Goal: Task Accomplishment & Management: Manage account settings

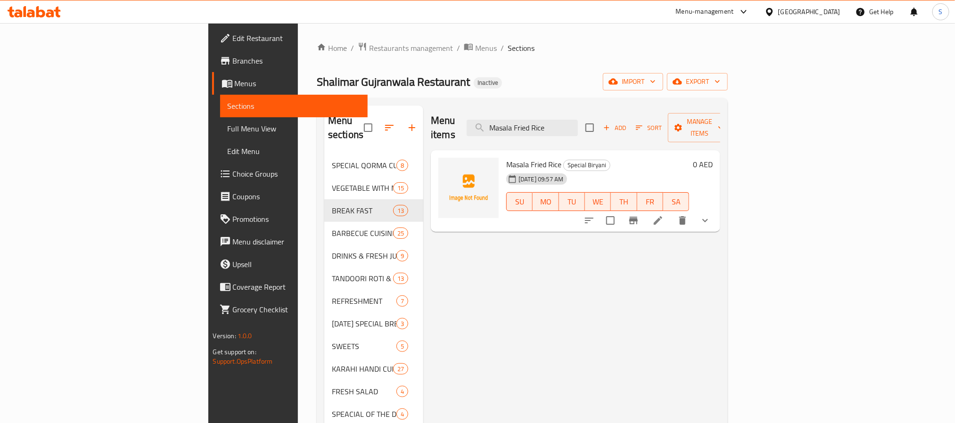
click at [564, 160] on span "Special Biryani" at bounding box center [587, 165] width 46 height 11
copy div "Special Biryani"
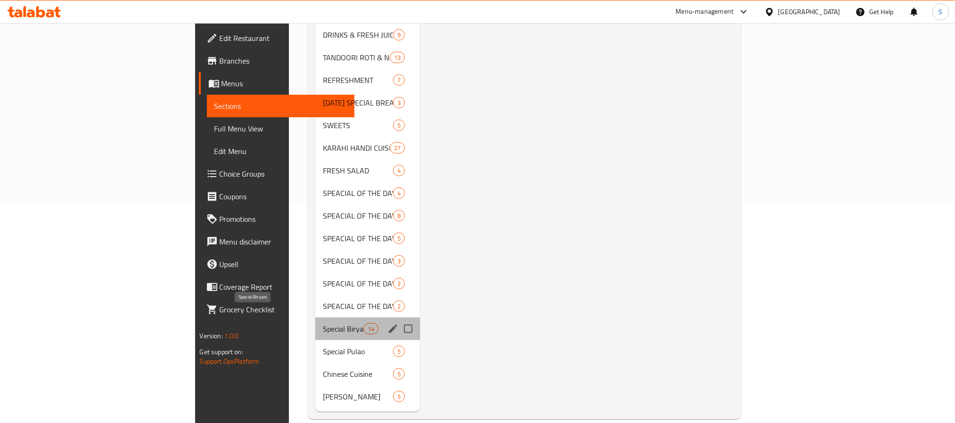
click at [323, 323] on span "Special Biryani" at bounding box center [343, 328] width 40 height 11
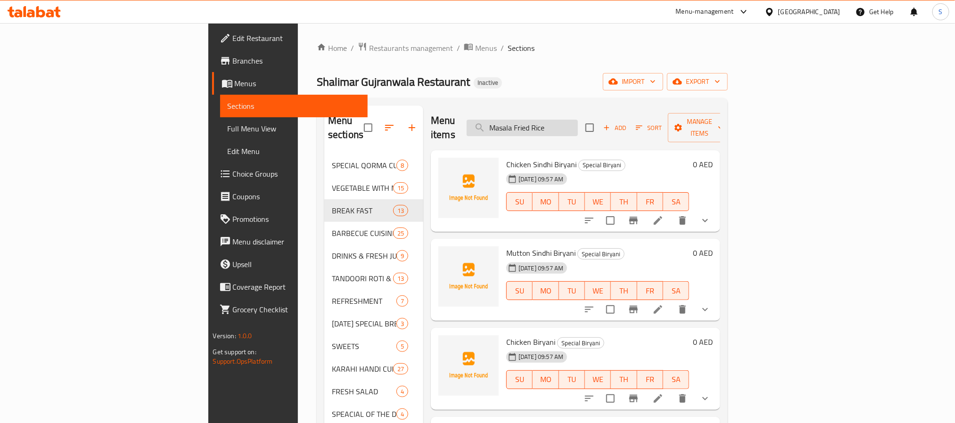
click at [578, 127] on input "Masala Fried Rice" at bounding box center [522, 128] width 111 height 17
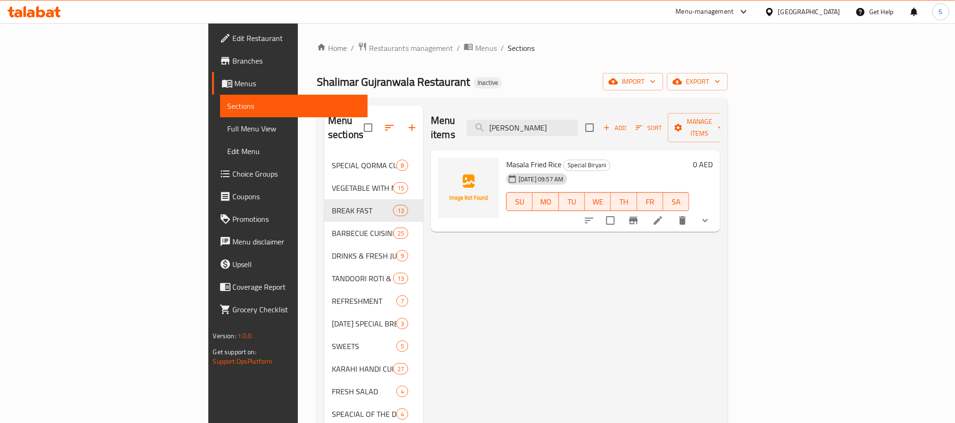
type input "Masala Fried Ric"
click at [578, 120] on input "Masala Fried Ric" at bounding box center [522, 128] width 111 height 17
click at [717, 209] on button "show more" at bounding box center [705, 220] width 23 height 23
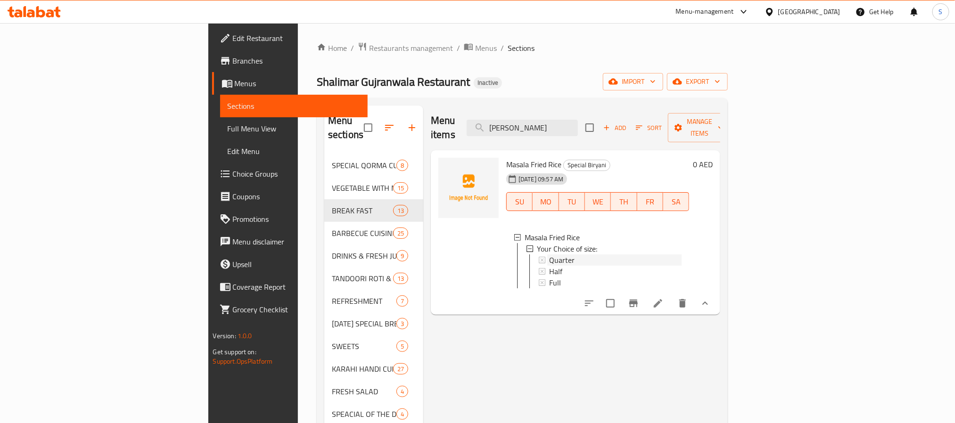
click at [559, 255] on div "Quarter" at bounding box center [615, 260] width 132 height 11
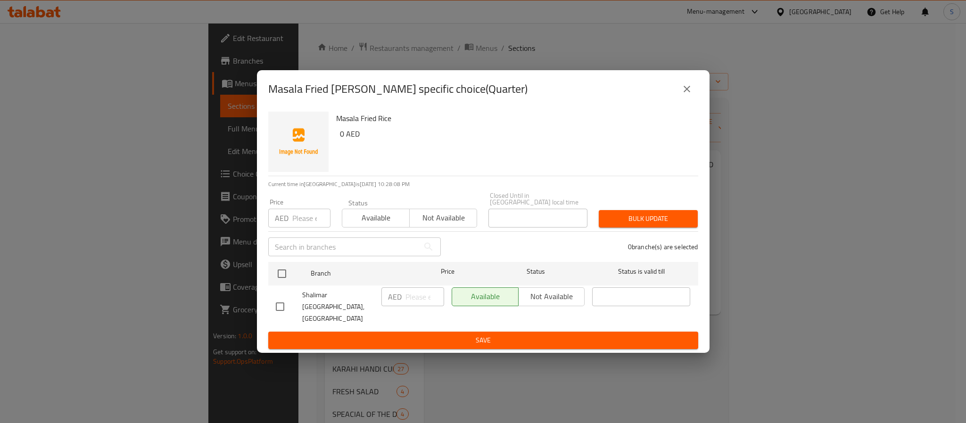
click at [824, 348] on div "Masala Fried Rice - branch specific choice(Quarter) Masala Fried Rice 0 AED Cur…" at bounding box center [483, 211] width 966 height 423
click at [682, 92] on icon "close" at bounding box center [686, 88] width 11 height 11
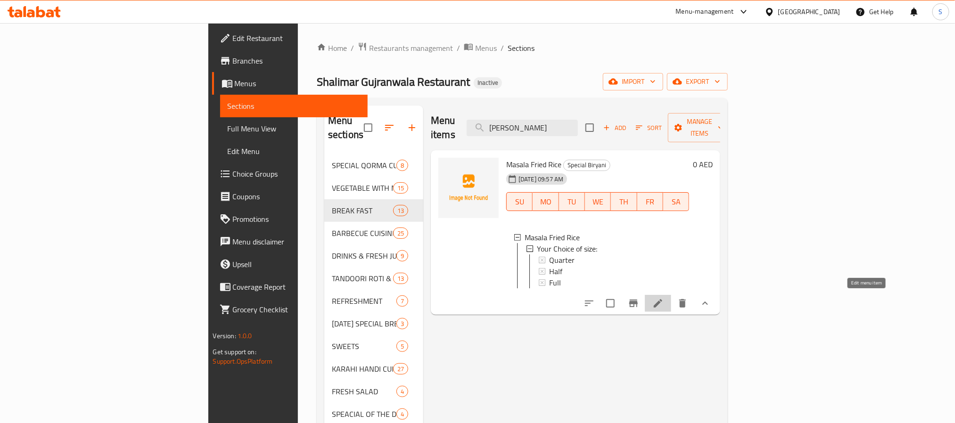
click at [664, 298] on icon at bounding box center [657, 303] width 11 height 11
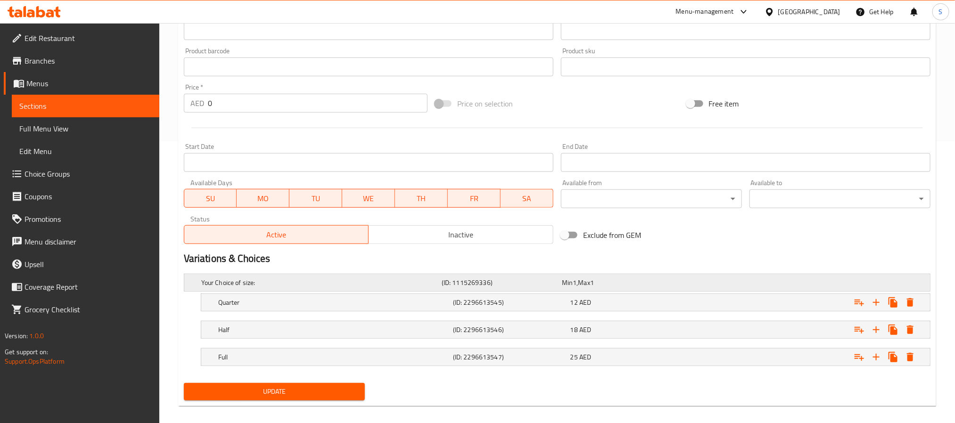
scroll to position [283, 0]
click at [628, 303] on div "12 AED" at bounding box center [627, 301] width 114 height 9
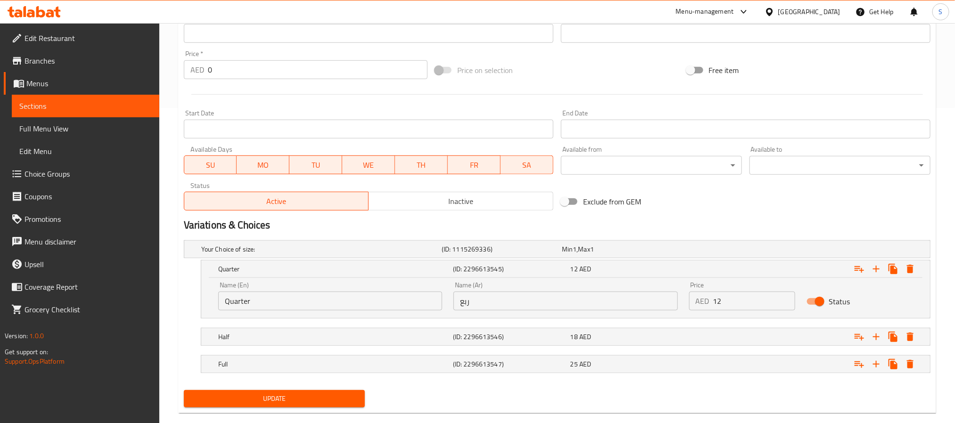
scroll to position [333, 0]
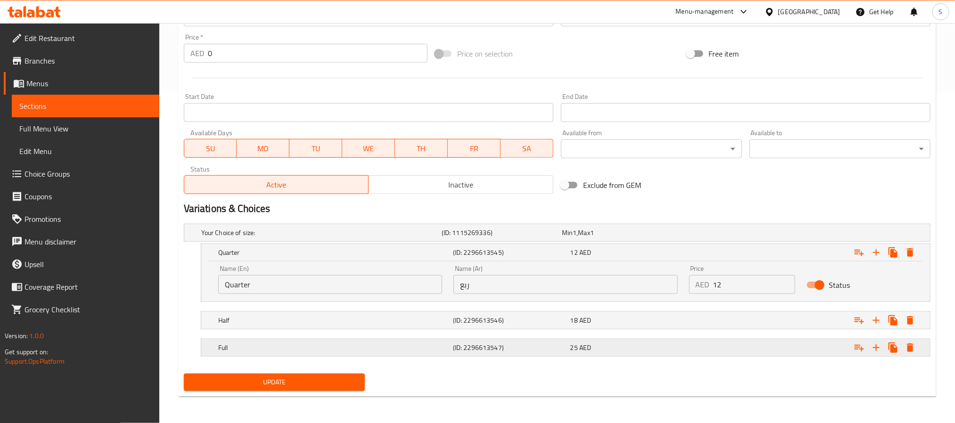
click at [658, 348] on div "25 AED" at bounding box center [627, 347] width 114 height 9
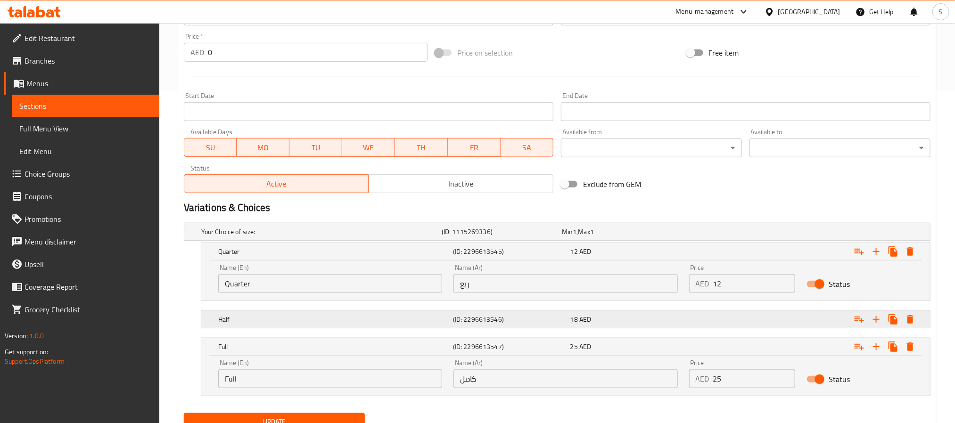
click at [666, 320] on div "18 AED" at bounding box center [627, 319] width 114 height 9
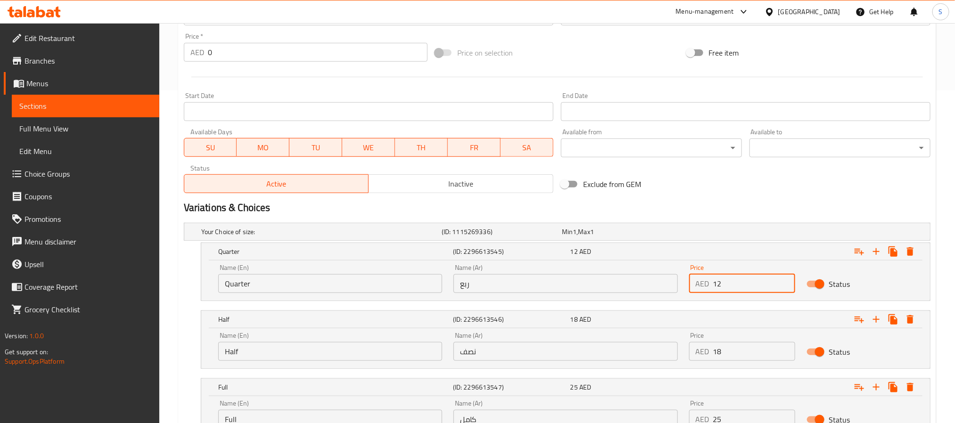
click at [721, 282] on input "12" at bounding box center [754, 283] width 83 height 19
type input "15"
click at [716, 352] on input "18" at bounding box center [754, 351] width 83 height 19
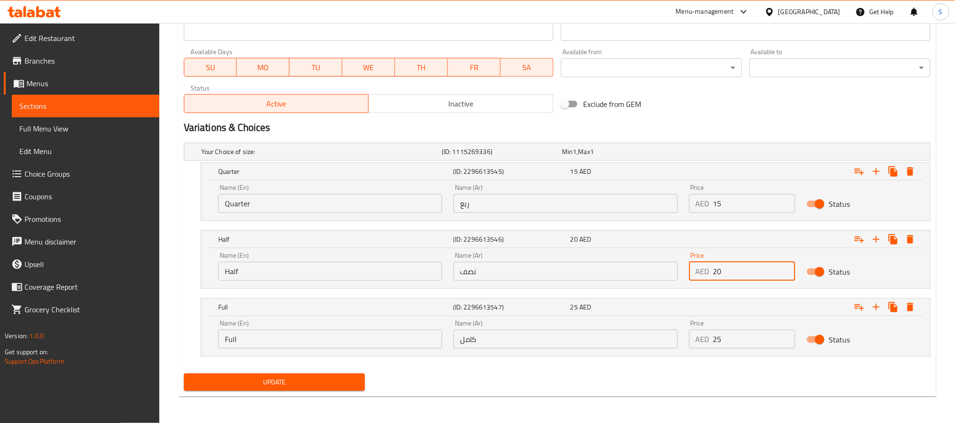
scroll to position [414, 0]
type input "20"
click at [717, 341] on input "25" at bounding box center [754, 339] width 83 height 19
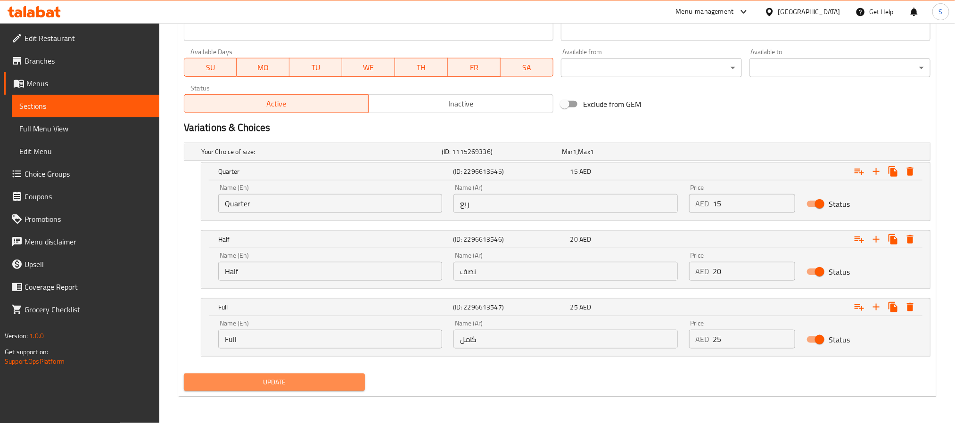
click at [329, 385] on span "Update" at bounding box center [274, 383] width 166 height 12
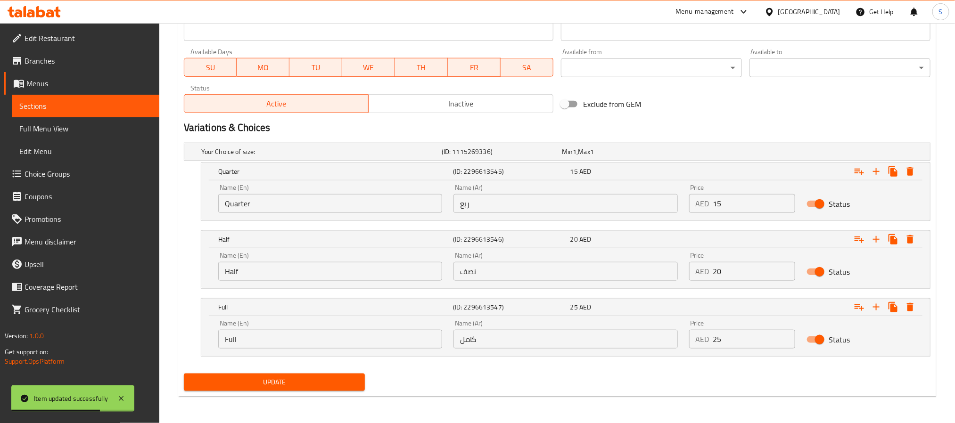
click at [288, 382] on span "Update" at bounding box center [274, 383] width 166 height 12
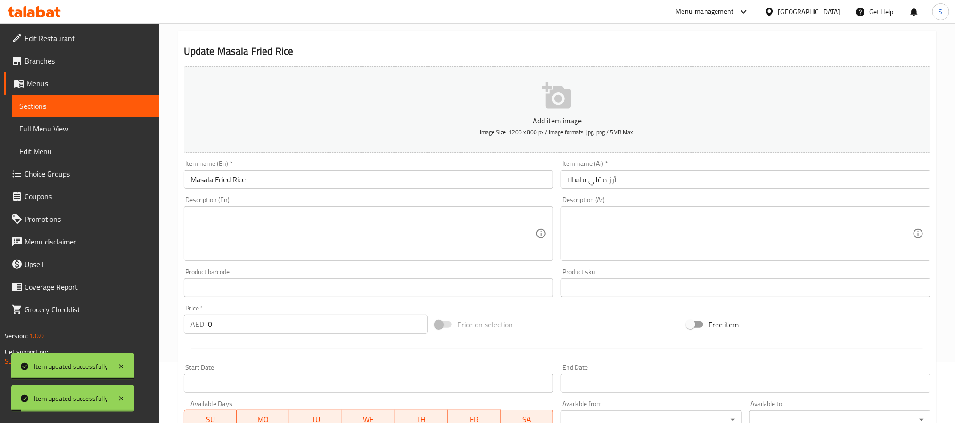
scroll to position [0, 0]
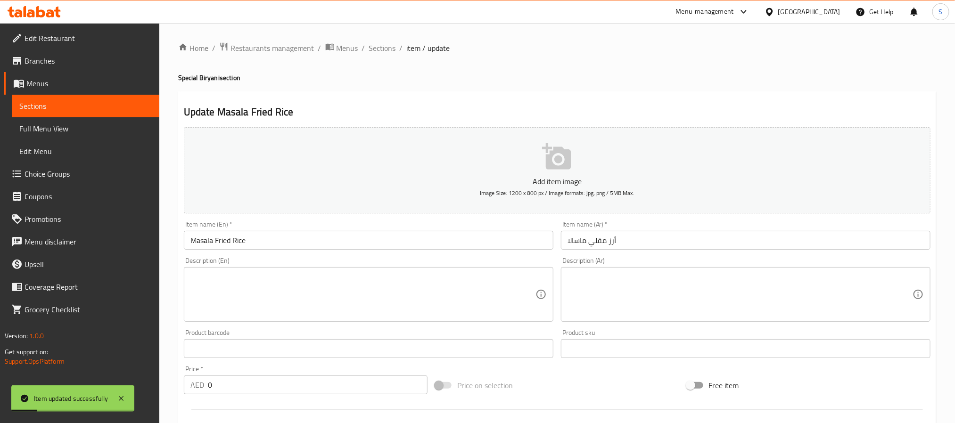
drag, startPoint x: 383, startPoint y: 51, endPoint x: 414, endPoint y: 97, distance: 54.9
click at [383, 51] on span "Sections" at bounding box center [382, 47] width 27 height 11
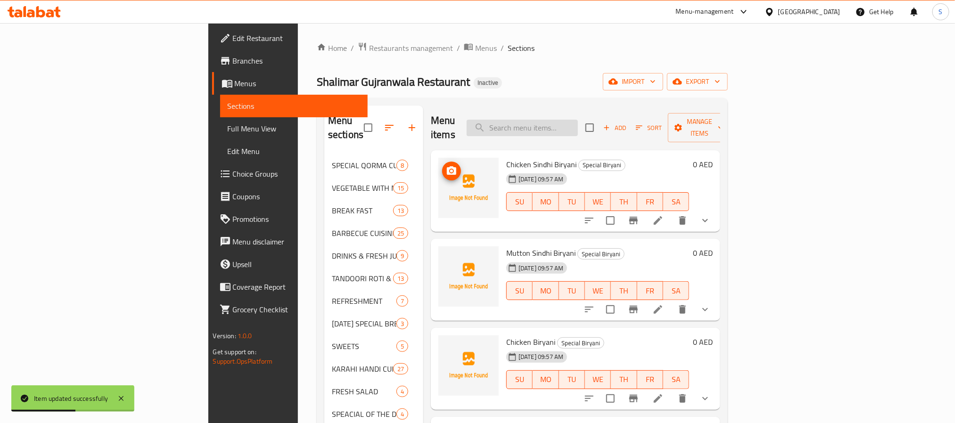
click at [578, 129] on input "search" at bounding box center [522, 128] width 111 height 17
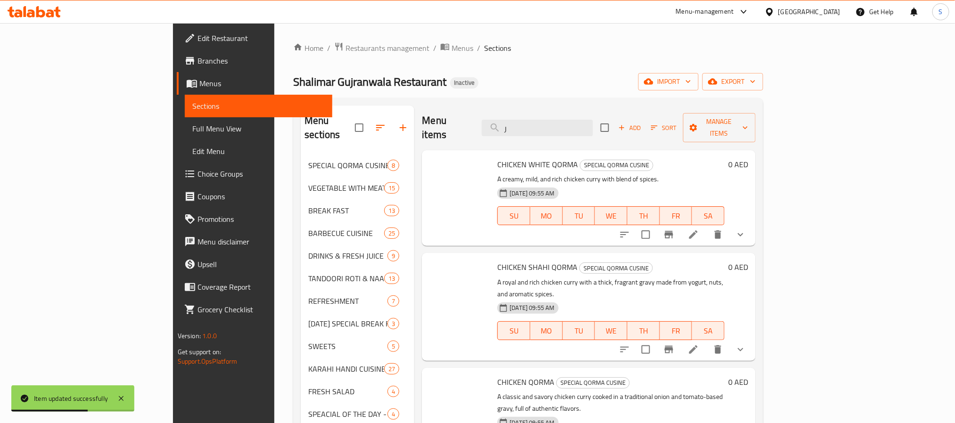
type input "ر"
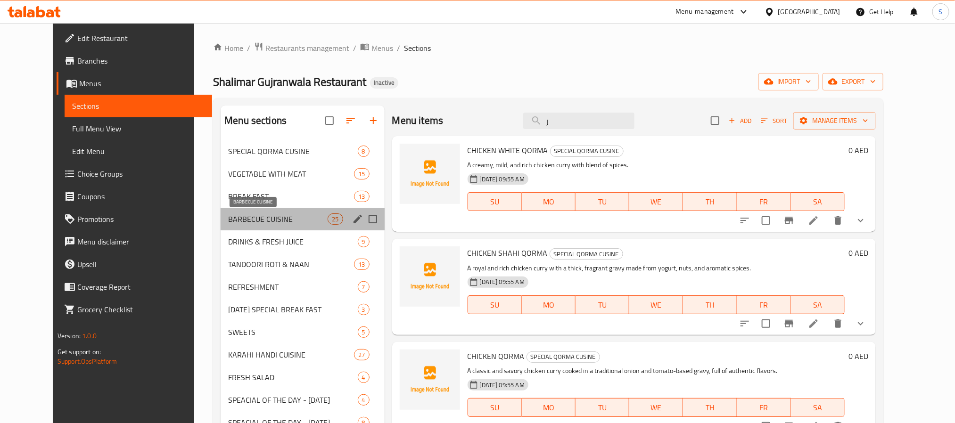
click at [289, 214] on span "BARBECUE CUISINE" at bounding box center [277, 219] width 99 height 11
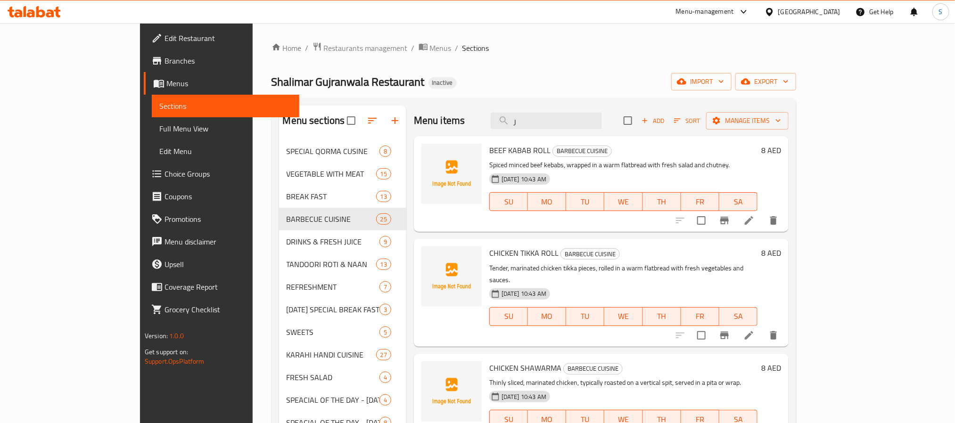
click at [781, 251] on h6 "8 AED" at bounding box center [771, 253] width 20 height 13
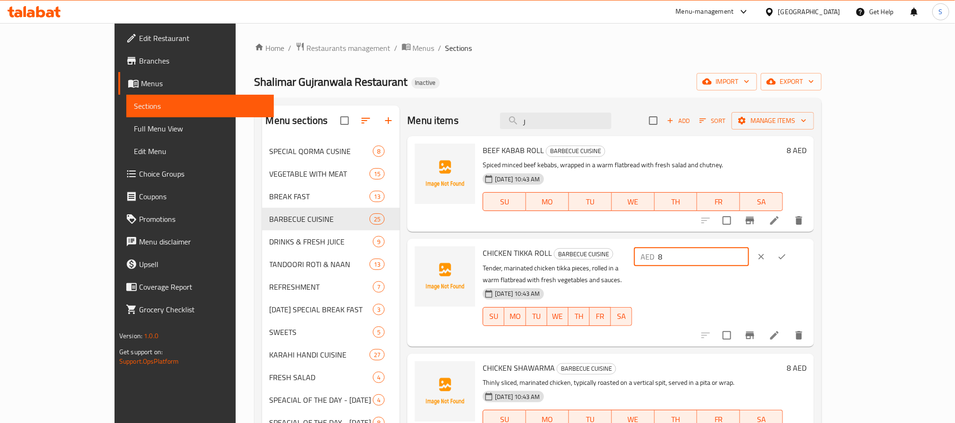
drag, startPoint x: 793, startPoint y: 251, endPoint x: 781, endPoint y: 256, distance: 12.4
click at [749, 256] on input "8" at bounding box center [703, 257] width 91 height 19
type input "10"
click at [793, 252] on button "ok" at bounding box center [782, 257] width 21 height 21
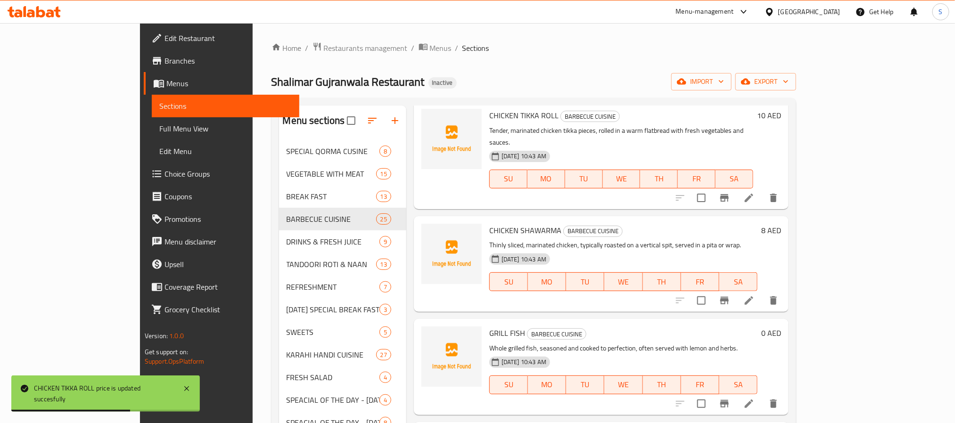
scroll to position [141, 0]
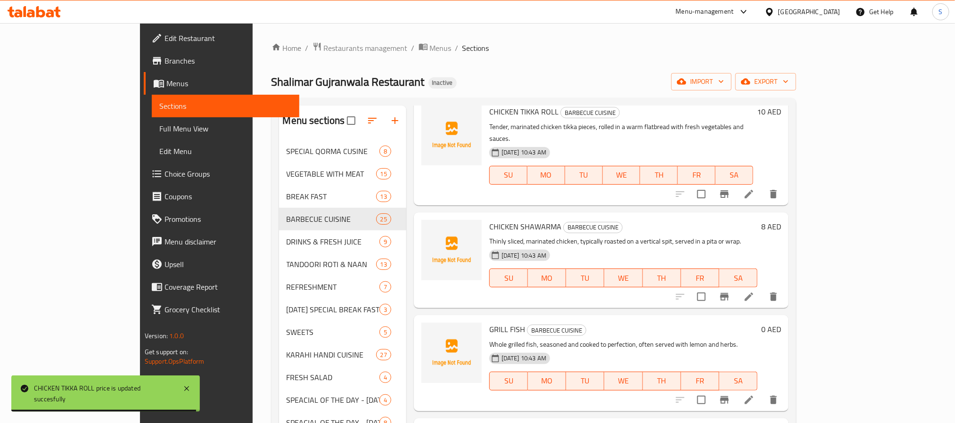
click at [781, 220] on h6 "8 AED" at bounding box center [771, 226] width 20 height 13
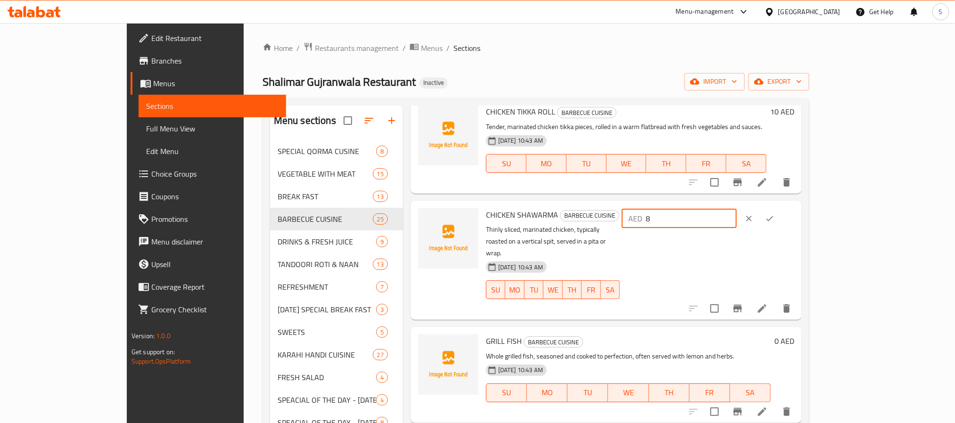
drag, startPoint x: 802, startPoint y: 218, endPoint x: 773, endPoint y: 218, distance: 29.2
click at [737, 218] on div "AED 8 ​" at bounding box center [679, 218] width 115 height 19
type input "7"
click at [775, 216] on icon "ok" at bounding box center [769, 218] width 9 height 9
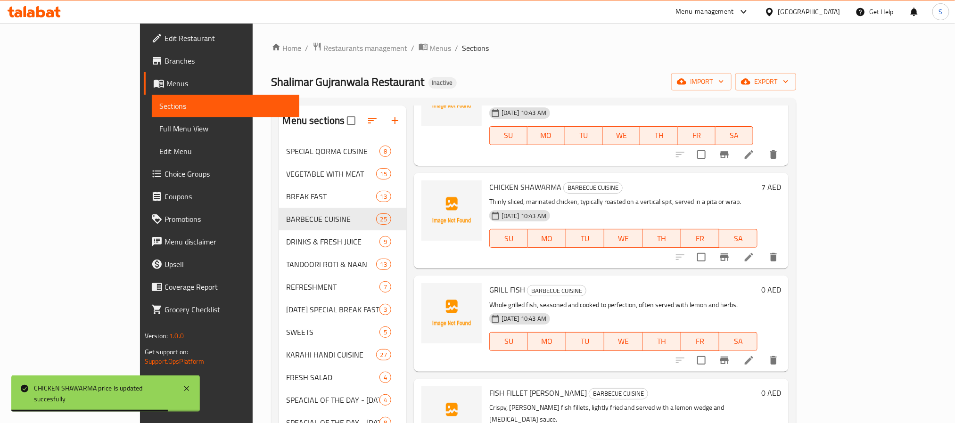
scroll to position [212, 0]
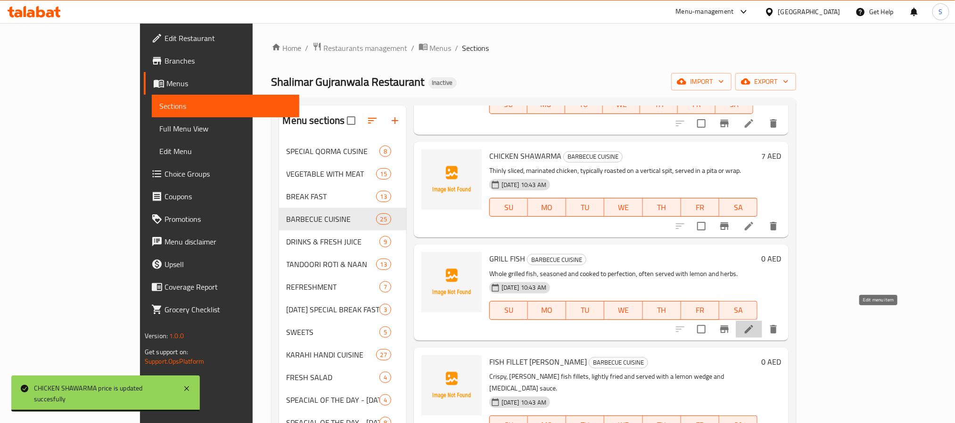
click at [753, 325] on icon at bounding box center [749, 329] width 8 height 8
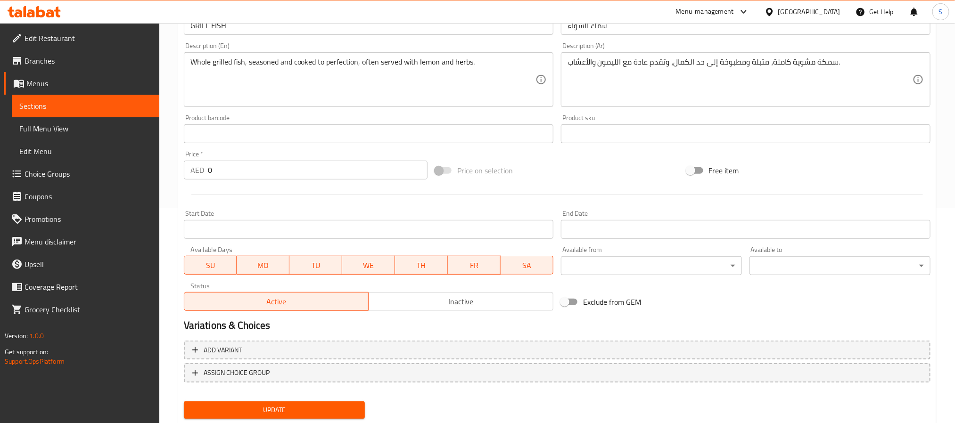
scroll to position [242, 0]
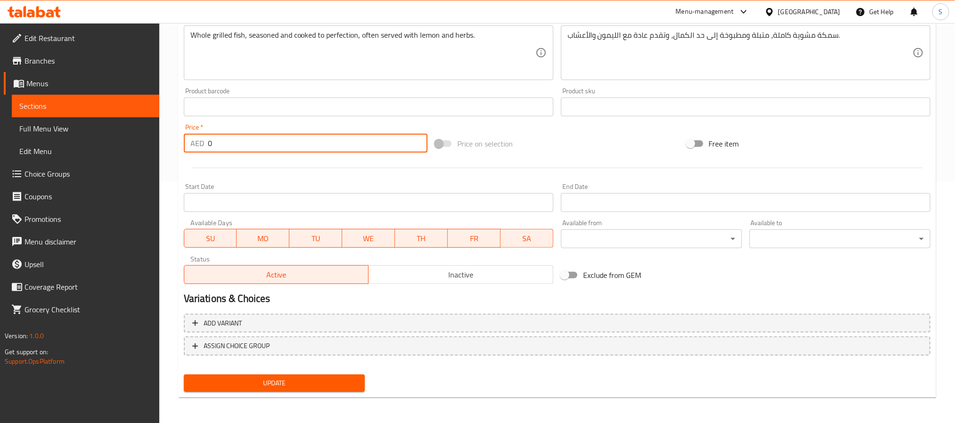
drag, startPoint x: 233, startPoint y: 148, endPoint x: 192, endPoint y: 144, distance: 41.1
click at [192, 144] on div "AED 0 Price *" at bounding box center [306, 143] width 244 height 19
type input "20"
click at [302, 382] on span "Update" at bounding box center [274, 384] width 166 height 12
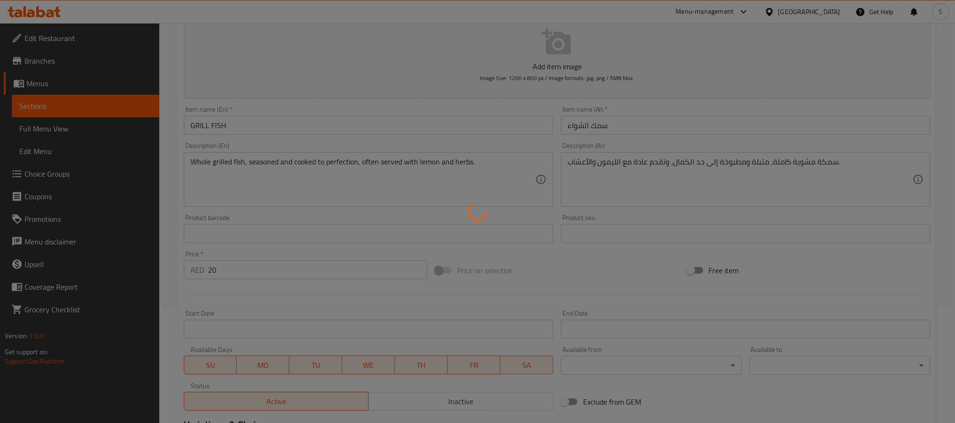
scroll to position [0, 0]
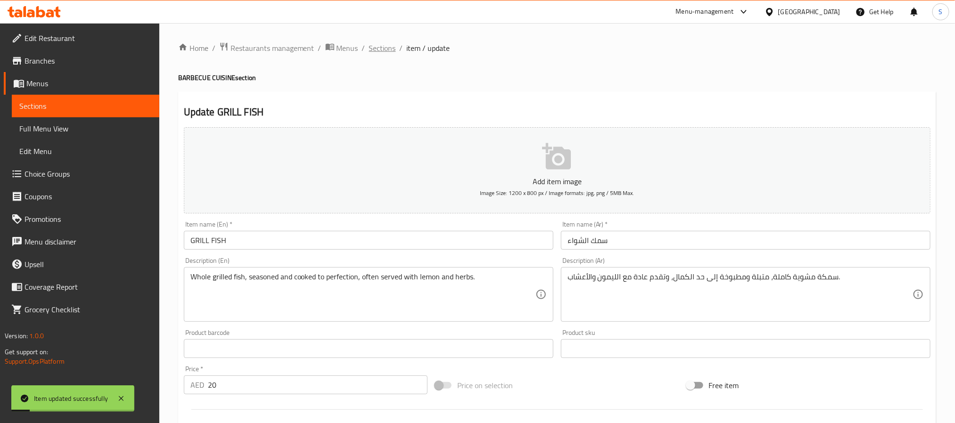
click at [375, 54] on span "Sections" at bounding box center [382, 47] width 27 height 11
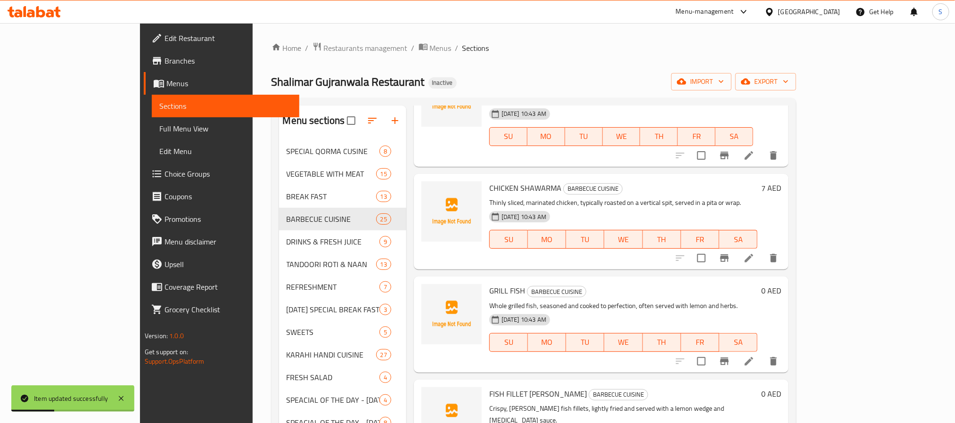
scroll to position [212, 0]
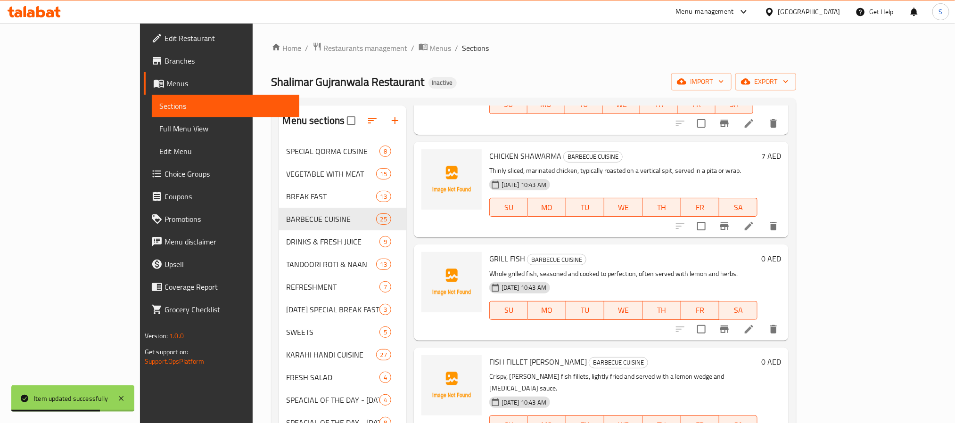
click at [781, 252] on h6 "0 AED" at bounding box center [771, 258] width 20 height 13
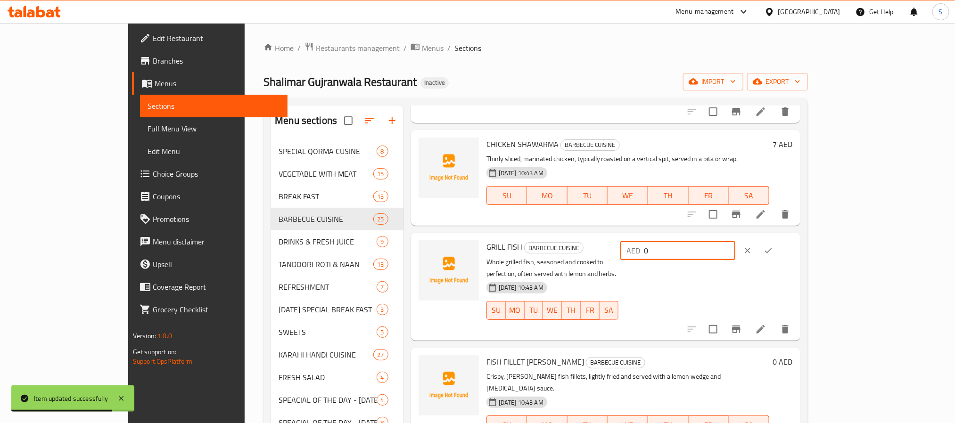
click at [753, 243] on div "AED 0 ​" at bounding box center [706, 250] width 174 height 21
type input "20"
click at [773, 250] on icon "ok" at bounding box center [768, 250] width 9 height 9
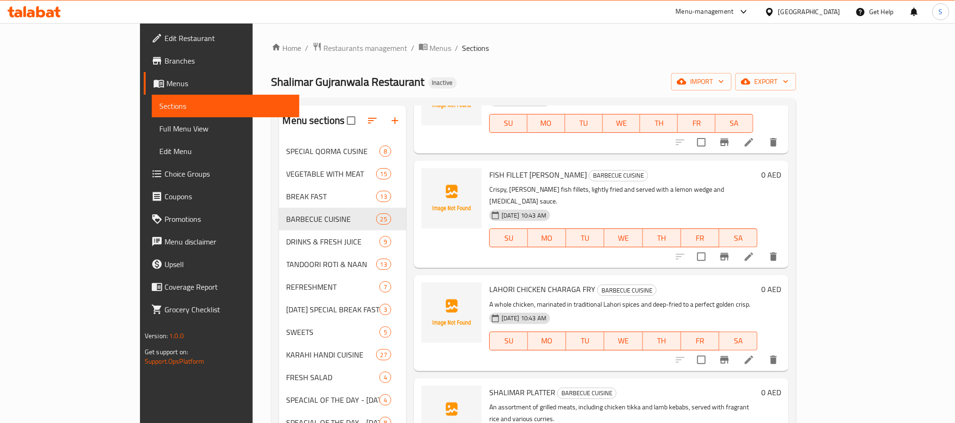
scroll to position [424, 0]
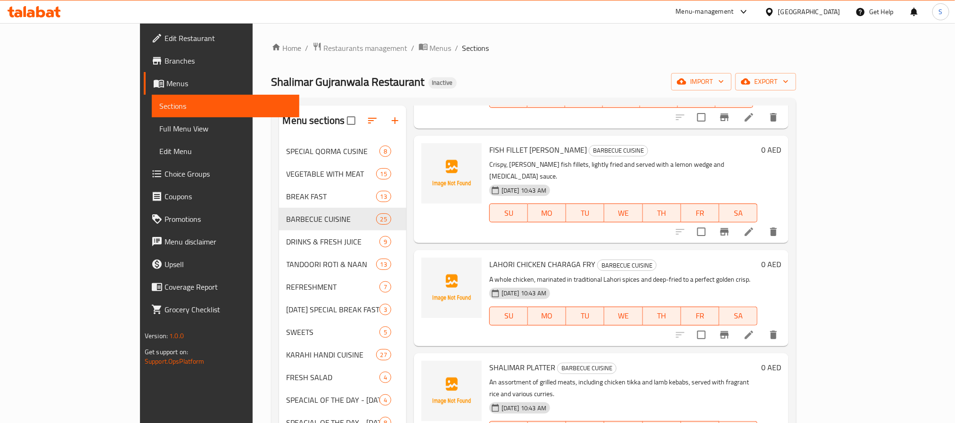
click at [781, 143] on h6 "0 AED" at bounding box center [771, 149] width 20 height 13
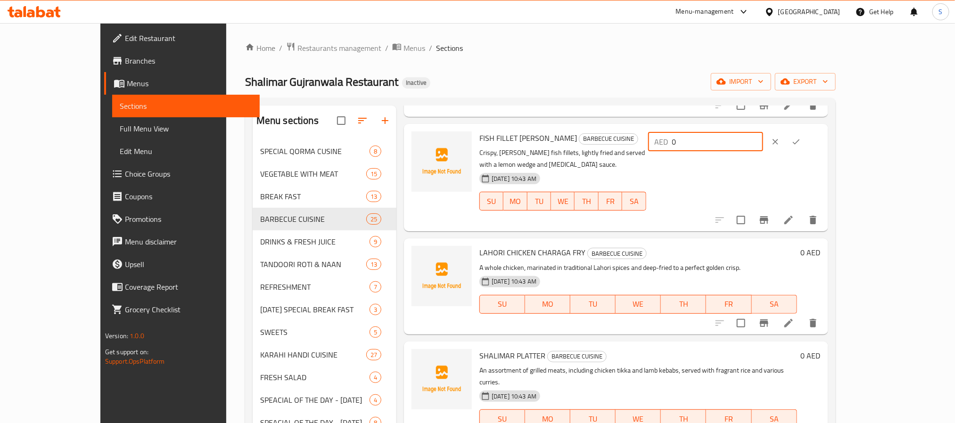
click at [763, 146] on input "0" at bounding box center [717, 141] width 91 height 19
type input "15"
click at [807, 134] on button "ok" at bounding box center [796, 142] width 21 height 21
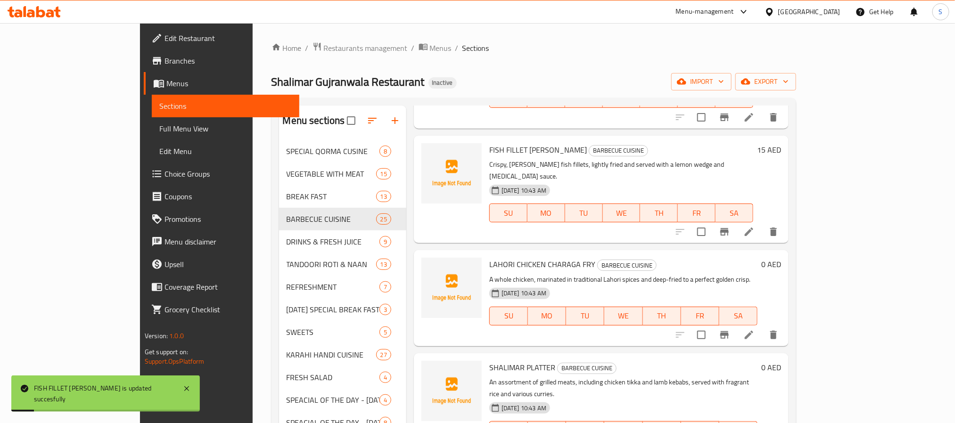
click at [781, 258] on h6 "0 AED" at bounding box center [771, 264] width 20 height 13
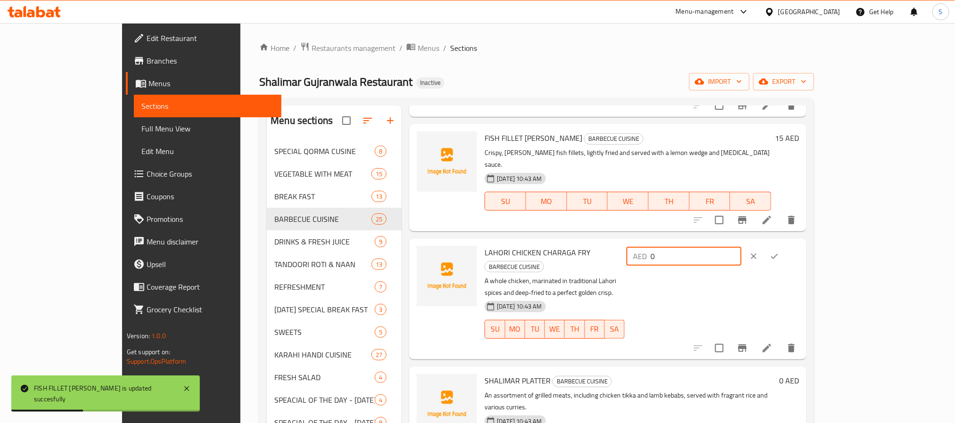
drag, startPoint x: 809, startPoint y: 243, endPoint x: 760, endPoint y: 238, distance: 49.8
click at [742, 247] on div "AED 0 ​" at bounding box center [684, 256] width 115 height 19
type input "30"
click at [779, 252] on icon "ok" at bounding box center [774, 256] width 9 height 9
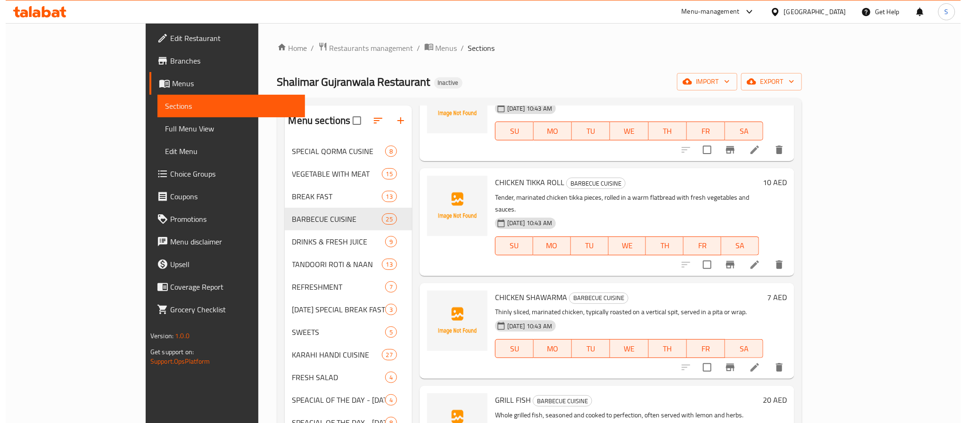
scroll to position [0, 0]
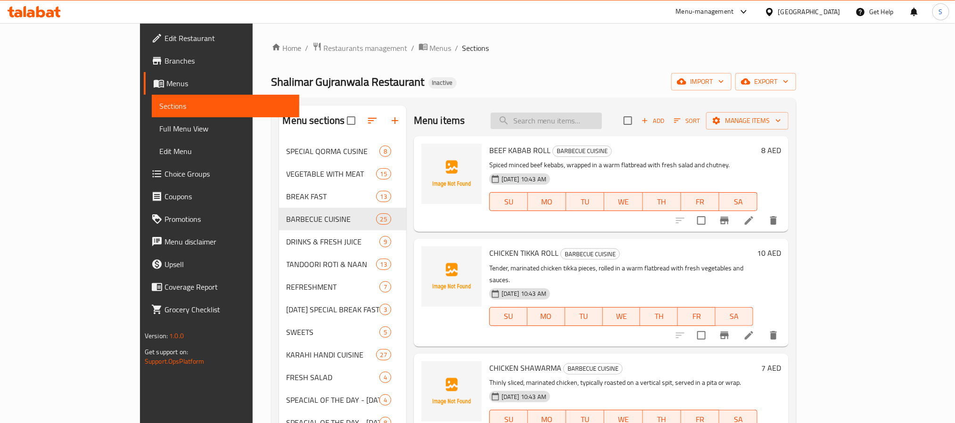
click at [576, 120] on input "search" at bounding box center [546, 121] width 111 height 17
paste input "Masala Fried Rice"
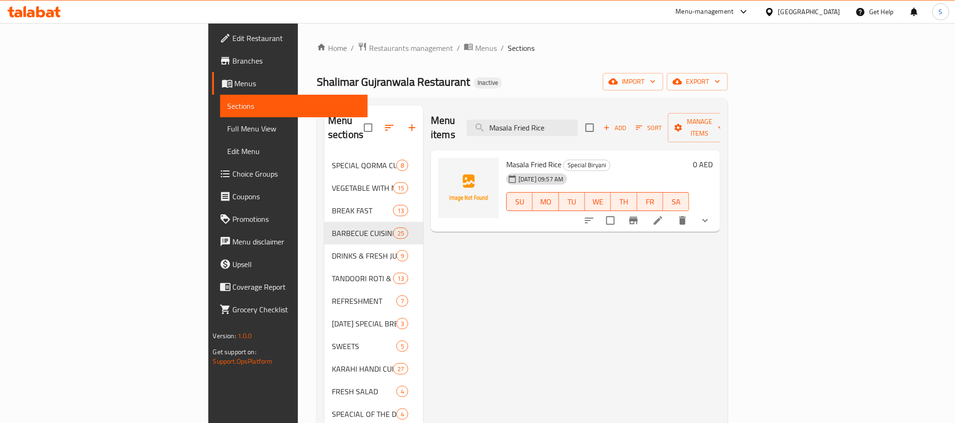
type input "Masala Fried Rice"
click at [711, 215] on icon "show more" at bounding box center [705, 220] width 11 height 11
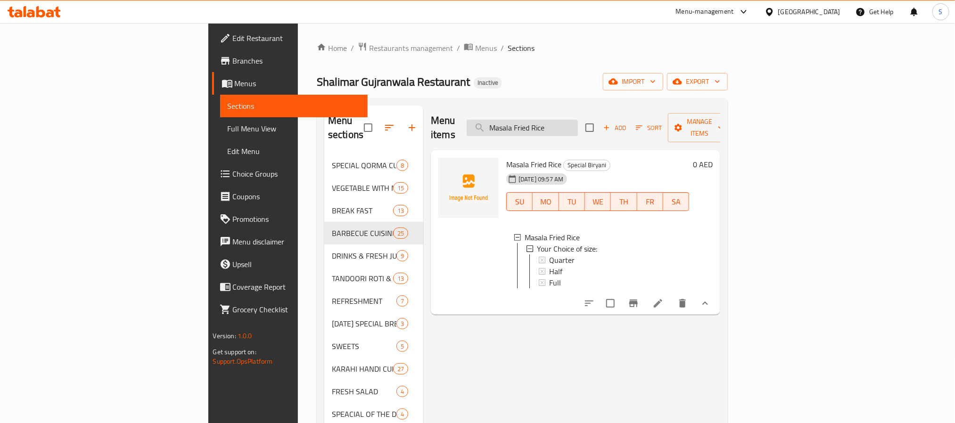
click at [578, 123] on input "Masala Fried Rice" at bounding box center [522, 128] width 111 height 17
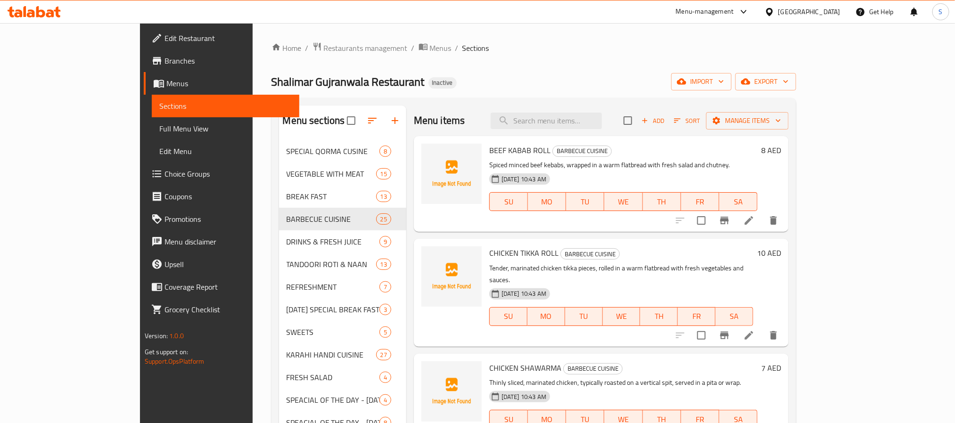
click at [600, 68] on div "Home / Restaurants management / Menus / Sections Shalimar Gujranwala Restaurant…" at bounding box center [534, 334] width 525 height 585
click at [781, 122] on span "Manage items" at bounding box center [747, 121] width 67 height 12
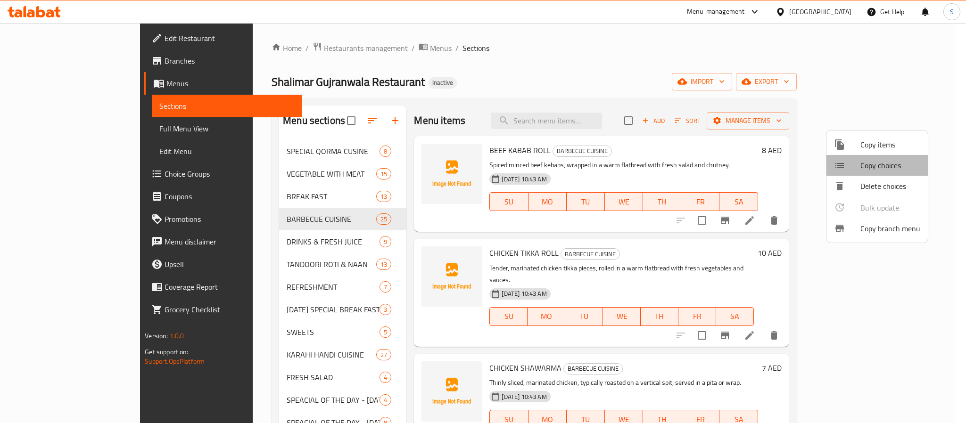
click at [877, 161] on span "Copy choices" at bounding box center [890, 165] width 60 height 11
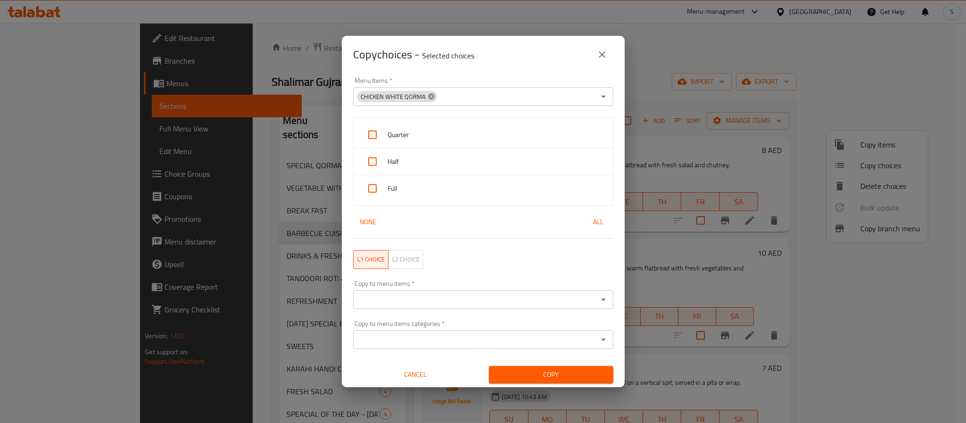
click at [430, 99] on icon at bounding box center [431, 96] width 6 height 6
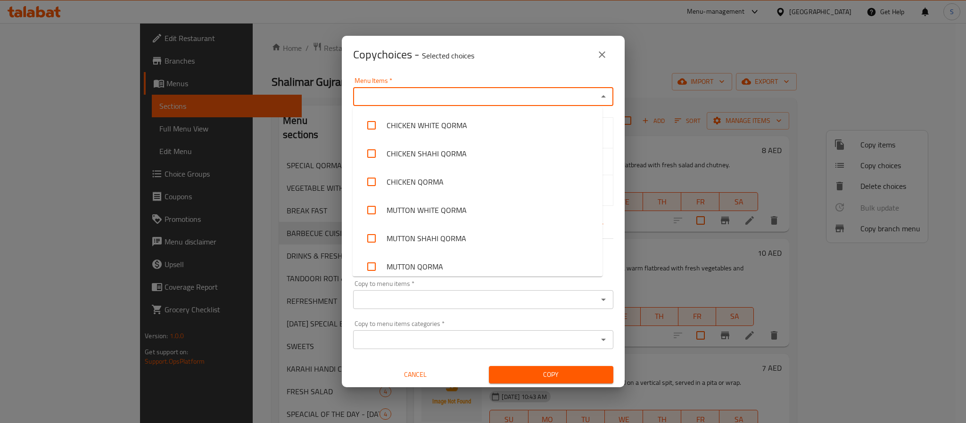
click at [428, 99] on input "Menu Items   *" at bounding box center [475, 96] width 239 height 13
paste input "Masala Fried Rice"
type input "Masala Fried Rice"
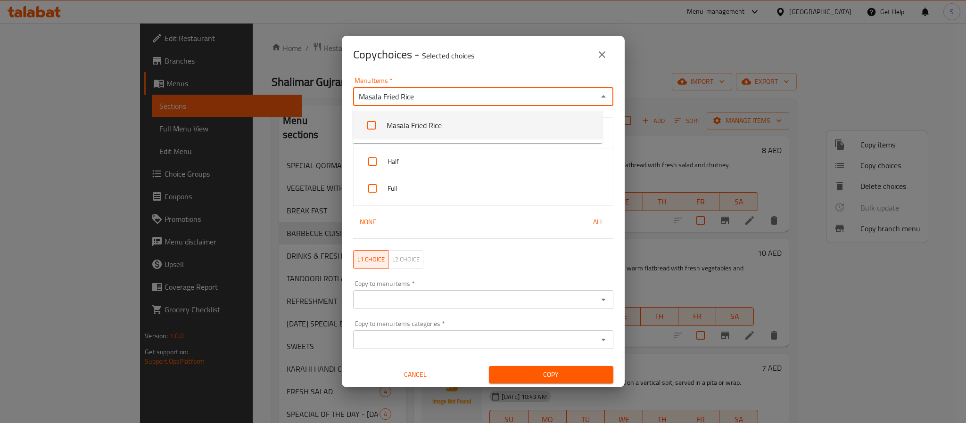
click at [375, 125] on input "checkbox" at bounding box center [371, 125] width 23 height 23
checkbox input "false"
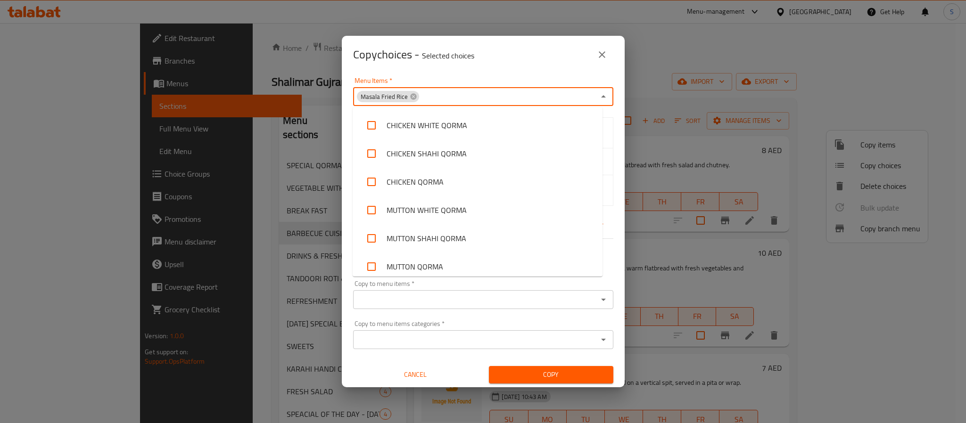
scroll to position [2495, 0]
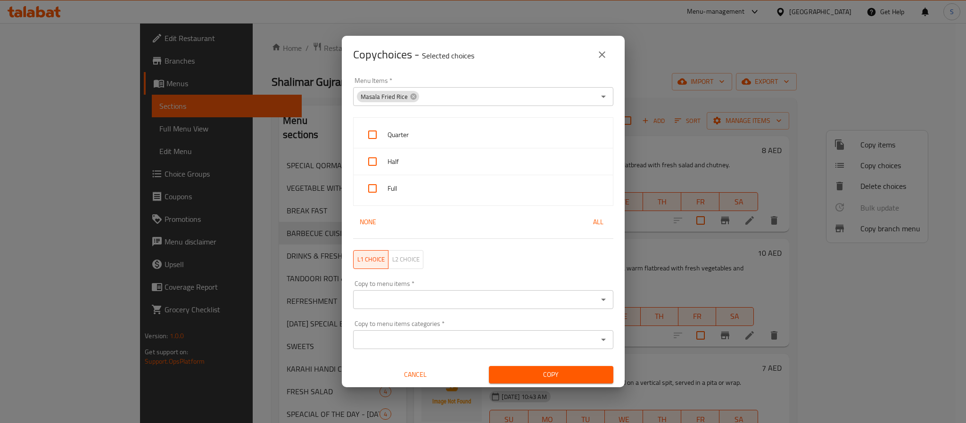
click at [454, 71] on div "Copy choices - Selected choices 0" at bounding box center [483, 55] width 283 height 38
click at [368, 132] on input "checkbox" at bounding box center [372, 135] width 23 height 23
checkbox input "true"
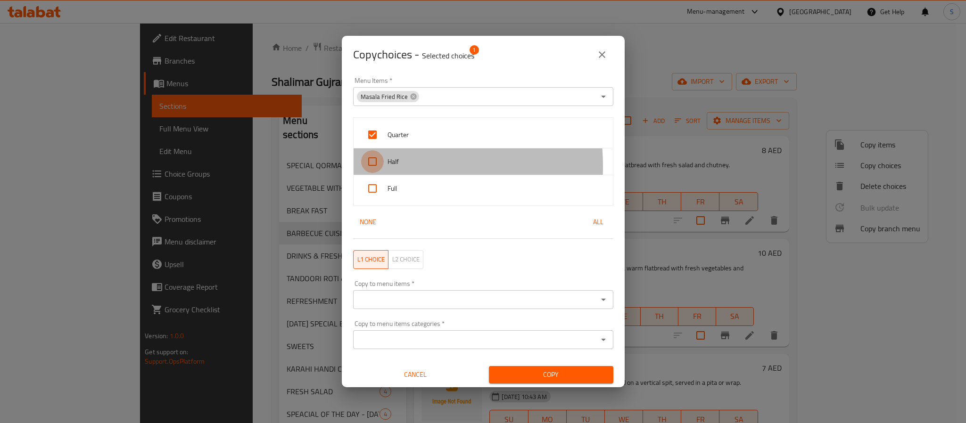
click at [380, 166] on input "checkbox" at bounding box center [372, 161] width 23 height 23
checkbox input "true"
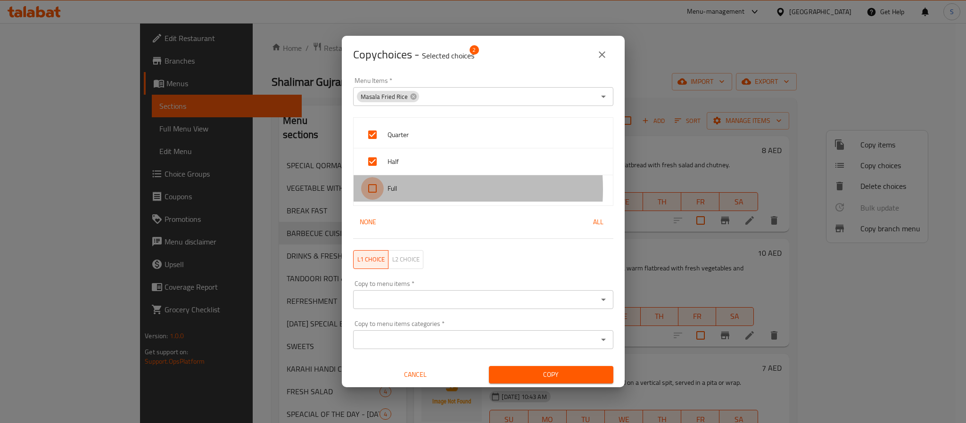
click at [378, 190] on input "checkbox" at bounding box center [372, 188] width 23 height 23
checkbox input "true"
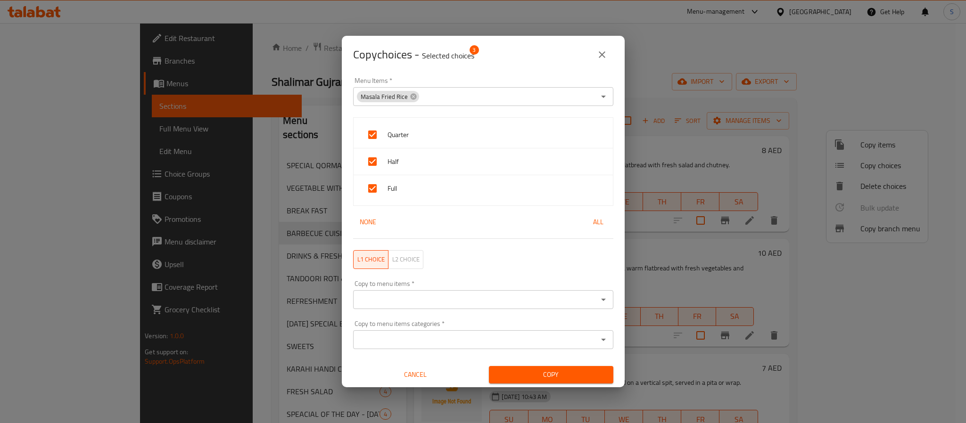
click at [503, 57] on div "Copy choices - Selected choices 3" at bounding box center [483, 54] width 260 height 23
click at [396, 300] on input "Copy to menu items   *" at bounding box center [475, 299] width 239 height 13
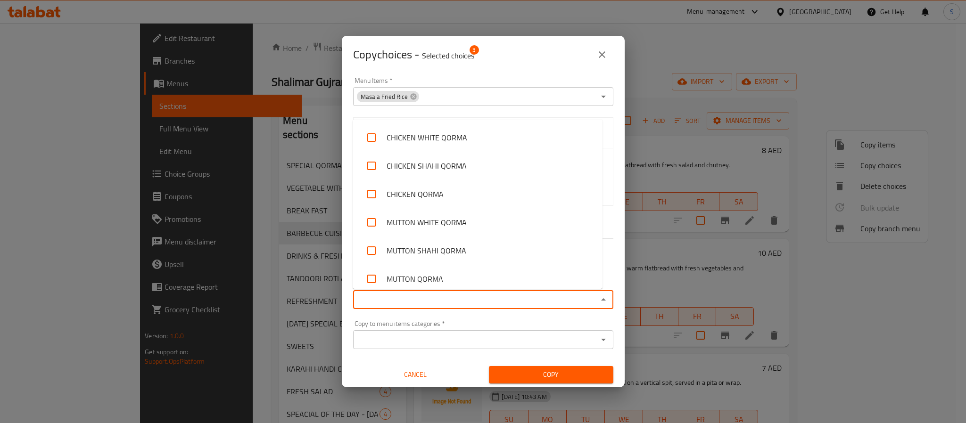
paste input "Shalimar Platter"
type input "Shalimar Platter"
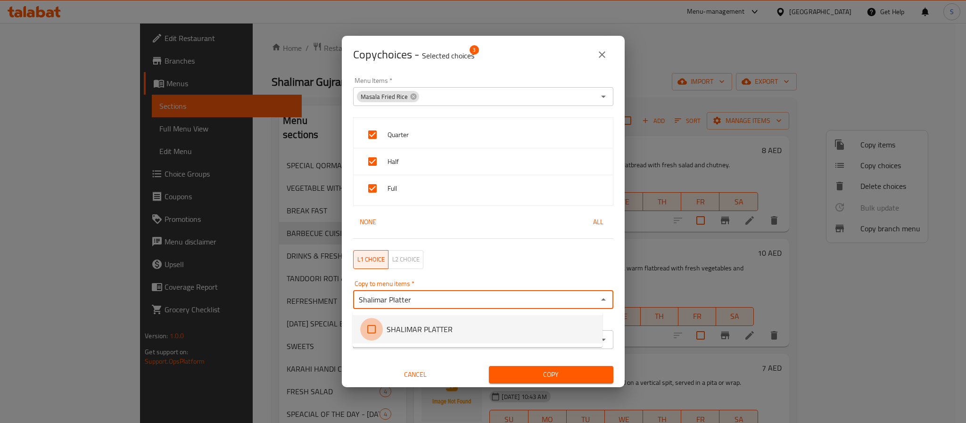
click at [375, 328] on input "checkbox" at bounding box center [371, 329] width 23 height 23
checkbox input "false"
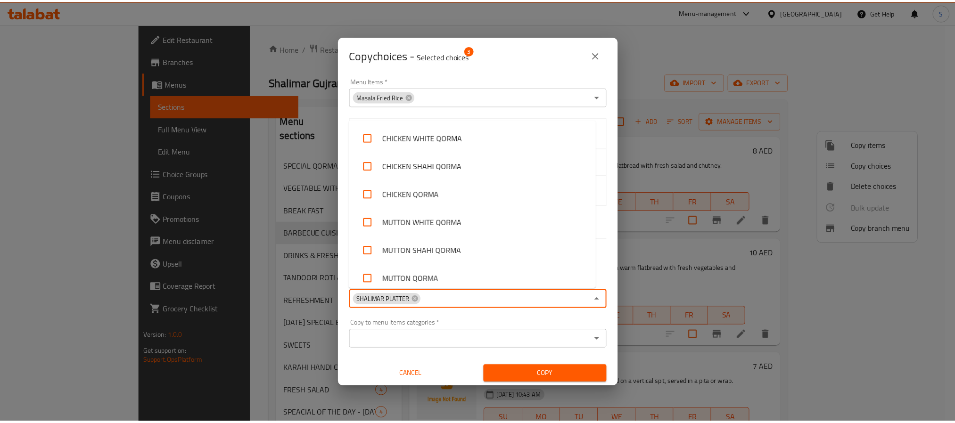
scroll to position [1053, 0]
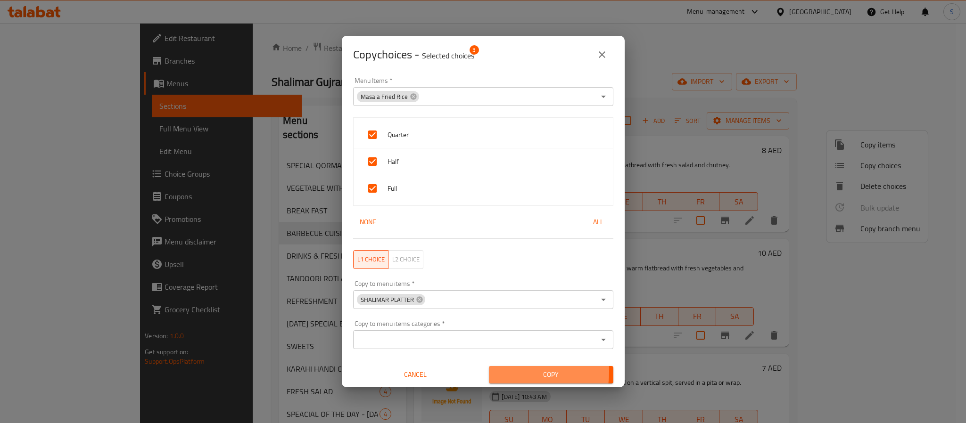
click at [501, 372] on span "Copy" at bounding box center [550, 375] width 109 height 12
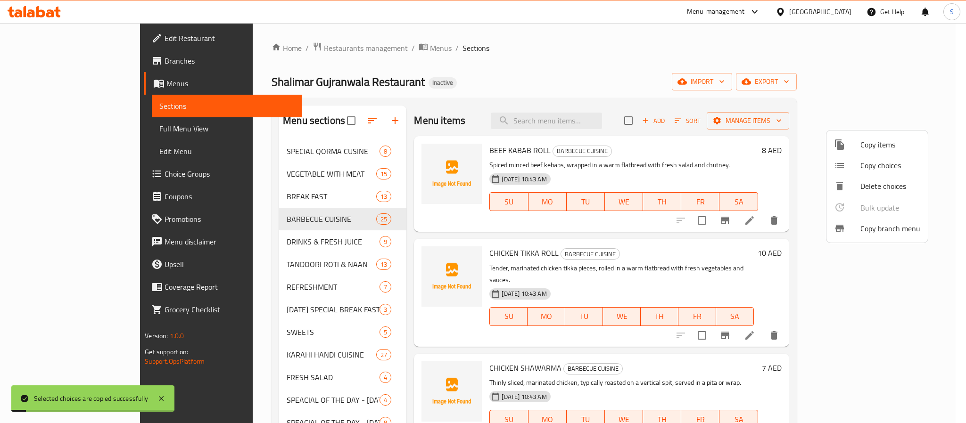
click at [602, 85] on div at bounding box center [483, 211] width 966 height 423
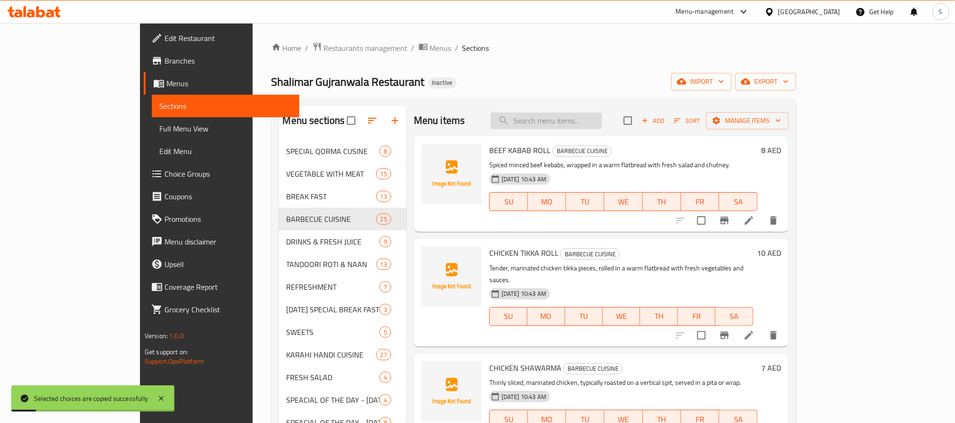
click at [590, 115] on input "search" at bounding box center [546, 121] width 111 height 17
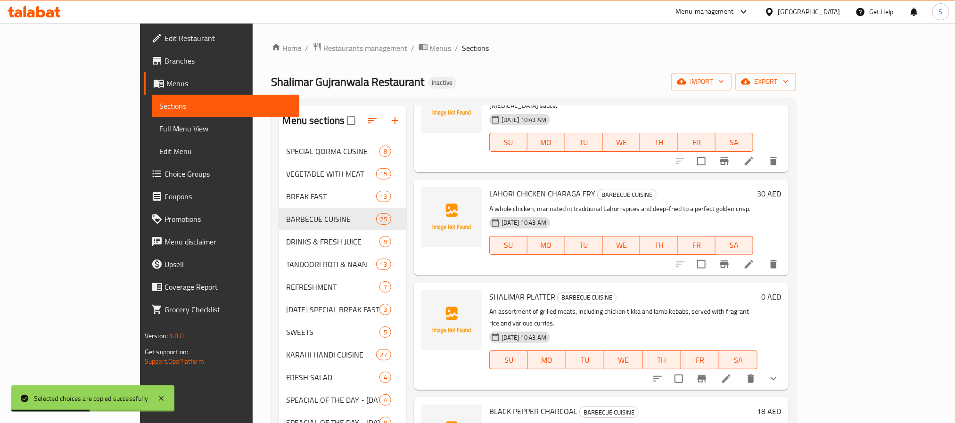
scroll to position [566, 0]
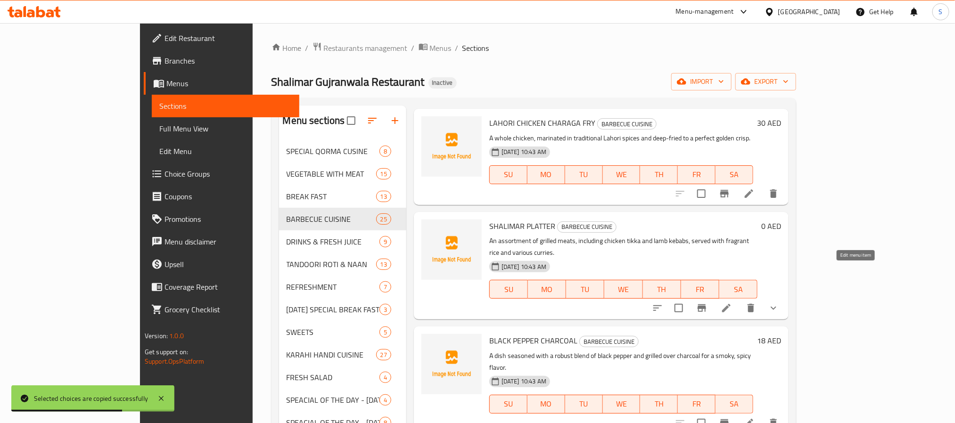
click at [732, 303] on icon at bounding box center [726, 308] width 11 height 11
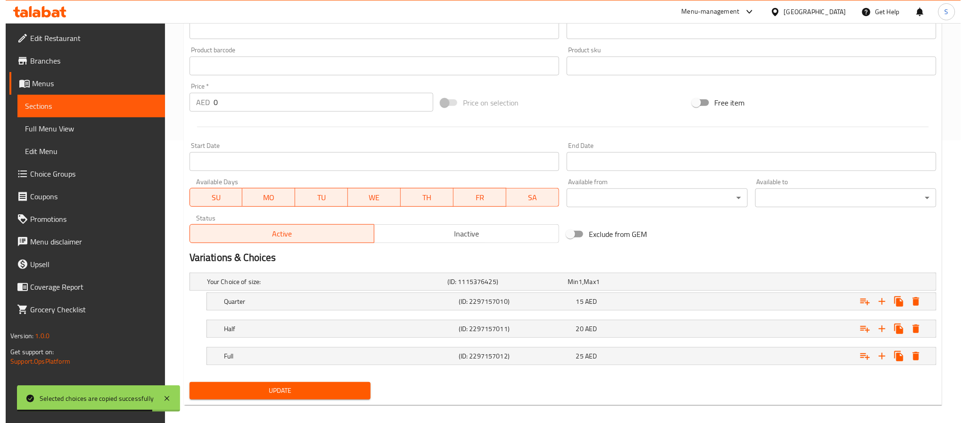
scroll to position [293, 0]
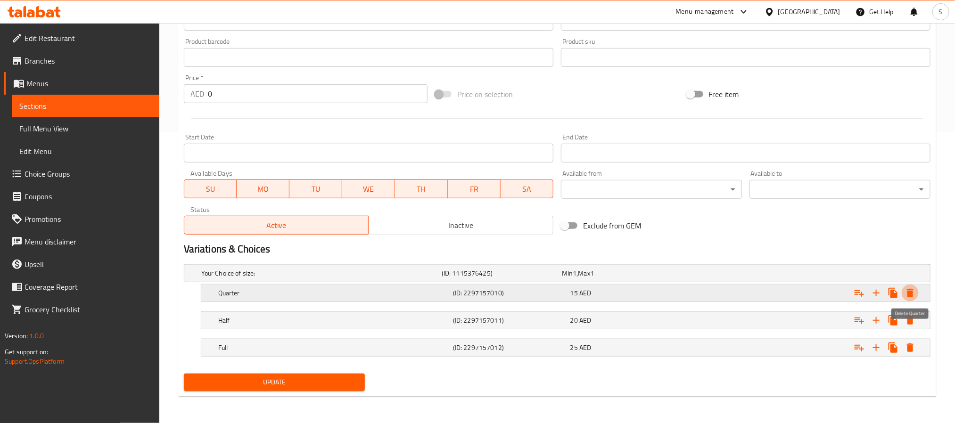
click at [909, 290] on icon "Expand" at bounding box center [910, 293] width 7 height 8
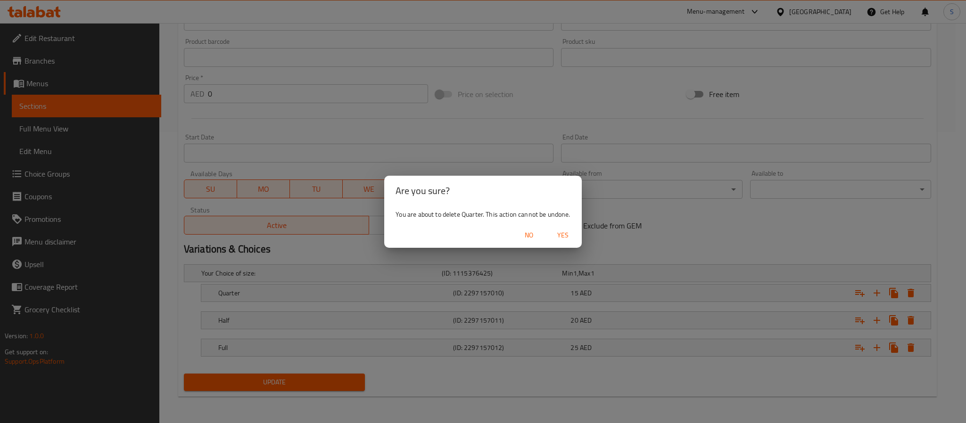
click at [563, 237] on span "Yes" at bounding box center [563, 236] width 23 height 12
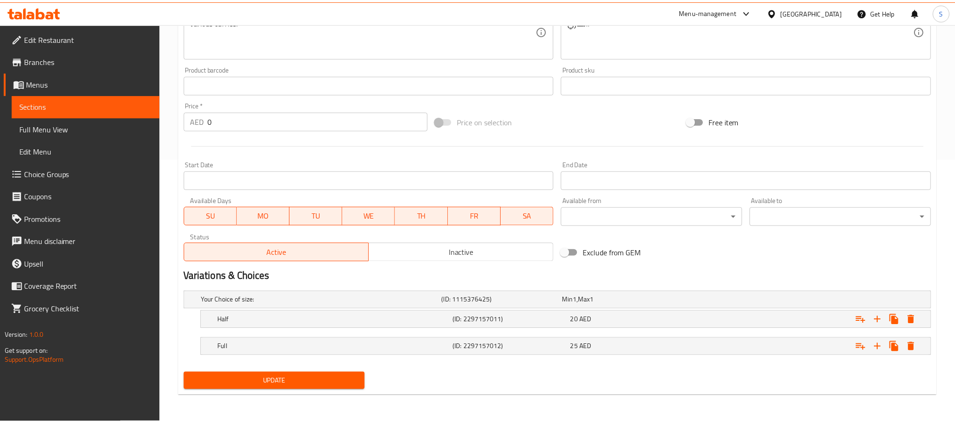
scroll to position [265, 0]
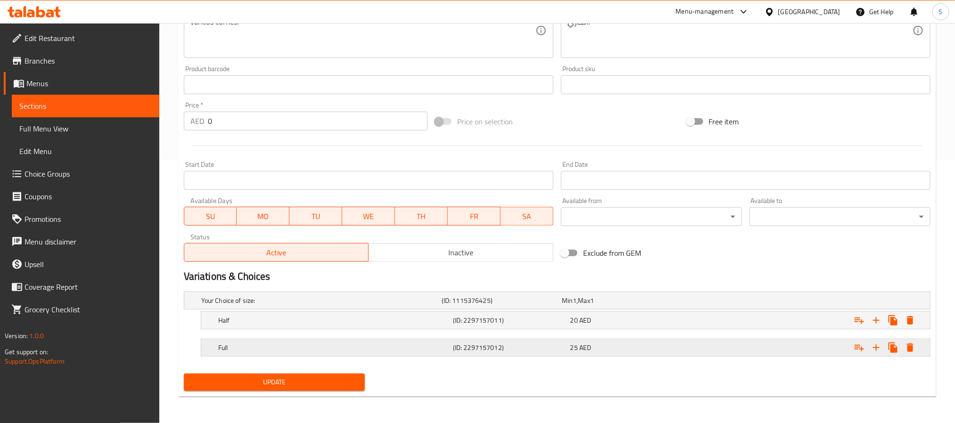
click at [720, 342] on div "Expand" at bounding box center [803, 348] width 235 height 21
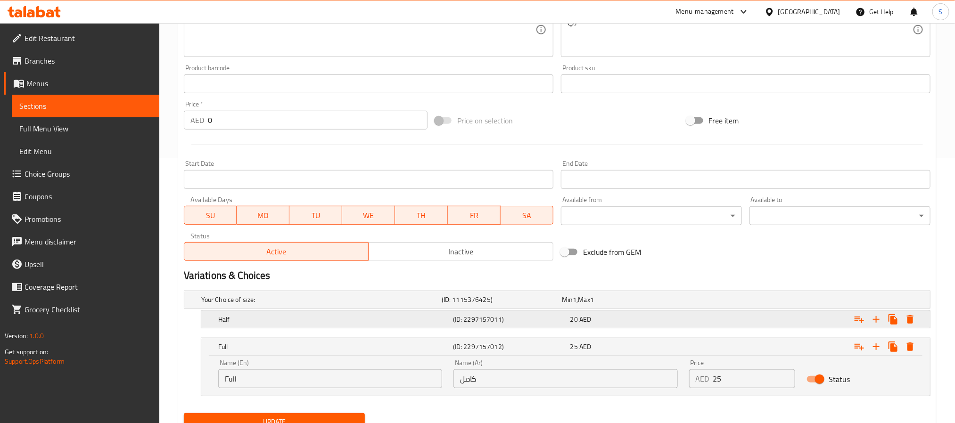
click at [727, 322] on div "Expand" at bounding box center [803, 319] width 235 height 21
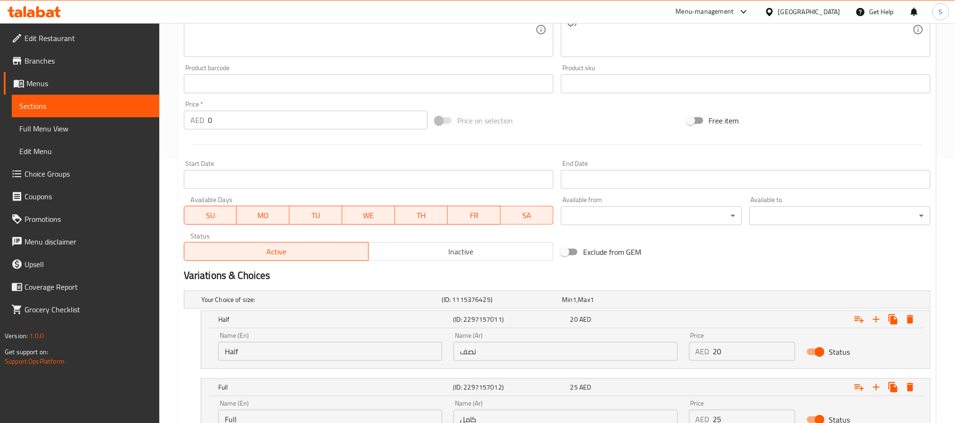
scroll to position [336, 0]
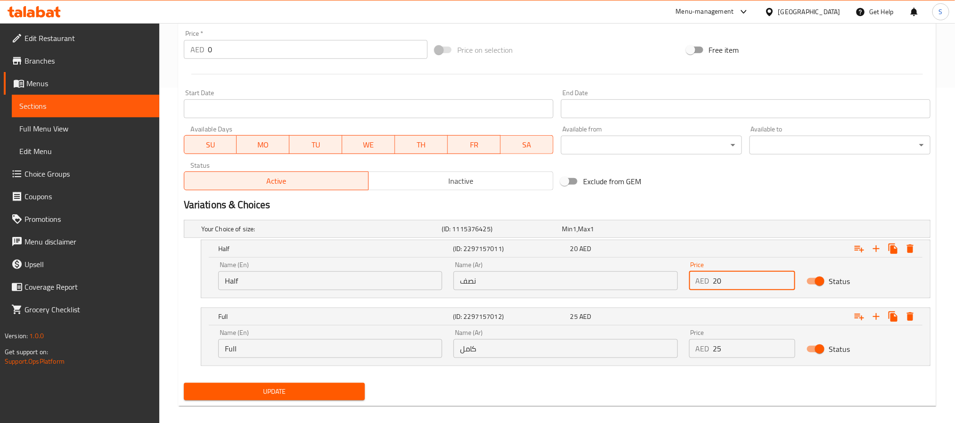
drag, startPoint x: 719, startPoint y: 283, endPoint x: 713, endPoint y: 283, distance: 6.1
click at [713, 283] on input "20" at bounding box center [754, 281] width 83 height 19
type input "80"
click at [718, 347] on input "25" at bounding box center [754, 348] width 83 height 19
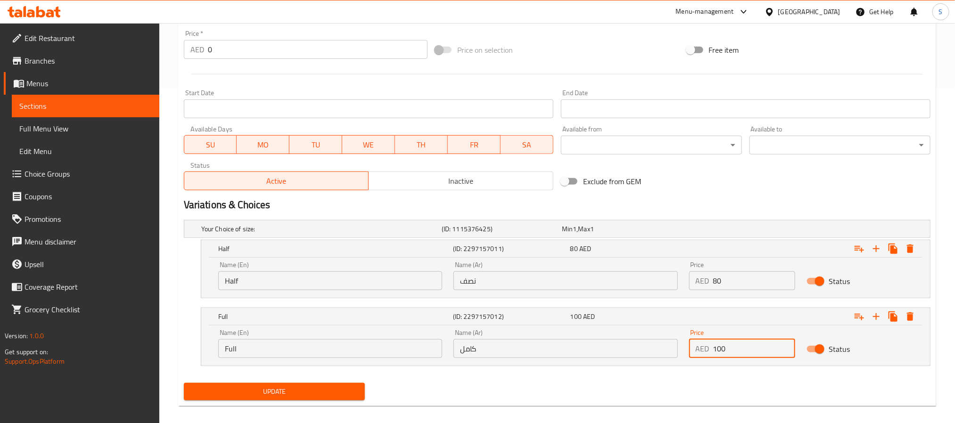
type input "100"
click at [355, 395] on span "Update" at bounding box center [274, 392] width 166 height 12
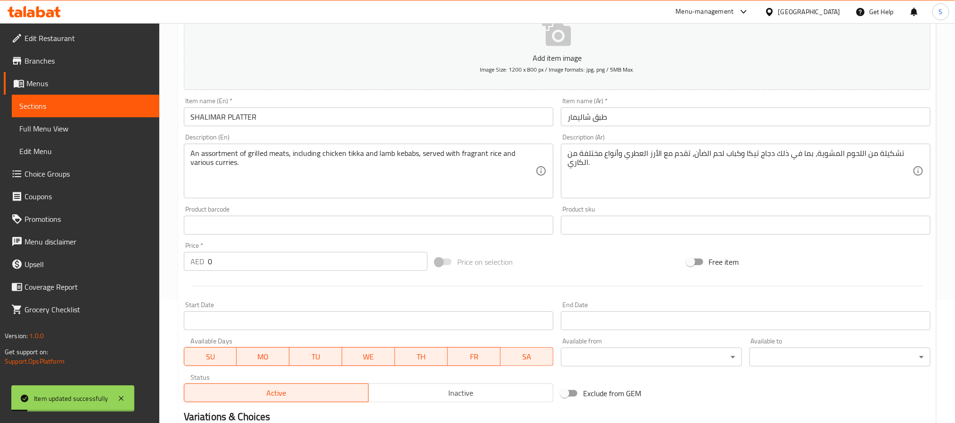
scroll to position [0, 0]
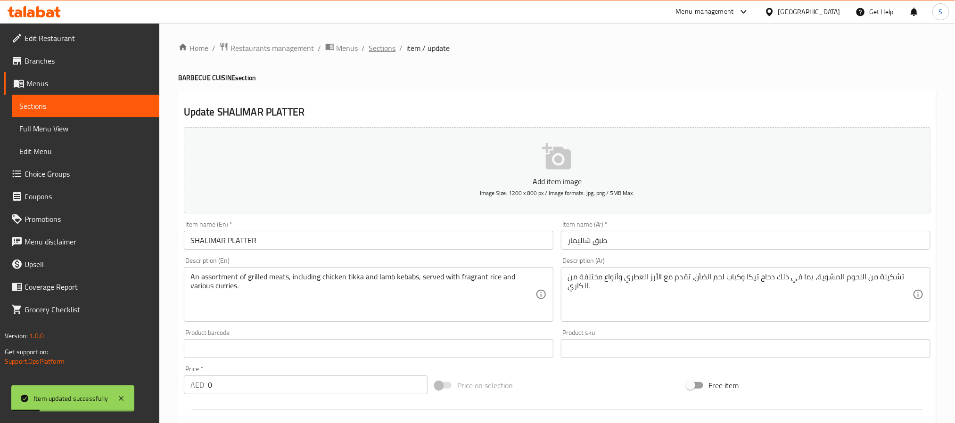
click at [392, 50] on span "Sections" at bounding box center [382, 47] width 27 height 11
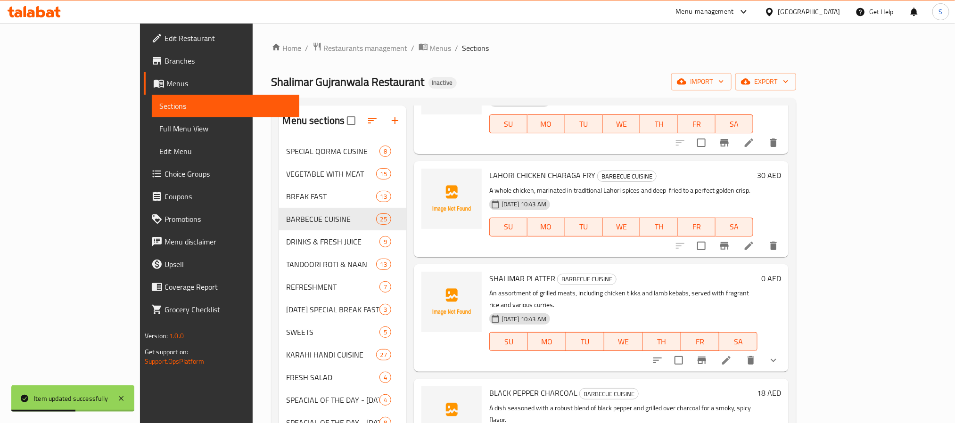
scroll to position [636, 0]
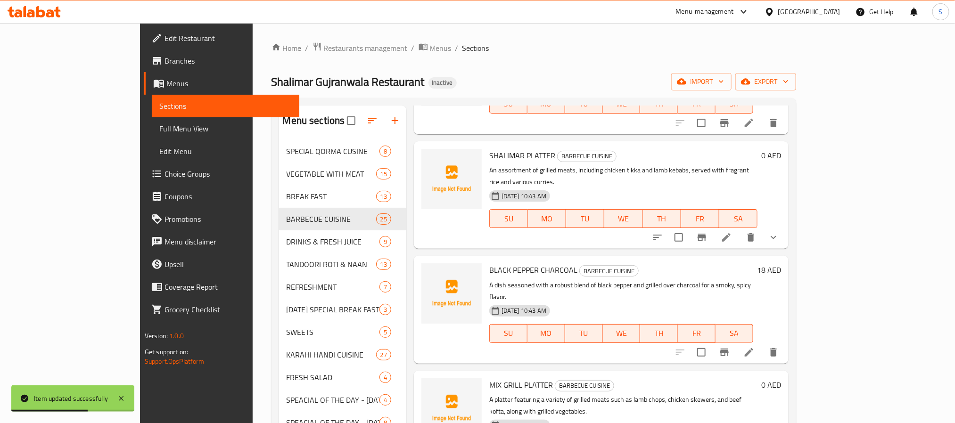
click at [785, 226] on button "show more" at bounding box center [773, 237] width 23 height 23
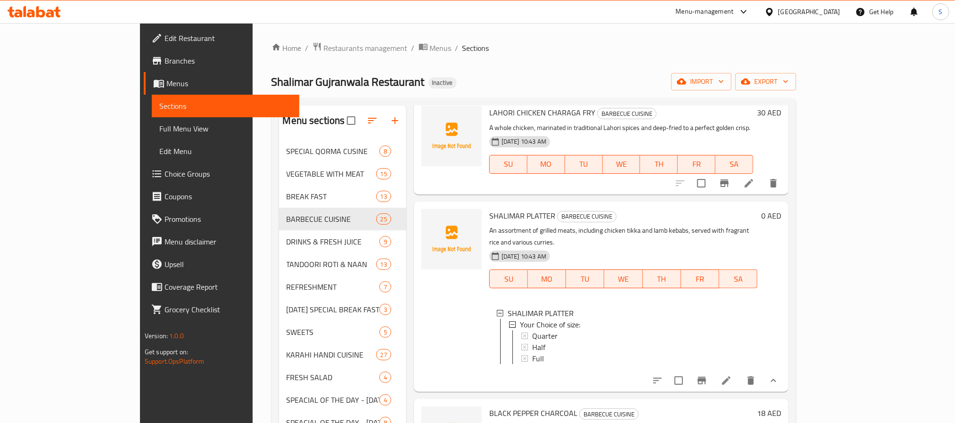
scroll to position [566, 0]
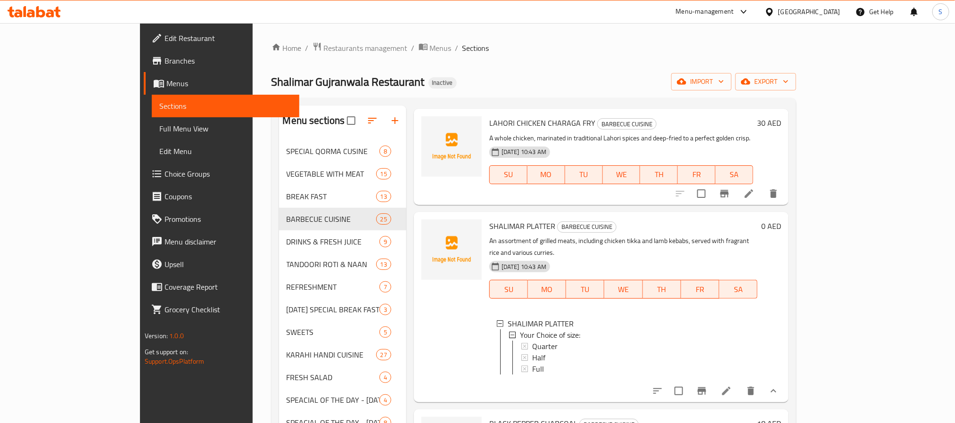
click at [497, 219] on span "SHALIMAR PLATTER" at bounding box center [522, 226] width 66 height 14
copy h6 "SHALIMAR PLATTER"
click at [751, 80] on icon "button" at bounding box center [745, 81] width 9 height 9
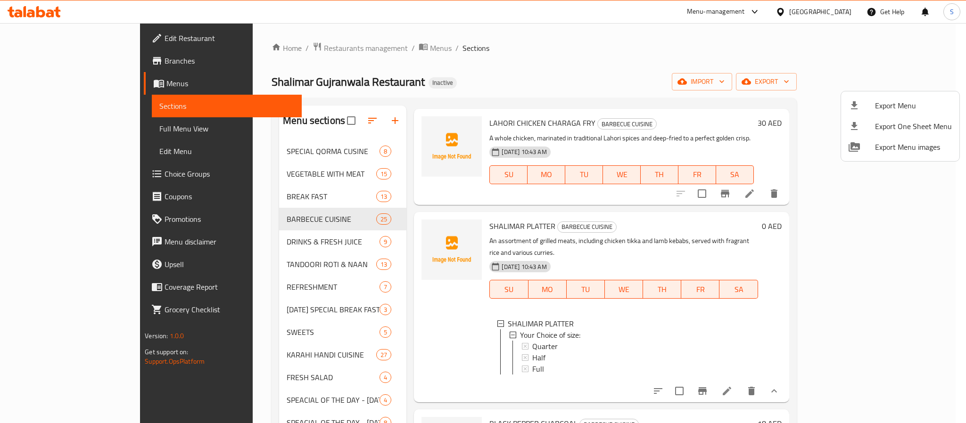
click at [814, 43] on div at bounding box center [483, 211] width 966 height 423
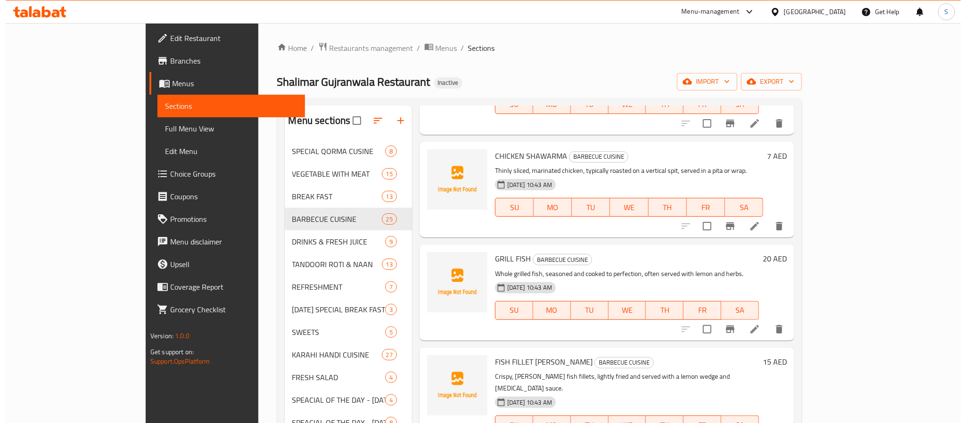
scroll to position [0, 0]
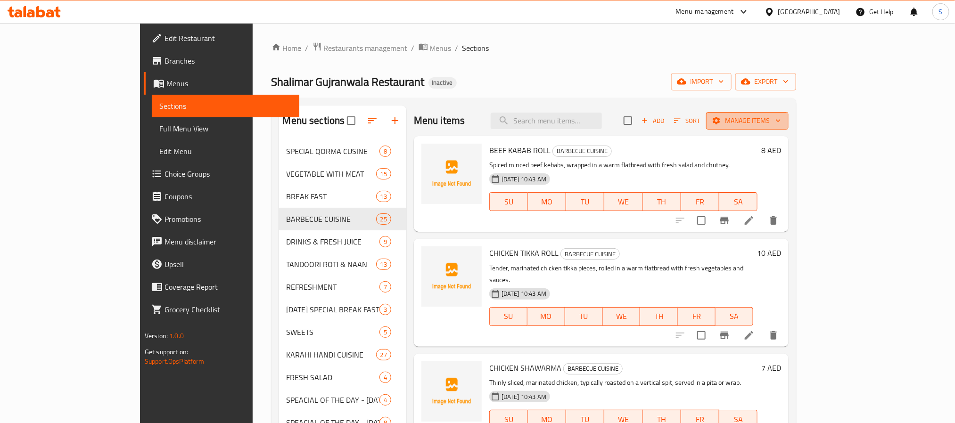
click at [789, 129] on button "Manage items" at bounding box center [747, 120] width 83 height 17
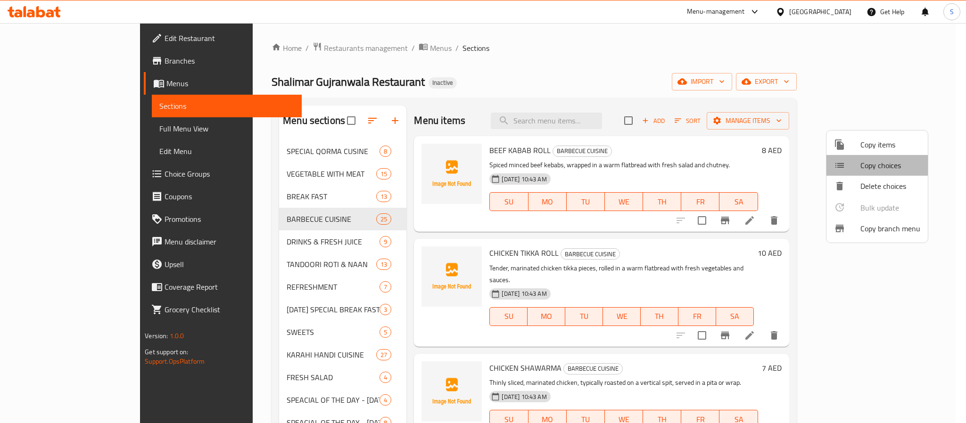
click at [875, 163] on span "Copy choices" at bounding box center [890, 165] width 60 height 11
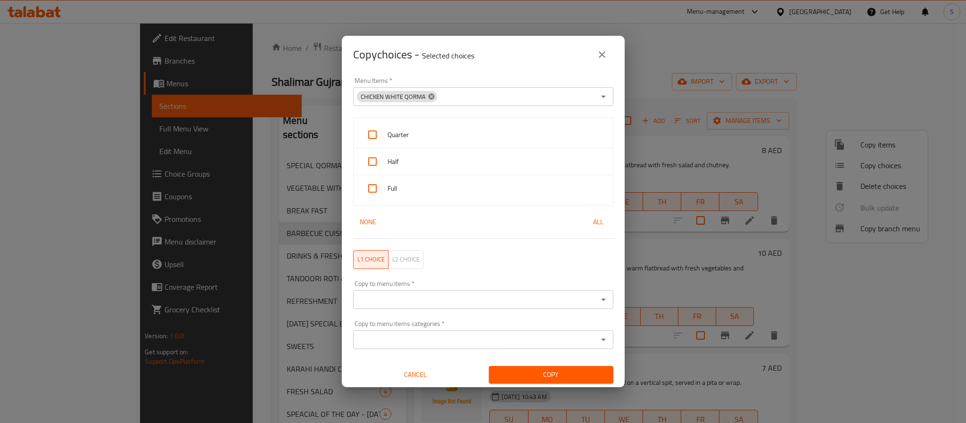
click at [430, 96] on icon at bounding box center [432, 97] width 8 height 8
click at [430, 96] on input "Menu Items   *" at bounding box center [475, 96] width 239 height 13
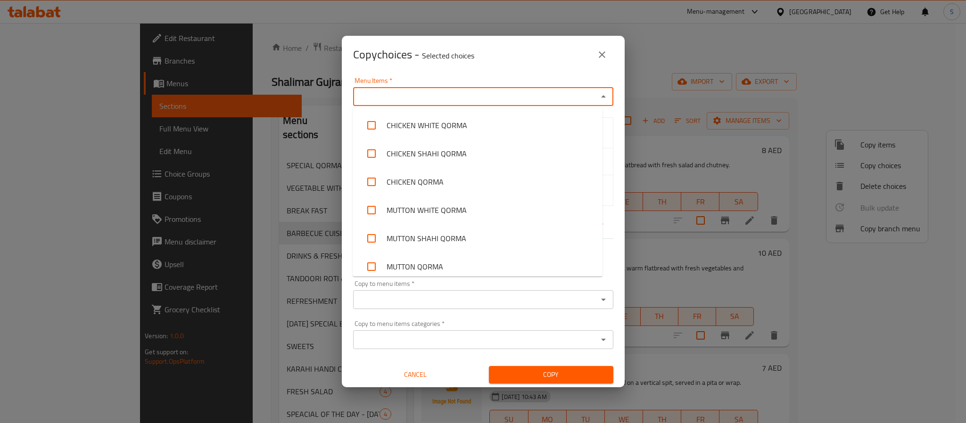
paste input "SHALIMAR PLATTER"
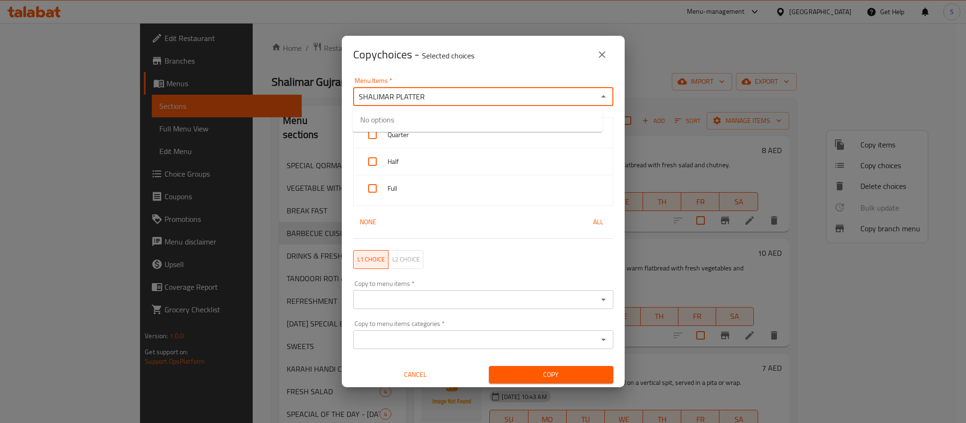
type input "SHALIMAR PLATTER"
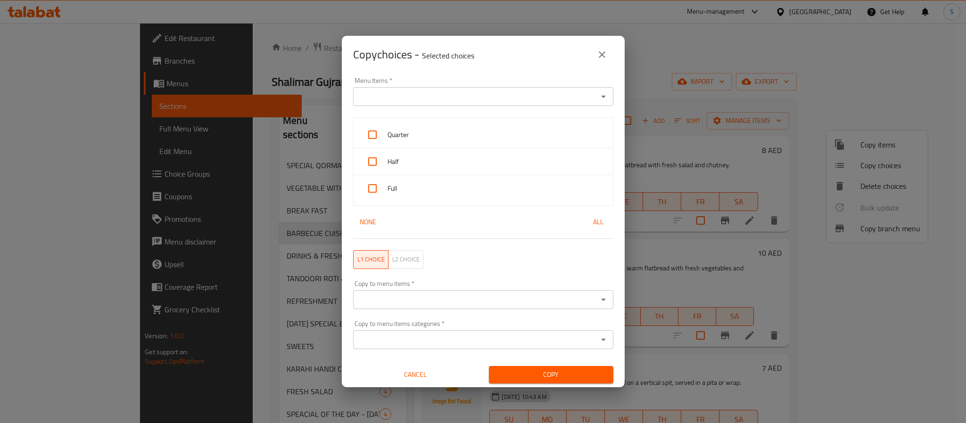
click at [435, 73] on div "Menu Items   * Menu Items *" at bounding box center [483, 92] width 272 height 40
click at [377, 162] on input "checkbox" at bounding box center [372, 161] width 23 height 23
checkbox input "true"
click at [375, 182] on input "checkbox" at bounding box center [372, 188] width 23 height 23
checkbox input "true"
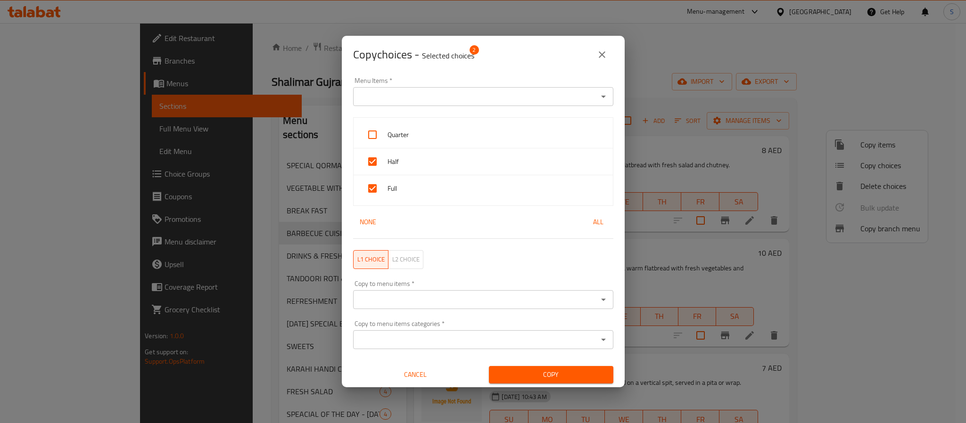
click at [483, 71] on div "Copy choices - Selected choices 2" at bounding box center [483, 55] width 283 height 38
click at [427, 294] on input "Copy to menu items   *" at bounding box center [475, 298] width 239 height 13
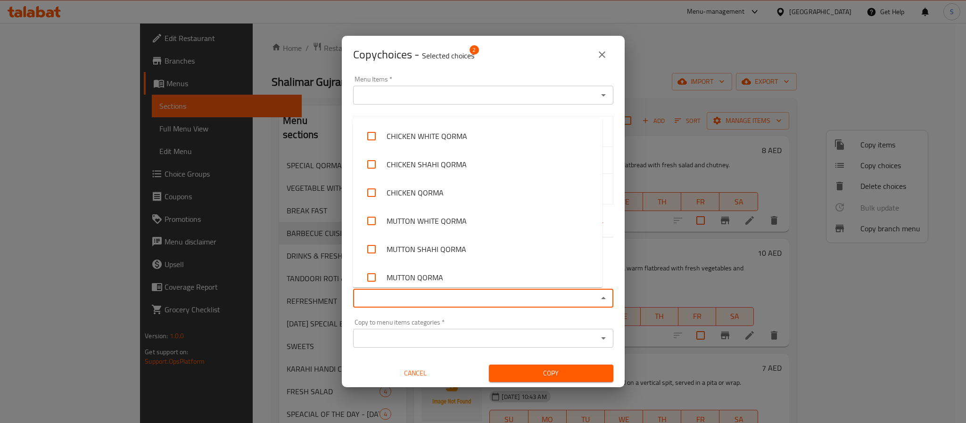
paste input "SHALIMAR PLATTER"
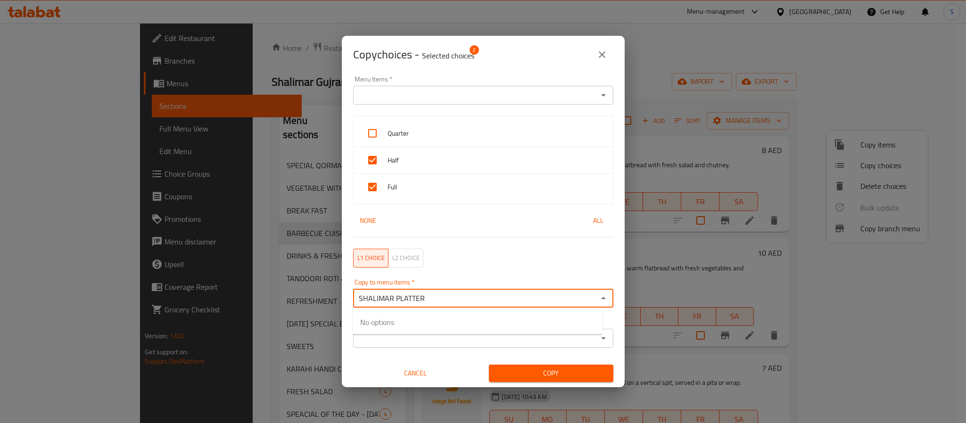
type input "SHALIMAR PLATTER"
click at [372, 325] on input "checkbox" at bounding box center [371, 328] width 23 height 23
checkbox input "false"
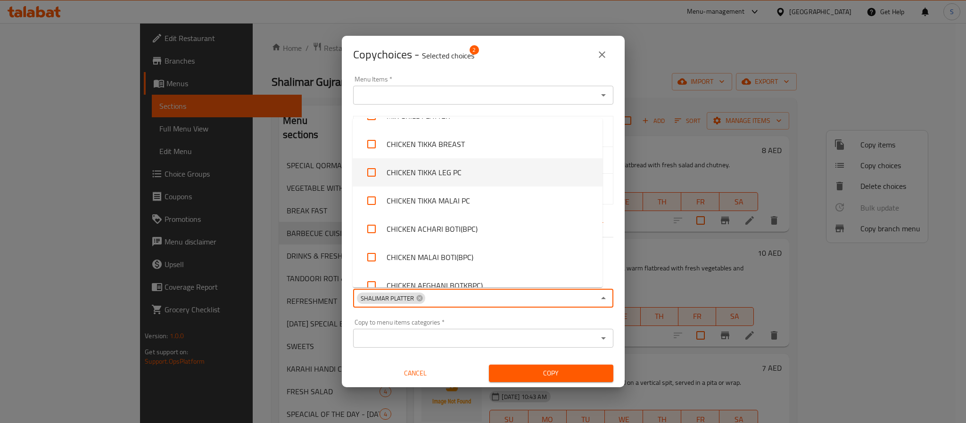
scroll to position [1194, 0]
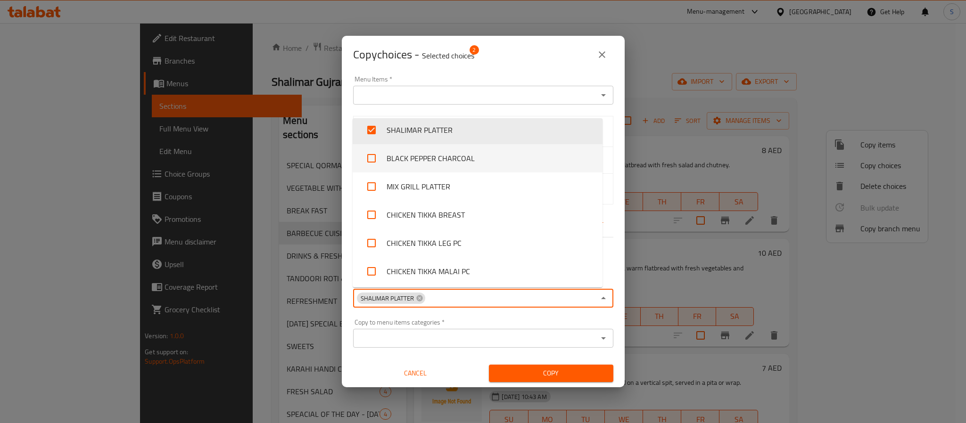
click at [373, 162] on input "checkbox" at bounding box center [371, 158] width 23 height 23
checkbox input "true"
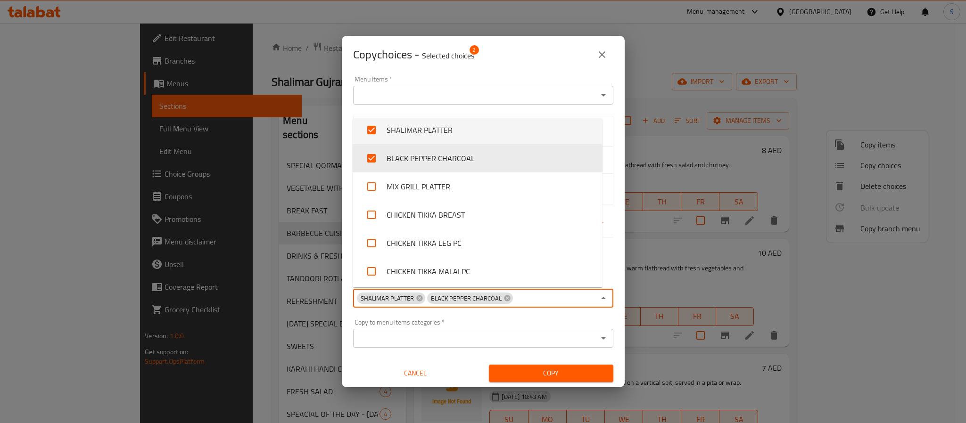
scroll to position [1194, 0]
click at [371, 129] on input "checkbox" at bounding box center [371, 130] width 23 height 23
checkbox input "false"
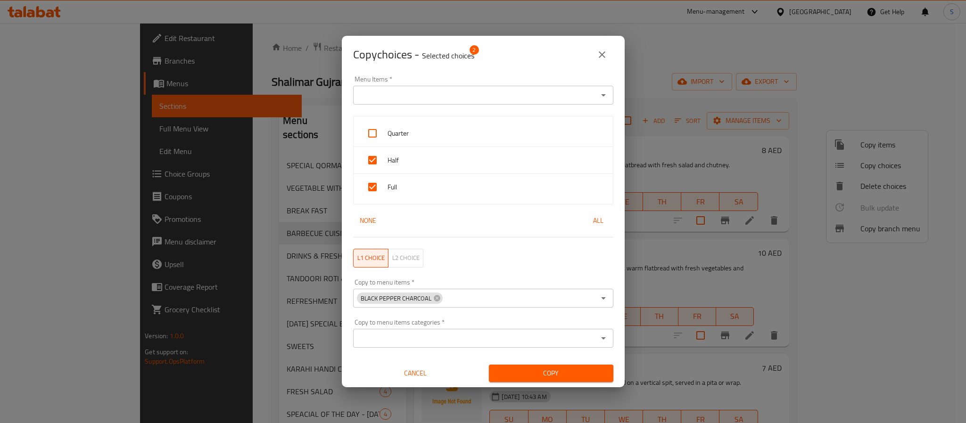
click at [495, 56] on div "Copy choices - Selected choices 2" at bounding box center [483, 54] width 260 height 23
click at [549, 375] on span "Copy" at bounding box center [550, 374] width 109 height 12
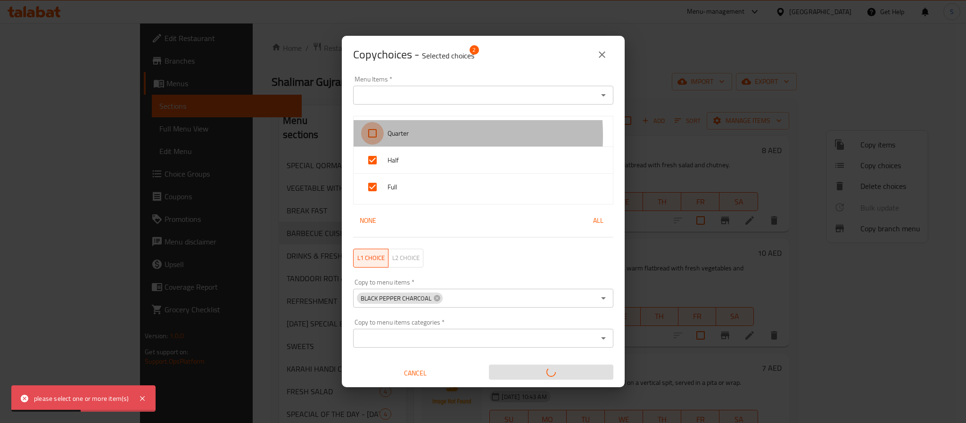
click at [373, 136] on input "checkbox" at bounding box center [372, 133] width 23 height 23
checkbox input "true"
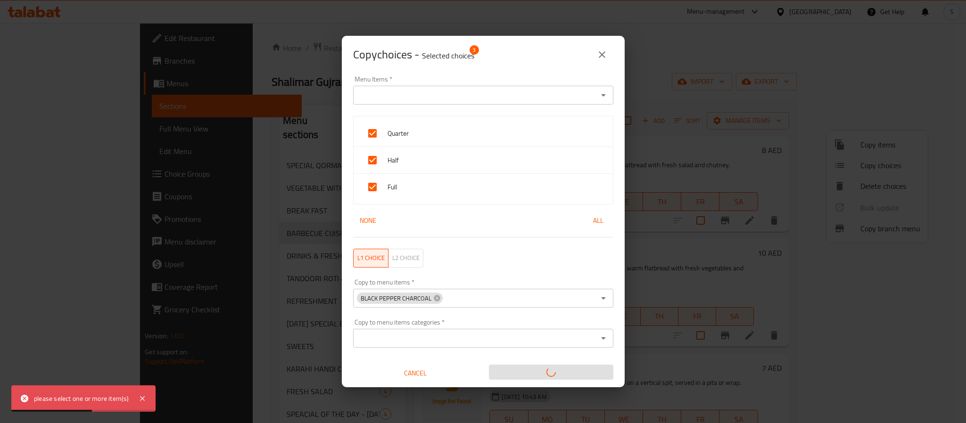
click at [500, 57] on div "Copy choices - Selected choices 3" at bounding box center [483, 54] width 260 height 23
click at [447, 304] on input "Copy to menu items   *" at bounding box center [519, 298] width 151 height 13
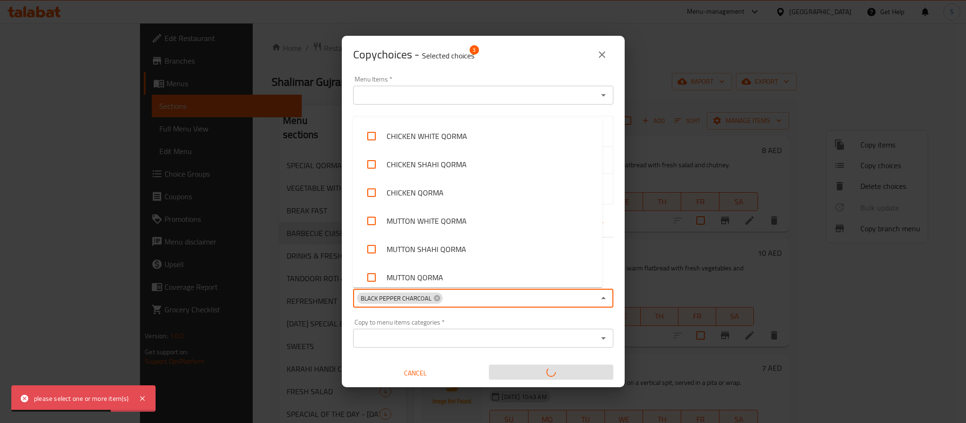
scroll to position [1081, 0]
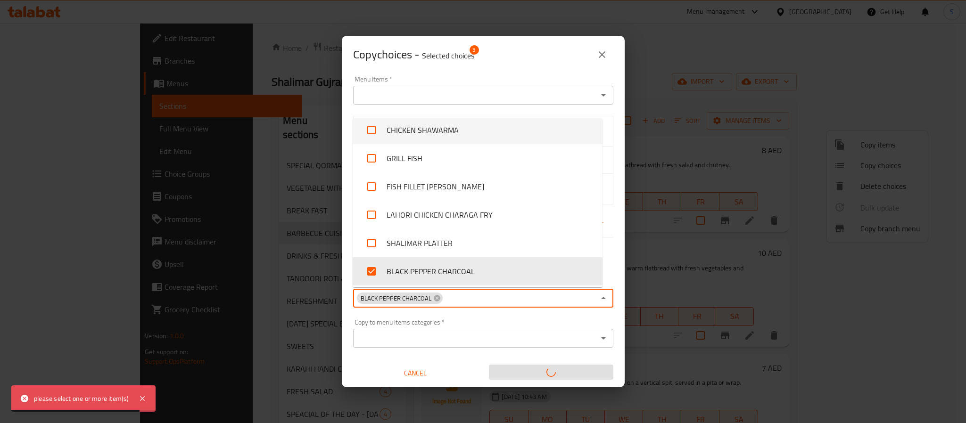
click at [605, 58] on icon "close" at bounding box center [601, 54] width 11 height 11
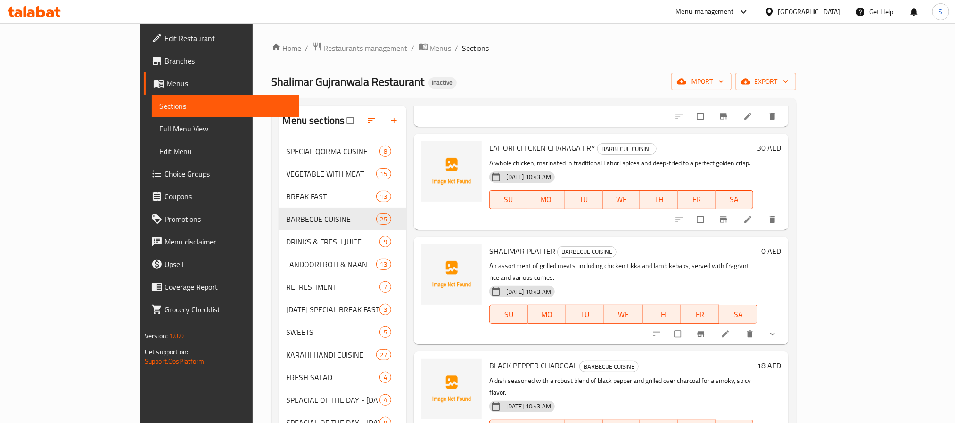
scroll to position [566, 0]
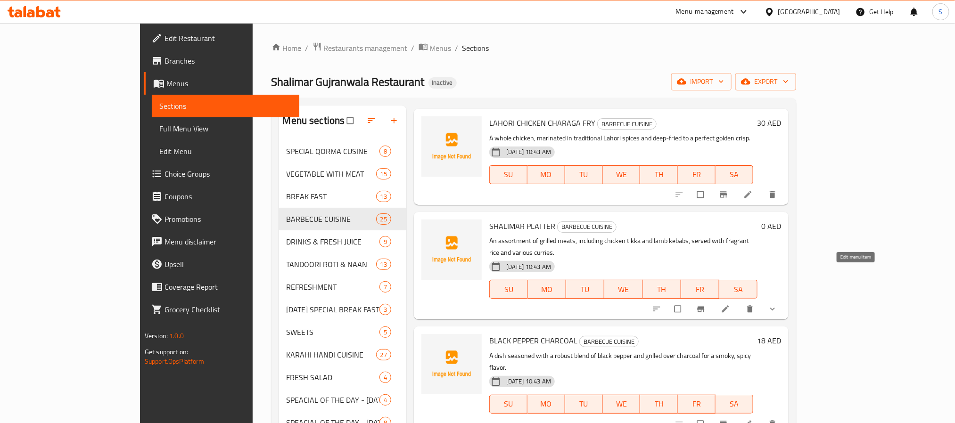
click at [729, 306] on icon at bounding box center [725, 309] width 7 height 7
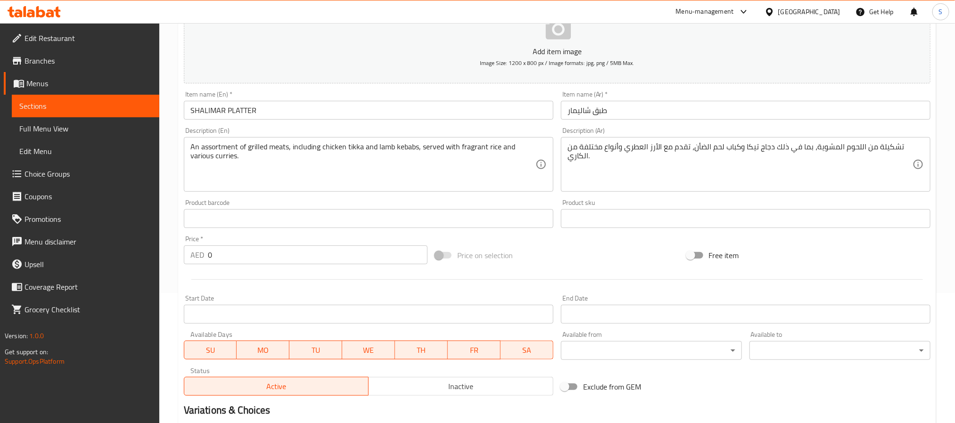
scroll to position [265, 0]
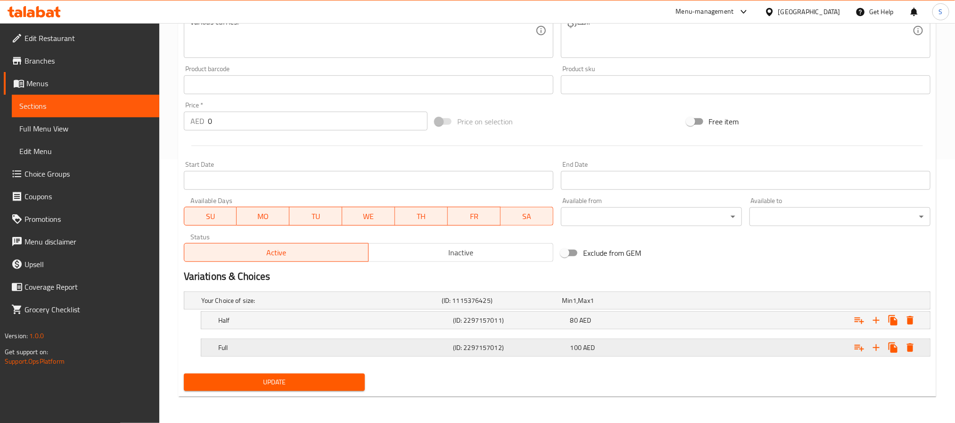
click at [379, 342] on div "Full" at bounding box center [333, 347] width 235 height 13
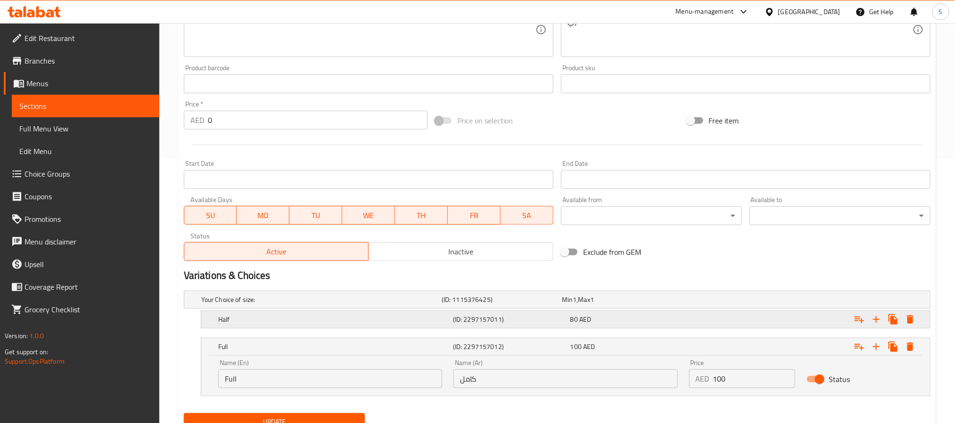
click at [380, 322] on h5 "Half" at bounding box center [333, 319] width 231 height 9
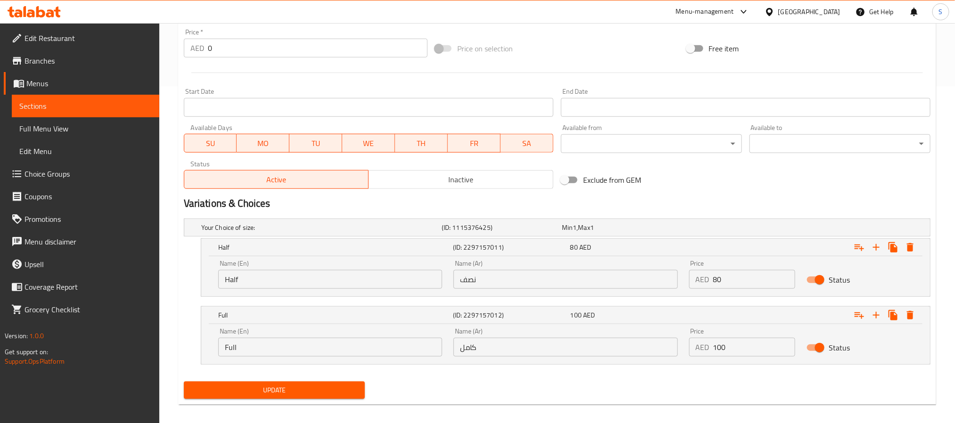
scroll to position [346, 0]
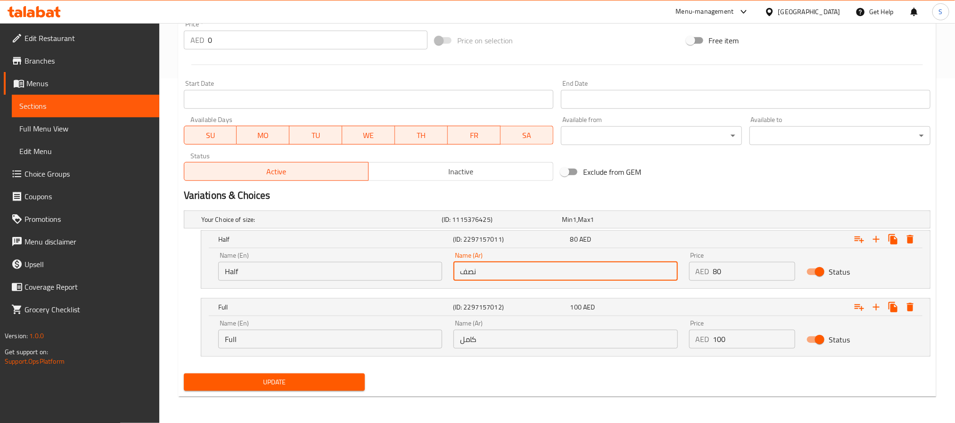
drag, startPoint x: 514, startPoint y: 275, endPoint x: 435, endPoint y: 270, distance: 79.3
click at [435, 270] on div "Name (En) Half Name (En) Name (Ar) نصف Name (Ar) Price AED 80 Price Status" at bounding box center [566, 267] width 706 height 40
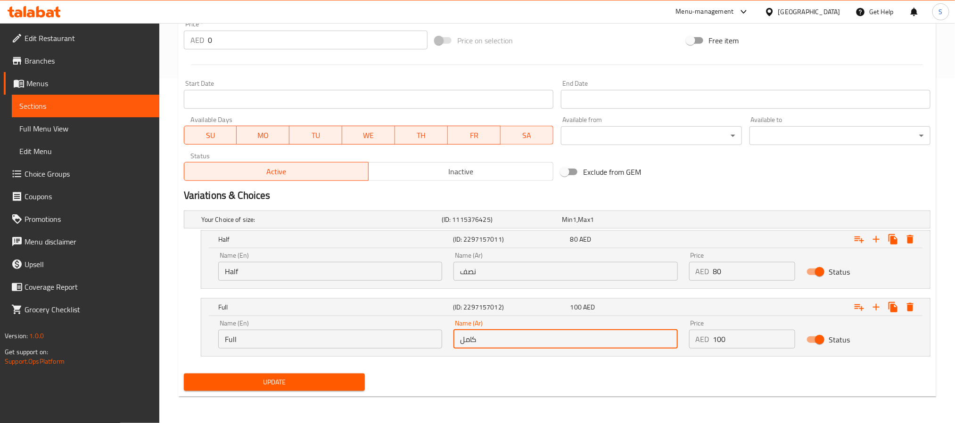
drag, startPoint x: 499, startPoint y: 341, endPoint x: 442, endPoint y: 341, distance: 57.5
click at [442, 341] on div "Name (En) Full Name (En) Name (Ar) كامل Name (Ar) Price AED 100 Price Status" at bounding box center [566, 334] width 706 height 40
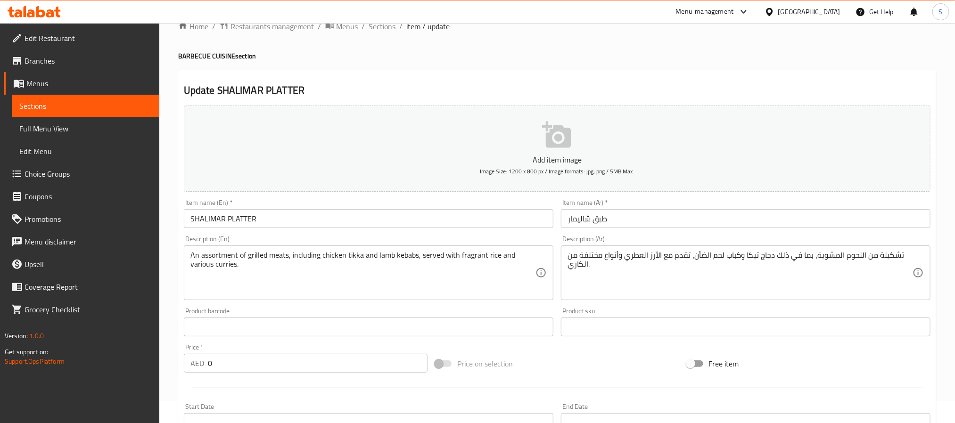
scroll to position [0, 0]
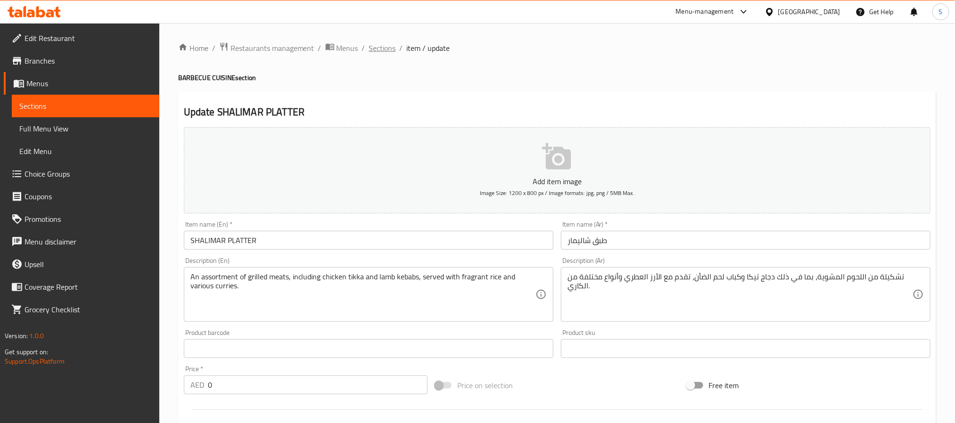
click at [385, 51] on span "Sections" at bounding box center [382, 47] width 27 height 11
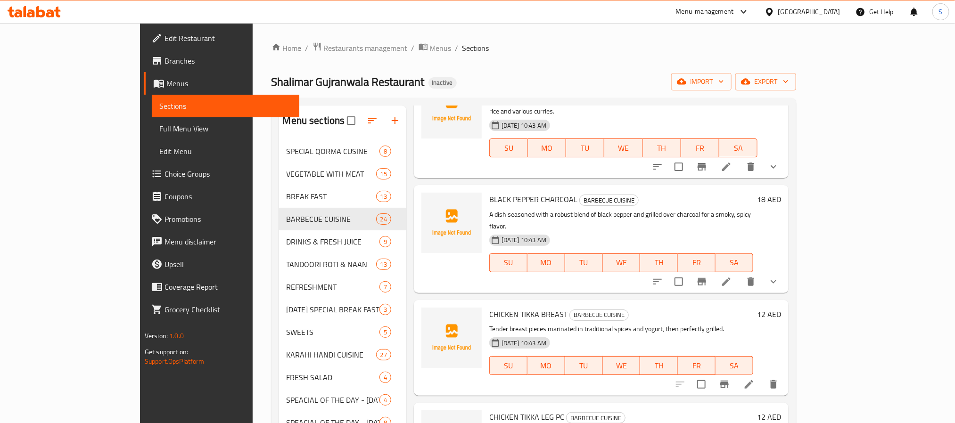
scroll to position [778, 0]
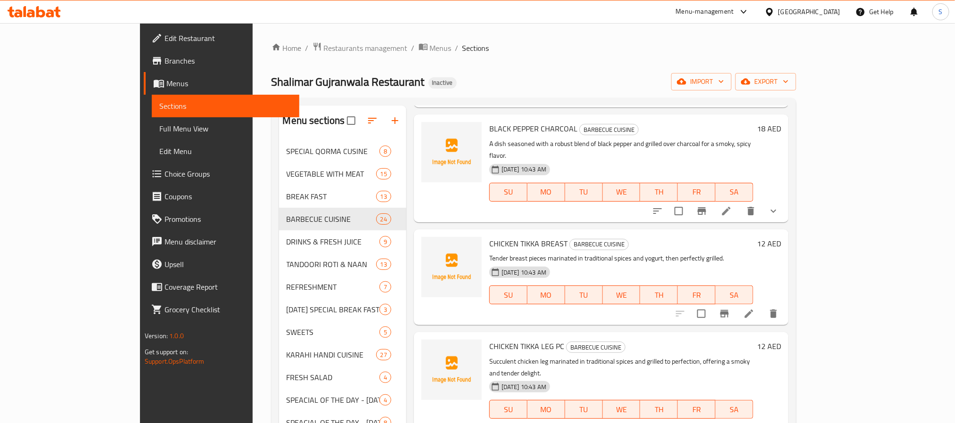
click at [781, 340] on h6 "12 AED" at bounding box center [769, 346] width 24 height 13
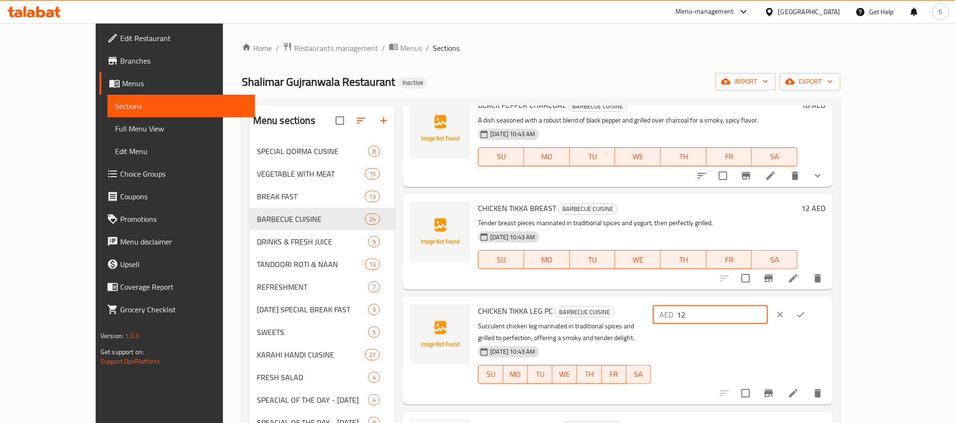
click at [768, 305] on input "12" at bounding box center [722, 314] width 91 height 19
type input "10"
click at [806, 310] on icon "ok" at bounding box center [800, 314] width 9 height 9
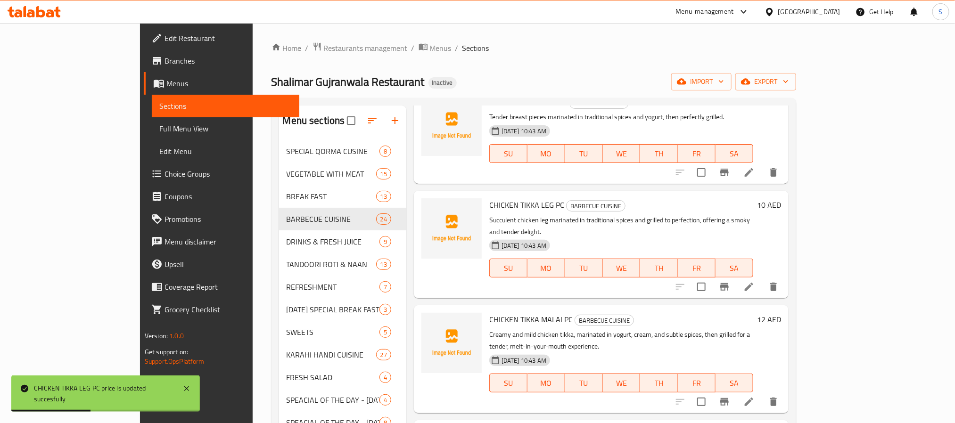
scroll to position [990, 0]
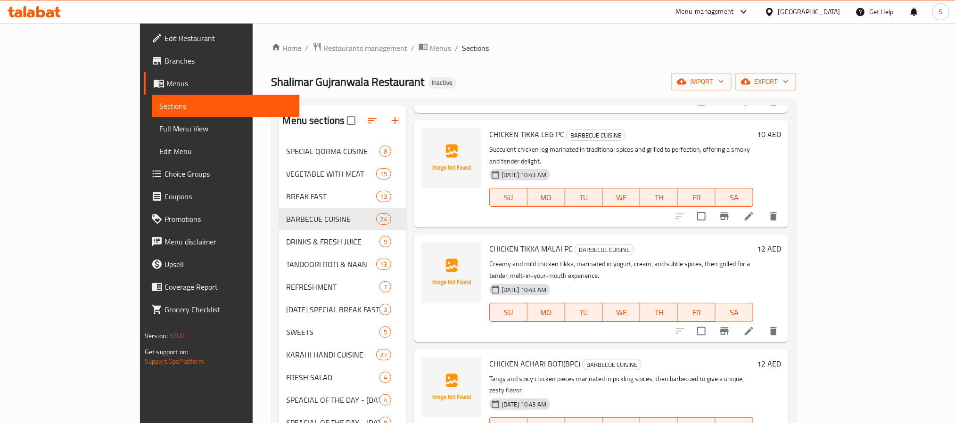
click at [781, 242] on h6 "12 AED" at bounding box center [769, 248] width 24 height 13
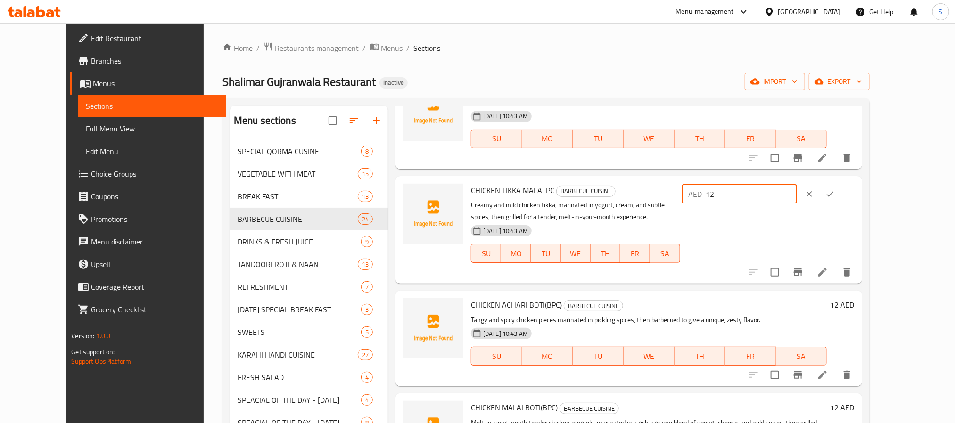
drag, startPoint x: 785, startPoint y: 194, endPoint x: 791, endPoint y: 191, distance: 5.9
click at [791, 191] on input "12" at bounding box center [751, 194] width 91 height 19
type input "13"
click at [841, 198] on button "ok" at bounding box center [830, 194] width 21 height 21
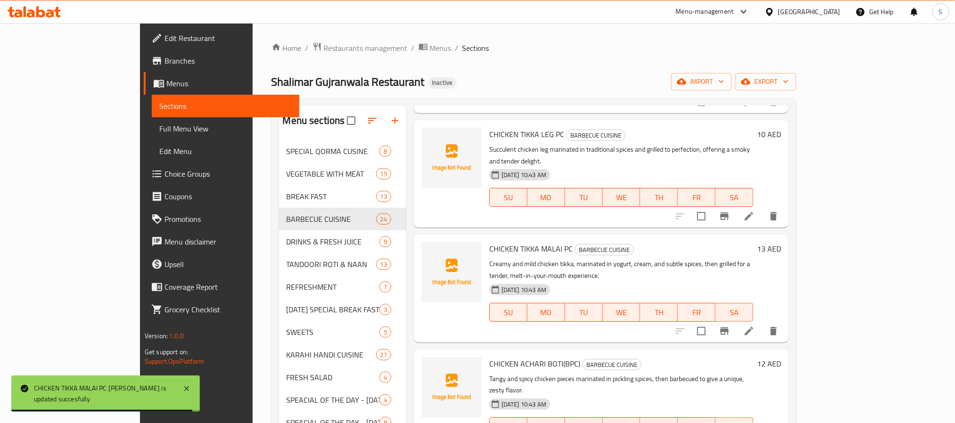
click at [781, 357] on h6 "12 AED" at bounding box center [769, 363] width 24 height 13
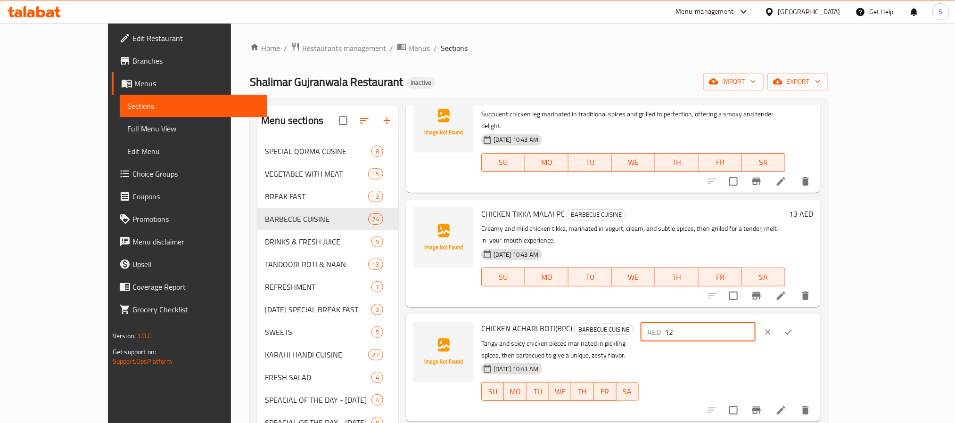
drag, startPoint x: 784, startPoint y: 295, endPoint x: 792, endPoint y: 291, distance: 9.1
click at [756, 323] on input "12" at bounding box center [710, 332] width 91 height 19
type input "15"
click at [799, 322] on button "ok" at bounding box center [788, 332] width 21 height 21
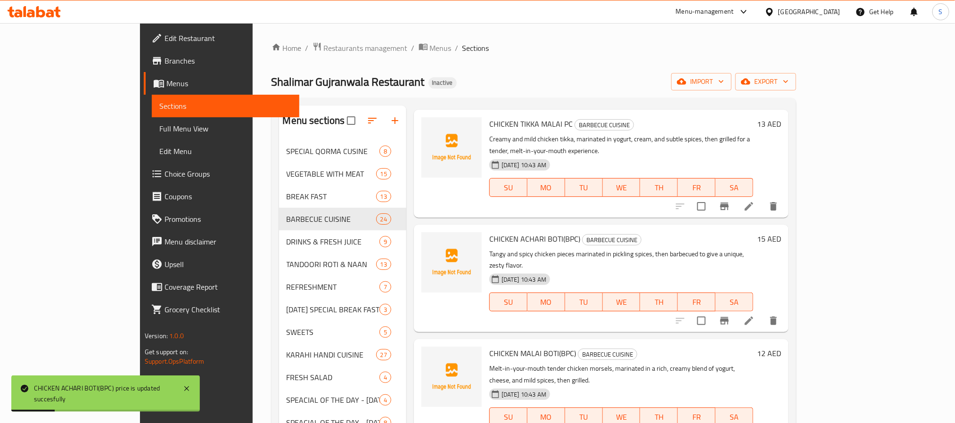
scroll to position [1131, 0]
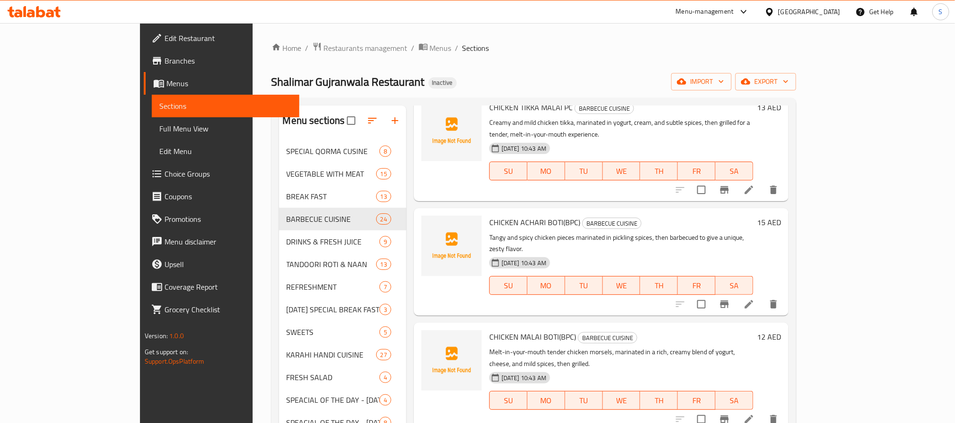
click at [474, 132] on div "Menu items Add Sort Manage items BEEF KABAB ROLL BARBECUE CUISINE Spiced minced…" at bounding box center [597, 362] width 382 height 513
click at [755, 299] on icon at bounding box center [748, 304] width 11 height 11
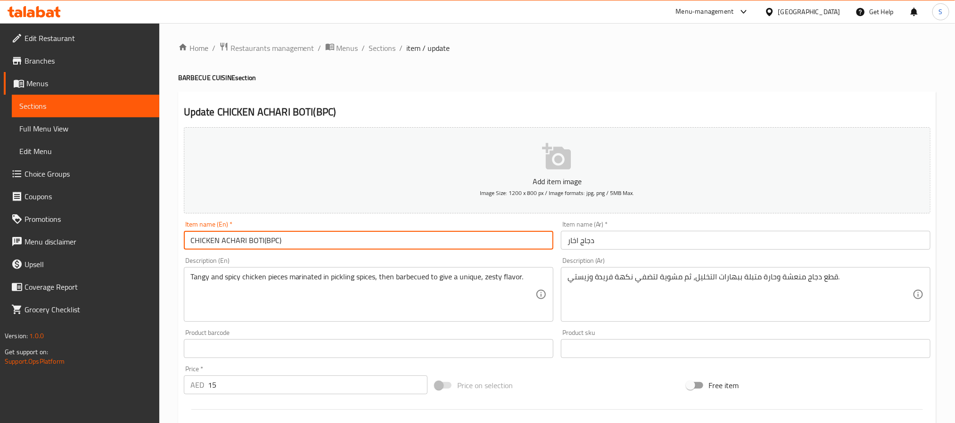
click at [264, 246] on input "CHICKEN ACHARI BOTI(BPC)" at bounding box center [369, 240] width 370 height 19
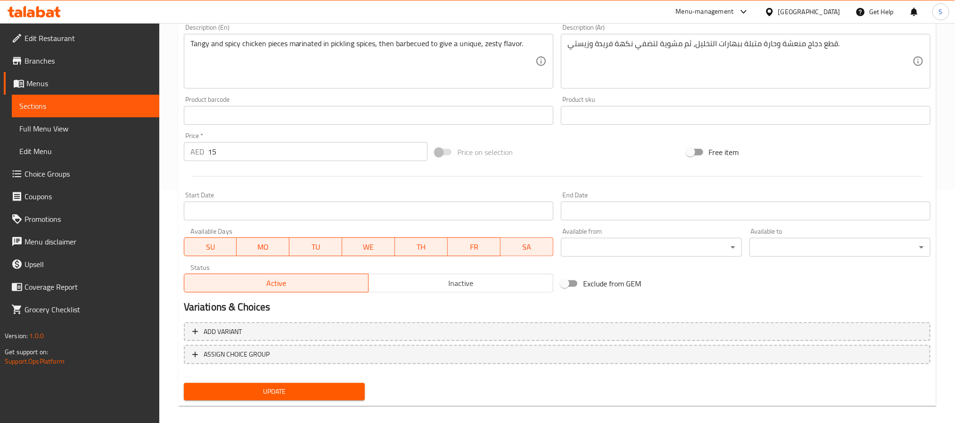
scroll to position [242, 0]
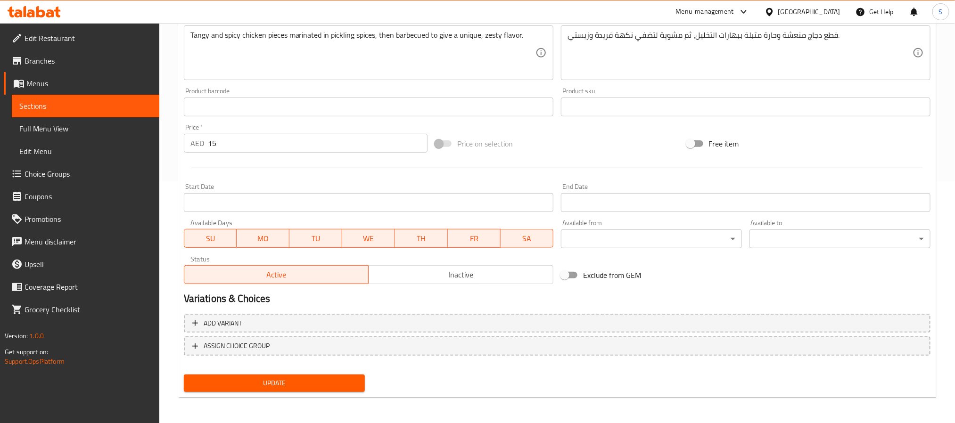
type input "CHICKEN ACHARI BOTI( 8PC)"
click at [280, 378] on span "Update" at bounding box center [274, 384] width 166 height 12
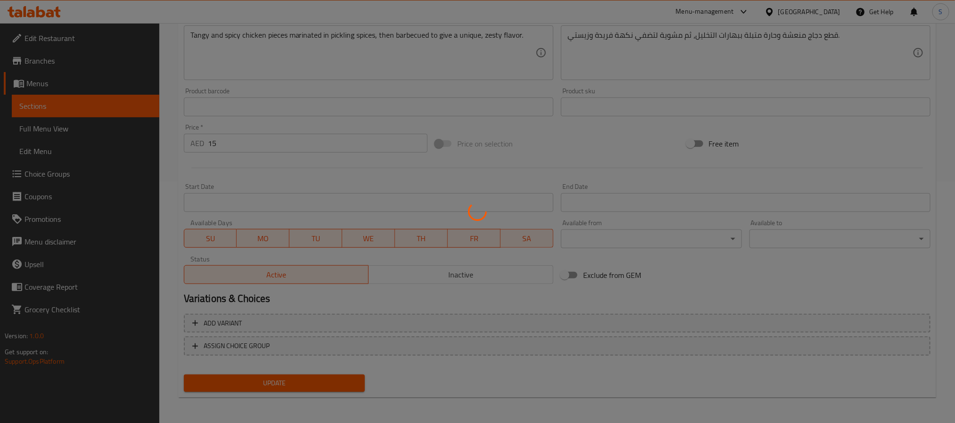
scroll to position [0, 0]
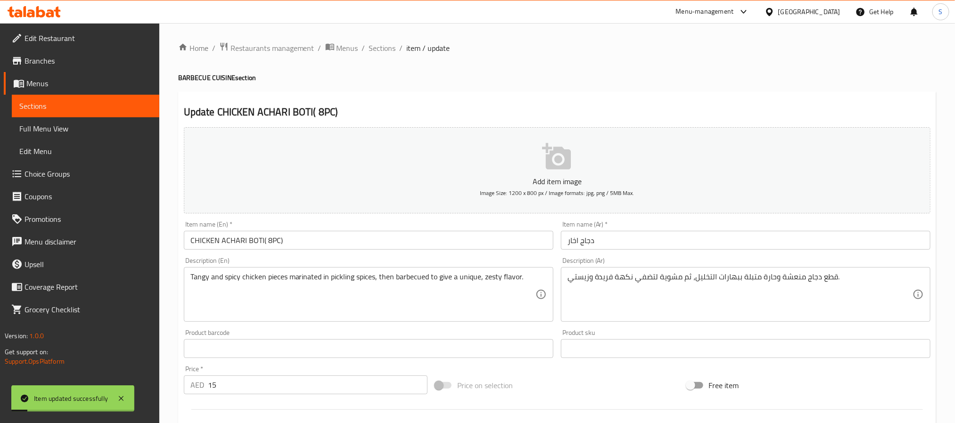
click at [380, 57] on div "Home / Restaurants management / Menus / Sections / item / update BARBECUE CUISI…" at bounding box center [557, 344] width 758 height 605
click at [380, 48] on span "Sections" at bounding box center [382, 47] width 27 height 11
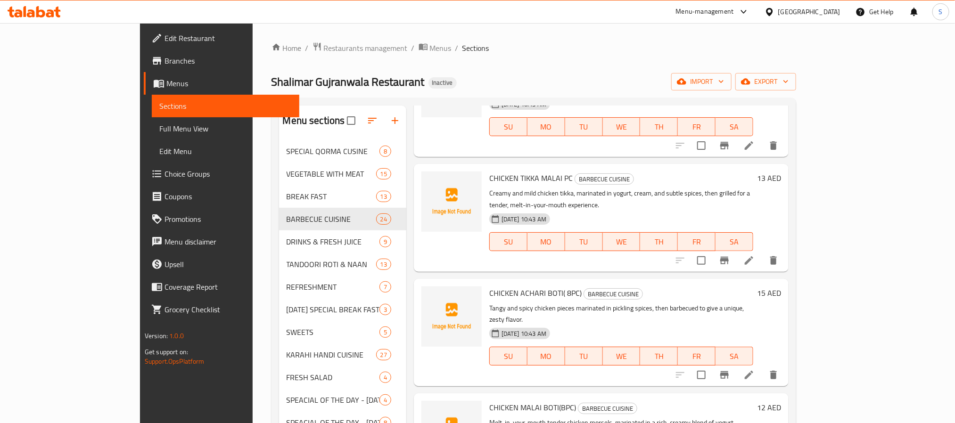
scroll to position [1131, 0]
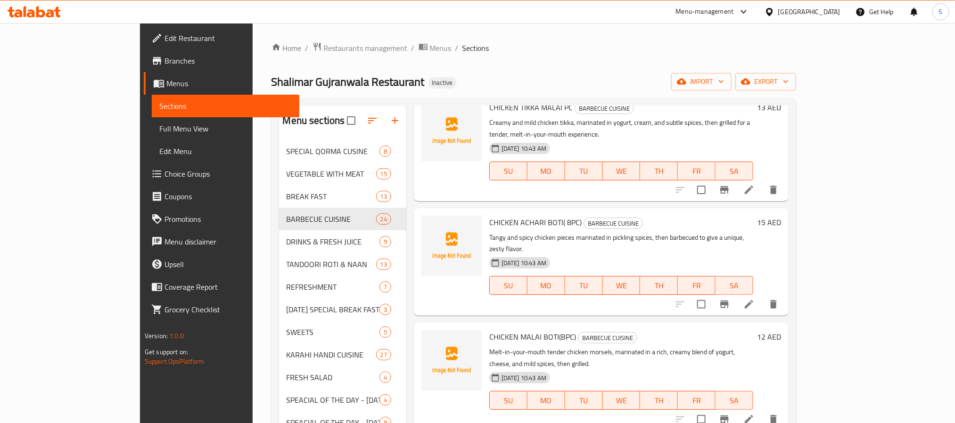
click at [781, 330] on h6 "12 AED" at bounding box center [769, 336] width 24 height 13
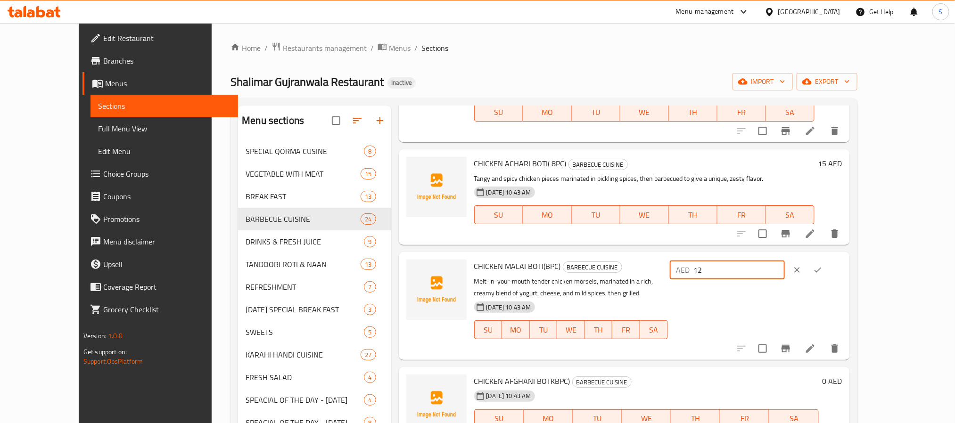
click at [785, 261] on input "12" at bounding box center [739, 270] width 91 height 19
type input "15"
click at [823, 265] on icon "ok" at bounding box center [817, 269] width 9 height 9
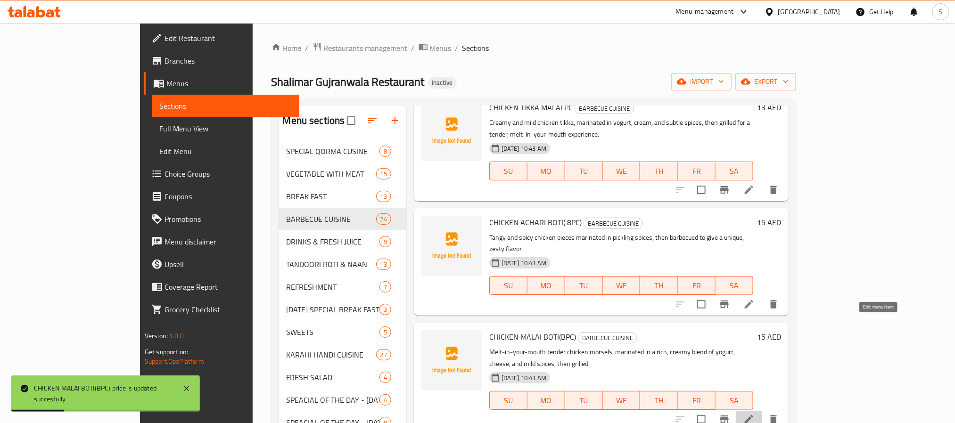
click at [753, 415] on icon at bounding box center [749, 419] width 8 height 8
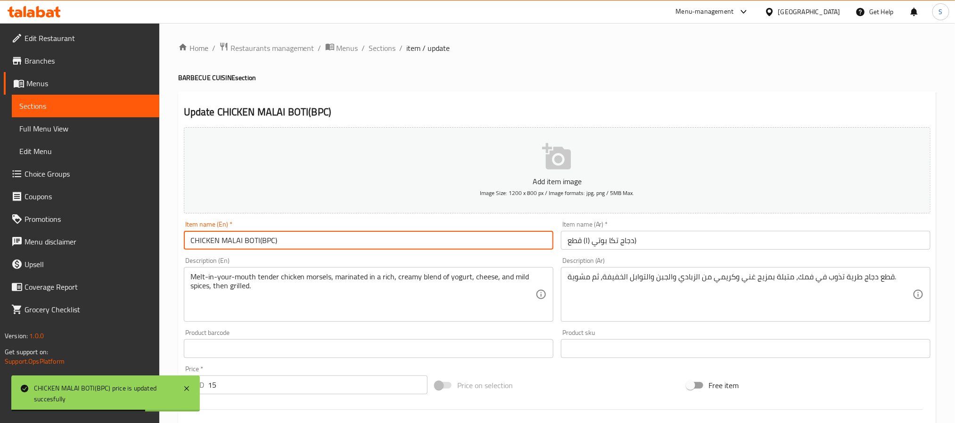
drag, startPoint x: 261, startPoint y: 245, endPoint x: 266, endPoint y: 242, distance: 5.7
click at [266, 242] on input "CHICKEN MALAI BOTI(BPC)" at bounding box center [369, 240] width 370 height 19
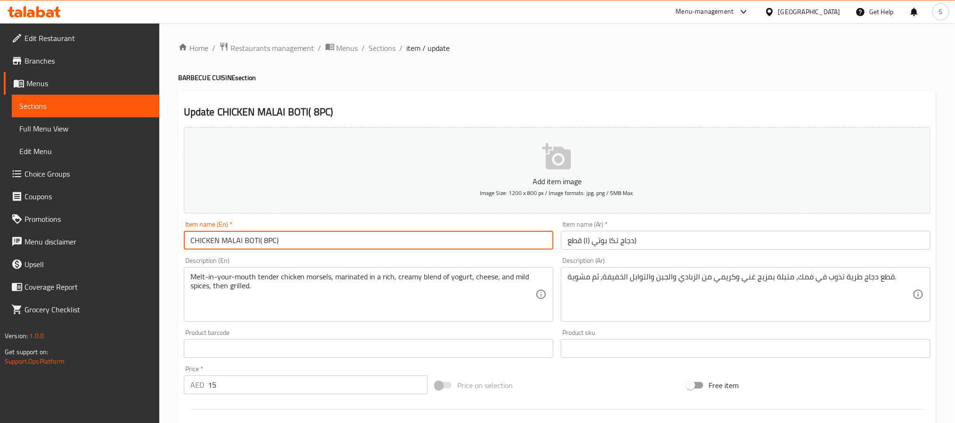
scroll to position [242, 0]
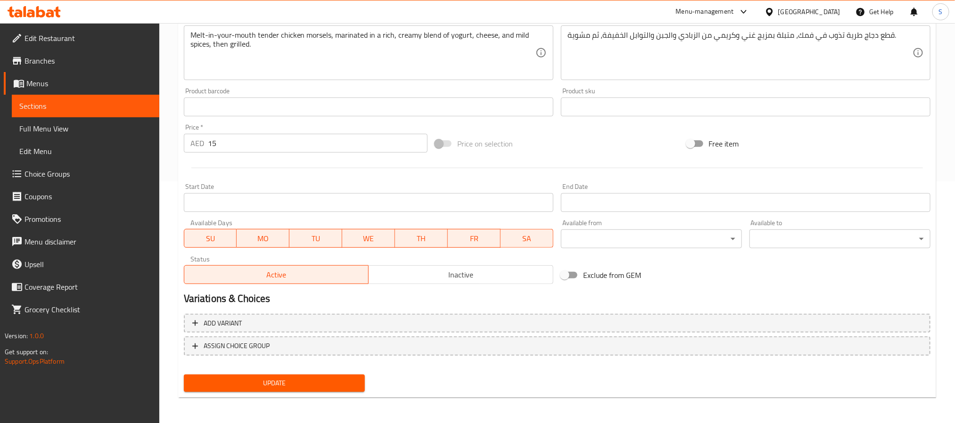
type input "CHICKEN MALAI BOTI( 8PC)"
click at [289, 376] on button "Update" at bounding box center [274, 383] width 181 height 17
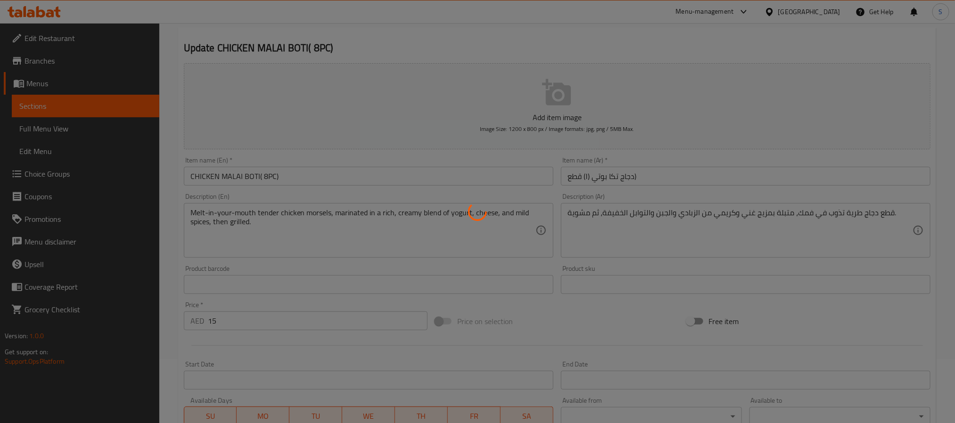
scroll to position [0, 0]
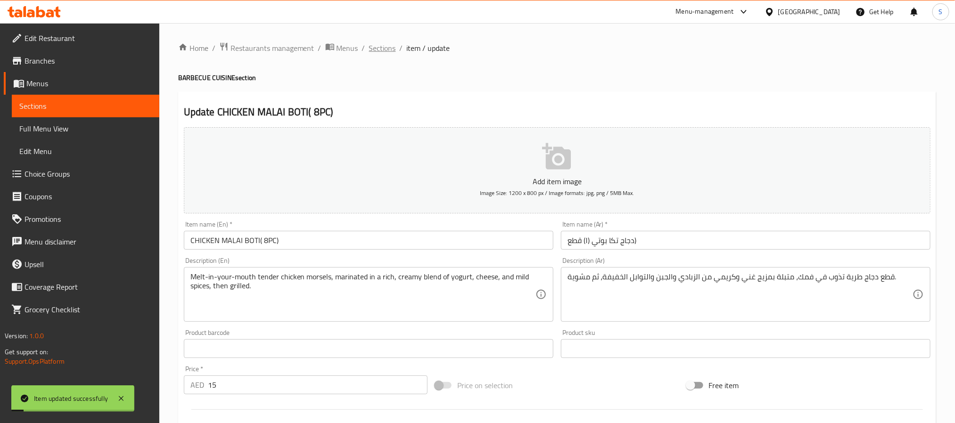
click at [381, 50] on span "Sections" at bounding box center [382, 47] width 27 height 11
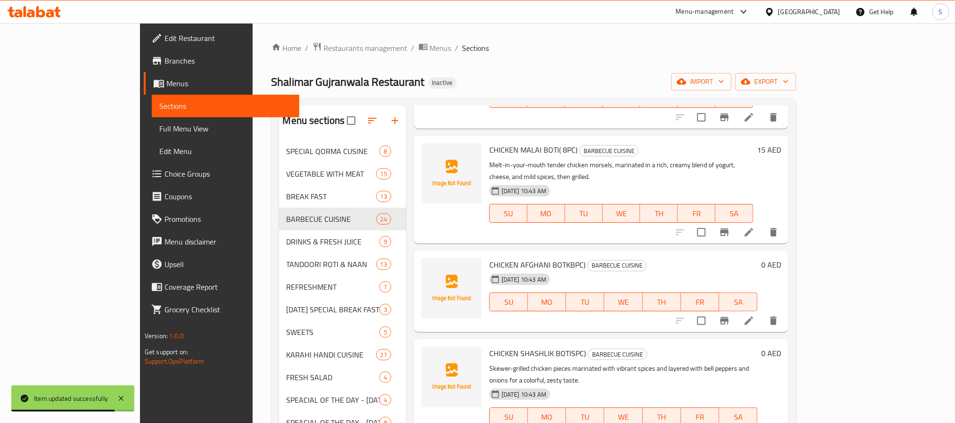
scroll to position [1344, 0]
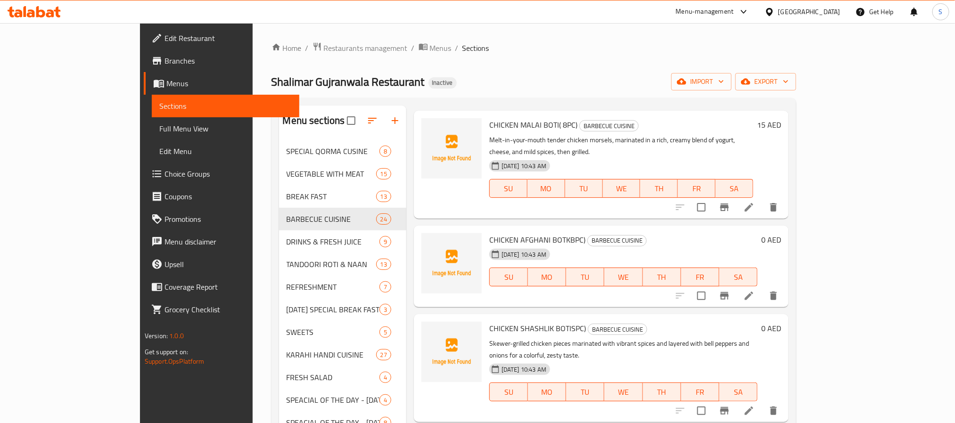
click at [414, 226] on div "CHICKEN AFGHANI BOTKBPC) BARBECUE CUISINE 16-09-2025 10:43 AM SU MO TU WE TH FR…" at bounding box center [601, 267] width 375 height 82
click at [781, 233] on div "0 AED" at bounding box center [770, 239] width 24 height 13
click at [781, 233] on h6 "0 AED" at bounding box center [771, 239] width 20 height 13
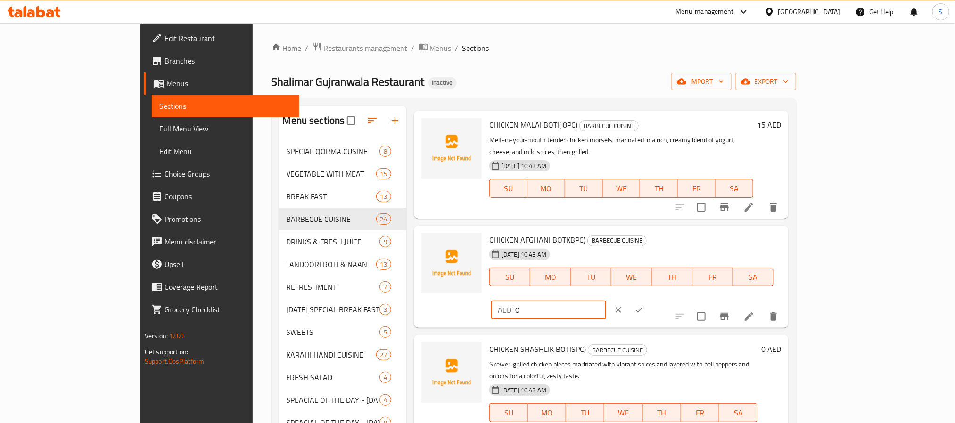
click at [606, 301] on div "AED 0 ​" at bounding box center [548, 310] width 115 height 19
type input "18"
click at [650, 300] on button "ok" at bounding box center [639, 310] width 21 height 21
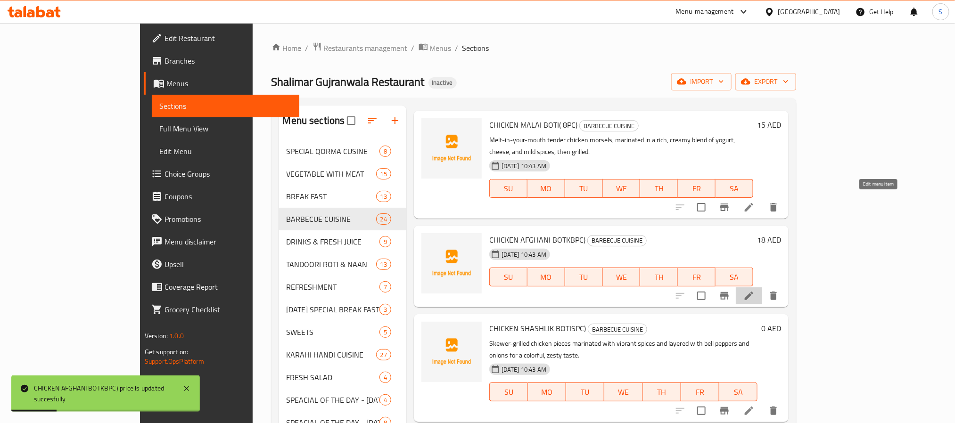
click at [755, 290] on icon at bounding box center [748, 295] width 11 height 11
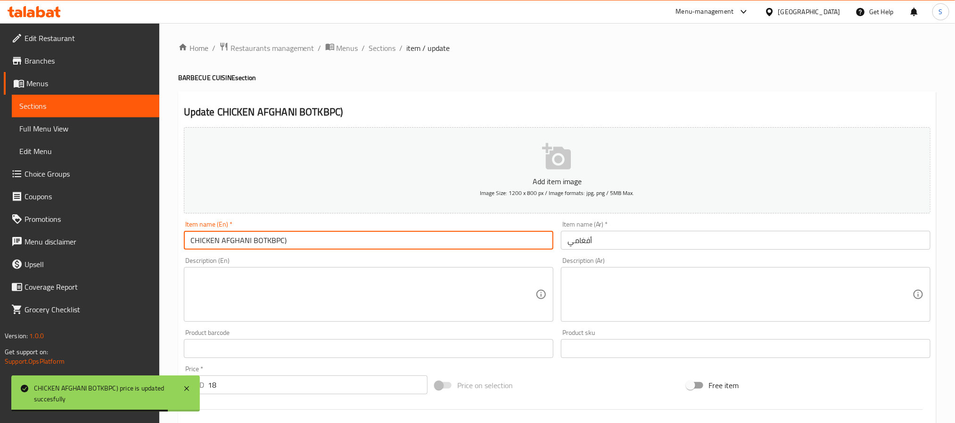
click at [270, 243] on input "CHICKEN AFGHANI BOTKBPC)" at bounding box center [369, 240] width 370 height 19
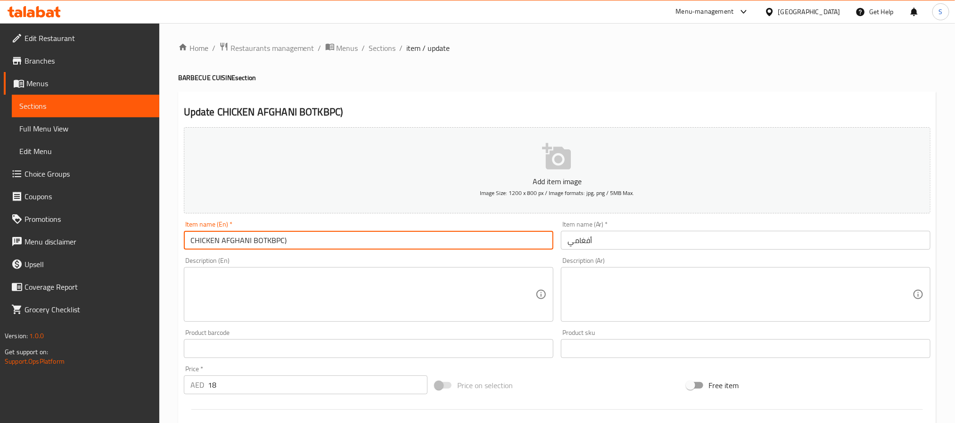
drag, startPoint x: 266, startPoint y: 239, endPoint x: 273, endPoint y: 241, distance: 7.2
click at [273, 241] on input "CHICKEN AFGHANI BOTKBPC)" at bounding box center [369, 240] width 370 height 19
click at [268, 239] on input "CHICKEN AFGHANI BOTi (8 PC)" at bounding box center [369, 240] width 370 height 19
type input "CHICKEN AFGHANI BOTI (8 PC)"
click at [603, 244] on input "أفغامي" at bounding box center [746, 240] width 370 height 19
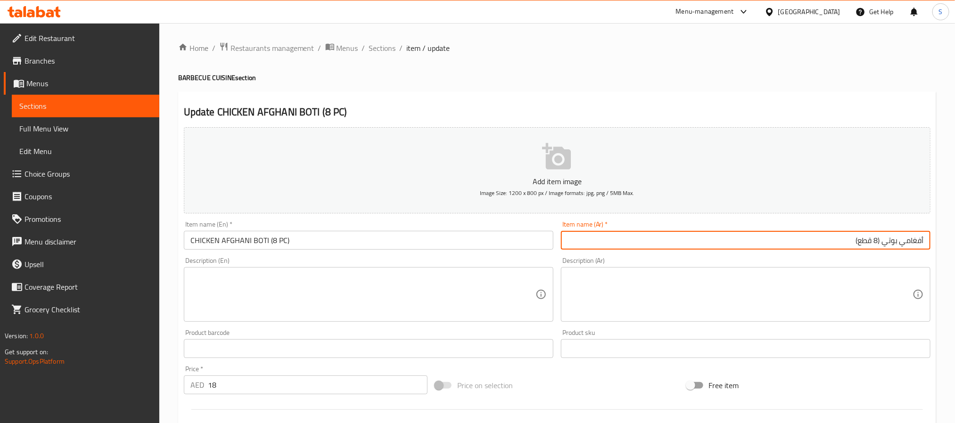
type input "أفغامي بوتي (8 قطع)"
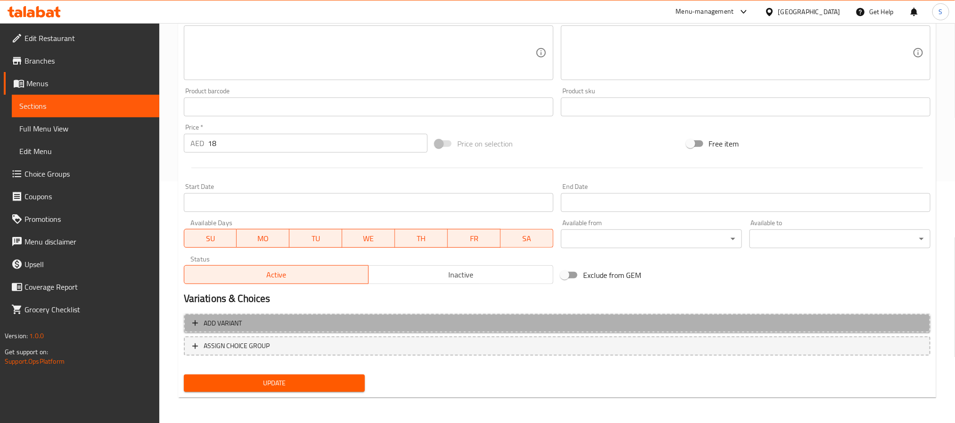
click at [790, 327] on span "Add variant" at bounding box center [557, 324] width 730 height 12
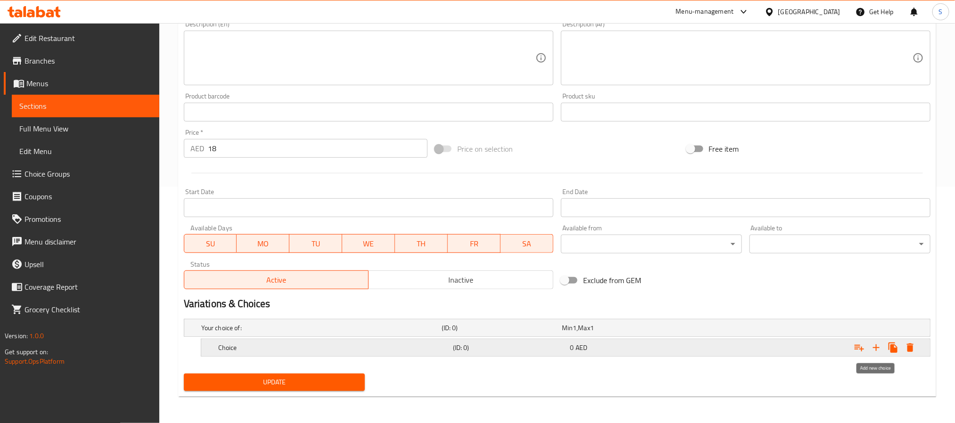
click at [872, 349] on icon "Expand" at bounding box center [876, 347] width 11 height 11
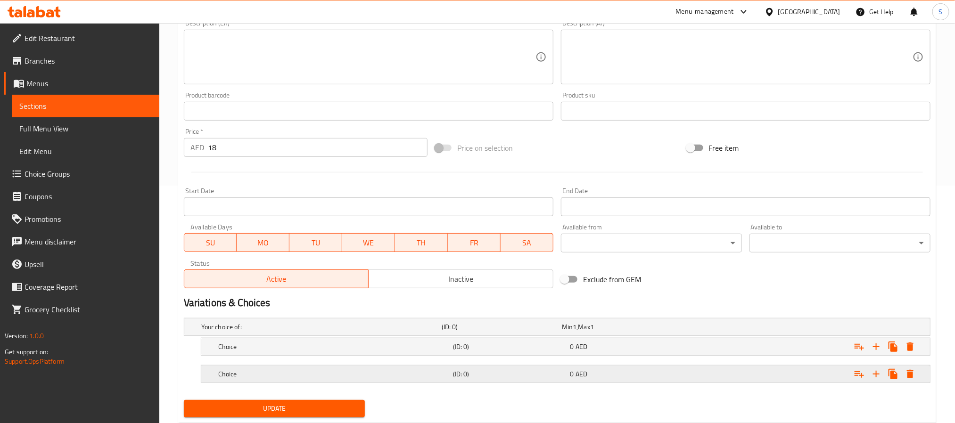
drag, startPoint x: 693, startPoint y: 379, endPoint x: 696, endPoint y: 369, distance: 10.3
click at [694, 379] on div "Expand" at bounding box center [803, 374] width 235 height 21
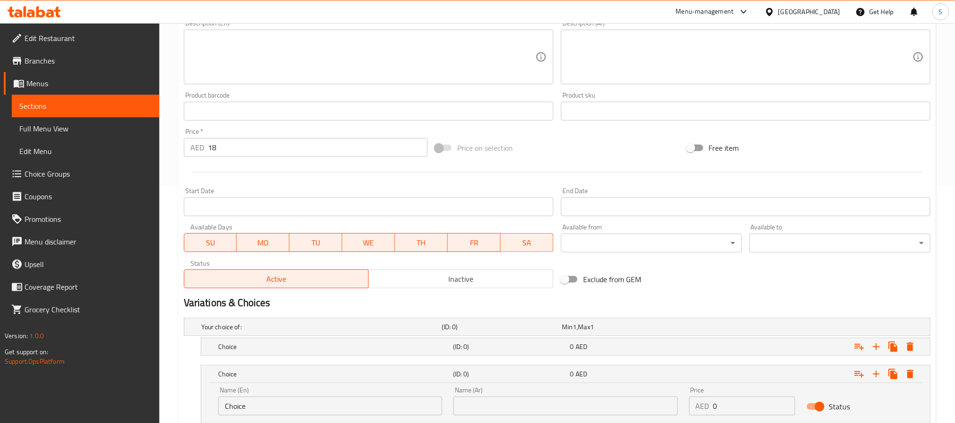
click at [696, 359] on nav at bounding box center [557, 362] width 747 height 8
click at [696, 352] on div "Expand" at bounding box center [803, 347] width 235 height 21
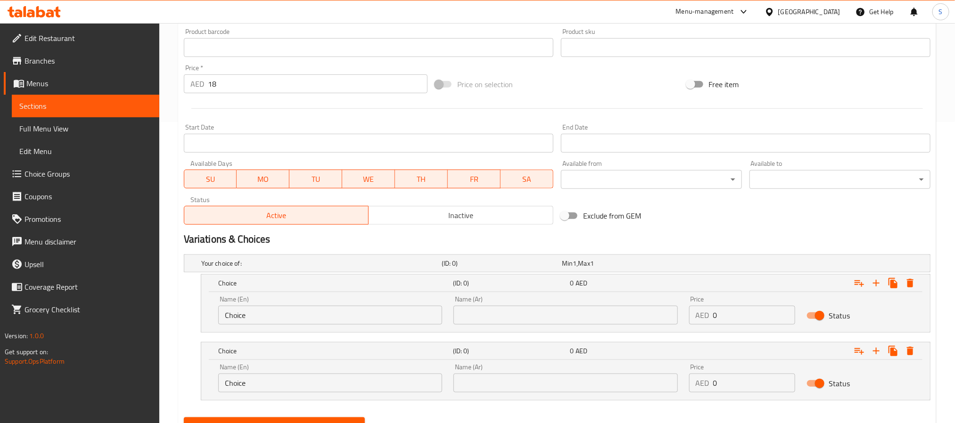
scroll to position [346, 0]
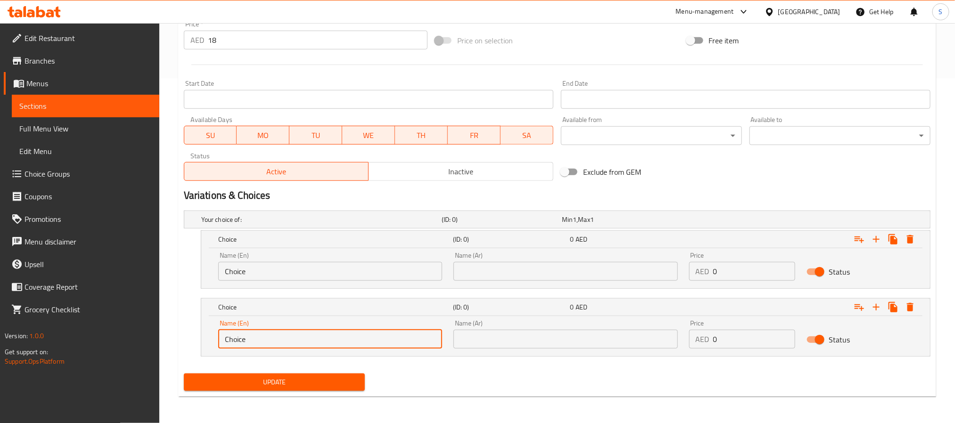
drag, startPoint x: 264, startPoint y: 338, endPoint x: 216, endPoint y: 336, distance: 48.1
click at [216, 336] on div "Name (En) Choice Name (En)" at bounding box center [330, 334] width 235 height 40
type input "Full"
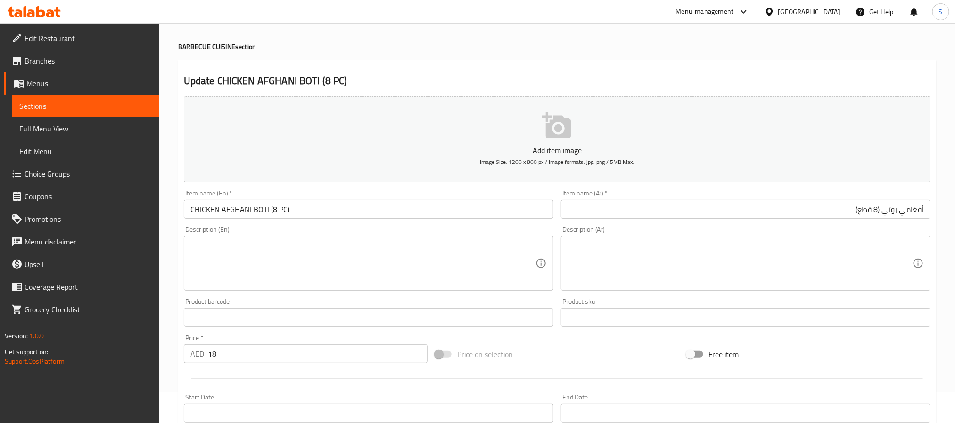
scroll to position [0, 0]
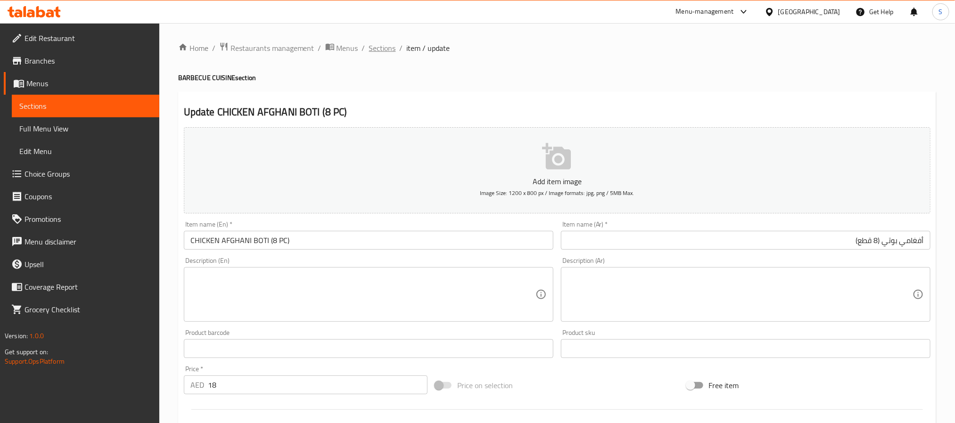
click at [379, 51] on span "Sections" at bounding box center [382, 47] width 27 height 11
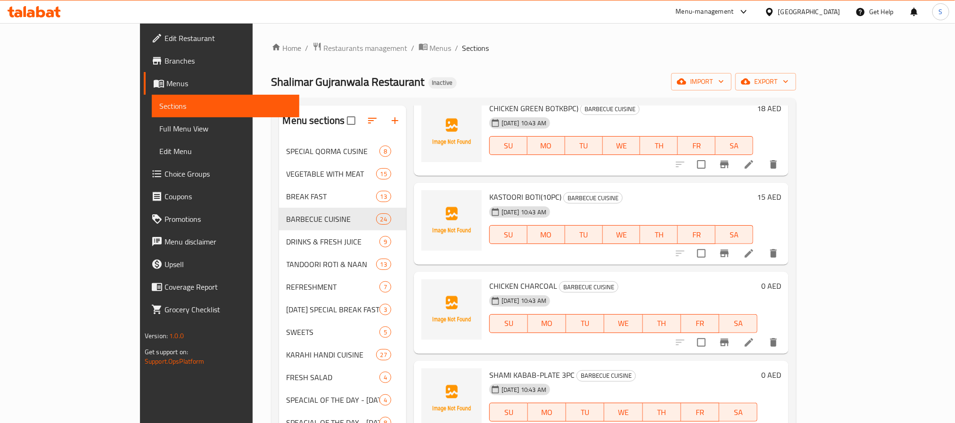
scroll to position [1797, 0]
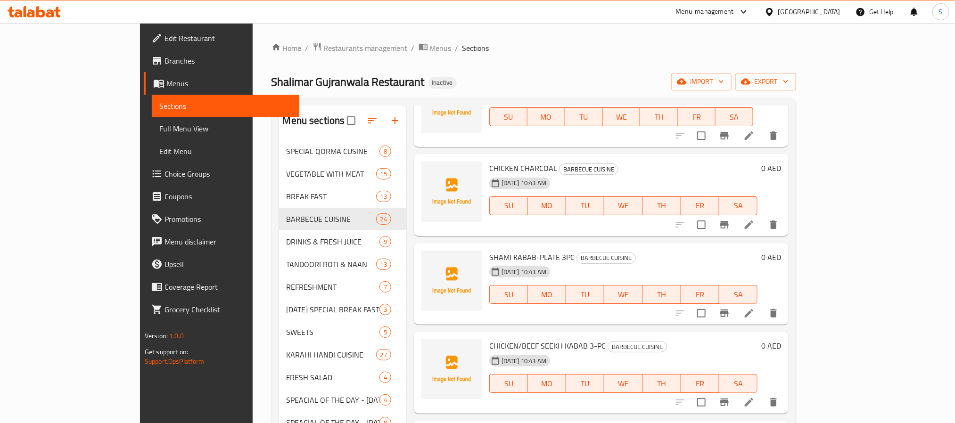
click at [781, 251] on h6 "0 AED" at bounding box center [771, 257] width 20 height 13
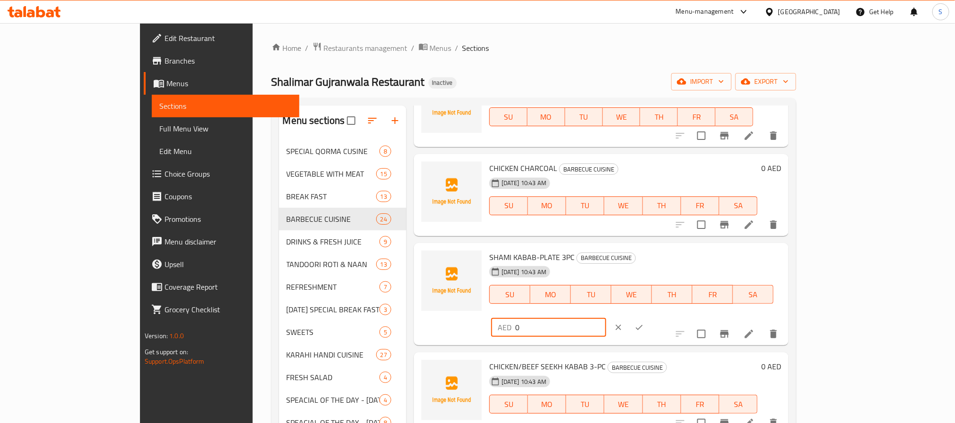
click at [606, 318] on div "AED 0 ​" at bounding box center [548, 327] width 115 height 19
type input "12"
click at [650, 317] on button "ok" at bounding box center [639, 327] width 21 height 21
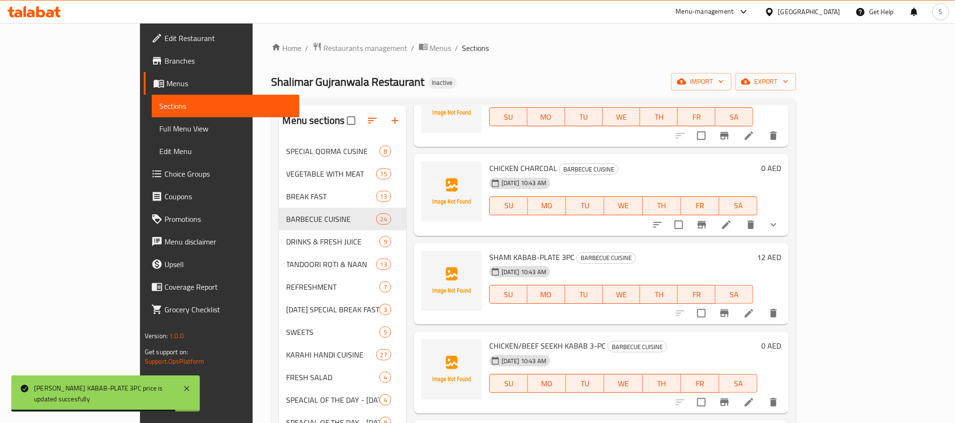
click at [781, 339] on h6 "0 AED" at bounding box center [771, 345] width 20 height 13
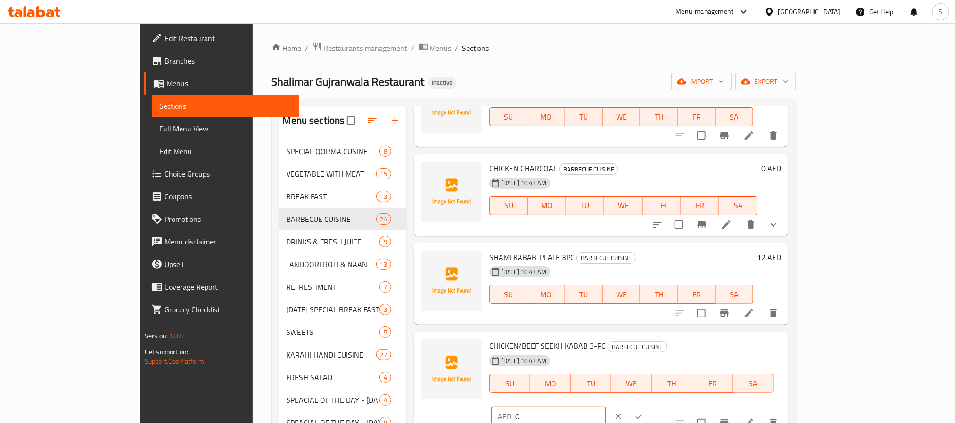
drag, startPoint x: 809, startPoint y: 242, endPoint x: 760, endPoint y: 239, distance: 49.1
click at [606, 407] on div "AED 0 ​" at bounding box center [548, 416] width 115 height 19
type input "12"
click at [644, 412] on icon "ok" at bounding box center [639, 416] width 9 height 9
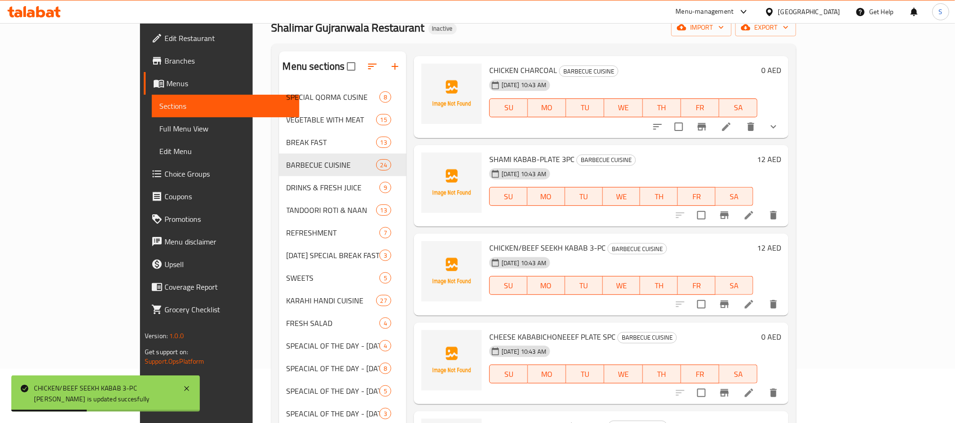
scroll to position [71, 0]
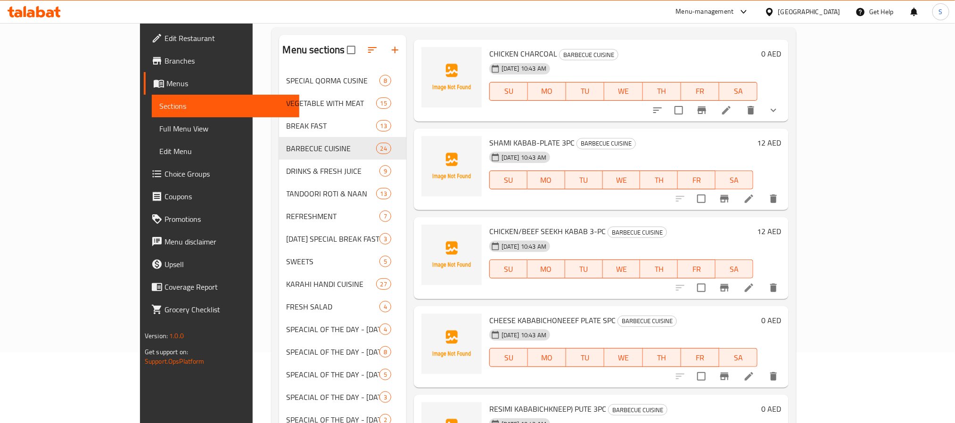
click at [781, 314] on h6 "0 AED" at bounding box center [771, 320] width 20 height 13
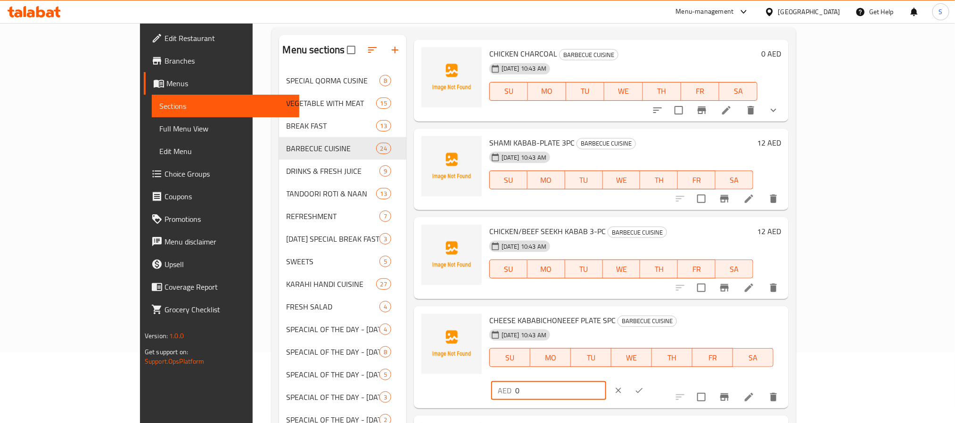
drag, startPoint x: 818, startPoint y: 220, endPoint x: 761, endPoint y: 206, distance: 58.1
click at [664, 380] on div "AED 0 ​" at bounding box center [577, 390] width 173 height 21
type input "18"
click at [644, 386] on icon "ok" at bounding box center [639, 390] width 9 height 9
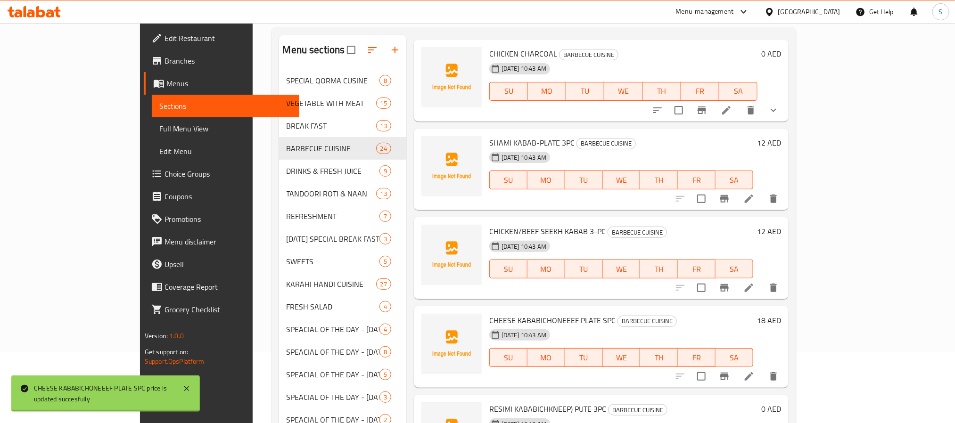
scroll to position [212, 0]
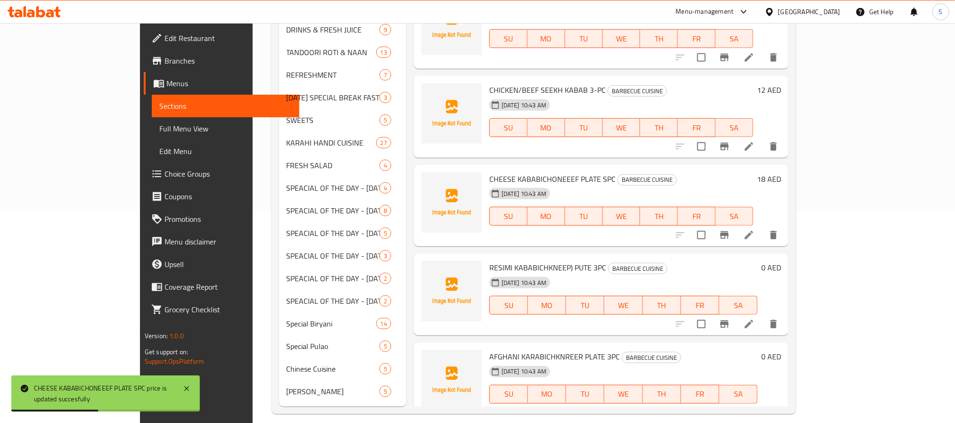
click at [781, 261] on h6 "0 AED" at bounding box center [771, 267] width 20 height 13
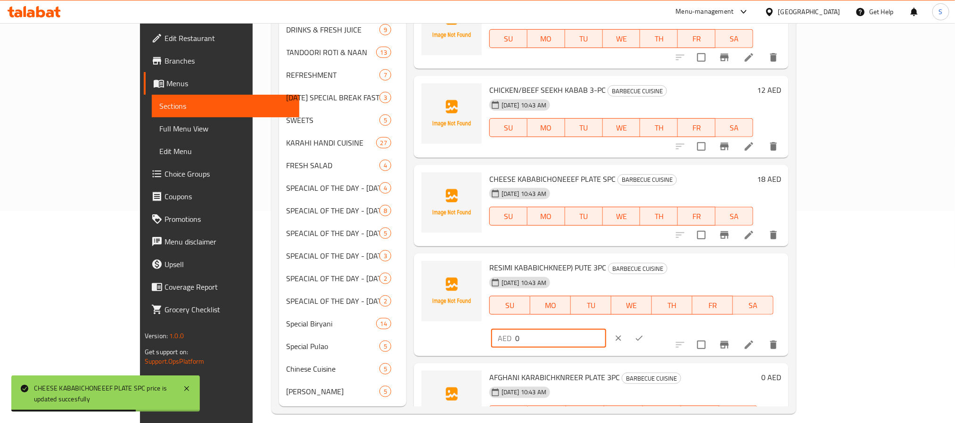
drag, startPoint x: 774, startPoint y: 161, endPoint x: 750, endPoint y: 160, distance: 24.1
click at [750, 257] on div "RESIMI KABABICHKNEEP) PUTE 3PC BARBECUE CUISINE 16-09-2025 10:43 AM SU MO TU WE…" at bounding box center [635, 304] width 299 height 95
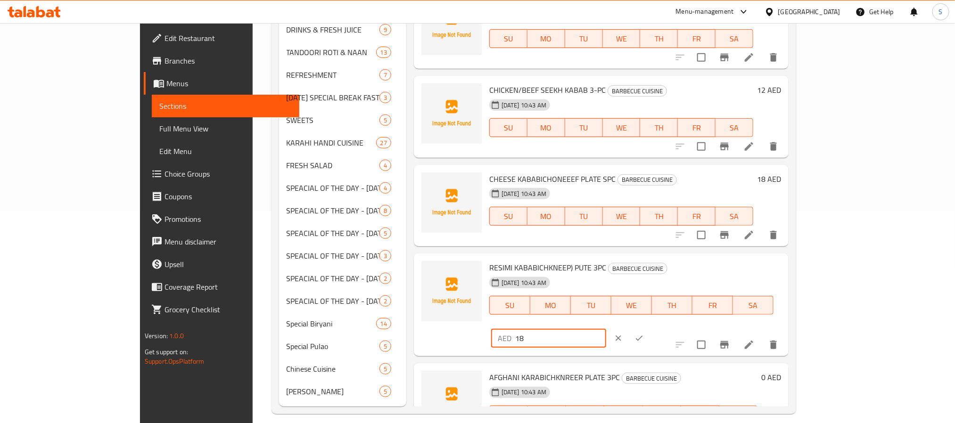
type input "18"
click at [644, 334] on icon "ok" at bounding box center [639, 338] width 9 height 9
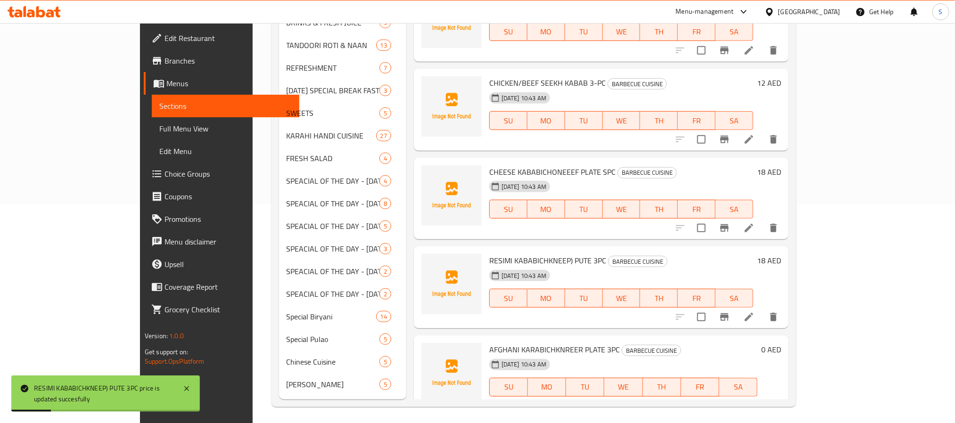
scroll to position [221, 0]
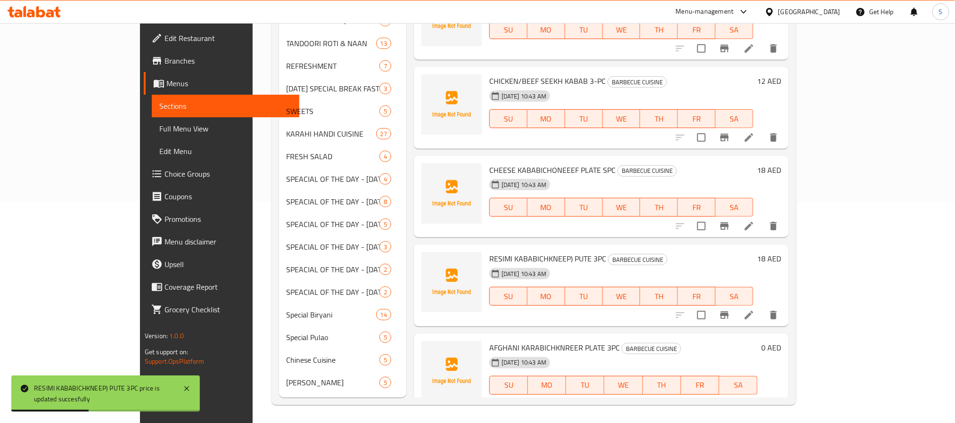
click at [781, 341] on h6 "0 AED" at bounding box center [771, 347] width 20 height 13
drag, startPoint x: 778, startPoint y: 242, endPoint x: 770, endPoint y: 245, distance: 8.5
click at [606, 409] on div "AED 0 ​" at bounding box center [548, 418] width 115 height 19
type input "15"
click at [644, 414] on icon "ok" at bounding box center [639, 418] width 9 height 9
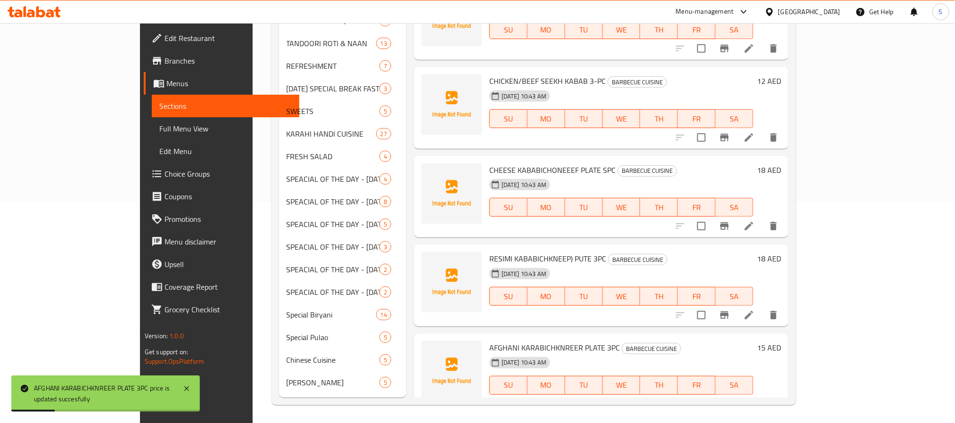
drag, startPoint x: 817, startPoint y: 332, endPoint x: 777, endPoint y: 329, distance: 40.7
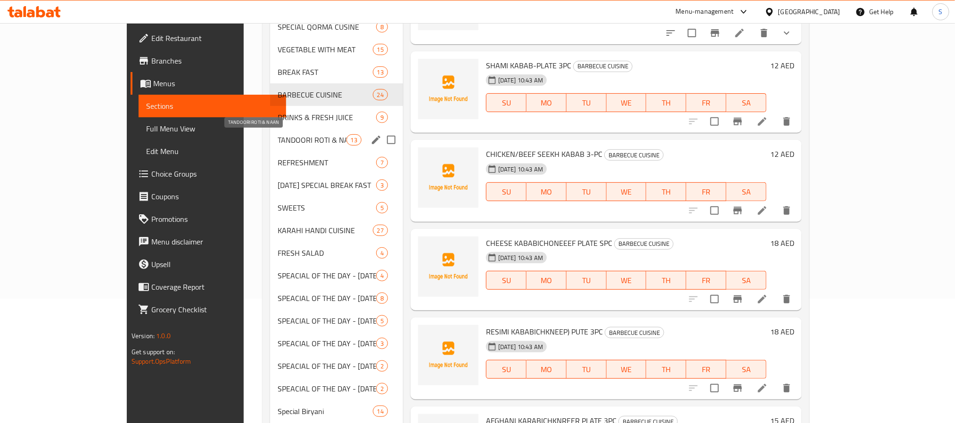
scroll to position [80, 0]
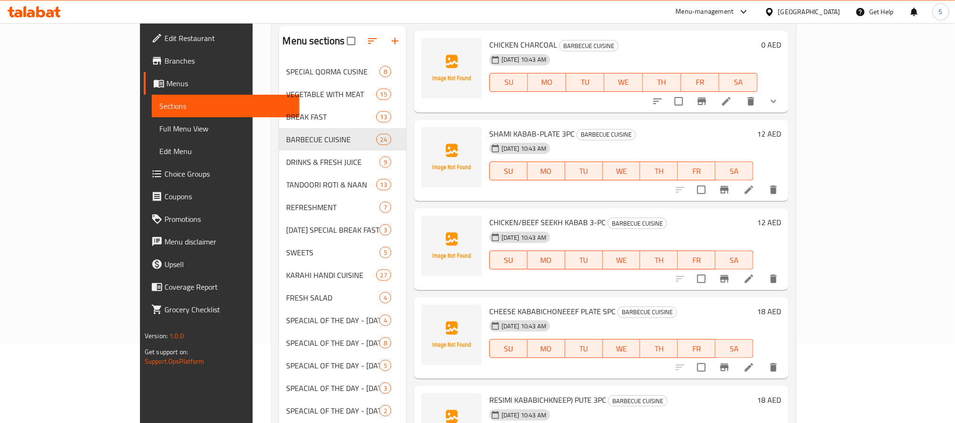
click at [501, 305] on span "CHEESE KABABICHONEEEF PLATE SPC" at bounding box center [552, 312] width 126 height 14
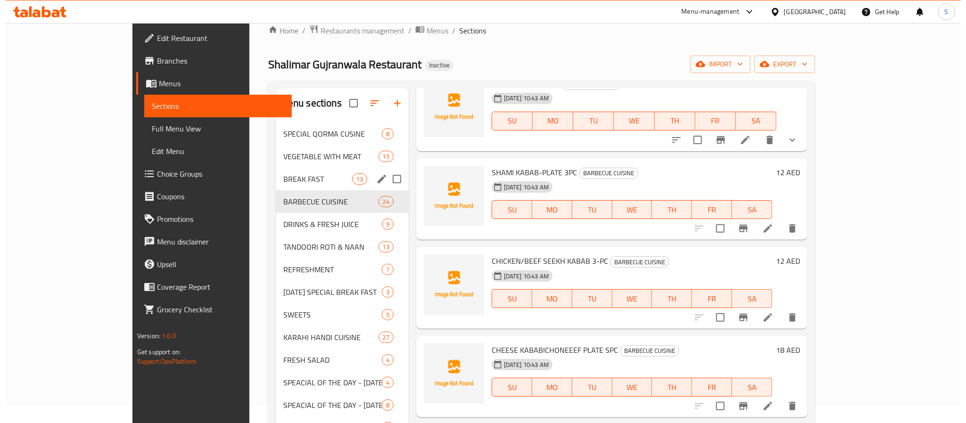
scroll to position [9, 0]
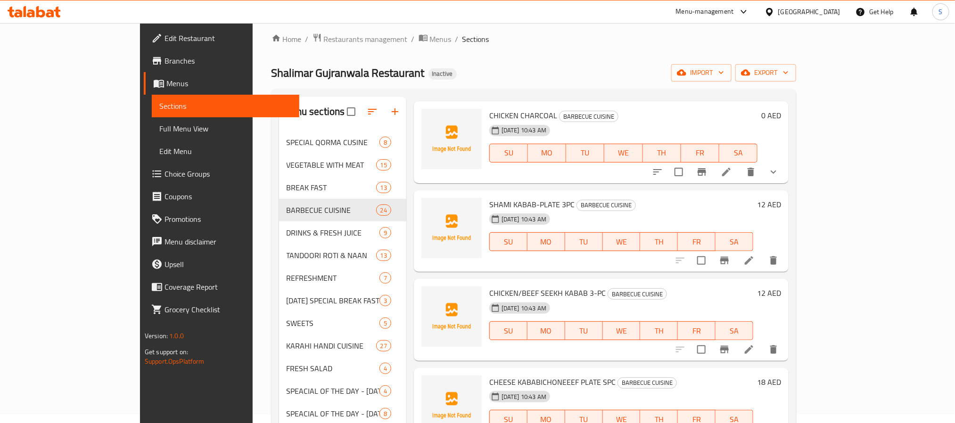
click at [563, 46] on div "Home / Restaurants management / Menus / Sections Shalimar Gujranwala Restaurant…" at bounding box center [534, 325] width 525 height 585
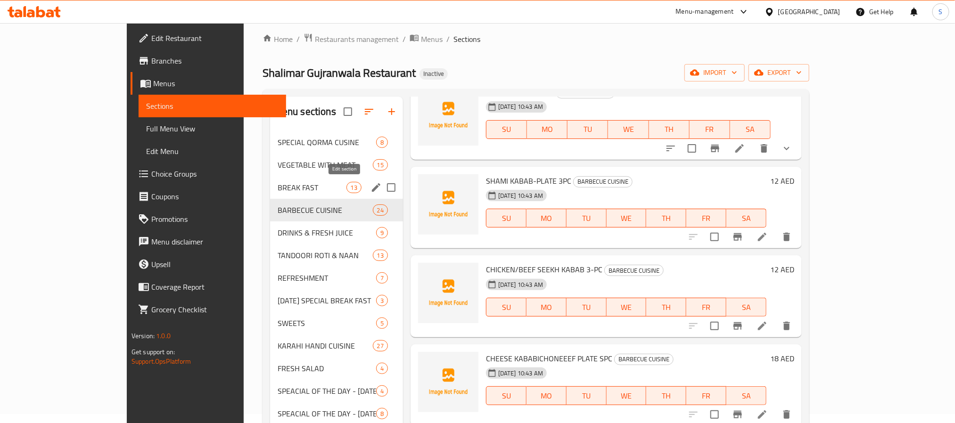
click at [372, 186] on icon "edit" at bounding box center [376, 187] width 8 height 8
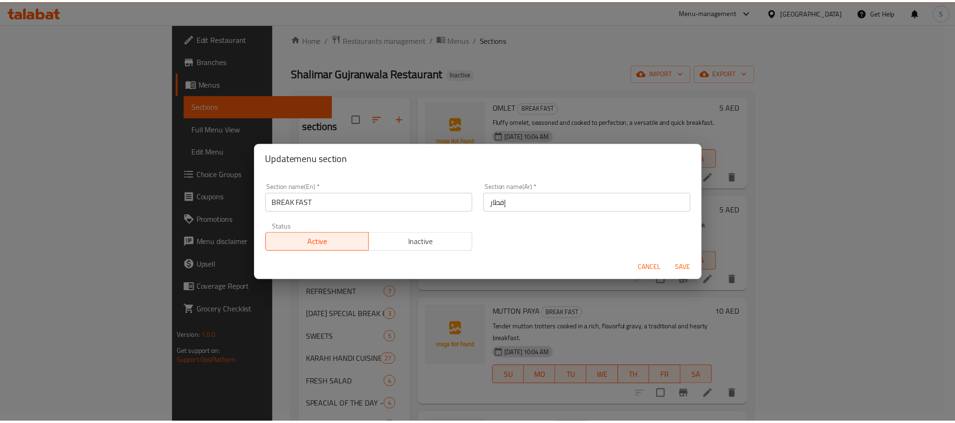
scroll to position [849, 0]
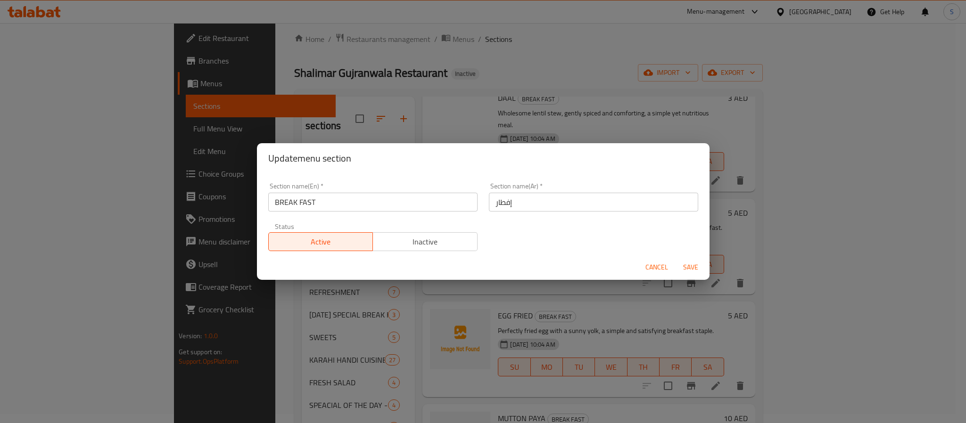
click at [655, 266] on span "Cancel" at bounding box center [656, 268] width 23 height 12
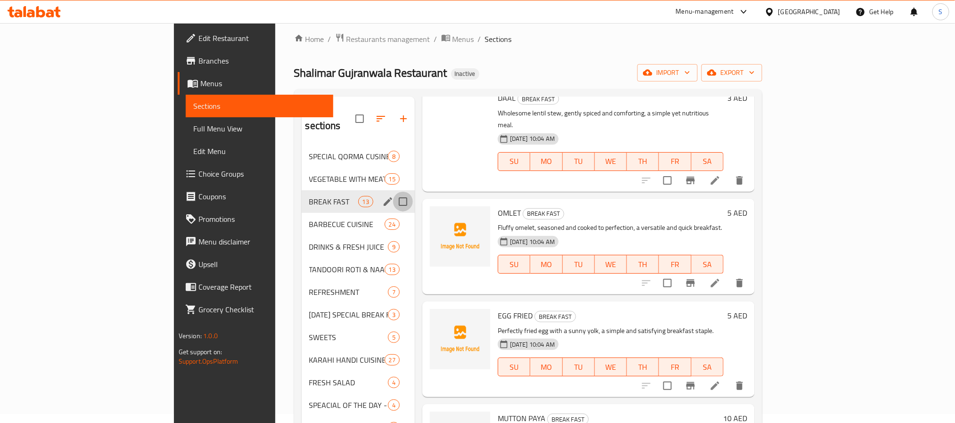
click at [393, 192] on input "Menu sections" at bounding box center [403, 202] width 20 height 20
checkbox input "true"
click at [393, 215] on input "Menu sections" at bounding box center [403, 225] width 20 height 20
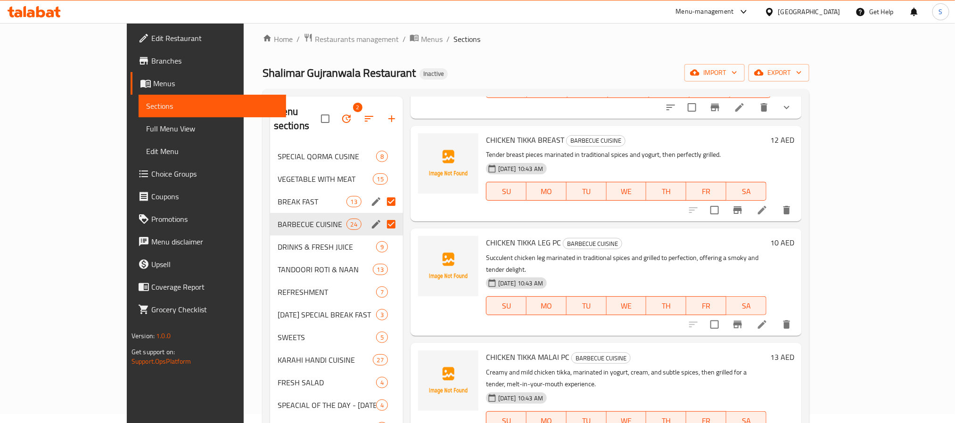
click at [381, 215] on input "Menu sections" at bounding box center [391, 225] width 20 height 20
checkbox input "false"
click at [381, 260] on input "Menu sections" at bounding box center [391, 270] width 20 height 20
checkbox input "true"
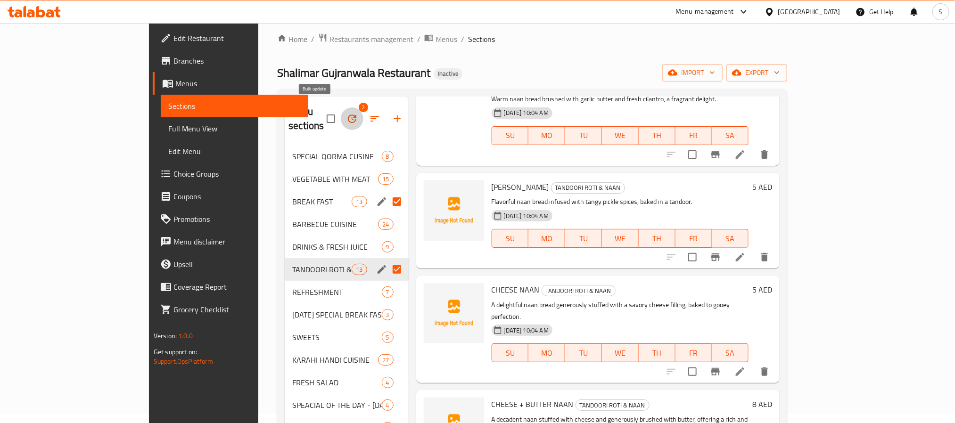
click at [348, 115] on icon "button" at bounding box center [352, 119] width 8 height 8
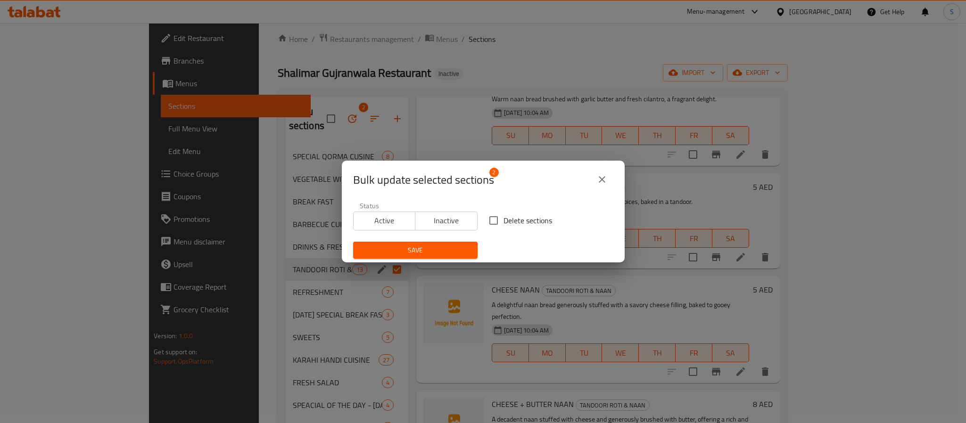
click at [450, 225] on span "Inactive" at bounding box center [446, 221] width 55 height 14
click at [432, 247] on span "Save" at bounding box center [415, 251] width 109 height 12
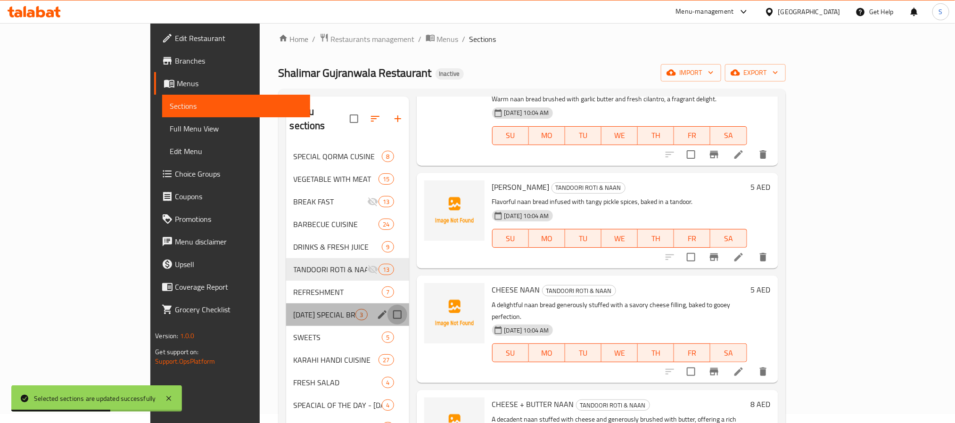
click at [388, 305] on input "Menu sections" at bounding box center [398, 315] width 20 height 20
checkbox input "true"
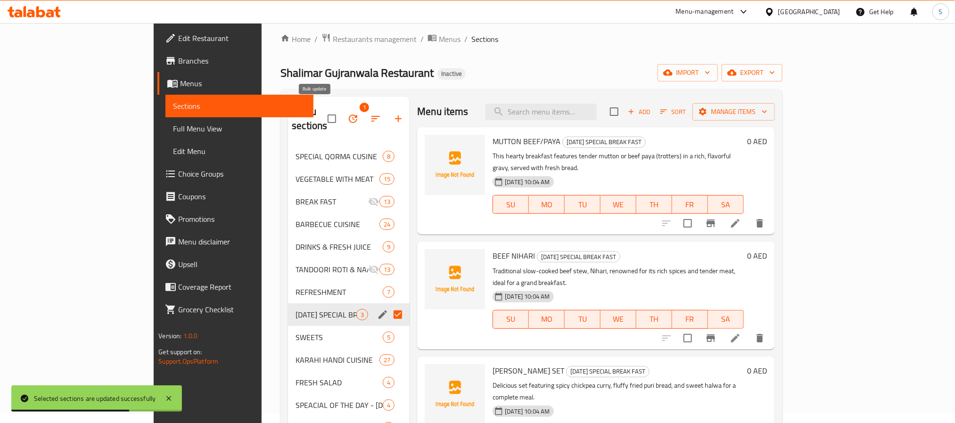
click at [349, 115] on icon "button" at bounding box center [353, 119] width 8 height 8
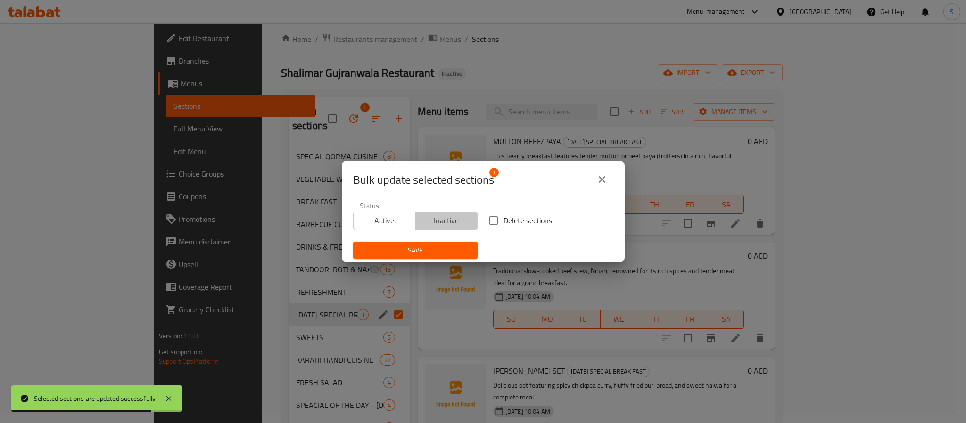
click at [450, 218] on span "Inactive" at bounding box center [446, 221] width 55 height 14
click at [428, 246] on span "Save" at bounding box center [415, 251] width 109 height 12
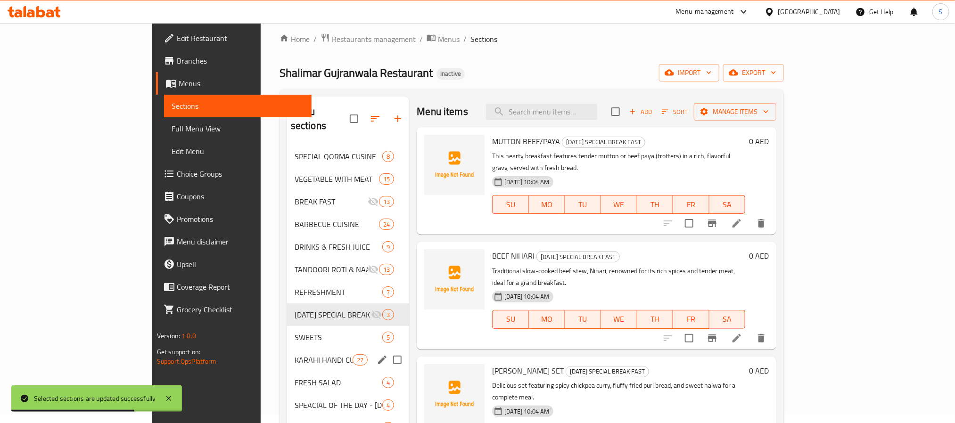
click at [388, 350] on input "Menu sections" at bounding box center [398, 360] width 20 height 20
checkbox input "true"
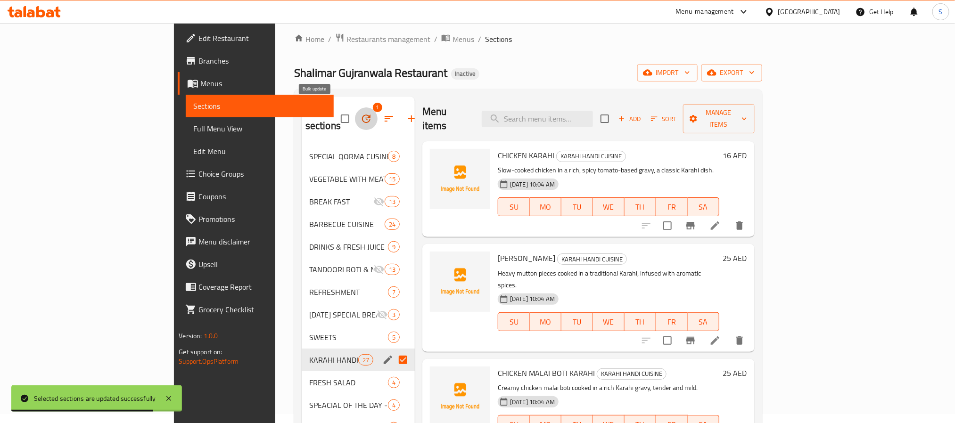
click at [361, 113] on icon "button" at bounding box center [366, 118] width 11 height 11
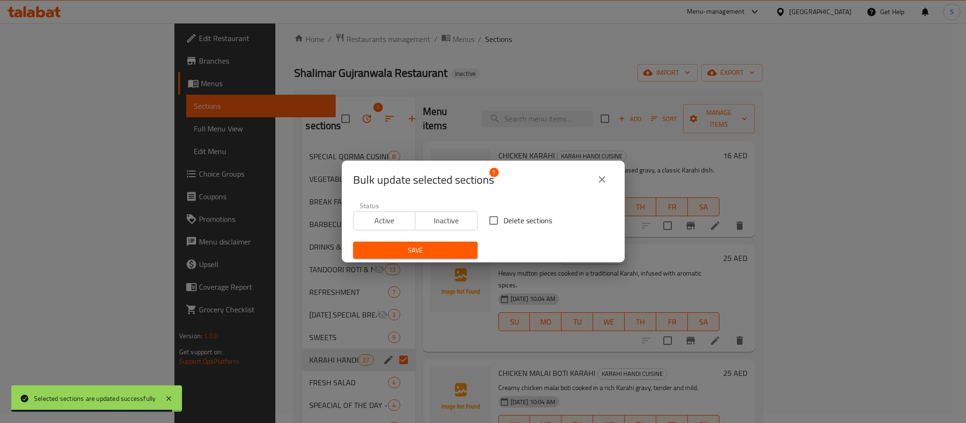
click at [432, 225] on span "Inactive" at bounding box center [446, 221] width 55 height 14
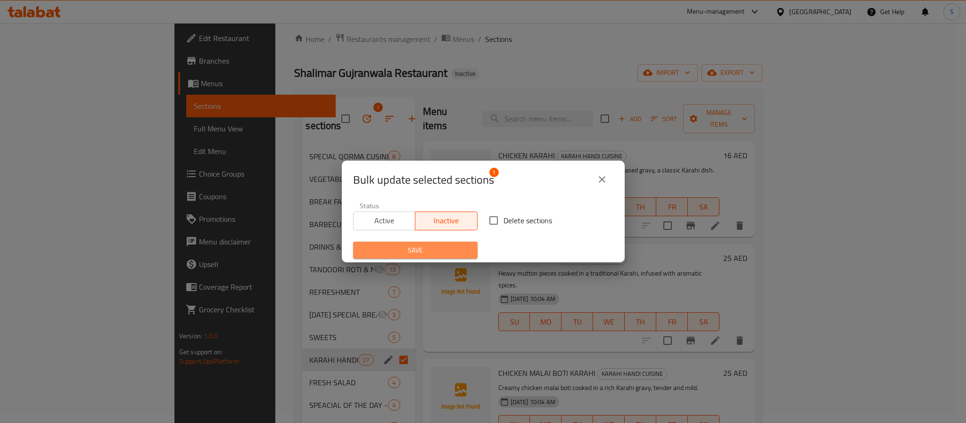
click at [423, 247] on span "Save" at bounding box center [415, 251] width 109 height 12
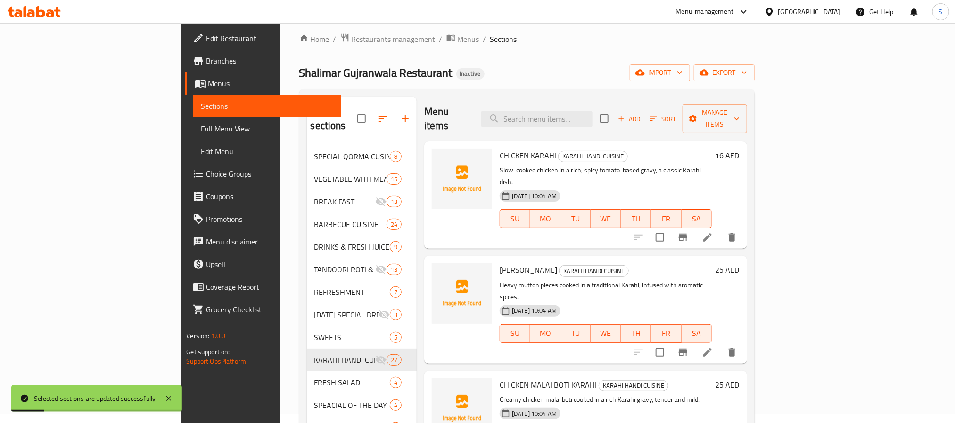
click at [459, 71] on div "Shalimar Gujranwala Restaurant Inactive import export" at bounding box center [526, 72] width 455 height 17
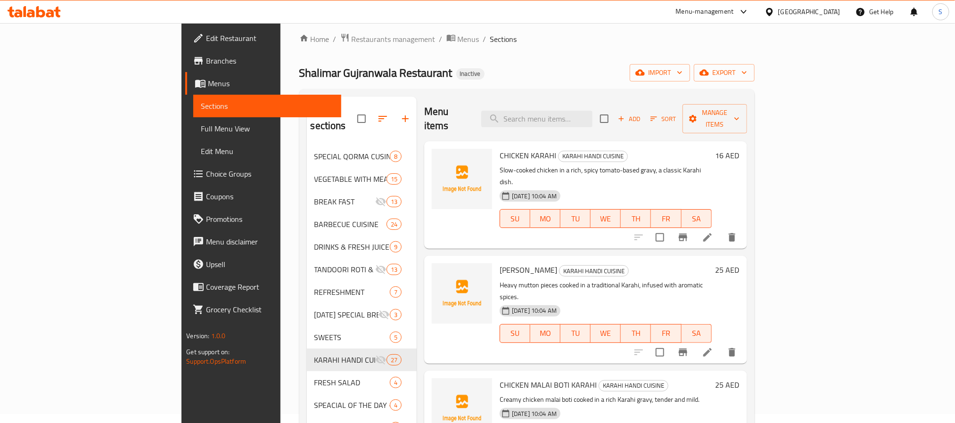
click at [549, 57] on div "Home / Restaurants management / Menus / Sections Shalimar Gujranwala Restaurant…" at bounding box center [526, 332] width 455 height 599
click at [683, 74] on span "import" at bounding box center [659, 73] width 45 height 12
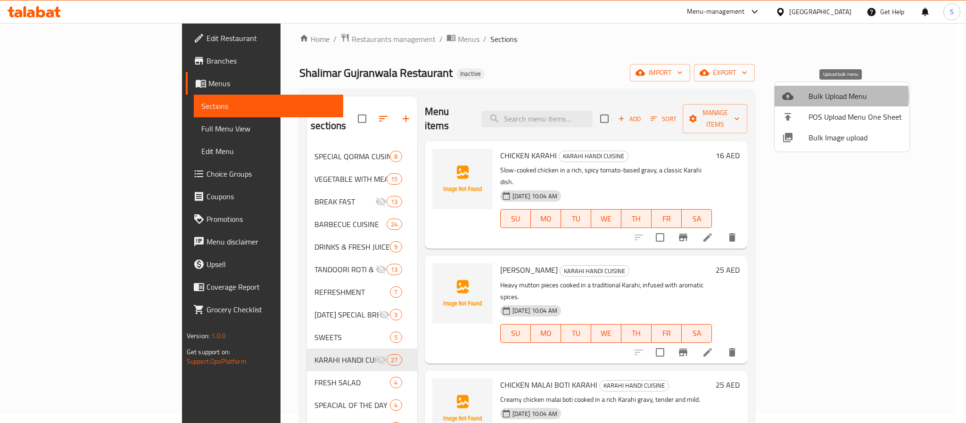
click at [834, 97] on span "Bulk Upload Menu" at bounding box center [855, 96] width 93 height 11
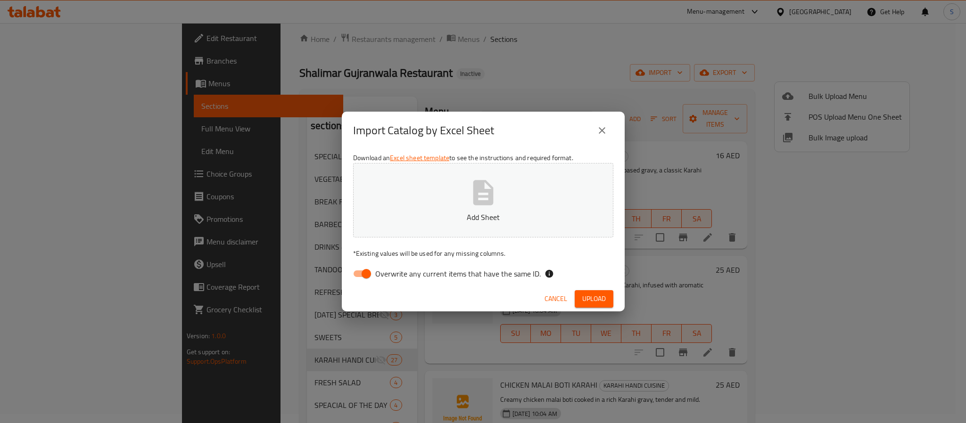
click at [363, 273] on input "Overwrite any current items that have the same ID." at bounding box center [366, 274] width 54 height 18
checkbox input "false"
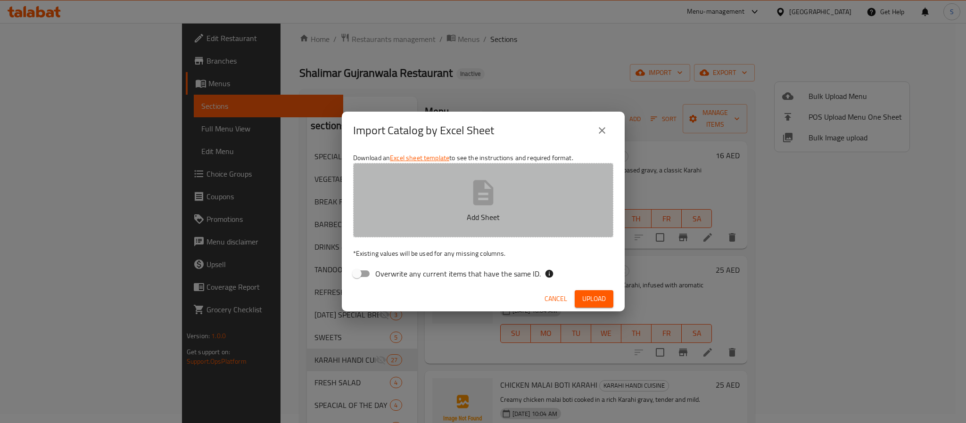
click at [481, 203] on icon "button" at bounding box center [483, 192] width 20 height 25
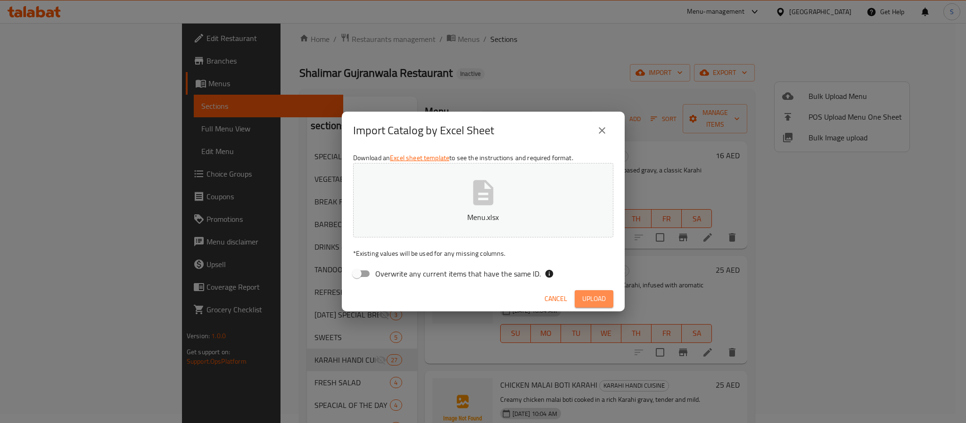
click at [593, 305] on button "Upload" at bounding box center [594, 298] width 39 height 17
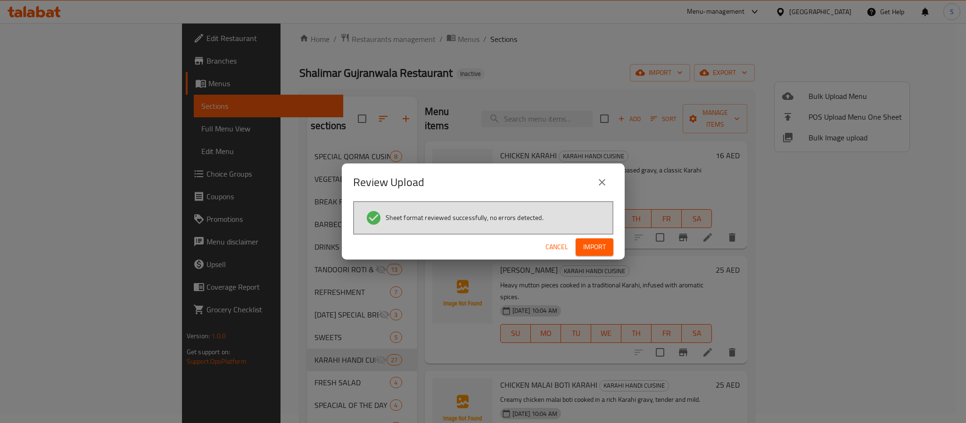
click at [595, 256] on div "Cancel Import" at bounding box center [483, 247] width 283 height 25
click at [595, 252] on span "Import" at bounding box center [594, 247] width 23 height 12
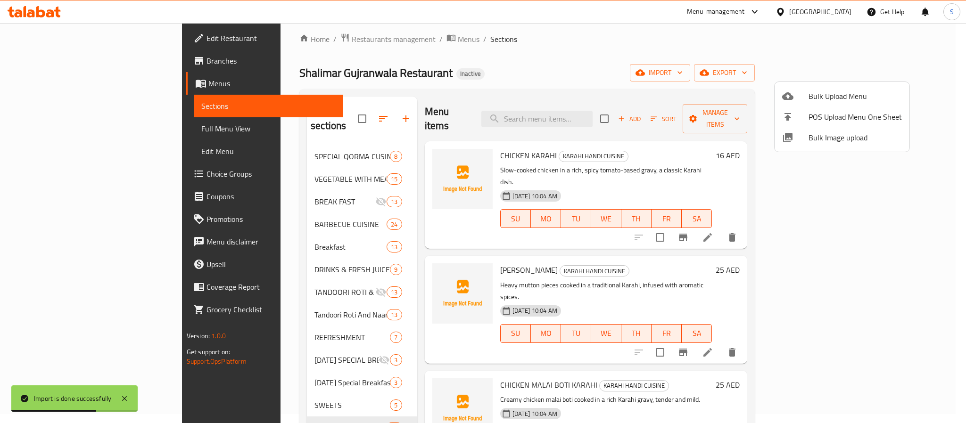
click at [330, 116] on div at bounding box center [483, 211] width 966 height 423
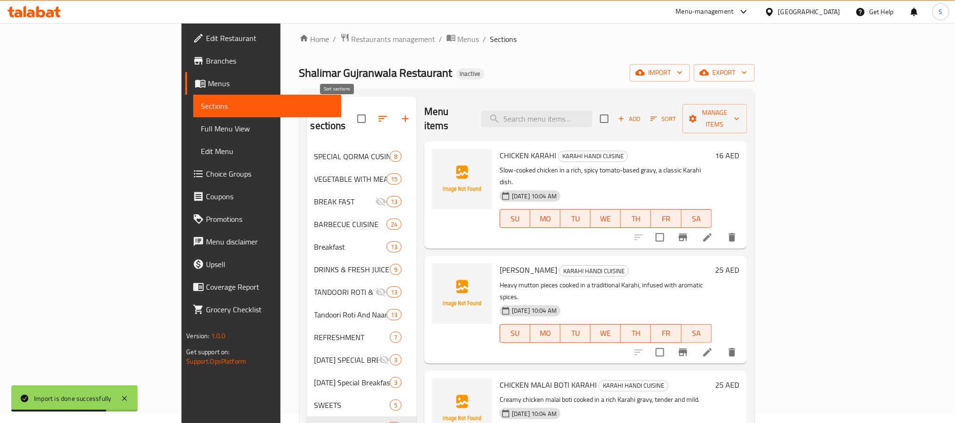
click at [377, 113] on icon "button" at bounding box center [382, 118] width 11 height 11
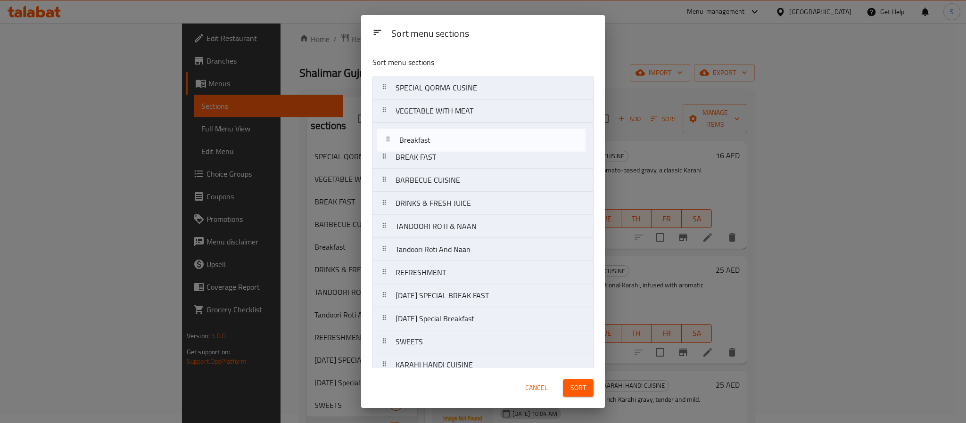
drag, startPoint x: 406, startPoint y: 184, endPoint x: 412, endPoint y: 143, distance: 41.9
click at [412, 143] on nav "SPECIAL QORMA CUSINE VEGETABLE WITH MEAT BREAK FAST BARBECUE CUISINE Breakfast …" at bounding box center [482, 365] width 221 height 578
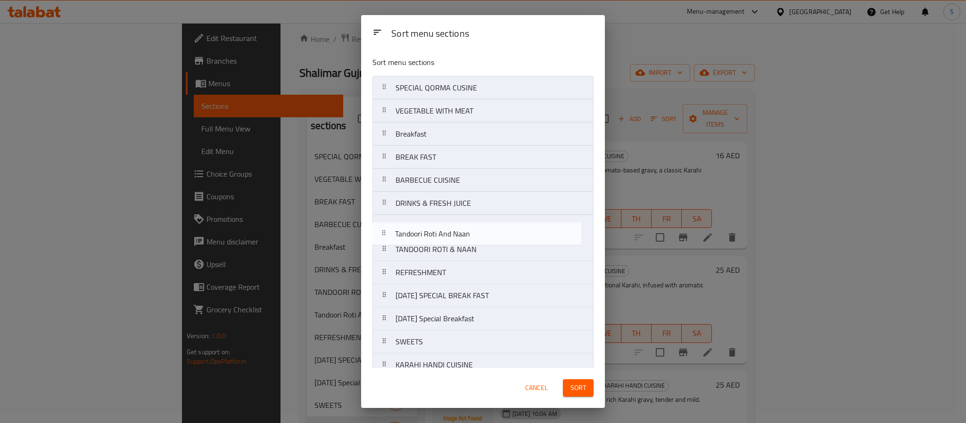
drag, startPoint x: 437, startPoint y: 256, endPoint x: 438, endPoint y: 233, distance: 23.1
click at [438, 233] on nav "SPECIAL QORMA CUSINE VEGETABLE WITH MEAT Breakfast BREAK FAST BARBECUE CUISINE …" at bounding box center [482, 365] width 221 height 578
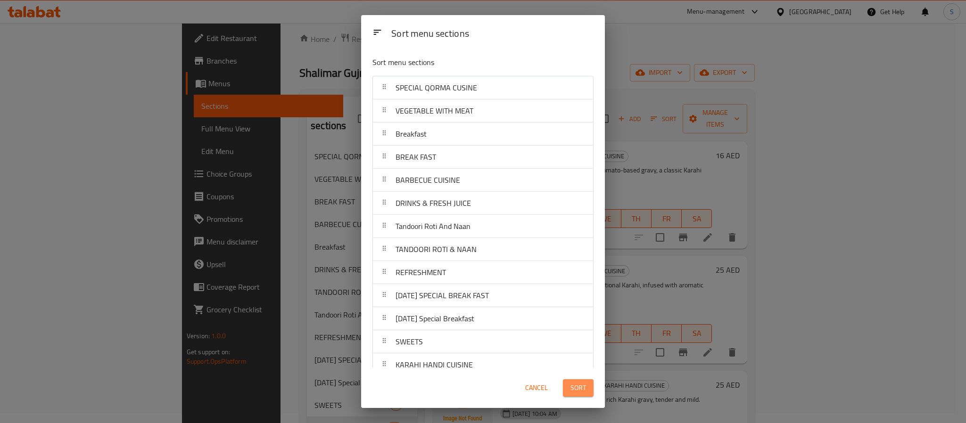
click at [573, 383] on span "Sort" at bounding box center [578, 388] width 16 height 12
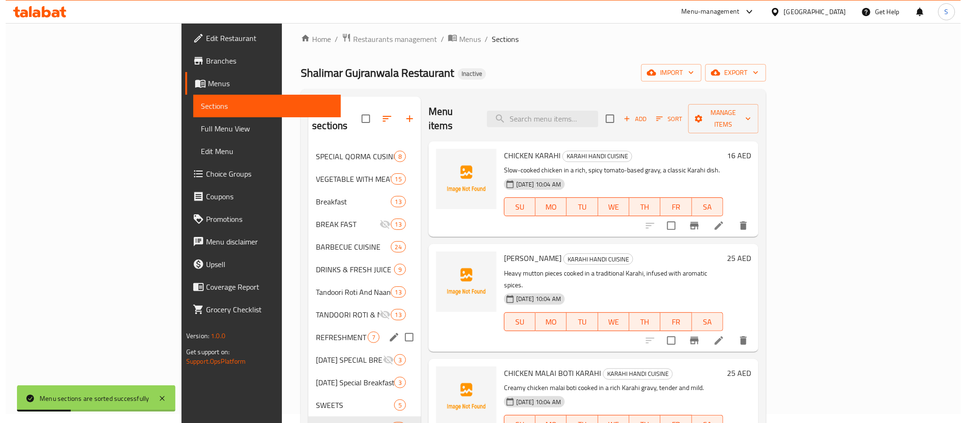
scroll to position [80, 0]
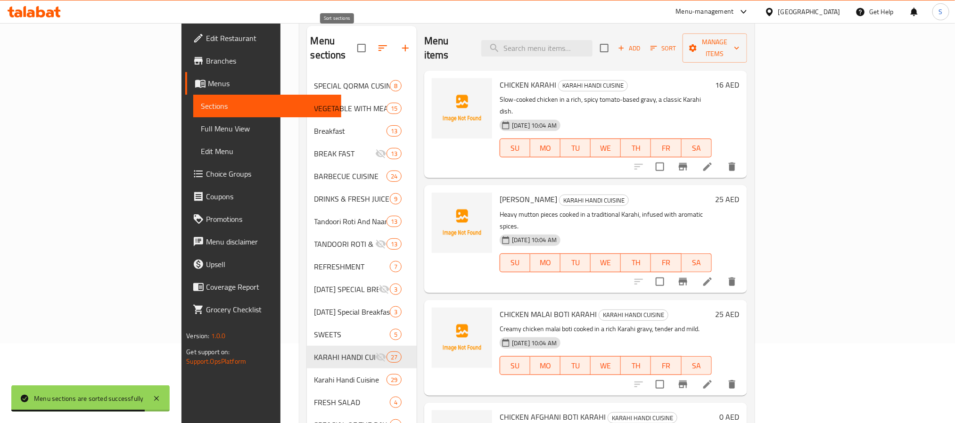
click at [377, 46] on icon "button" at bounding box center [382, 47] width 11 height 11
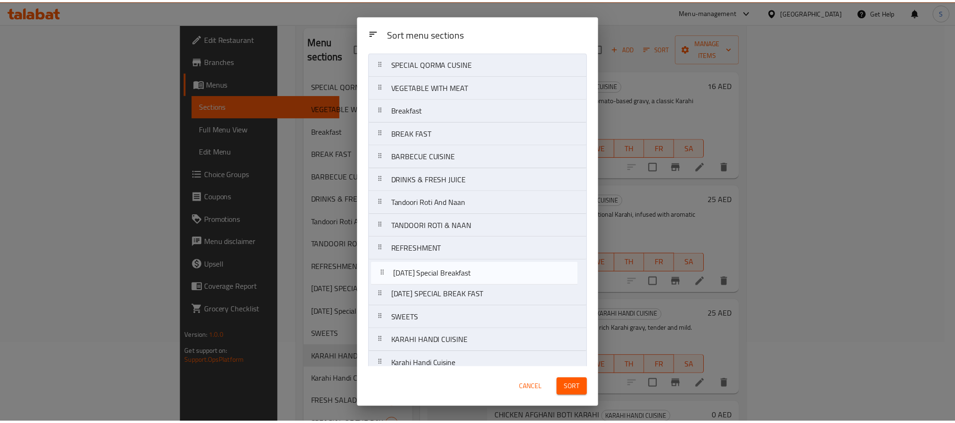
scroll to position [25, 0]
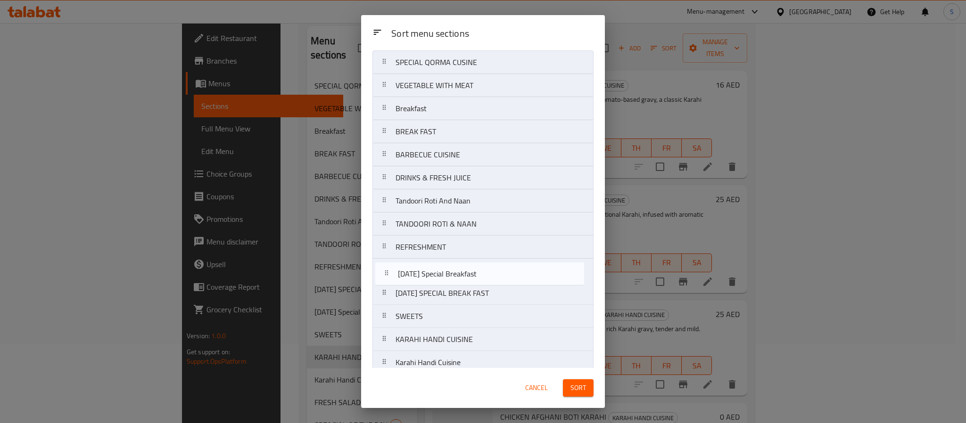
drag, startPoint x: 419, startPoint y: 321, endPoint x: 422, endPoint y: 263, distance: 58.1
click at [422, 263] on nav "SPECIAL QORMA CUSINE VEGETABLE WITH MEAT Breakfast BREAK FAST BARBECUE CUISINE …" at bounding box center [482, 339] width 221 height 578
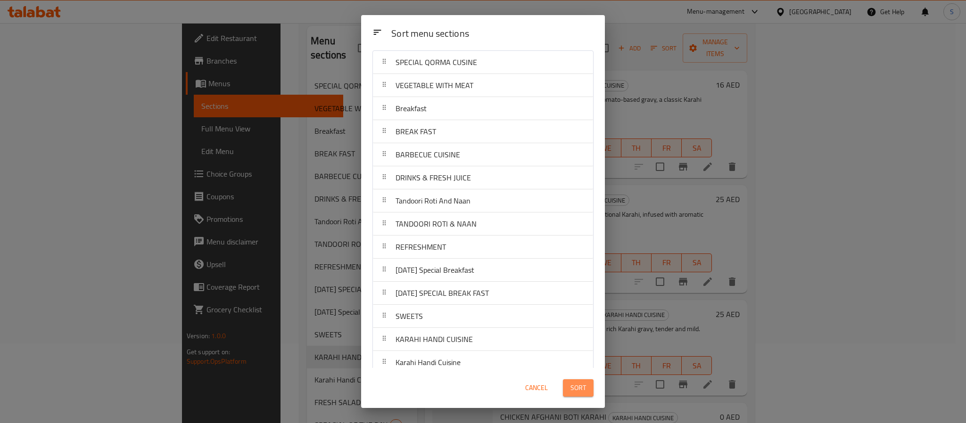
click at [590, 385] on button "Sort" at bounding box center [578, 388] width 31 height 17
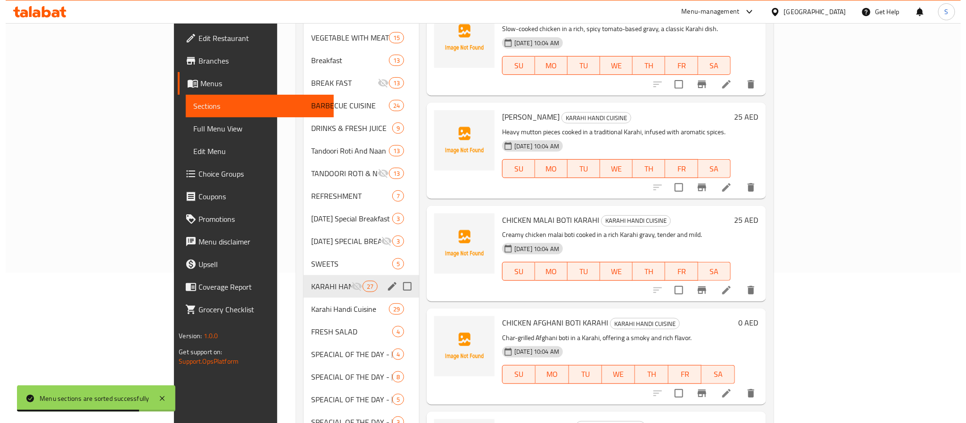
scroll to position [0, 0]
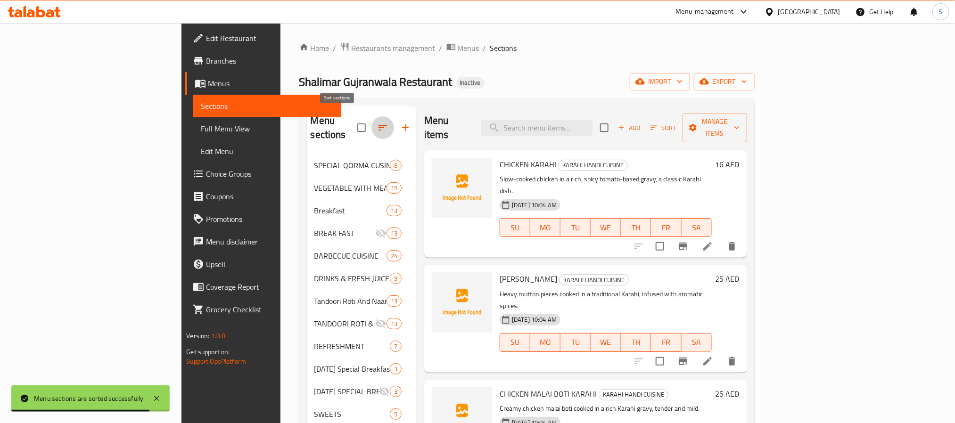
click at [377, 122] on icon "button" at bounding box center [382, 127] width 11 height 11
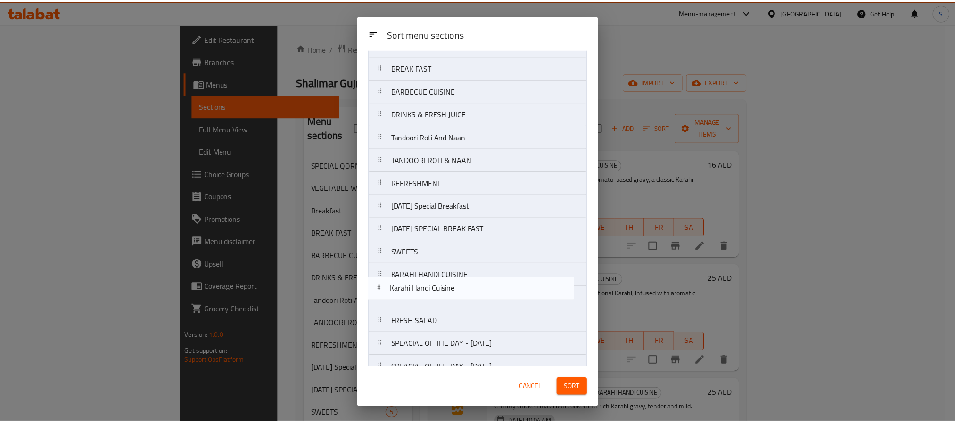
scroll to position [95, 0]
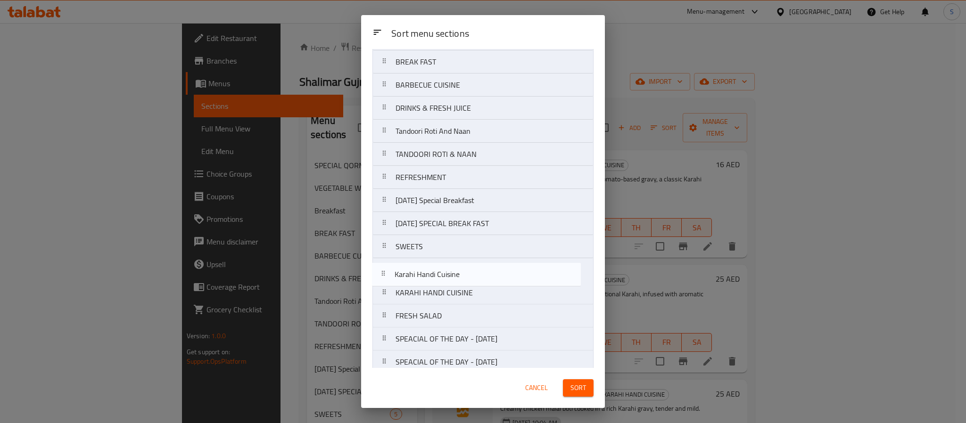
drag, startPoint x: 428, startPoint y: 324, endPoint x: 426, endPoint y: 272, distance: 52.4
click at [426, 272] on nav "SPECIAL QORMA CUSINE VEGETABLE WITH MEAT Breakfast BREAK FAST BARBECUE CUISINE …" at bounding box center [482, 270] width 221 height 578
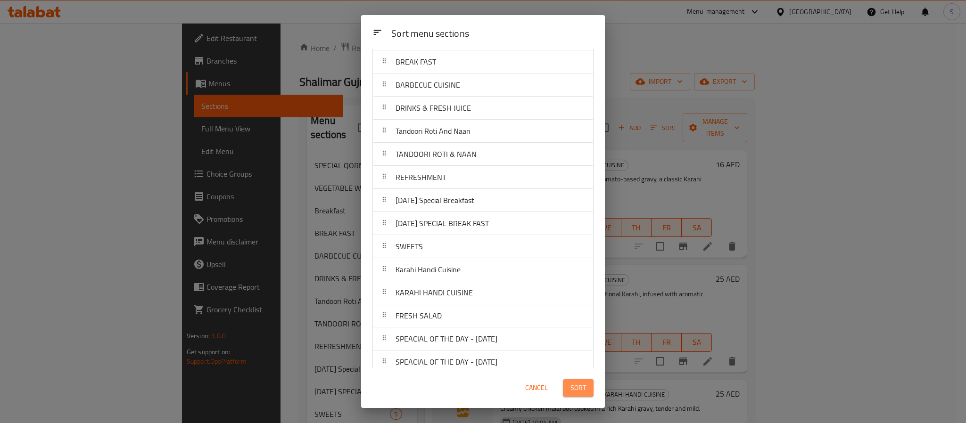
click at [573, 393] on span "Sort" at bounding box center [578, 388] width 16 height 12
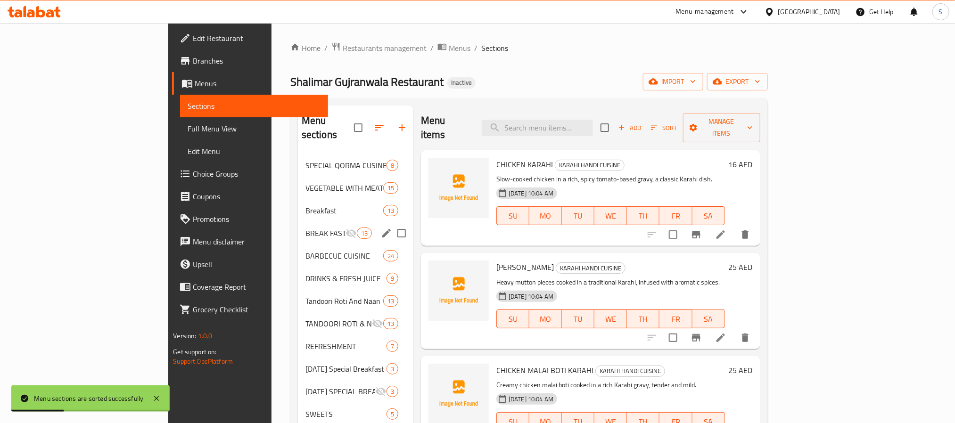
click at [298, 222] on div "BREAK FAST 13" at bounding box center [356, 233] width 116 height 23
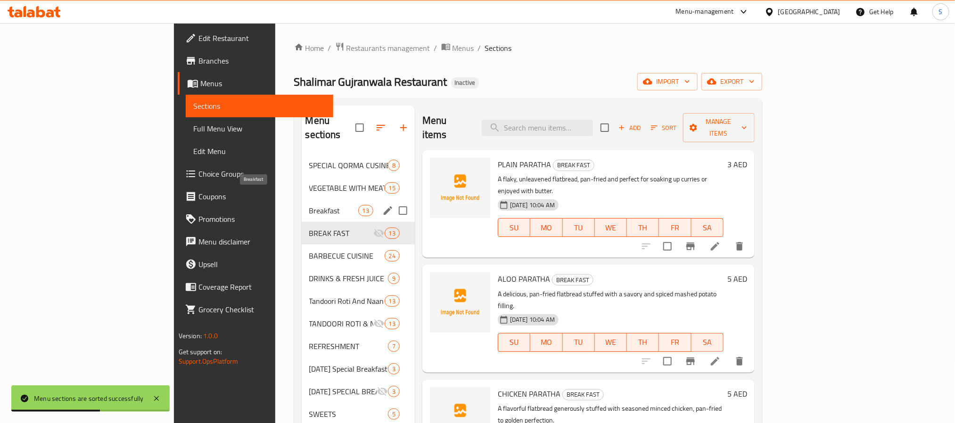
click at [309, 205] on span "Breakfast" at bounding box center [333, 210] width 49 height 11
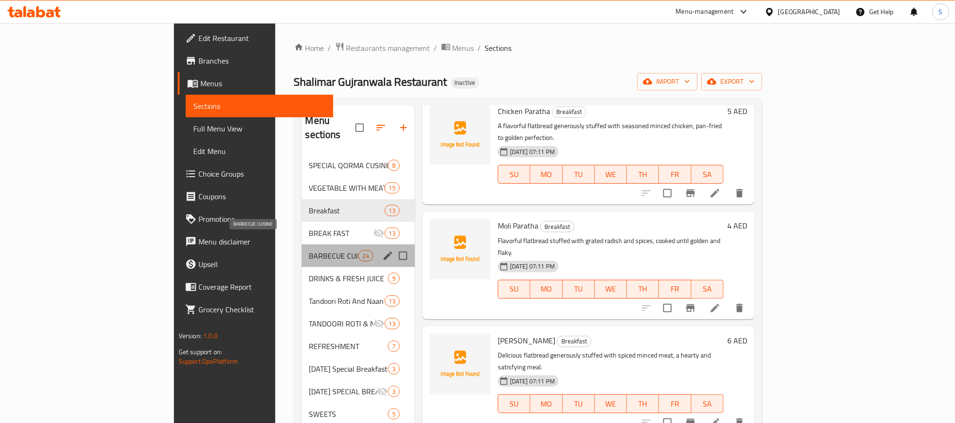
click at [309, 250] on span "BARBECUE CUISINE" at bounding box center [333, 255] width 49 height 11
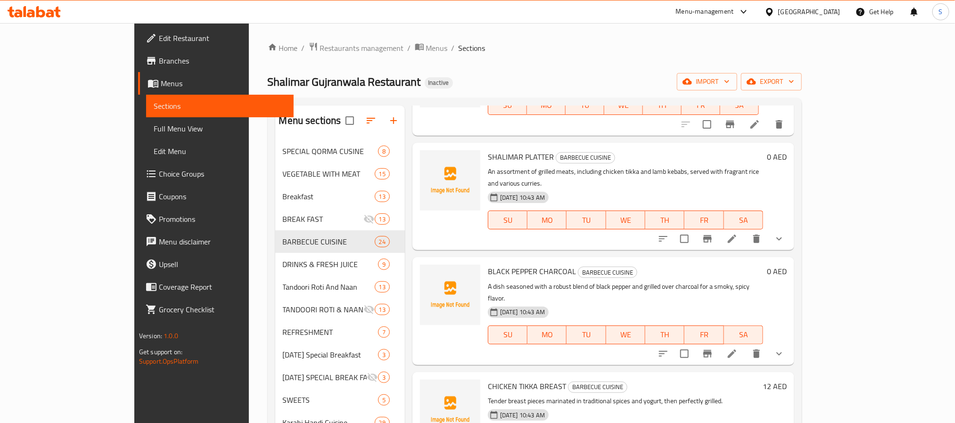
scroll to position [636, 0]
click at [785, 232] on icon "show more" at bounding box center [779, 237] width 11 height 11
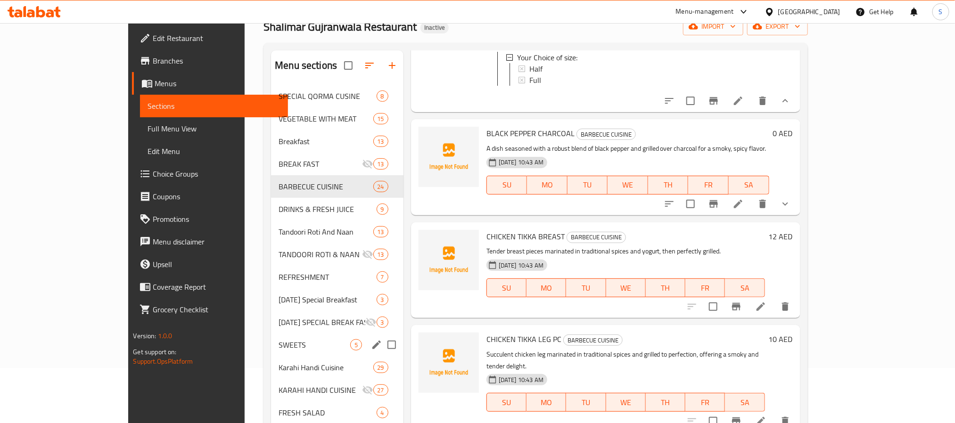
scroll to position [71, 0]
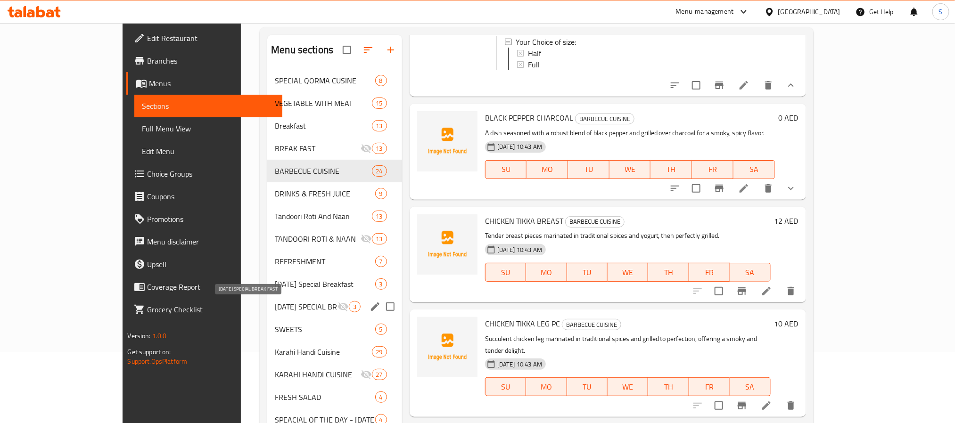
click at [284, 307] on span "SUNDAY SPECIAL BREAK FAST" at bounding box center [306, 306] width 62 height 11
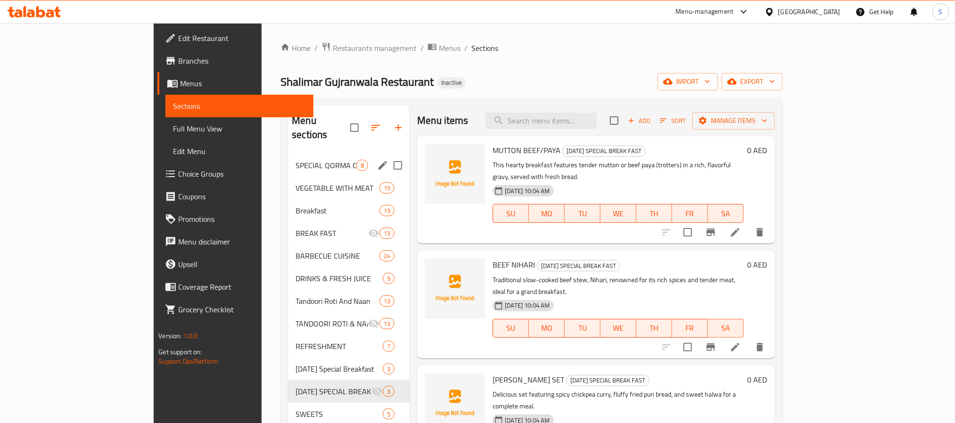
click at [288, 160] on div "SPECIAL QORMA CUSINE 8" at bounding box center [349, 165] width 122 height 23
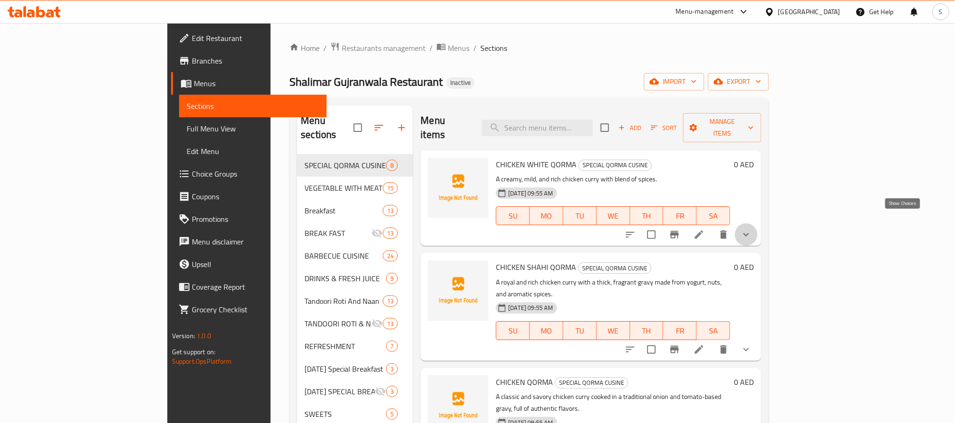
click at [752, 229] on icon "show more" at bounding box center [746, 234] width 11 height 11
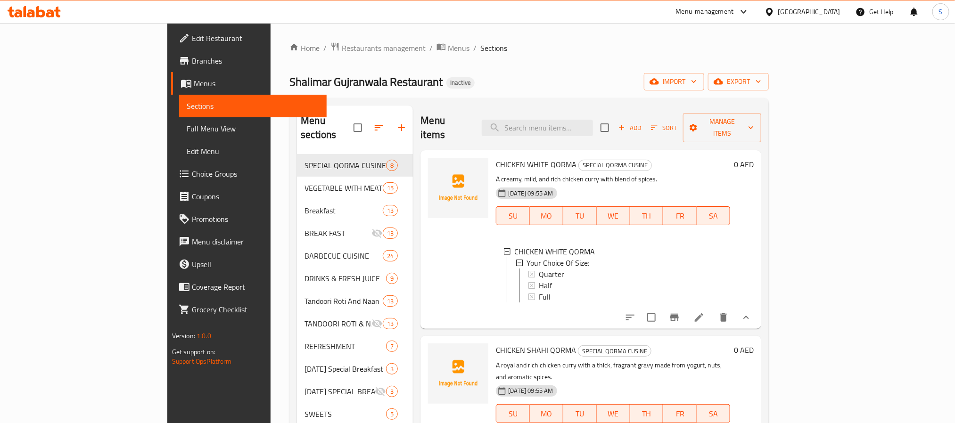
click at [496, 157] on span "CHICKEN WHITE QORMA" at bounding box center [536, 164] width 81 height 14
copy h6 "CHICKEN WHITE QORMA"
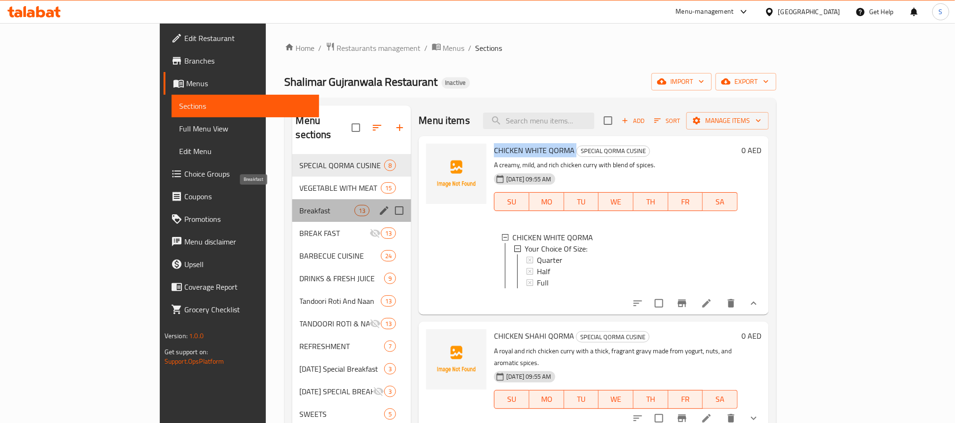
click at [300, 205] on span "Breakfast" at bounding box center [327, 210] width 55 height 11
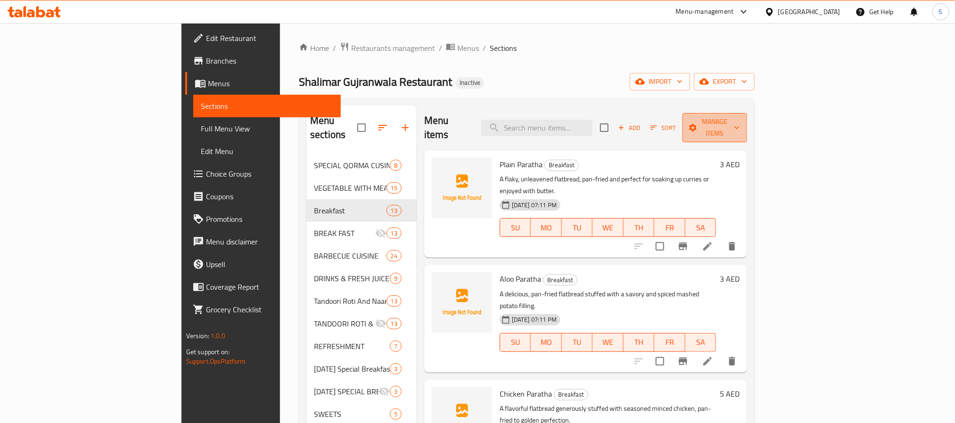
click at [740, 122] on span "Manage items" at bounding box center [715, 128] width 50 height 24
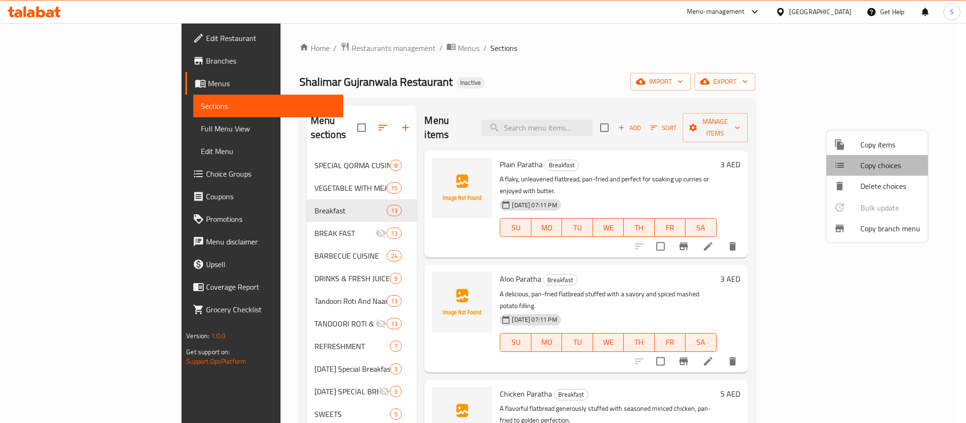
click at [877, 164] on span "Copy choices" at bounding box center [890, 165] width 60 height 11
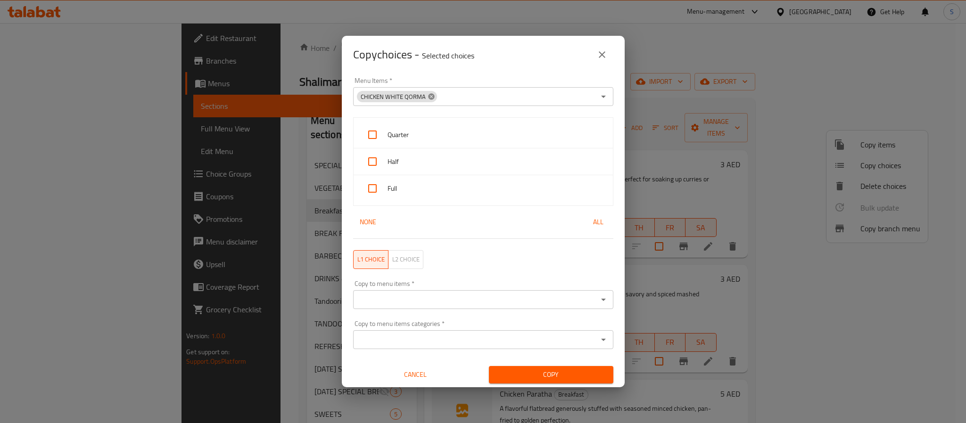
click at [429, 99] on icon at bounding box center [431, 96] width 6 height 6
click at [423, 95] on input "Menu Items   *" at bounding box center [475, 96] width 239 height 13
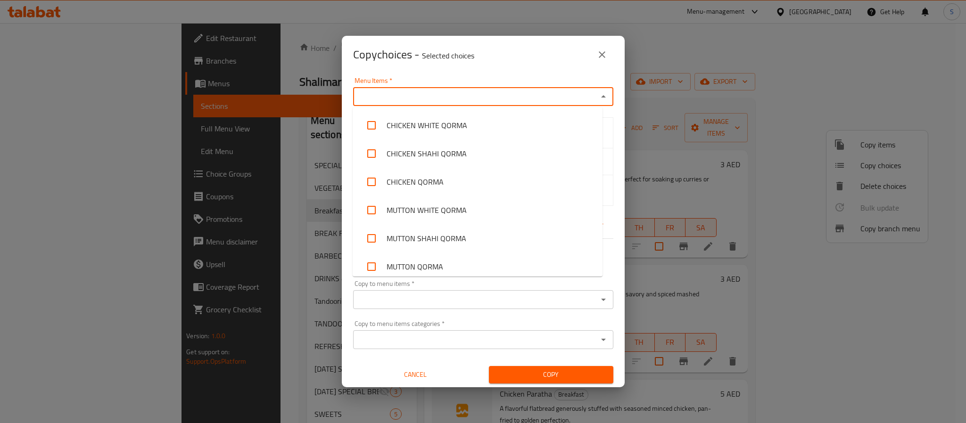
paste input "CHICKEN WHITE QORMA"
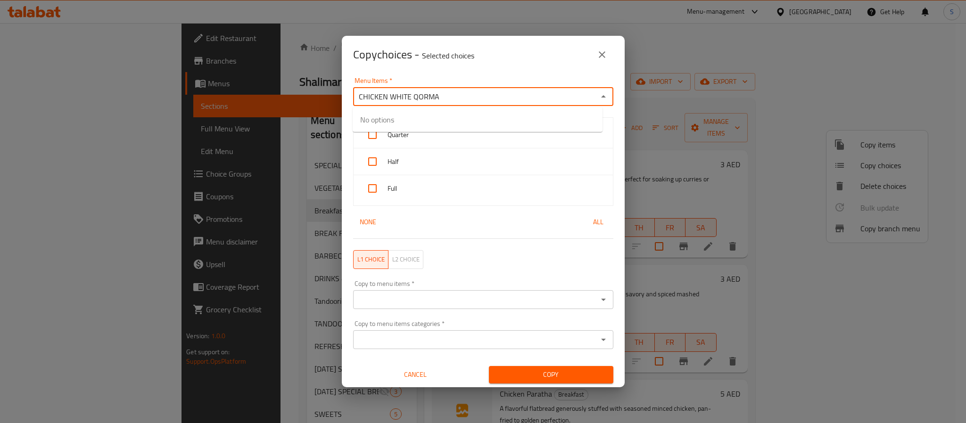
type input "CHICKEN WHITE QORMA"
click at [423, 119] on li "CHICKEN WHITE QORMA" at bounding box center [478, 125] width 250 height 28
checkbox input "true"
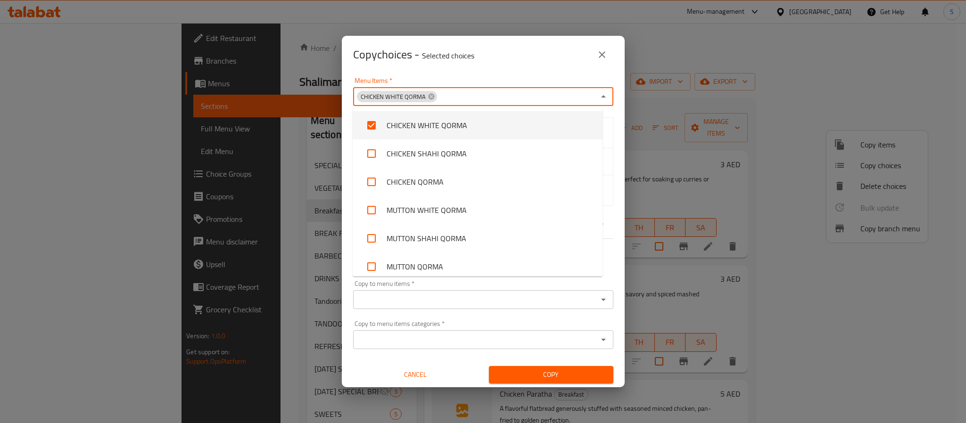
click at [479, 75] on div "Menu Items   * CHICKEN WHITE QORMA Menu Items *" at bounding box center [483, 92] width 272 height 40
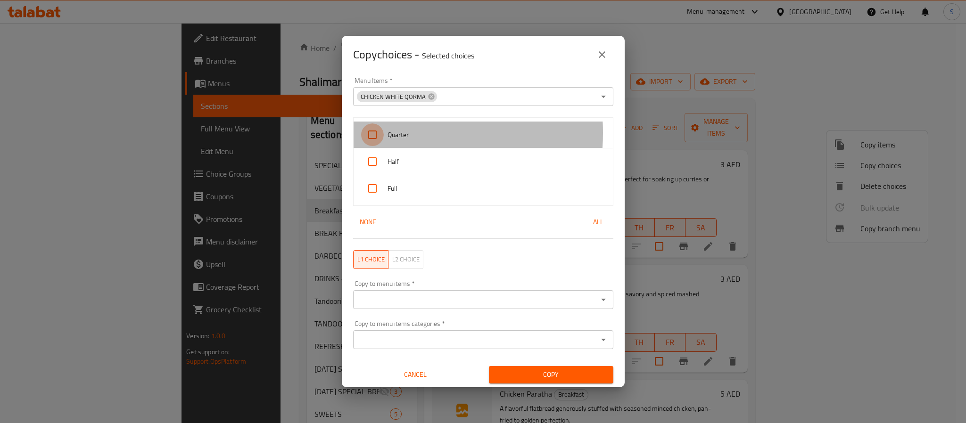
click at [380, 133] on input "checkbox" at bounding box center [372, 135] width 23 height 23
checkbox input "true"
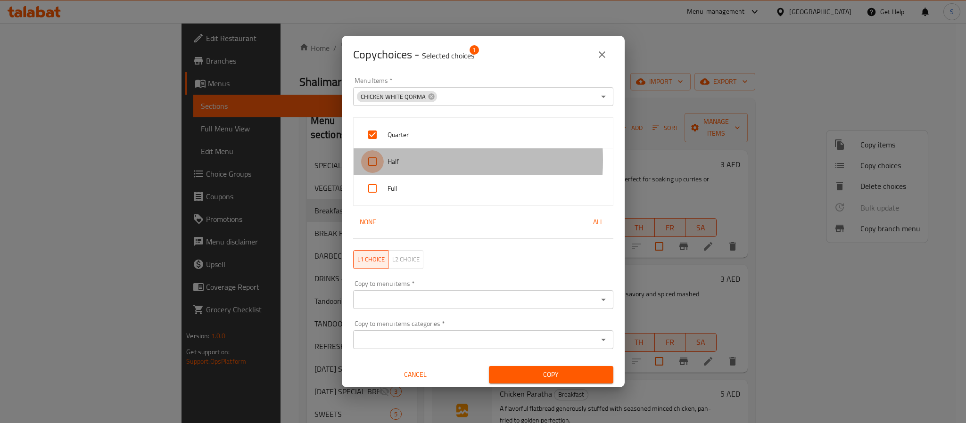
click at [382, 160] on input "checkbox" at bounding box center [372, 161] width 23 height 23
checkbox input "true"
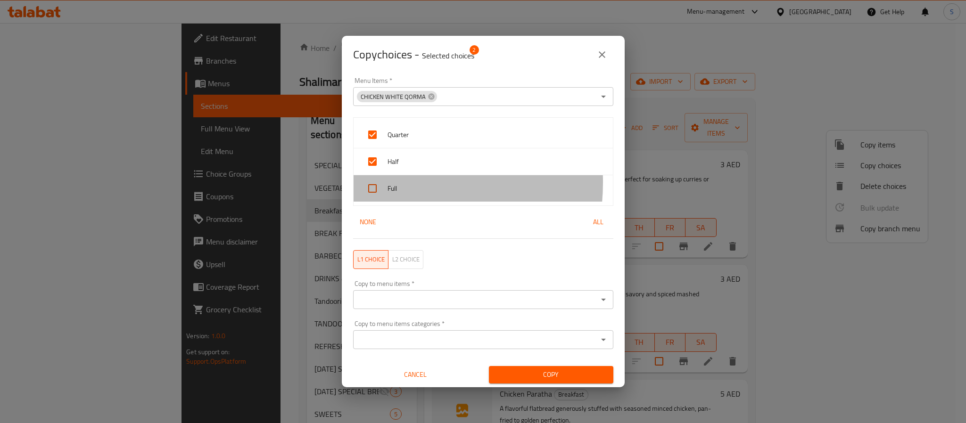
click at [385, 183] on div at bounding box center [374, 188] width 26 height 23
checkbox input "true"
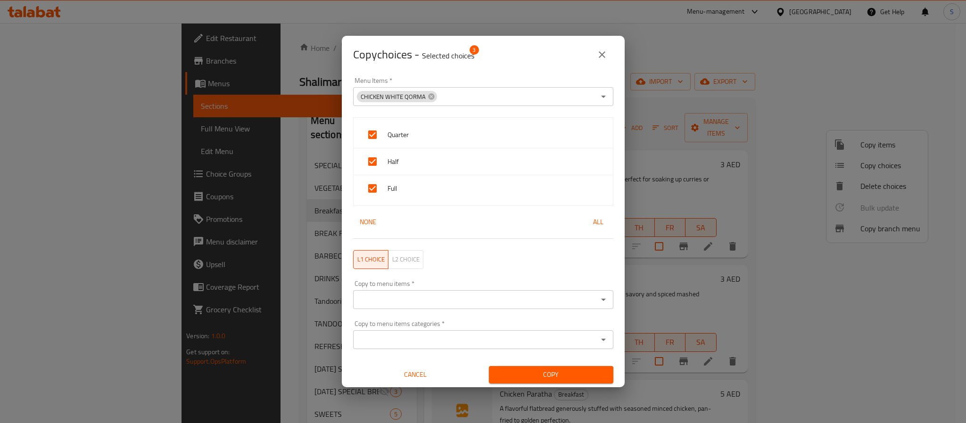
click at [482, 66] on div "Copy choices - Selected choices 3" at bounding box center [483, 55] width 283 height 38
click at [399, 295] on input "Copy to menu items   *" at bounding box center [475, 299] width 239 height 13
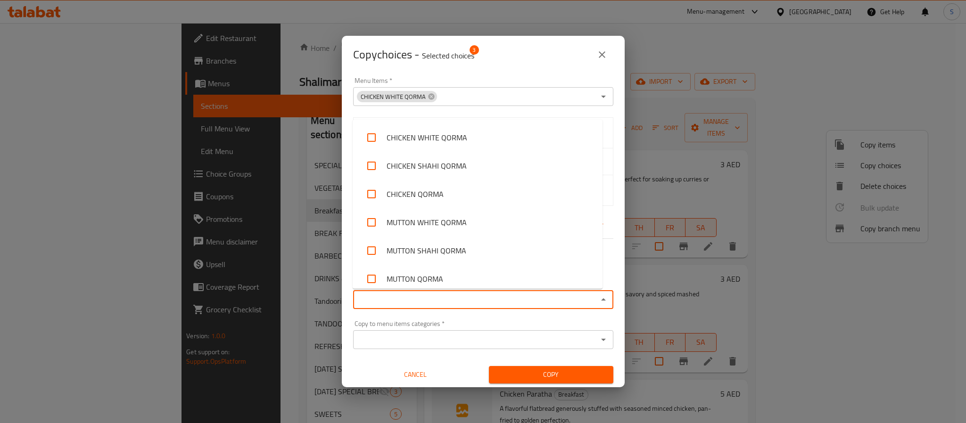
paste input "[PERSON_NAME]"
type input "[PERSON_NAME]"
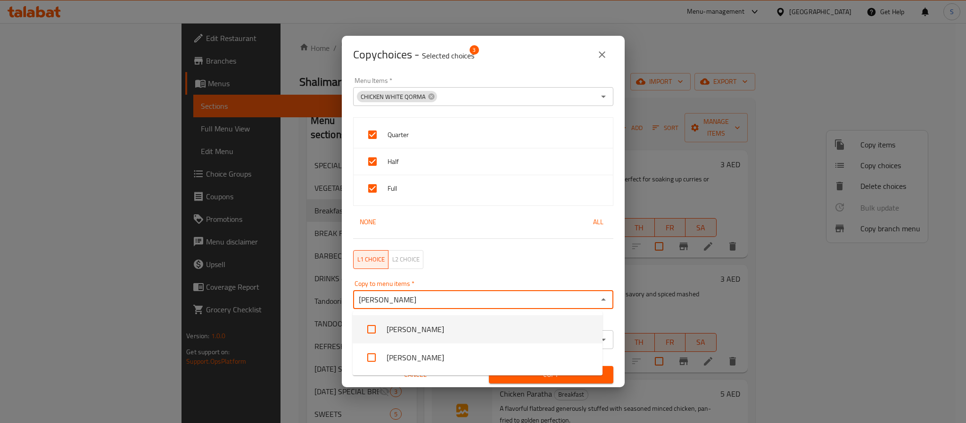
click at [372, 331] on input "checkbox" at bounding box center [371, 329] width 23 height 23
checkbox input "false"
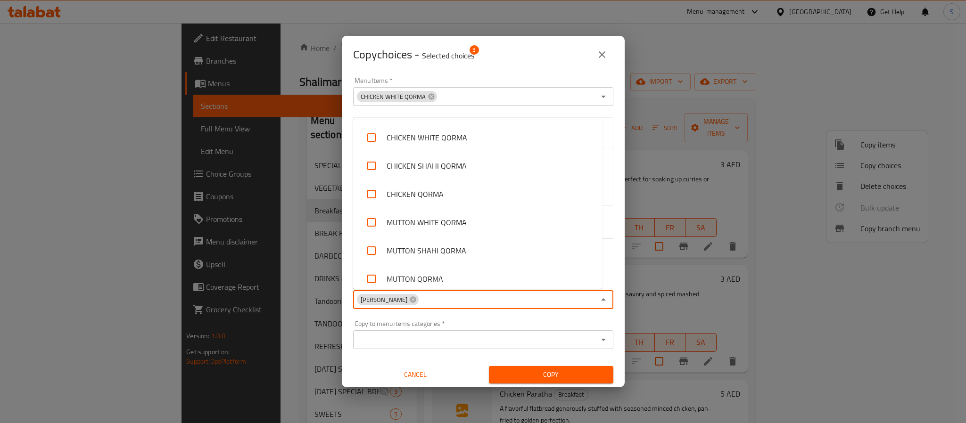
scroll to position [657, 0]
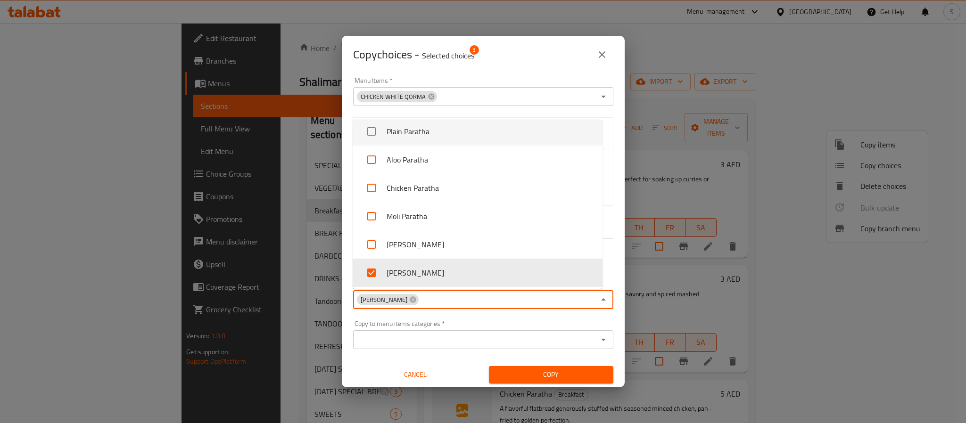
click at [512, 63] on div "Copy choices - Selected choices 3" at bounding box center [483, 54] width 260 height 23
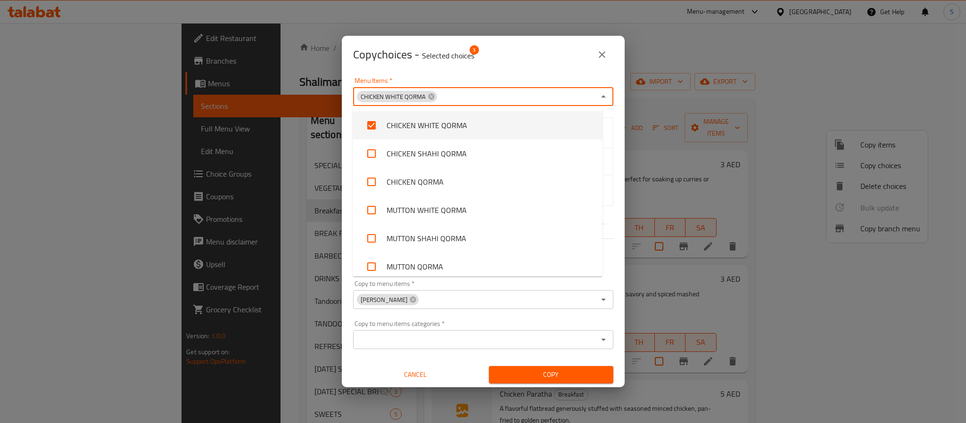
click at [491, 95] on input "Menu Items   *" at bounding box center [516, 96] width 157 height 13
paste input "Qeema"
type input "Qeema"
checkbox input "false"
click at [451, 98] on input "Qeema" at bounding box center [516, 96] width 157 height 13
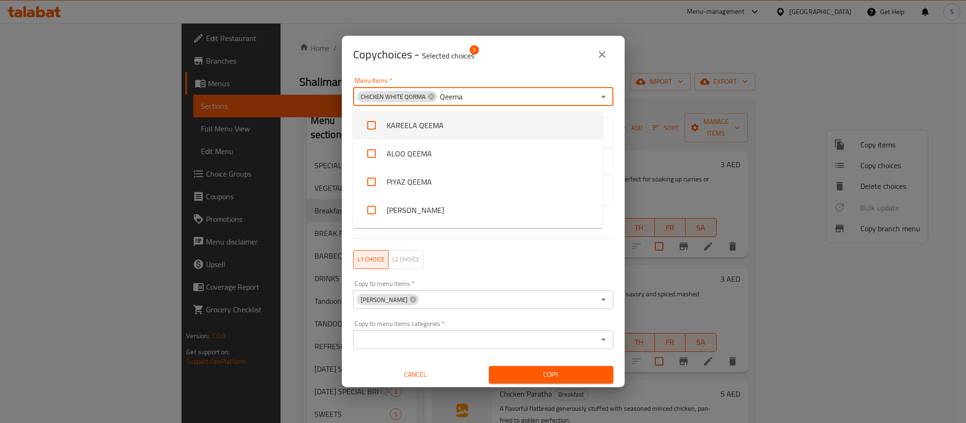
click at [451, 98] on input "Qeema" at bounding box center [516, 96] width 157 height 13
checkbox input "true"
click at [546, 66] on div "Copy choices - Selected choices 3" at bounding box center [483, 55] width 283 height 38
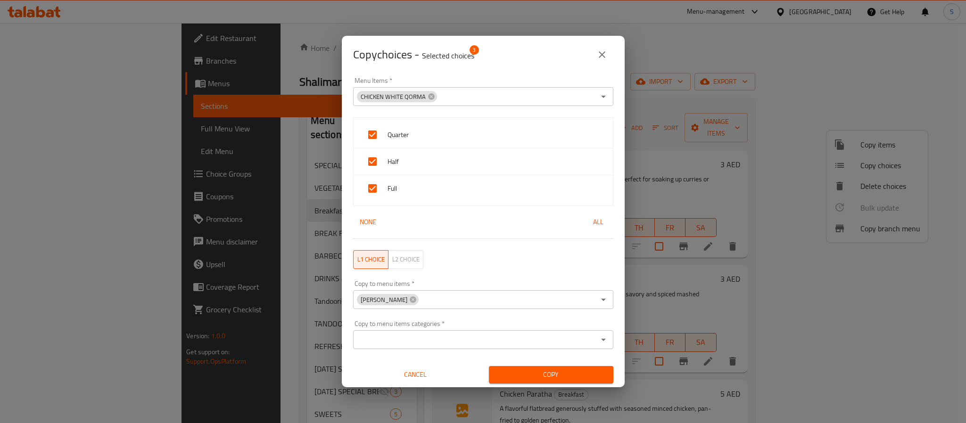
click at [420, 294] on input "Copy to menu items   *" at bounding box center [507, 299] width 175 height 13
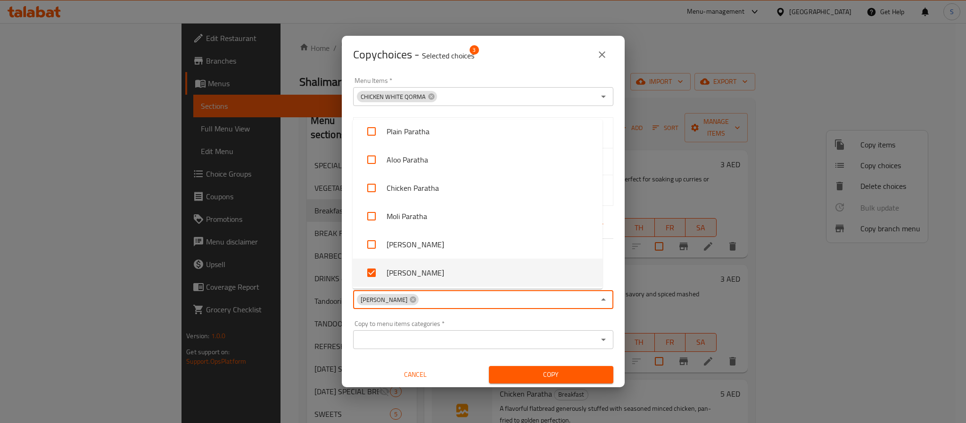
paste input "Qeema"
type input "Qeema"
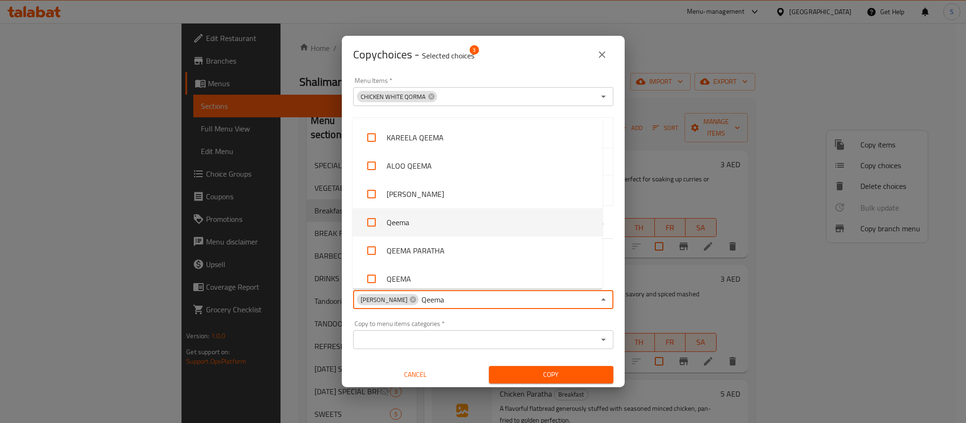
scroll to position [71, 0]
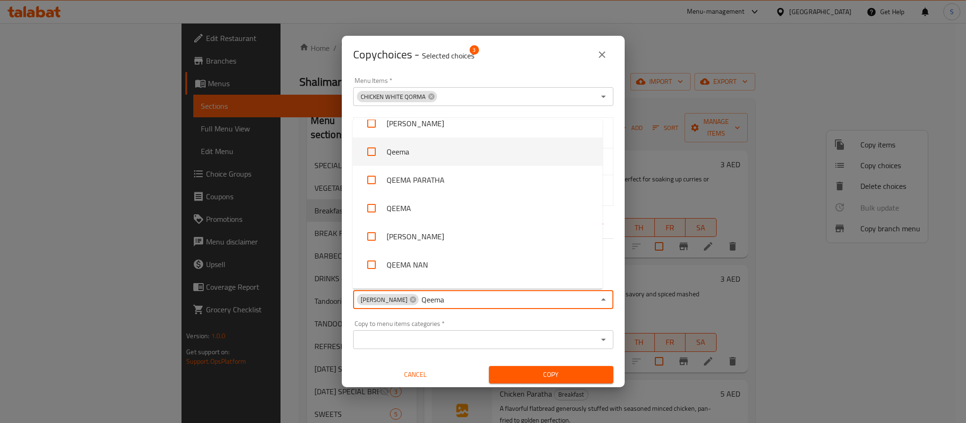
click at [376, 151] on input "checkbox" at bounding box center [371, 151] width 23 height 23
checkbox input "false"
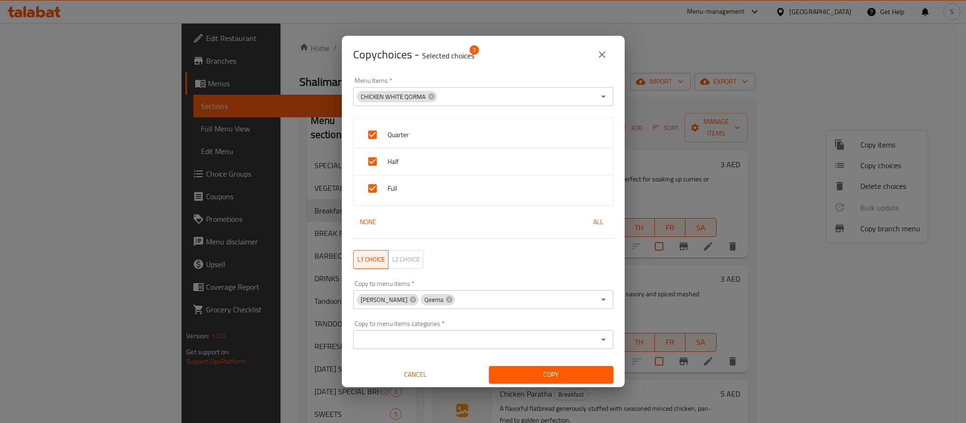
click at [512, 66] on div "Copy choices - Selected choices 3" at bounding box center [483, 55] width 283 height 38
click at [456, 305] on input "Copy to menu items   *" at bounding box center [525, 299] width 139 height 13
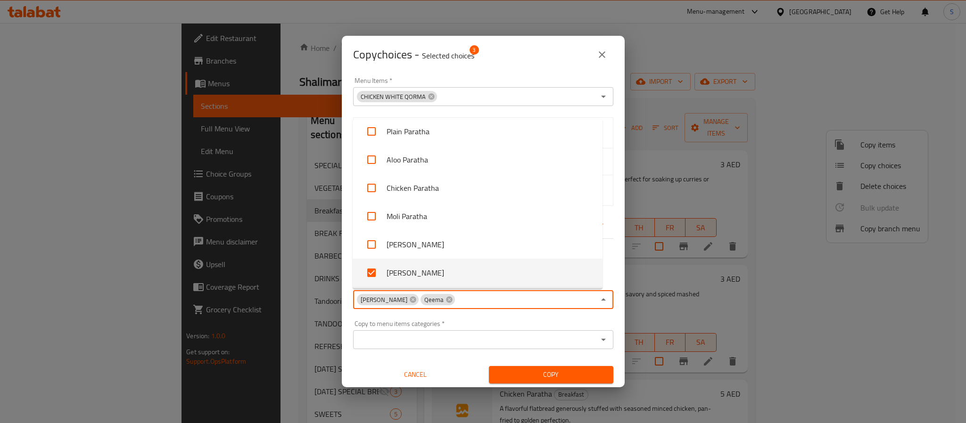
paste input "Daal"
type input "Daal"
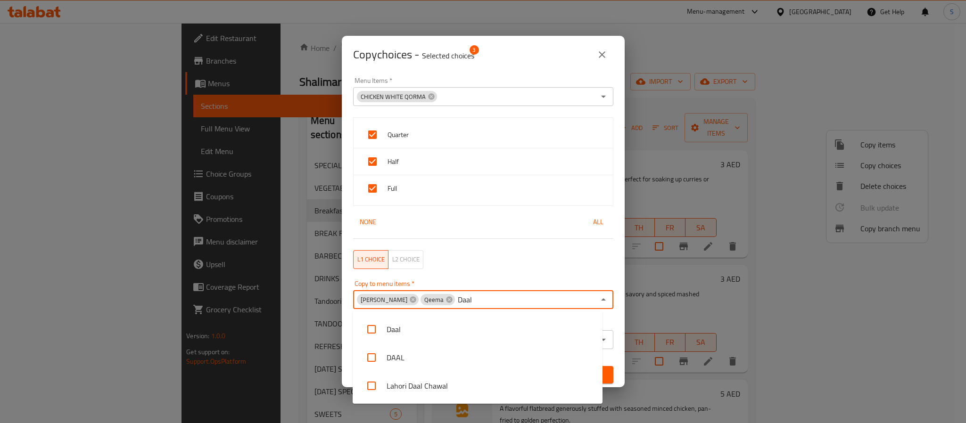
scroll to position [0, 0]
click at [373, 334] on input "checkbox" at bounding box center [371, 329] width 23 height 23
checkbox input "false"
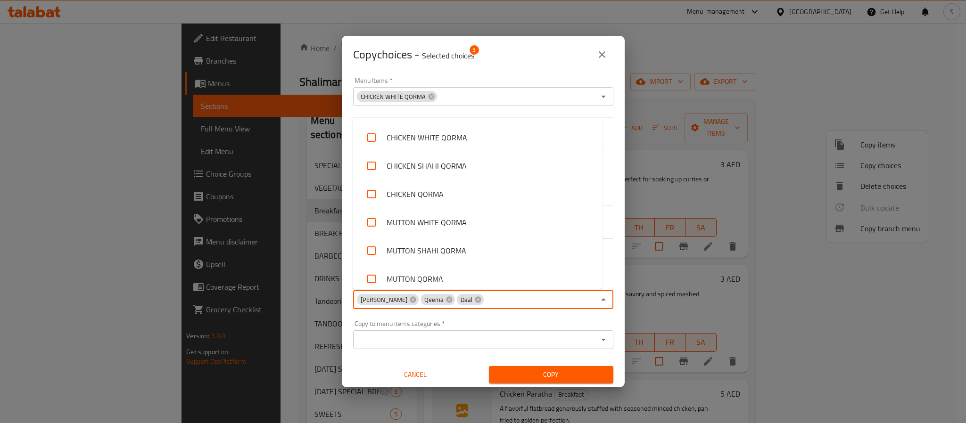
scroll to position [657, 0]
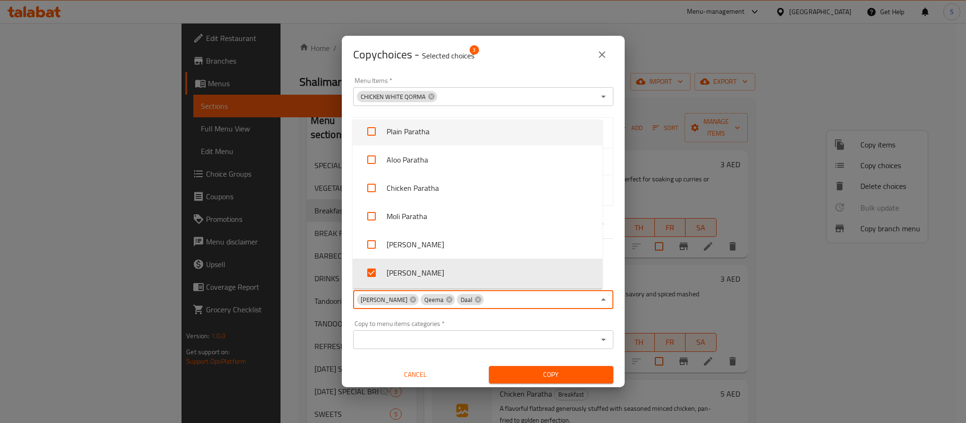
click at [500, 50] on div "Copy choices - Selected choices 3" at bounding box center [483, 54] width 260 height 23
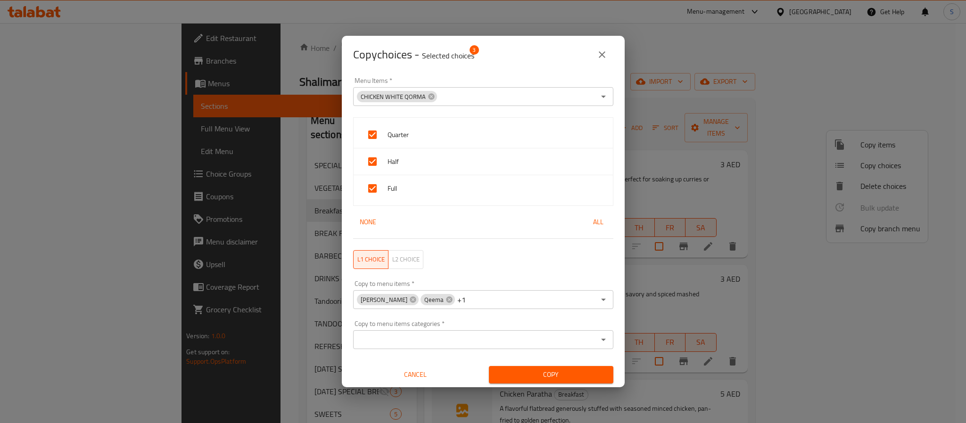
click at [474, 299] on input "Copy to menu items   *" at bounding box center [531, 299] width 128 height 13
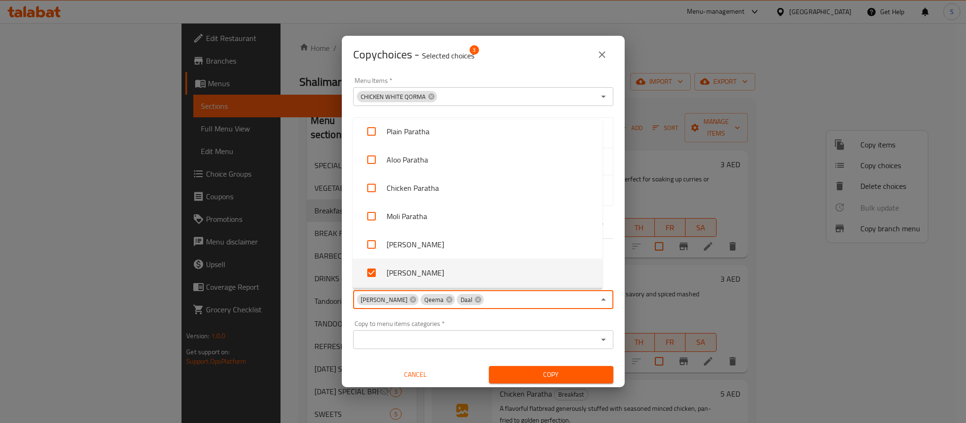
paste input "Egg Fried"
type input "Egg Fried"
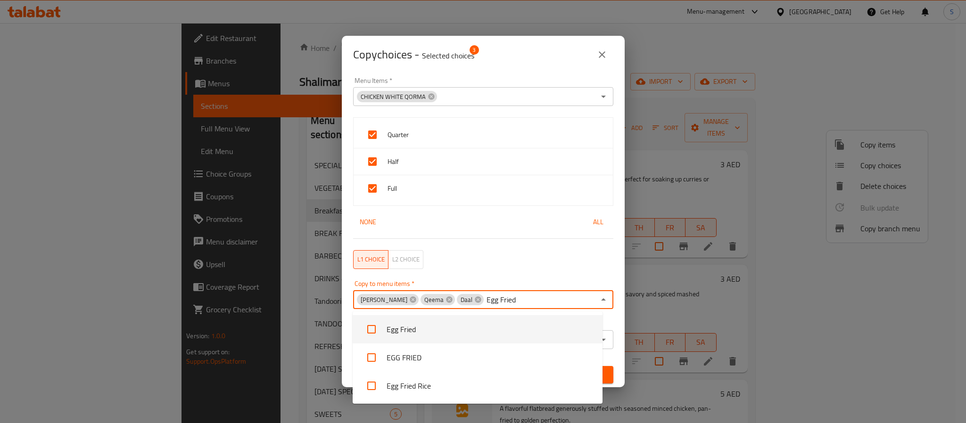
click at [371, 333] on input "checkbox" at bounding box center [371, 329] width 23 height 23
checkbox input "false"
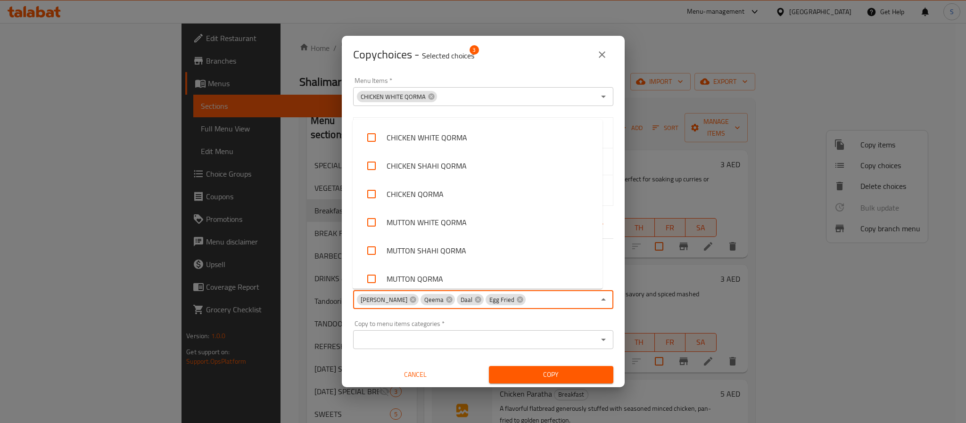
scroll to position [657, 0]
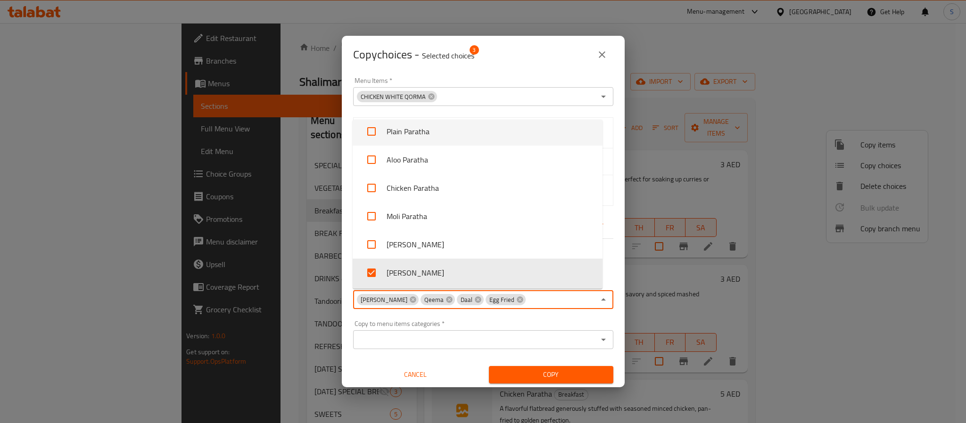
click at [509, 64] on div "Copy choices - Selected choices 3" at bounding box center [483, 54] width 260 height 23
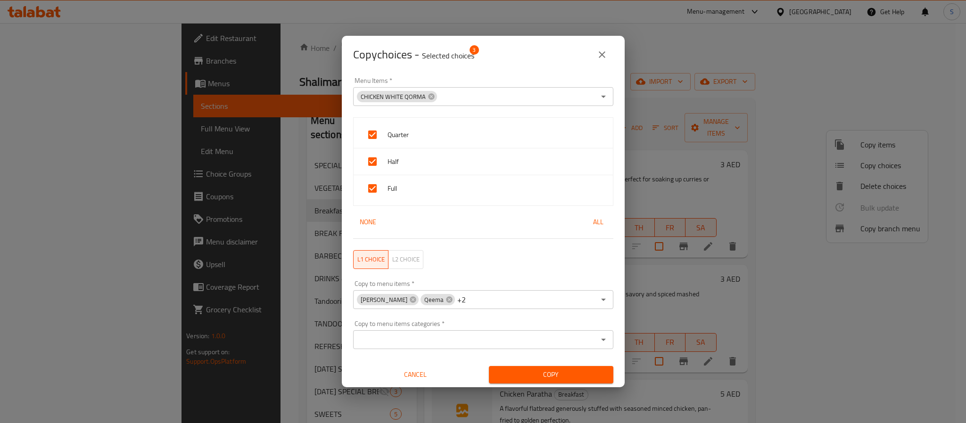
click at [481, 296] on div "Lahori Chana Qeema +2 Copy to menu items *" at bounding box center [483, 299] width 260 height 19
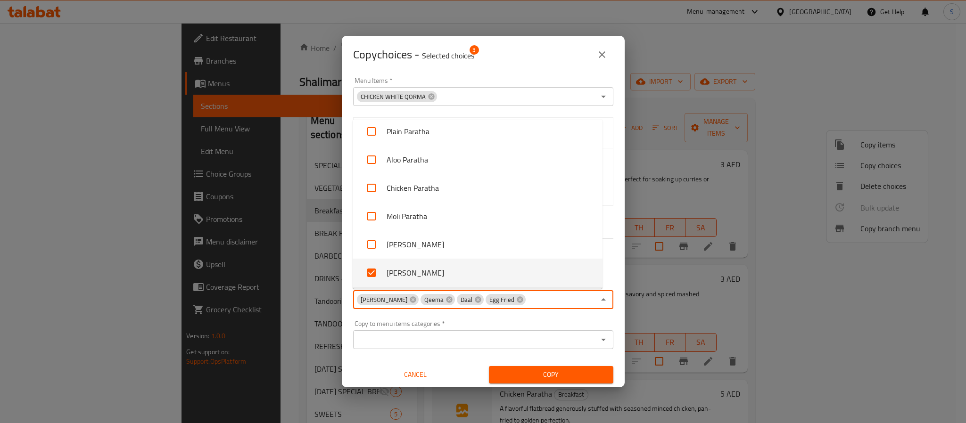
type input "v"
paste input "Mutton Paya"
type input "Mutton Paya"
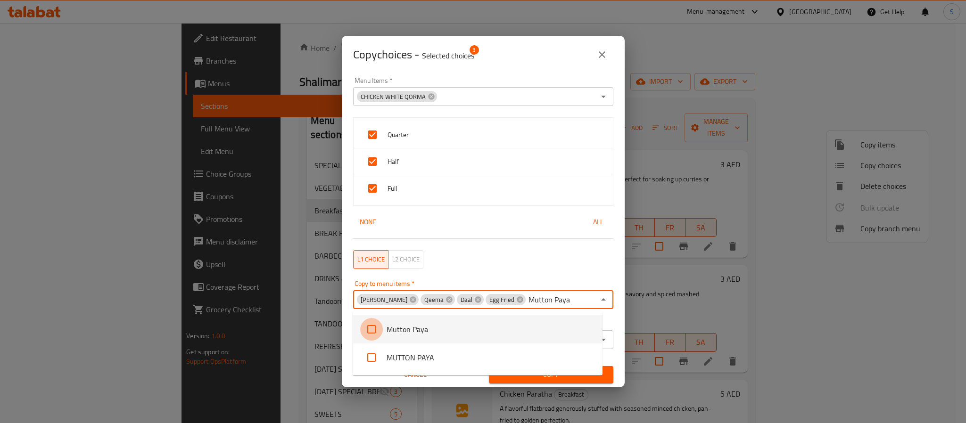
click at [371, 332] on input "checkbox" at bounding box center [371, 329] width 23 height 23
checkbox input "false"
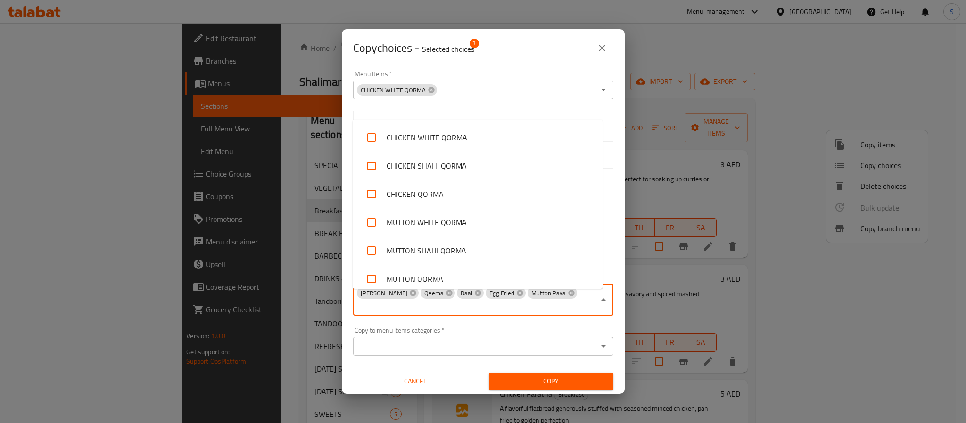
scroll to position [657, 0]
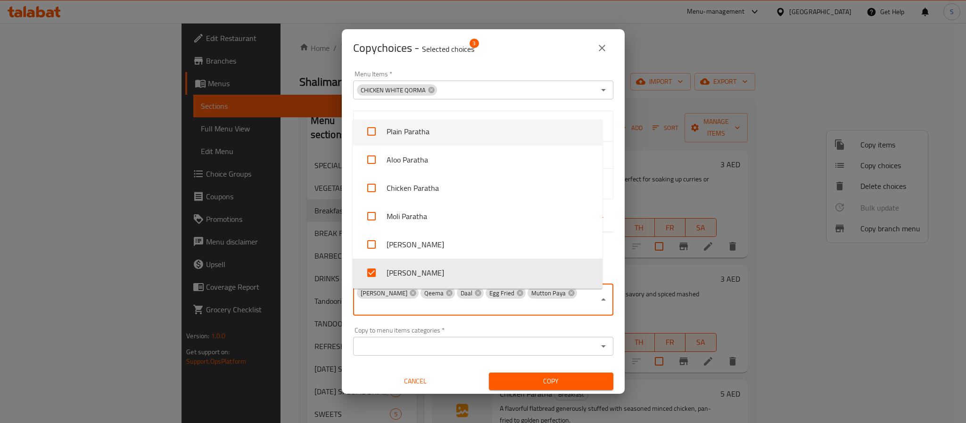
click at [490, 59] on div "Copy choices - Selected choices 3" at bounding box center [483, 48] width 260 height 23
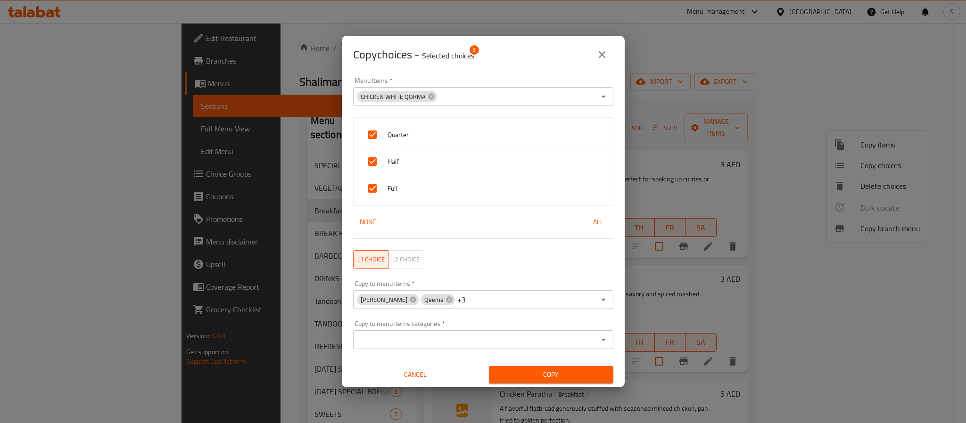
click at [486, 297] on div "Lahori Chana Qeema +3 Copy to menu items *" at bounding box center [483, 299] width 260 height 19
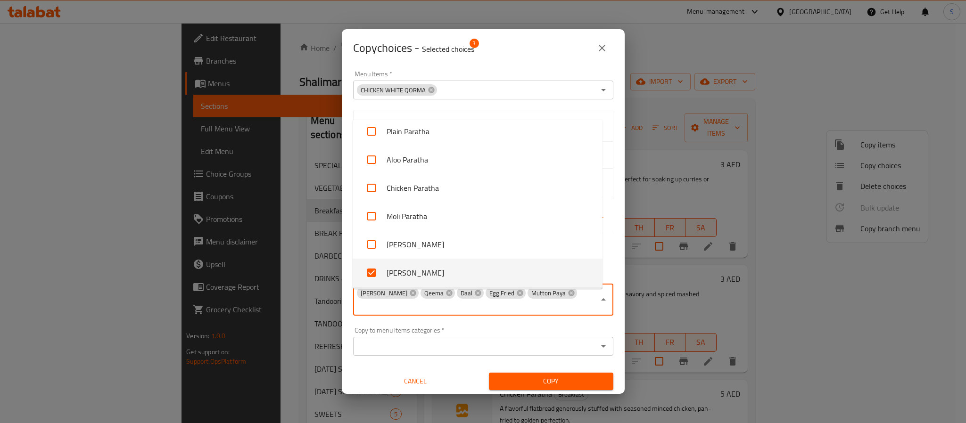
paste input "Anda Chana"
type input "Anda Chana"
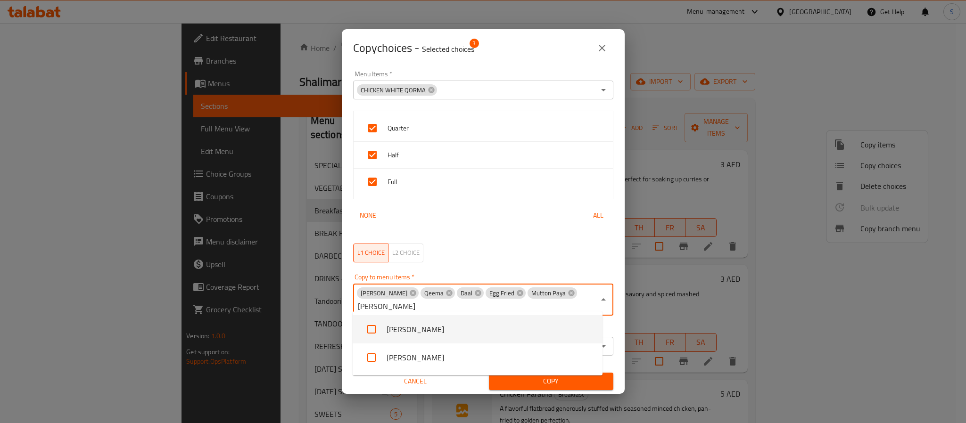
scroll to position [0, 0]
click at [372, 331] on input "checkbox" at bounding box center [371, 329] width 23 height 23
checkbox input "false"
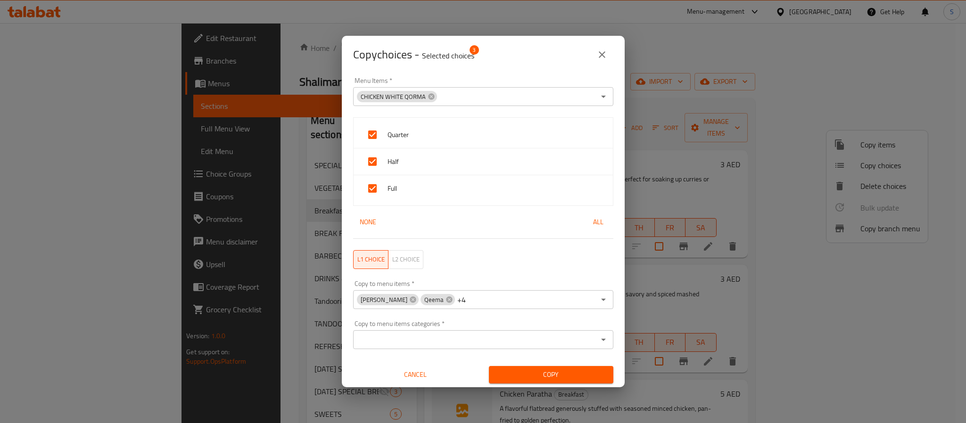
click at [522, 57] on div "Copy choices - Selected choices 3" at bounding box center [483, 54] width 260 height 23
click at [467, 296] on div "Lahori Chana Qeema +4 Copy to menu items *" at bounding box center [483, 299] width 260 height 19
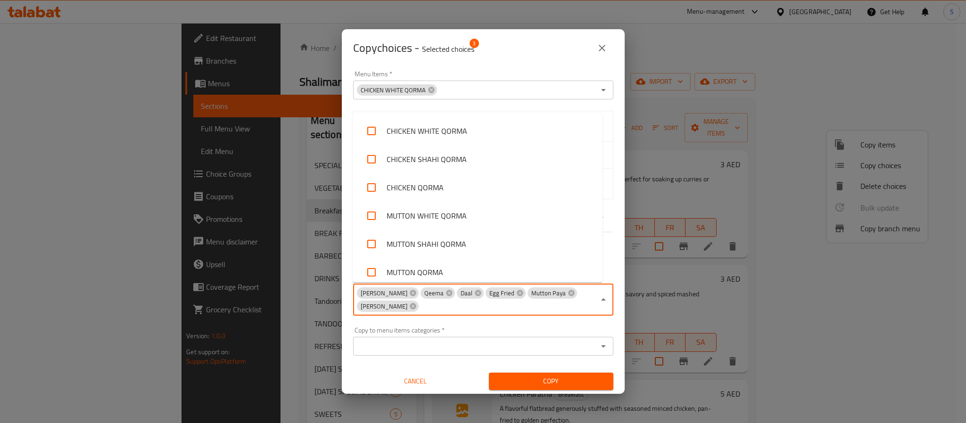
scroll to position [657, 0]
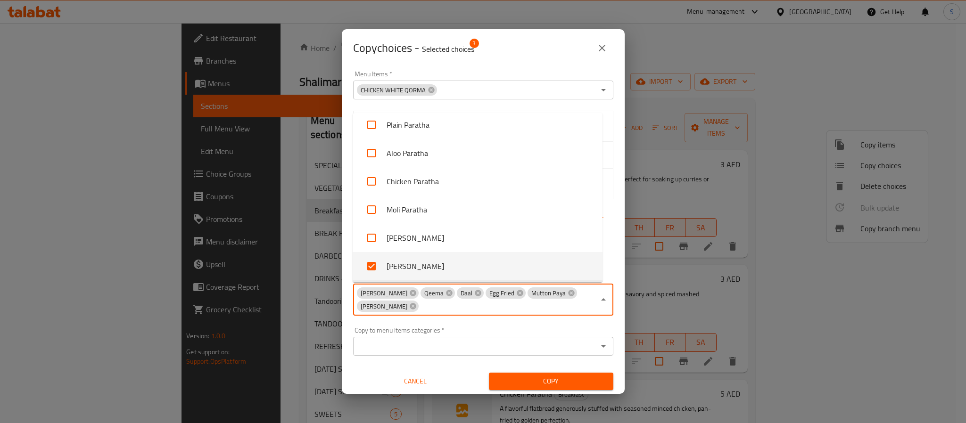
paste input "Murgh Chana"
type input "Murgh Chana"
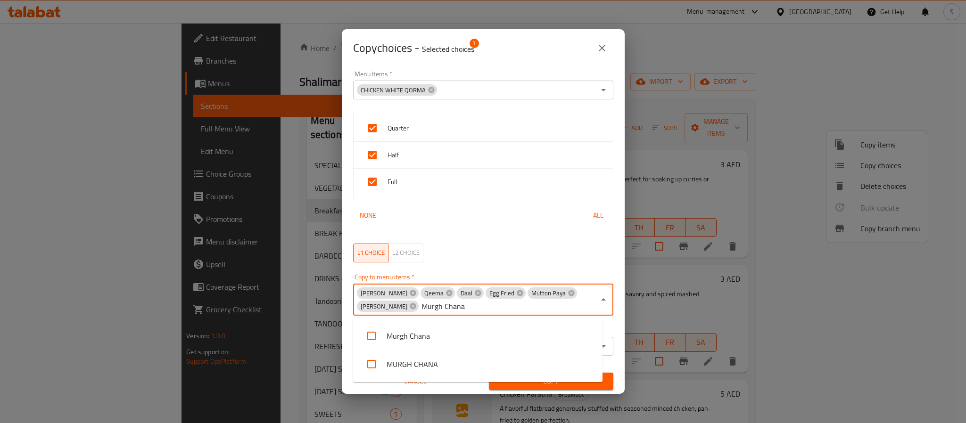
scroll to position [0, 0]
click at [373, 334] on input "checkbox" at bounding box center [371, 336] width 23 height 23
checkbox input "false"
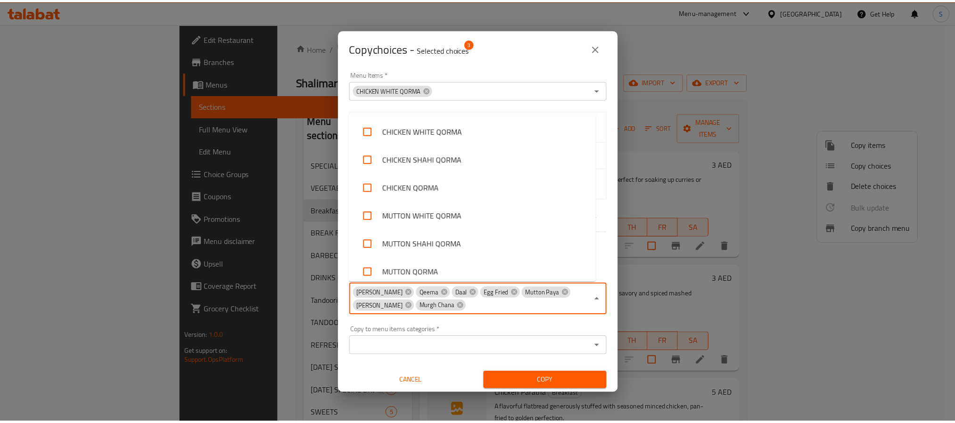
scroll to position [657, 0]
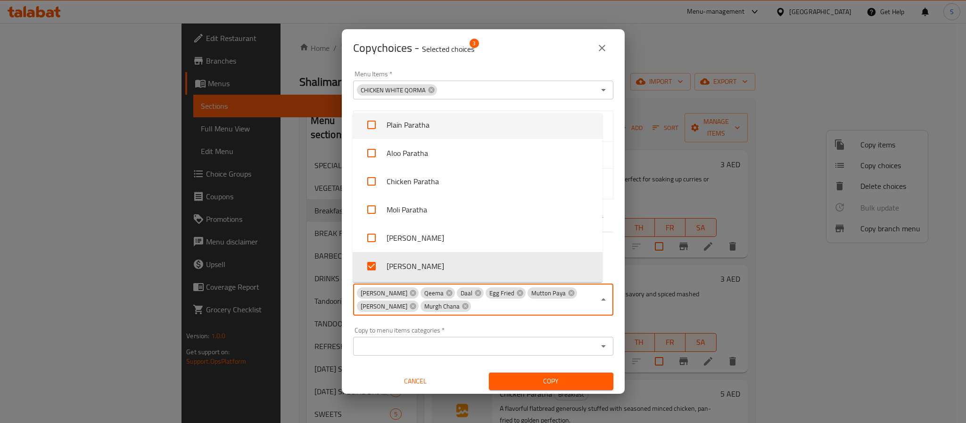
click at [511, 51] on div "Copy choices - Selected choices 3" at bounding box center [483, 48] width 260 height 23
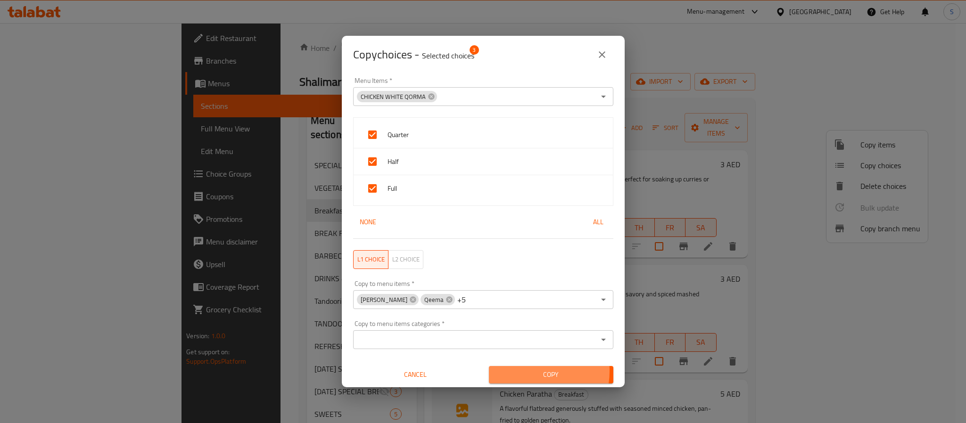
click at [520, 372] on span "Copy" at bounding box center [550, 375] width 109 height 12
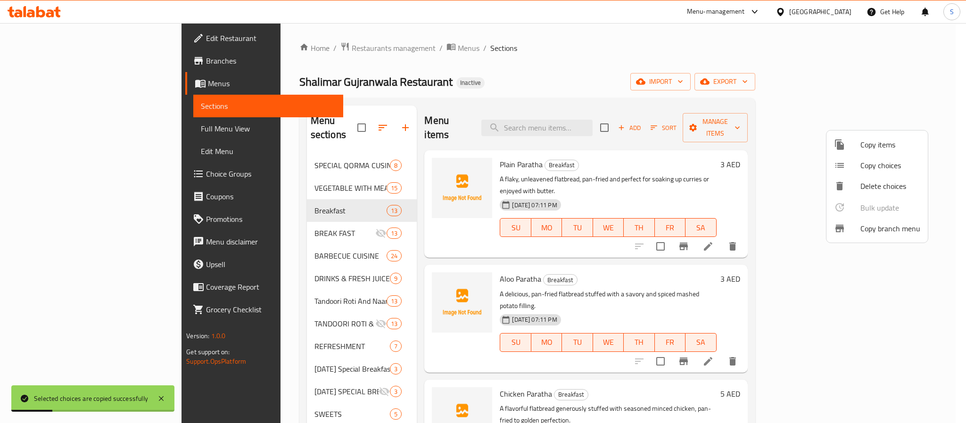
click at [452, 92] on div at bounding box center [483, 211] width 966 height 423
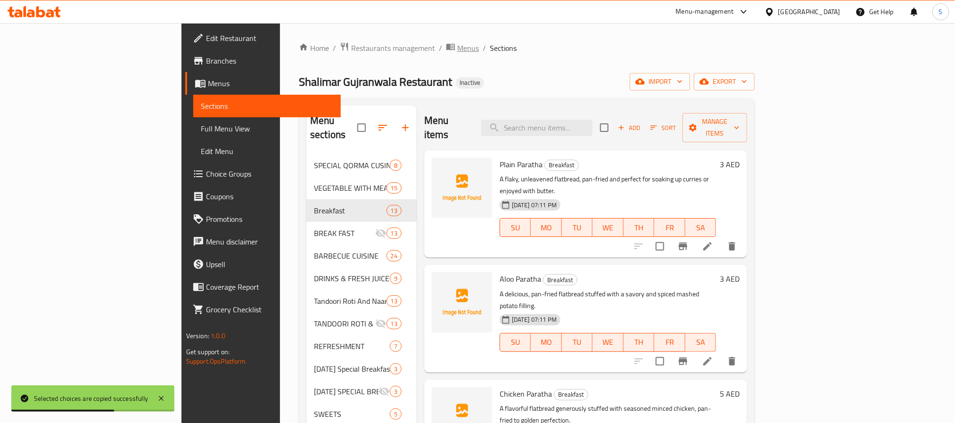
click at [457, 44] on span "Menus" at bounding box center [468, 47] width 22 height 11
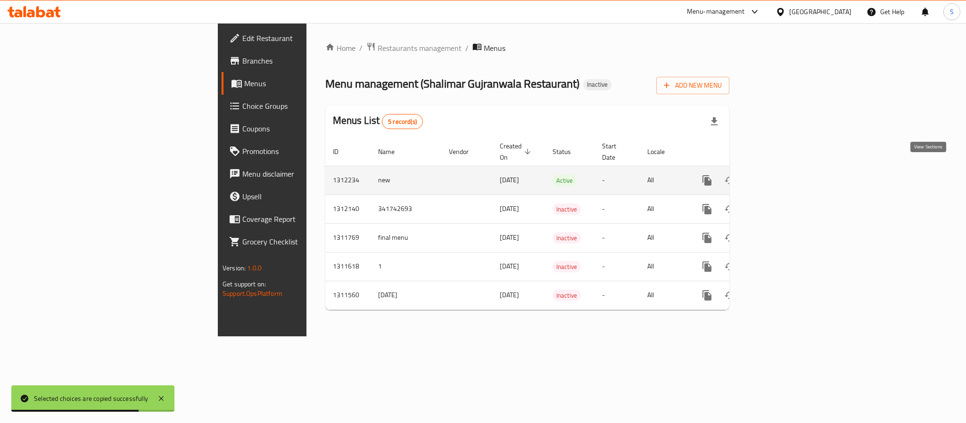
click at [781, 175] on icon "enhanced table" at bounding box center [774, 180] width 11 height 11
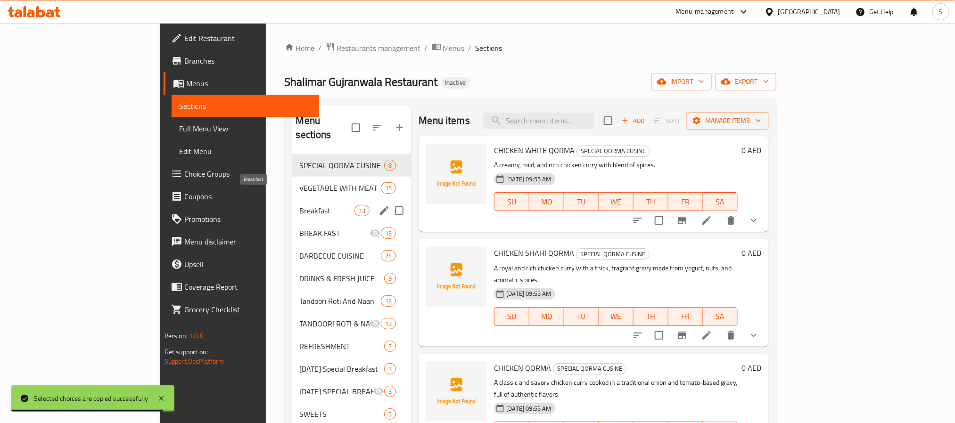
click at [300, 205] on span "Breakfast" at bounding box center [327, 210] width 55 height 11
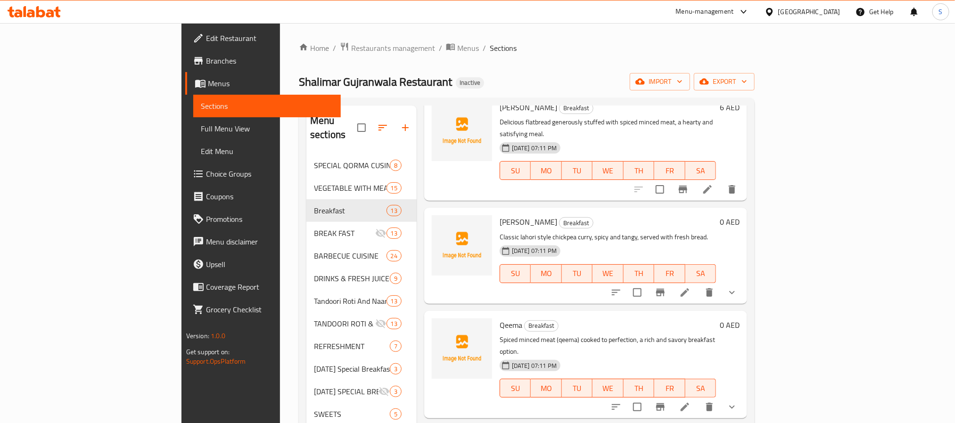
scroll to position [495, 0]
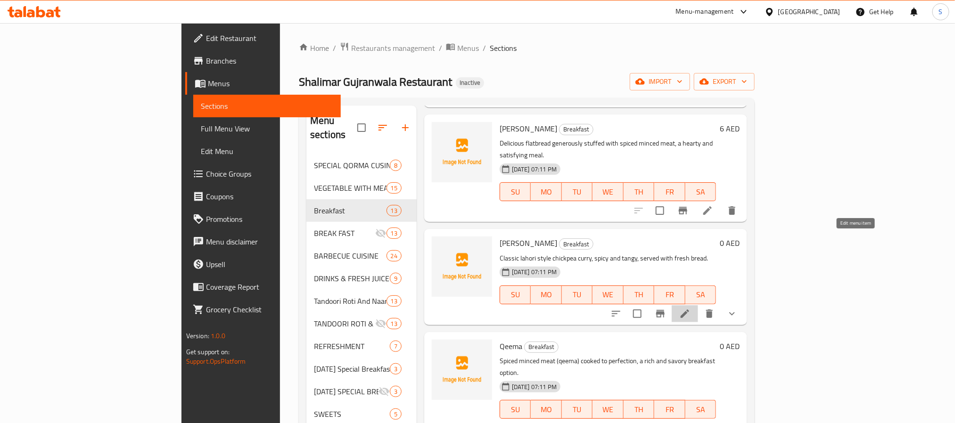
click at [691, 308] on icon at bounding box center [684, 313] width 11 height 11
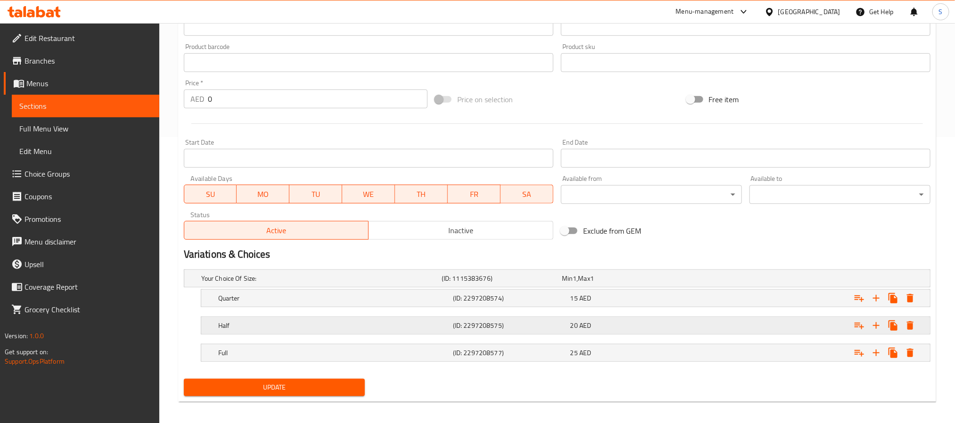
scroll to position [293, 0]
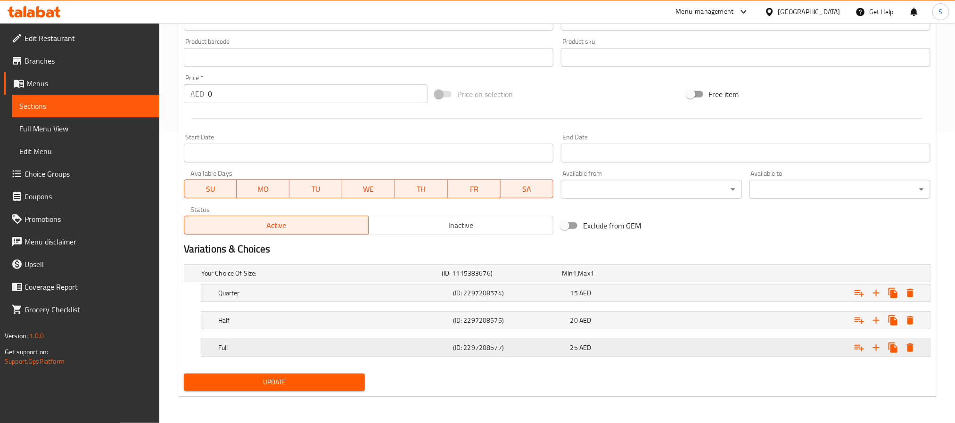
click at [646, 352] on div "25 AED" at bounding box center [627, 347] width 114 height 9
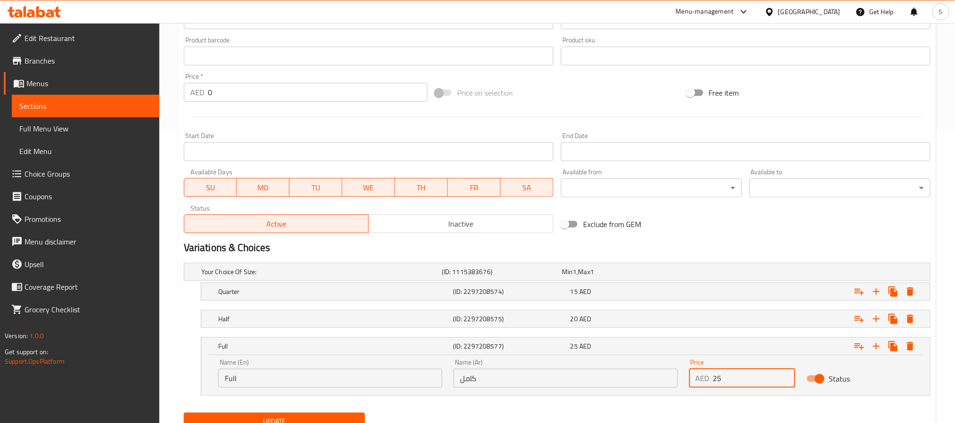
drag, startPoint x: 713, startPoint y: 378, endPoint x: 723, endPoint y: 375, distance: 10.9
click at [723, 375] on input "25" at bounding box center [754, 378] width 83 height 19
type input "10"
click at [699, 319] on div "Expand" at bounding box center [803, 319] width 235 height 21
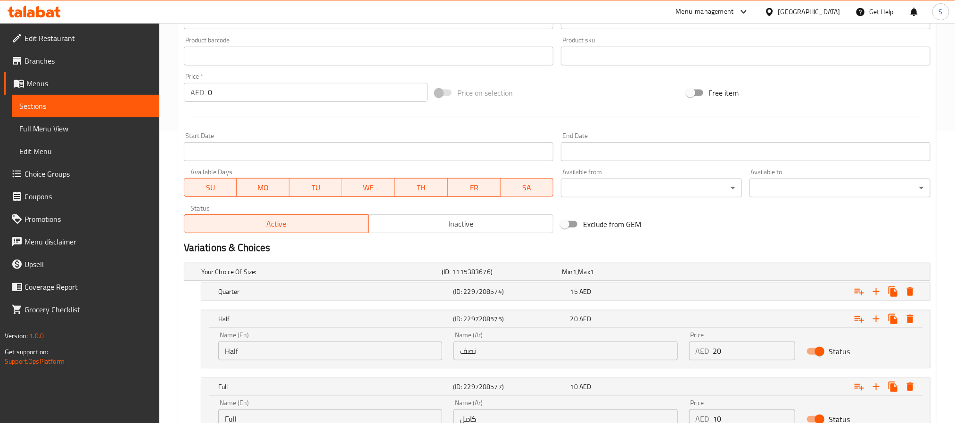
click at [718, 350] on input "20" at bounding box center [754, 351] width 83 height 19
type input "5"
click at [695, 286] on div "Expand" at bounding box center [803, 291] width 235 height 21
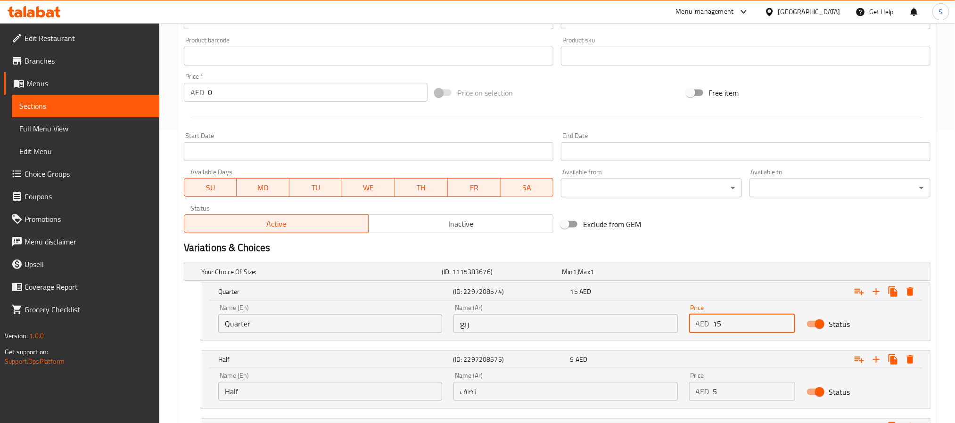
click at [716, 322] on input "15" at bounding box center [754, 323] width 83 height 19
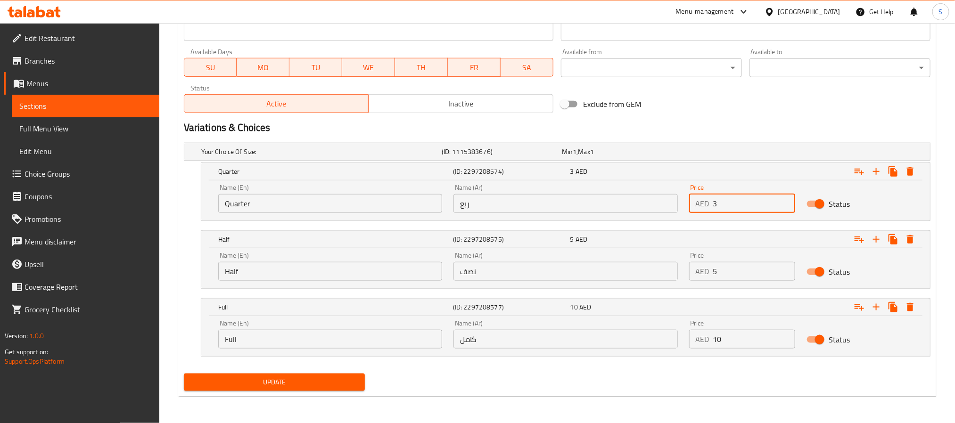
scroll to position [414, 0]
type input "3"
click at [342, 375] on button "Update" at bounding box center [274, 382] width 181 height 17
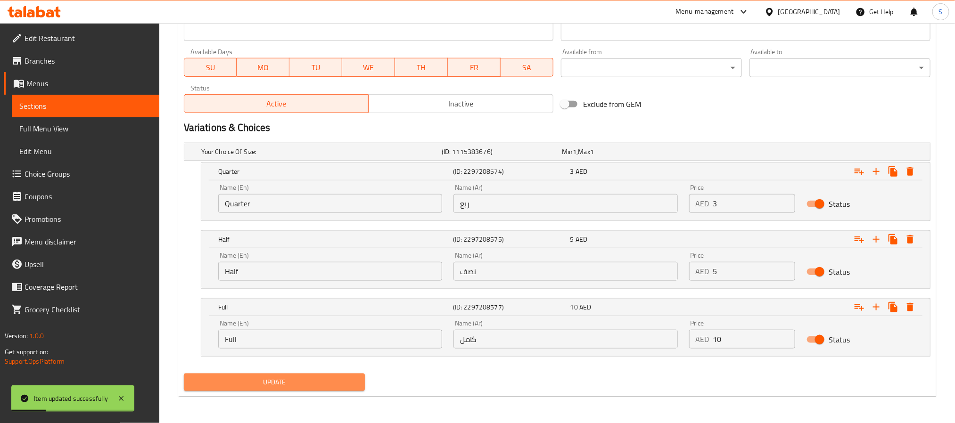
click at [331, 380] on span "Update" at bounding box center [274, 383] width 166 height 12
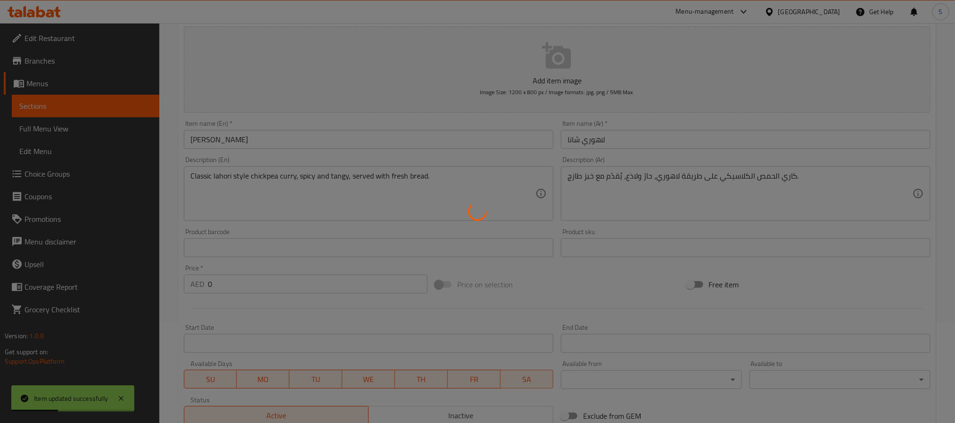
scroll to position [0, 0]
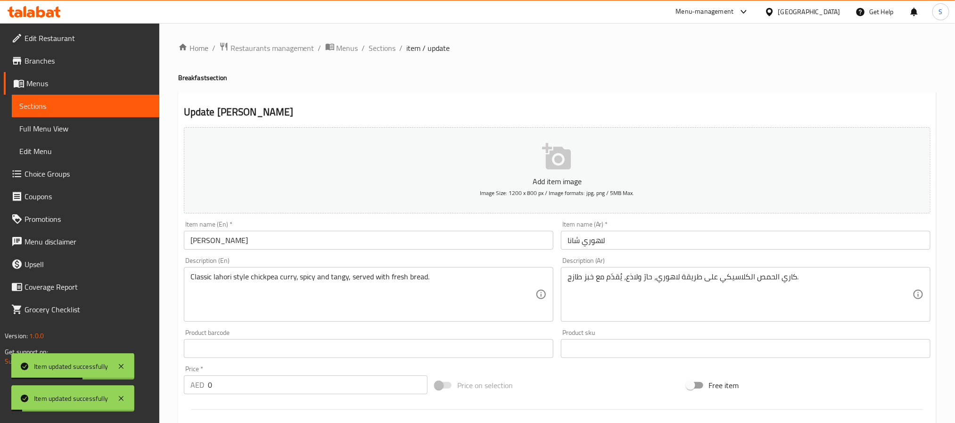
drag, startPoint x: 387, startPoint y: 50, endPoint x: 460, endPoint y: 57, distance: 73.9
click at [387, 50] on span "Sections" at bounding box center [382, 47] width 27 height 11
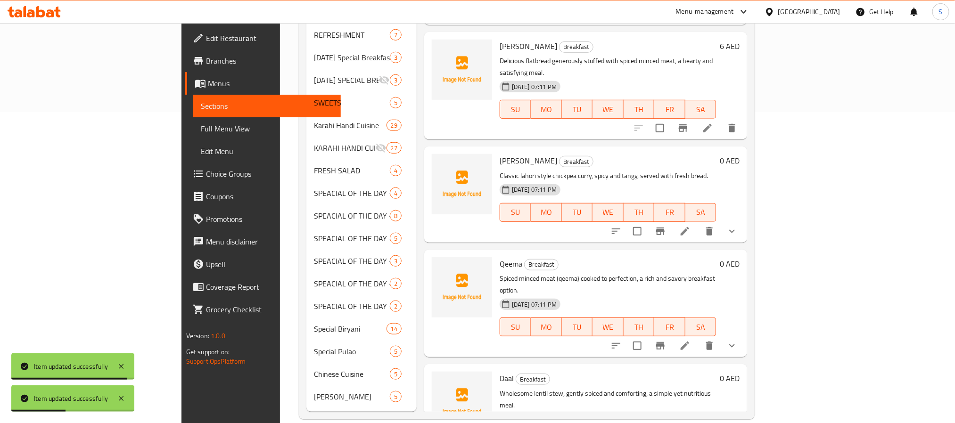
scroll to position [283, 0]
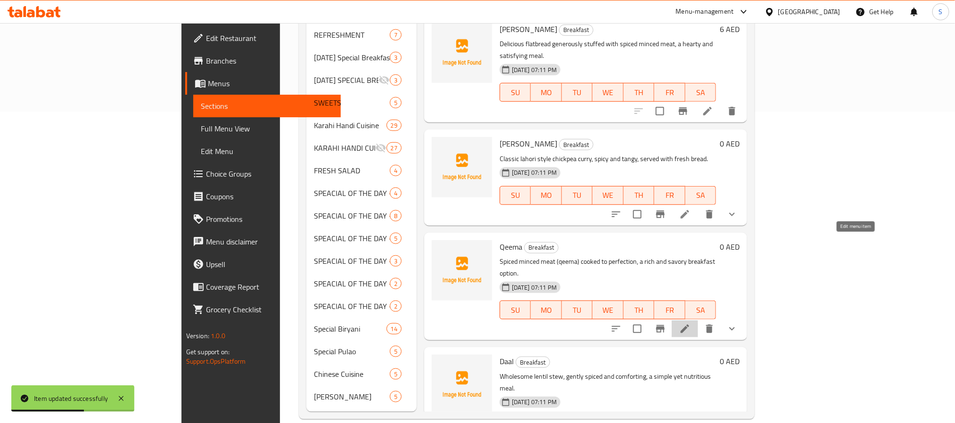
click at [691, 323] on icon at bounding box center [684, 328] width 11 height 11
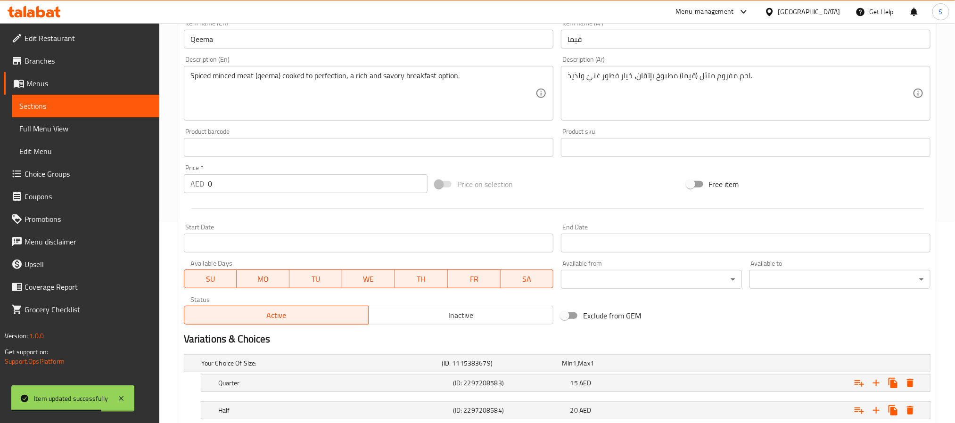
scroll to position [283, 0]
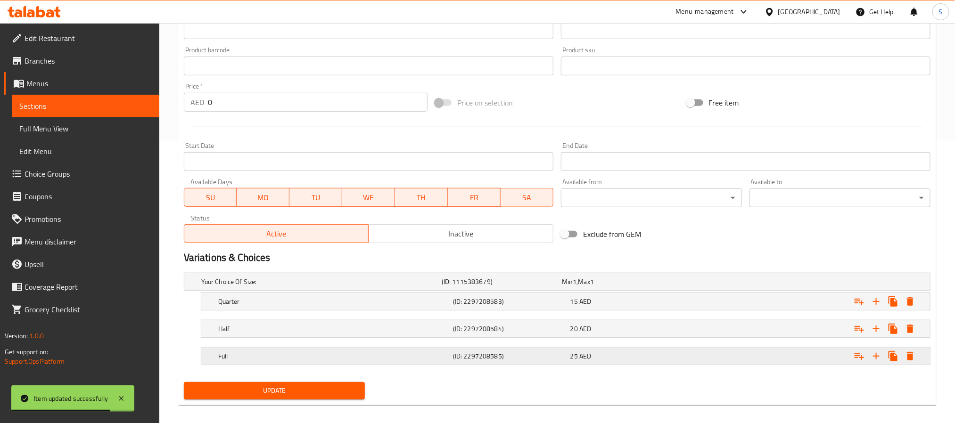
click at [730, 363] on div "Expand" at bounding box center [803, 356] width 235 height 21
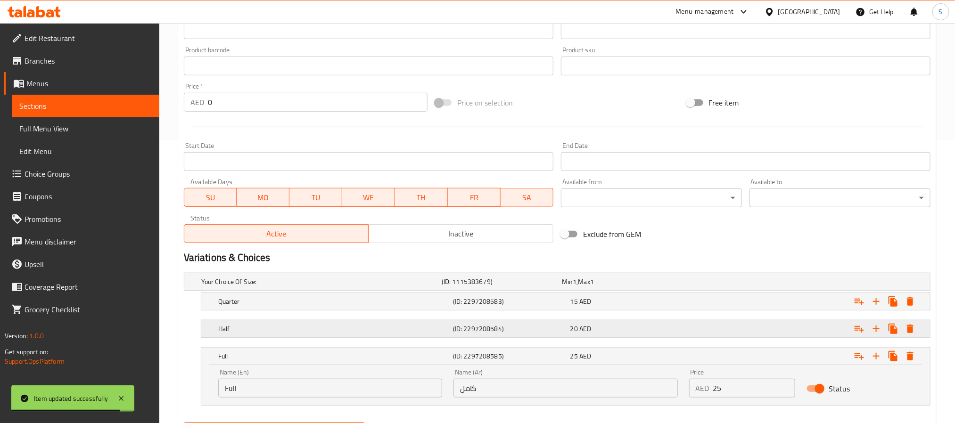
click at [728, 331] on div "Expand" at bounding box center [803, 329] width 235 height 21
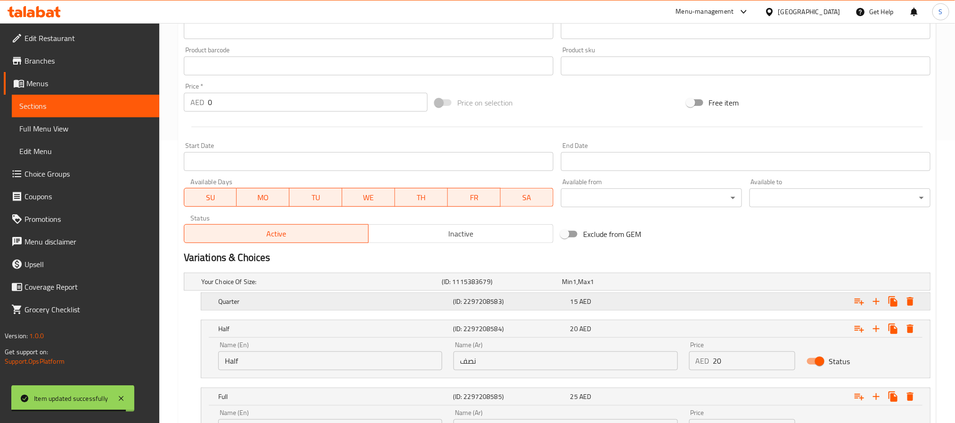
click at [729, 298] on div "Expand" at bounding box center [803, 301] width 235 height 21
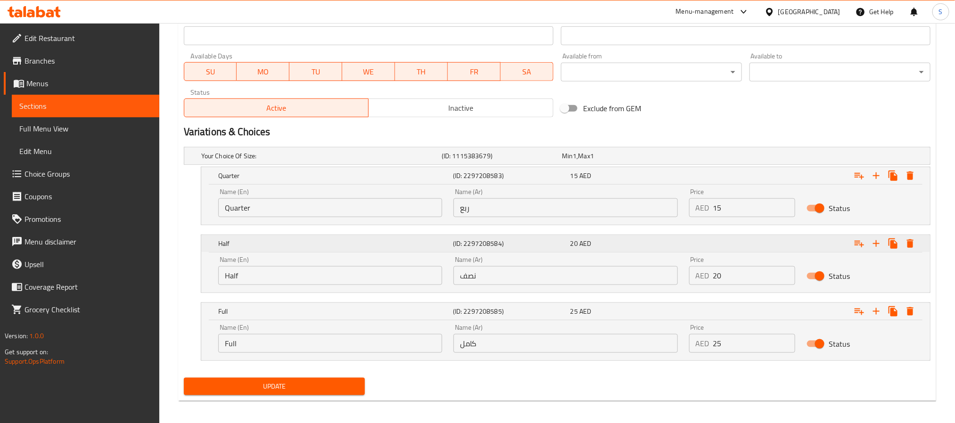
scroll to position [414, 0]
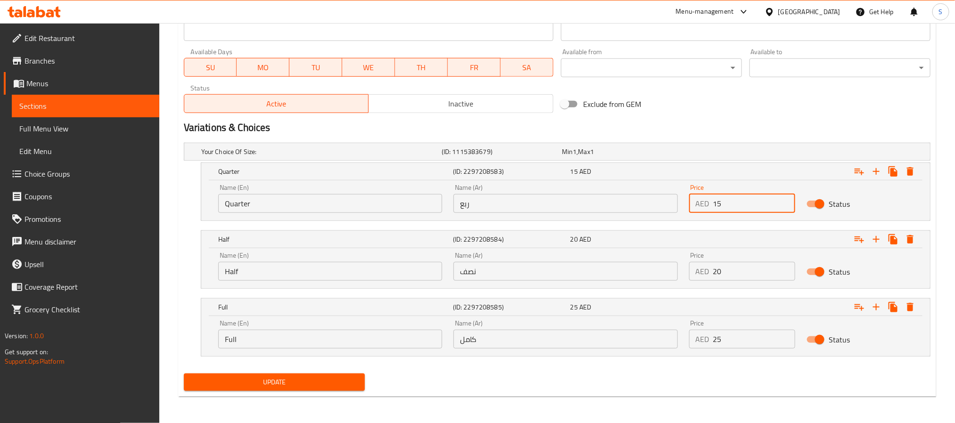
drag, startPoint x: 718, startPoint y: 204, endPoint x: 713, endPoint y: 206, distance: 6.3
click at [713, 206] on input "15" at bounding box center [754, 203] width 83 height 19
type input "5"
click at [714, 266] on input "20" at bounding box center [754, 271] width 83 height 19
type input "10"
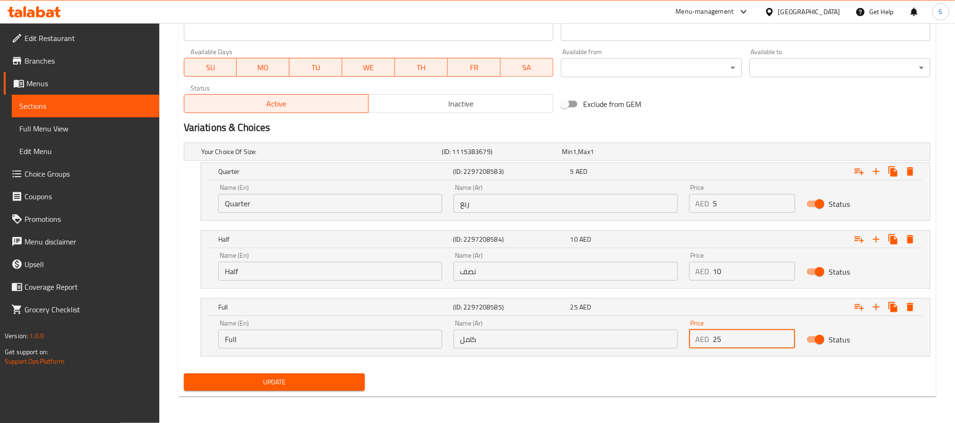
click at [715, 337] on input "25" at bounding box center [754, 339] width 83 height 19
type input "15"
click at [655, 374] on div "Update" at bounding box center [557, 382] width 754 height 25
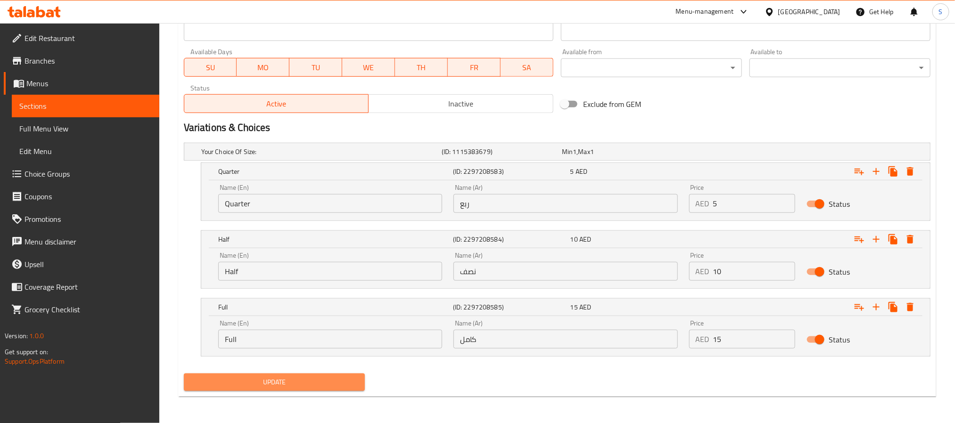
click at [349, 380] on span "Update" at bounding box center [274, 383] width 166 height 12
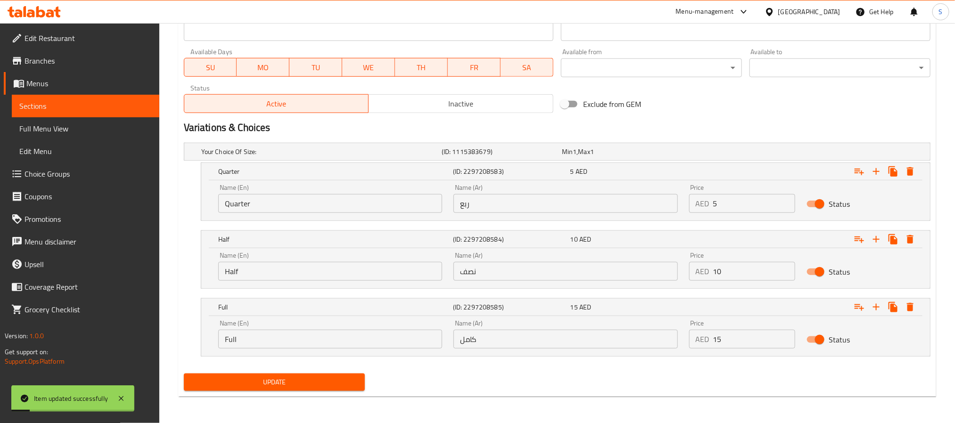
click at [358, 382] on button "Update" at bounding box center [274, 382] width 181 height 17
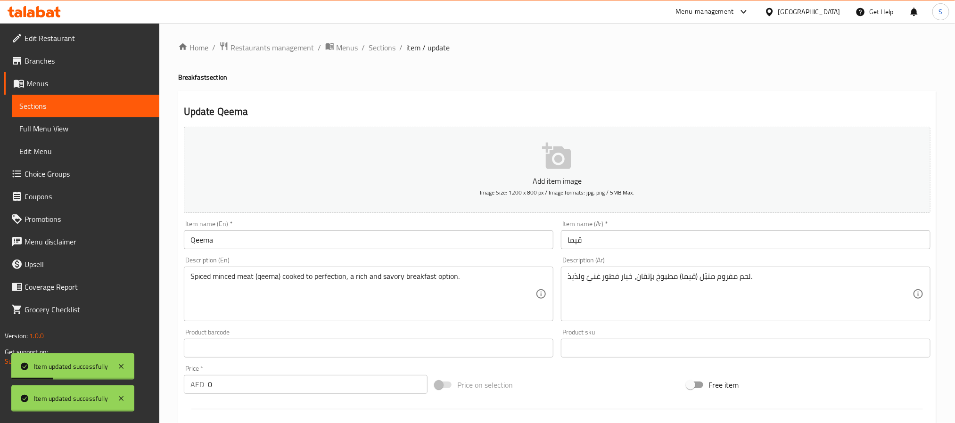
scroll to position [0, 0]
click at [383, 45] on span "Sections" at bounding box center [382, 47] width 27 height 11
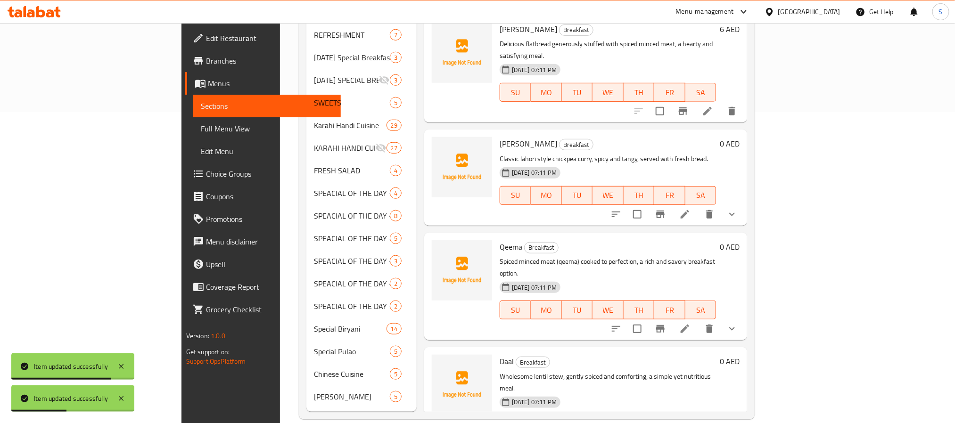
scroll to position [354, 0]
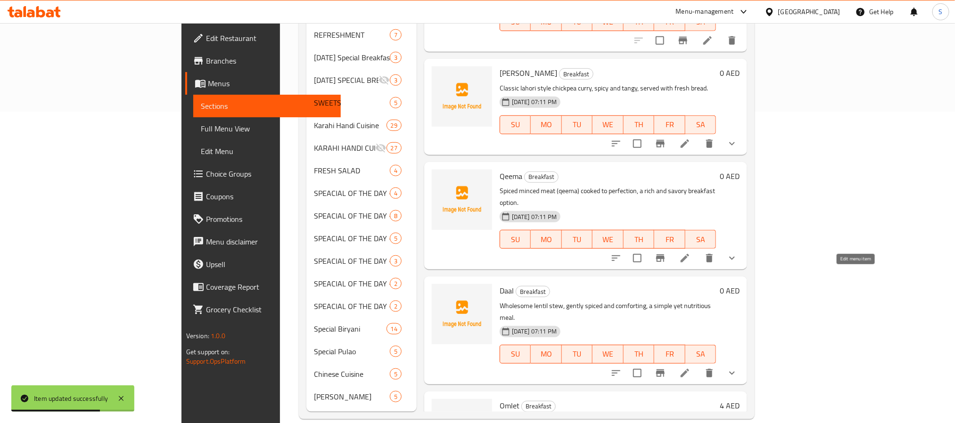
click at [691, 368] on icon at bounding box center [684, 373] width 11 height 11
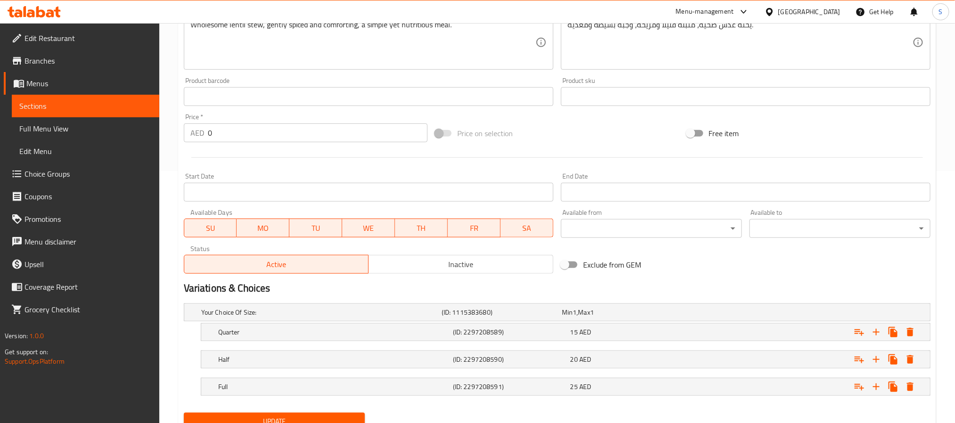
scroll to position [293, 0]
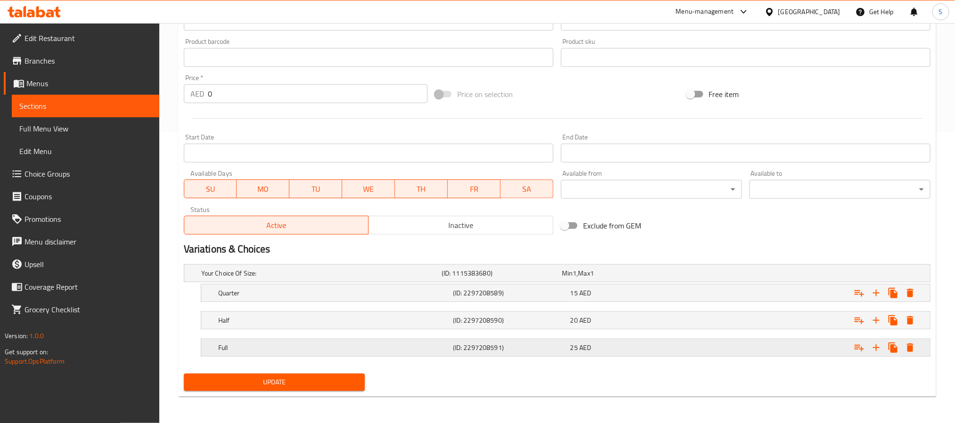
click at [717, 350] on div "Expand" at bounding box center [803, 348] width 235 height 21
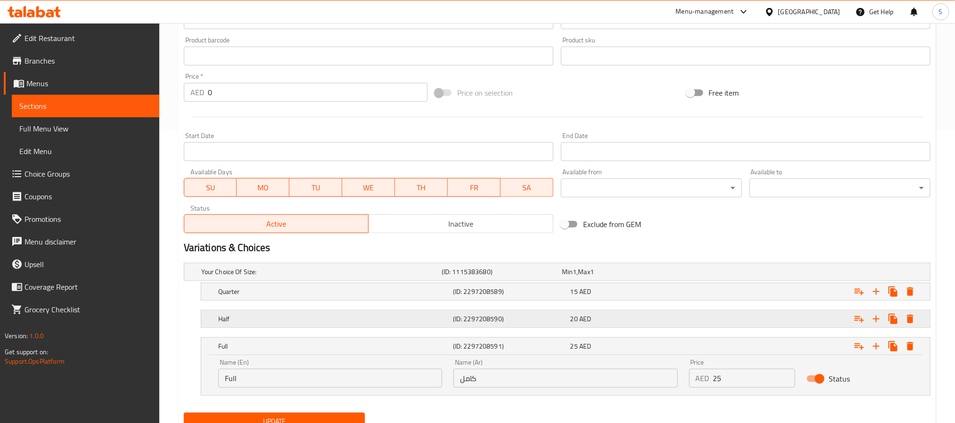
click at [725, 325] on div "Expand" at bounding box center [803, 319] width 235 height 21
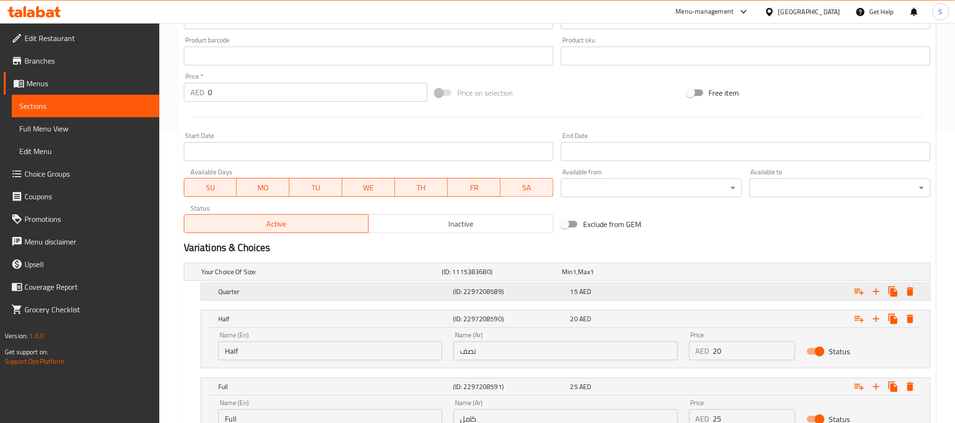
click at [727, 296] on div "Expand" at bounding box center [803, 291] width 235 height 21
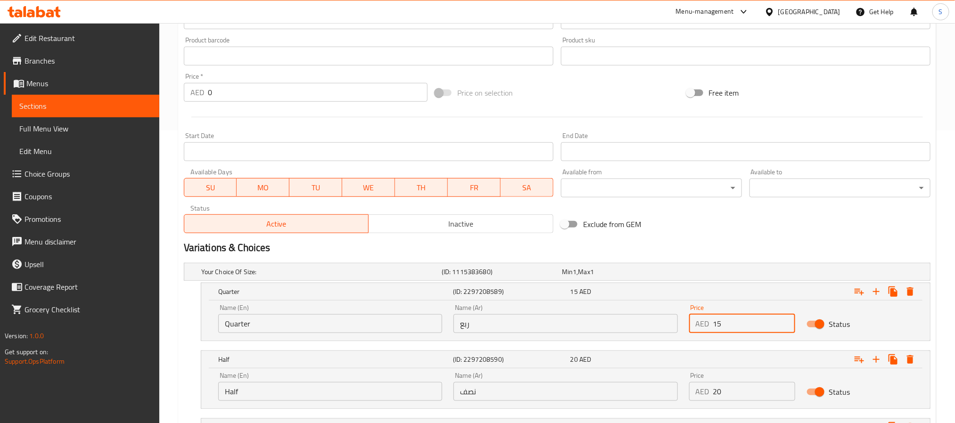
drag, startPoint x: 734, startPoint y: 328, endPoint x: 713, endPoint y: 323, distance: 21.8
click at [713, 323] on input "15" at bounding box center [754, 323] width 83 height 19
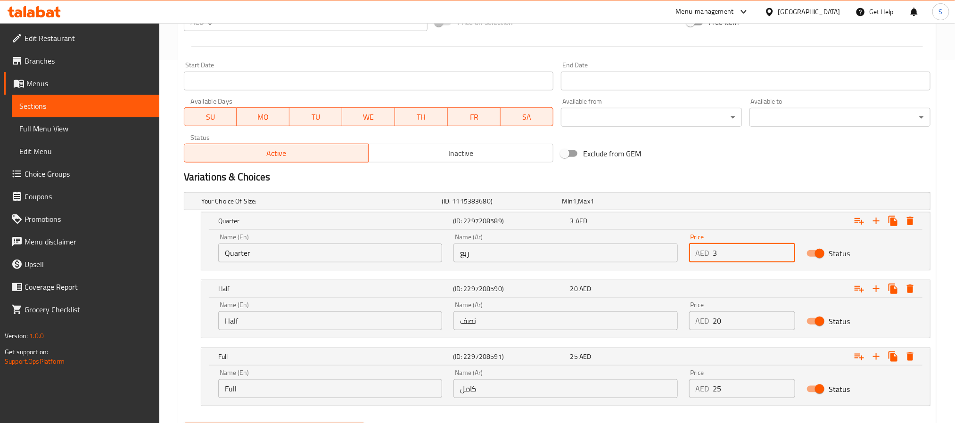
type input "3"
click at [716, 323] on input "20" at bounding box center [754, 321] width 83 height 19
type input "5"
click at [717, 388] on input "25" at bounding box center [754, 389] width 83 height 19
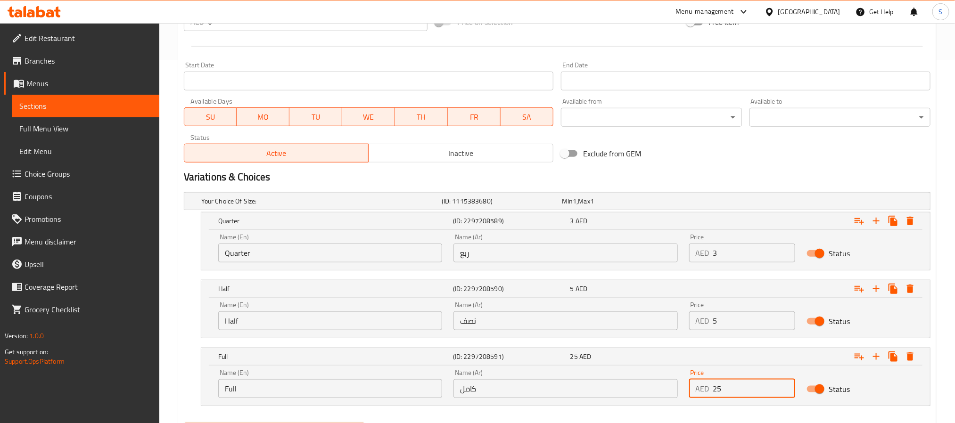
click at [717, 388] on input "25" at bounding box center [754, 389] width 83 height 19
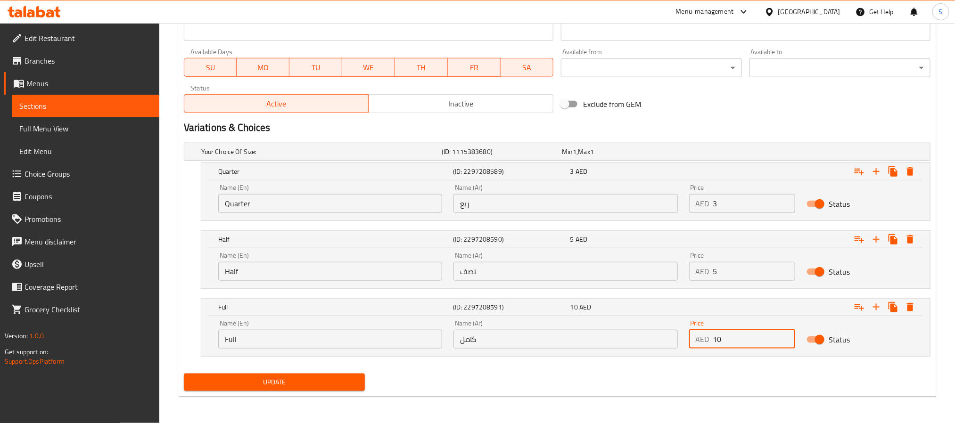
type input "10"
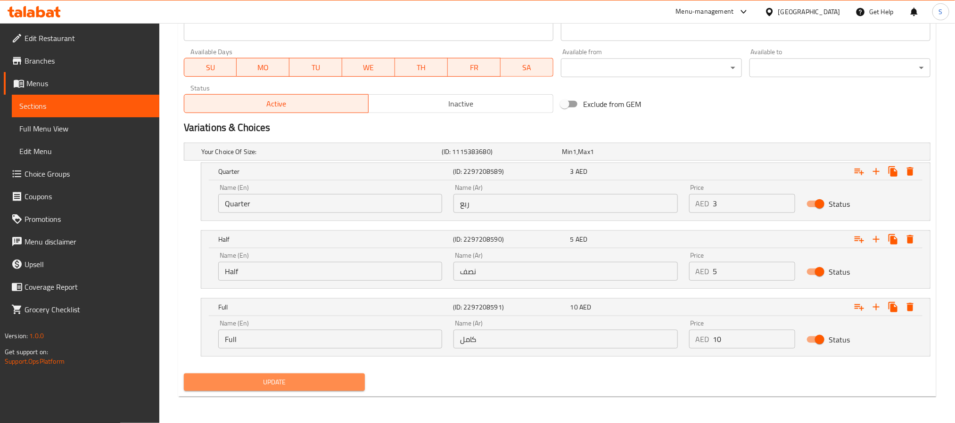
click at [347, 384] on span "Update" at bounding box center [274, 383] width 166 height 12
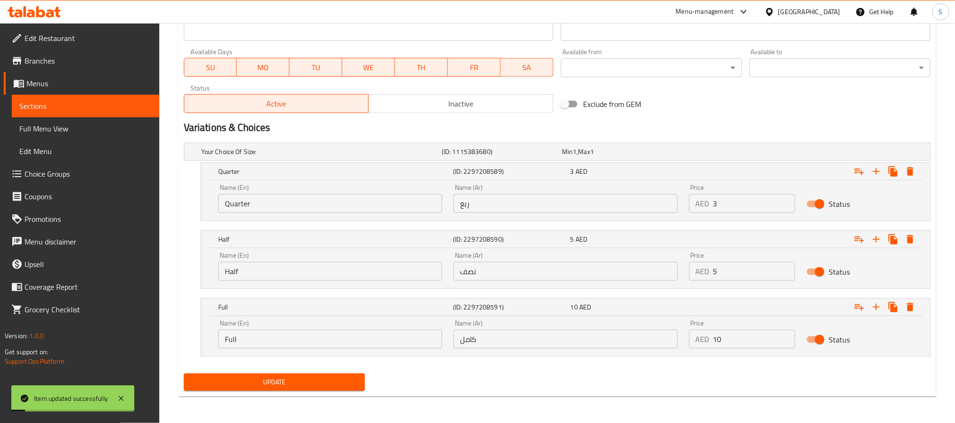
click at [339, 375] on button "Update" at bounding box center [274, 382] width 181 height 17
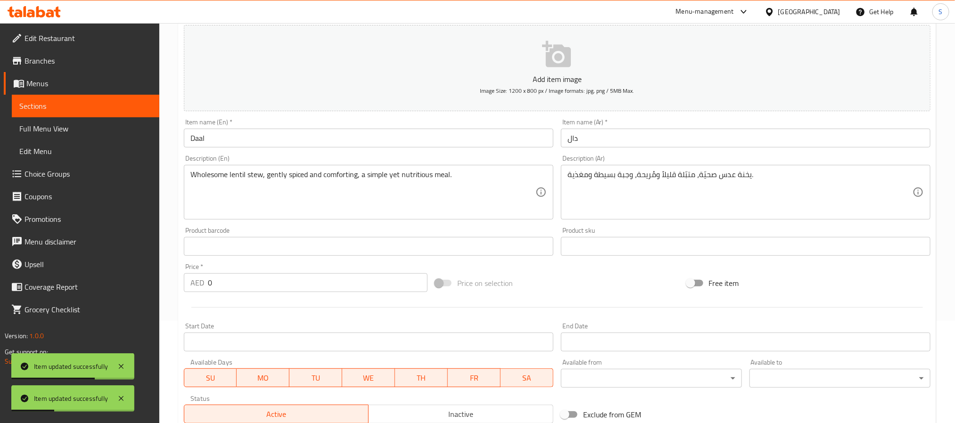
scroll to position [0, 0]
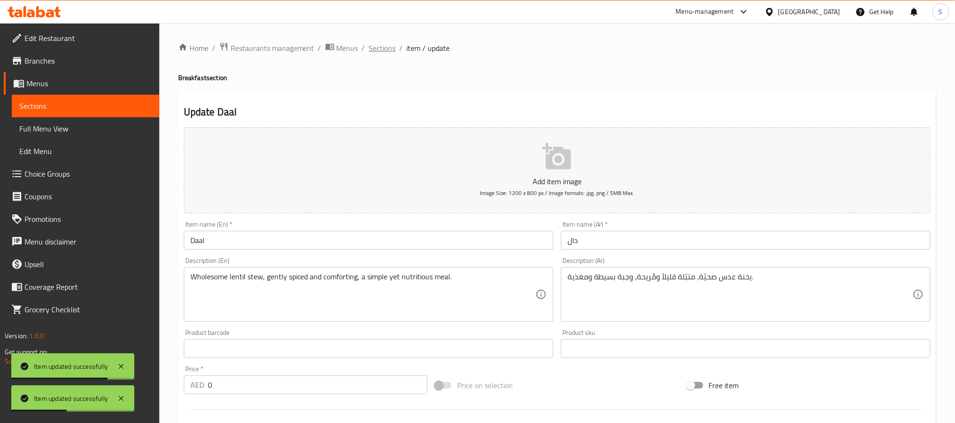
click at [390, 45] on span "Sections" at bounding box center [382, 47] width 27 height 11
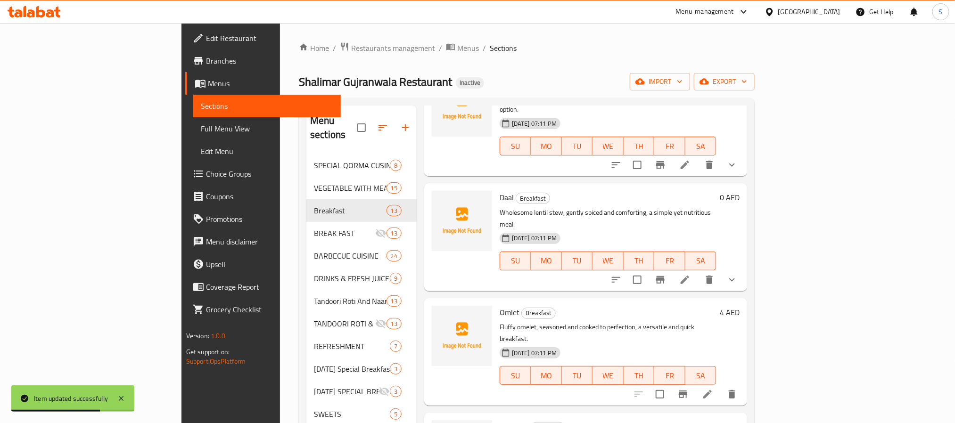
scroll to position [141, 0]
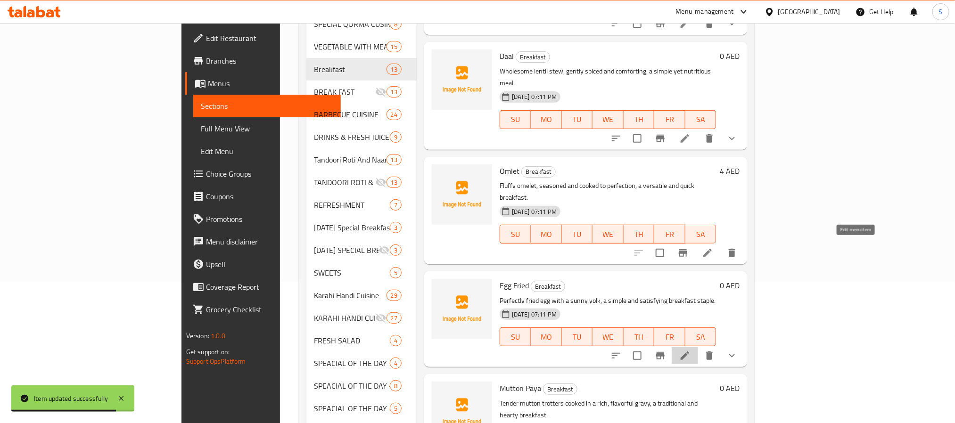
click at [691, 350] on icon at bounding box center [684, 355] width 11 height 11
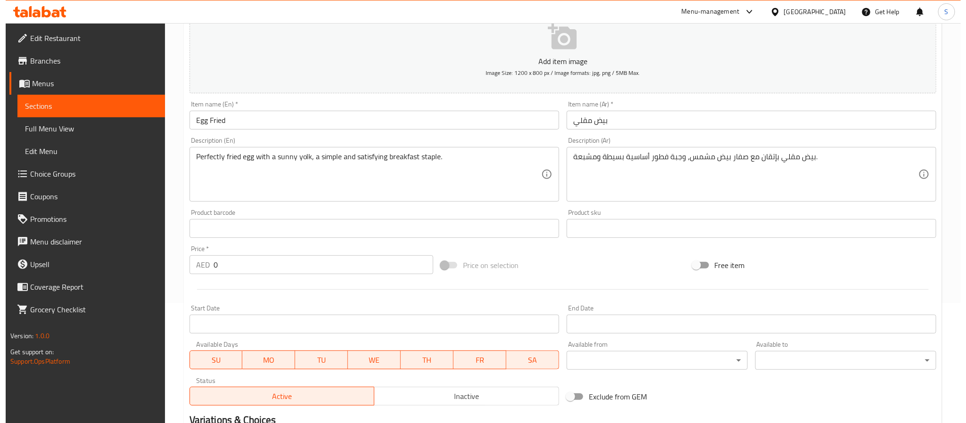
scroll to position [293, 0]
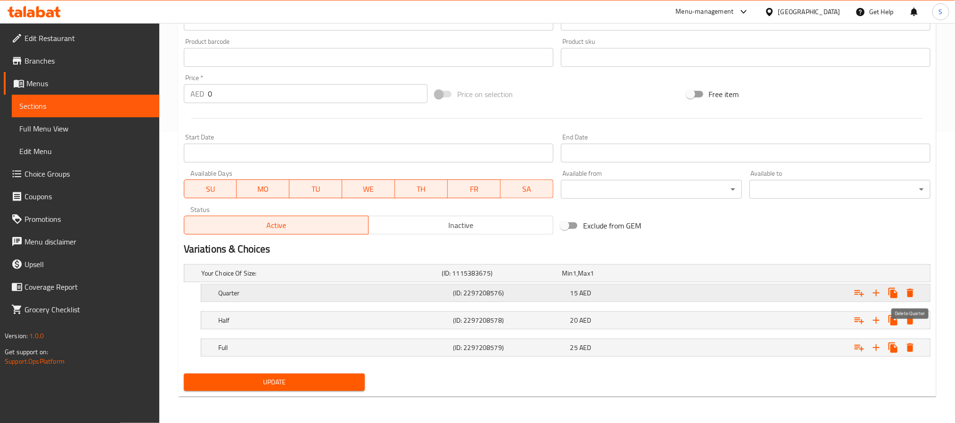
click at [908, 296] on icon "Expand" at bounding box center [910, 293] width 7 height 8
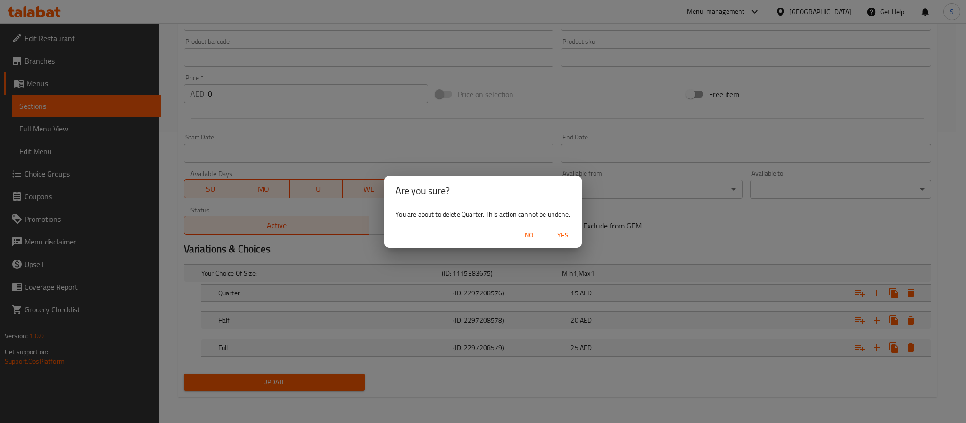
click at [560, 232] on span "Yes" at bounding box center [563, 236] width 23 height 12
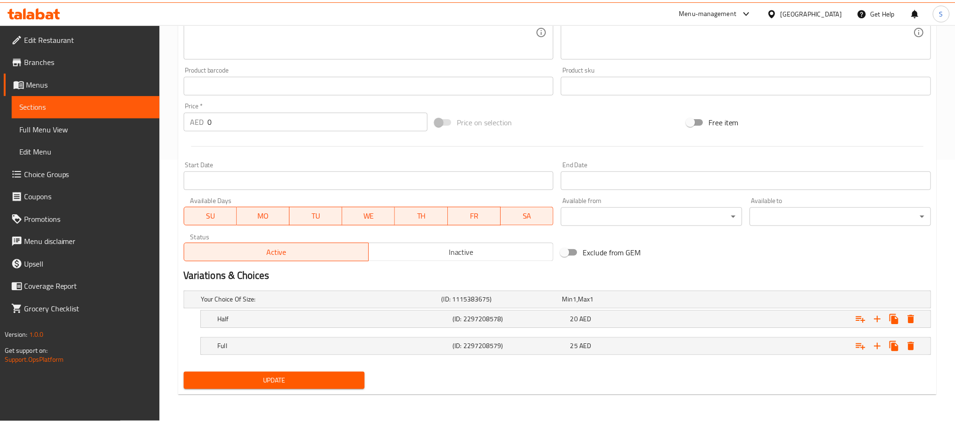
scroll to position [265, 0]
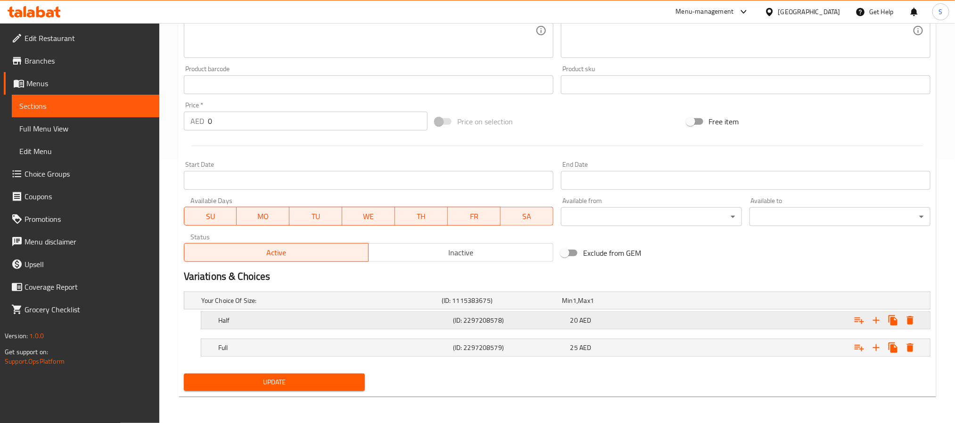
click at [743, 322] on div "Expand" at bounding box center [803, 320] width 235 height 21
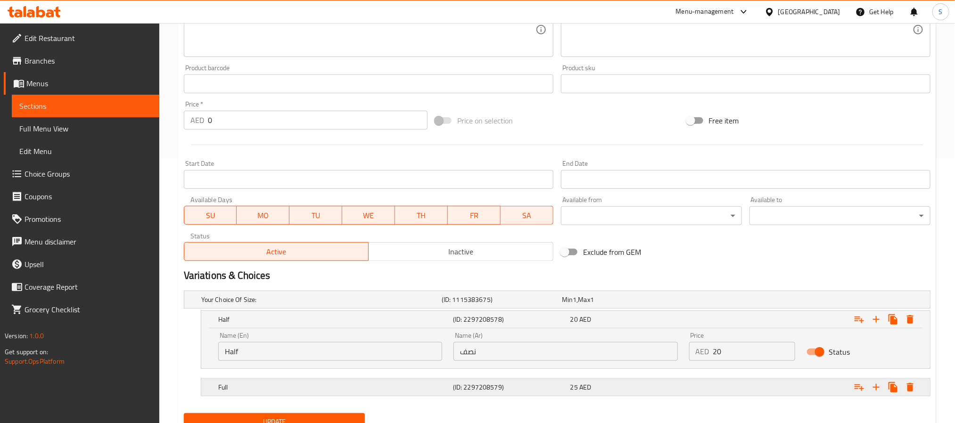
click at [751, 392] on div "Expand" at bounding box center [803, 387] width 235 height 21
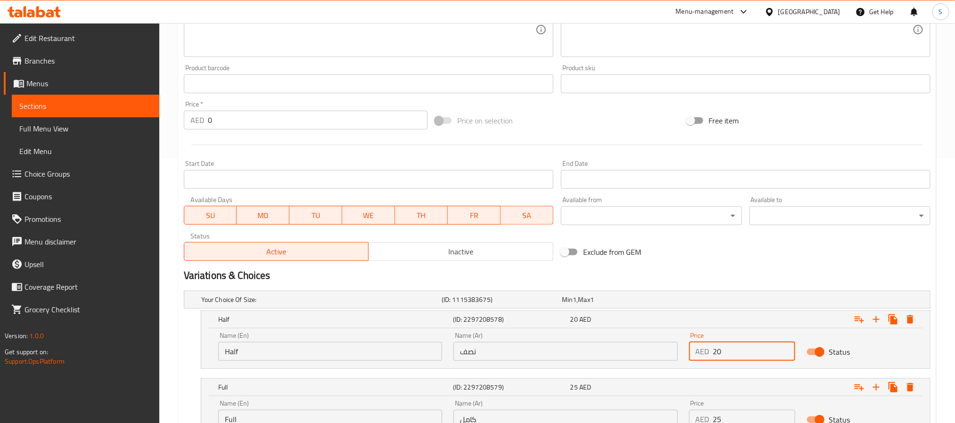
drag, startPoint x: 727, startPoint y: 356, endPoint x: 696, endPoint y: 353, distance: 31.3
click at [696, 353] on div "AED 20 Price" at bounding box center [742, 351] width 107 height 19
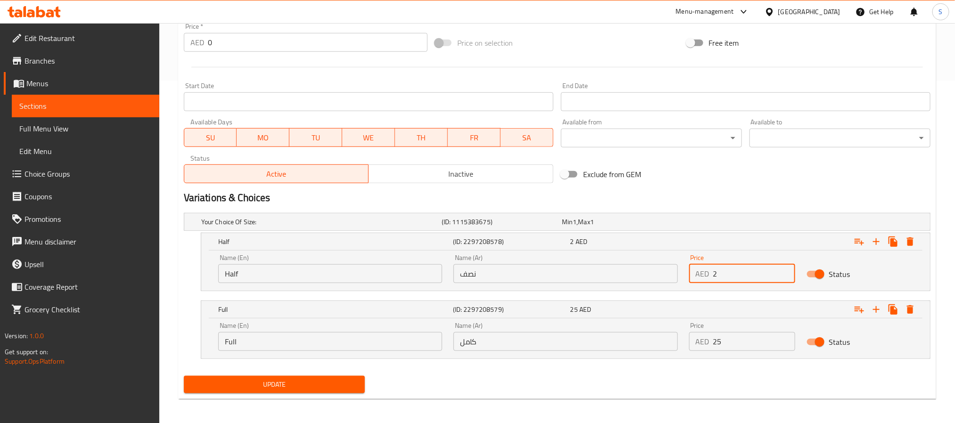
scroll to position [346, 0]
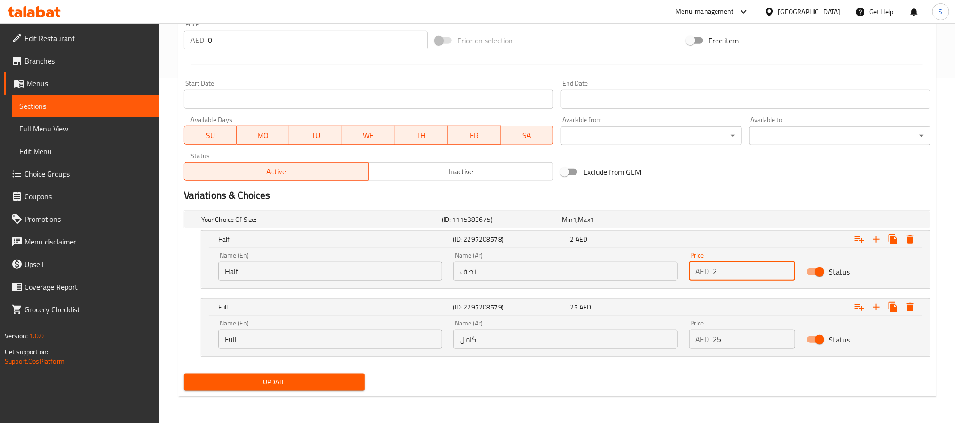
type input "2"
drag, startPoint x: 723, startPoint y: 340, endPoint x: 707, endPoint y: 339, distance: 15.6
click at [707, 339] on div "AED 25 Price" at bounding box center [742, 339] width 107 height 19
type input "4"
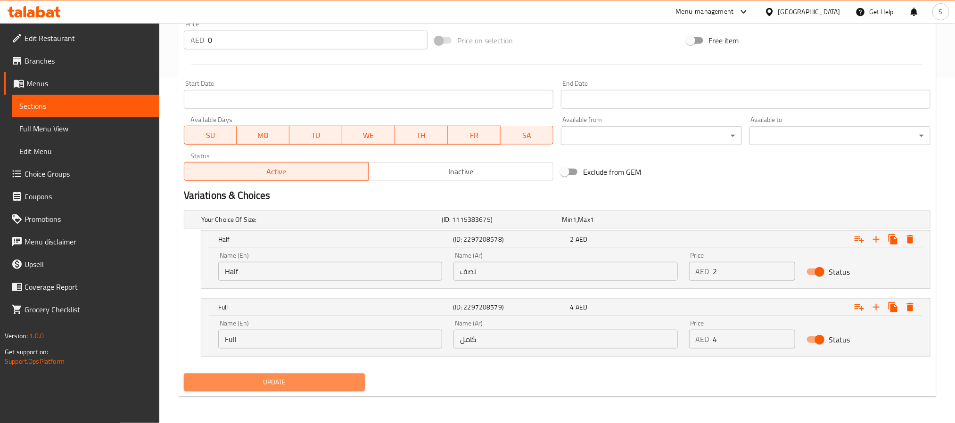
click at [327, 376] on button "Update" at bounding box center [274, 382] width 181 height 17
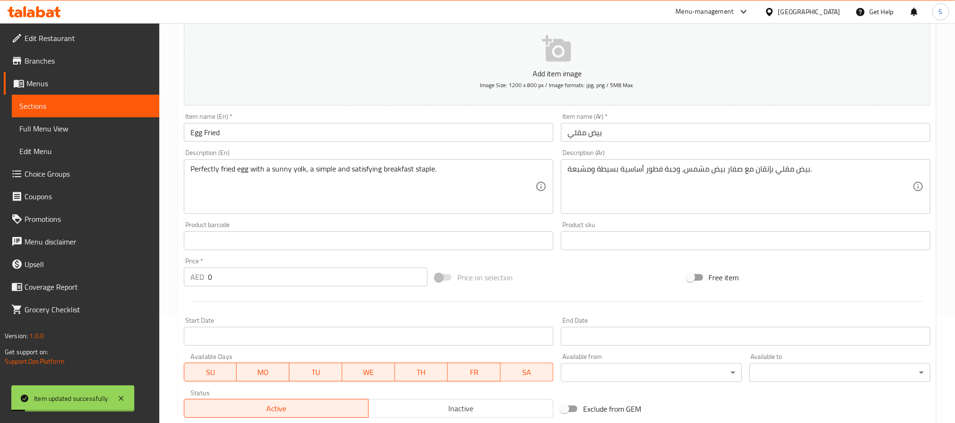
scroll to position [0, 0]
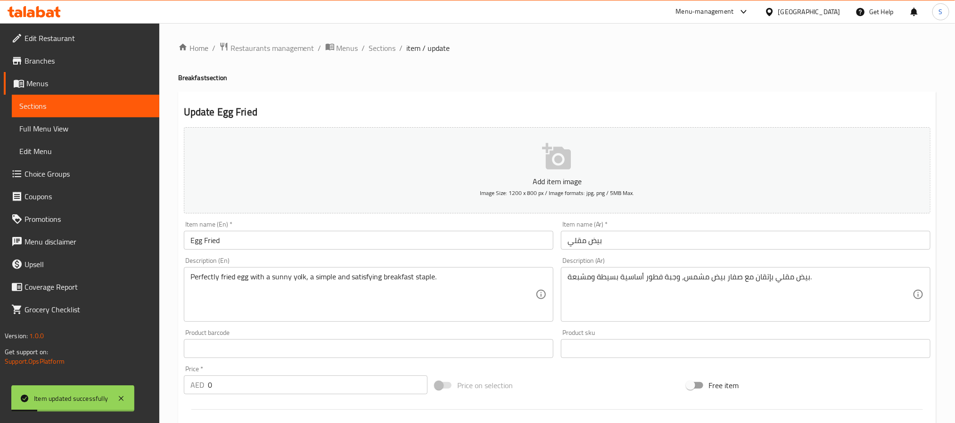
click at [389, 55] on div "Home / Restaurants management / Menus / Sections / item / update Breakfast sect…" at bounding box center [557, 396] width 758 height 708
click at [389, 54] on span "Sections" at bounding box center [382, 47] width 27 height 11
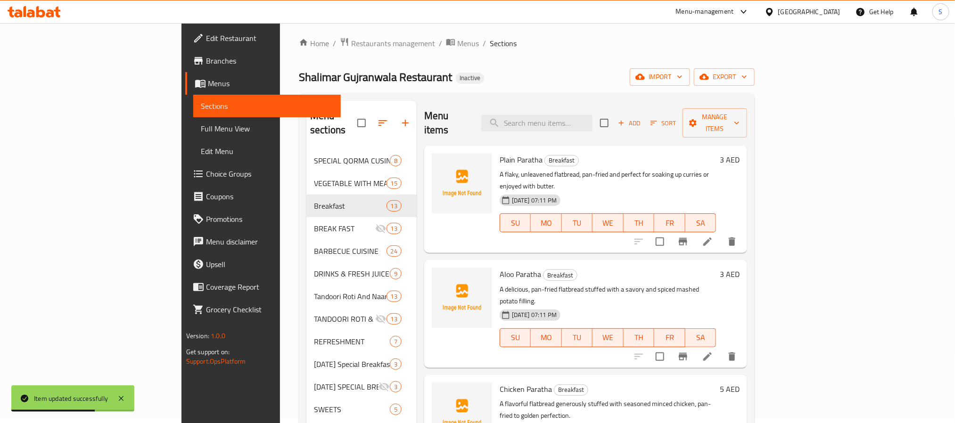
scroll to position [759, 0]
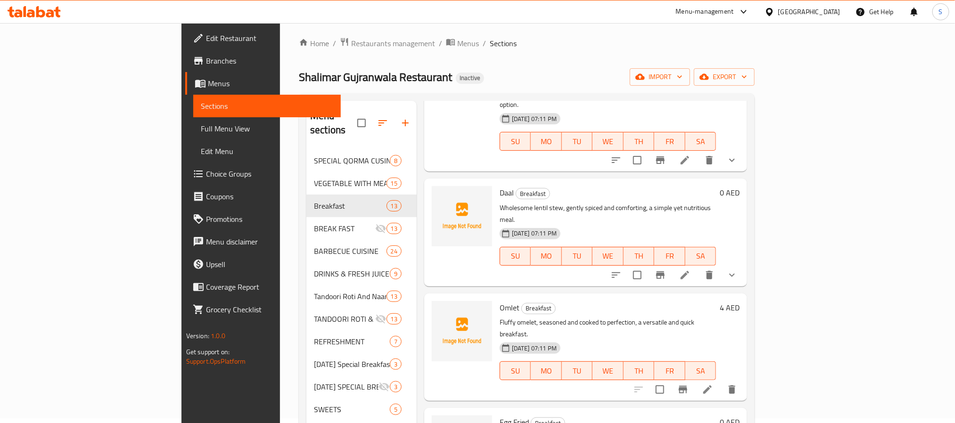
drag, startPoint x: 92, startPoint y: 386, endPoint x: 263, endPoint y: 348, distance: 175.3
click at [182, 386] on div "Edit Restaurant Branches Menus Sections Full Menu View Edit Menu Choice Groups …" at bounding box center [261, 234] width 159 height 423
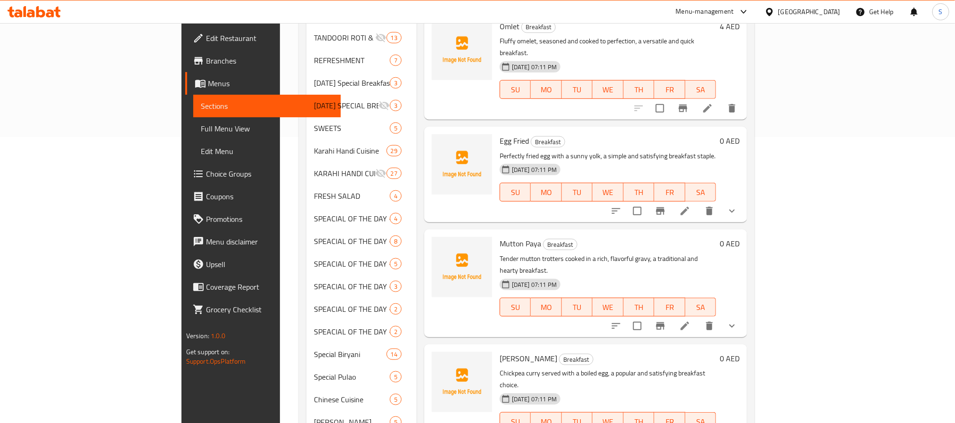
scroll to position [288, 0]
click at [691, 319] on icon at bounding box center [684, 324] width 11 height 11
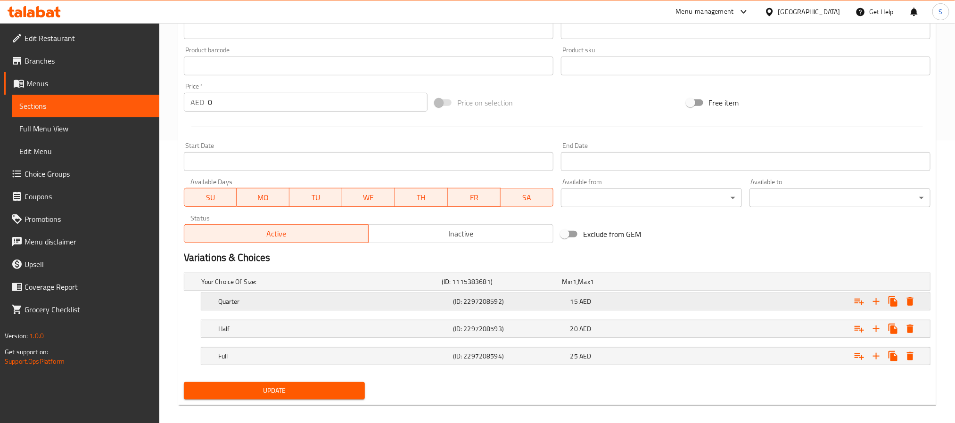
scroll to position [293, 0]
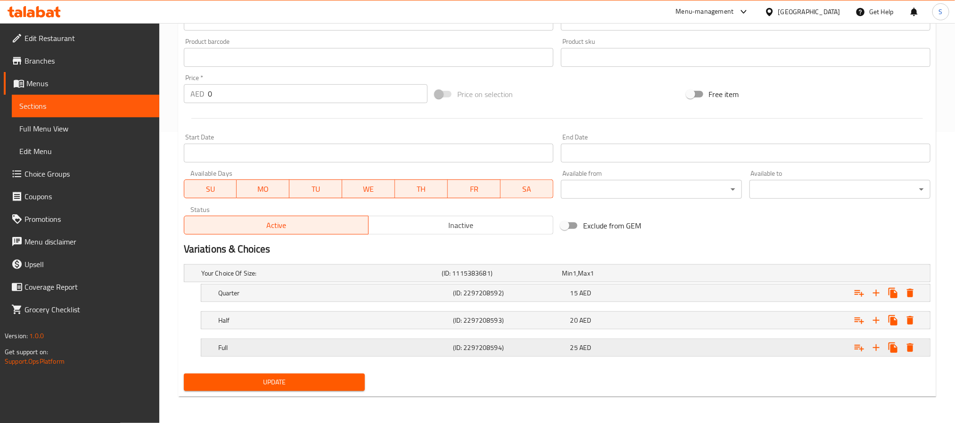
click at [713, 351] on div "Expand" at bounding box center [803, 348] width 235 height 21
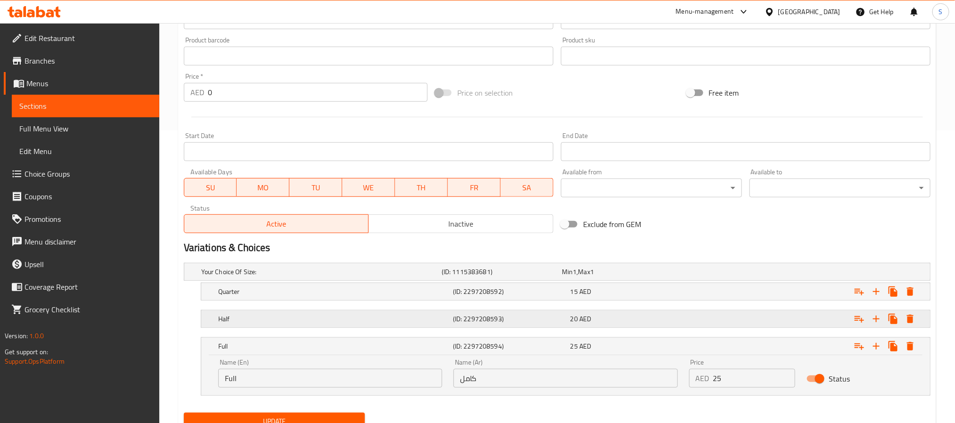
click at [718, 325] on div "Expand" at bounding box center [803, 319] width 235 height 21
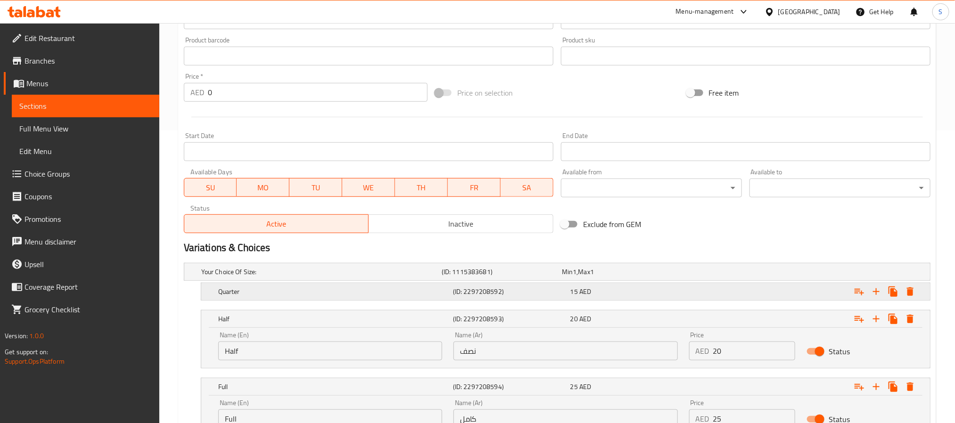
click at [725, 296] on div "Expand" at bounding box center [803, 291] width 235 height 21
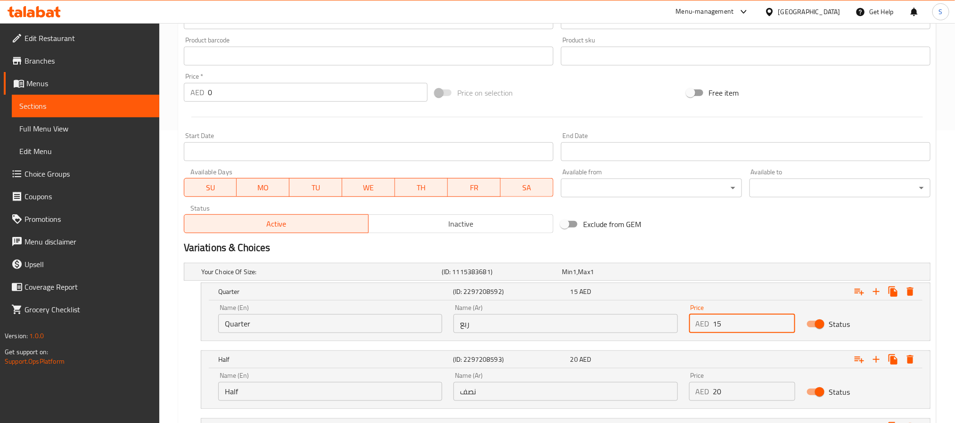
click at [720, 322] on input "15" at bounding box center [754, 323] width 83 height 19
type input "10"
click at [718, 394] on input "20" at bounding box center [754, 391] width 83 height 19
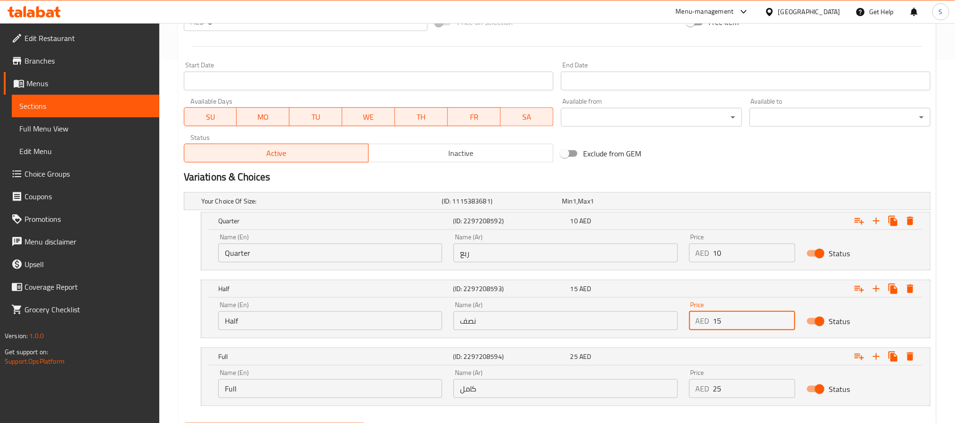
type input "15"
click at [720, 385] on input "25" at bounding box center [754, 389] width 83 height 19
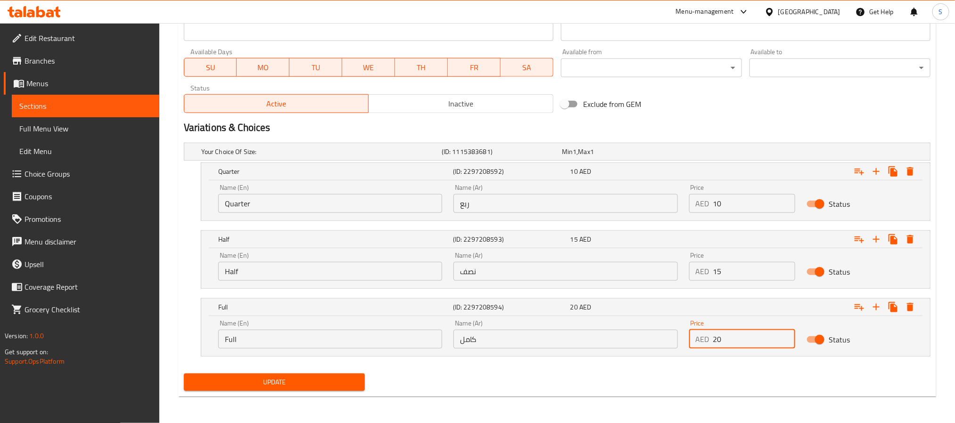
type input "20"
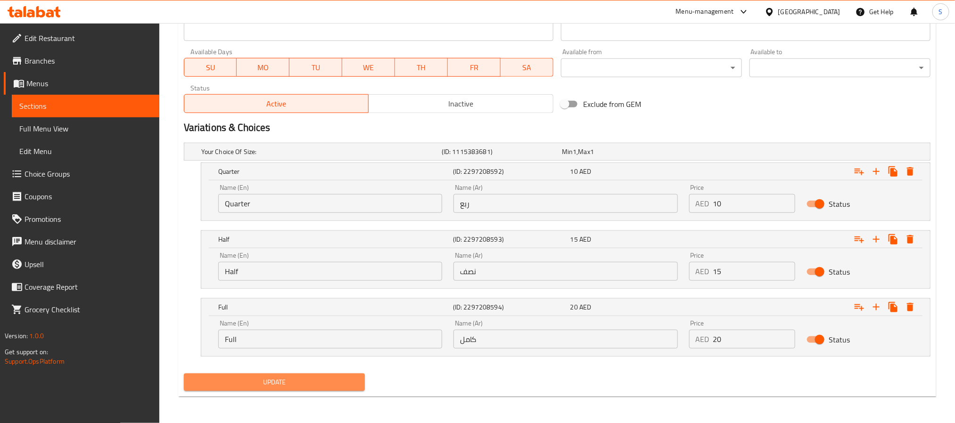
click at [322, 384] on span "Update" at bounding box center [274, 383] width 166 height 12
click at [333, 377] on span "Update" at bounding box center [274, 383] width 166 height 12
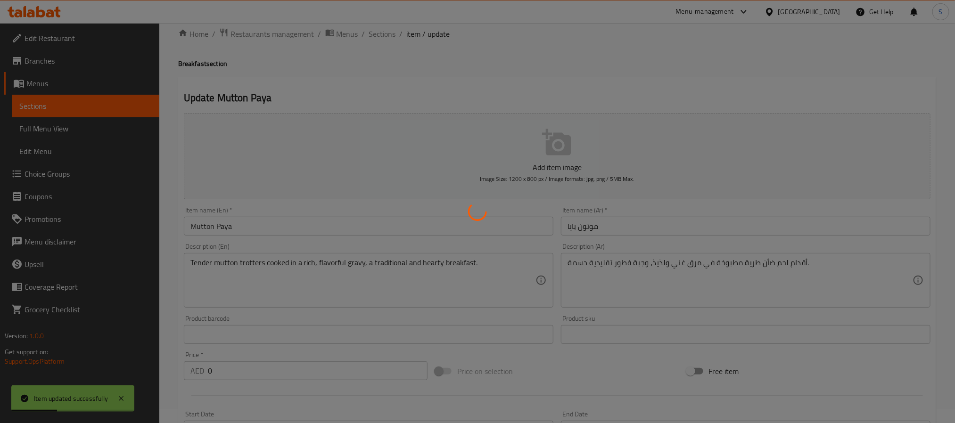
scroll to position [0, 0]
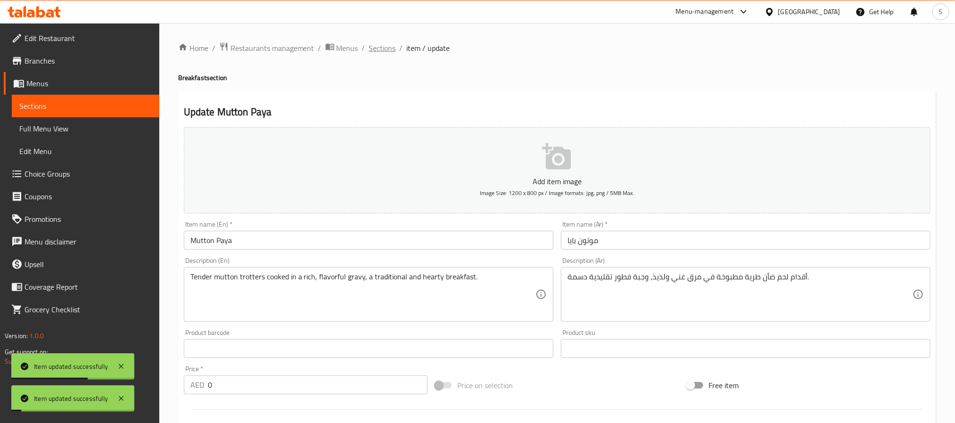
click at [376, 44] on span "Sections" at bounding box center [382, 47] width 27 height 11
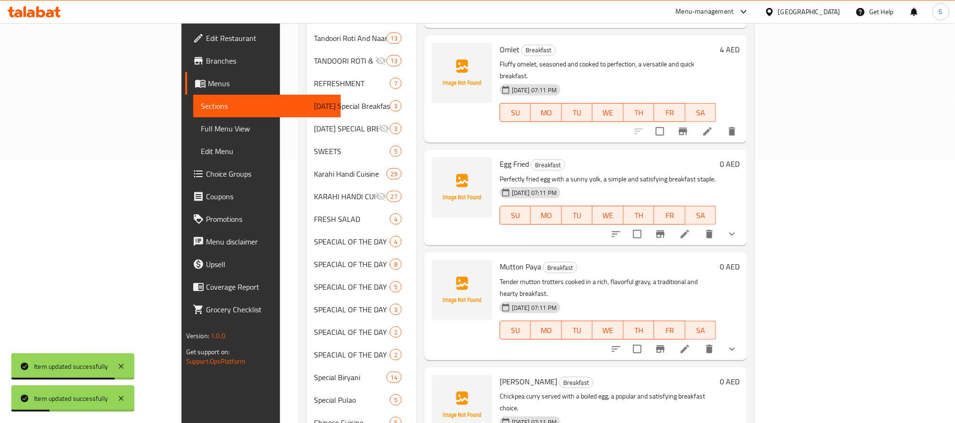
scroll to position [288, 0]
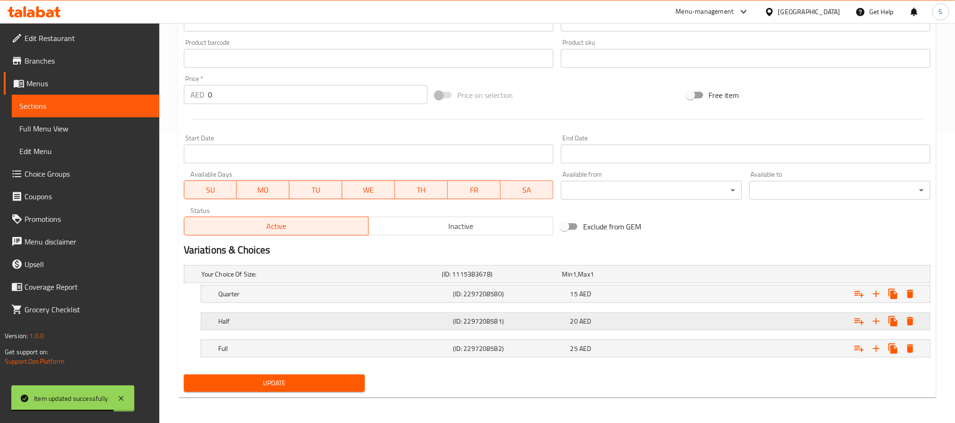
scroll to position [293, 0]
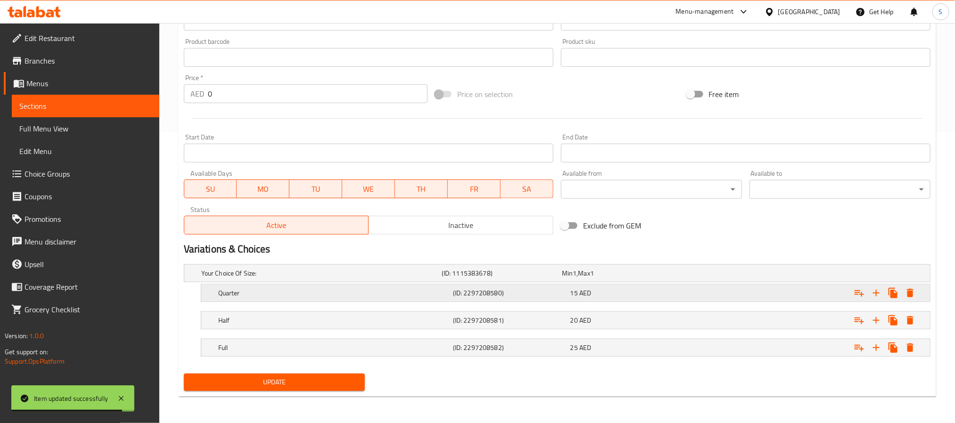
click at [663, 299] on div "Quarter (ID: 2297208580) 15 AED" at bounding box center [568, 293] width 704 height 21
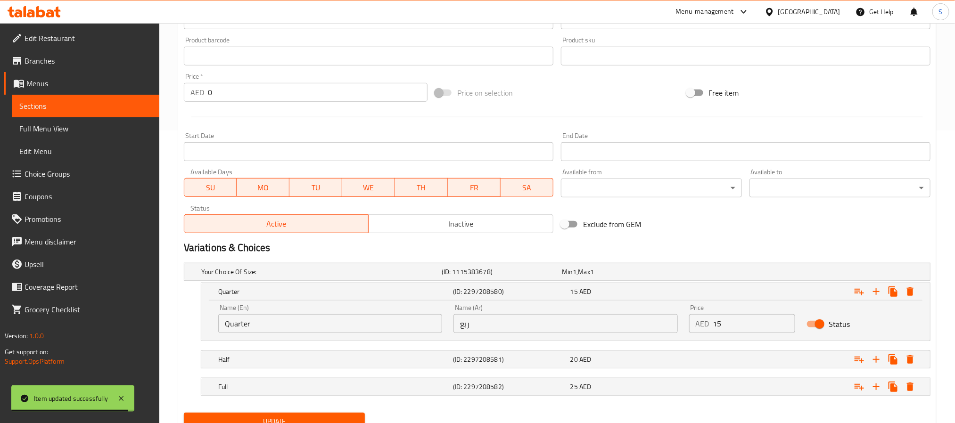
scroll to position [333, 0]
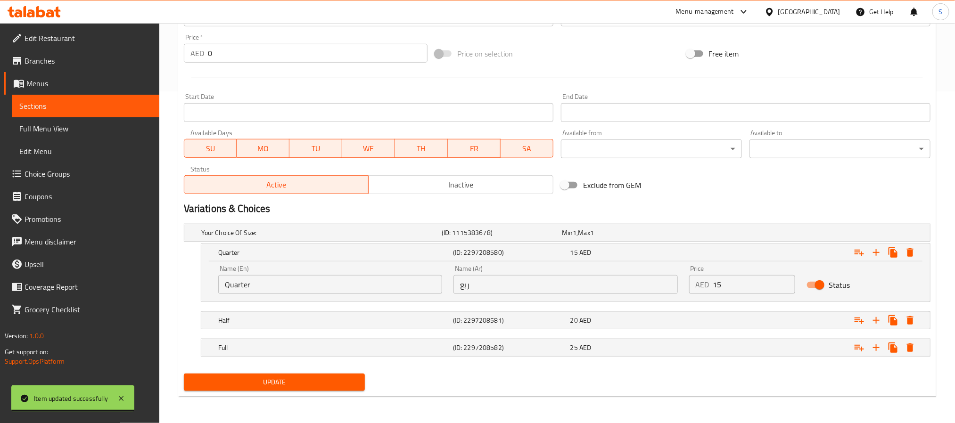
click at [682, 337] on nav at bounding box center [557, 335] width 747 height 8
click at [684, 350] on div "25 AED" at bounding box center [627, 347] width 114 height 9
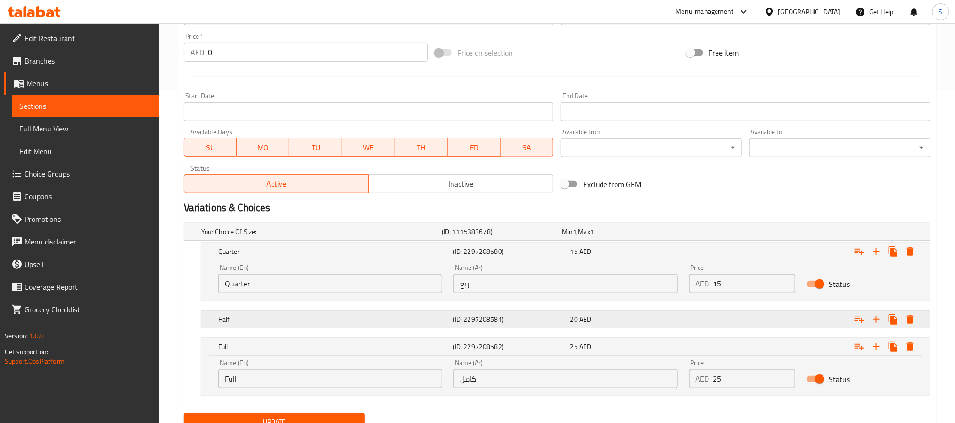
click at [688, 322] on div "Expand" at bounding box center [803, 319] width 235 height 21
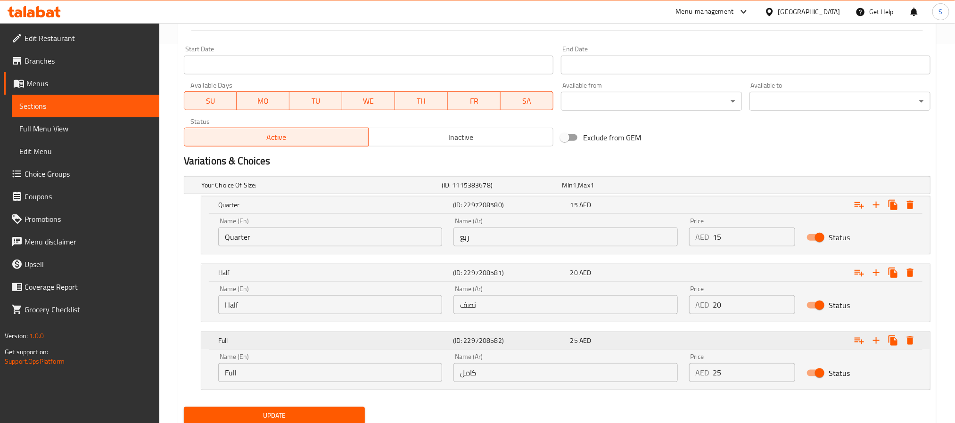
scroll to position [404, 0]
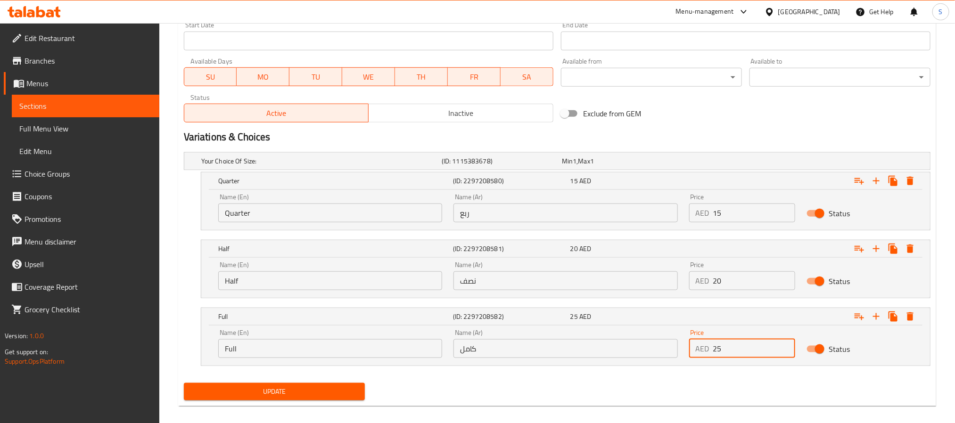
click at [715, 352] on input "25" at bounding box center [754, 348] width 83 height 19
type input "15"
click at [713, 286] on input "20" at bounding box center [754, 281] width 83 height 19
type input "10"
click at [716, 215] on input "15" at bounding box center [754, 213] width 83 height 19
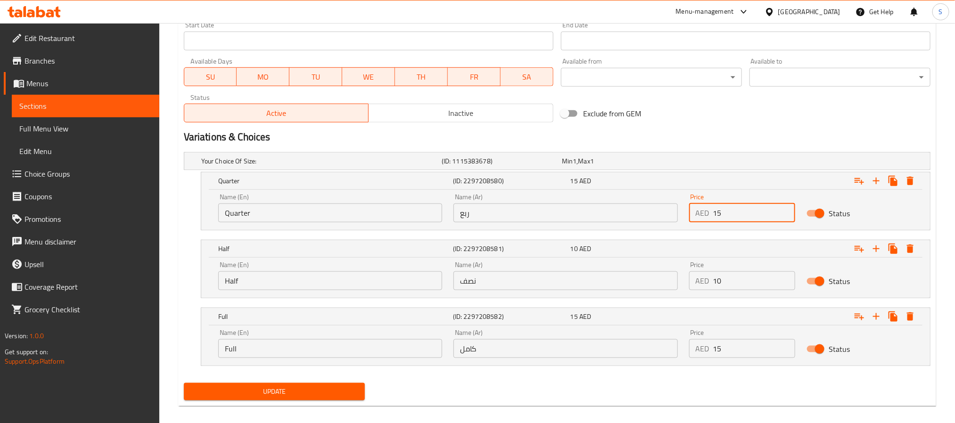
click at [716, 215] on input "15" at bounding box center [754, 213] width 83 height 19
type input "7"
click at [542, 395] on div "Update" at bounding box center [557, 392] width 754 height 25
click at [341, 395] on span "Update" at bounding box center [274, 392] width 166 height 12
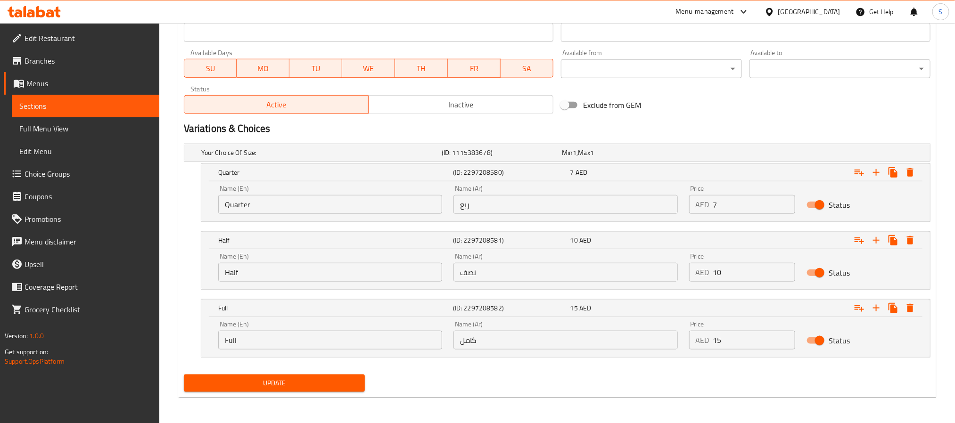
scroll to position [414, 0]
click at [339, 382] on span "Update" at bounding box center [274, 383] width 166 height 12
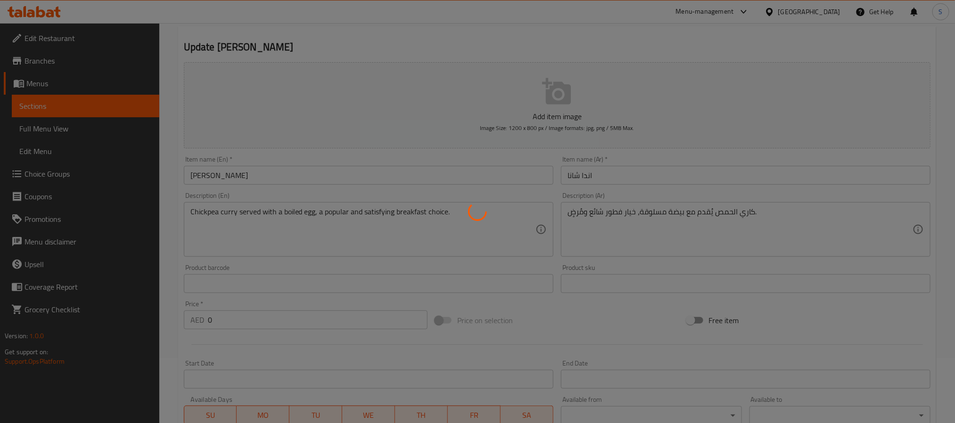
scroll to position [0, 0]
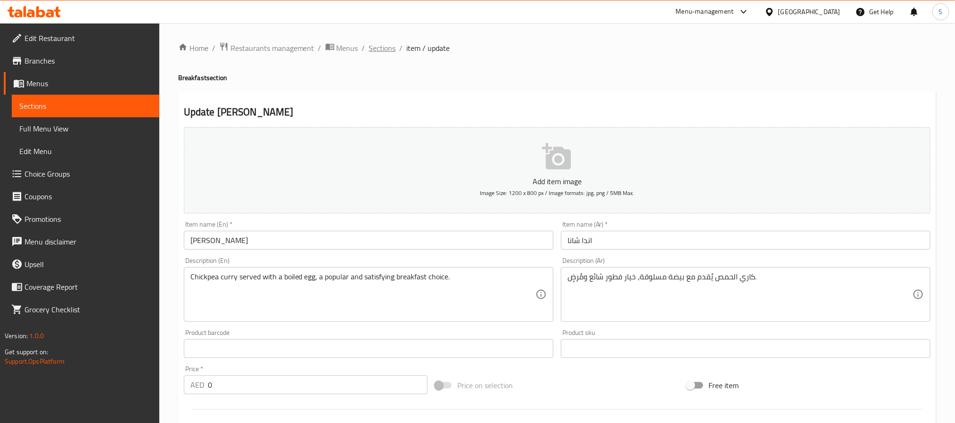
click at [375, 50] on span "Sections" at bounding box center [382, 47] width 27 height 11
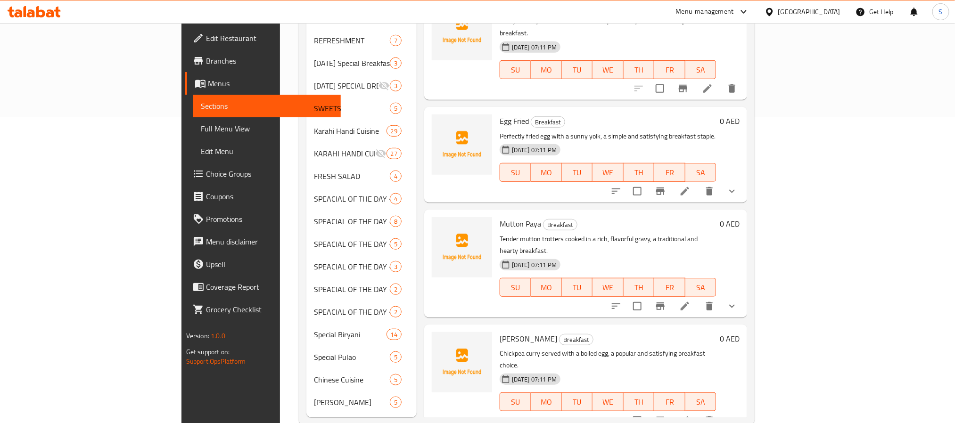
scroll to position [312, 0]
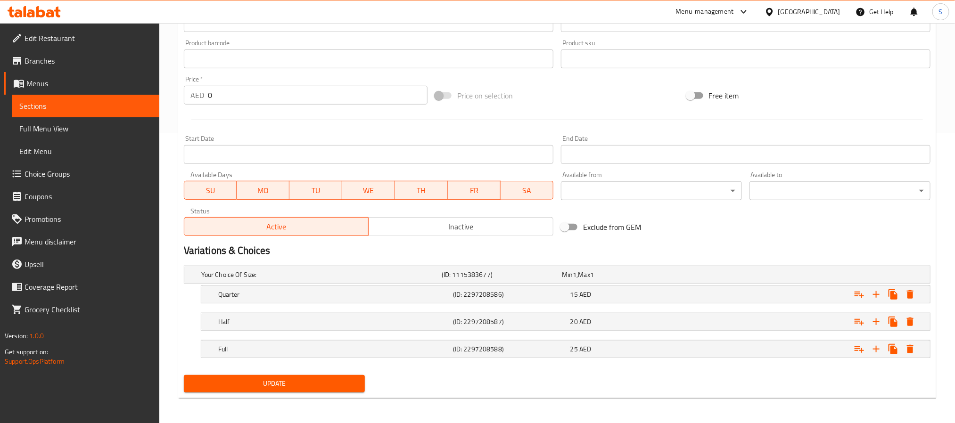
scroll to position [293, 0]
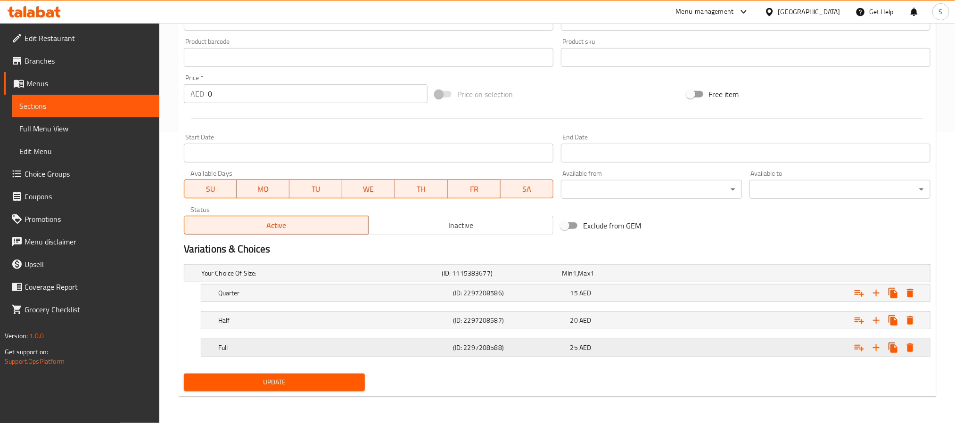
click at [658, 345] on div "25 AED" at bounding box center [627, 347] width 114 height 9
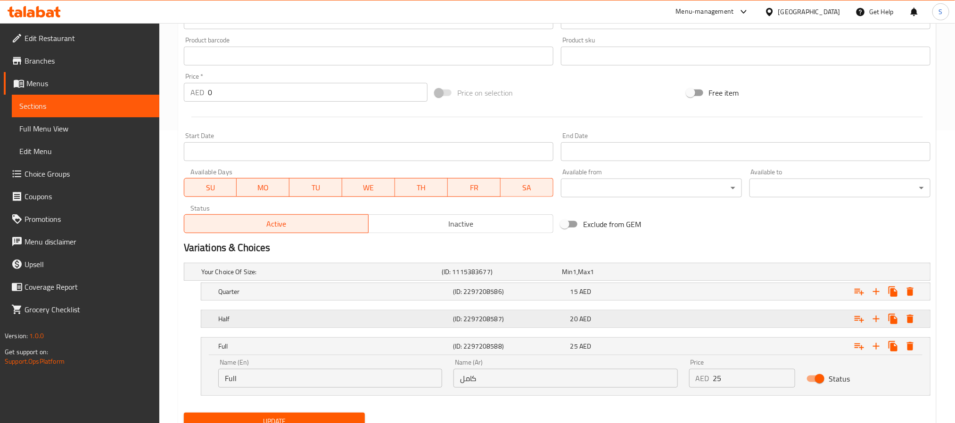
click at [689, 326] on div "Expand" at bounding box center [803, 319] width 235 height 21
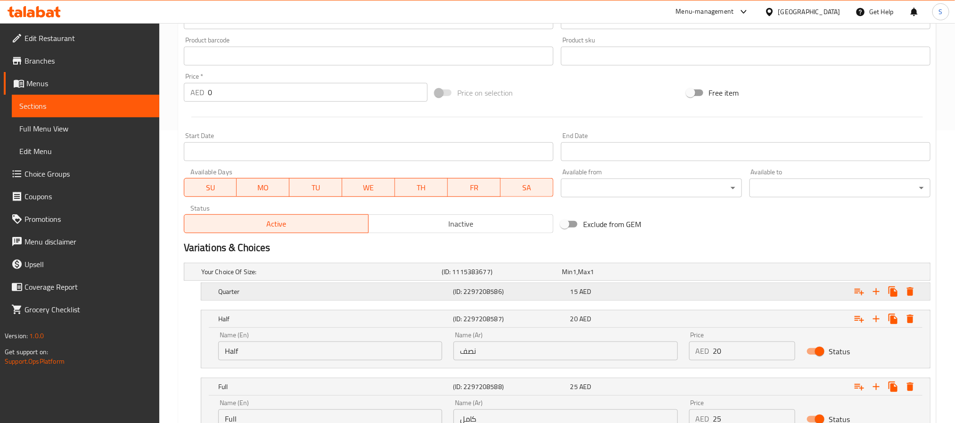
click at [692, 289] on div "Expand" at bounding box center [803, 291] width 235 height 21
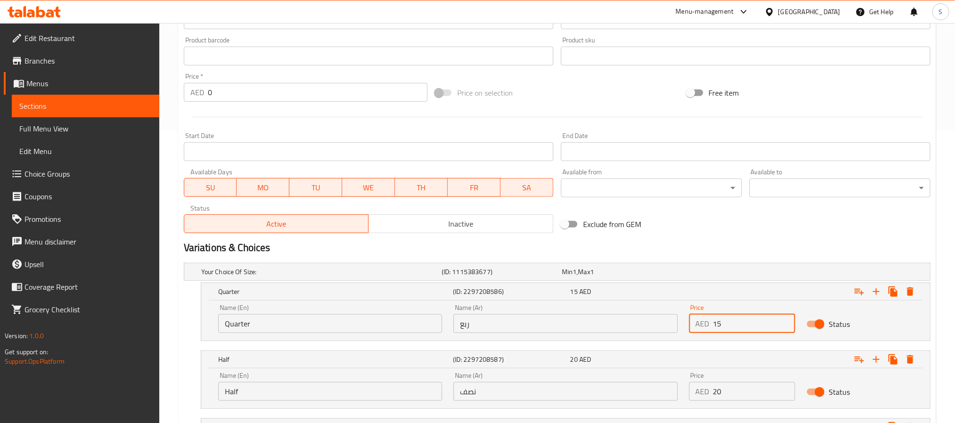
click at [720, 324] on input "15" at bounding box center [754, 323] width 83 height 19
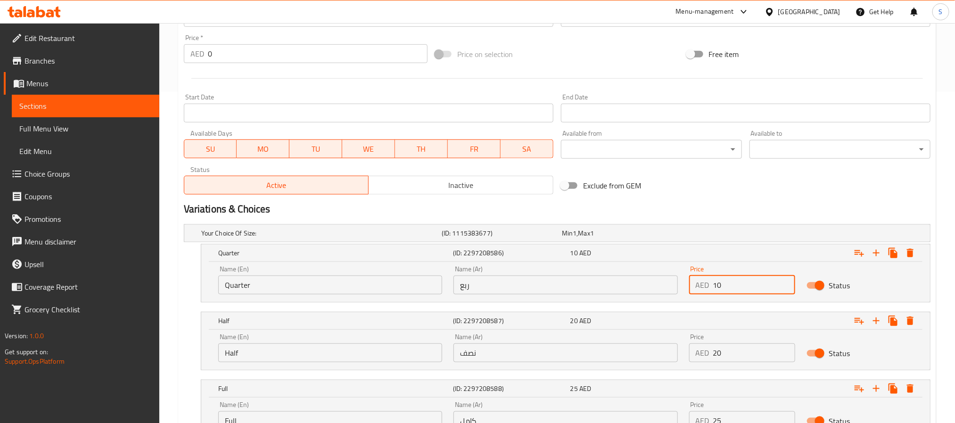
scroll to position [363, 0]
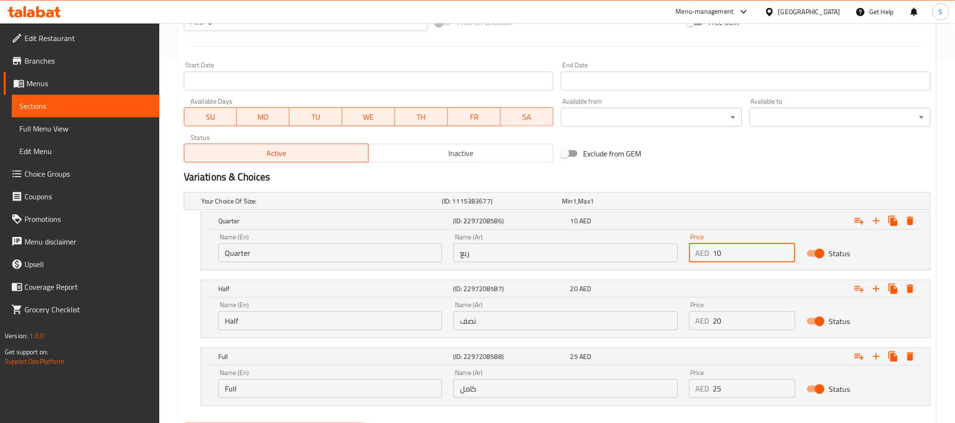
type input "10"
click at [720, 324] on input "20" at bounding box center [754, 321] width 83 height 19
type input "15"
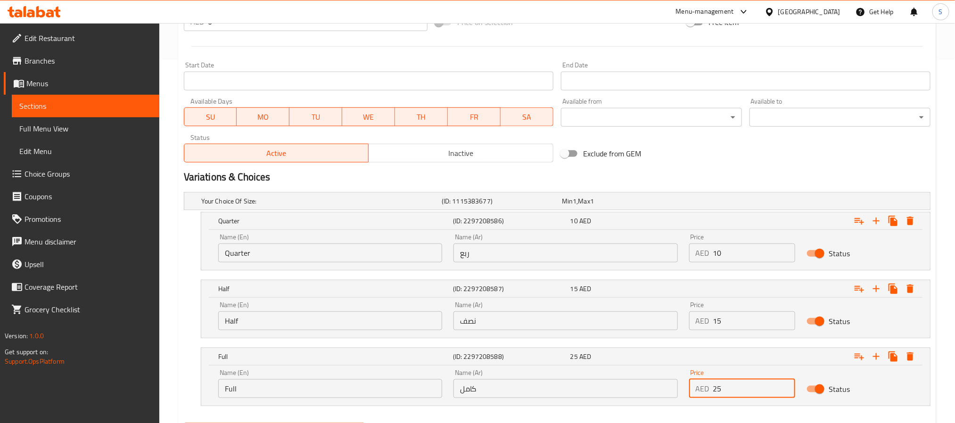
click at [716, 392] on input "25" at bounding box center [754, 389] width 83 height 19
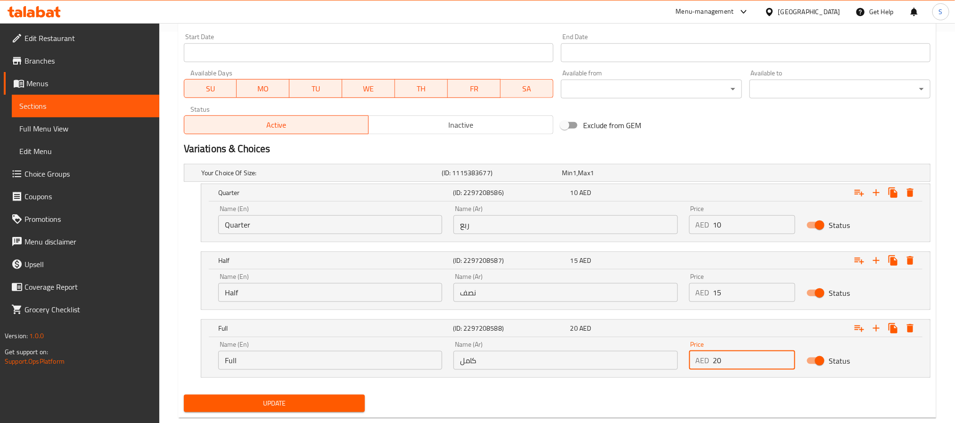
scroll to position [414, 0]
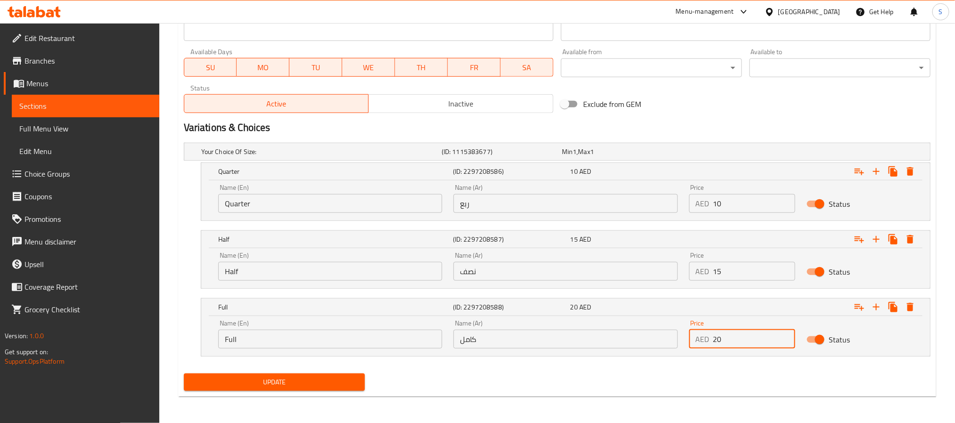
type input "20"
click at [331, 385] on span "Update" at bounding box center [274, 383] width 166 height 12
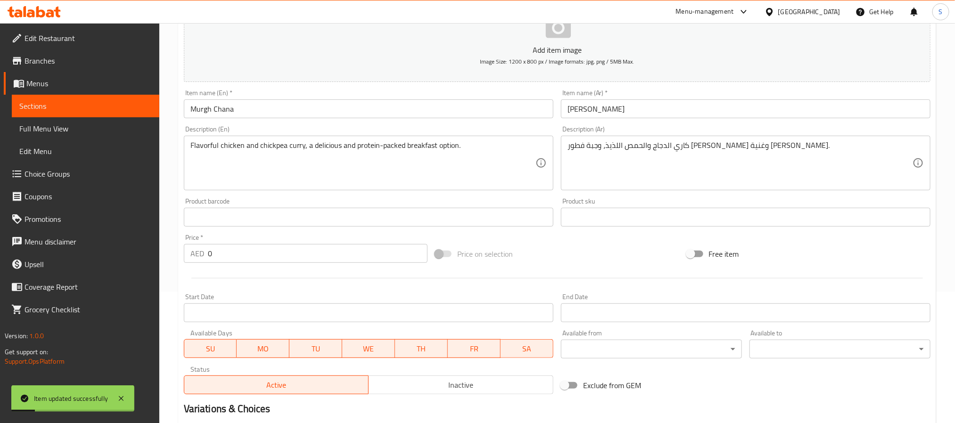
scroll to position [0, 0]
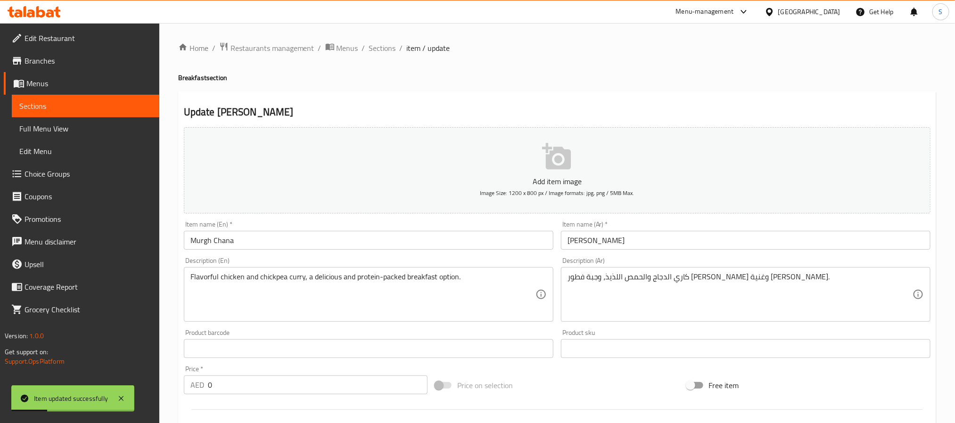
click at [385, 55] on div "Home / Restaurants management / Menus / Sections / item / update Breakfast sect…" at bounding box center [557, 430] width 758 height 776
drag, startPoint x: 383, startPoint y: 52, endPoint x: 386, endPoint y: 62, distance: 10.3
click at [383, 52] on span "Sections" at bounding box center [382, 47] width 27 height 11
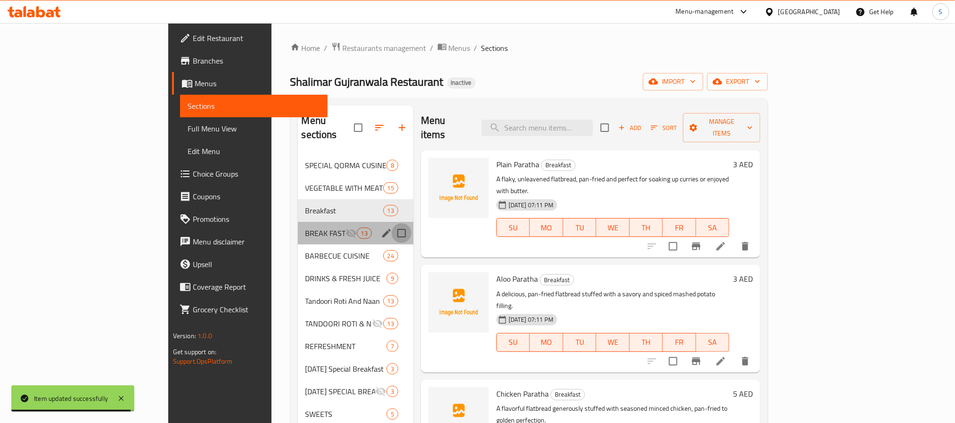
click at [392, 223] on input "Menu sections" at bounding box center [402, 233] width 20 height 20
checkbox input "true"
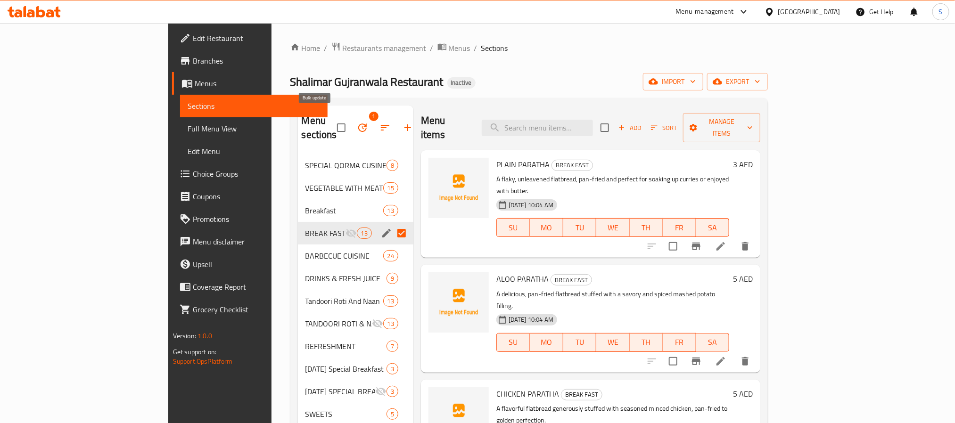
click at [358, 124] on icon "button" at bounding box center [362, 128] width 8 height 8
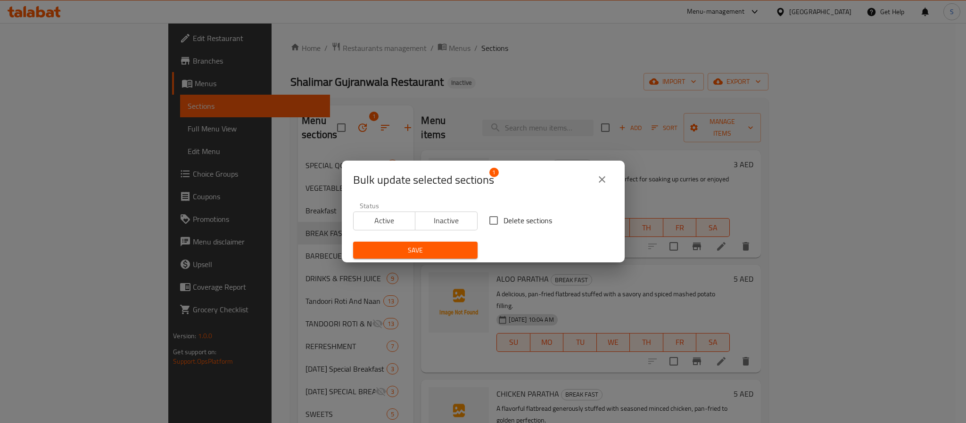
click at [487, 225] on input "Delete sections" at bounding box center [494, 221] width 20 height 20
checkbox input "true"
click at [597, 178] on icon "close" at bounding box center [601, 179] width 11 height 11
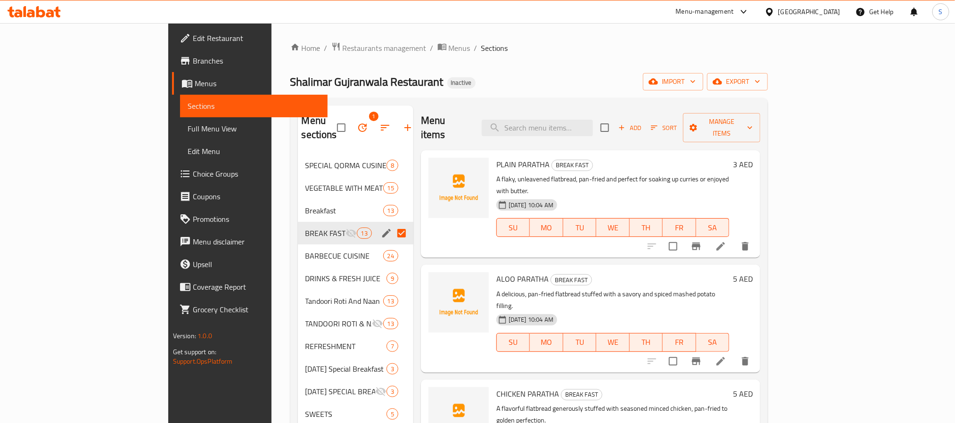
click at [403, 85] on div "Shalimar Gujranwala Restaurant Inactive import export" at bounding box center [529, 81] width 478 height 17
click at [358, 124] on icon "button" at bounding box center [362, 128] width 8 height 8
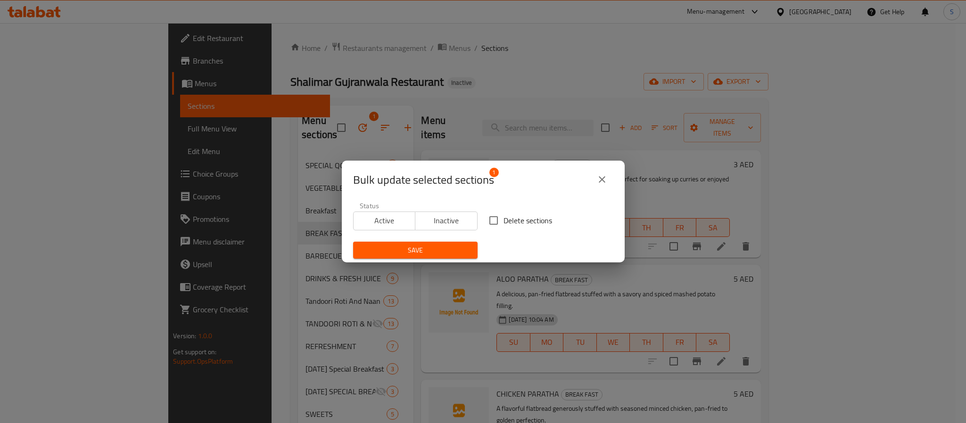
click at [494, 218] on input "Delete sections" at bounding box center [494, 221] width 20 height 20
checkbox input "true"
click at [439, 253] on span "Save" at bounding box center [415, 251] width 109 height 12
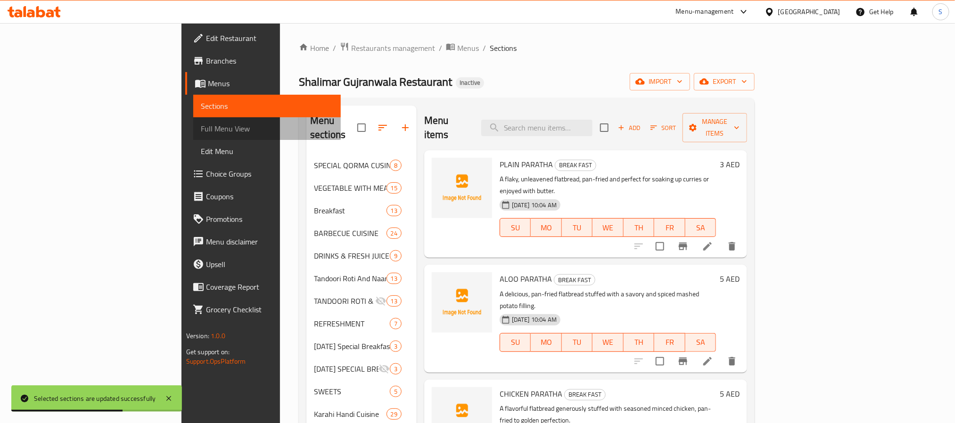
click at [201, 127] on span "Full Menu View" at bounding box center [267, 128] width 132 height 11
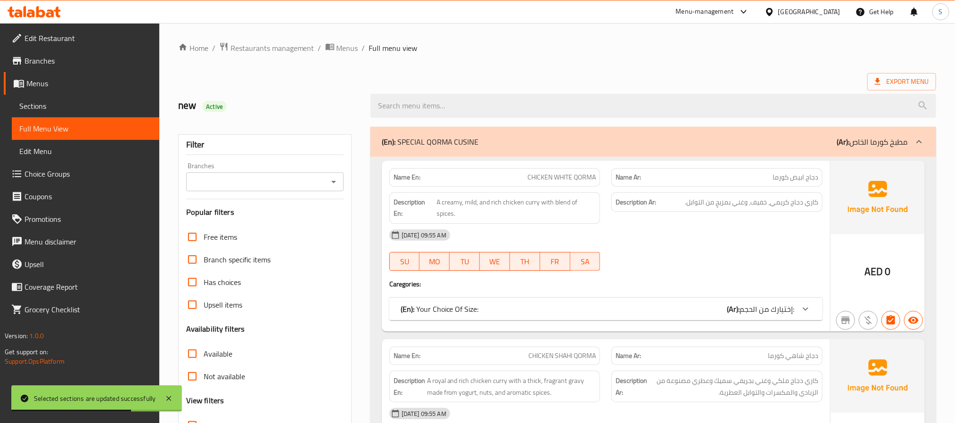
scroll to position [212, 0]
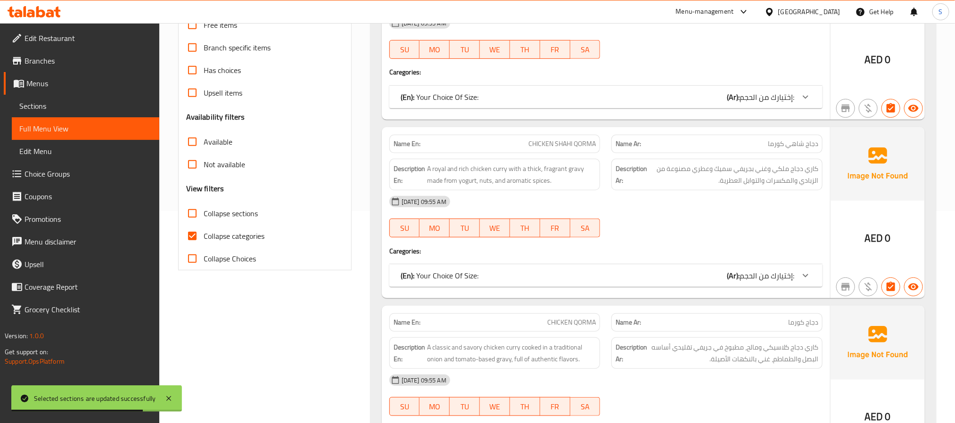
click at [196, 240] on input "Collapse categories" at bounding box center [192, 236] width 23 height 23
checkbox input "false"
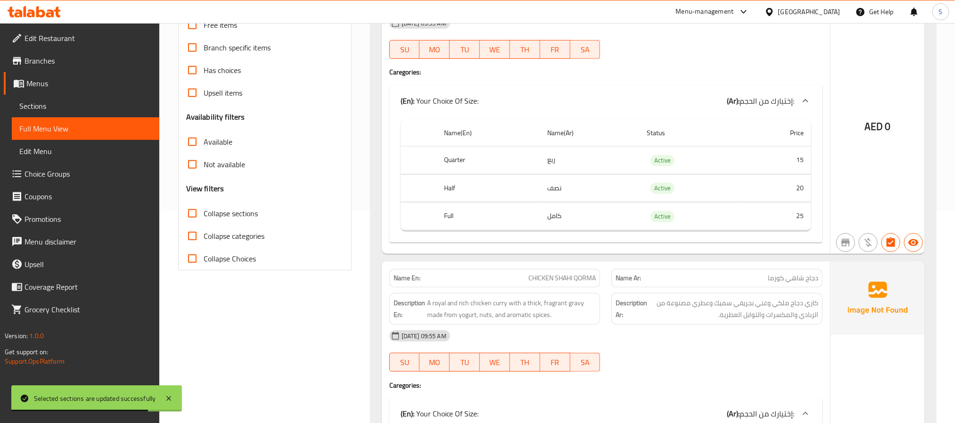
click at [196, 216] on input "Collapse sections" at bounding box center [192, 213] width 23 height 23
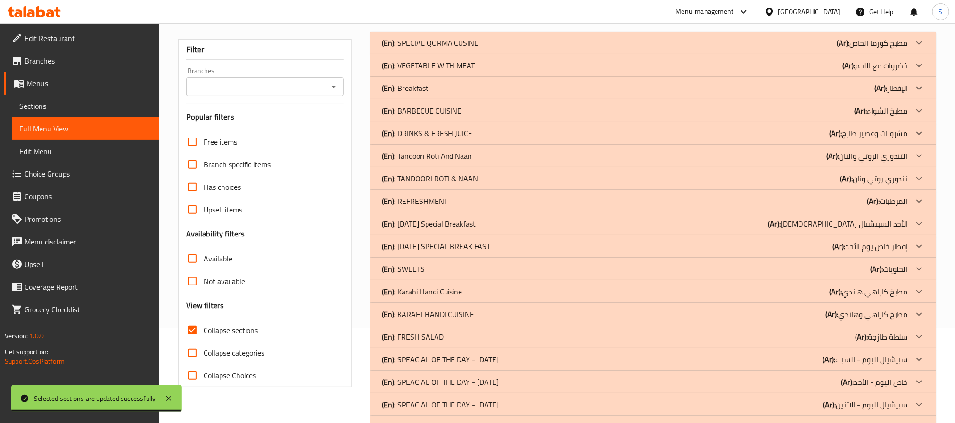
scroll to position [71, 0]
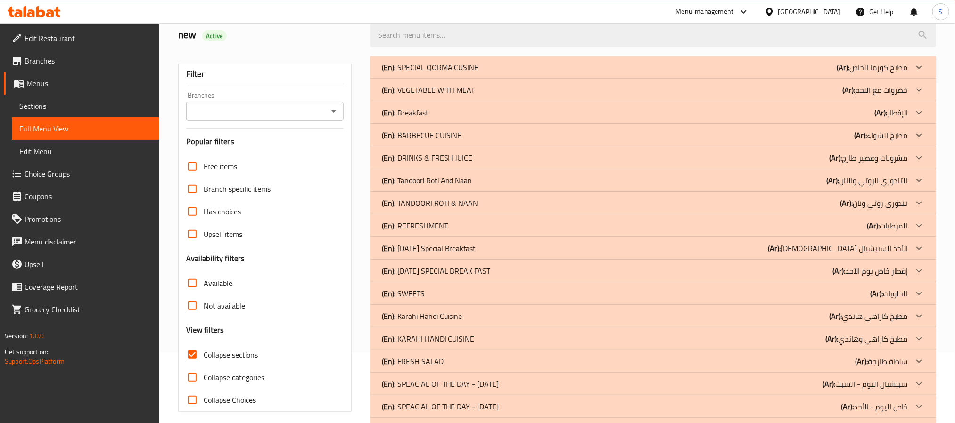
click at [466, 112] on div "(En): Breakfast (Ar): الإفطار" at bounding box center [645, 112] width 526 height 11
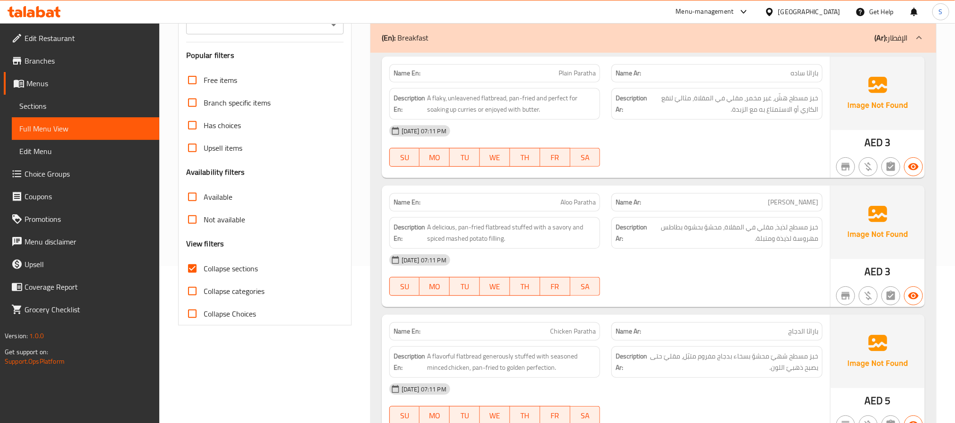
scroll to position [212, 0]
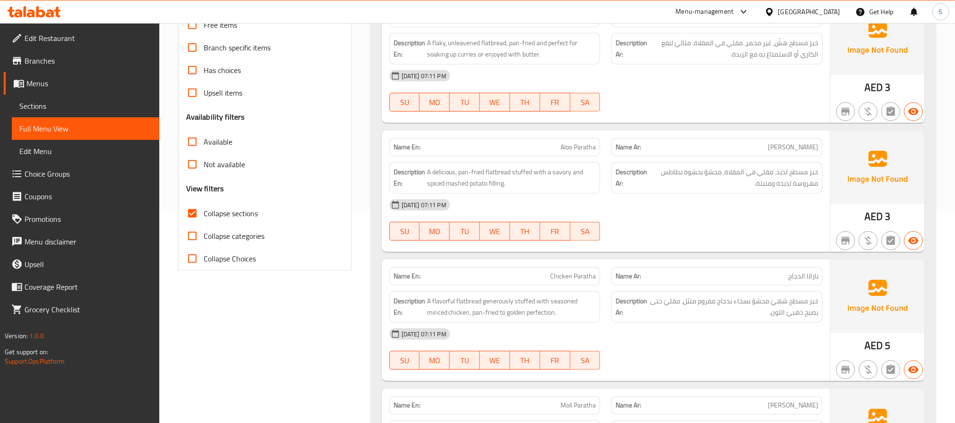
click at [191, 215] on input "Collapse sections" at bounding box center [192, 213] width 23 height 23
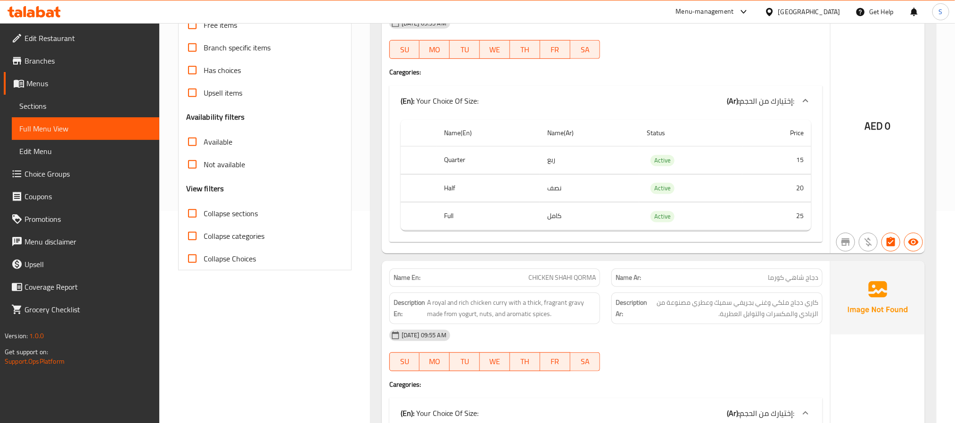
click at [191, 215] on input "Collapse sections" at bounding box center [192, 213] width 23 height 23
checkbox input "true"
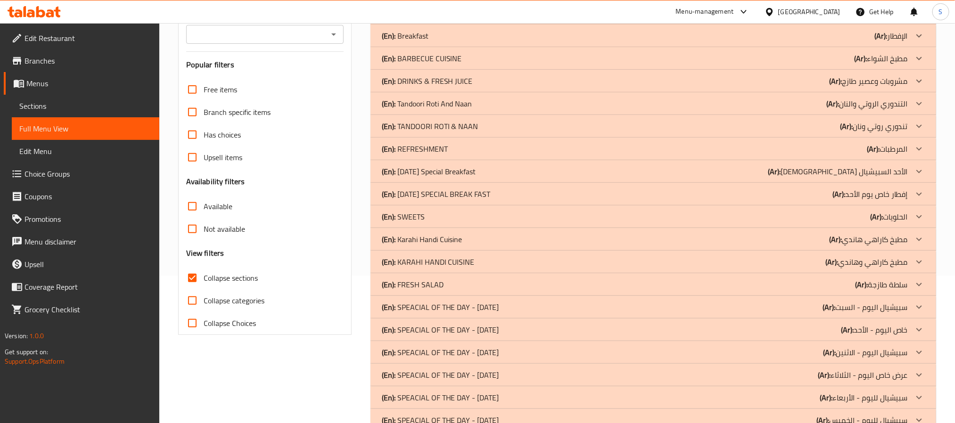
scroll to position [124, 0]
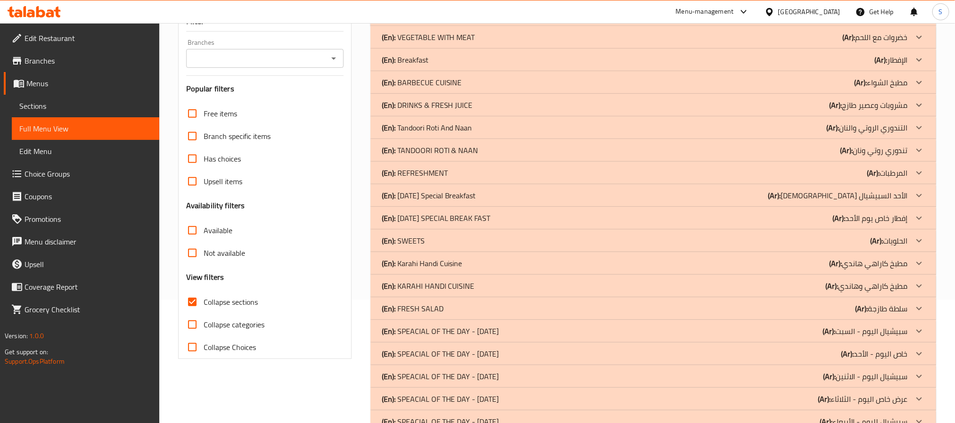
click at [491, 84] on div "(En): BARBECUE CUISINE (Ar): مطبخ الشواء" at bounding box center [645, 82] width 526 height 11
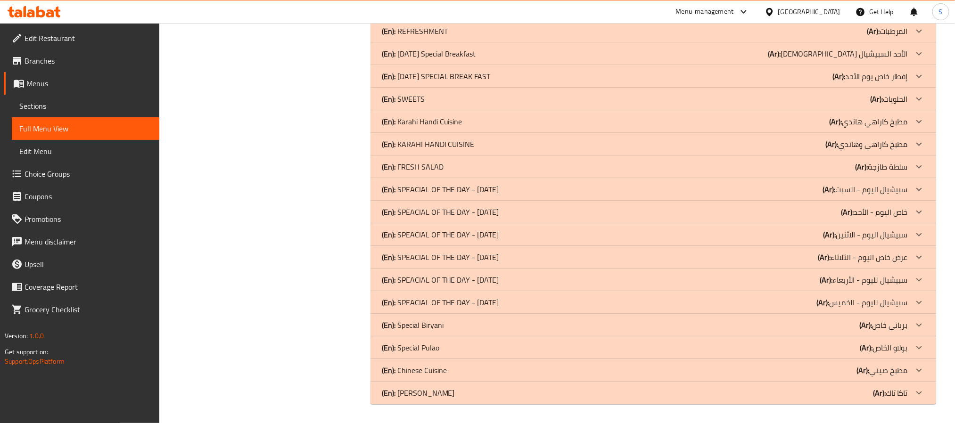
scroll to position [3585, 0]
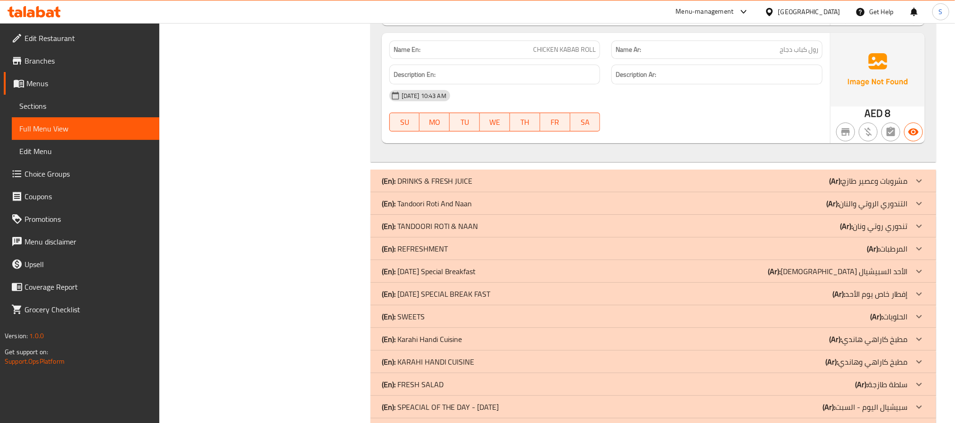
click at [34, 103] on span "Sections" at bounding box center [85, 105] width 132 height 11
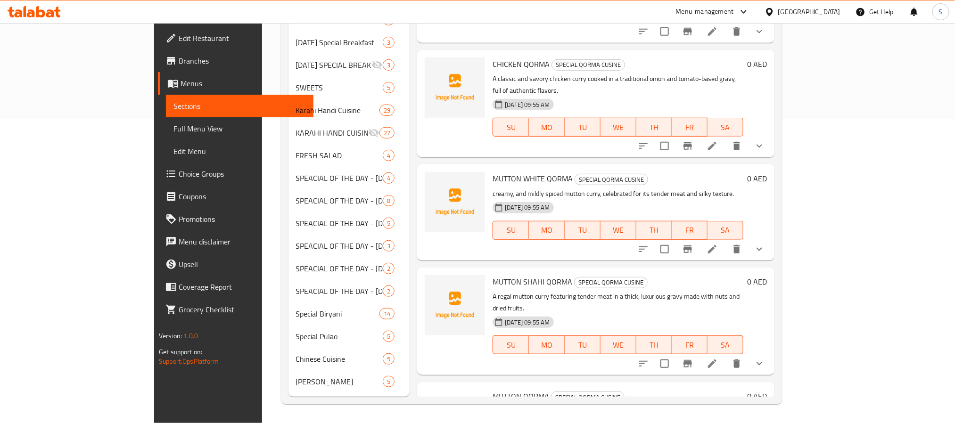
scroll to position [132, 0]
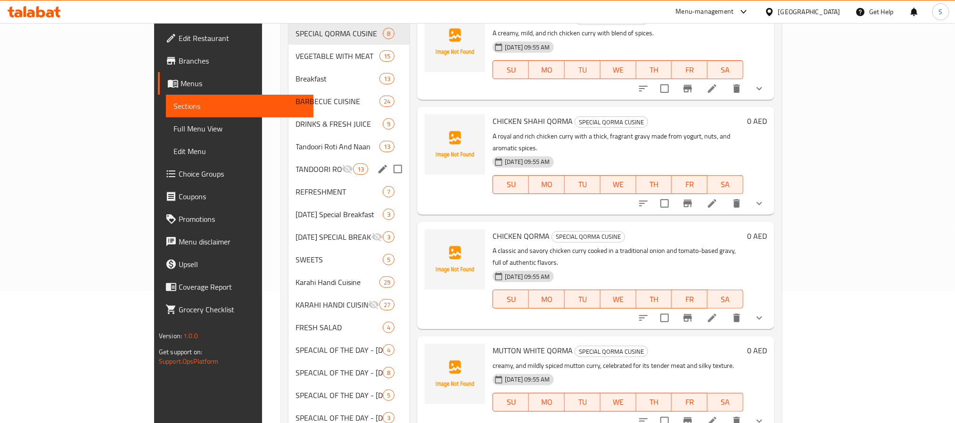
click at [388, 159] on input "Menu sections" at bounding box center [398, 169] width 20 height 20
checkbox input "true"
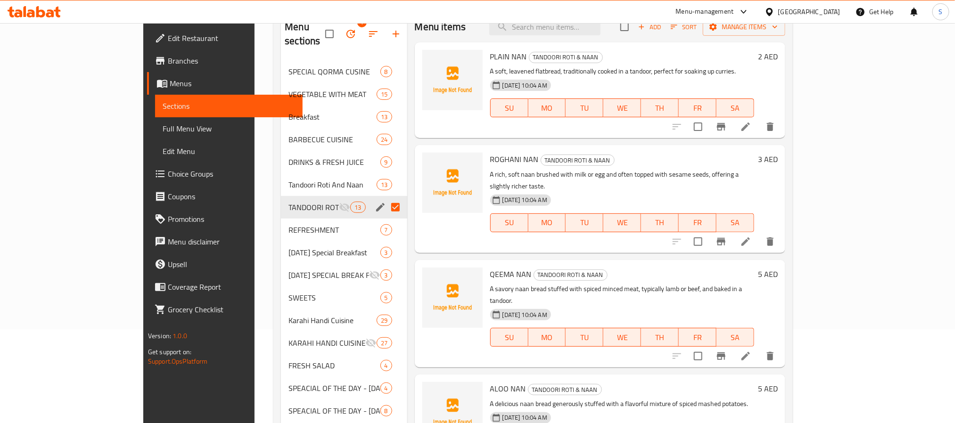
scroll to position [61, 0]
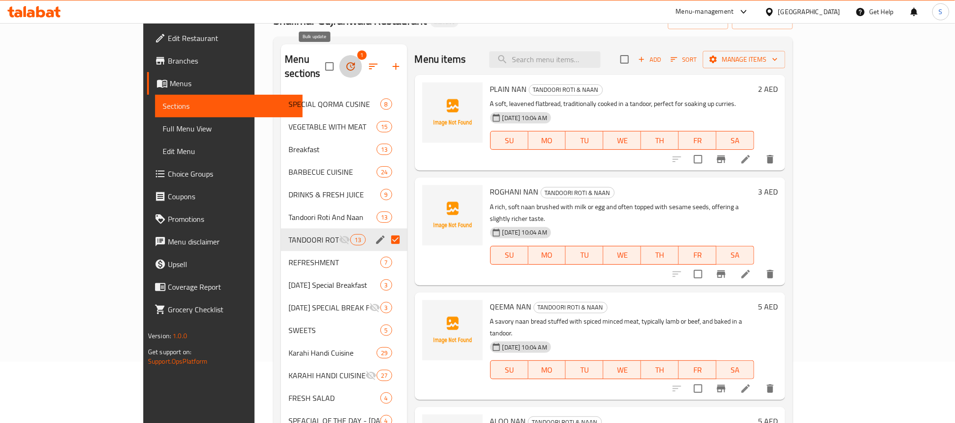
click at [339, 55] on button "button" at bounding box center [350, 66] width 23 height 23
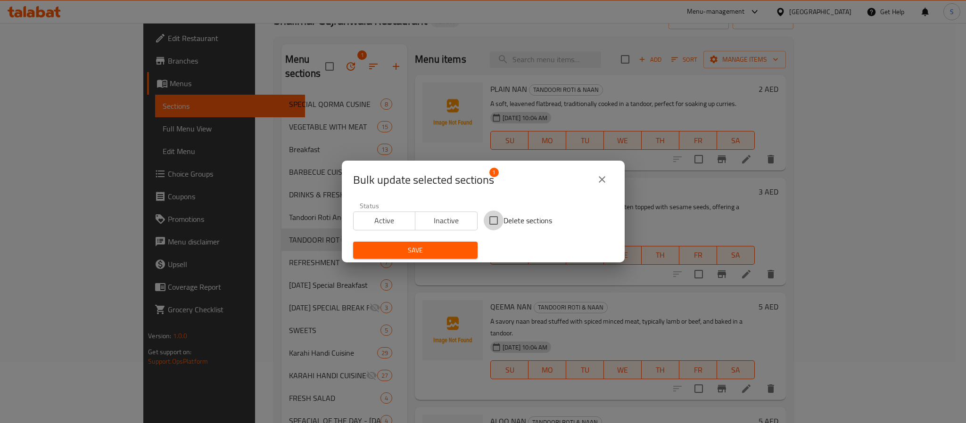
click at [487, 219] on input "Delete sections" at bounding box center [494, 221] width 20 height 20
checkbox input "true"
click at [422, 248] on span "Save" at bounding box center [415, 251] width 109 height 12
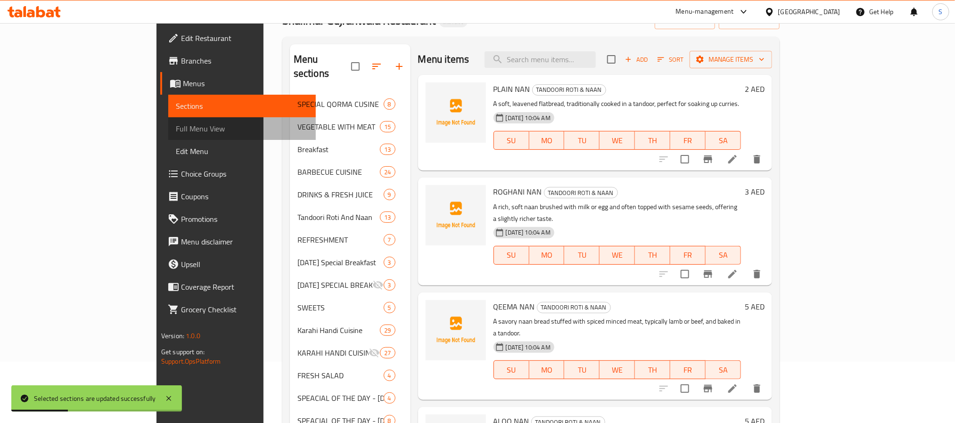
click at [168, 120] on link "Full Menu View" at bounding box center [242, 128] width 148 height 23
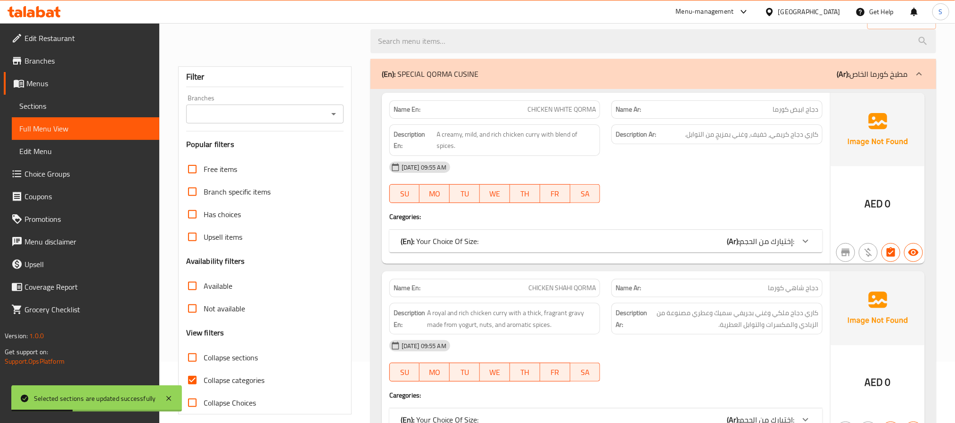
scroll to position [141, 0]
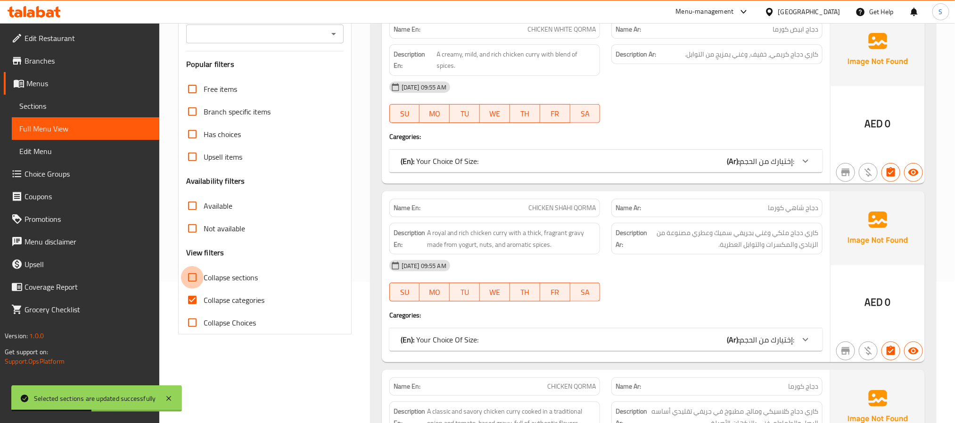
click at [190, 276] on input "Collapse sections" at bounding box center [192, 277] width 23 height 23
checkbox input "true"
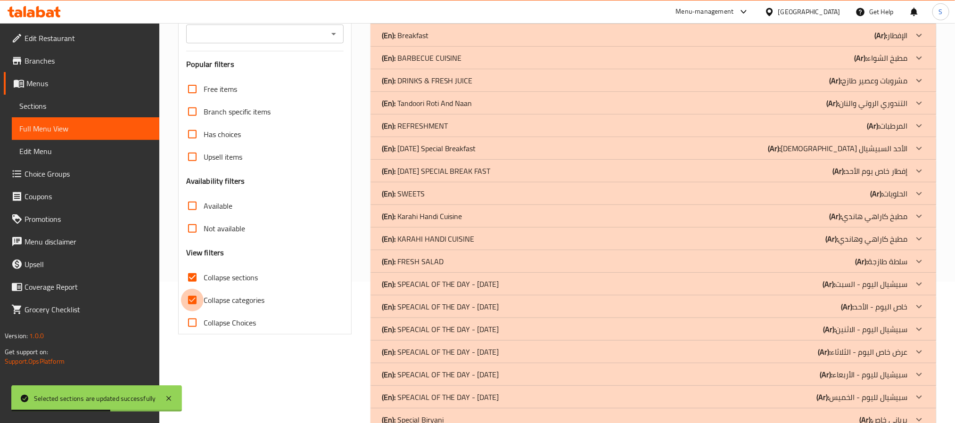
click at [193, 303] on input "Collapse categories" at bounding box center [192, 300] width 23 height 23
checkbox input "false"
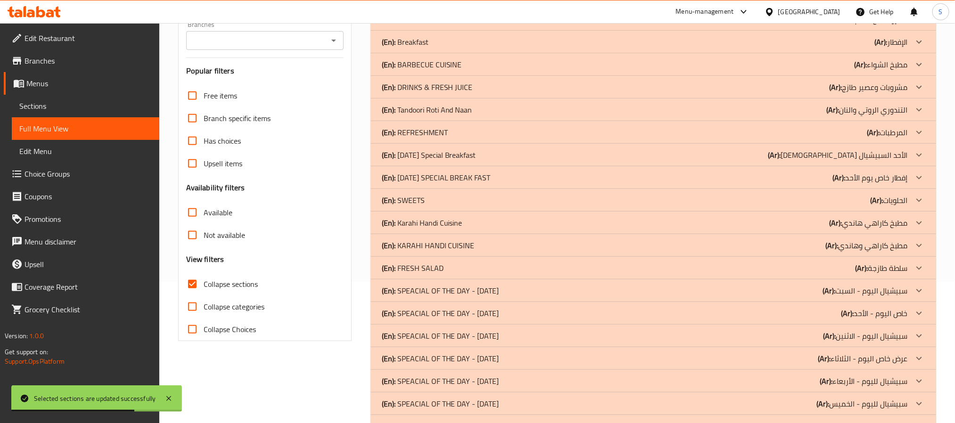
click at [549, 113] on div "(En): Tandoori Roti And Naan (Ar): التندوري الروتي والنان" at bounding box center [645, 109] width 526 height 11
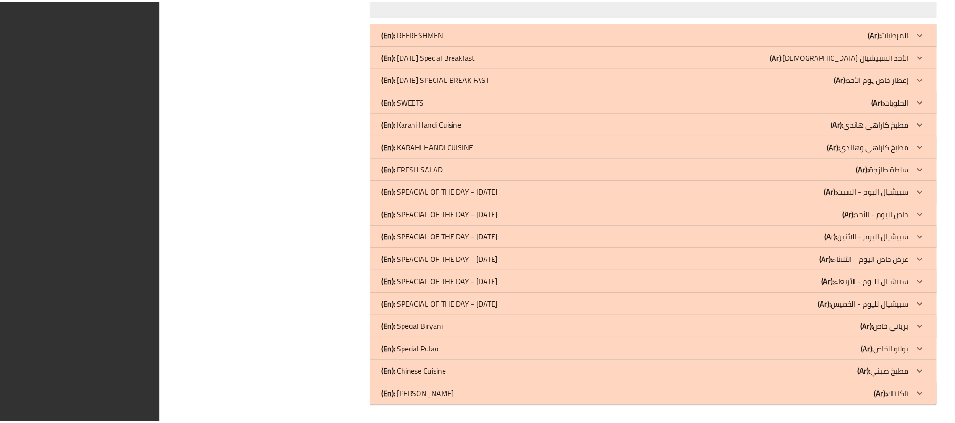
scroll to position [1983, 0]
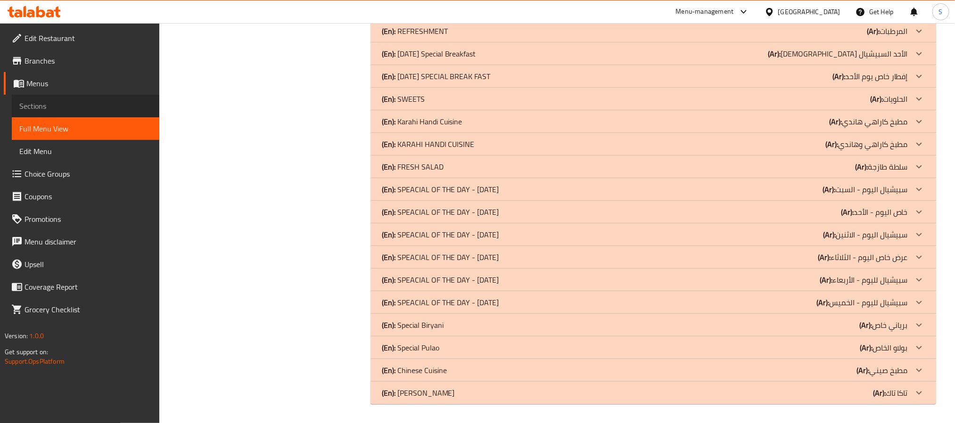
click at [51, 104] on span "Sections" at bounding box center [85, 105] width 132 height 11
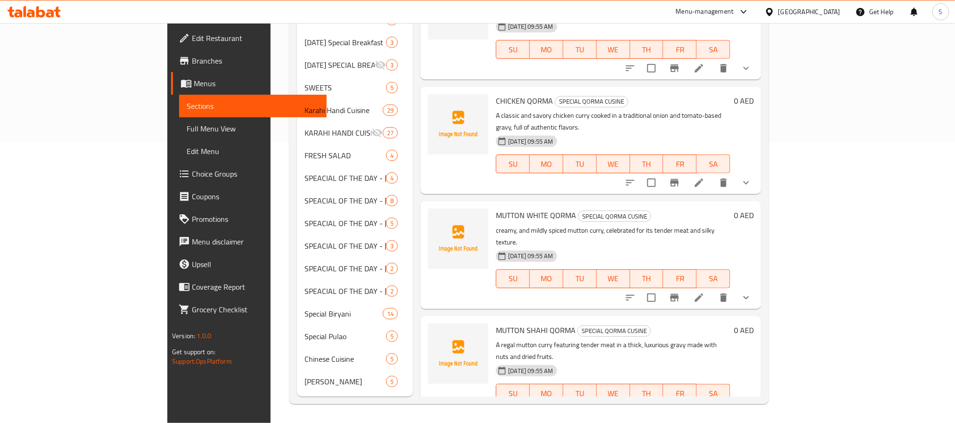
scroll to position [132, 0]
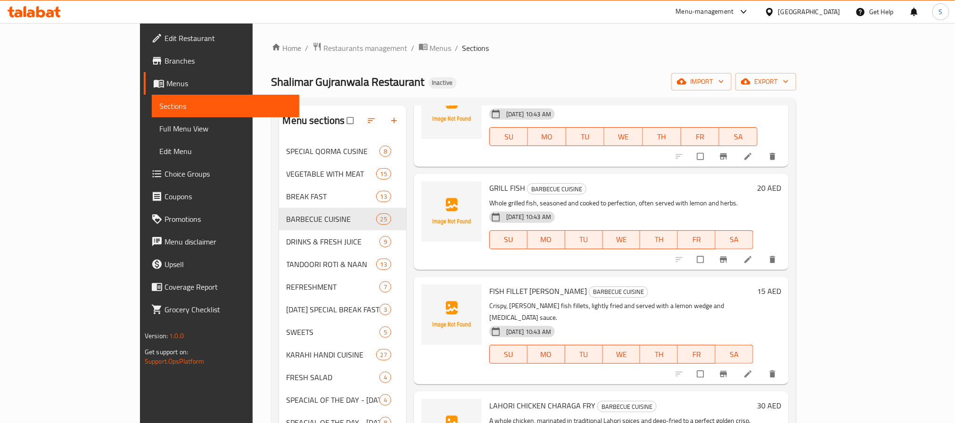
scroll to position [212, 0]
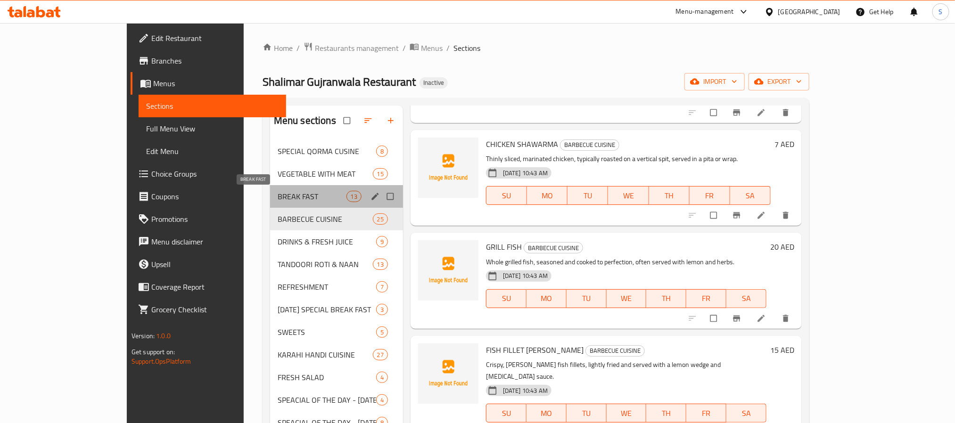
click at [278, 201] on span "BREAK FAST" at bounding box center [312, 196] width 69 height 11
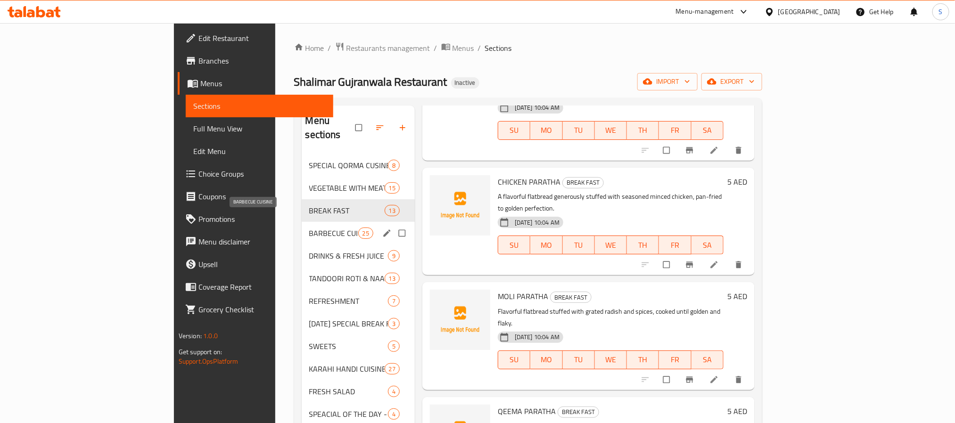
click at [309, 228] on span "BARBECUE CUISINE" at bounding box center [333, 233] width 49 height 11
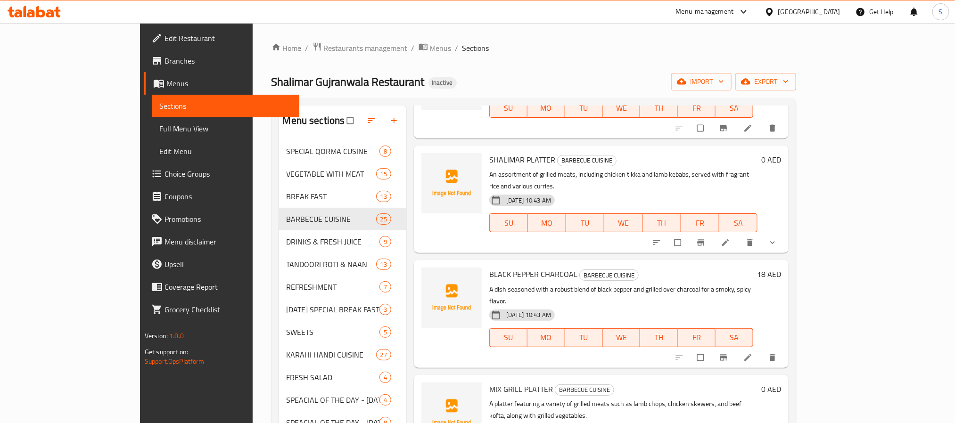
scroll to position [636, 0]
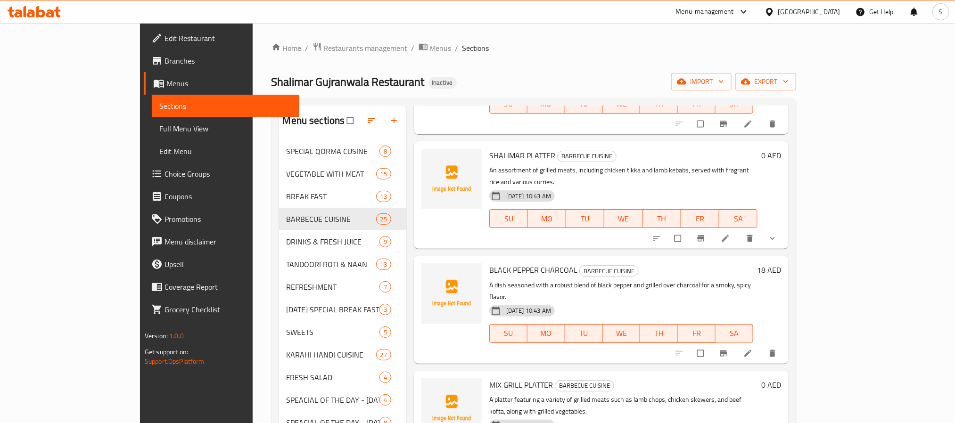
click at [785, 228] on button "show more" at bounding box center [773, 238] width 23 height 21
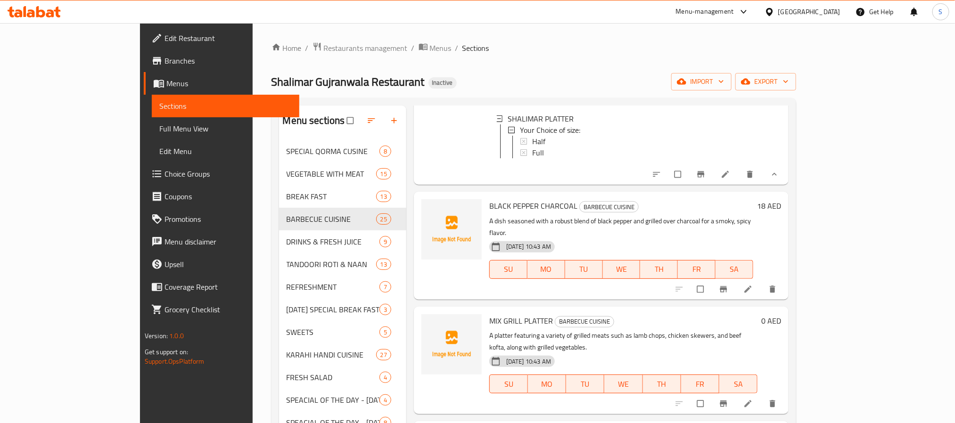
scroll to position [778, 0]
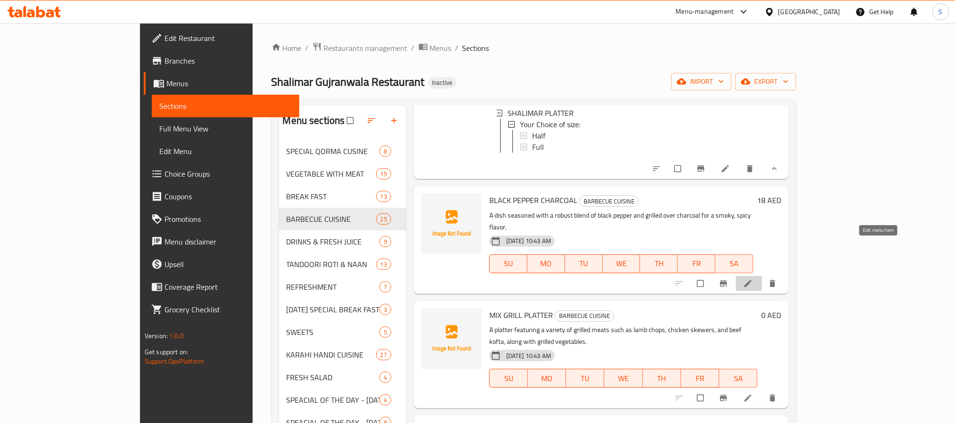
click at [753, 279] on icon at bounding box center [747, 283] width 9 height 9
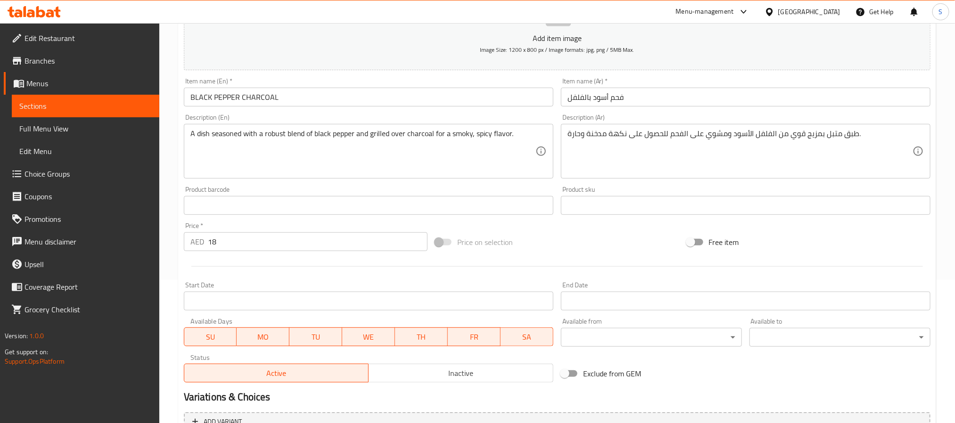
scroll to position [242, 0]
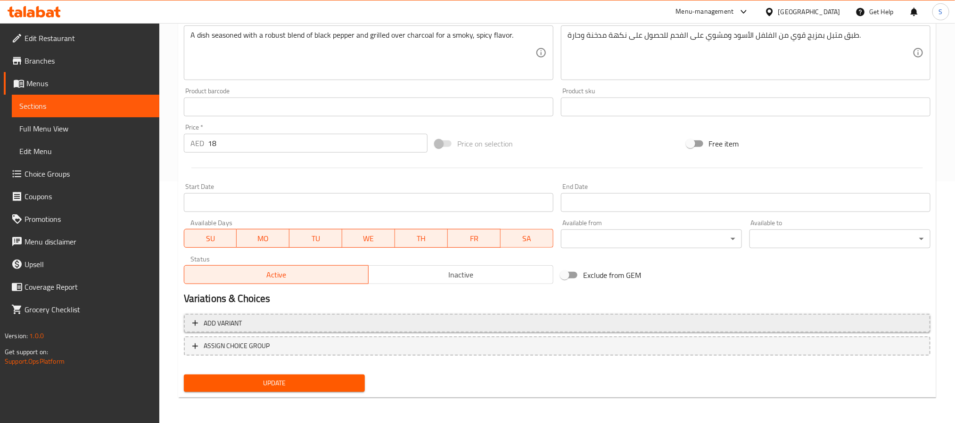
click at [802, 320] on span "Add variant" at bounding box center [557, 324] width 730 height 12
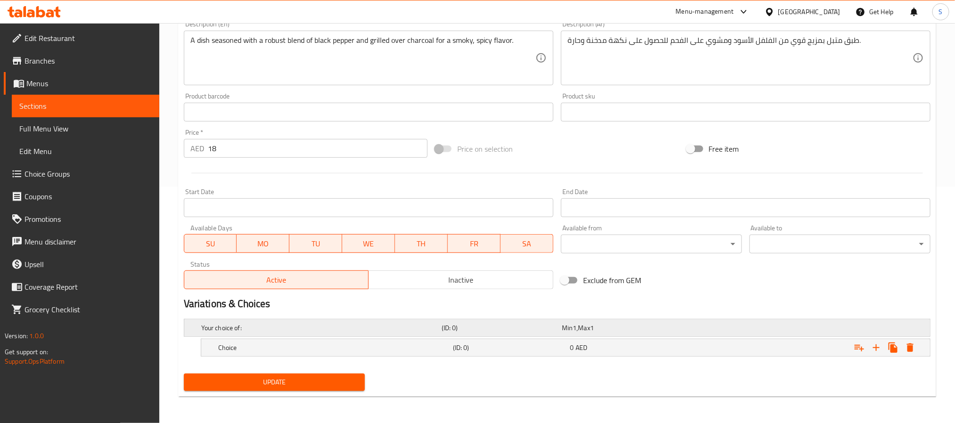
scroll to position [238, 0]
click at [877, 347] on icon "Expand" at bounding box center [876, 348] width 7 height 7
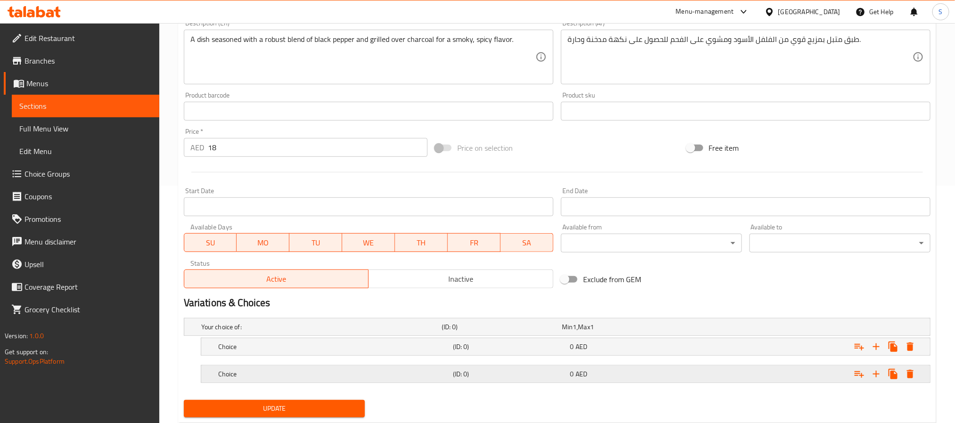
click at [710, 382] on div "Expand" at bounding box center [803, 374] width 235 height 21
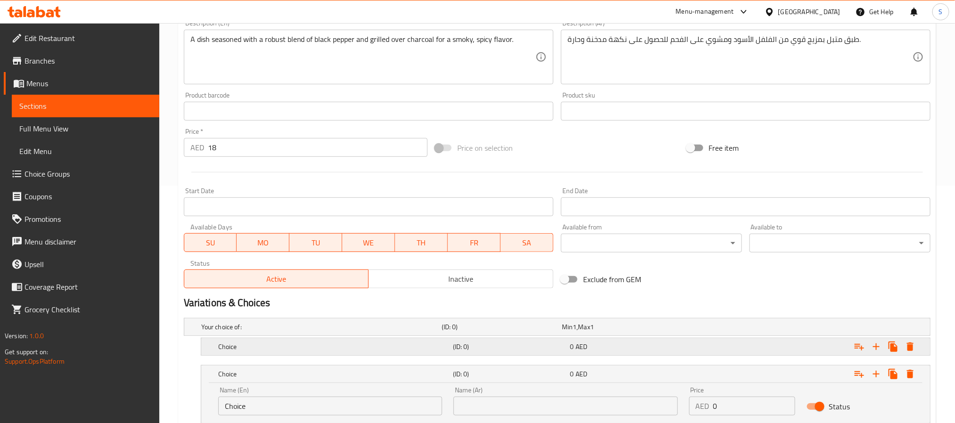
click at [706, 354] on div "Expand" at bounding box center [803, 347] width 235 height 21
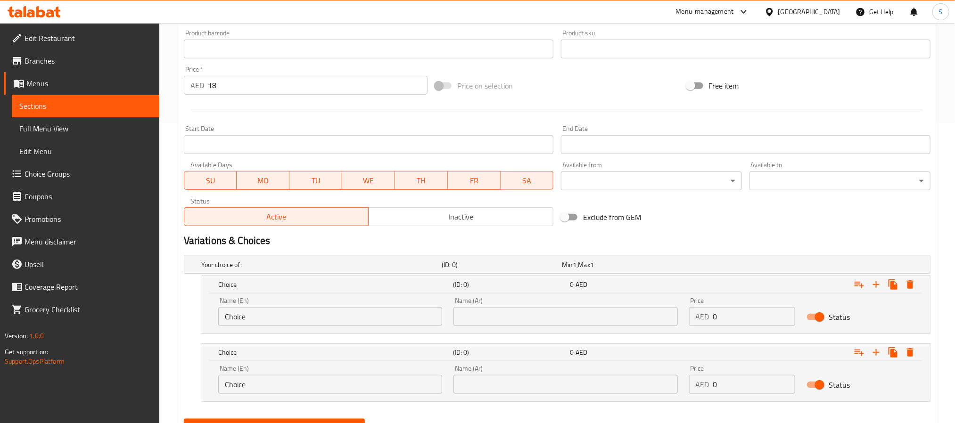
scroll to position [346, 0]
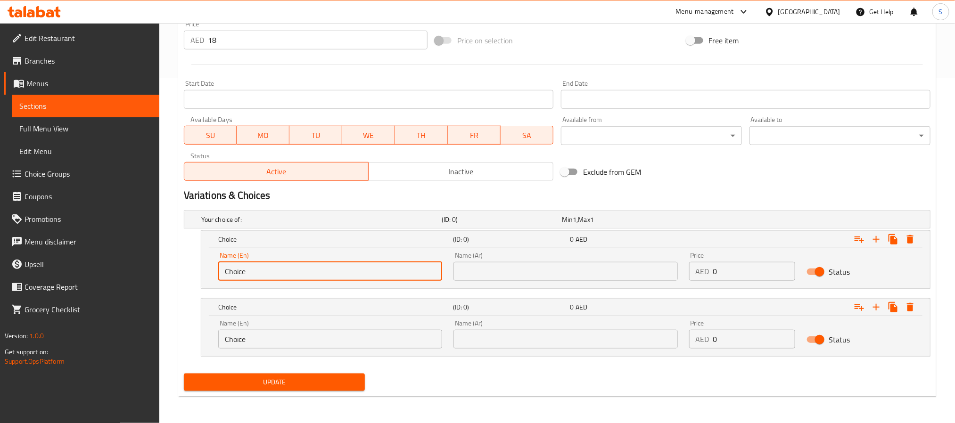
drag, startPoint x: 292, startPoint y: 269, endPoint x: 192, endPoint y: 262, distance: 99.7
click at [198, 266] on div "Choice (ID: 0) 0 AED Name (En) Choice Name (En) Name (Ar) Name (Ar) Price AED 0…" at bounding box center [557, 260] width 747 height 58
type input "Half"
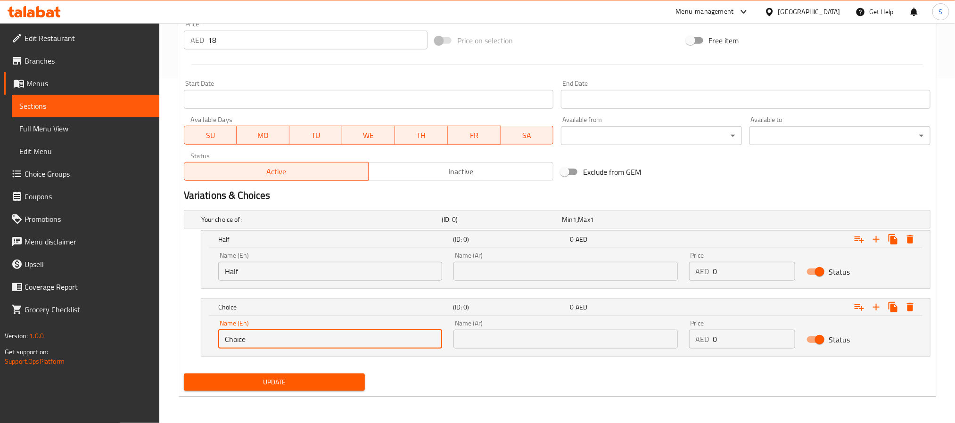
click at [242, 344] on input "Choice" at bounding box center [330, 339] width 224 height 19
type input "Full"
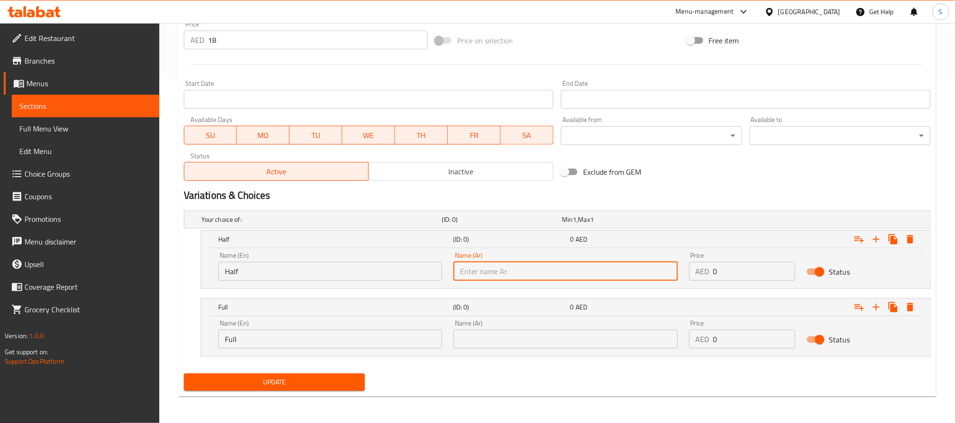
click at [528, 270] on input "text" at bounding box center [566, 271] width 224 height 19
paste input "نصف"
type input "نصف"
click at [613, 341] on input "text" at bounding box center [566, 339] width 224 height 19
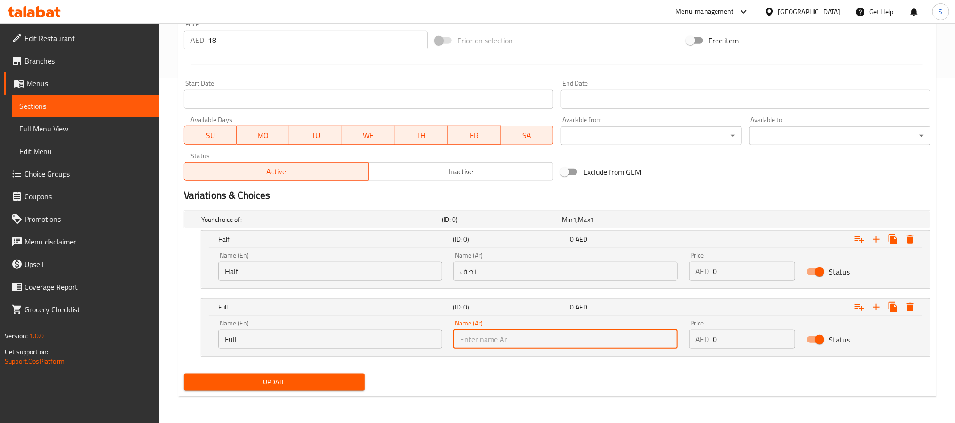
paste input "كامل"
type input "كامل"
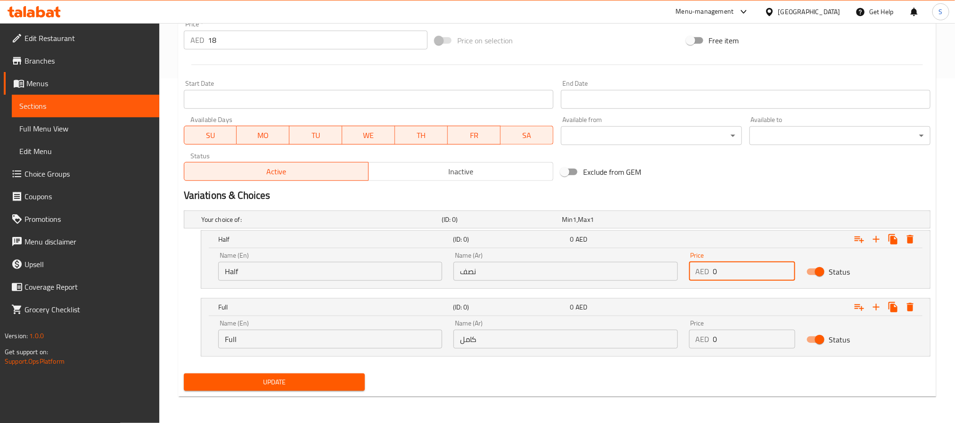
click at [718, 266] on input "0" at bounding box center [754, 271] width 83 height 19
type input "18"
drag, startPoint x: 724, startPoint y: 337, endPoint x: 713, endPoint y: 341, distance: 12.3
click at [713, 341] on input "0" at bounding box center [754, 339] width 83 height 19
type input "35"
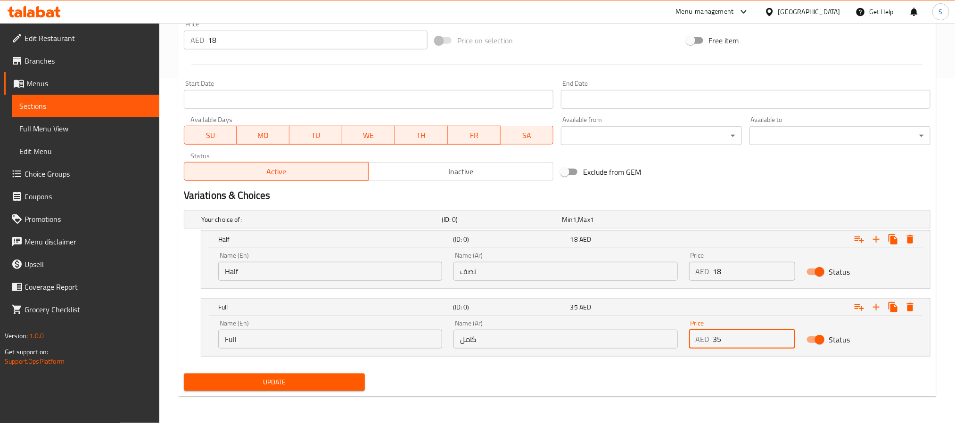
click at [341, 386] on span "Update" at bounding box center [274, 383] width 166 height 12
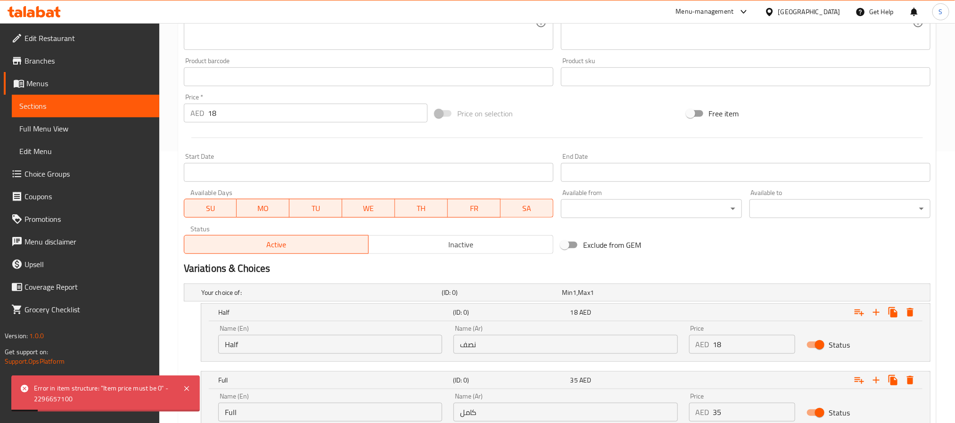
scroll to position [204, 0]
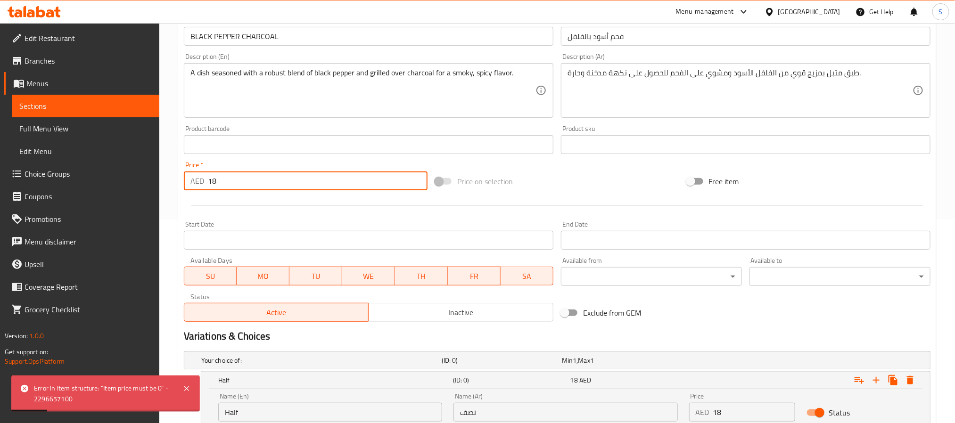
drag, startPoint x: 233, startPoint y: 182, endPoint x: 181, endPoint y: 178, distance: 52.5
click at [181, 178] on div "Price   * AED 18 Price *" at bounding box center [305, 176] width 251 height 36
type input "0"
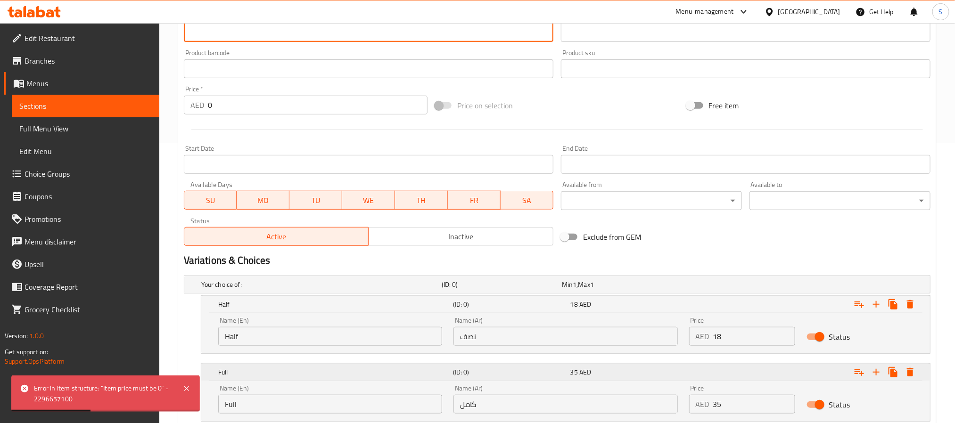
scroll to position [346, 0]
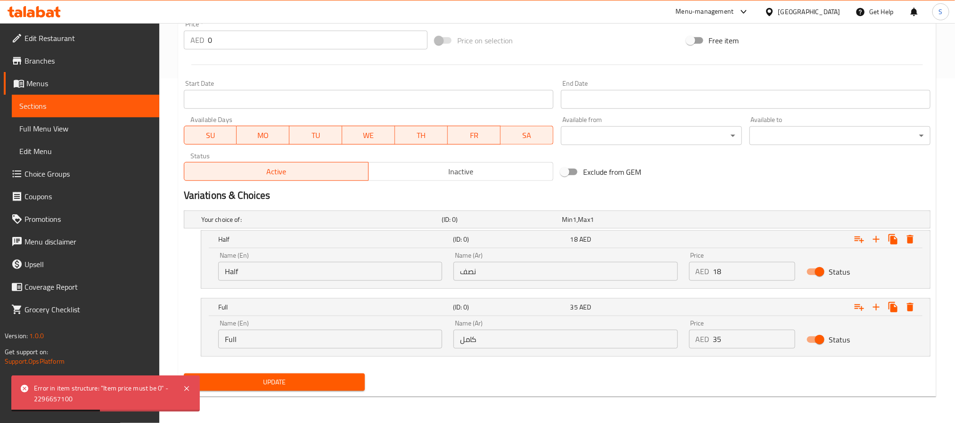
click at [273, 382] on span "Update" at bounding box center [274, 383] width 166 height 12
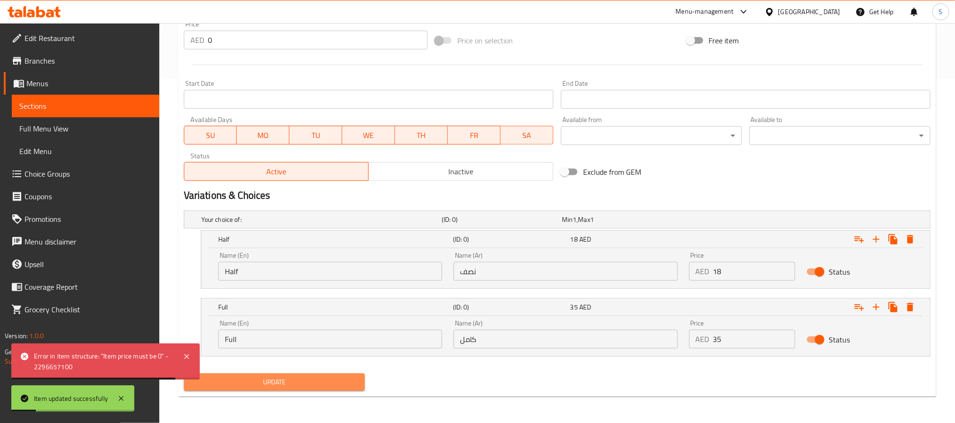
click at [296, 383] on span "Update" at bounding box center [274, 383] width 166 height 12
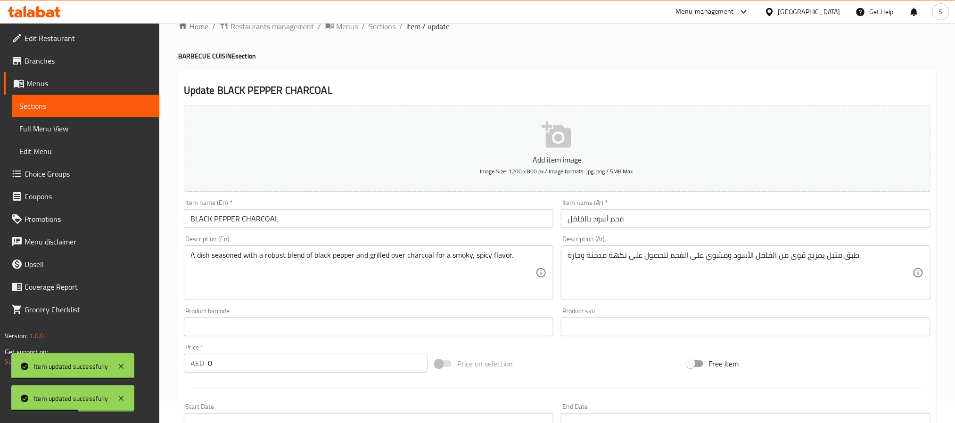
scroll to position [0, 0]
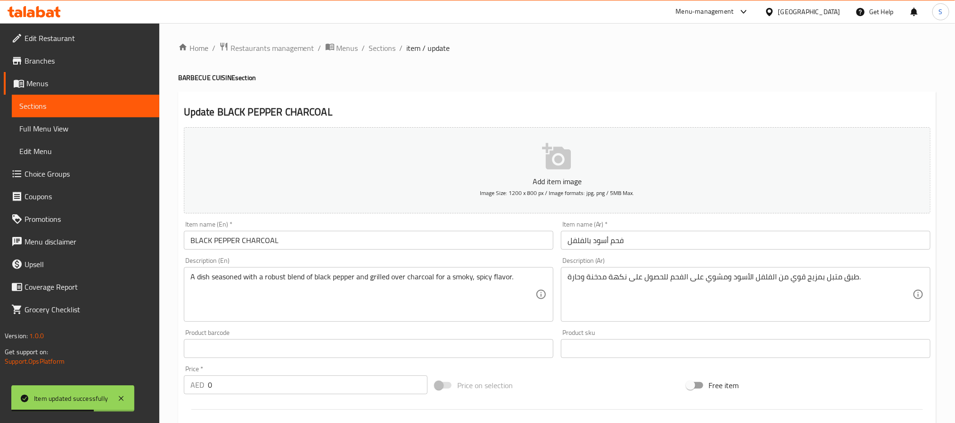
drag, startPoint x: 380, startPoint y: 44, endPoint x: 795, endPoint y: 98, distance: 419.3
click at [380, 44] on span "Sections" at bounding box center [382, 47] width 27 height 11
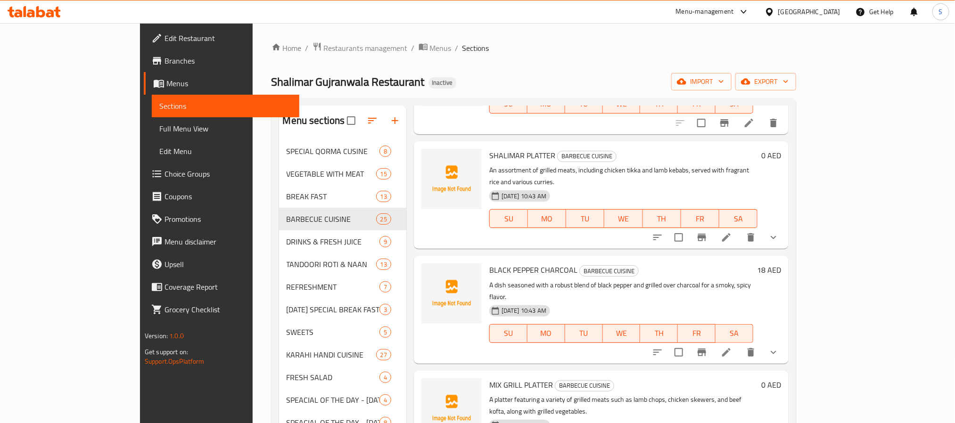
scroll to position [707, 0]
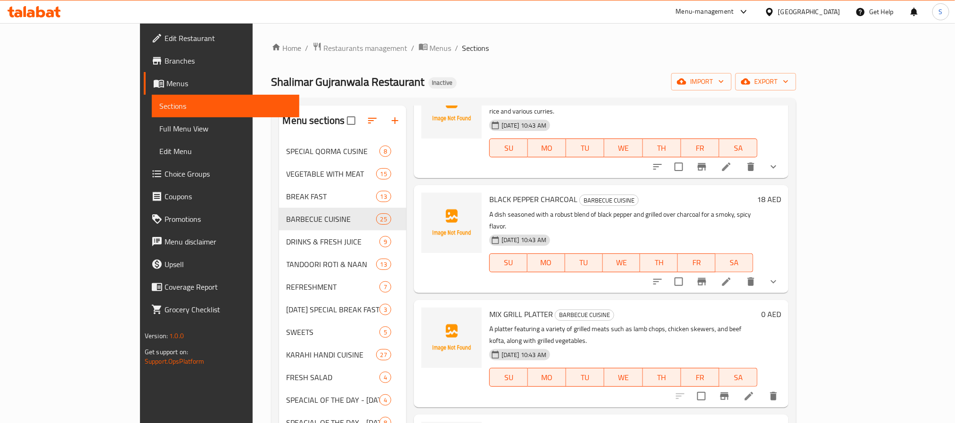
click at [495, 307] on span "MIX GRILL PLATTER" at bounding box center [521, 314] width 64 height 14
copy h6 "MIX GRILL PLATTER"
click at [779, 391] on icon "delete" at bounding box center [773, 396] width 11 height 11
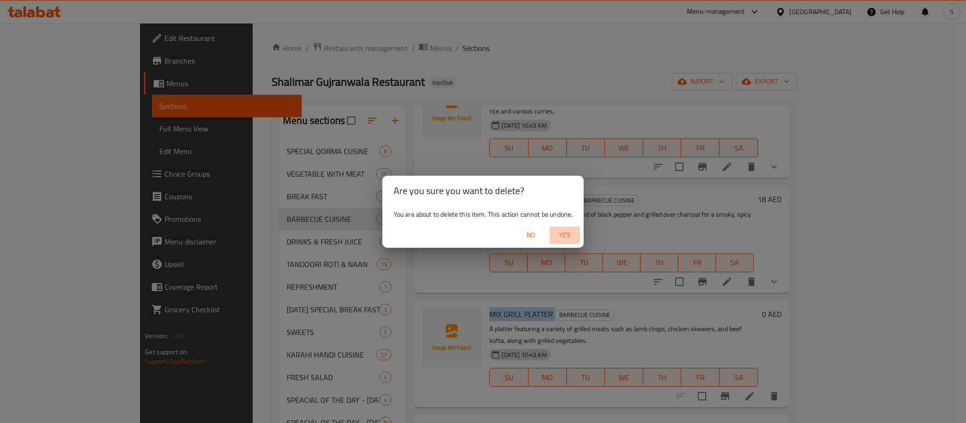
click at [571, 236] on span "Yes" at bounding box center [564, 236] width 23 height 12
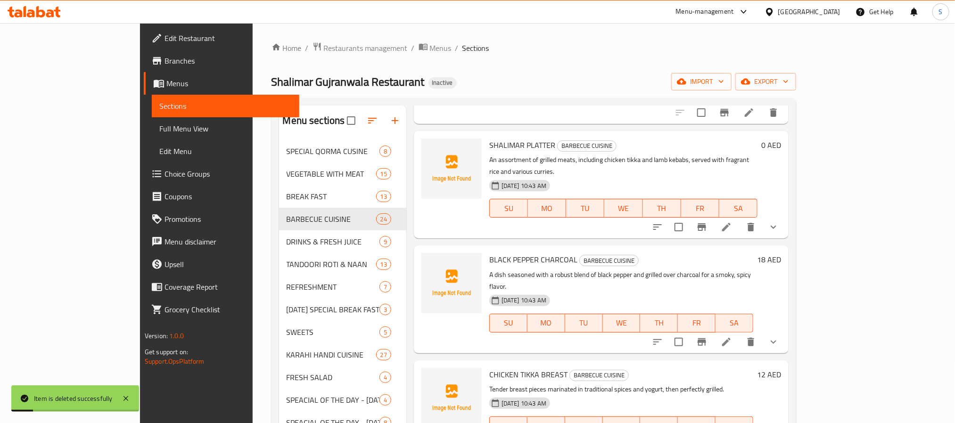
scroll to position [566, 0]
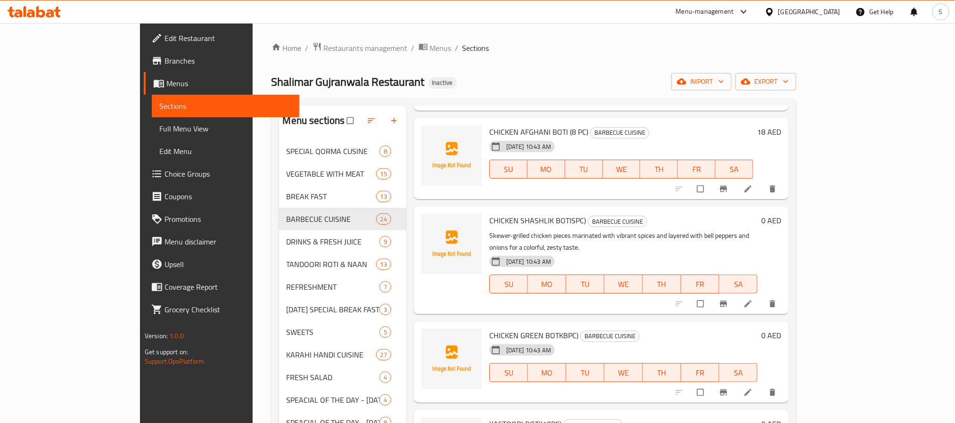
scroll to position [1460, 0]
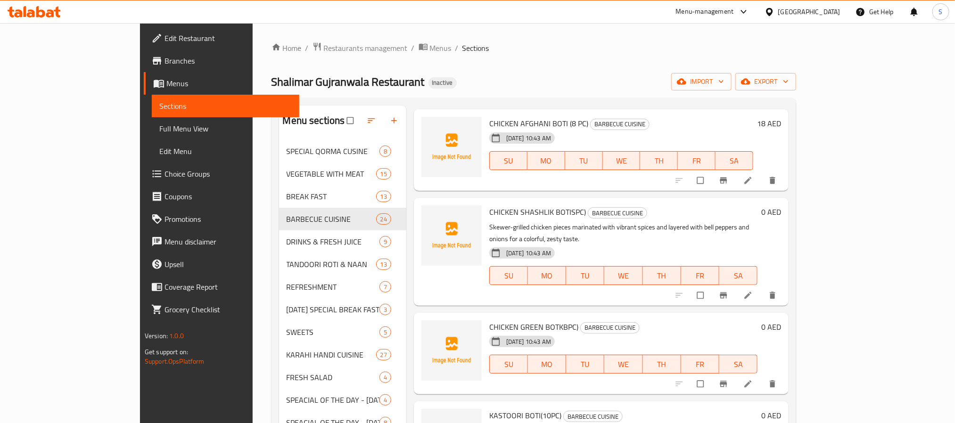
click at [781, 206] on h6 "0 AED" at bounding box center [771, 212] width 20 height 13
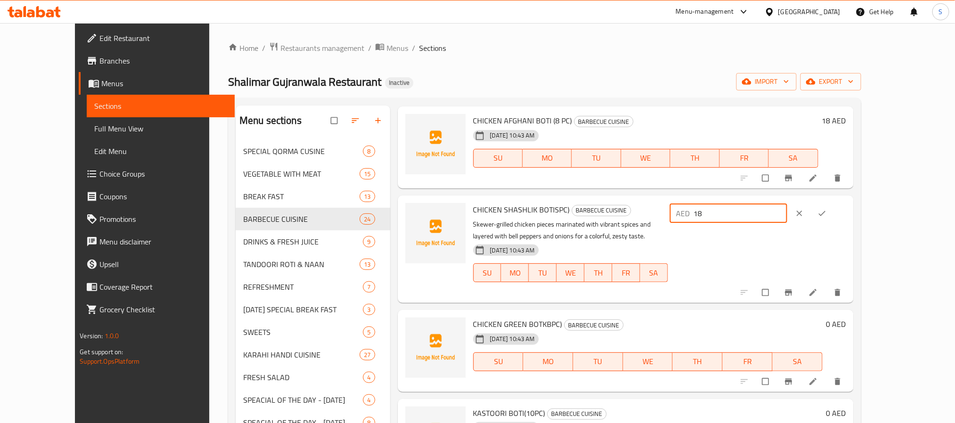
type input "18"
click at [827, 209] on icon "ok" at bounding box center [821, 213] width 9 height 9
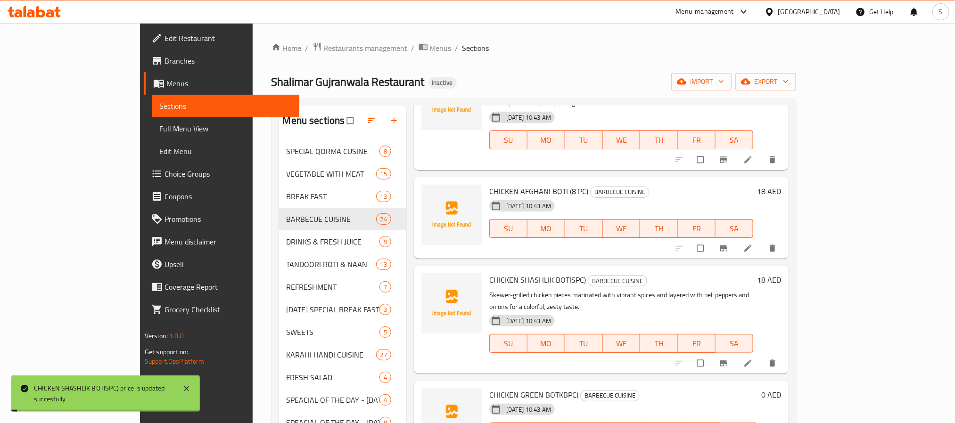
scroll to position [1534, 0]
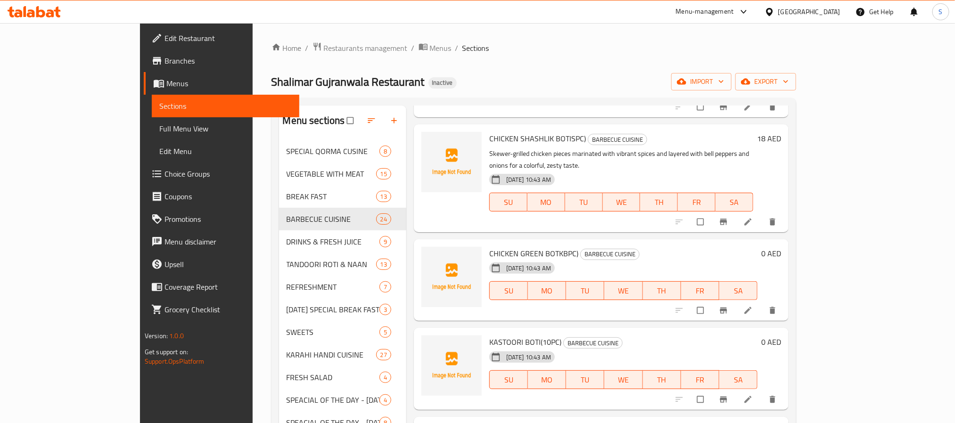
click at [781, 247] on div "0 AED" at bounding box center [770, 253] width 24 height 13
click at [781, 247] on h6 "0 AED" at bounding box center [771, 253] width 20 height 13
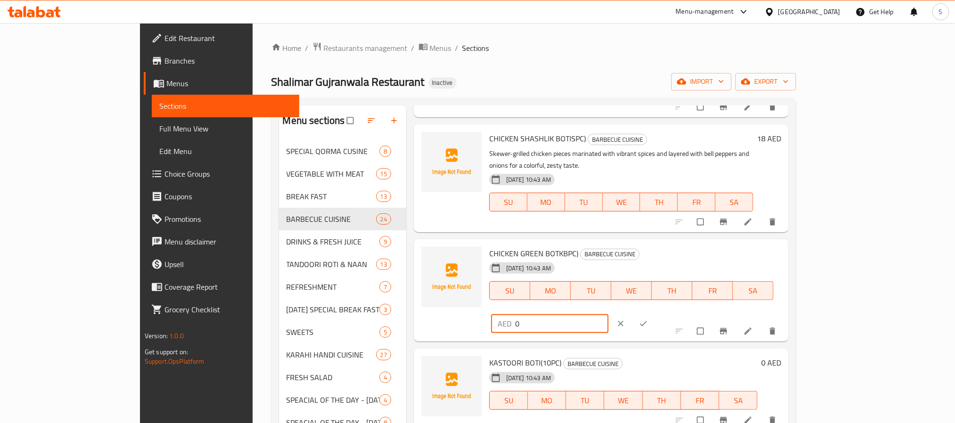
drag, startPoint x: 801, startPoint y: 150, endPoint x: 747, endPoint y: 143, distance: 54.1
click at [747, 243] on div "CHICKEN GREEN BOTKBPC) BARBECUE CUISINE 16-09-2025 10:43 AM SU MO TU WE TH FR S…" at bounding box center [635, 290] width 299 height 95
type input "18"
click at [648, 319] on icon "ok" at bounding box center [643, 323] width 9 height 9
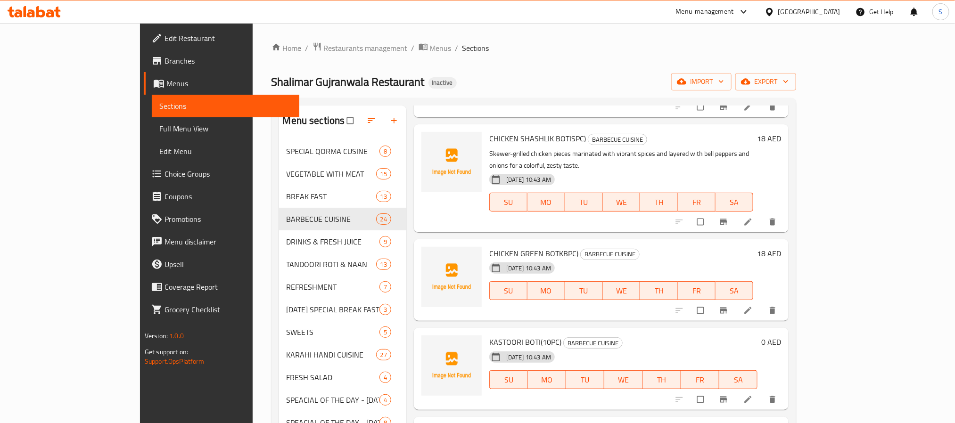
click at [781, 336] on div "0 AED" at bounding box center [770, 342] width 24 height 13
click at [781, 336] on h6 "0 AED" at bounding box center [771, 342] width 20 height 13
drag, startPoint x: 809, startPoint y: 231, endPoint x: 751, endPoint y: 224, distance: 58.4
click at [751, 328] on div "KASTOORI BOTI(10PC) BARBECUE CUISINE 16-09-2025 10:43 AM SU MO TU WE TH FR SA A…" at bounding box center [601, 379] width 375 height 103
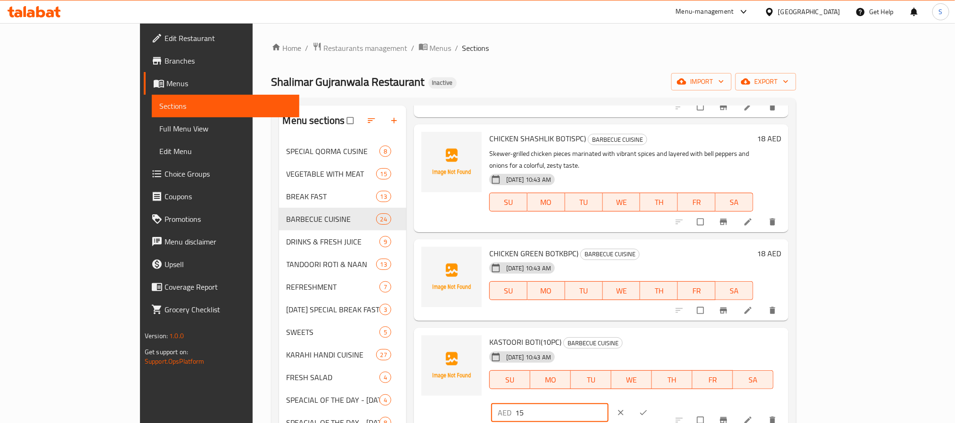
type input "15"
click at [648, 408] on icon "ok" at bounding box center [643, 412] width 9 height 9
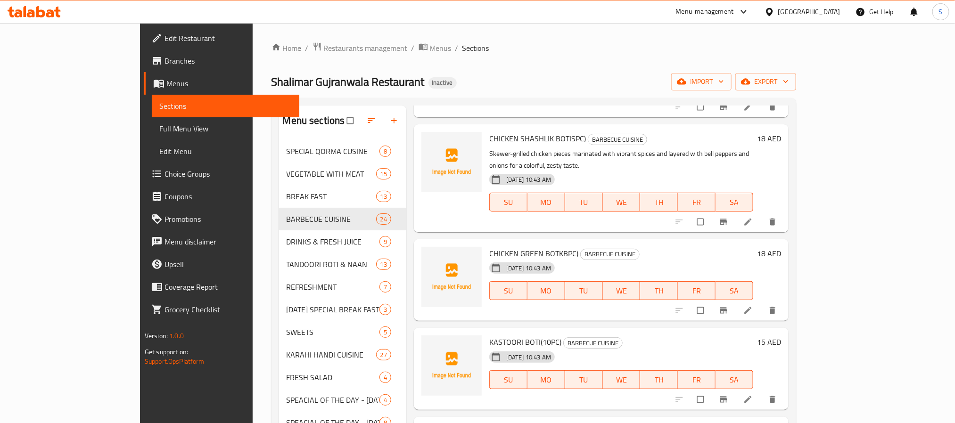
scroll to position [1675, 0]
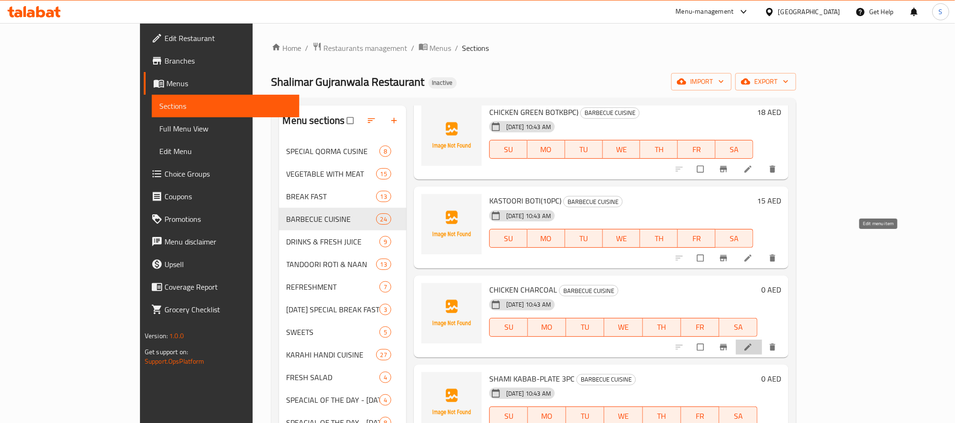
click at [752, 344] on icon at bounding box center [748, 347] width 7 height 7
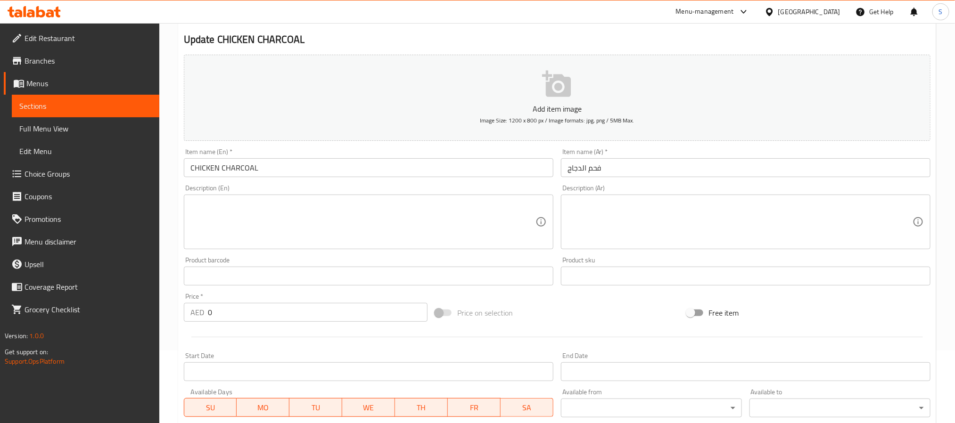
scroll to position [212, 0]
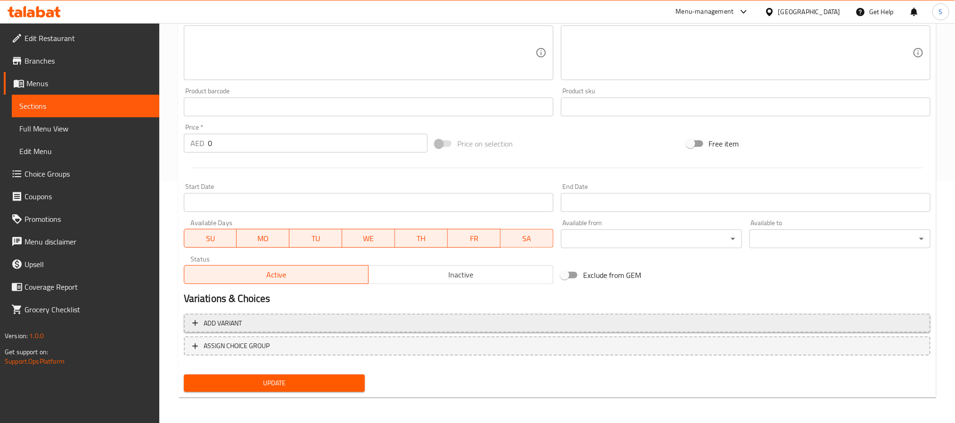
click at [785, 318] on span "Add variant" at bounding box center [557, 324] width 730 height 12
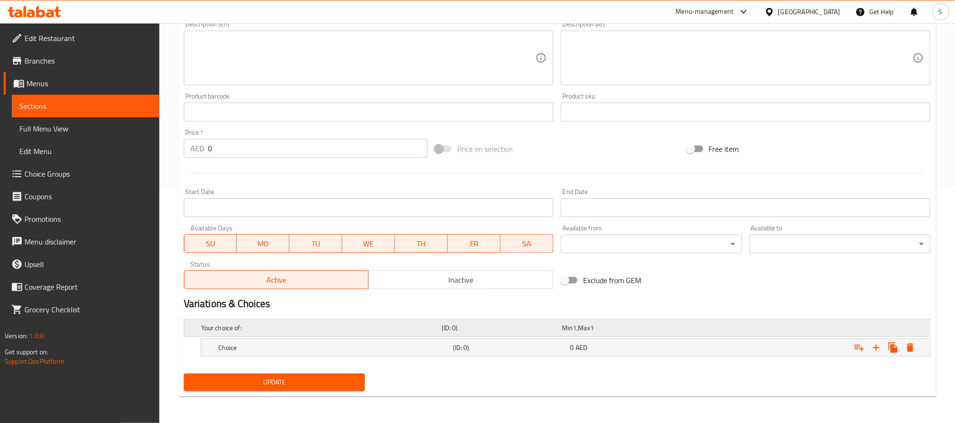
scroll to position [238, 0]
click at [874, 347] on icon "Expand" at bounding box center [876, 348] width 7 height 7
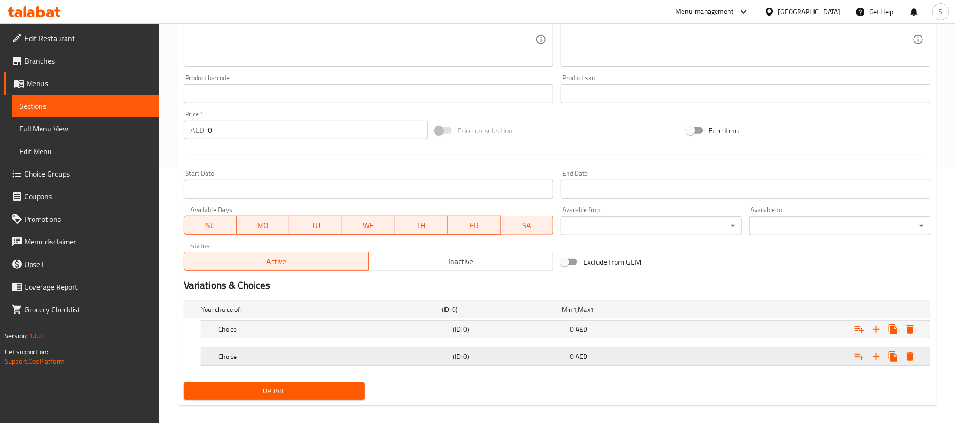
scroll to position [265, 0]
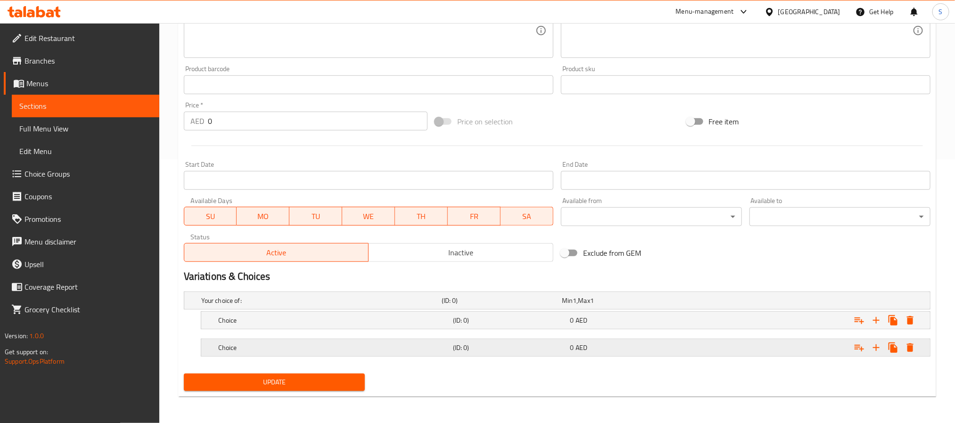
click at [762, 354] on div "Expand" at bounding box center [803, 348] width 235 height 21
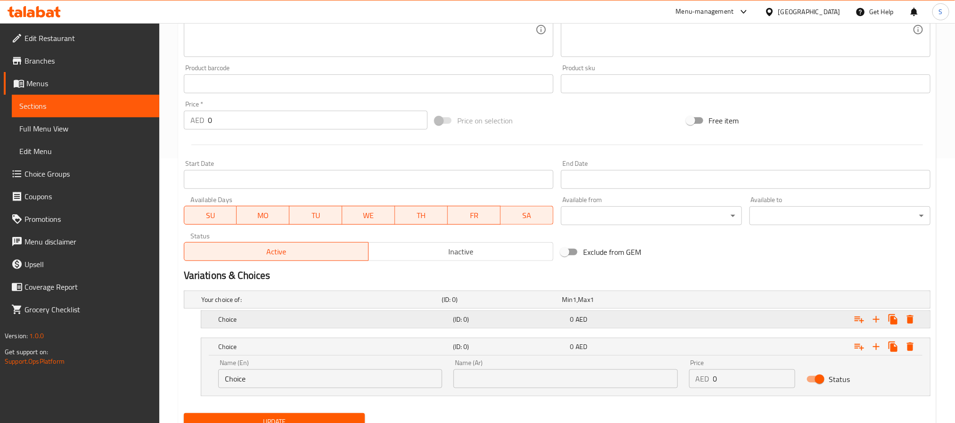
click at [757, 322] on div "Expand" at bounding box center [803, 319] width 235 height 21
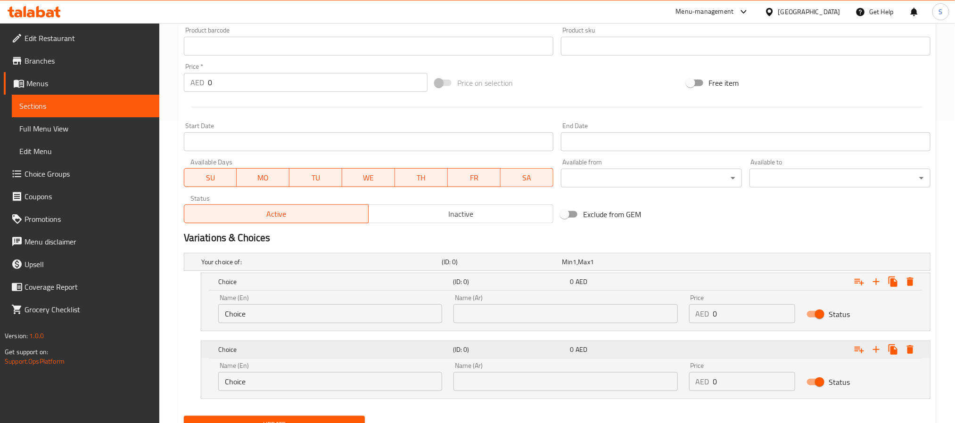
scroll to position [346, 0]
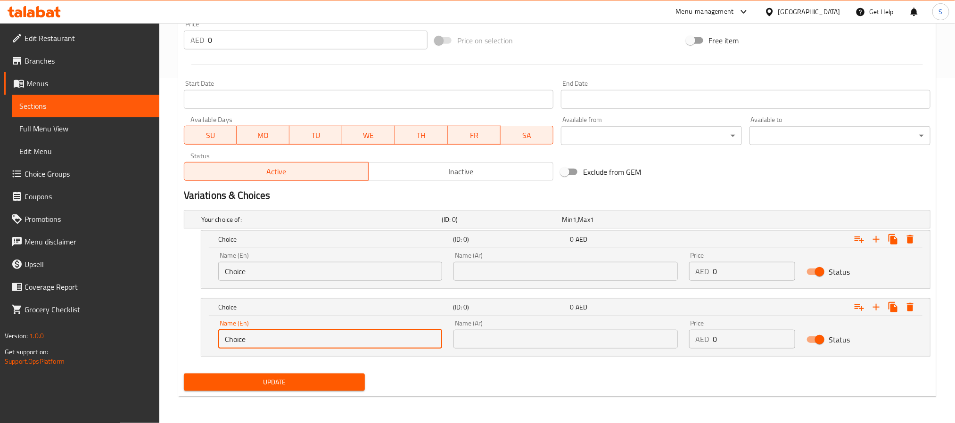
drag, startPoint x: 259, startPoint y: 337, endPoint x: 192, endPoint y: 334, distance: 67.0
click at [193, 336] on div "Choice (ID: 0) 0 AED Name (En) Choice Name (En) Name (Ar) Name (Ar) Price AED 0…" at bounding box center [557, 327] width 747 height 58
type input "Full"
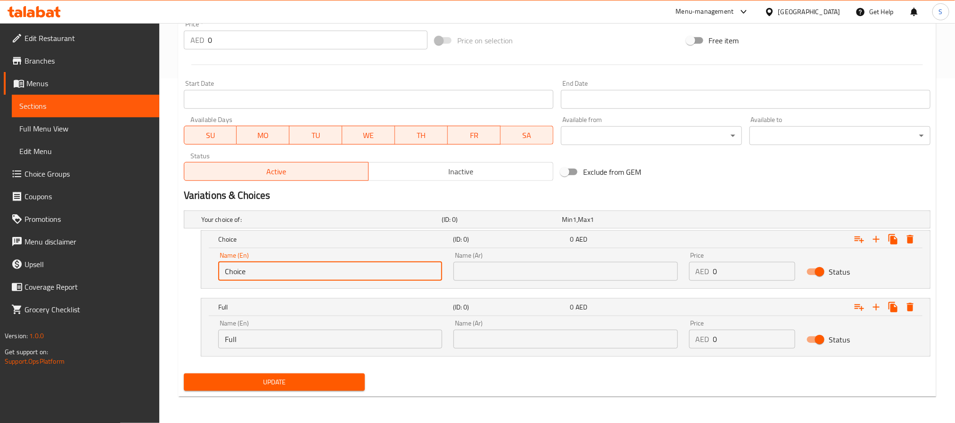
drag, startPoint x: 256, startPoint y: 272, endPoint x: 129, endPoint y: 264, distance: 127.1
click at [129, 264] on div "Edit Restaurant Branches Menus Sections Full Menu View Edit Menu Choice Groups …" at bounding box center [477, 50] width 955 height 745
type input "Half"
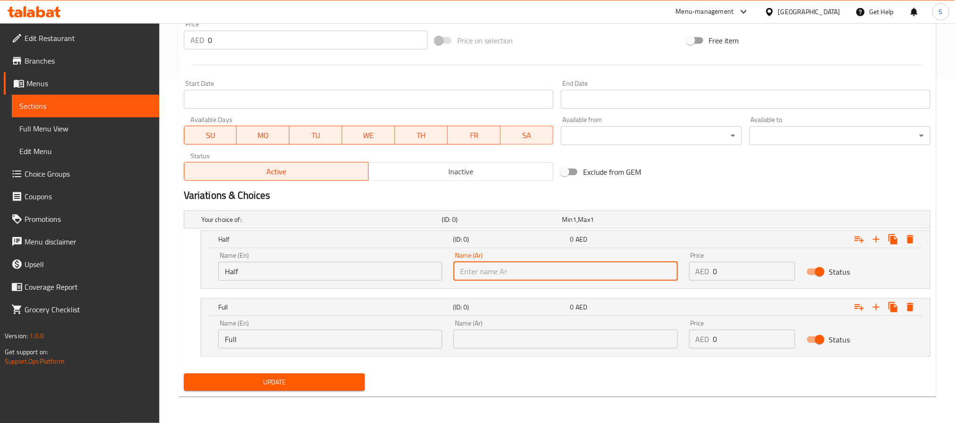
click at [486, 279] on input "text" at bounding box center [566, 271] width 224 height 19
type input "k"
type input "نصف"
click at [508, 338] on input "text" at bounding box center [566, 339] width 224 height 19
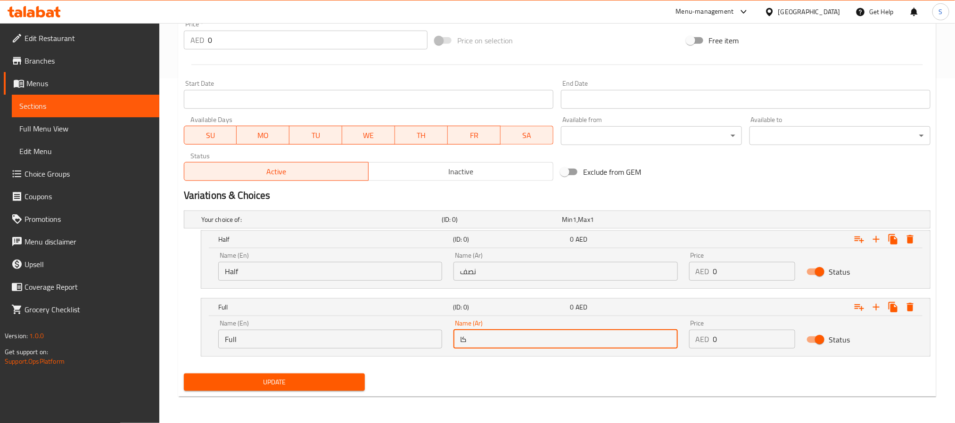
type input "كامل"
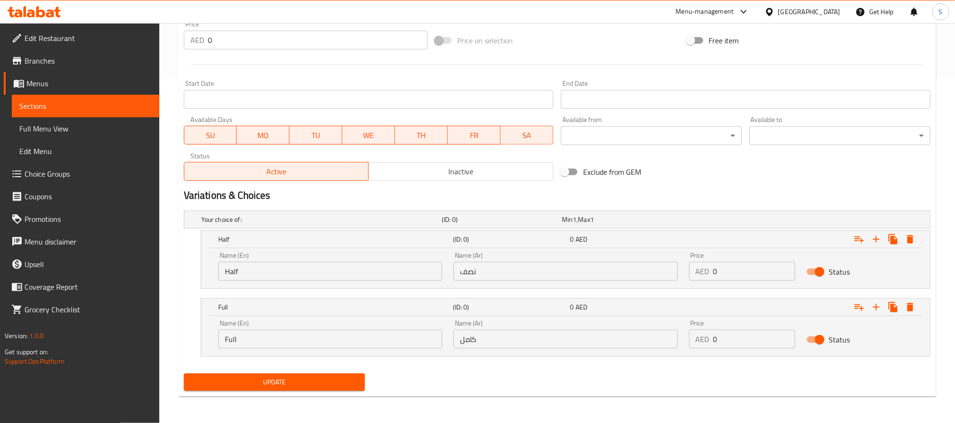
click at [487, 393] on div "Update" at bounding box center [557, 382] width 754 height 25
drag, startPoint x: 721, startPoint y: 273, endPoint x: 709, endPoint y: 274, distance: 12.3
click at [709, 274] on div "AED 0 Price" at bounding box center [742, 271] width 107 height 19
type input "18"
click at [714, 337] on input "0" at bounding box center [754, 339] width 83 height 19
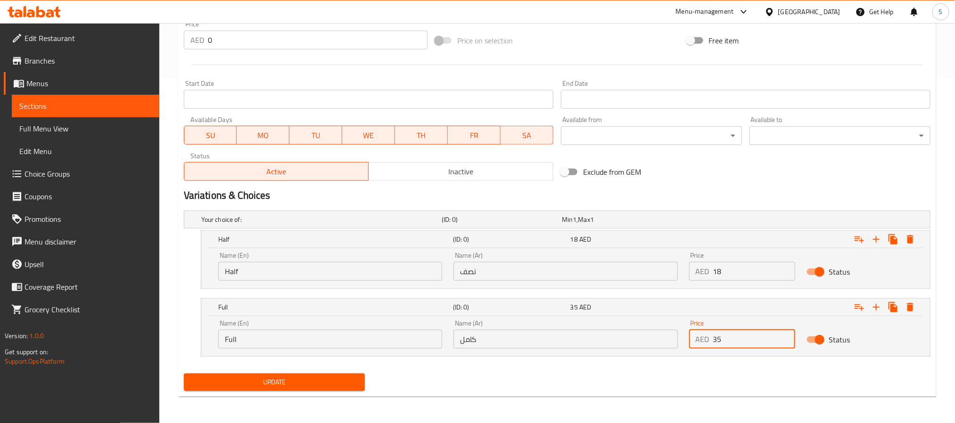
type input "35"
click at [683, 361] on nav at bounding box center [557, 363] width 747 height 8
click at [339, 392] on div "Update" at bounding box center [274, 382] width 189 height 25
click at [348, 379] on span "Update" at bounding box center [274, 383] width 166 height 12
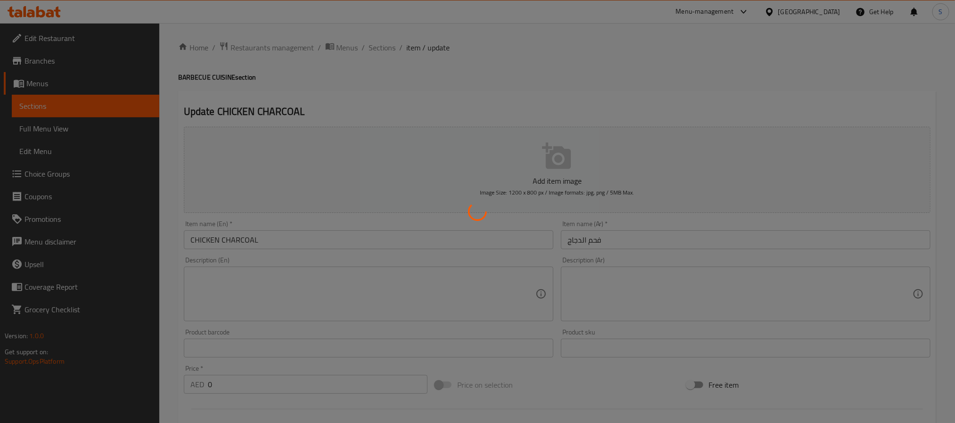
scroll to position [0, 0]
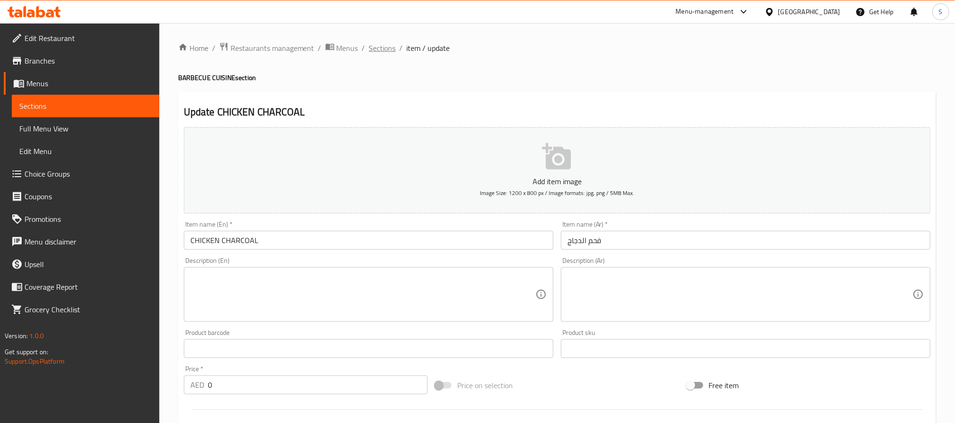
click at [380, 46] on span "Sections" at bounding box center [382, 47] width 27 height 11
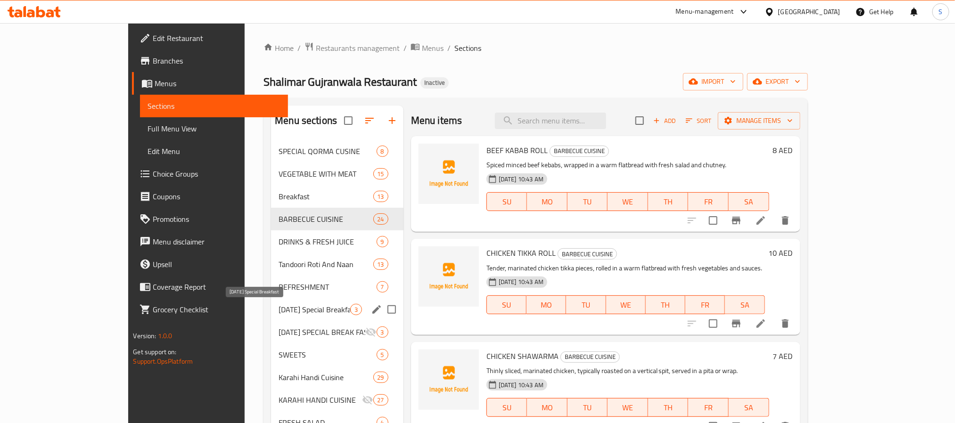
click at [279, 306] on span "[DATE] Special Breakfast" at bounding box center [314, 309] width 71 height 11
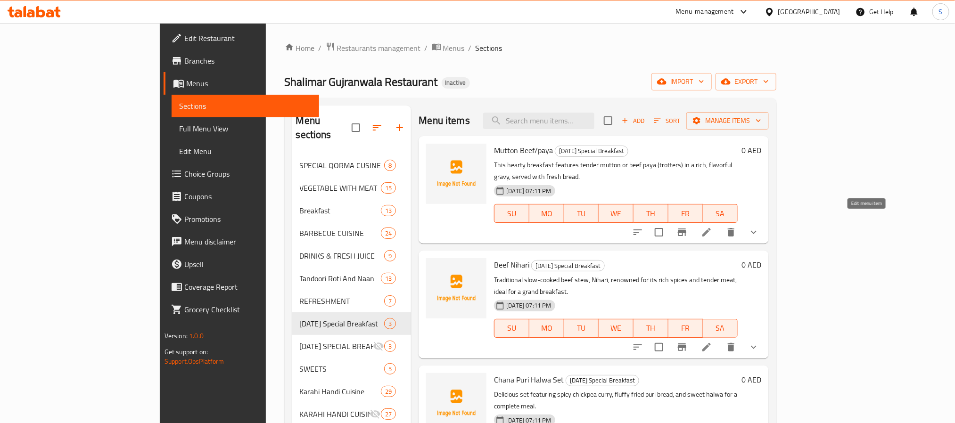
click at [712, 227] on icon at bounding box center [706, 232] width 11 height 11
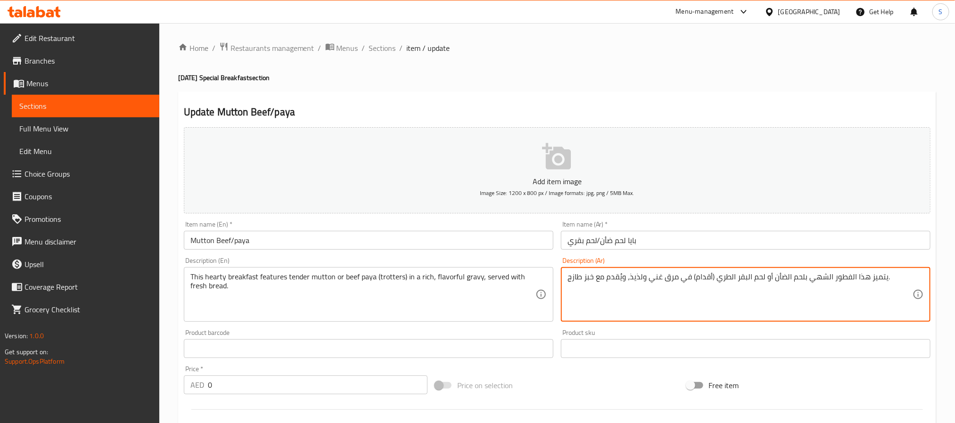
drag, startPoint x: 763, startPoint y: 280, endPoint x: 717, endPoint y: 279, distance: 45.8
click at [719, 277] on textarea "يتميز هذا الفطور الشهي بلحم الضأن أو لحم البقر الطري (أقدام) في مرق غني ولذيذ، …" at bounding box center [740, 294] width 345 height 45
drag, startPoint x: 716, startPoint y: 279, endPoint x: 762, endPoint y: 275, distance: 46.9
click at [762, 275] on textarea "يتميز هذا الفطور الشهي بلحم الضأن أو لحم البقر الطري (أقدام) في مرق غني ولذيذ، …" at bounding box center [740, 294] width 345 height 45
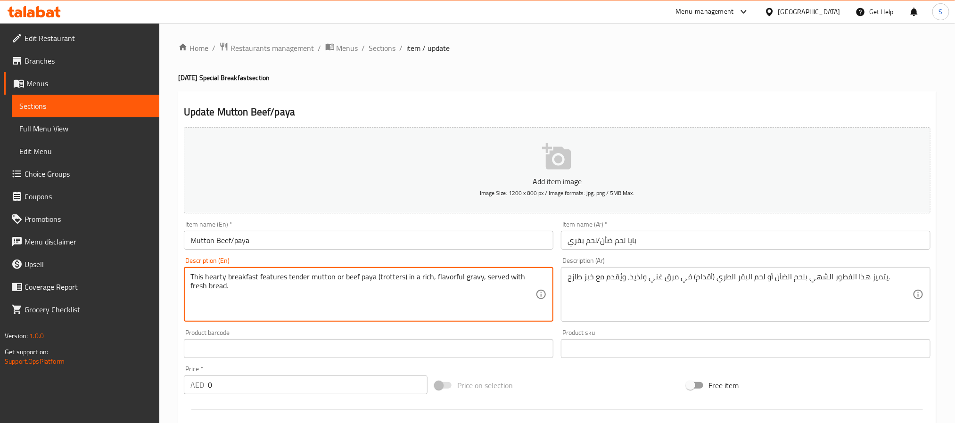
drag, startPoint x: 372, startPoint y: 279, endPoint x: 343, endPoint y: 275, distance: 30.0
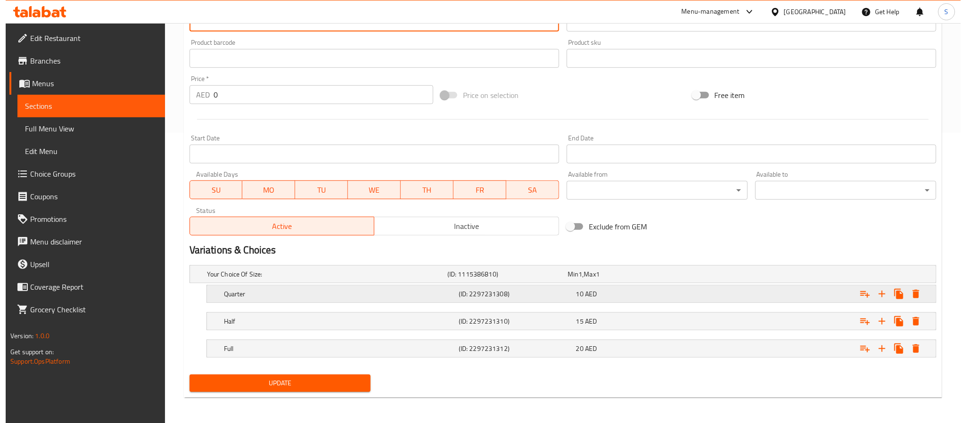
scroll to position [293, 0]
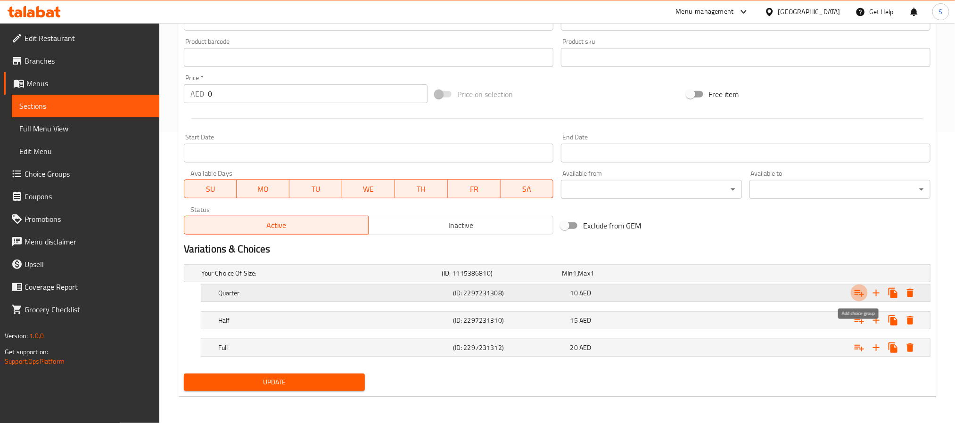
click at [862, 291] on icon "Expand" at bounding box center [859, 293] width 11 height 11
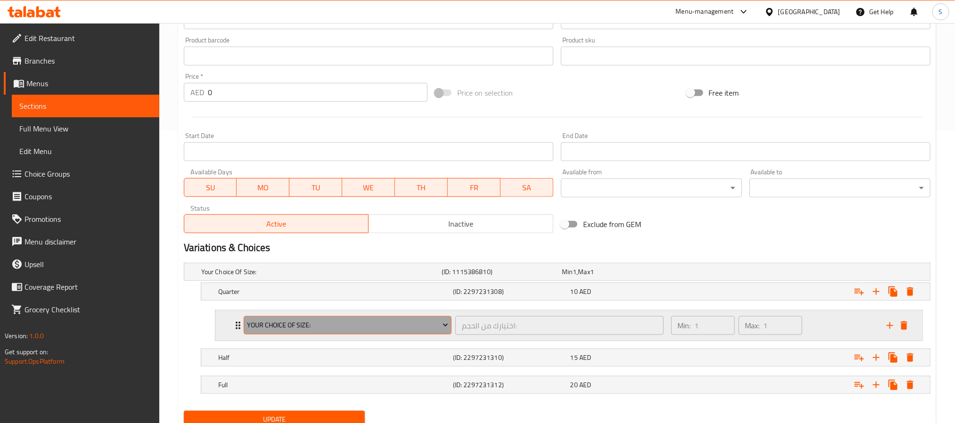
click at [403, 327] on span "Your Choice Of Size:" at bounding box center [347, 326] width 201 height 12
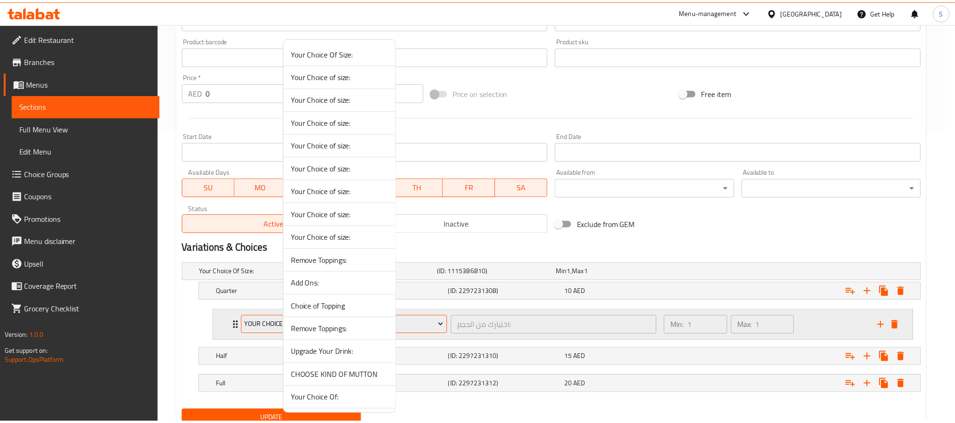
scroll to position [1085, 0]
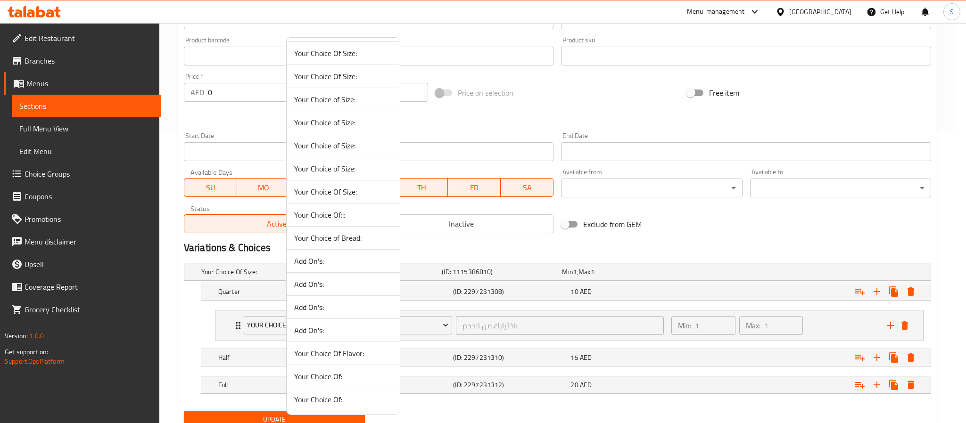
click at [350, 221] on span "Your Choice Of:::" at bounding box center [343, 214] width 98 height 11
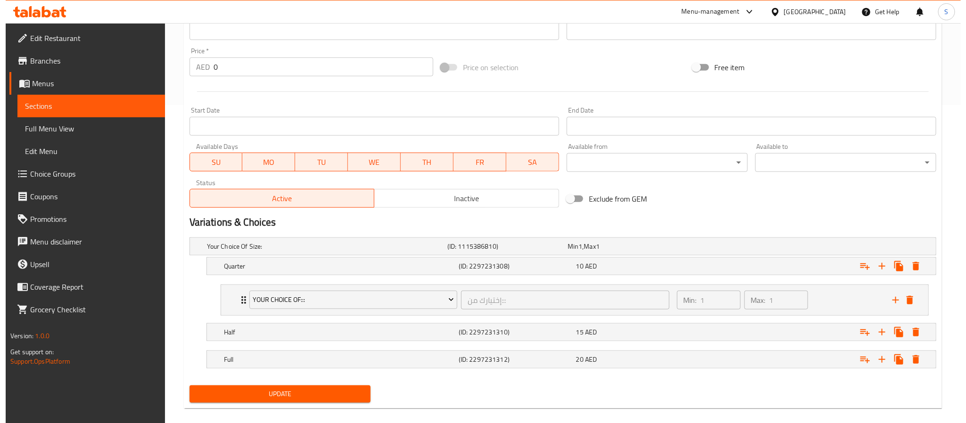
scroll to position [332, 0]
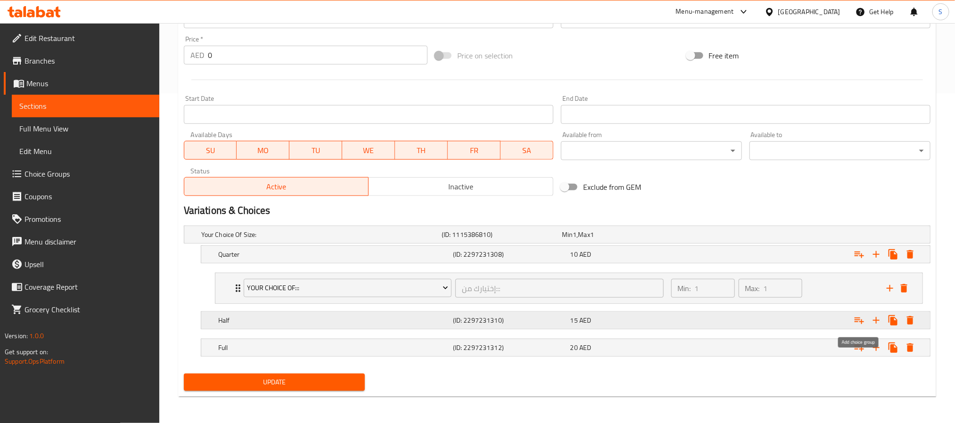
click at [860, 319] on icon "Expand" at bounding box center [859, 320] width 11 height 11
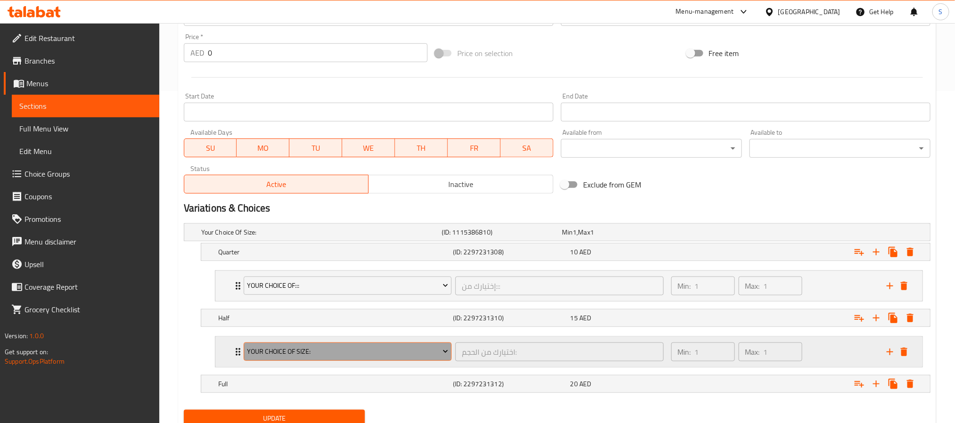
click at [419, 355] on span "Your Choice Of Size:" at bounding box center [347, 352] width 201 height 12
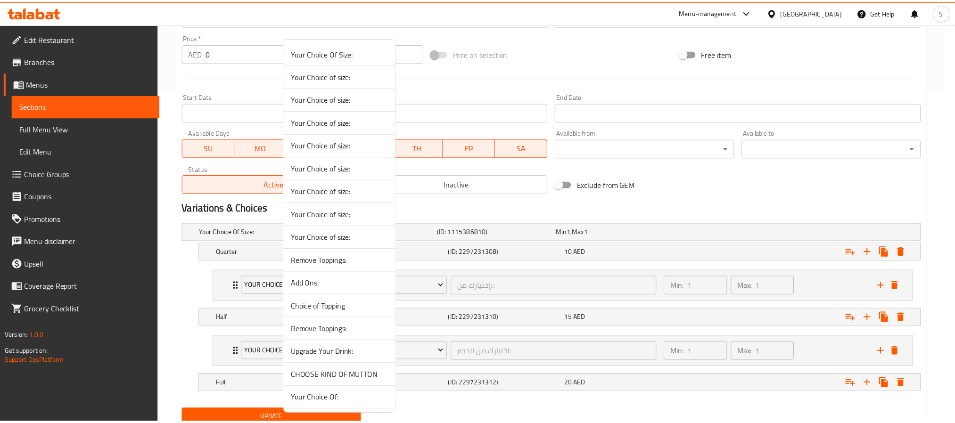
scroll to position [1085, 0]
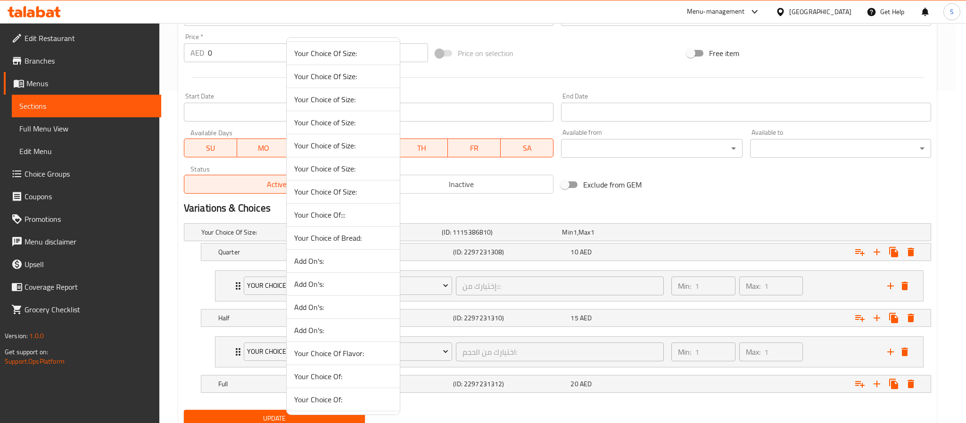
click at [334, 221] on span "Your Choice Of:::" at bounding box center [343, 214] width 98 height 11
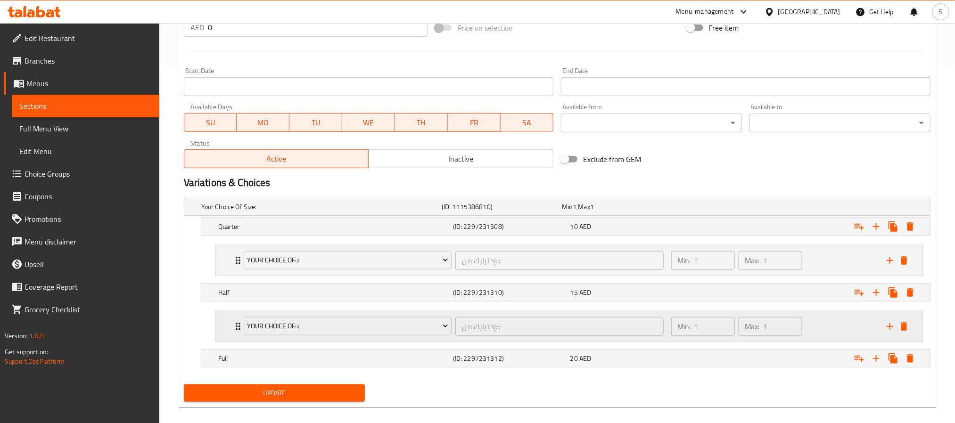
scroll to position [372, 0]
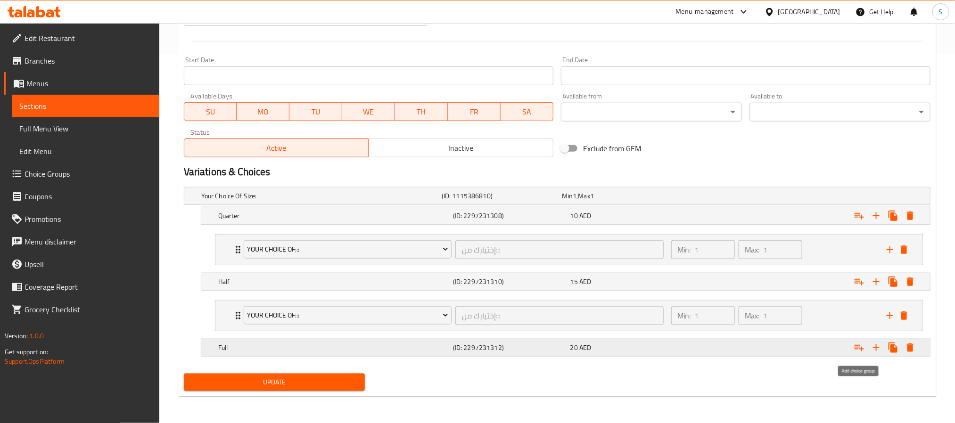
click at [858, 348] on icon "Expand" at bounding box center [859, 347] width 11 height 11
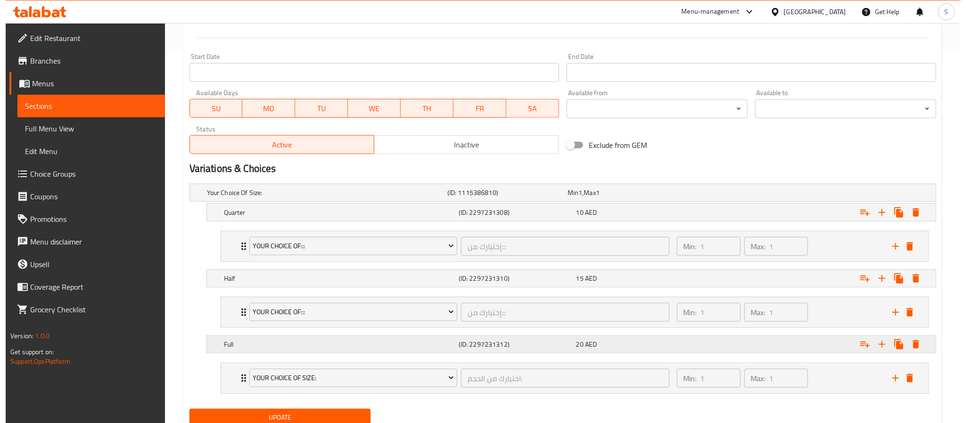
scroll to position [412, 0]
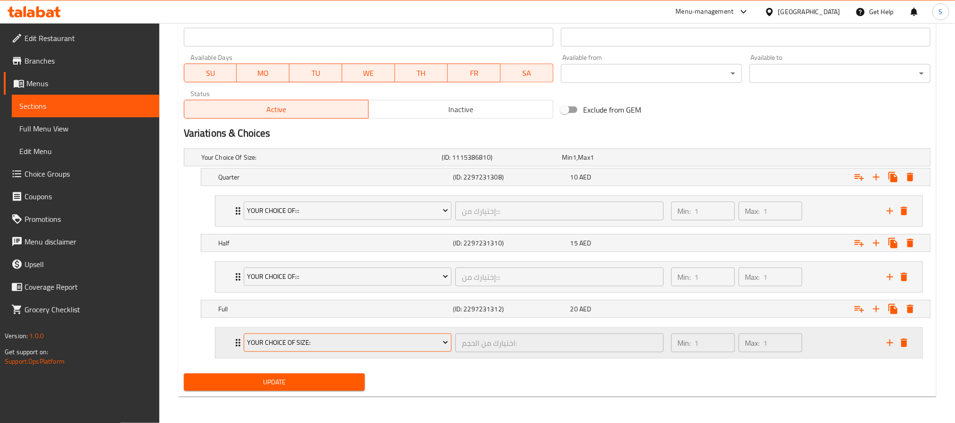
click at [360, 339] on span "Your Choice Of Size:" at bounding box center [347, 343] width 201 height 12
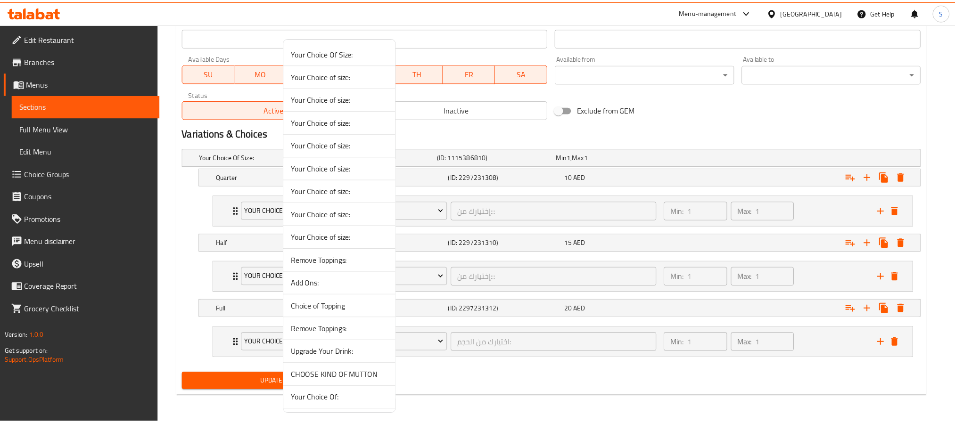
scroll to position [1085, 0]
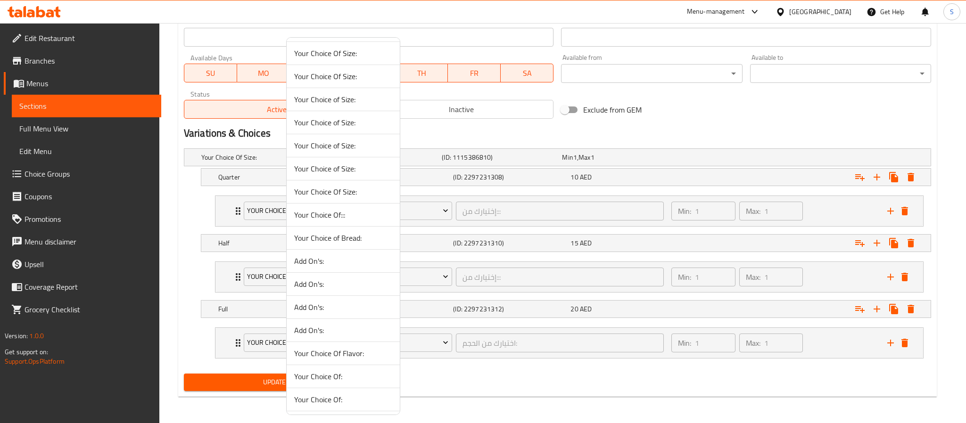
click at [334, 221] on span "Your Choice Of:::" at bounding box center [343, 214] width 98 height 11
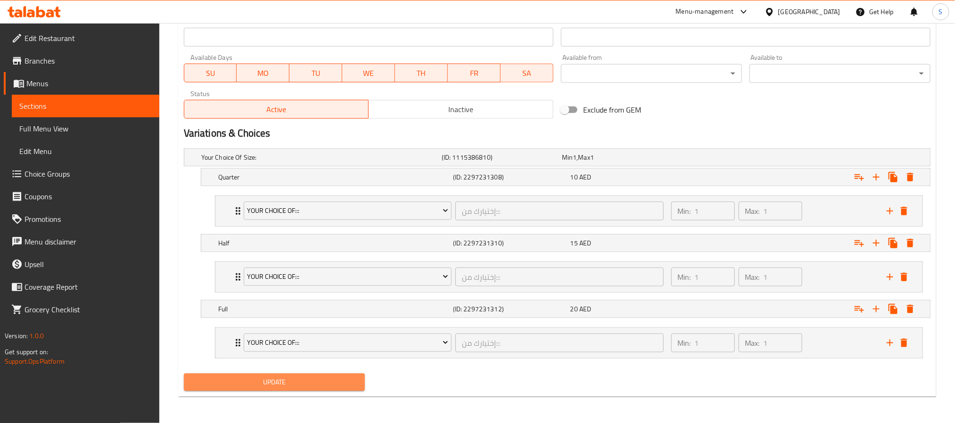
click at [273, 384] on span "Update" at bounding box center [274, 383] width 166 height 12
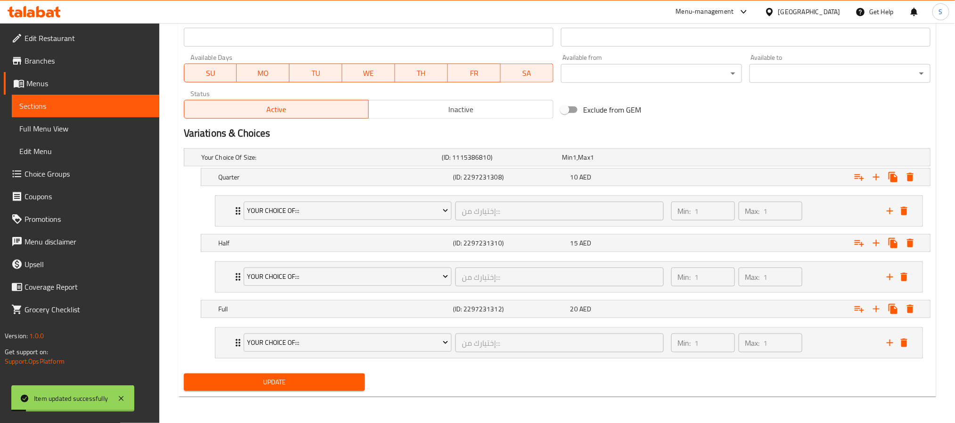
click at [288, 388] on span "Update" at bounding box center [274, 383] width 166 height 12
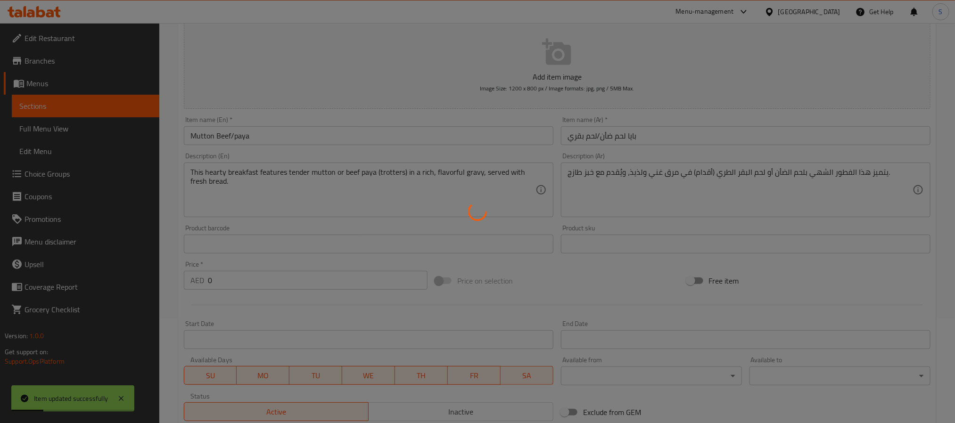
scroll to position [0, 0]
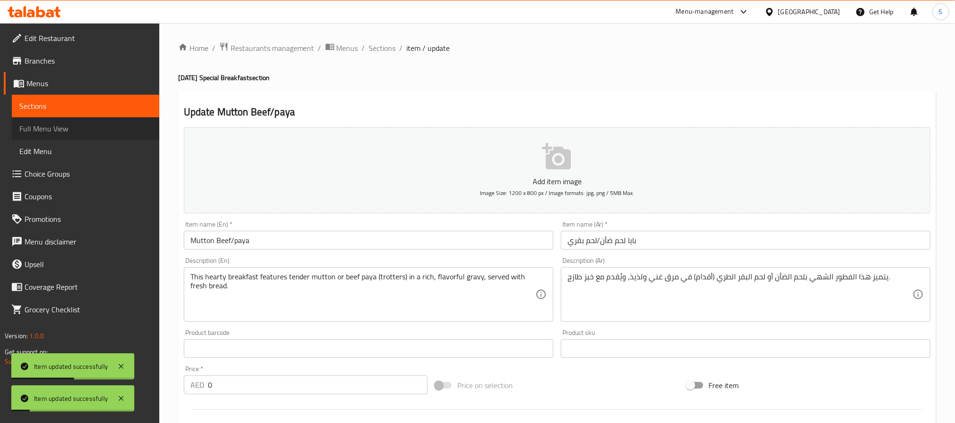
click at [74, 124] on span "Full Menu View" at bounding box center [85, 128] width 132 height 11
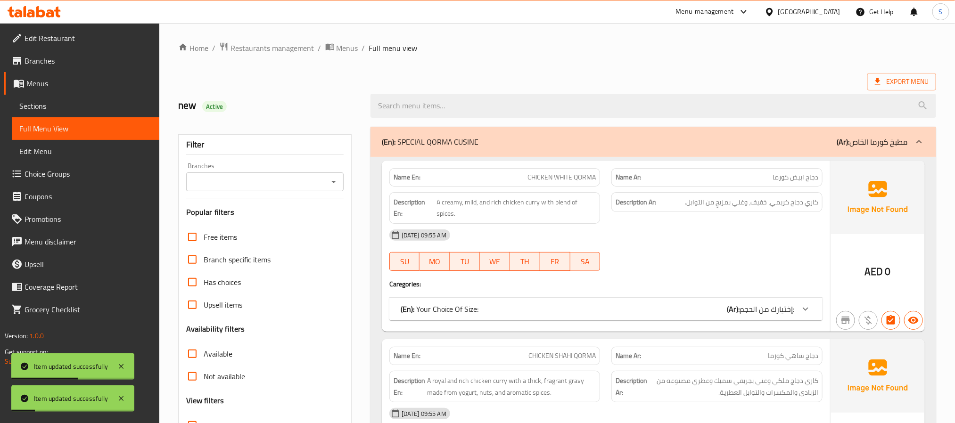
click at [44, 104] on span "Sections" at bounding box center [85, 105] width 132 height 11
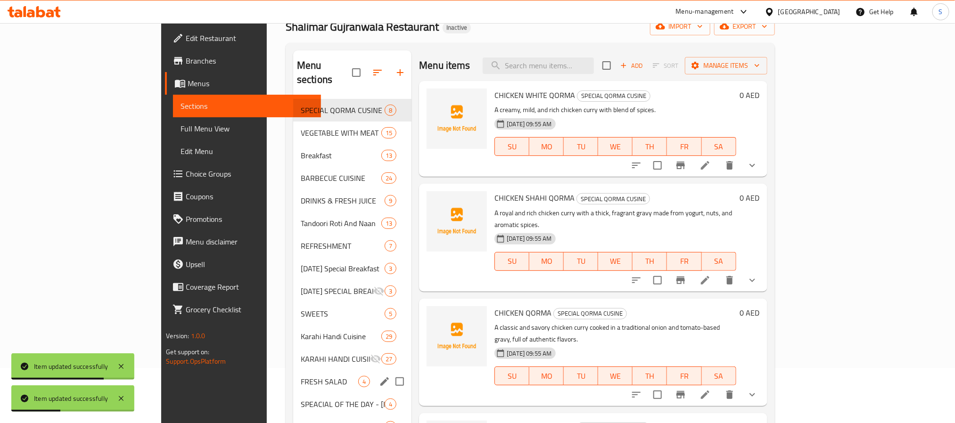
scroll to position [71, 0]
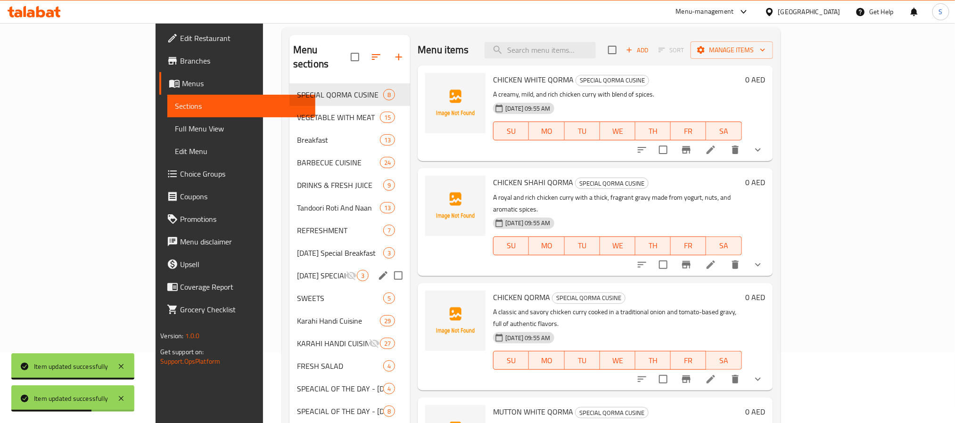
click at [388, 266] on input "Menu sections" at bounding box center [398, 276] width 20 height 20
checkbox input "true"
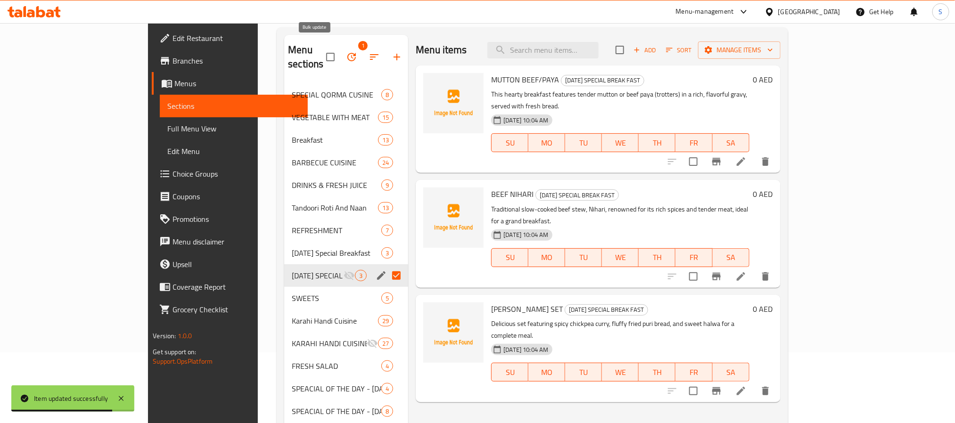
click at [346, 51] on icon "button" at bounding box center [351, 56] width 11 height 11
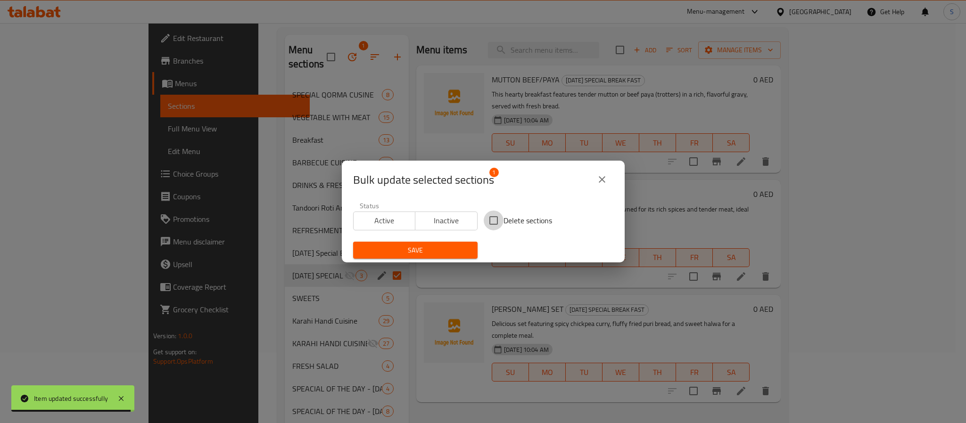
click at [488, 224] on input "Delete sections" at bounding box center [494, 221] width 20 height 20
checkbox input "true"
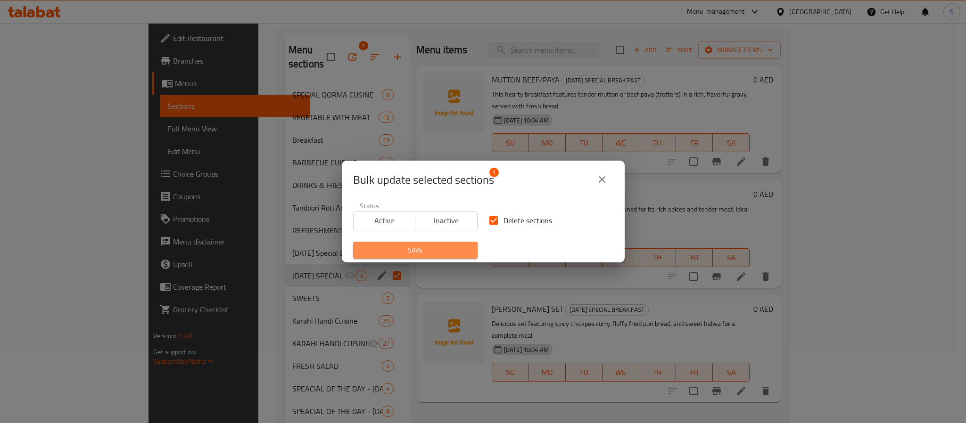
click at [422, 247] on span "Save" at bounding box center [415, 251] width 109 height 12
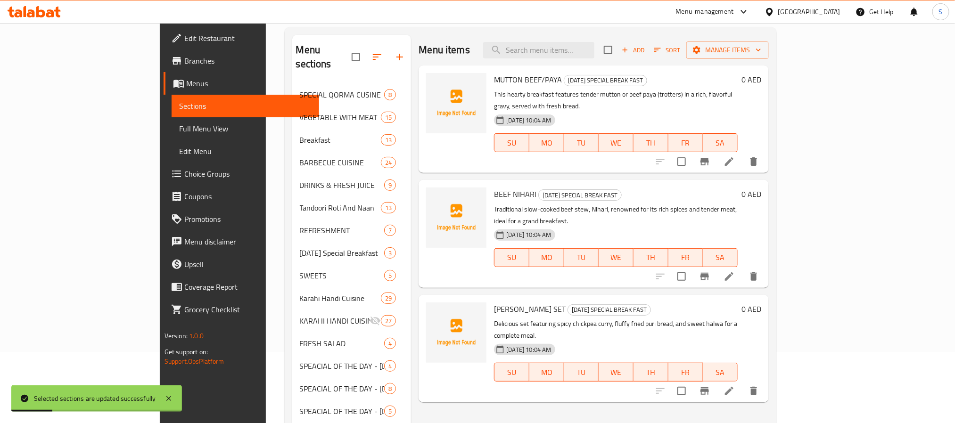
click at [179, 128] on span "Full Menu View" at bounding box center [245, 128] width 132 height 11
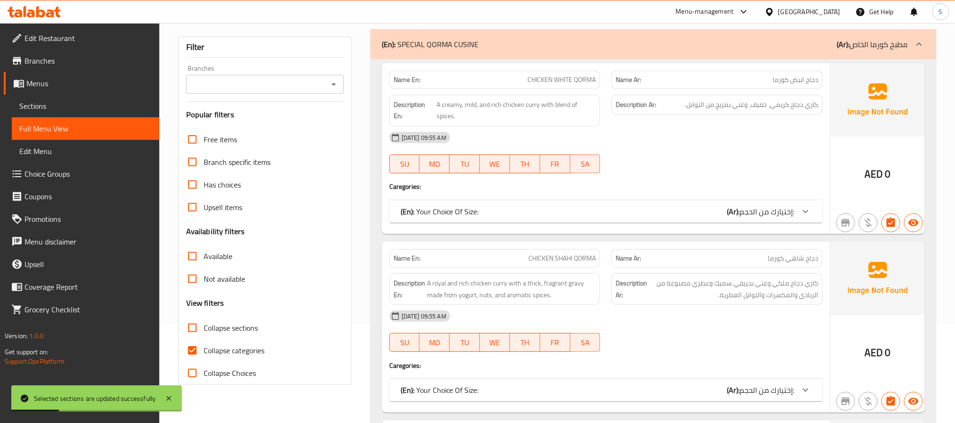
scroll to position [141, 0]
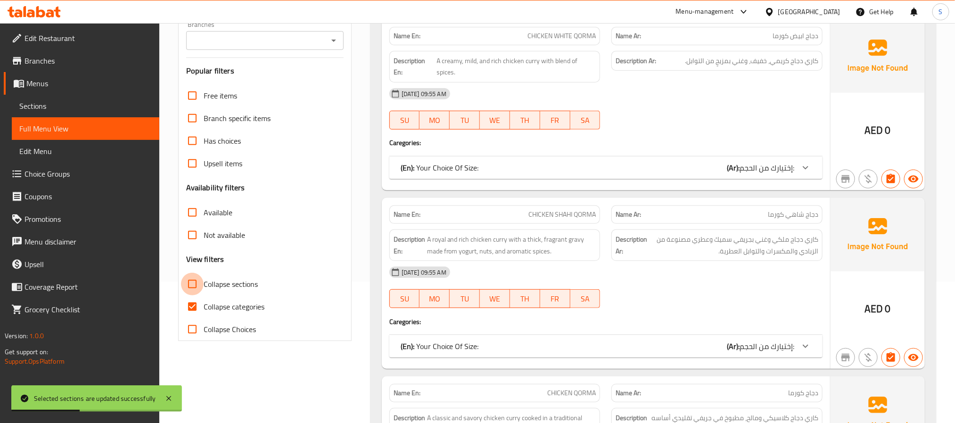
click at [193, 289] on input "Collapse sections" at bounding box center [192, 284] width 23 height 23
checkbox input "true"
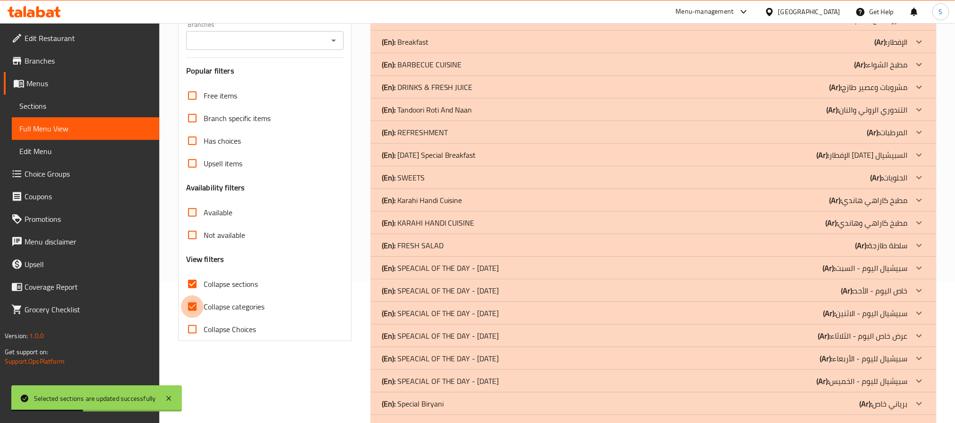
click at [197, 312] on input "Collapse categories" at bounding box center [192, 307] width 23 height 23
checkbox input "false"
click at [509, 155] on div "(En): [DATE] Special Breakfast (Ar): الإفطار [DATE] السبيشيال" at bounding box center [645, 154] width 526 height 11
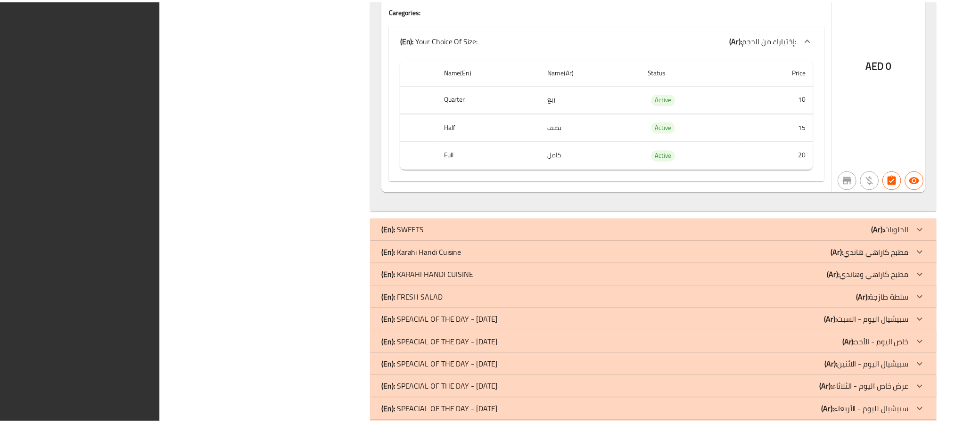
scroll to position [1450, 0]
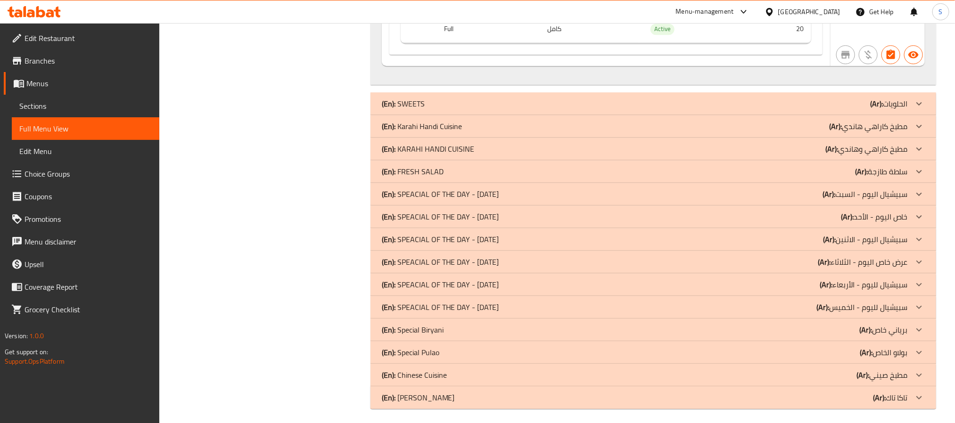
drag, startPoint x: 51, startPoint y: 123, endPoint x: 253, endPoint y: 212, distance: 221.0
click at [51, 123] on span "Full Menu View" at bounding box center [85, 128] width 132 height 11
click at [64, 110] on span "Sections" at bounding box center [85, 105] width 132 height 11
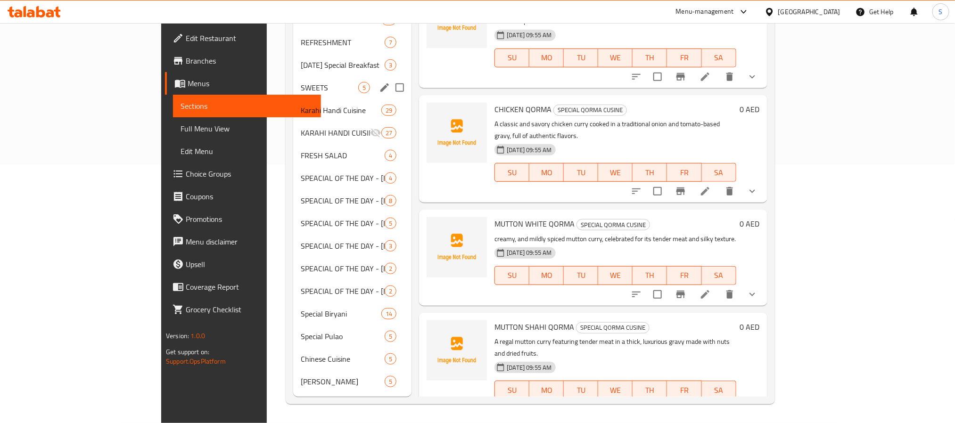
scroll to position [132, 0]
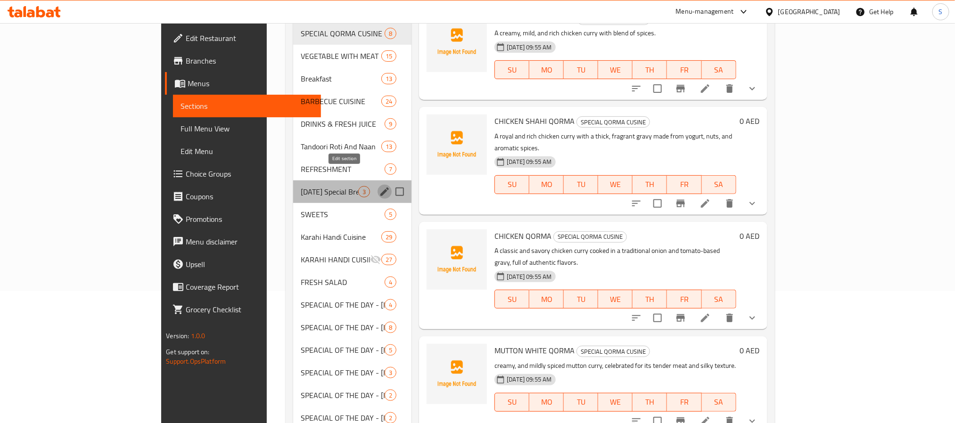
click at [379, 186] on icon "edit" at bounding box center [384, 191] width 11 height 11
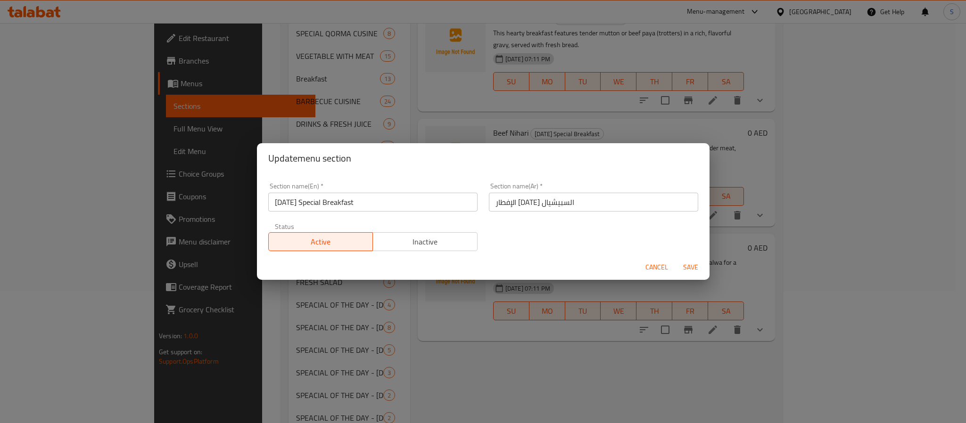
click at [332, 198] on input "[DATE] Special Breakfast" at bounding box center [372, 202] width 209 height 19
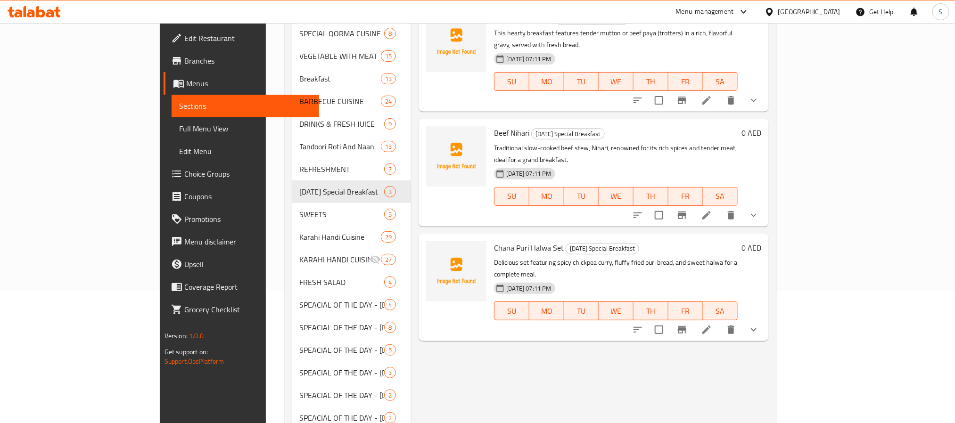
click at [572, 365] on div "Menu items Add Sort Manage items Mutton Beef/paya [DATE] Special Breakfast This…" at bounding box center [590, 249] width 358 height 550
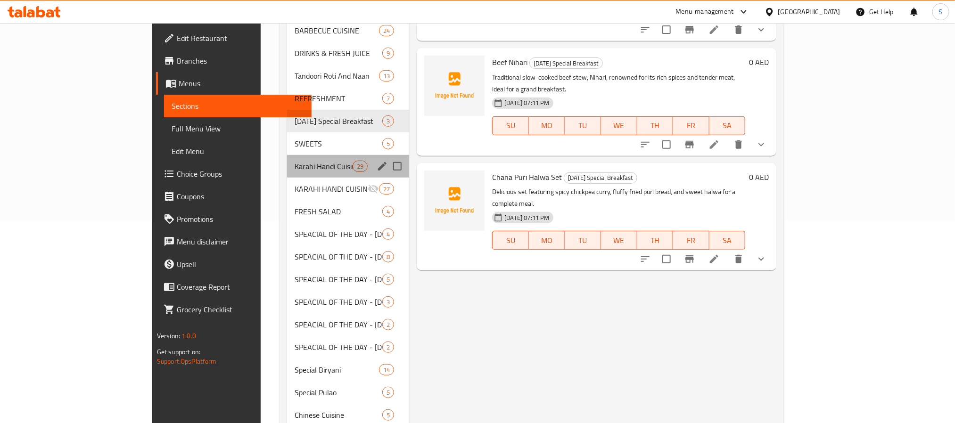
click at [287, 159] on div "Karahi Handi Cuisine 29" at bounding box center [348, 166] width 123 height 23
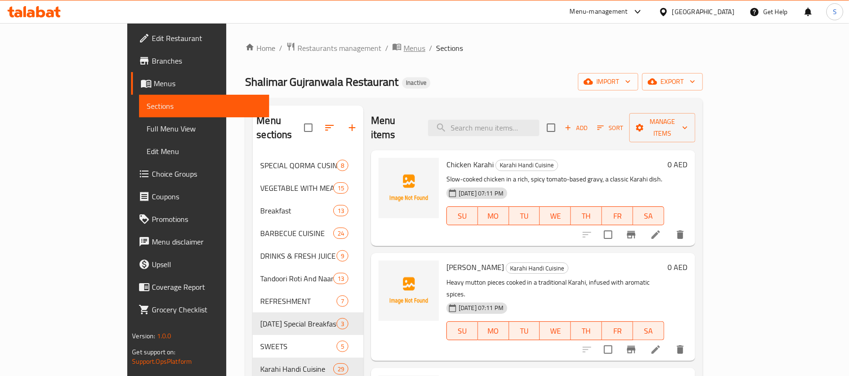
click at [404, 49] on span "Menus" at bounding box center [415, 47] width 22 height 11
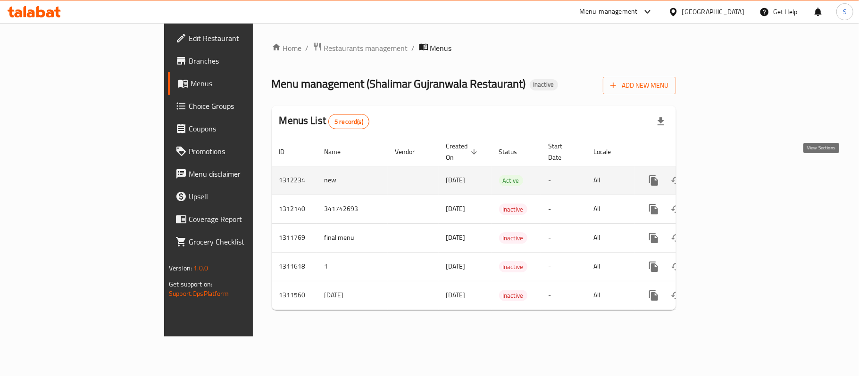
click at [727, 175] on icon "enhanced table" at bounding box center [721, 180] width 11 height 11
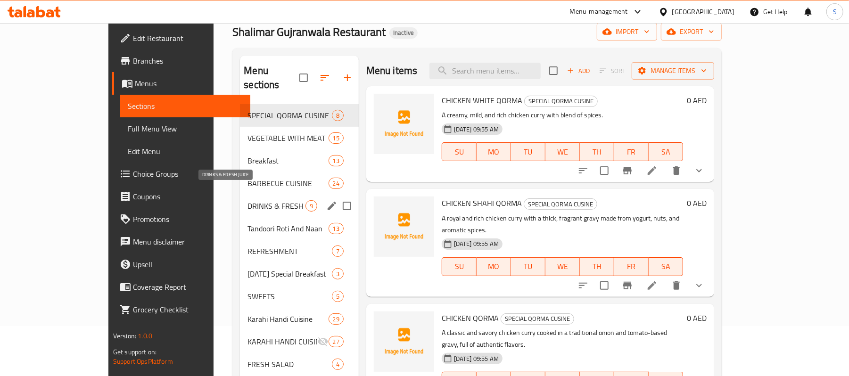
scroll to position [251, 0]
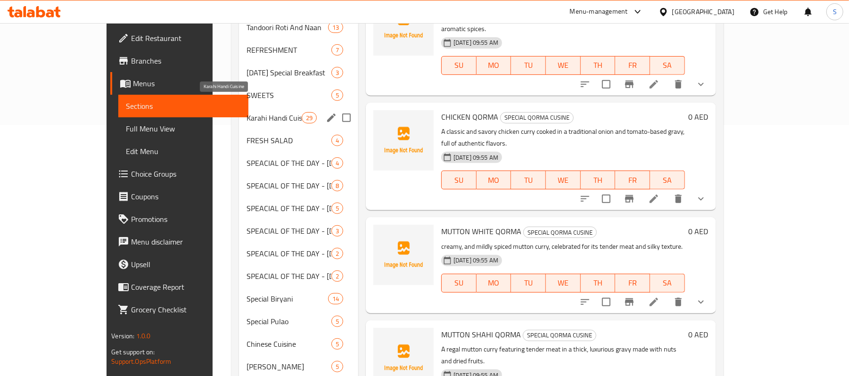
click at [249, 112] on span "Karahi Handi Cuisine" at bounding box center [274, 117] width 55 height 11
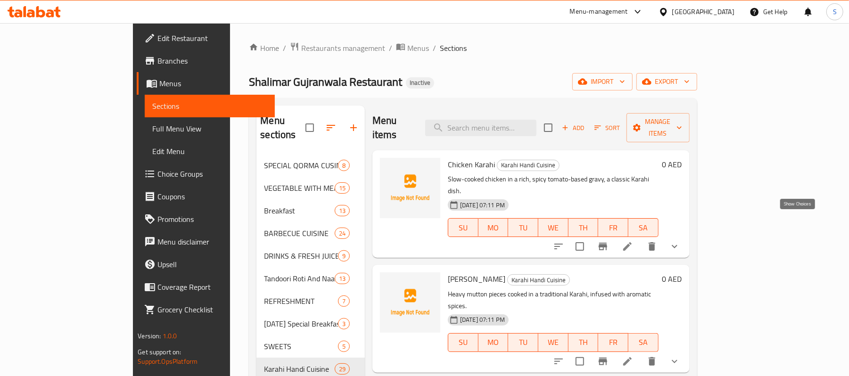
click at [680, 241] on icon "show more" at bounding box center [674, 246] width 11 height 11
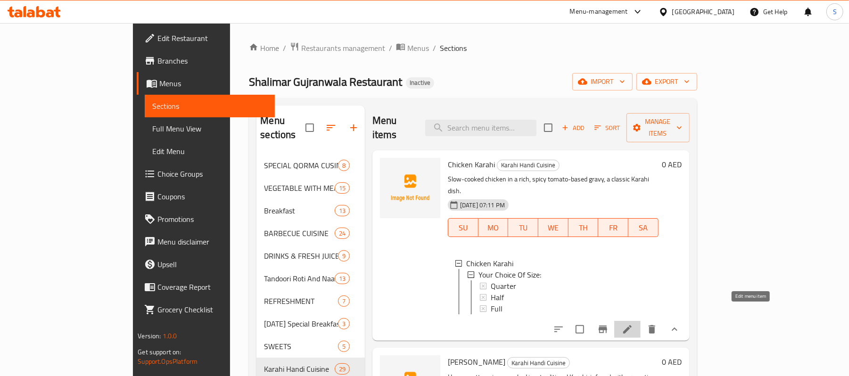
click at [633, 324] on icon at bounding box center [627, 329] width 11 height 11
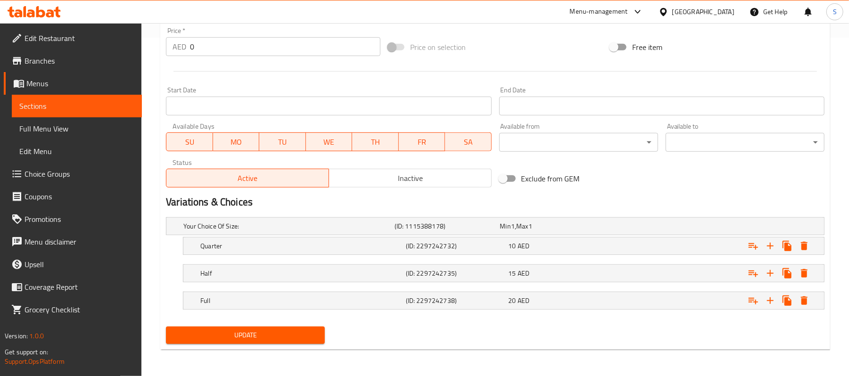
scroll to position [340, 0]
click at [589, 299] on div "20 AED" at bounding box center [558, 300] width 99 height 9
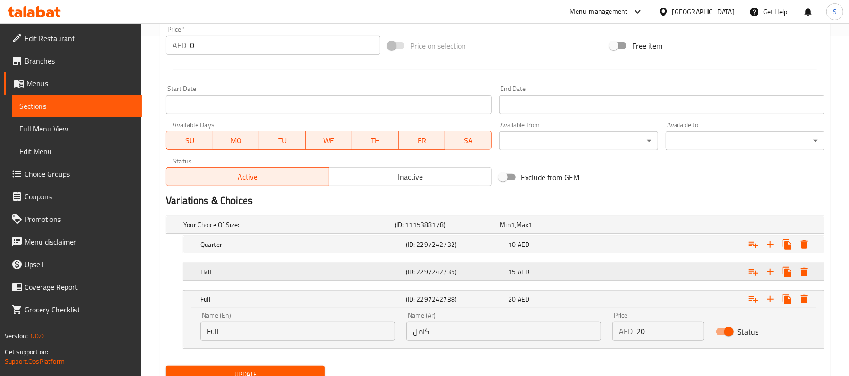
click at [603, 276] on div "15 AED" at bounding box center [558, 271] width 99 height 9
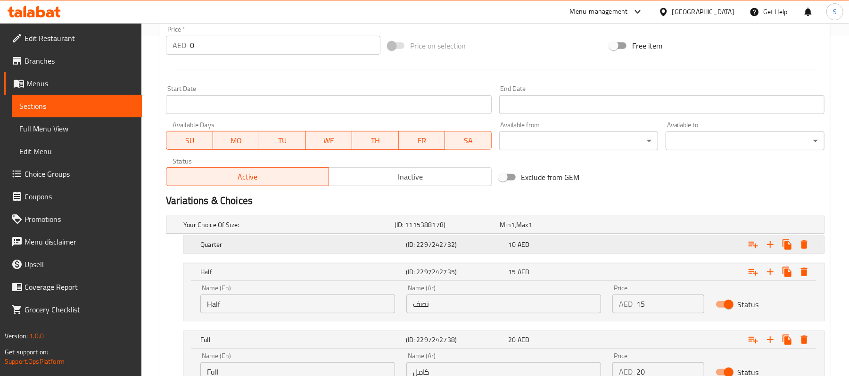
click at [612, 249] on div "Expand" at bounding box center [712, 244] width 206 height 21
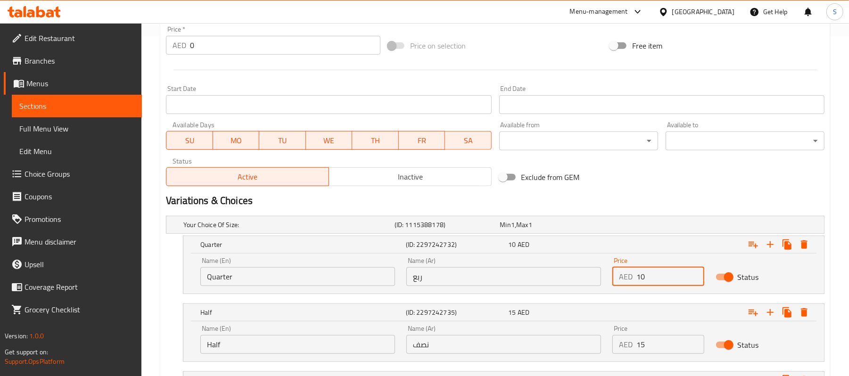
click at [644, 276] on input "10" at bounding box center [669, 276] width 67 height 19
type input "16"
click at [640, 346] on input "15" at bounding box center [669, 344] width 67 height 19
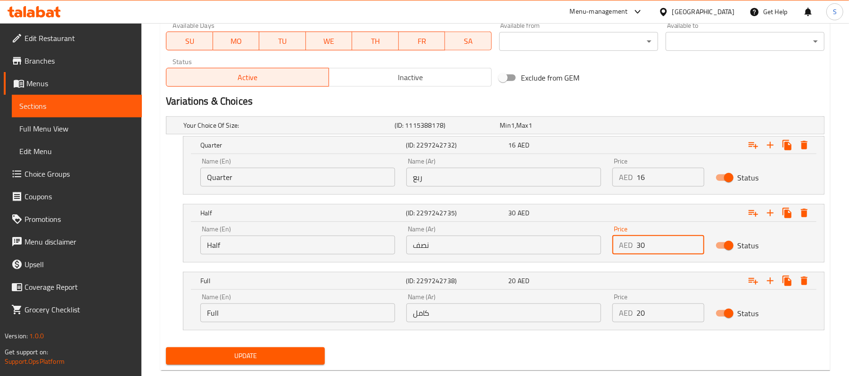
scroll to position [461, 0]
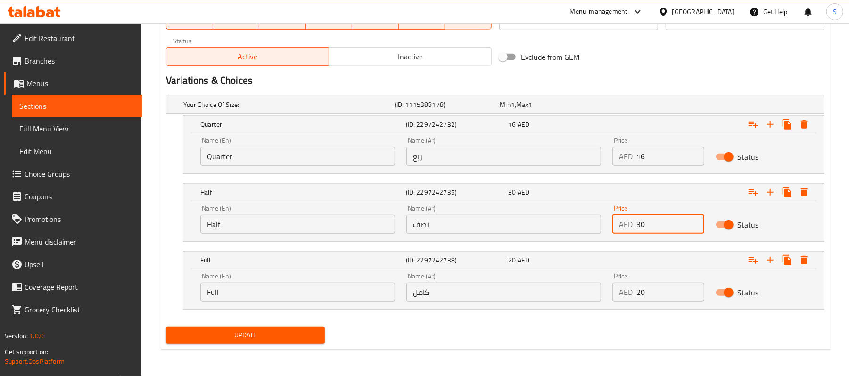
type input "30"
click at [637, 295] on input "20" at bounding box center [669, 292] width 67 height 19
type input "50"
click at [300, 330] on span "Update" at bounding box center [245, 336] width 144 height 12
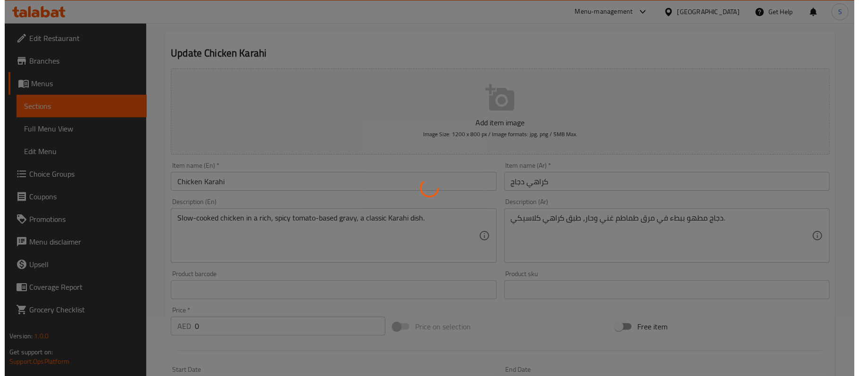
scroll to position [0, 0]
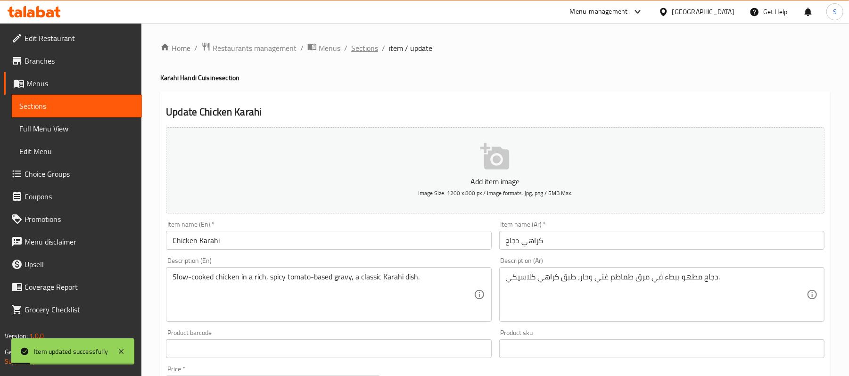
click at [352, 53] on span "Sections" at bounding box center [364, 47] width 27 height 11
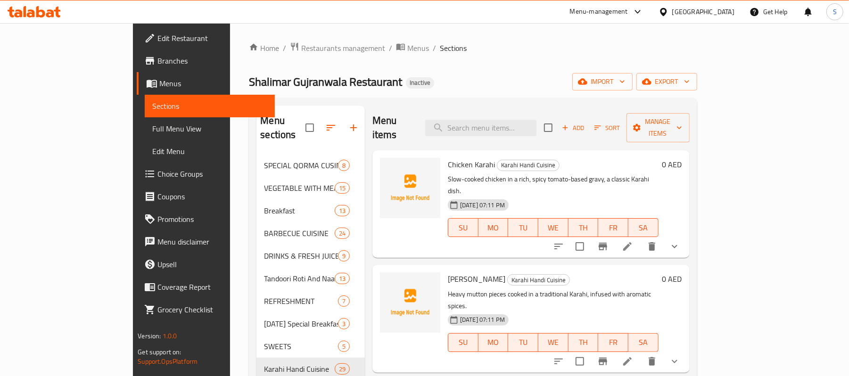
click at [493, 85] on div "Shalimar Gujranwala Restaurant Inactive import export" at bounding box center [473, 81] width 448 height 17
click at [558, 124] on input "checkbox" at bounding box center [548, 128] width 20 height 20
checkbox input "true"
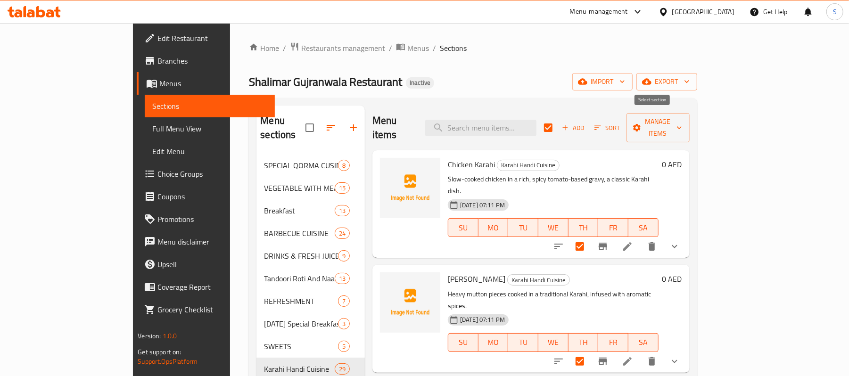
checkbox input "true"
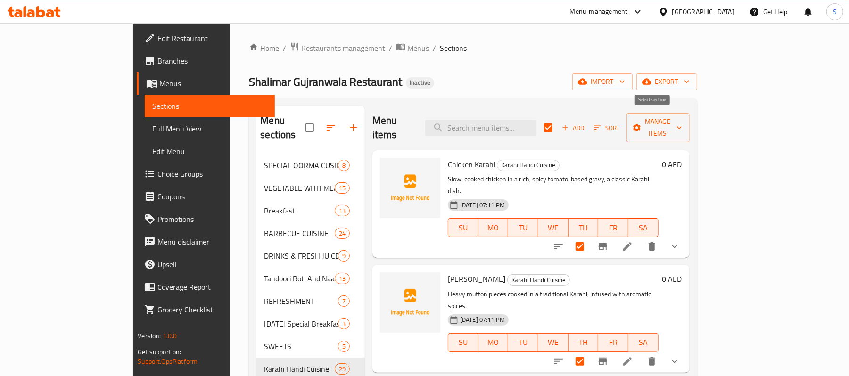
checkbox input "true"
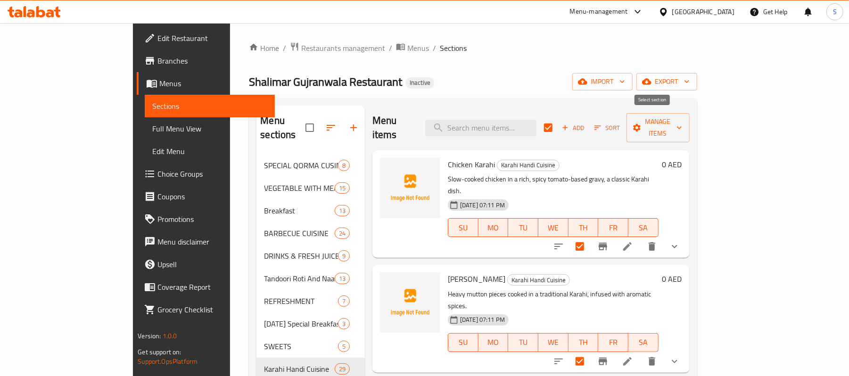
checkbox input "true"
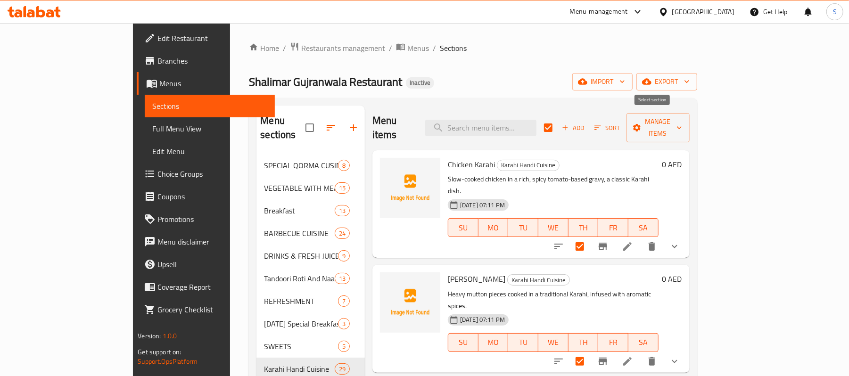
checkbox input "true"
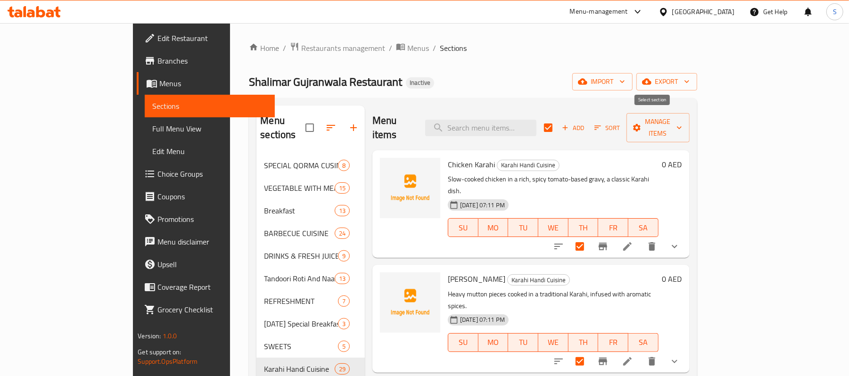
checkbox input "true"
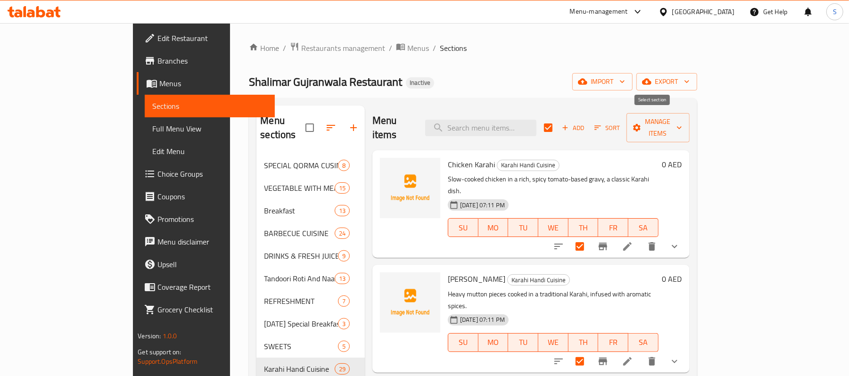
checkbox input "true"
click at [590, 237] on input "checkbox" at bounding box center [580, 247] width 20 height 20
checkbox input "false"
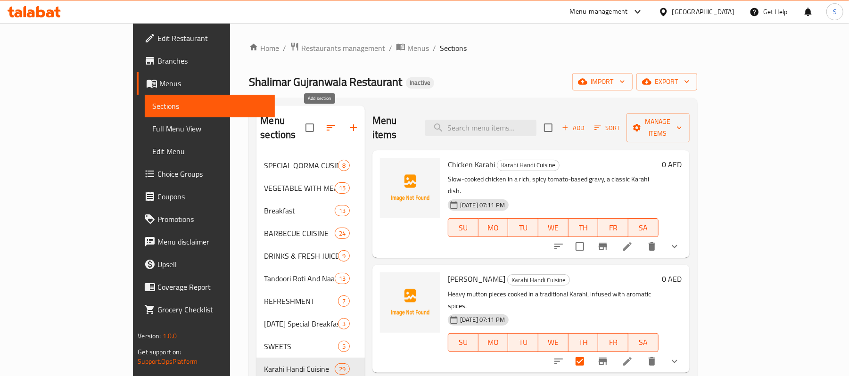
click at [342, 121] on button "button" at bounding box center [353, 127] width 23 height 23
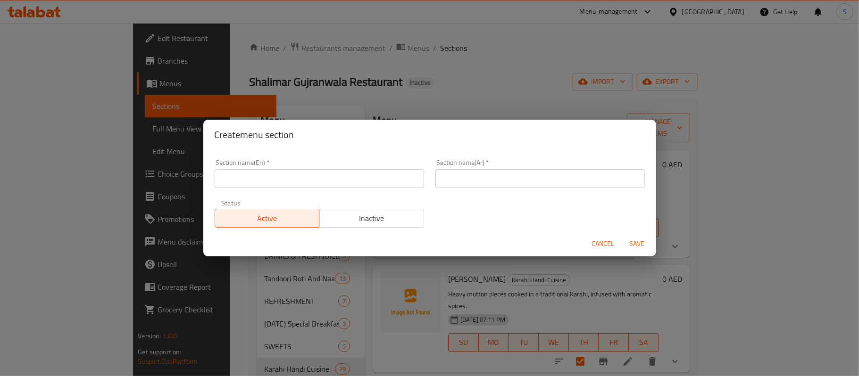
click at [333, 173] on input "text" at bounding box center [319, 178] width 209 height 19
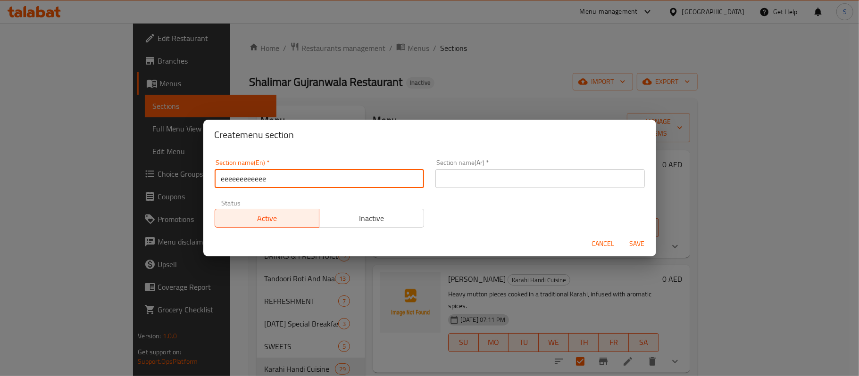
type input "eeeeeeeeeeee"
click at [445, 185] on input "text" at bounding box center [539, 178] width 209 height 19
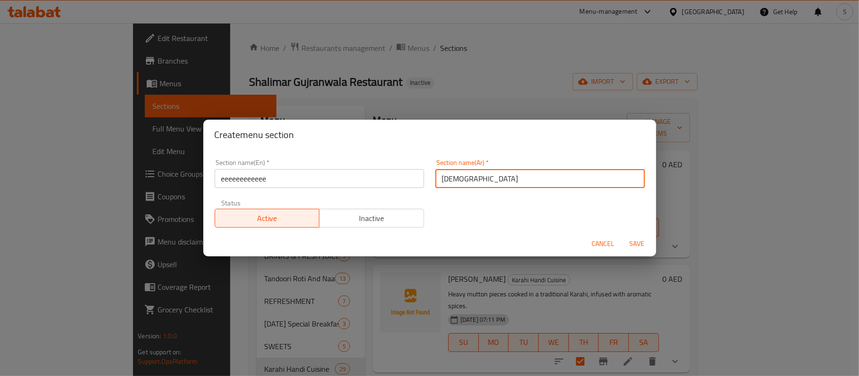
type input "[DEMOGRAPHIC_DATA]"
click at [430, 142] on div "Create menu section" at bounding box center [429, 135] width 453 height 30
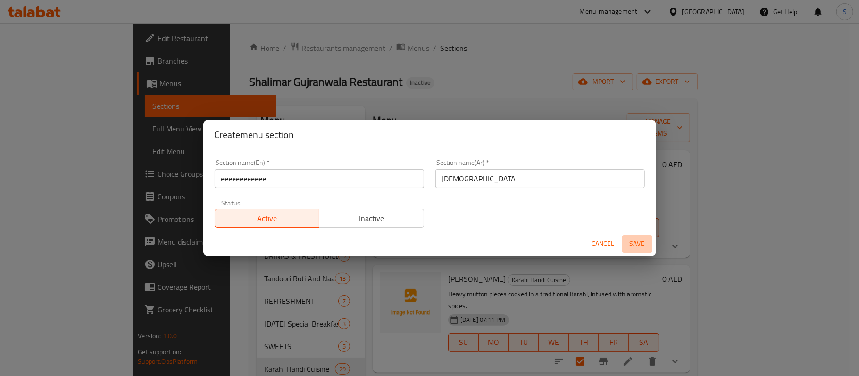
click at [626, 244] on span "Save" at bounding box center [637, 244] width 23 height 12
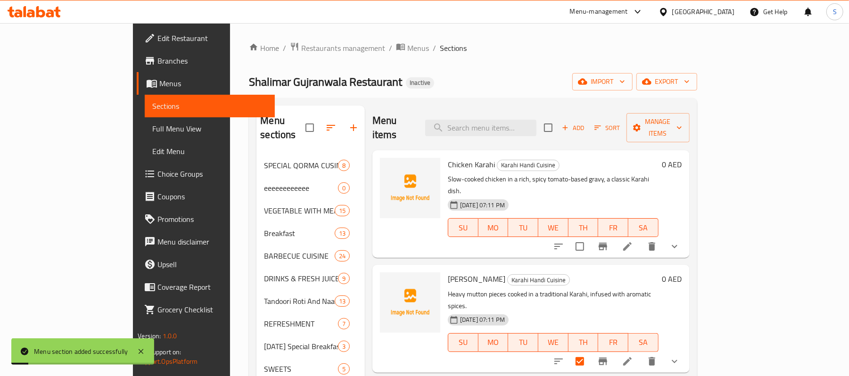
click at [389, 87] on div "Shalimar Gujranwala Restaurant Inactive import export" at bounding box center [473, 81] width 448 height 17
click at [327, 125] on icon "button" at bounding box center [331, 128] width 8 height 6
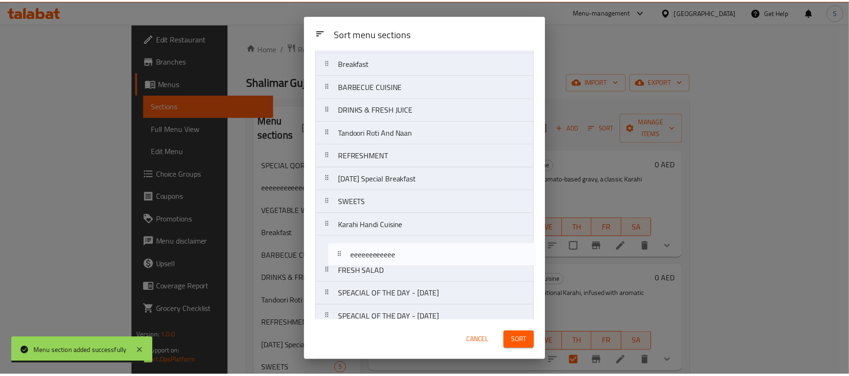
scroll to position [74, 0]
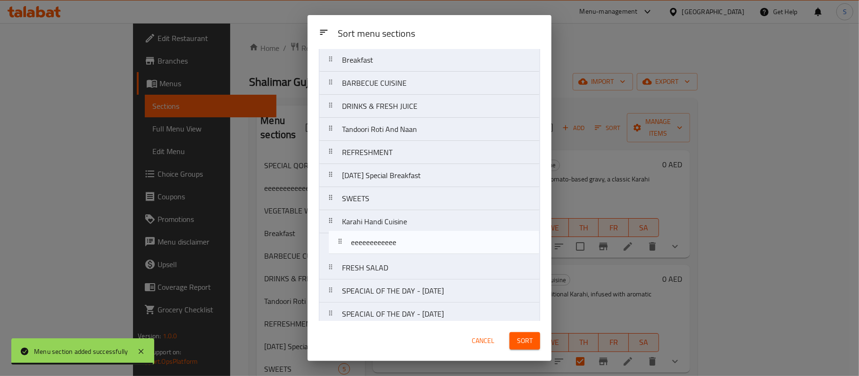
drag, startPoint x: 360, startPoint y: 111, endPoint x: 368, endPoint y: 255, distance: 143.5
click at [368, 255] on nav "SPECIAL QORMA CUSINE eeeeeeeeeeee VEGETABLE WITH MEAT Breakfast BARBECUE CUISIN…" at bounding box center [429, 256] width 221 height 509
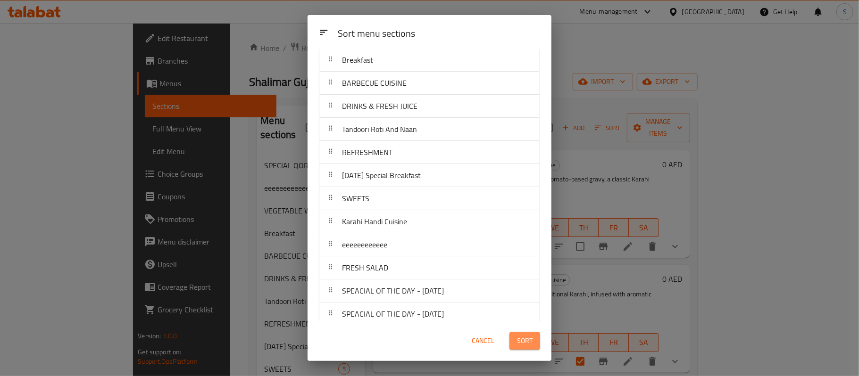
click at [522, 339] on span "Sort" at bounding box center [525, 341] width 16 height 12
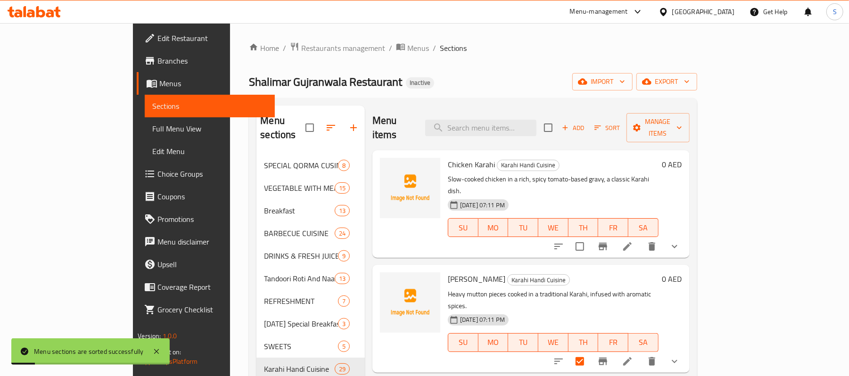
click at [406, 81] on div "Shalimar Gujranwala Restaurant Inactive import export" at bounding box center [473, 81] width 448 height 17
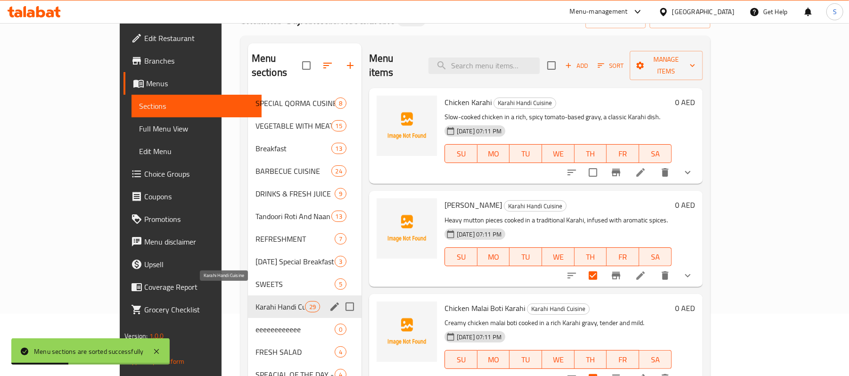
scroll to position [63, 0]
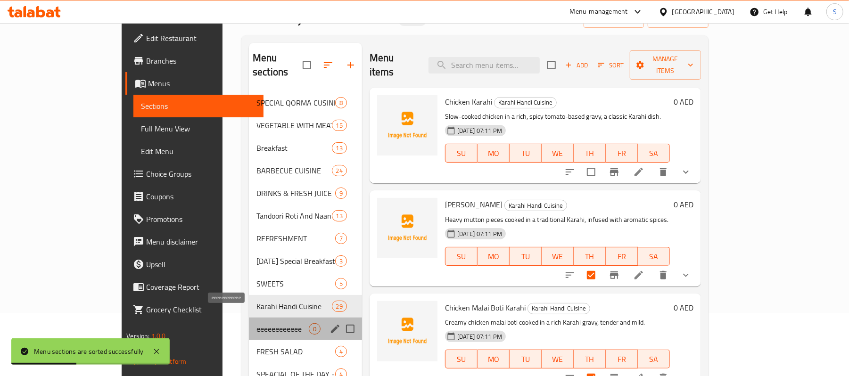
click at [256, 323] on span "eeeeeeeeeeee" at bounding box center [282, 328] width 52 height 11
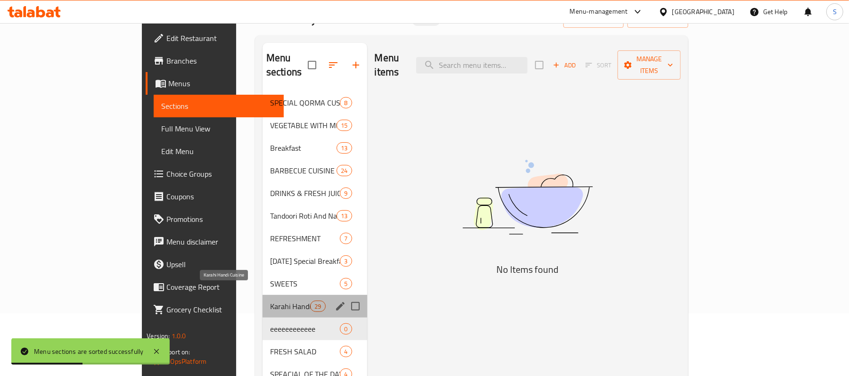
click at [270, 301] on span "Karahi Handi Cuisine" at bounding box center [290, 306] width 40 height 11
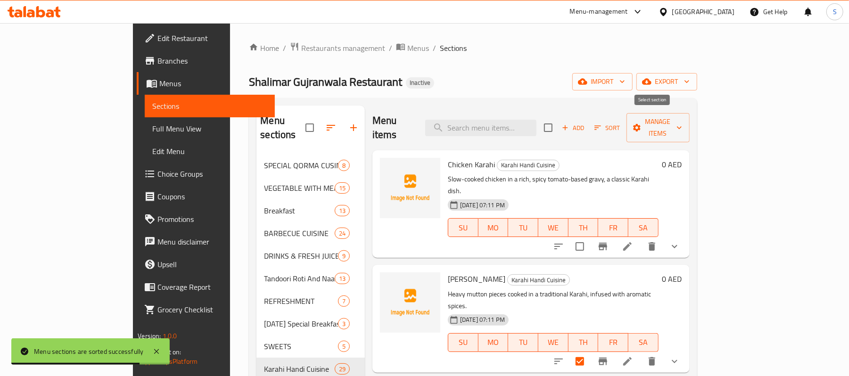
click at [558, 125] on input "checkbox" at bounding box center [548, 128] width 20 height 20
checkbox input "true"
click at [590, 237] on input "checkbox" at bounding box center [580, 247] width 20 height 20
checkbox input "false"
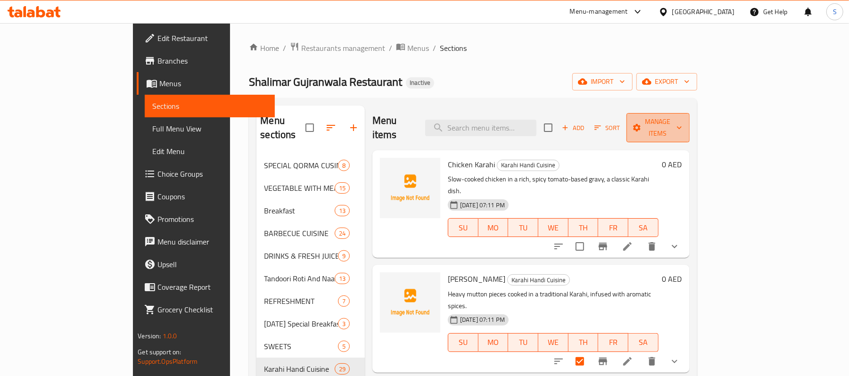
click at [682, 124] on span "Manage items" at bounding box center [658, 128] width 48 height 24
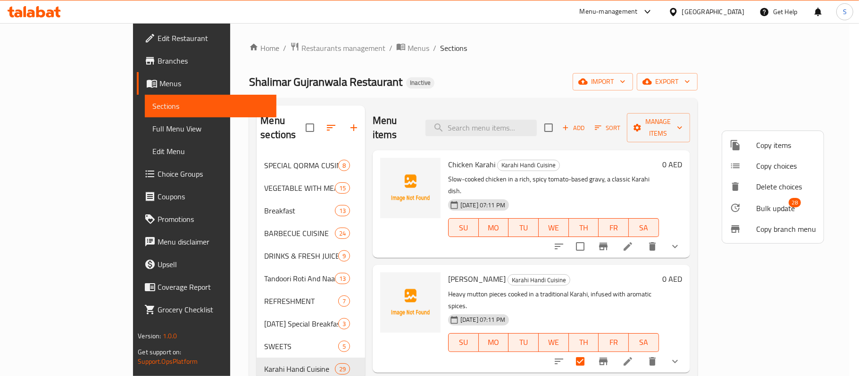
click at [757, 207] on span "Bulk update" at bounding box center [775, 208] width 39 height 11
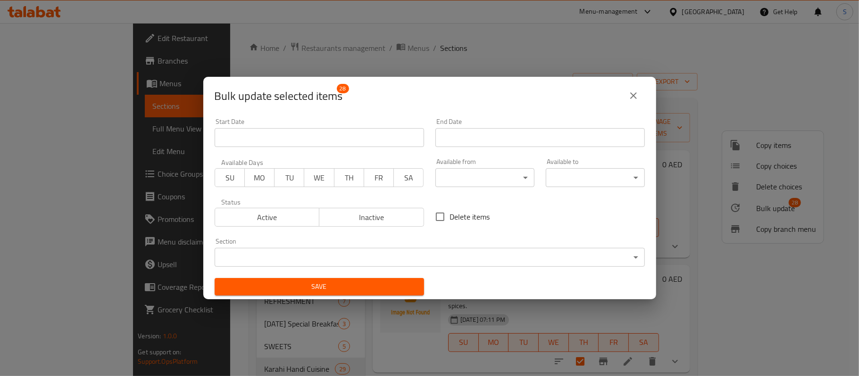
click at [409, 253] on body "​ Menu-management [GEOGRAPHIC_DATA] Get Help S Edit Restaurant Branches Menus S…" at bounding box center [429, 199] width 859 height 353
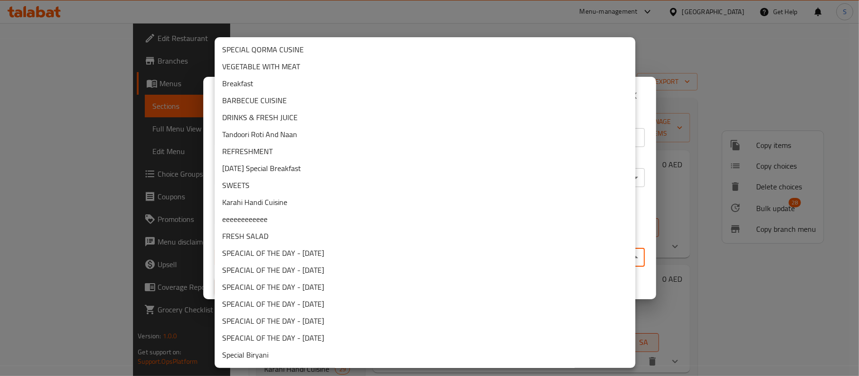
click at [319, 221] on li "eeeeeeeeeeee" at bounding box center [425, 219] width 421 height 17
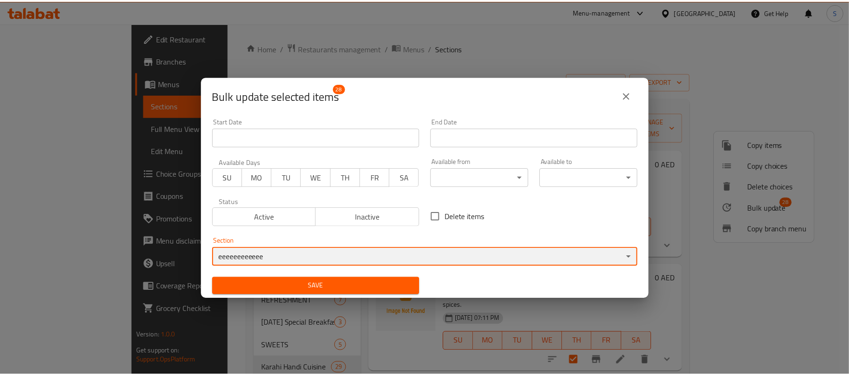
scroll to position [2, 0]
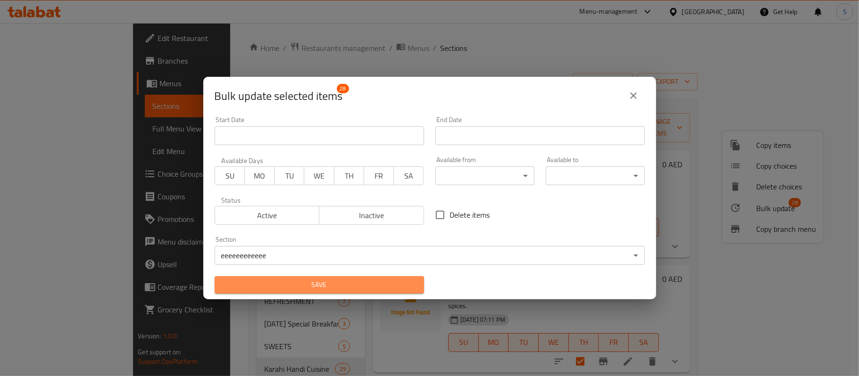
click at [322, 281] on span "Save" at bounding box center [319, 285] width 194 height 12
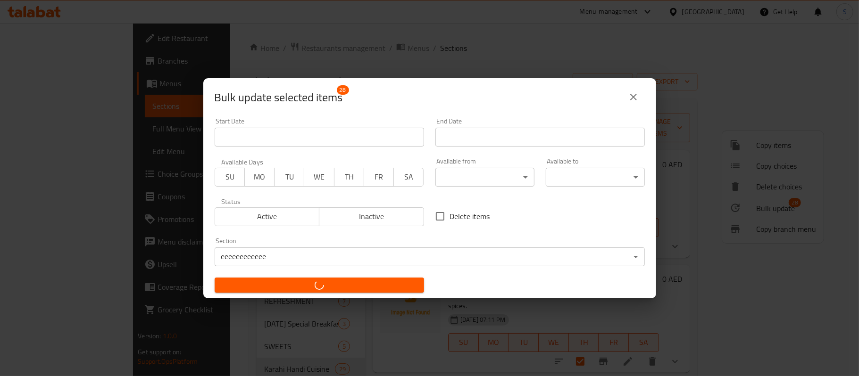
checkbox input "false"
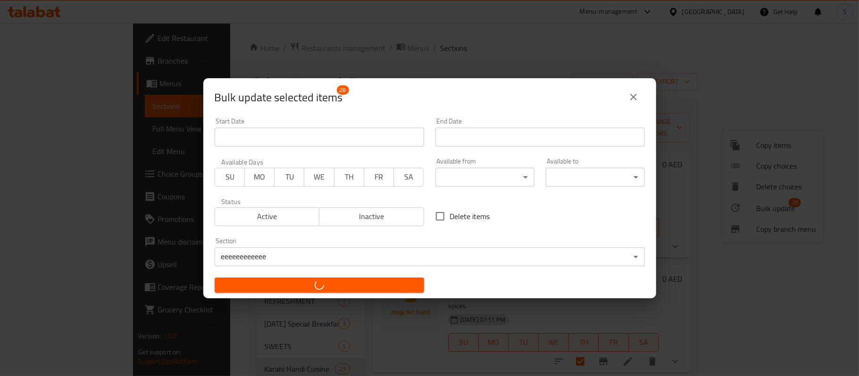
checkbox input "false"
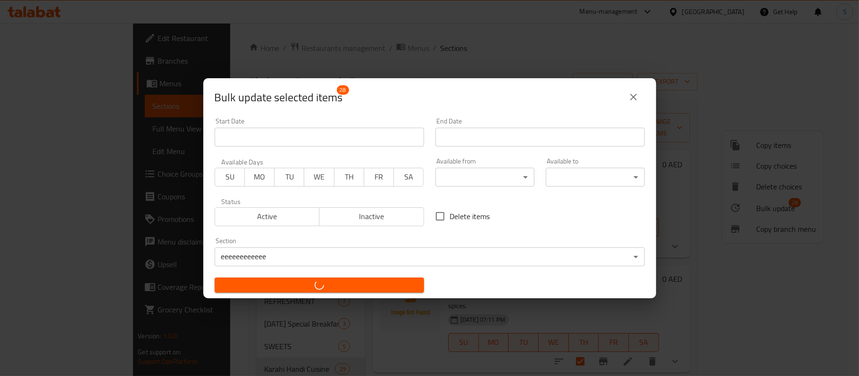
checkbox input "false"
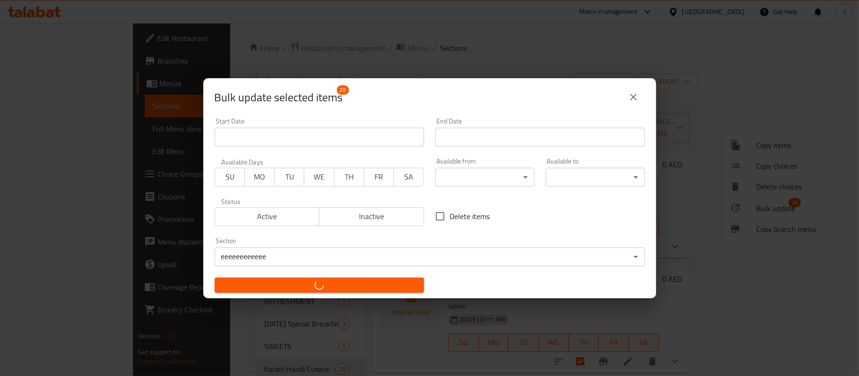
checkbox input "false"
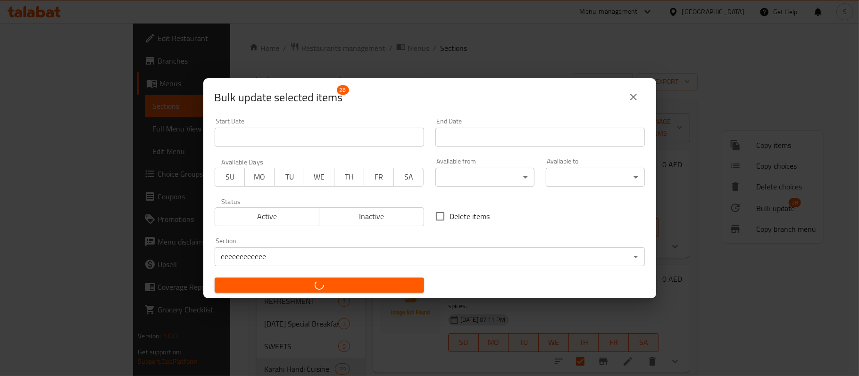
checkbox input "false"
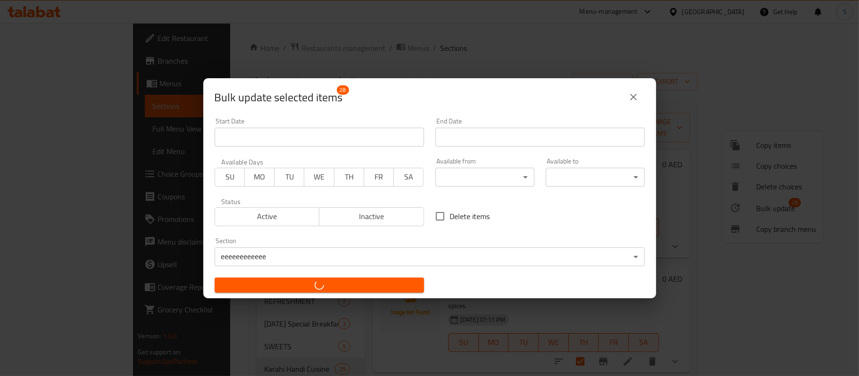
checkbox input "false"
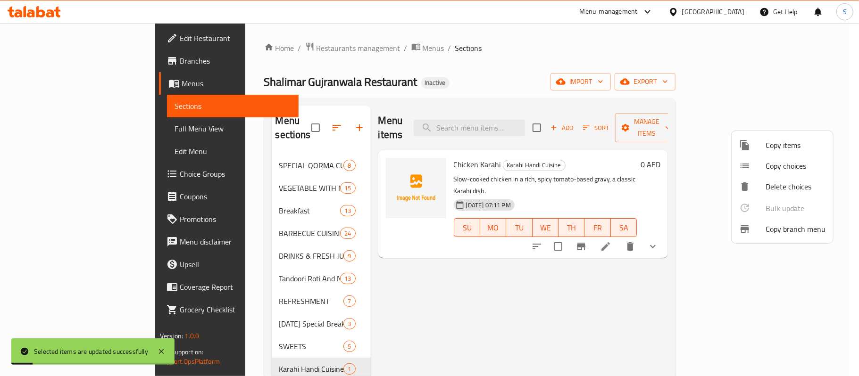
click at [404, 78] on div at bounding box center [429, 188] width 859 height 376
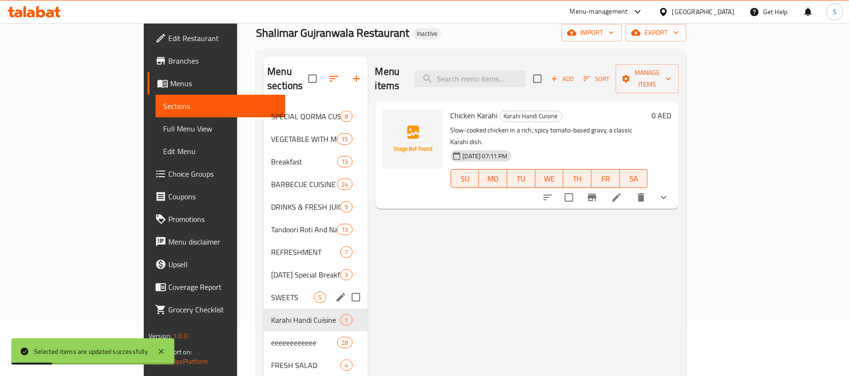
scroll to position [63, 0]
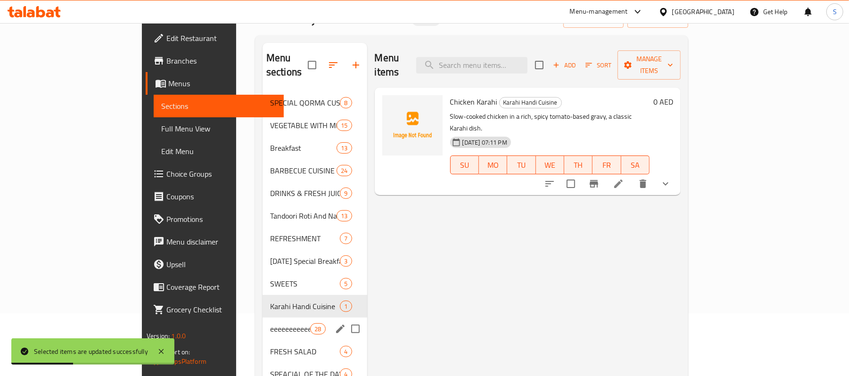
click at [263, 318] on div "eeeeeeeeeeee 28" at bounding box center [315, 329] width 105 height 23
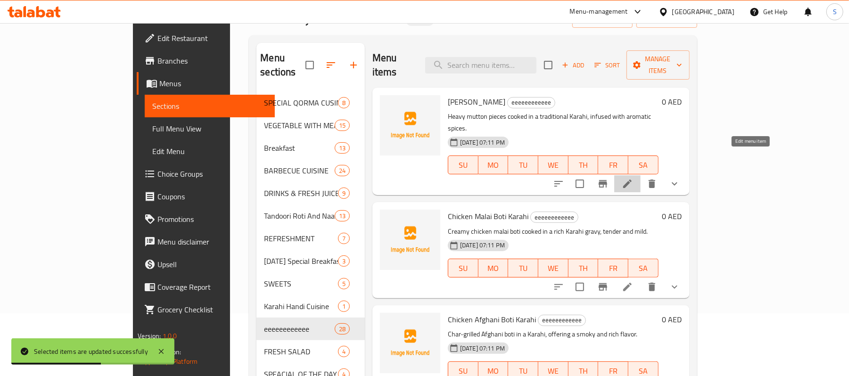
click at [633, 178] on icon at bounding box center [627, 183] width 11 height 11
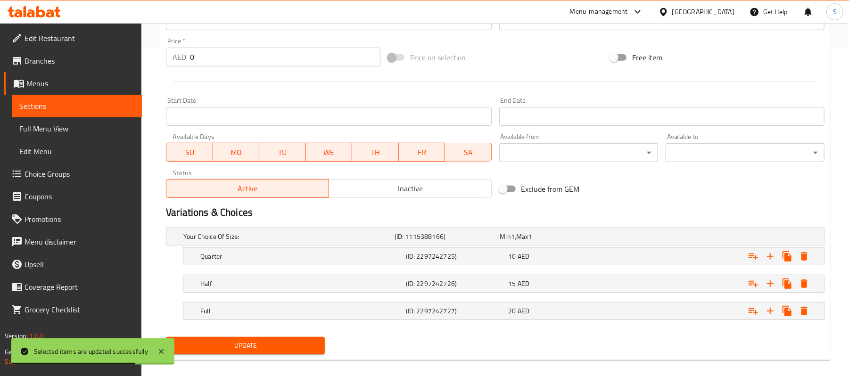
scroll to position [340, 0]
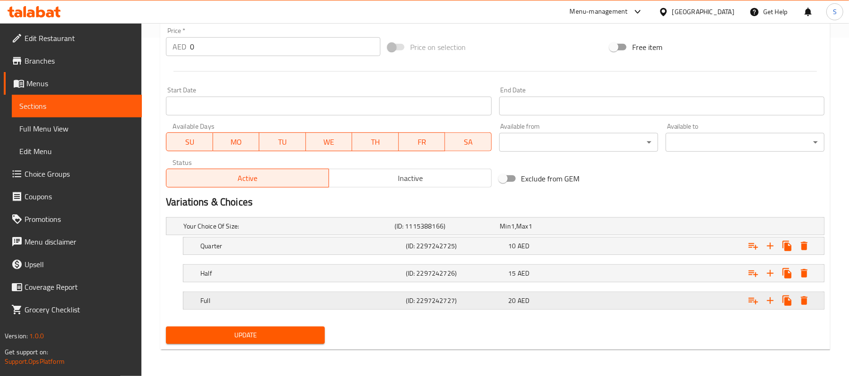
click at [657, 307] on div "Expand" at bounding box center [712, 300] width 206 height 21
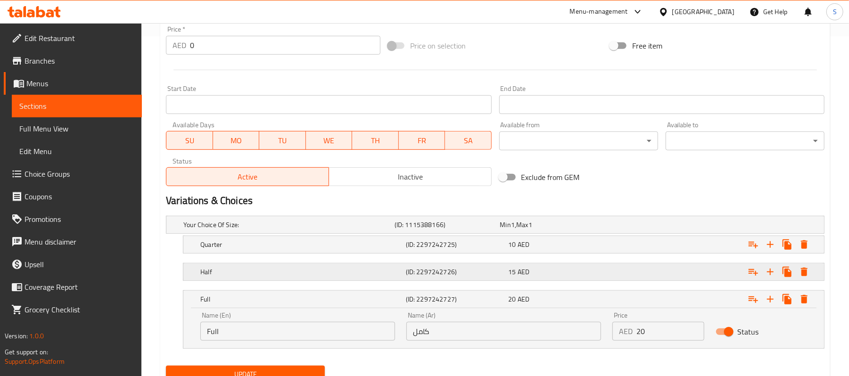
click at [671, 276] on div "Expand" at bounding box center [712, 272] width 206 height 21
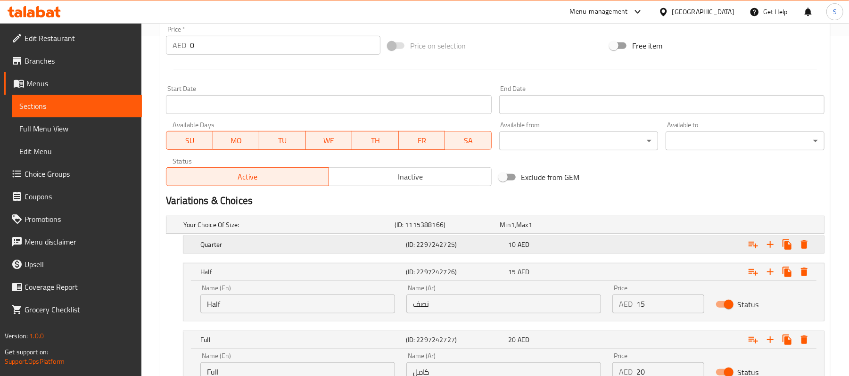
click at [672, 244] on div "Expand" at bounding box center [712, 244] width 206 height 21
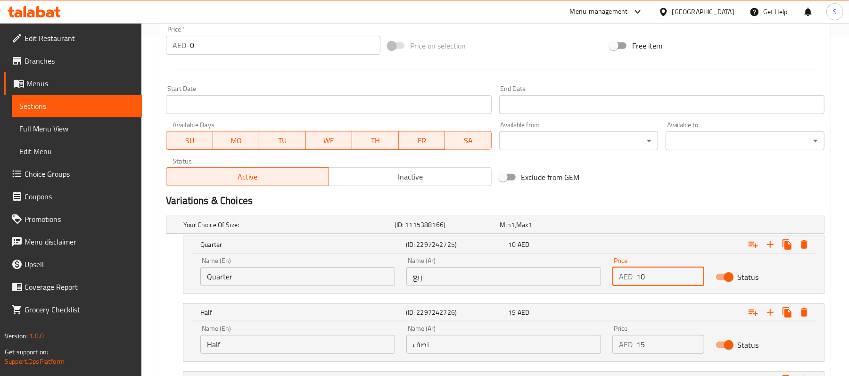
drag, startPoint x: 640, startPoint y: 273, endPoint x: 644, endPoint y: 271, distance: 5.1
click at [644, 271] on input "10" at bounding box center [669, 276] width 67 height 19
type input "18"
click at [638, 347] on input "15" at bounding box center [669, 344] width 67 height 19
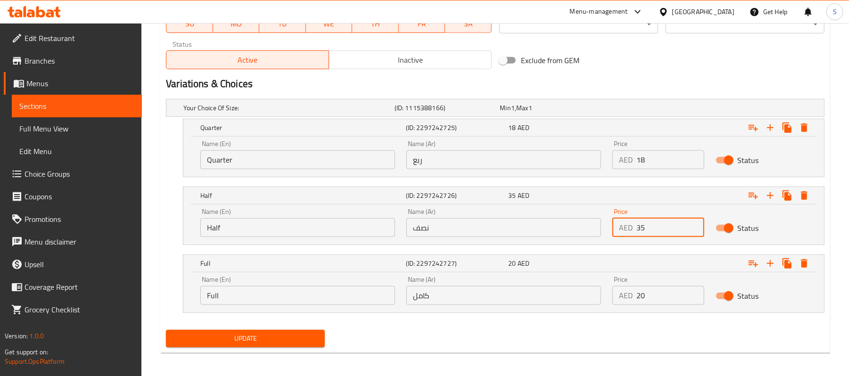
scroll to position [461, 0]
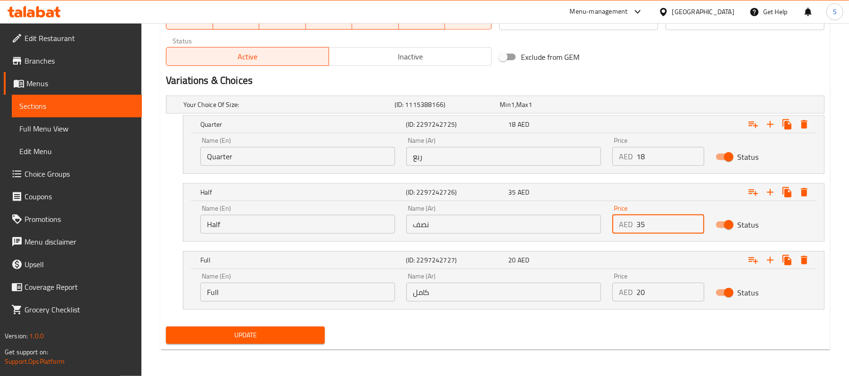
type input "35"
click at [638, 296] on input "20" at bounding box center [669, 292] width 67 height 19
type input "70"
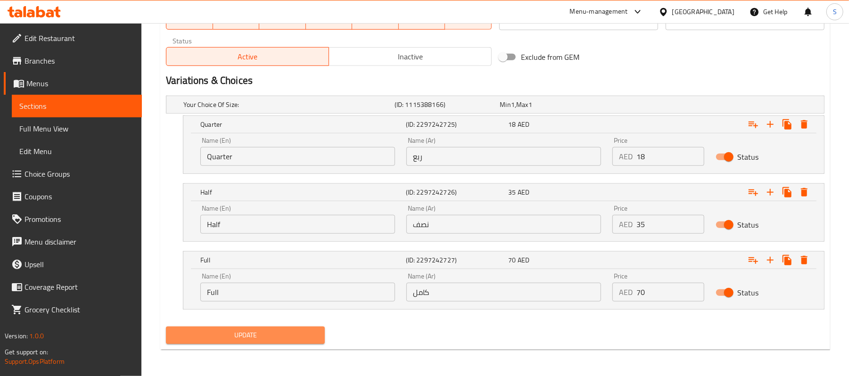
click at [310, 333] on span "Update" at bounding box center [245, 336] width 144 height 12
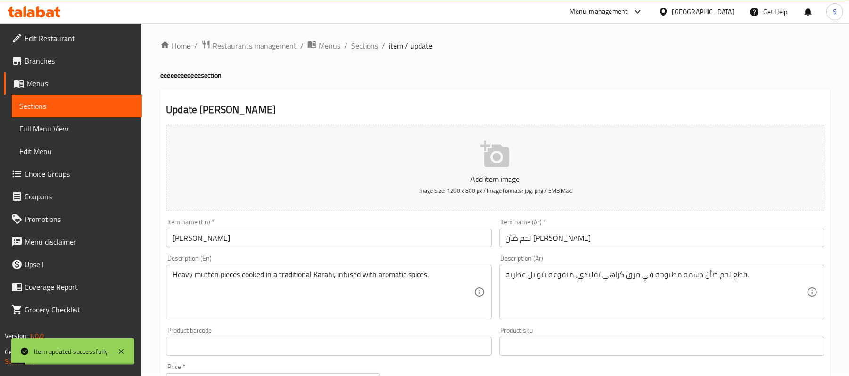
scroll to position [0, 0]
click at [363, 46] on span "Sections" at bounding box center [364, 47] width 27 height 11
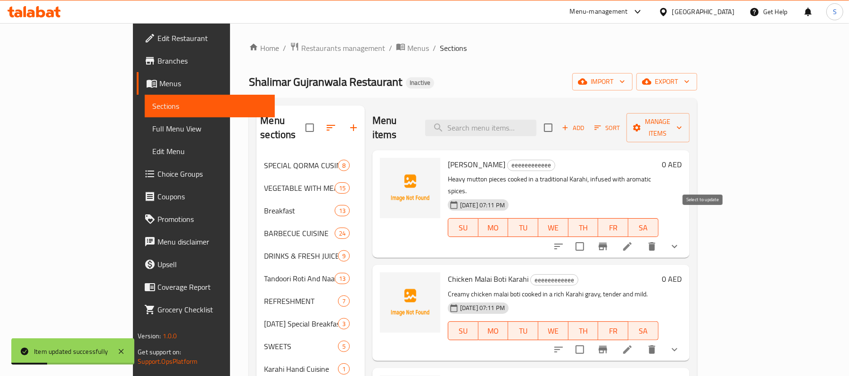
click at [590, 237] on input "checkbox" at bounding box center [580, 247] width 20 height 20
click at [682, 127] on span "Manage items" at bounding box center [658, 128] width 48 height 24
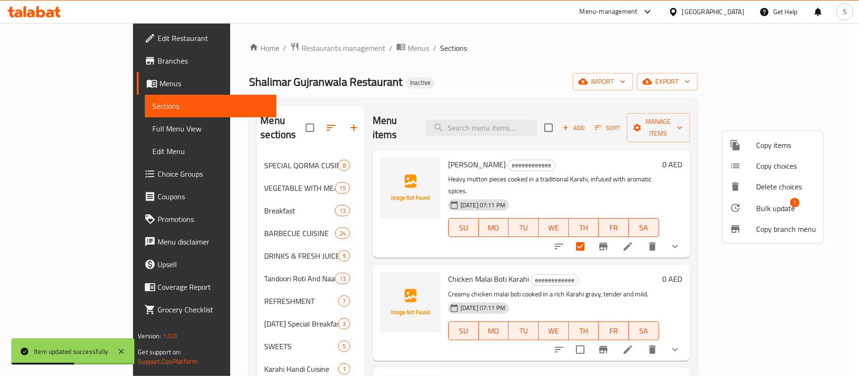
click at [762, 206] on span "Bulk update" at bounding box center [775, 208] width 39 height 11
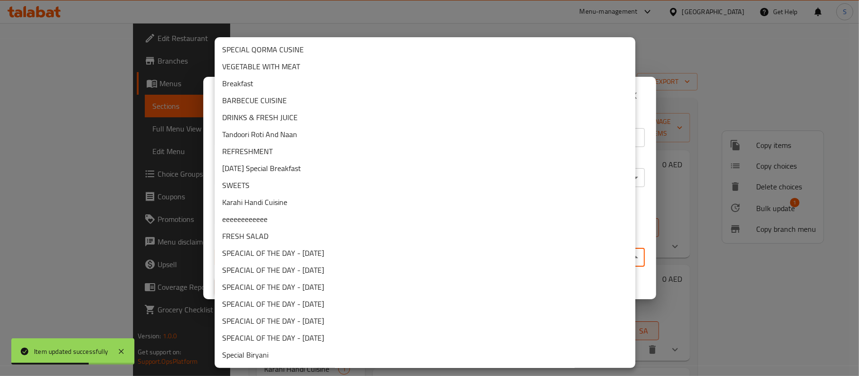
click at [389, 251] on body "Item updated successfully ​ Menu-management [GEOGRAPHIC_DATA] Get Help S Edit R…" at bounding box center [429, 199] width 859 height 353
click at [261, 208] on li "Karahi Handi Cuisine" at bounding box center [425, 202] width 421 height 17
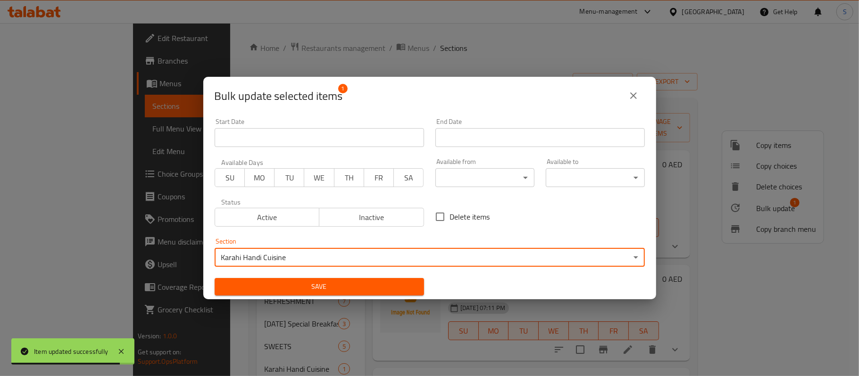
click at [274, 289] on span "Save" at bounding box center [319, 287] width 194 height 12
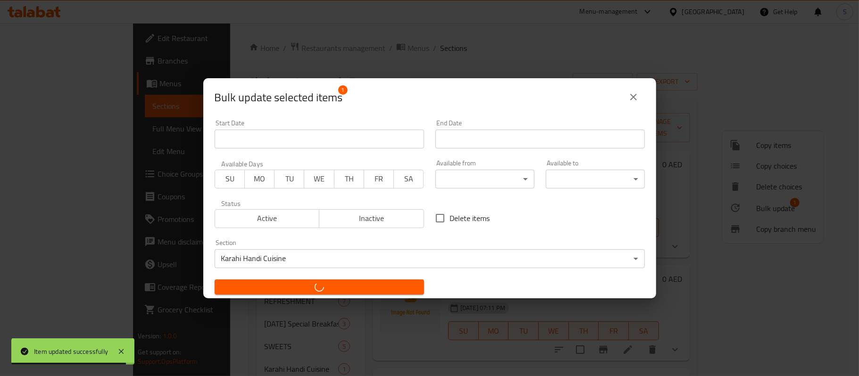
checkbox input "false"
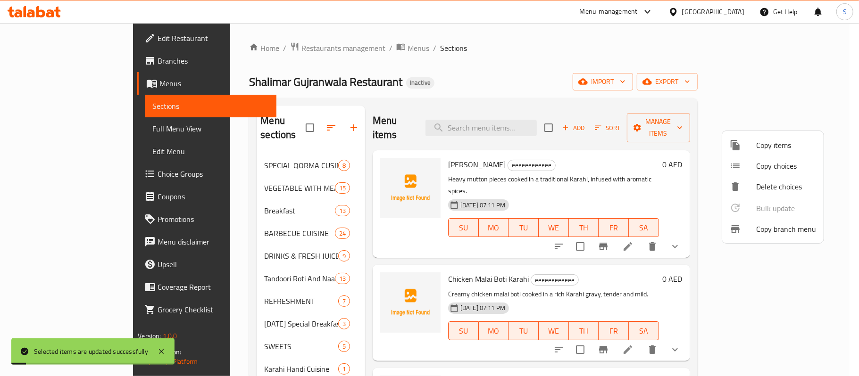
click at [527, 67] on div at bounding box center [429, 188] width 859 height 376
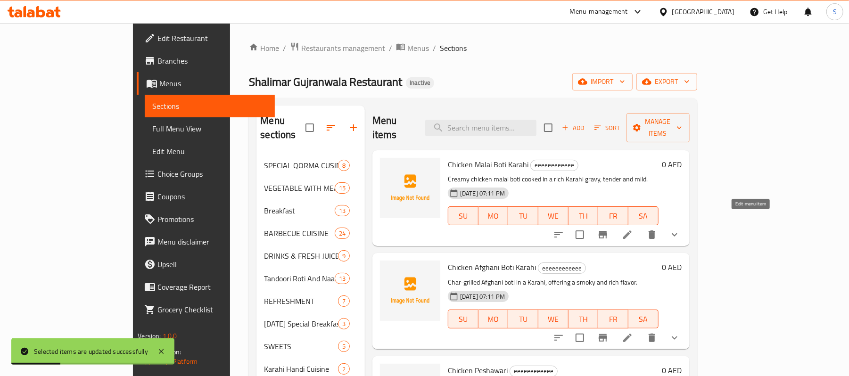
click at [633, 229] on icon at bounding box center [627, 234] width 11 height 11
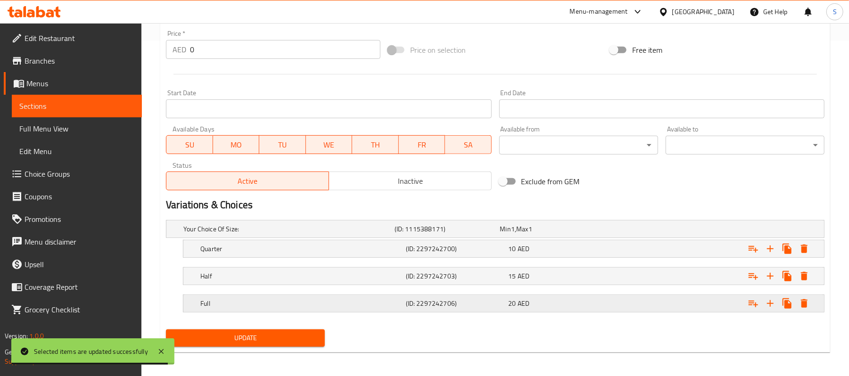
scroll to position [340, 0]
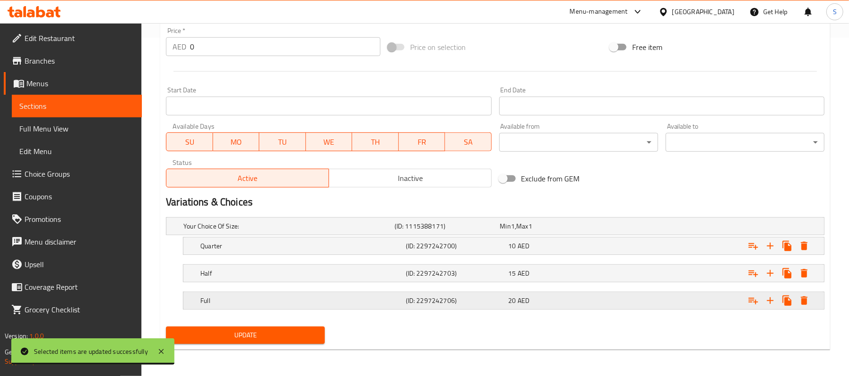
click at [630, 304] on div "Expand" at bounding box center [712, 300] width 206 height 21
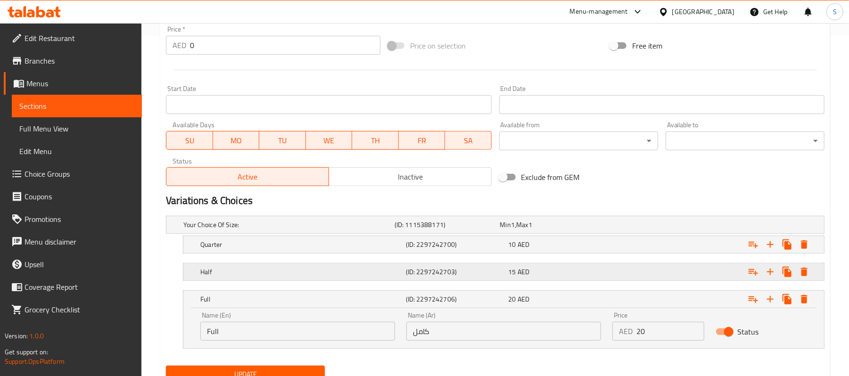
click at [642, 279] on div "Expand" at bounding box center [712, 272] width 206 height 21
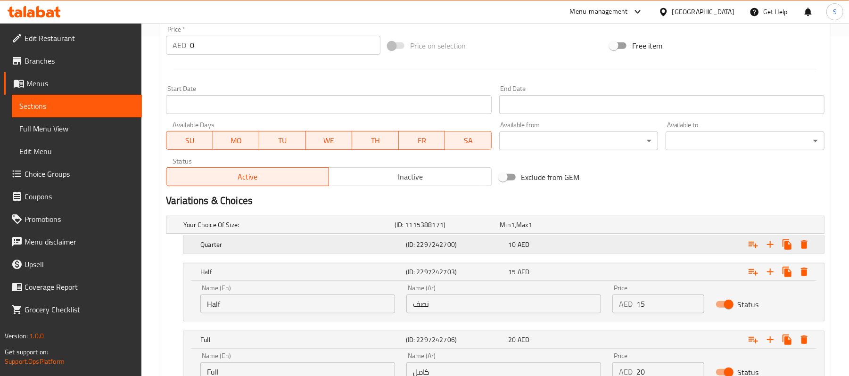
click at [650, 246] on div "Expand" at bounding box center [712, 244] width 206 height 21
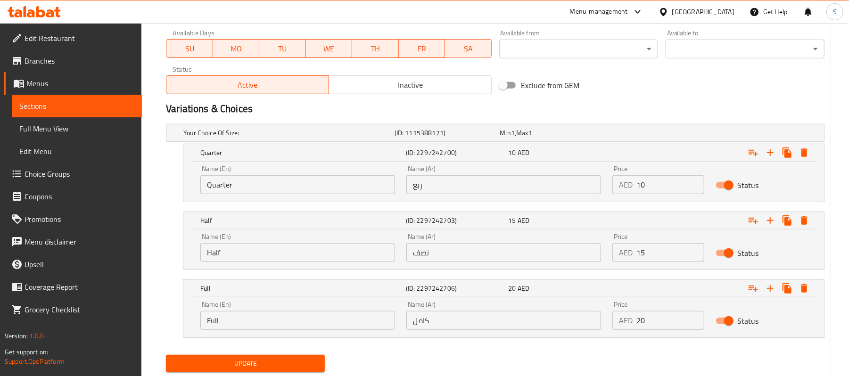
scroll to position [461, 0]
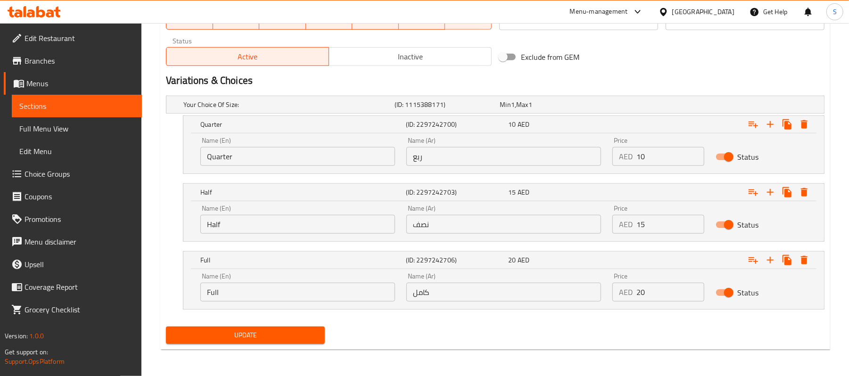
click at [643, 157] on input "10" at bounding box center [669, 156] width 67 height 19
type input "25"
click at [640, 225] on input "15" at bounding box center [669, 224] width 67 height 19
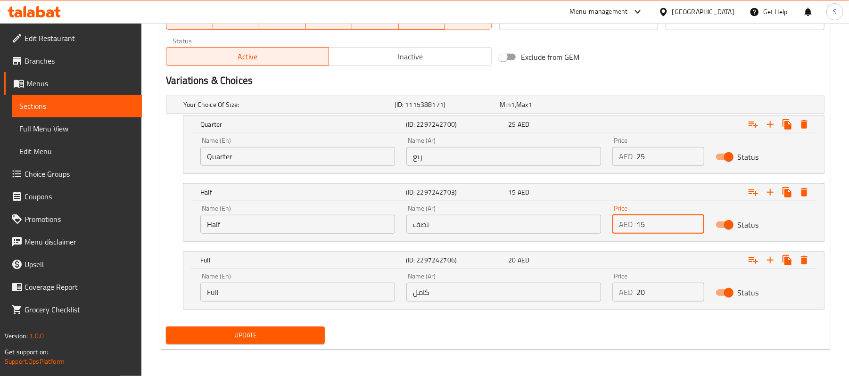
click at [640, 225] on input "15" at bounding box center [669, 224] width 67 height 19
type input "40"
click at [638, 295] on input "20" at bounding box center [669, 292] width 67 height 19
type input "70"
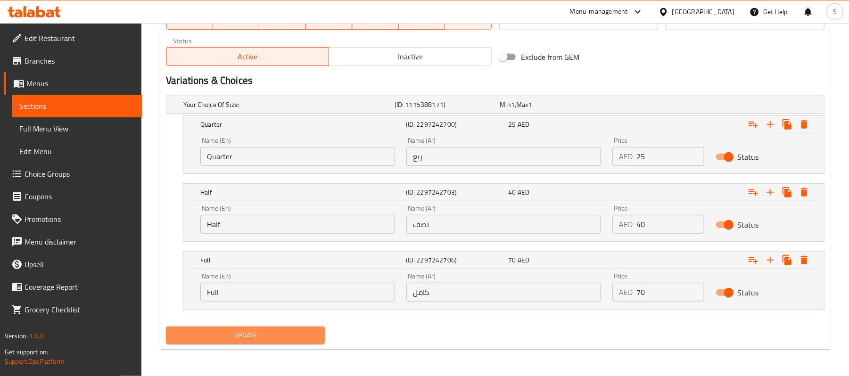
click at [263, 338] on span "Update" at bounding box center [245, 336] width 144 height 12
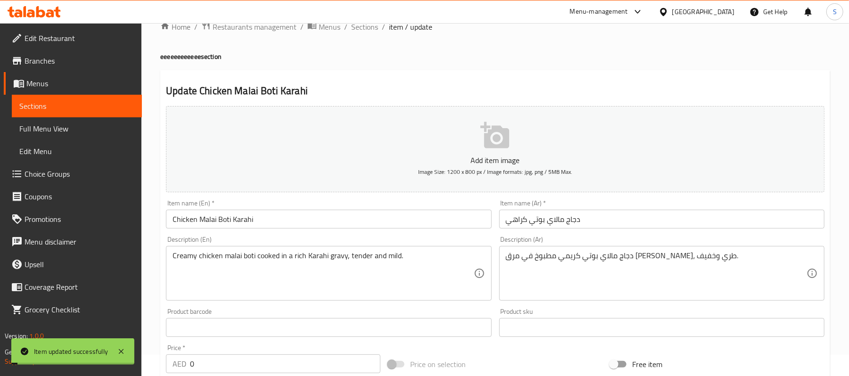
scroll to position [0, 0]
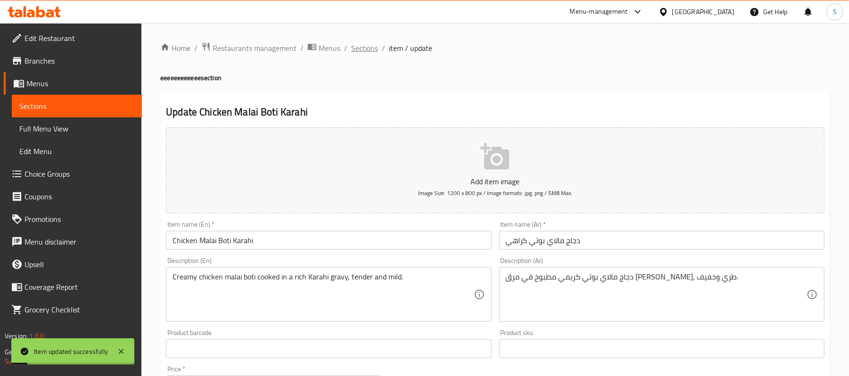
click at [364, 50] on span "Sections" at bounding box center [364, 47] width 27 height 11
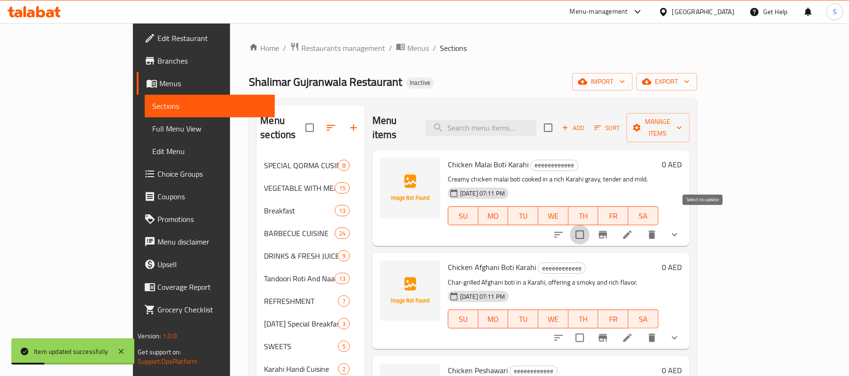
click at [590, 225] on input "checkbox" at bounding box center [580, 235] width 20 height 20
click at [682, 118] on span "Manage items" at bounding box center [658, 128] width 48 height 24
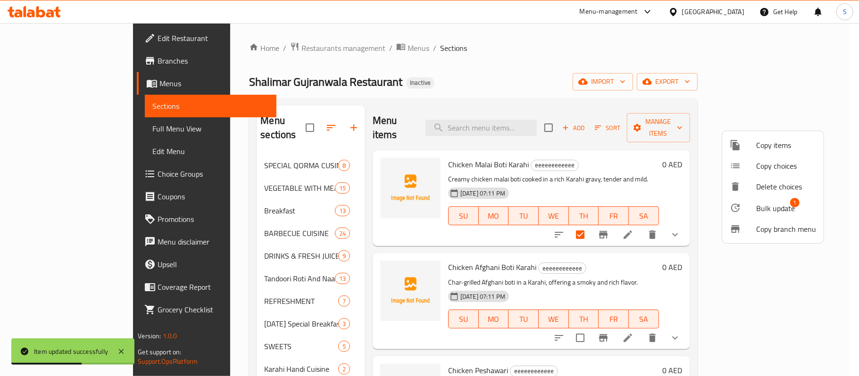
click at [767, 205] on span "Bulk update" at bounding box center [775, 208] width 39 height 11
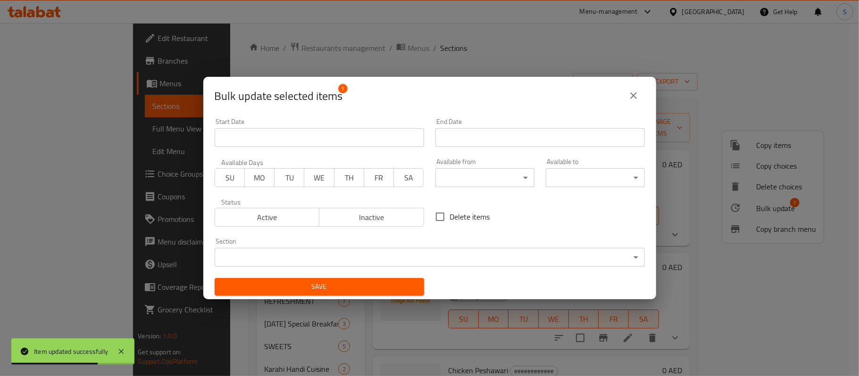
click at [432, 254] on body "Item updated successfully ​ Menu-management [GEOGRAPHIC_DATA] Get Help S Edit R…" at bounding box center [429, 199] width 859 height 353
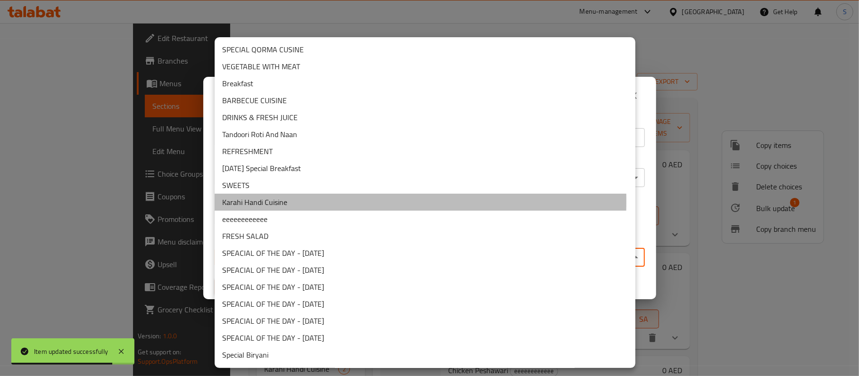
click at [264, 201] on li "Karahi Handi Cuisine" at bounding box center [425, 202] width 421 height 17
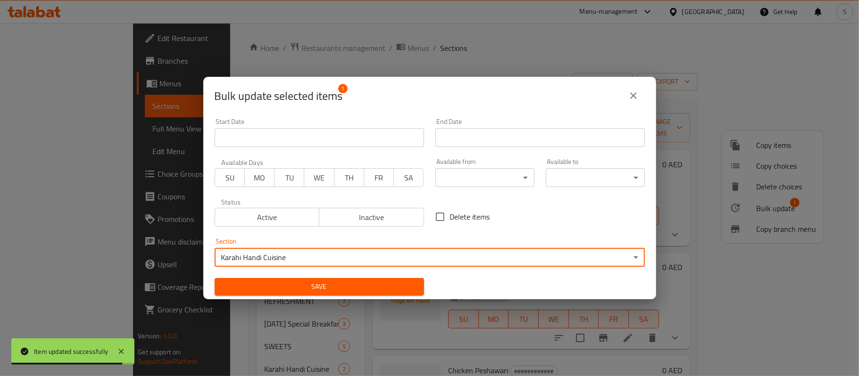
click at [260, 283] on span "Save" at bounding box center [319, 287] width 194 height 12
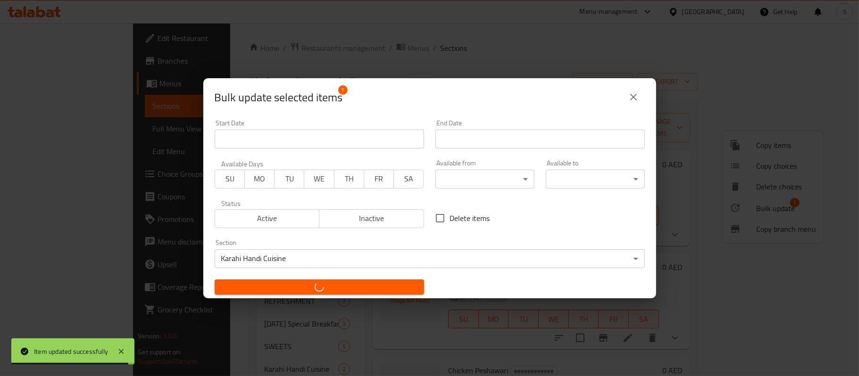
checkbox input "false"
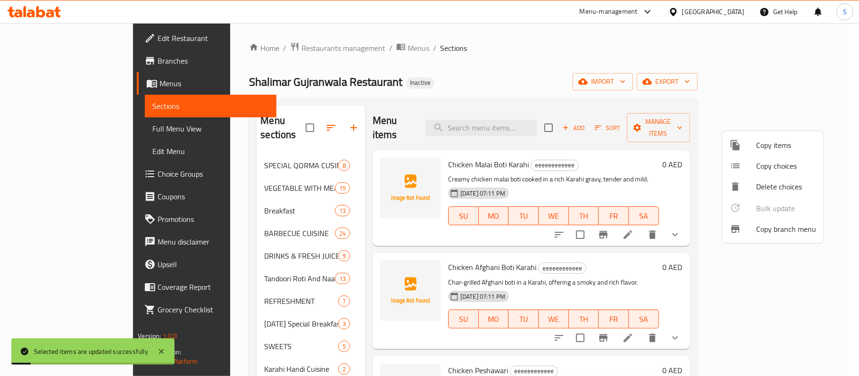
click at [478, 76] on div at bounding box center [429, 188] width 859 height 376
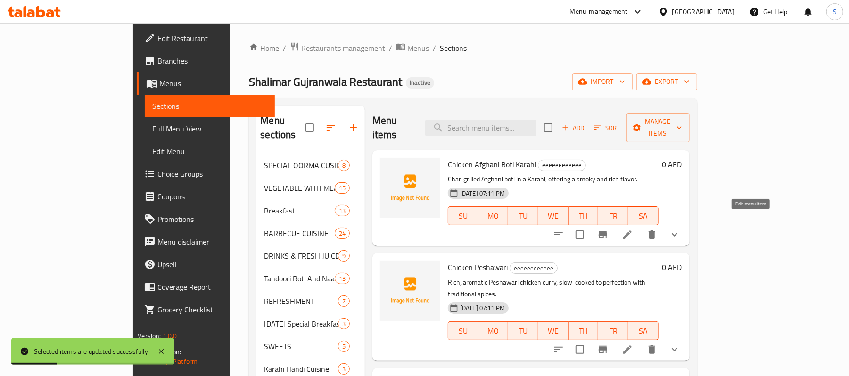
click at [633, 229] on icon at bounding box center [627, 234] width 11 height 11
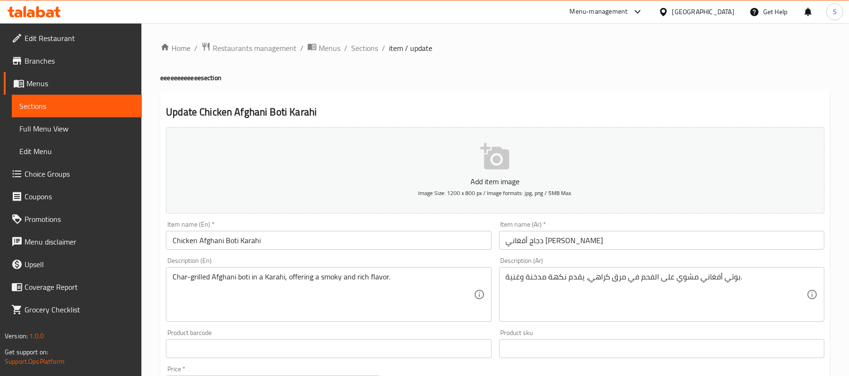
click at [460, 106] on h2 "Update Chicken Afghani Boti Karahi" at bounding box center [495, 112] width 659 height 14
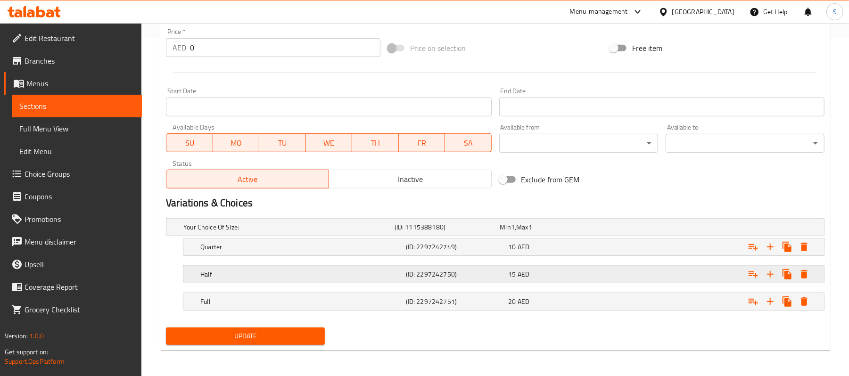
scroll to position [340, 0]
click at [640, 300] on div "Expand" at bounding box center [712, 300] width 206 height 21
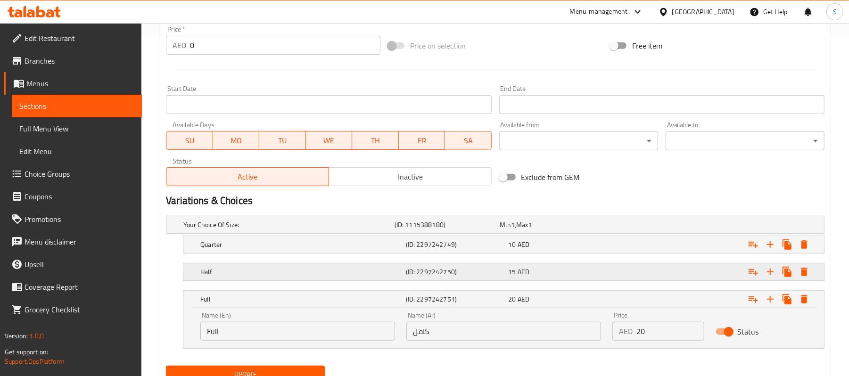
click at [643, 271] on div "Expand" at bounding box center [712, 272] width 206 height 21
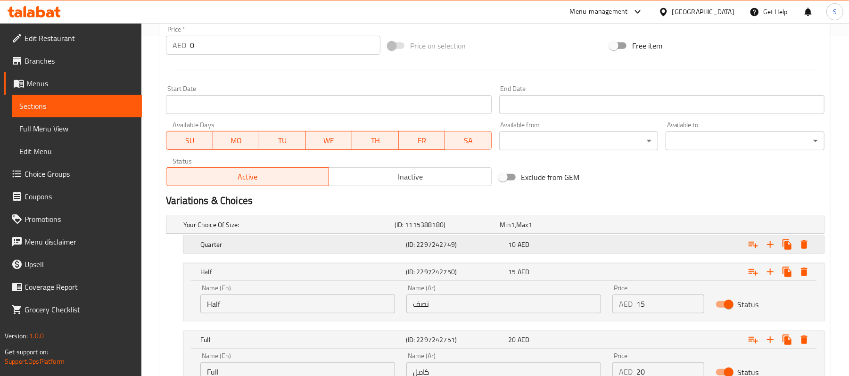
click at [649, 242] on div "Expand" at bounding box center [712, 244] width 206 height 21
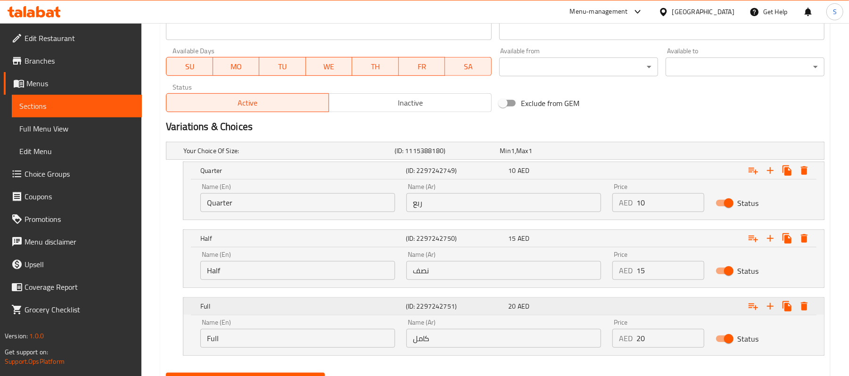
scroll to position [461, 0]
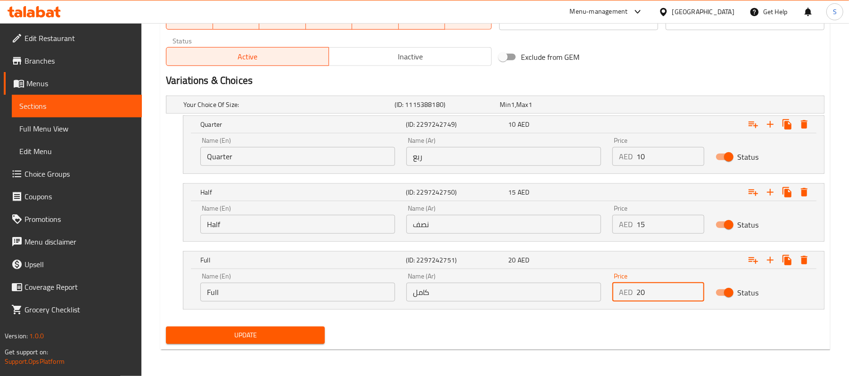
drag, startPoint x: 642, startPoint y: 295, endPoint x: 636, endPoint y: 295, distance: 6.1
click at [636, 295] on input "20" at bounding box center [669, 292] width 67 height 19
type input "70"
click at [639, 226] on input "15" at bounding box center [669, 224] width 67 height 19
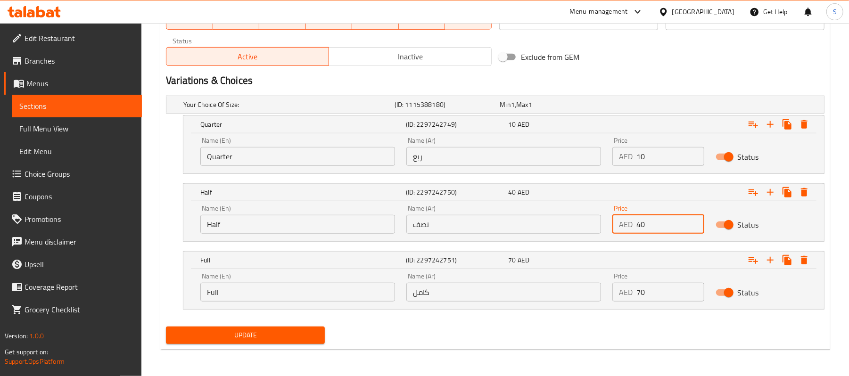
type input "40"
click at [644, 158] on input "10" at bounding box center [669, 156] width 67 height 19
type input "25"
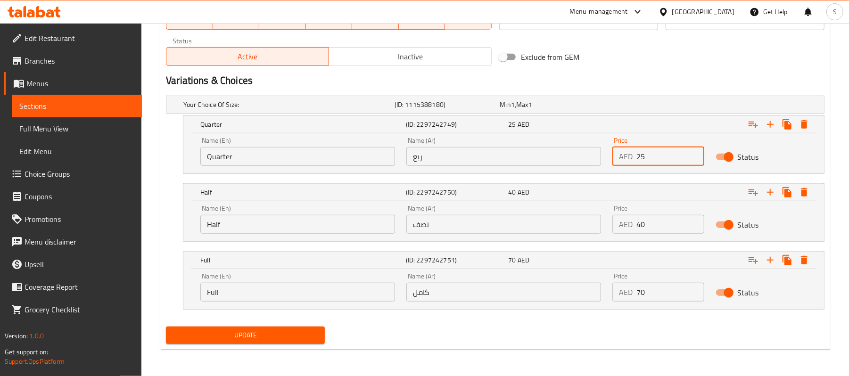
click at [302, 337] on span "Update" at bounding box center [245, 336] width 144 height 12
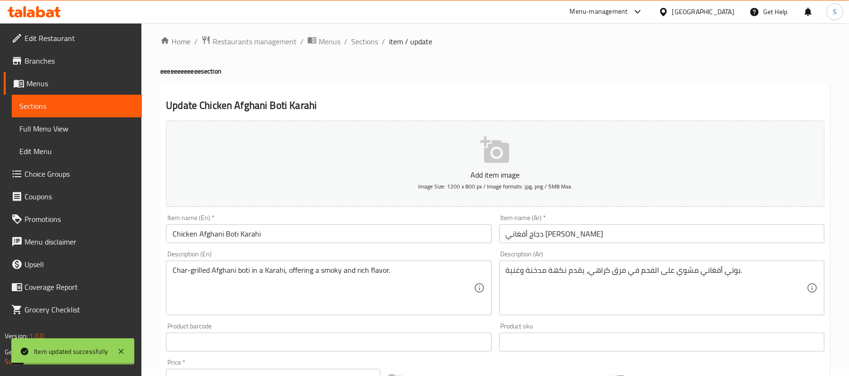
scroll to position [0, 0]
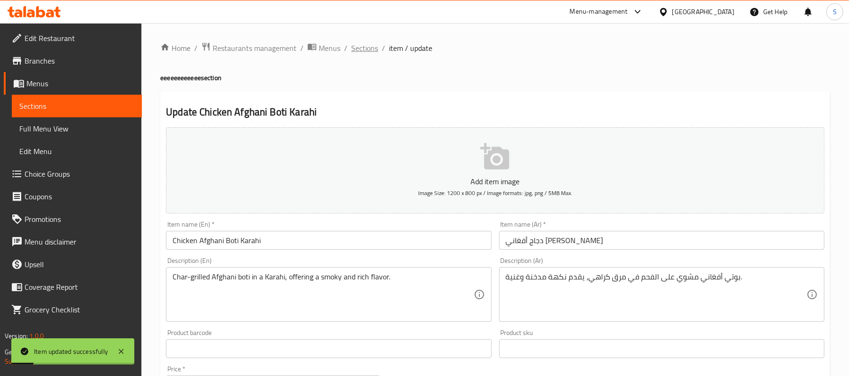
click at [362, 48] on span "Sections" at bounding box center [364, 47] width 27 height 11
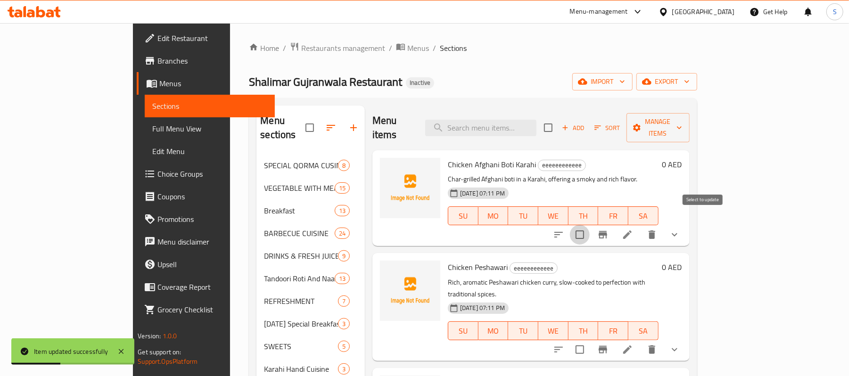
click at [590, 225] on input "checkbox" at bounding box center [580, 235] width 20 height 20
click at [682, 123] on span "Manage items" at bounding box center [658, 128] width 48 height 24
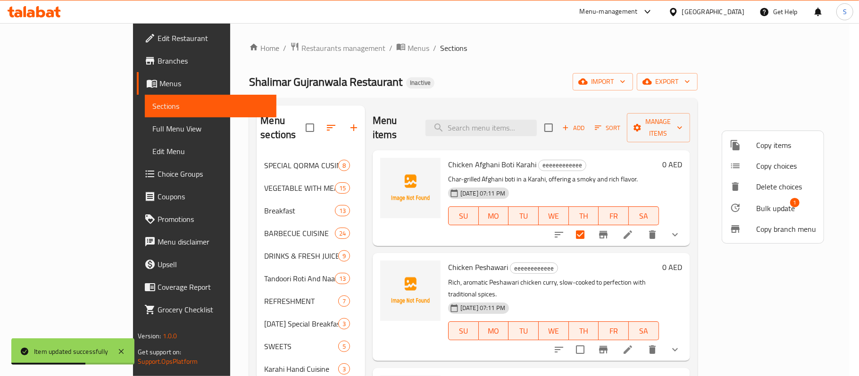
click at [769, 206] on span "Bulk update" at bounding box center [775, 208] width 39 height 11
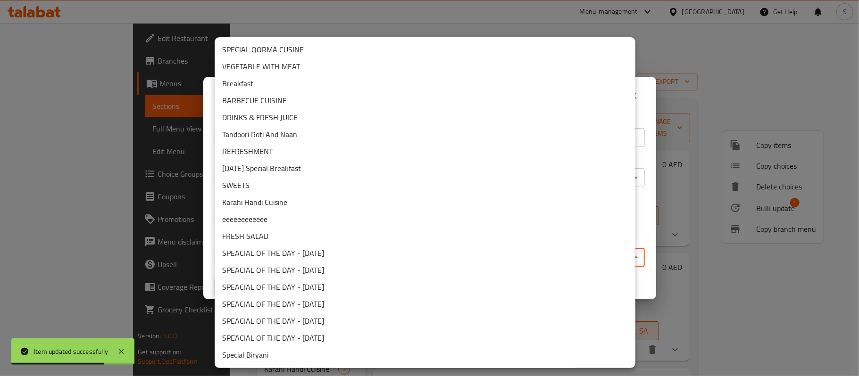
click at [471, 258] on body "Item updated successfully ​ Menu-management [GEOGRAPHIC_DATA] Get Help S Edit R…" at bounding box center [429, 199] width 859 height 353
click at [256, 198] on li "Karahi Handi Cuisine" at bounding box center [425, 202] width 421 height 17
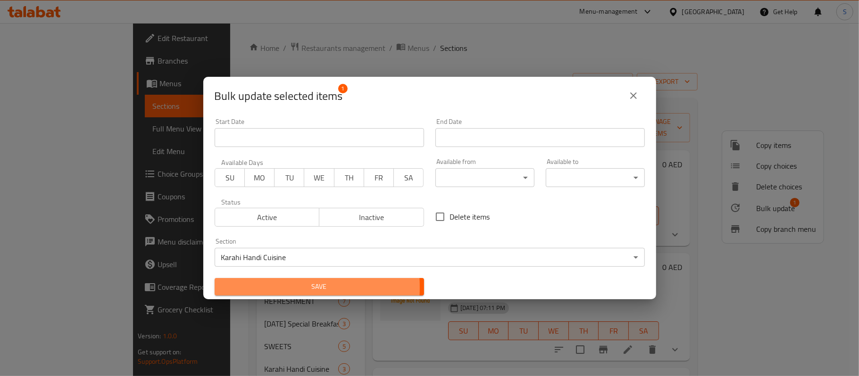
click at [271, 288] on span "Save" at bounding box center [319, 287] width 194 height 12
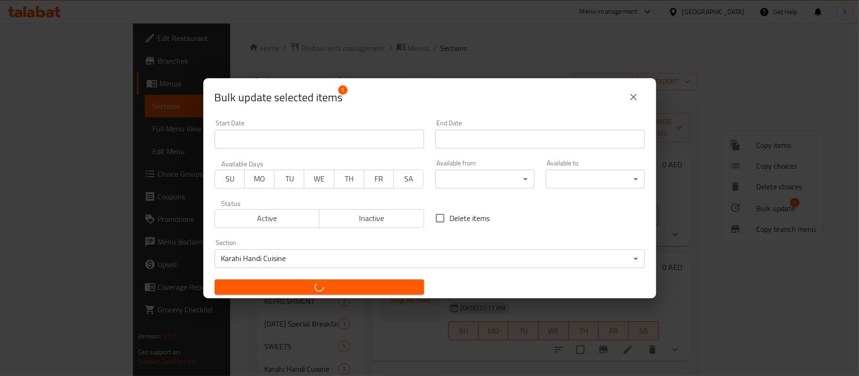
checkbox input "false"
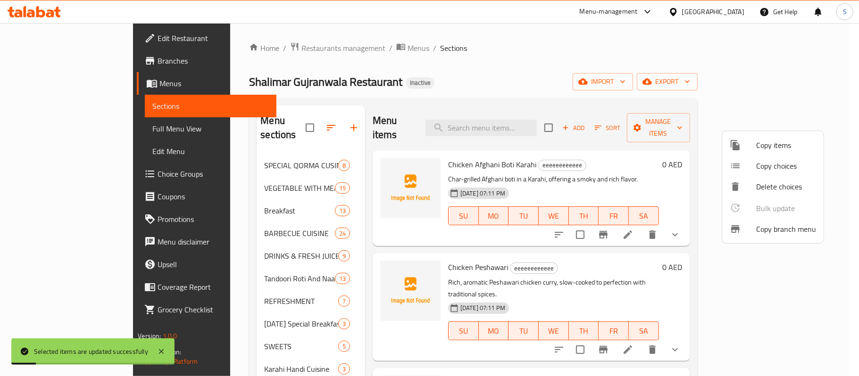
click at [485, 48] on div at bounding box center [429, 188] width 859 height 376
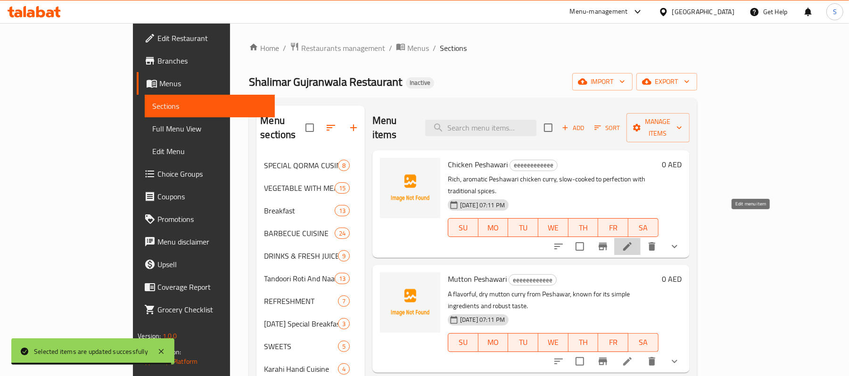
click at [633, 241] on icon at bounding box center [627, 246] width 11 height 11
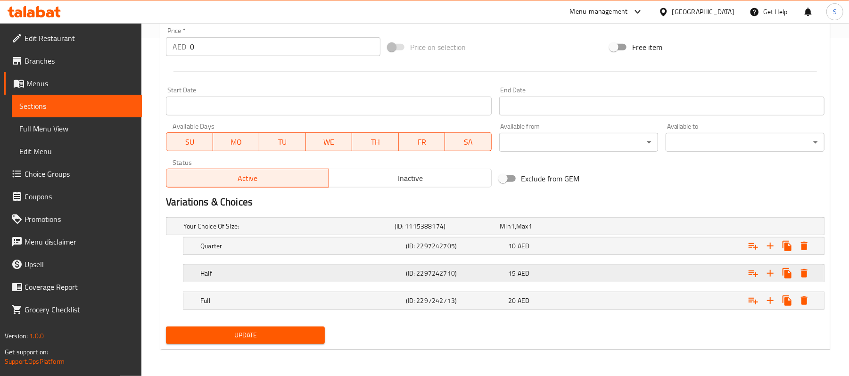
scroll to position [340, 0]
click at [685, 298] on div "Expand" at bounding box center [712, 300] width 206 height 21
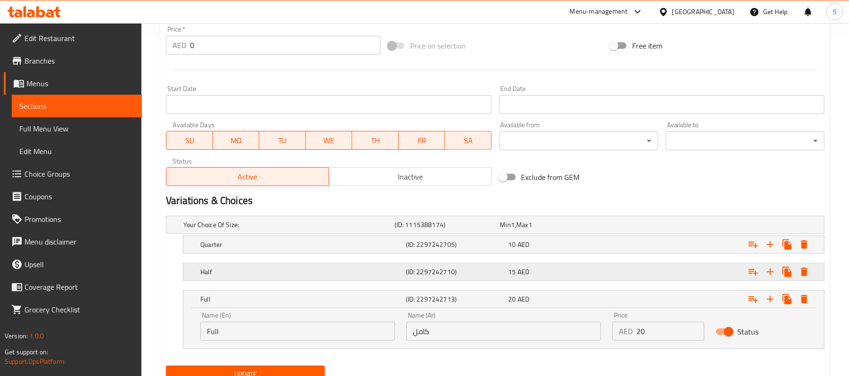
click at [692, 279] on div "Expand" at bounding box center [712, 272] width 206 height 21
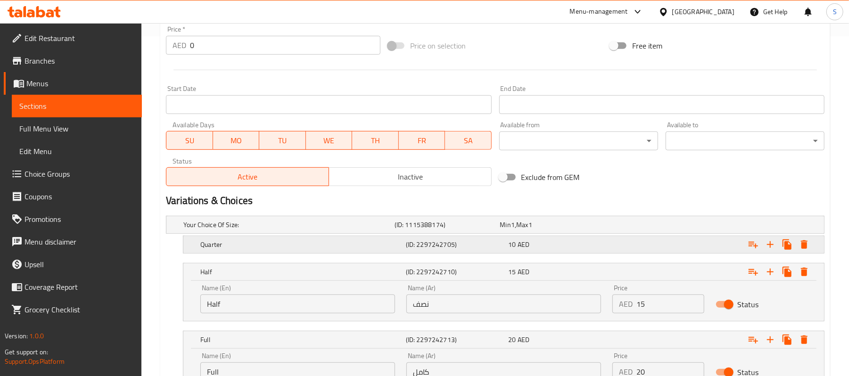
click at [696, 252] on div "Expand" at bounding box center [712, 244] width 206 height 21
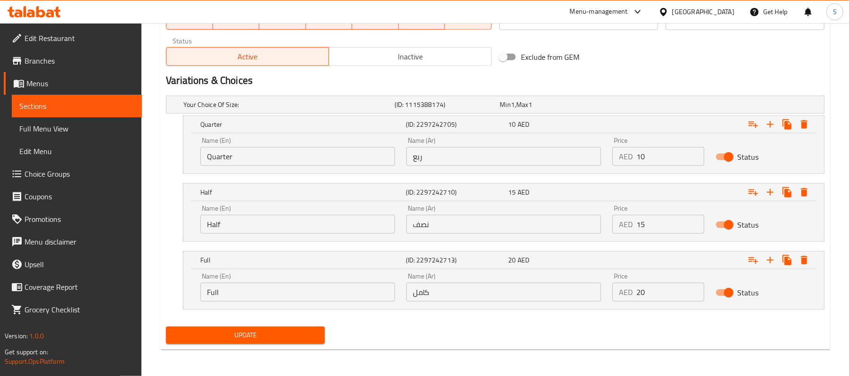
scroll to position [461, 0]
click at [636, 293] on input "20" at bounding box center [669, 292] width 67 height 19
type input "70"
click at [636, 226] on input "15" at bounding box center [669, 224] width 67 height 19
type input "35"
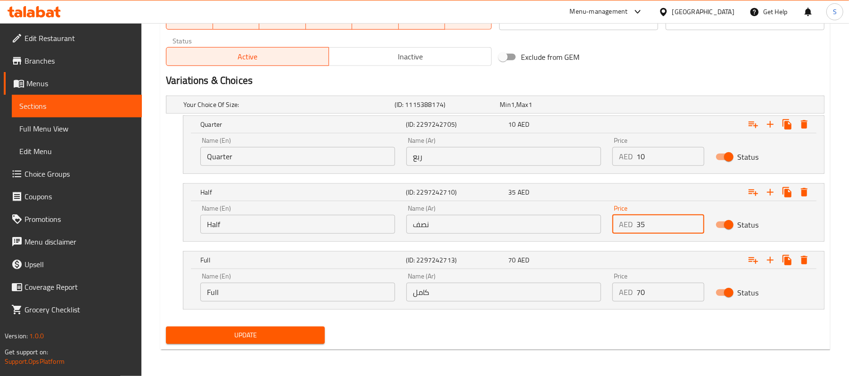
click at [640, 153] on input "10" at bounding box center [669, 156] width 67 height 19
type input "25"
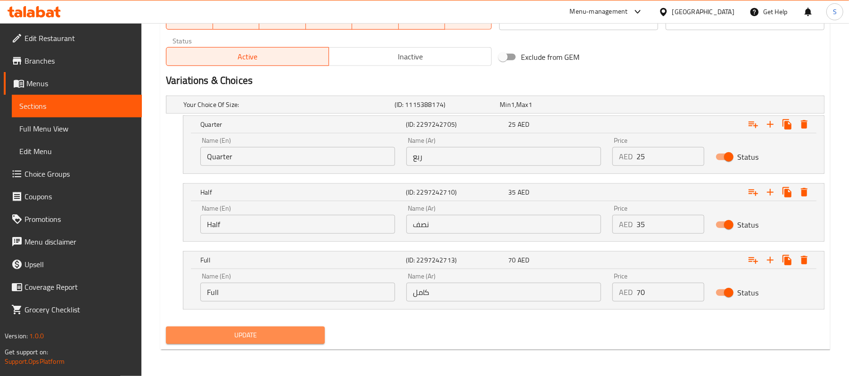
click at [317, 337] on span "Update" at bounding box center [245, 336] width 144 height 12
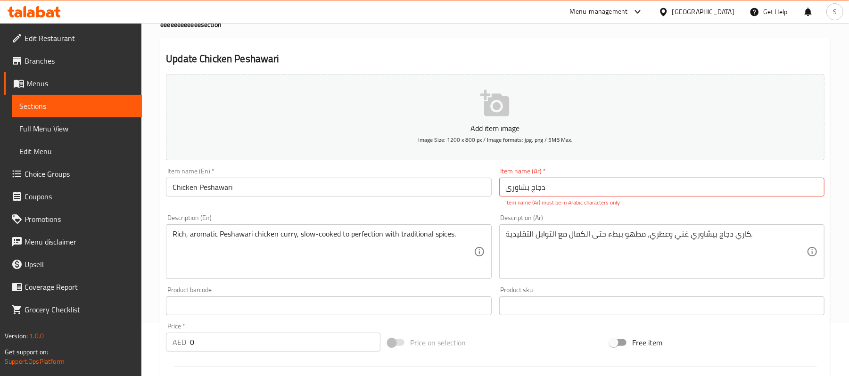
click at [574, 57] on h2 "Update Chicken Peshawari" at bounding box center [495, 59] width 659 height 14
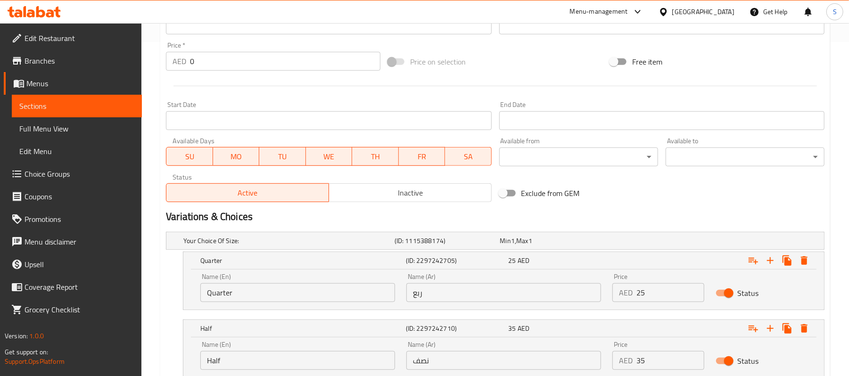
scroll to position [430, 0]
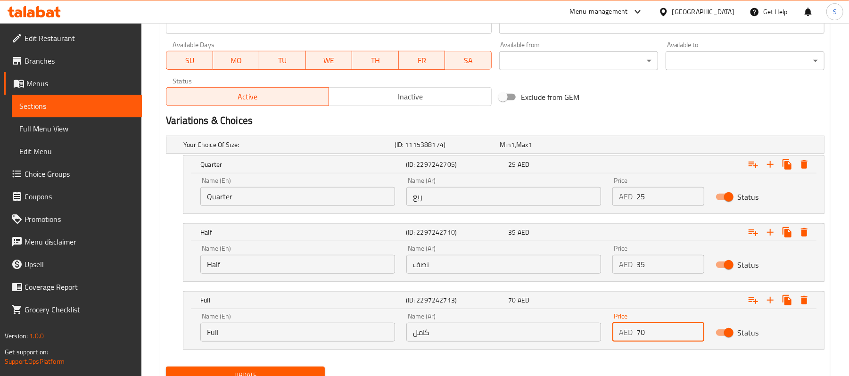
click at [637, 334] on input "70" at bounding box center [669, 332] width 67 height 19
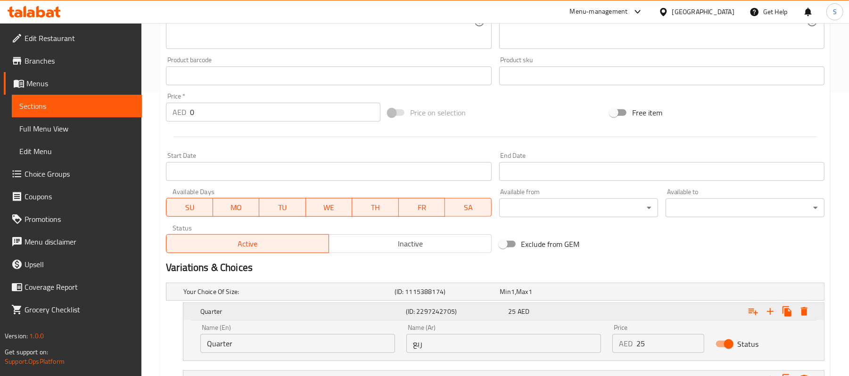
scroll to position [32, 0]
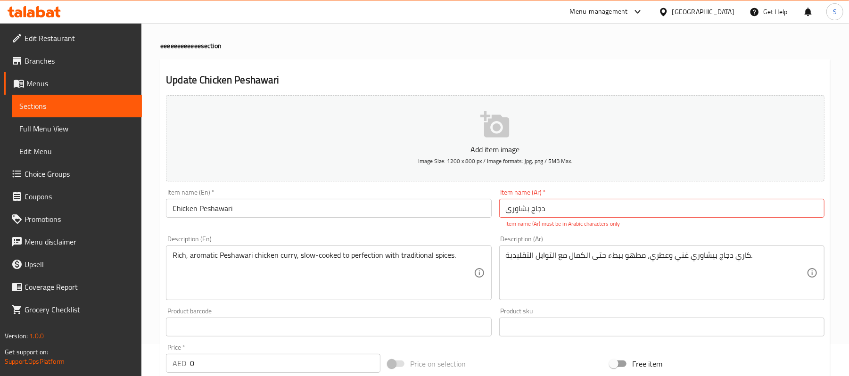
type input "60"
click at [521, 215] on input "دجاج بشاوری" at bounding box center [661, 208] width 325 height 19
click at [649, 193] on div "Item name (Ar)   * دجاج بشاوری Item name (Ar) * Item name (Ar) must be in Arabi…" at bounding box center [661, 208] width 325 height 39
click at [659, 210] on input "دجاج بشاوری" at bounding box center [661, 208] width 325 height 19
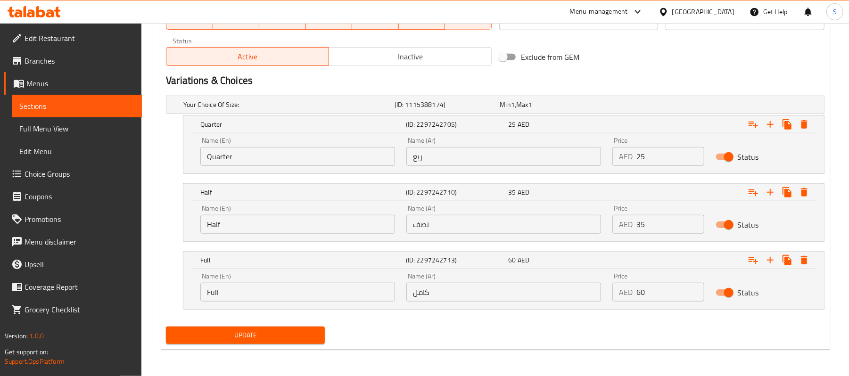
click at [317, 338] on span "Update" at bounding box center [245, 336] width 144 height 12
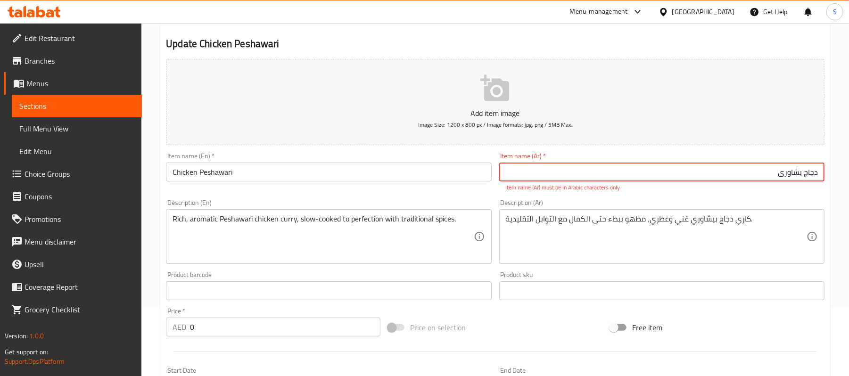
scroll to position [116, 0]
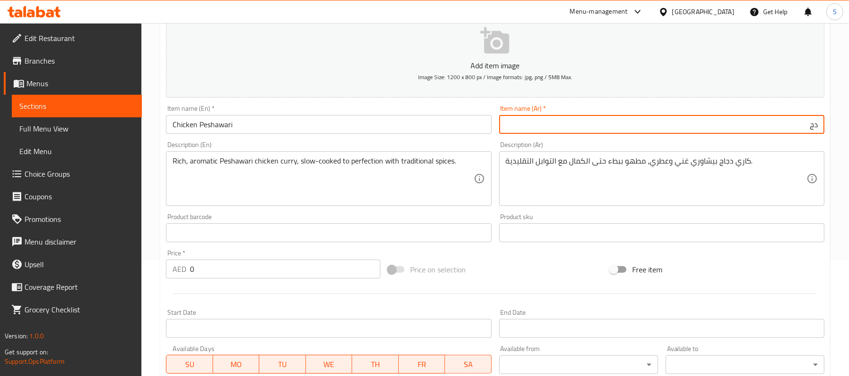
type input "د"
type input "دجاج بشاوري"
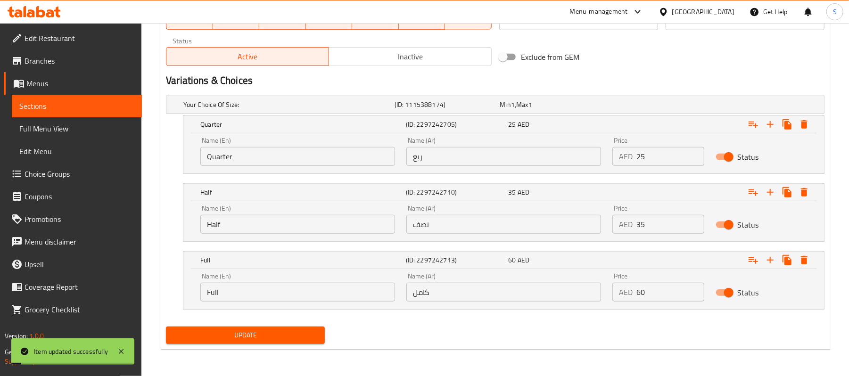
scroll to position [461, 0]
click at [291, 332] on span "Update" at bounding box center [245, 336] width 144 height 12
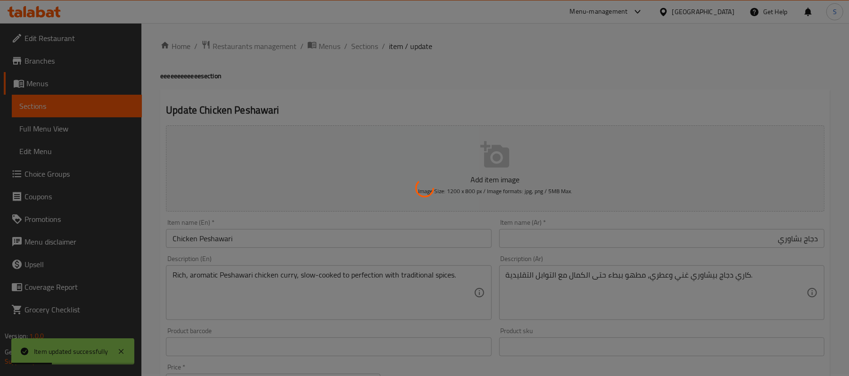
scroll to position [0, 0]
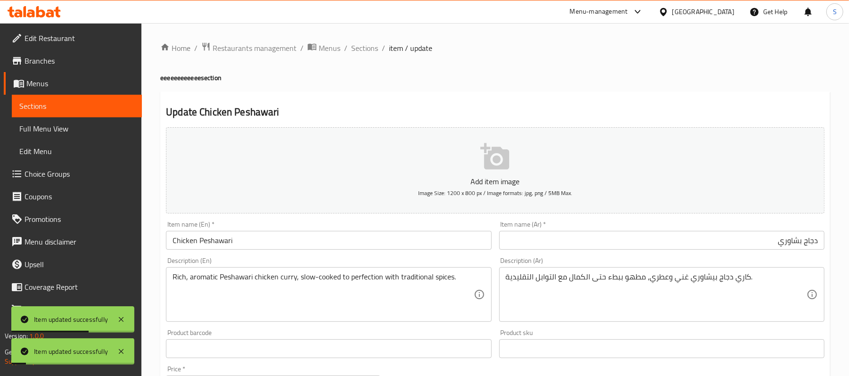
drag, startPoint x: 366, startPoint y: 44, endPoint x: 364, endPoint y: 57, distance: 12.5
click at [366, 44] on span "Sections" at bounding box center [364, 47] width 27 height 11
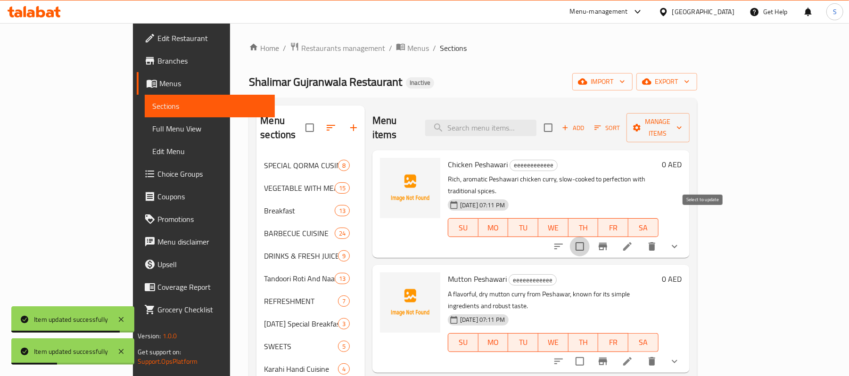
click at [590, 237] on input "checkbox" at bounding box center [580, 247] width 20 height 20
click at [682, 116] on span "Manage items" at bounding box center [658, 128] width 48 height 24
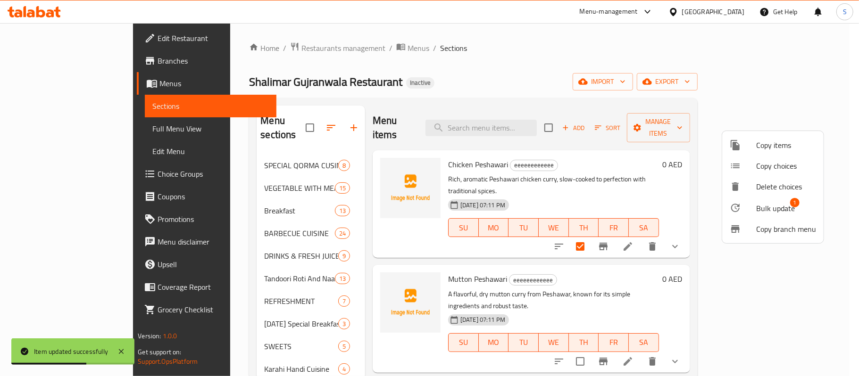
click at [760, 200] on li "Bulk update 1" at bounding box center [772, 208] width 101 height 22
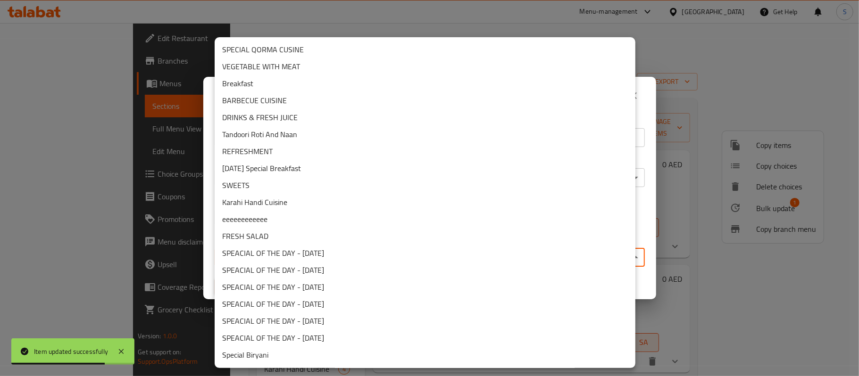
click at [397, 250] on body "Item updated successfully ​ Menu-management [GEOGRAPHIC_DATA] Get Help S Edit R…" at bounding box center [429, 199] width 859 height 353
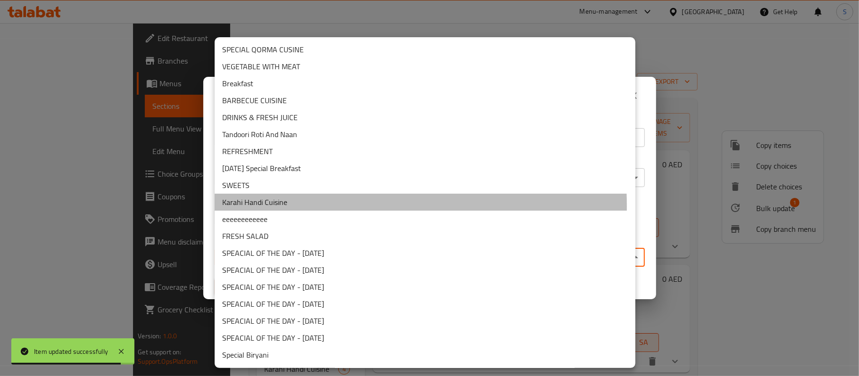
click at [270, 206] on li "Karahi Handi Cuisine" at bounding box center [425, 202] width 421 height 17
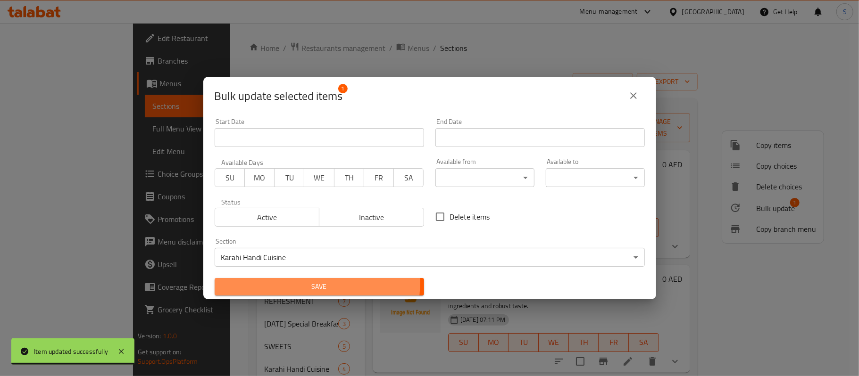
click at [290, 281] on span "Save" at bounding box center [319, 287] width 194 height 12
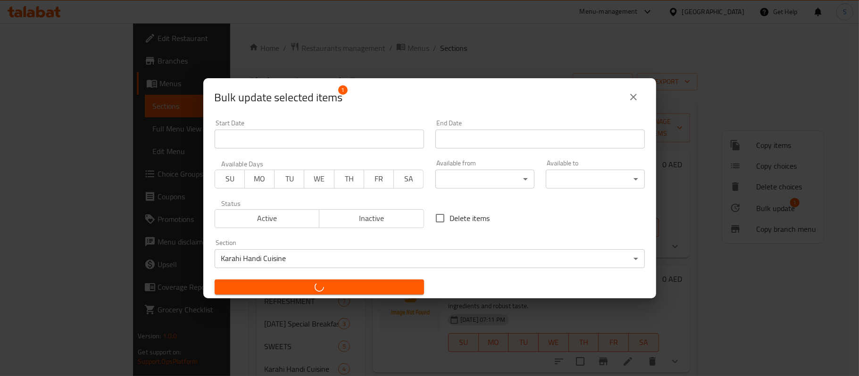
checkbox input "false"
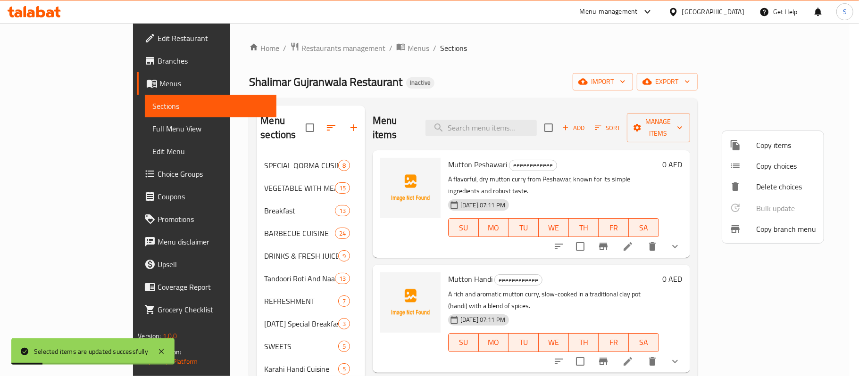
click at [440, 48] on div at bounding box center [429, 188] width 859 height 376
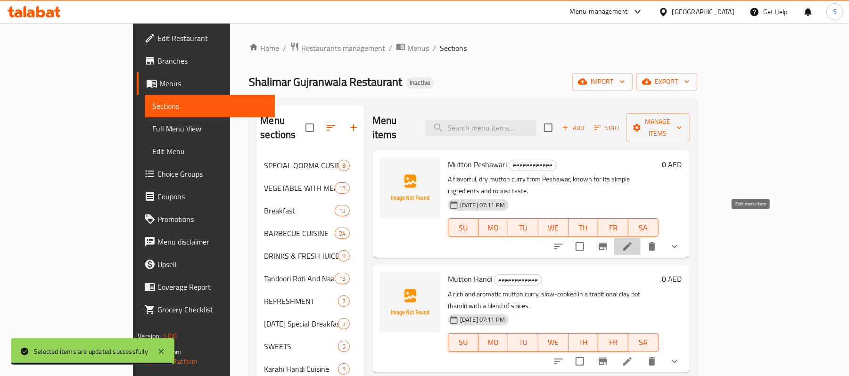
click at [633, 241] on icon at bounding box center [627, 246] width 11 height 11
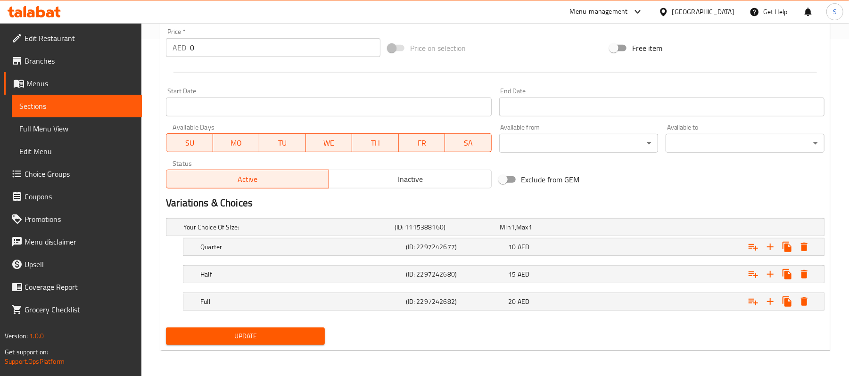
scroll to position [340, 0]
click at [640, 308] on div "Expand" at bounding box center [712, 300] width 206 height 21
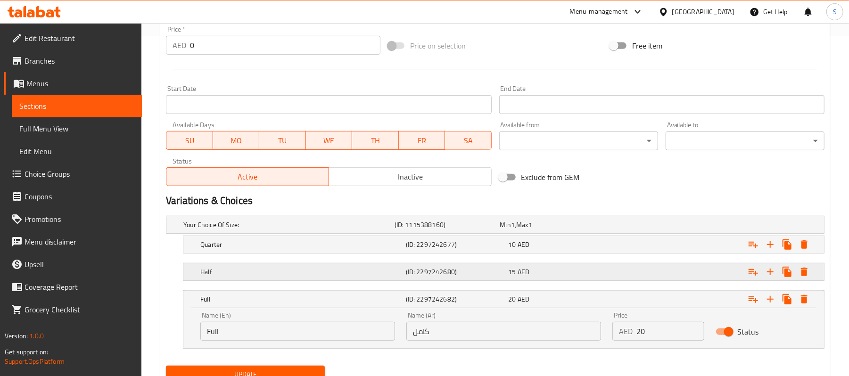
click at [642, 275] on div "Expand" at bounding box center [712, 272] width 206 height 21
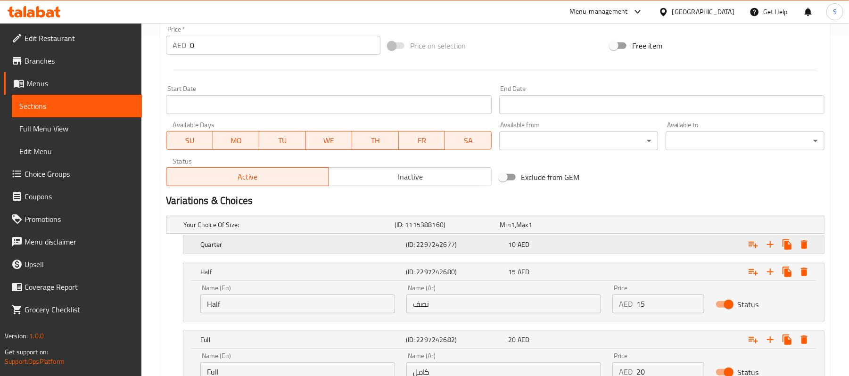
click at [647, 248] on div "Expand" at bounding box center [712, 244] width 206 height 21
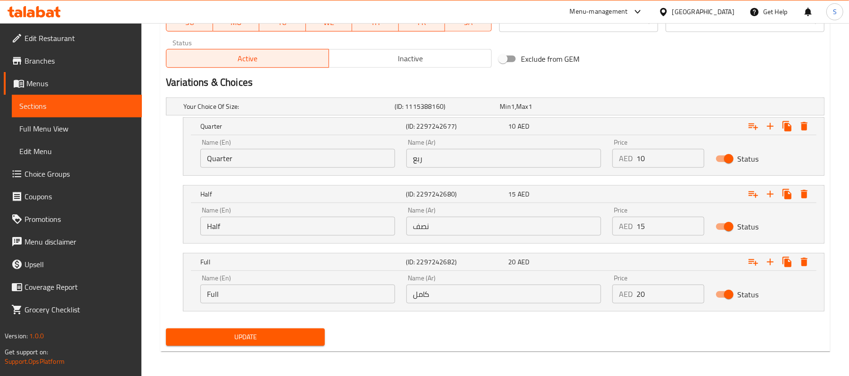
scroll to position [461, 0]
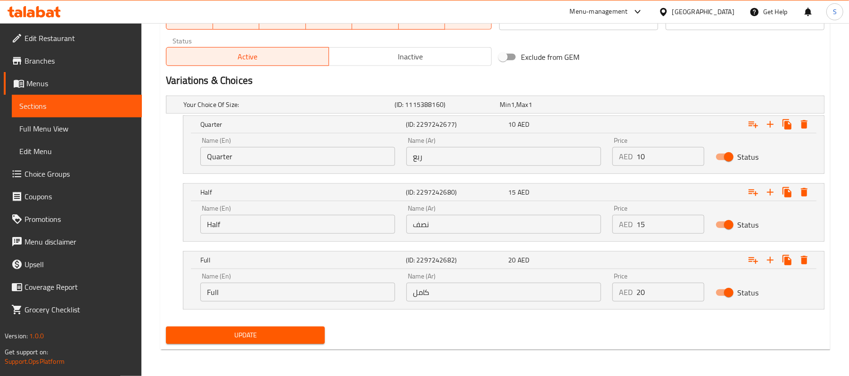
click at [641, 152] on input "10" at bounding box center [669, 156] width 67 height 19
type input "25"
click at [636, 226] on div "AED 15 Price" at bounding box center [657, 224] width 91 height 19
type input "45"
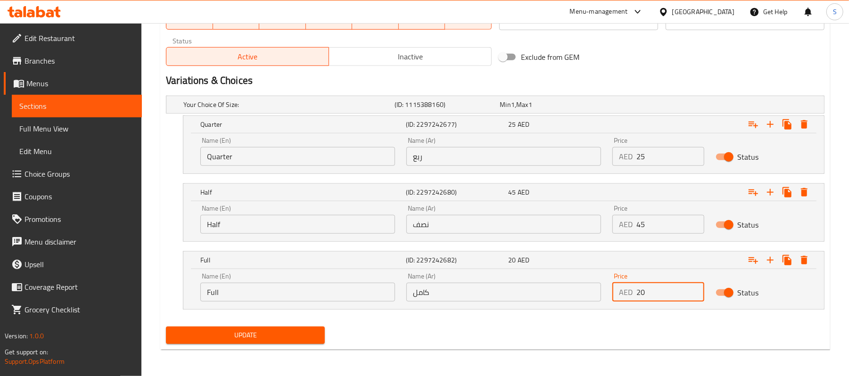
click at [636, 295] on input "20" at bounding box center [669, 292] width 67 height 19
type input "80"
click at [298, 339] on span "Update" at bounding box center [245, 336] width 144 height 12
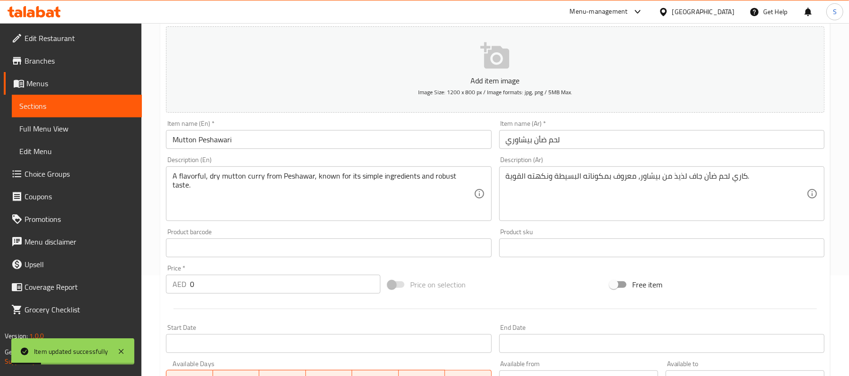
scroll to position [0, 0]
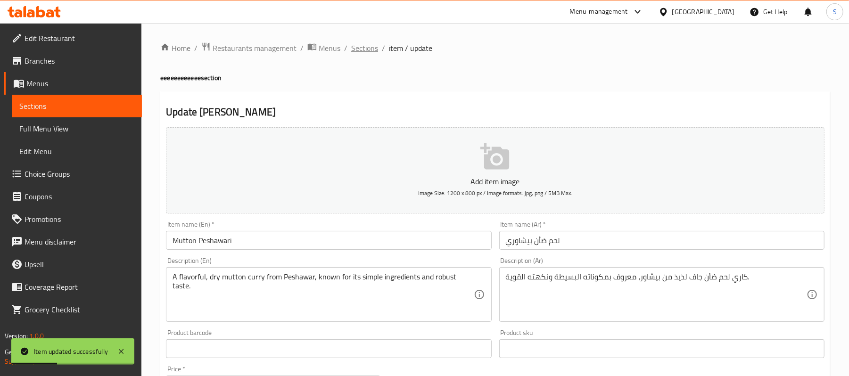
click at [357, 51] on span "Sections" at bounding box center [364, 47] width 27 height 11
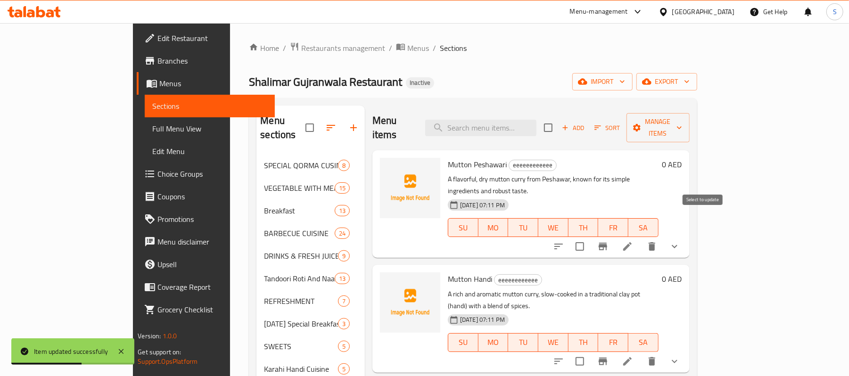
click at [590, 237] on input "checkbox" at bounding box center [580, 247] width 20 height 20
click at [682, 119] on span "Manage items" at bounding box center [658, 128] width 48 height 24
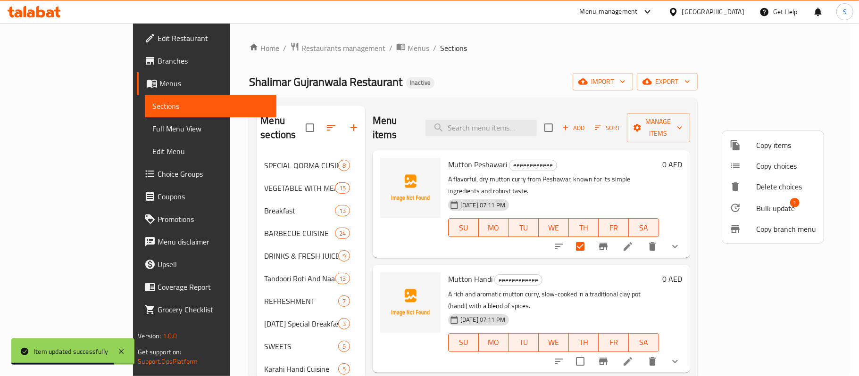
click at [771, 206] on span "Bulk update" at bounding box center [775, 208] width 39 height 11
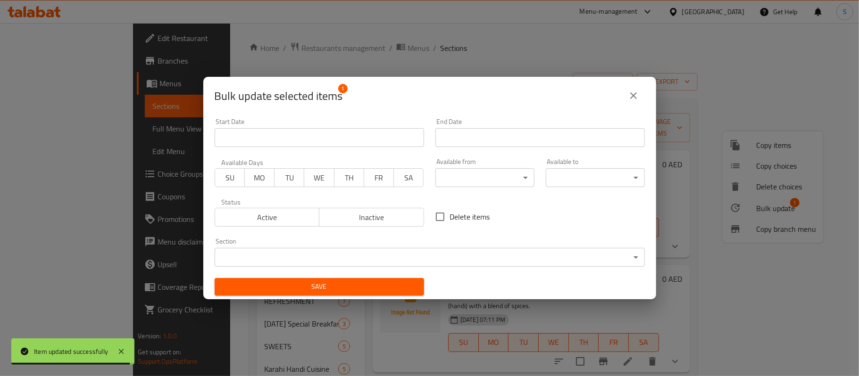
click at [368, 259] on body "Item updated successfully ​ Menu-management [GEOGRAPHIC_DATA] Get Help S Edit R…" at bounding box center [429, 199] width 859 height 353
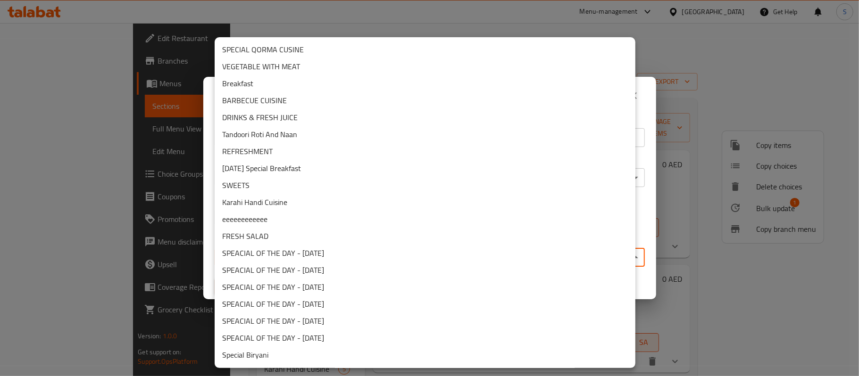
click at [284, 207] on li "Karahi Handi Cuisine" at bounding box center [425, 202] width 421 height 17
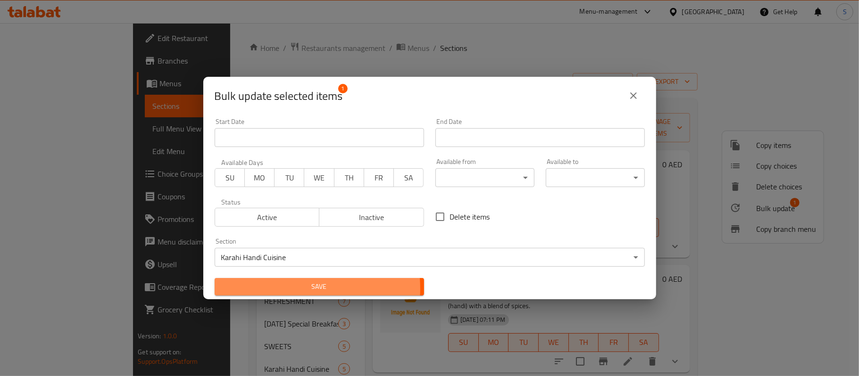
click at [283, 289] on span "Save" at bounding box center [319, 287] width 194 height 12
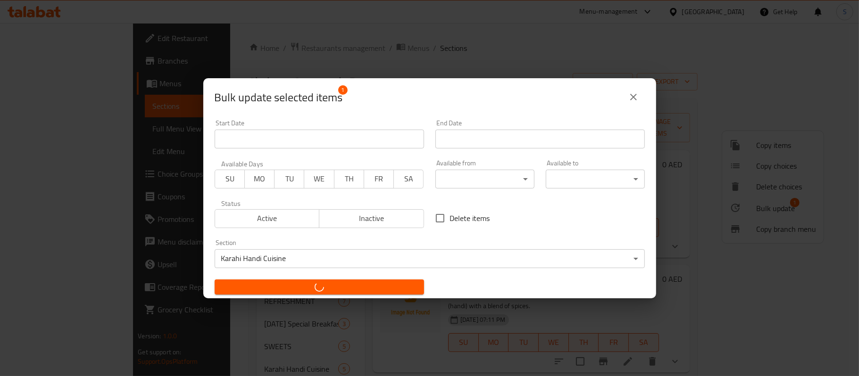
checkbox input "false"
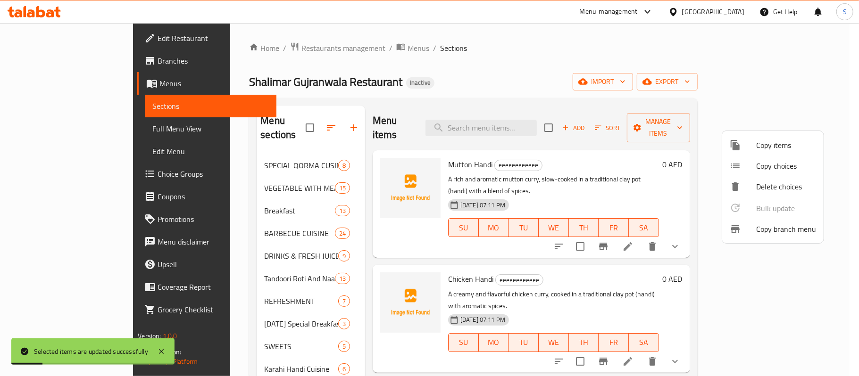
click at [434, 50] on div at bounding box center [429, 188] width 859 height 376
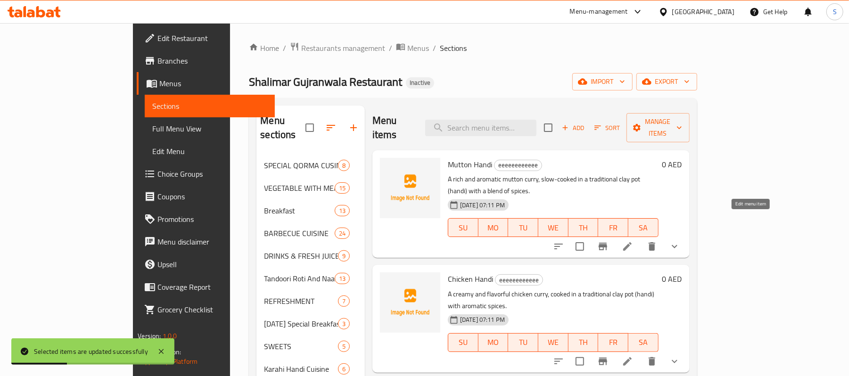
click at [632, 242] on icon at bounding box center [627, 246] width 8 height 8
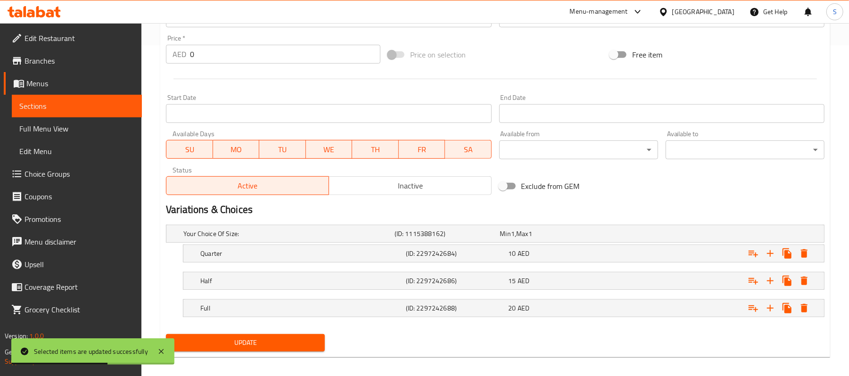
scroll to position [340, 0]
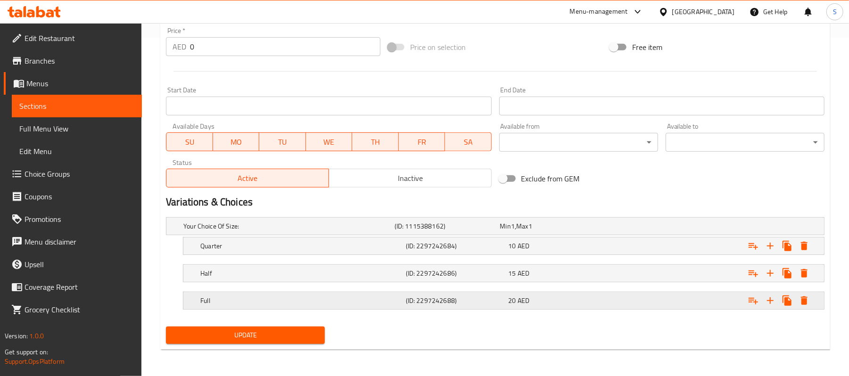
click at [615, 305] on div "Expand" at bounding box center [712, 300] width 206 height 21
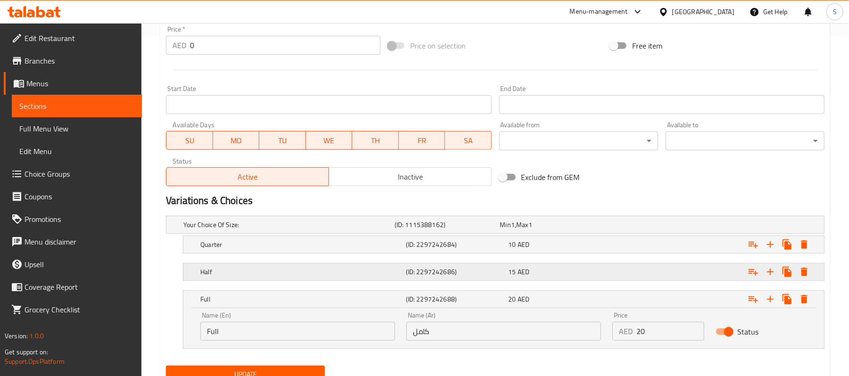
click at [615, 272] on div "Expand" at bounding box center [712, 272] width 206 height 21
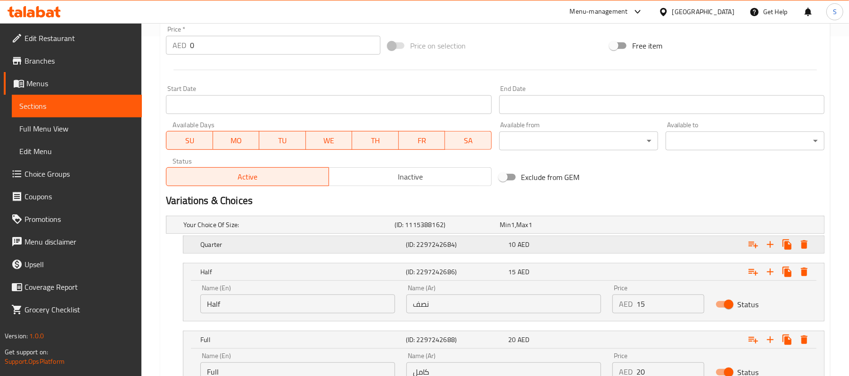
click at [619, 252] on div "Expand" at bounding box center [712, 244] width 206 height 21
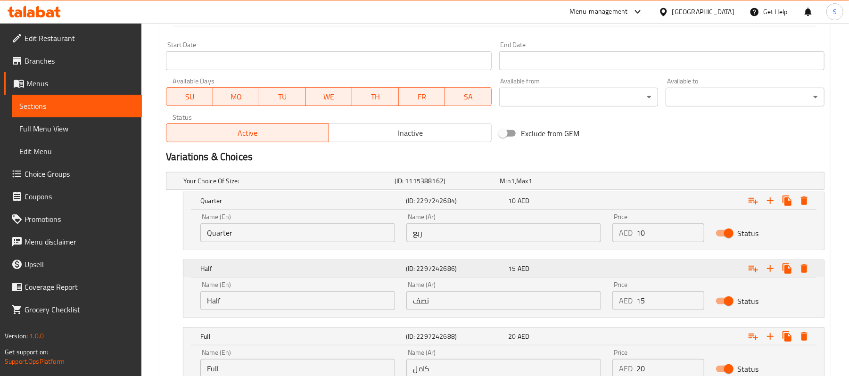
scroll to position [461, 0]
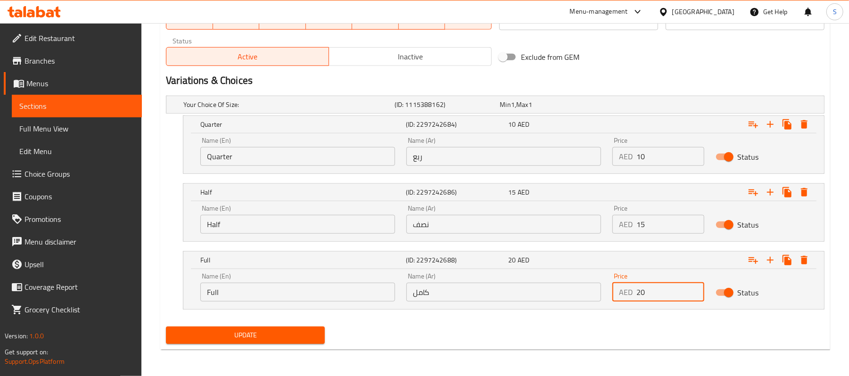
click at [636, 297] on div "AED 20 Price" at bounding box center [657, 292] width 91 height 19
type input "80"
click at [637, 225] on input "15" at bounding box center [669, 224] width 67 height 19
type input "45"
click at [644, 157] on input "10" at bounding box center [669, 156] width 67 height 19
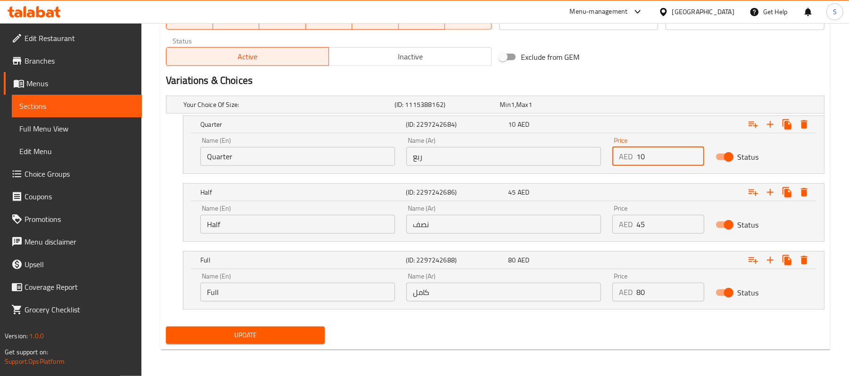
click at [644, 157] on input "10" at bounding box center [669, 156] width 67 height 19
type input "25"
click at [310, 325] on div "Update" at bounding box center [245, 335] width 166 height 25
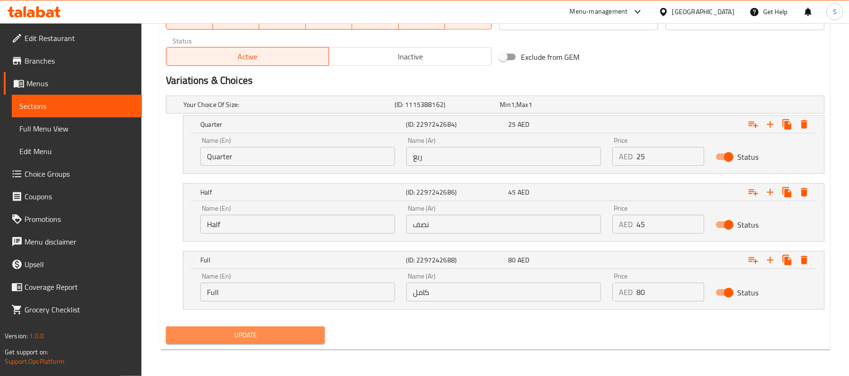
click at [309, 327] on button "Update" at bounding box center [245, 335] width 159 height 17
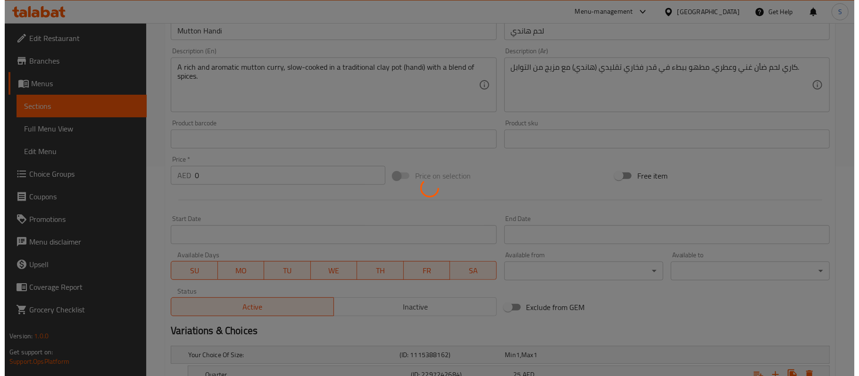
scroll to position [0, 0]
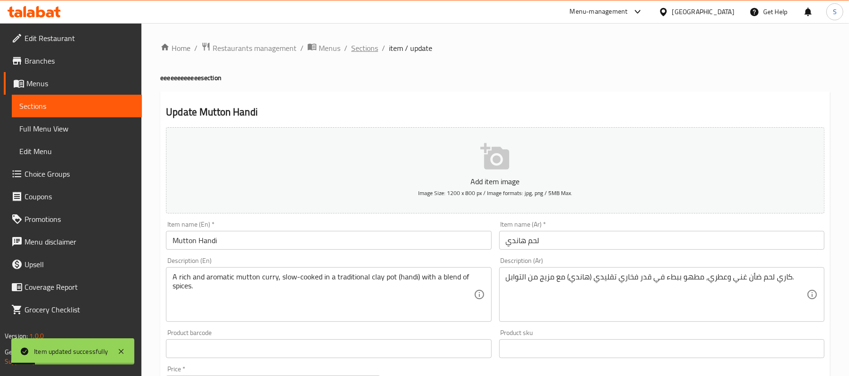
click at [356, 44] on span "Sections" at bounding box center [364, 47] width 27 height 11
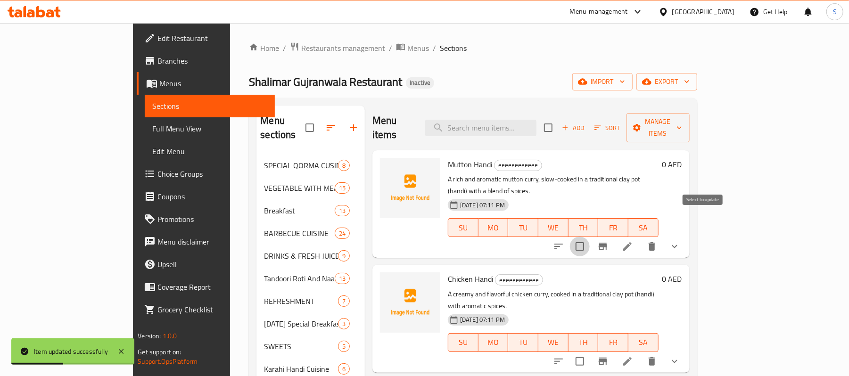
click at [590, 237] on input "checkbox" at bounding box center [580, 247] width 20 height 20
click at [682, 125] on span "Manage items" at bounding box center [658, 128] width 48 height 24
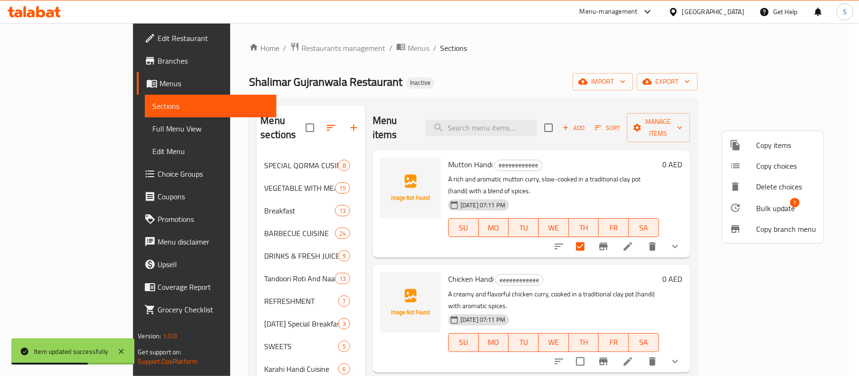
click at [759, 211] on span "Bulk update" at bounding box center [775, 208] width 39 height 11
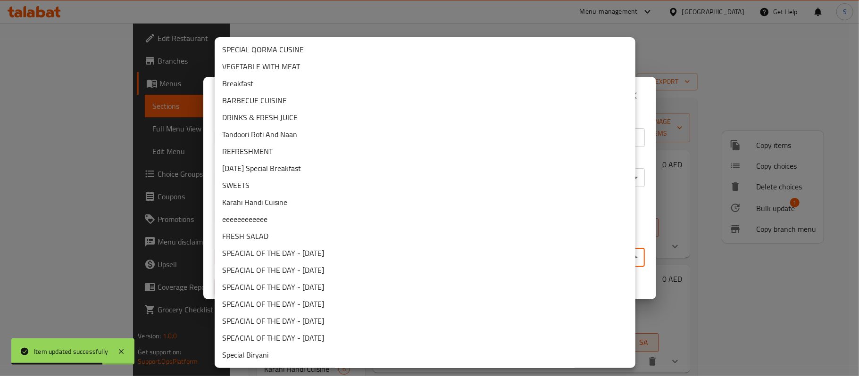
click at [372, 253] on body "Item updated successfully ​ Menu-management [GEOGRAPHIC_DATA] Get Help S Edit R…" at bounding box center [429, 199] width 859 height 353
click at [279, 205] on li "Karahi Handi Cuisine" at bounding box center [425, 202] width 421 height 17
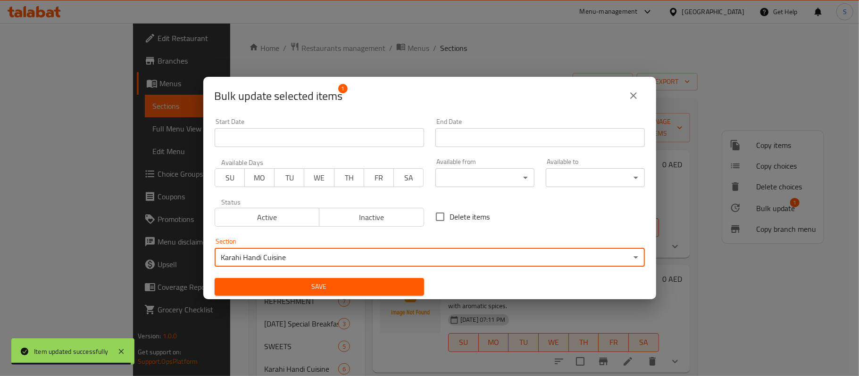
click at [294, 287] on span "Save" at bounding box center [319, 287] width 194 height 12
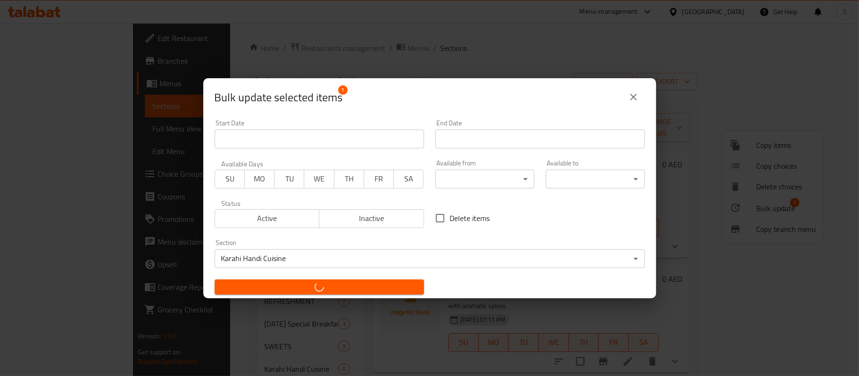
checkbox input "false"
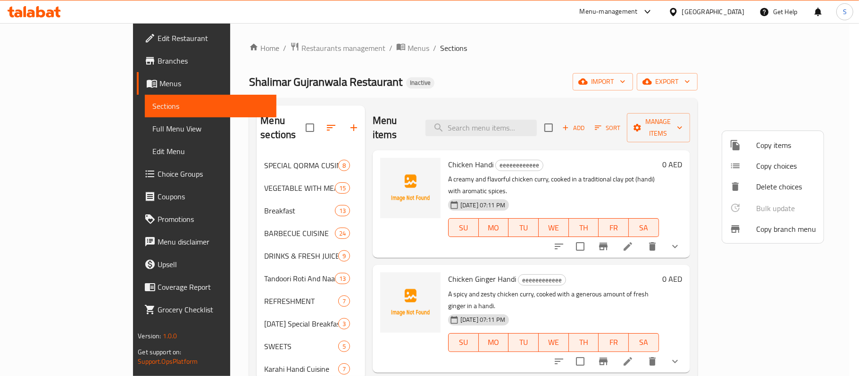
click at [102, 341] on div at bounding box center [429, 188] width 859 height 376
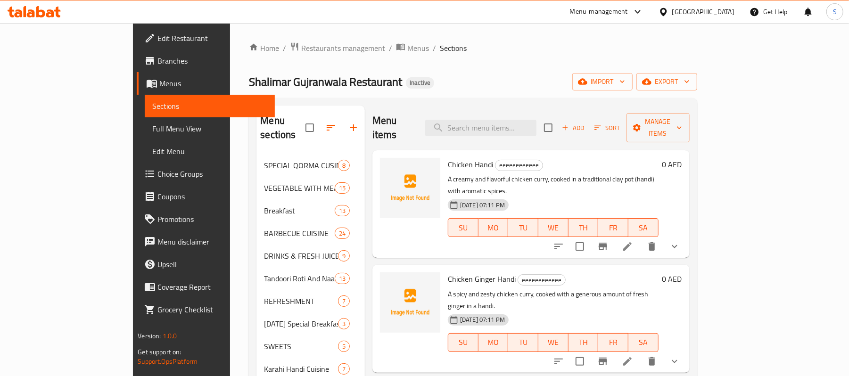
click at [418, 74] on div "Shalimar Gujranwala Restaurant Inactive import export" at bounding box center [473, 81] width 448 height 17
click at [407, 51] on span "Menus" at bounding box center [418, 47] width 22 height 11
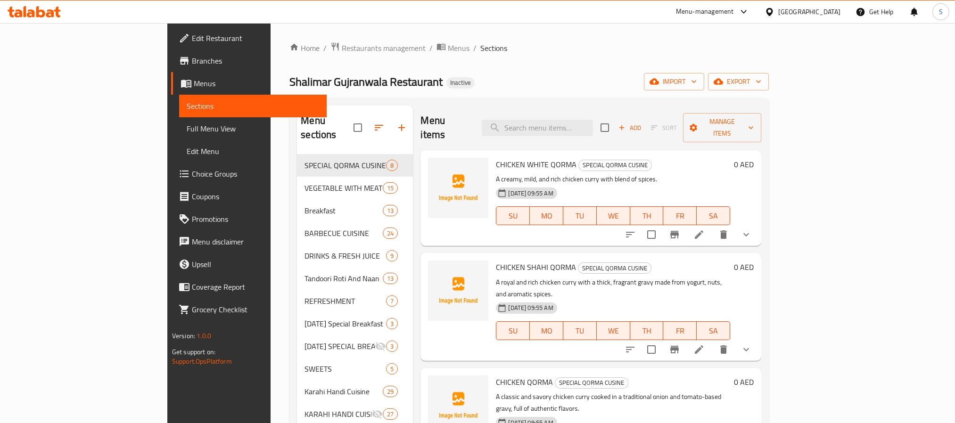
scroll to position [132, 0]
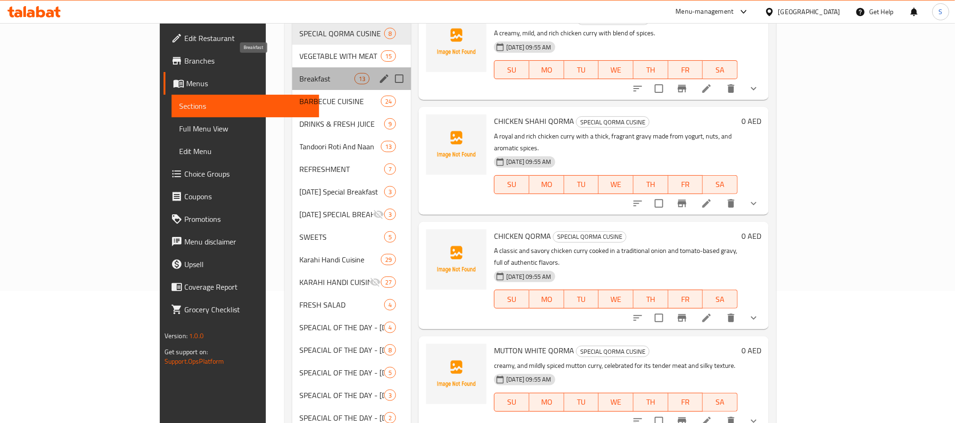
click at [300, 73] on span "Breakfast" at bounding box center [327, 78] width 55 height 11
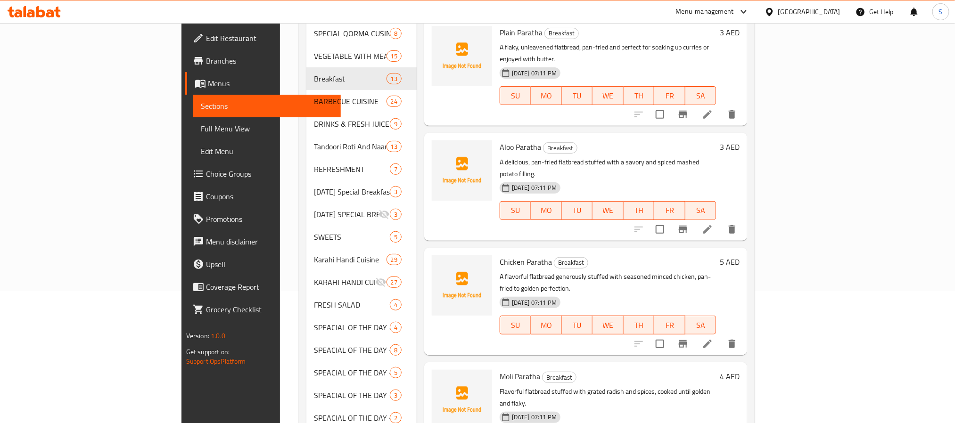
scroll to position [795, 0]
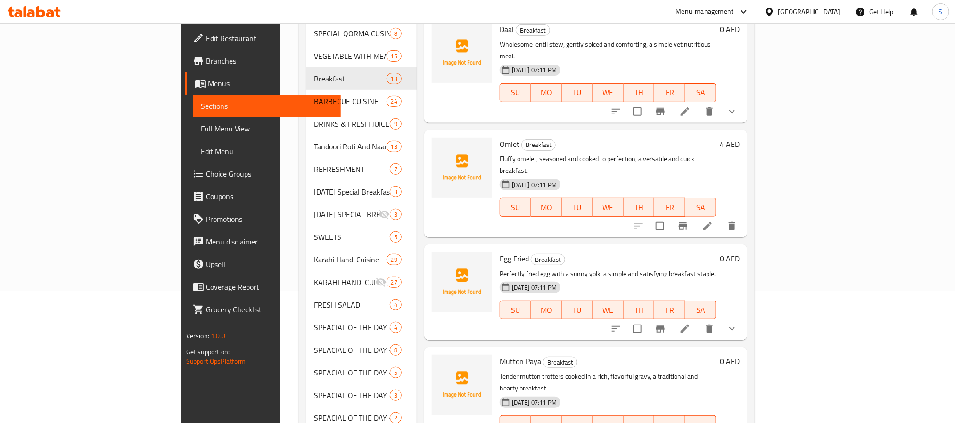
click at [500, 355] on span "Mutton Paya" at bounding box center [520, 362] width 41 height 14
copy h6 "Mutton Paya"
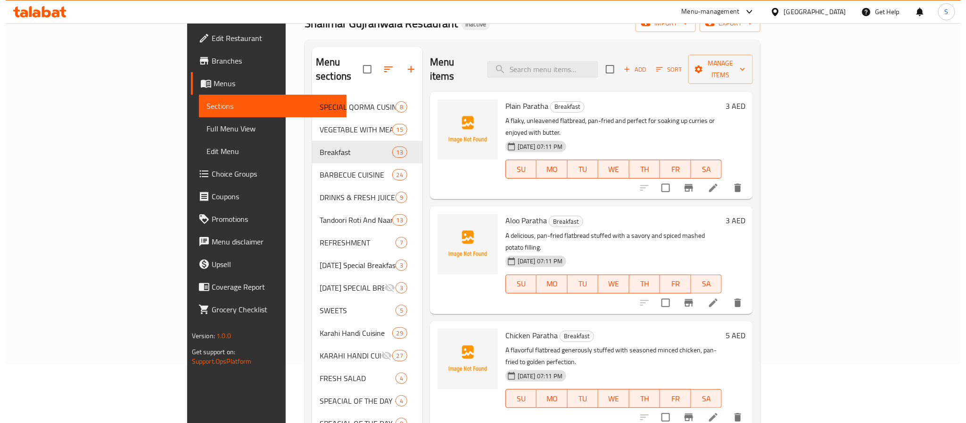
scroll to position [0, 0]
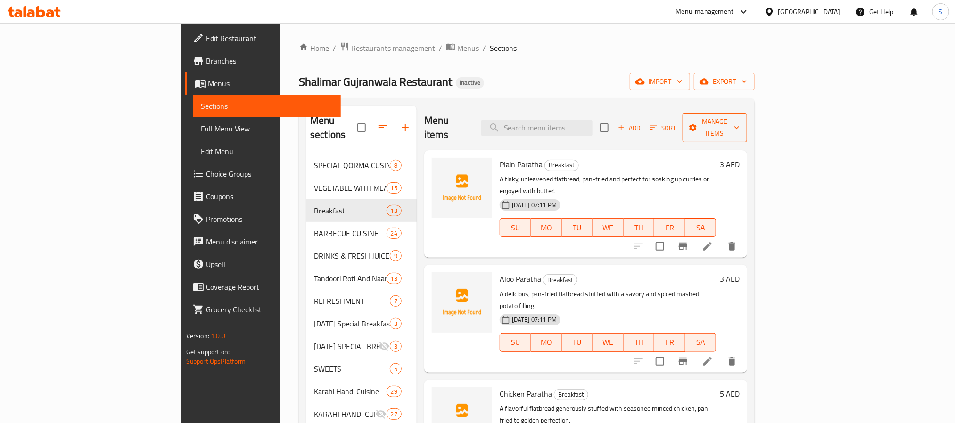
click at [740, 122] on span "Manage items" at bounding box center [715, 128] width 50 height 24
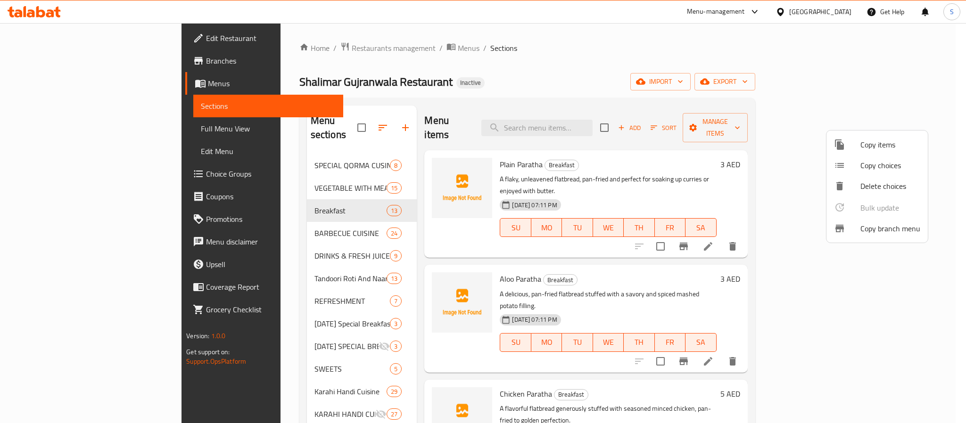
click at [874, 163] on span "Copy choices" at bounding box center [890, 165] width 60 height 11
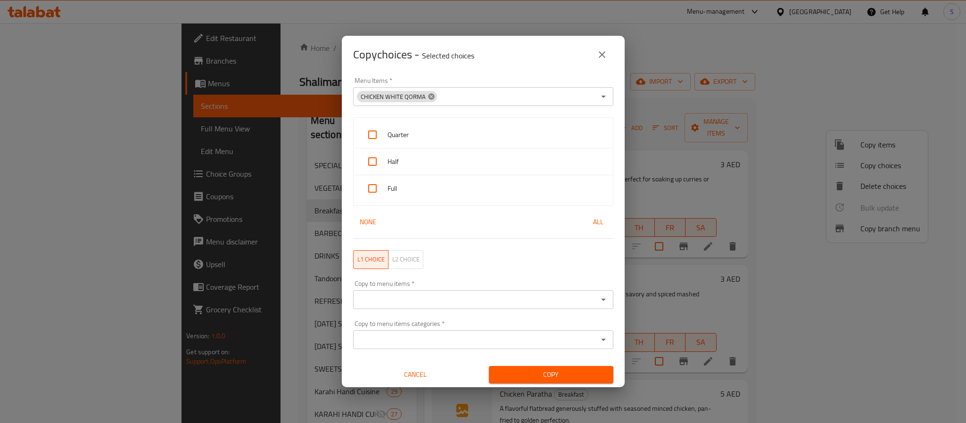
click at [430, 93] on icon at bounding box center [431, 96] width 6 height 6
click at [430, 93] on input "Menu Items   *" at bounding box center [475, 96] width 239 height 13
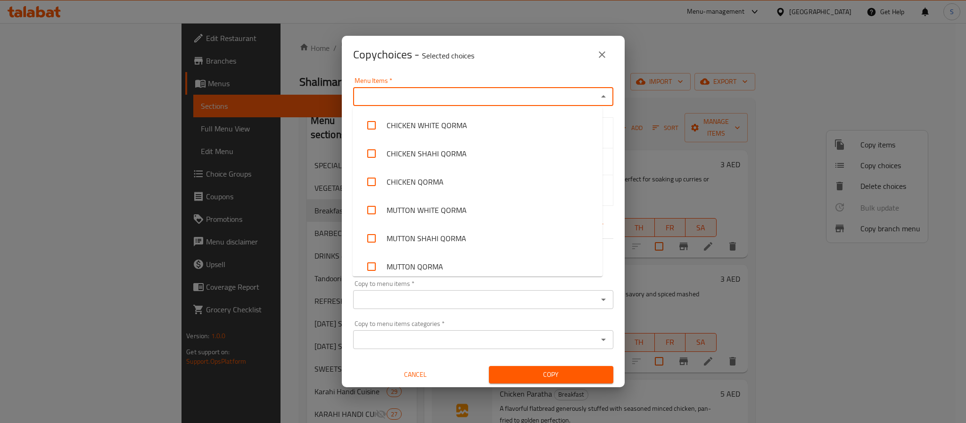
paste input "Mutton Paya"
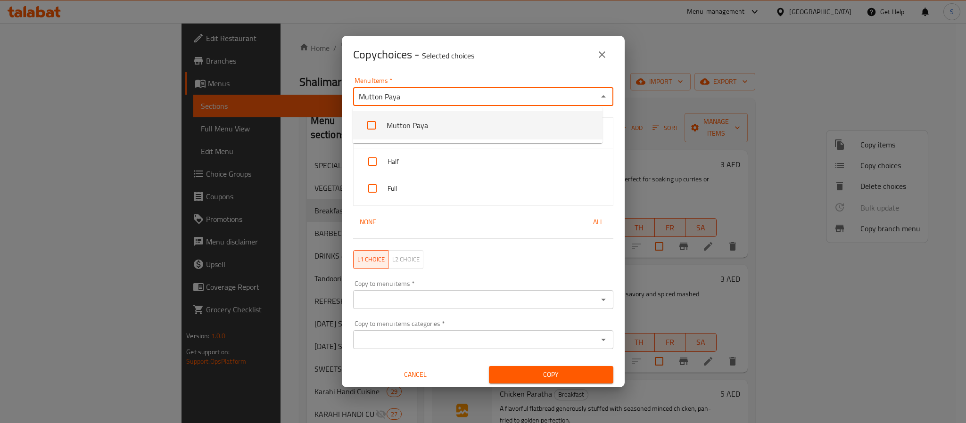
type input "Mutton Paya"
click at [437, 71] on div "Copy choices - Selected choices 0" at bounding box center [483, 55] width 283 height 38
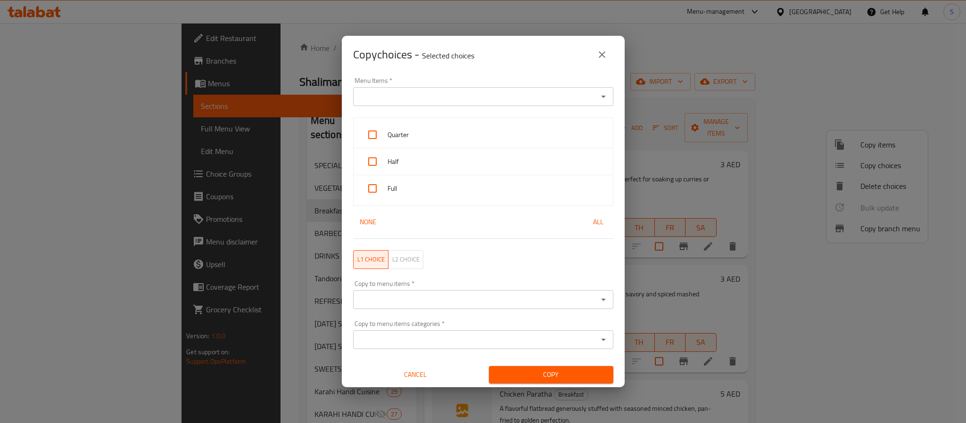
click at [430, 92] on input "Menu Items   *" at bounding box center [475, 96] width 239 height 13
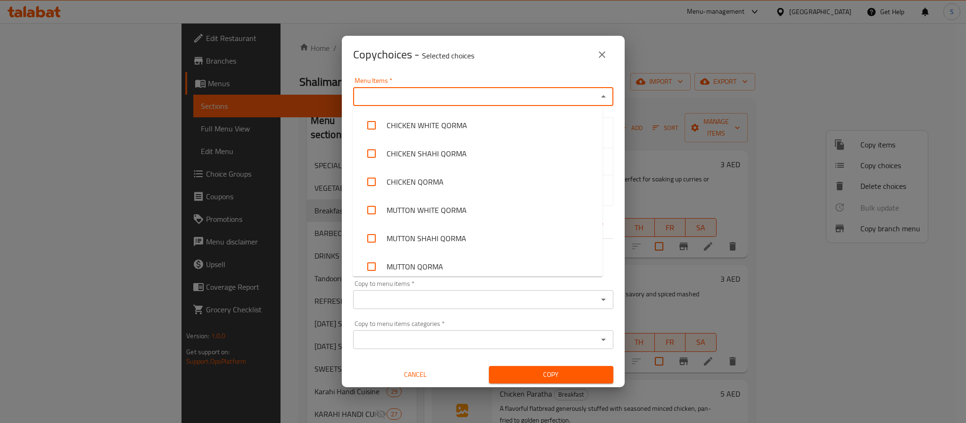
paste input "Mutton Paya"
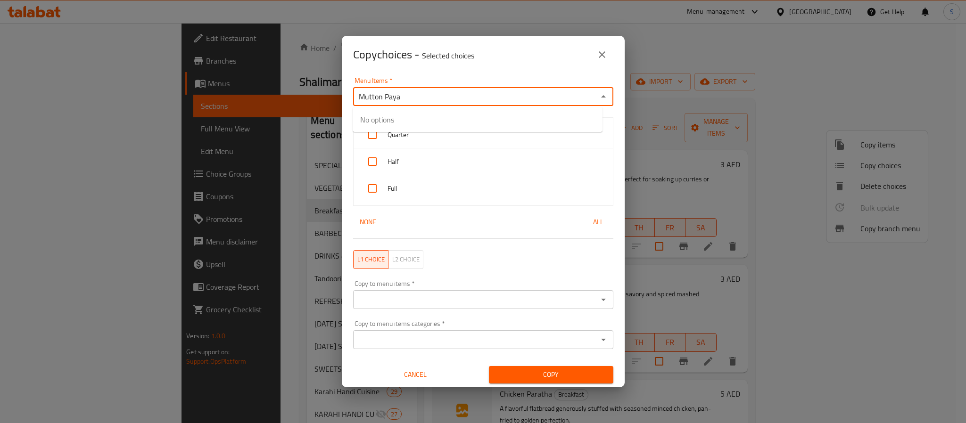
type input "Mutton Paya"
click at [368, 122] on input "checkbox" at bounding box center [371, 125] width 23 height 23
checkbox input "false"
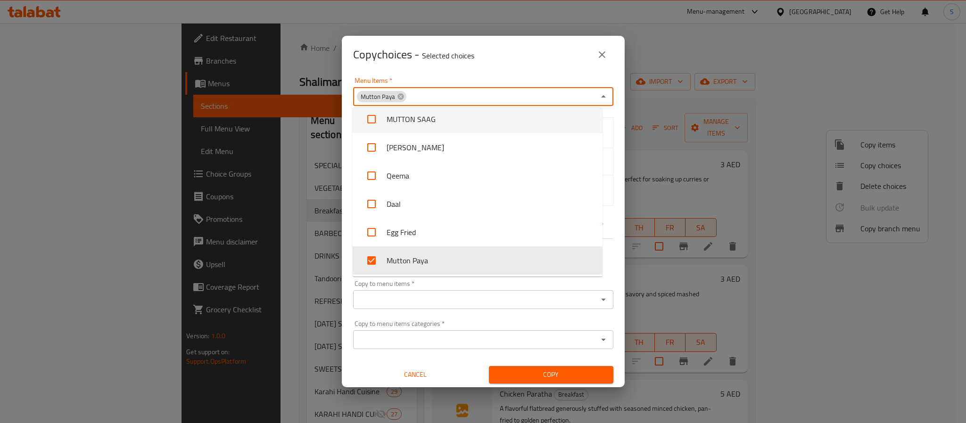
click at [422, 77] on div "Menu Items   * Mutton Paya Menu Items *" at bounding box center [483, 91] width 260 height 29
click at [419, 66] on div "Copy choices - Selected choices 0" at bounding box center [483, 55] width 283 height 38
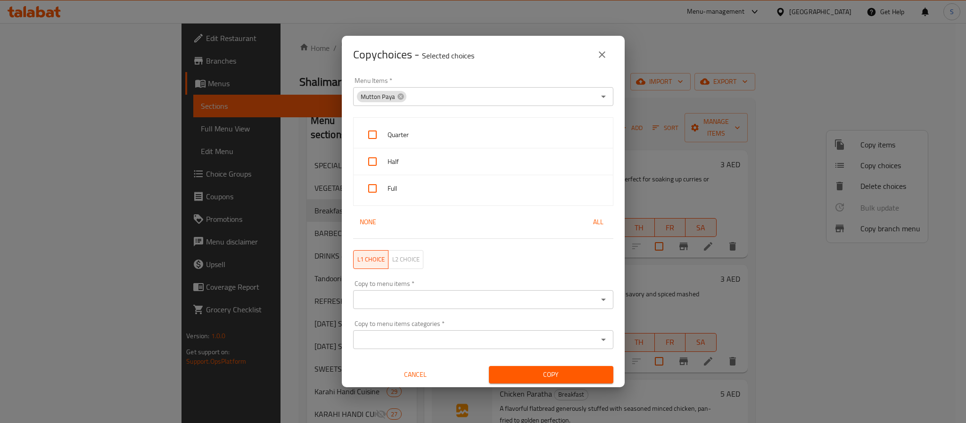
click at [377, 129] on input "checkbox" at bounding box center [372, 135] width 23 height 23
checkbox input "true"
click at [377, 163] on input "checkbox" at bounding box center [372, 161] width 23 height 23
checkbox input "true"
click at [374, 184] on input "checkbox" at bounding box center [372, 188] width 23 height 23
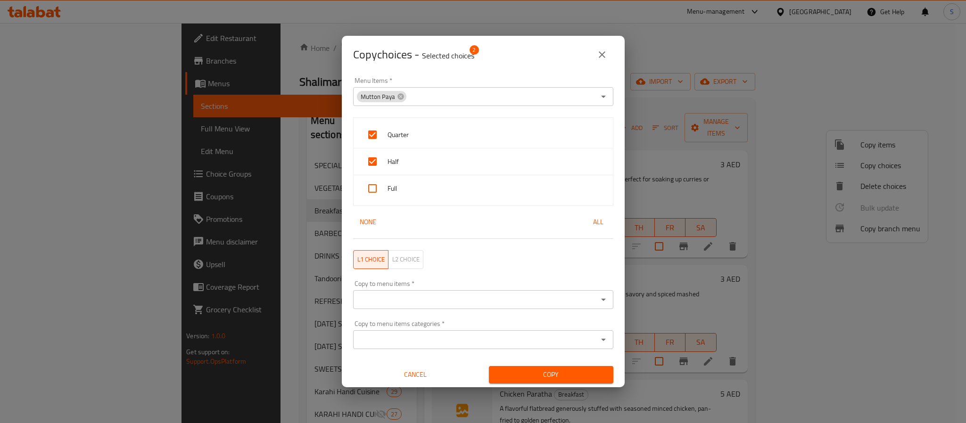
checkbox input "true"
click at [488, 61] on div "Copy choices - Selected choices 3" at bounding box center [483, 54] width 260 height 23
click at [397, 299] on input "Copy to menu items   *" at bounding box center [475, 299] width 239 height 13
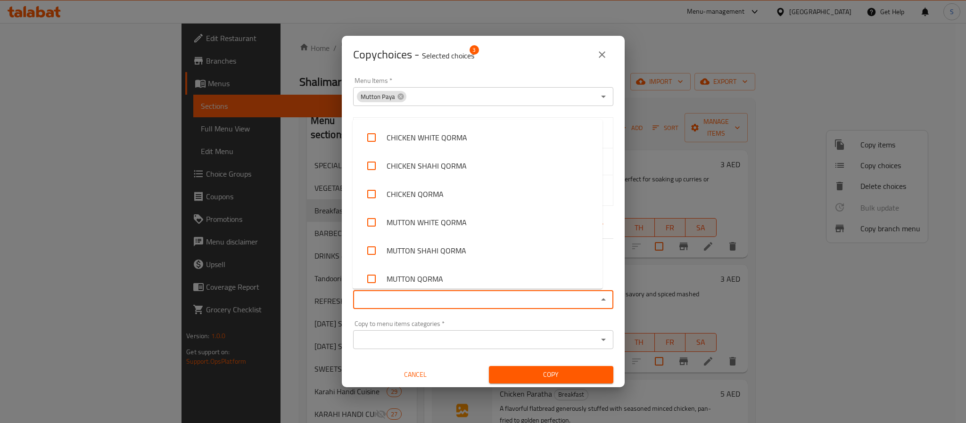
paste input "Mutton Beef/paya"
type input "Mutton Beef/paya"
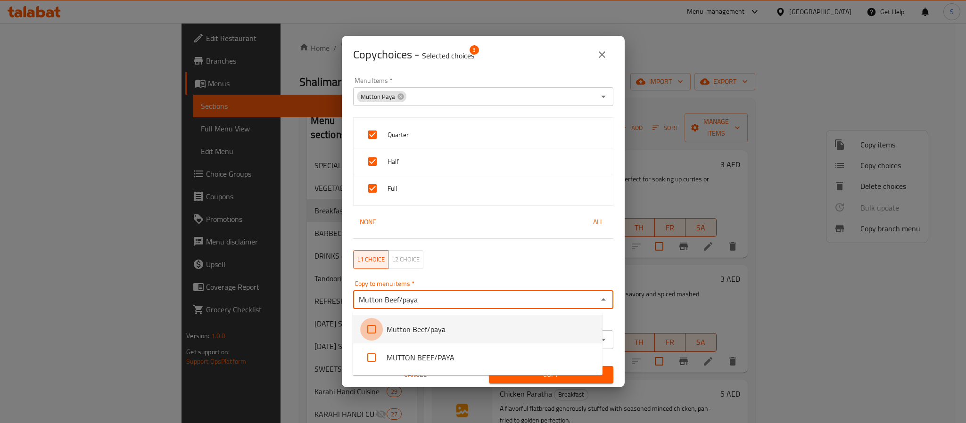
click at [371, 327] on input "checkbox" at bounding box center [371, 329] width 23 height 23
checkbox input "false"
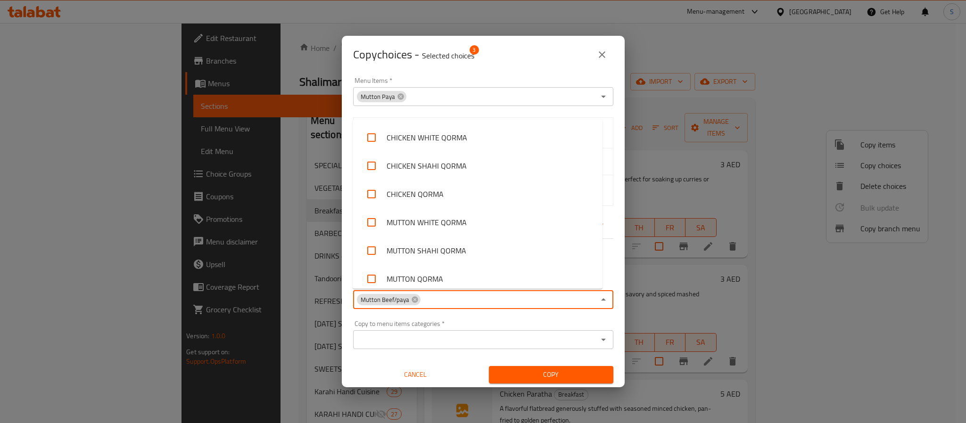
scroll to position [2382, 0]
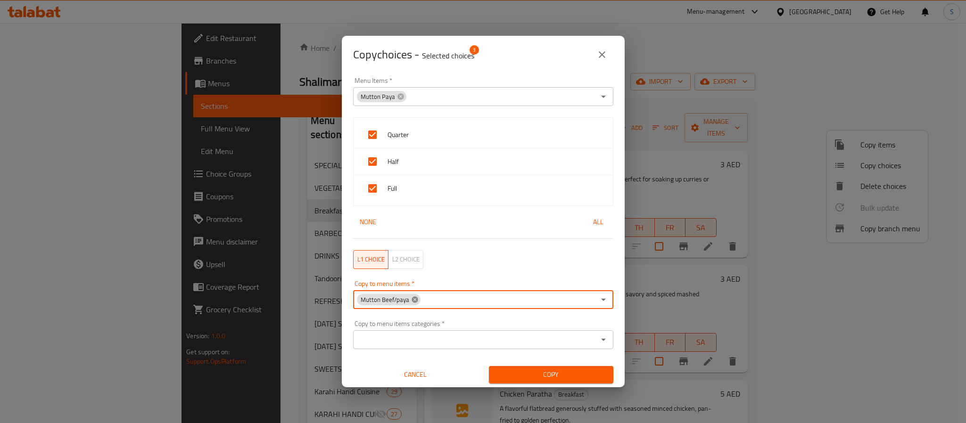
paste input "Beef Nihari"
type input "Beef Nihari"
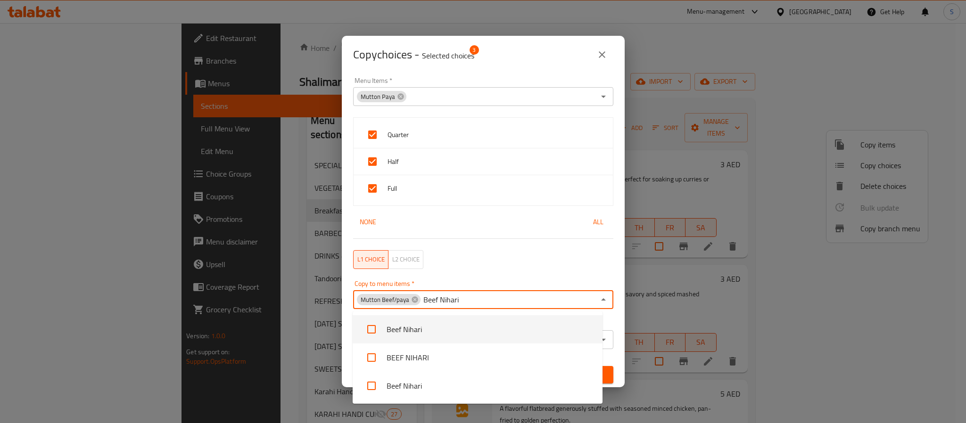
click at [370, 326] on input "checkbox" at bounding box center [371, 329] width 23 height 23
checkbox input "false"
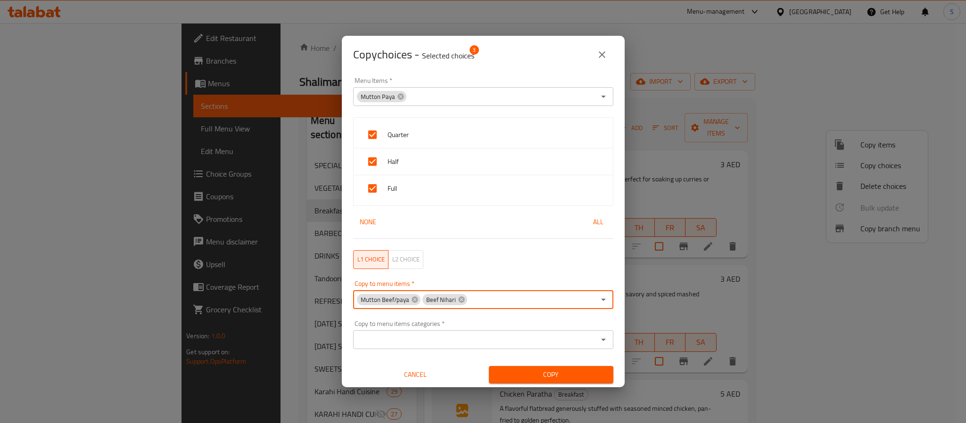
paste input "Chana Puri Halwa Set"
type input "Chana Puri Halwa Set"
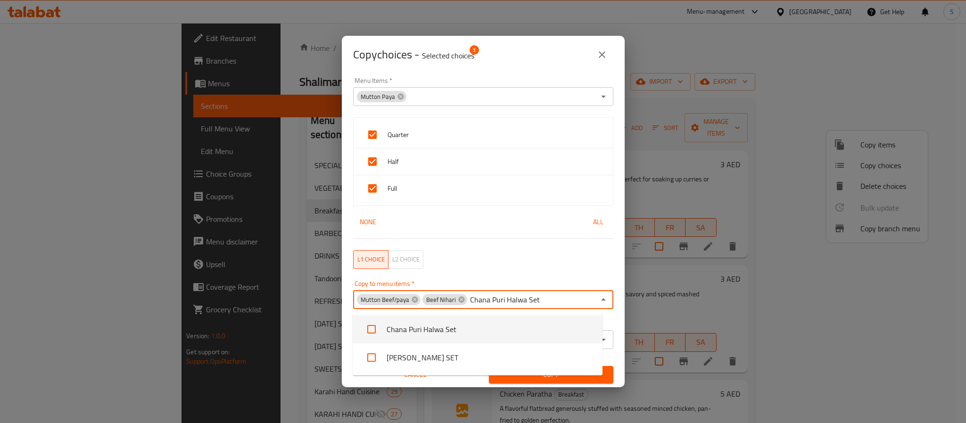
click at [372, 331] on input "checkbox" at bounding box center [371, 329] width 23 height 23
checkbox input "false"
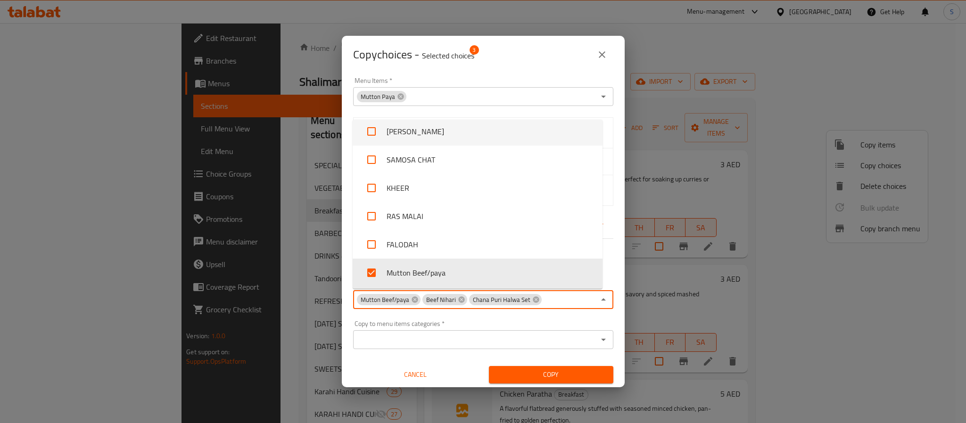
click at [532, 58] on div "Copy choices - Selected choices 3" at bounding box center [483, 54] width 260 height 23
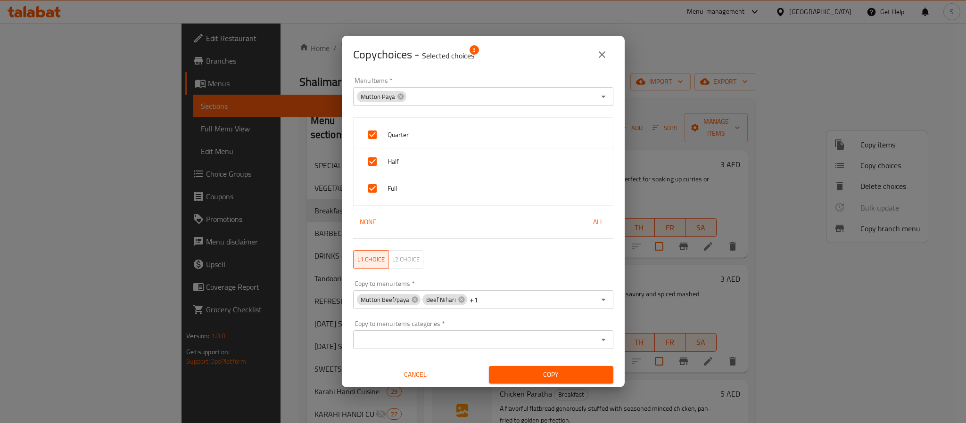
click at [525, 369] on span "Copy" at bounding box center [550, 375] width 109 height 12
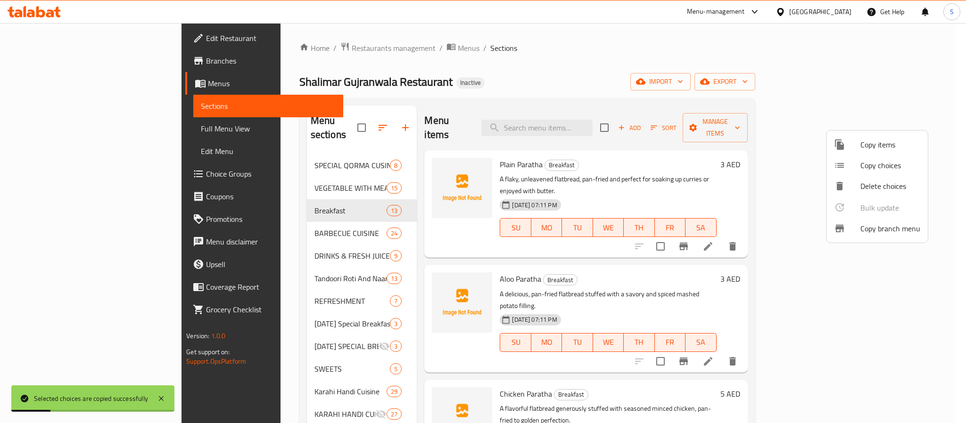
click at [428, 55] on div at bounding box center [483, 211] width 966 height 423
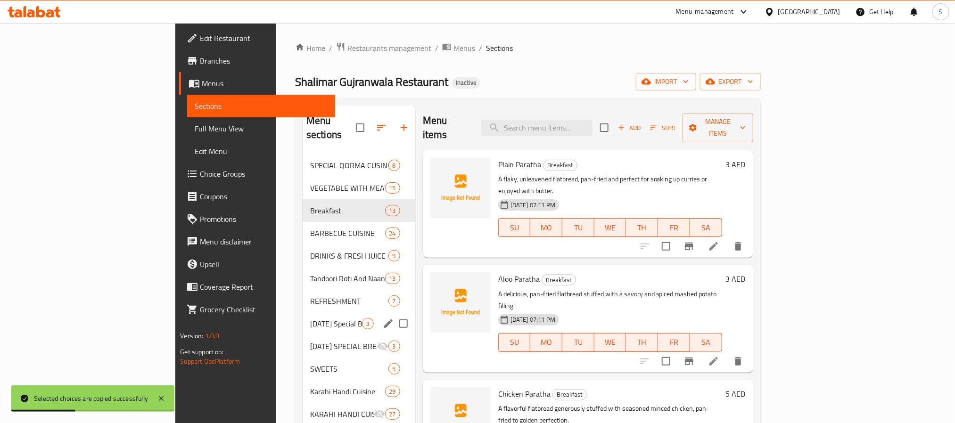
click at [303, 313] on div "[DATE] Special Breakfast 3" at bounding box center [359, 324] width 113 height 23
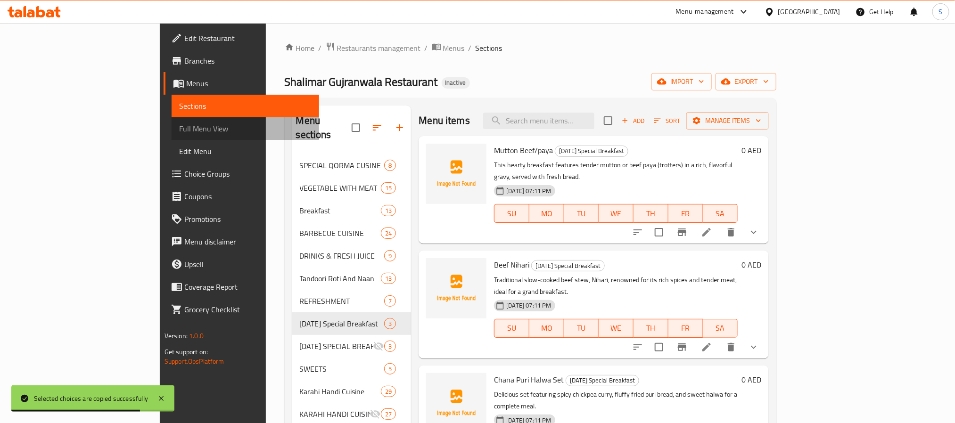
click at [179, 129] on span "Full Menu View" at bounding box center [245, 128] width 132 height 11
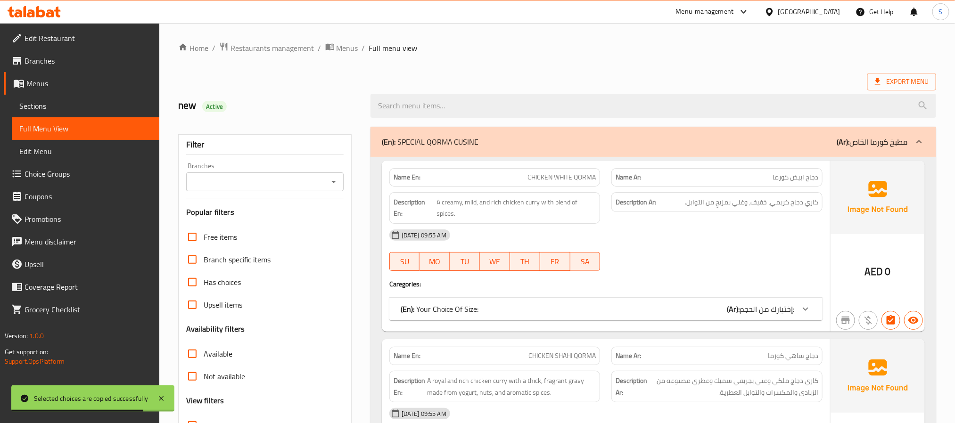
scroll to position [212, 0]
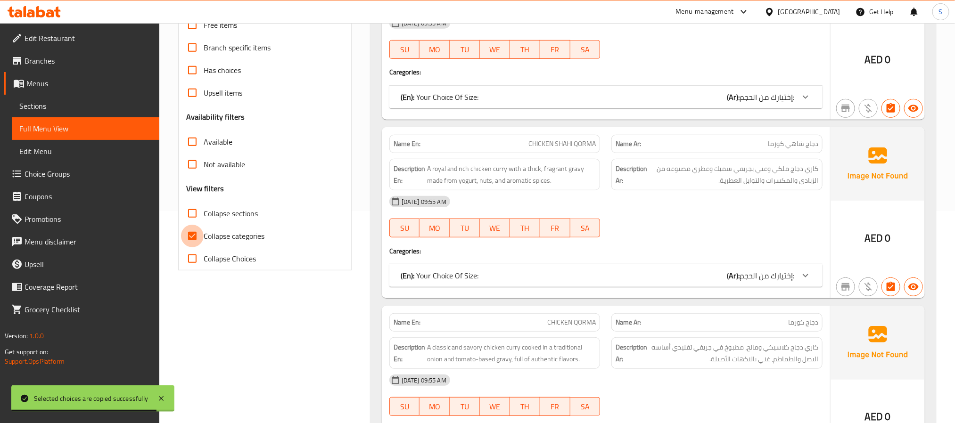
click at [191, 234] on input "Collapse categories" at bounding box center [192, 236] width 23 height 23
checkbox input "false"
click at [194, 214] on input "Collapse sections" at bounding box center [192, 213] width 23 height 23
checkbox input "true"
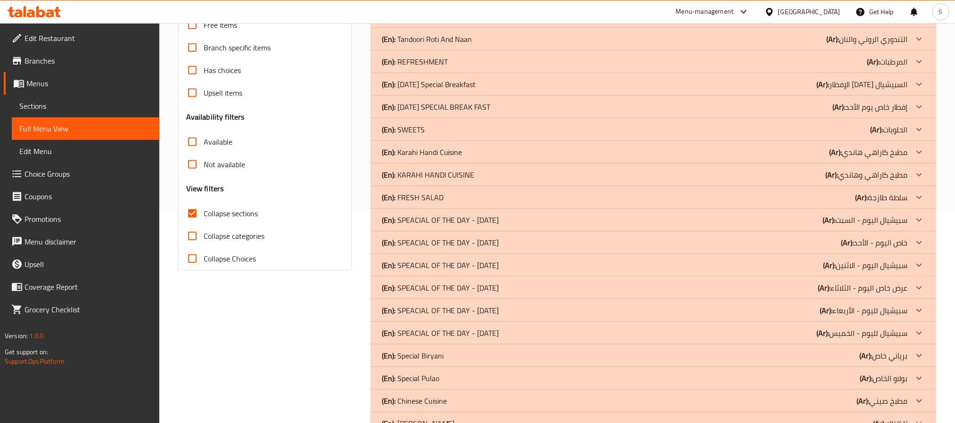
click at [527, 160] on div "(En): Karahi Handi Cuisine (Ar): مطبخ كاراهي هاندي" at bounding box center [654, 152] width 566 height 23
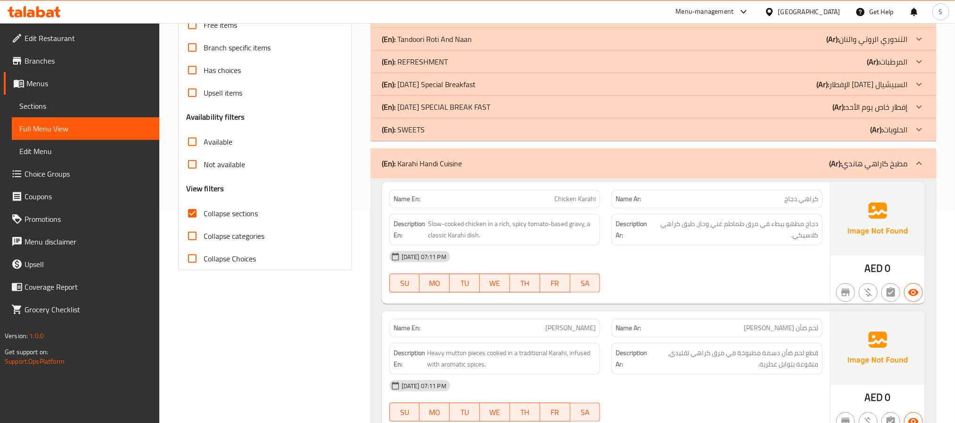
click at [426, 160] on p "(En): Karahi Handi Cuisine" at bounding box center [422, 163] width 81 height 11
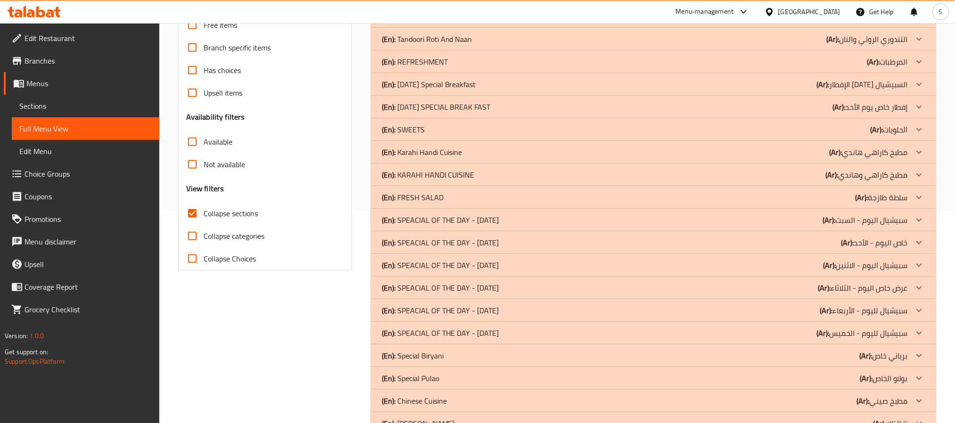
click at [561, 84] on div "(En): Sunday Special Breakfast (Ar): الإفطار الأحد السبيشيال" at bounding box center [645, 84] width 526 height 11
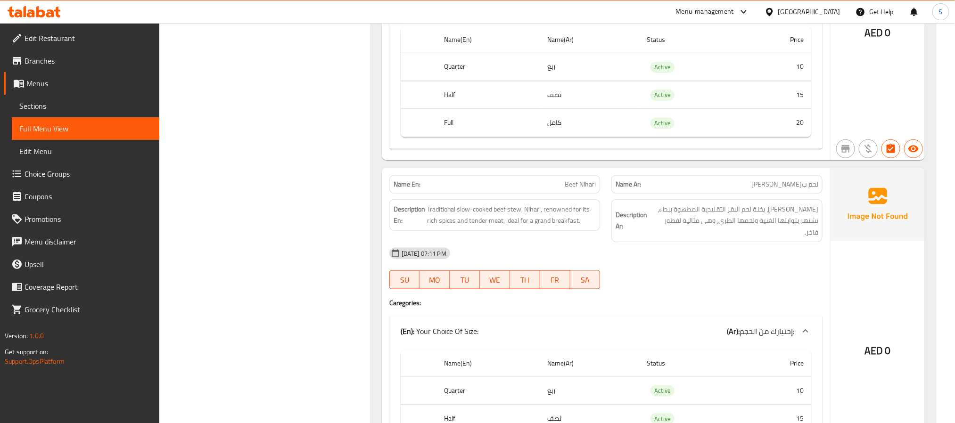
scroll to position [797, 0]
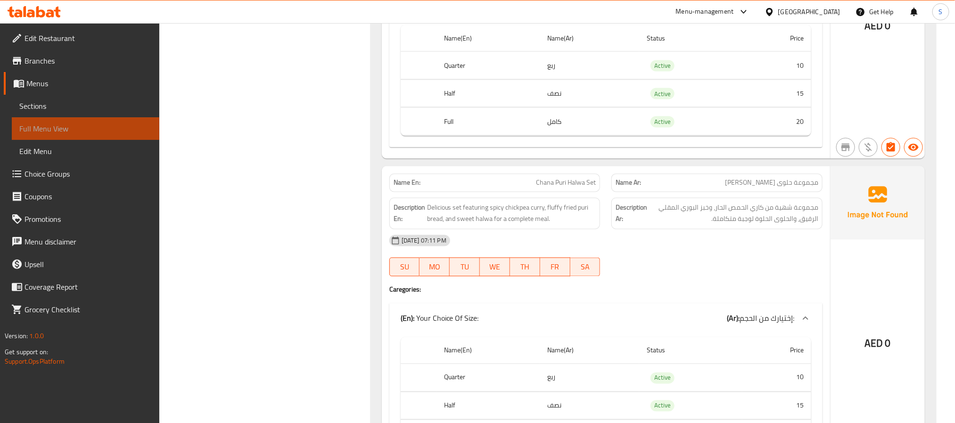
click at [76, 125] on span "Full Menu View" at bounding box center [85, 128] width 132 height 11
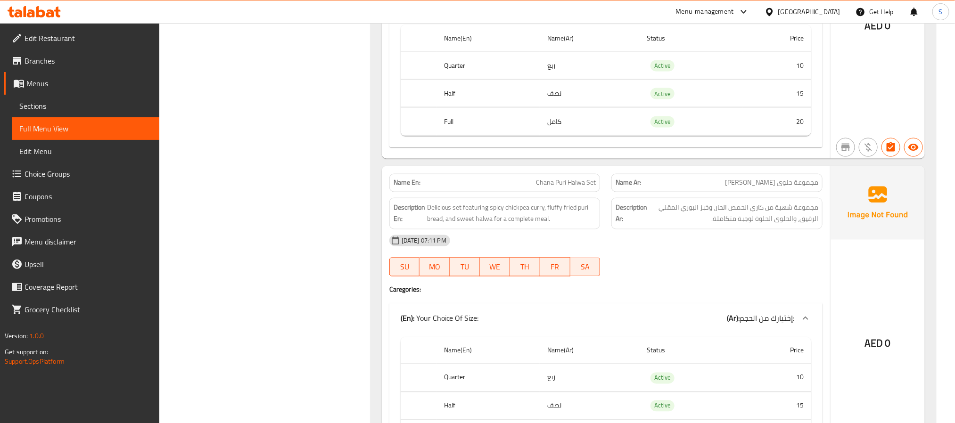
click at [82, 131] on span "Full Menu View" at bounding box center [85, 128] width 132 height 11
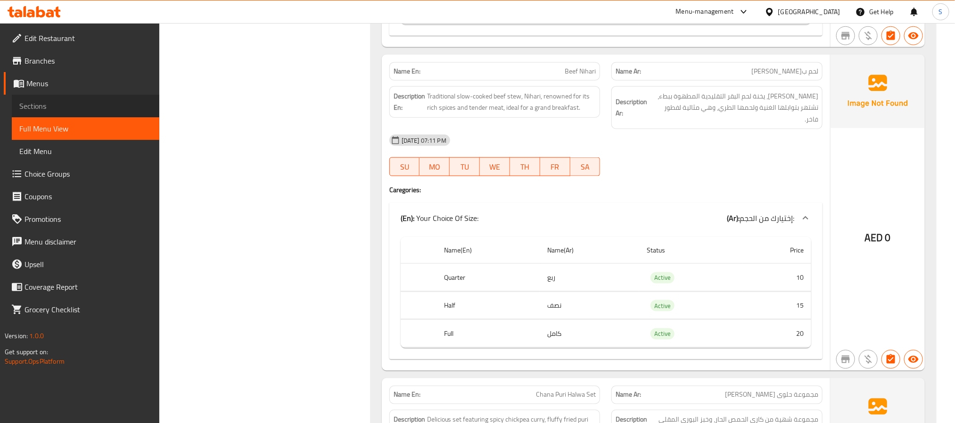
click at [50, 105] on span "Sections" at bounding box center [85, 105] width 132 height 11
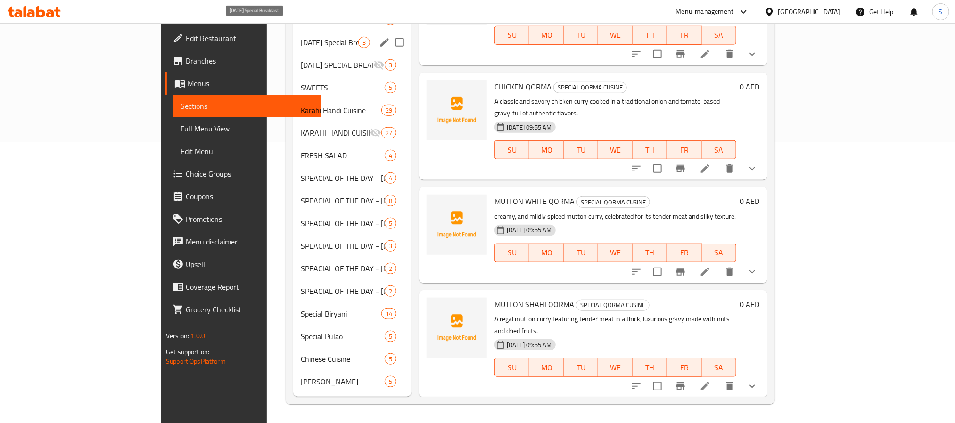
scroll to position [132, 0]
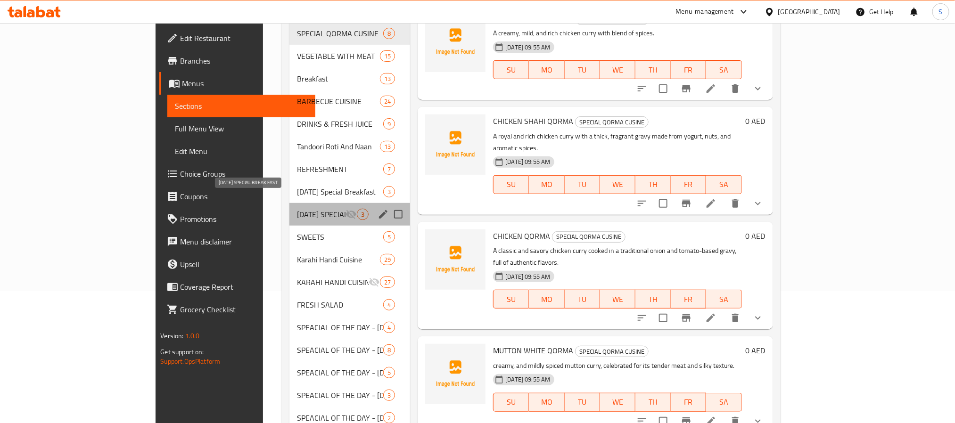
click at [297, 209] on span "SUNDAY SPECIAL BREAK FAST" at bounding box center [321, 214] width 49 height 11
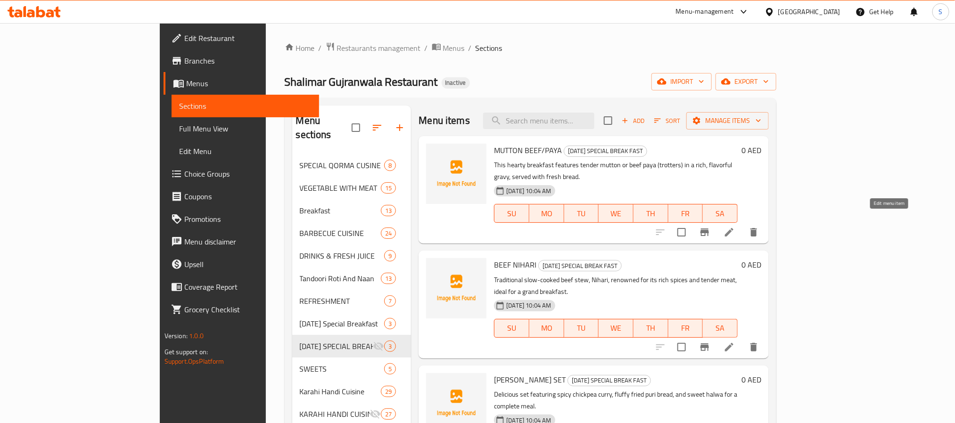
click at [735, 227] on icon at bounding box center [729, 232] width 11 height 11
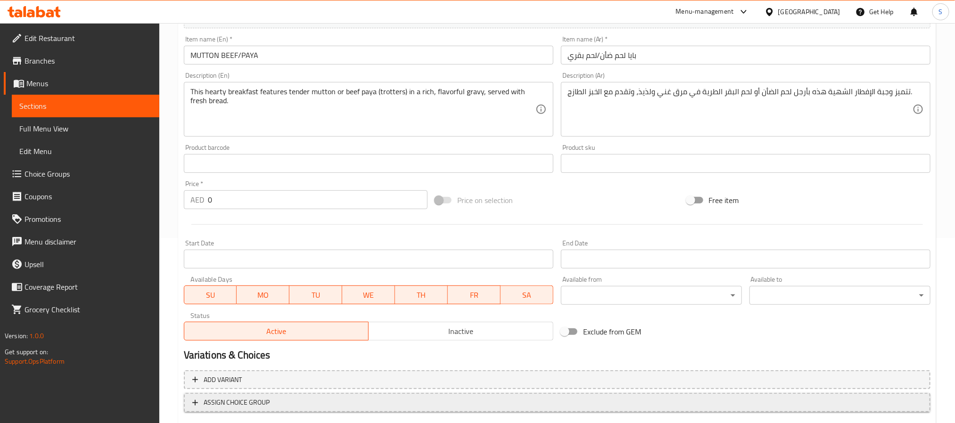
scroll to position [100, 0]
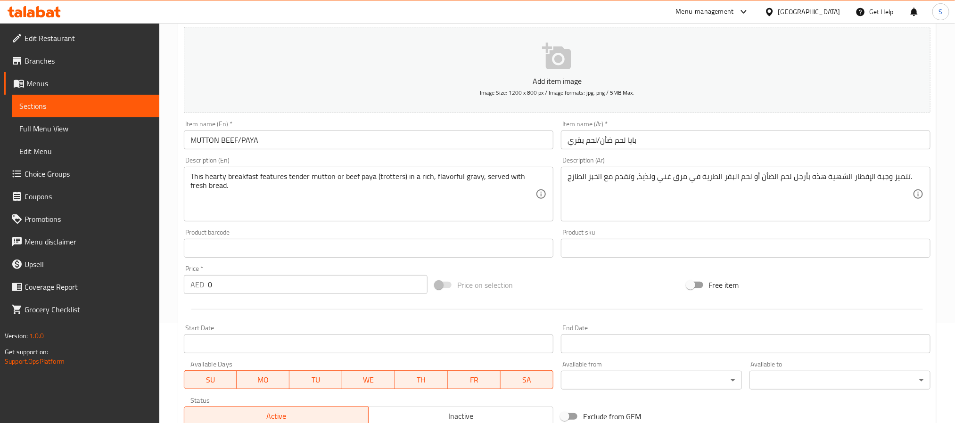
click at [61, 109] on span "Sections" at bounding box center [85, 105] width 132 height 11
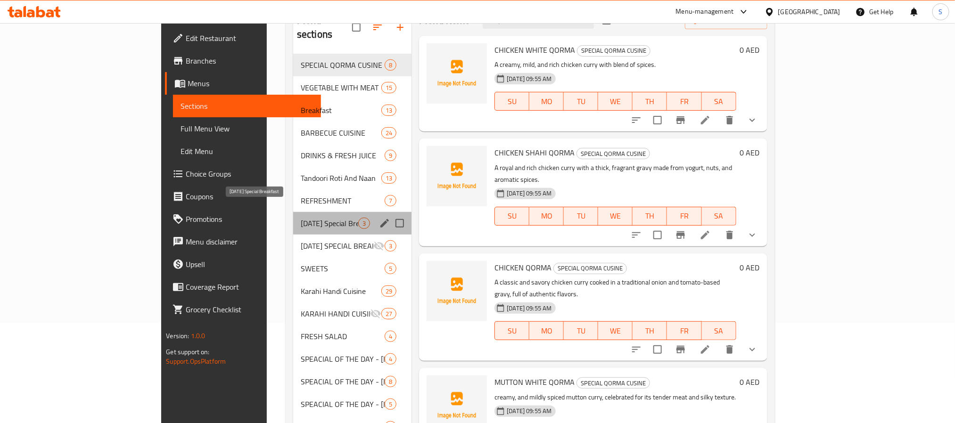
click at [301, 218] on span "[DATE] Special Breakfast" at bounding box center [330, 223] width 58 height 11
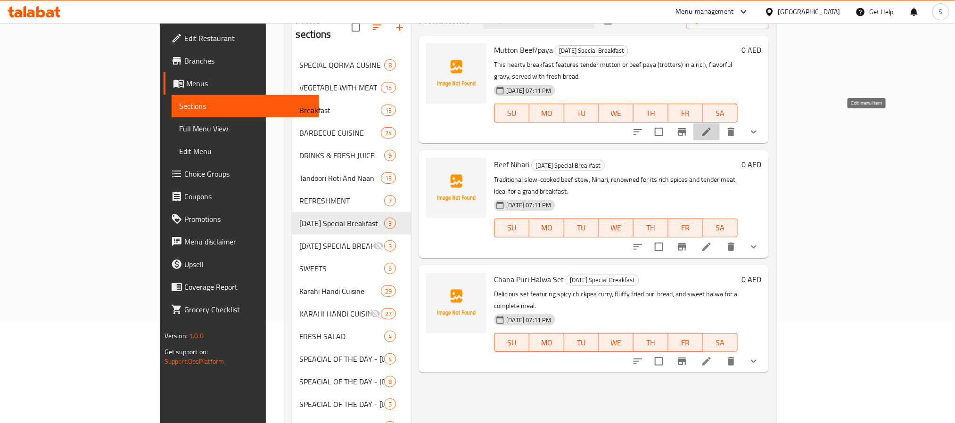
click at [712, 126] on icon at bounding box center [706, 131] width 11 height 11
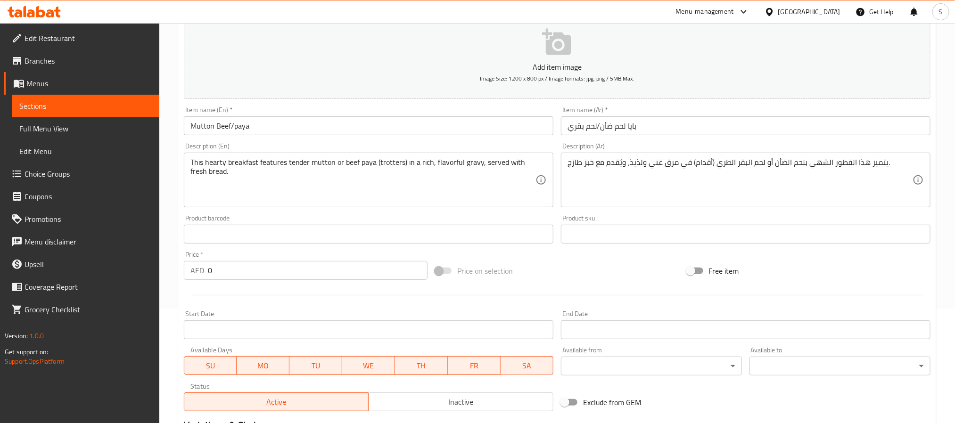
scroll to position [81, 0]
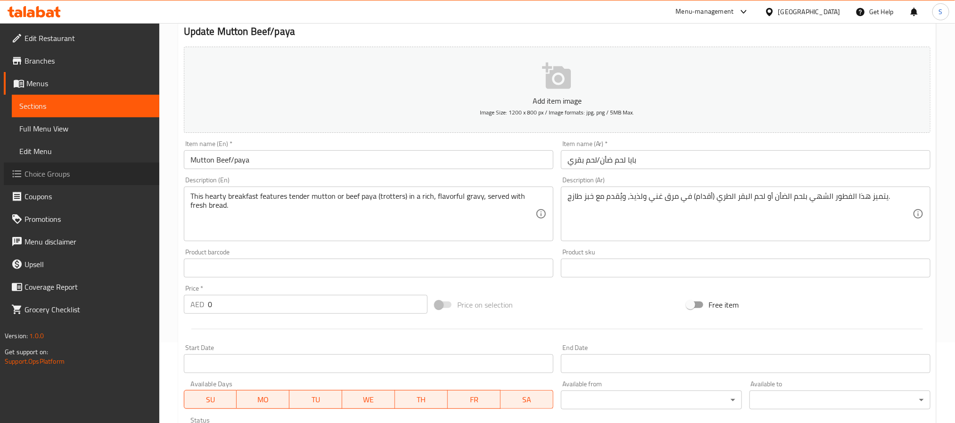
click at [64, 170] on span "Choice Groups" at bounding box center [88, 173] width 127 height 11
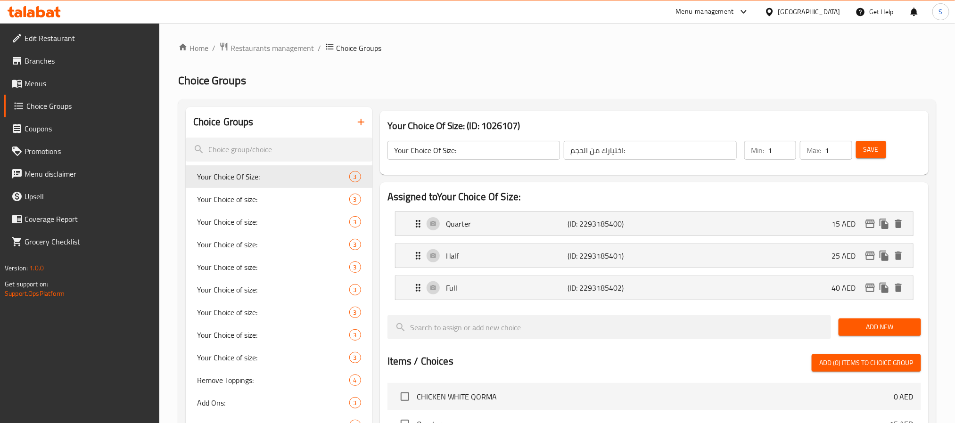
click at [357, 125] on icon "button" at bounding box center [360, 121] width 11 height 11
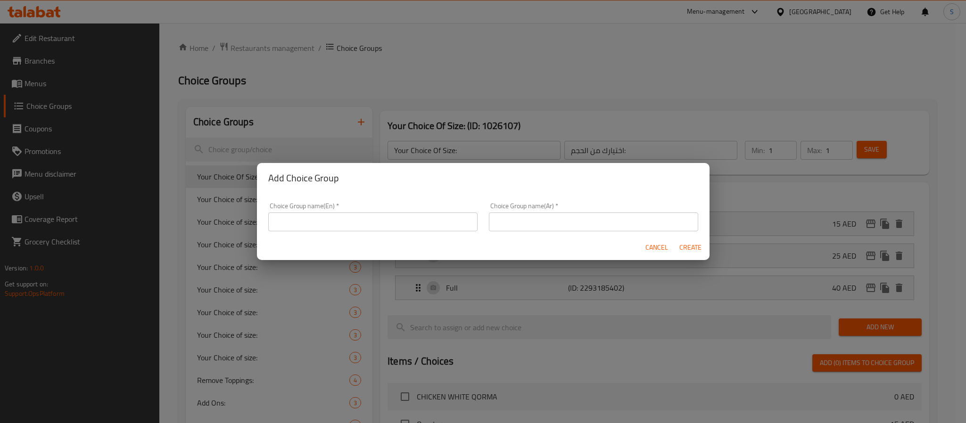
click at [337, 215] on input "text" at bounding box center [372, 222] width 209 height 19
type input "Your Choice Of:::"
click at [489, 221] on input "text" at bounding box center [593, 222] width 209 height 19
type input "إختيارك من:::"
click at [559, 197] on div "Choice Group name(Ar)   * إختيارك من::: Choice Group name(Ar) *" at bounding box center [593, 217] width 221 height 40
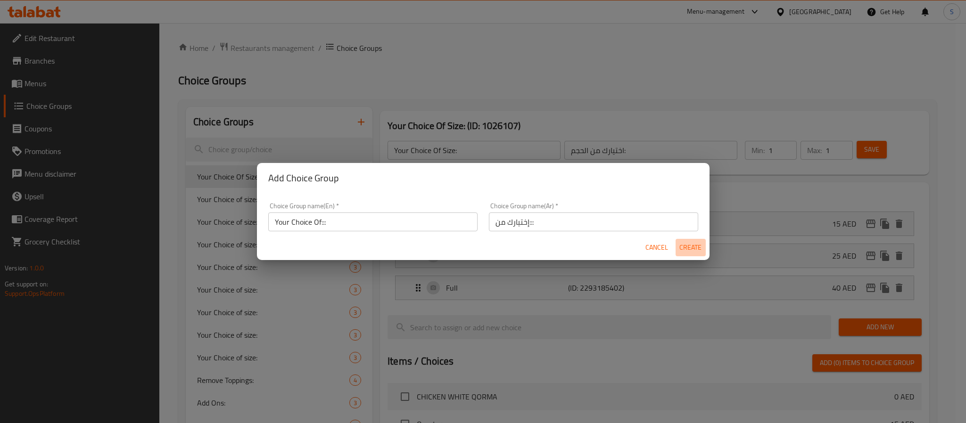
click at [684, 248] on span "Create" at bounding box center [690, 248] width 23 height 12
type input "Your Choice Of:::"
type input "إختيارك من:::"
type input "0"
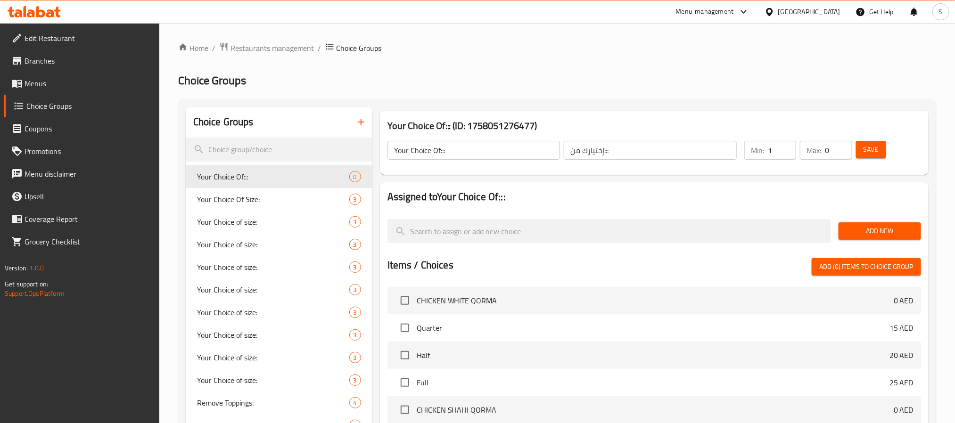
type input "1"
click at [785, 144] on input "1" at bounding box center [782, 150] width 28 height 19
type input "1"
click at [842, 146] on input "1" at bounding box center [838, 150] width 27 height 19
click at [860, 147] on button "Save" at bounding box center [871, 149] width 30 height 17
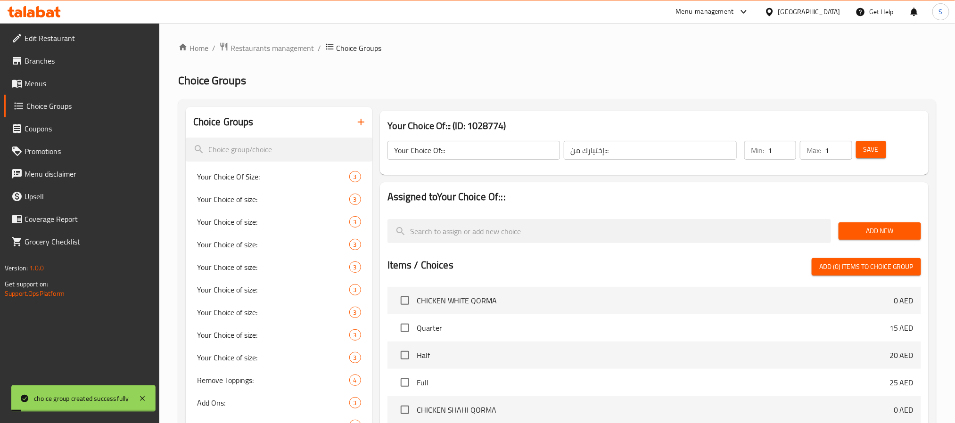
click at [857, 229] on span "Add New" at bounding box center [879, 231] width 67 height 12
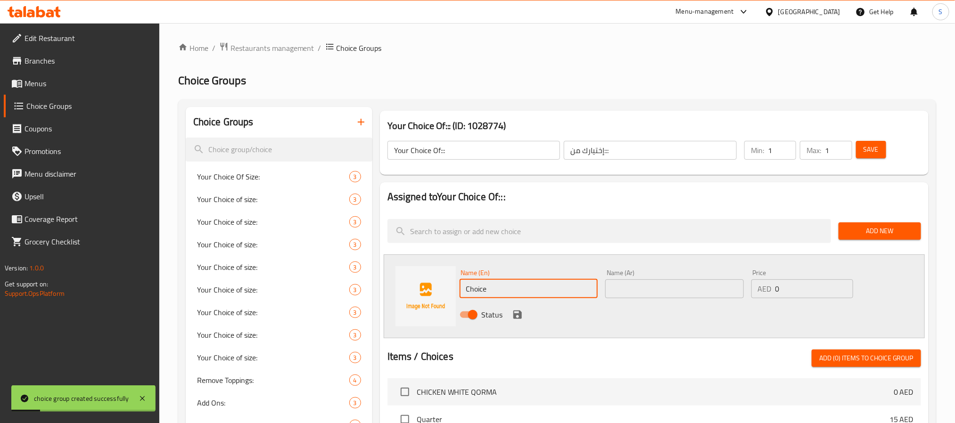
drag, startPoint x: 500, startPoint y: 288, endPoint x: 454, endPoint y: 284, distance: 45.4
click at [459, 290] on div "Name (En) Choice Name (En)" at bounding box center [529, 284] width 146 height 36
type input "Mutton"
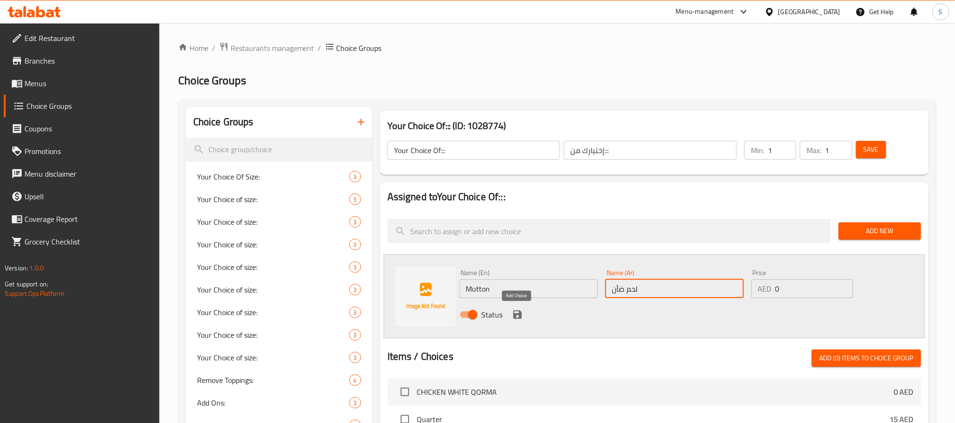
type input "لحم ضأن"
click at [516, 314] on icon "save" at bounding box center [517, 315] width 8 height 8
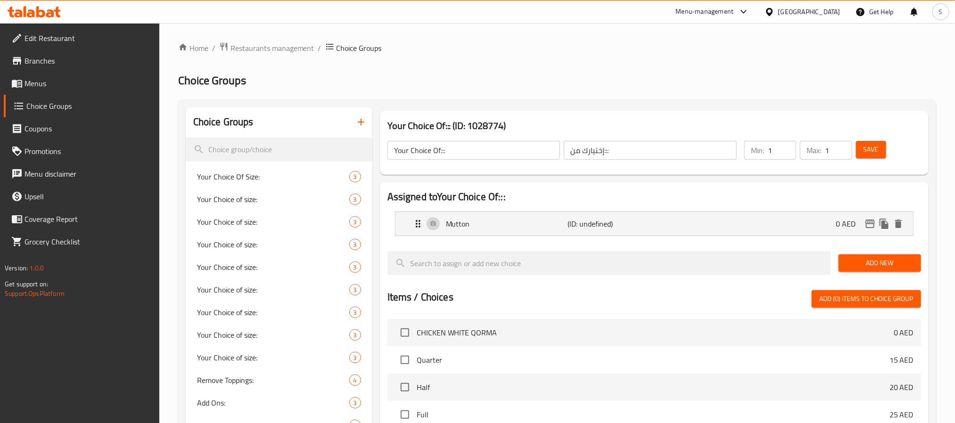
click at [869, 257] on span "Add New" at bounding box center [879, 263] width 67 height 12
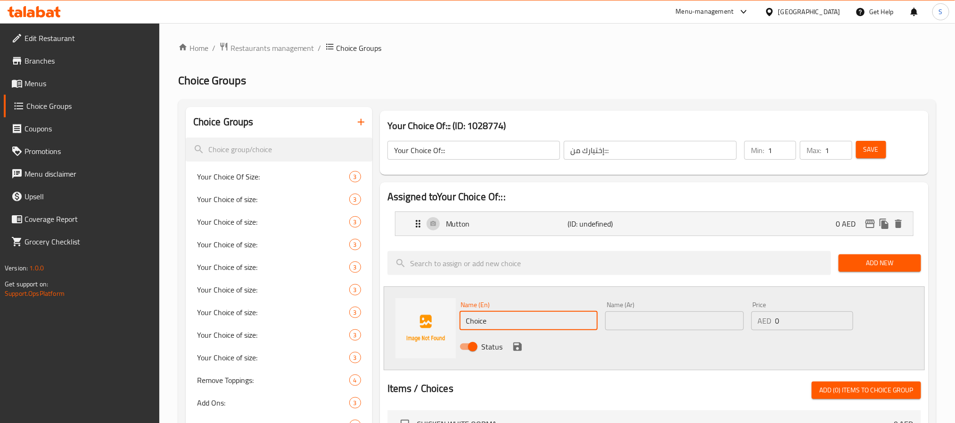
drag, startPoint x: 494, startPoint y: 327, endPoint x: 455, endPoint y: 328, distance: 38.2
click at [455, 328] on div "Name (En) Choice Name (En) Name (Ar) Name (Ar) Price AED 0 Price Status" at bounding box center [654, 329] width 541 height 84
type input "ل"
type input "Beef"
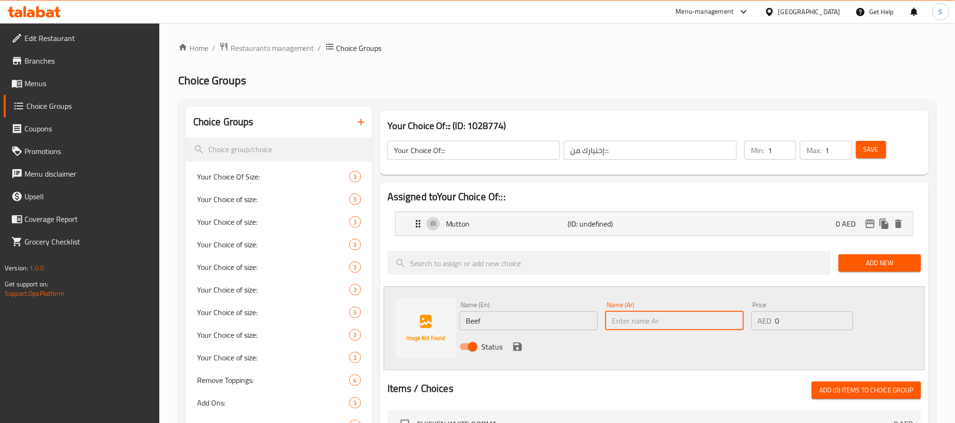
paste input "لحم البقر الطري"
type input "لحم البقر الطري"
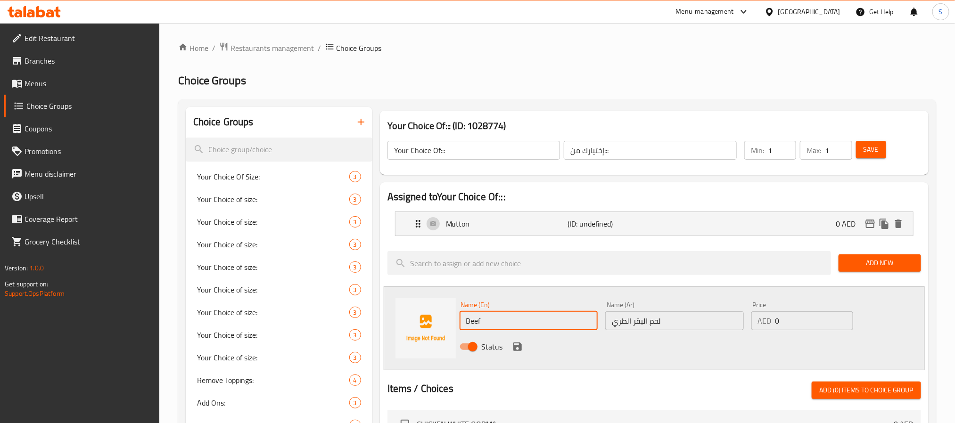
click at [498, 320] on input "Beef" at bounding box center [529, 321] width 139 height 19
paste input "beef paya"
drag, startPoint x: 501, startPoint y: 321, endPoint x: 482, endPoint y: 321, distance: 18.9
click at [482, 321] on input "Beef beef paya" at bounding box center [529, 321] width 139 height 19
click at [510, 329] on input "Beef Paya" at bounding box center [529, 321] width 139 height 19
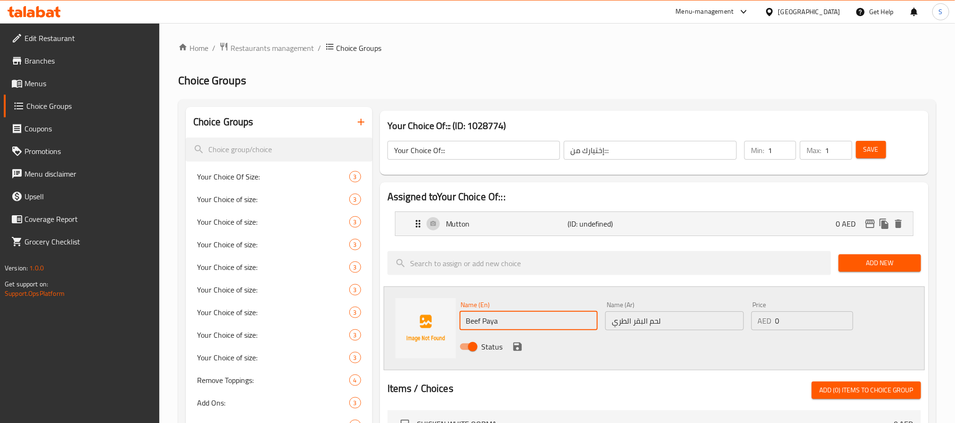
click at [510, 329] on input "Beef Paya" at bounding box center [529, 321] width 139 height 19
type input "Beef Paya"
click at [682, 322] on input "لحم البقر الطري" at bounding box center [674, 321] width 139 height 19
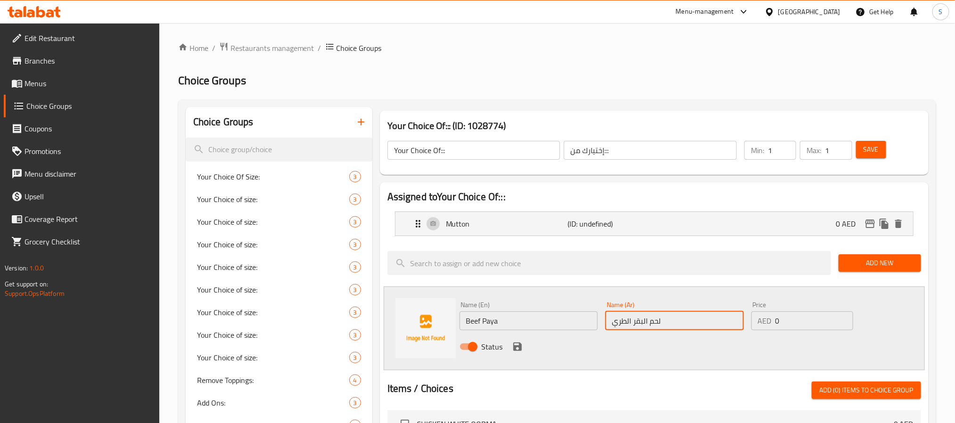
click at [682, 322] on input "لحم البقر الطري" at bounding box center [674, 321] width 139 height 19
paste input "بايا لحم البقر"
click at [621, 321] on input "بايا لحم البقر" at bounding box center [674, 321] width 139 height 19
click at [652, 320] on input "بايا لحم بقر" at bounding box center [674, 321] width 139 height 19
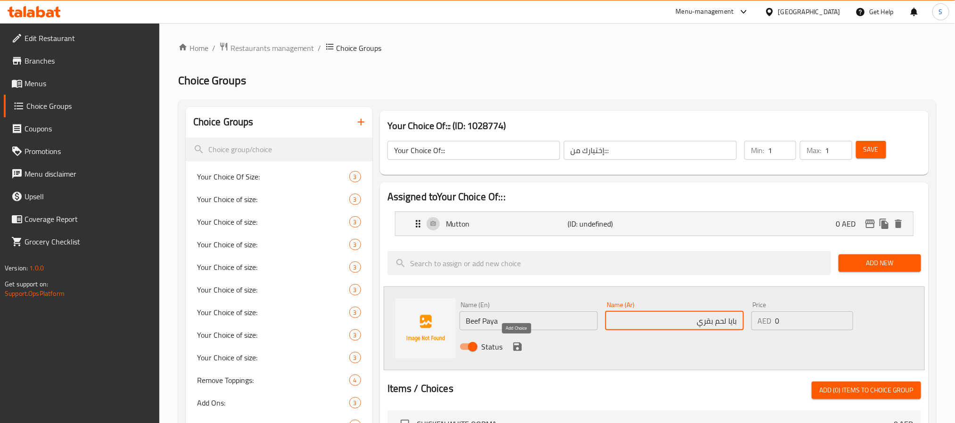
type input "بايا لحم بقري"
click at [519, 349] on icon "save" at bounding box center [517, 347] width 8 height 8
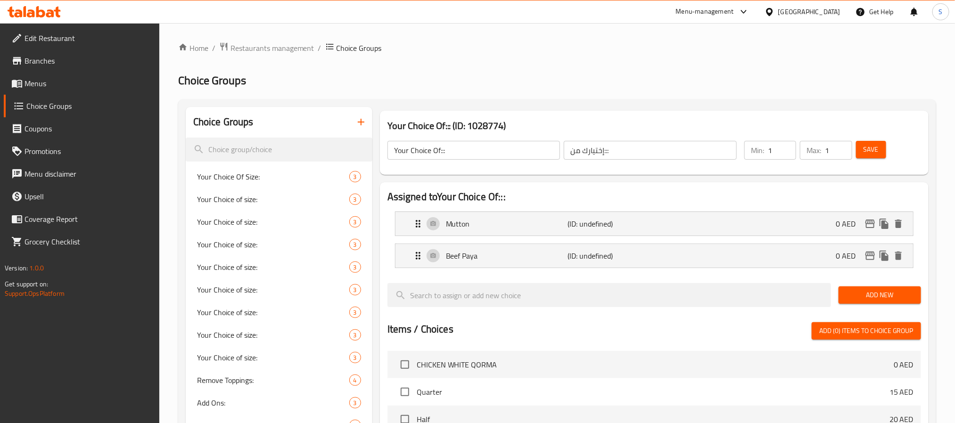
click at [873, 149] on span "Save" at bounding box center [871, 150] width 15 height 12
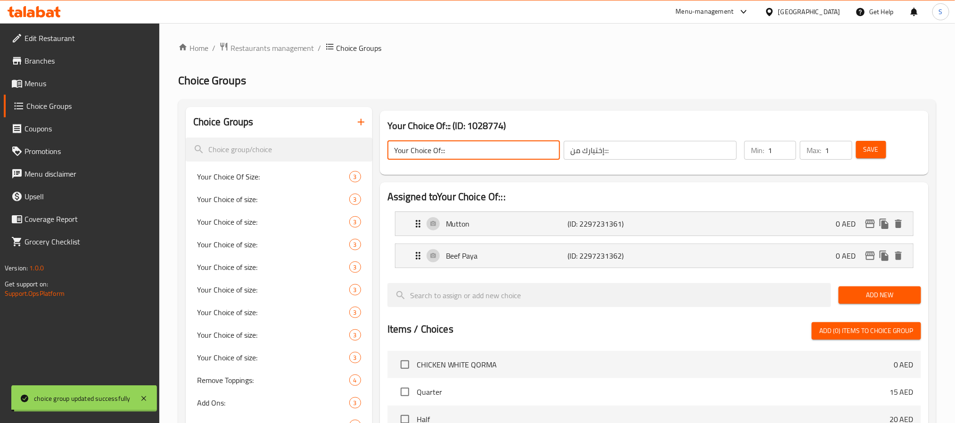
click at [452, 146] on input "Your Choice Of:::" at bounding box center [474, 150] width 173 height 19
click at [440, 78] on h2 "Choice Groups" at bounding box center [557, 80] width 758 height 15
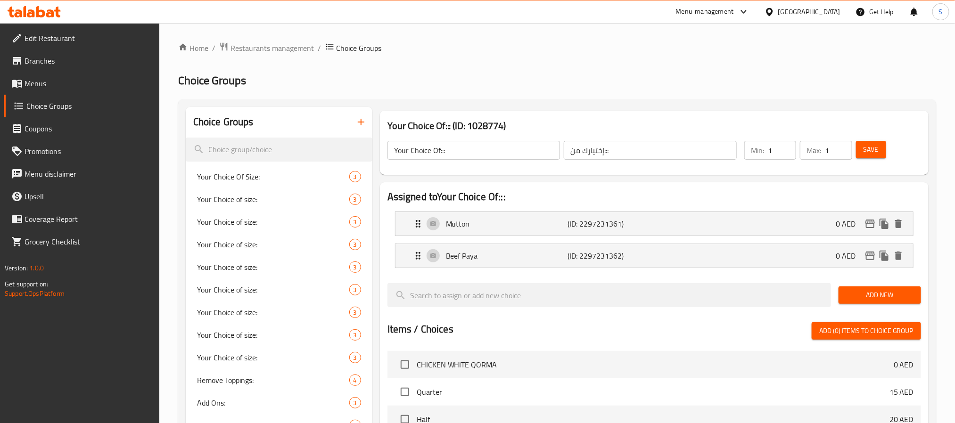
drag, startPoint x: 44, startPoint y: 79, endPoint x: 60, endPoint y: 86, distance: 17.1
click at [44, 79] on span "Menus" at bounding box center [88, 83] width 127 height 11
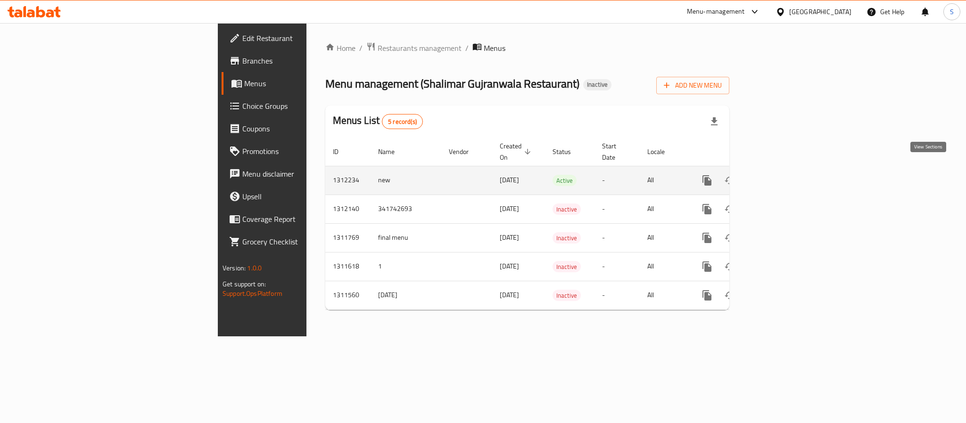
click at [779, 176] on icon "enhanced table" at bounding box center [775, 180] width 8 height 8
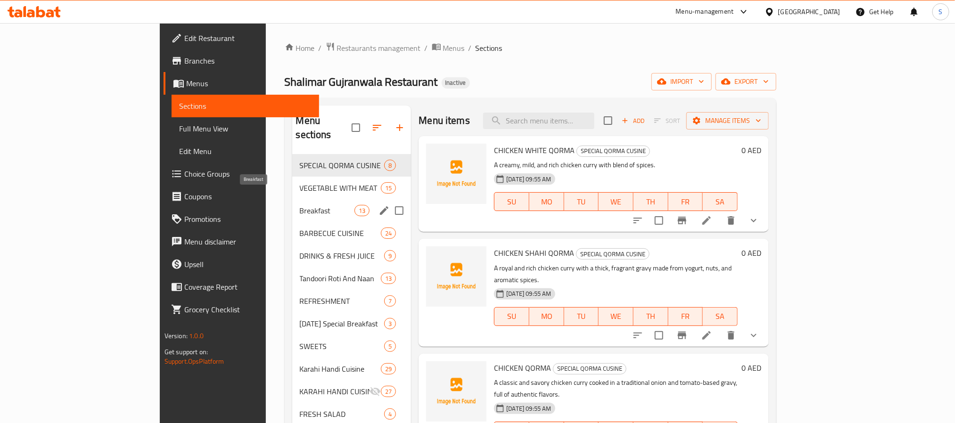
click at [300, 205] on span "Breakfast" at bounding box center [327, 210] width 55 height 11
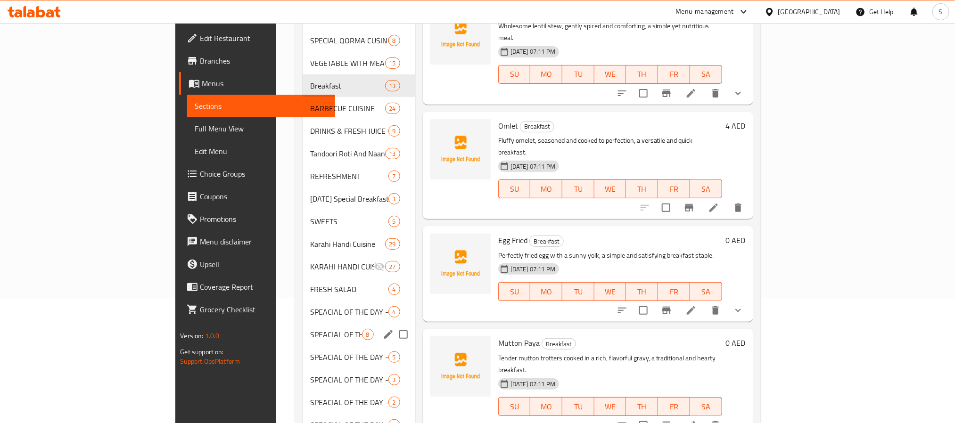
scroll to position [102, 0]
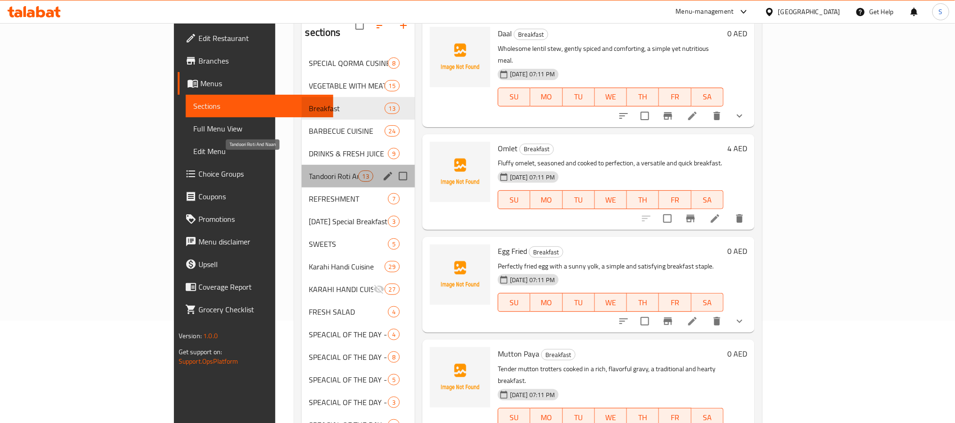
click at [309, 171] on span "Tandoori Roti And Naan" at bounding box center [333, 176] width 49 height 11
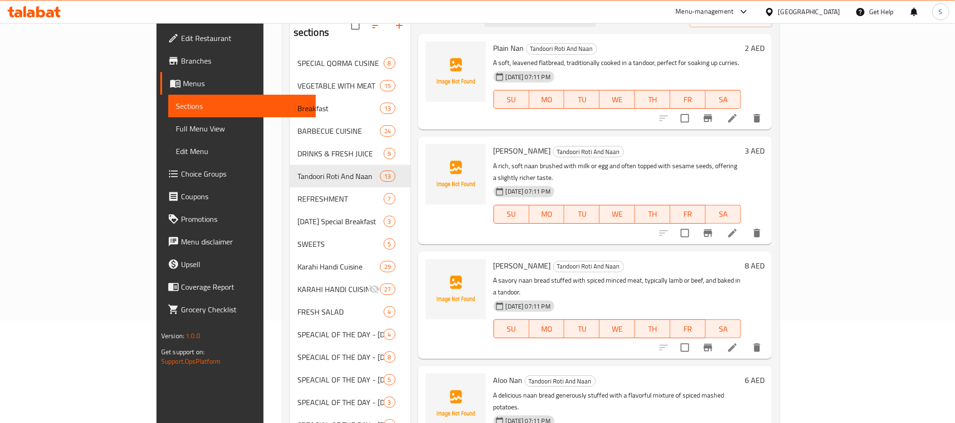
click at [586, 167] on p "A rich, soft naan brushed with milk or egg and often topped with sesame seeds, …" at bounding box center [618, 172] width 248 height 24
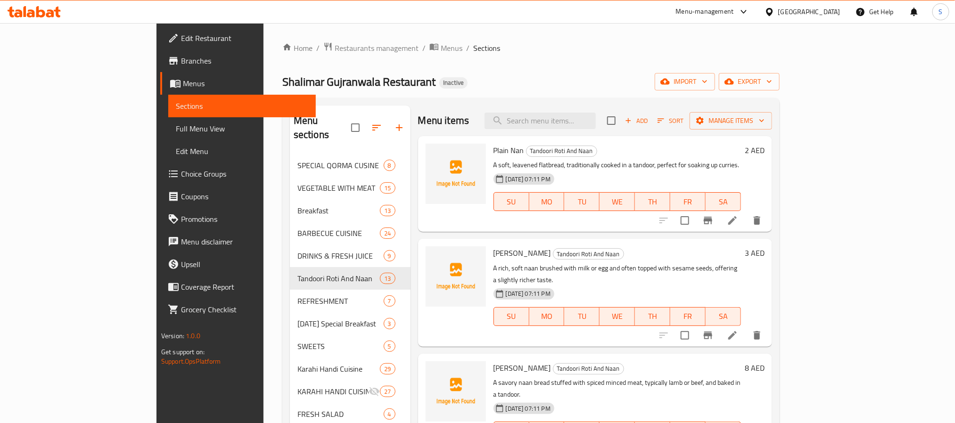
click at [494, 256] on span "Roghani Nan" at bounding box center [523, 253] width 58 height 14
copy h6 "Roghani Nan"
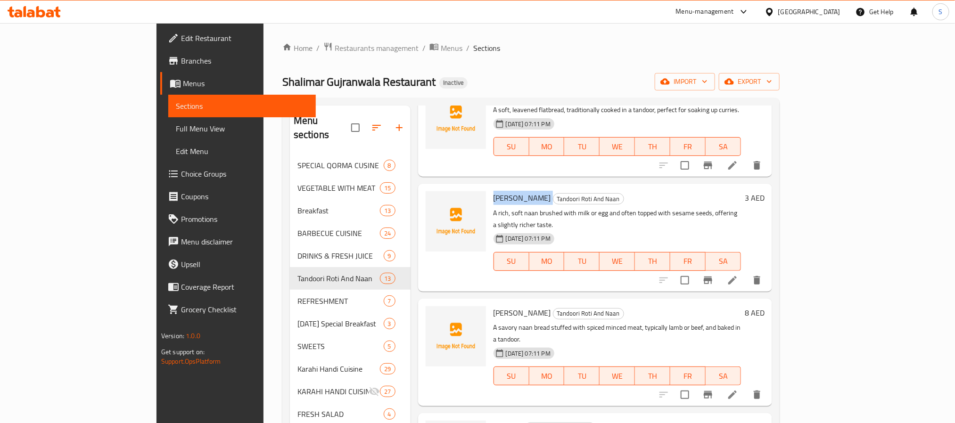
scroll to position [141, 0]
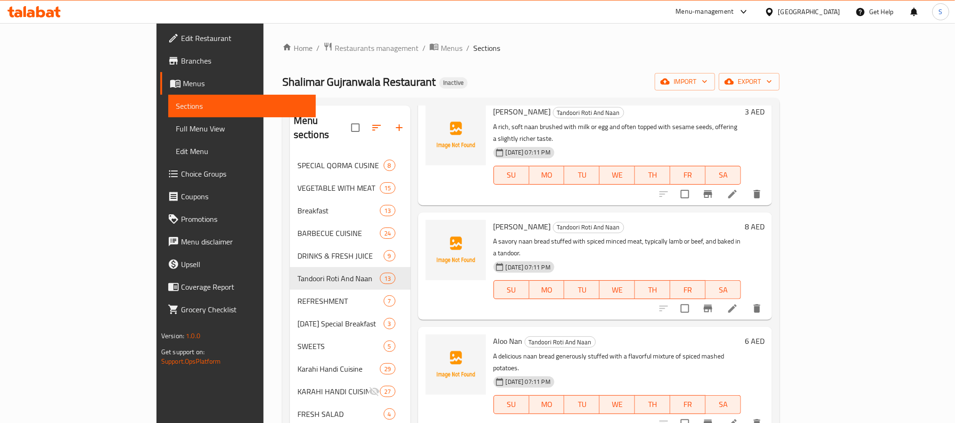
click at [494, 220] on span "Qeema Nan" at bounding box center [523, 227] width 58 height 14
copy h6 "Qeema Nan"
click at [494, 220] on span "Qeema Nan" at bounding box center [523, 227] width 58 height 14
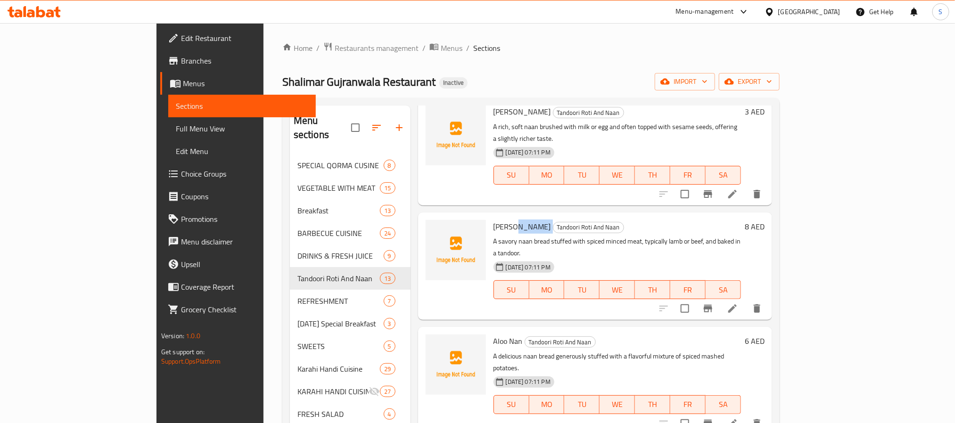
click at [494, 220] on span "Qeema Nan" at bounding box center [523, 227] width 58 height 14
click at [494, 108] on span "Roghani Nan" at bounding box center [523, 112] width 58 height 14
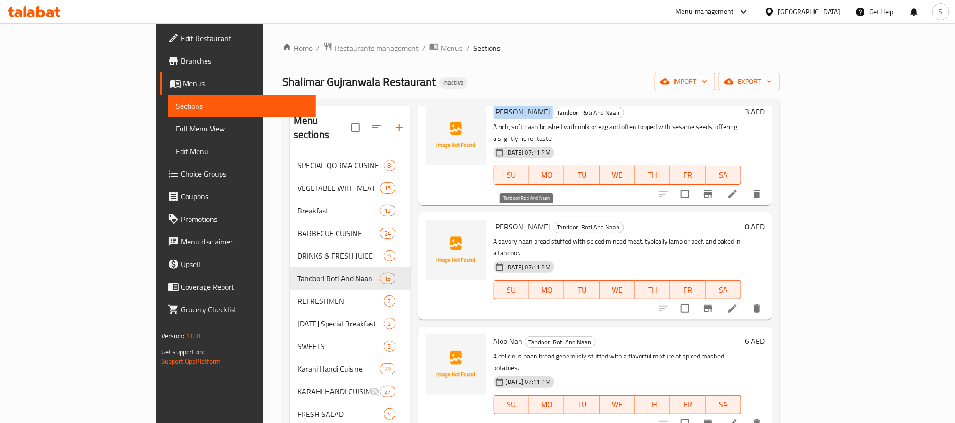
copy h6 "Roghani Nan"
click at [494, 220] on span "Qeema Nan" at bounding box center [523, 227] width 58 height 14
copy h6 "Qeema Nan"
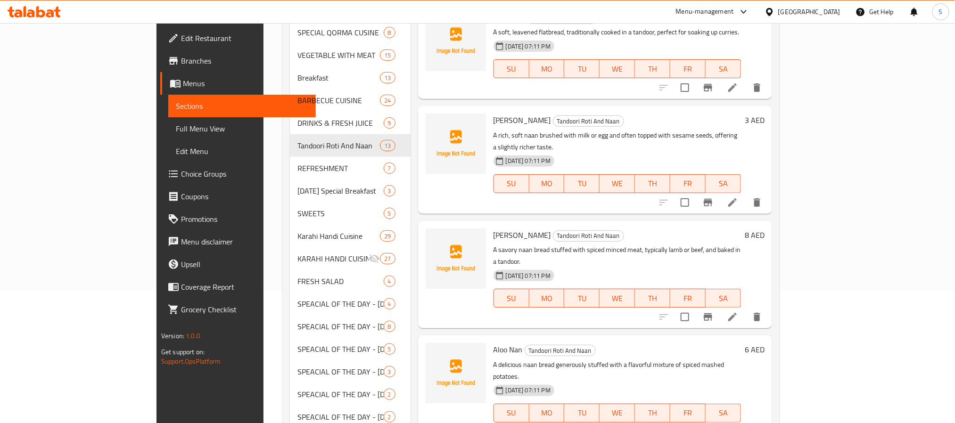
scroll to position [32, 0]
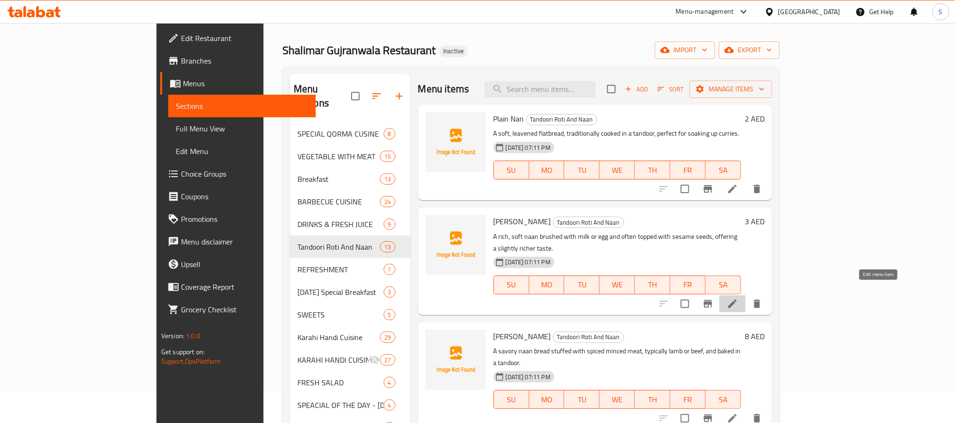
click at [738, 298] on icon at bounding box center [732, 303] width 11 height 11
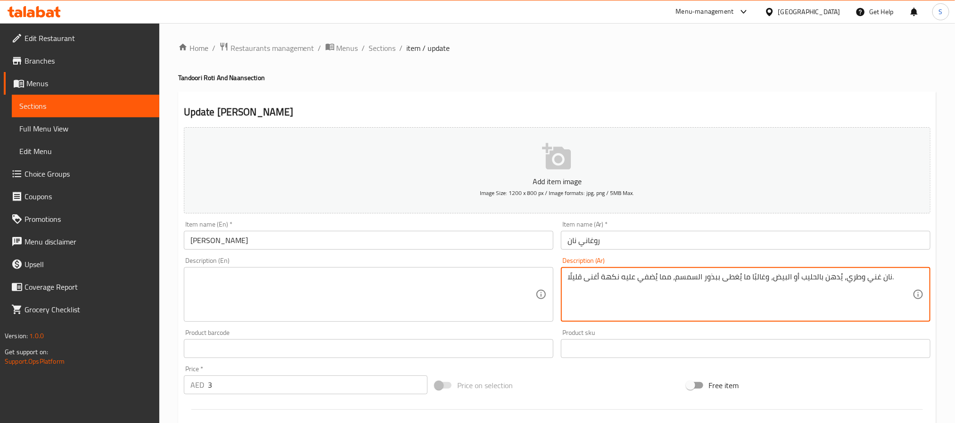
click at [570, 276] on textarea "نان غني وطري، يُدهن بالحليب أو البيض، وغالبًا ما يُغطى ببذور السمسم، مما يُضفي …" at bounding box center [740, 294] width 345 height 45
click at [501, 294] on textarea at bounding box center [362, 294] width 345 height 45
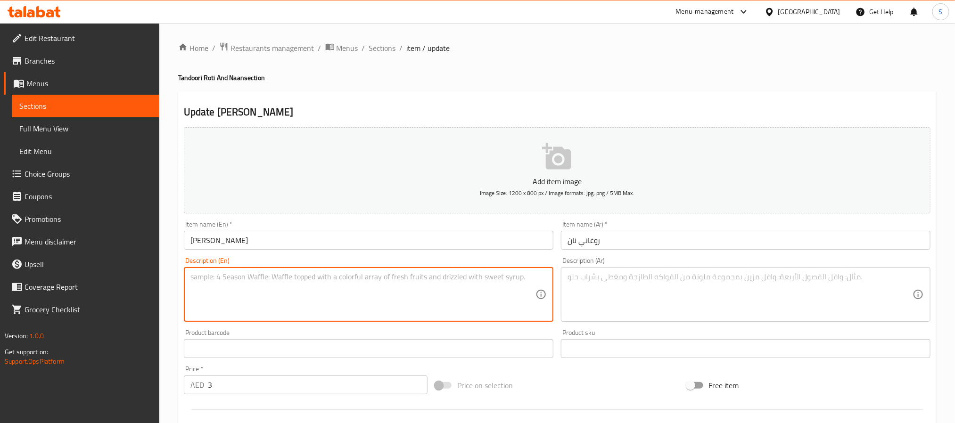
scroll to position [242, 0]
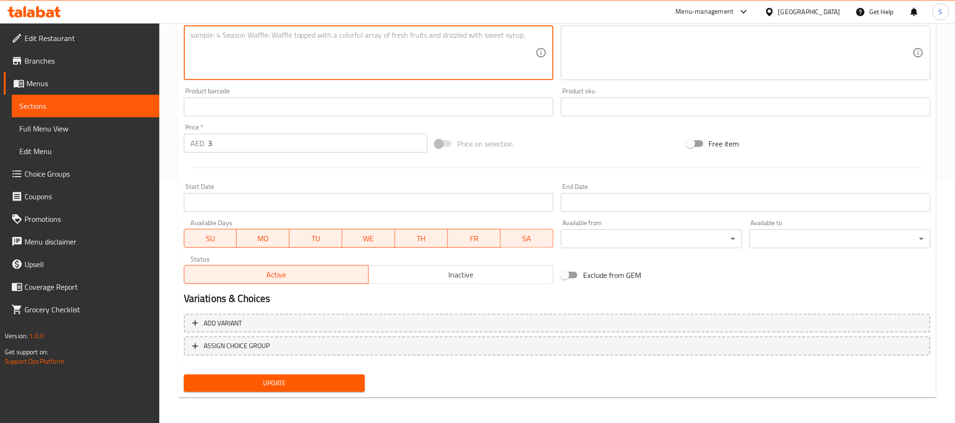
click at [334, 384] on span "Update" at bounding box center [274, 384] width 166 height 12
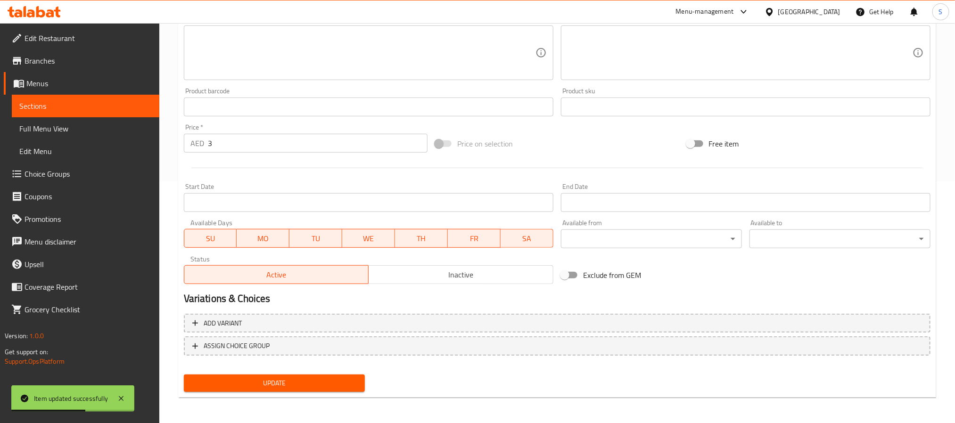
click at [290, 376] on button "Update" at bounding box center [274, 383] width 181 height 17
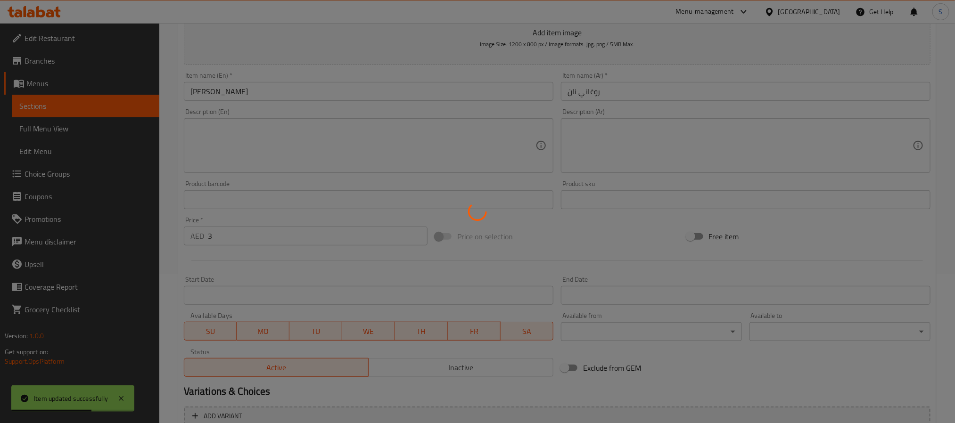
scroll to position [0, 0]
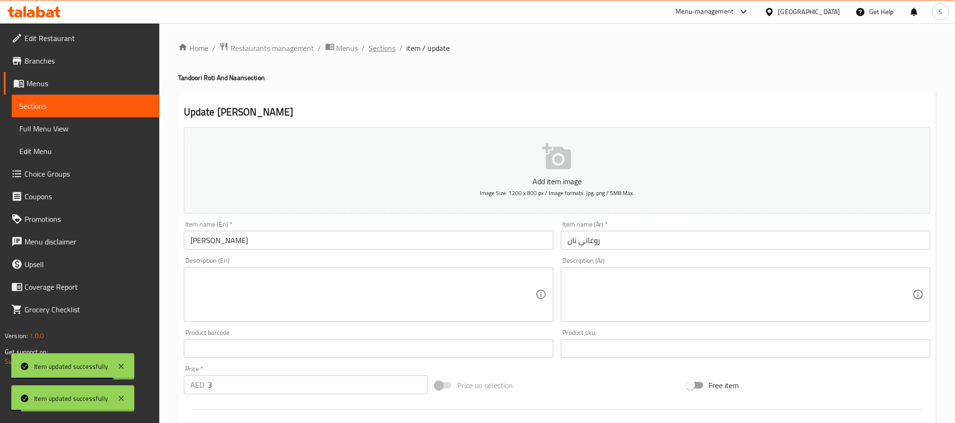
click at [383, 52] on span "Sections" at bounding box center [382, 47] width 27 height 11
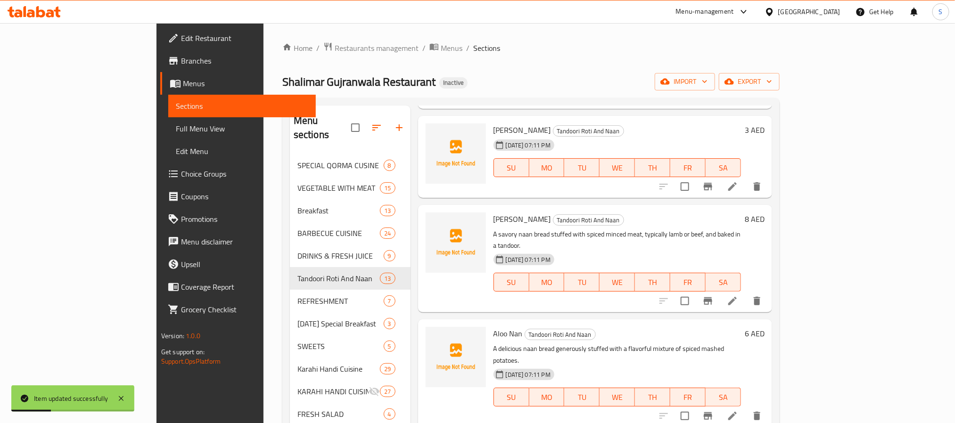
scroll to position [141, 0]
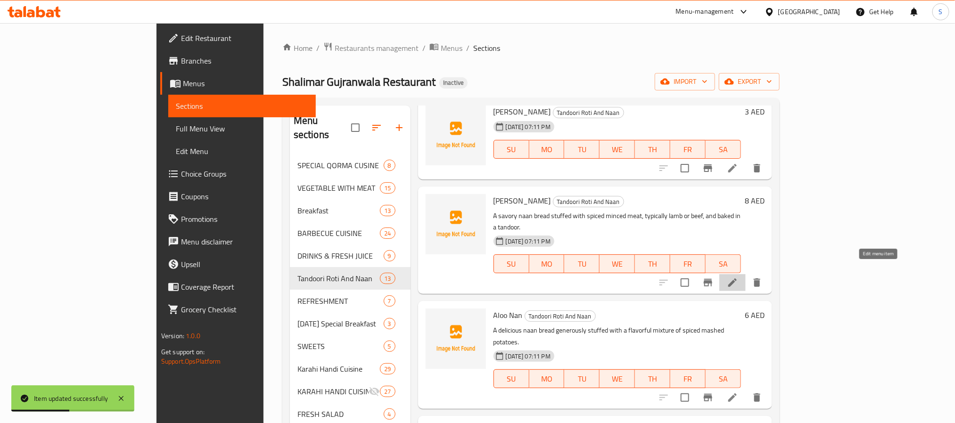
click at [738, 277] on icon at bounding box center [732, 282] width 11 height 11
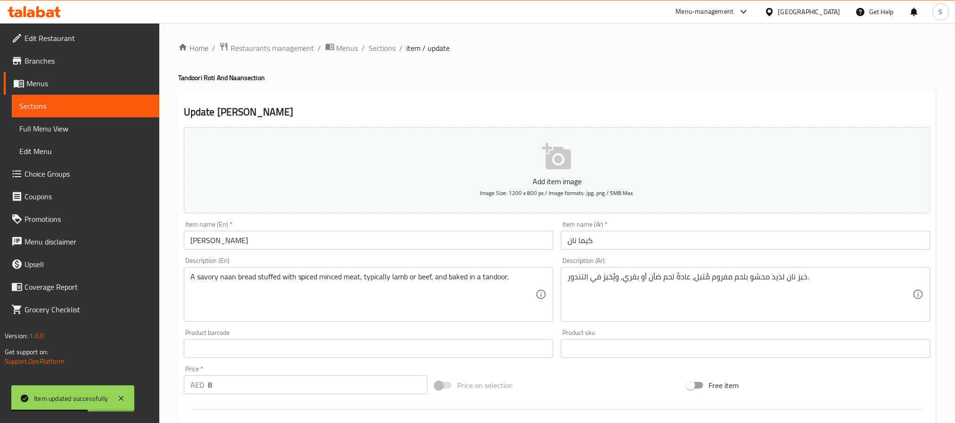
click at [331, 268] on div "A savory naan bread stuffed with spiced minced meat, typically lamb or beef, an…" at bounding box center [369, 294] width 370 height 55
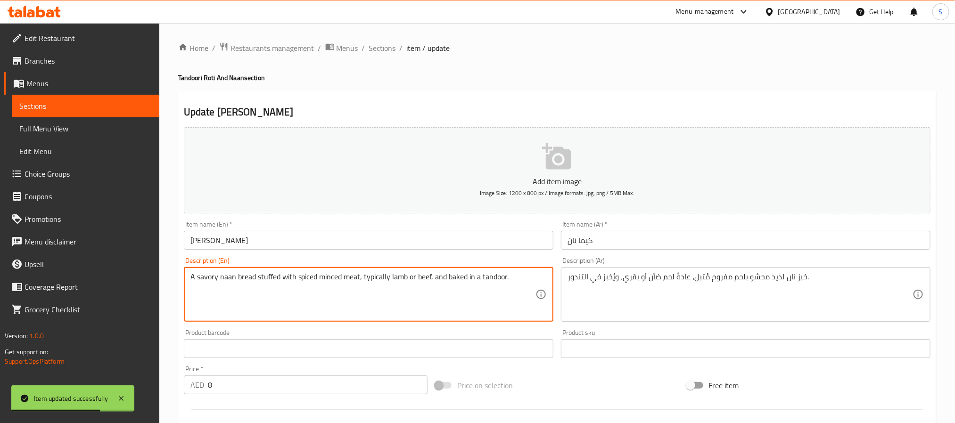
click at [330, 279] on textarea "A savory naan bread stuffed with spiced minced meat, typically lamb or beef, an…" at bounding box center [362, 294] width 345 height 45
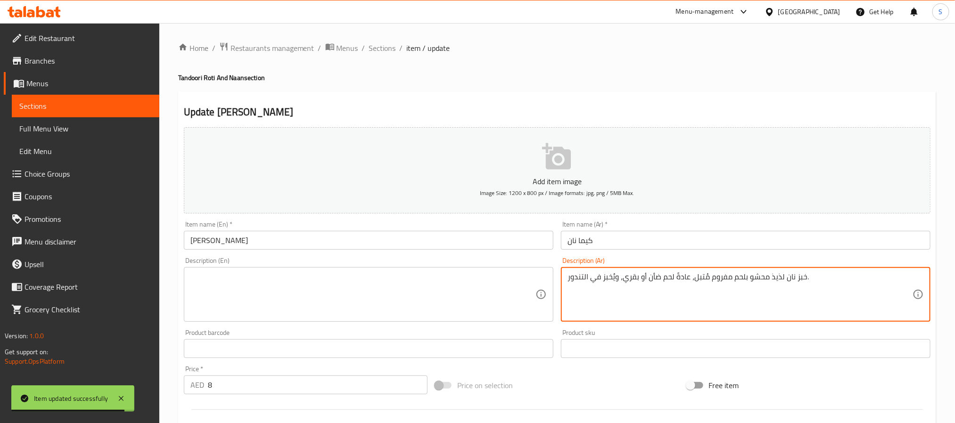
click at [593, 272] on textarea "خبز نان لذيذ محشو بلحم مفروم مُتبل، عادةً لحم ضأن أو بقري، ويُخبز في التندور." at bounding box center [740, 294] width 345 height 45
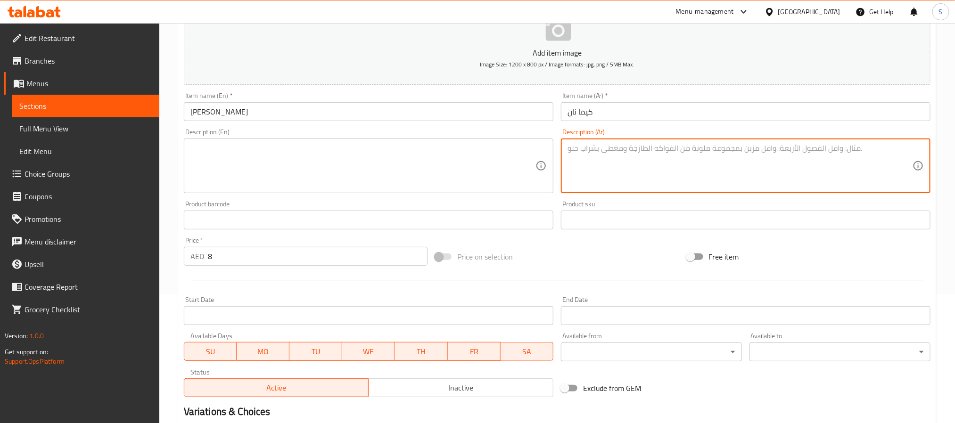
scroll to position [242, 0]
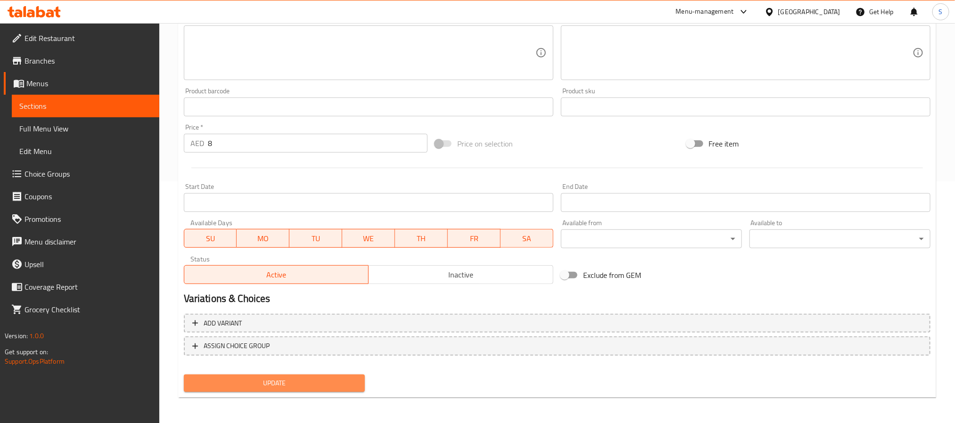
click at [302, 382] on span "Update" at bounding box center [274, 384] width 166 height 12
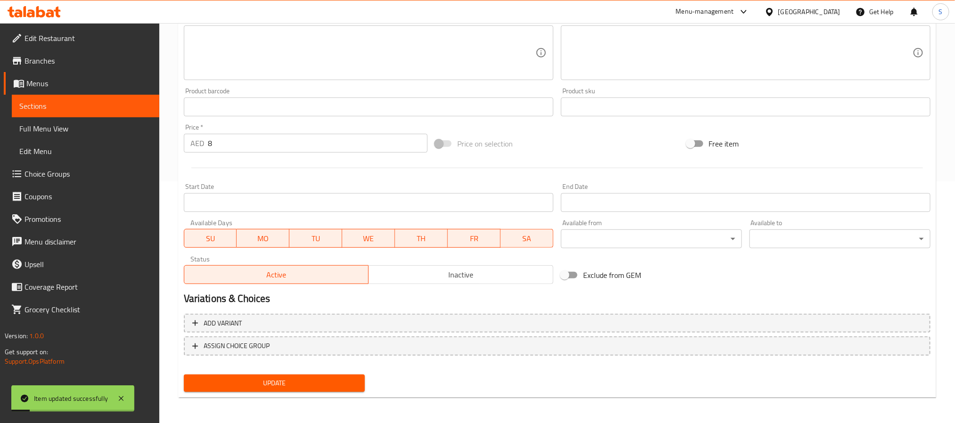
click at [314, 375] on button "Update" at bounding box center [274, 383] width 181 height 17
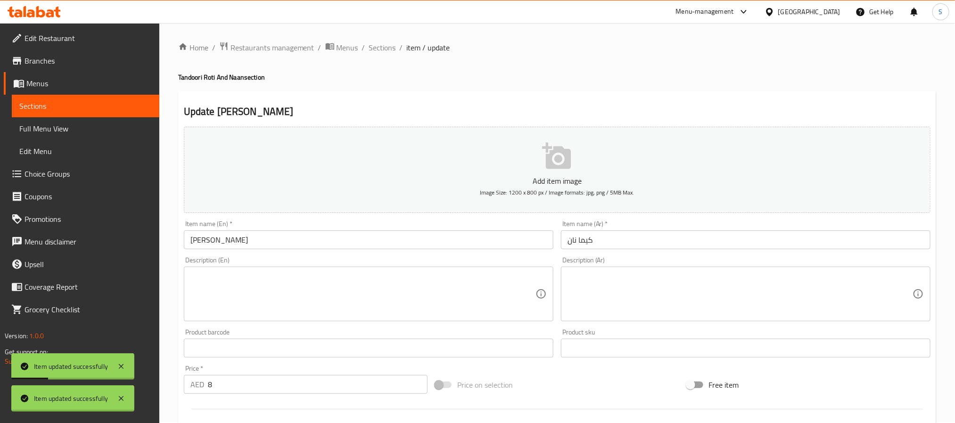
scroll to position [0, 0]
click at [389, 51] on span "Sections" at bounding box center [382, 47] width 27 height 11
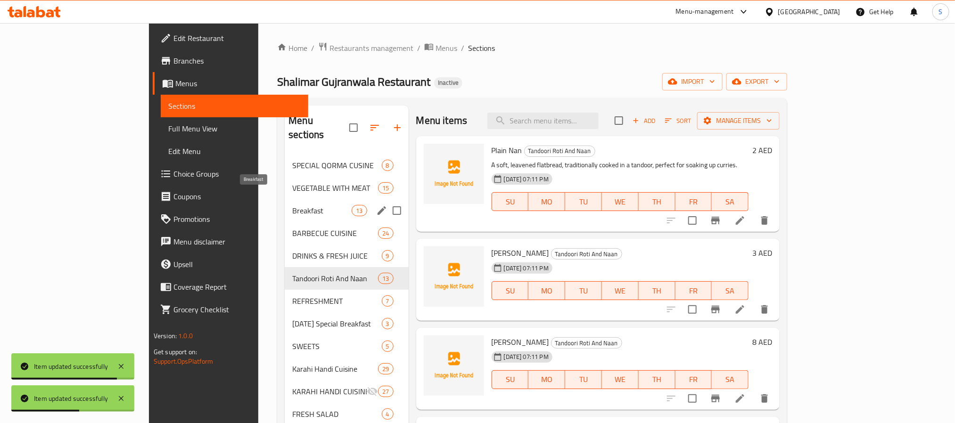
click at [292, 205] on span "Breakfast" at bounding box center [321, 210] width 59 height 11
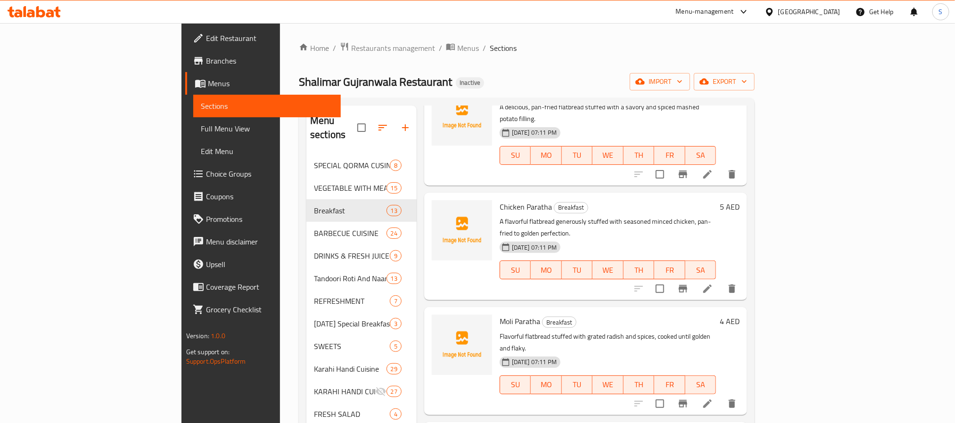
scroll to position [212, 0]
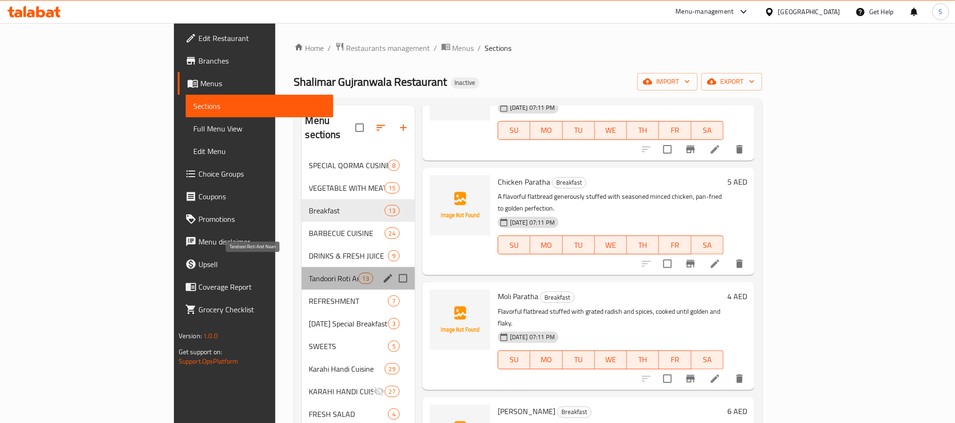
click at [309, 273] on span "Tandoori Roti And Naan" at bounding box center [333, 278] width 49 height 11
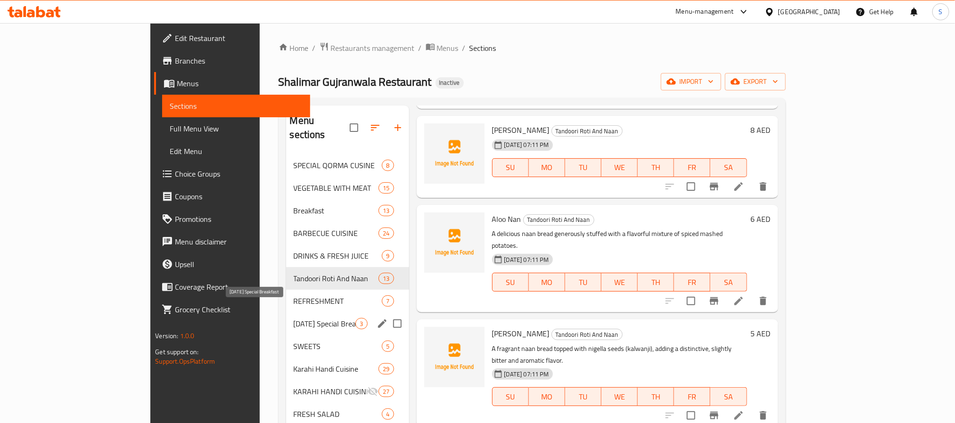
click at [294, 318] on span "[DATE] Special Breakfast" at bounding box center [325, 323] width 62 height 11
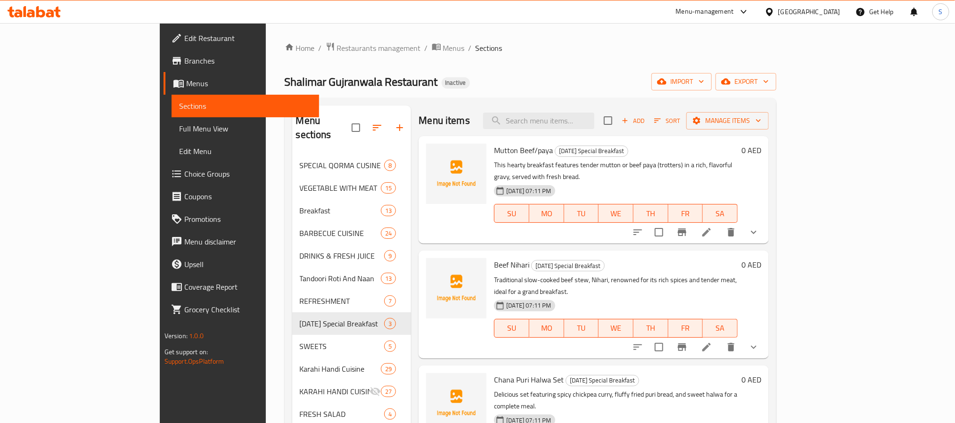
scroll to position [71, 0]
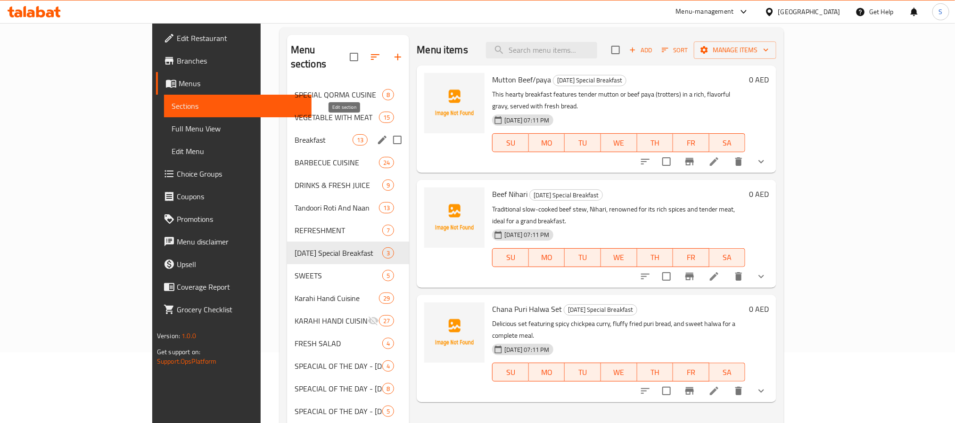
click at [377, 134] on icon "edit" at bounding box center [382, 139] width 11 height 11
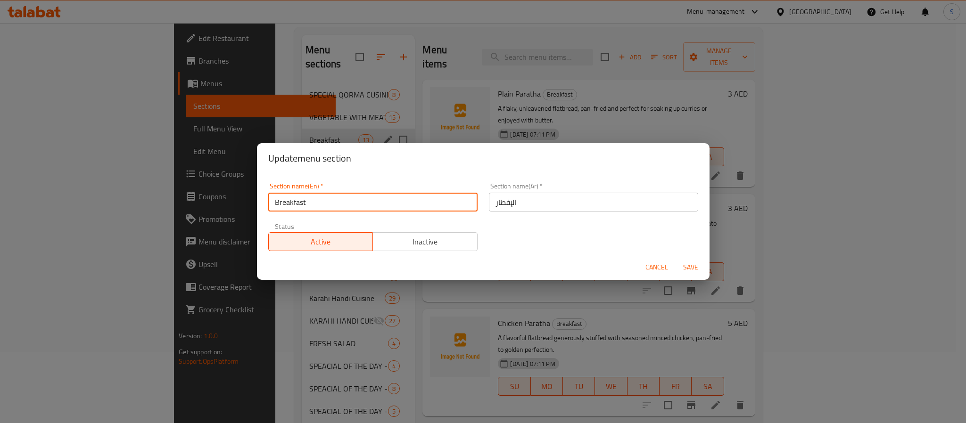
click at [320, 208] on input "Breakfast" at bounding box center [372, 202] width 209 height 19
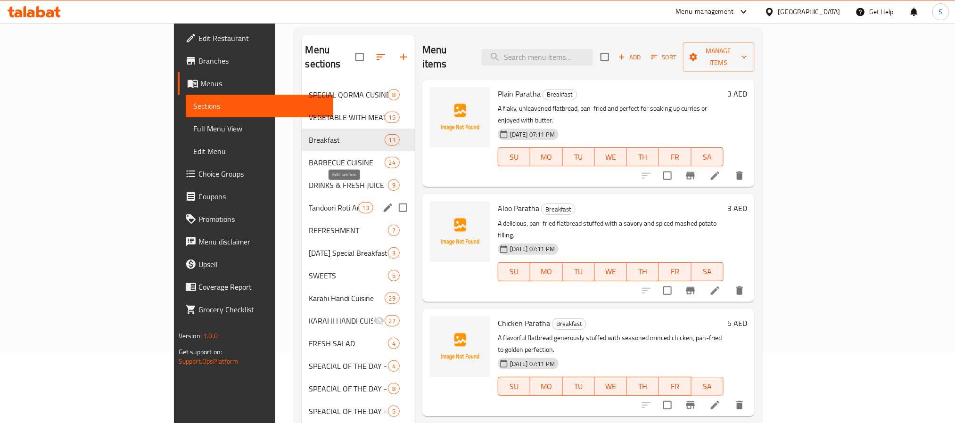
click at [382, 202] on icon "edit" at bounding box center [387, 207] width 11 height 11
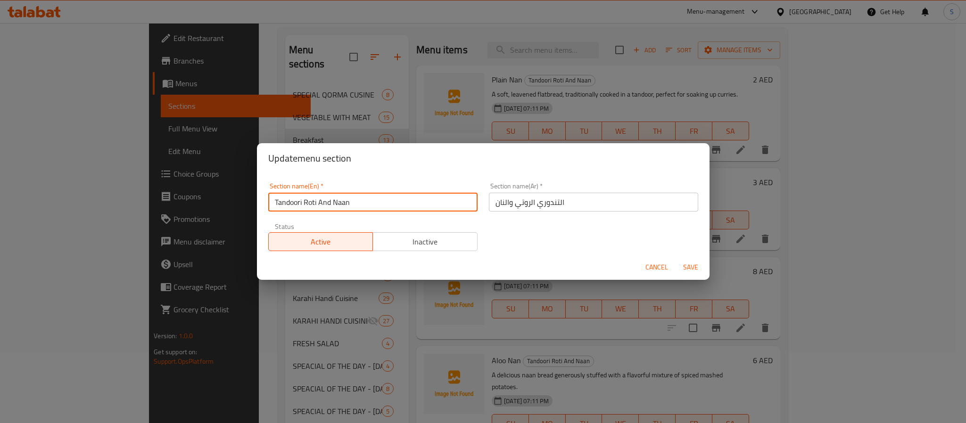
click at [337, 200] on input "Tandoori Roti And Naan" at bounding box center [372, 202] width 209 height 19
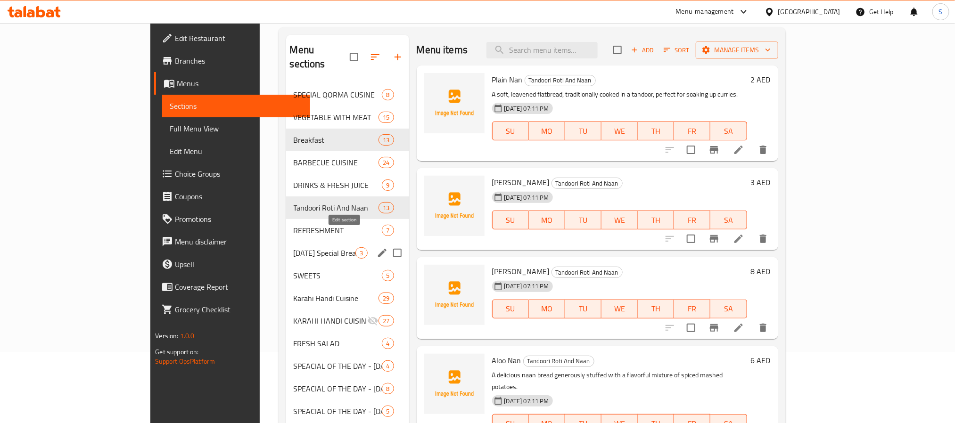
click at [377, 248] on icon "edit" at bounding box center [382, 253] width 11 height 11
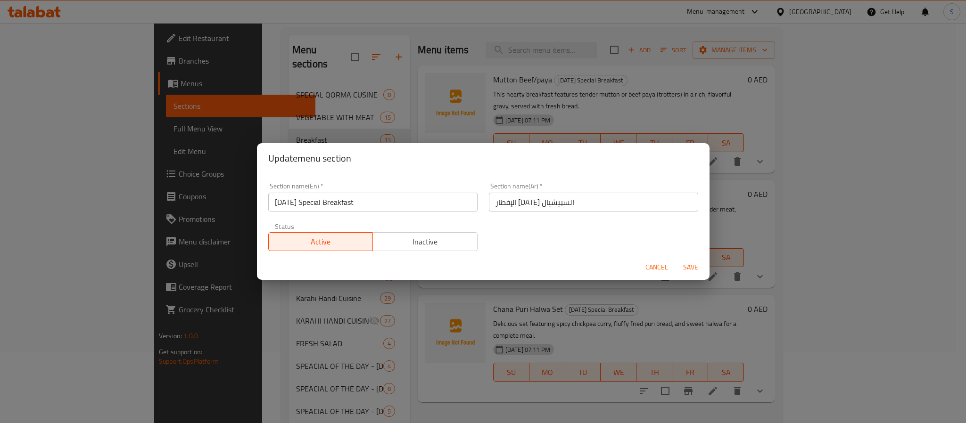
click at [339, 201] on input "[DATE] Special Breakfast" at bounding box center [372, 202] width 209 height 19
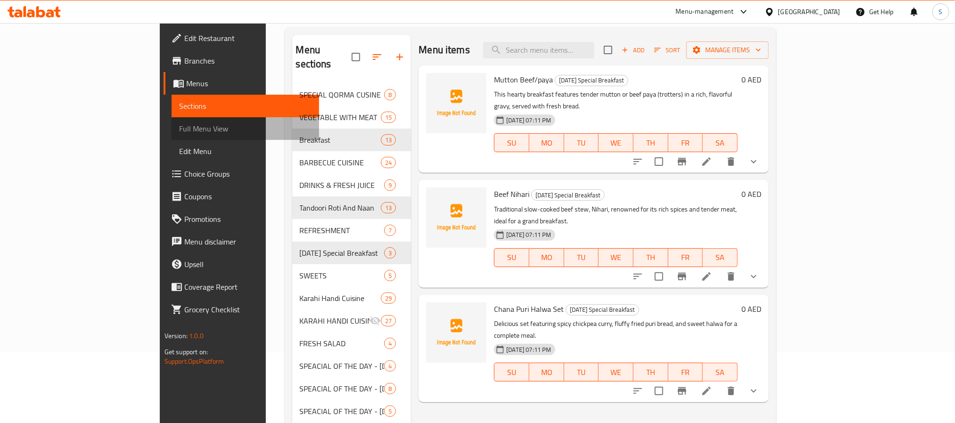
click at [179, 131] on span "Full Menu View" at bounding box center [245, 128] width 132 height 11
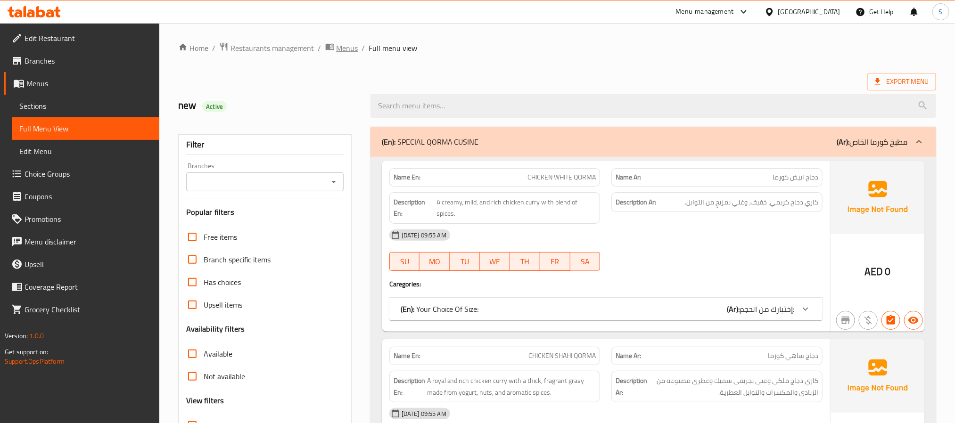
click at [344, 54] on span "Menus" at bounding box center [348, 47] width 22 height 11
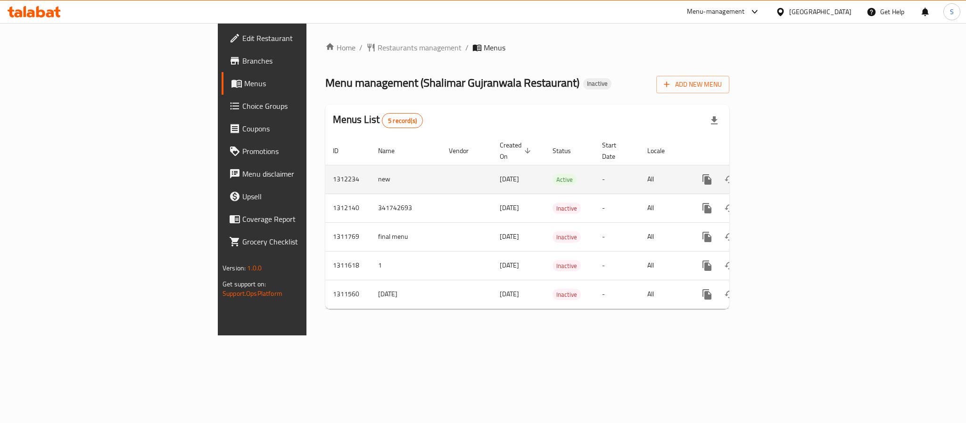
click at [325, 168] on td "1312234" at bounding box center [347, 179] width 45 height 29
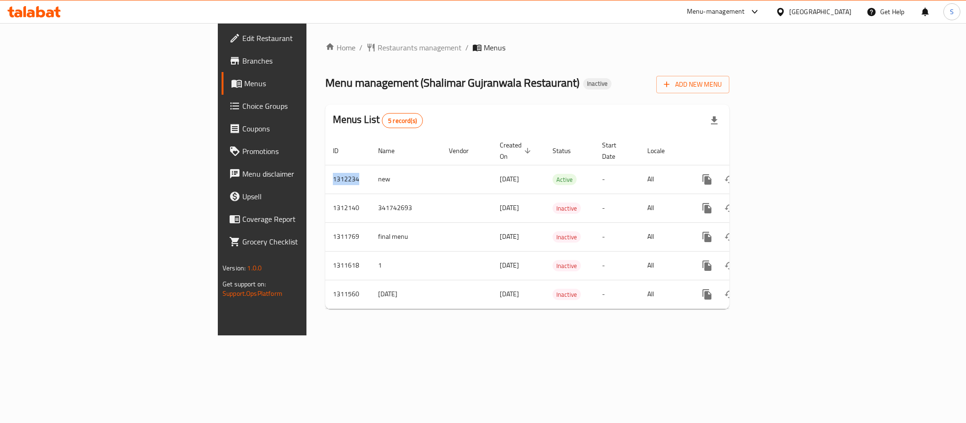
copy td "1312234"
click at [513, 98] on div "Home / Restaurants management / Menus Menu management ( [PERSON_NAME] Restauran…" at bounding box center [527, 179] width 404 height 275
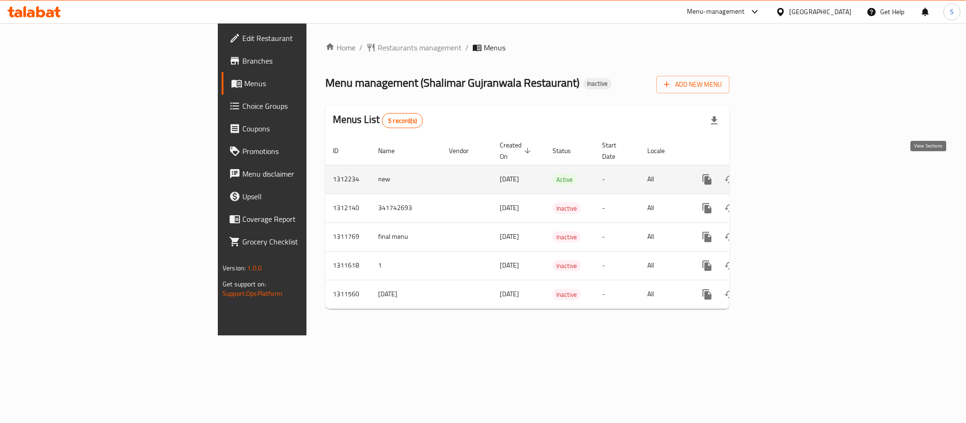
click at [781, 174] on icon "enhanced table" at bounding box center [774, 179] width 11 height 11
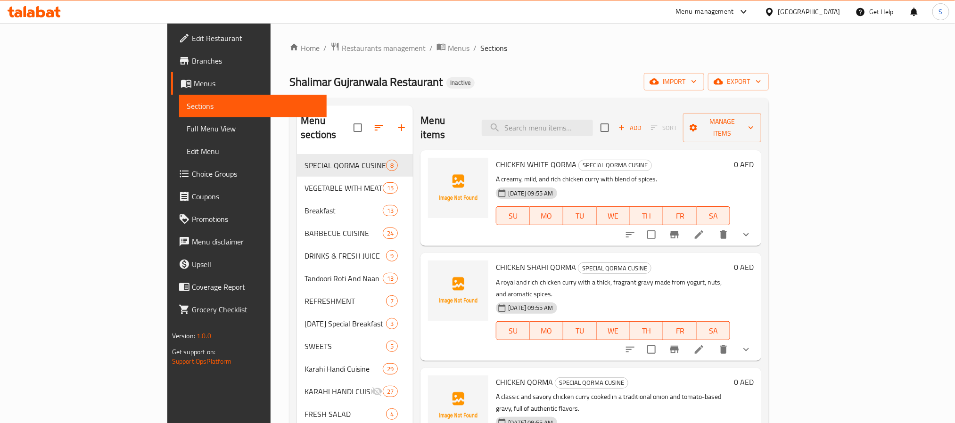
click at [187, 133] on span "Full Menu View" at bounding box center [253, 128] width 132 height 11
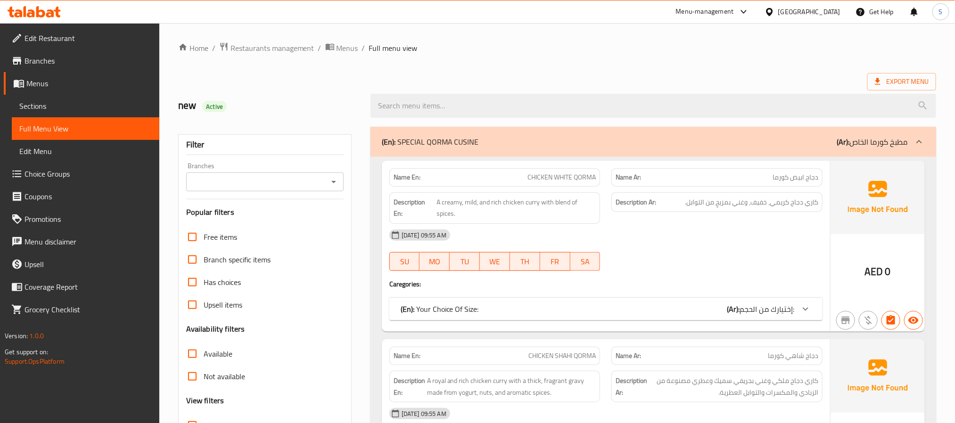
scroll to position [212, 0]
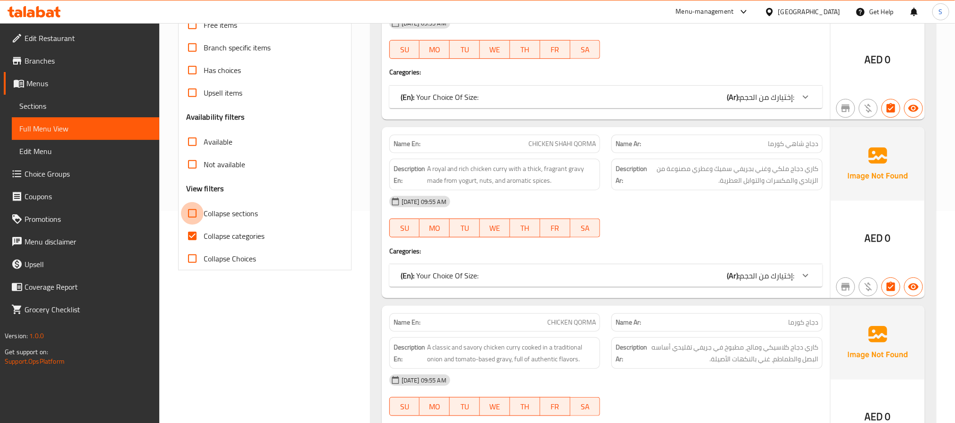
click at [194, 214] on input "Collapse sections" at bounding box center [192, 213] width 23 height 23
checkbox input "true"
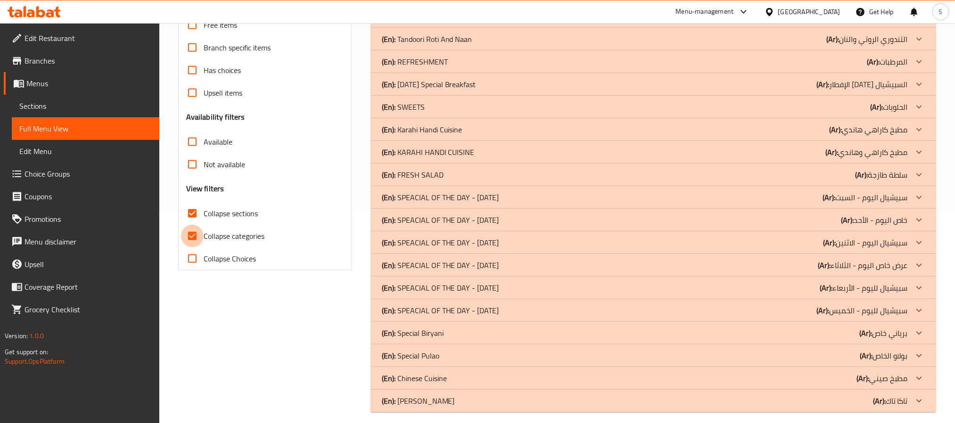
click at [193, 239] on input "Collapse categories" at bounding box center [192, 236] width 23 height 23
checkbox input "false"
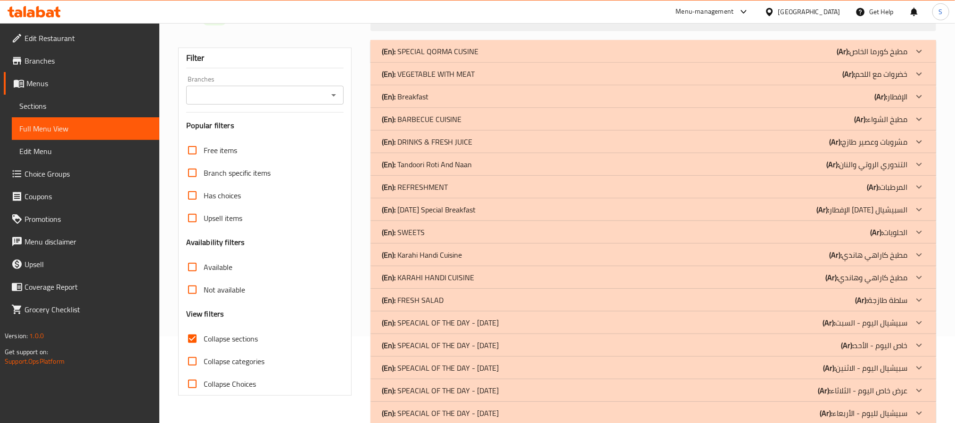
scroll to position [0, 0]
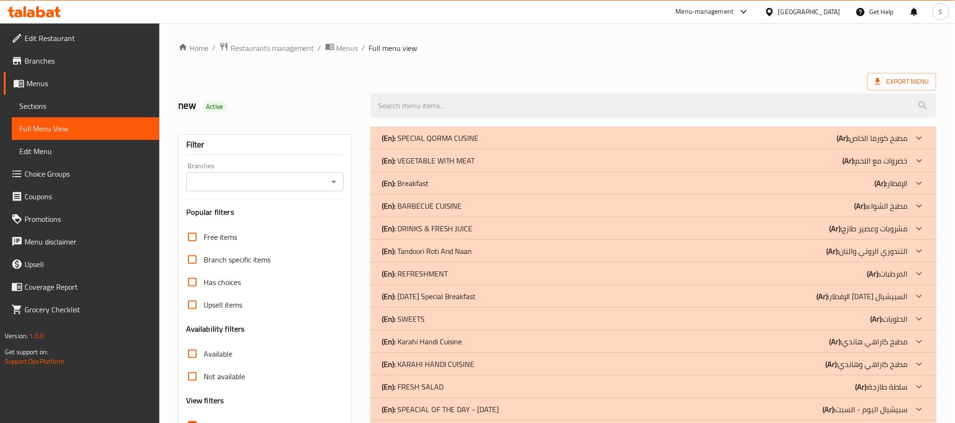
click at [484, 295] on div "(En): [DATE] Special Breakfast (Ar): الإفطار [DATE] السبيشيال" at bounding box center [645, 296] width 526 height 11
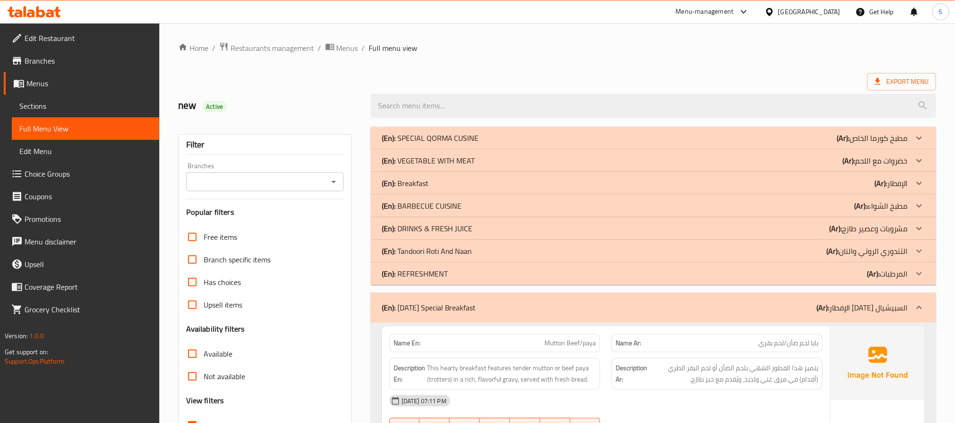
click at [485, 246] on div "(En): Tandoori Roti And Naan (Ar): التندوري الروتي والنان" at bounding box center [645, 251] width 526 height 11
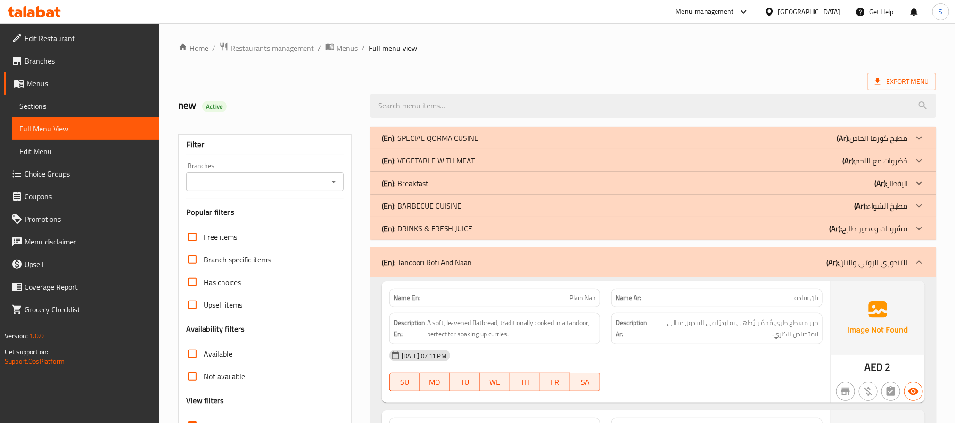
click at [484, 180] on div "(En): Breakfast (Ar): الإفطار" at bounding box center [645, 183] width 526 height 11
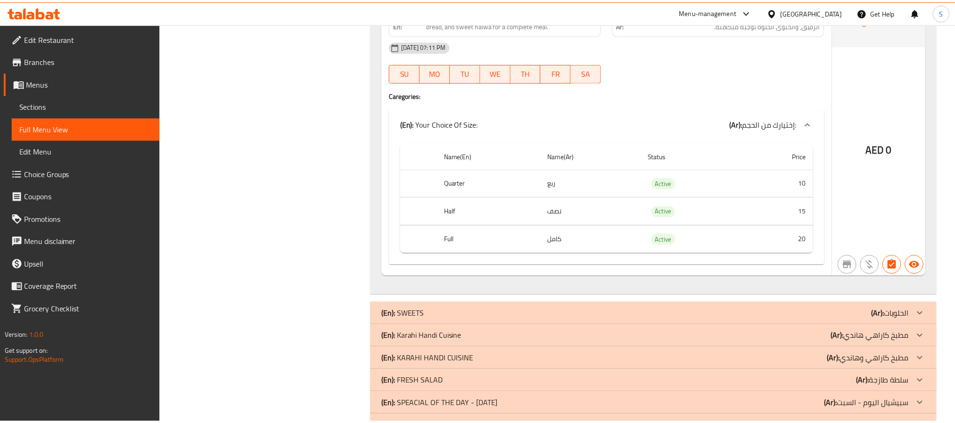
scroll to position [6156, 0]
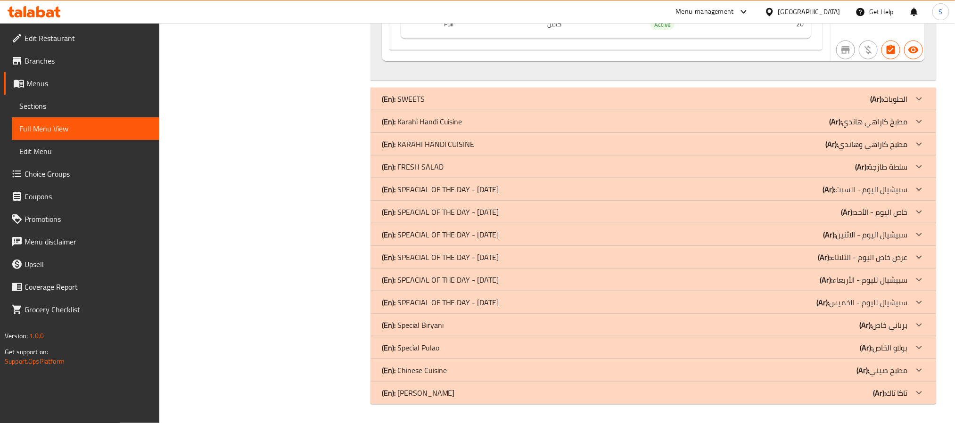
click at [41, 106] on span "Sections" at bounding box center [85, 105] width 132 height 11
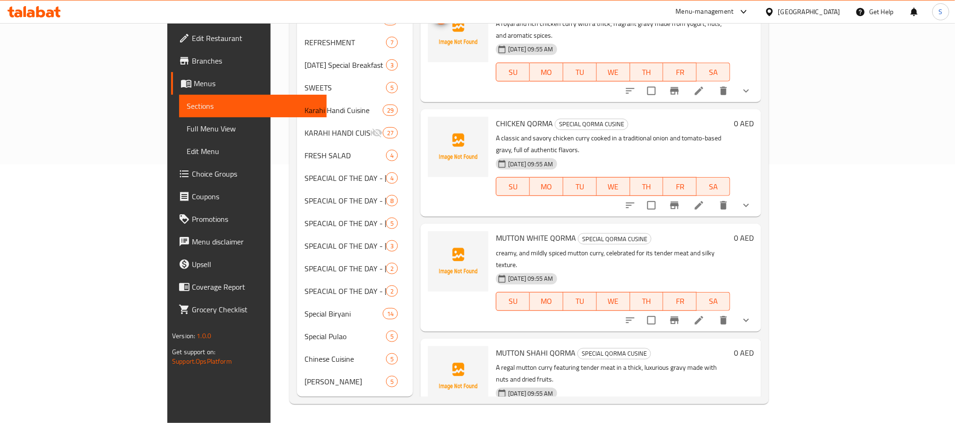
scroll to position [132, 0]
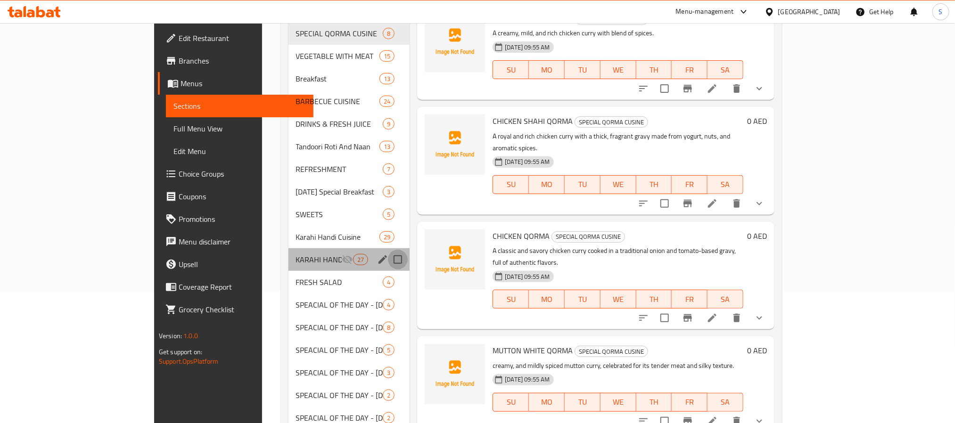
click at [388, 250] on input "Menu sections" at bounding box center [398, 260] width 20 height 20
checkbox input "true"
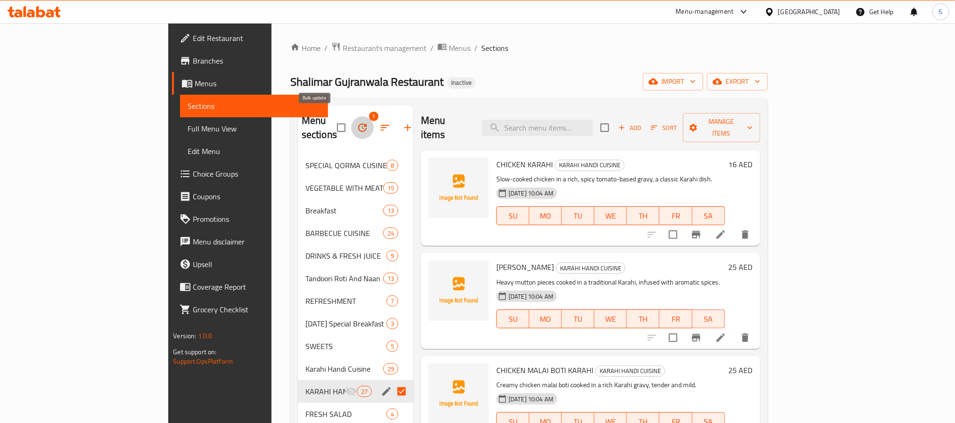
click at [358, 124] on icon "button" at bounding box center [362, 128] width 8 height 8
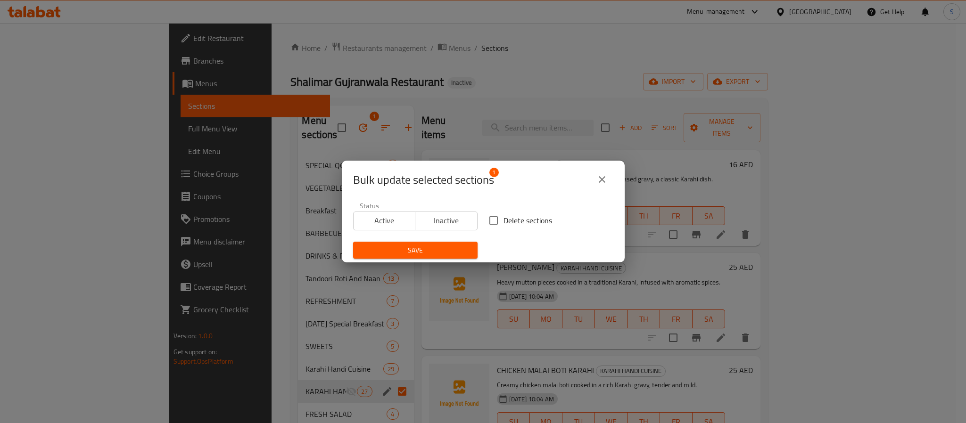
click at [490, 220] on input "Delete sections" at bounding box center [494, 221] width 20 height 20
checkbox input "true"
click at [414, 249] on span "Save" at bounding box center [415, 251] width 109 height 12
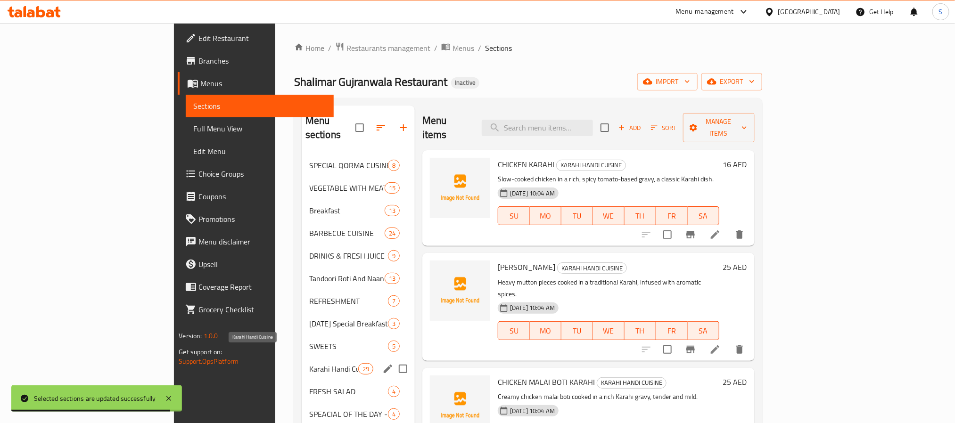
click at [309, 363] on span "Karahi Handi Cuisine" at bounding box center [333, 368] width 49 height 11
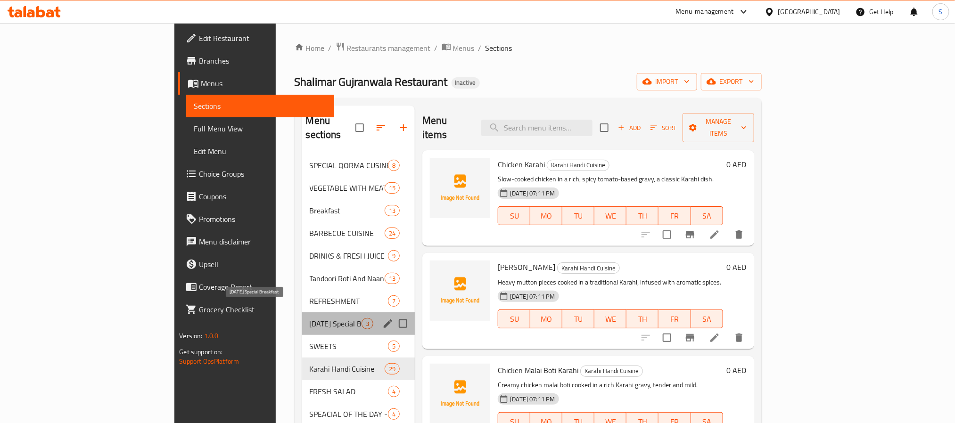
click at [310, 318] on span "[DATE] Special Breakfast" at bounding box center [336, 323] width 52 height 11
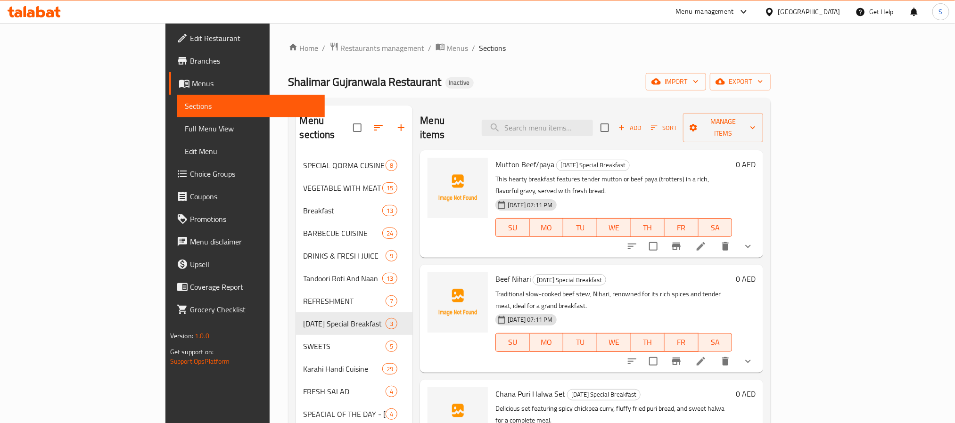
click at [760, 235] on button "show more" at bounding box center [748, 246] width 23 height 23
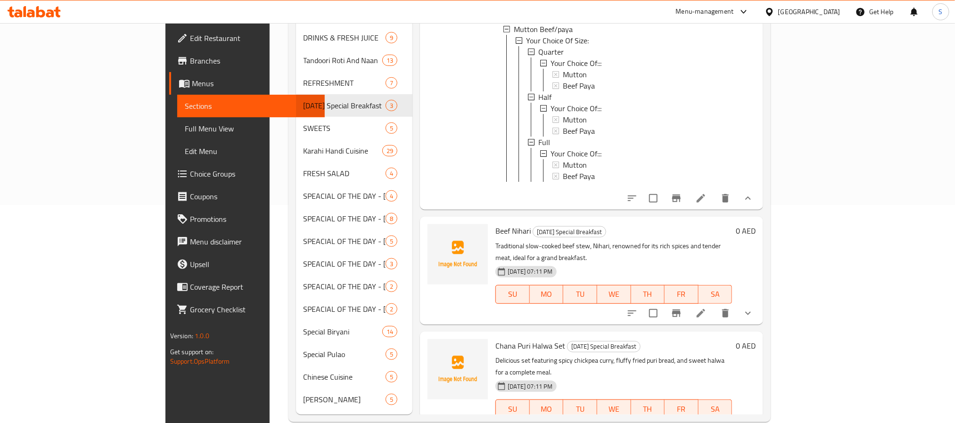
scroll to position [221, 0]
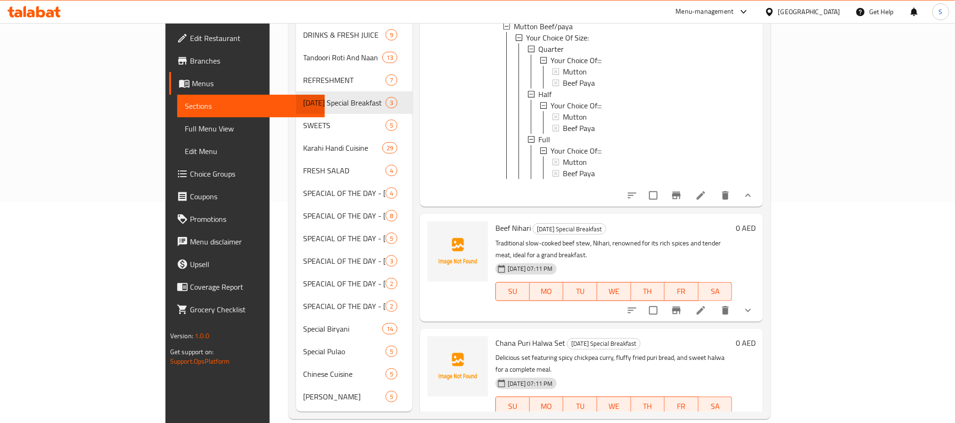
click at [754, 420] on icon "show more" at bounding box center [748, 425] width 11 height 11
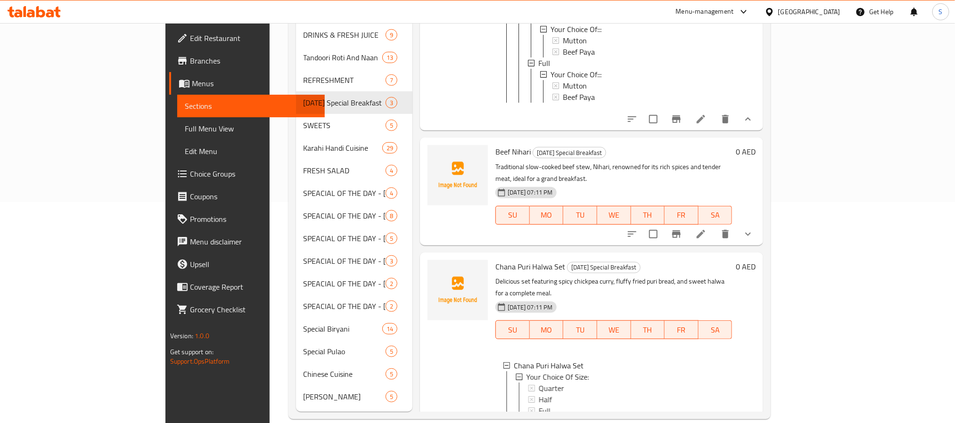
scroll to position [109, 0]
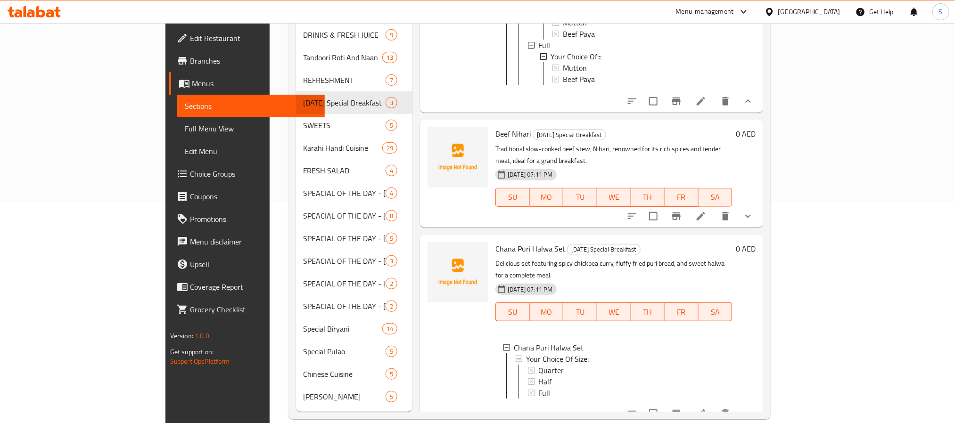
click at [495, 242] on span "Chana Puri Halwa Set" at bounding box center [530, 249] width 70 height 14
copy h6 "Chana Puri Halwa Set"
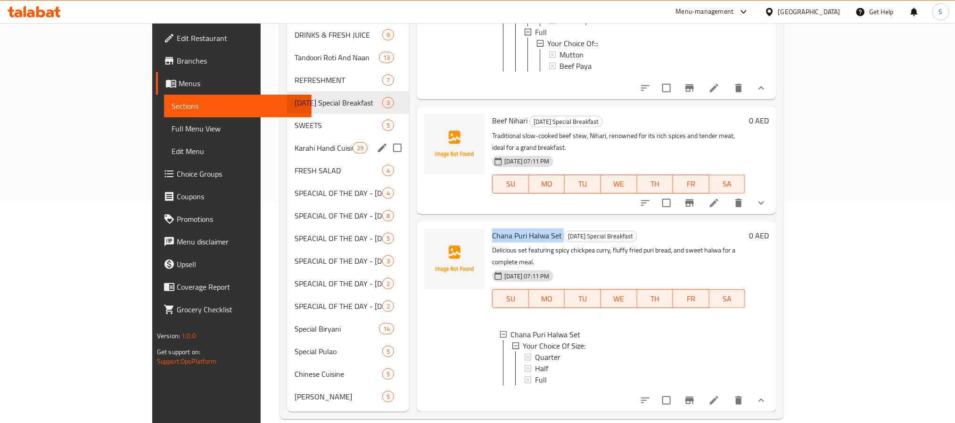
click at [287, 141] on div "Karahi Handi Cuisine 29" at bounding box center [348, 148] width 123 height 23
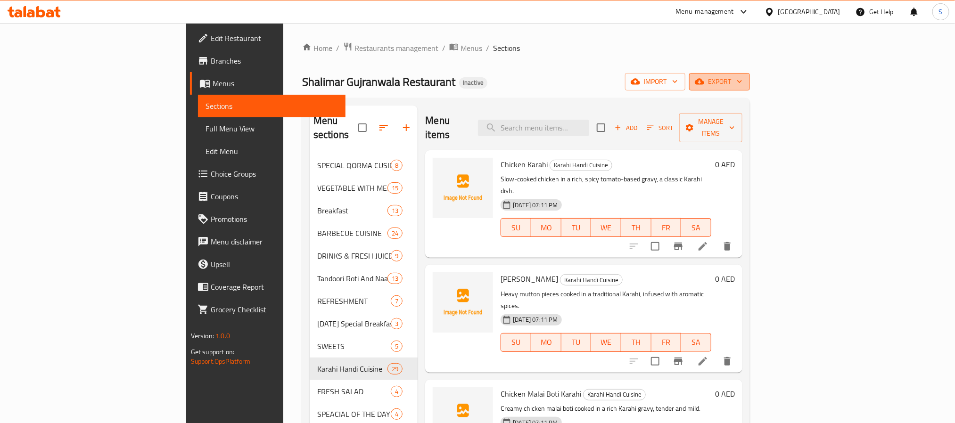
click at [743, 83] on span "export" at bounding box center [720, 82] width 46 height 12
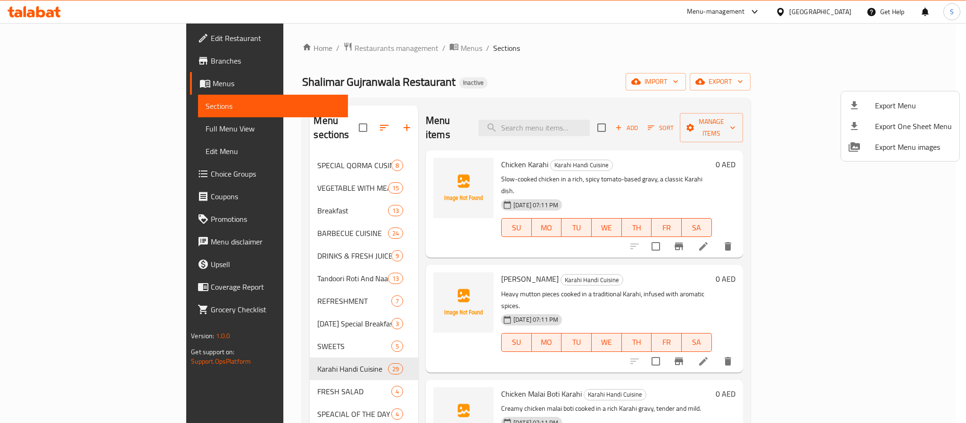
click at [760, 35] on div at bounding box center [483, 211] width 966 height 423
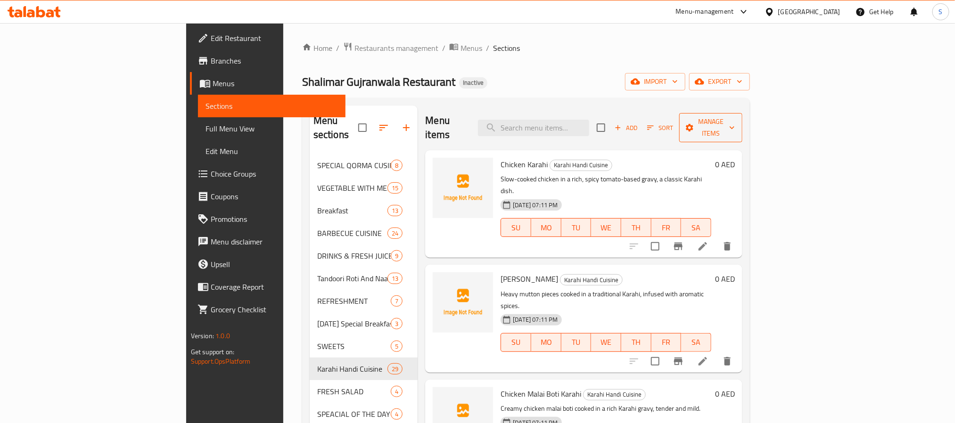
click at [735, 123] on span "Manage items" at bounding box center [711, 128] width 48 height 24
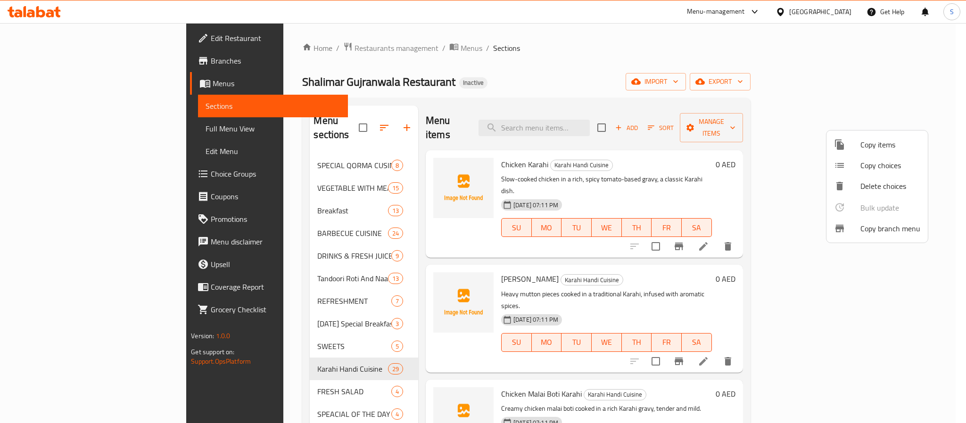
click at [870, 160] on span "Copy choices" at bounding box center [890, 165] width 60 height 11
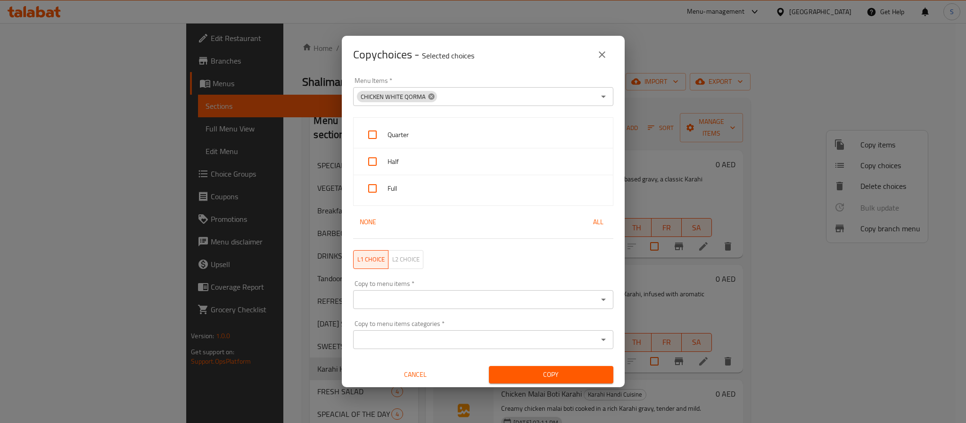
click at [433, 95] on icon at bounding box center [431, 96] width 6 height 6
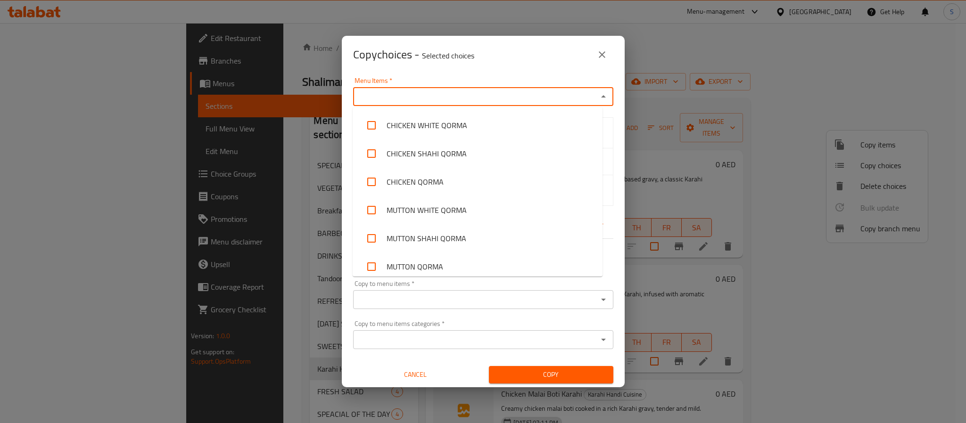
click at [433, 95] on input "Menu Items   *" at bounding box center [475, 96] width 239 height 13
paste input "Chana Puri Halwa Set"
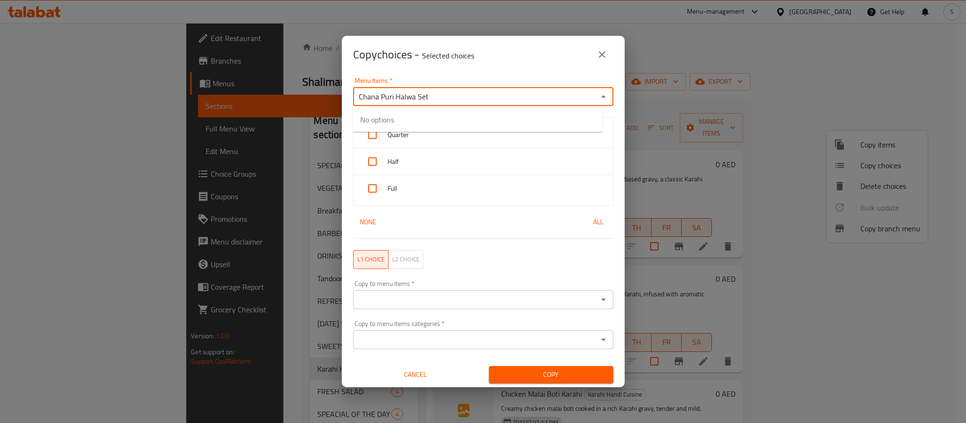
type input "Chana Puri Halwa Set"
click at [372, 122] on input "checkbox" at bounding box center [371, 125] width 23 height 23
checkbox input "false"
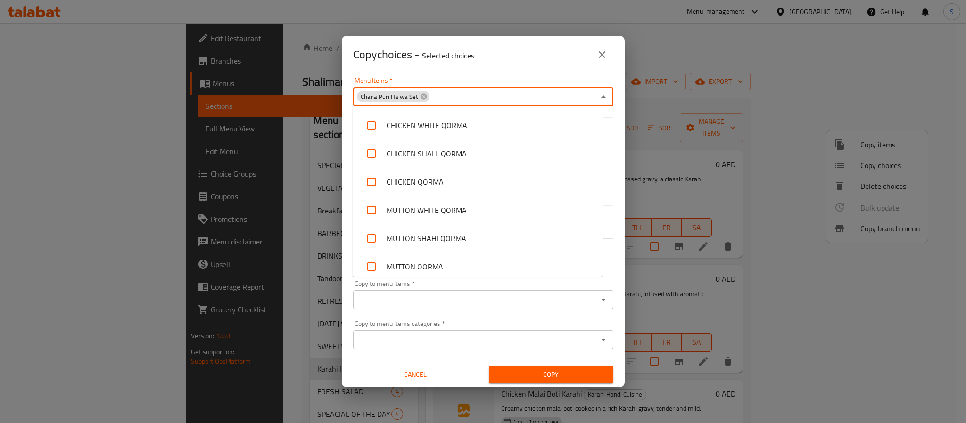
scroll to position [1279, 0]
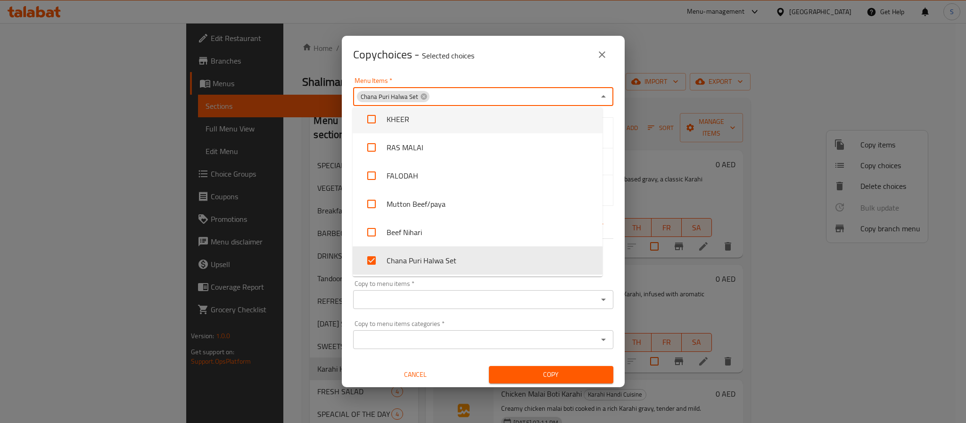
click at [482, 64] on div "Copy choices - Selected choices 0" at bounding box center [483, 54] width 260 height 23
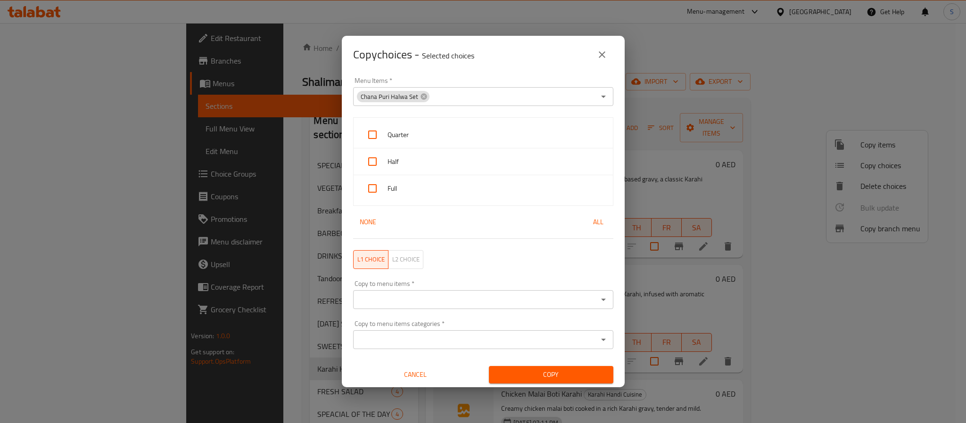
click at [368, 136] on input "checkbox" at bounding box center [372, 135] width 23 height 23
checkbox input "true"
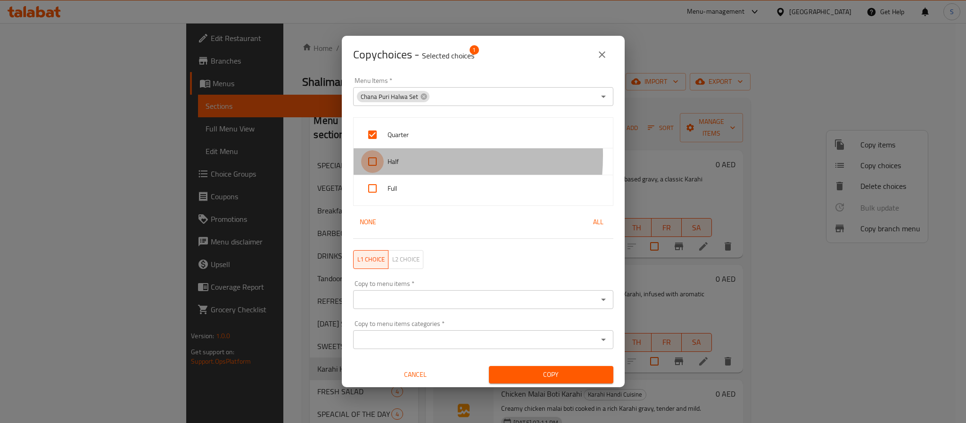
click at [375, 156] on input "checkbox" at bounding box center [372, 161] width 23 height 23
checkbox input "true"
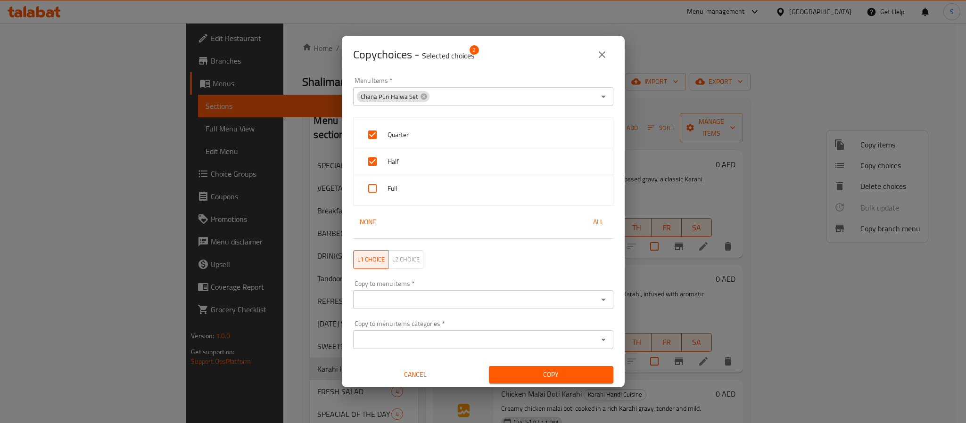
click at [376, 192] on input "checkbox" at bounding box center [372, 188] width 23 height 23
checkbox input "true"
click at [513, 56] on div "Copy choices - Selected choices 3" at bounding box center [483, 54] width 260 height 23
click at [406, 300] on input "Copy to menu items   *" at bounding box center [475, 299] width 239 height 13
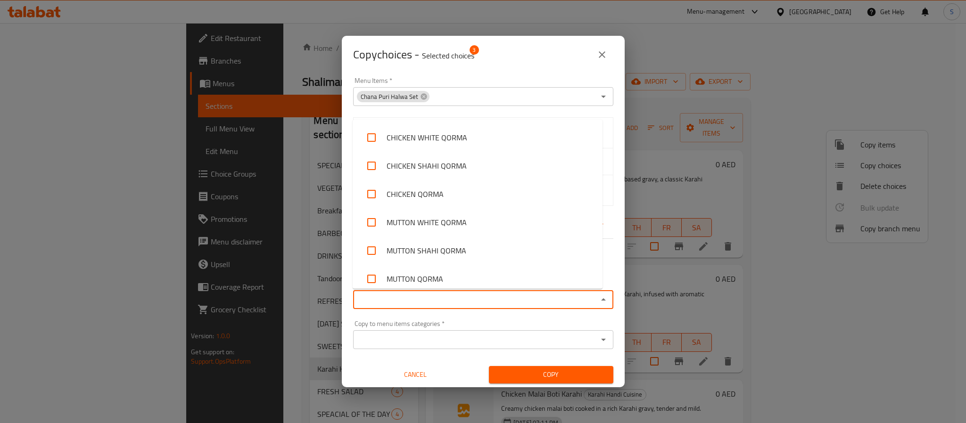
paste input "Mutton Beef/paya"
type input "Mutton Beef/paya"
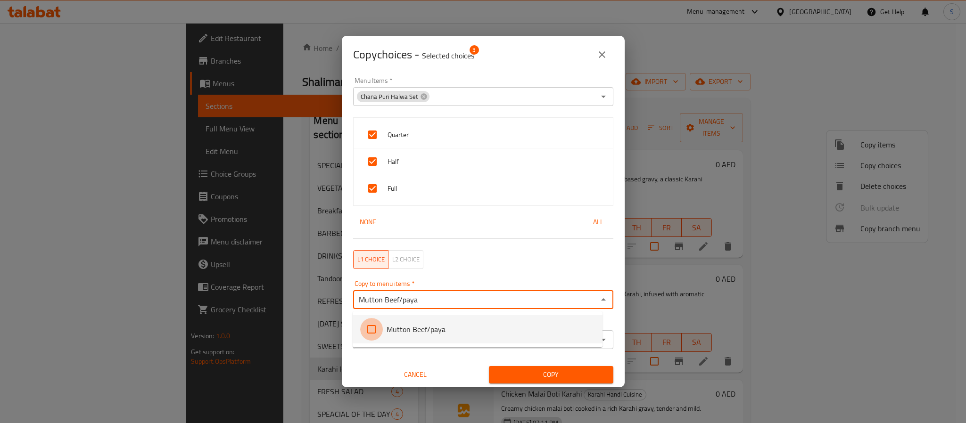
click at [366, 328] on input "checkbox" at bounding box center [371, 329] width 23 height 23
checkbox input "false"
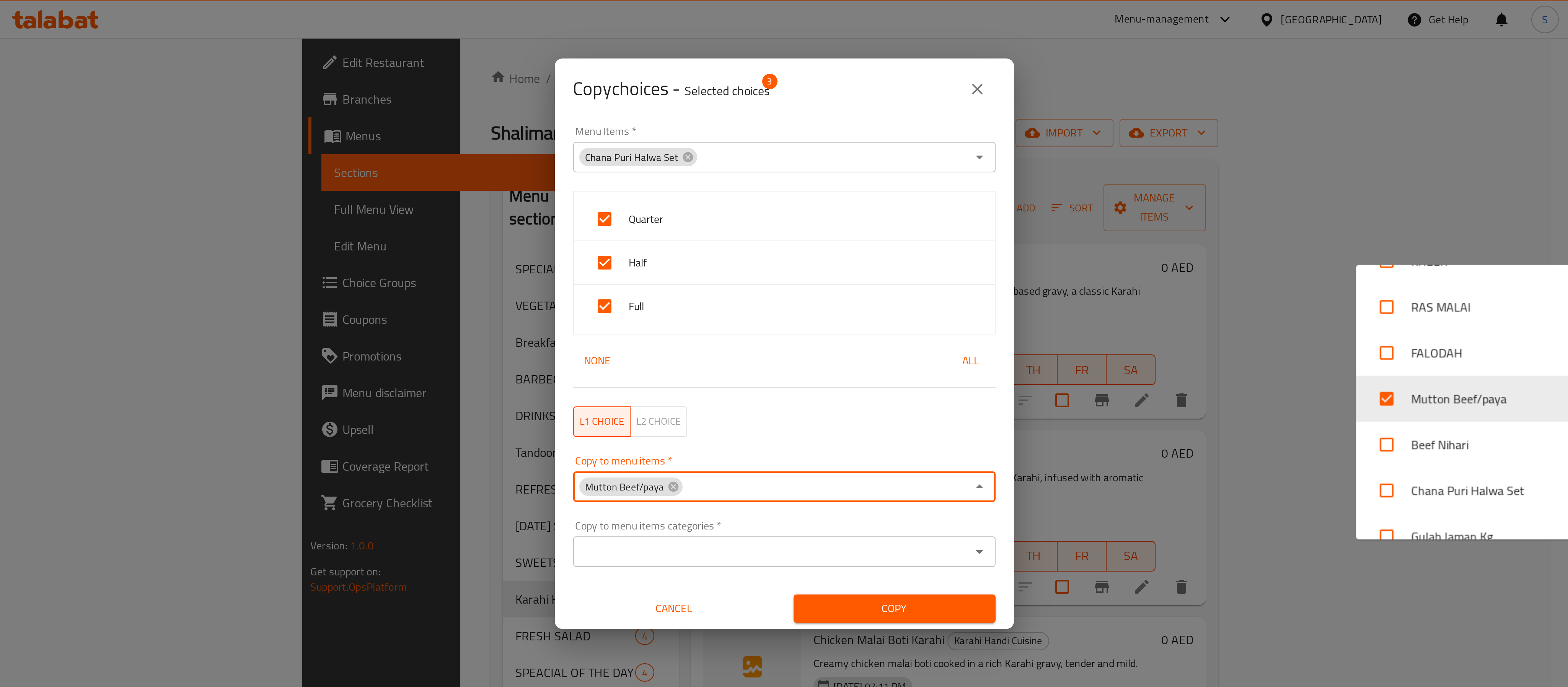
scroll to position [1990, 0]
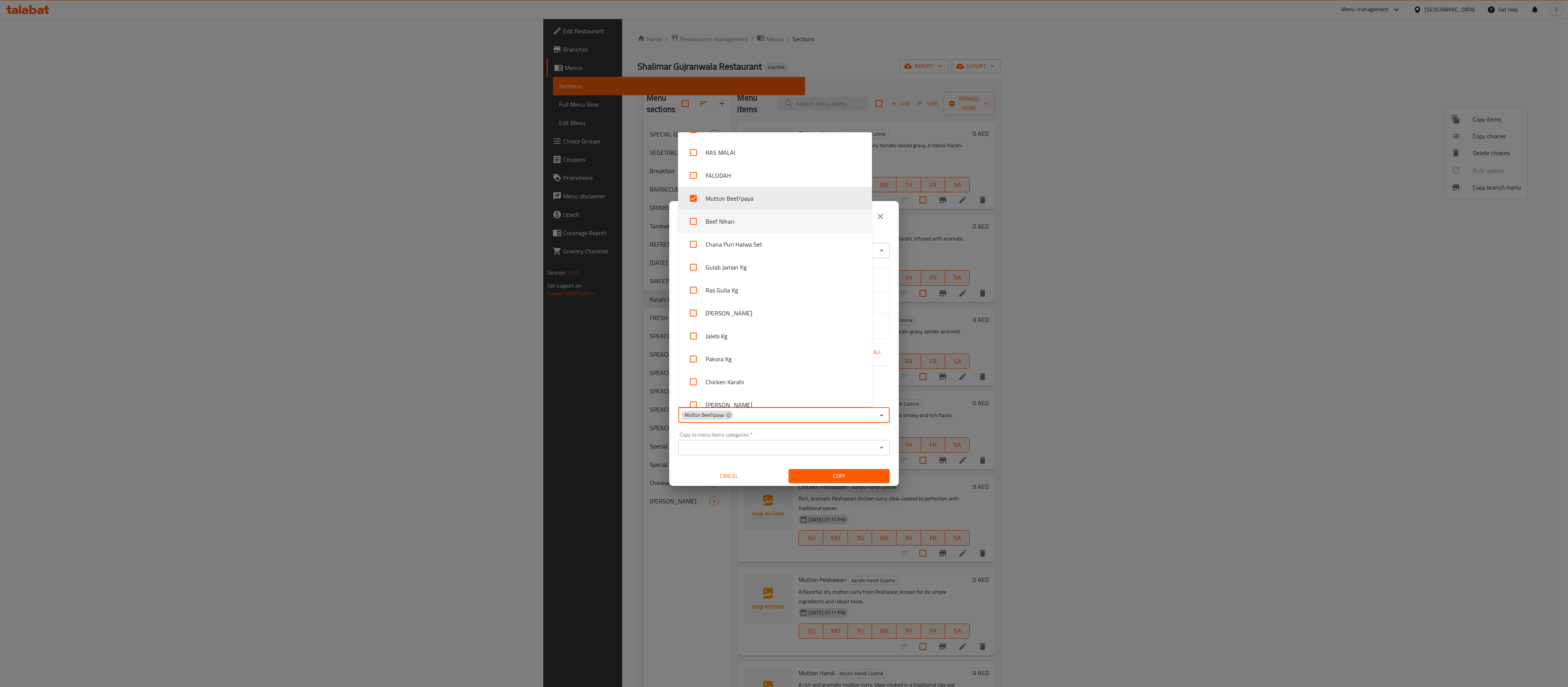
click at [699, 221] on input "checkbox" at bounding box center [693, 221] width 19 height 19
checkbox input "true"
click at [699, 247] on input "checkbox" at bounding box center [693, 244] width 19 height 19
checkbox input "true"
click at [697, 264] on input "checkbox" at bounding box center [693, 267] width 19 height 19
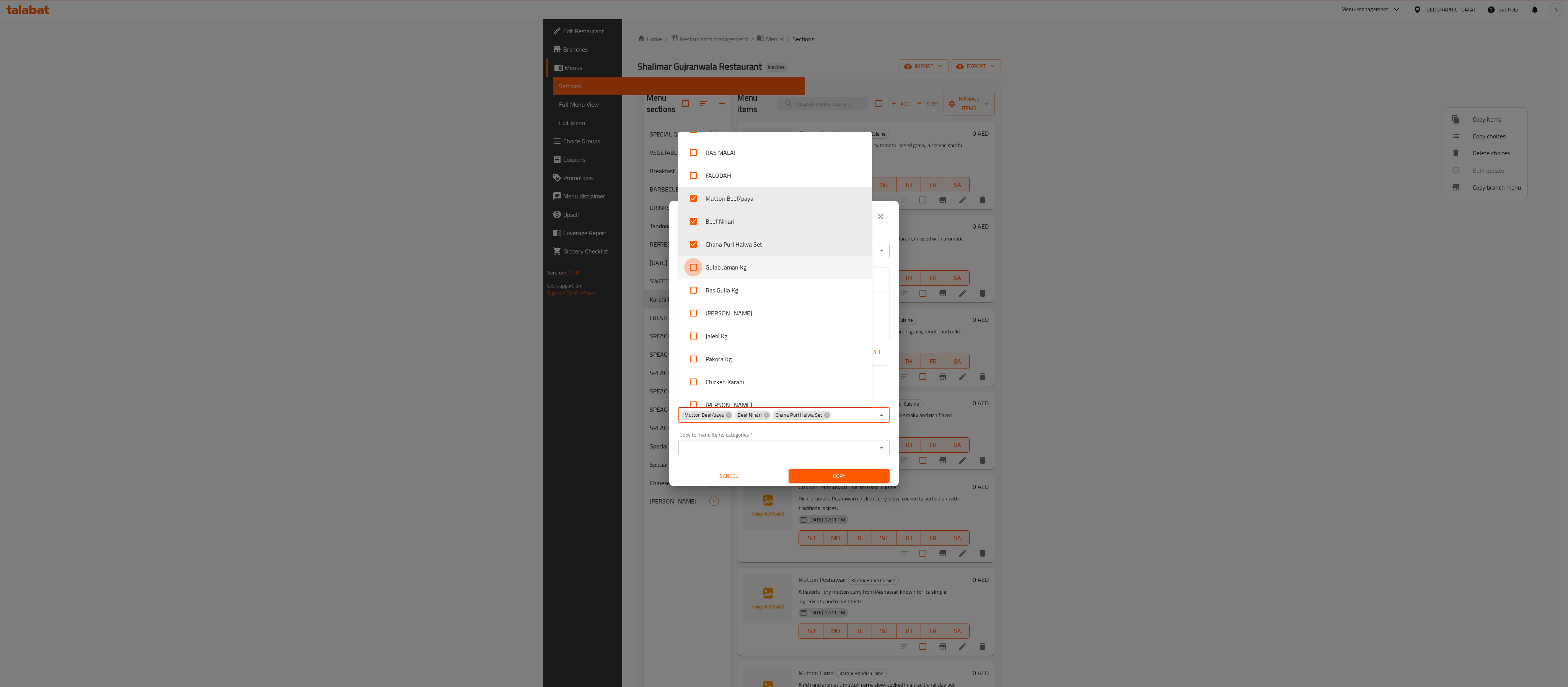
checkbox input "true"
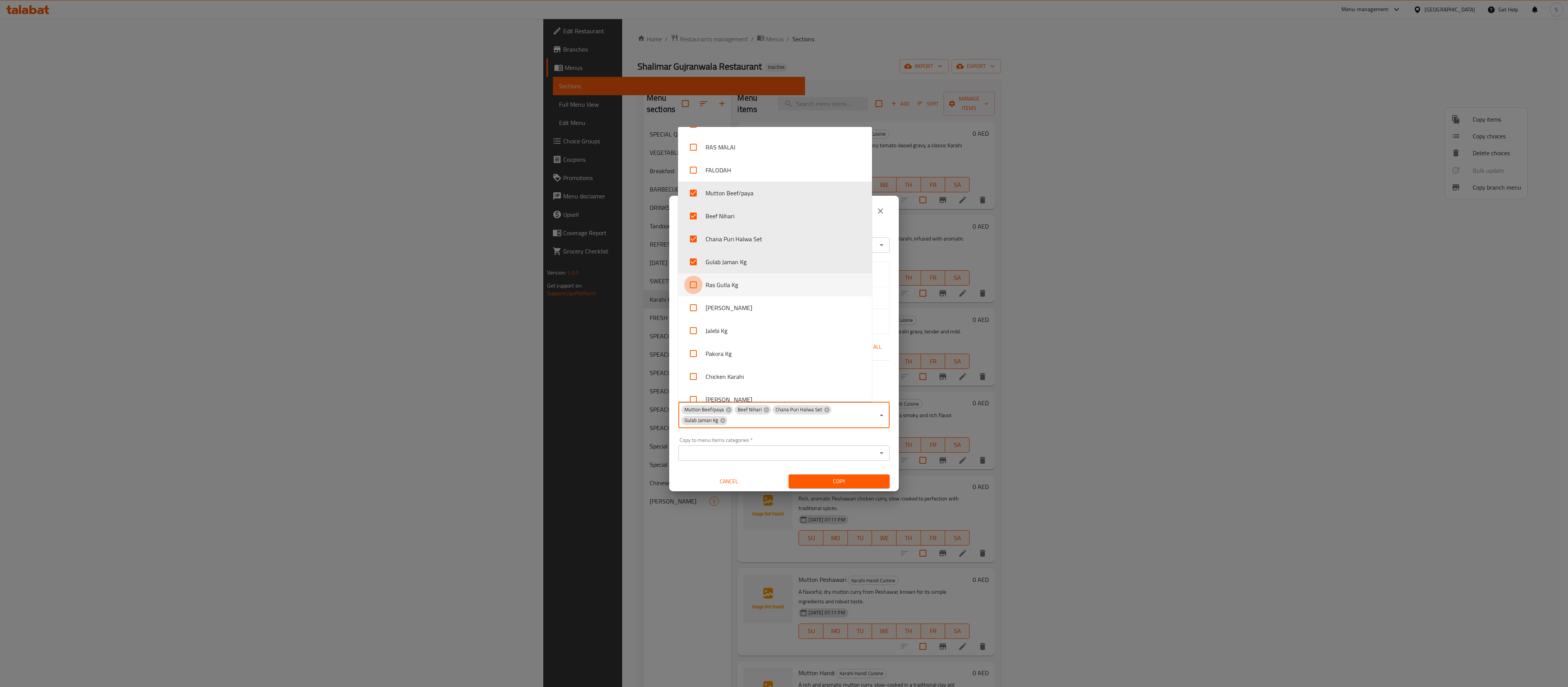
click at [697, 281] on input "checkbox" at bounding box center [693, 285] width 19 height 19
checkbox input "true"
click at [696, 304] on input "checkbox" at bounding box center [693, 307] width 19 height 19
checkbox input "true"
click at [695, 332] on input "checkbox" at bounding box center [693, 330] width 19 height 19
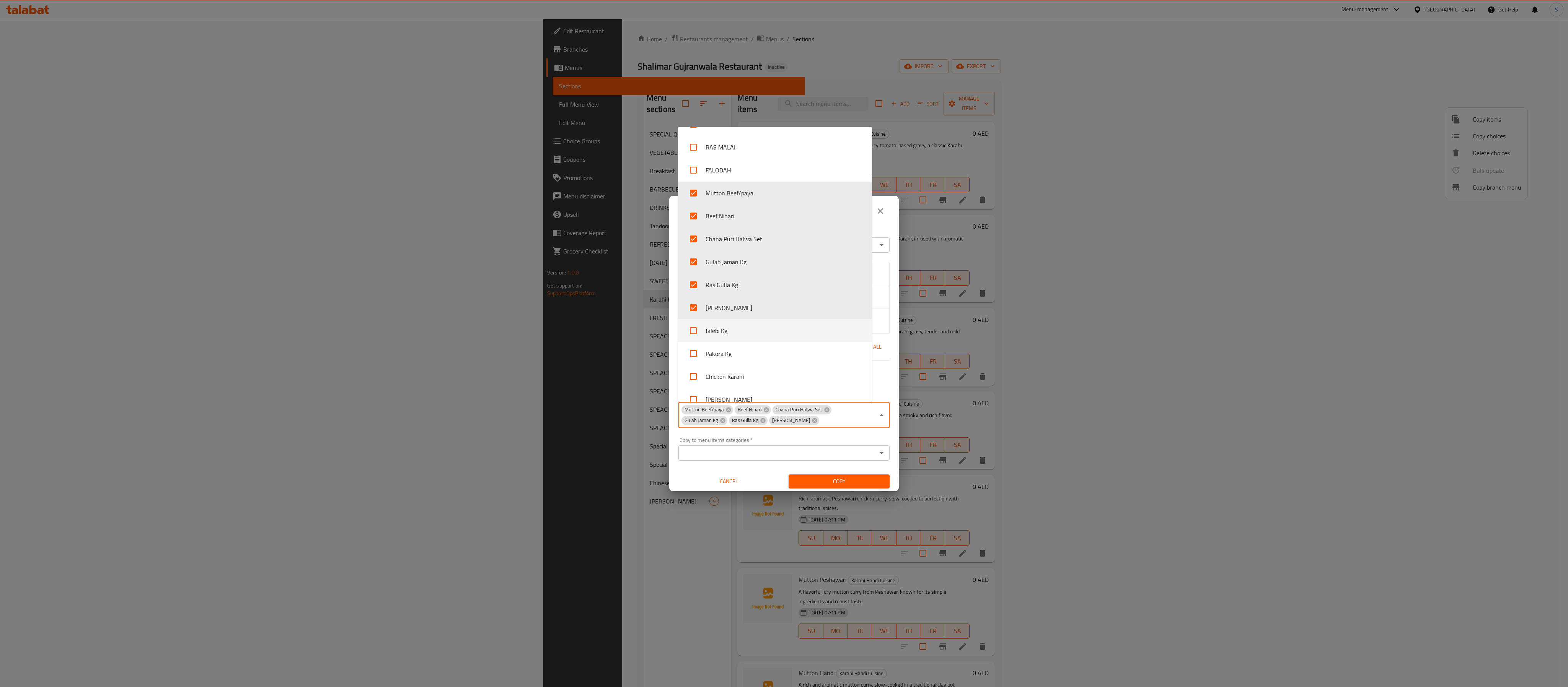
checkbox input "true"
click at [696, 343] on input "checkbox" at bounding box center [693, 354] width 19 height 19
checkbox input "true"
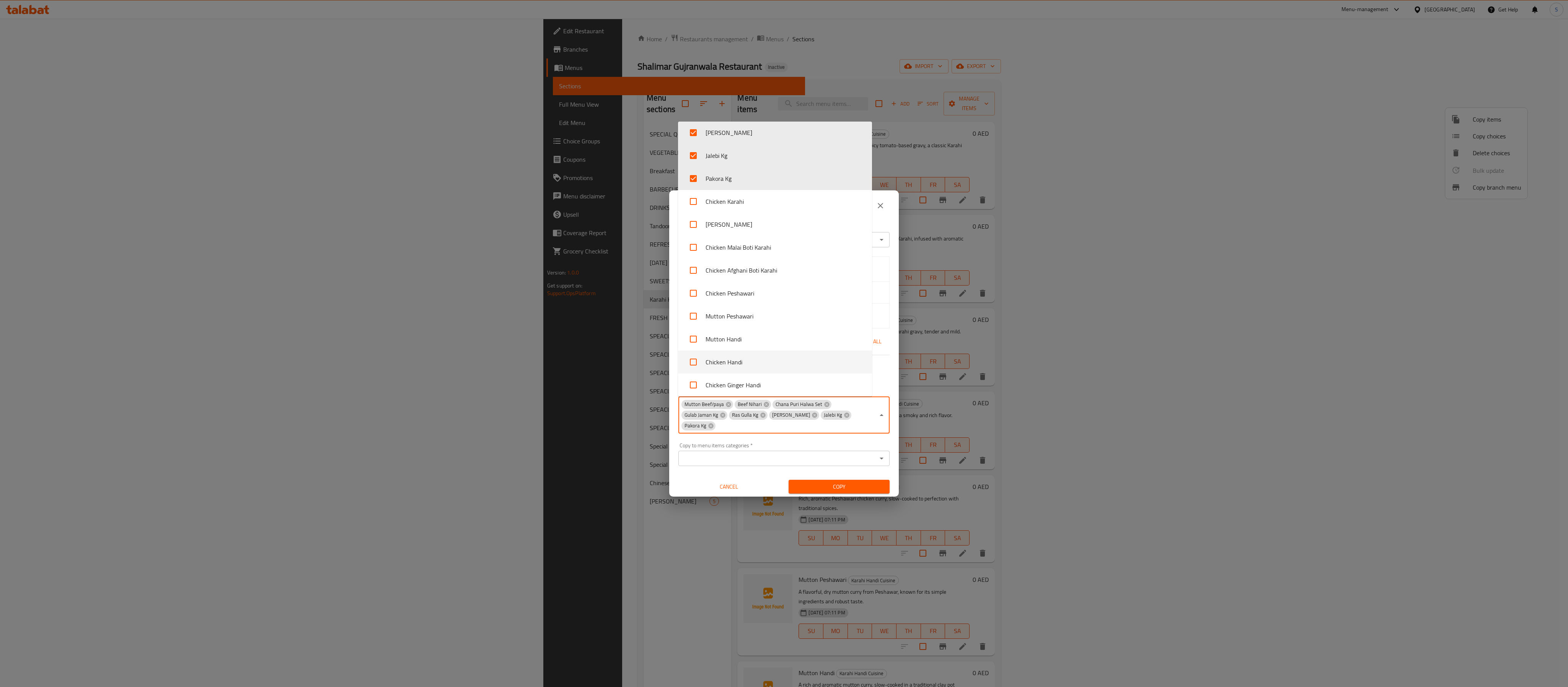
scroll to position [2105, 0]
click at [695, 260] on input "checkbox" at bounding box center [693, 256] width 19 height 19
checkbox input "true"
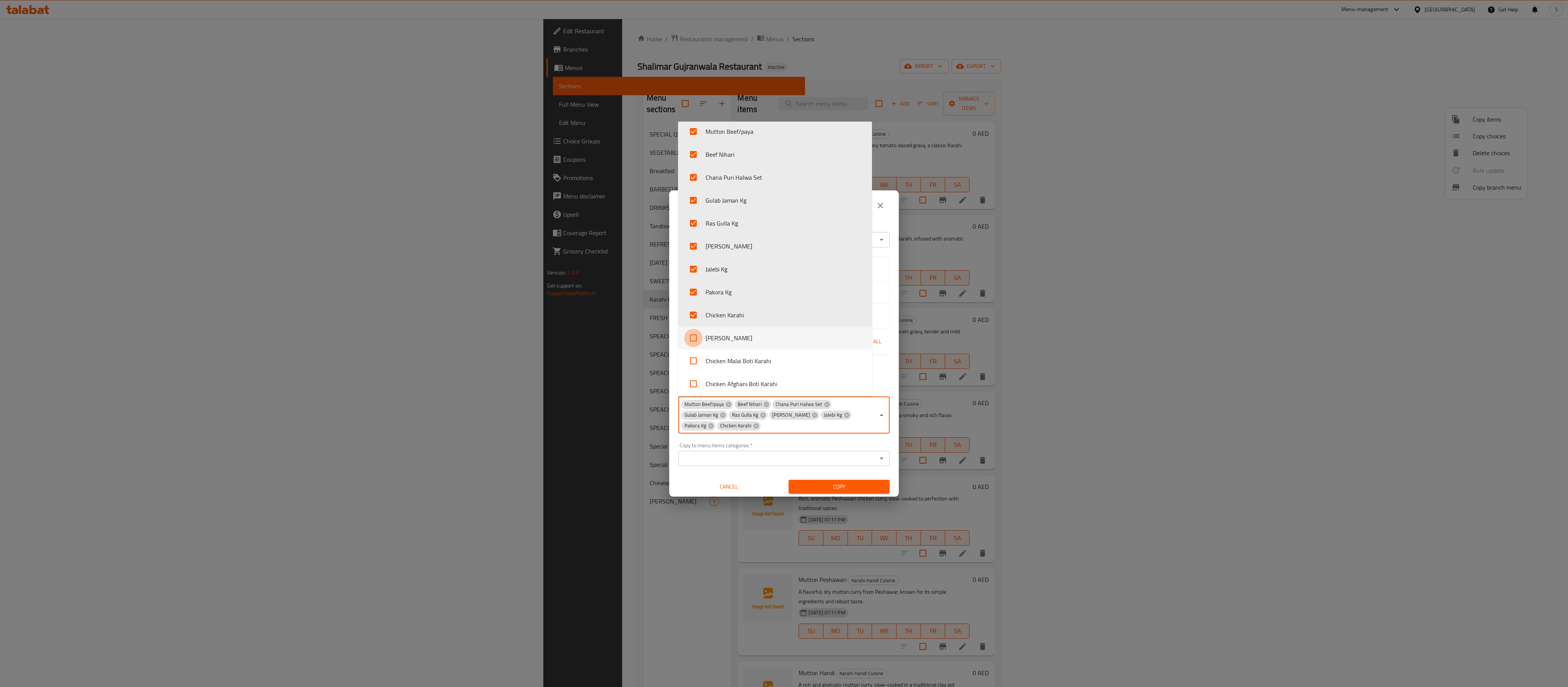
click at [693, 335] on input "checkbox" at bounding box center [693, 337] width 19 height 19
checkbox input "true"
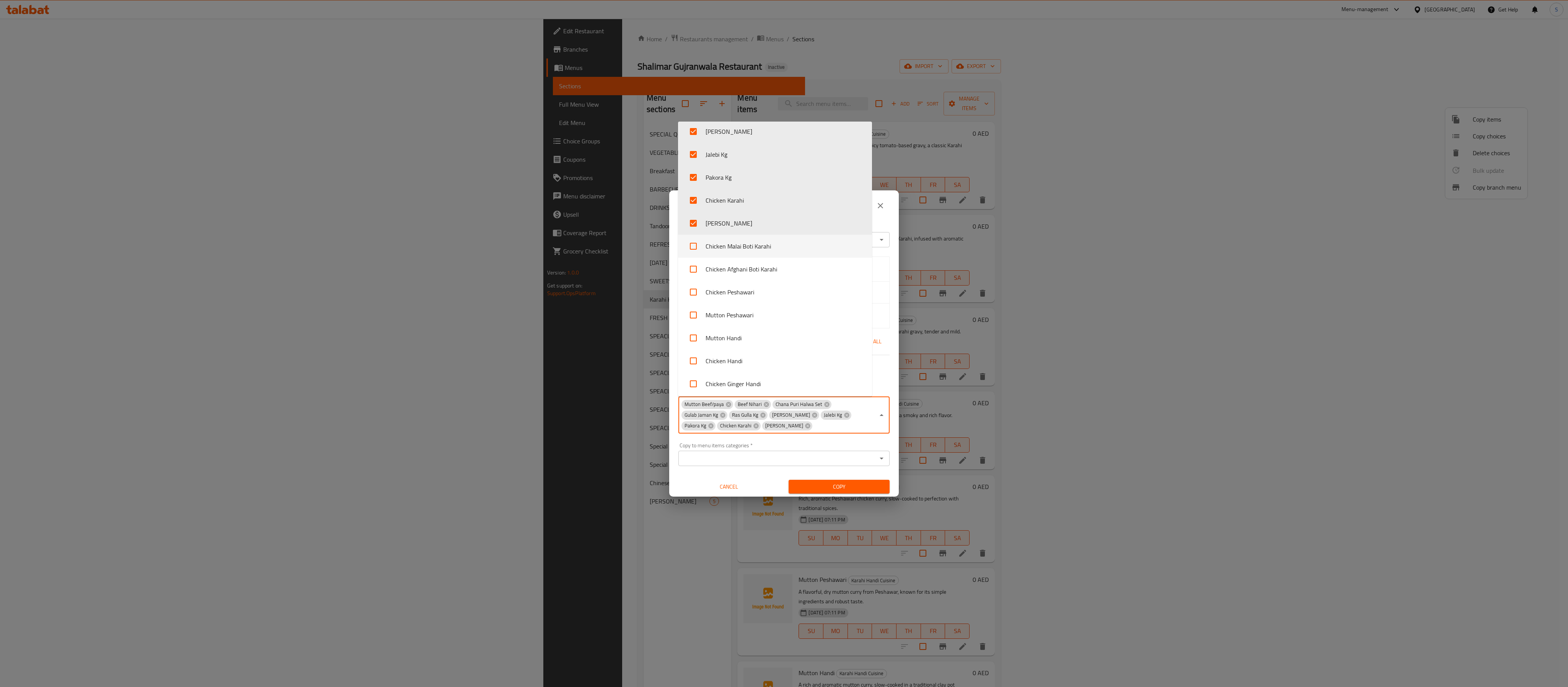
click at [689, 251] on input "checkbox" at bounding box center [693, 246] width 19 height 19
checkbox input "true"
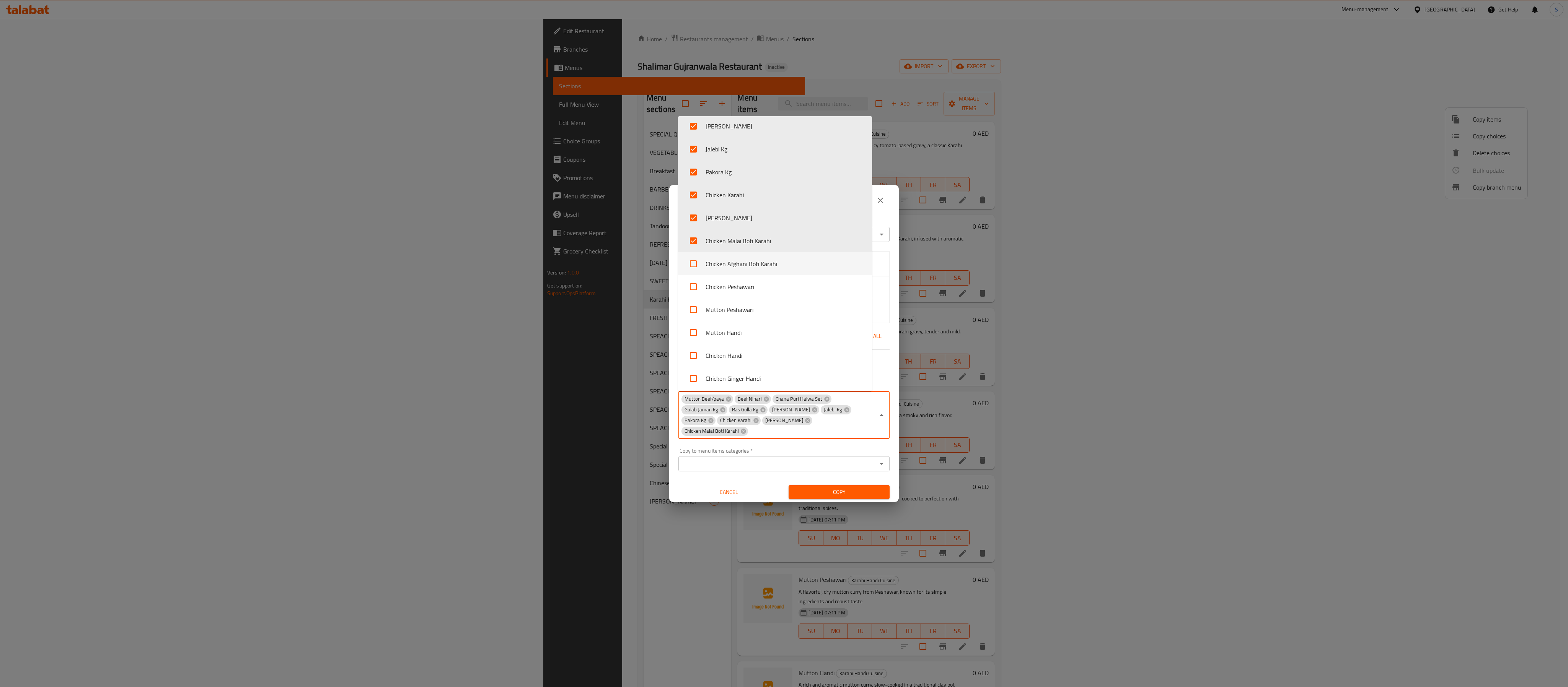
click at [696, 269] on input "checkbox" at bounding box center [693, 264] width 19 height 19
checkbox input "true"
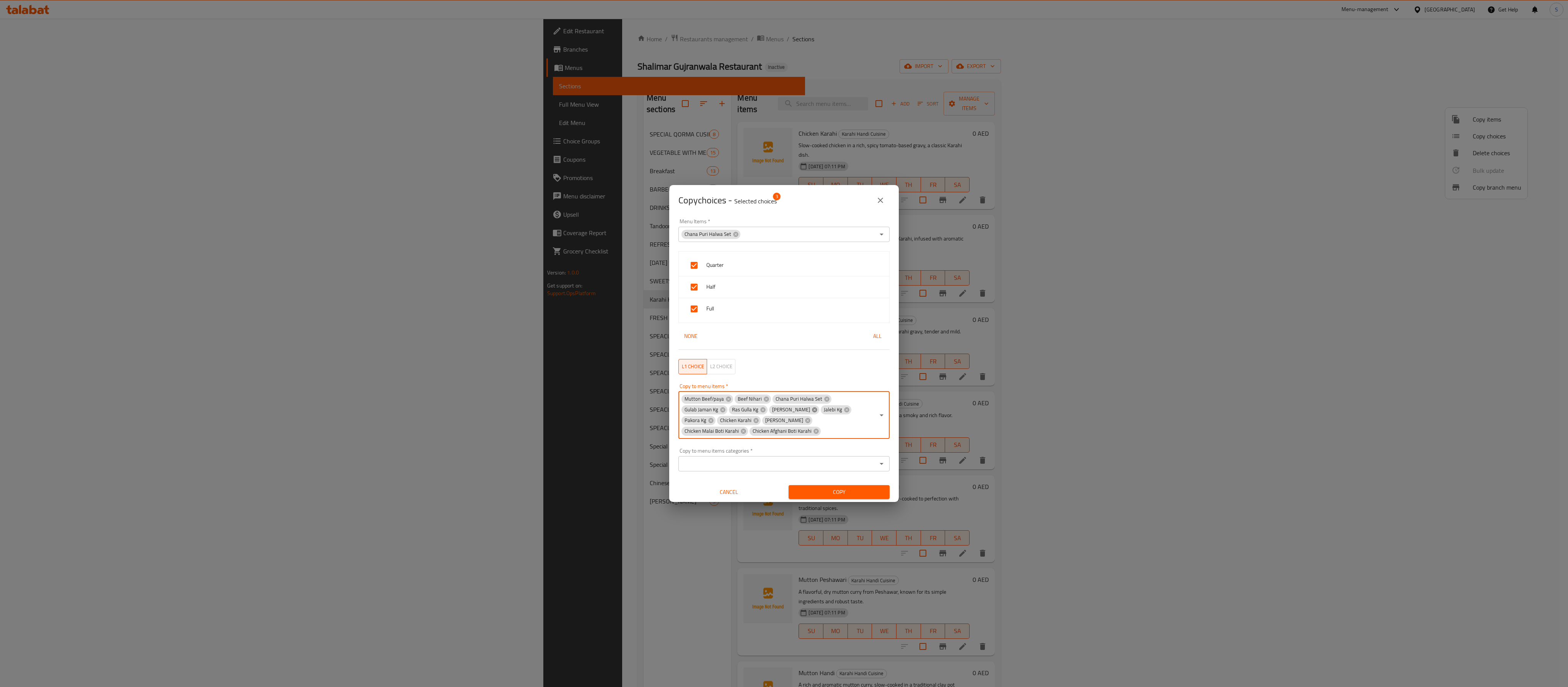
paste input "Kachoomer"
type input "Kachoomer"
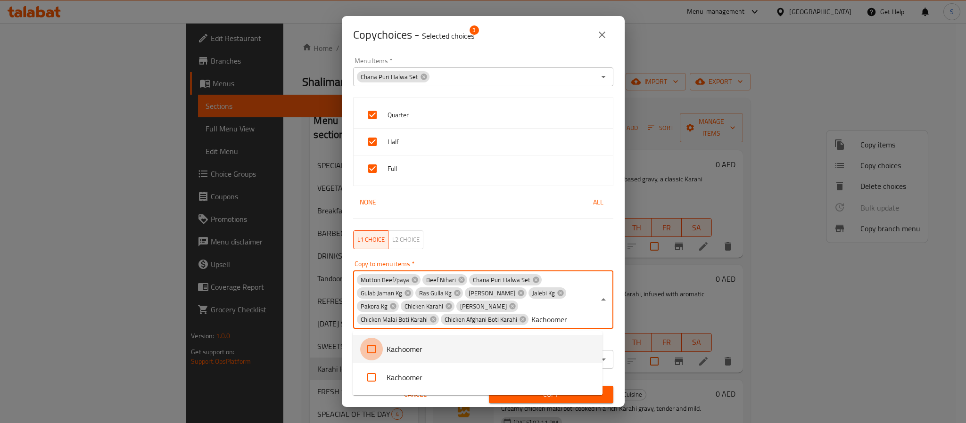
click at [372, 352] on input "checkbox" at bounding box center [371, 349] width 23 height 23
checkbox input "false"
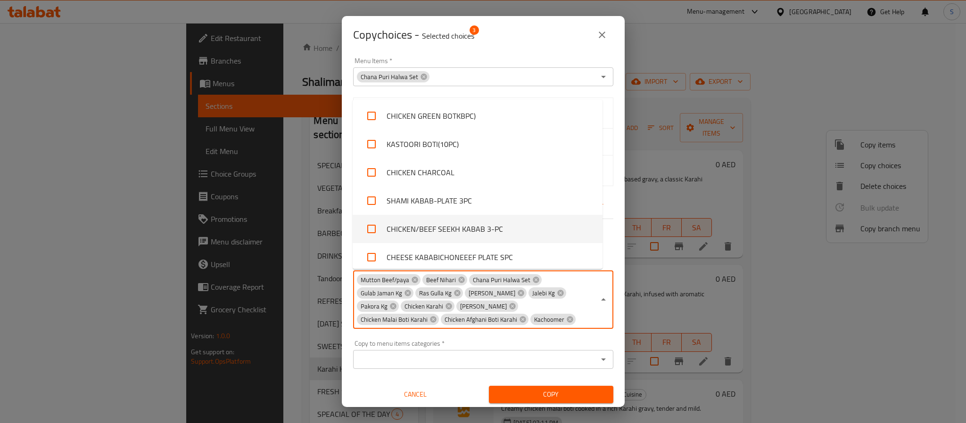
scroll to position [1463, 0]
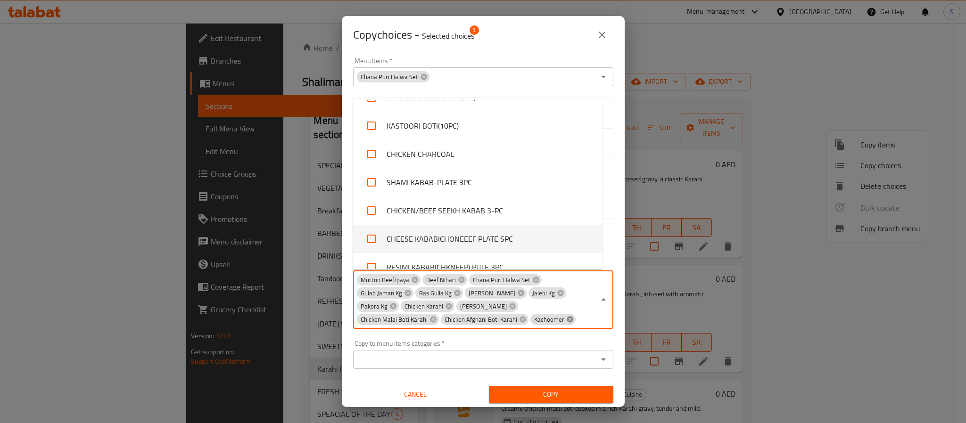
click at [566, 319] on icon at bounding box center [570, 320] width 8 height 8
checkbox input "false"
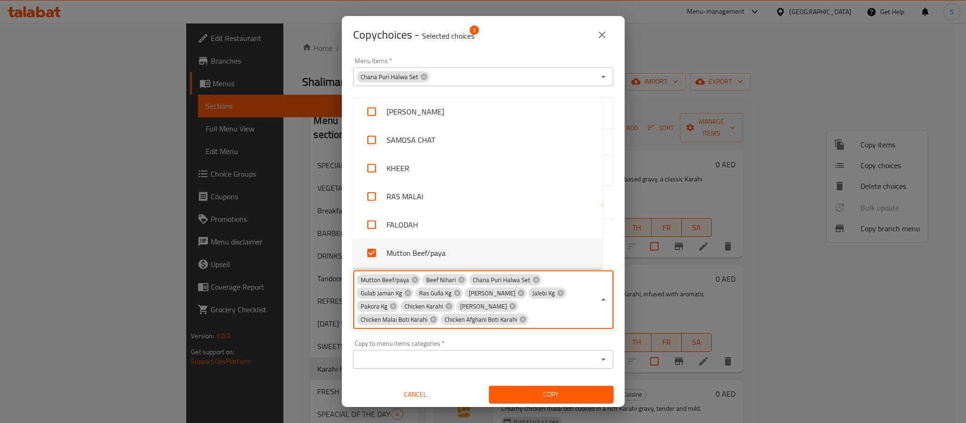
paste input "Kachoomer"
type input "Kachoomer"
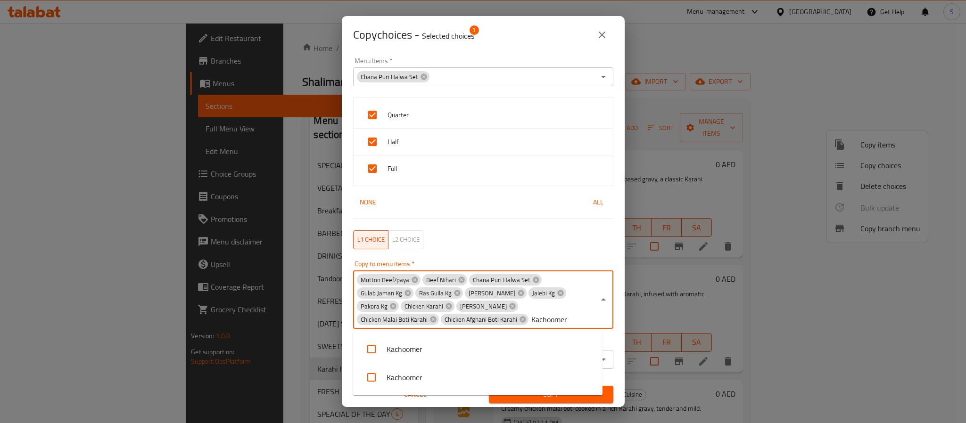
scroll to position [0, 0]
click at [373, 375] on input "checkbox" at bounding box center [371, 377] width 23 height 23
checkbox input "false"
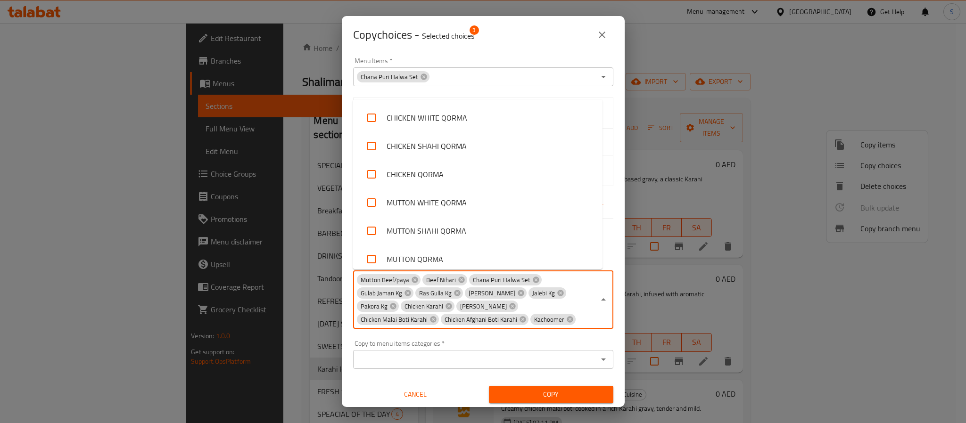
scroll to position [2382, 0]
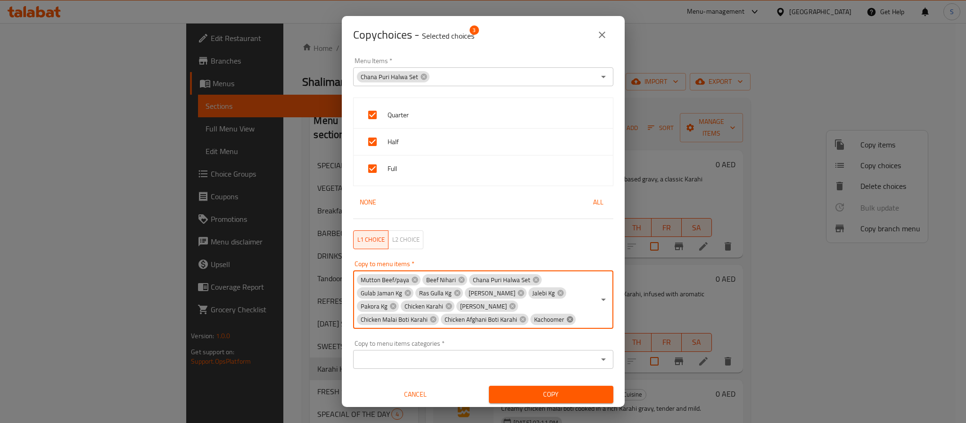
click at [567, 318] on icon at bounding box center [570, 319] width 6 height 6
click at [529, 323] on input "Copy to menu items   *" at bounding box center [562, 319] width 66 height 13
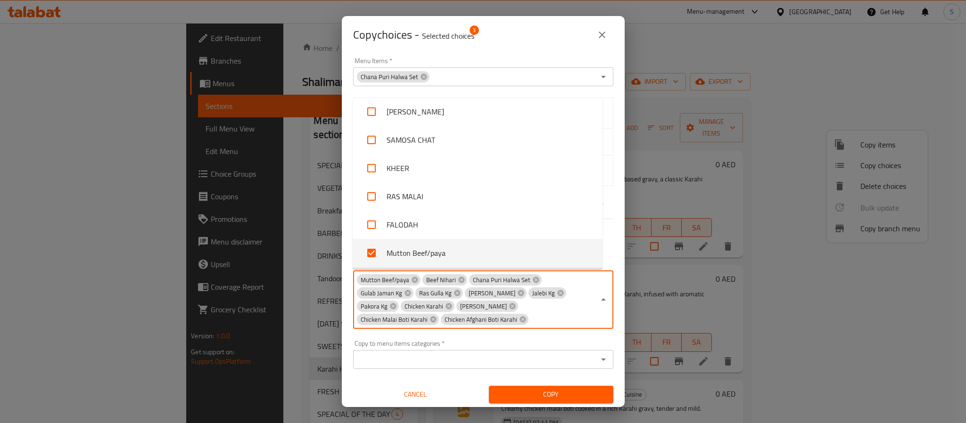
paste input "Kachoomer"
type input "Kachoomer"
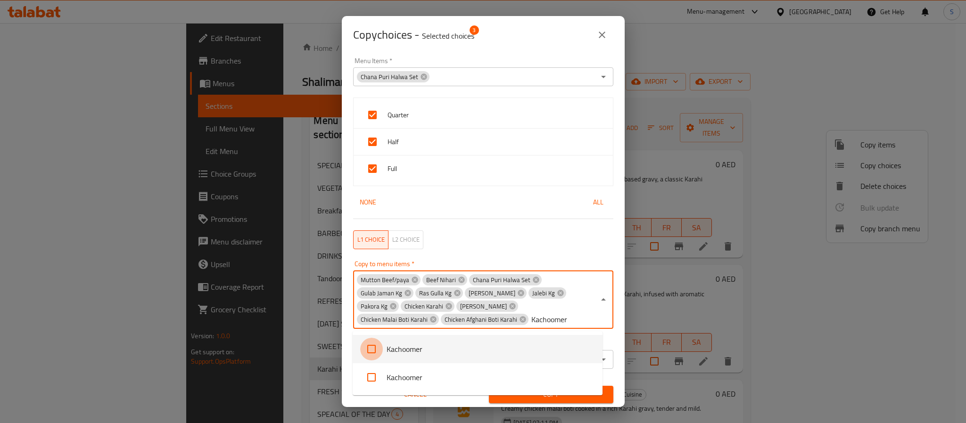
click at [374, 349] on input "checkbox" at bounding box center [371, 349] width 23 height 23
checkbox input "false"
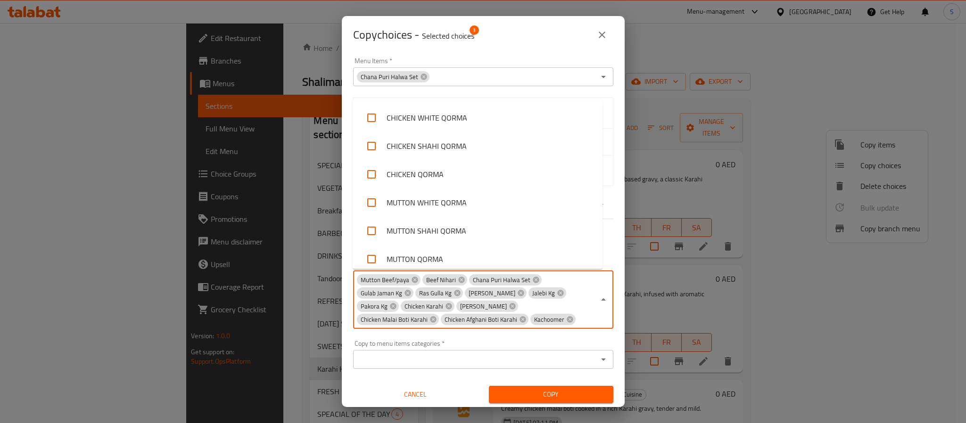
scroll to position [2382, 0]
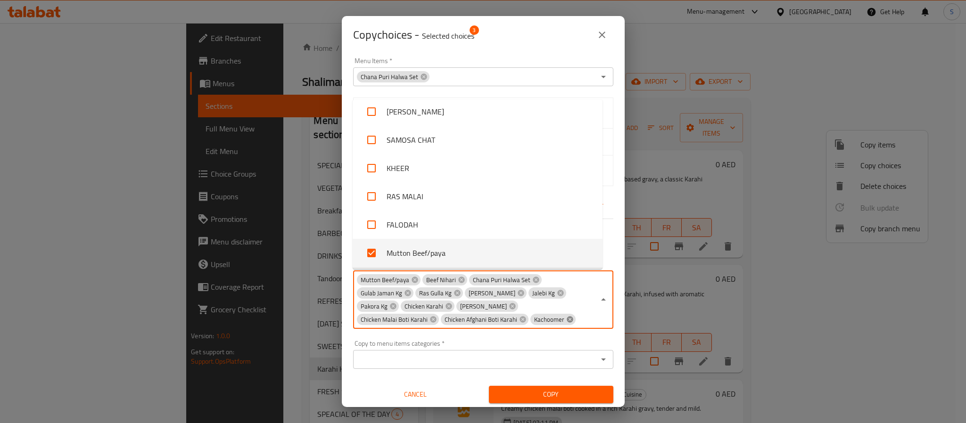
click at [566, 316] on icon at bounding box center [570, 320] width 8 height 8
checkbox input "false"
paste input "Kachoomer"
type input "Kachoomer"
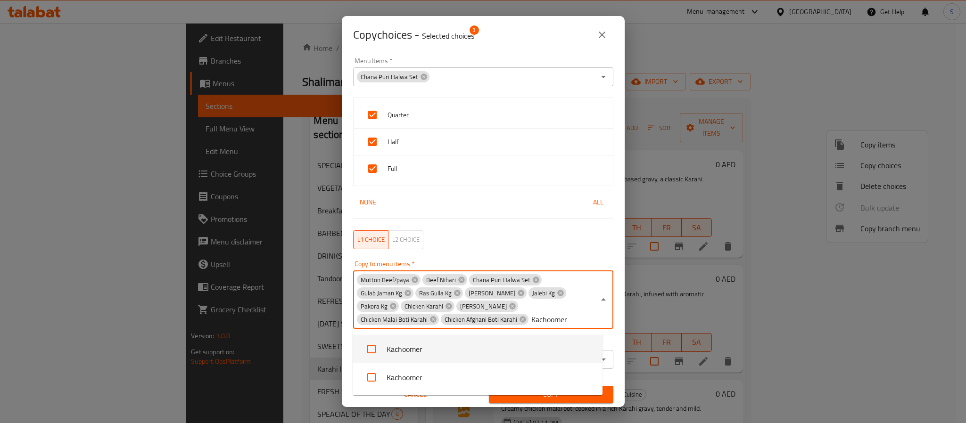
click at [372, 352] on input "checkbox" at bounding box center [371, 349] width 23 height 23
checkbox input "false"
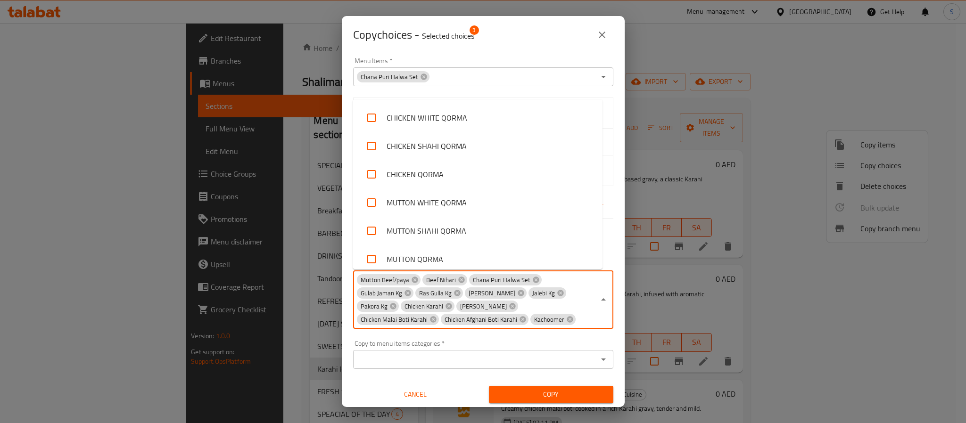
scroll to position [2382, 0]
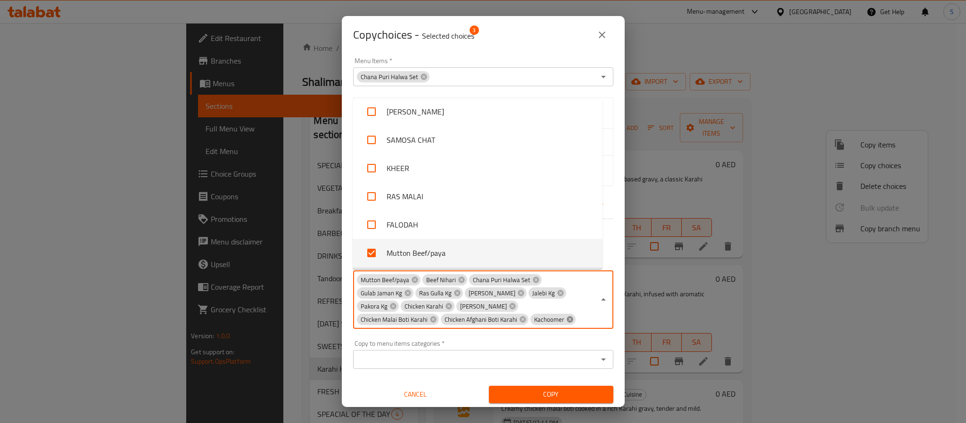
click at [566, 320] on icon at bounding box center [570, 320] width 8 height 8
checkbox input "false"
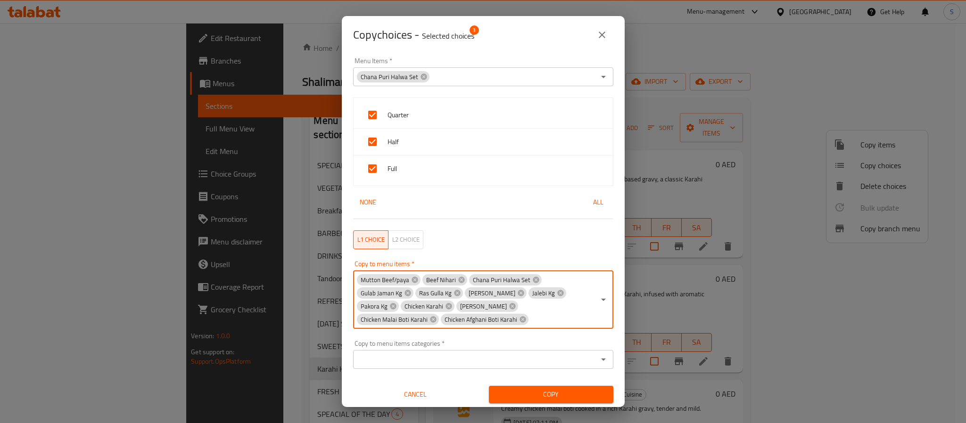
paste input "Fresh Salad"
type input "Fresh Salad"
click at [374, 353] on input "checkbox" at bounding box center [371, 349] width 23 height 23
checkbox input "false"
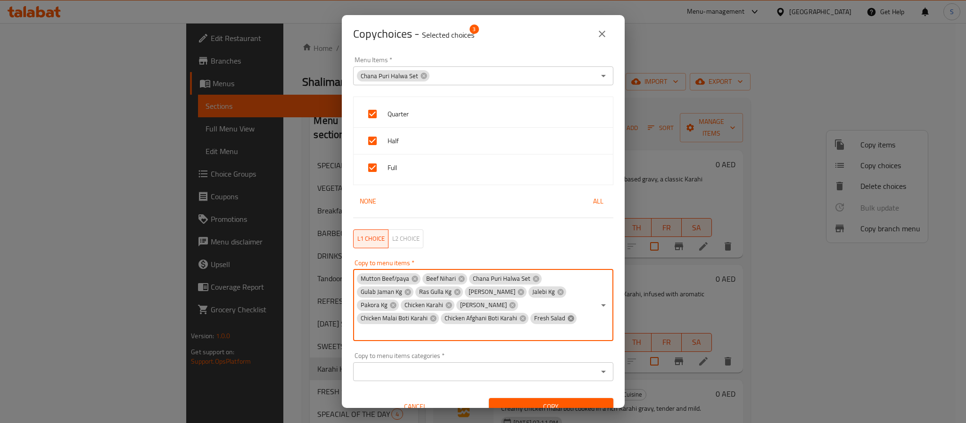
click at [567, 322] on icon at bounding box center [571, 319] width 8 height 8
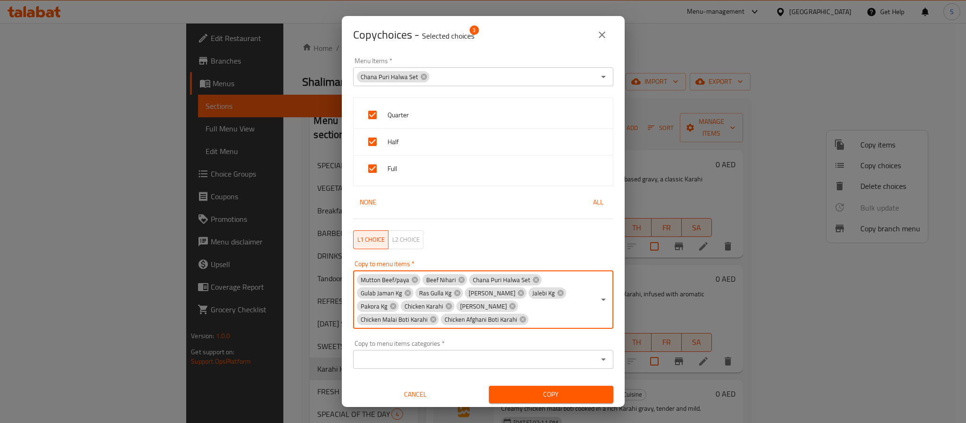
click at [529, 322] on input "Copy to menu items   *" at bounding box center [562, 319] width 66 height 13
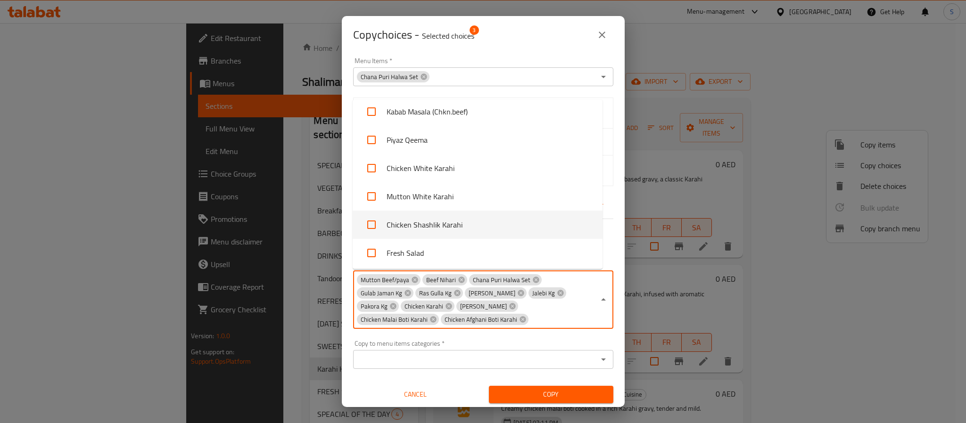
scroll to position [3443, 0]
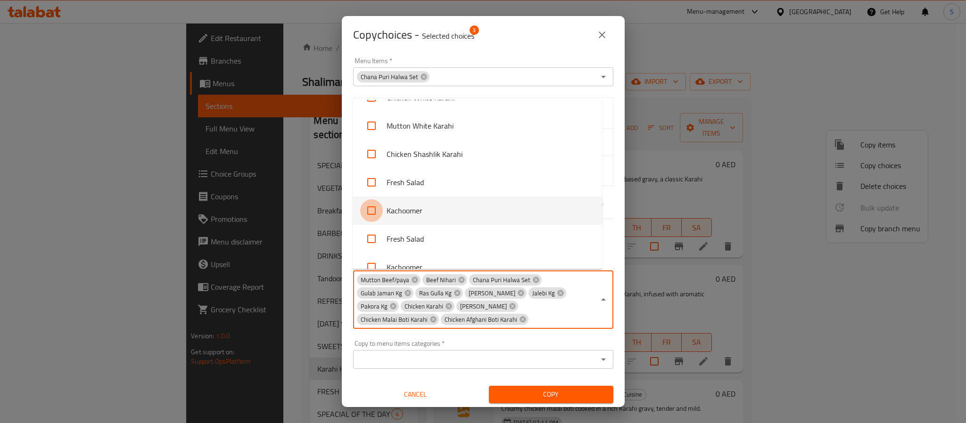
click at [373, 209] on input "checkbox" at bounding box center [371, 210] width 23 height 23
checkbox input "true"
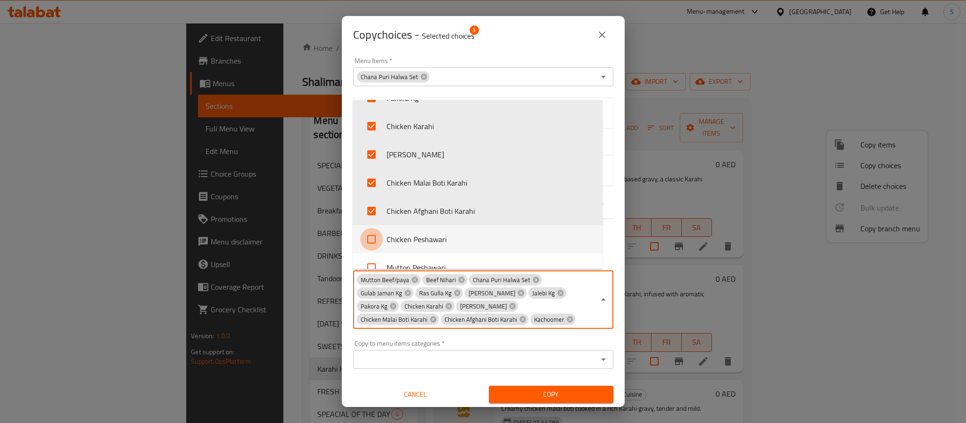
click at [372, 235] on input "checkbox" at bounding box center [371, 239] width 23 height 23
checkbox input "true"
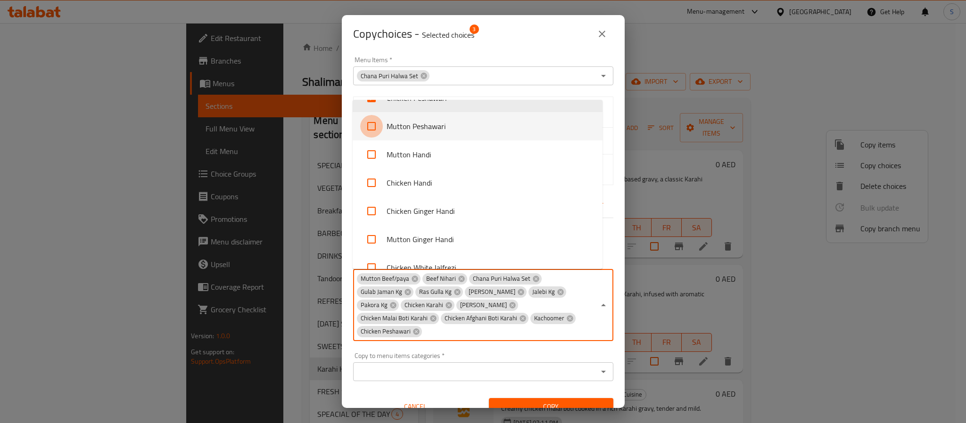
click at [368, 123] on input "checkbox" at bounding box center [371, 126] width 23 height 23
checkbox input "true"
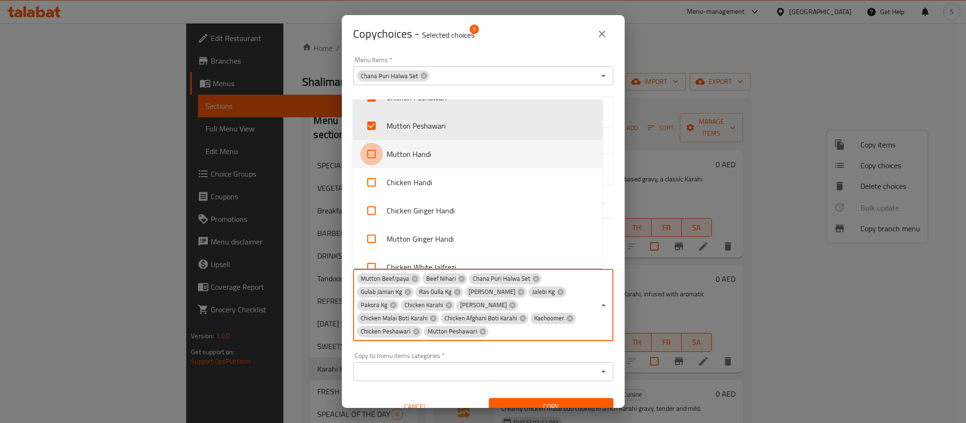
click at [371, 157] on input "checkbox" at bounding box center [371, 154] width 23 height 23
checkbox input "true"
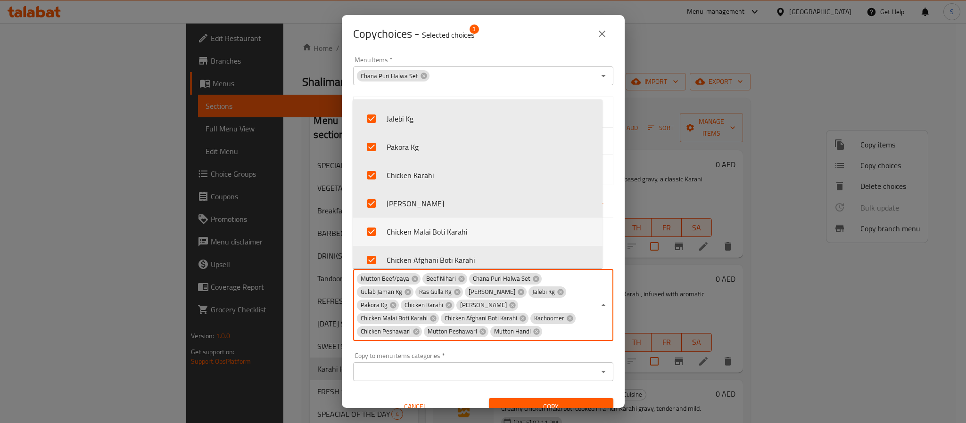
scroll to position [2806, 0]
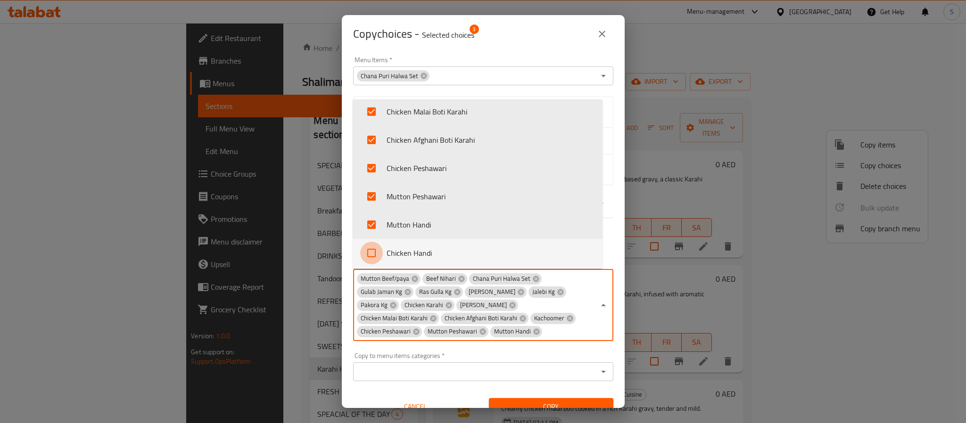
click at [366, 252] on input "checkbox" at bounding box center [371, 253] width 23 height 23
checkbox input "true"
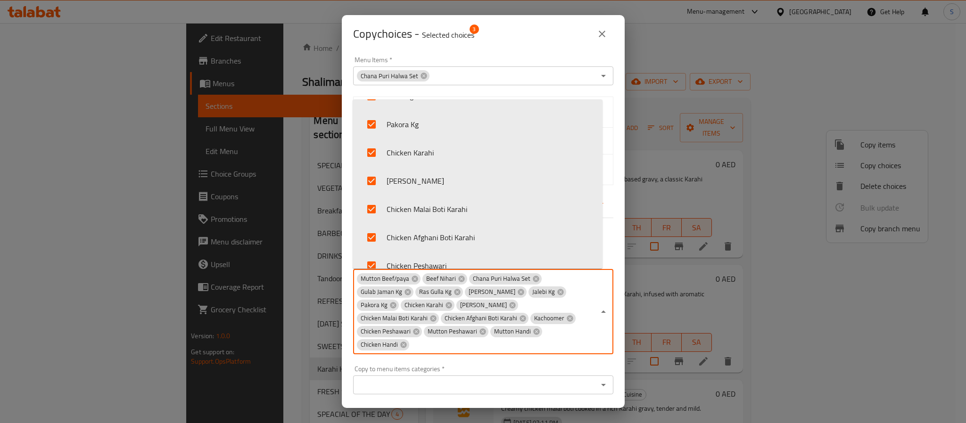
scroll to position [2948, 0]
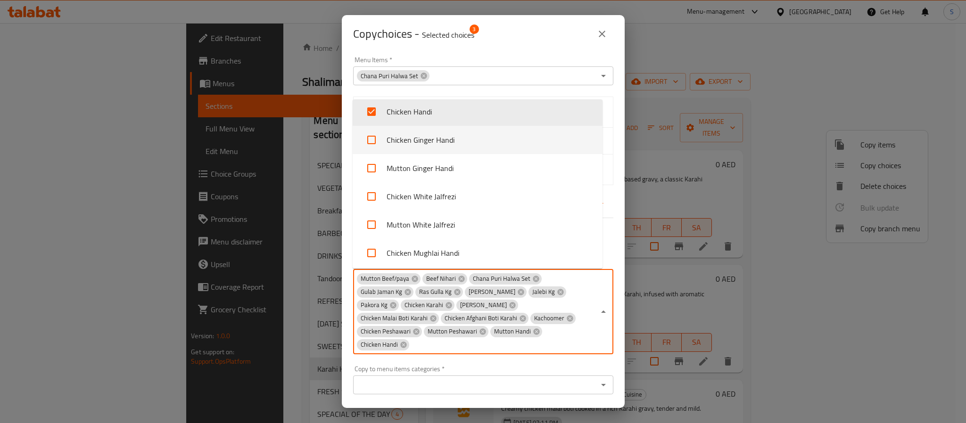
click at [367, 136] on input "checkbox" at bounding box center [371, 140] width 23 height 23
checkbox input "true"
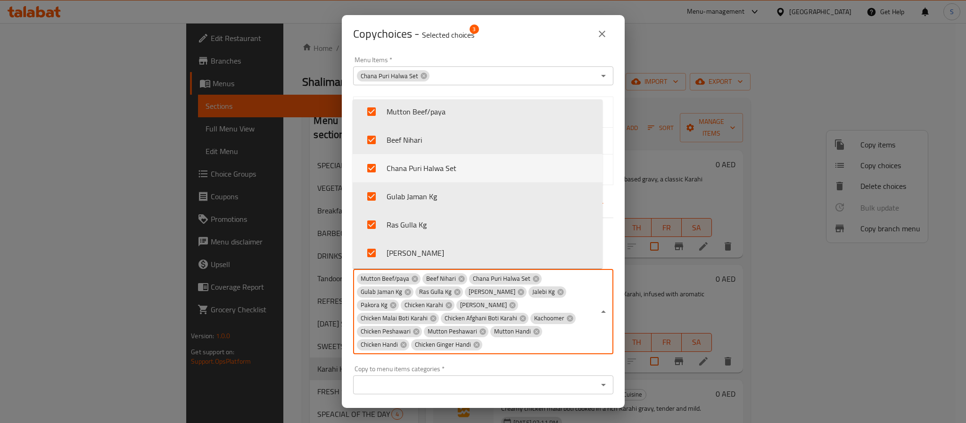
scroll to position [2877, 0]
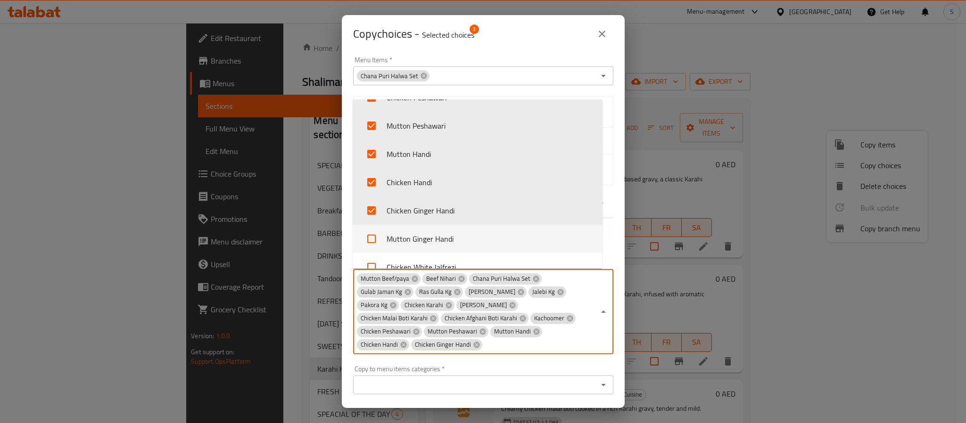
click at [371, 237] on input "checkbox" at bounding box center [371, 239] width 23 height 23
checkbox input "true"
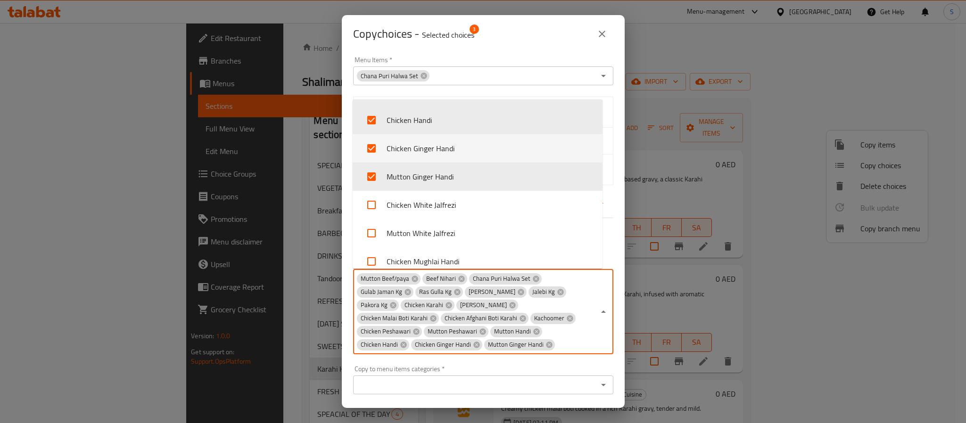
scroll to position [3018, 0]
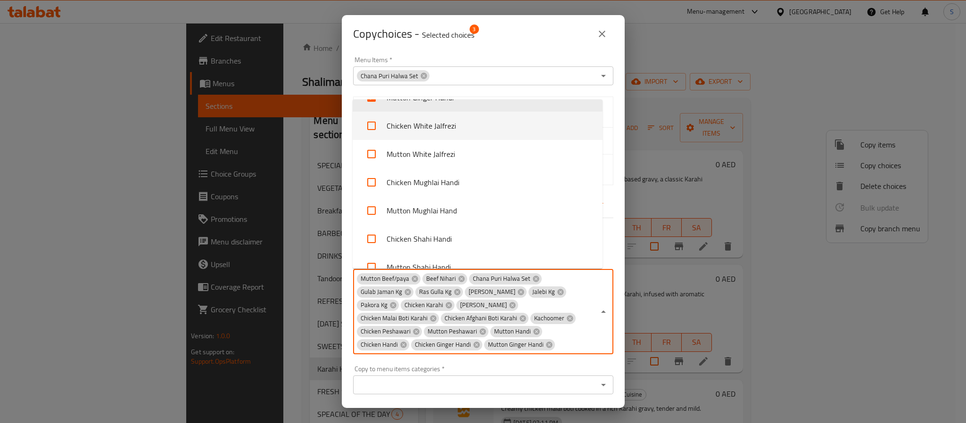
click at [370, 124] on input "checkbox" at bounding box center [371, 126] width 23 height 23
checkbox input "true"
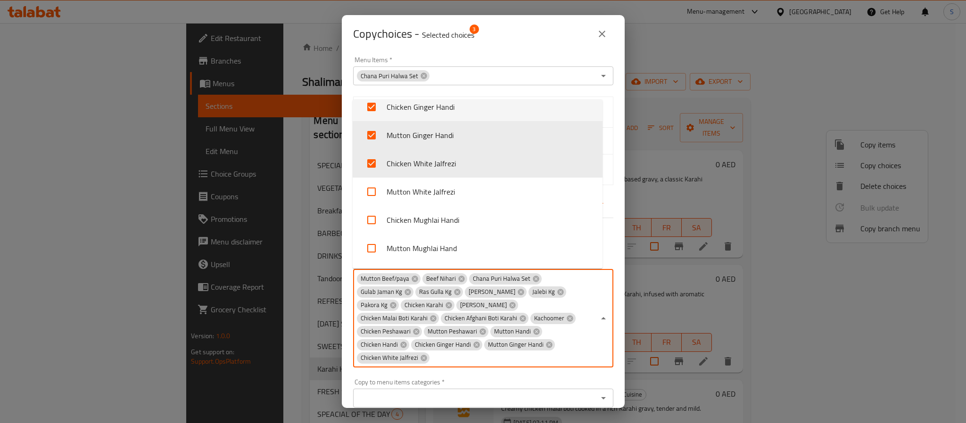
scroll to position [3089, 0]
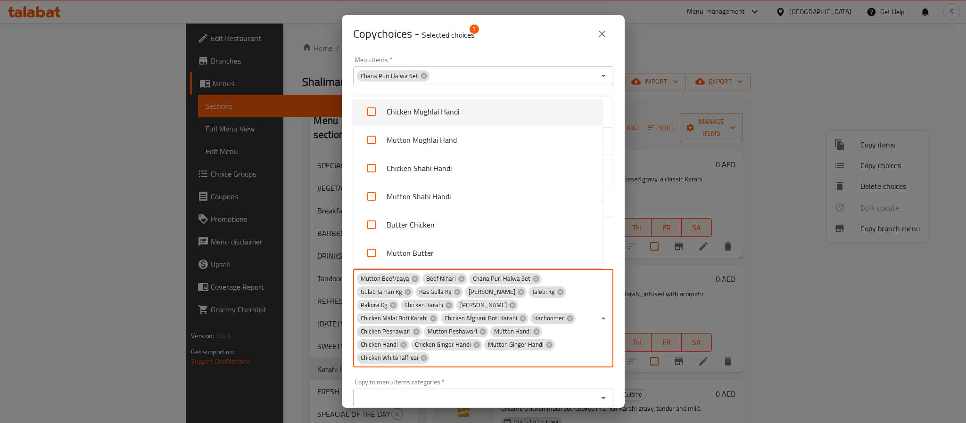
click at [377, 114] on input "checkbox" at bounding box center [371, 111] width 23 height 23
checkbox input "true"
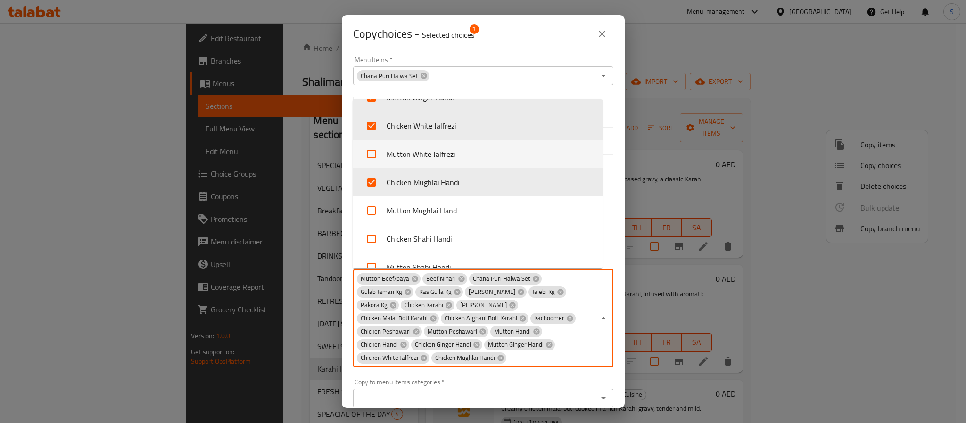
click at [373, 149] on input "checkbox" at bounding box center [371, 154] width 23 height 23
checkbox input "true"
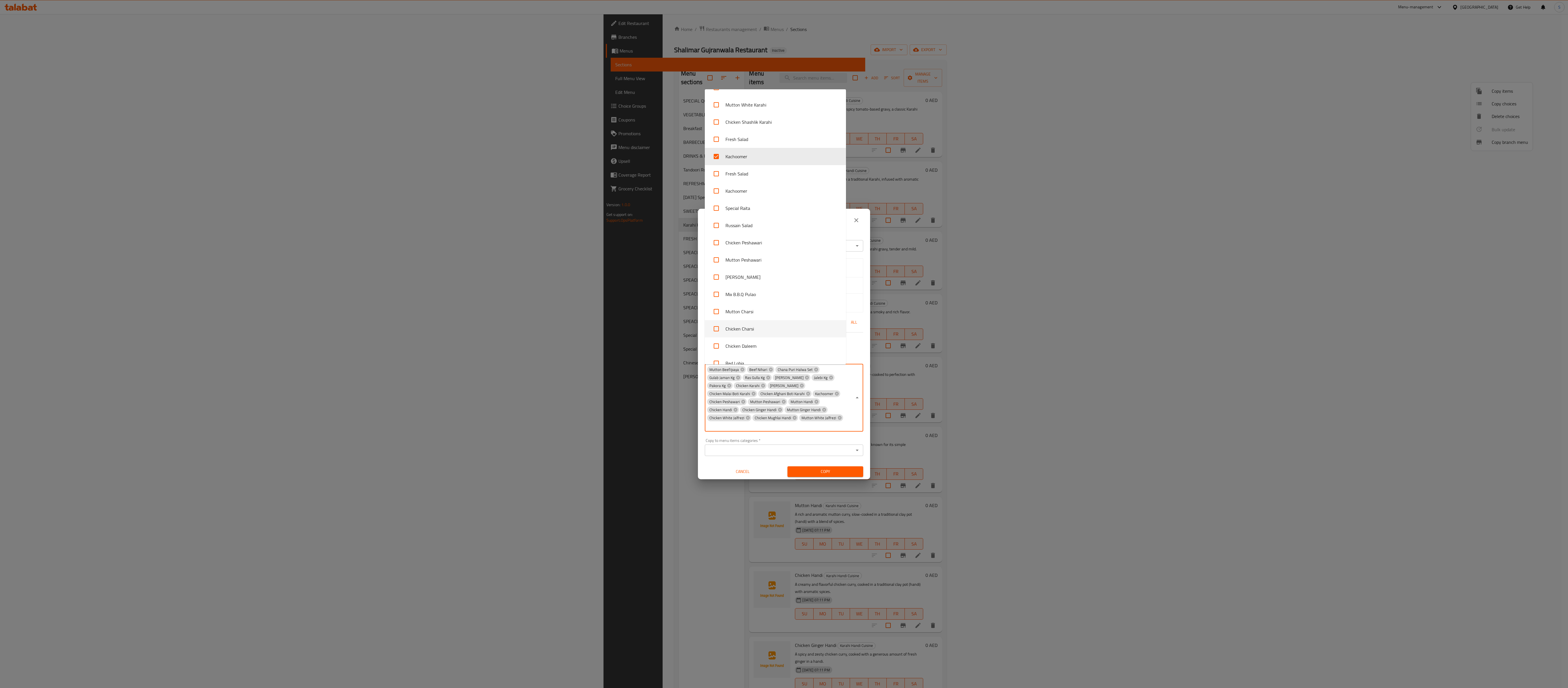
scroll to position [1982, 0]
click at [588, 256] on input "checkbox" at bounding box center [716, 254] width 14 height 14
checkbox input "true"
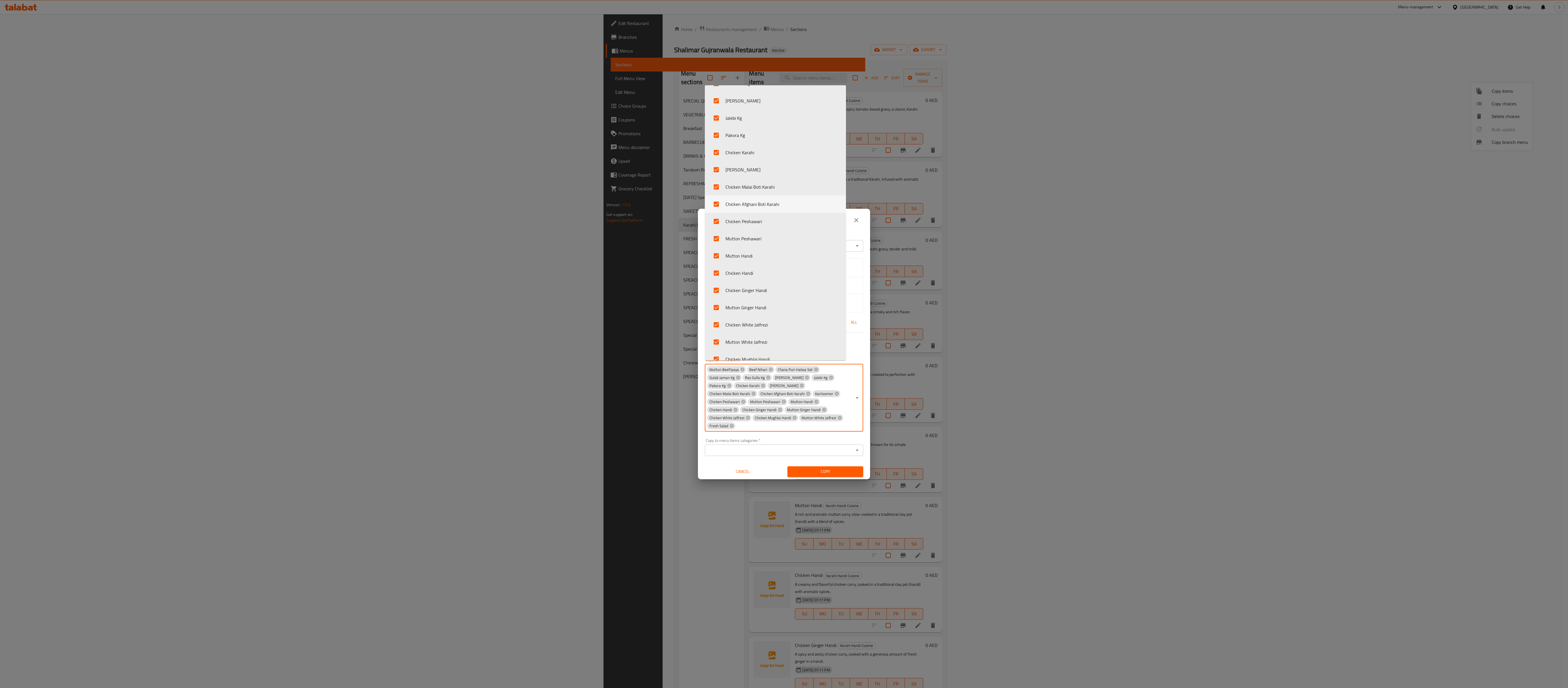
scroll to position [1766, 0]
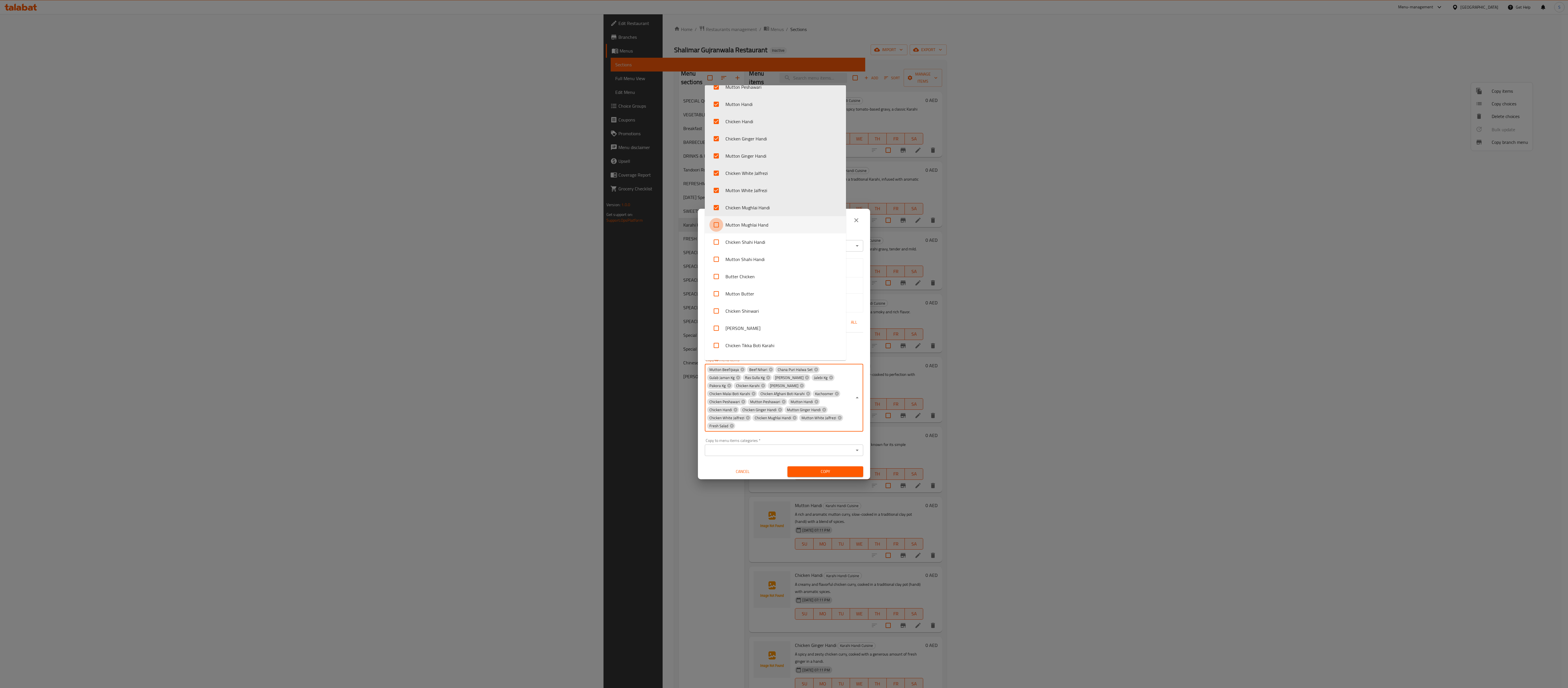
click at [588, 228] on input "checkbox" at bounding box center [716, 225] width 14 height 14
checkbox input "true"
click at [588, 242] on input "checkbox" at bounding box center [716, 242] width 14 height 14
checkbox input "true"
click at [588, 258] on li "Mutton Shahi Handi" at bounding box center [775, 259] width 141 height 17
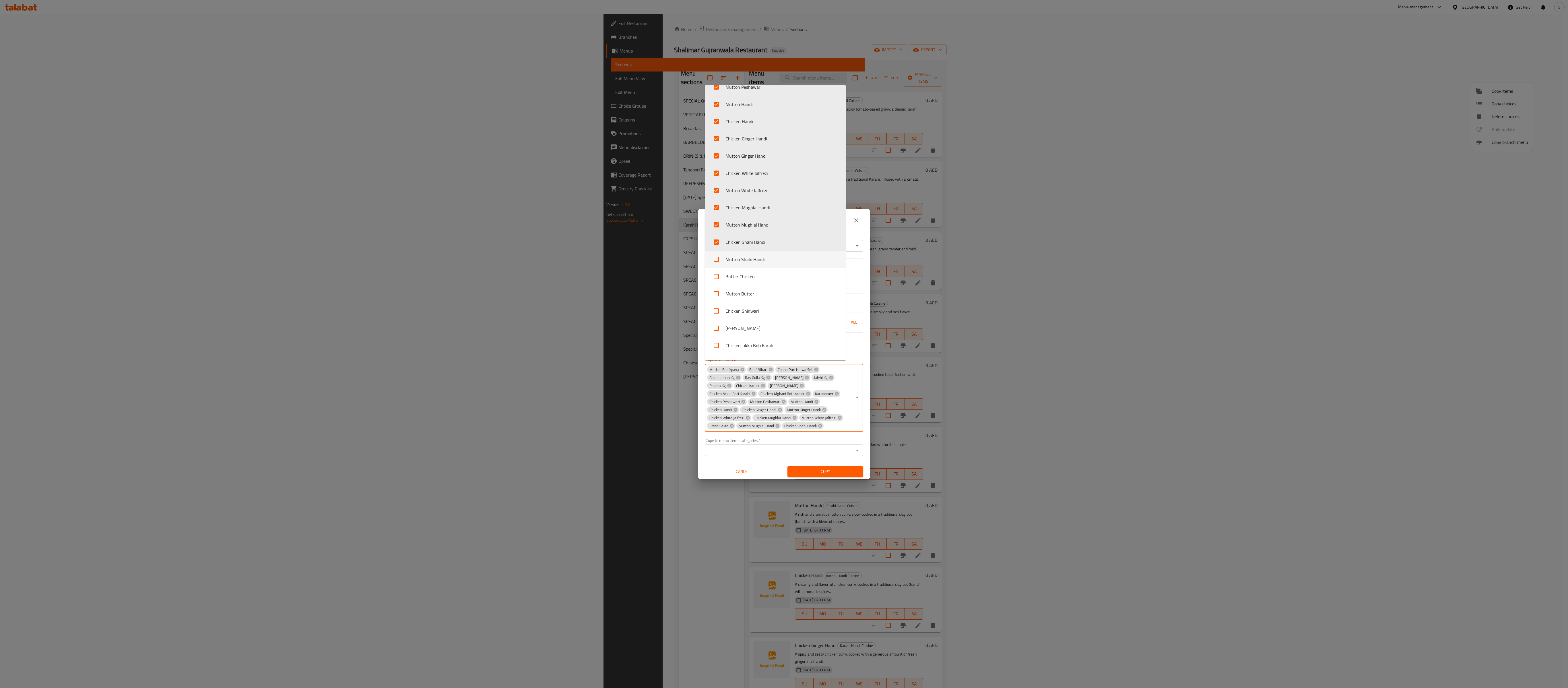
checkbox input "true"
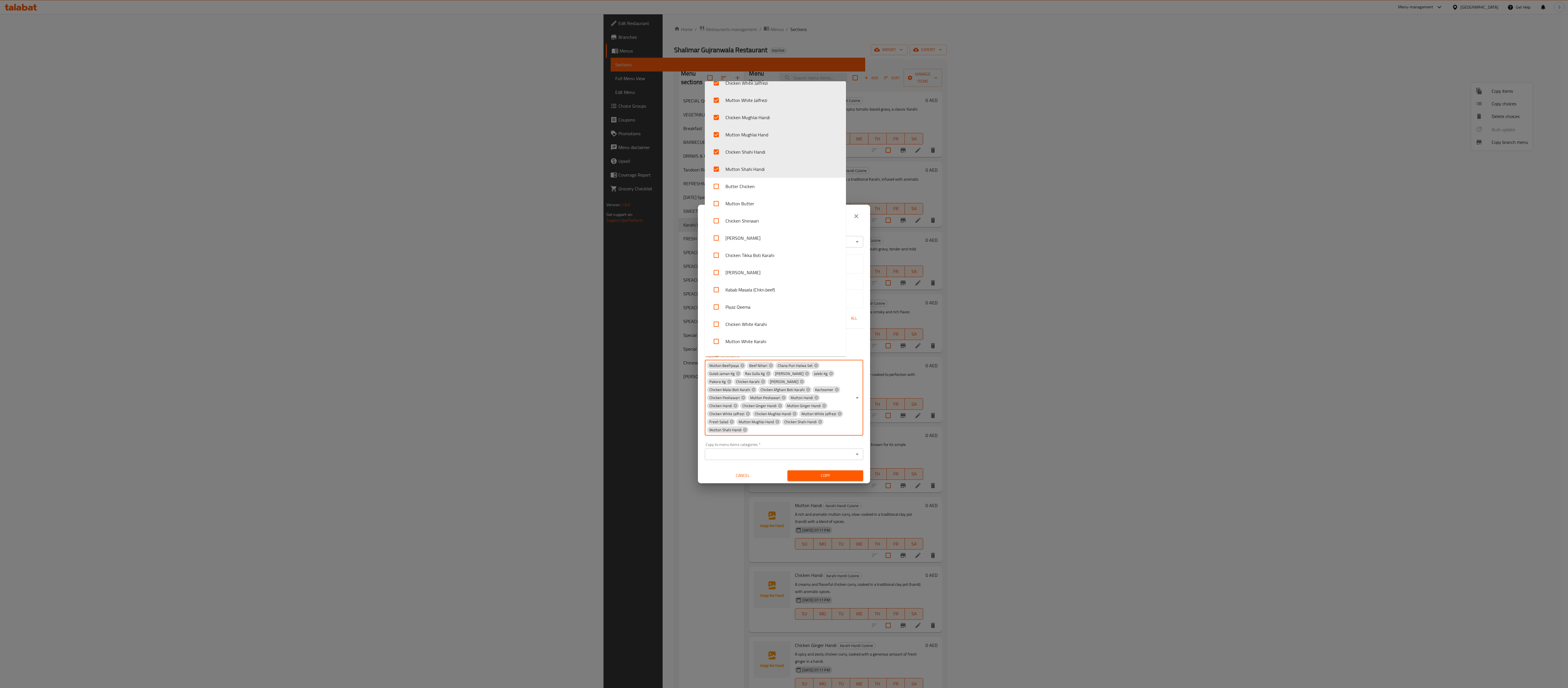
scroll to position [1881, 0]
click at [588, 158] on input "checkbox" at bounding box center [716, 158] width 14 height 14
checkbox input "true"
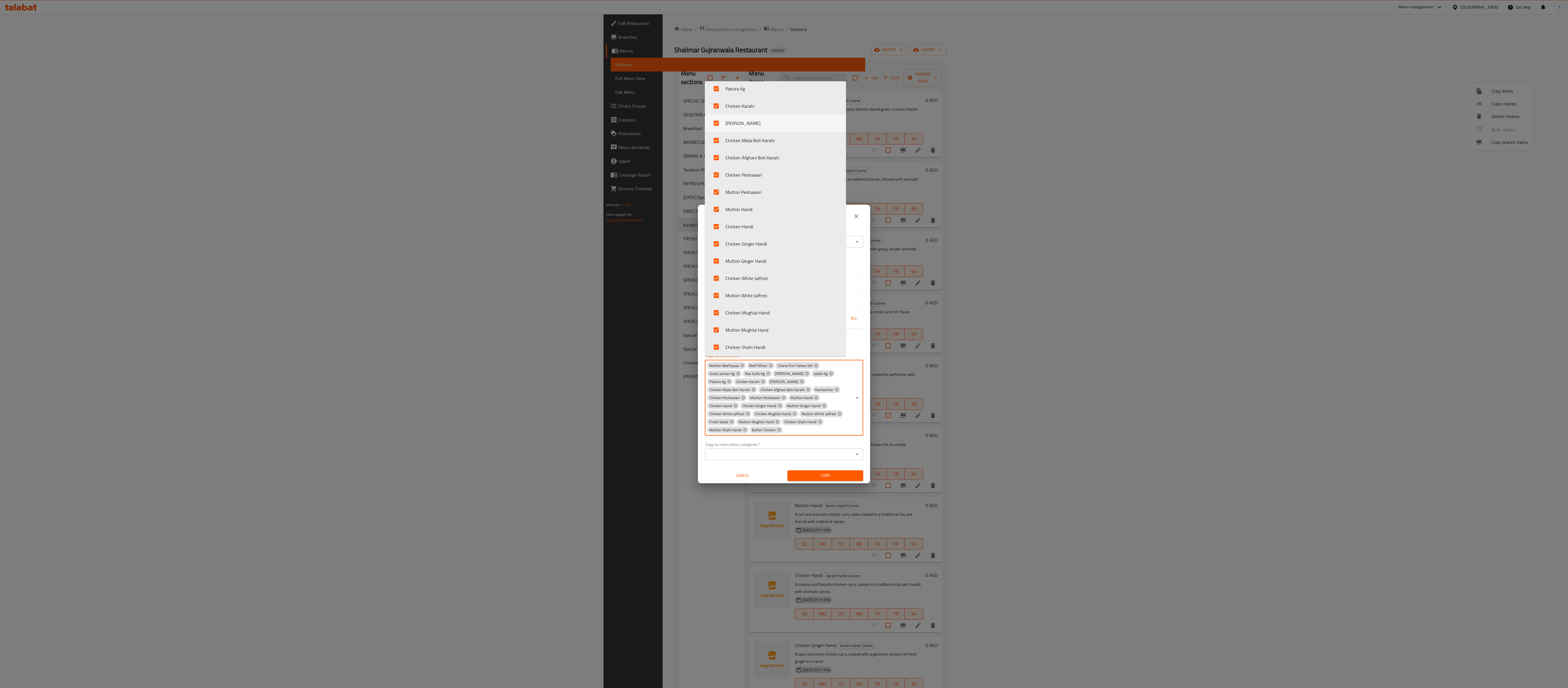
scroll to position [1766, 0]
click at [588, 258] on li "Mutton Butter" at bounding box center [775, 290] width 141 height 17
checkbox input "true"
click at [588, 258] on li "Chicken Shinwari" at bounding box center [775, 307] width 141 height 17
checkbox input "true"
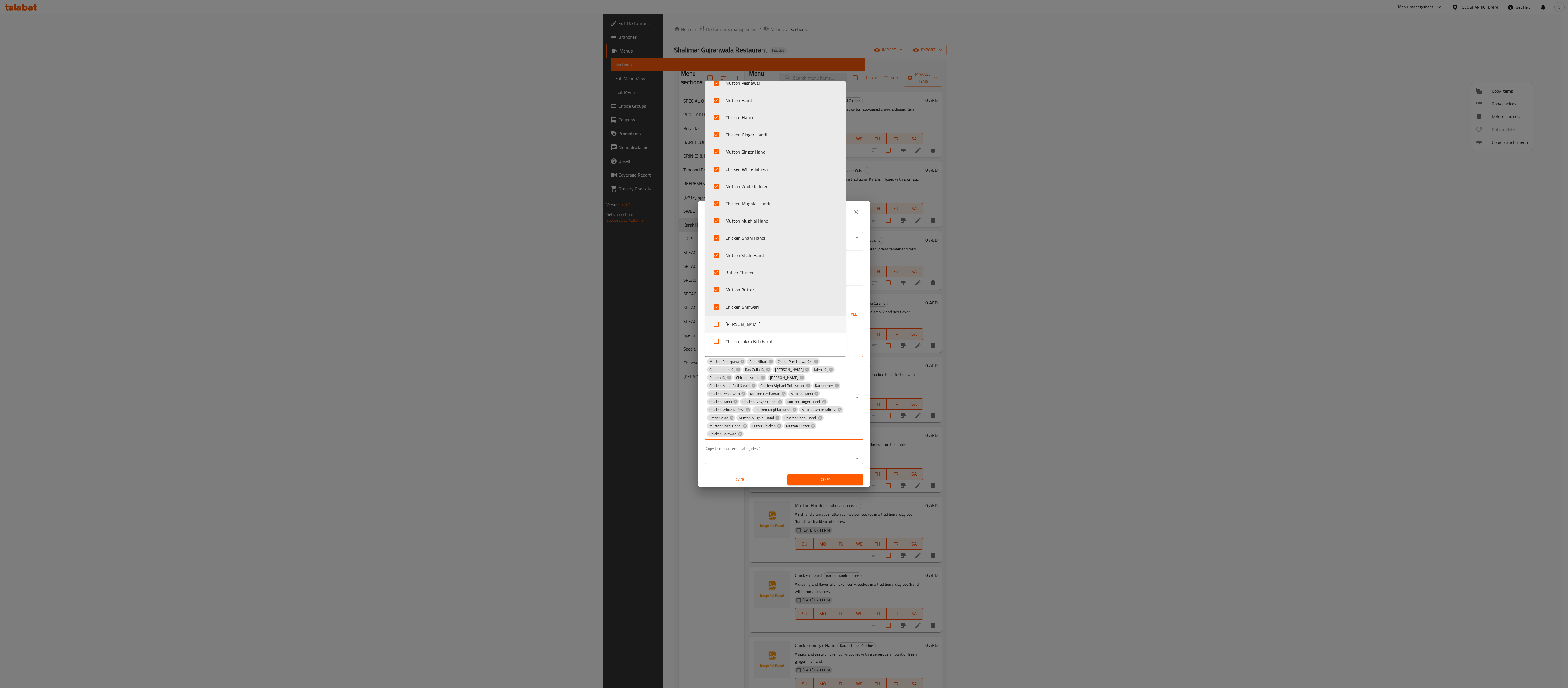
click at [588, 258] on li "[PERSON_NAME]" at bounding box center [775, 324] width 141 height 17
checkbox input "true"
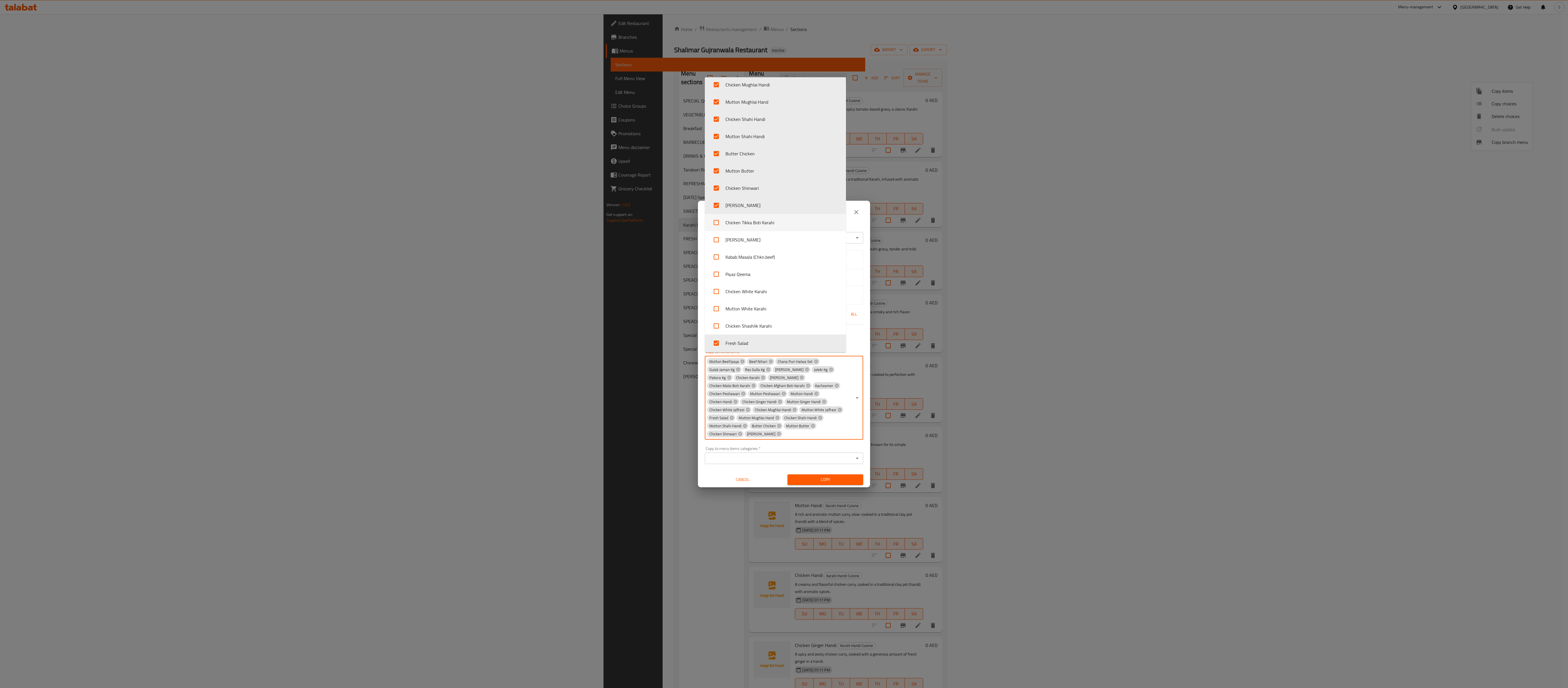
click at [588, 214] on li "Chicken Tikka Boti Karahi" at bounding box center [775, 222] width 141 height 17
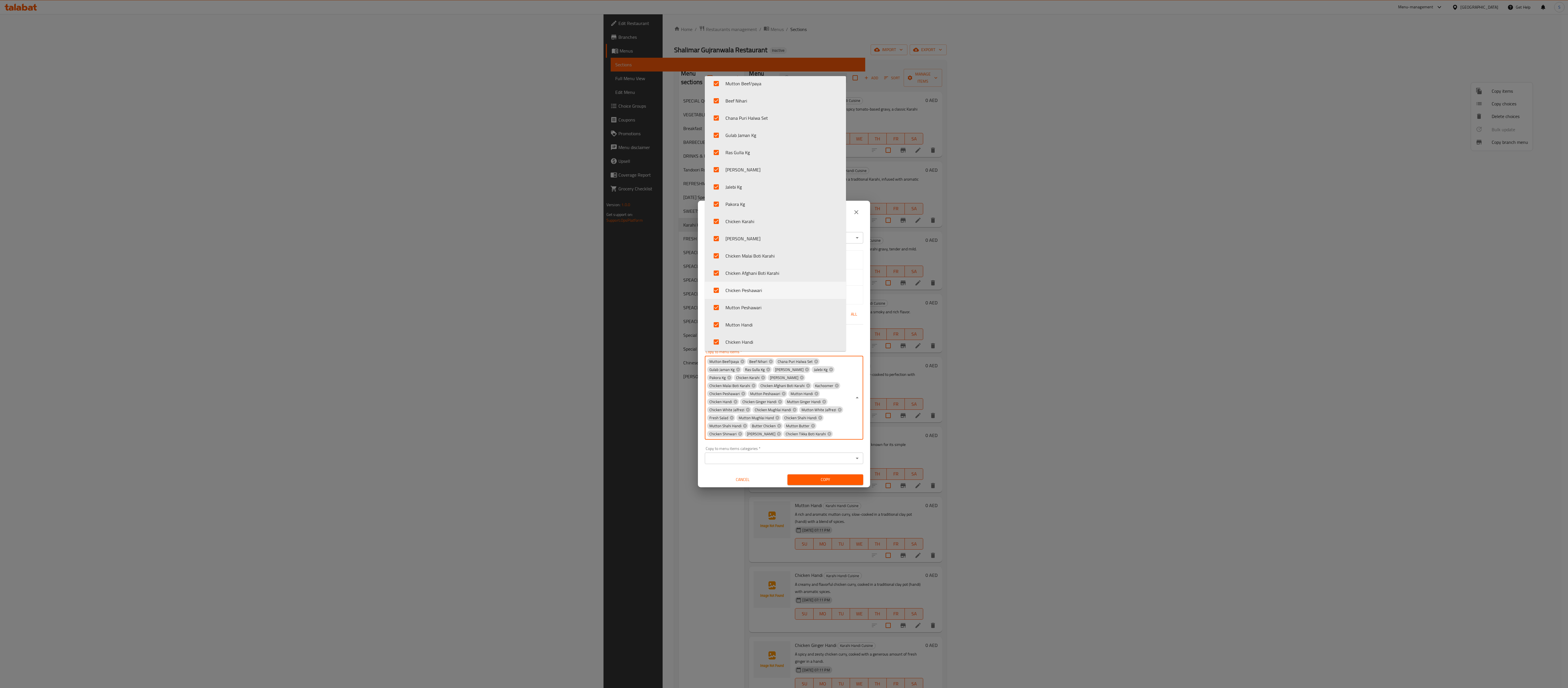
scroll to position [1, 0]
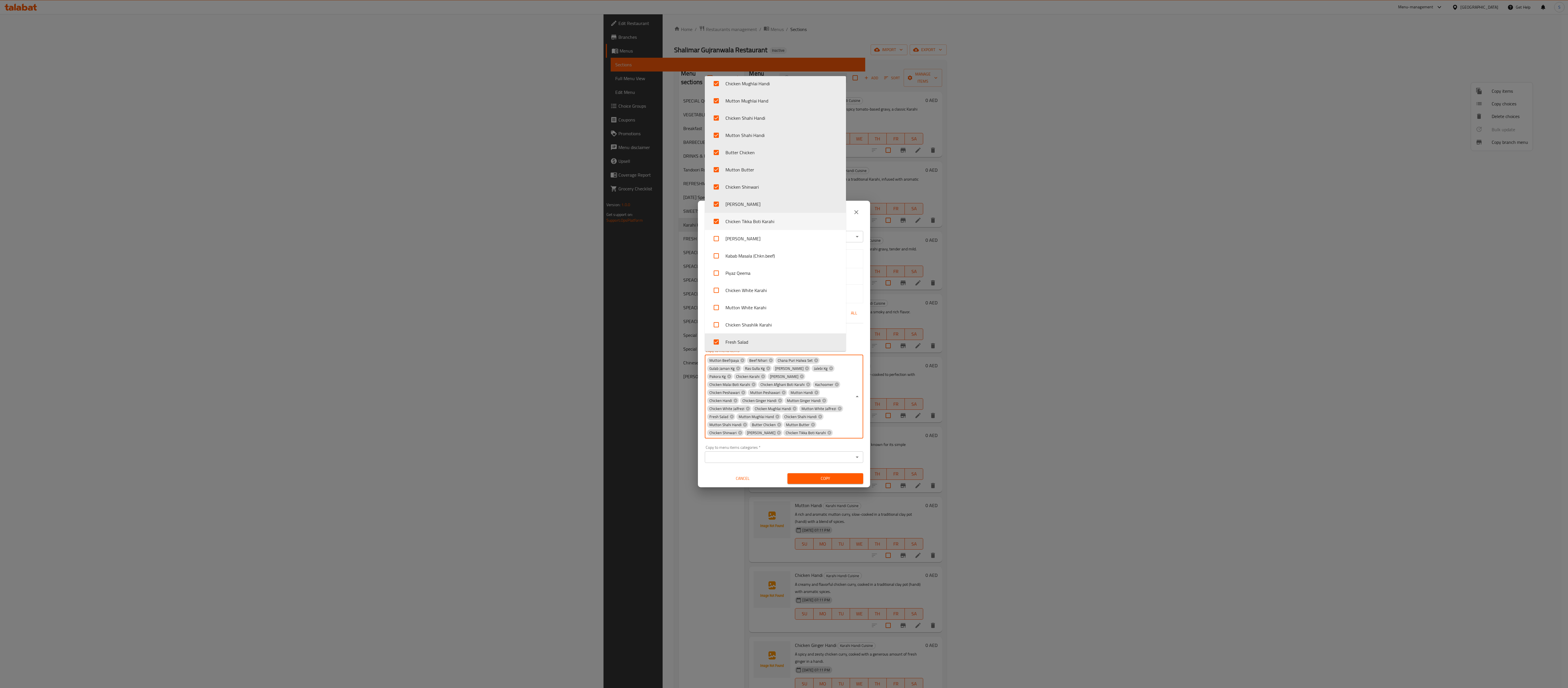
click at [588, 227] on li "Chicken Tikka Boti Karahi" at bounding box center [775, 221] width 141 height 17
click at [588, 219] on li "Chicken Tikka Boti Karahi" at bounding box center [775, 221] width 141 height 17
checkbox input "true"
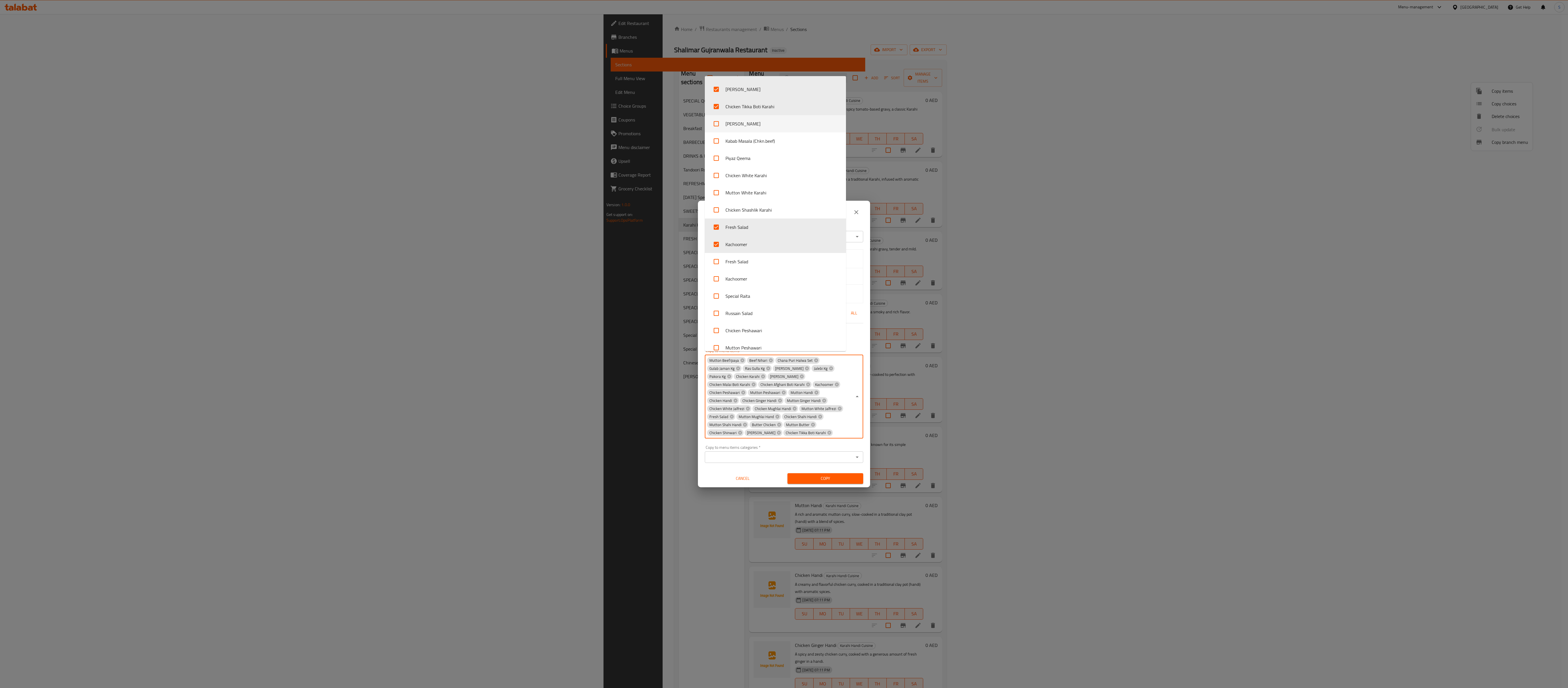
click at [588, 122] on li "[PERSON_NAME]" at bounding box center [775, 124] width 141 height 17
checkbox input "true"
click at [588, 138] on li "Kabab Masala (Chkn.beef)" at bounding box center [775, 137] width 141 height 17
checkbox input "true"
click at [588, 150] on li "Piyaz Qeema" at bounding box center [775, 154] width 141 height 17
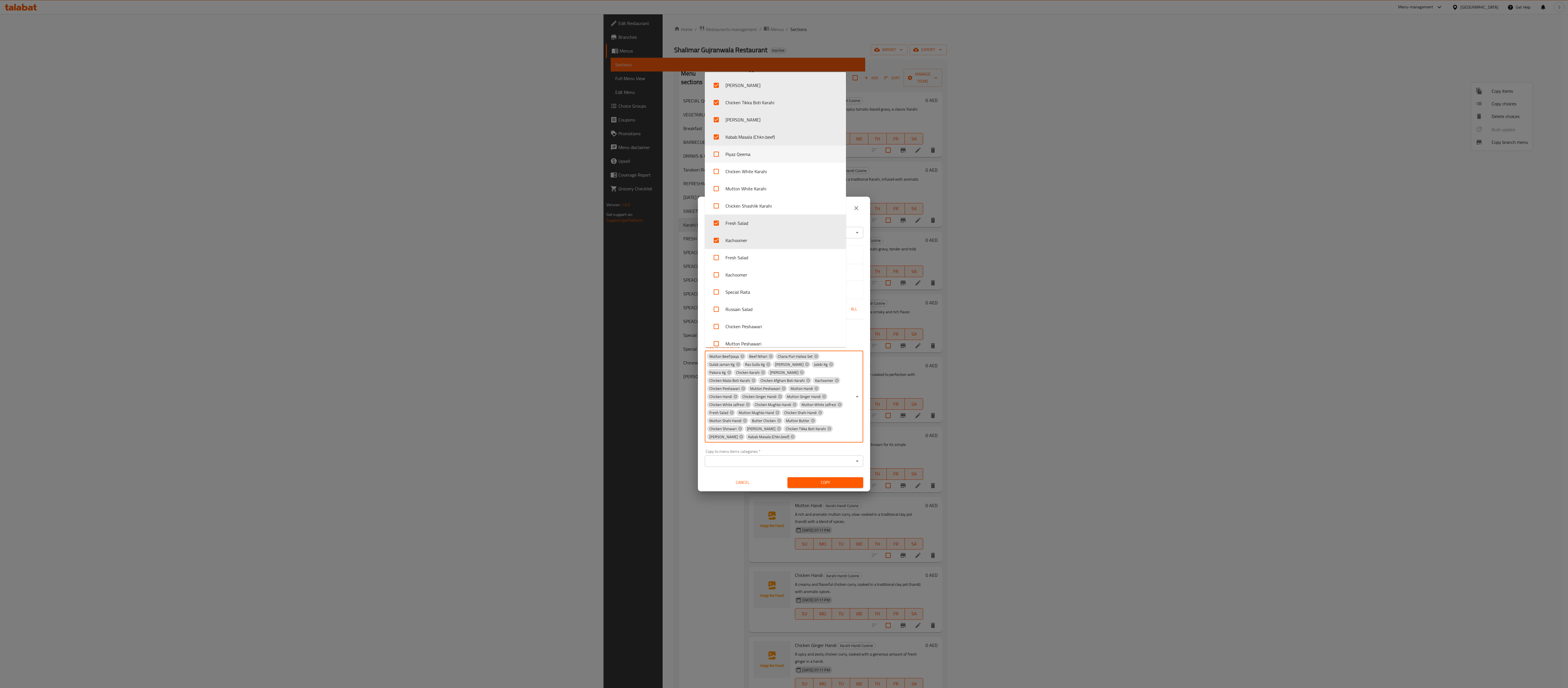
checkbox input "true"
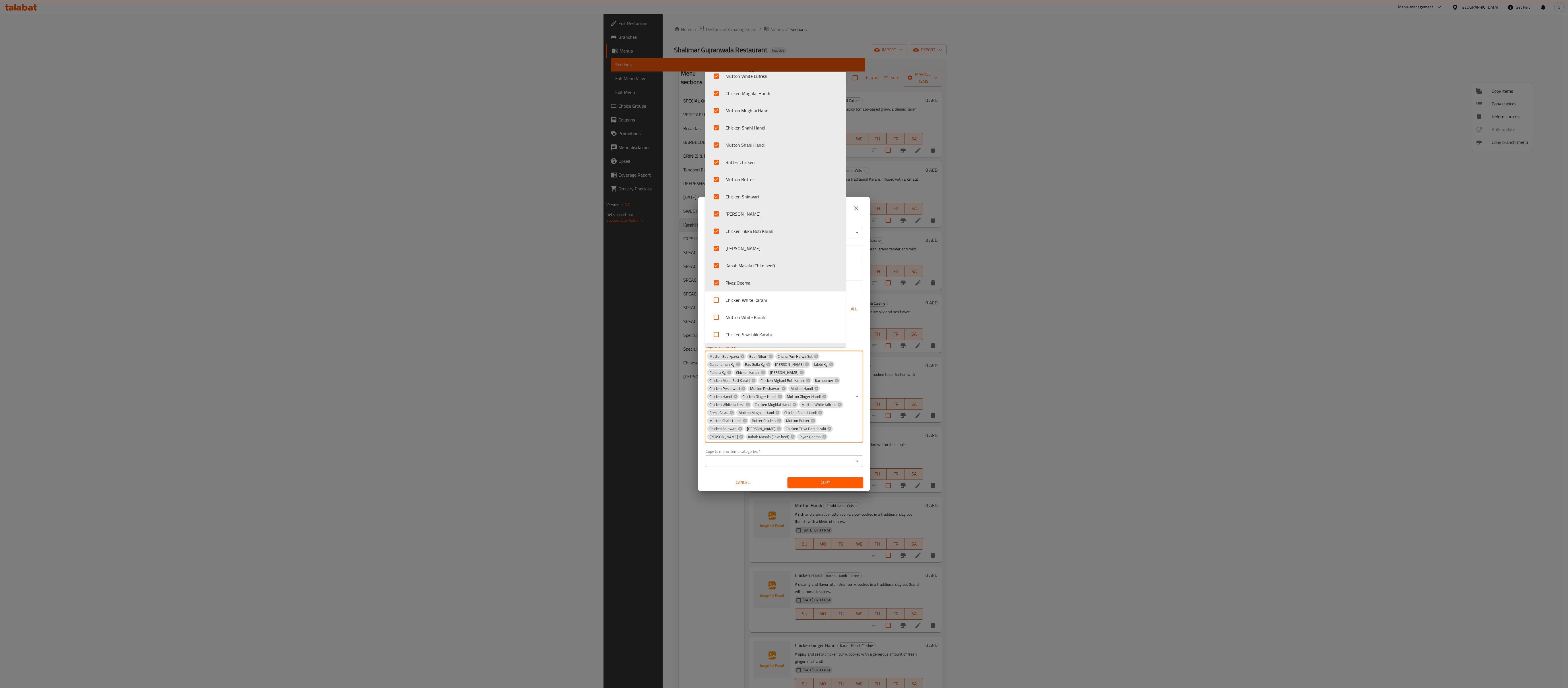
scroll to position [1881, 0]
click at [588, 258] on li "Chicken White Karahi" at bounding box center [775, 286] width 141 height 17
checkbox input "true"
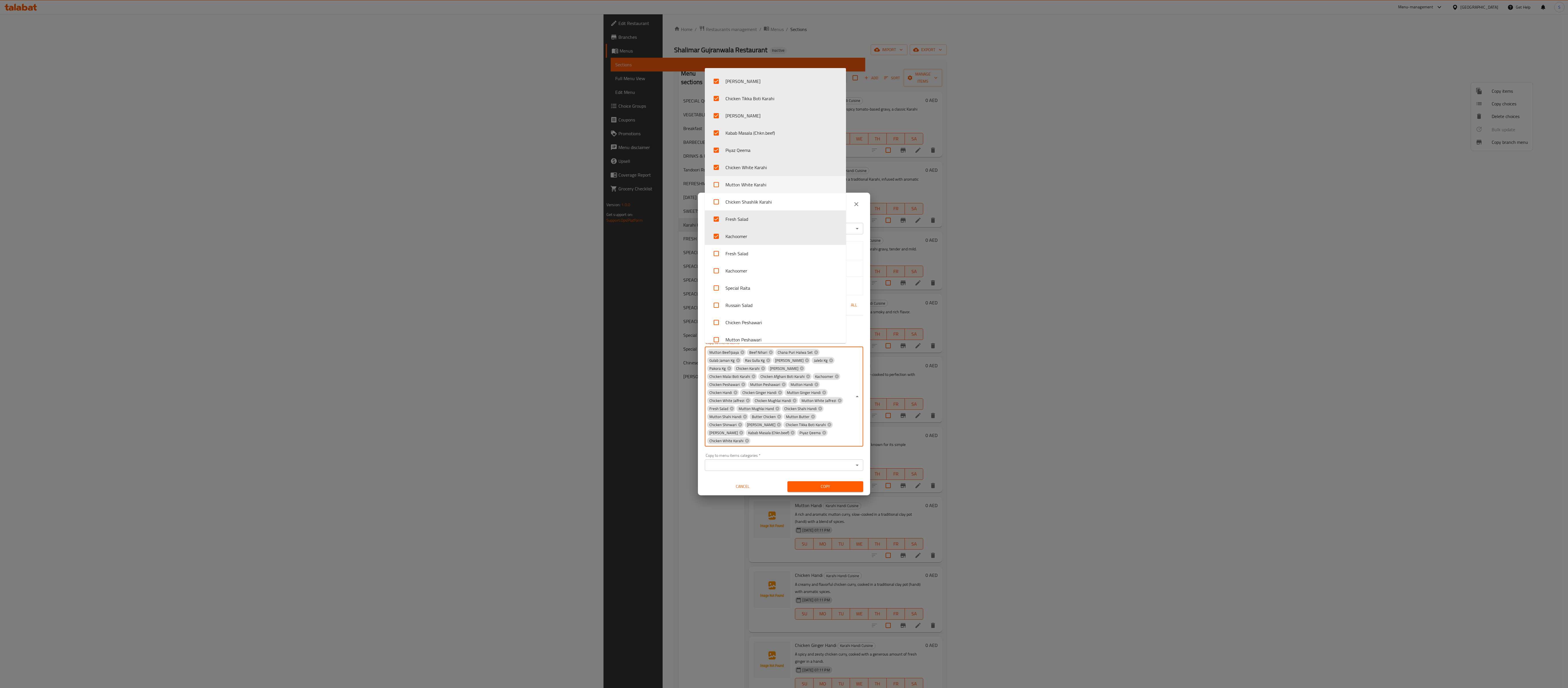
click at [588, 179] on li "Mutton White Karahi" at bounding box center [775, 184] width 141 height 17
checkbox input "true"
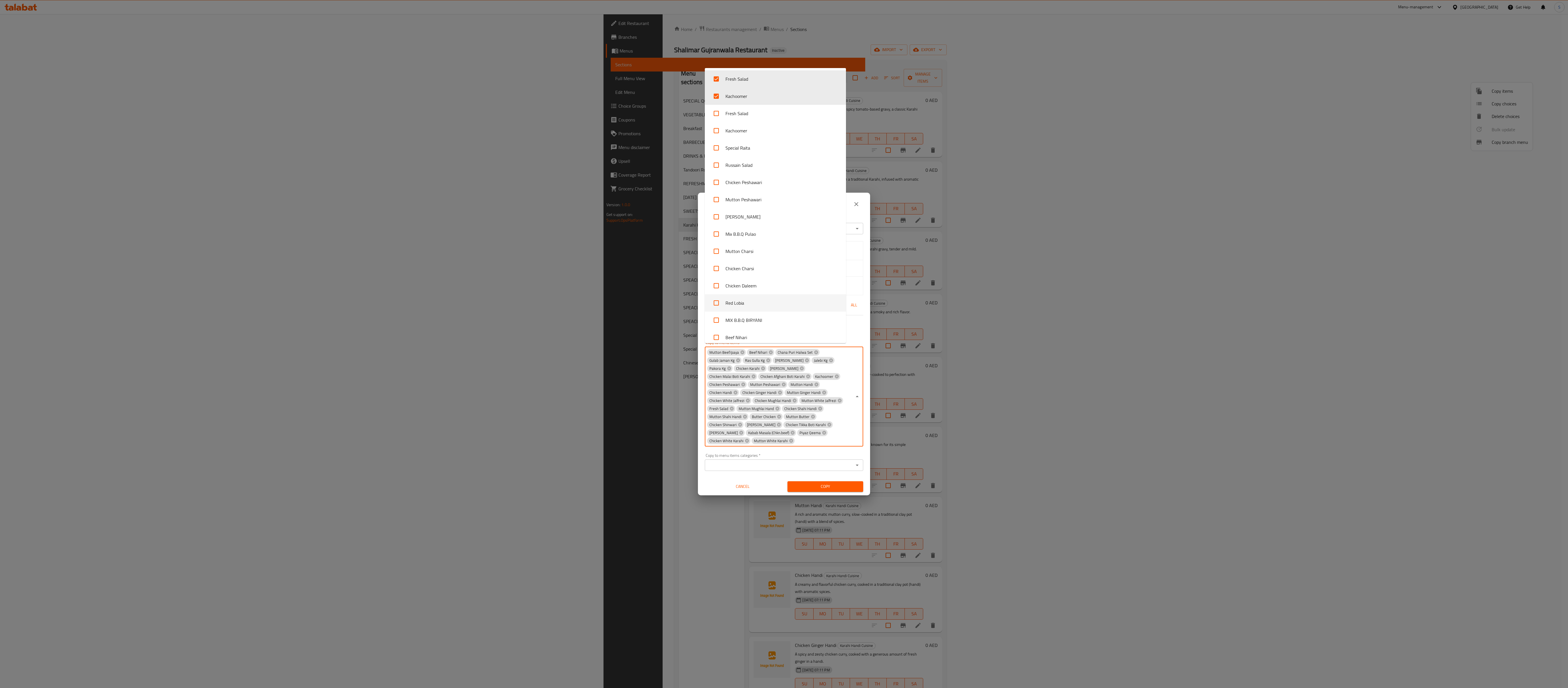
scroll to position [2110, 0]
click at [588, 85] on li "Chicken Shashlik Karahi" at bounding box center [775, 87] width 141 height 17
checkbox input "true"
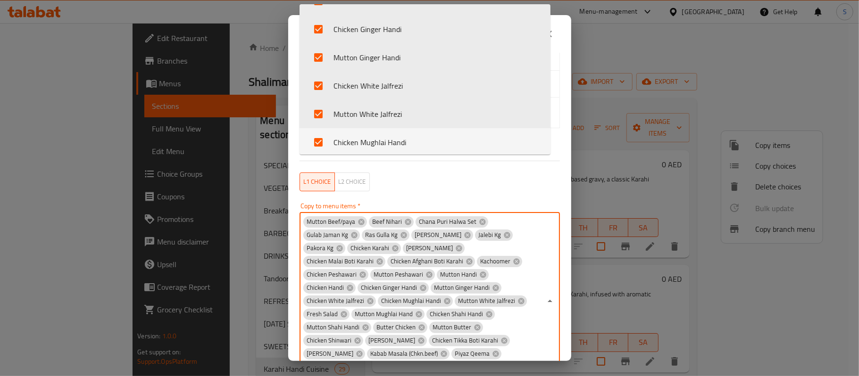
scroll to position [153, 0]
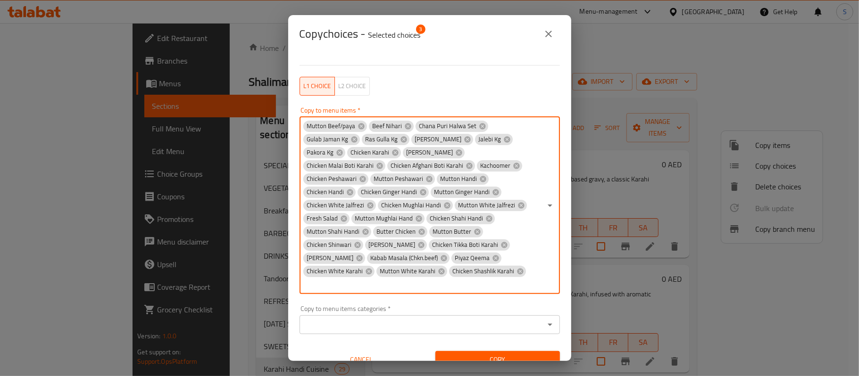
click at [406, 278] on input "Copy to menu items   *" at bounding box center [421, 284] width 239 height 13
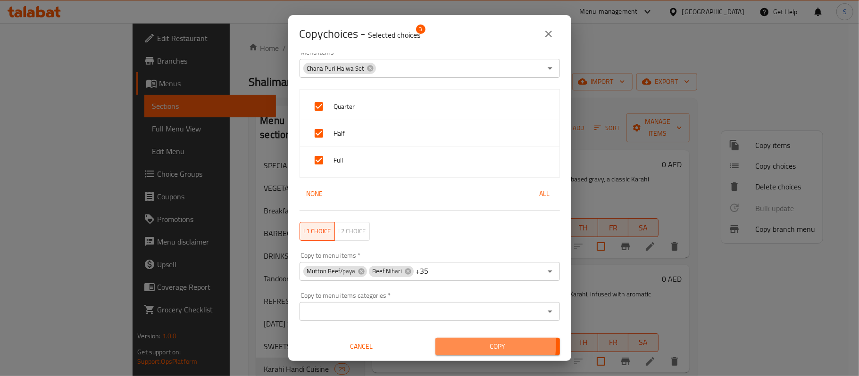
scroll to position [8, 0]
click at [448, 343] on span "Copy" at bounding box center [497, 347] width 109 height 12
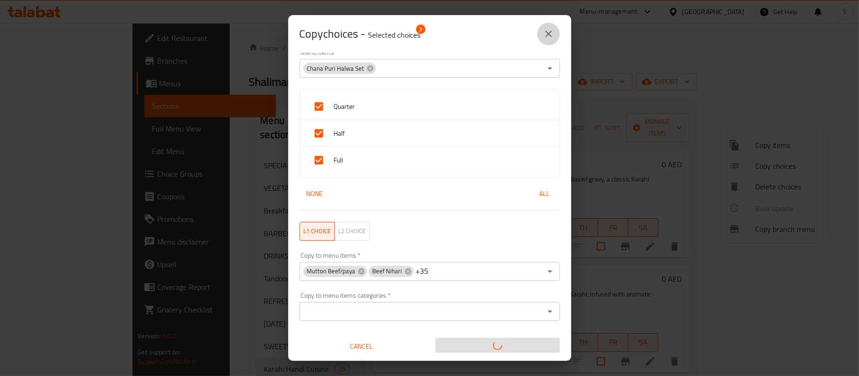
click at [551, 36] on icon "close" at bounding box center [548, 34] width 7 height 7
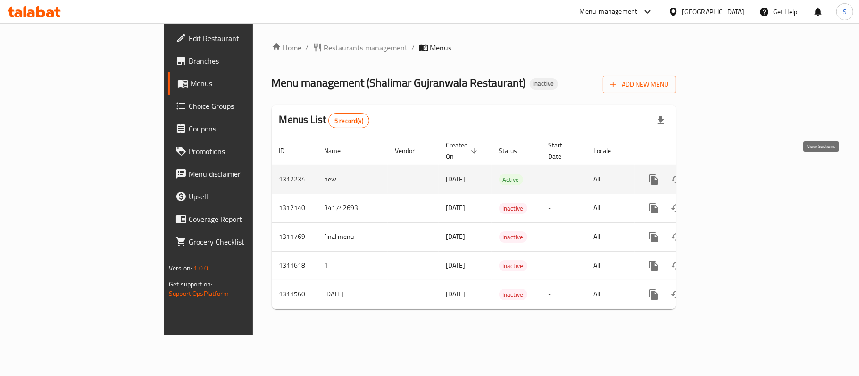
click at [726, 175] on icon "enhanced table" at bounding box center [721, 179] width 8 height 8
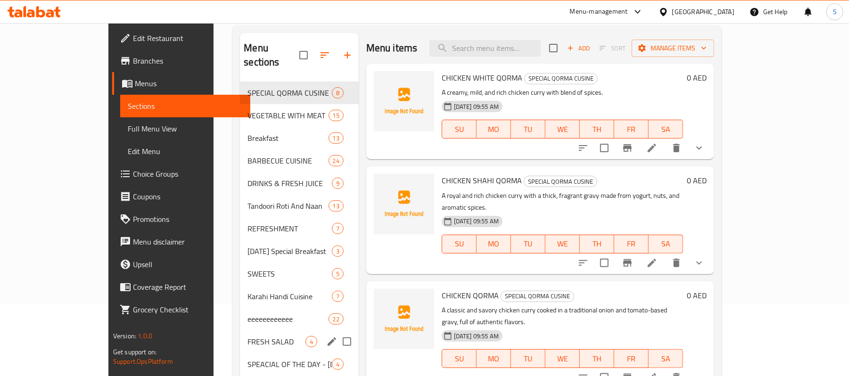
scroll to position [125, 0]
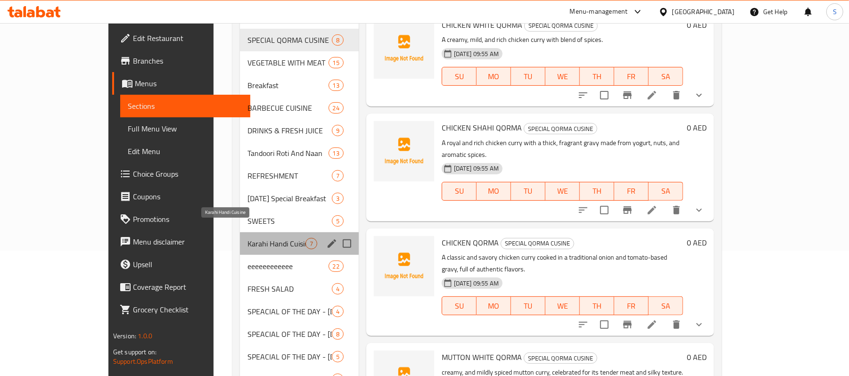
click at [248, 238] on span "Karahi Handi Cuisine" at bounding box center [277, 243] width 58 height 11
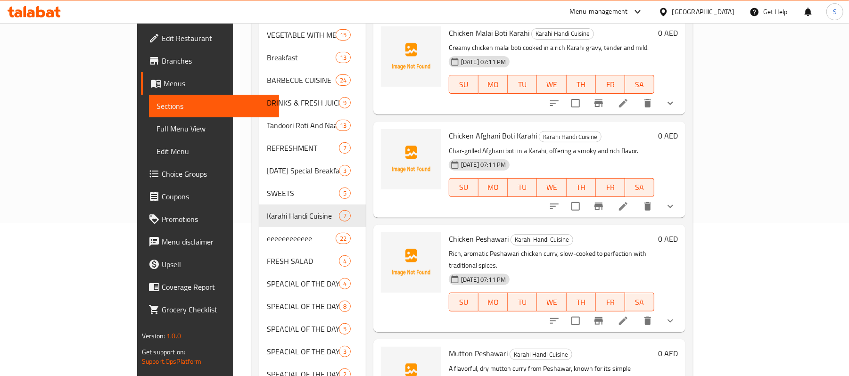
scroll to position [292, 0]
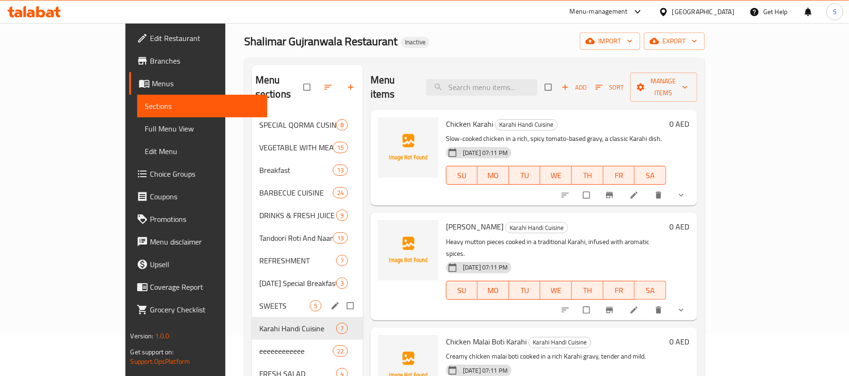
scroll to position [63, 0]
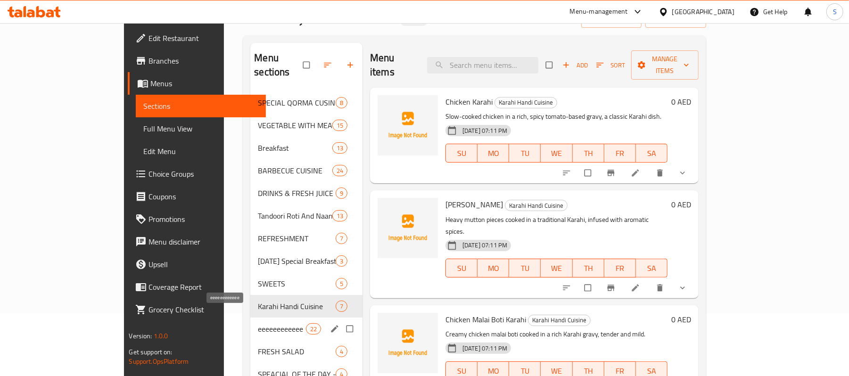
click at [258, 323] on span "eeeeeeeeeeee" at bounding box center [282, 328] width 48 height 11
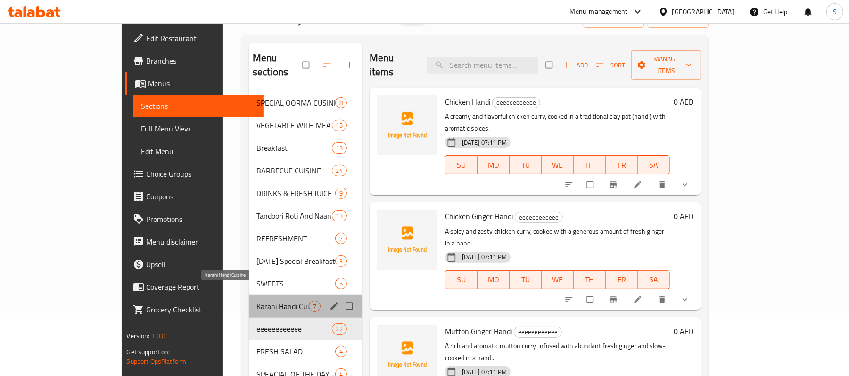
click at [256, 301] on span "Karahi Handi Cuisine" at bounding box center [282, 306] width 52 height 11
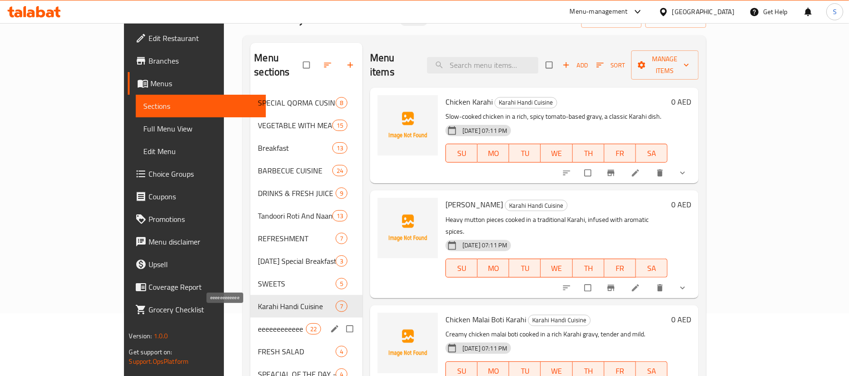
click at [258, 323] on span "eeeeeeeeeeee" at bounding box center [282, 328] width 48 height 11
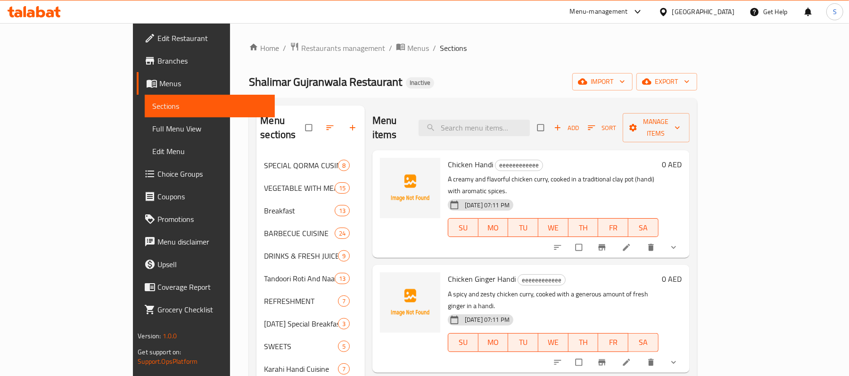
click at [535, 89] on div "Shalimar Gujranwala Restaurant Inactive import export" at bounding box center [473, 81] width 448 height 17
click at [631, 243] on icon at bounding box center [626, 247] width 9 height 9
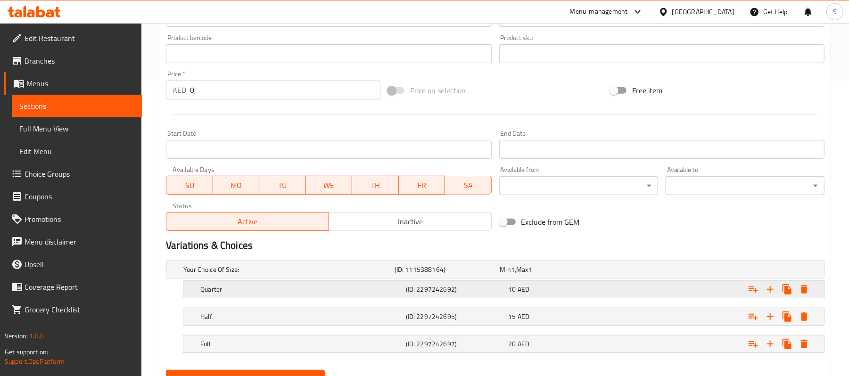
scroll to position [340, 0]
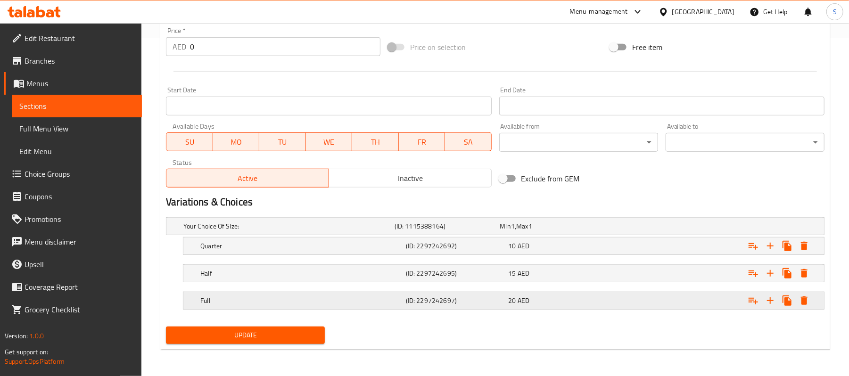
click at [597, 297] on div "20 AED" at bounding box center [558, 300] width 99 height 9
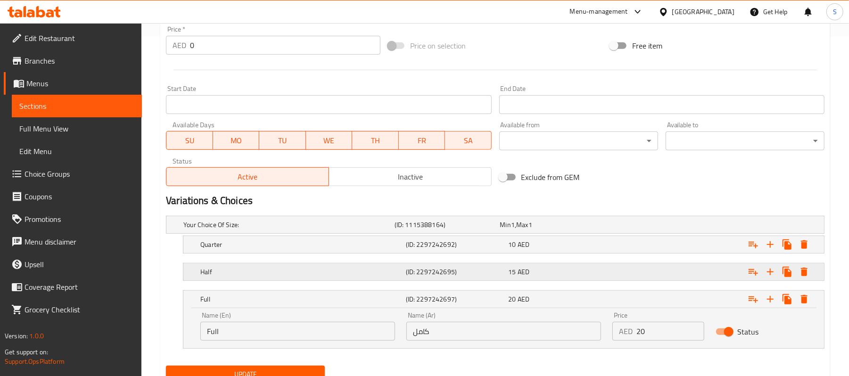
click at [600, 274] on div "15 AED" at bounding box center [558, 271] width 99 height 9
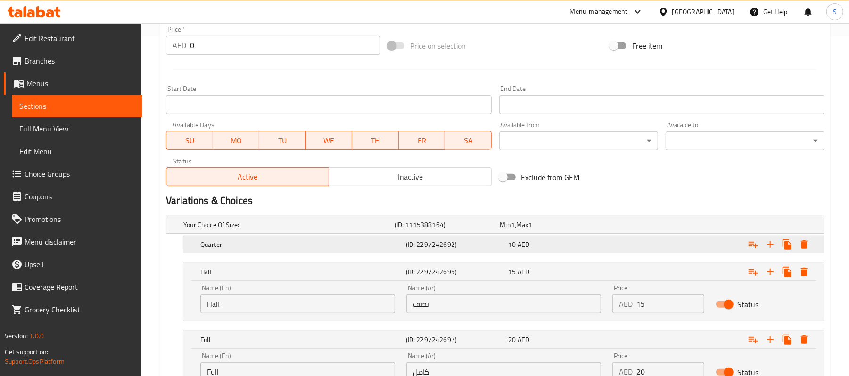
click at [598, 249] on div "10 AED" at bounding box center [558, 244] width 99 height 9
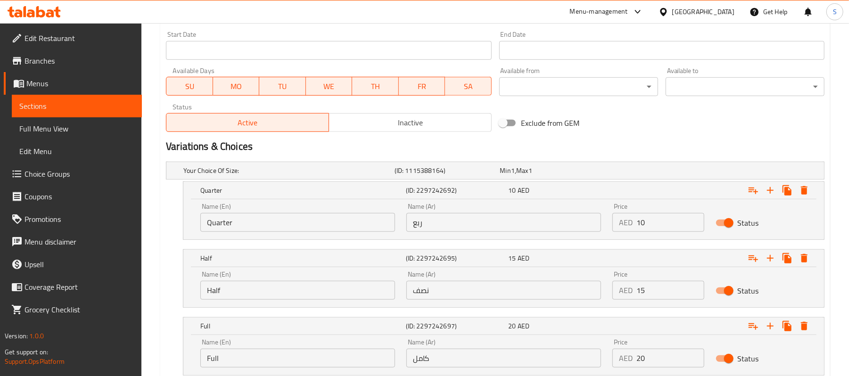
scroll to position [461, 0]
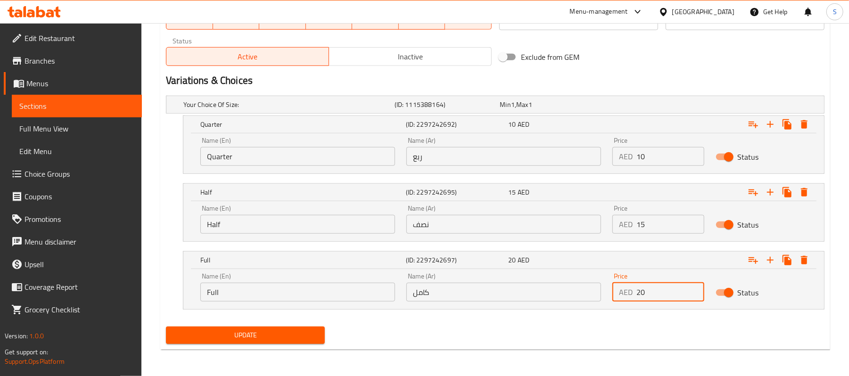
click at [638, 295] on input "20" at bounding box center [669, 292] width 67 height 19
type input "80"
drag, startPoint x: 653, startPoint y: 223, endPoint x: 636, endPoint y: 229, distance: 17.3
click at [636, 229] on input "15" at bounding box center [669, 224] width 67 height 19
type input "40"
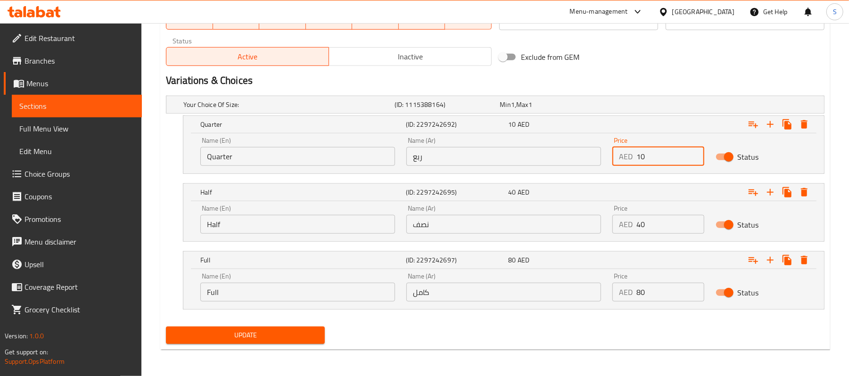
drag, startPoint x: 661, startPoint y: 157, endPoint x: 636, endPoint y: 155, distance: 25.1
click at [636, 155] on input "10" at bounding box center [669, 156] width 67 height 19
type input "25"
click at [304, 341] on span "Update" at bounding box center [245, 336] width 144 height 12
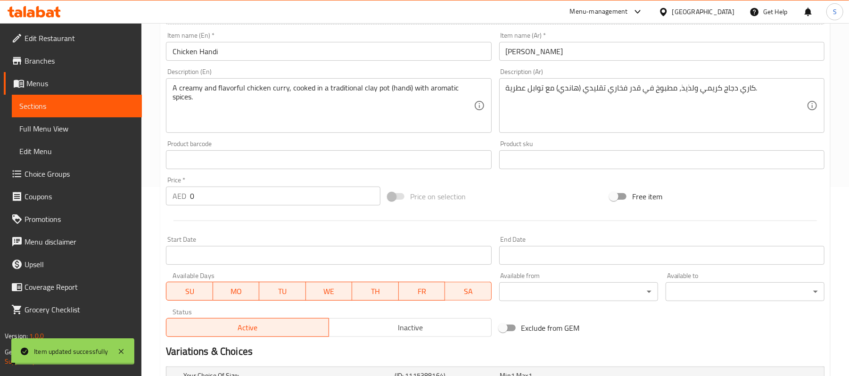
scroll to position [0, 0]
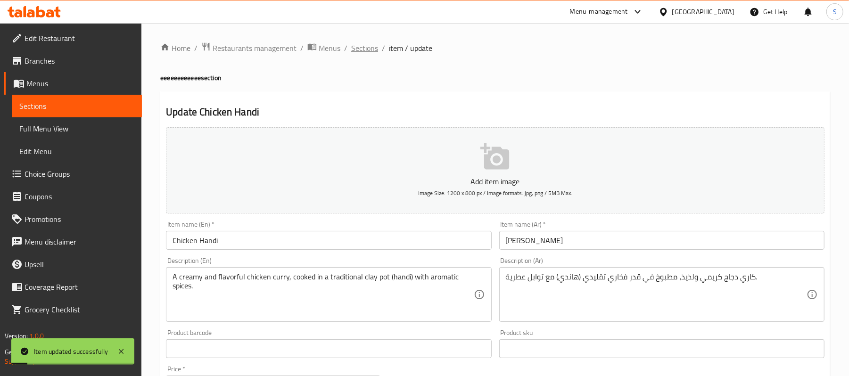
click at [356, 54] on span "Sections" at bounding box center [364, 47] width 27 height 11
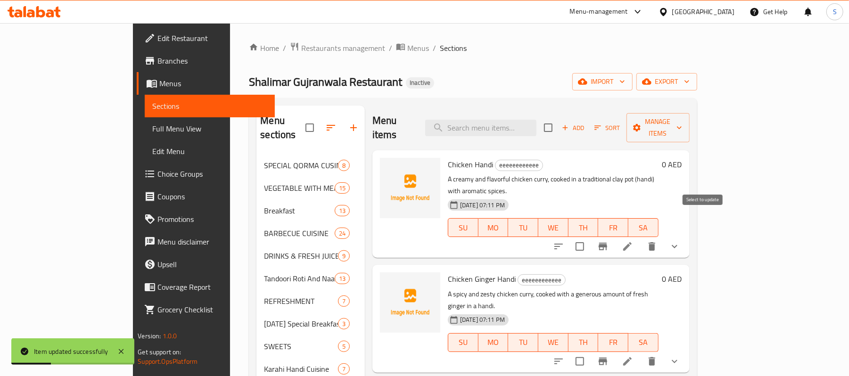
click at [590, 237] on input "checkbox" at bounding box center [580, 247] width 20 height 20
click at [682, 119] on span "Manage items" at bounding box center [658, 128] width 48 height 24
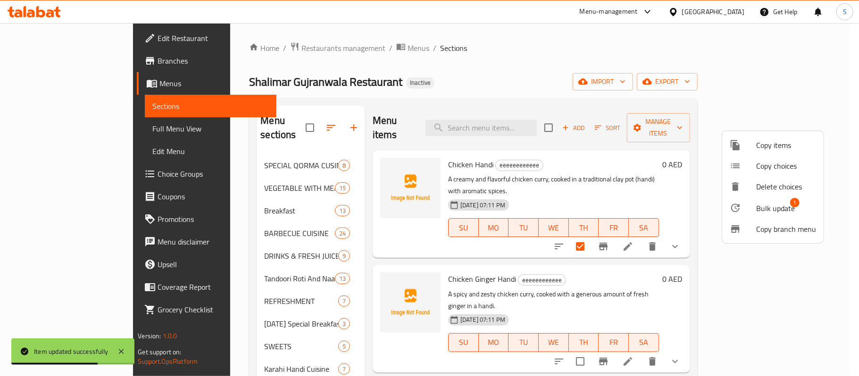
click at [772, 208] on span "Bulk update" at bounding box center [775, 208] width 39 height 11
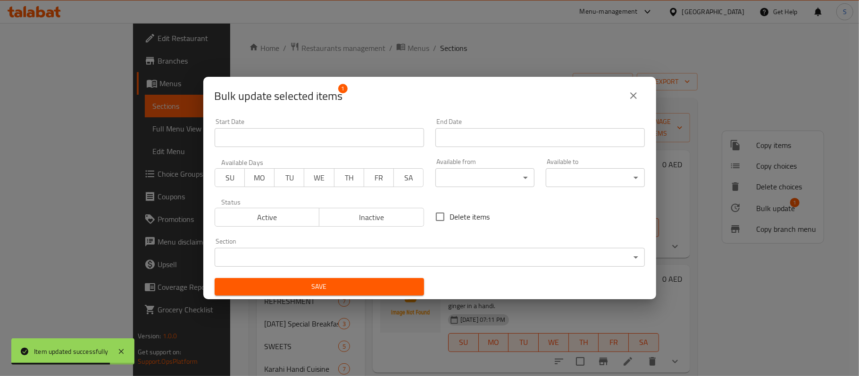
click at [402, 256] on body "Item updated successfully ​ Menu-management [GEOGRAPHIC_DATA] Get Help S Edit R…" at bounding box center [429, 199] width 859 height 353
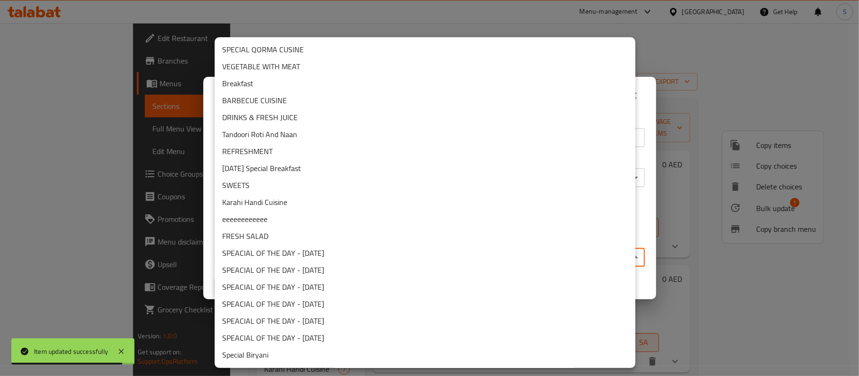
click at [263, 204] on li "Karahi Handi Cuisine" at bounding box center [425, 202] width 421 height 17
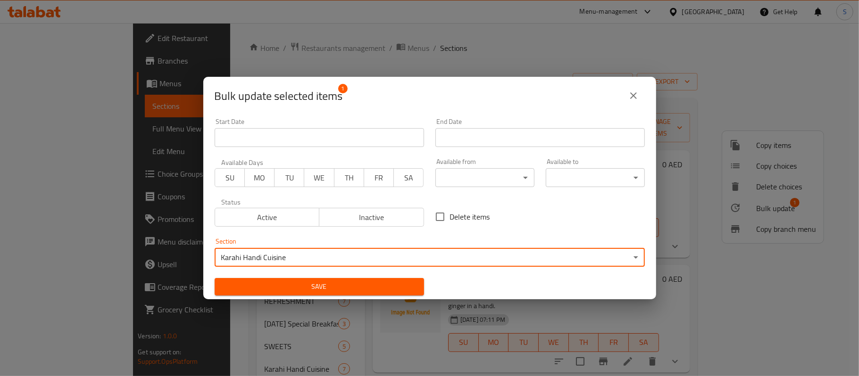
click at [298, 289] on span "Save" at bounding box center [319, 287] width 194 height 12
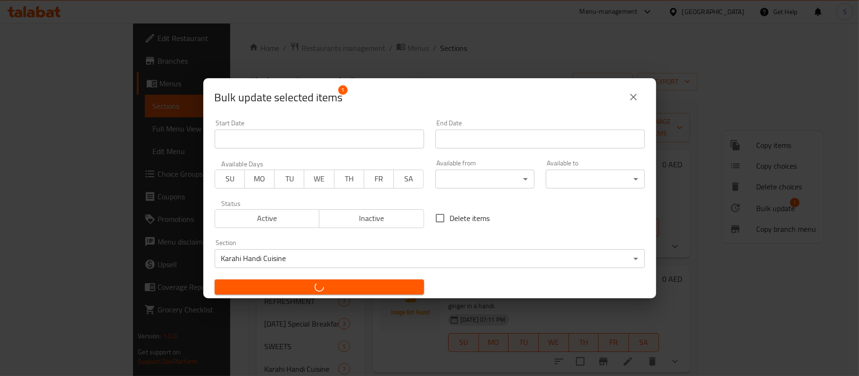
checkbox input "false"
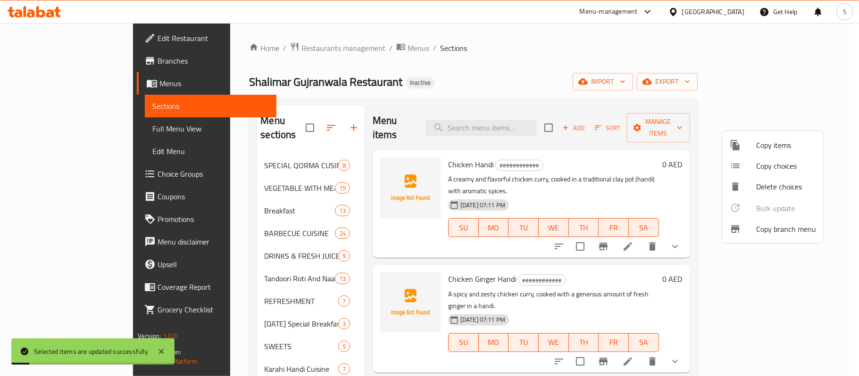
click at [429, 74] on div at bounding box center [429, 188] width 859 height 376
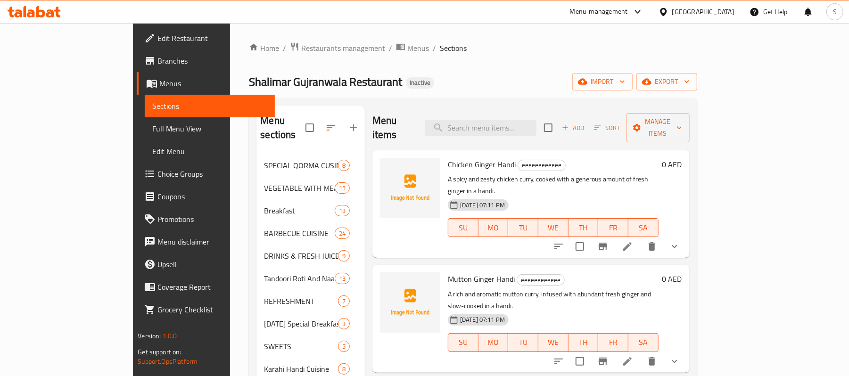
click at [133, 345] on footer "Version: 1.0.0 Get support on: Support.OpsPlatform" at bounding box center [204, 349] width 142 height 48
click at [641, 238] on li at bounding box center [627, 246] width 26 height 17
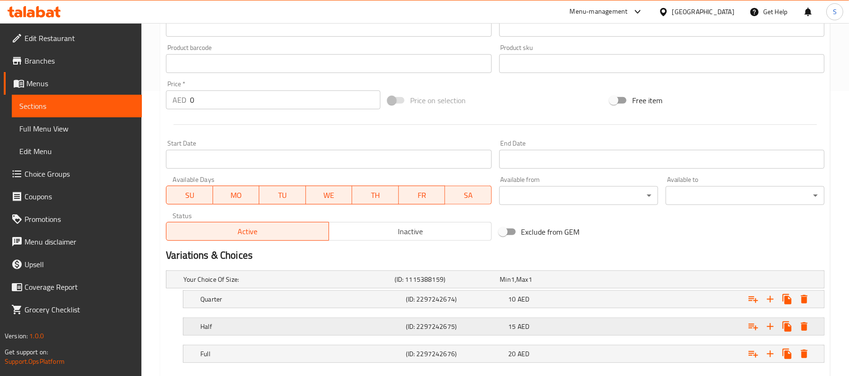
scroll to position [340, 0]
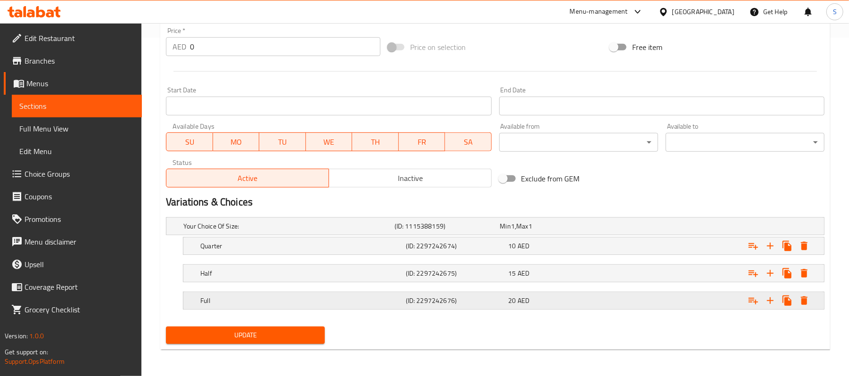
click at [613, 304] on div "Expand" at bounding box center [712, 300] width 206 height 21
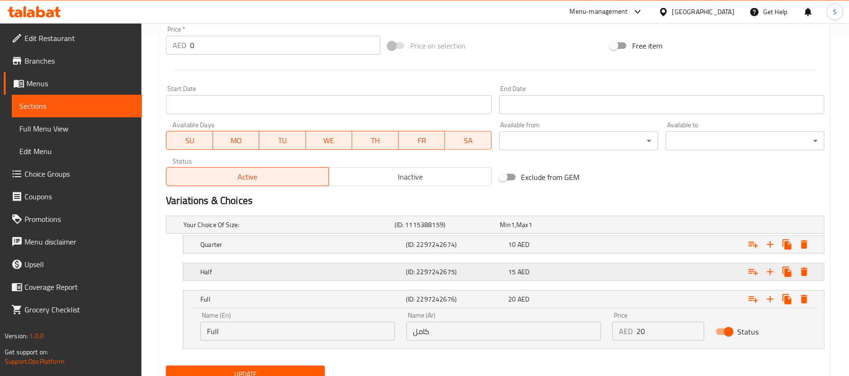
click at [622, 264] on div "Expand" at bounding box center [712, 272] width 206 height 21
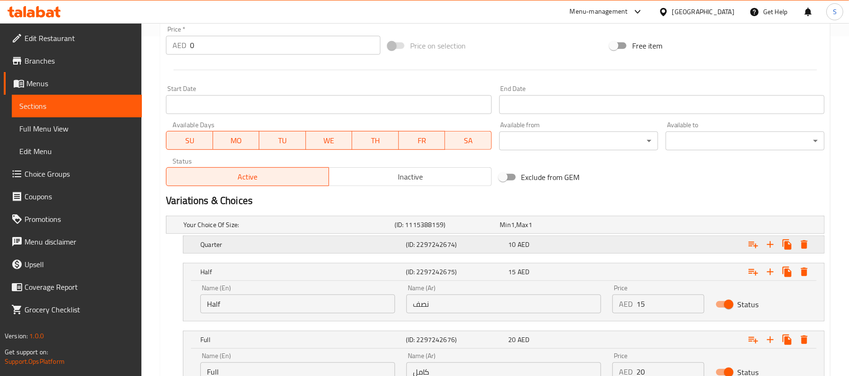
click at [626, 244] on div "Expand" at bounding box center [712, 244] width 206 height 21
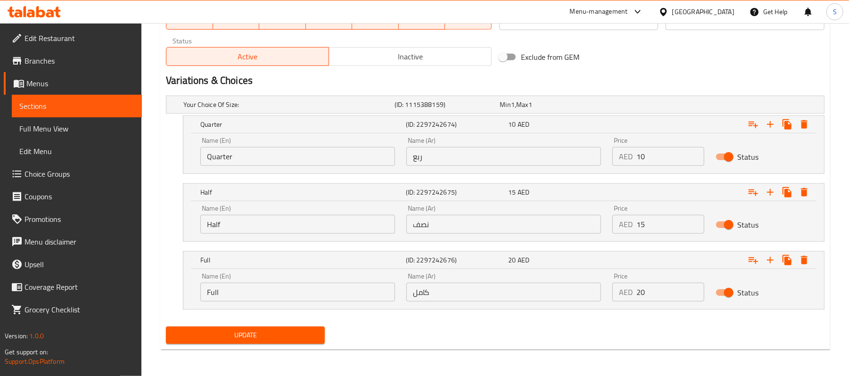
scroll to position [461, 0]
click at [636, 226] on input "15" at bounding box center [669, 224] width 67 height 19
type input "40"
click at [637, 293] on input "20" at bounding box center [669, 292] width 67 height 19
type input "70"
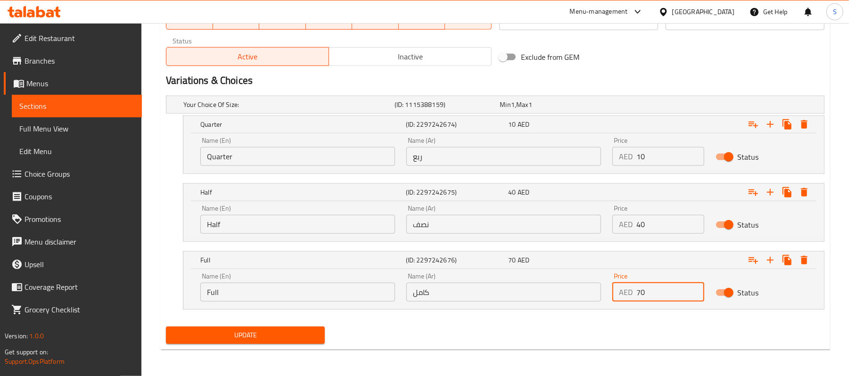
click at [639, 155] on input "10" at bounding box center [669, 156] width 67 height 19
type input "25"
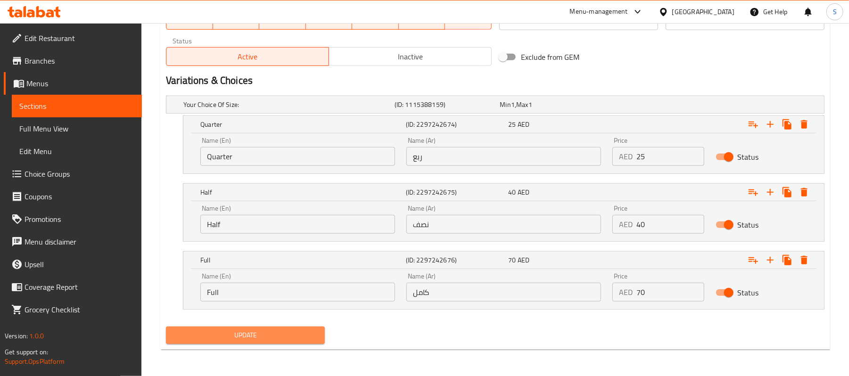
click at [318, 332] on button "Update" at bounding box center [245, 335] width 159 height 17
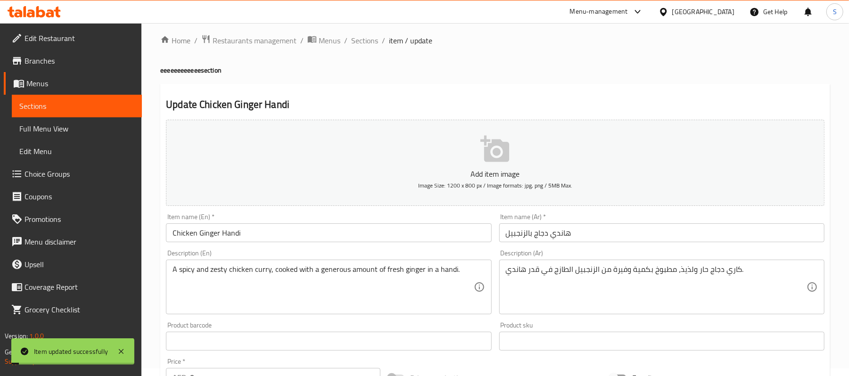
scroll to position [0, 0]
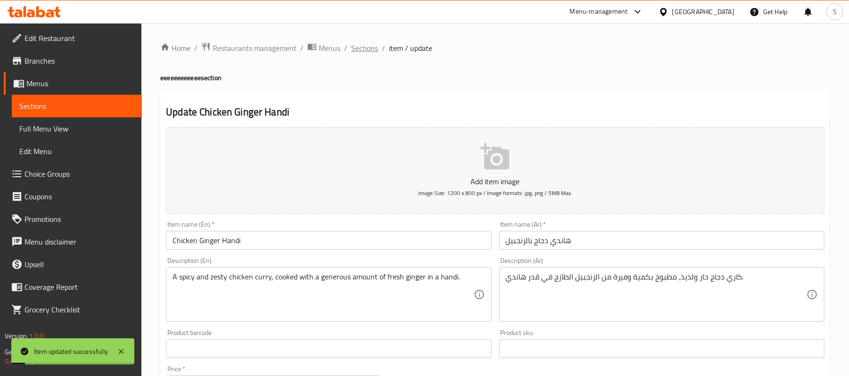
click at [359, 53] on span "Sections" at bounding box center [364, 47] width 27 height 11
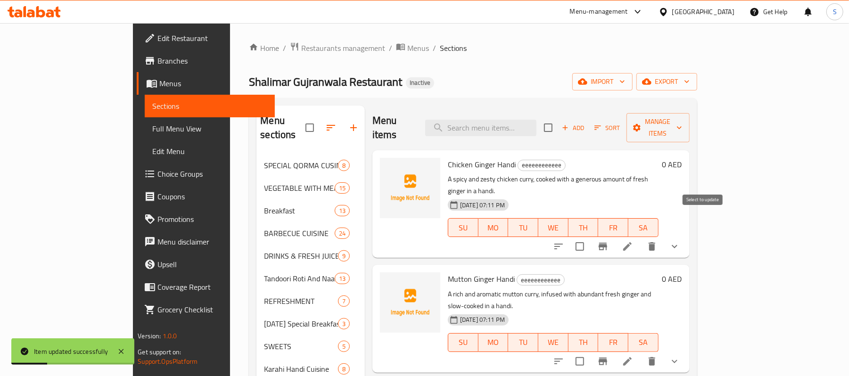
click at [590, 237] on input "checkbox" at bounding box center [580, 247] width 20 height 20
click at [682, 125] on span "Manage items" at bounding box center [658, 128] width 48 height 24
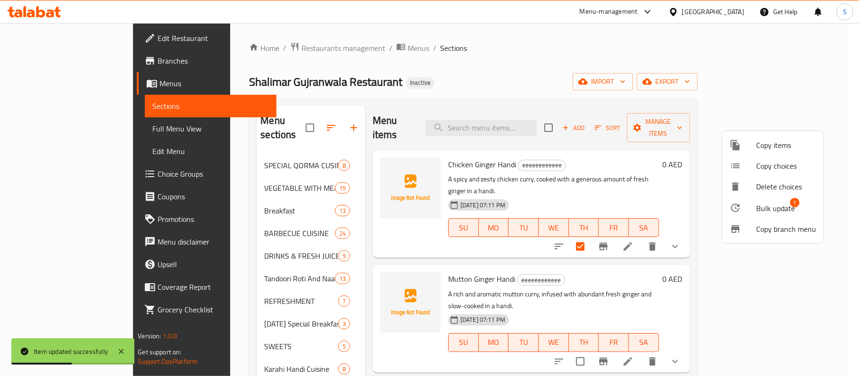
click at [768, 209] on span "Bulk update" at bounding box center [775, 208] width 39 height 11
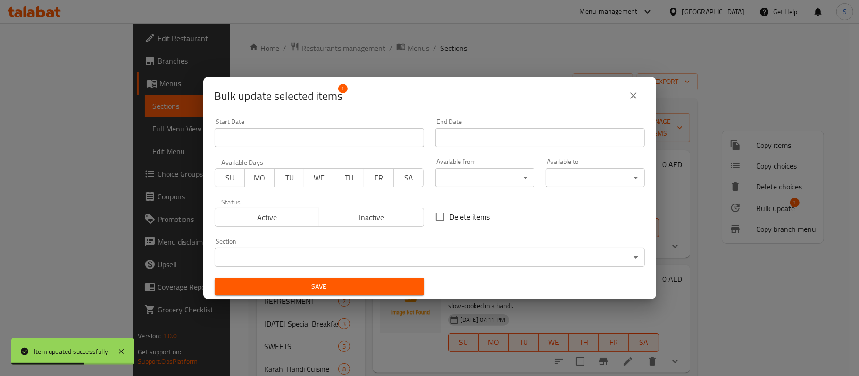
click at [367, 251] on body "Item updated successfully ​ Menu-management [GEOGRAPHIC_DATA] Get Help S Edit R…" at bounding box center [429, 199] width 859 height 353
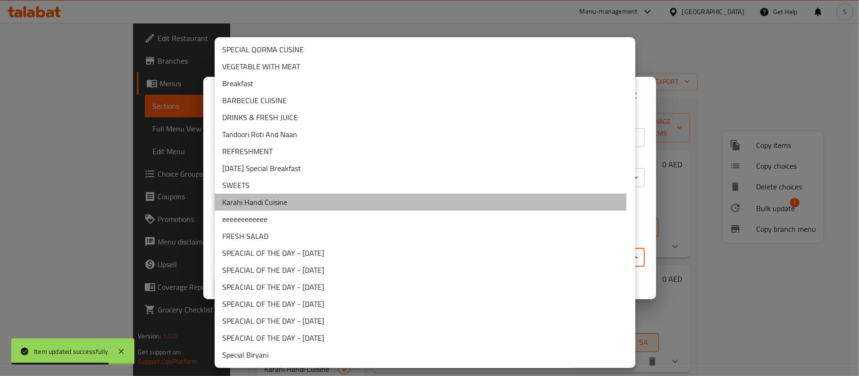
click at [258, 201] on li "Karahi Handi Cuisine" at bounding box center [425, 202] width 421 height 17
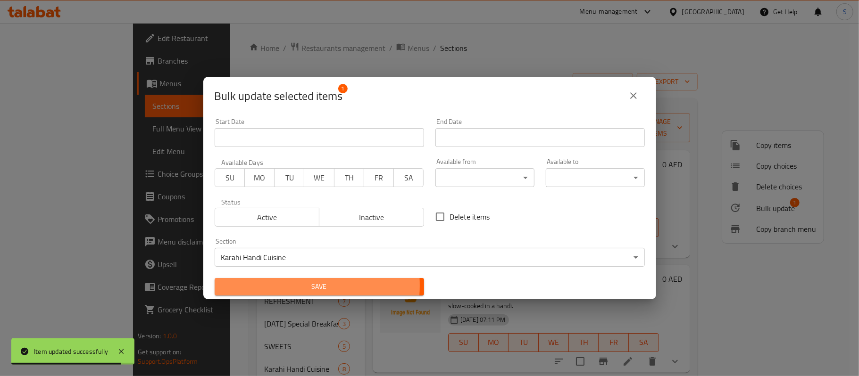
click at [292, 286] on span "Save" at bounding box center [319, 287] width 194 height 12
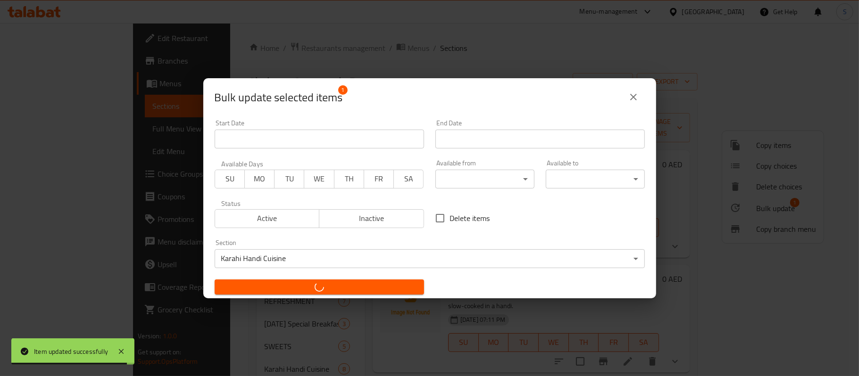
checkbox input "false"
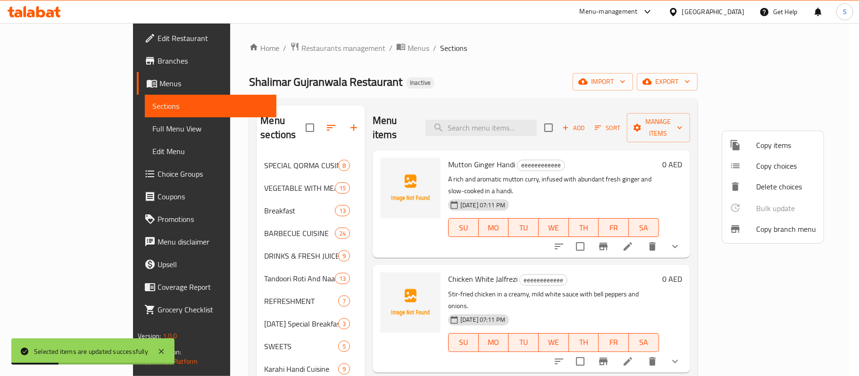
click at [508, 51] on div at bounding box center [429, 188] width 859 height 376
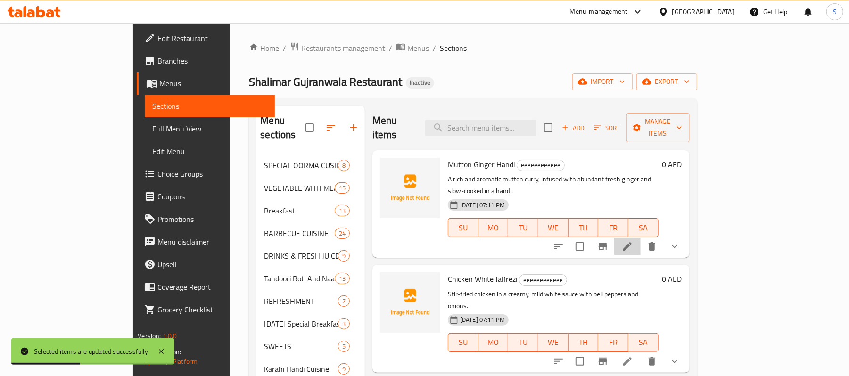
click at [641, 238] on li at bounding box center [627, 246] width 26 height 17
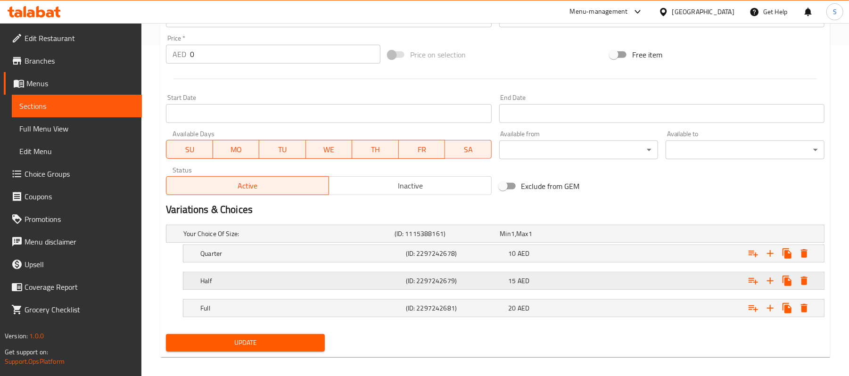
scroll to position [340, 0]
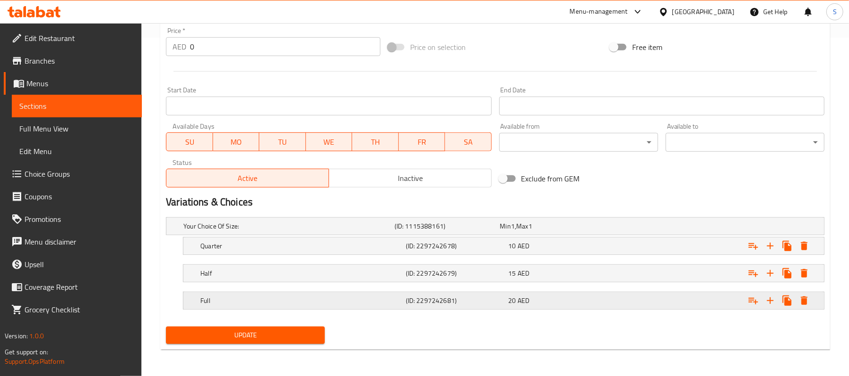
click at [651, 294] on div "Expand" at bounding box center [712, 300] width 206 height 21
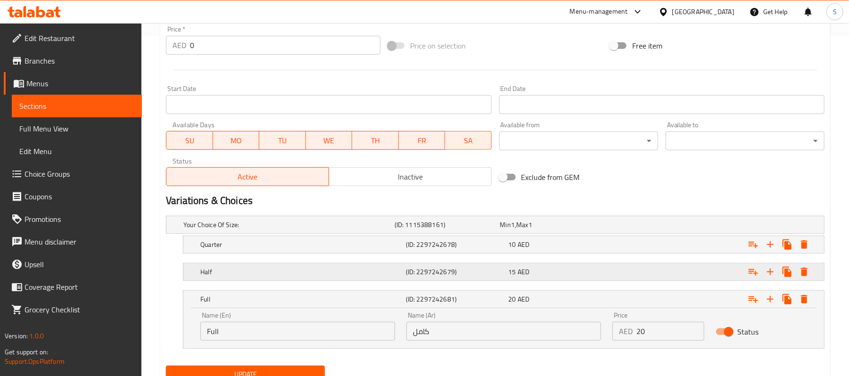
click at [647, 275] on div "Expand" at bounding box center [712, 272] width 206 height 21
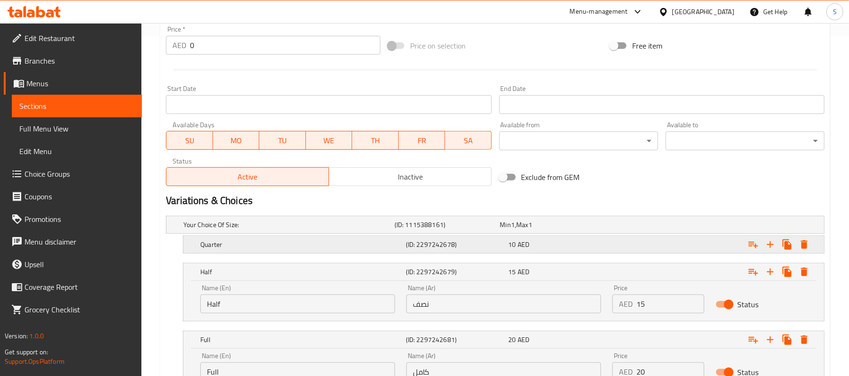
click at [656, 239] on div "Expand" at bounding box center [712, 244] width 206 height 21
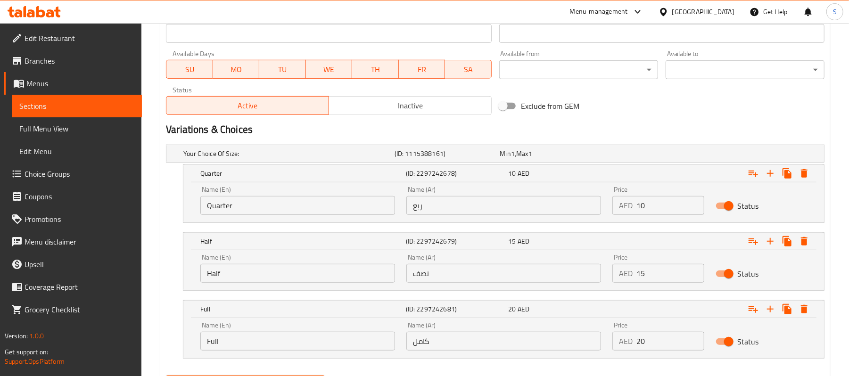
scroll to position [461, 0]
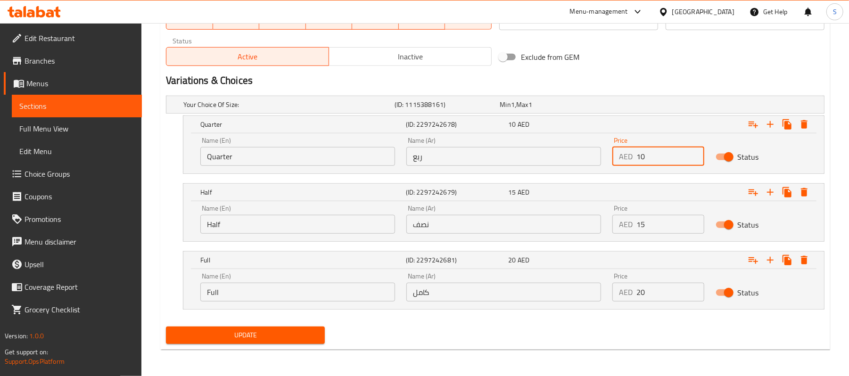
drag, startPoint x: 655, startPoint y: 159, endPoint x: 631, endPoint y: 158, distance: 24.5
click at [631, 158] on div "AED 10 Price" at bounding box center [657, 156] width 91 height 19
type input "25"
drag, startPoint x: 649, startPoint y: 225, endPoint x: 630, endPoint y: 221, distance: 19.2
click at [630, 221] on div "AED 15 Price" at bounding box center [657, 224] width 91 height 19
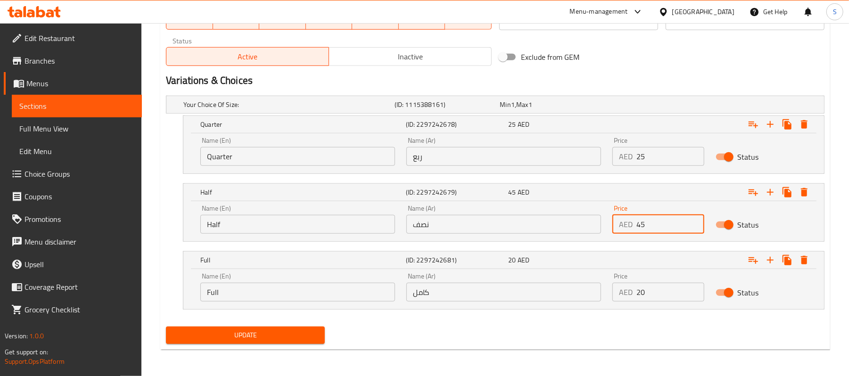
type input "45"
click at [637, 297] on input "20" at bounding box center [669, 292] width 67 height 19
type input "80"
click at [298, 330] on span "Update" at bounding box center [245, 336] width 144 height 12
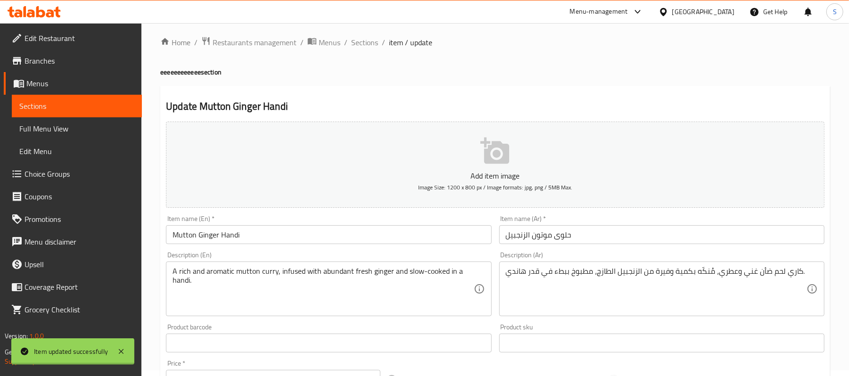
scroll to position [0, 0]
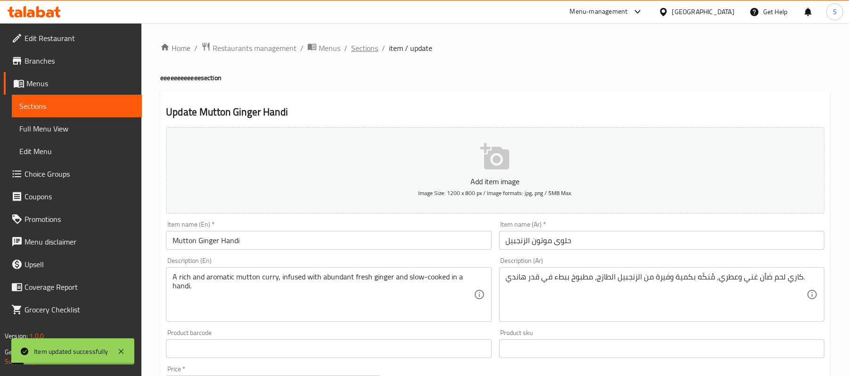
click at [368, 52] on span "Sections" at bounding box center [364, 47] width 27 height 11
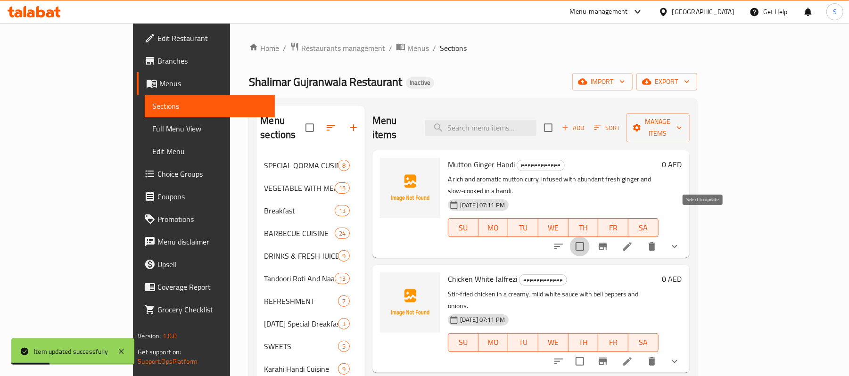
click at [590, 237] on input "checkbox" at bounding box center [580, 247] width 20 height 20
click at [690, 127] on button "Manage items" at bounding box center [658, 127] width 63 height 29
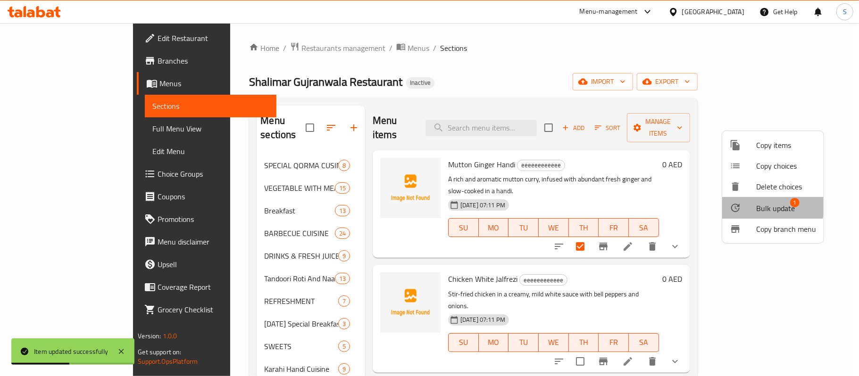
click at [753, 204] on div at bounding box center [742, 207] width 26 height 11
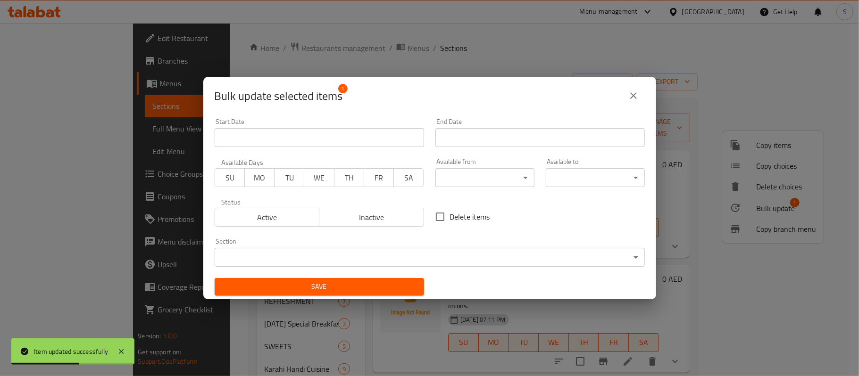
click at [414, 253] on body "Item updated successfully ​ Menu-management [GEOGRAPHIC_DATA] Get Help S Edit R…" at bounding box center [429, 199] width 859 height 353
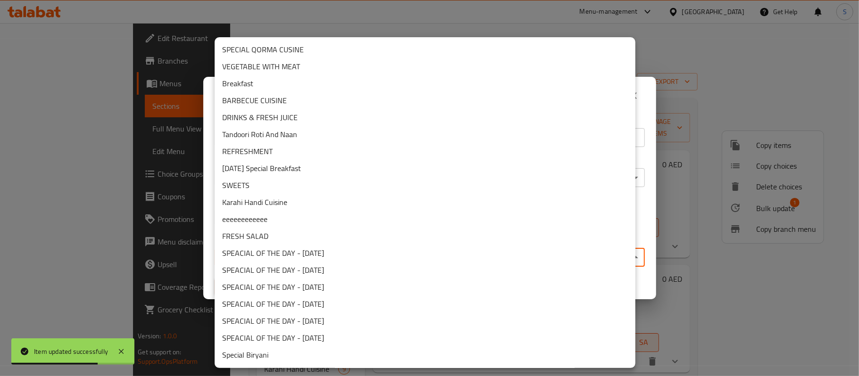
click at [253, 207] on li "Karahi Handi Cuisine" at bounding box center [425, 202] width 421 height 17
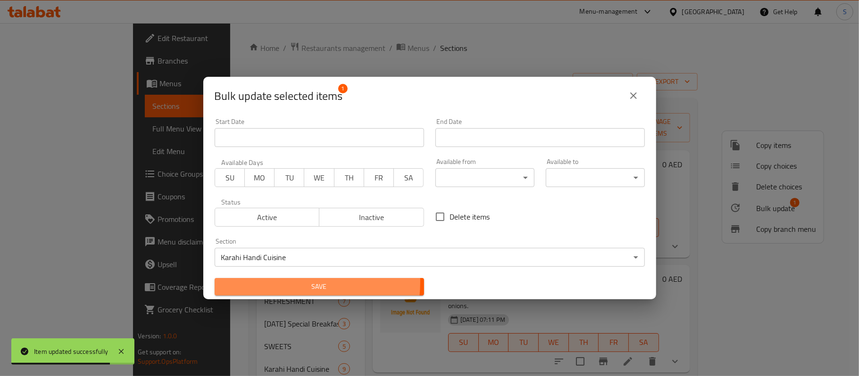
click at [281, 282] on span "Save" at bounding box center [319, 287] width 194 height 12
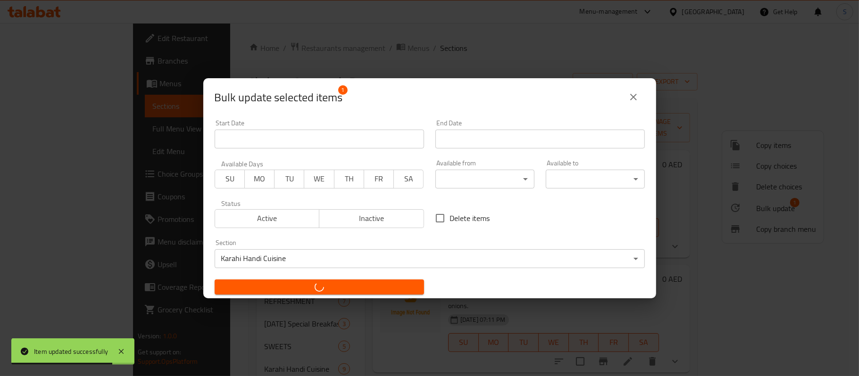
checkbox input "false"
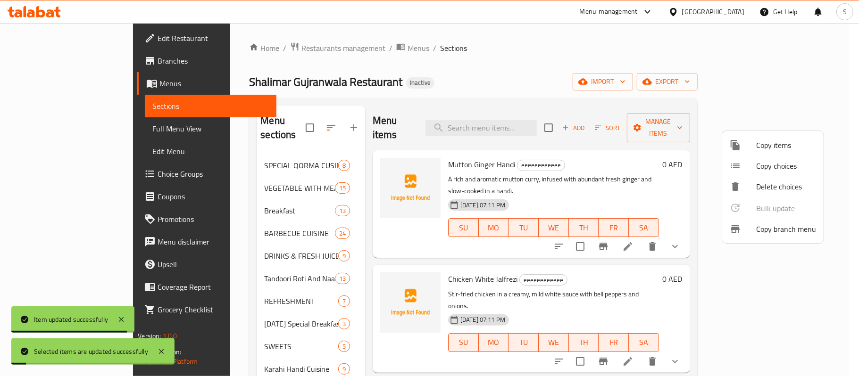
click at [457, 72] on div at bounding box center [429, 188] width 859 height 376
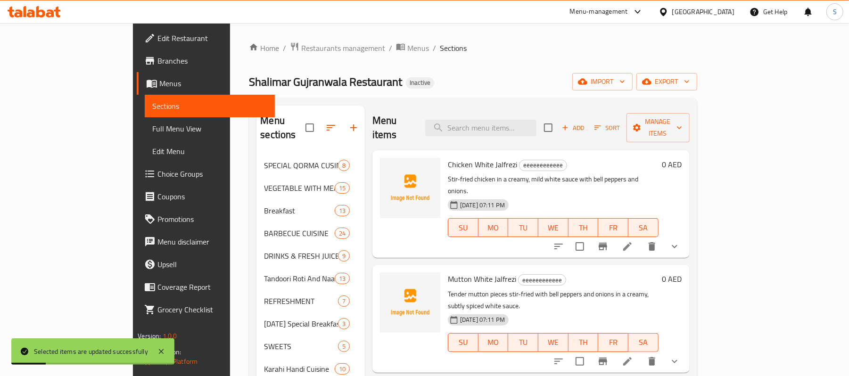
click at [459, 75] on div "Shalimar Gujranwala Restaurant Inactive import export" at bounding box center [473, 81] width 448 height 17
click at [632, 242] on icon at bounding box center [627, 246] width 8 height 8
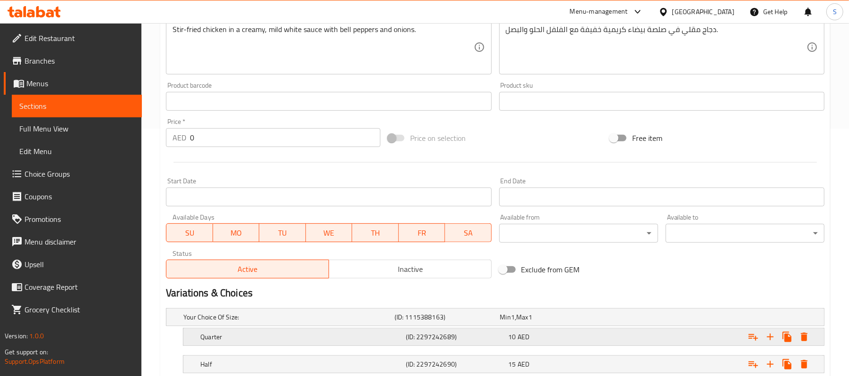
scroll to position [340, 0]
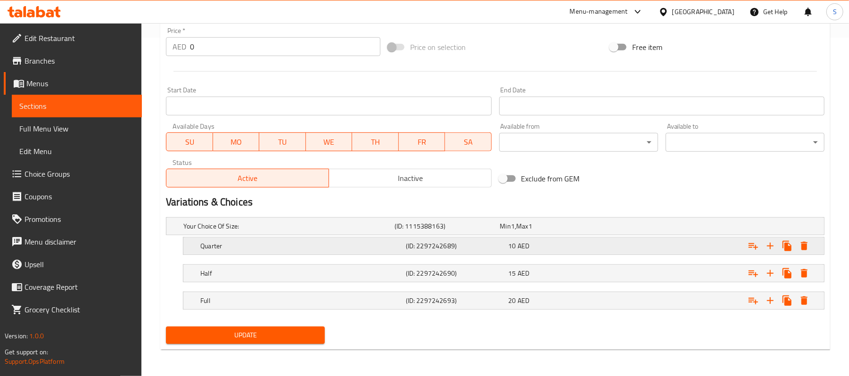
click at [660, 248] on div "Expand" at bounding box center [712, 246] width 206 height 21
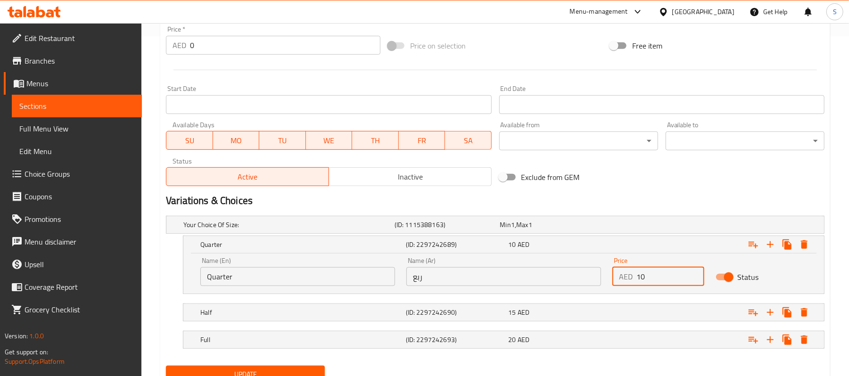
drag, startPoint x: 655, startPoint y: 273, endPoint x: 636, endPoint y: 281, distance: 20.3
click at [636, 281] on input "10" at bounding box center [669, 276] width 67 height 19
type input "25"
click at [642, 306] on div "Expand" at bounding box center [712, 312] width 206 height 21
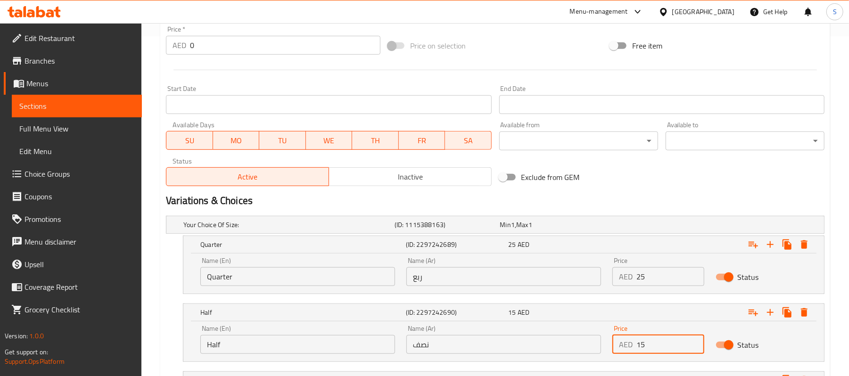
drag, startPoint x: 643, startPoint y: 344, endPoint x: 636, endPoint y: 347, distance: 7.4
click at [636, 347] on input "15" at bounding box center [669, 344] width 67 height 19
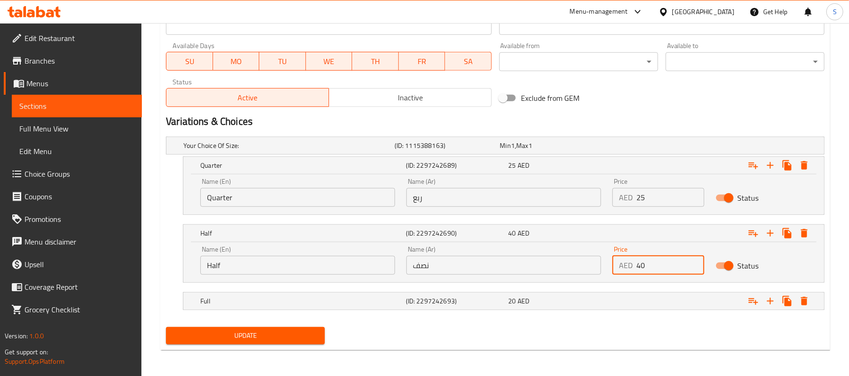
scroll to position [421, 0]
type input "40"
click at [633, 307] on div "Expand" at bounding box center [712, 300] width 206 height 21
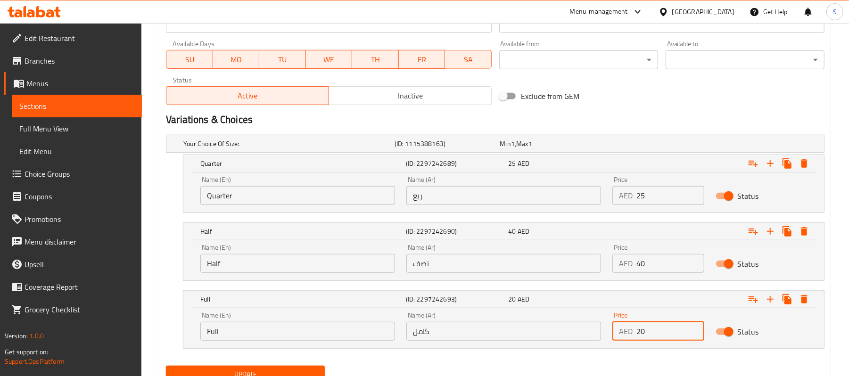
drag, startPoint x: 641, startPoint y: 332, endPoint x: 636, endPoint y: 335, distance: 5.7
click at [636, 335] on input "20" at bounding box center [669, 331] width 67 height 19
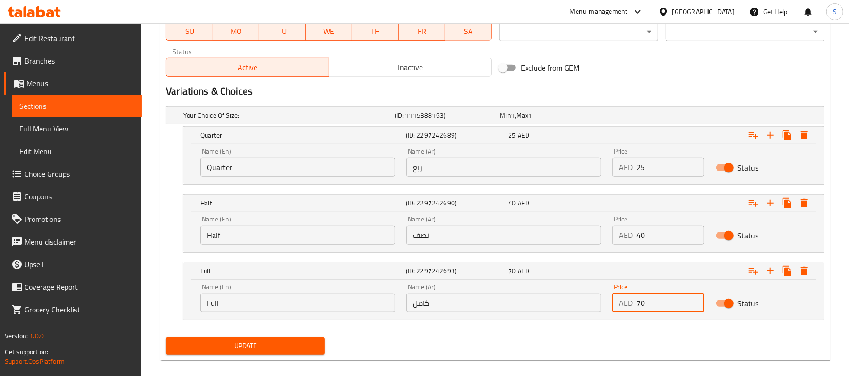
scroll to position [461, 0]
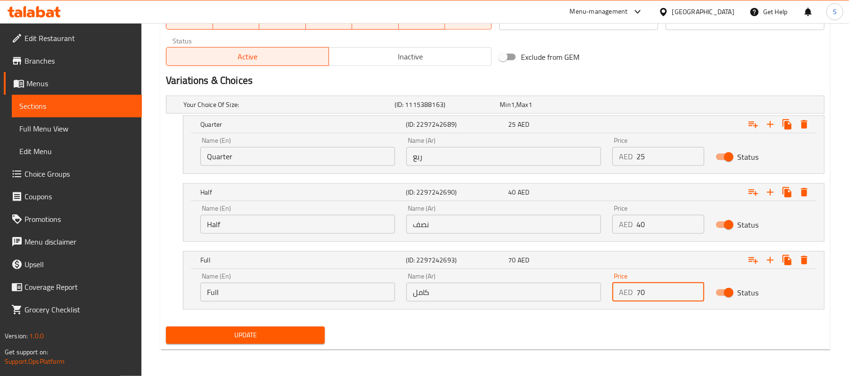
type input "70"
click at [305, 336] on span "Update" at bounding box center [245, 336] width 144 height 12
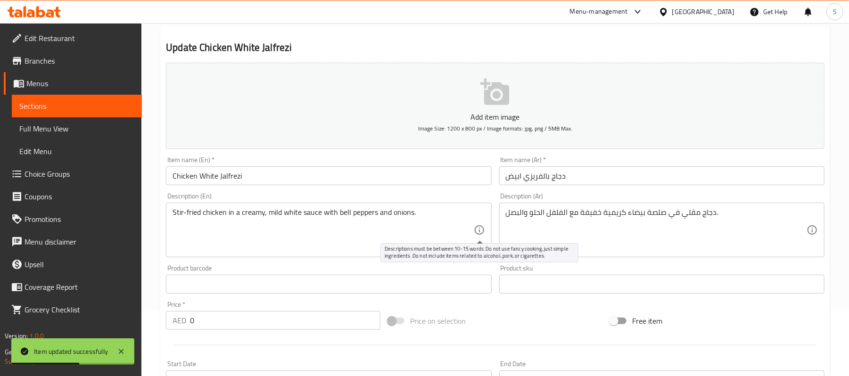
scroll to position [0, 0]
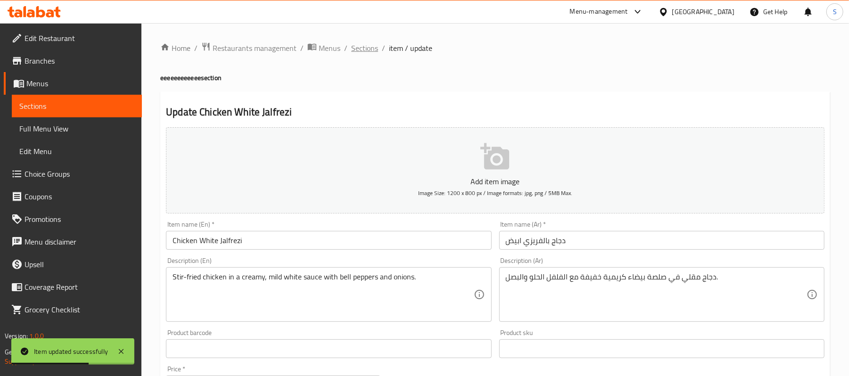
click at [367, 48] on span "Sections" at bounding box center [364, 47] width 27 height 11
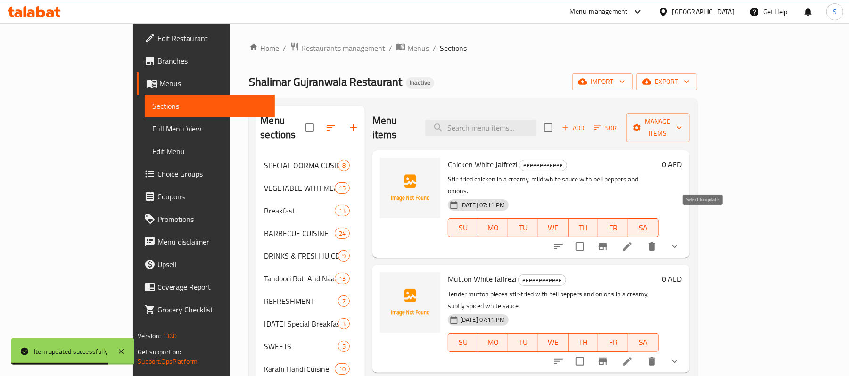
click at [590, 237] on input "checkbox" at bounding box center [580, 247] width 20 height 20
click at [682, 121] on span "Manage items" at bounding box center [658, 128] width 48 height 24
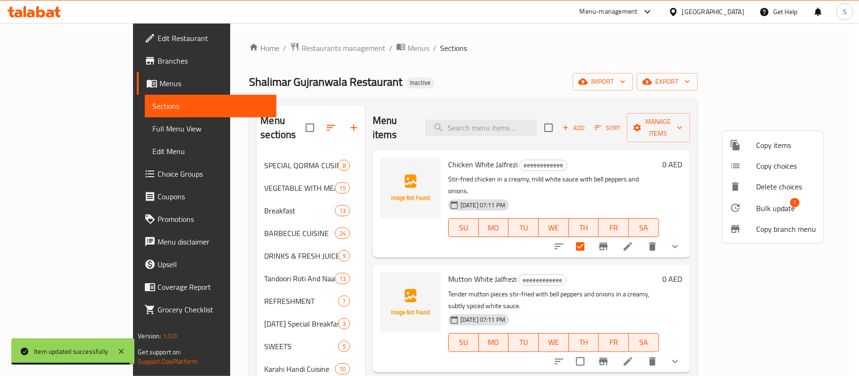
click at [759, 208] on span "Bulk update" at bounding box center [775, 208] width 39 height 11
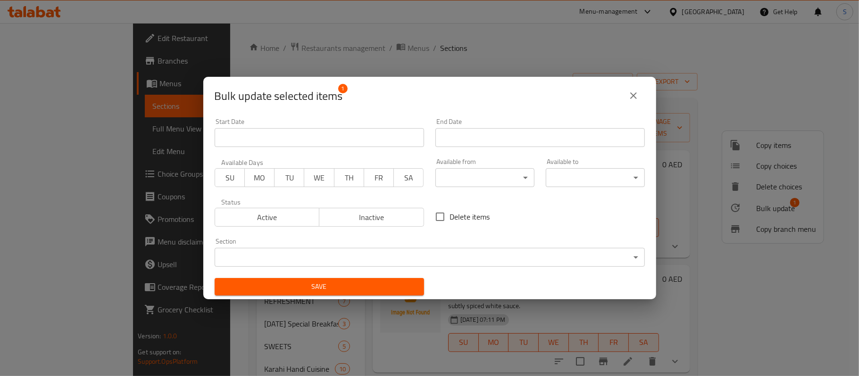
click at [372, 258] on body "​ Menu-management [GEOGRAPHIC_DATA] Get Help S Edit Restaurant Branches Menus S…" at bounding box center [429, 199] width 859 height 353
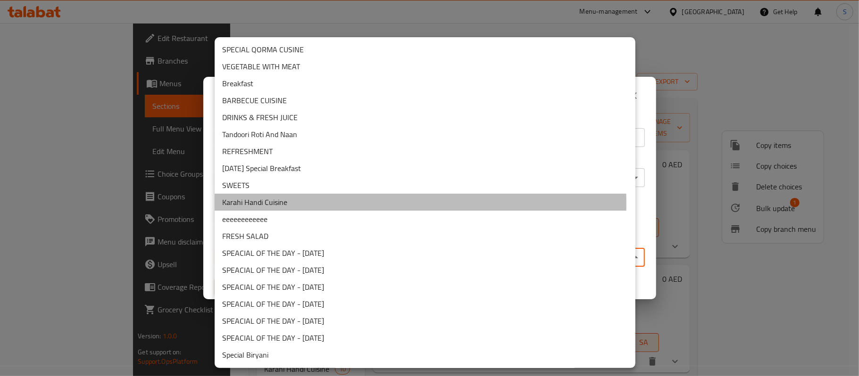
click at [285, 204] on li "Karahi Handi Cuisine" at bounding box center [425, 202] width 421 height 17
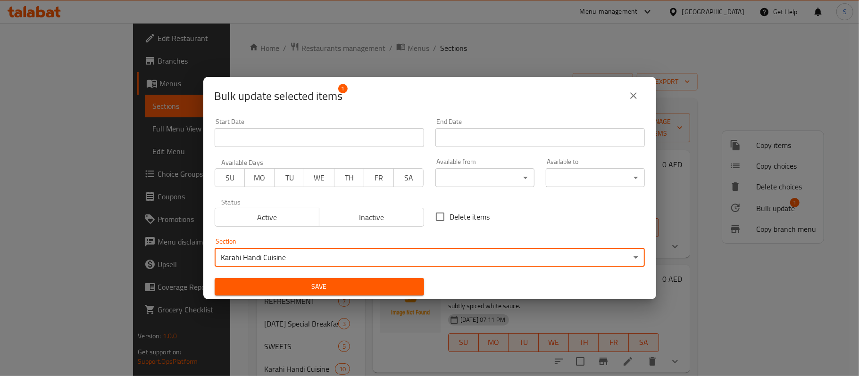
click at [300, 291] on span "Save" at bounding box center [319, 287] width 194 height 12
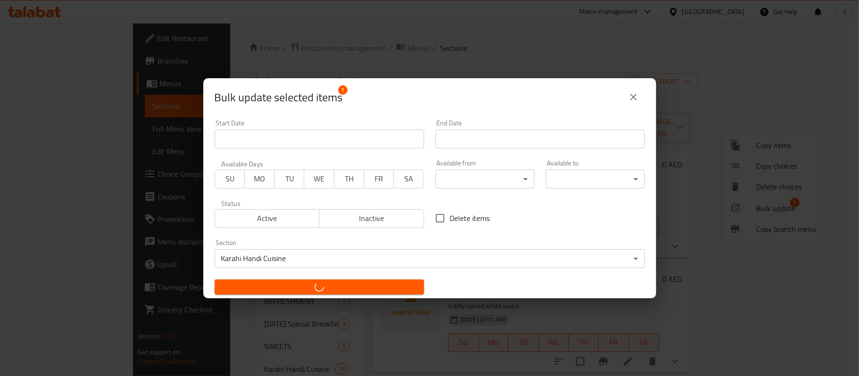
checkbox input "false"
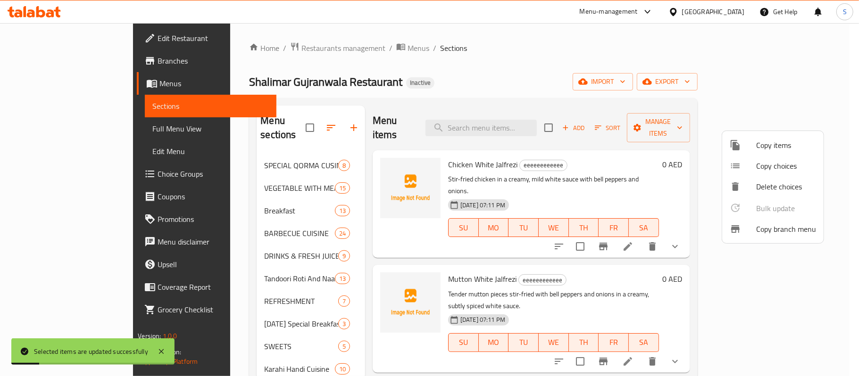
click at [388, 72] on div at bounding box center [429, 188] width 859 height 376
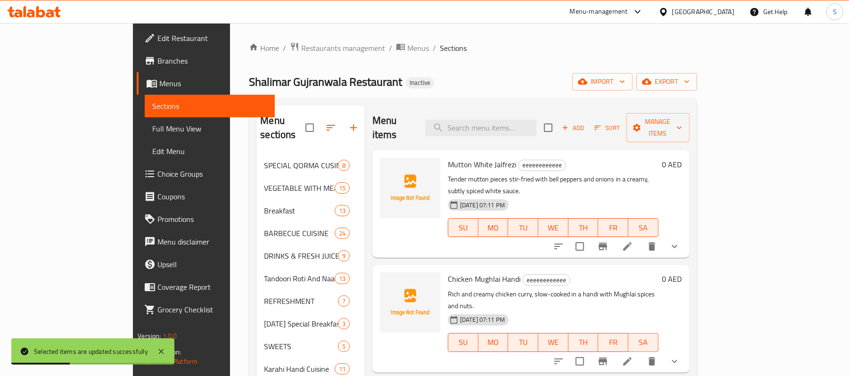
click at [633, 241] on icon at bounding box center [627, 246] width 11 height 11
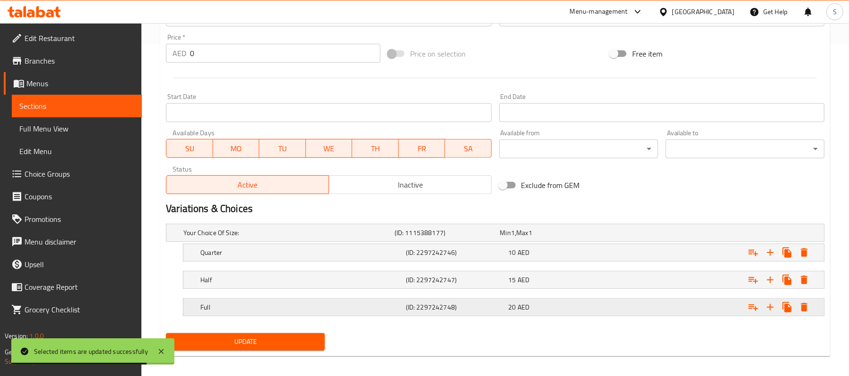
scroll to position [340, 0]
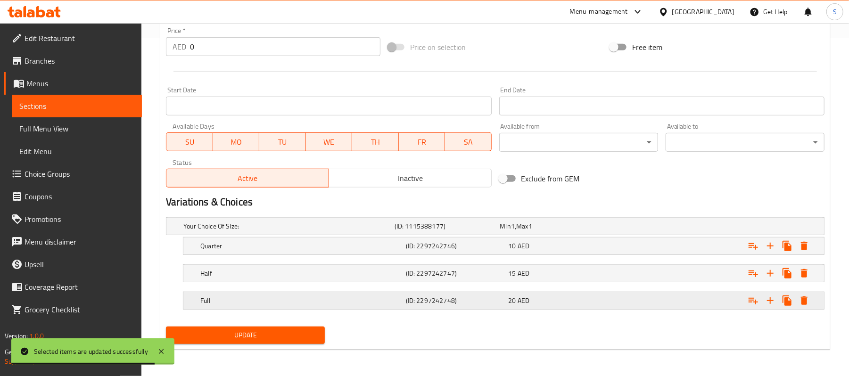
click at [617, 297] on div "Expand" at bounding box center [712, 300] width 206 height 21
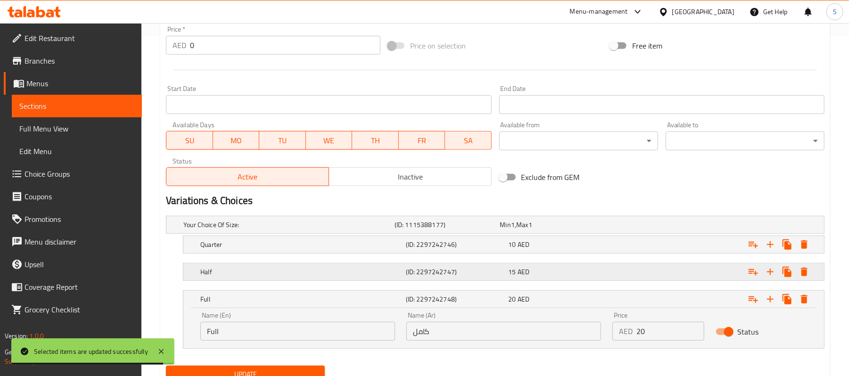
click at [625, 274] on div "Expand" at bounding box center [712, 272] width 206 height 21
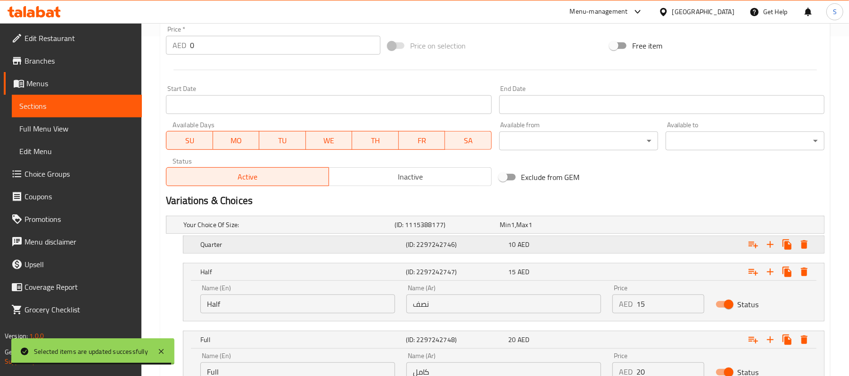
click at [628, 246] on div "Expand" at bounding box center [712, 244] width 206 height 21
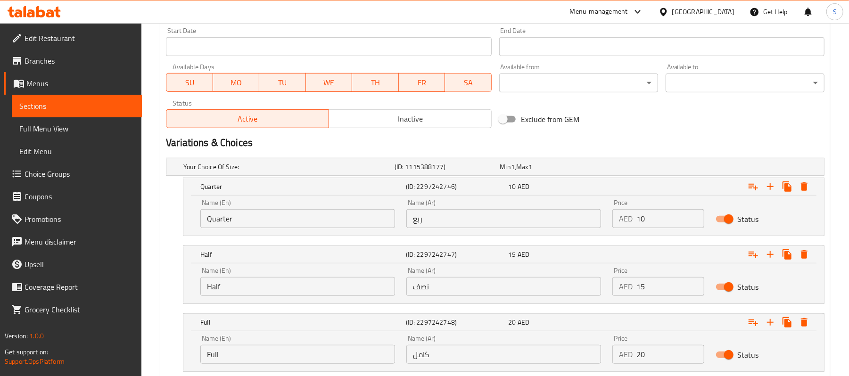
scroll to position [461, 0]
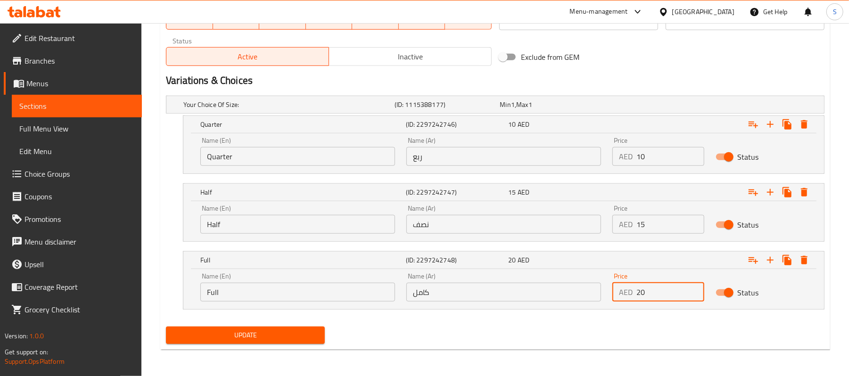
drag, startPoint x: 641, startPoint y: 298, endPoint x: 636, endPoint y: 296, distance: 5.5
click at [636, 296] on input "20" at bounding box center [669, 292] width 67 height 19
type input "80"
drag, startPoint x: 640, startPoint y: 225, endPoint x: 635, endPoint y: 227, distance: 5.5
click at [635, 227] on div "AED 15 Price" at bounding box center [657, 224] width 91 height 19
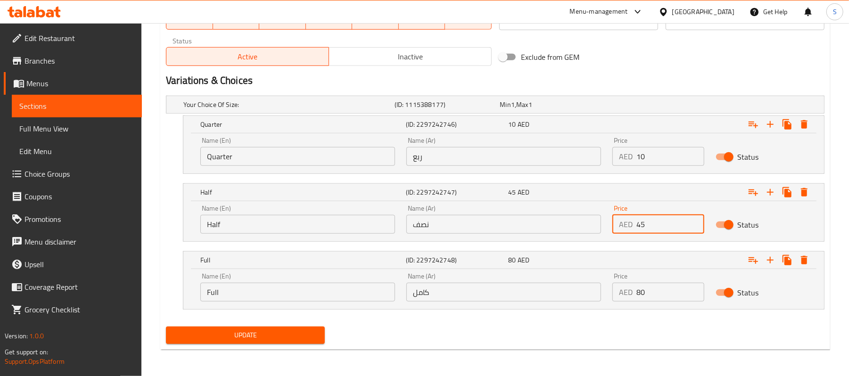
type input "45"
click at [637, 160] on input "10" at bounding box center [669, 156] width 67 height 19
type input "30"
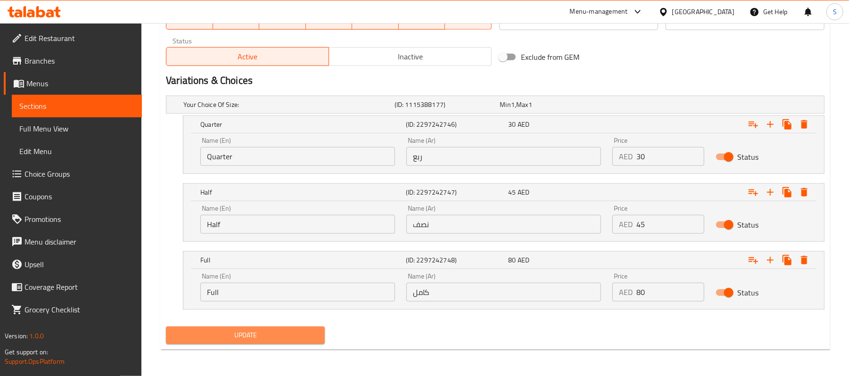
click at [291, 334] on span "Update" at bounding box center [245, 336] width 144 height 12
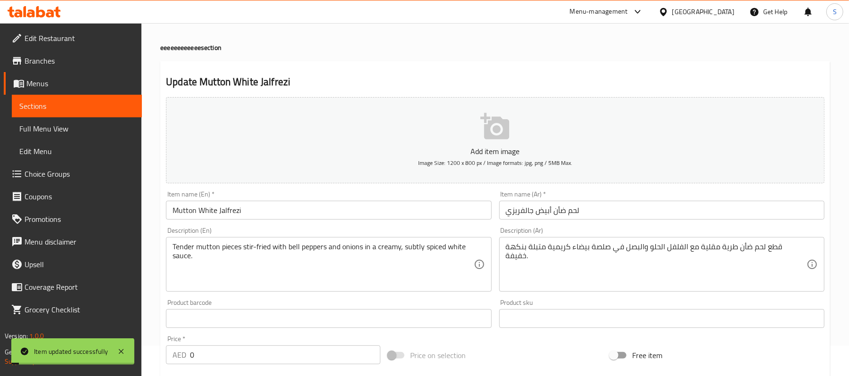
scroll to position [0, 0]
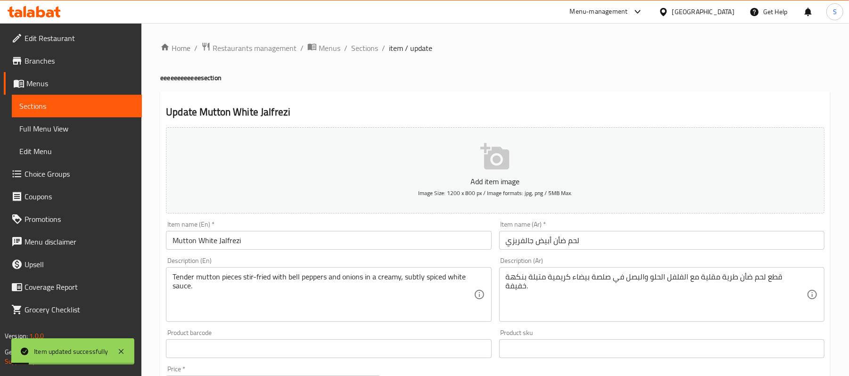
drag, startPoint x: 370, startPoint y: 51, endPoint x: 394, endPoint y: 91, distance: 47.1
click at [370, 51] on span "Sections" at bounding box center [364, 47] width 27 height 11
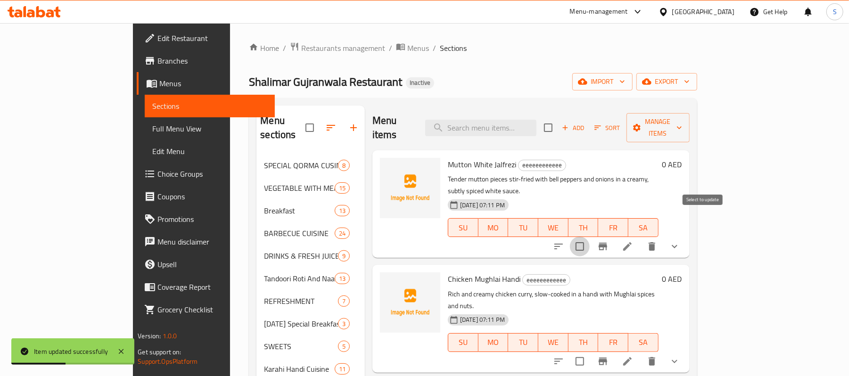
click at [590, 237] on input "checkbox" at bounding box center [580, 247] width 20 height 20
click at [682, 124] on span "Manage items" at bounding box center [658, 128] width 48 height 24
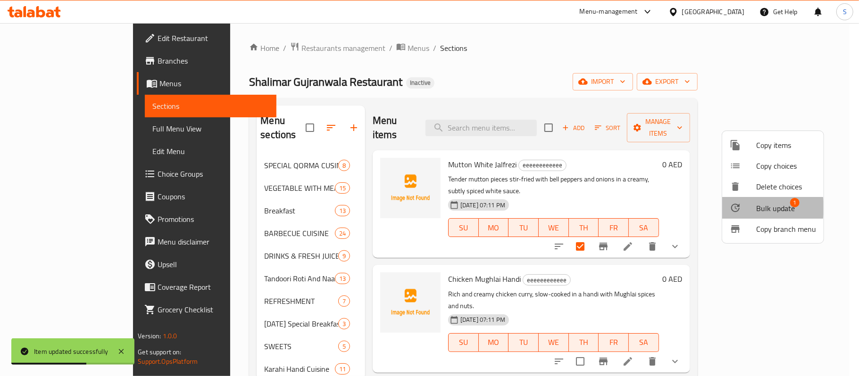
click at [760, 208] on span "Bulk update" at bounding box center [775, 208] width 39 height 11
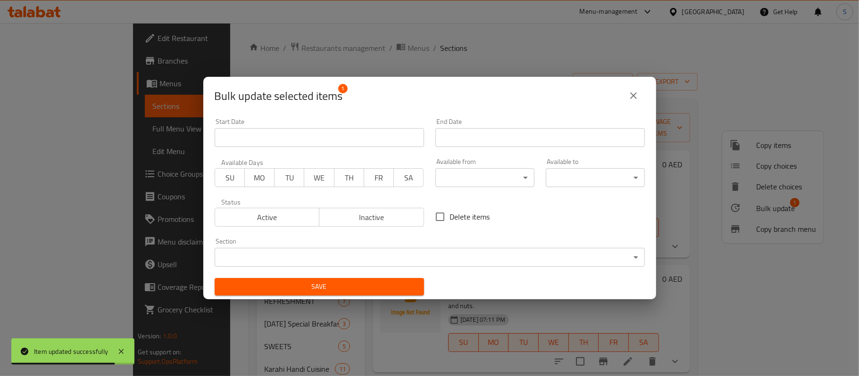
click at [332, 261] on body "Item updated successfully ​ Menu-management [GEOGRAPHIC_DATA] Get Help S Edit R…" at bounding box center [429, 199] width 859 height 353
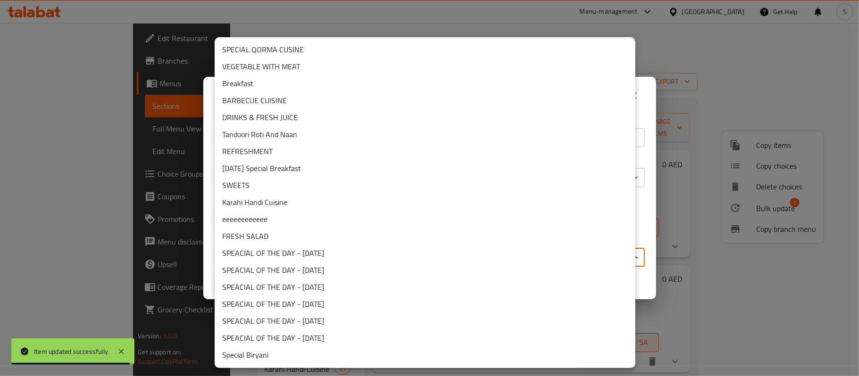
click at [272, 204] on li "Karahi Handi Cuisine" at bounding box center [425, 202] width 421 height 17
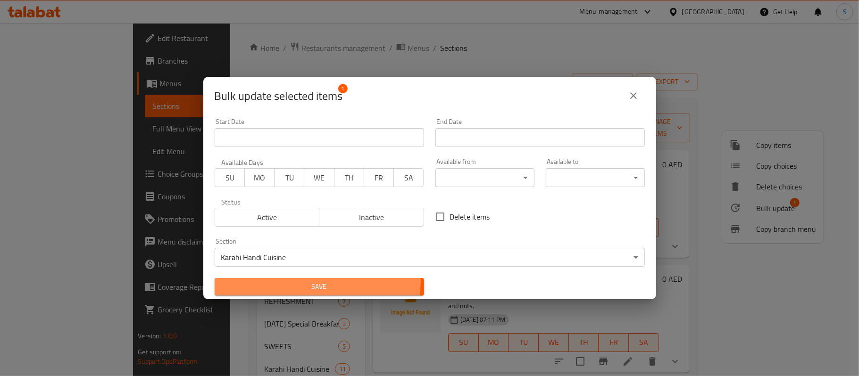
click at [293, 280] on button "Save" at bounding box center [319, 286] width 209 height 17
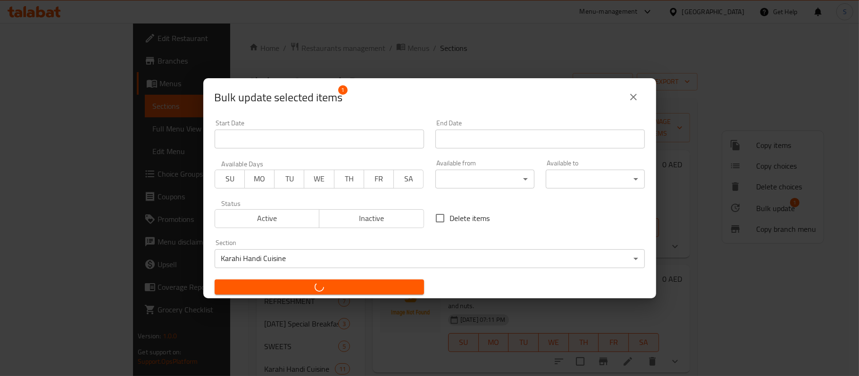
checkbox input "false"
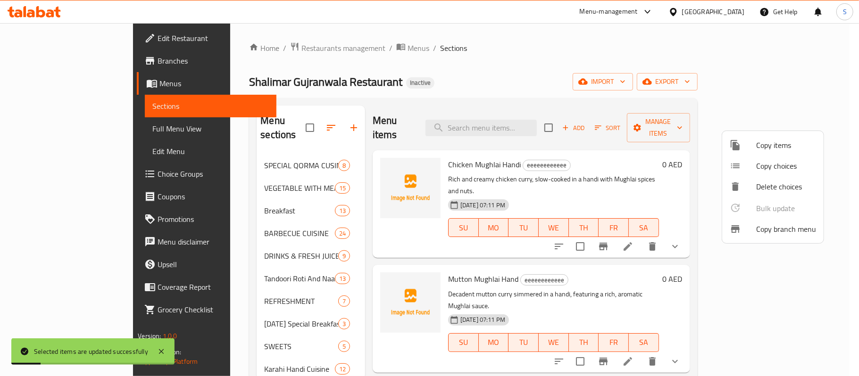
click at [460, 74] on div at bounding box center [429, 188] width 859 height 376
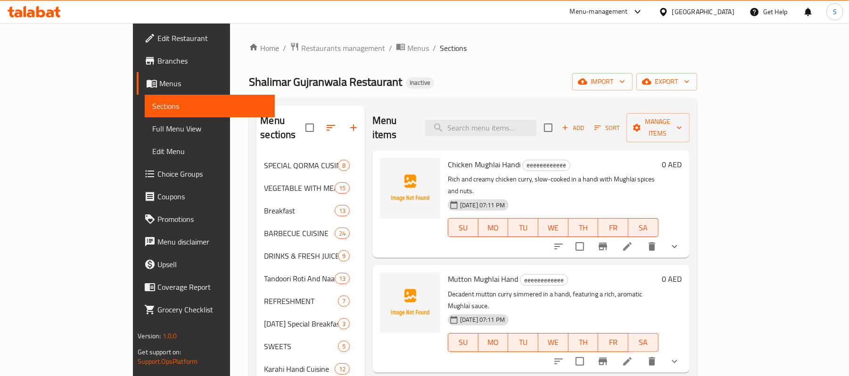
click at [453, 53] on ol "Home / Restaurants management / Menus / Sections" at bounding box center [473, 48] width 448 height 12
click at [633, 241] on icon at bounding box center [627, 246] width 11 height 11
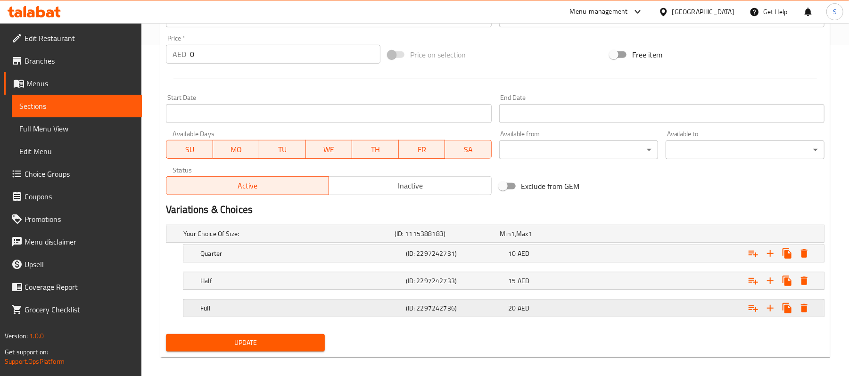
scroll to position [340, 0]
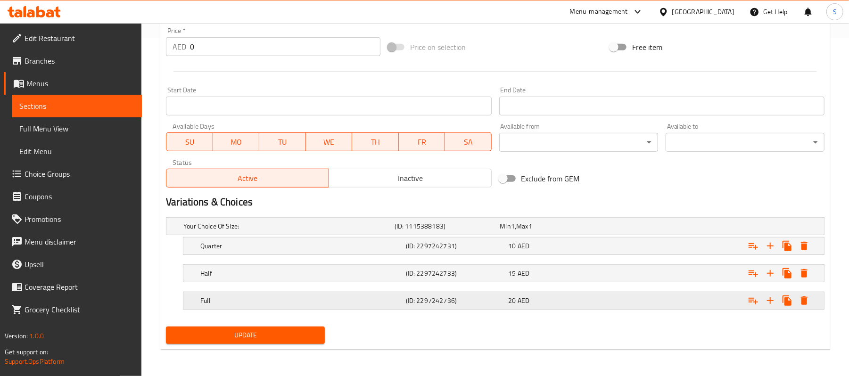
click at [675, 302] on div "Expand" at bounding box center [712, 300] width 206 height 21
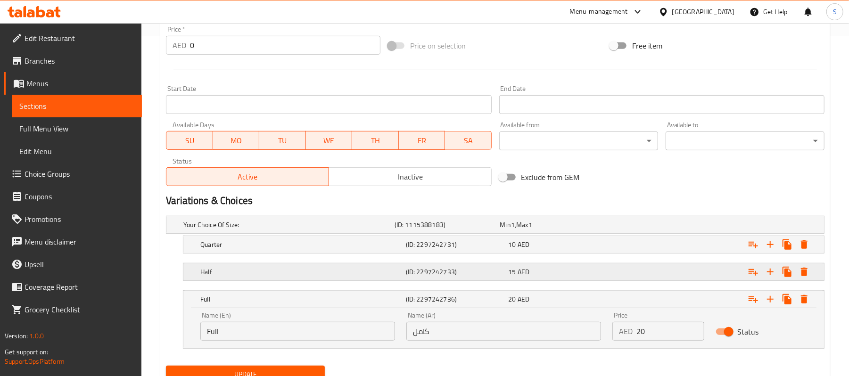
click at [668, 266] on div "Expand" at bounding box center [712, 272] width 206 height 21
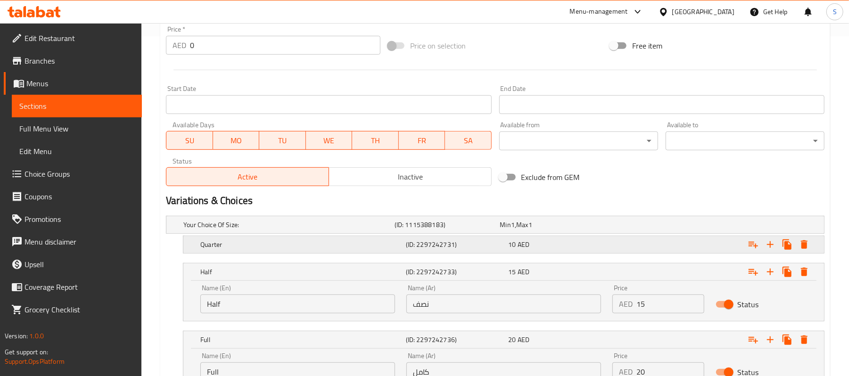
click at [669, 249] on div "Expand" at bounding box center [712, 244] width 206 height 21
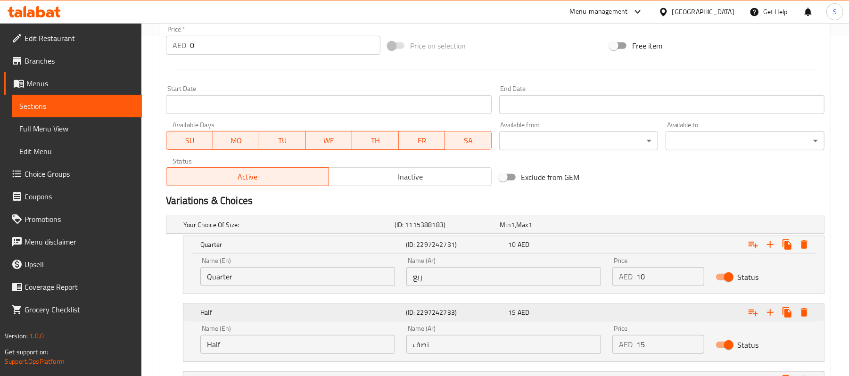
scroll to position [461, 0]
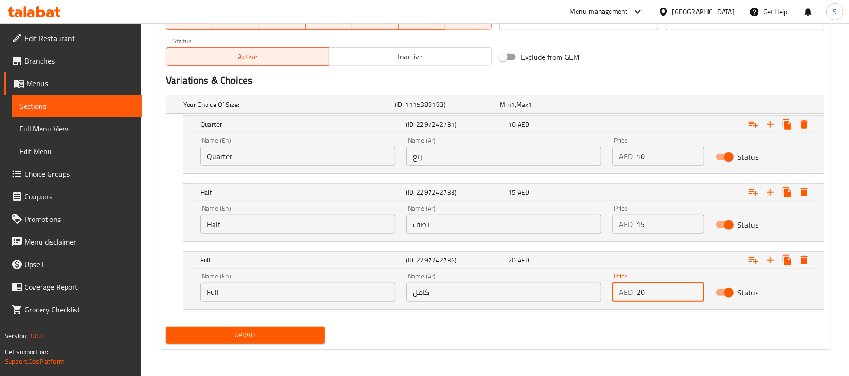
click at [637, 297] on input "20" at bounding box center [669, 292] width 67 height 19
type input "70"
click at [638, 223] on input "15" at bounding box center [669, 224] width 67 height 19
type input "40"
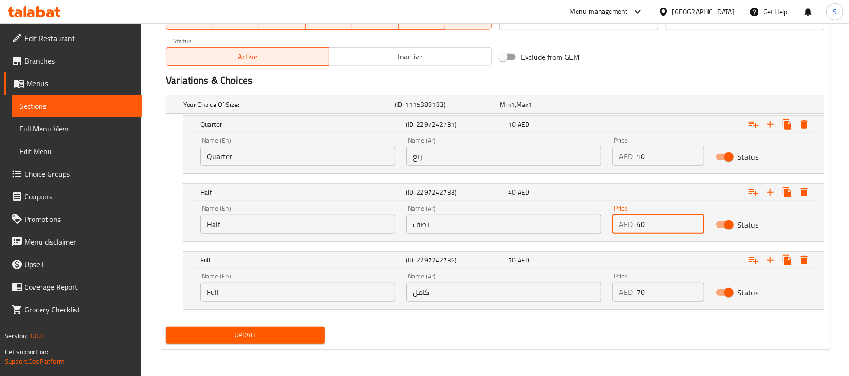
click at [640, 159] on input "10" at bounding box center [669, 156] width 67 height 19
type input "25"
click at [302, 333] on span "Update" at bounding box center [245, 336] width 144 height 12
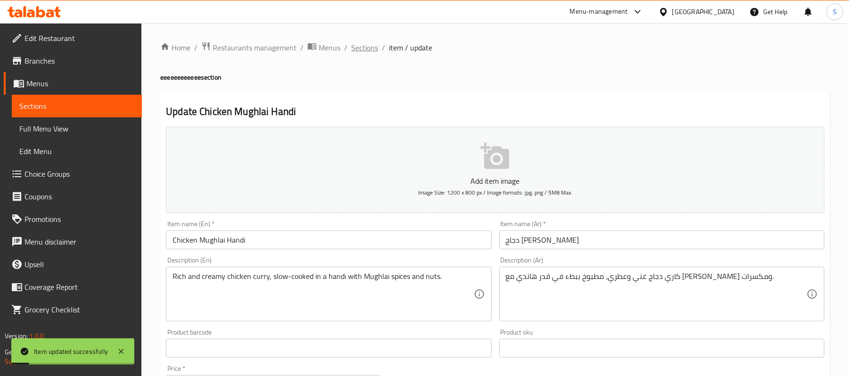
scroll to position [0, 0]
click at [357, 46] on span "Sections" at bounding box center [364, 47] width 27 height 11
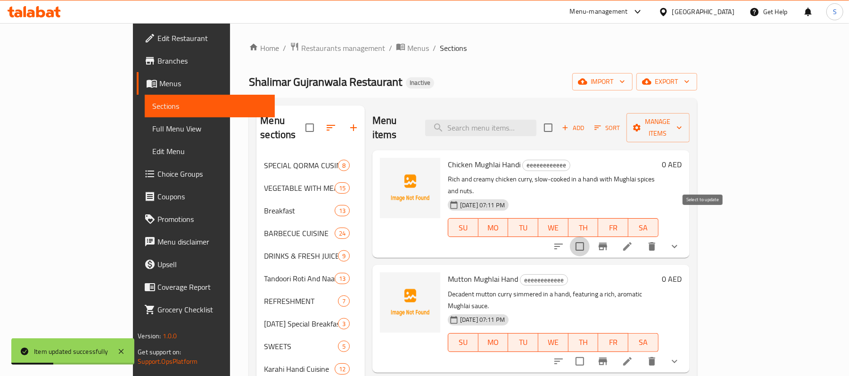
click at [590, 237] on input "checkbox" at bounding box center [580, 247] width 20 height 20
click at [682, 122] on span "Manage items" at bounding box center [658, 128] width 48 height 24
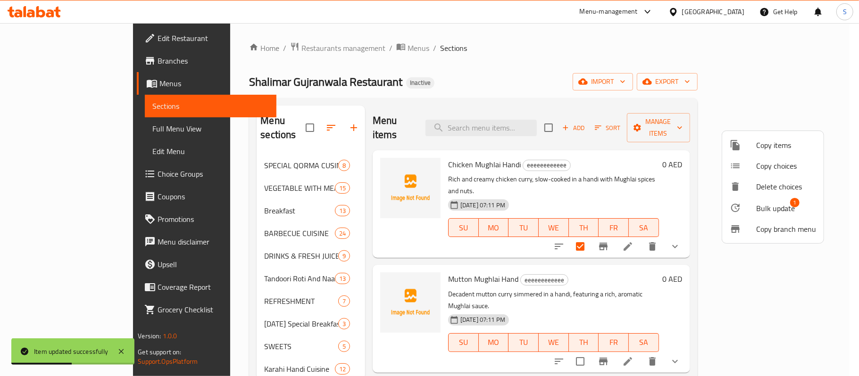
click at [763, 208] on span "Bulk update" at bounding box center [775, 208] width 39 height 11
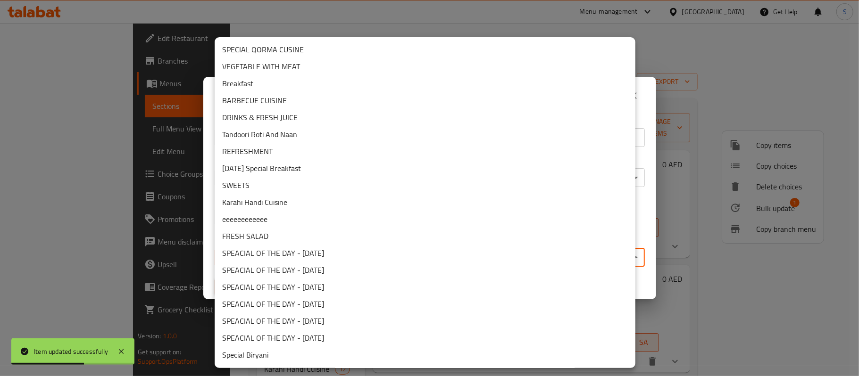
click at [417, 261] on body "Item updated successfully ​ Menu-management [GEOGRAPHIC_DATA] Get Help S Edit R…" at bounding box center [429, 199] width 859 height 353
click at [271, 206] on li "Karahi Handi Cuisine" at bounding box center [425, 202] width 421 height 17
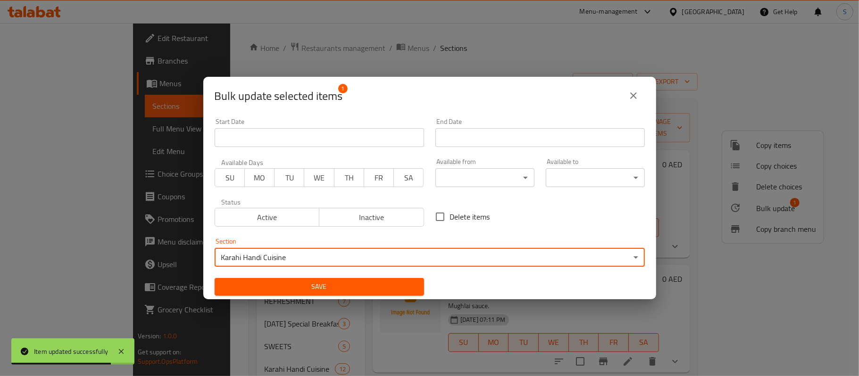
click at [285, 285] on span "Save" at bounding box center [319, 287] width 194 height 12
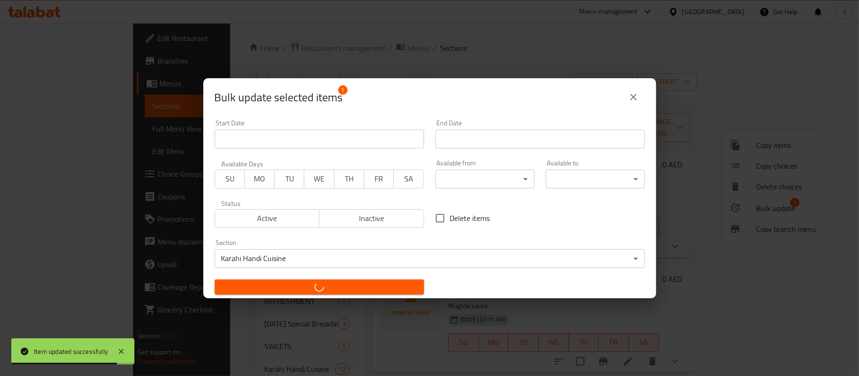
checkbox input "false"
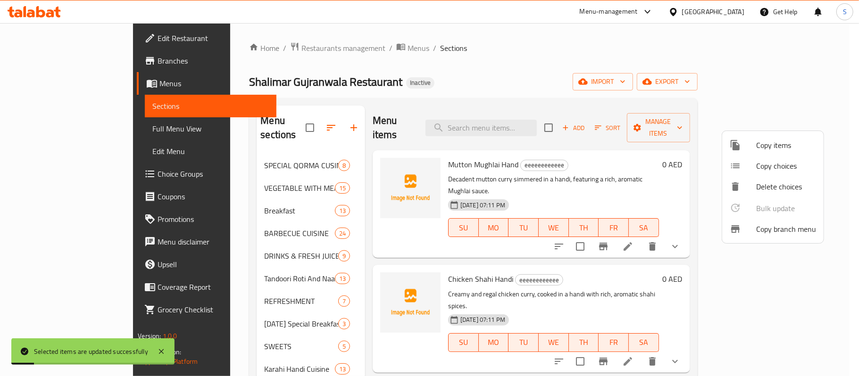
click at [440, 62] on div at bounding box center [429, 188] width 859 height 376
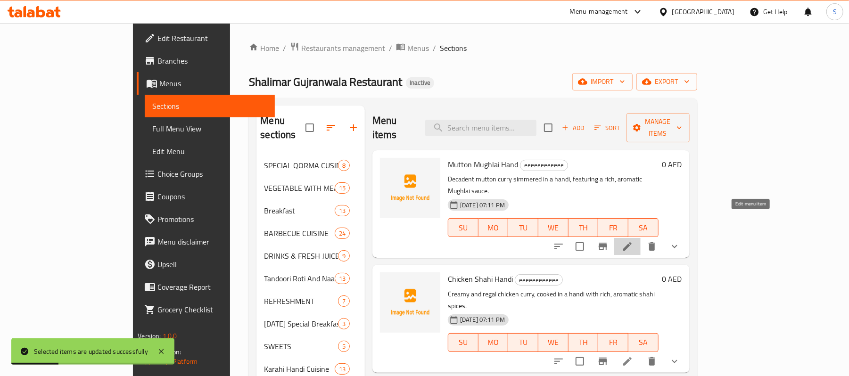
click at [633, 241] on icon at bounding box center [627, 246] width 11 height 11
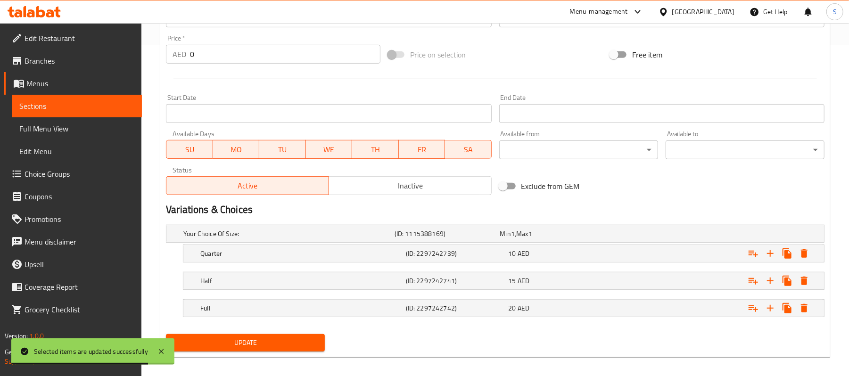
scroll to position [340, 0]
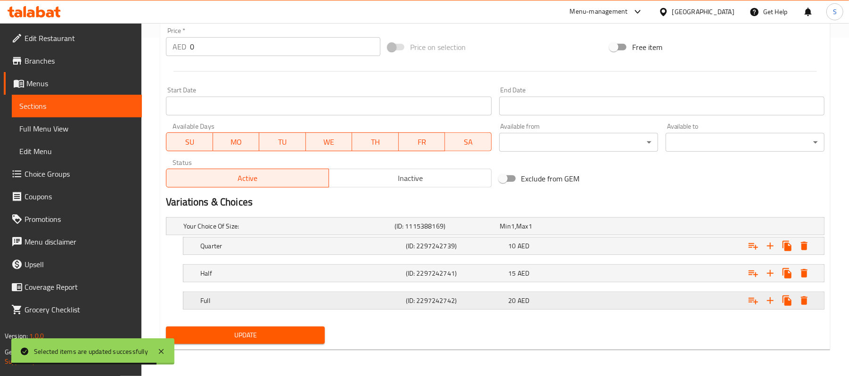
click at [645, 301] on div "Expand" at bounding box center [712, 300] width 206 height 21
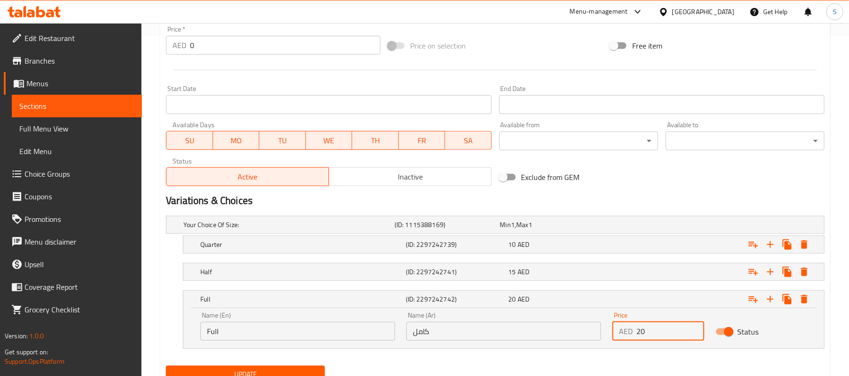
drag, startPoint x: 641, startPoint y: 334, endPoint x: 636, endPoint y: 336, distance: 5.5
click at [636, 336] on input "20" at bounding box center [669, 331] width 67 height 19
type input "80"
click at [638, 272] on div "Expand" at bounding box center [712, 272] width 206 height 21
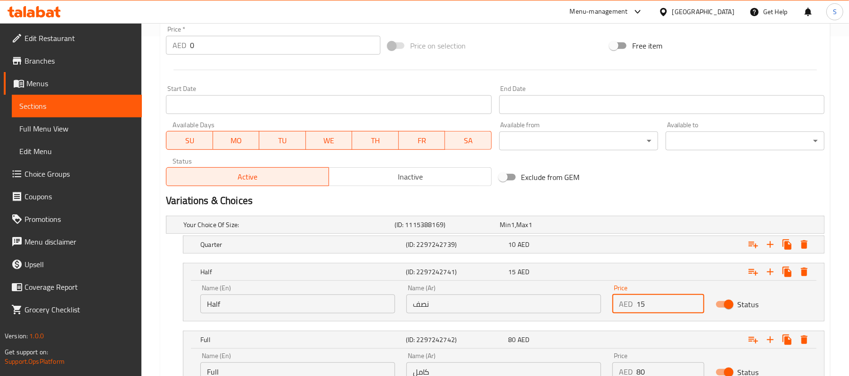
click at [637, 306] on input "15" at bounding box center [669, 304] width 67 height 19
type input "45"
click at [640, 248] on div "Expand" at bounding box center [712, 244] width 206 height 21
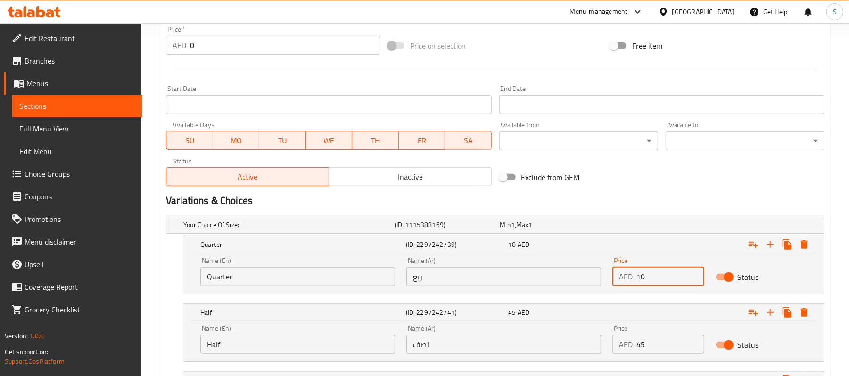
click at [640, 274] on input "10" at bounding box center [669, 276] width 67 height 19
type input "30"
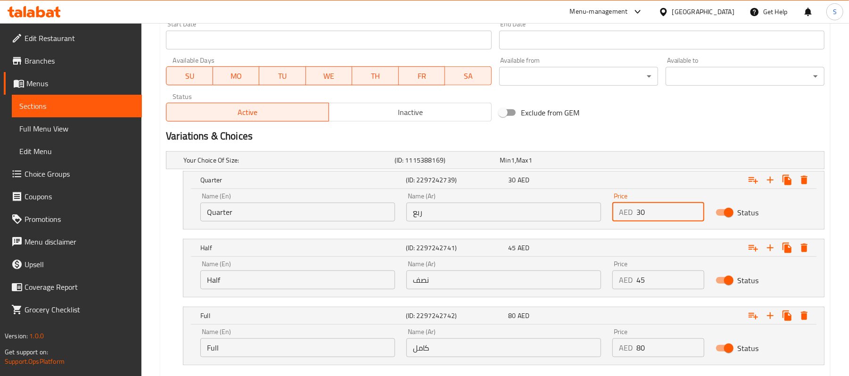
scroll to position [461, 0]
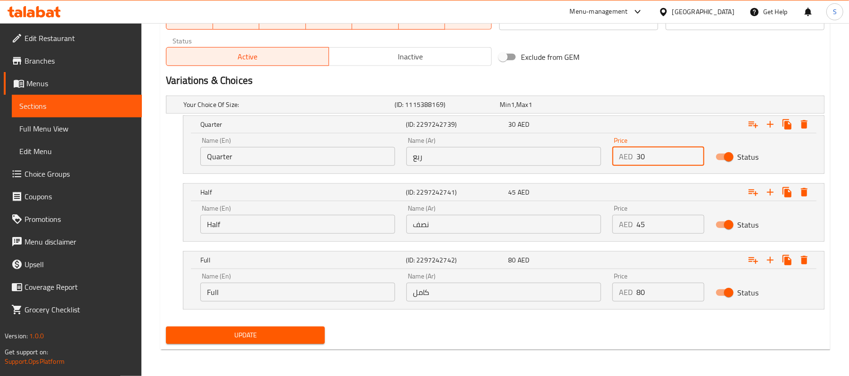
click at [312, 339] on span "Update" at bounding box center [245, 336] width 144 height 12
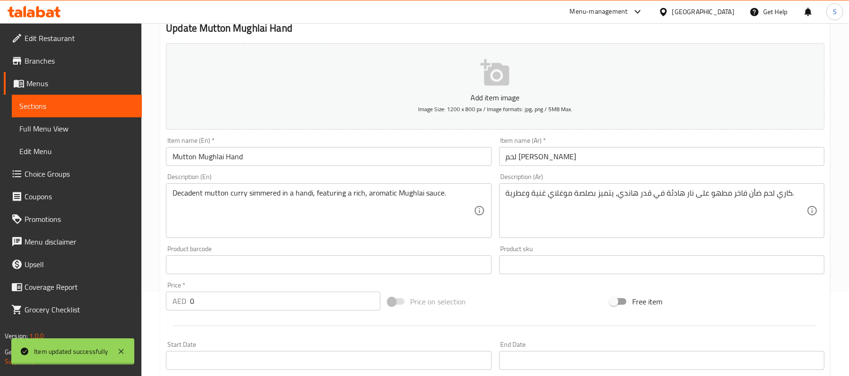
scroll to position [0, 0]
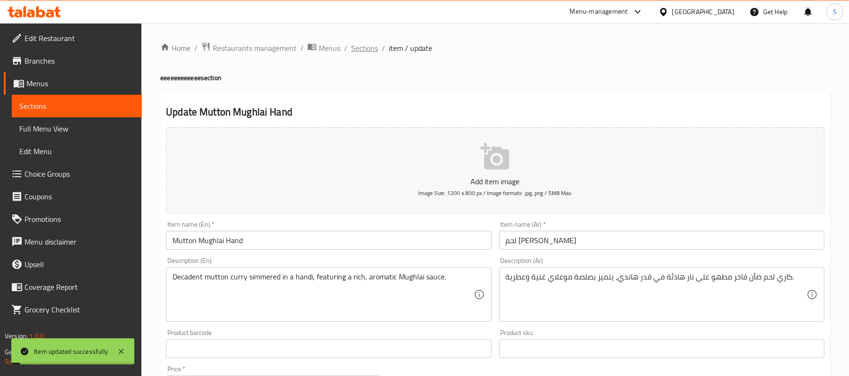
click at [366, 51] on span "Sections" at bounding box center [364, 47] width 27 height 11
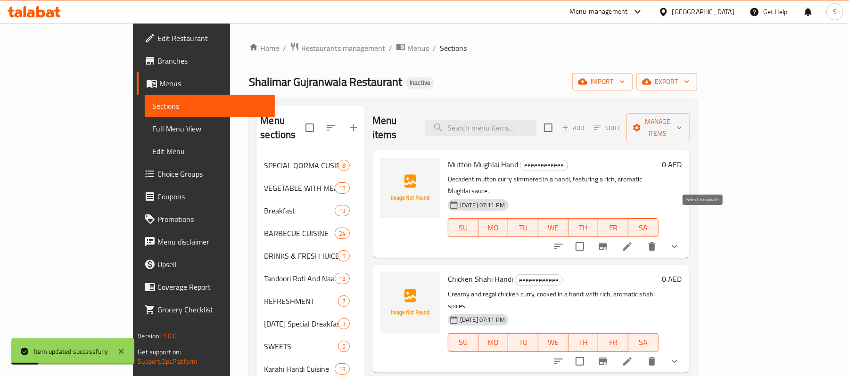
click at [590, 237] on input "checkbox" at bounding box center [580, 247] width 20 height 20
click at [682, 120] on span "Manage items" at bounding box center [658, 128] width 48 height 24
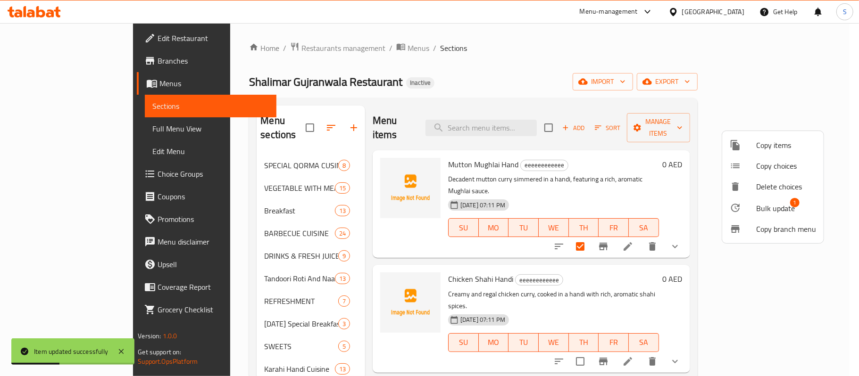
click at [768, 206] on span "Bulk update" at bounding box center [775, 208] width 39 height 11
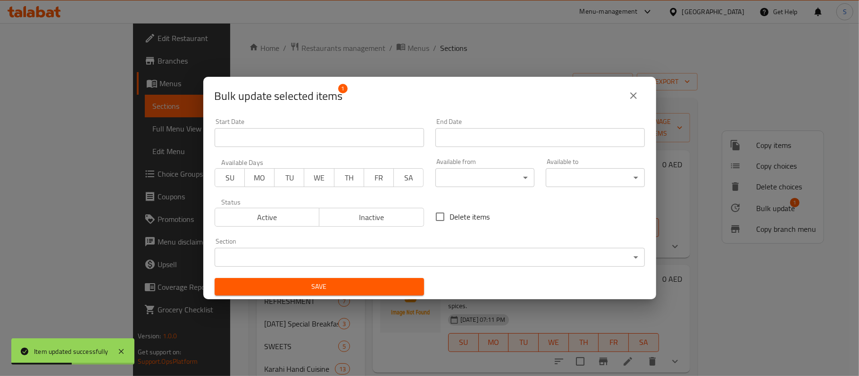
click at [413, 260] on body "Item updated successfully ​ Menu-management [GEOGRAPHIC_DATA] Get Help S Edit R…" at bounding box center [429, 199] width 859 height 353
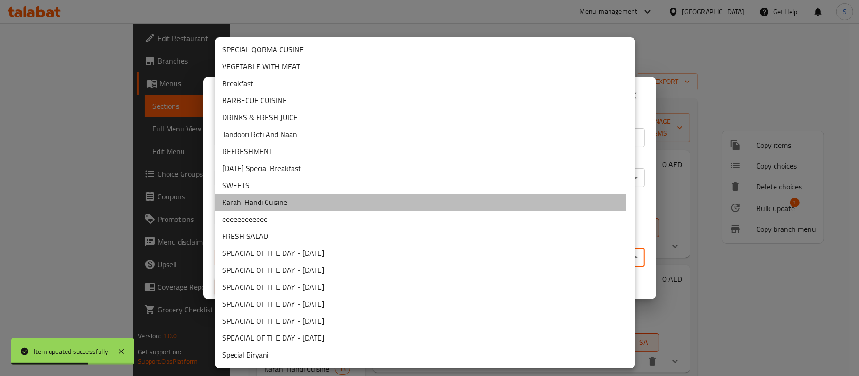
click at [269, 202] on li "Karahi Handi Cuisine" at bounding box center [425, 202] width 421 height 17
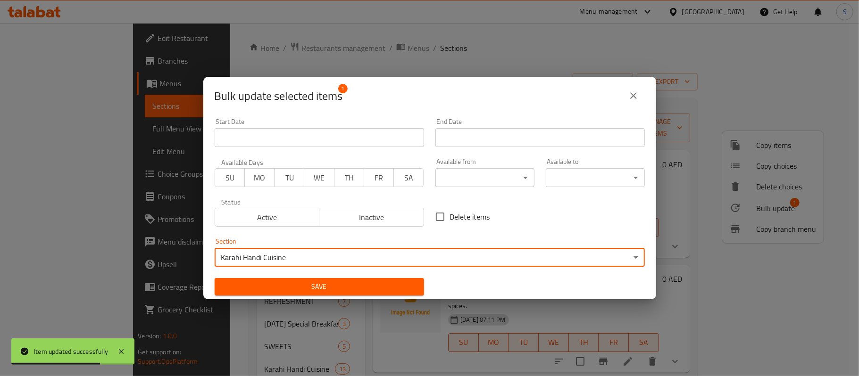
click at [298, 283] on span "Save" at bounding box center [319, 287] width 194 height 12
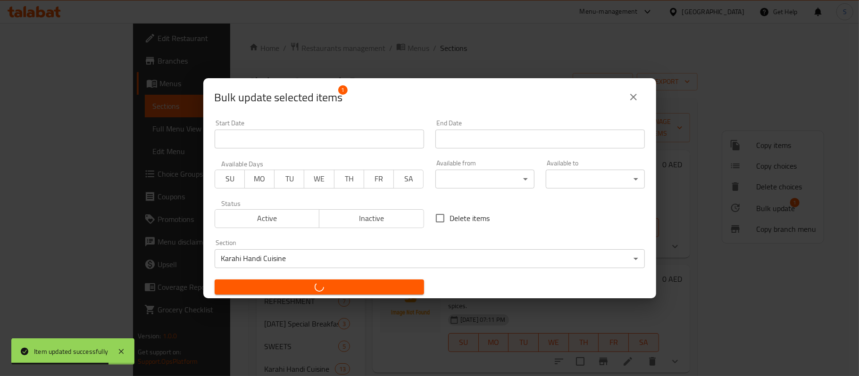
checkbox input "false"
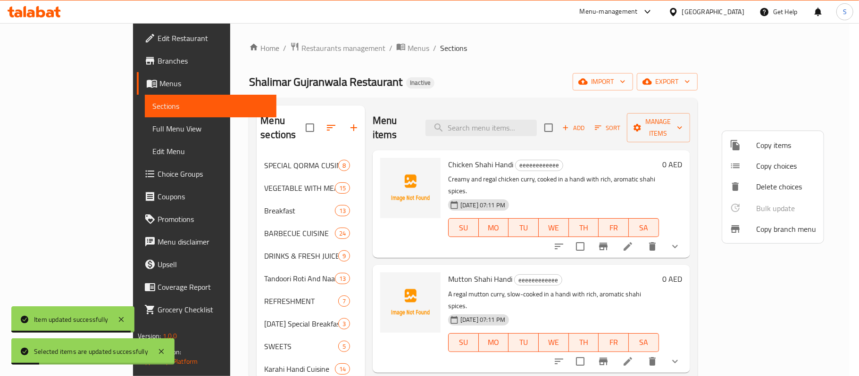
click at [466, 62] on div at bounding box center [429, 188] width 859 height 376
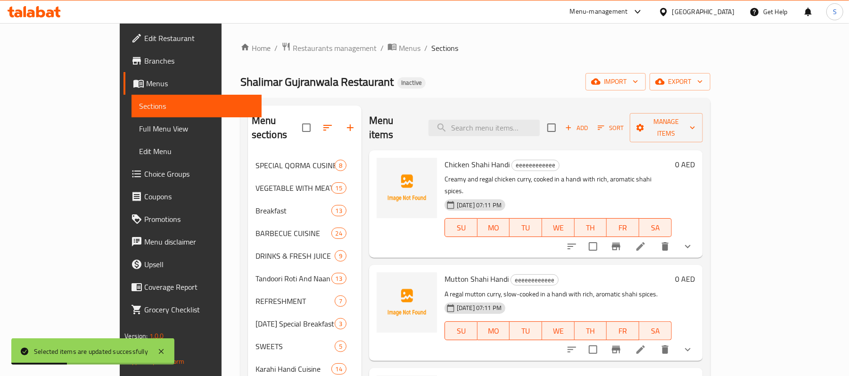
scroll to position [189, 0]
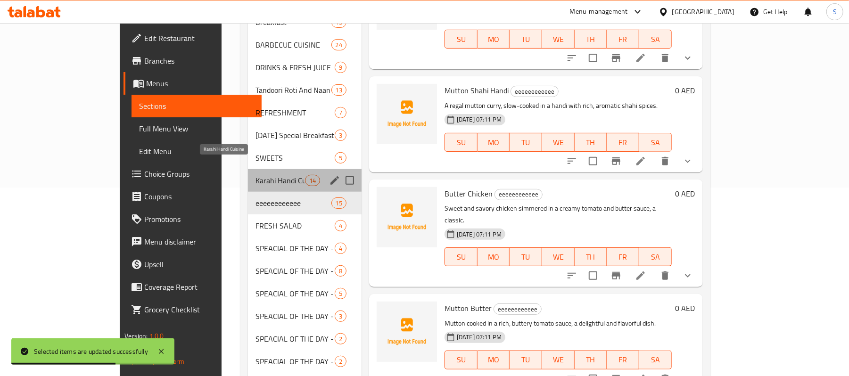
click at [256, 175] on span "Karahi Handi Cuisine" at bounding box center [281, 180] width 50 height 11
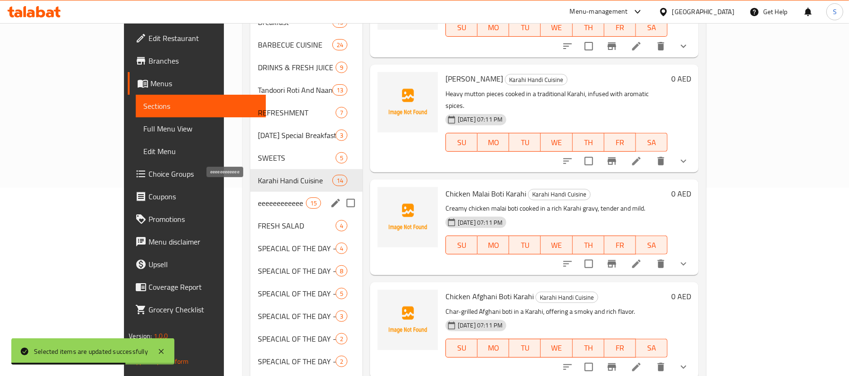
click at [258, 198] on span "eeeeeeeeeeee" at bounding box center [282, 203] width 48 height 11
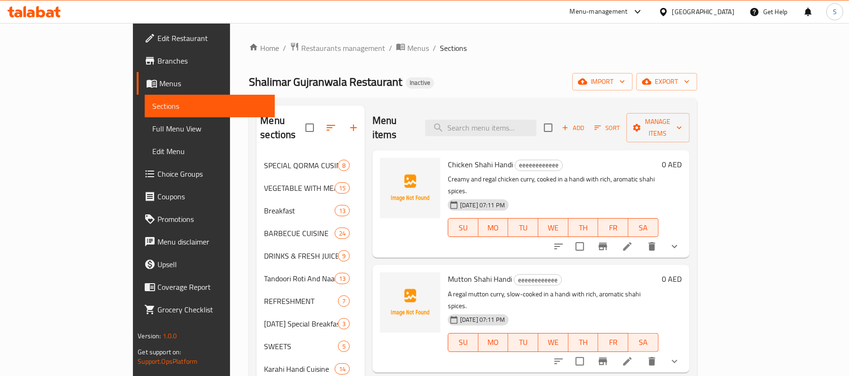
click at [472, 45] on ol "Home / Restaurants management / Menus / Sections" at bounding box center [473, 48] width 448 height 12
click at [633, 241] on icon at bounding box center [627, 246] width 11 height 11
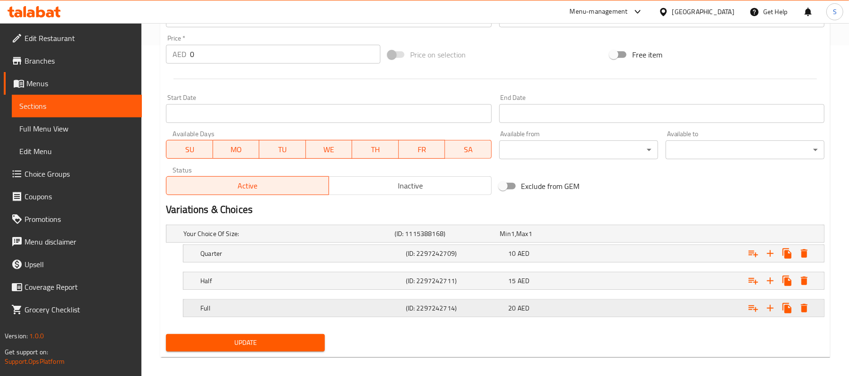
scroll to position [340, 0]
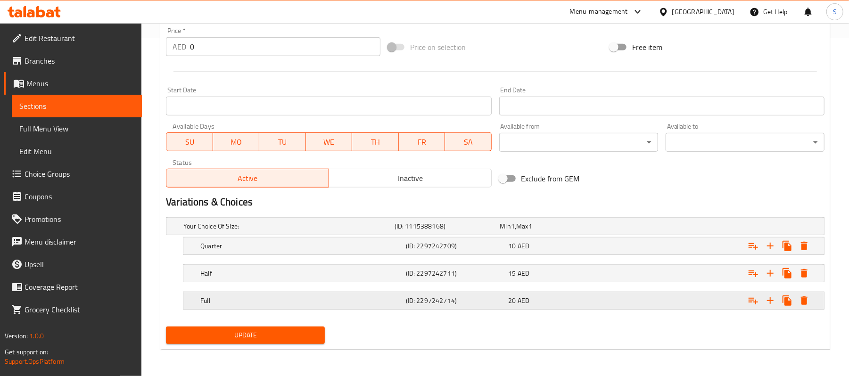
click at [673, 295] on div "Expand" at bounding box center [712, 300] width 206 height 21
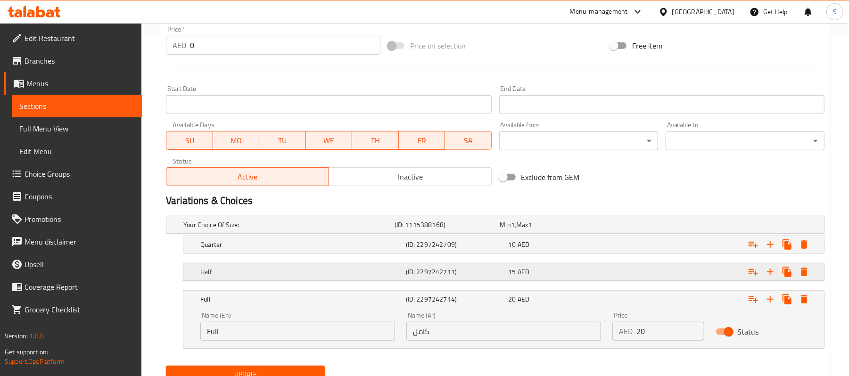
click at [677, 274] on div "Expand" at bounding box center [712, 272] width 206 height 21
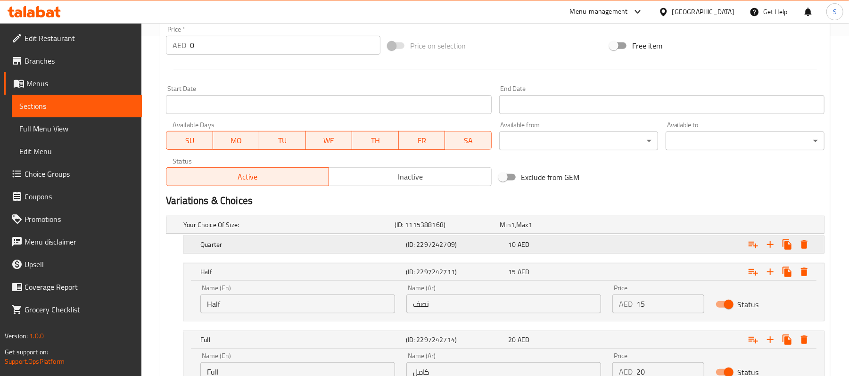
click at [672, 247] on div "Expand" at bounding box center [712, 244] width 206 height 21
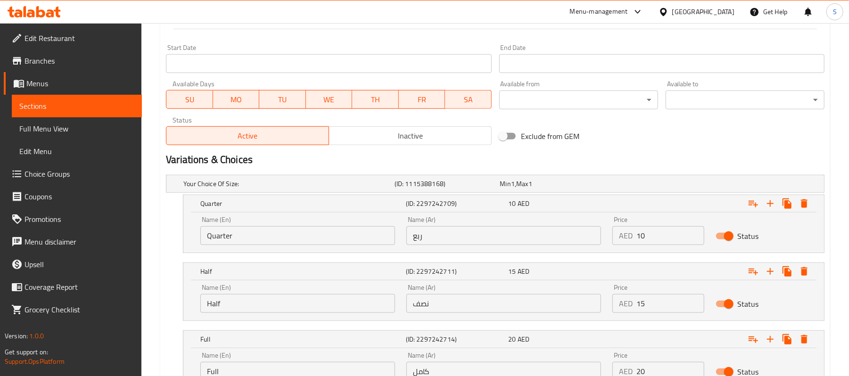
scroll to position [403, 0]
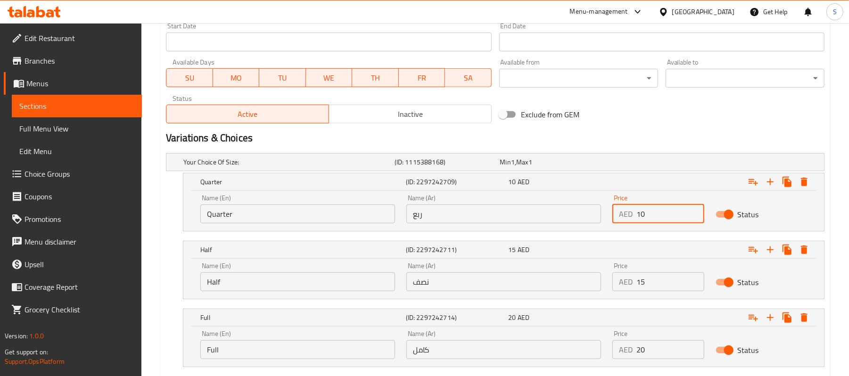
click at [640, 216] on input "10" at bounding box center [669, 214] width 67 height 19
type input "25"
click at [640, 284] on input "15" at bounding box center [669, 281] width 67 height 19
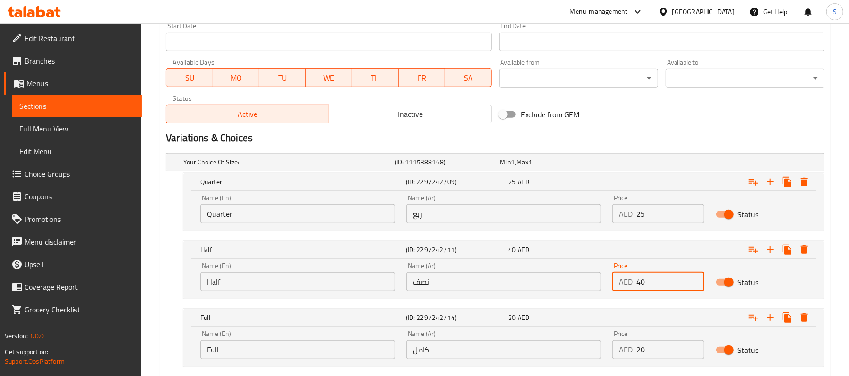
type input "40"
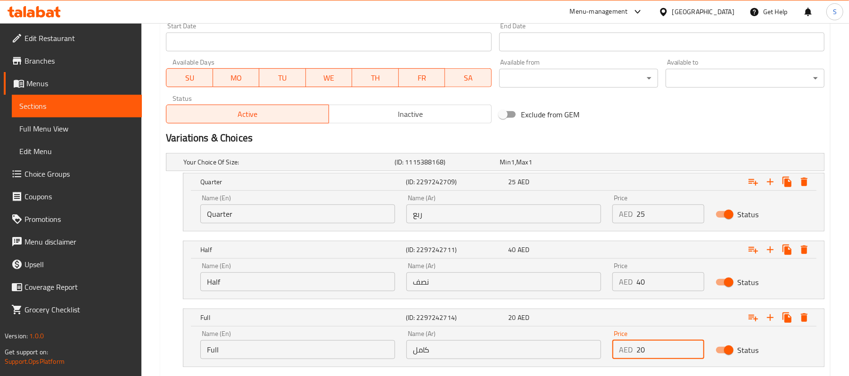
click at [638, 356] on input "20" at bounding box center [669, 349] width 67 height 19
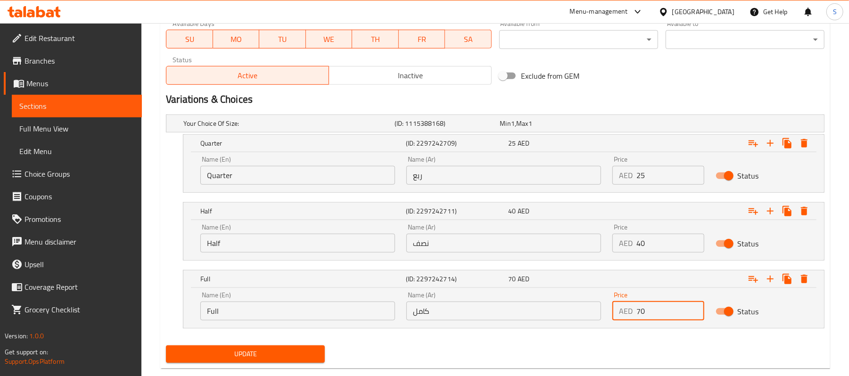
scroll to position [461, 0]
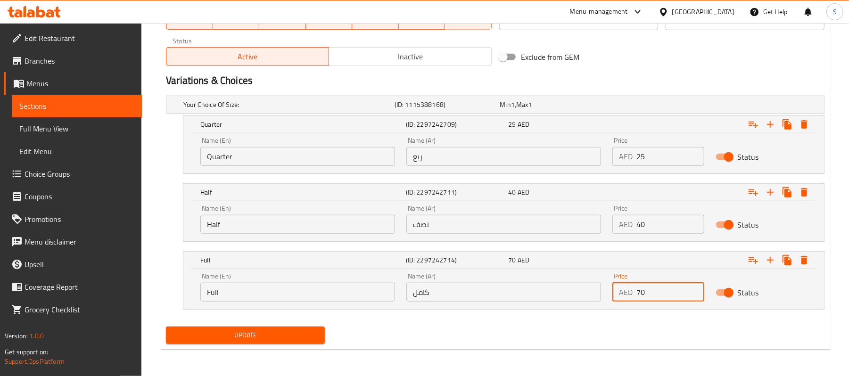
type input "70"
click at [307, 338] on span "Update" at bounding box center [245, 336] width 144 height 12
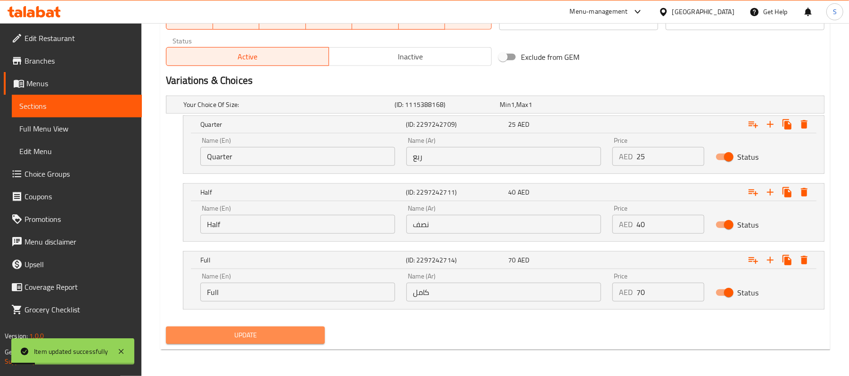
click at [290, 330] on span "Update" at bounding box center [245, 336] width 144 height 12
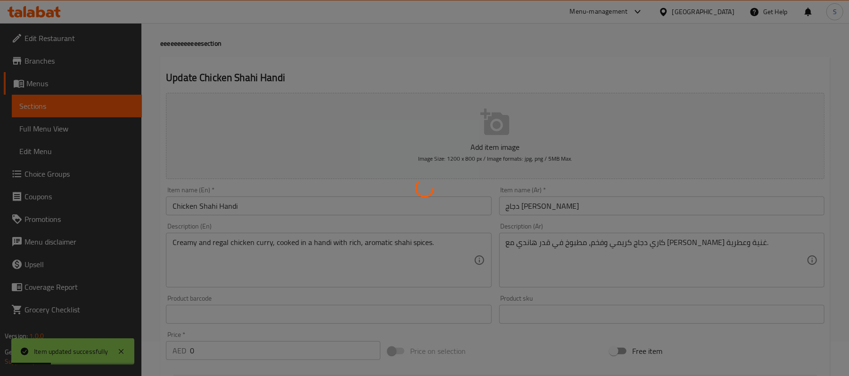
scroll to position [0, 0]
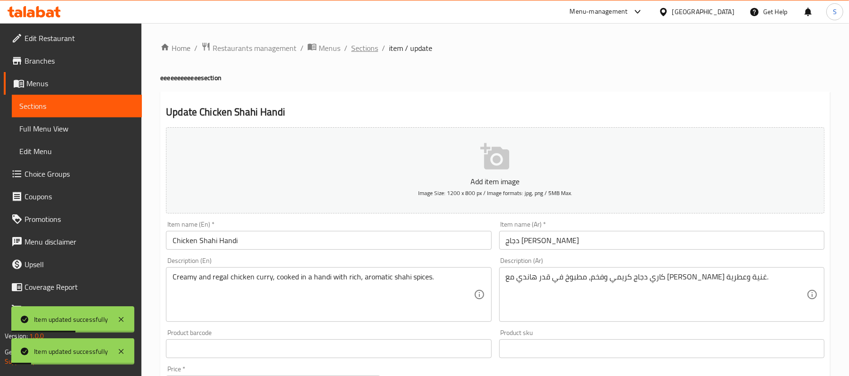
click at [357, 53] on span "Sections" at bounding box center [364, 47] width 27 height 11
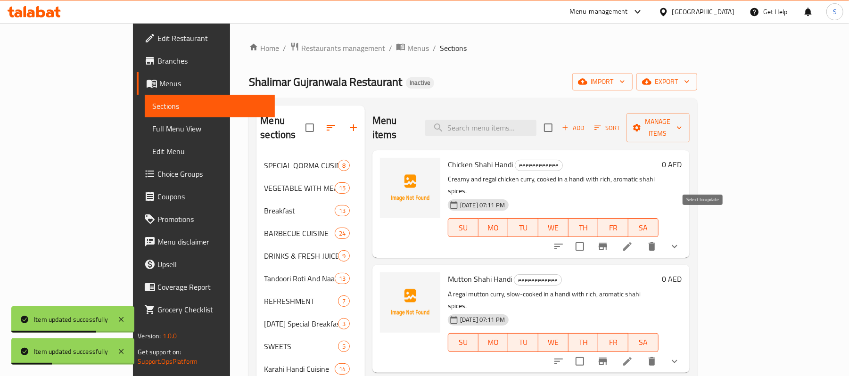
click at [590, 237] on input "checkbox" at bounding box center [580, 247] width 20 height 20
click at [682, 127] on span "Manage items" at bounding box center [658, 128] width 48 height 24
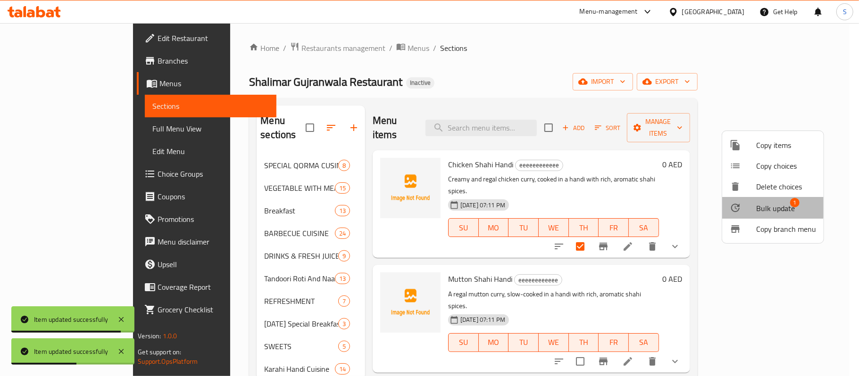
click at [757, 203] on span "Bulk update" at bounding box center [775, 208] width 39 height 11
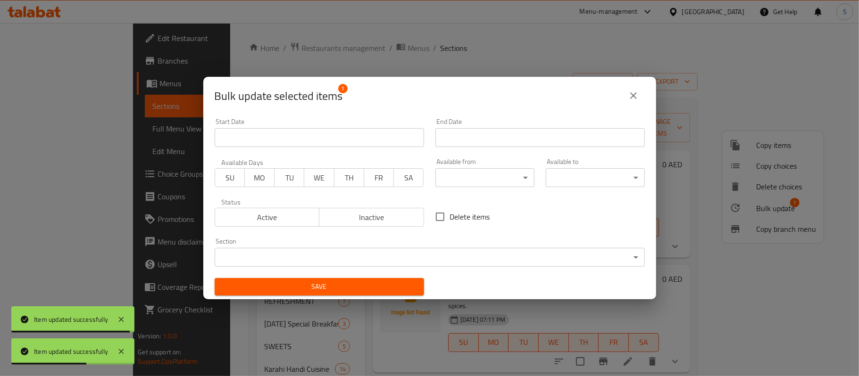
click at [378, 253] on body "Item updated successfully Item updated successfully ​ Menu-management [GEOGRAPH…" at bounding box center [429, 199] width 859 height 353
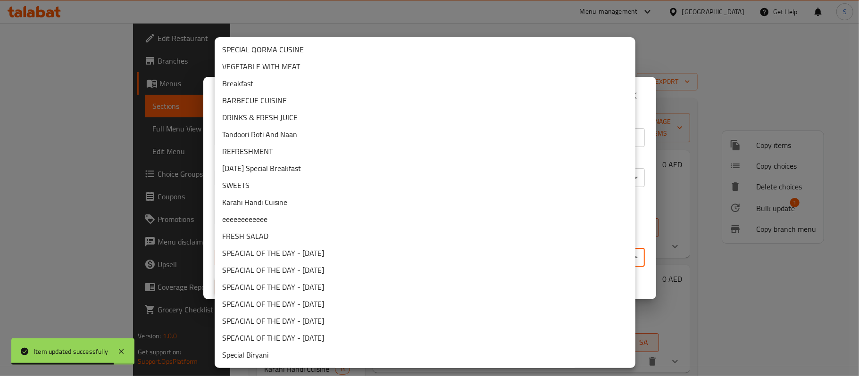
click at [277, 207] on li "Karahi Handi Cuisine" at bounding box center [425, 202] width 421 height 17
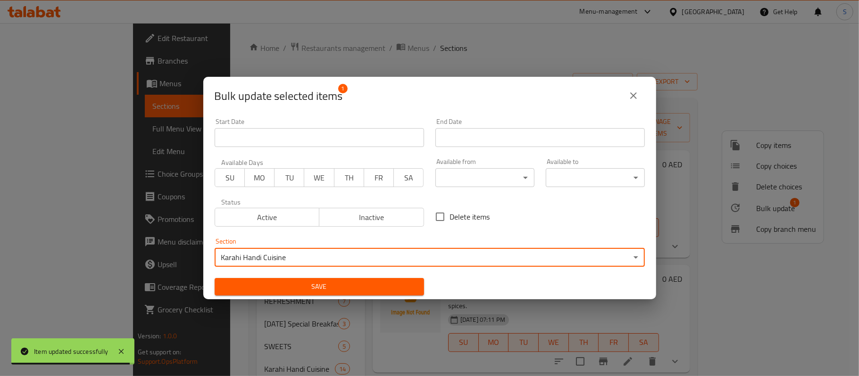
click at [270, 289] on span "Save" at bounding box center [319, 287] width 194 height 12
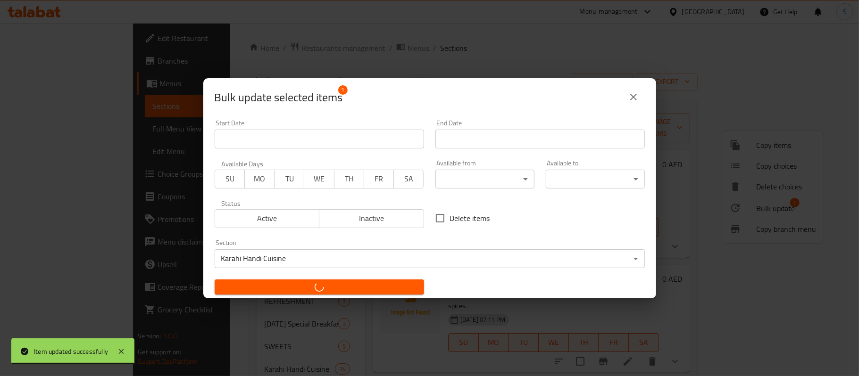
checkbox input "false"
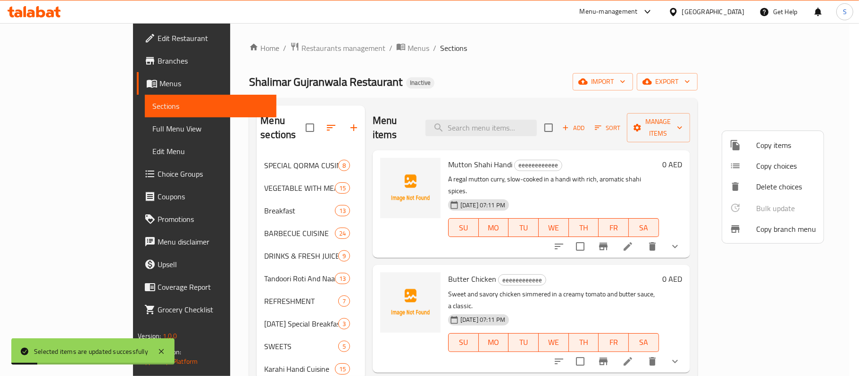
click at [547, 88] on div at bounding box center [429, 188] width 859 height 376
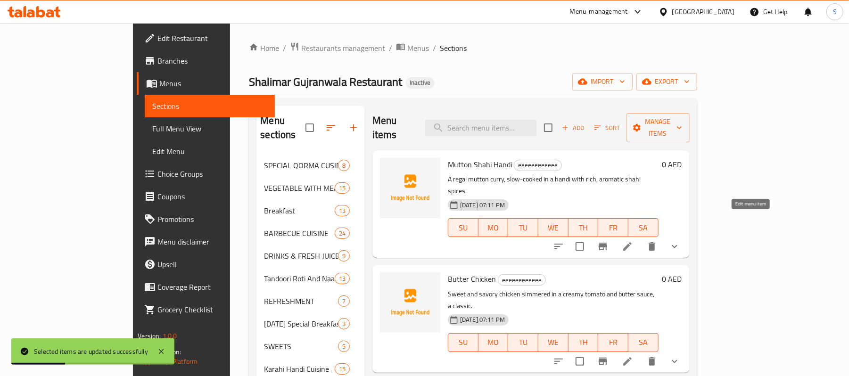
click at [632, 242] on icon at bounding box center [627, 246] width 8 height 8
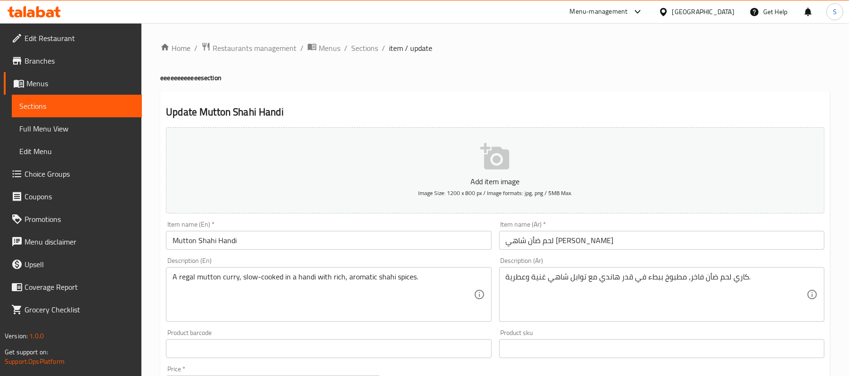
click at [528, 65] on div "Home / Restaurants management / Menus / Sections / item / update eeeeeeeeeeee s…" at bounding box center [495, 369] width 670 height 654
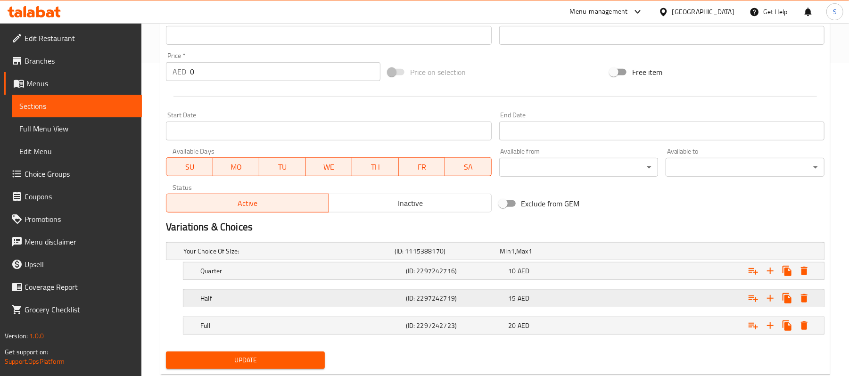
scroll to position [314, 0]
click at [631, 317] on div "Expand" at bounding box center [712, 325] width 206 height 21
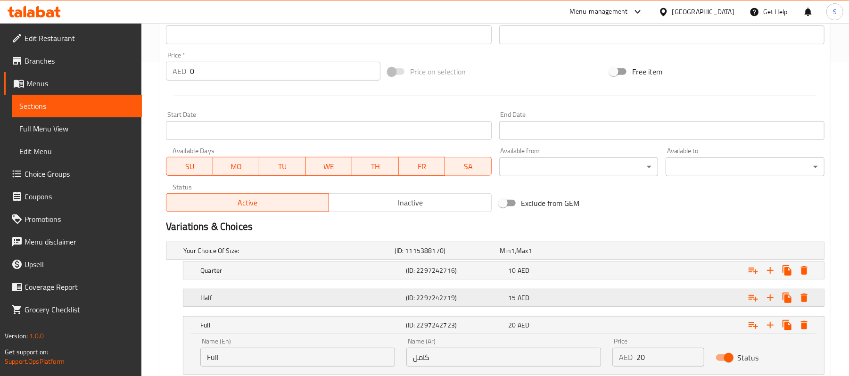
click at [634, 301] on div "Expand" at bounding box center [712, 298] width 206 height 21
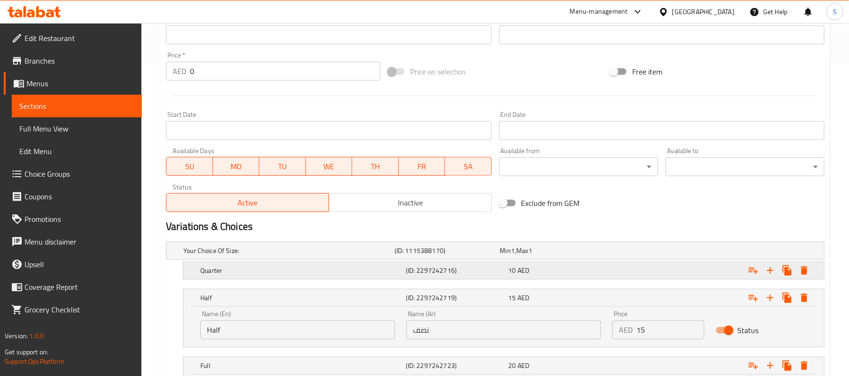
click at [620, 263] on div "Expand" at bounding box center [712, 270] width 206 height 21
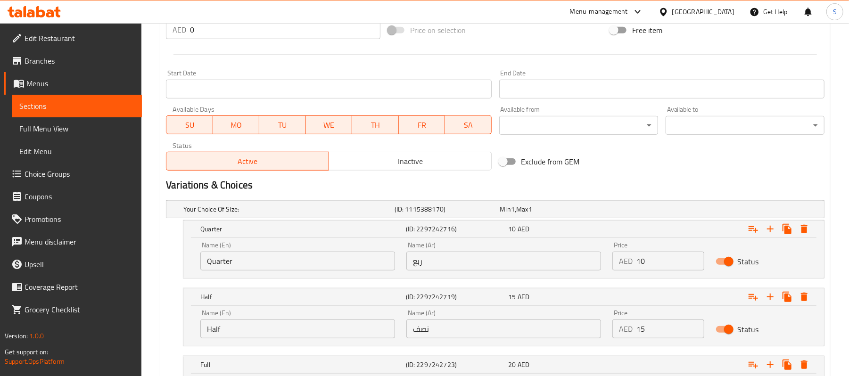
scroll to position [377, 0]
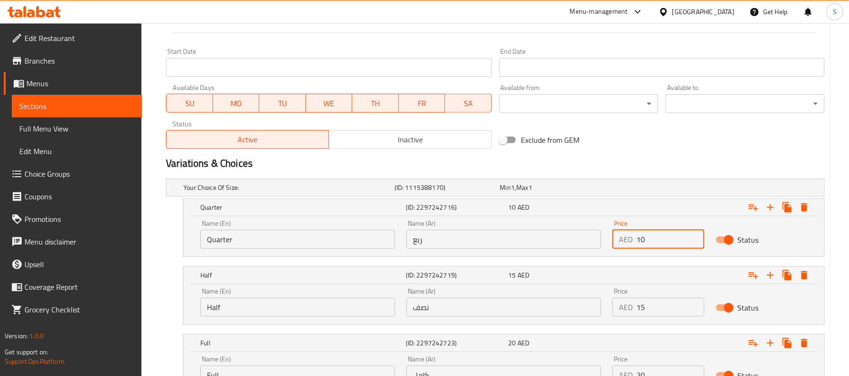
click at [636, 242] on input "10" at bounding box center [669, 239] width 67 height 19
type input "30"
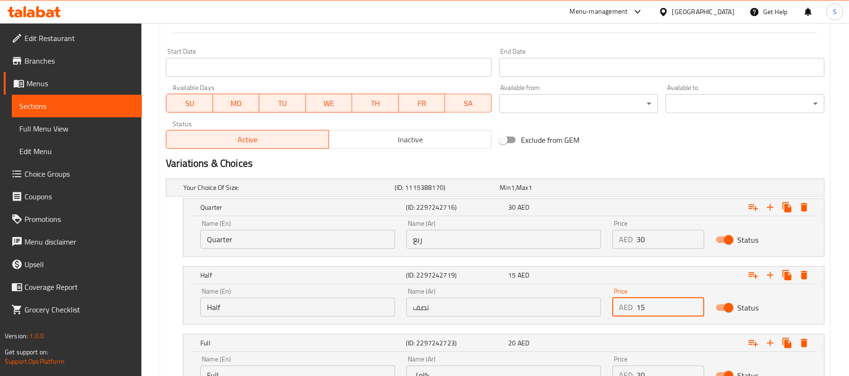
click at [638, 308] on input "15" at bounding box center [669, 307] width 67 height 19
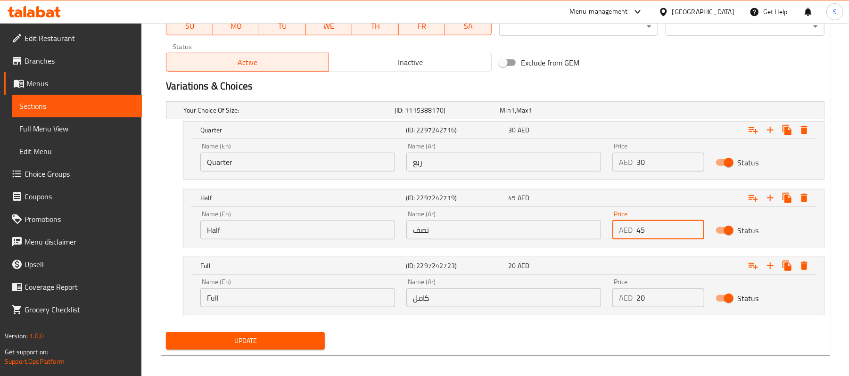
scroll to position [461, 0]
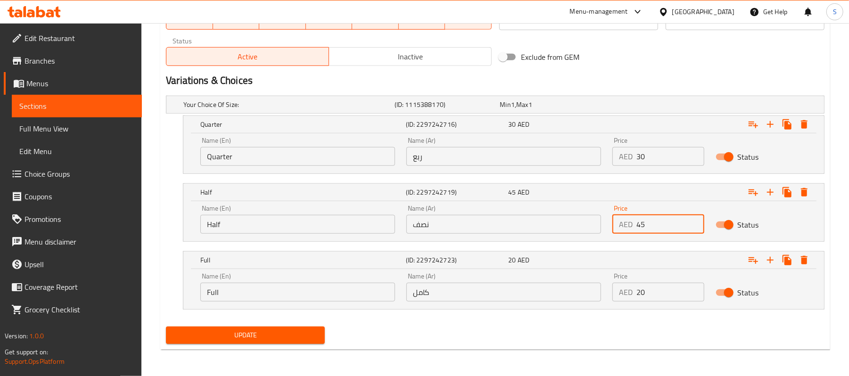
type input "45"
click at [636, 293] on input "20" at bounding box center [669, 292] width 67 height 19
type input "80"
click at [303, 331] on span "Update" at bounding box center [245, 336] width 144 height 12
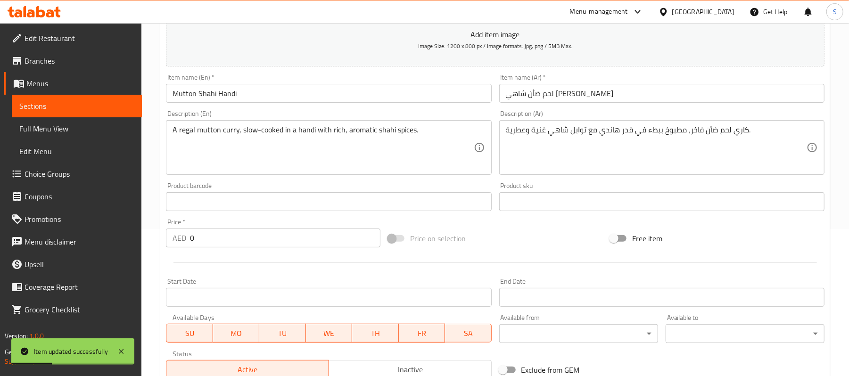
scroll to position [0, 0]
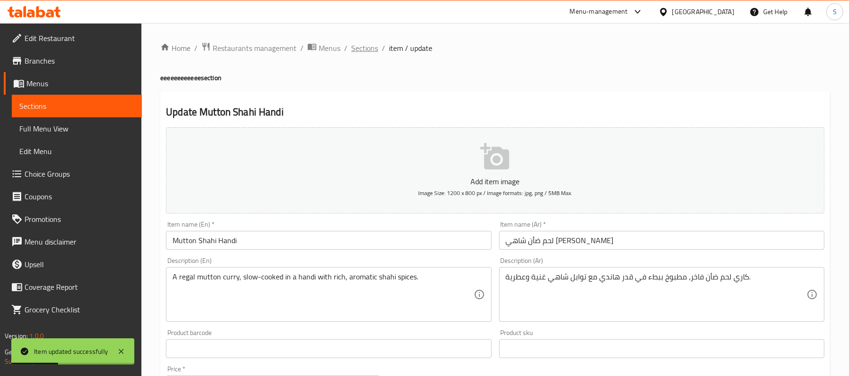
click at [363, 51] on span "Sections" at bounding box center [364, 47] width 27 height 11
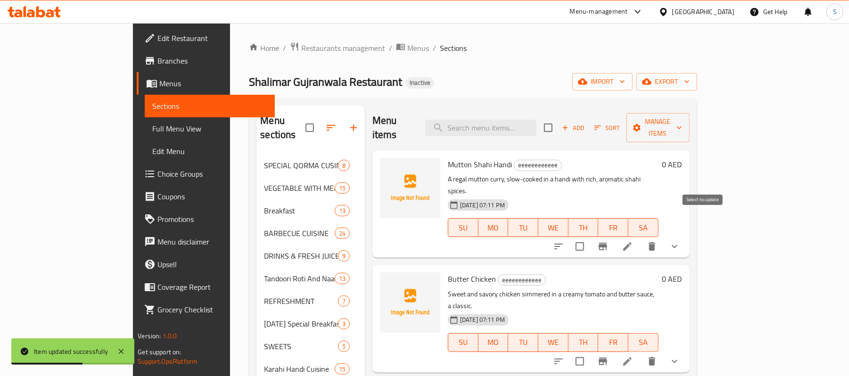
click at [590, 237] on input "checkbox" at bounding box center [580, 247] width 20 height 20
click at [642, 123] on icon "button" at bounding box center [636, 127] width 9 height 9
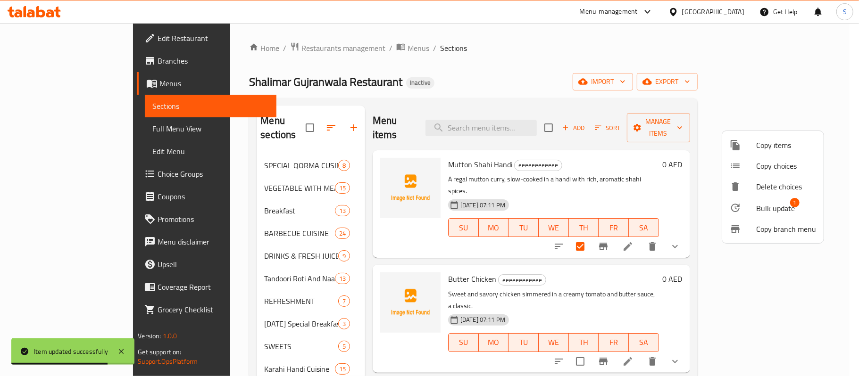
click at [756, 204] on span "Bulk update" at bounding box center [775, 208] width 39 height 11
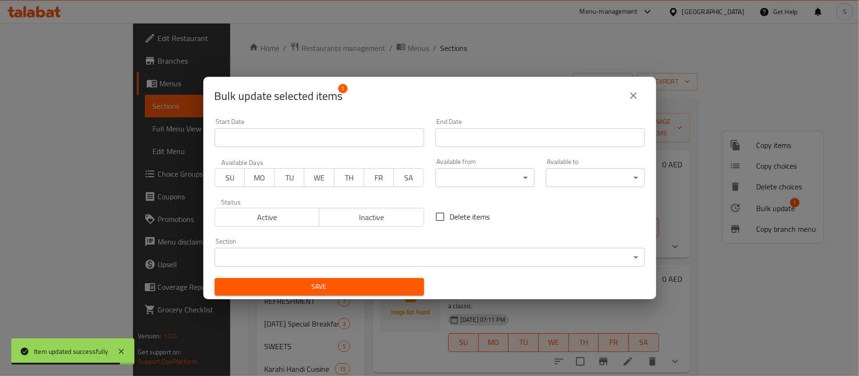
click at [386, 248] on body "Item updated successfully ​ Menu-management [GEOGRAPHIC_DATA] Get Help S Edit R…" at bounding box center [429, 199] width 859 height 353
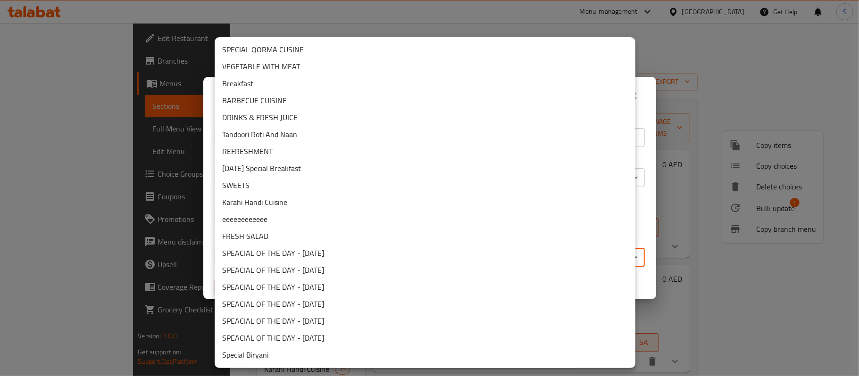
click at [295, 197] on li "Karahi Handi Cuisine" at bounding box center [425, 202] width 421 height 17
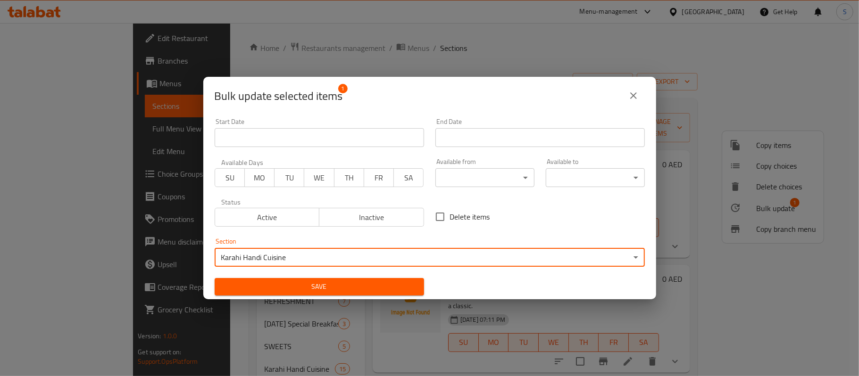
click at [336, 284] on span "Save" at bounding box center [319, 287] width 194 height 12
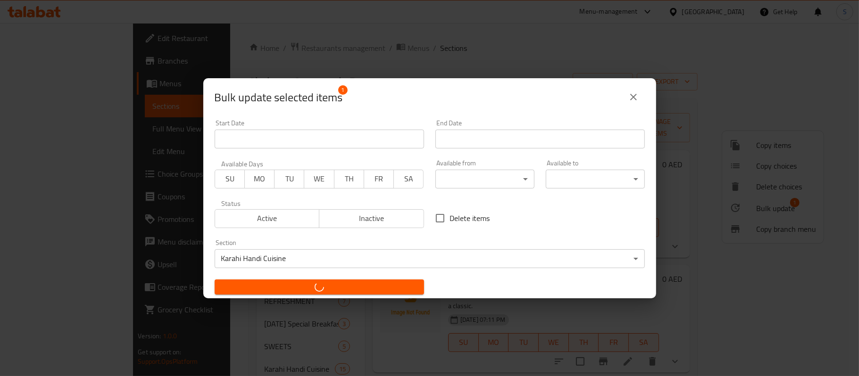
checkbox input "false"
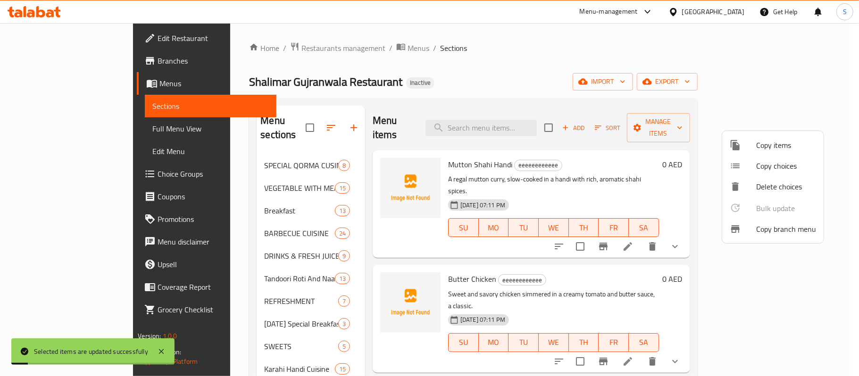
click at [440, 69] on div at bounding box center [429, 188] width 859 height 376
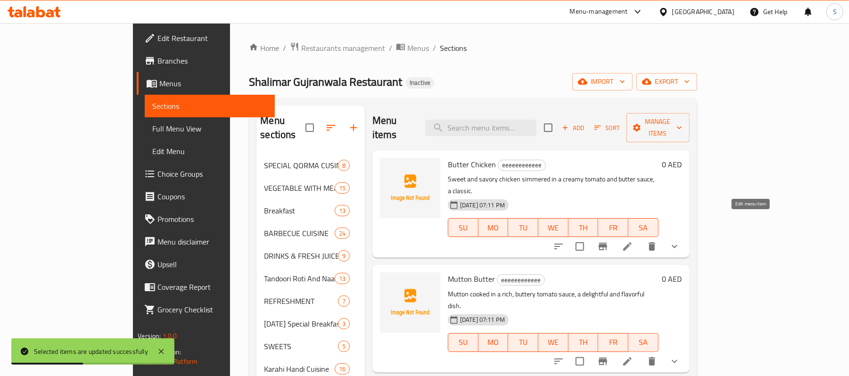
click at [633, 241] on icon at bounding box center [627, 246] width 11 height 11
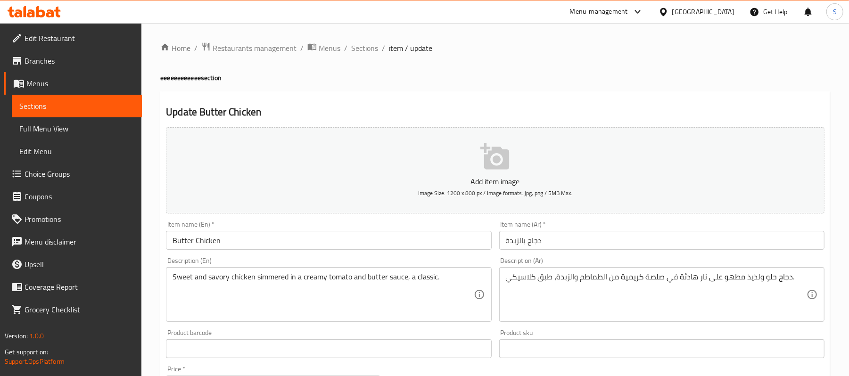
drag, startPoint x: 543, startPoint y: 56, endPoint x: 551, endPoint y: 77, distance: 23.0
click at [543, 56] on div "Home / Restaurants management / Menus / Sections / item / update eeeeeeeeeeee s…" at bounding box center [495, 369] width 670 height 654
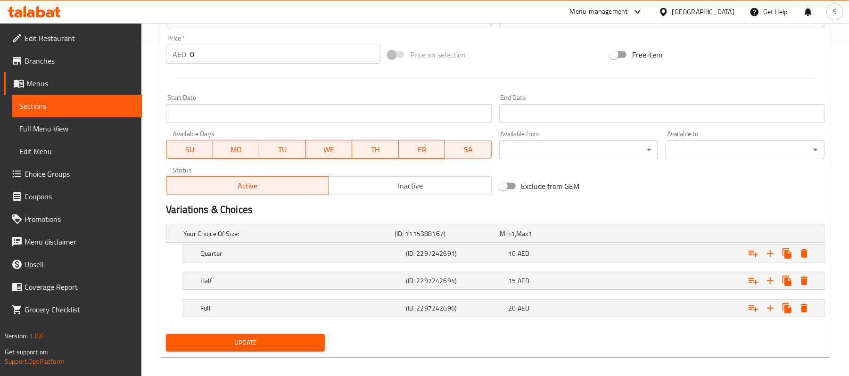
scroll to position [340, 0]
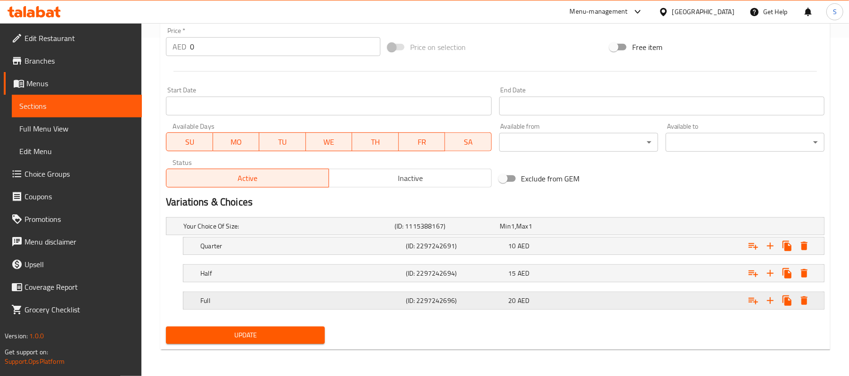
click at [661, 305] on div "Expand" at bounding box center [712, 300] width 206 height 21
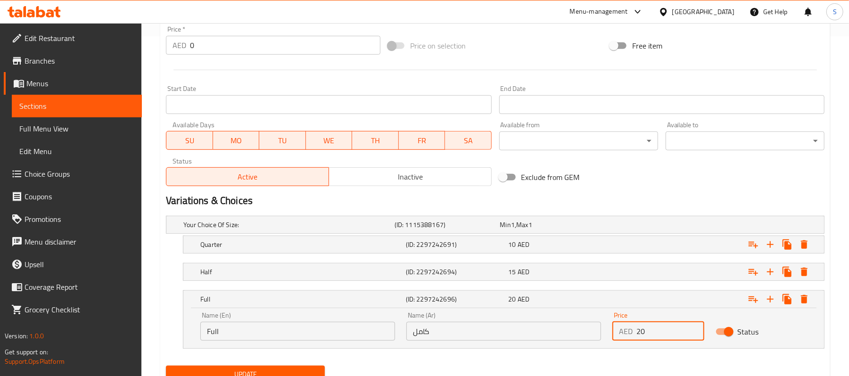
click at [636, 334] on input "20" at bounding box center [669, 331] width 67 height 19
type input "70"
click at [643, 277] on div "Expand" at bounding box center [712, 272] width 206 height 21
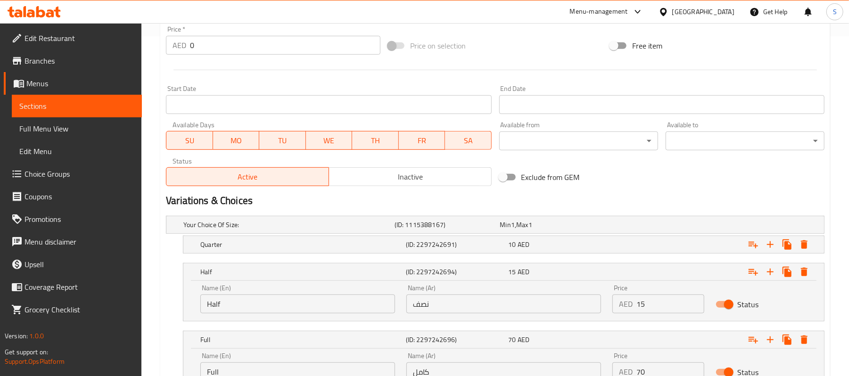
click at [640, 304] on input "15" at bounding box center [669, 304] width 67 height 19
type input "40"
click at [653, 248] on div "Expand" at bounding box center [712, 244] width 206 height 21
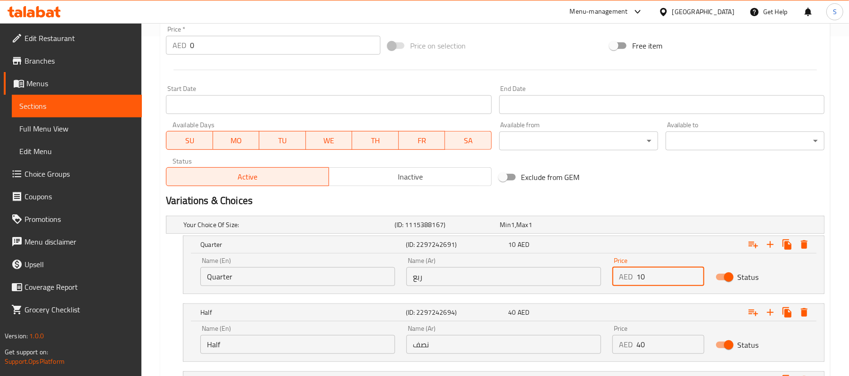
drag, startPoint x: 648, startPoint y: 281, endPoint x: 636, endPoint y: 283, distance: 12.5
click at [636, 283] on div "AED 10 Price" at bounding box center [657, 276] width 91 height 19
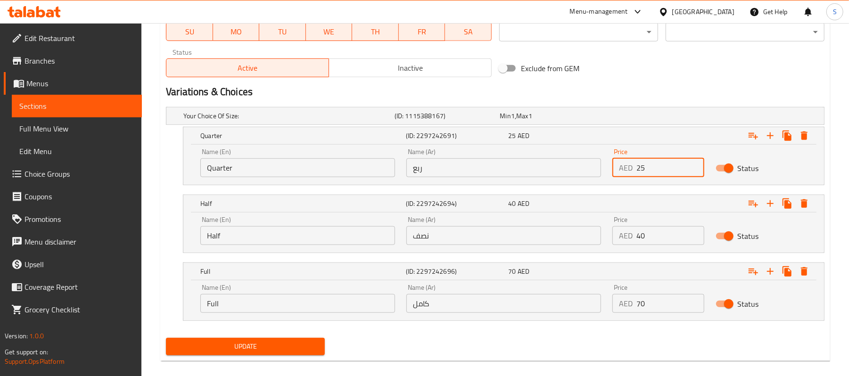
scroll to position [461, 0]
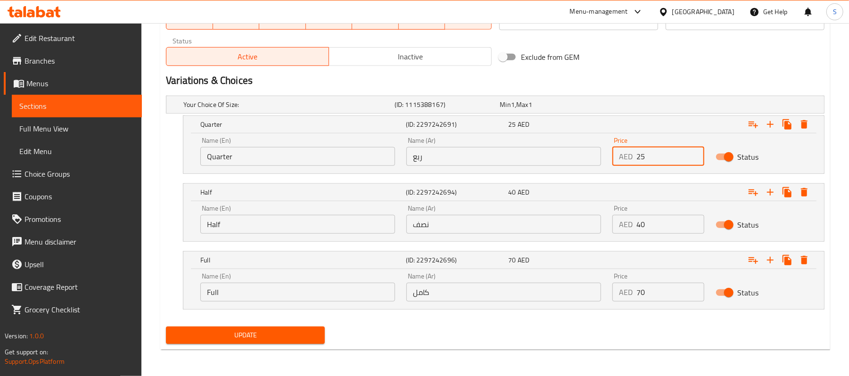
type input "25"
click at [289, 334] on span "Update" at bounding box center [245, 336] width 144 height 12
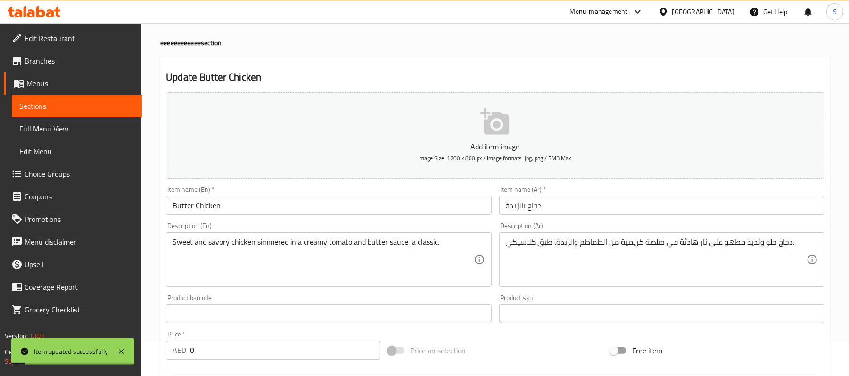
scroll to position [0, 0]
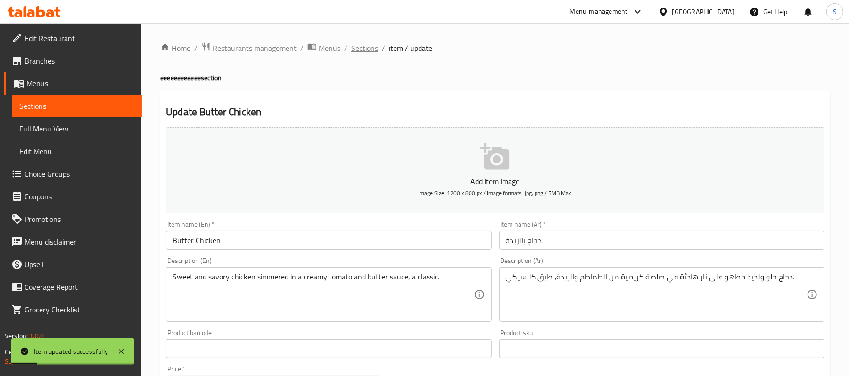
click at [360, 51] on span "Sections" at bounding box center [364, 47] width 27 height 11
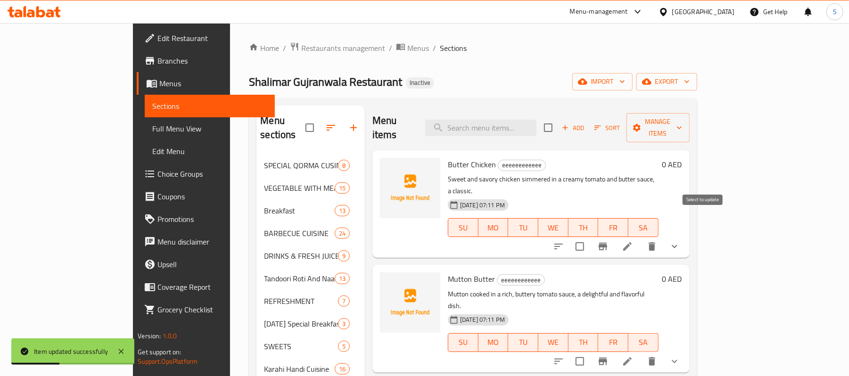
click at [590, 237] on input "checkbox" at bounding box center [580, 247] width 20 height 20
click at [682, 124] on span "Manage items" at bounding box center [658, 128] width 48 height 24
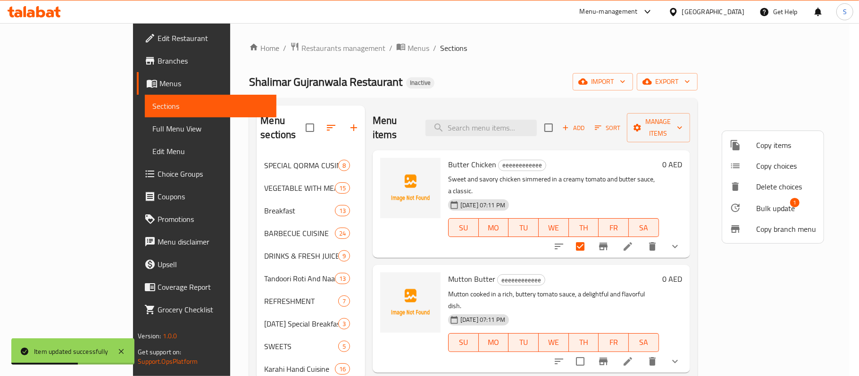
click at [767, 209] on span "Bulk update" at bounding box center [775, 208] width 39 height 11
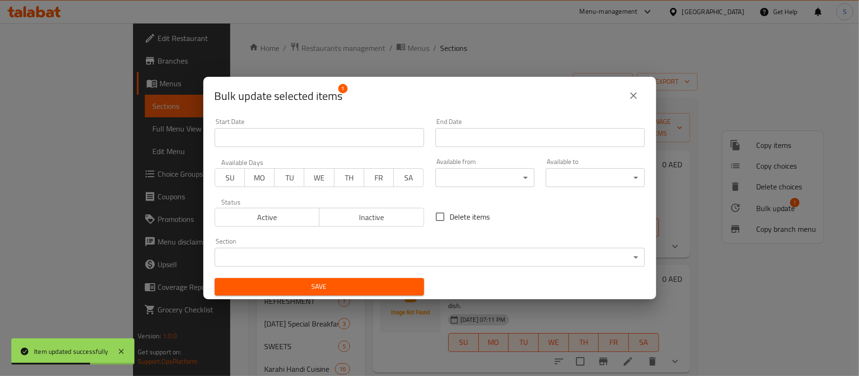
click at [406, 253] on body "Item updated successfully ​ Menu-management [GEOGRAPHIC_DATA] Get Help S Edit R…" at bounding box center [429, 199] width 859 height 353
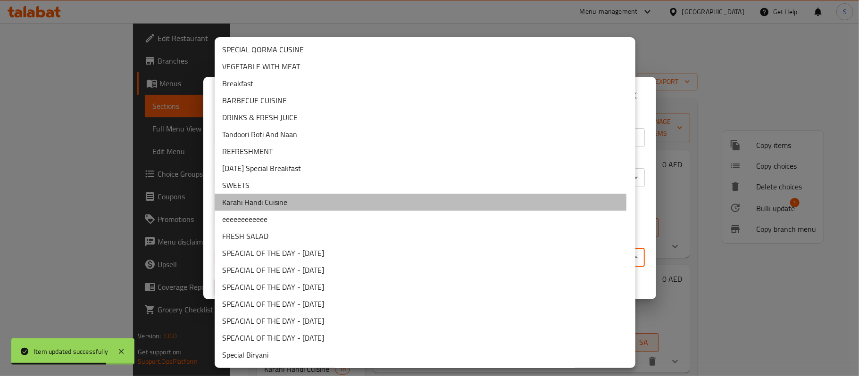
click at [287, 203] on li "Karahi Handi Cuisine" at bounding box center [425, 202] width 421 height 17
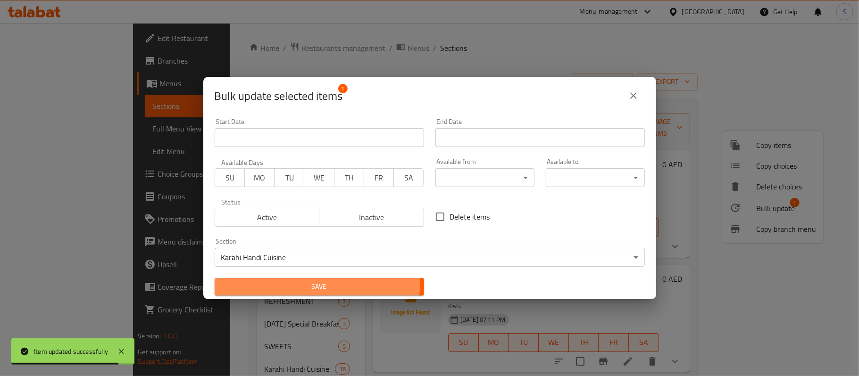
click at [313, 282] on span "Save" at bounding box center [319, 287] width 194 height 12
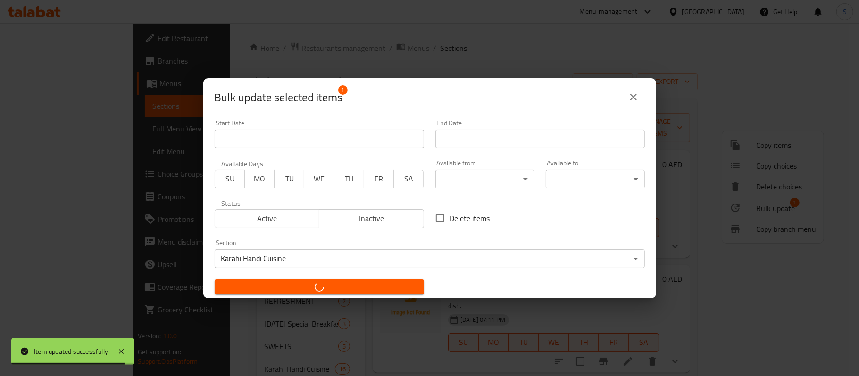
checkbox input "false"
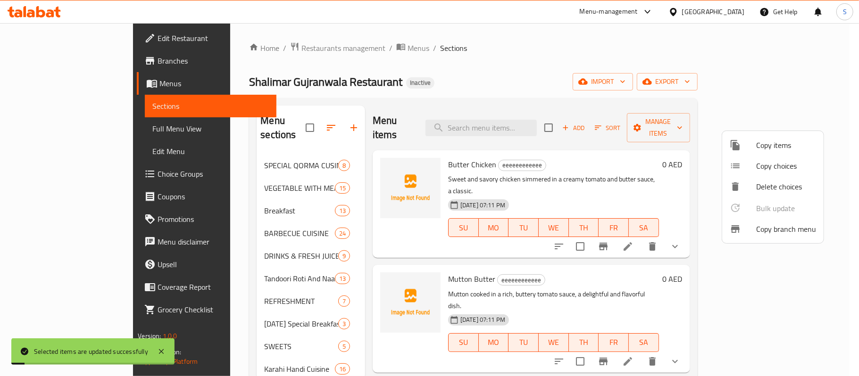
click at [523, 82] on div at bounding box center [429, 188] width 859 height 376
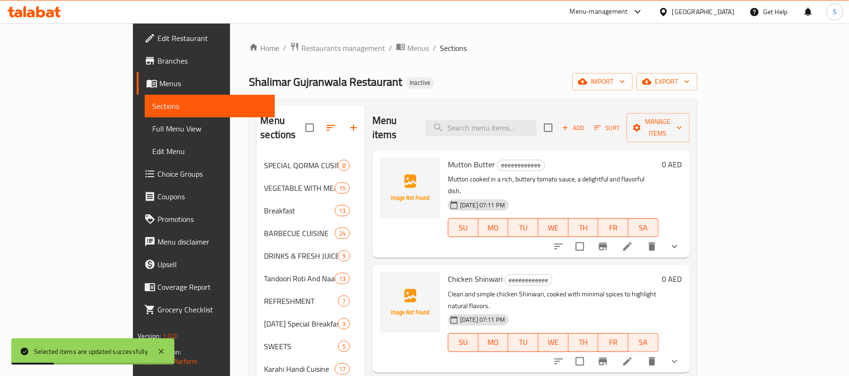
click at [633, 241] on icon at bounding box center [627, 246] width 11 height 11
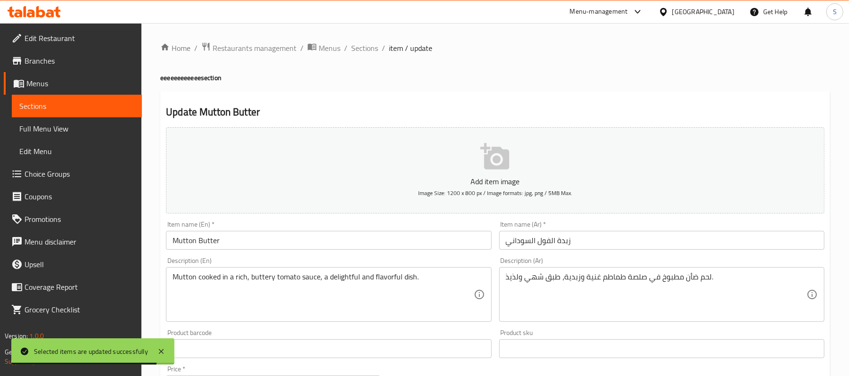
click at [518, 66] on div "Home / Restaurants management / Menus / Sections / item / update eeeeeeeeeeee s…" at bounding box center [495, 369] width 670 height 654
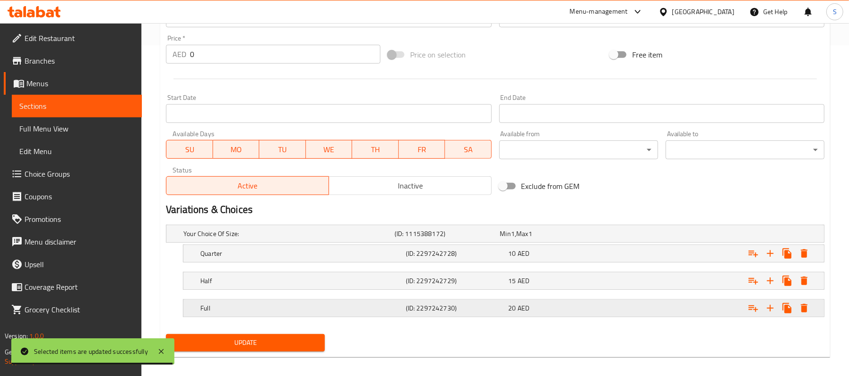
scroll to position [340, 0]
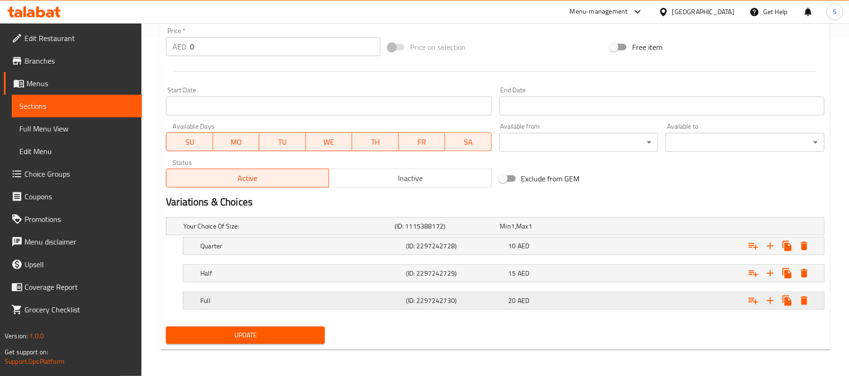
click at [674, 298] on div "Expand" at bounding box center [712, 300] width 206 height 21
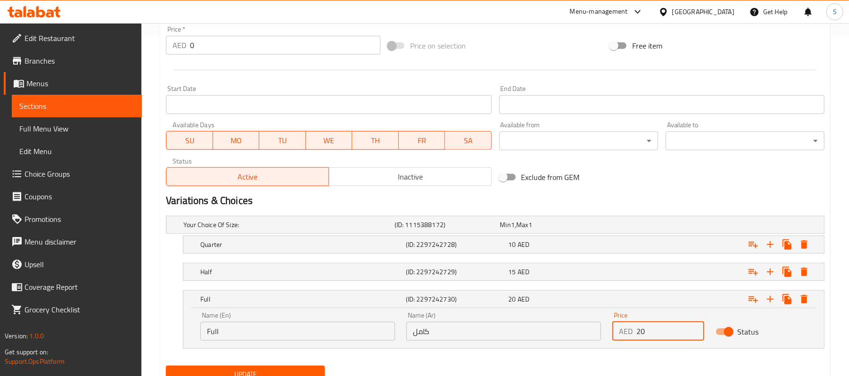
click at [637, 339] on input "20" at bounding box center [669, 331] width 67 height 19
type input "80"
click at [625, 272] on div "Expand" at bounding box center [712, 272] width 206 height 21
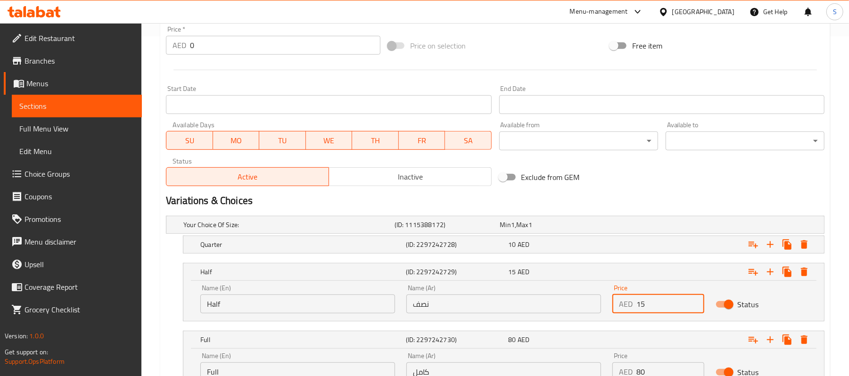
click at [636, 308] on input "15" at bounding box center [669, 304] width 67 height 19
type input "45"
click at [638, 245] on div "Expand" at bounding box center [712, 244] width 206 height 21
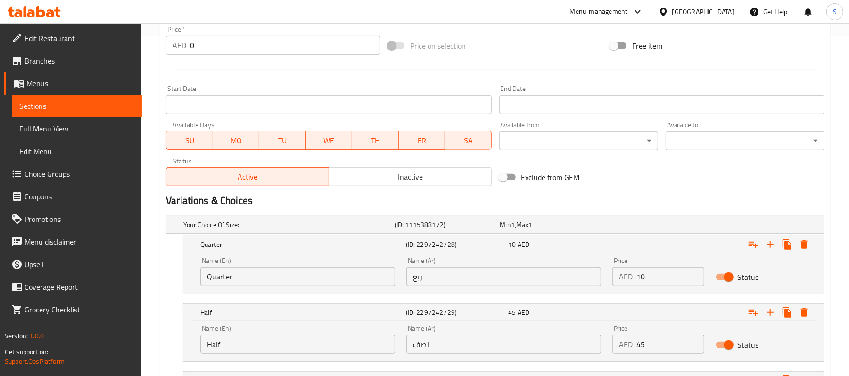
click at [640, 279] on input "10" at bounding box center [669, 276] width 67 height 19
type input "25"
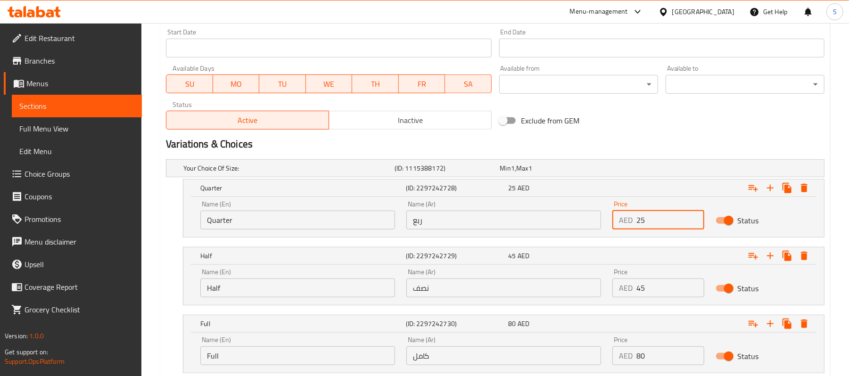
scroll to position [461, 0]
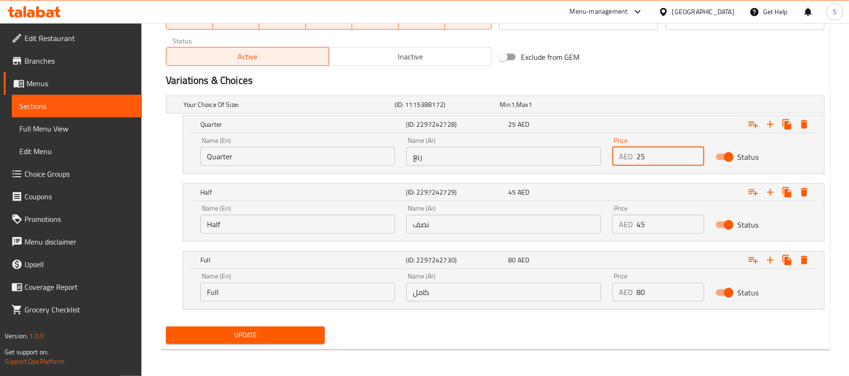
click at [309, 338] on span "Update" at bounding box center [245, 336] width 144 height 12
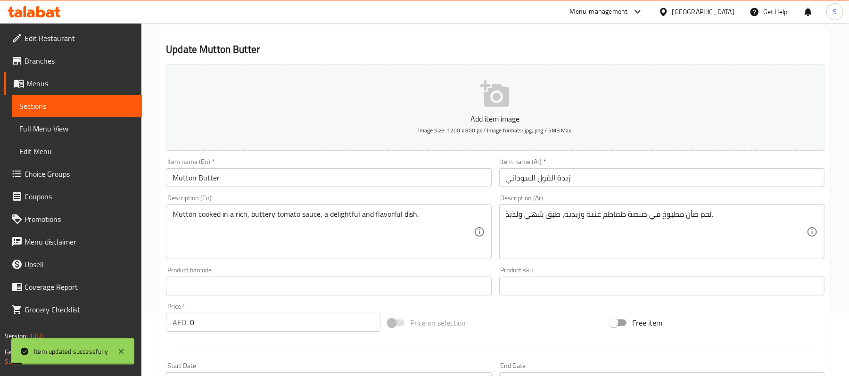
scroll to position [0, 0]
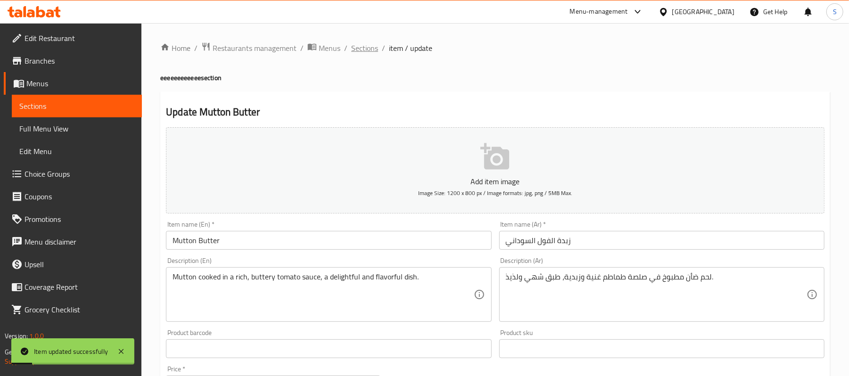
click at [371, 53] on span "Sections" at bounding box center [364, 47] width 27 height 11
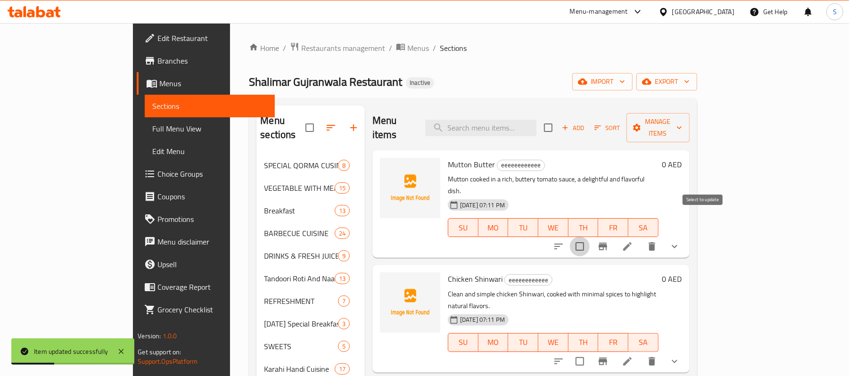
click at [590, 237] on input "checkbox" at bounding box center [580, 247] width 20 height 20
click at [682, 121] on span "Manage items" at bounding box center [658, 128] width 48 height 24
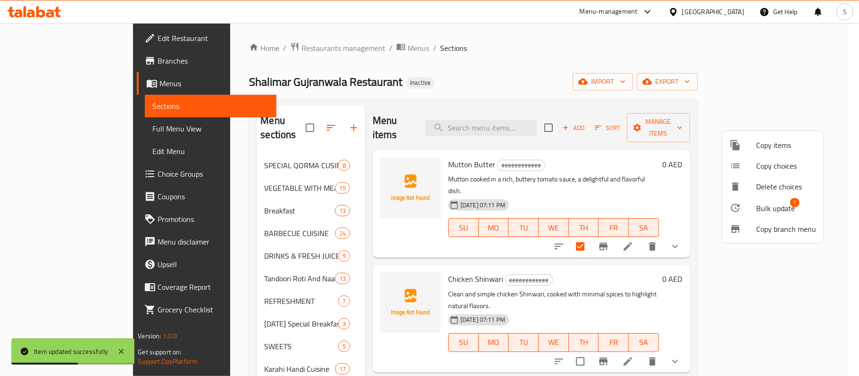
click at [762, 205] on span "Bulk update" at bounding box center [775, 208] width 39 height 11
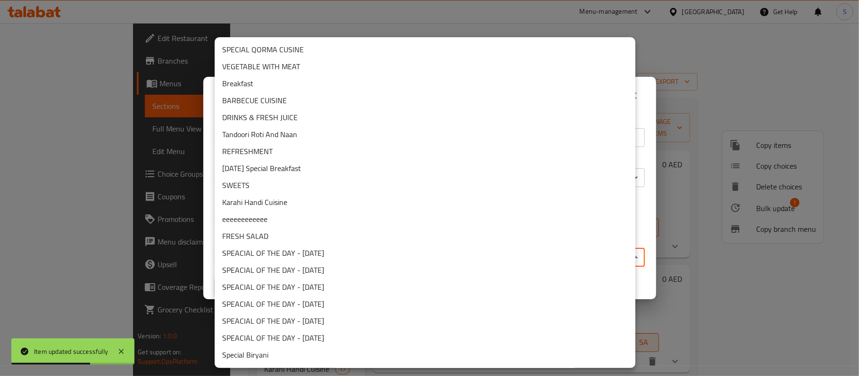
click at [351, 258] on body "Item updated successfully ​ Menu-management [GEOGRAPHIC_DATA] Get Help S Edit R…" at bounding box center [429, 199] width 859 height 353
click at [266, 205] on li "Karahi Handi Cuisine" at bounding box center [425, 202] width 421 height 17
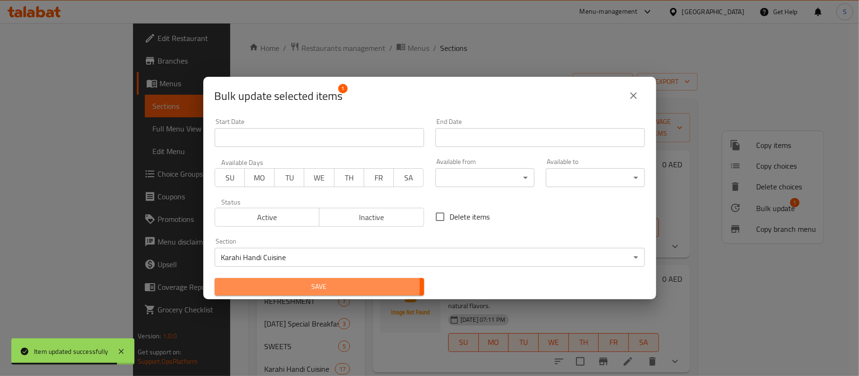
click at [281, 286] on span "Save" at bounding box center [319, 287] width 194 height 12
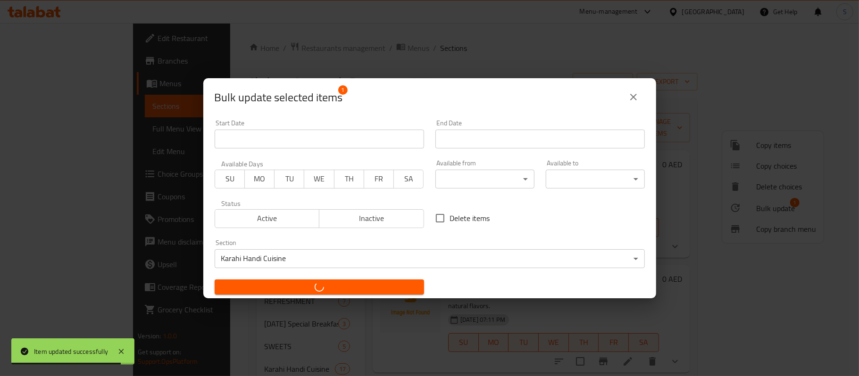
checkbox input "false"
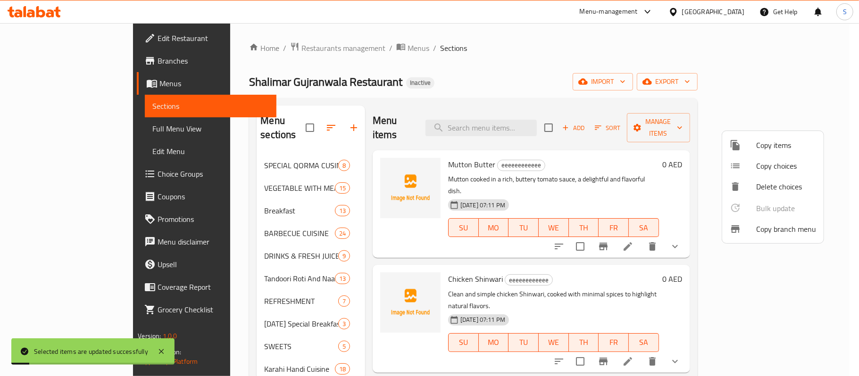
click at [438, 61] on div at bounding box center [429, 188] width 859 height 376
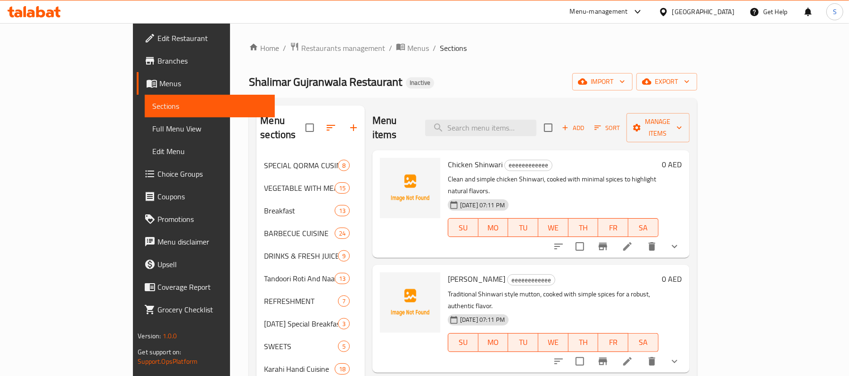
click at [468, 57] on div "Home / Restaurants management / Menus / Sections Shalimar Gujranwala Restaurant…" at bounding box center [473, 352] width 448 height 621
click at [633, 241] on icon at bounding box center [627, 246] width 11 height 11
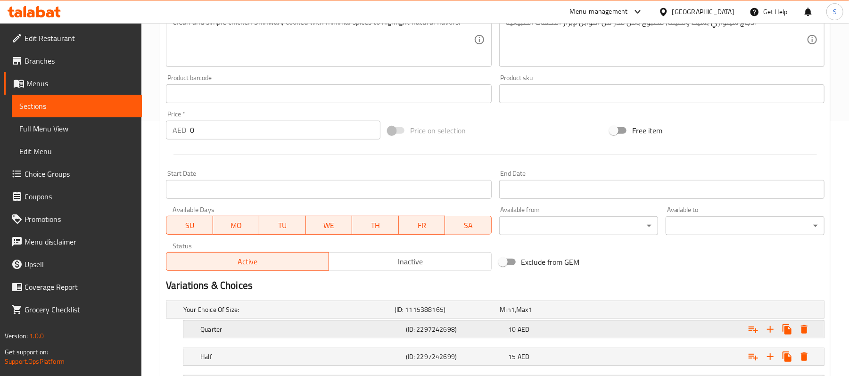
scroll to position [340, 0]
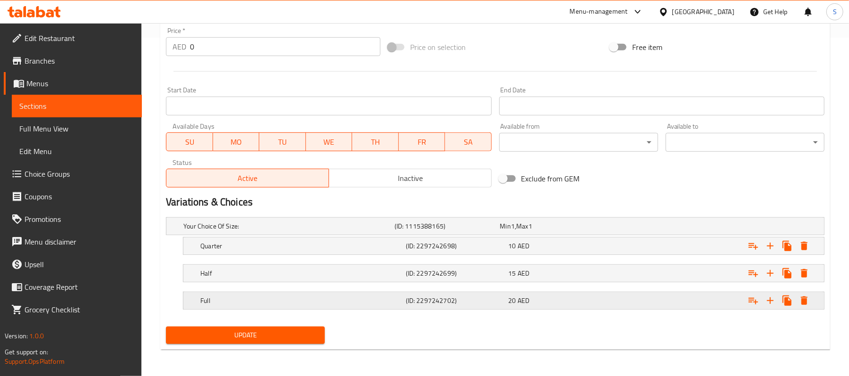
click at [645, 305] on div "Expand" at bounding box center [712, 300] width 206 height 21
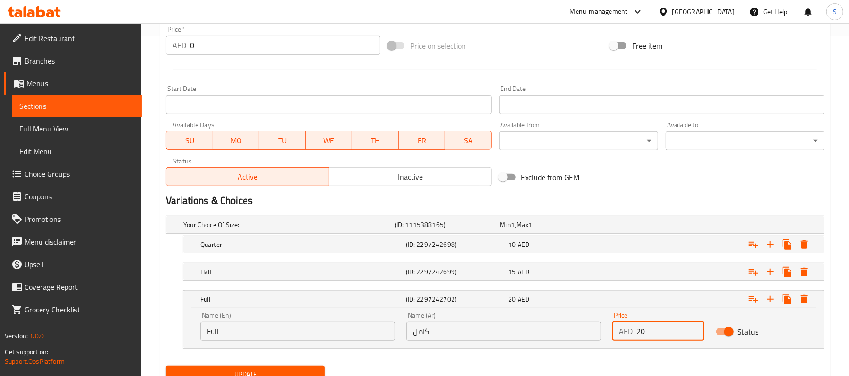
click at [637, 334] on input "20" at bounding box center [669, 331] width 67 height 19
type input "60"
click at [649, 274] on div "Expand" at bounding box center [712, 272] width 206 height 21
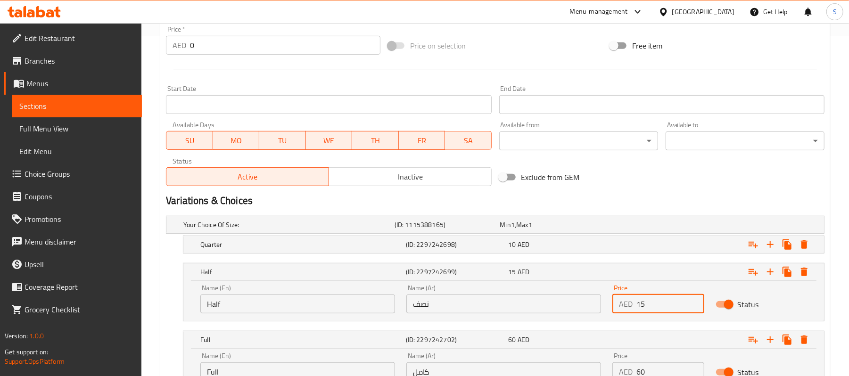
click at [638, 306] on input "15" at bounding box center [669, 304] width 67 height 19
type input "35"
click at [650, 246] on div "Expand" at bounding box center [712, 244] width 206 height 21
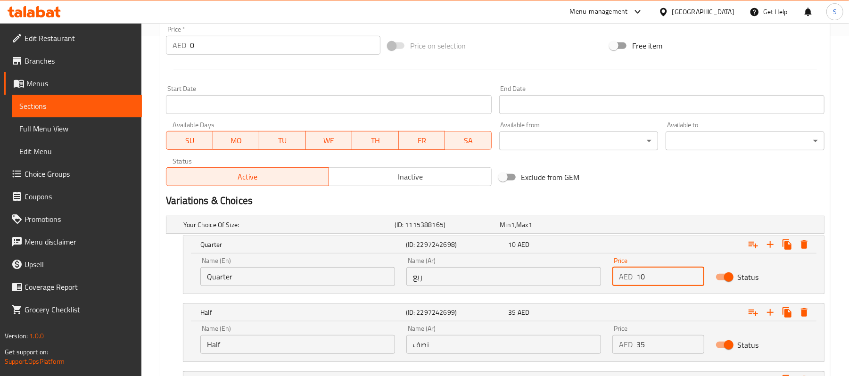
click at [642, 278] on input "10" at bounding box center [669, 276] width 67 height 19
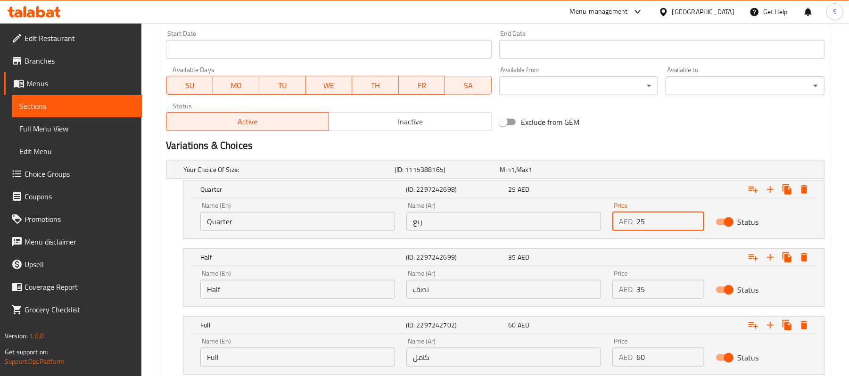
scroll to position [461, 0]
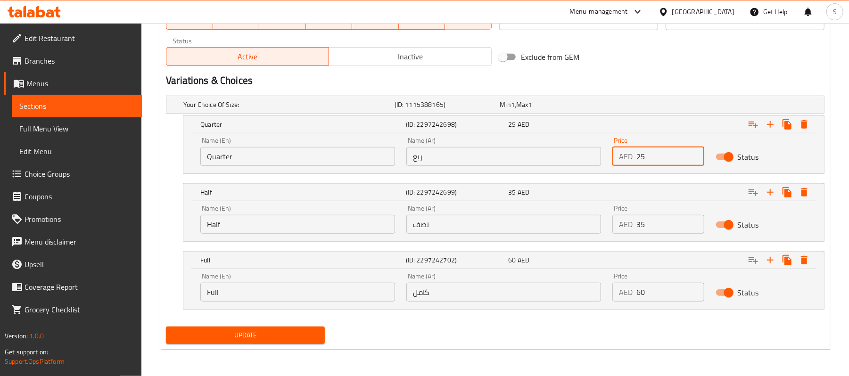
type input "25"
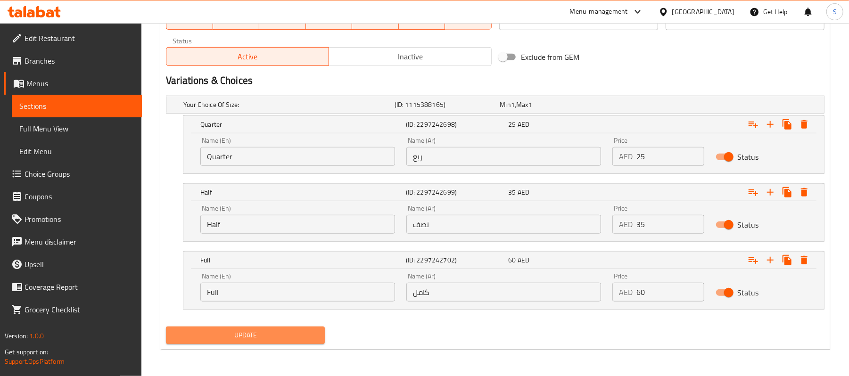
click at [289, 336] on span "Update" at bounding box center [245, 336] width 144 height 12
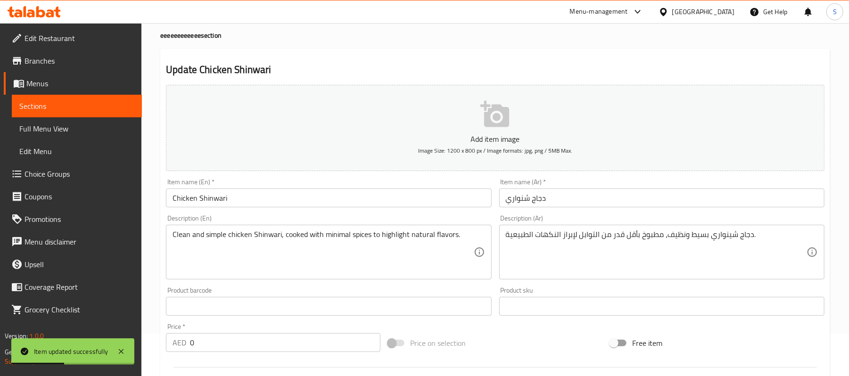
scroll to position [21, 0]
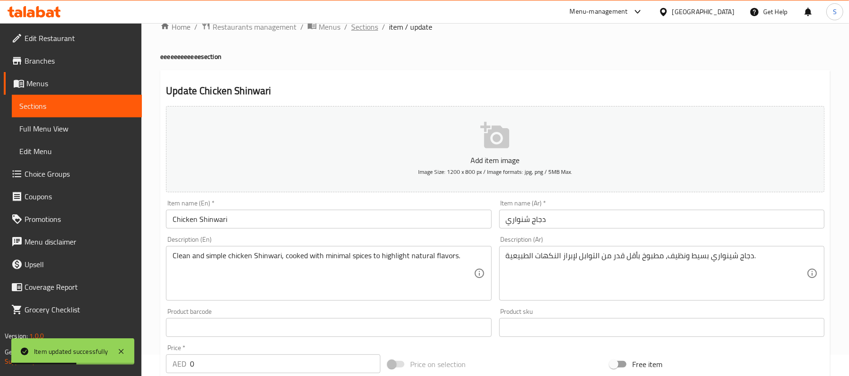
click at [364, 26] on span "Sections" at bounding box center [364, 26] width 27 height 11
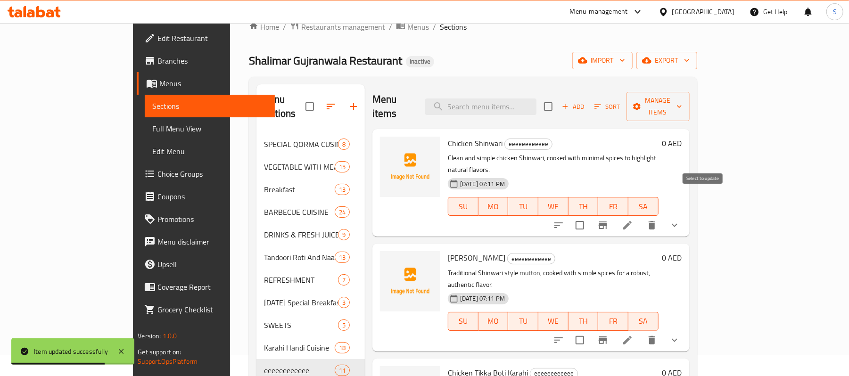
click at [590, 215] on input "checkbox" at bounding box center [580, 225] width 20 height 20
click at [642, 104] on icon "button" at bounding box center [636, 106] width 9 height 9
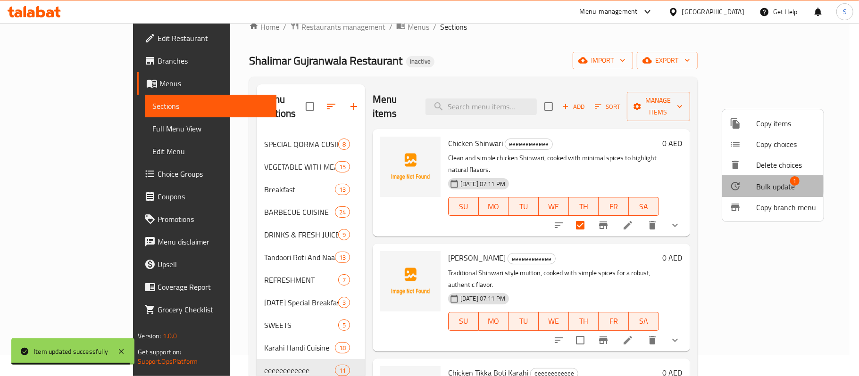
click at [751, 185] on div at bounding box center [742, 186] width 26 height 11
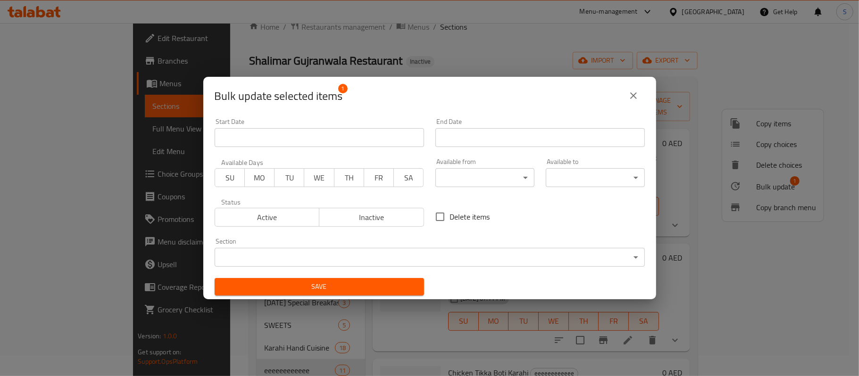
click at [419, 253] on body "​ Menu-management [GEOGRAPHIC_DATA] Get Help S Edit Restaurant Branches Menus S…" at bounding box center [429, 178] width 859 height 353
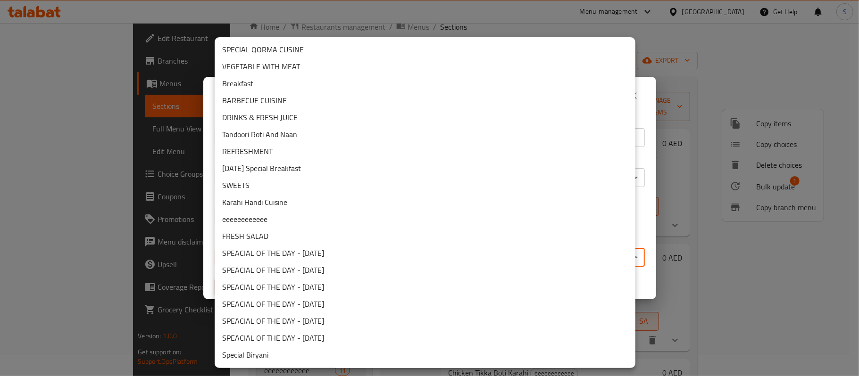
click at [259, 202] on li "Karahi Handi Cuisine" at bounding box center [425, 202] width 421 height 17
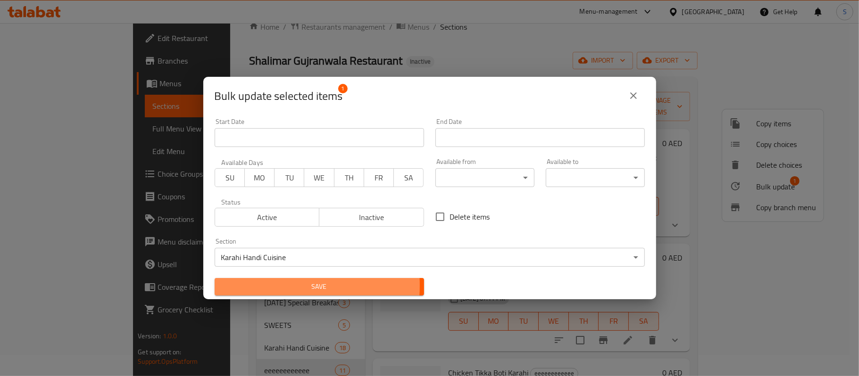
click at [277, 286] on span "Save" at bounding box center [319, 287] width 194 height 12
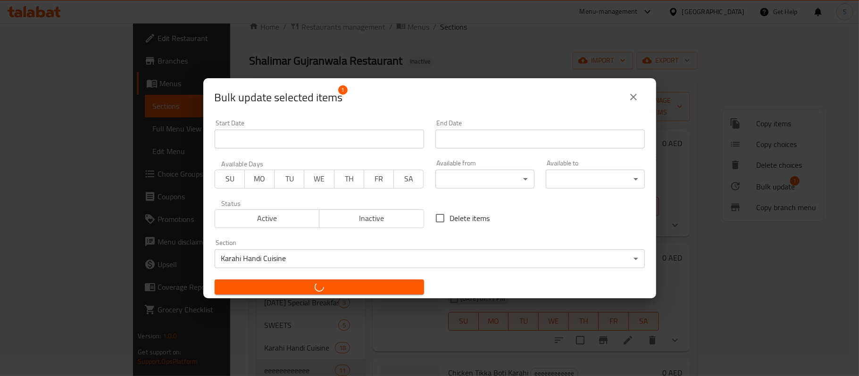
checkbox input "false"
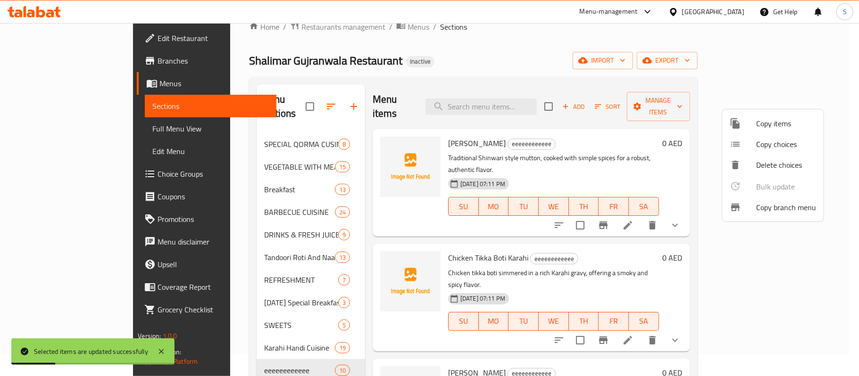
click at [448, 33] on div at bounding box center [429, 188] width 859 height 376
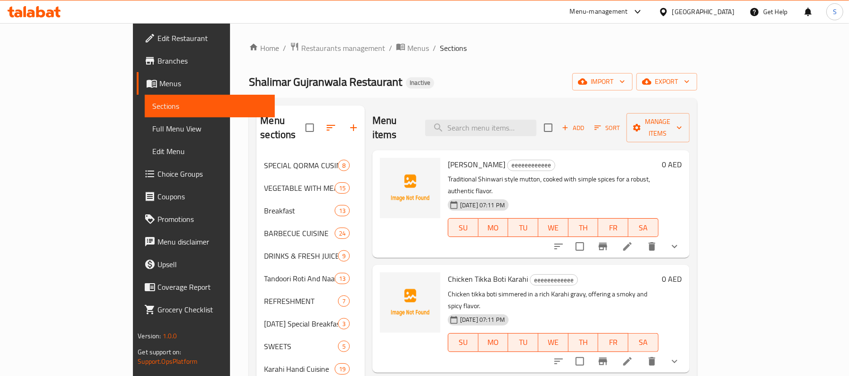
click at [495, 50] on ol "Home / Restaurants management / Menus / Sections" at bounding box center [473, 48] width 448 height 12
click at [633, 241] on icon at bounding box center [627, 246] width 11 height 11
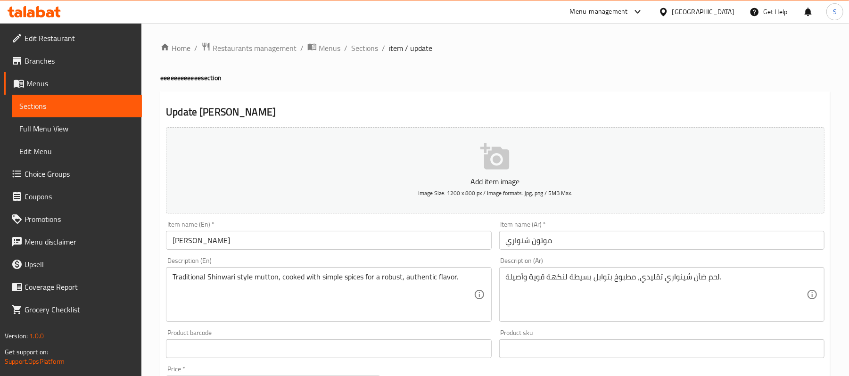
drag, startPoint x: 585, startPoint y: 105, endPoint x: 576, endPoint y: 124, distance: 21.5
click at [585, 105] on h2 "Update [PERSON_NAME]" at bounding box center [495, 112] width 659 height 14
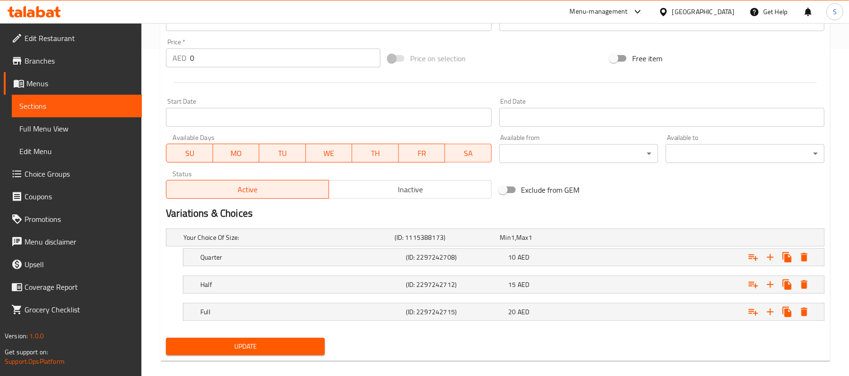
scroll to position [340, 0]
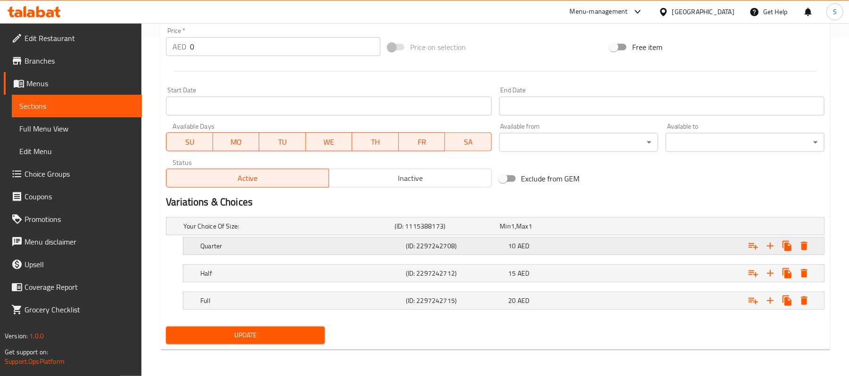
click at [601, 244] on div "10 AED" at bounding box center [558, 245] width 99 height 9
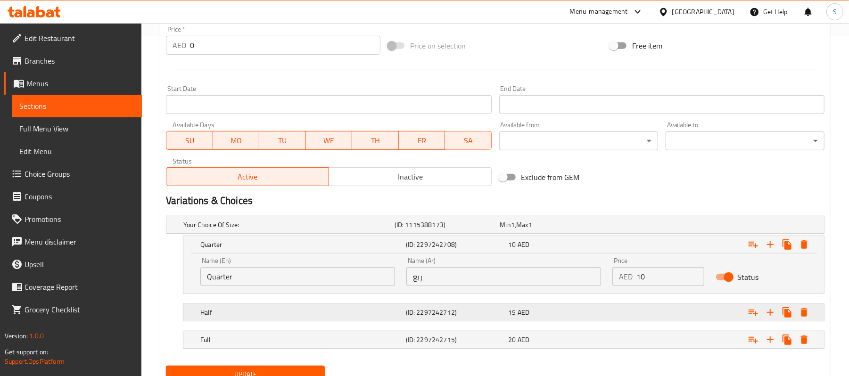
click at [615, 310] on div "Expand" at bounding box center [712, 312] width 206 height 21
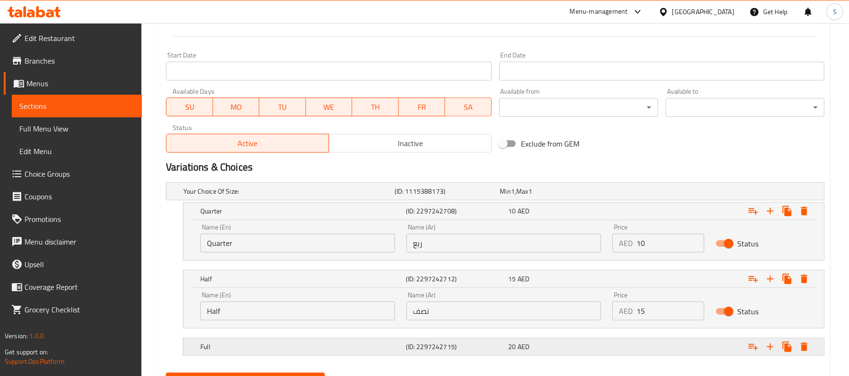
scroll to position [403, 0]
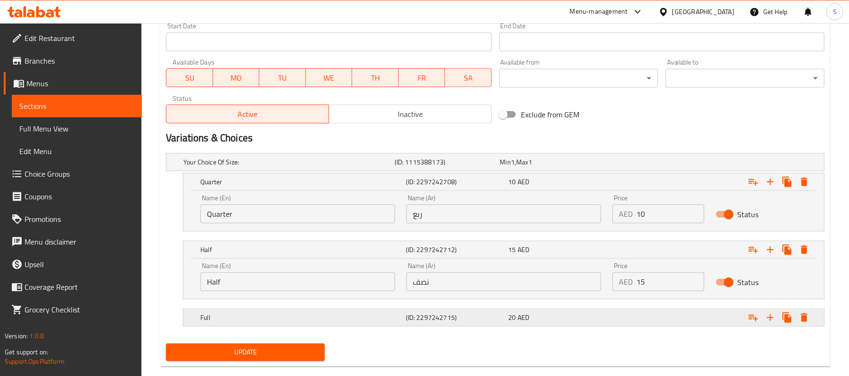
click at [622, 317] on div "Expand" at bounding box center [712, 317] width 206 height 21
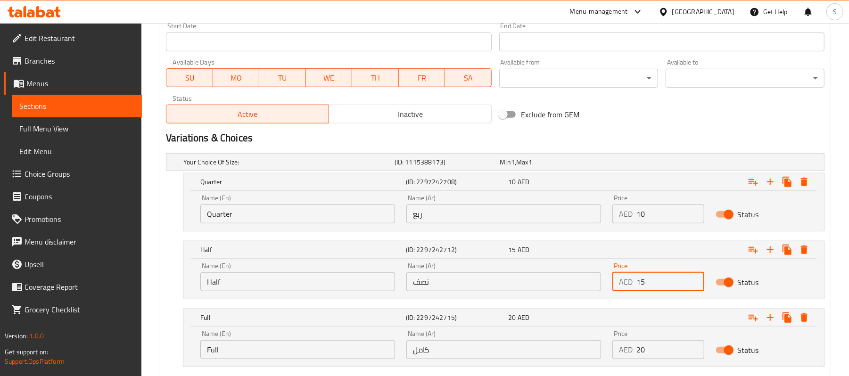
drag, startPoint x: 641, startPoint y: 286, endPoint x: 636, endPoint y: 286, distance: 5.7
click at [636, 286] on div "AED 15 Price" at bounding box center [657, 281] width 91 height 19
type input "45"
click at [639, 214] on input "10" at bounding box center [669, 214] width 67 height 19
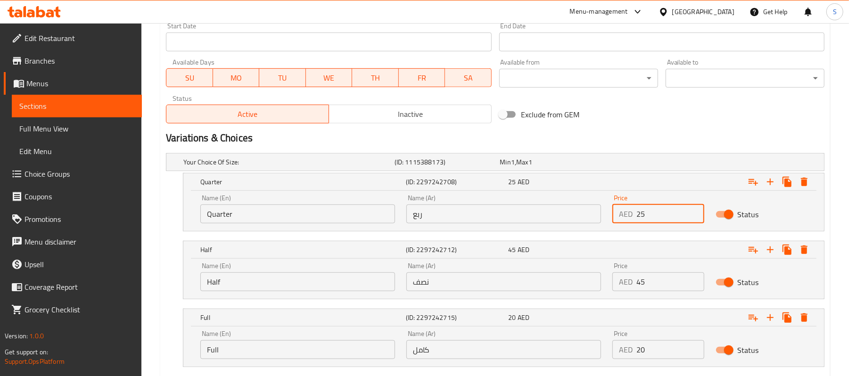
type input "25"
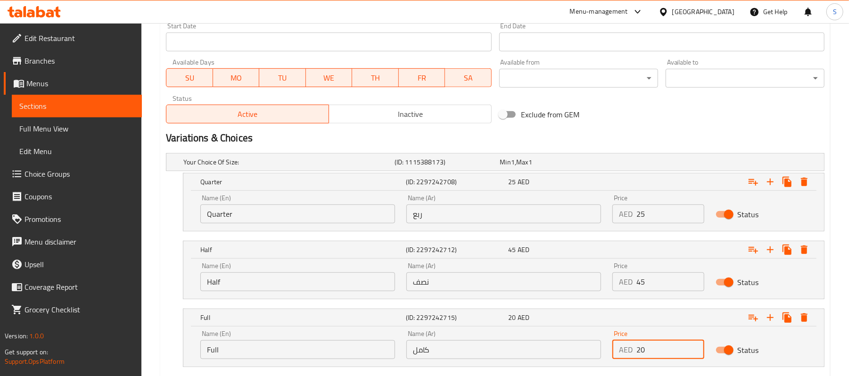
click at [638, 351] on input "20" at bounding box center [669, 349] width 67 height 19
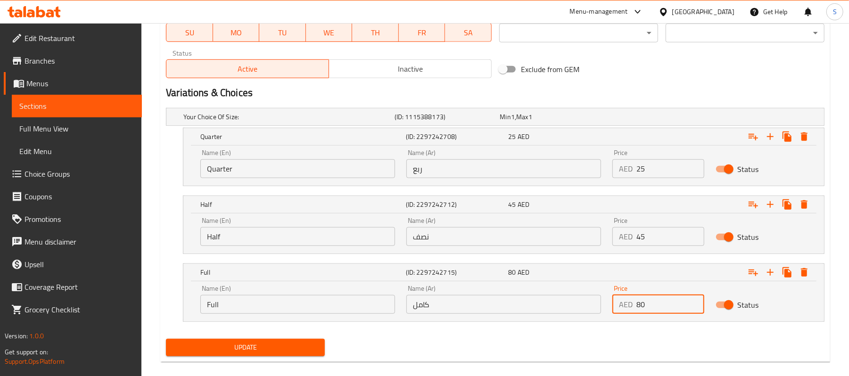
scroll to position [461, 0]
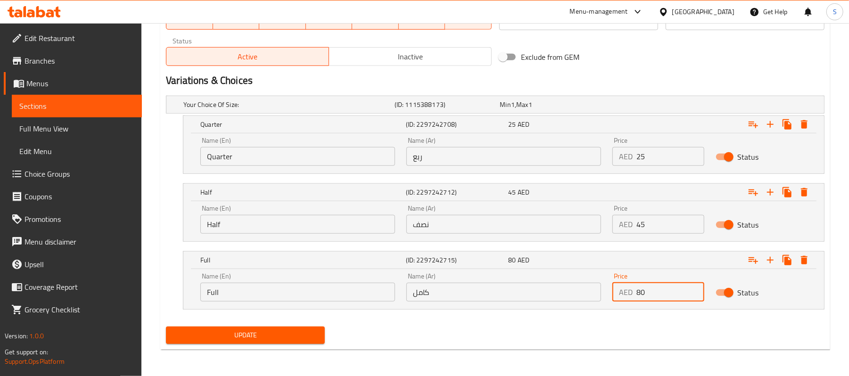
type input "80"
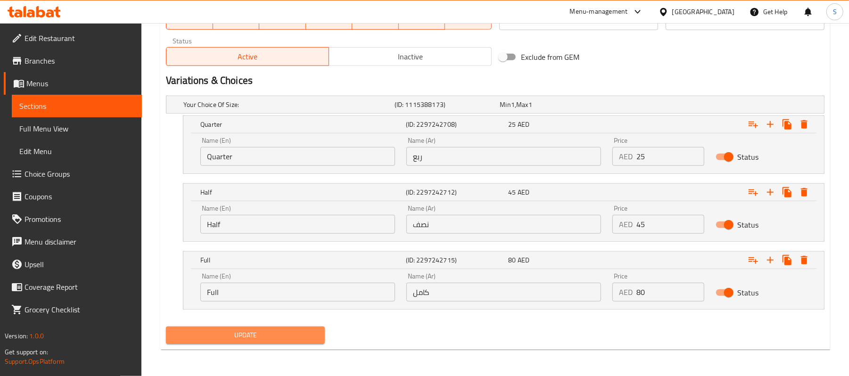
click at [293, 340] on span "Update" at bounding box center [245, 336] width 144 height 12
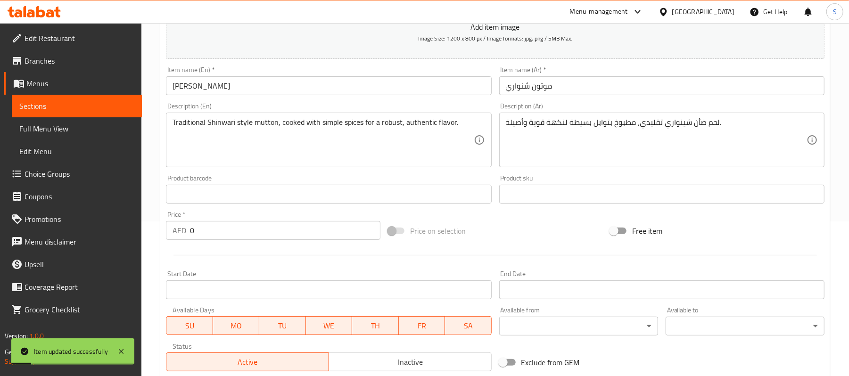
scroll to position [0, 0]
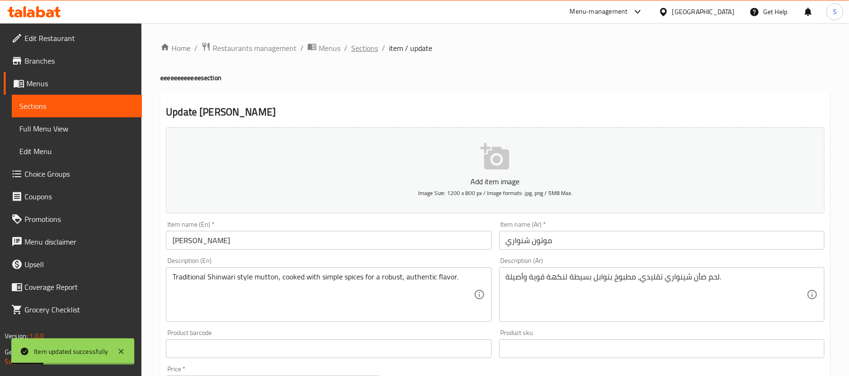
click at [360, 51] on span "Sections" at bounding box center [364, 47] width 27 height 11
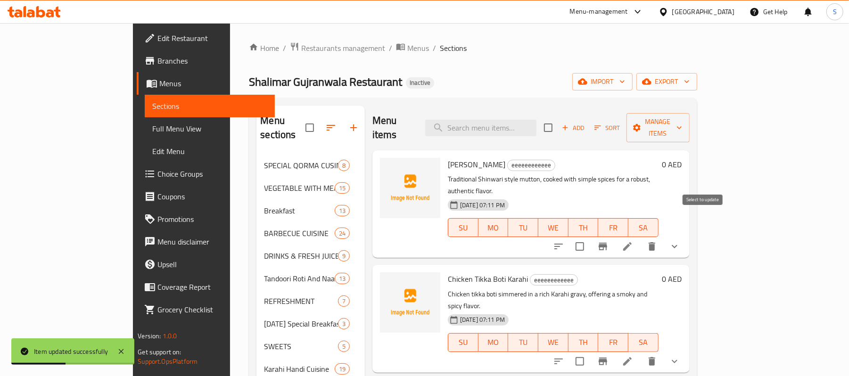
click at [590, 237] on input "checkbox" at bounding box center [580, 247] width 20 height 20
click at [682, 123] on span "Manage items" at bounding box center [658, 128] width 48 height 24
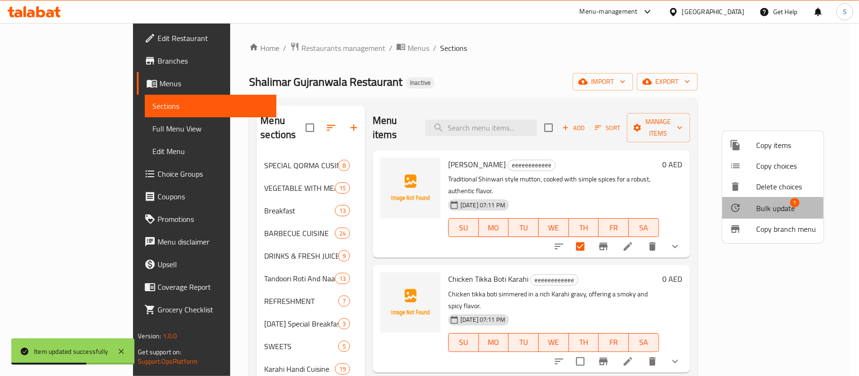
click at [766, 211] on span "Bulk update" at bounding box center [775, 208] width 39 height 11
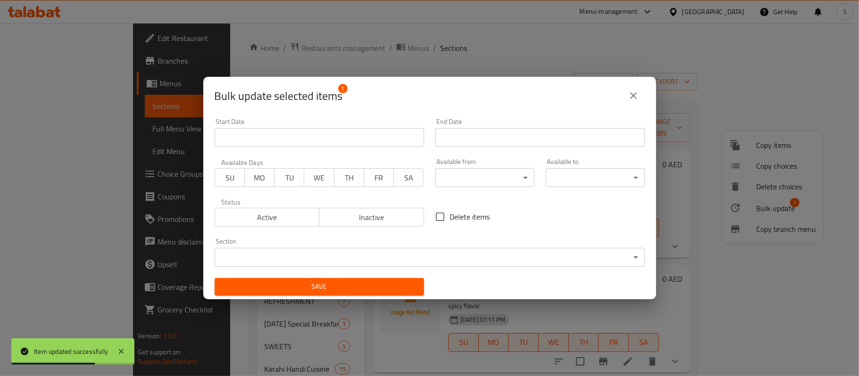
click at [417, 263] on body "Item updated successfully ​ Menu-management [GEOGRAPHIC_DATA] Get Help S Edit R…" at bounding box center [429, 199] width 859 height 353
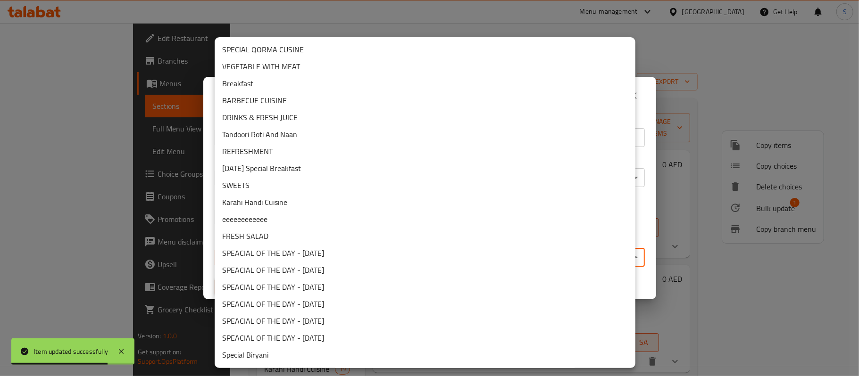
click at [279, 203] on li "Karahi Handi Cuisine" at bounding box center [425, 202] width 421 height 17
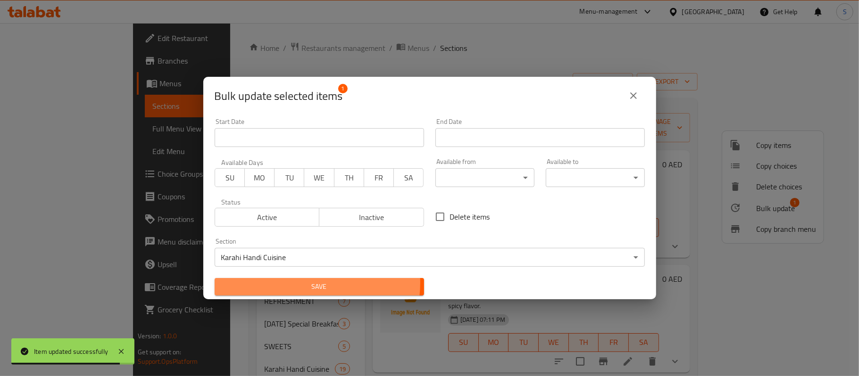
click at [307, 283] on span "Save" at bounding box center [319, 287] width 194 height 12
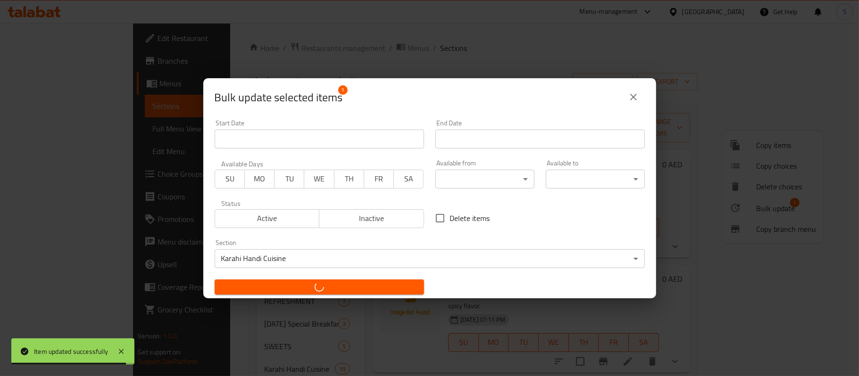
checkbox input "false"
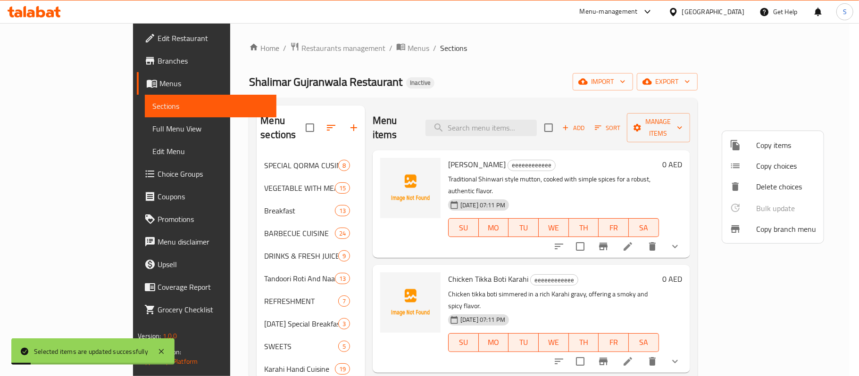
click at [491, 72] on div at bounding box center [429, 188] width 859 height 376
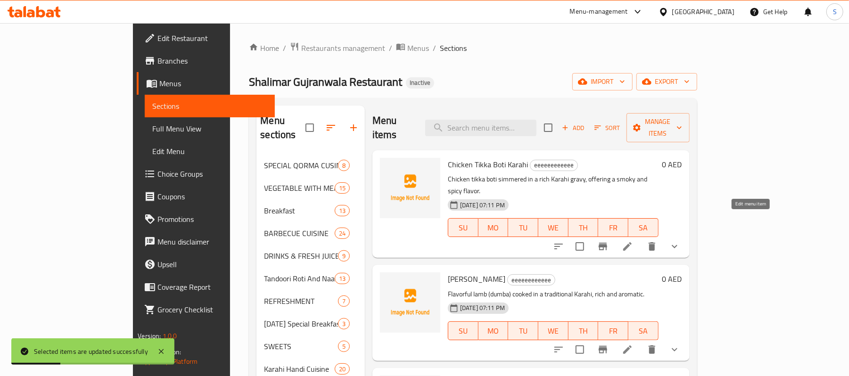
click at [633, 241] on icon at bounding box center [627, 246] width 11 height 11
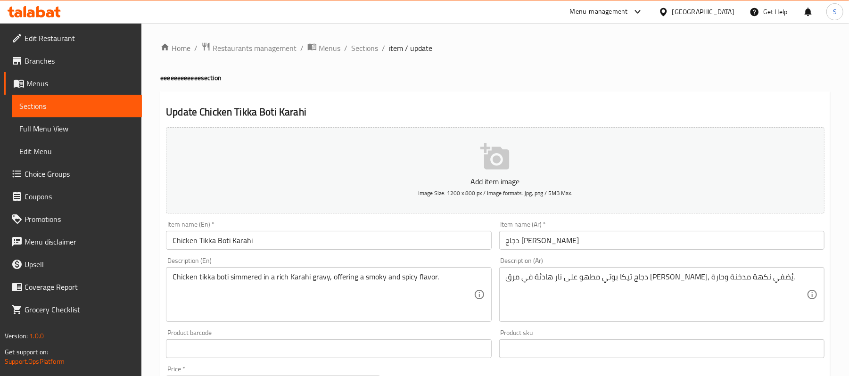
click at [606, 90] on div "Home / Restaurants management / Menus / Sections / item / update eeeeeeeeeeee s…" at bounding box center [495, 369] width 670 height 654
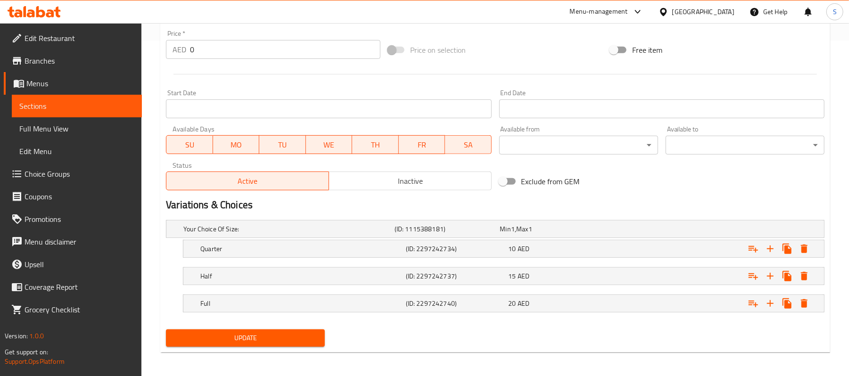
scroll to position [340, 0]
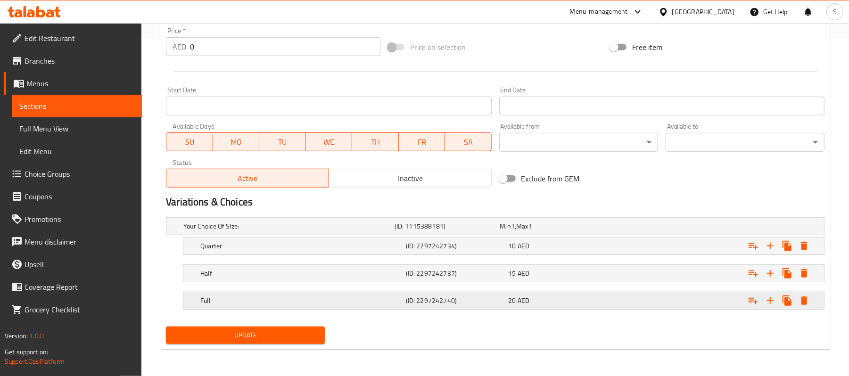
click at [655, 306] on div "Expand" at bounding box center [712, 300] width 206 height 21
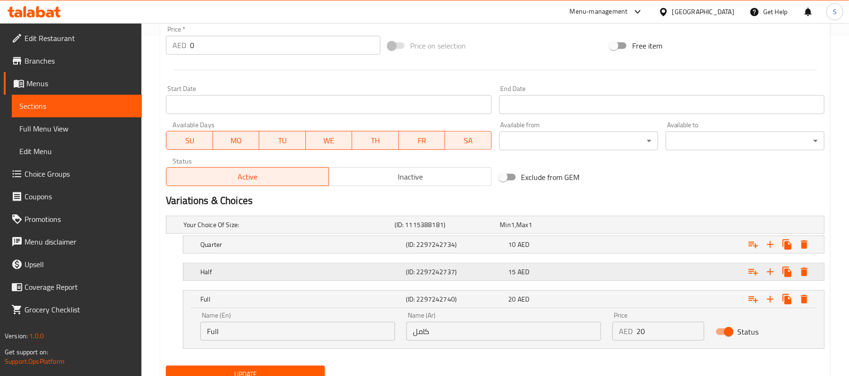
click at [657, 270] on div "Expand" at bounding box center [712, 272] width 206 height 21
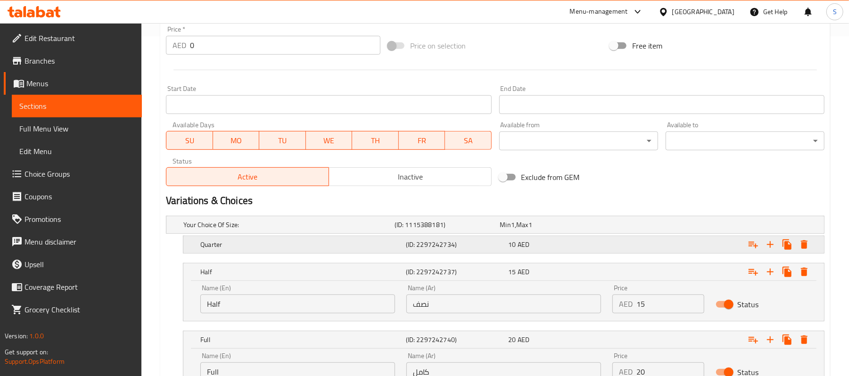
click at [656, 248] on div "Expand" at bounding box center [712, 244] width 206 height 21
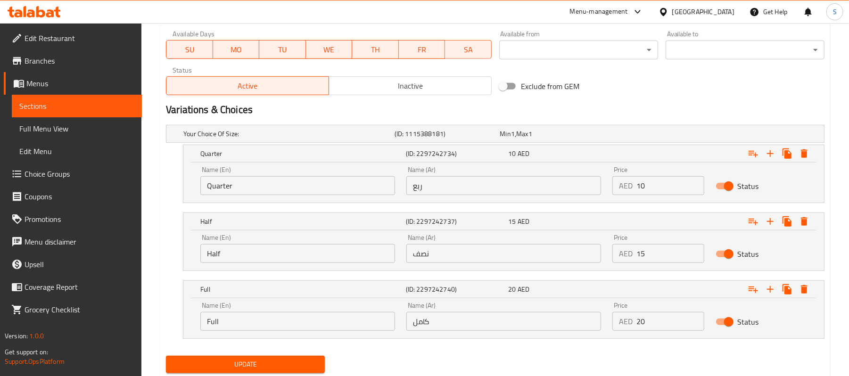
scroll to position [461, 0]
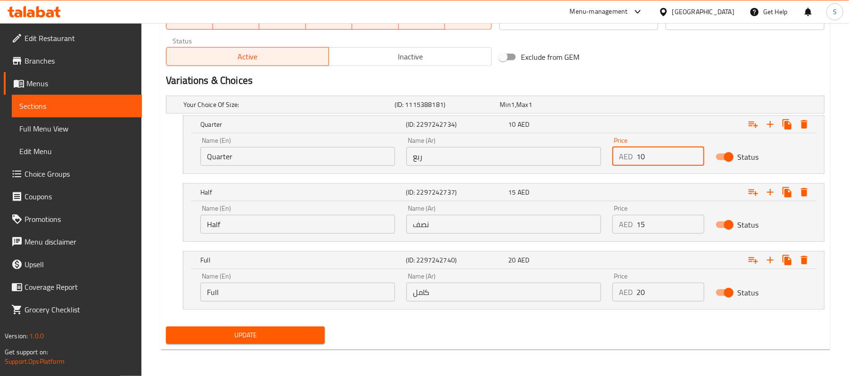
click at [642, 153] on input "10" at bounding box center [669, 156] width 67 height 19
type input "25"
click at [640, 229] on input "15" at bounding box center [669, 224] width 67 height 19
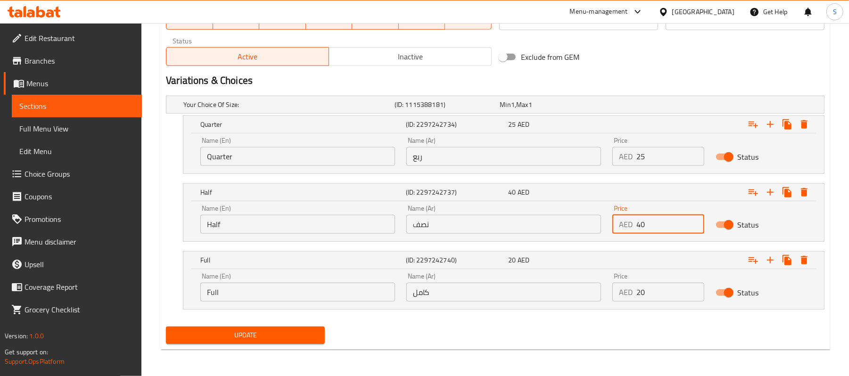
type input "40"
click at [641, 290] on input "20" at bounding box center [669, 292] width 67 height 19
type input "70"
click at [295, 336] on span "Update" at bounding box center [245, 336] width 144 height 12
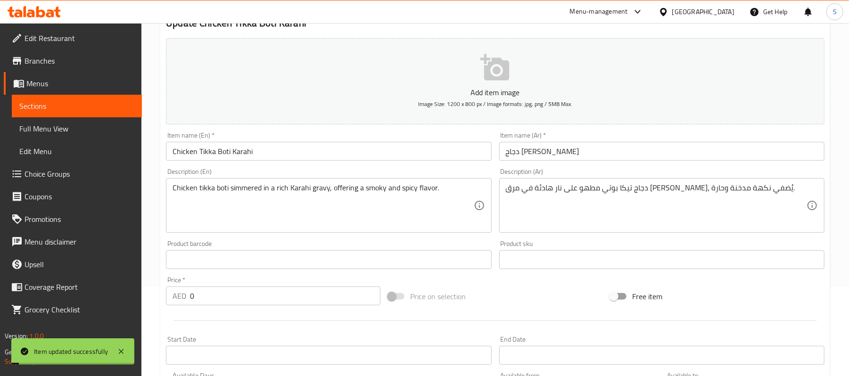
scroll to position [0, 0]
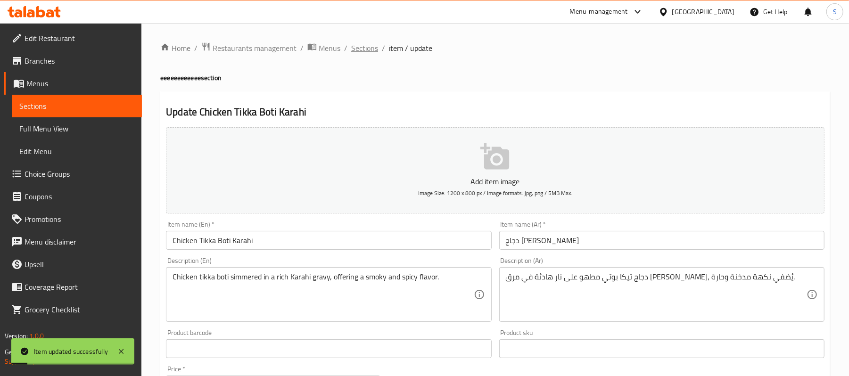
click at [372, 53] on span "Sections" at bounding box center [364, 47] width 27 height 11
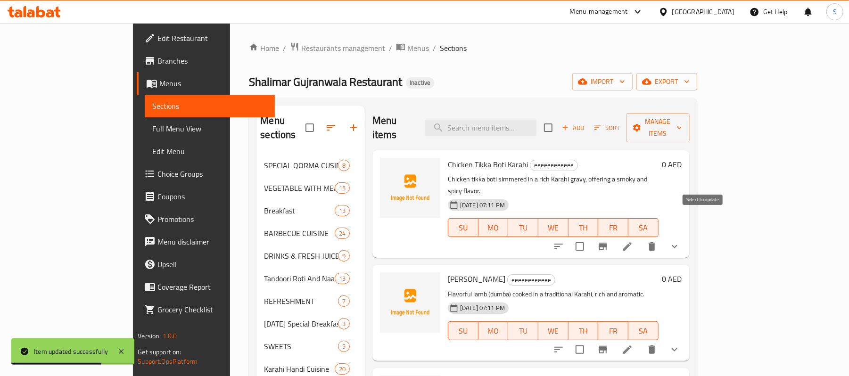
click at [590, 237] on input "checkbox" at bounding box center [580, 247] width 20 height 20
click at [641, 124] on icon "button" at bounding box center [637, 128] width 8 height 8
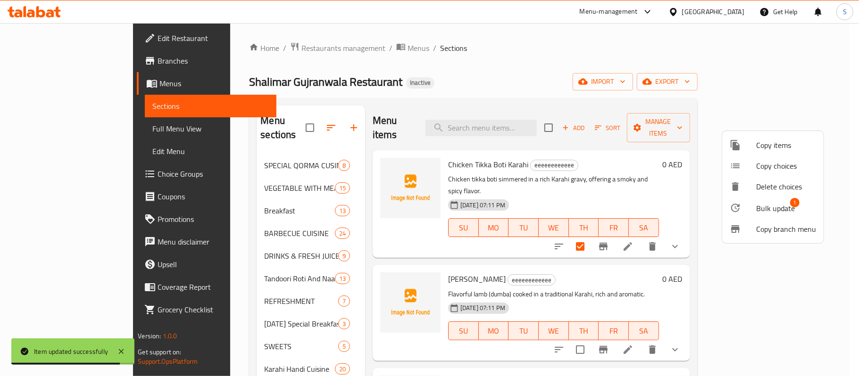
click at [749, 204] on div at bounding box center [742, 207] width 26 height 11
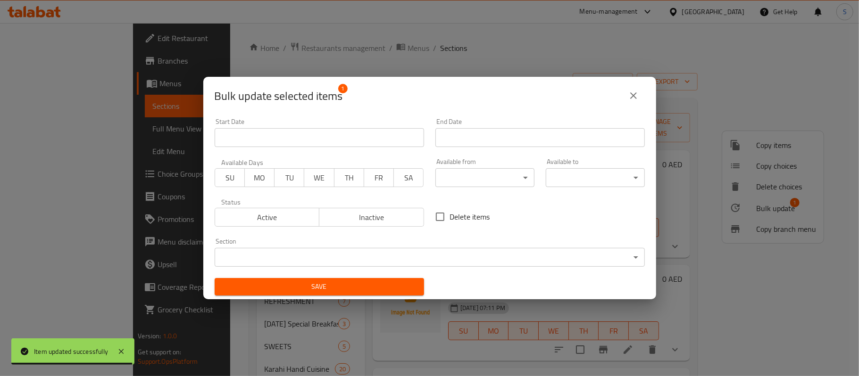
click at [415, 253] on body "Item updated successfully ​ Menu-management [GEOGRAPHIC_DATA] Get Help S Edit R…" at bounding box center [429, 199] width 859 height 353
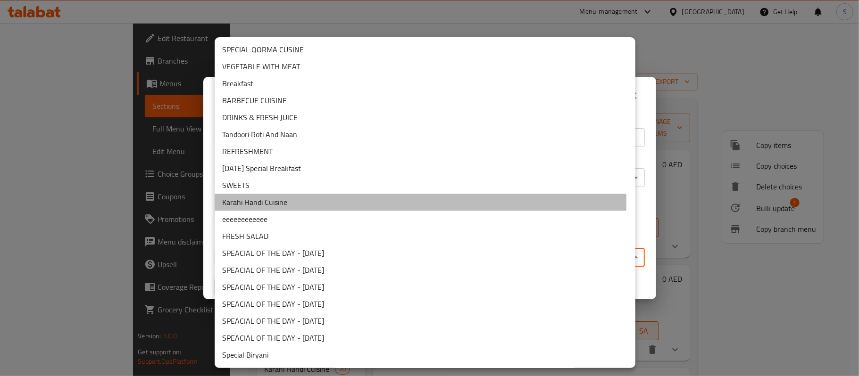
click at [281, 201] on li "Karahi Handi Cuisine" at bounding box center [425, 202] width 421 height 17
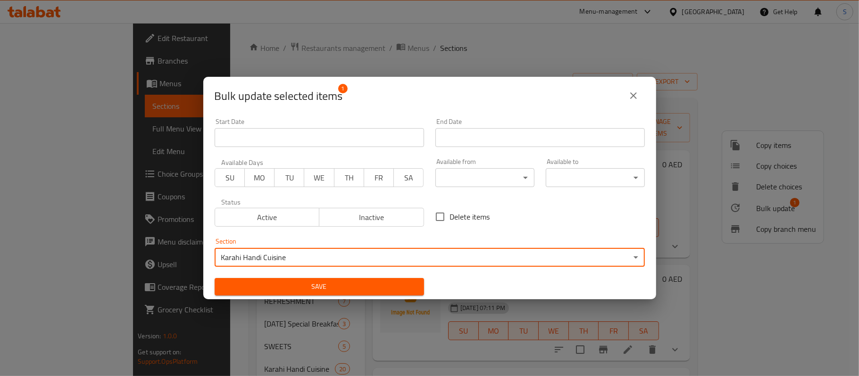
click at [295, 286] on span "Save" at bounding box center [319, 287] width 194 height 12
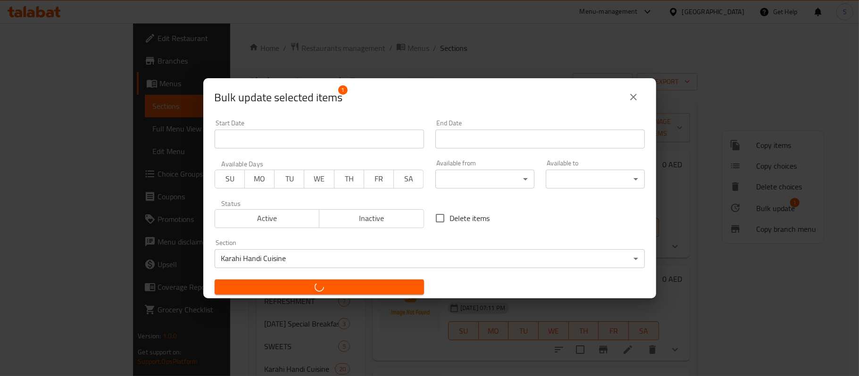
checkbox input "false"
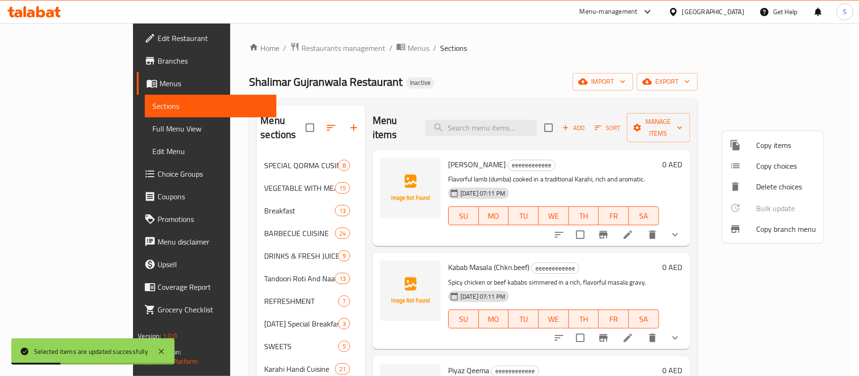
click at [410, 66] on div at bounding box center [429, 188] width 859 height 376
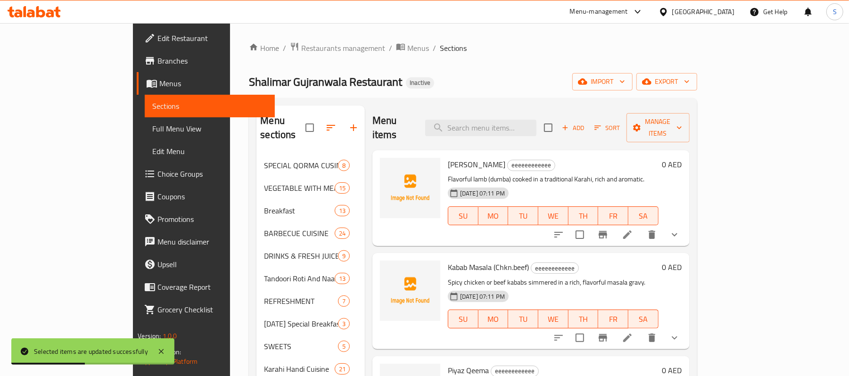
click at [641, 226] on li at bounding box center [627, 234] width 26 height 17
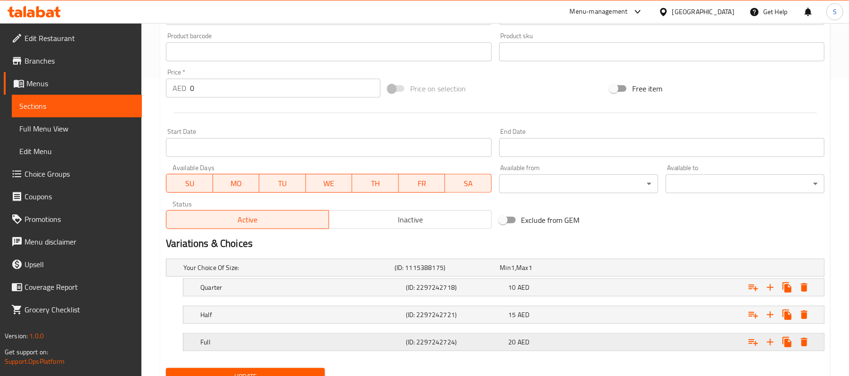
scroll to position [340, 0]
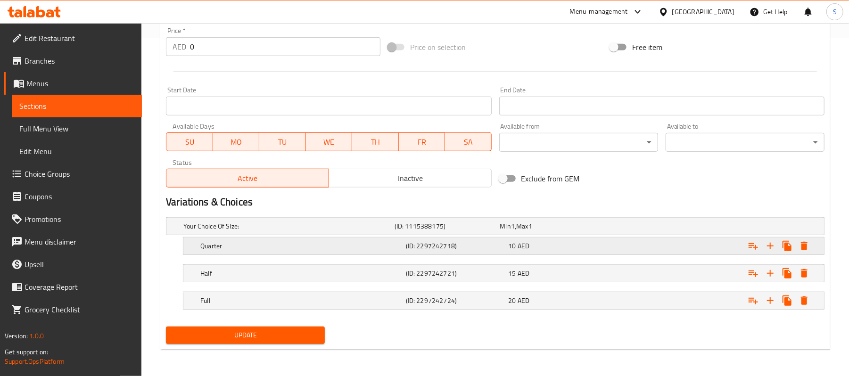
click at [609, 245] on div "Expand" at bounding box center [712, 246] width 206 height 21
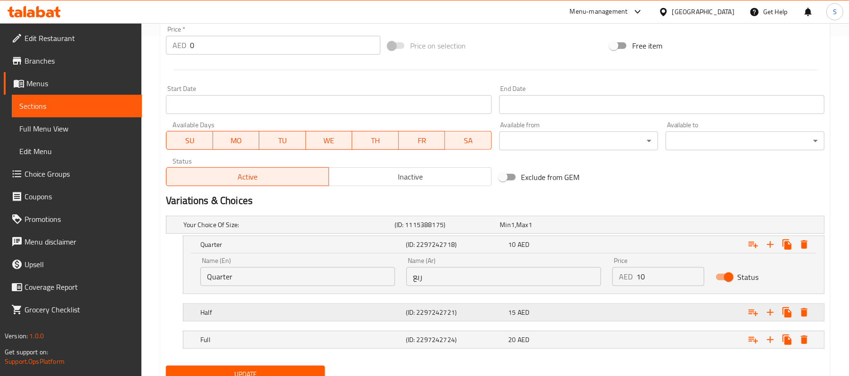
scroll to position [380, 0]
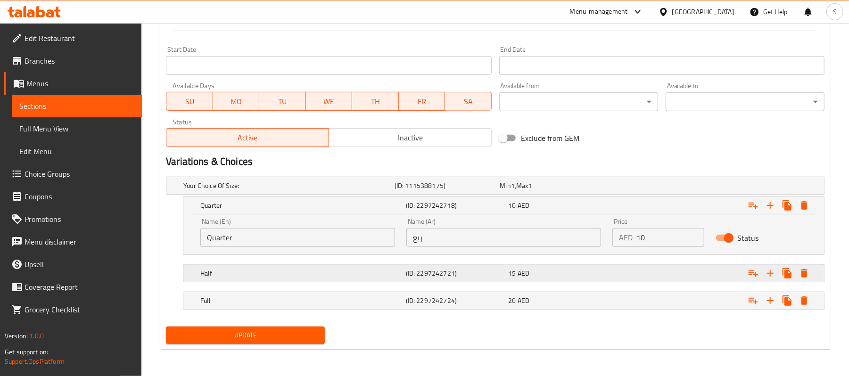
drag, startPoint x: 642, startPoint y: 300, endPoint x: 638, endPoint y: 266, distance: 34.6
click at [642, 300] on div "Expand" at bounding box center [712, 300] width 206 height 21
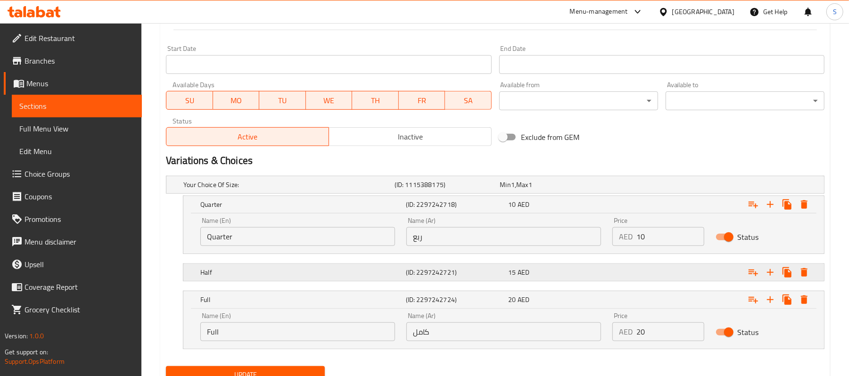
click at [638, 266] on div "Expand" at bounding box center [712, 272] width 206 height 21
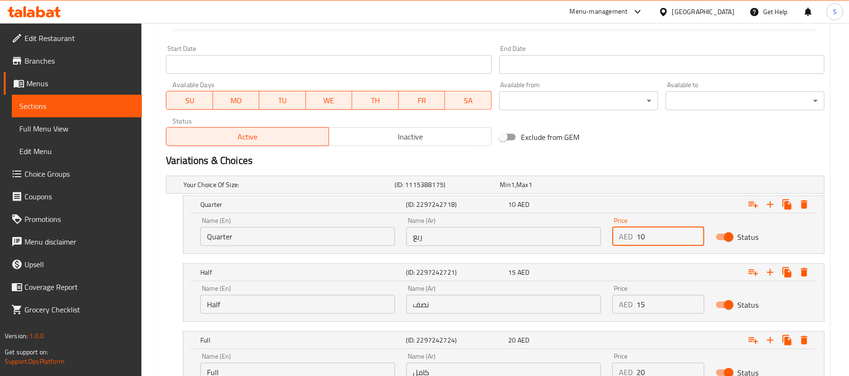
click at [638, 240] on input "10" at bounding box center [669, 236] width 67 height 19
type input "30"
click at [641, 303] on input "15" at bounding box center [669, 304] width 67 height 19
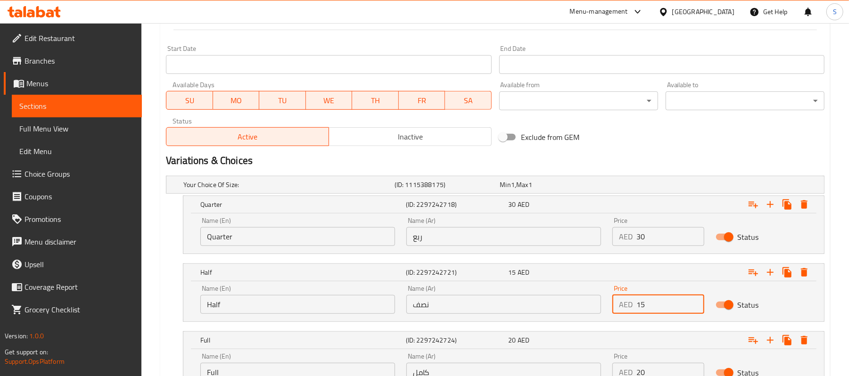
click at [641, 303] on input "15" at bounding box center [669, 304] width 67 height 19
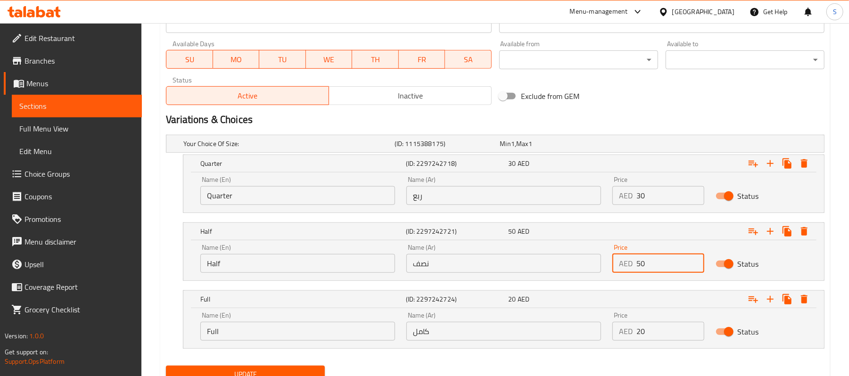
scroll to position [443, 0]
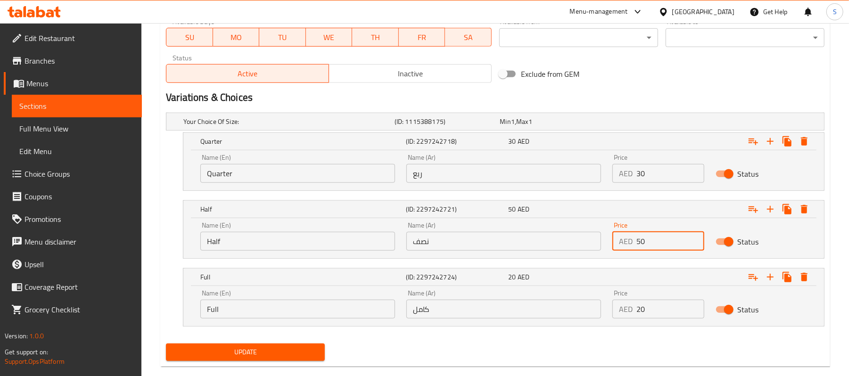
type input "50"
click at [636, 315] on input "20" at bounding box center [669, 309] width 67 height 19
type input "90"
click at [300, 353] on span "Update" at bounding box center [245, 353] width 144 height 12
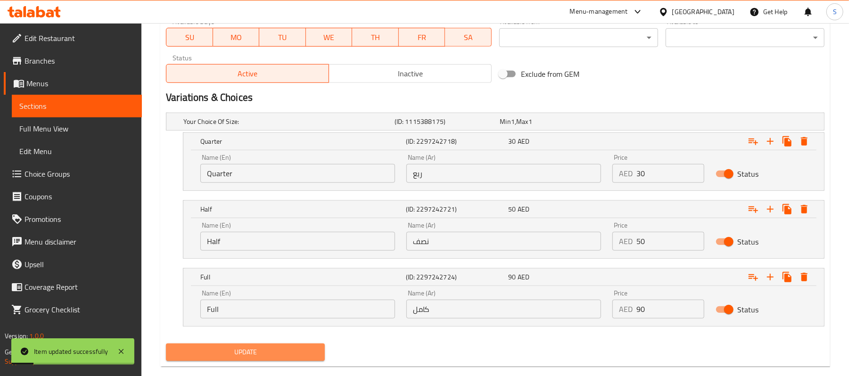
click at [302, 353] on span "Update" at bounding box center [245, 353] width 144 height 12
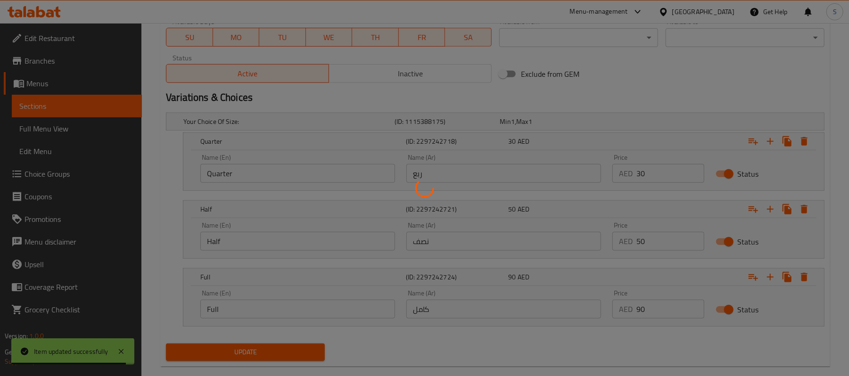
click at [610, 58] on div at bounding box center [424, 188] width 849 height 376
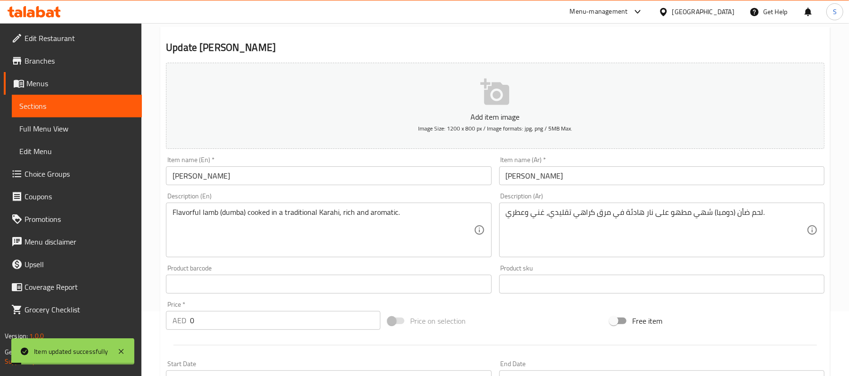
scroll to position [0, 0]
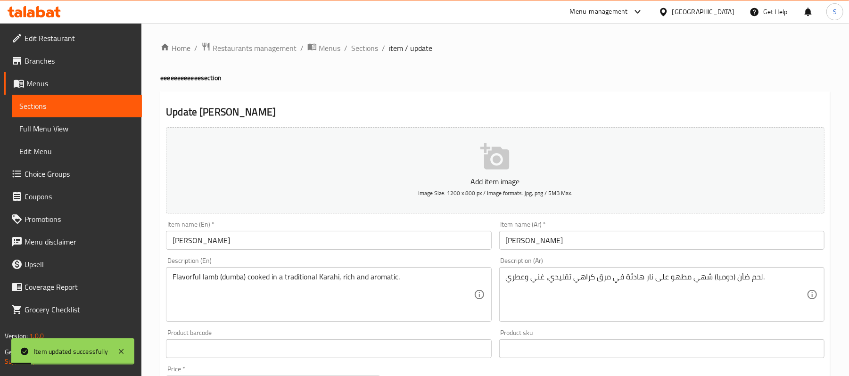
click at [376, 42] on span "Sections" at bounding box center [364, 47] width 27 height 11
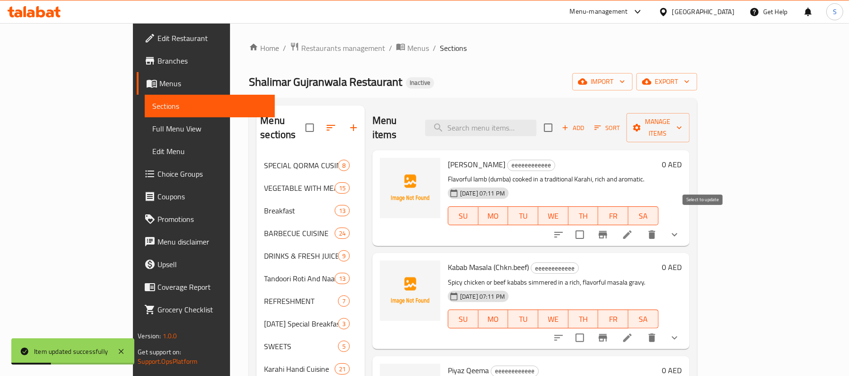
drag, startPoint x: 704, startPoint y: 223, endPoint x: 708, endPoint y: 216, distance: 7.6
click at [590, 225] on input "checkbox" at bounding box center [580, 235] width 20 height 20
click at [642, 125] on icon "button" at bounding box center [636, 127] width 9 height 9
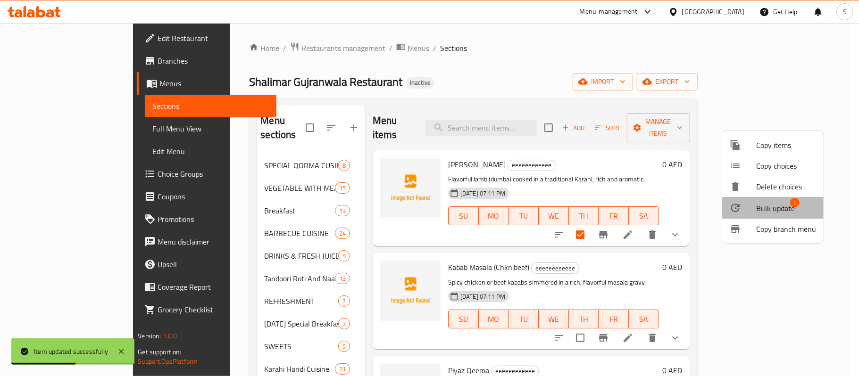
click at [740, 199] on li "Bulk update 1" at bounding box center [772, 208] width 101 height 22
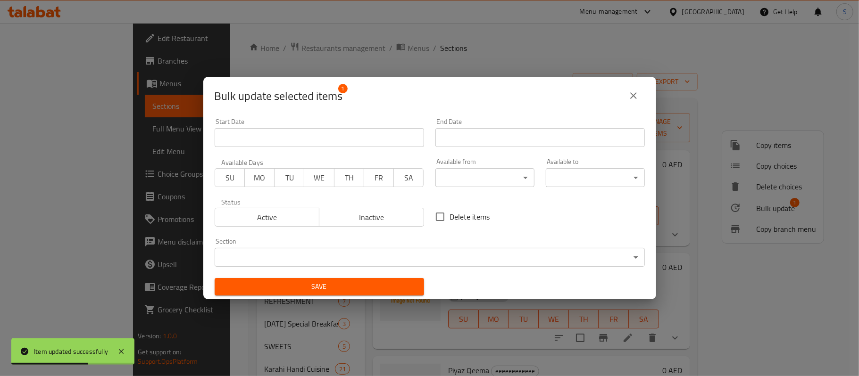
click at [323, 263] on body "Item updated successfully ​ Menu-management [GEOGRAPHIC_DATA] Get Help S Edit R…" at bounding box center [429, 199] width 859 height 353
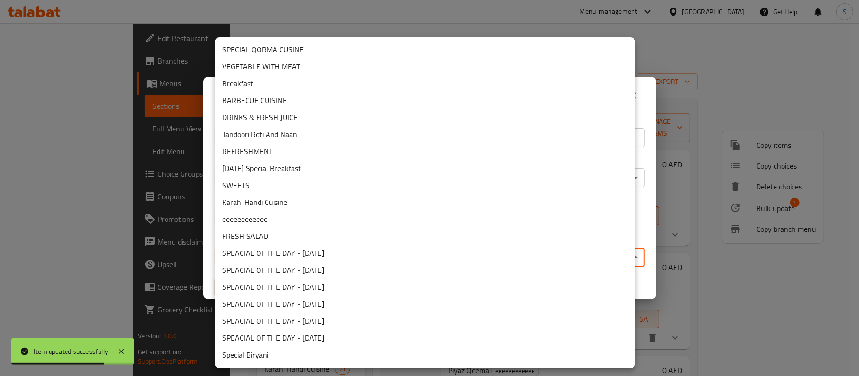
click at [270, 208] on li "Karahi Handi Cuisine" at bounding box center [425, 202] width 421 height 17
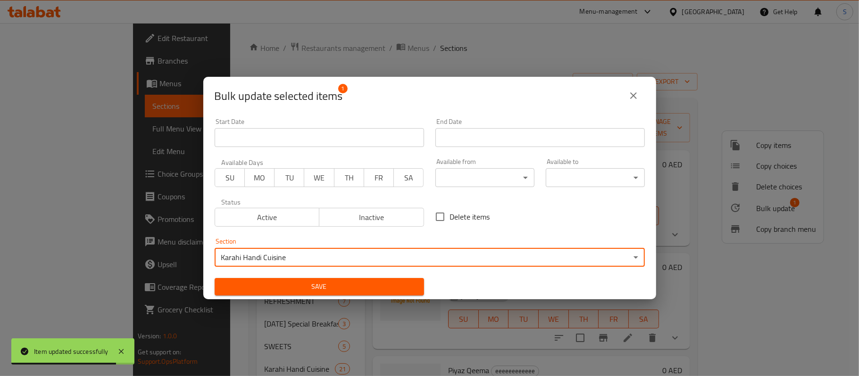
click at [283, 285] on span "Save" at bounding box center [319, 287] width 194 height 12
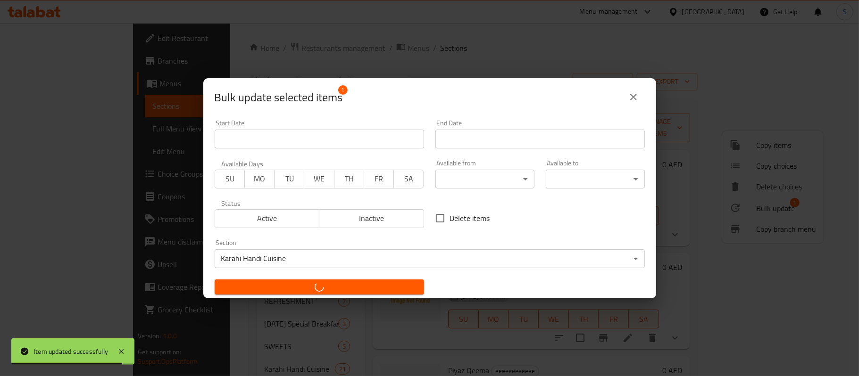
checkbox input "false"
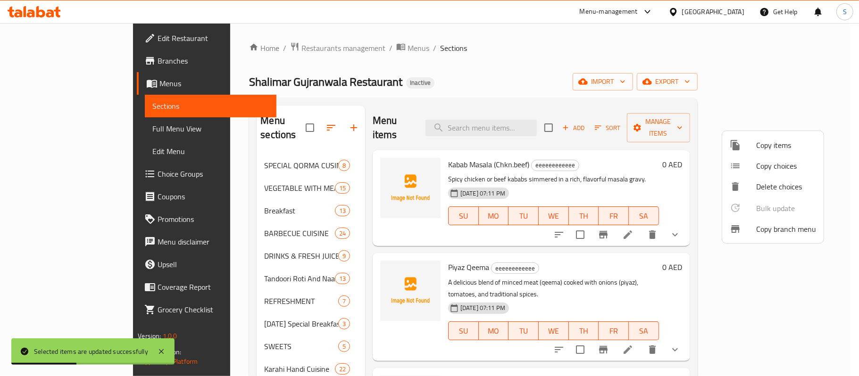
click at [359, 80] on div at bounding box center [429, 188] width 859 height 376
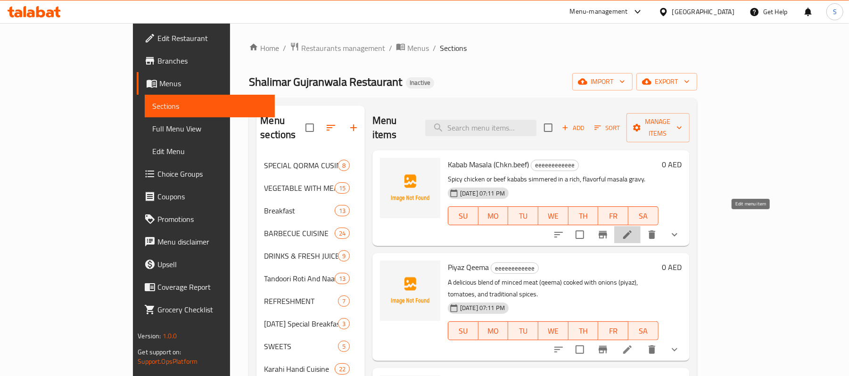
click at [633, 229] on icon at bounding box center [627, 234] width 11 height 11
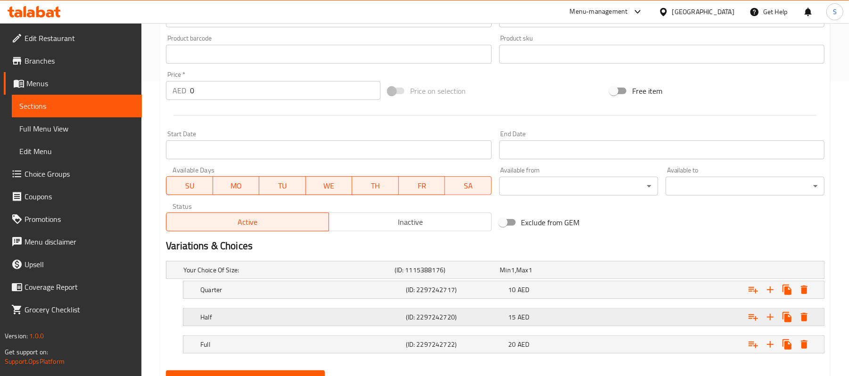
scroll to position [340, 0]
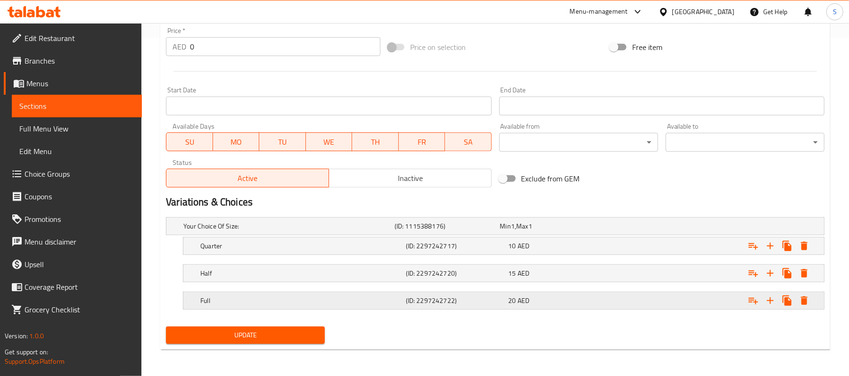
click at [661, 301] on div "Expand" at bounding box center [712, 300] width 206 height 21
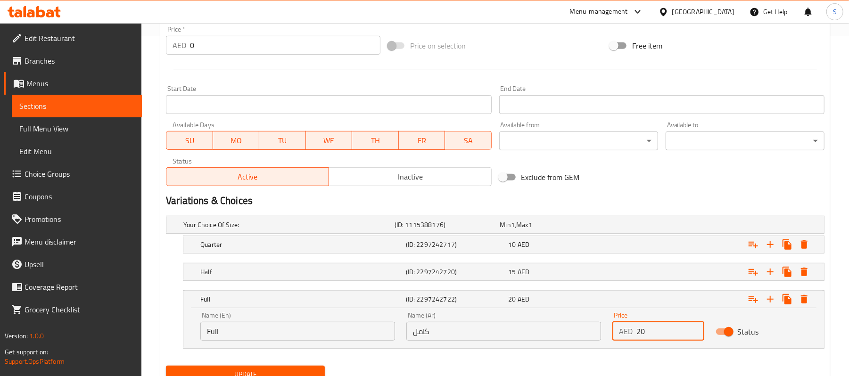
click at [636, 335] on div "AED 20 Price" at bounding box center [657, 331] width 91 height 19
type input "40"
click at [644, 272] on div "Expand" at bounding box center [712, 272] width 206 height 21
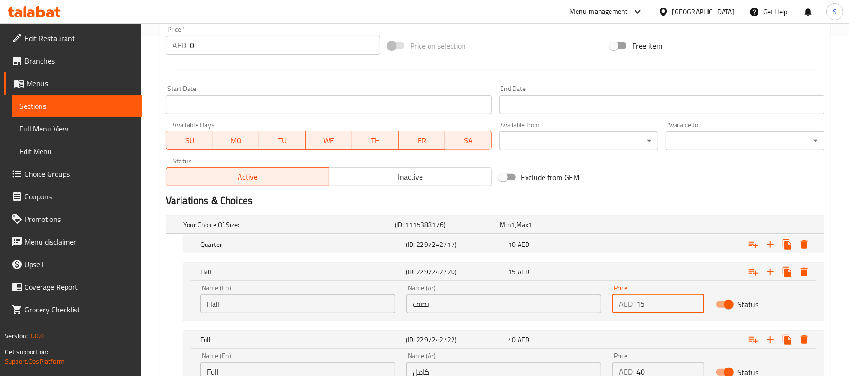
click at [636, 305] on input "15" at bounding box center [669, 304] width 67 height 19
type input "25"
click at [649, 251] on div "Expand" at bounding box center [712, 244] width 206 height 21
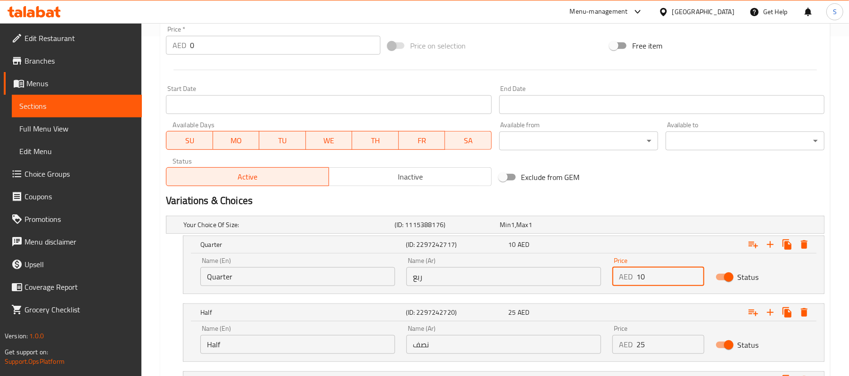
click at [646, 278] on input "10" at bounding box center [669, 276] width 67 height 19
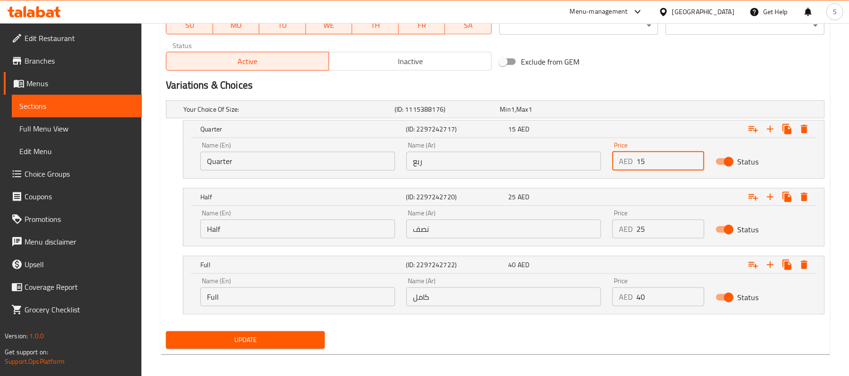
scroll to position [461, 0]
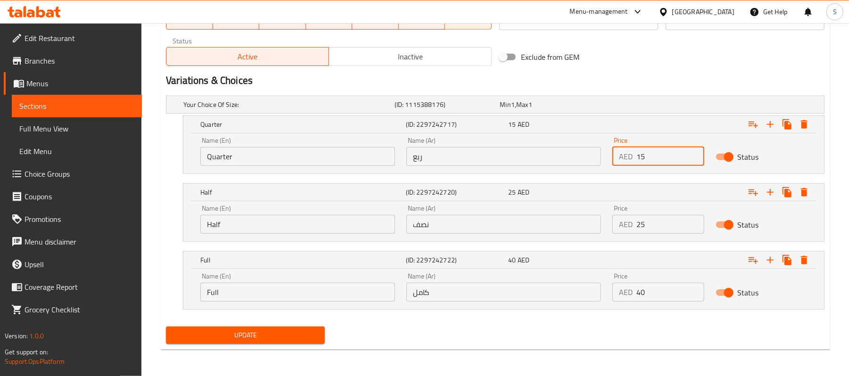
type input "15"
click at [292, 334] on span "Update" at bounding box center [245, 336] width 144 height 12
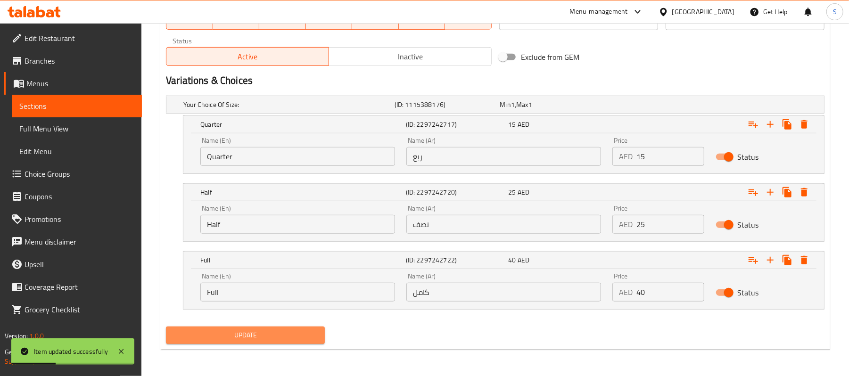
click at [271, 330] on span "Update" at bounding box center [245, 336] width 144 height 12
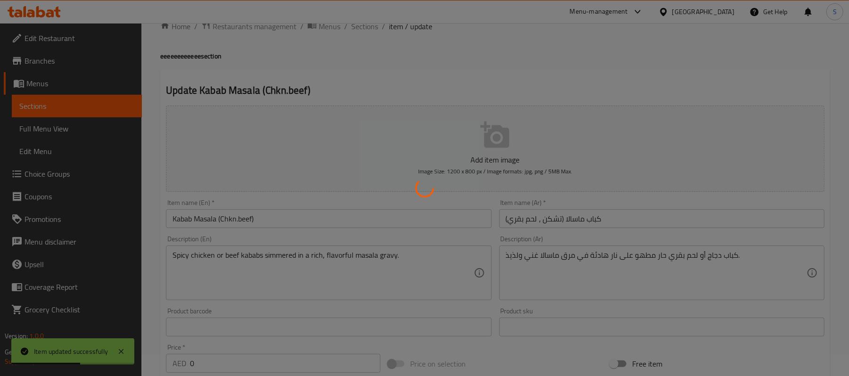
scroll to position [21, 0]
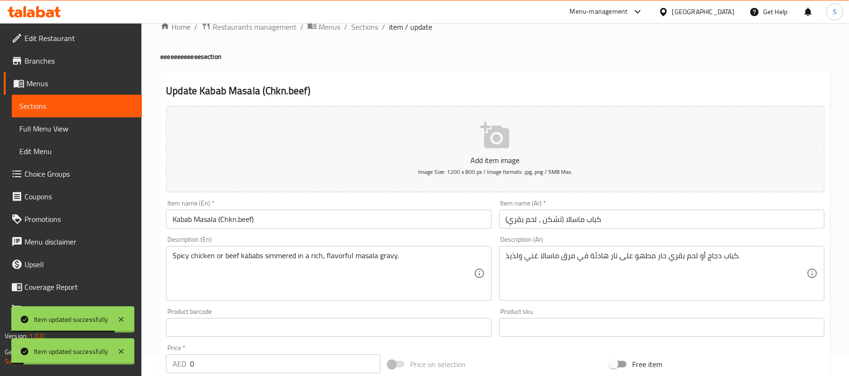
drag, startPoint x: 361, startPoint y: 29, endPoint x: 359, endPoint y: 72, distance: 42.9
click at [361, 29] on span "Sections" at bounding box center [364, 26] width 27 height 11
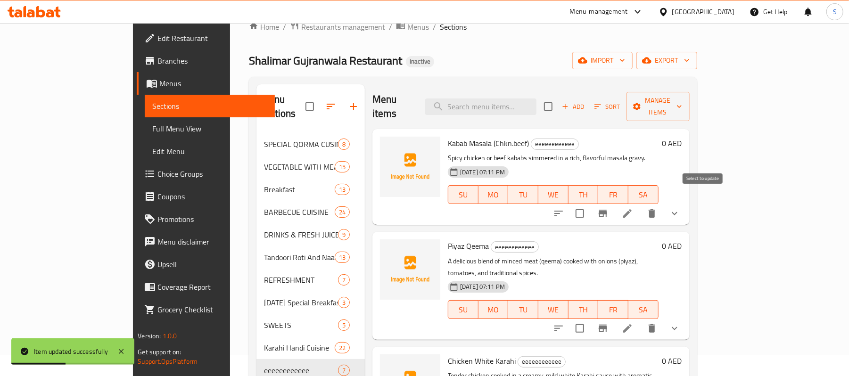
click at [590, 204] on input "checkbox" at bounding box center [580, 214] width 20 height 20
click at [642, 102] on icon "button" at bounding box center [636, 106] width 9 height 9
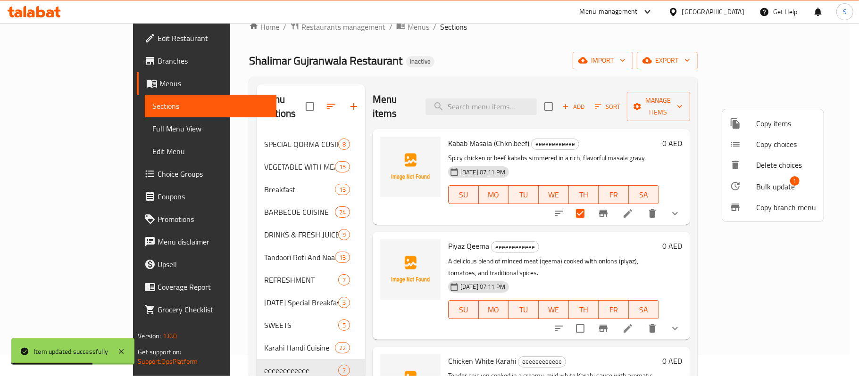
click at [756, 185] on span "Bulk update" at bounding box center [775, 186] width 39 height 11
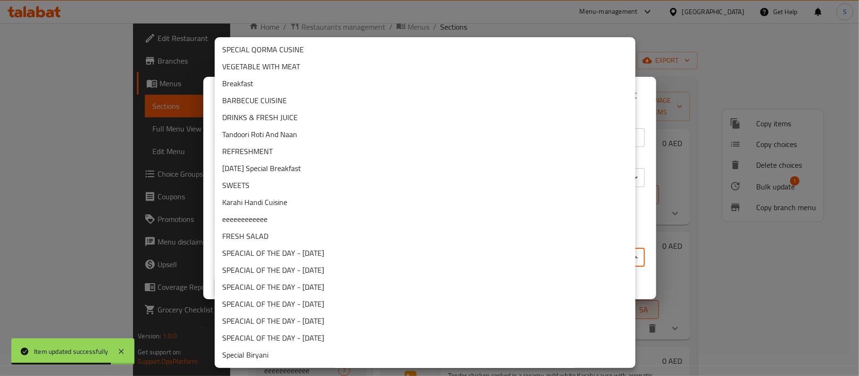
click at [378, 253] on body "Item updated successfully ​ Menu-management [GEOGRAPHIC_DATA] Get Help S Edit R…" at bounding box center [429, 178] width 859 height 353
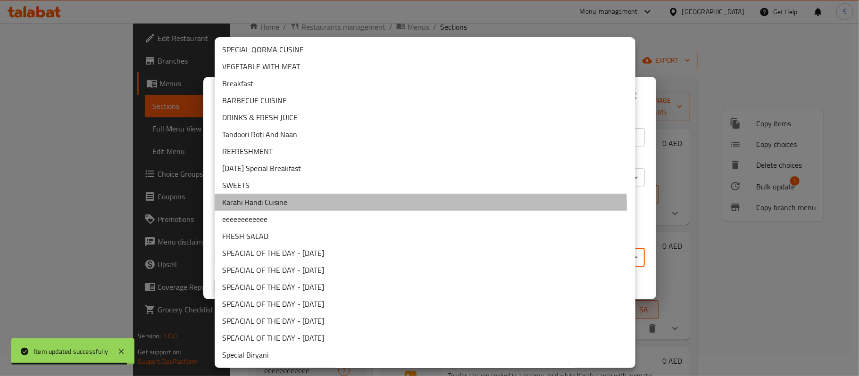
click at [265, 206] on li "Karahi Handi Cuisine" at bounding box center [425, 202] width 421 height 17
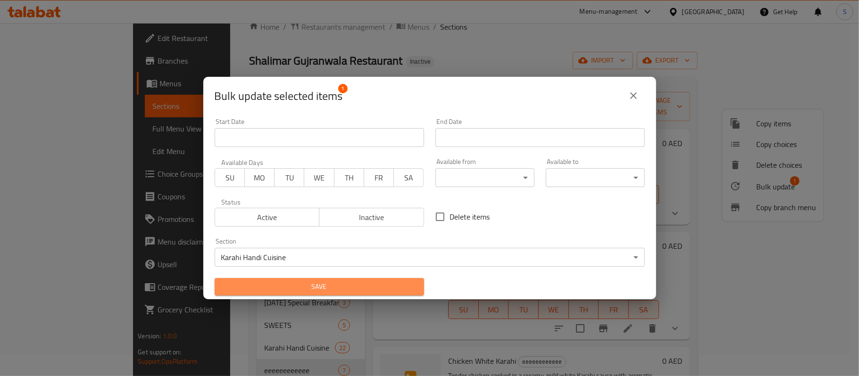
click at [330, 283] on span "Save" at bounding box center [319, 287] width 194 height 12
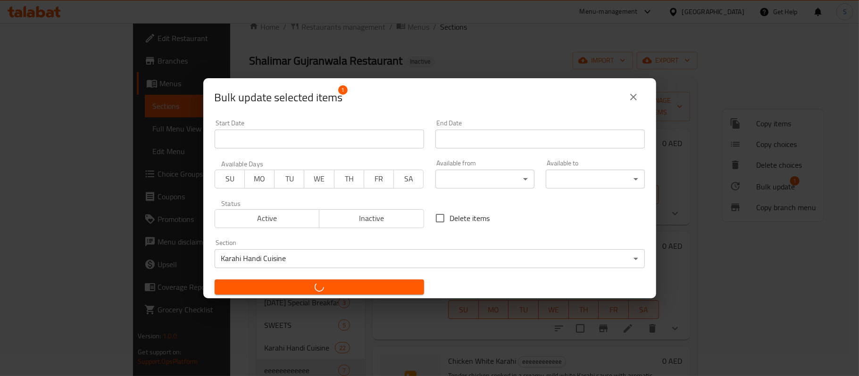
checkbox input "false"
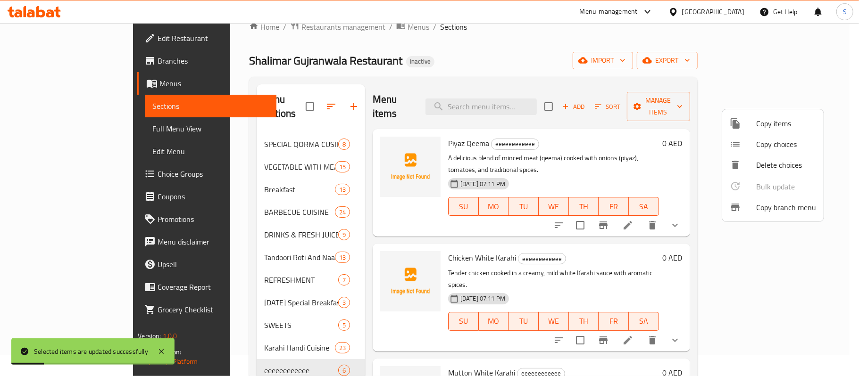
click at [457, 66] on div at bounding box center [429, 188] width 859 height 376
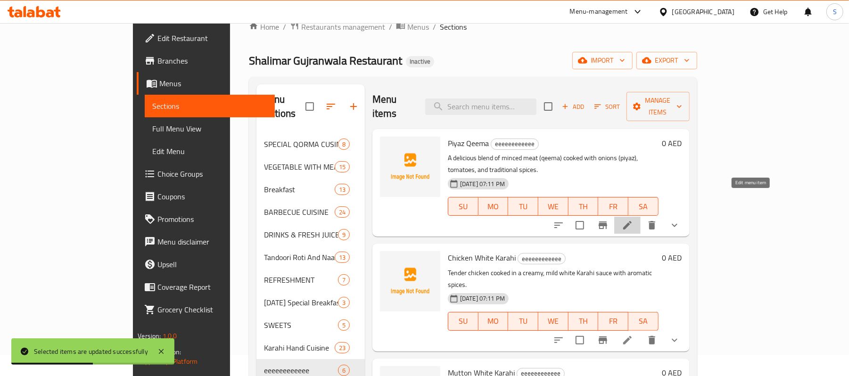
click at [633, 220] on icon at bounding box center [627, 225] width 11 height 11
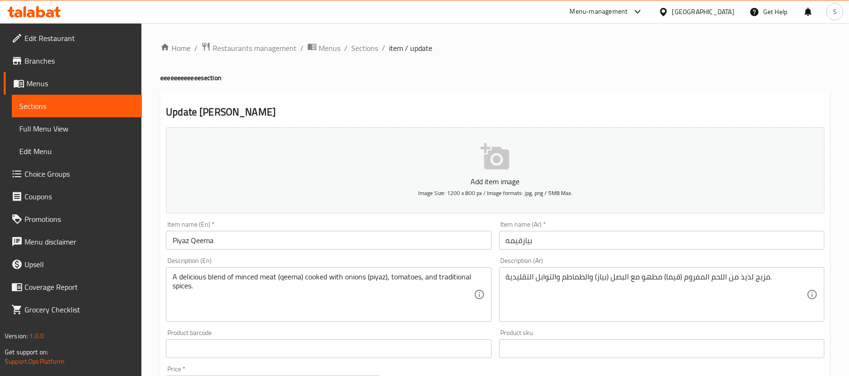
click at [576, 78] on h4 "eeeeeeeeeeee section" at bounding box center [495, 77] width 670 height 9
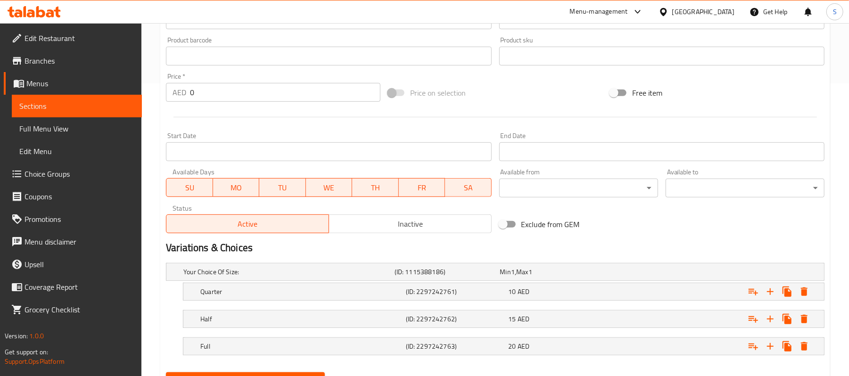
scroll to position [340, 0]
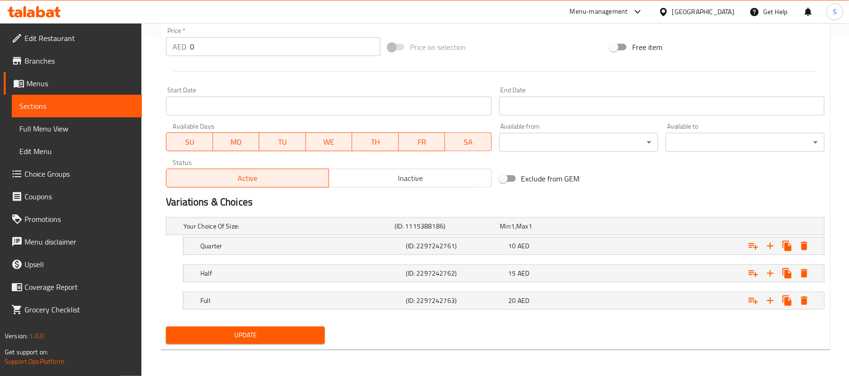
drag, startPoint x: 612, startPoint y: 297, endPoint x: 638, endPoint y: 328, distance: 41.2
click at [638, 328] on div "Add item image Image Size: 1200 x 800 px / Image formats: jpg, png / 5MB Max. I…" at bounding box center [495, 66] width 666 height 562
click at [637, 305] on div "Expand" at bounding box center [712, 300] width 206 height 21
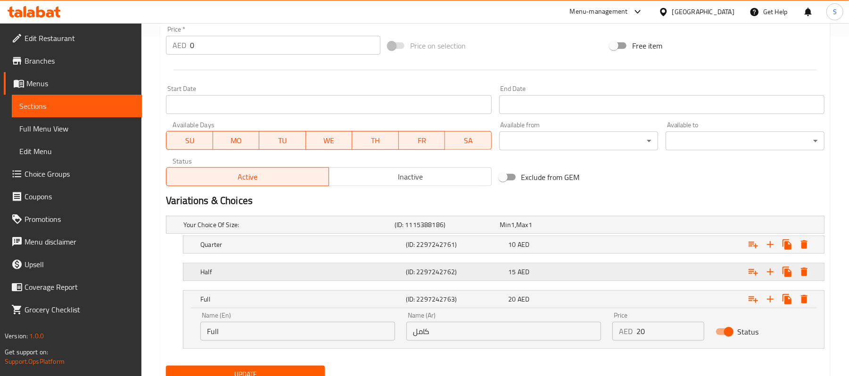
click at [638, 278] on div "Expand" at bounding box center [712, 272] width 206 height 21
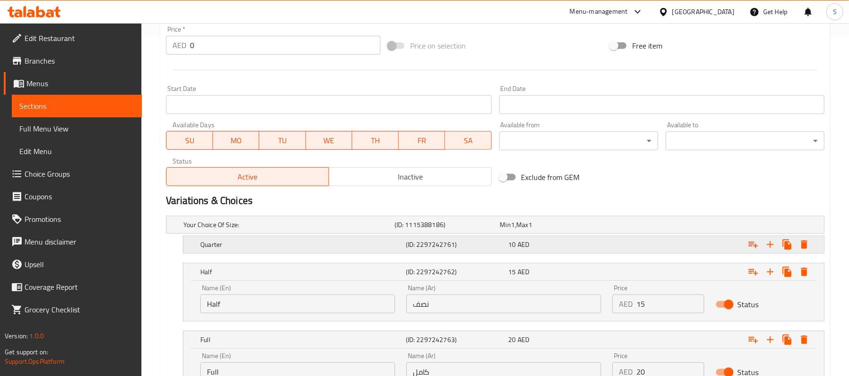
click at [641, 249] on div "Expand" at bounding box center [712, 244] width 206 height 21
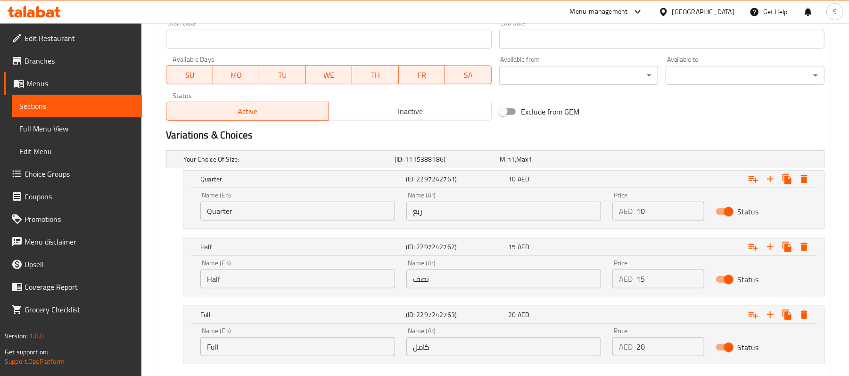
scroll to position [461, 0]
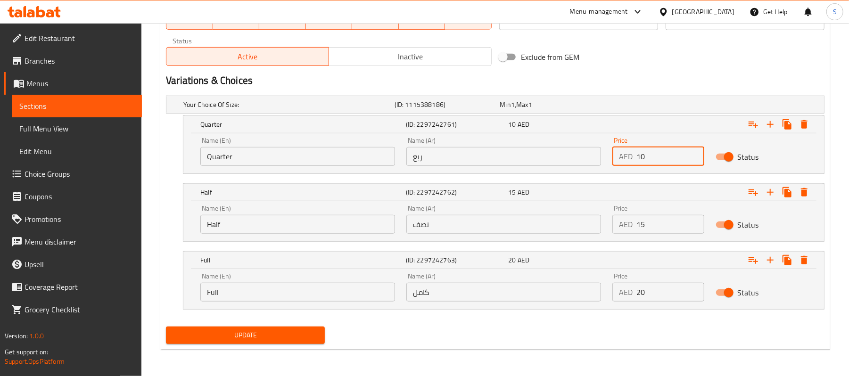
click at [645, 156] on input "10" at bounding box center [669, 156] width 67 height 19
type input "12"
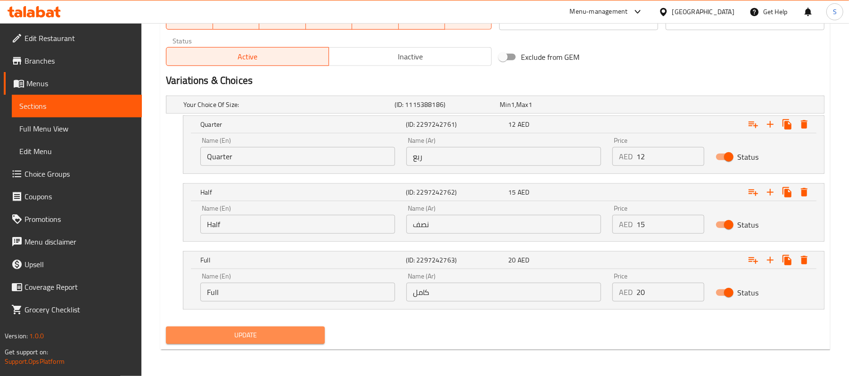
click at [307, 335] on span "Update" at bounding box center [245, 336] width 144 height 12
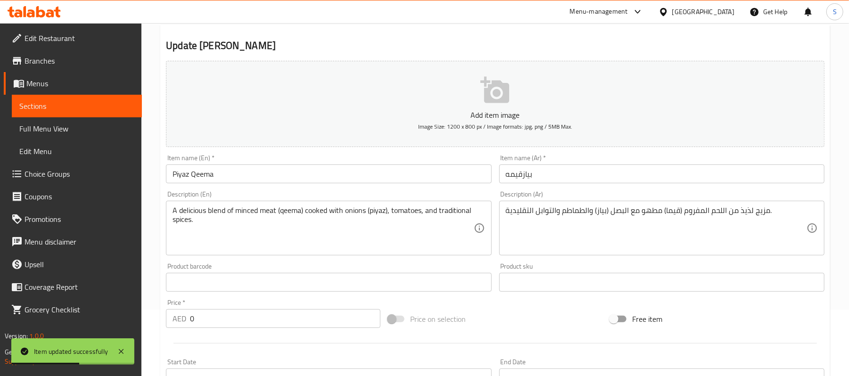
scroll to position [0, 0]
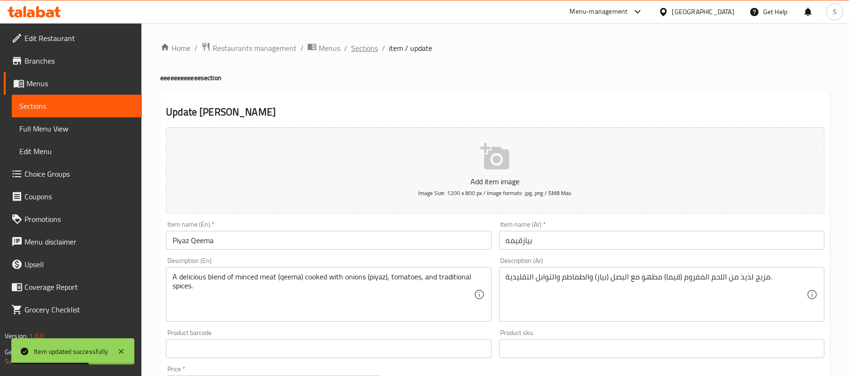
click at [359, 51] on span "Sections" at bounding box center [364, 47] width 27 height 11
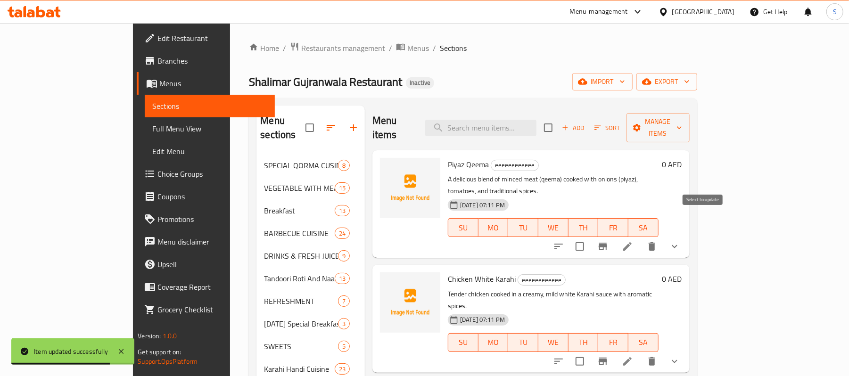
click at [590, 237] on input "checkbox" at bounding box center [580, 247] width 20 height 20
click at [682, 116] on span "Manage items" at bounding box center [658, 128] width 48 height 24
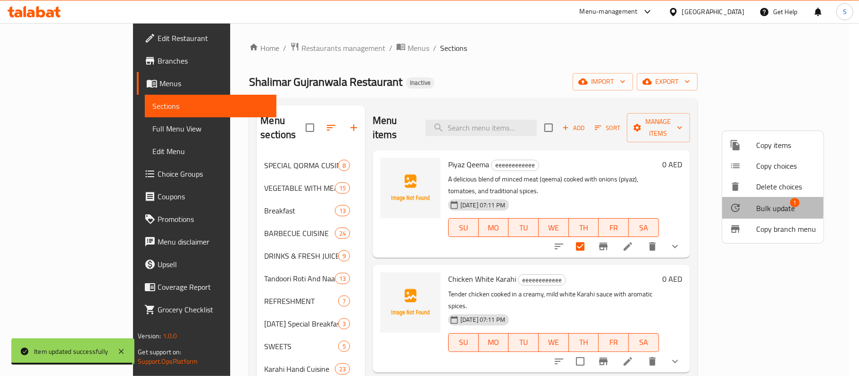
click at [755, 205] on div at bounding box center [742, 207] width 26 height 11
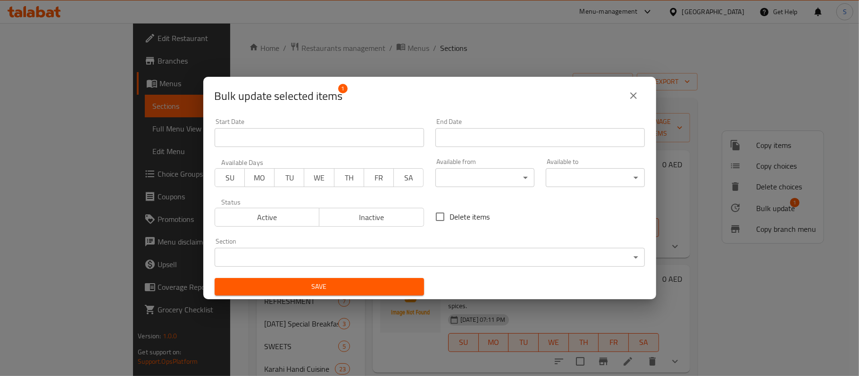
click at [411, 257] on body "​ Menu-management [GEOGRAPHIC_DATA] Get Help S Edit Restaurant Branches Menus S…" at bounding box center [429, 199] width 859 height 353
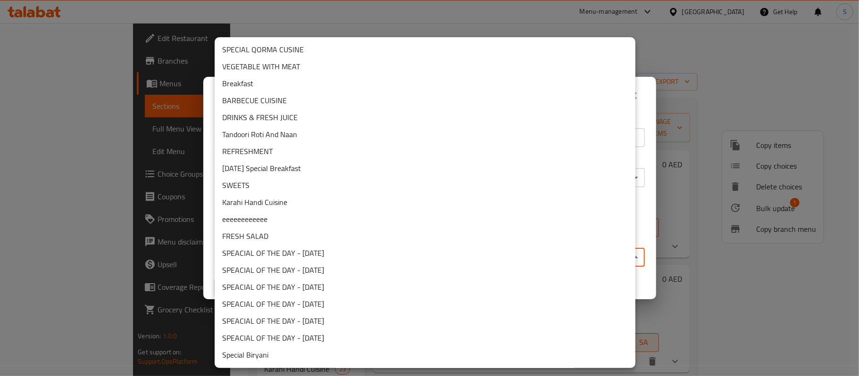
click at [280, 201] on li "Karahi Handi Cuisine" at bounding box center [425, 202] width 421 height 17
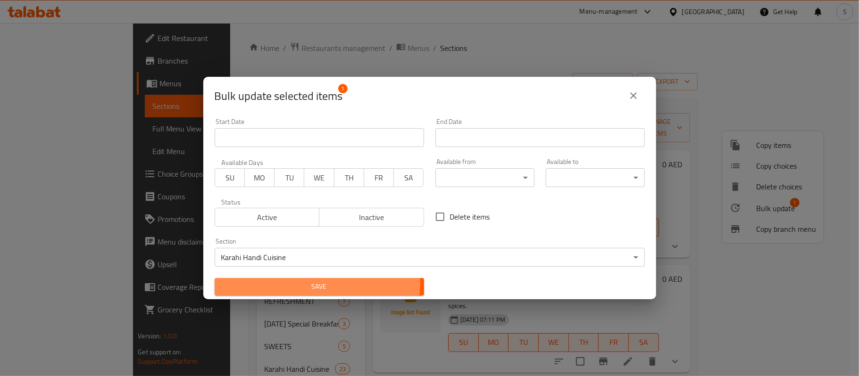
click at [288, 281] on span "Save" at bounding box center [319, 287] width 194 height 12
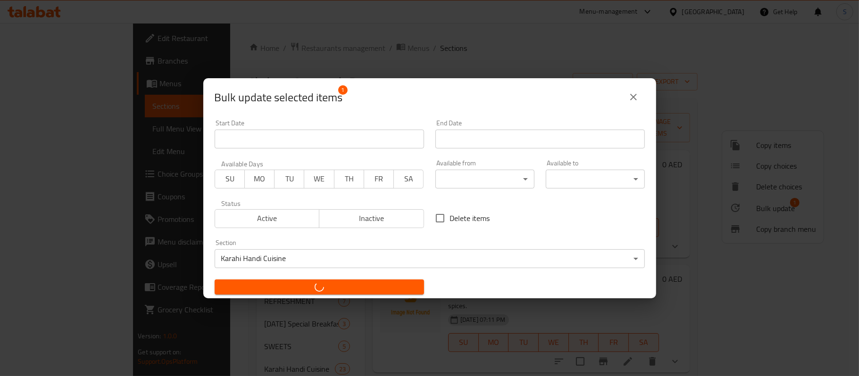
checkbox input "false"
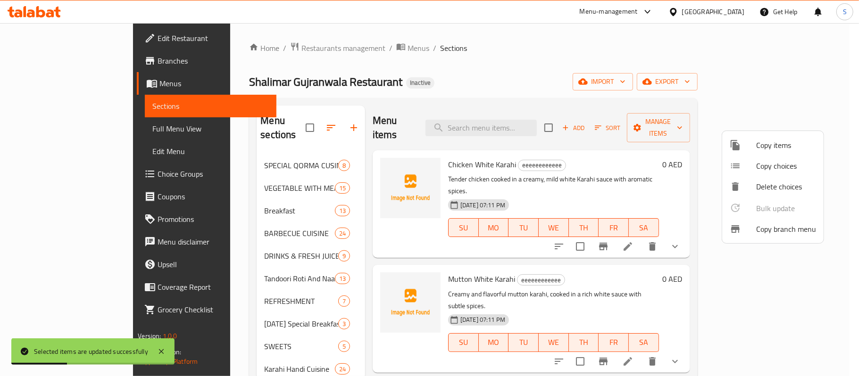
click at [408, 54] on div at bounding box center [429, 188] width 859 height 376
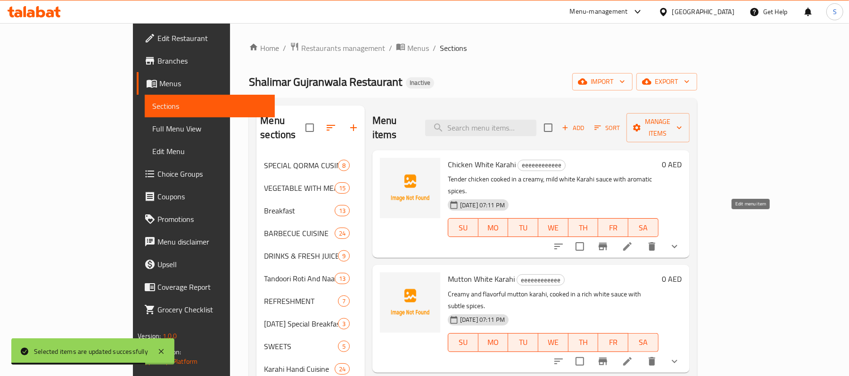
click at [632, 242] on icon at bounding box center [627, 246] width 8 height 8
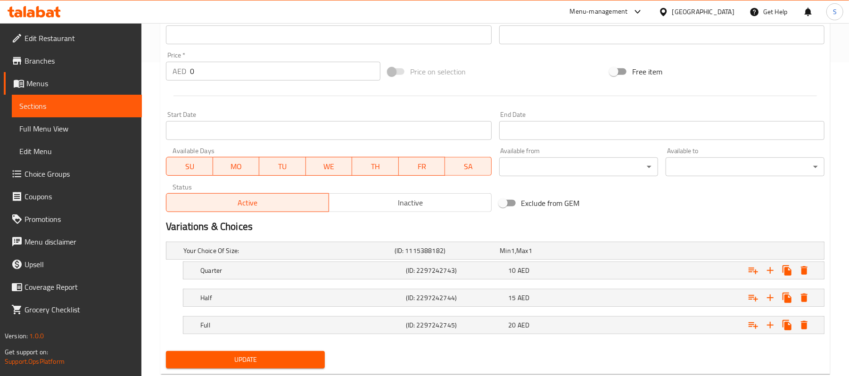
scroll to position [340, 0]
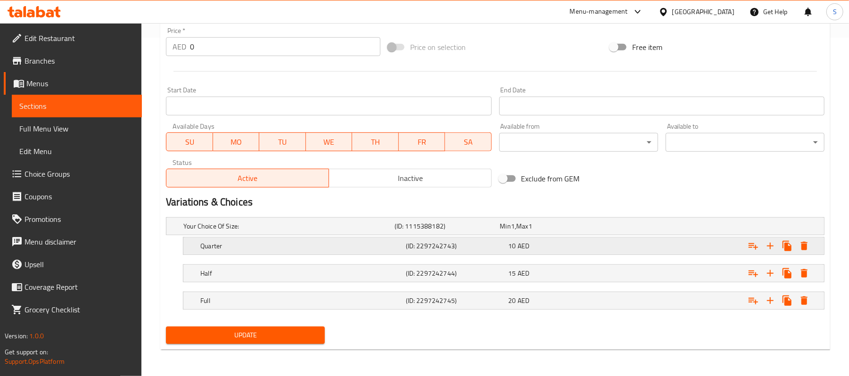
click at [617, 245] on div "Expand" at bounding box center [712, 246] width 206 height 21
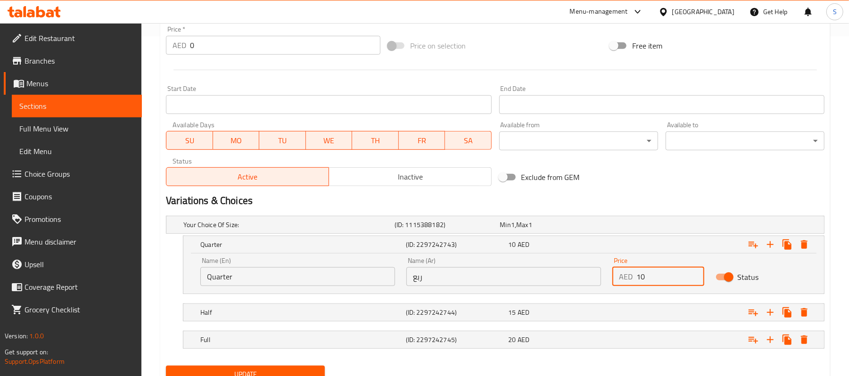
click at [637, 277] on input "10" at bounding box center [669, 276] width 67 height 19
type input "20"
click at [651, 308] on div "Expand" at bounding box center [712, 312] width 206 height 21
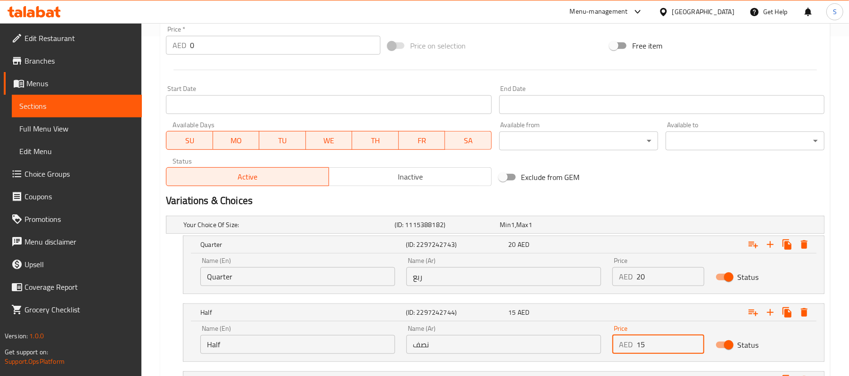
click at [637, 349] on input "15" at bounding box center [669, 344] width 67 height 19
type input "35"
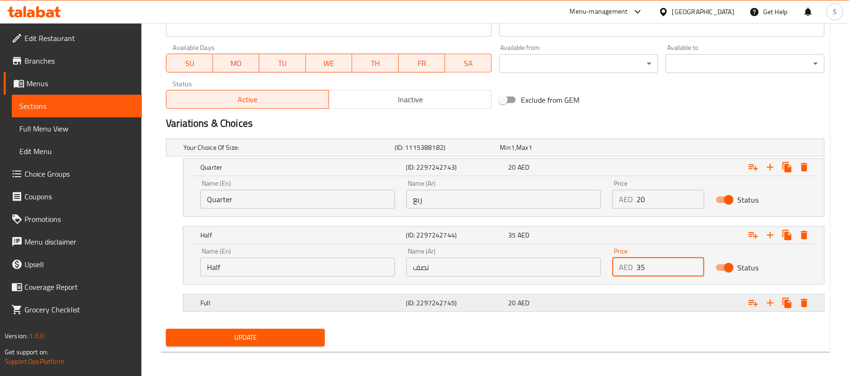
scroll to position [421, 0]
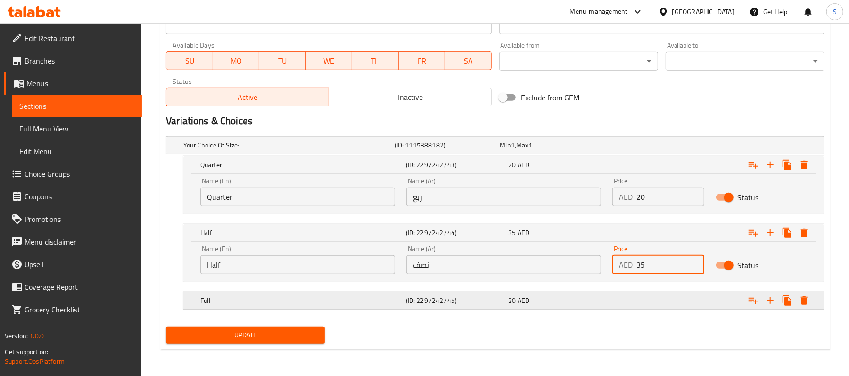
click at [626, 303] on div "Expand" at bounding box center [712, 300] width 206 height 21
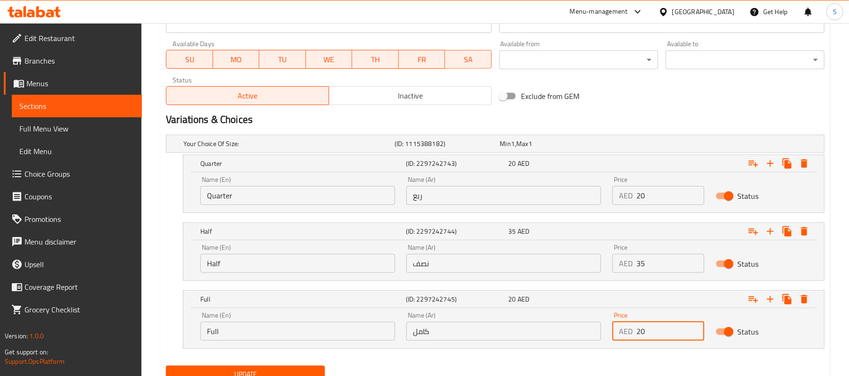
click at [643, 335] on input "20" at bounding box center [669, 331] width 67 height 19
type input "65"
click at [610, 100] on div "Exclude from GEM" at bounding box center [606, 95] width 222 height 25
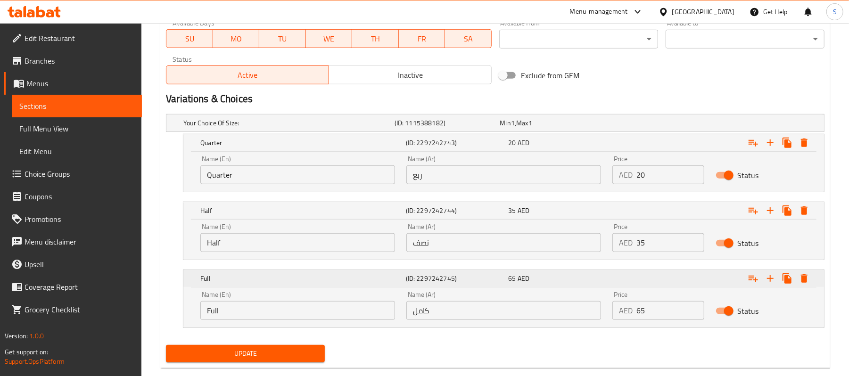
scroll to position [461, 0]
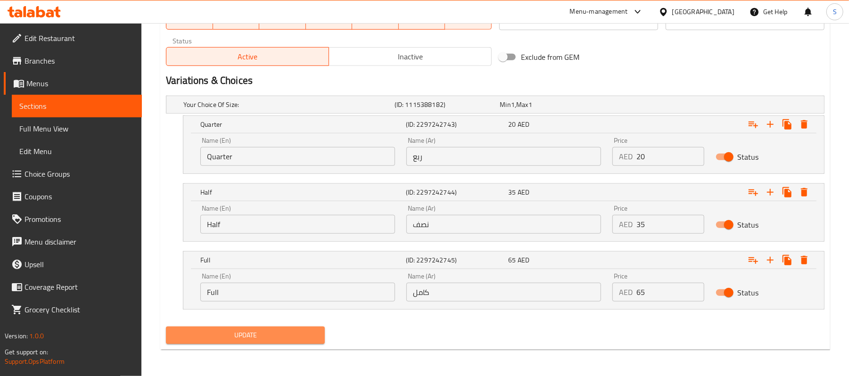
click at [308, 330] on span "Update" at bounding box center [245, 336] width 144 height 12
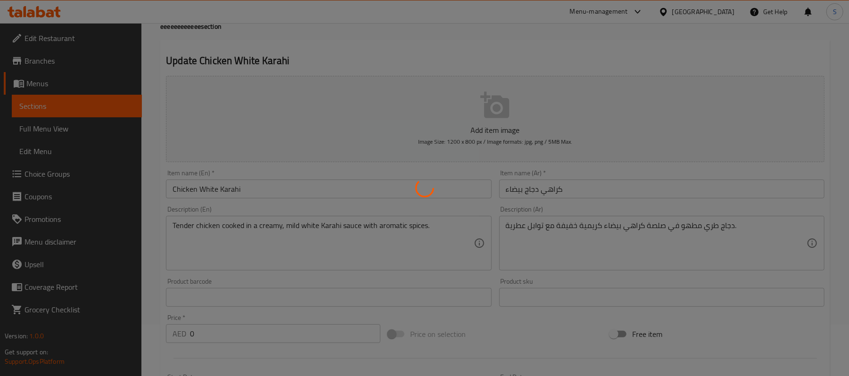
scroll to position [0, 0]
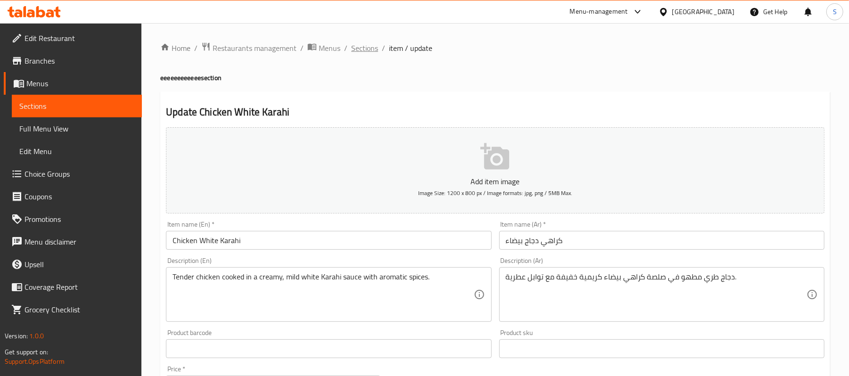
click at [356, 53] on span "Sections" at bounding box center [364, 47] width 27 height 11
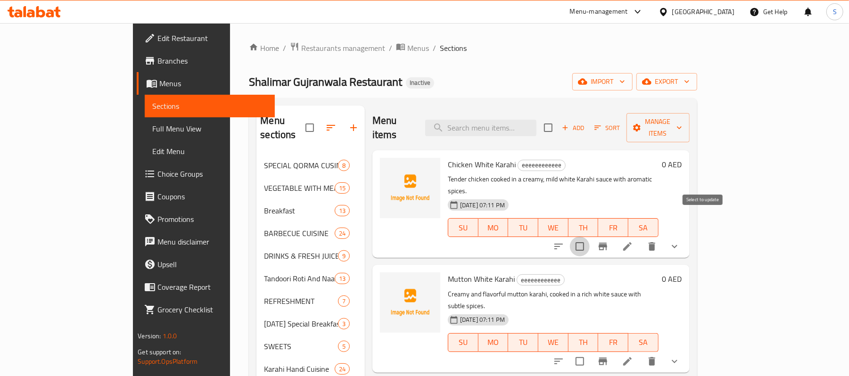
click at [590, 237] on input "checkbox" at bounding box center [580, 247] width 20 height 20
click at [682, 123] on span "Manage items" at bounding box center [658, 128] width 48 height 24
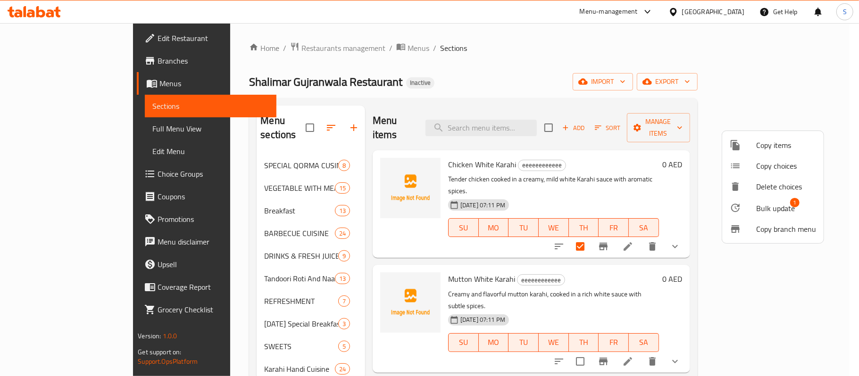
click at [754, 205] on div at bounding box center [742, 207] width 26 height 11
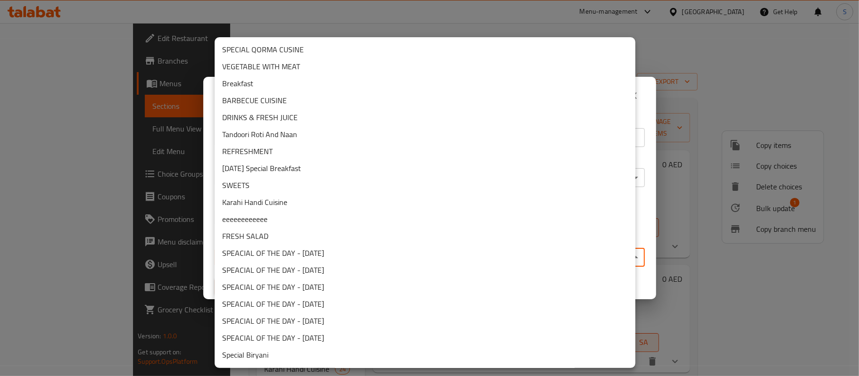
click at [389, 266] on body "​ Menu-management [GEOGRAPHIC_DATA] Get Help S Edit Restaurant Branches Menus S…" at bounding box center [429, 199] width 859 height 353
click at [279, 208] on li "Karahi Handi Cuisine" at bounding box center [425, 202] width 421 height 17
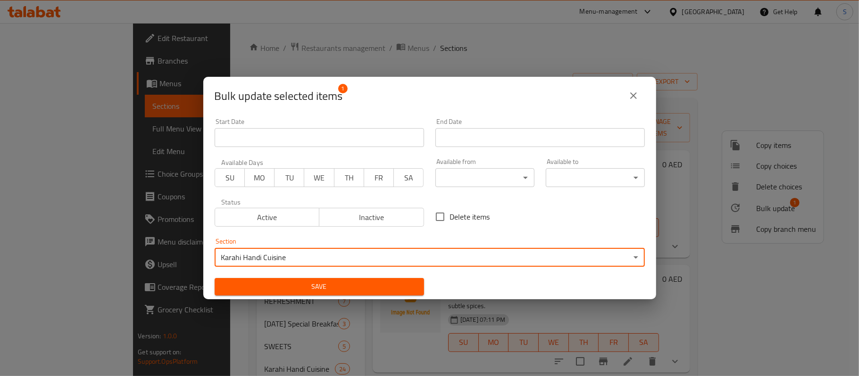
click at [287, 288] on span "Save" at bounding box center [319, 287] width 194 height 12
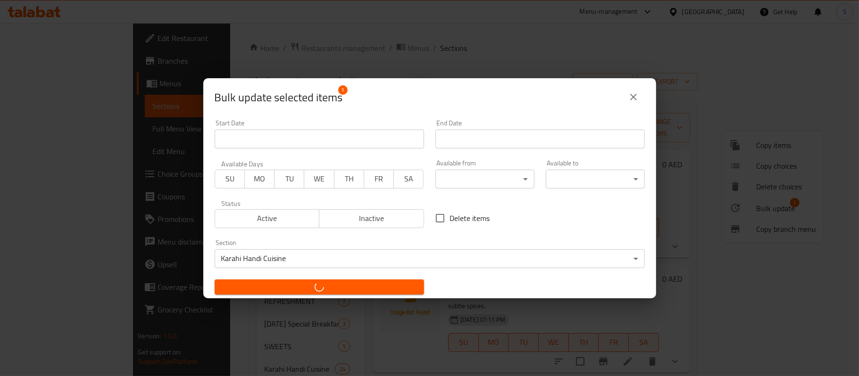
checkbox input "false"
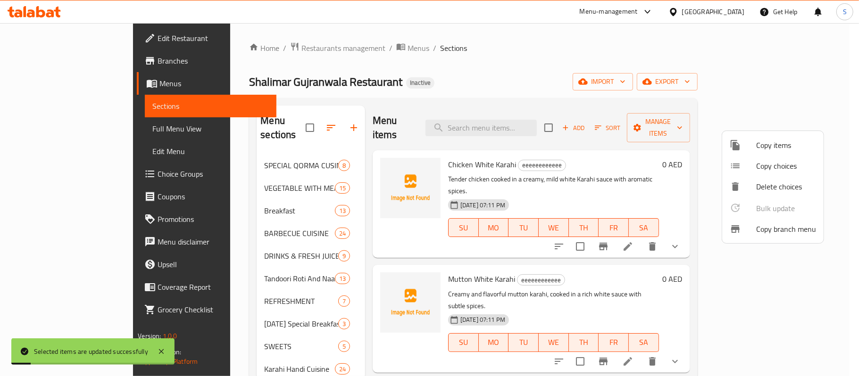
click at [494, 63] on div at bounding box center [429, 188] width 859 height 376
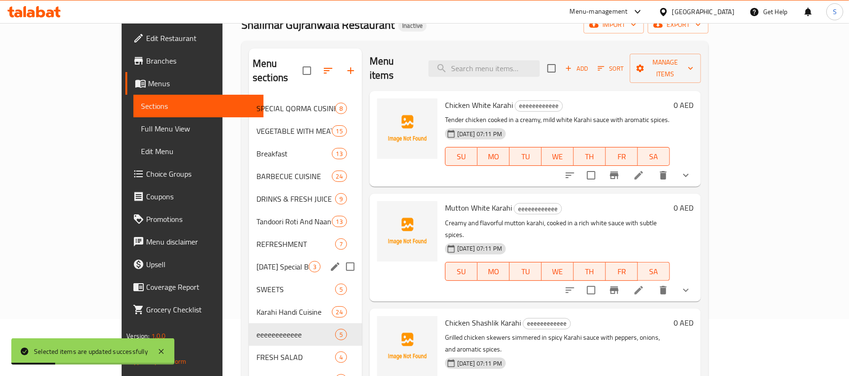
scroll to position [125, 0]
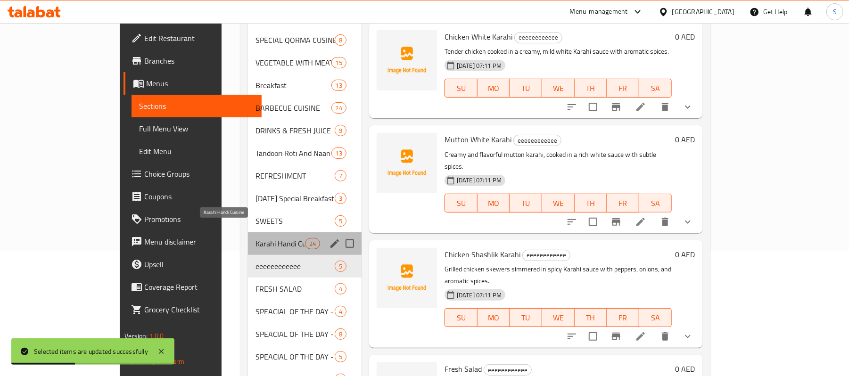
click at [256, 238] on span "Karahi Handi Cuisine" at bounding box center [281, 243] width 50 height 11
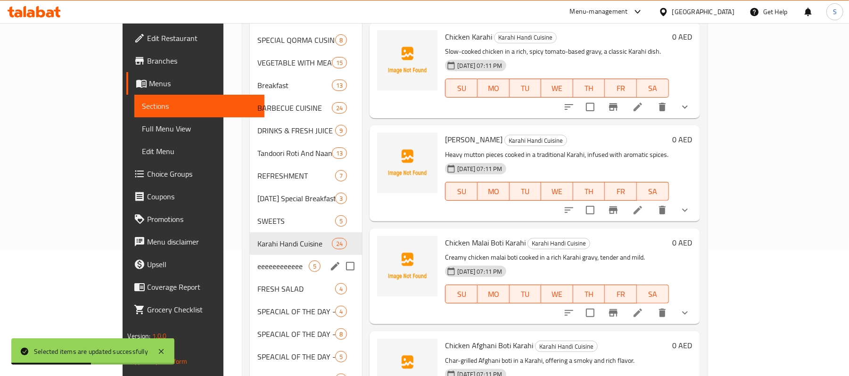
click at [251, 255] on div "[STREET_ADDRESS]" at bounding box center [306, 266] width 113 height 23
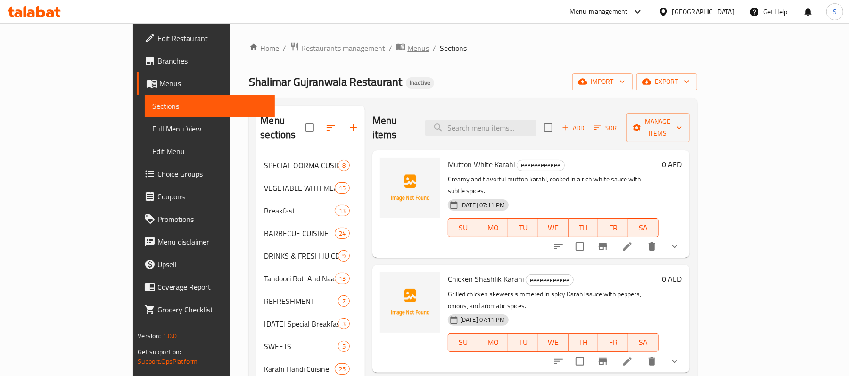
click at [407, 49] on span "Menus" at bounding box center [418, 47] width 22 height 11
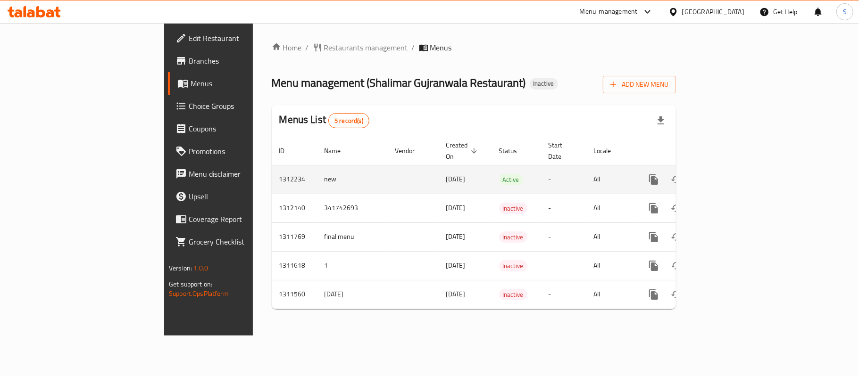
click at [727, 174] on icon "enhanced table" at bounding box center [721, 179] width 11 height 11
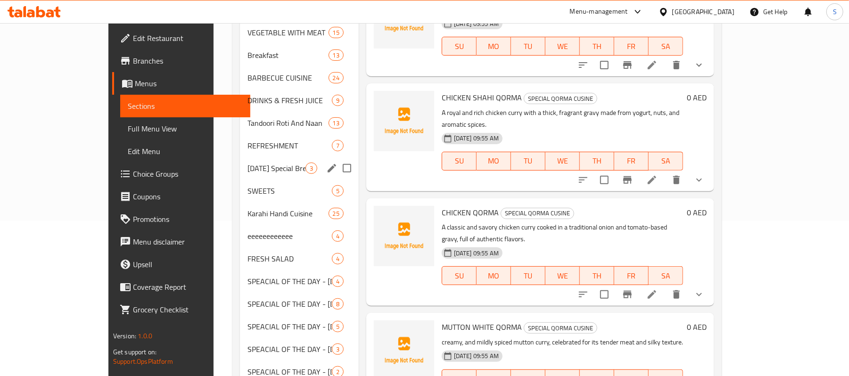
scroll to position [189, 0]
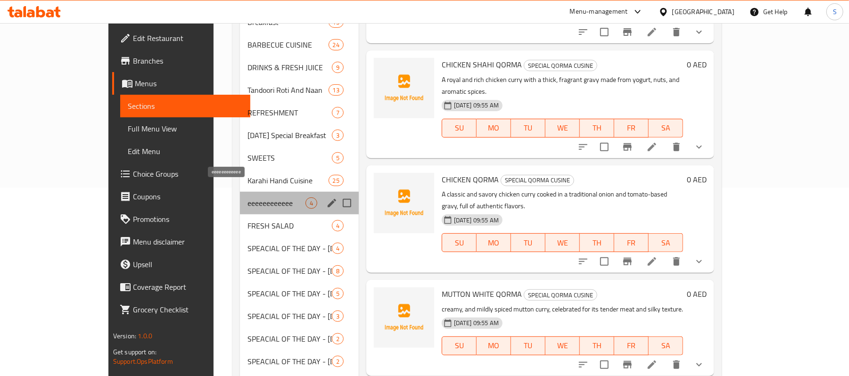
click at [248, 198] on span "eeeeeeeeeeee" at bounding box center [277, 203] width 58 height 11
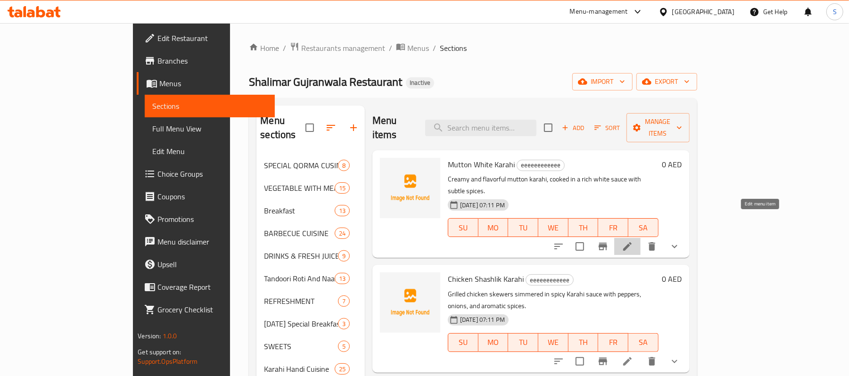
click at [632, 242] on icon at bounding box center [627, 246] width 8 height 8
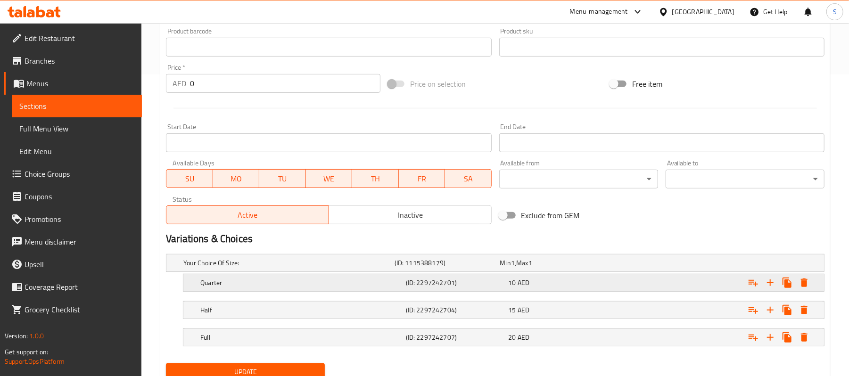
scroll to position [340, 0]
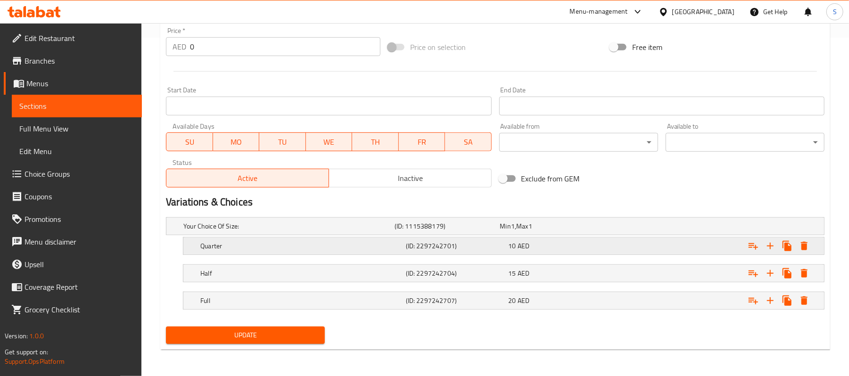
click at [671, 244] on div "Expand" at bounding box center [712, 246] width 206 height 21
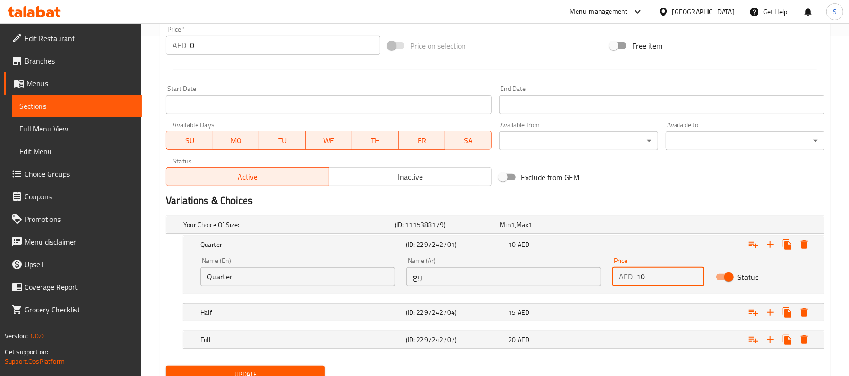
drag, startPoint x: 664, startPoint y: 276, endPoint x: 624, endPoint y: 276, distance: 40.1
click at [624, 276] on div "AED 10 Price" at bounding box center [657, 276] width 91 height 19
type input "25"
click at [640, 308] on div "Expand" at bounding box center [712, 312] width 206 height 21
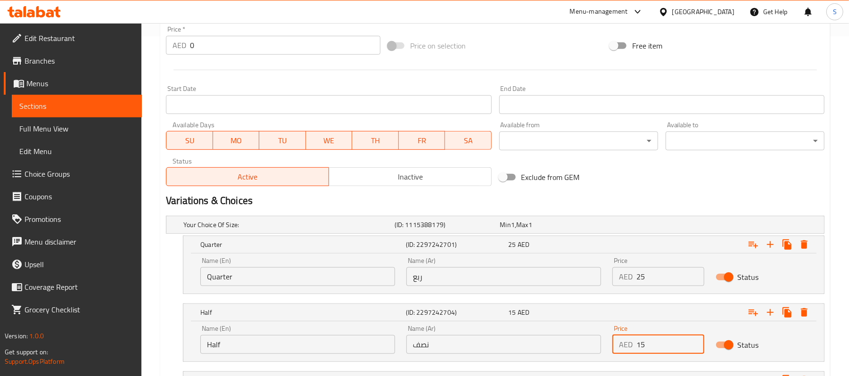
click at [637, 349] on input "15" at bounding box center [669, 344] width 67 height 19
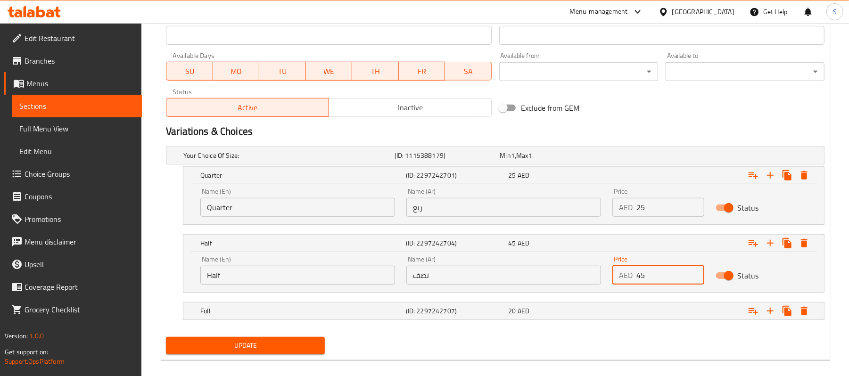
scroll to position [421, 0]
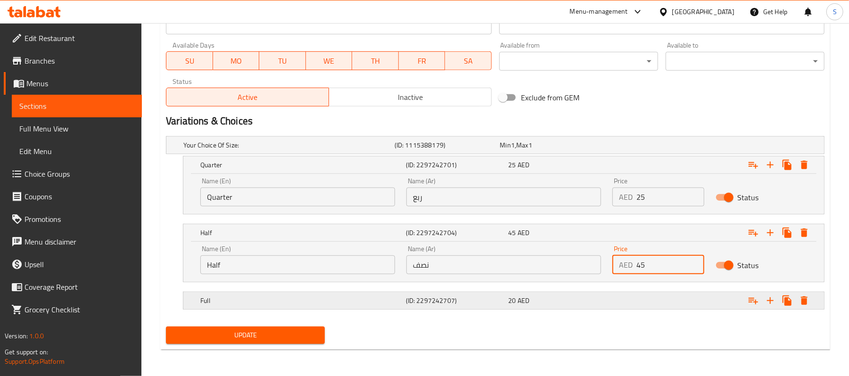
type input "45"
click at [645, 301] on div "Expand" at bounding box center [712, 300] width 206 height 21
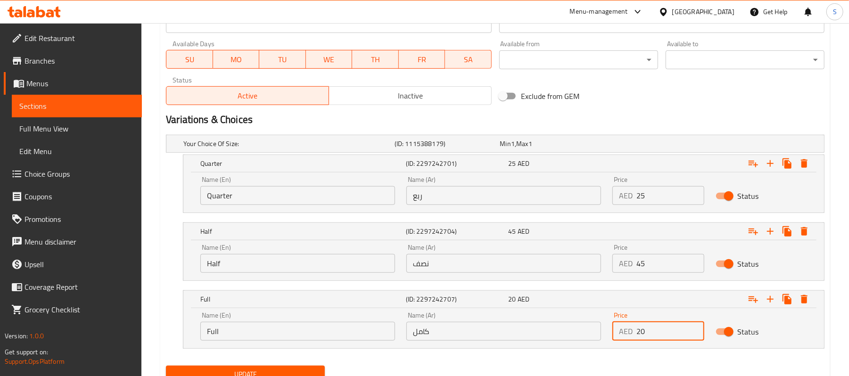
click at [640, 332] on input "20" at bounding box center [669, 331] width 67 height 19
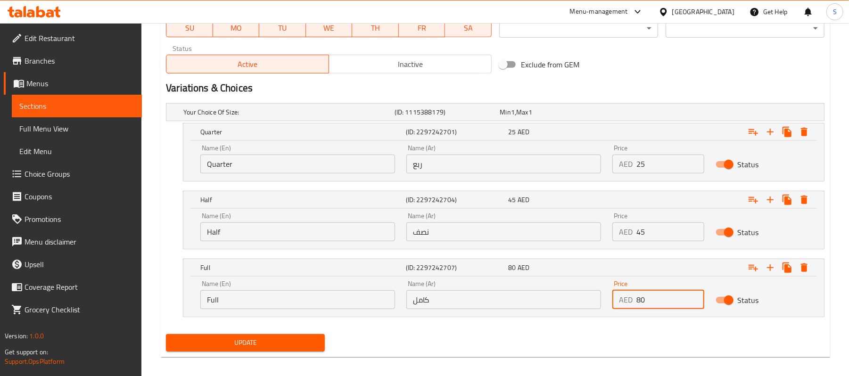
scroll to position [461, 0]
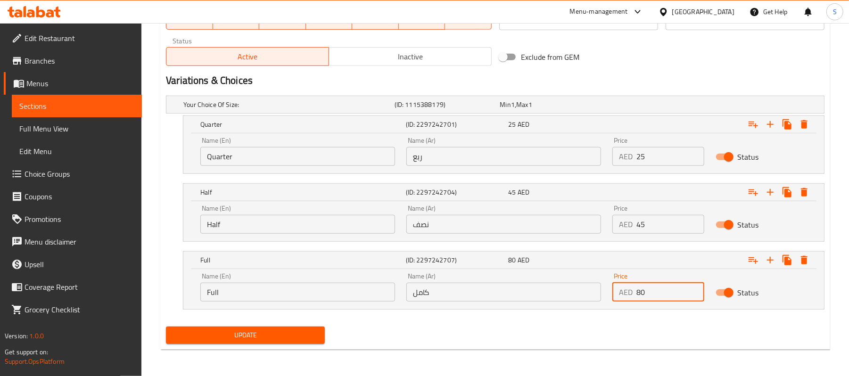
type input "80"
click at [248, 332] on span "Update" at bounding box center [245, 336] width 144 height 12
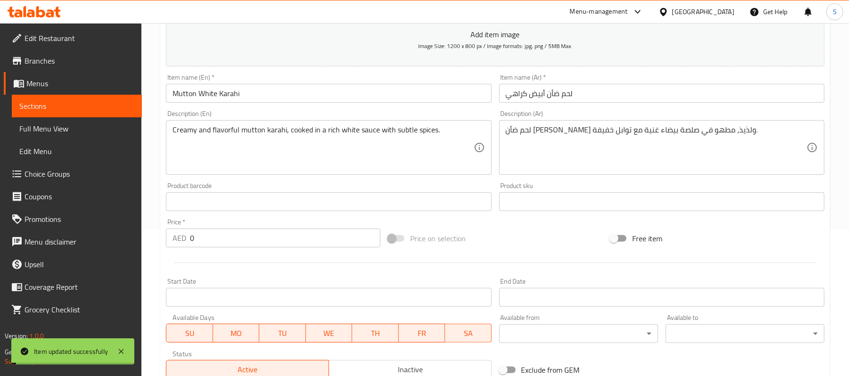
scroll to position [0, 0]
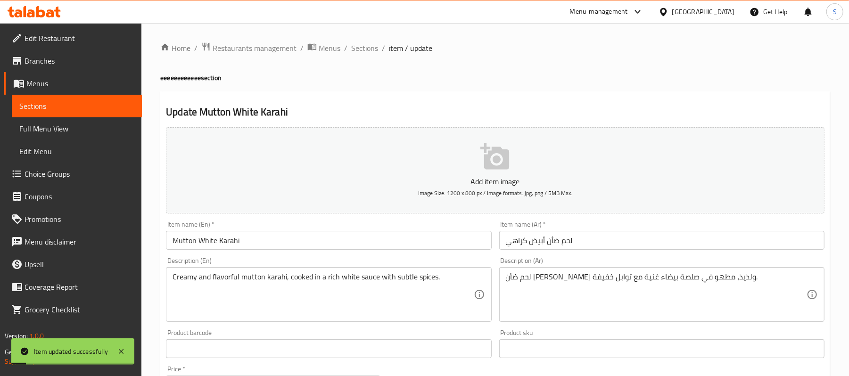
click at [370, 48] on span "Sections" at bounding box center [364, 47] width 27 height 11
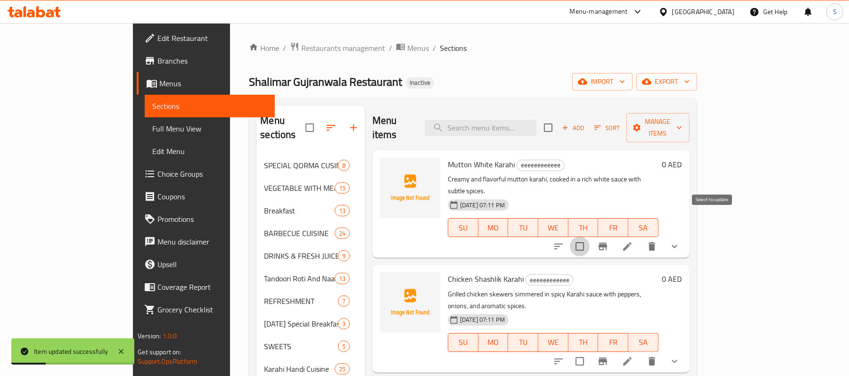
click at [590, 237] on input "checkbox" at bounding box center [580, 247] width 20 height 20
click at [682, 124] on span "Manage items" at bounding box center [658, 128] width 48 height 24
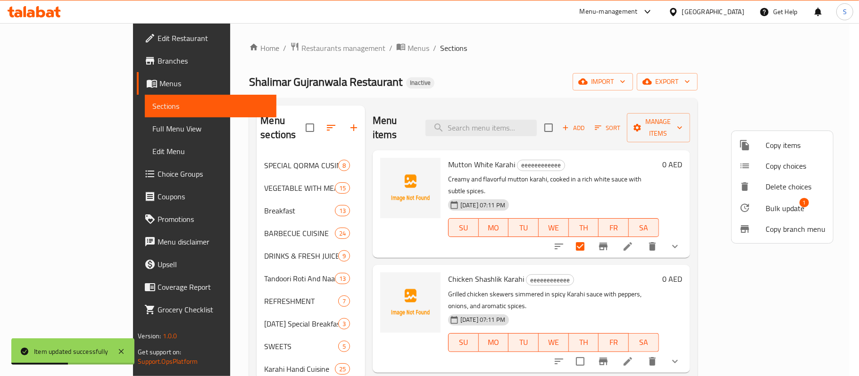
click at [770, 206] on span "Bulk update" at bounding box center [784, 208] width 39 height 11
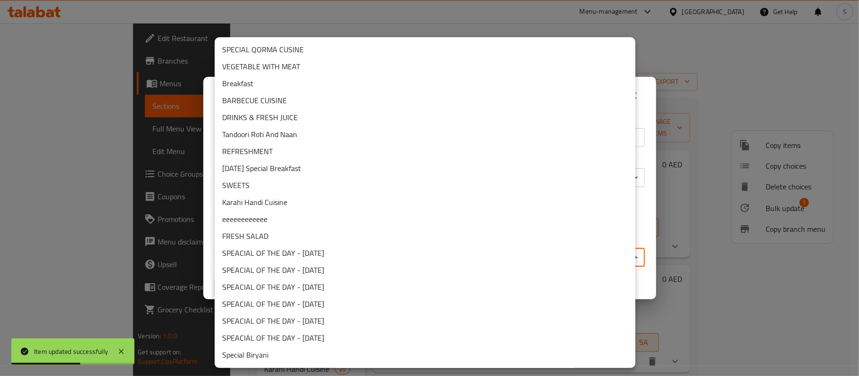
click at [368, 257] on body "Item updated successfully ​ Menu-management [GEOGRAPHIC_DATA] Get Help S Edit R…" at bounding box center [429, 199] width 859 height 353
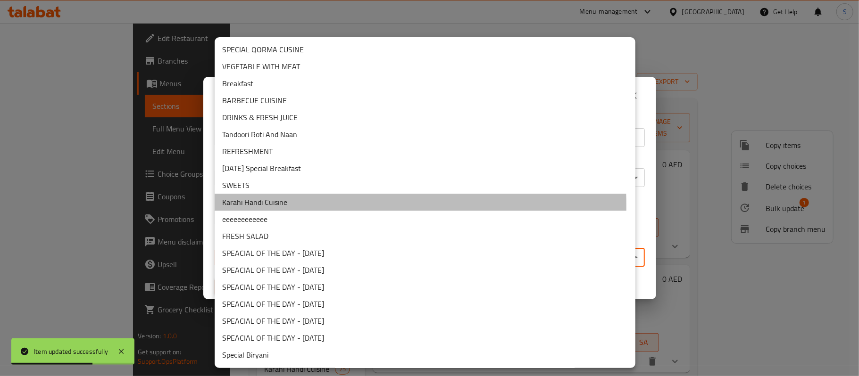
click at [272, 206] on li "Karahi Handi Cuisine" at bounding box center [425, 202] width 421 height 17
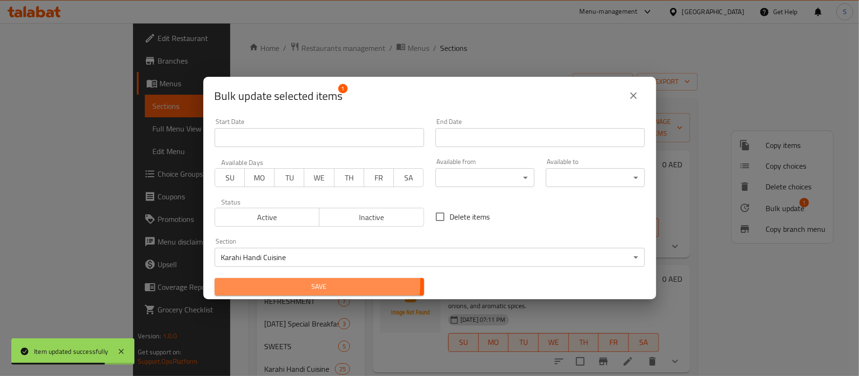
click at [297, 283] on span "Save" at bounding box center [319, 287] width 194 height 12
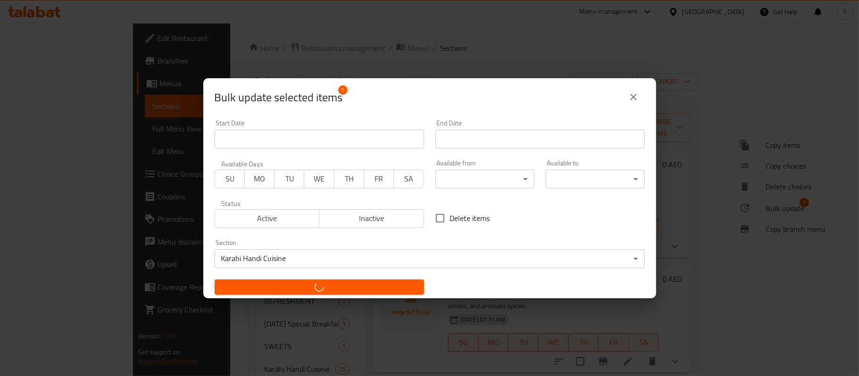
checkbox input "false"
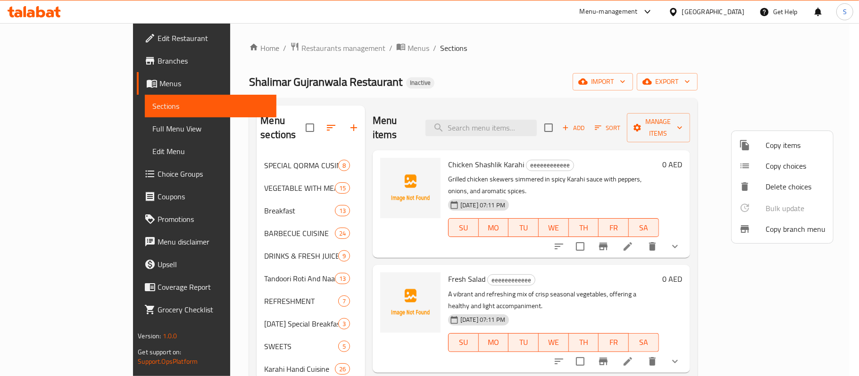
drag, startPoint x: 82, startPoint y: 333, endPoint x: 104, endPoint y: 272, distance: 64.3
click at [82, 333] on div at bounding box center [429, 188] width 859 height 376
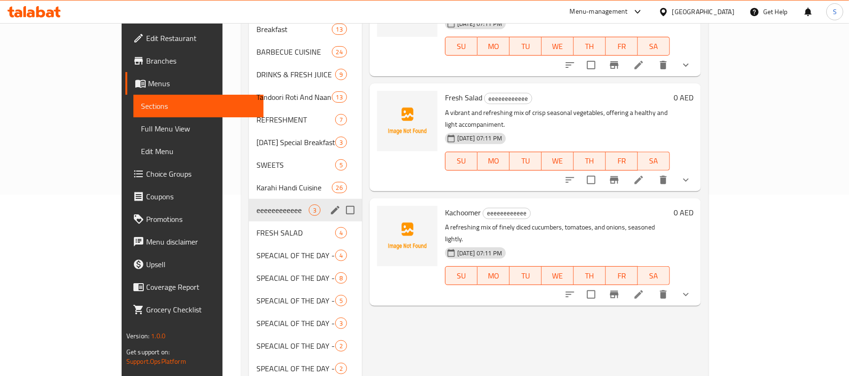
scroll to position [189, 0]
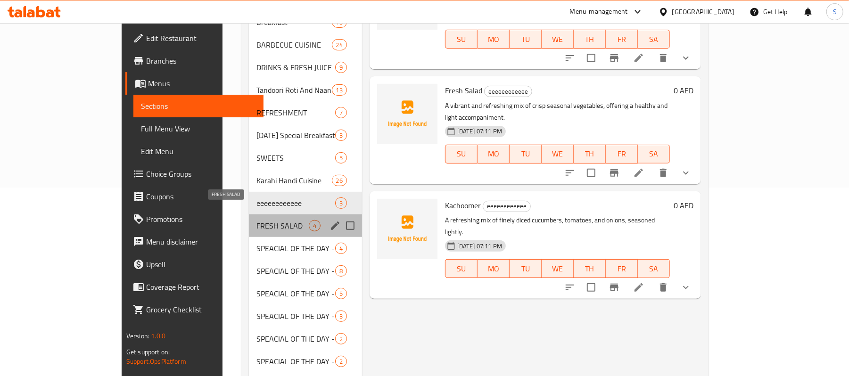
click at [256, 220] on span "FRESH SALAD" at bounding box center [282, 225] width 52 height 11
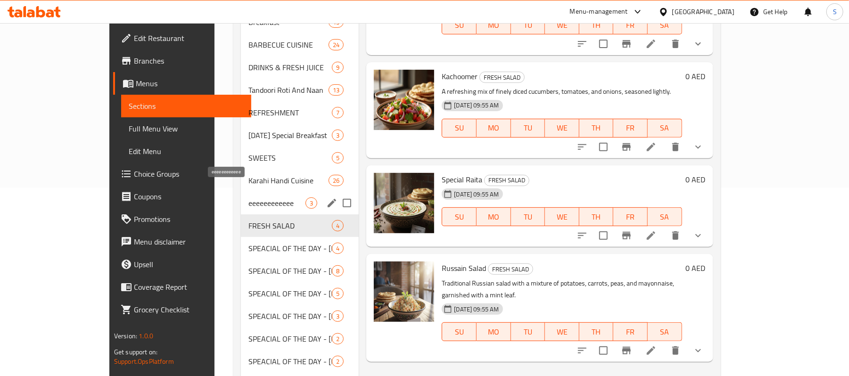
click at [248, 198] on span "eeeeeeeeeeee" at bounding box center [276, 203] width 57 height 11
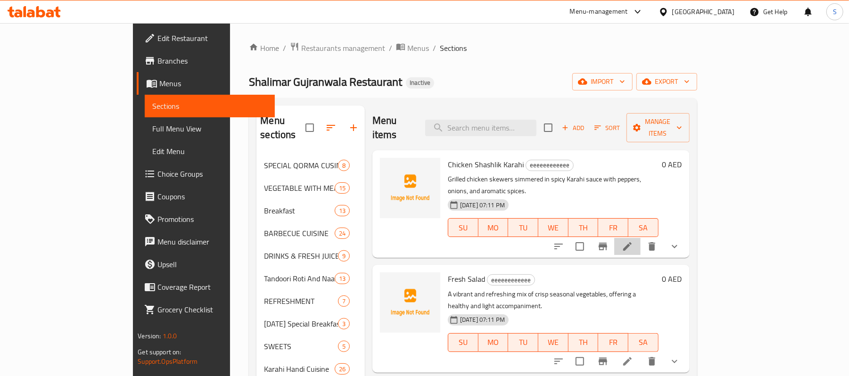
click at [641, 238] on li at bounding box center [627, 246] width 26 height 17
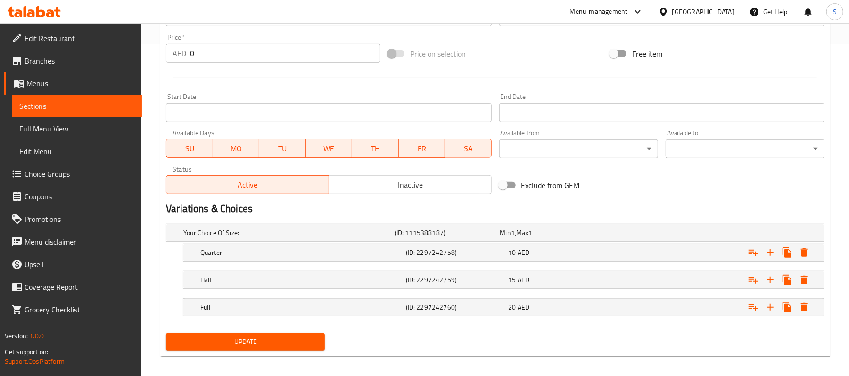
scroll to position [340, 0]
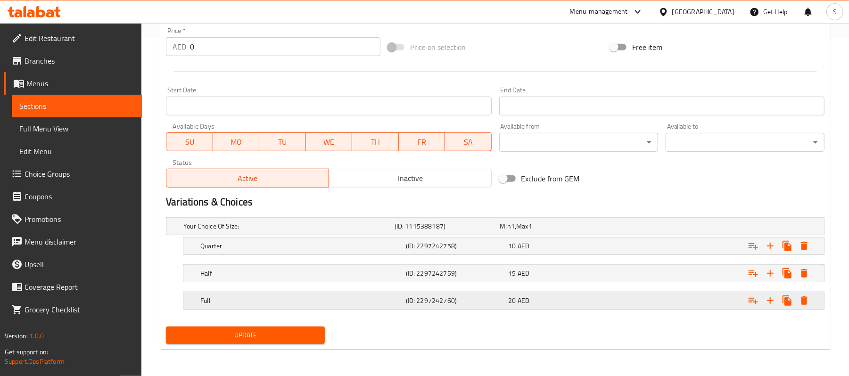
click at [676, 292] on div "Expand" at bounding box center [712, 300] width 206 height 21
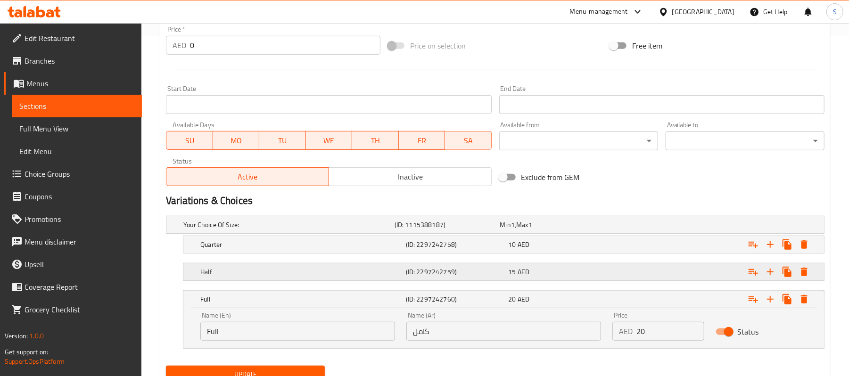
click at [678, 273] on div "Expand" at bounding box center [712, 272] width 206 height 21
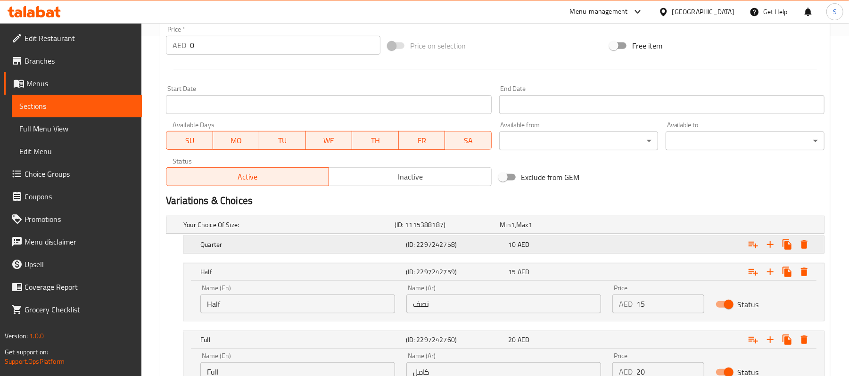
click at [673, 242] on div "Expand" at bounding box center [712, 244] width 206 height 21
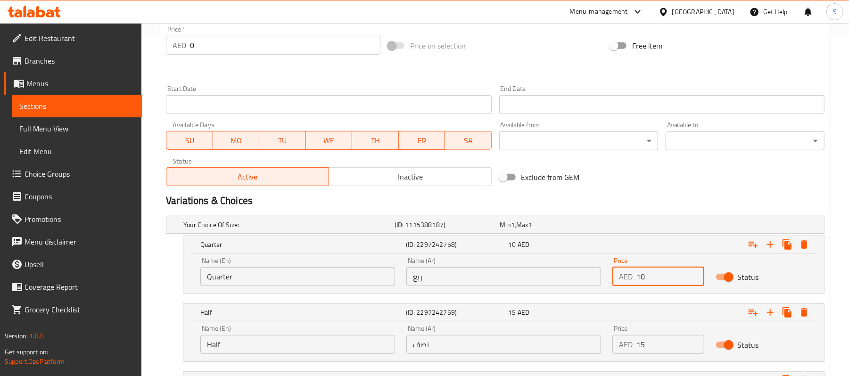
drag, startPoint x: 654, startPoint y: 278, endPoint x: 620, endPoint y: 278, distance: 33.9
click at [620, 278] on div "AED 10 Price" at bounding box center [657, 276] width 91 height 19
type input "25"
click at [640, 345] on input "15" at bounding box center [669, 344] width 67 height 19
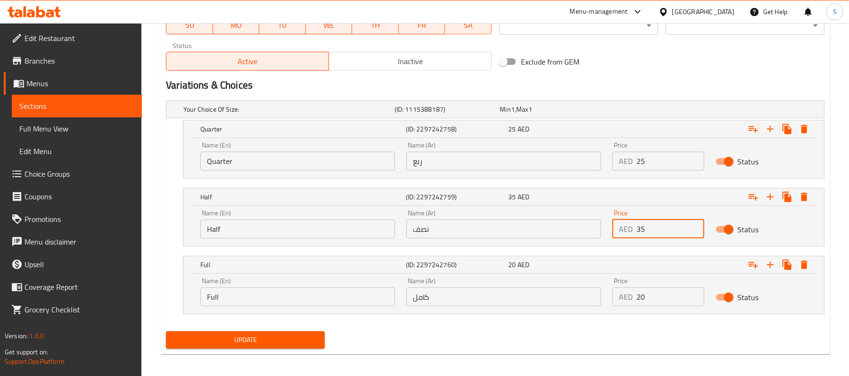
scroll to position [461, 0]
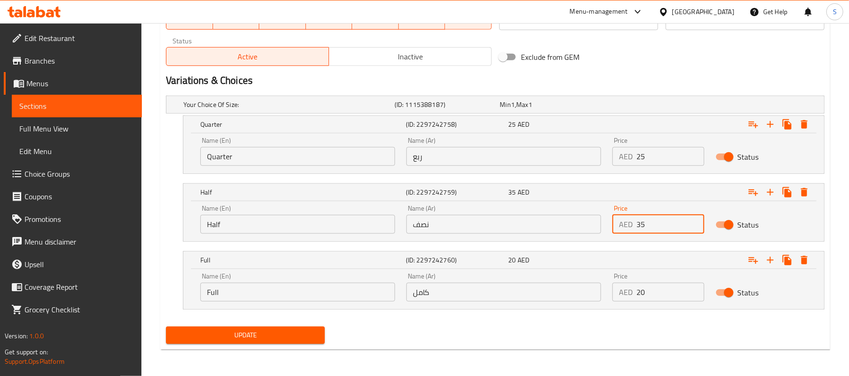
type input "35"
click at [637, 297] on input "20" at bounding box center [669, 292] width 67 height 19
type input "60"
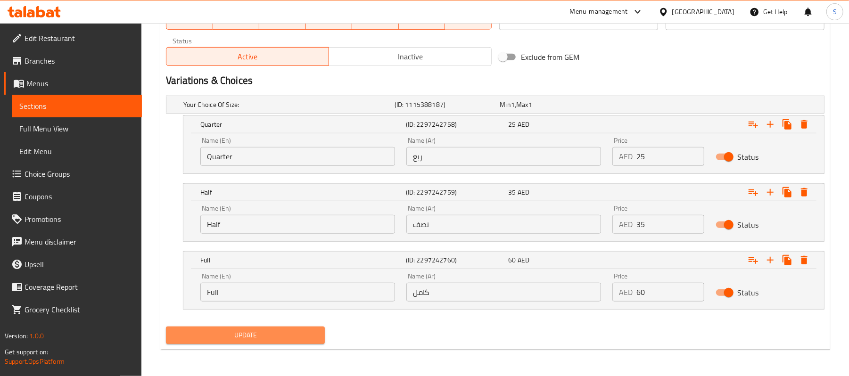
click at [302, 329] on button "Update" at bounding box center [245, 335] width 159 height 17
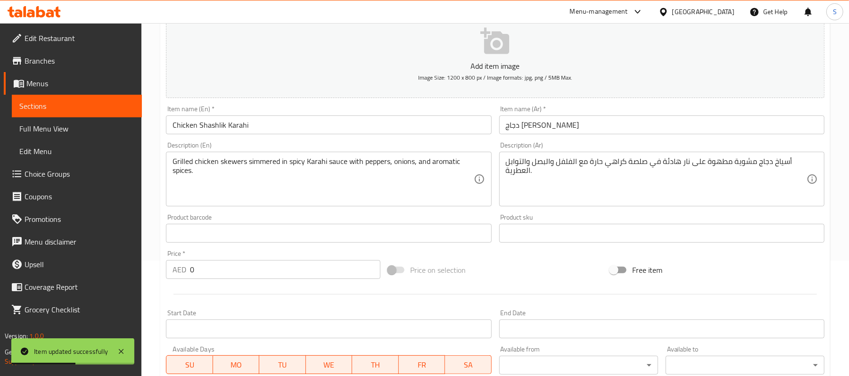
scroll to position [0, 0]
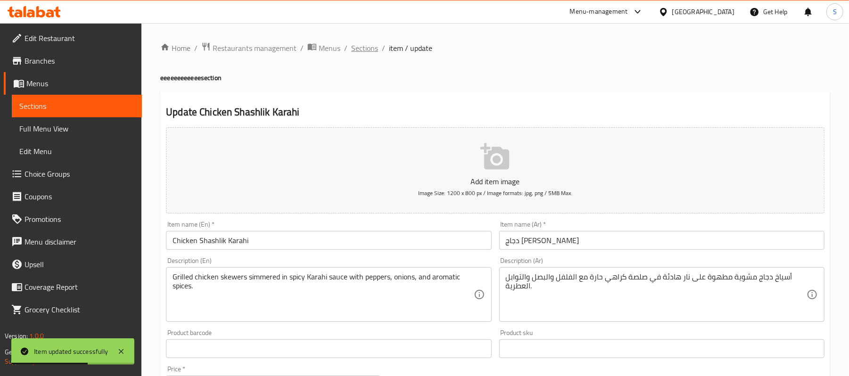
click at [363, 50] on span "Sections" at bounding box center [364, 47] width 27 height 11
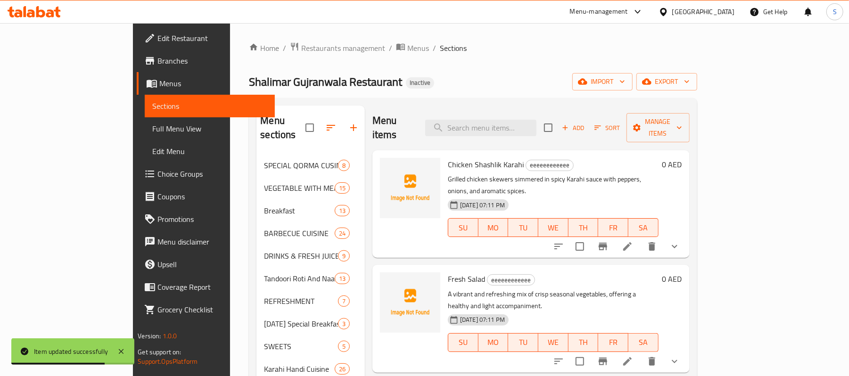
click at [496, 78] on div "Shalimar Gujranwala Restaurant Inactive import export" at bounding box center [473, 81] width 448 height 17
click at [590, 237] on input "checkbox" at bounding box center [580, 247] width 20 height 20
click at [642, 124] on icon "button" at bounding box center [636, 127] width 9 height 9
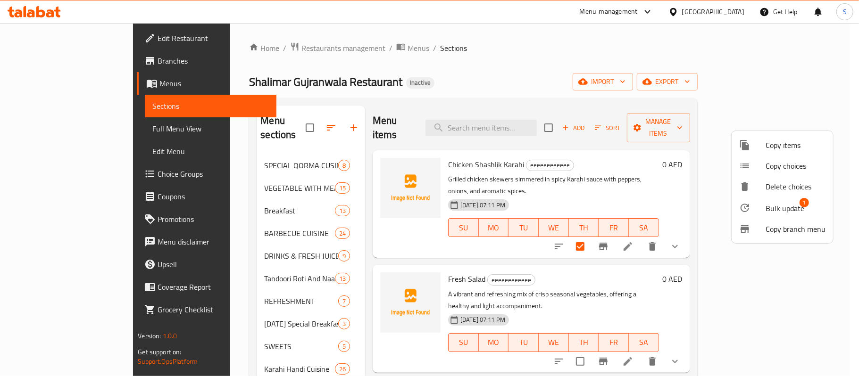
click at [779, 203] on span "Bulk update" at bounding box center [784, 208] width 39 height 11
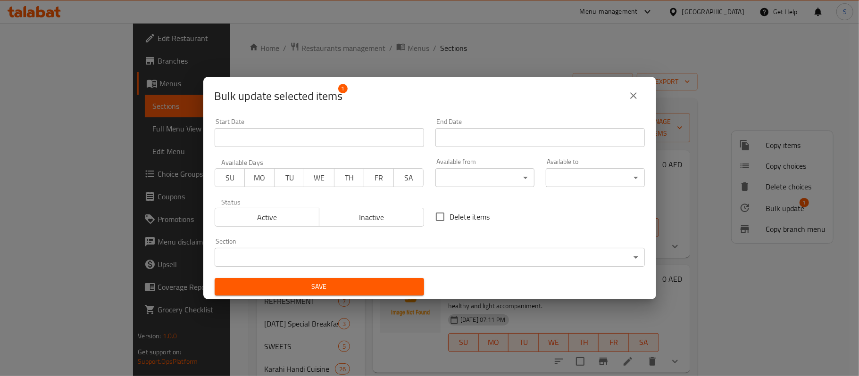
click at [364, 259] on body "​ Menu-management [GEOGRAPHIC_DATA] Get Help S Edit Restaurant Branches Menus S…" at bounding box center [429, 199] width 859 height 353
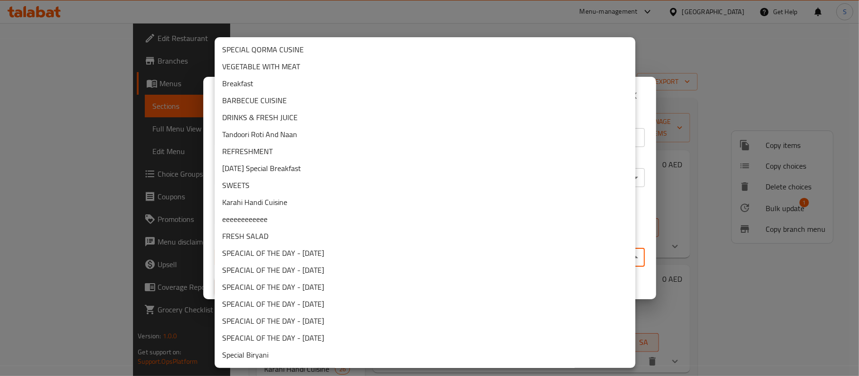
click at [276, 203] on li "Karahi Handi Cuisine" at bounding box center [425, 202] width 421 height 17
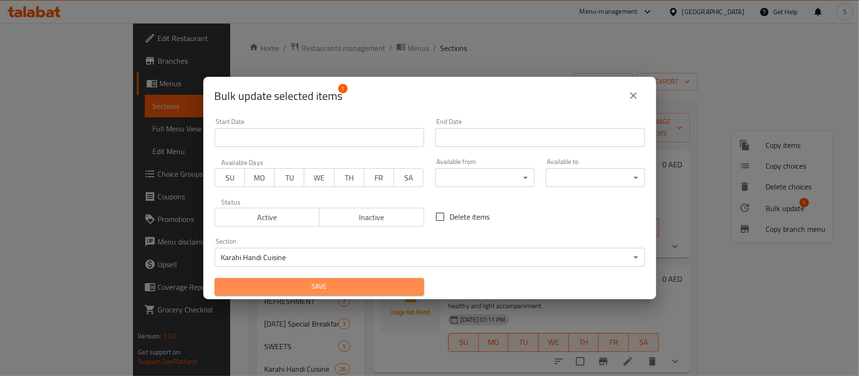
click at [323, 283] on span "Save" at bounding box center [319, 287] width 194 height 12
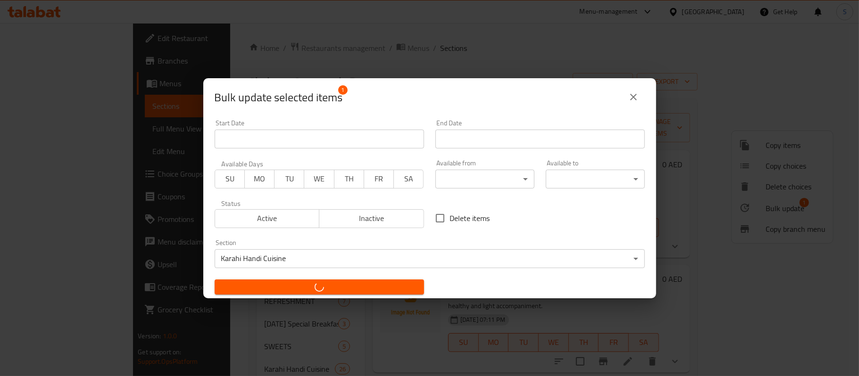
checkbox input "false"
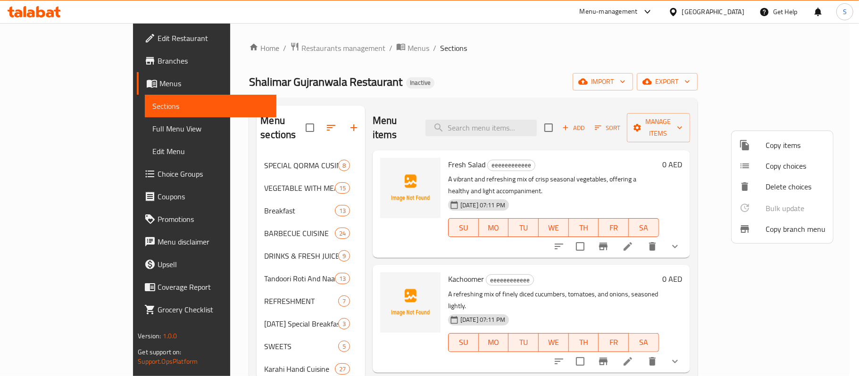
click at [88, 346] on div at bounding box center [429, 188] width 859 height 376
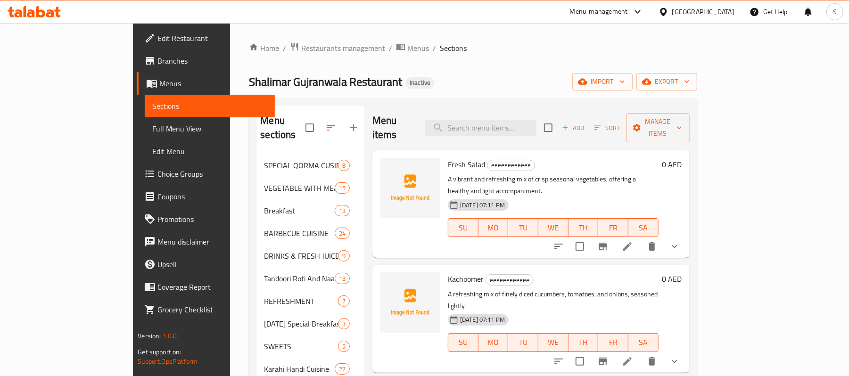
click at [374, 361] on div "Menu items Add Sort Manage items Fresh Salad eeeeeeeeeeee A vibrant and refresh…" at bounding box center [527, 381] width 325 height 550
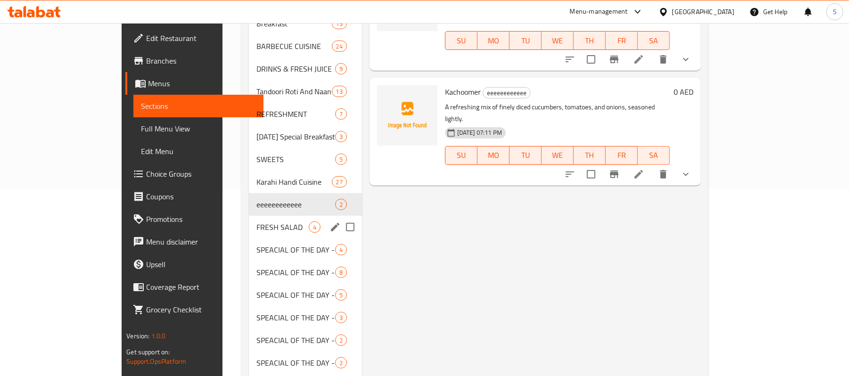
scroll to position [189, 0]
click at [340, 193] on input "Menu sections" at bounding box center [350, 203] width 20 height 20
checkbox input "true"
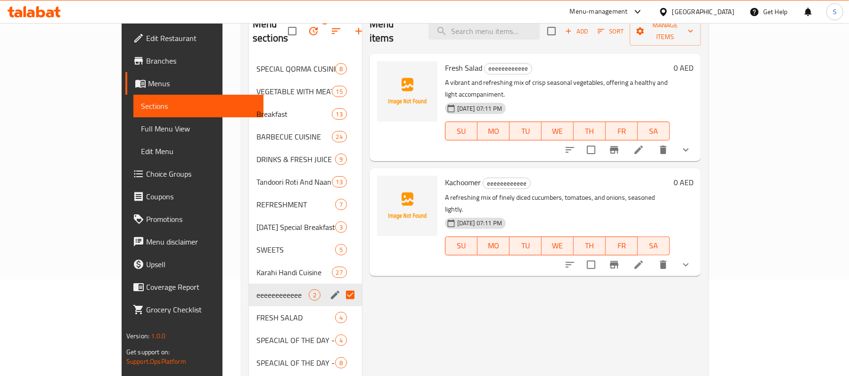
scroll to position [0, 0]
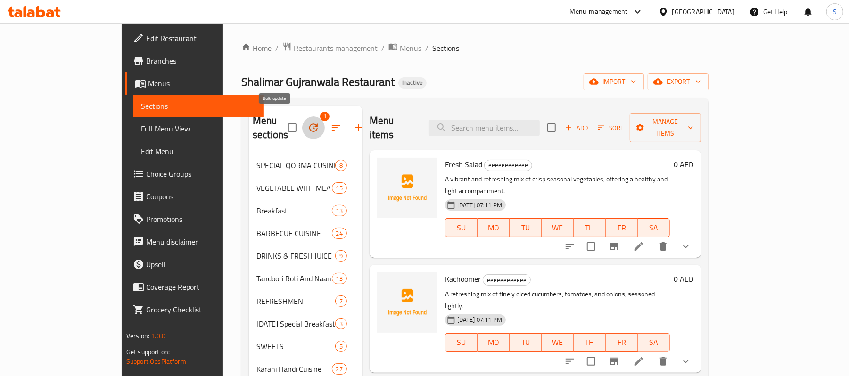
click at [308, 124] on icon "button" at bounding box center [313, 127] width 11 height 11
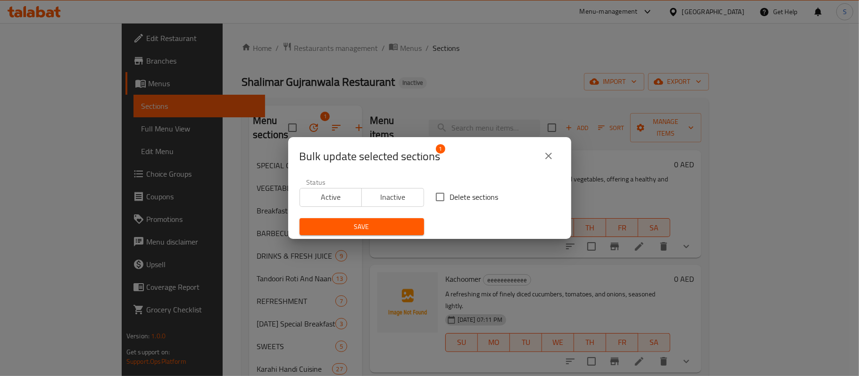
click at [438, 197] on input "Delete sections" at bounding box center [440, 197] width 20 height 20
checkbox input "true"
click at [392, 225] on span "Save" at bounding box center [361, 227] width 109 height 12
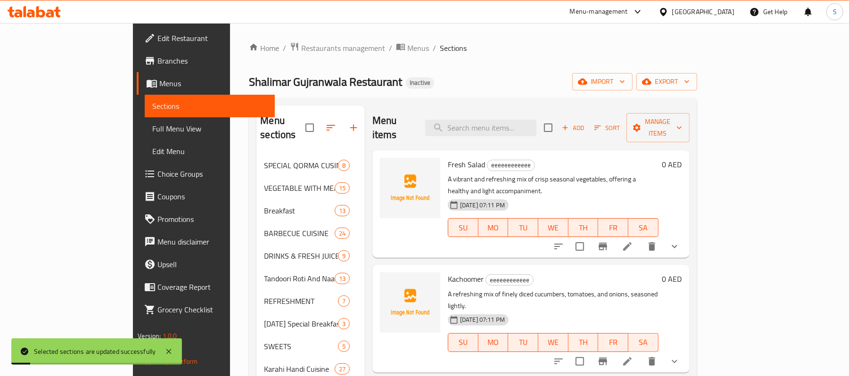
click at [425, 76] on div "Shalimar Gujranwala Restaurant Inactive import export" at bounding box center [473, 81] width 448 height 17
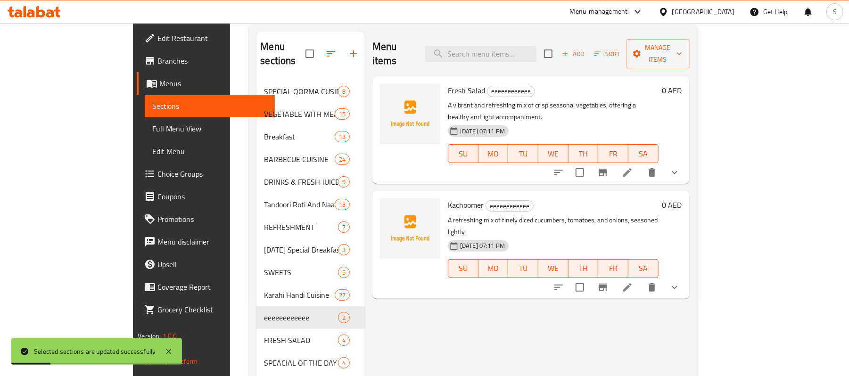
scroll to position [189, 0]
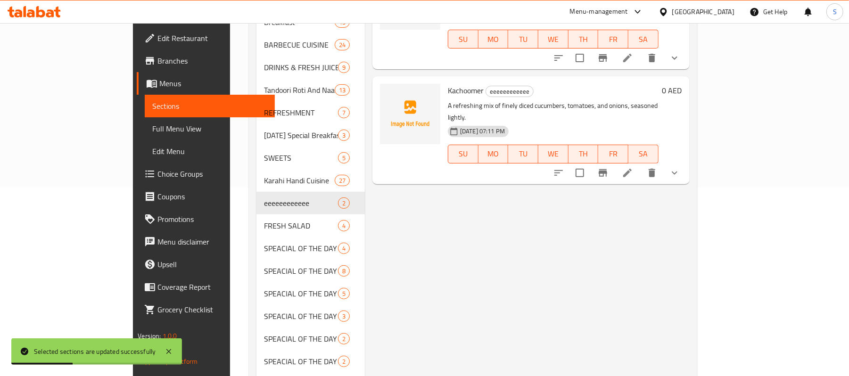
click at [366, 222] on div "Menu items Add Sort Manage items Fresh Salad eeeeeeeeeeee A vibrant and refresh…" at bounding box center [527, 192] width 325 height 550
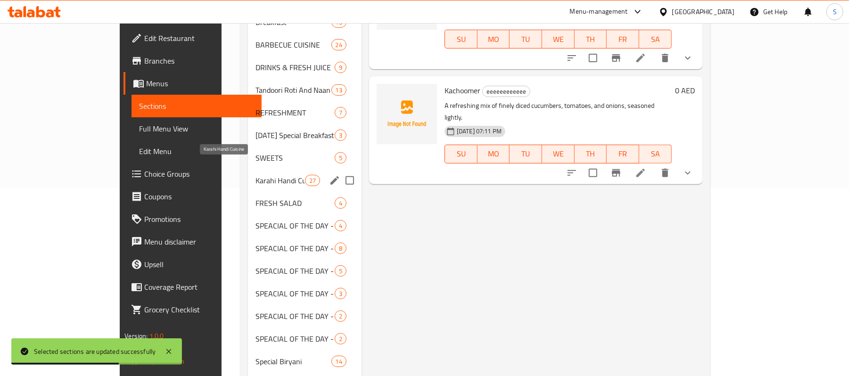
click at [260, 175] on span "Karahi Handi Cuisine" at bounding box center [281, 180] width 50 height 11
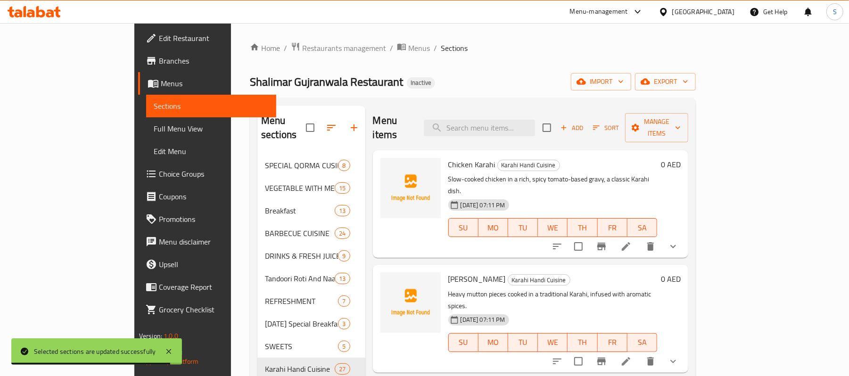
click at [154, 131] on span "Full Menu View" at bounding box center [211, 128] width 115 height 11
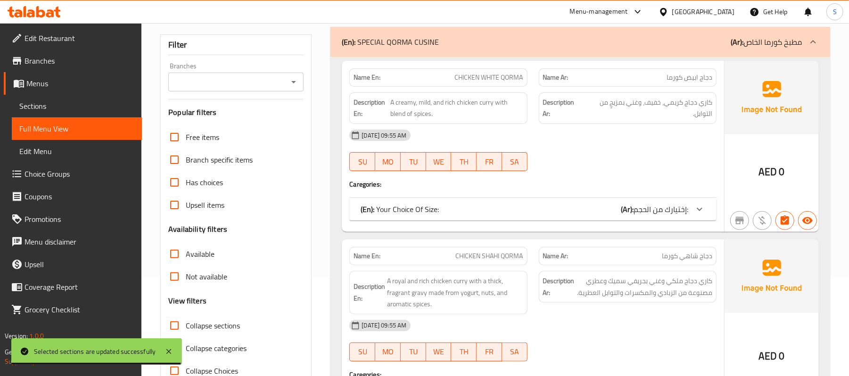
scroll to position [189, 0]
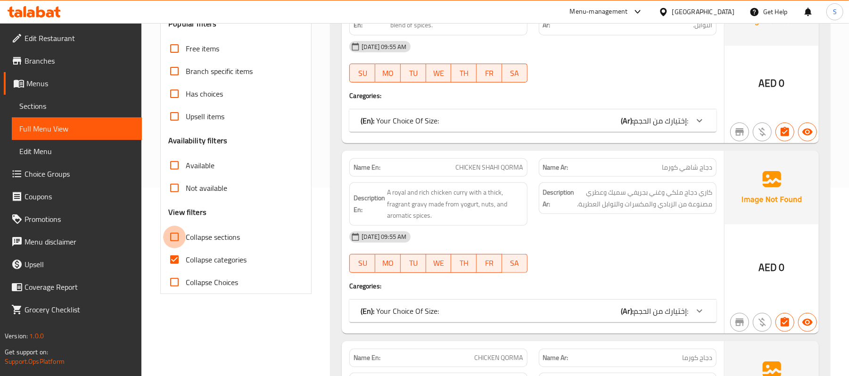
click at [173, 241] on input "Collapse sections" at bounding box center [174, 237] width 23 height 23
checkbox input "true"
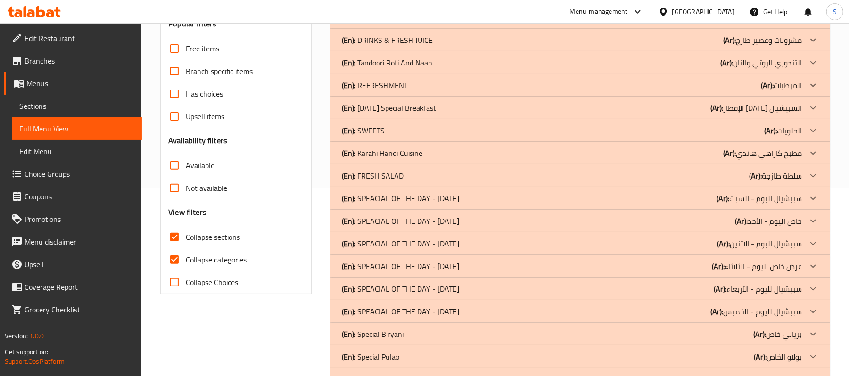
click at [406, 112] on p "(En): [DATE] Special Breakfast" at bounding box center [389, 107] width 94 height 11
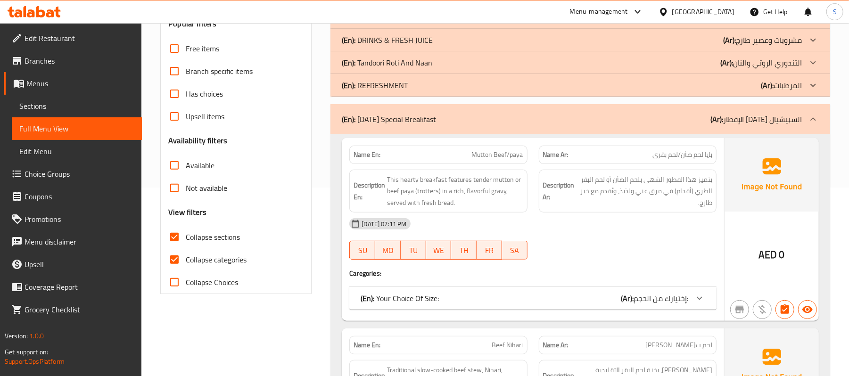
click at [361, 119] on p "(En): [DATE] Special Breakfast" at bounding box center [389, 119] width 94 height 11
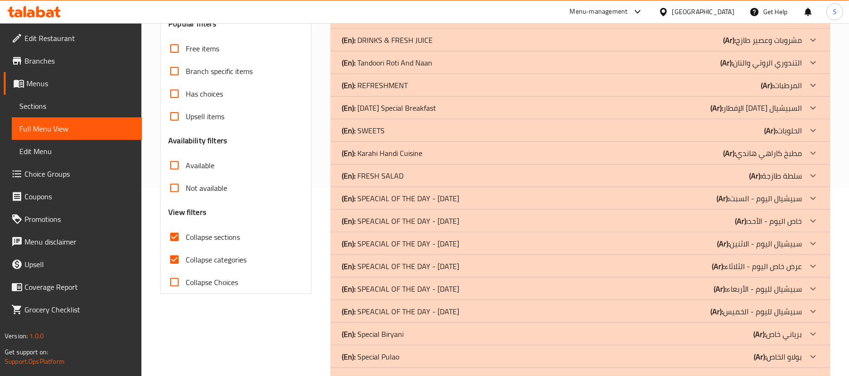
click at [388, 148] on p "(En): Karahi Handi Cuisine" at bounding box center [382, 153] width 81 height 11
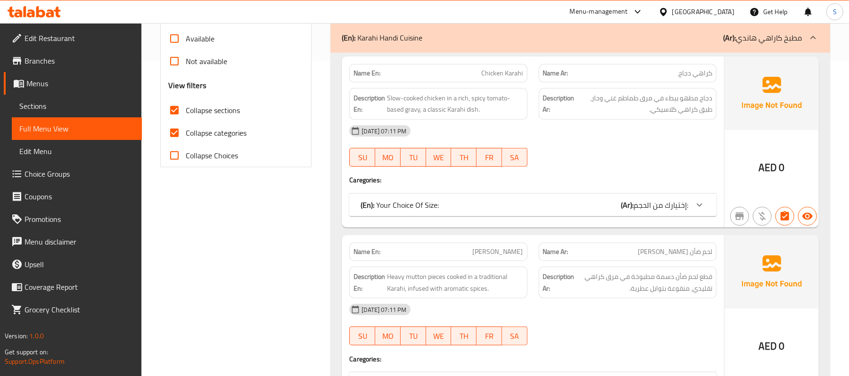
scroll to position [314, 0]
click at [176, 140] on input "Collapse categories" at bounding box center [174, 134] width 23 height 23
checkbox input "false"
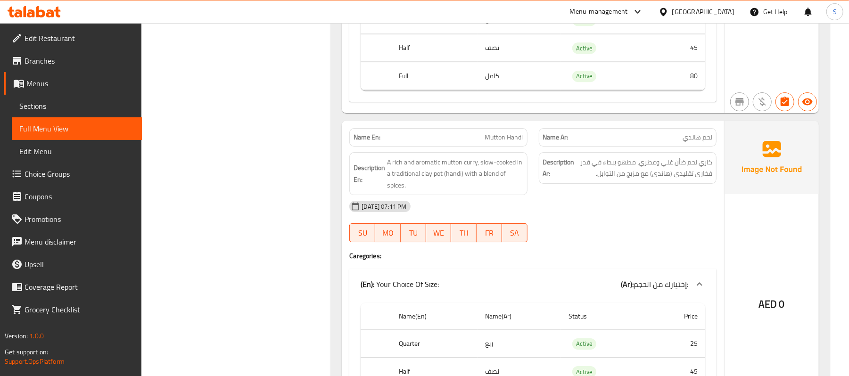
scroll to position [2137, 0]
click at [504, 143] on span "Mutton Handi" at bounding box center [504, 138] width 38 height 10
copy span "Mutton Handi"
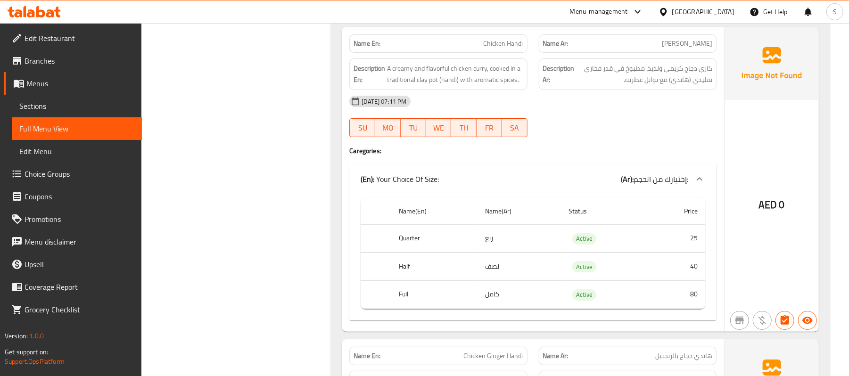
scroll to position [2577, 0]
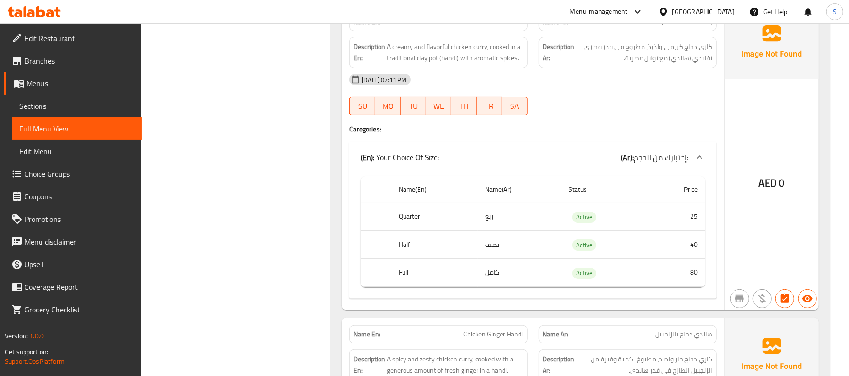
click at [517, 27] on span "Chicken Handi" at bounding box center [504, 22] width 40 height 10
copy span "Chicken Handi"
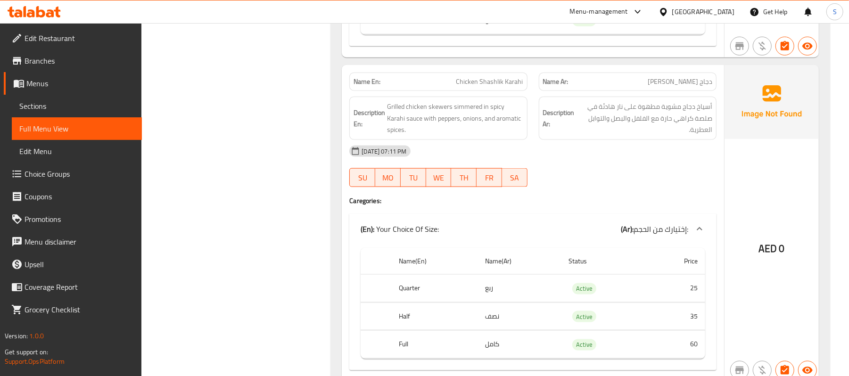
scroll to position [8486, 0]
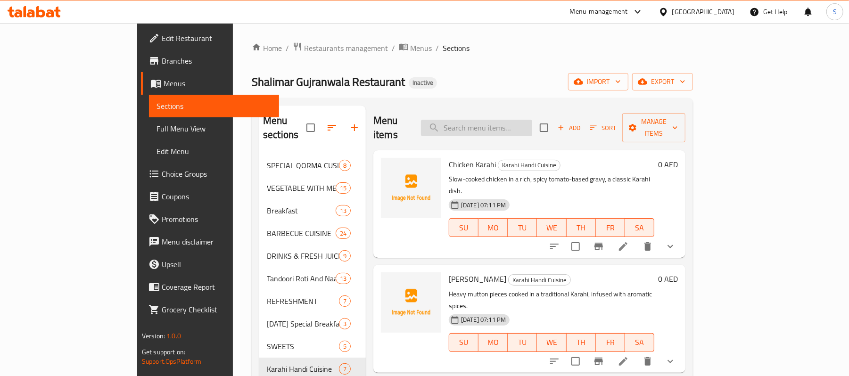
click at [525, 121] on input "search" at bounding box center [476, 128] width 111 height 17
paste input "Mutton Handi"
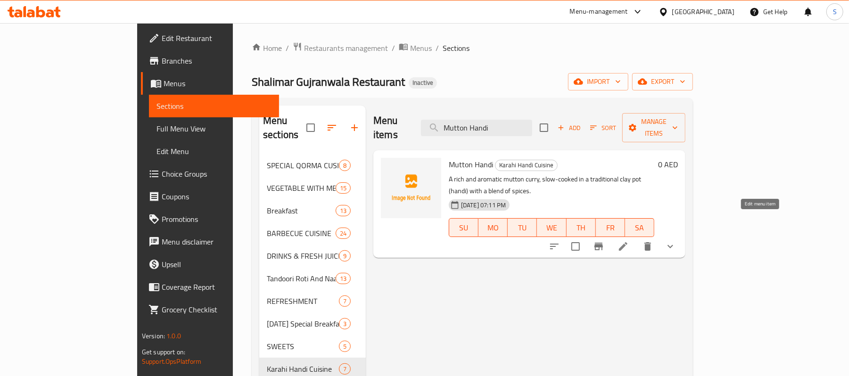
type input "Mutton Handi"
click at [627, 242] on icon at bounding box center [623, 246] width 8 height 8
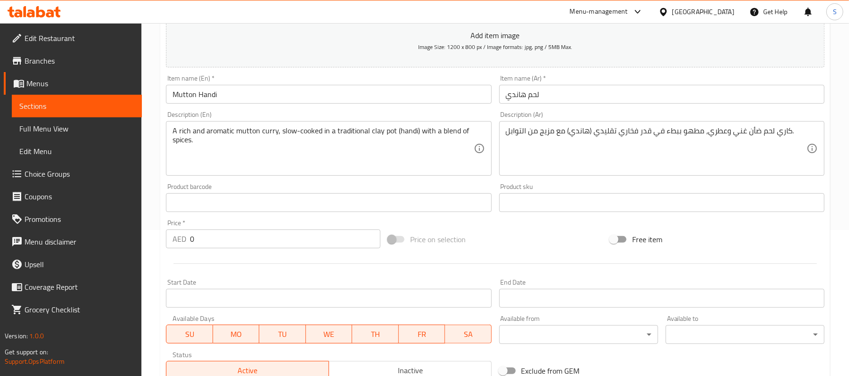
scroll to position [340, 0]
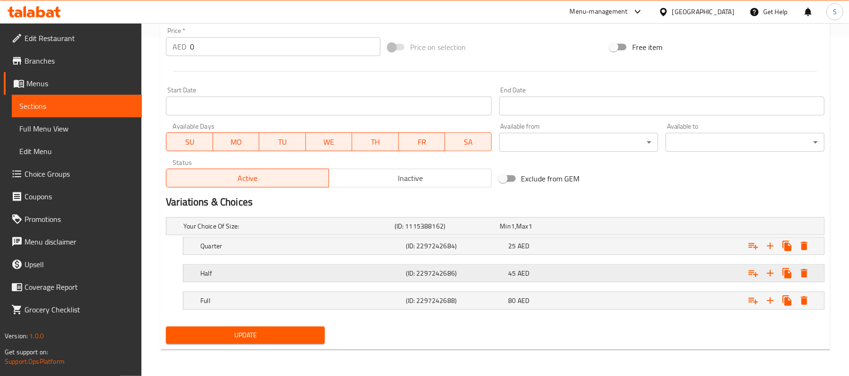
click at [660, 267] on div "Expand" at bounding box center [712, 273] width 206 height 21
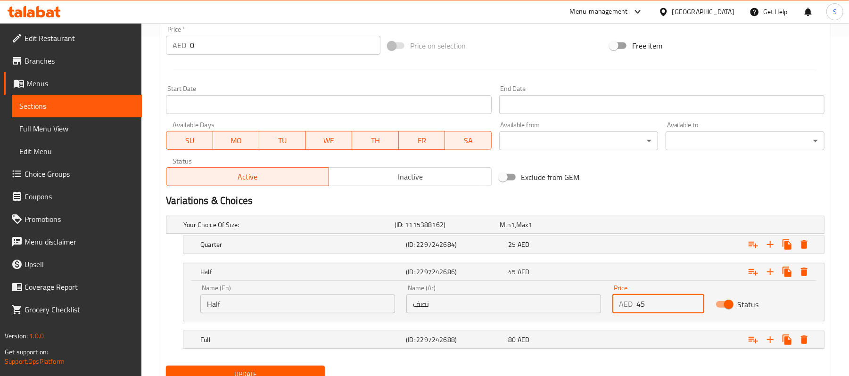
drag, startPoint x: 638, startPoint y: 304, endPoint x: 645, endPoint y: 300, distance: 8.0
click at [645, 300] on input "45" at bounding box center [669, 304] width 67 height 19
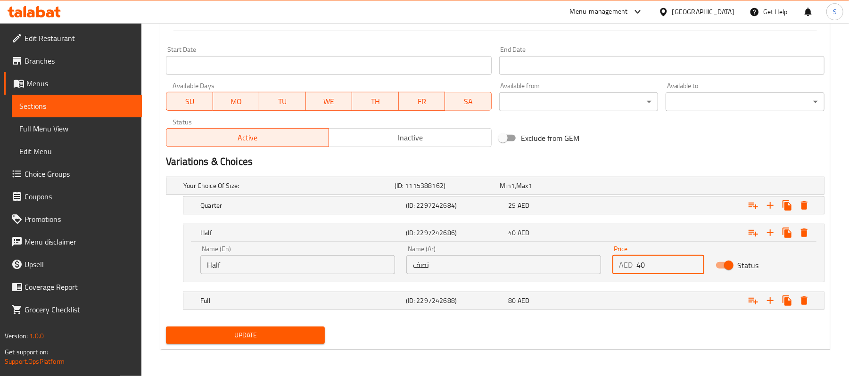
type input "40"
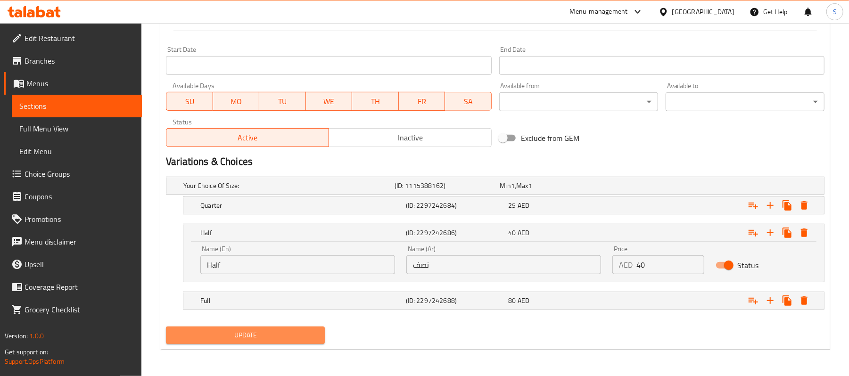
click at [212, 334] on span "Update" at bounding box center [245, 336] width 144 height 12
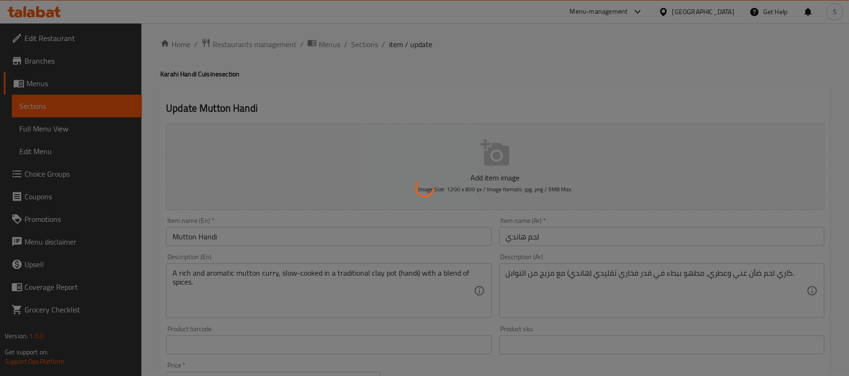
scroll to position [3, 0]
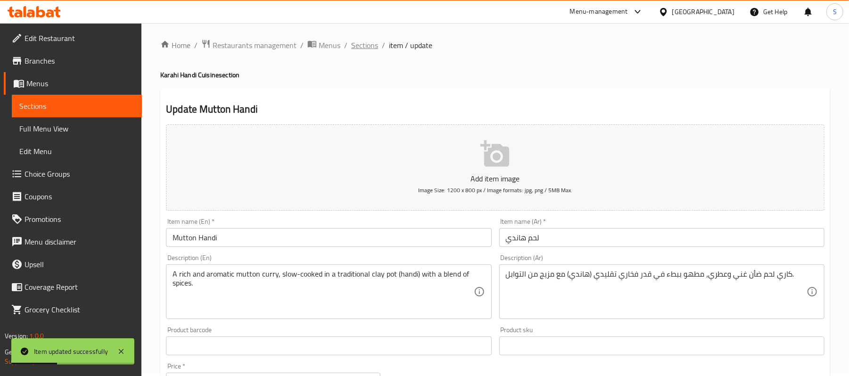
click at [363, 48] on span "Sections" at bounding box center [364, 45] width 27 height 11
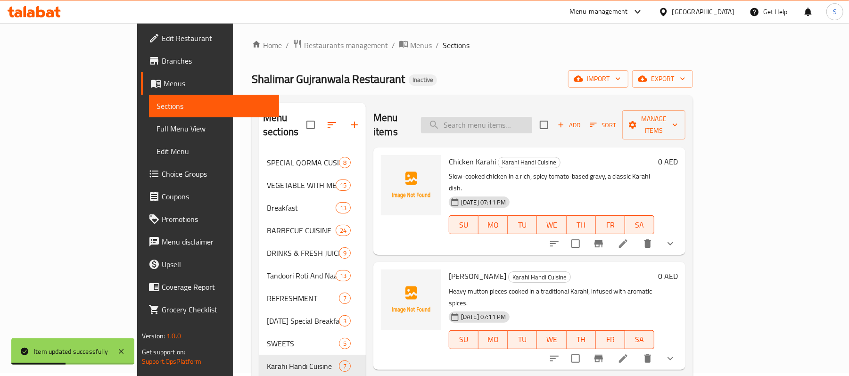
click at [532, 119] on input "search" at bounding box center [476, 125] width 111 height 17
paste input "Chicken Handi"
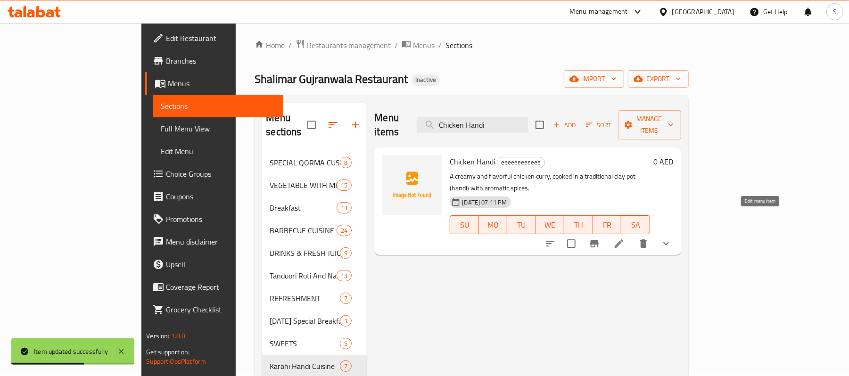
type input "Chicken Handi"
click at [625, 238] on icon at bounding box center [618, 243] width 11 height 11
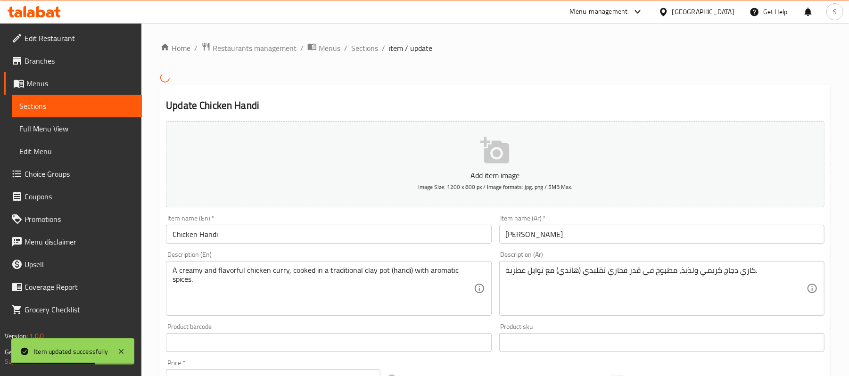
scroll to position [314, 0]
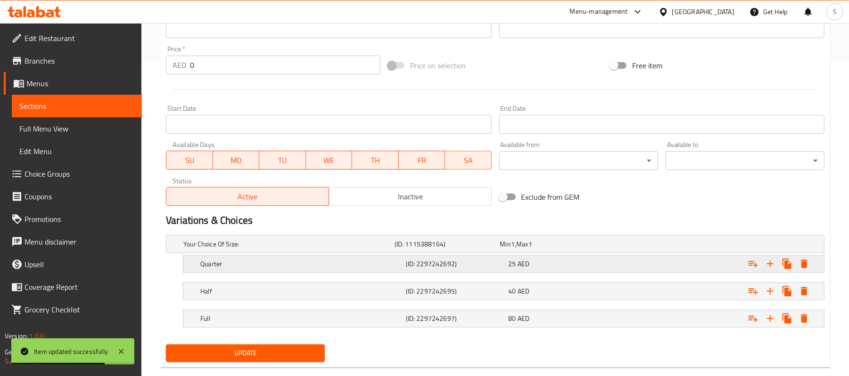
click at [536, 265] on div "25 AED" at bounding box center [558, 263] width 99 height 9
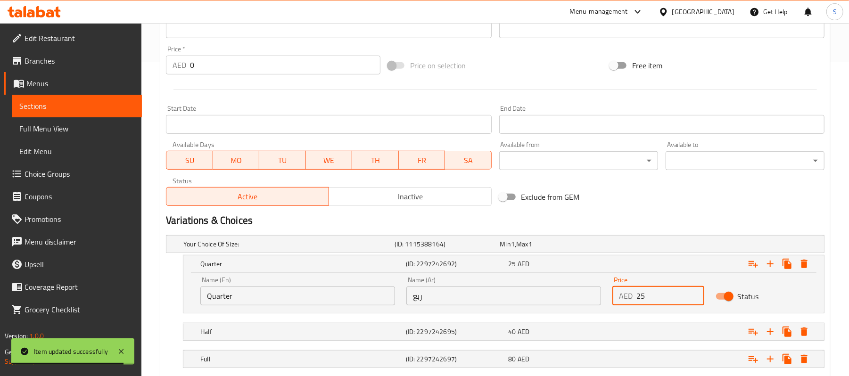
click at [638, 295] on input "25" at bounding box center [669, 296] width 67 height 19
drag, startPoint x: 639, startPoint y: 295, endPoint x: 653, endPoint y: 293, distance: 13.8
click at [653, 293] on input "25" at bounding box center [669, 296] width 67 height 19
type input "20"
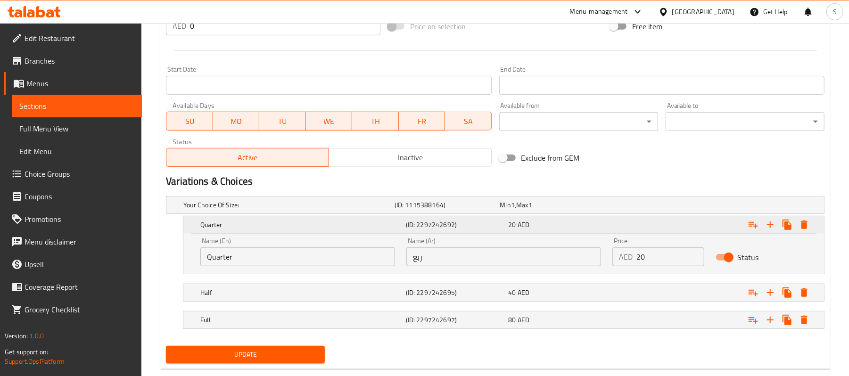
scroll to position [374, 0]
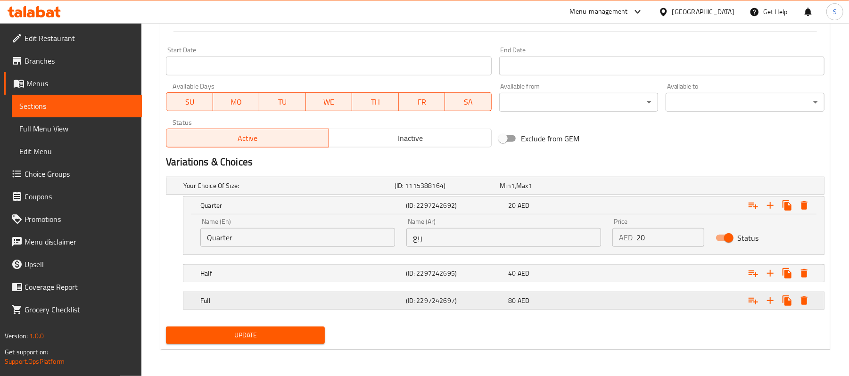
drag, startPoint x: 599, startPoint y: 299, endPoint x: 600, endPoint y: 304, distance: 4.8
click at [599, 299] on div "80 AED" at bounding box center [558, 300] width 99 height 9
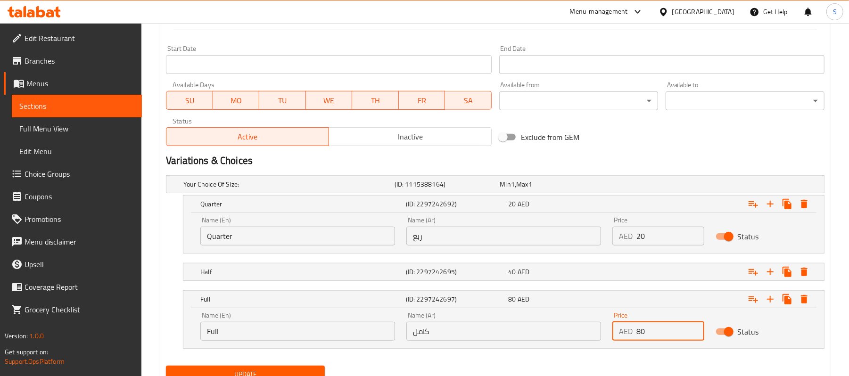
click at [638, 332] on input "80" at bounding box center [669, 331] width 67 height 19
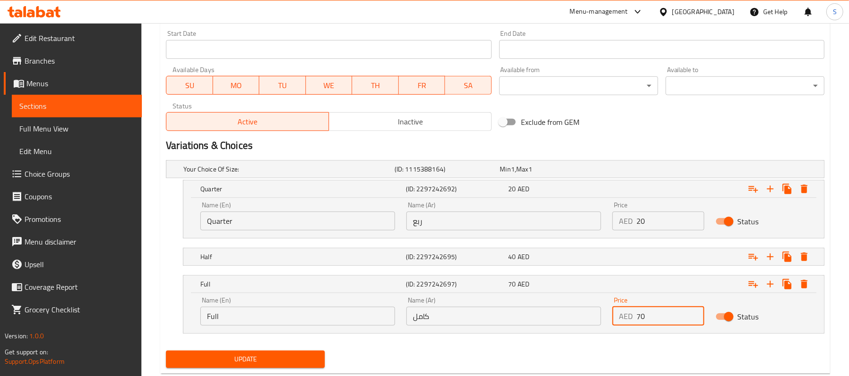
scroll to position [415, 0]
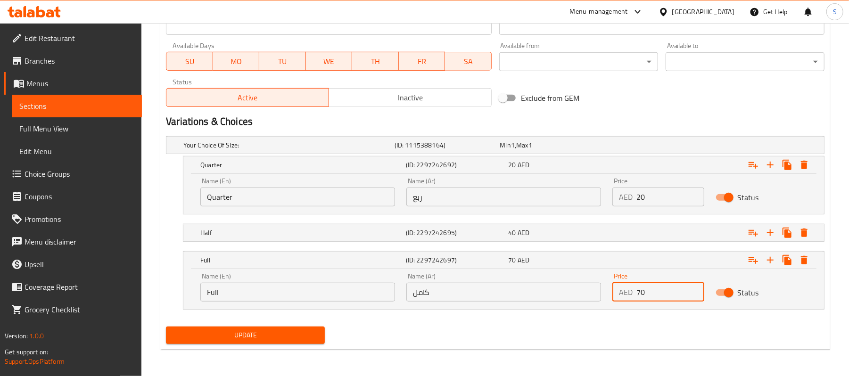
type input "70"
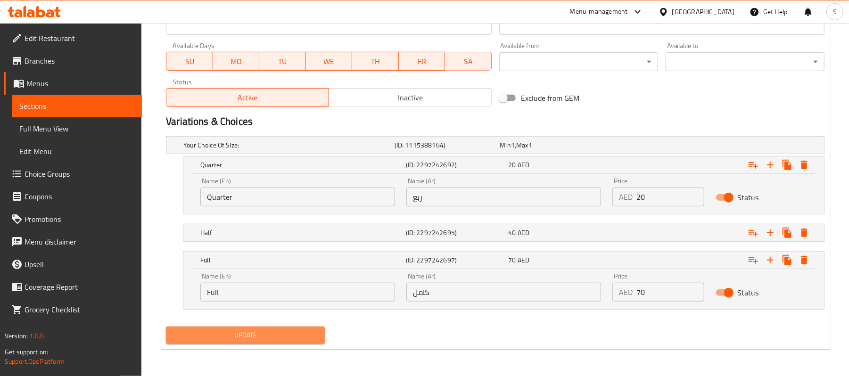
click at [291, 328] on button "Update" at bounding box center [245, 335] width 159 height 17
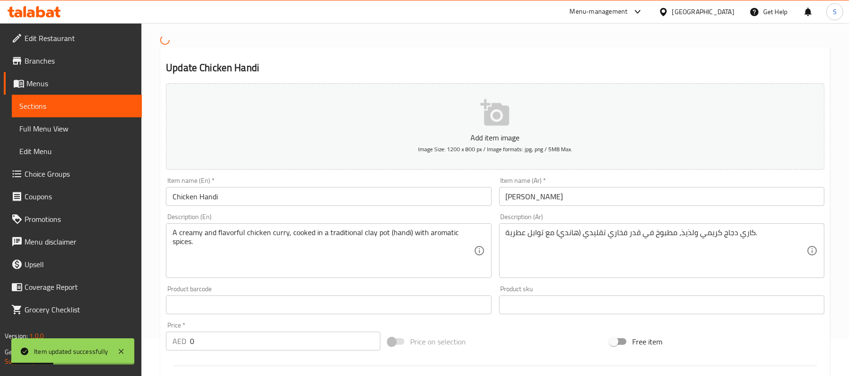
scroll to position [0, 0]
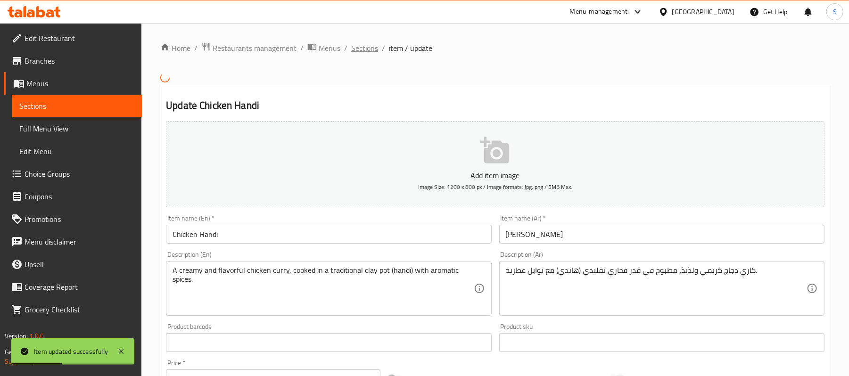
click at [362, 54] on span "Sections" at bounding box center [364, 47] width 27 height 11
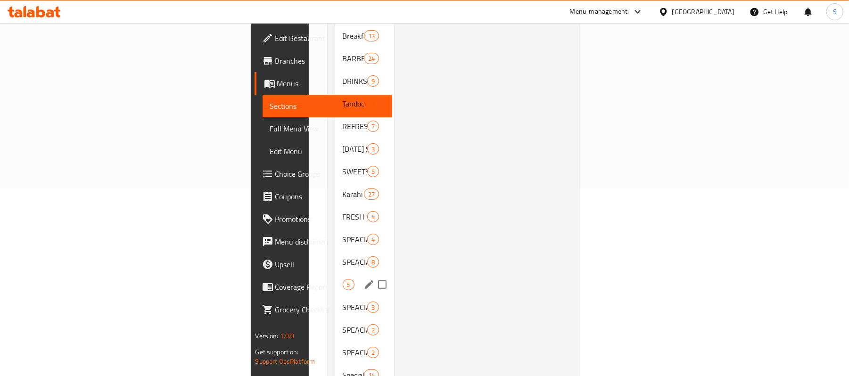
scroll to position [189, 0]
click at [343, 188] on span "Karahi Handi Cuisine" at bounding box center [343, 193] width 0 height 11
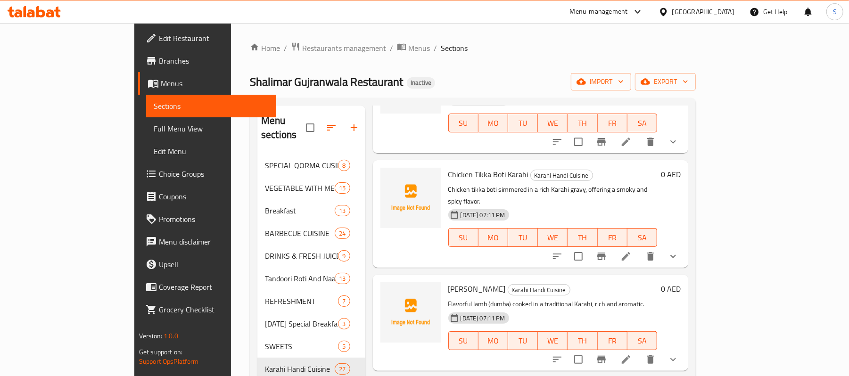
scroll to position [2263, 0]
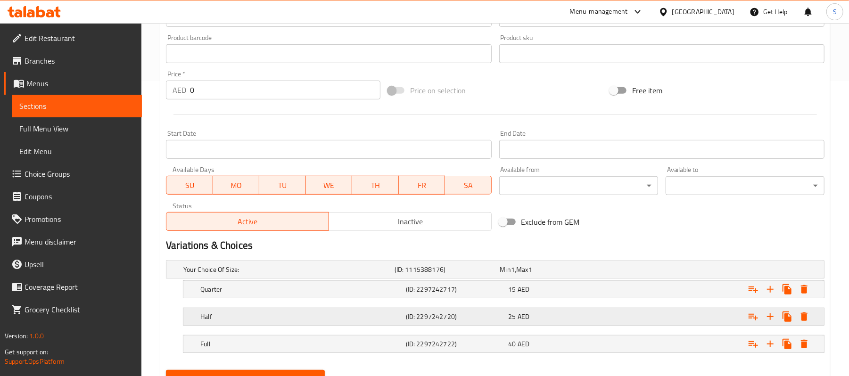
scroll to position [340, 0]
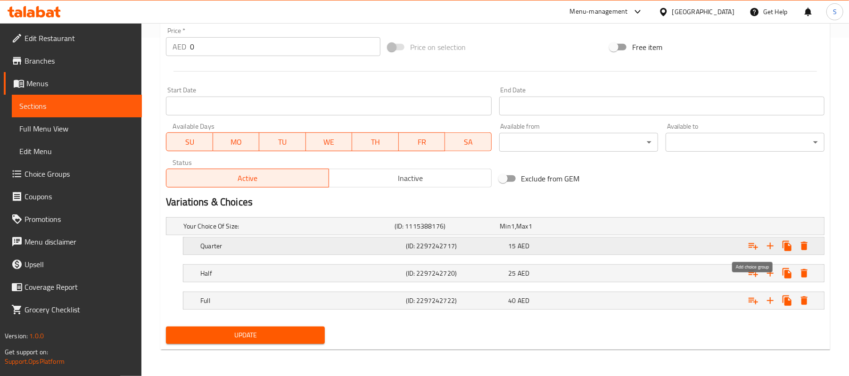
click at [752, 242] on icon "Expand" at bounding box center [753, 245] width 11 height 11
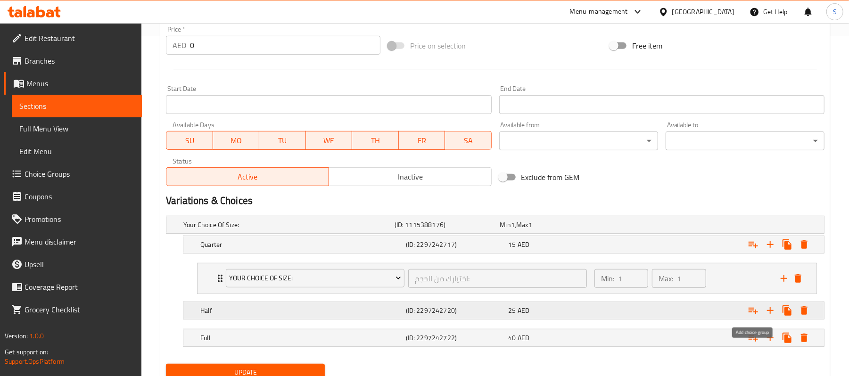
click at [751, 312] on icon "Expand" at bounding box center [753, 311] width 9 height 7
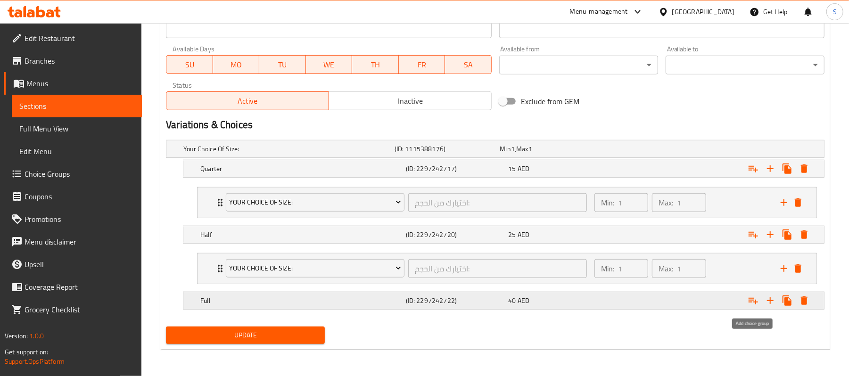
click at [751, 298] on icon "Expand" at bounding box center [753, 301] width 9 height 7
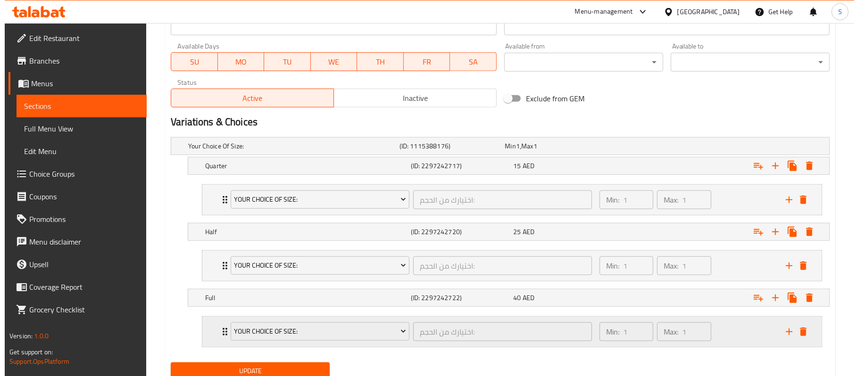
scroll to position [457, 0]
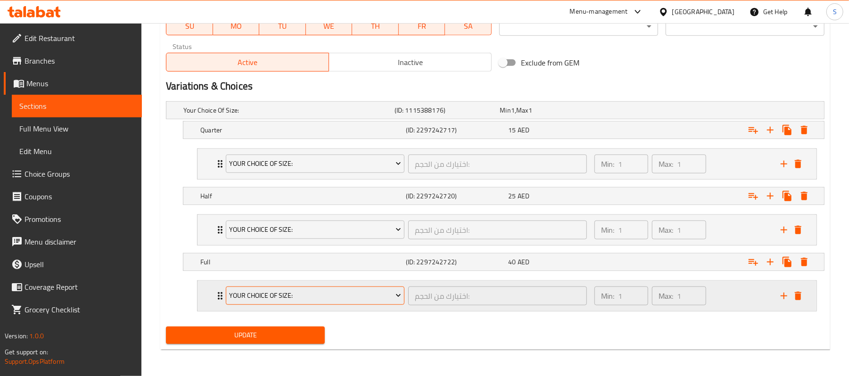
click at [380, 300] on span "Your Choice Of Size:" at bounding box center [316, 296] width 172 height 12
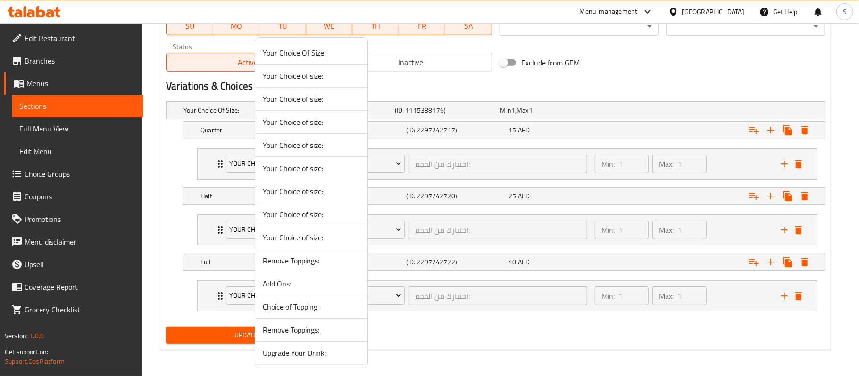
scroll to position [1129, 0]
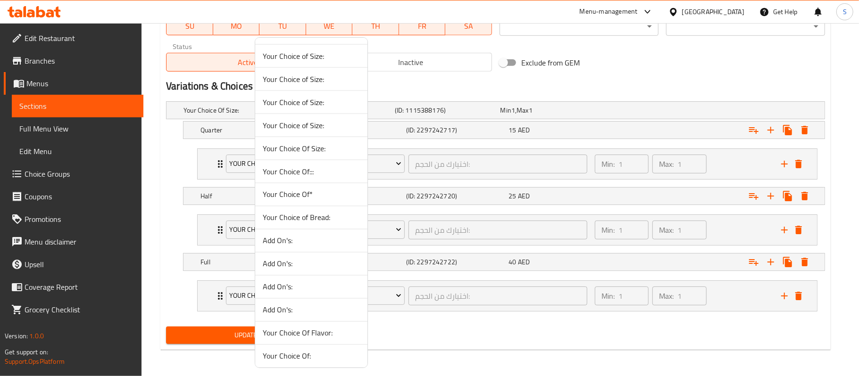
click at [323, 200] on span "Your Choice Of*" at bounding box center [311, 194] width 97 height 11
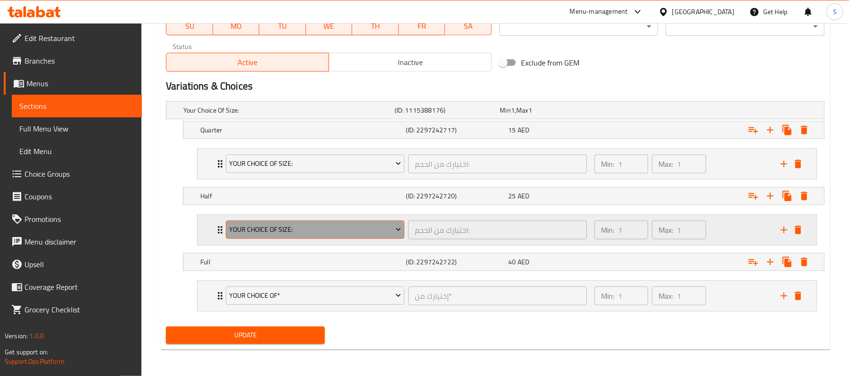
click at [313, 229] on span "Your Choice Of Size:" at bounding box center [316, 230] width 172 height 12
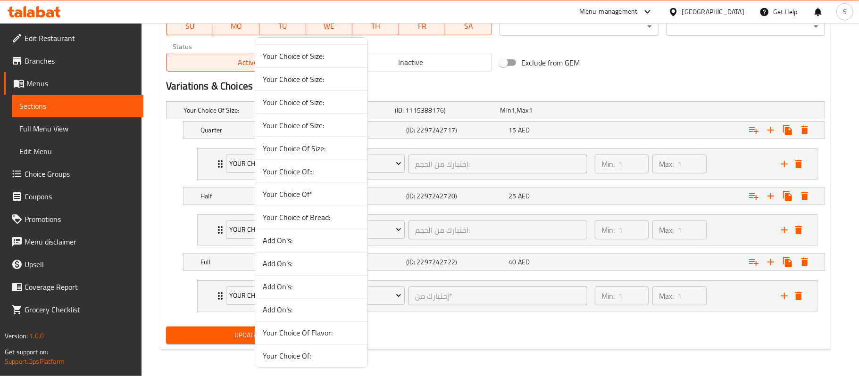
click at [322, 200] on span "Your Choice Of*" at bounding box center [311, 194] width 97 height 11
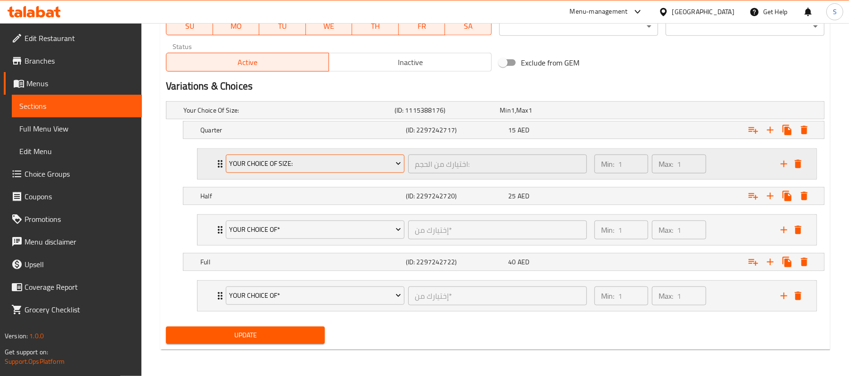
click at [343, 170] on button "Your Choice Of Size:" at bounding box center [315, 164] width 179 height 19
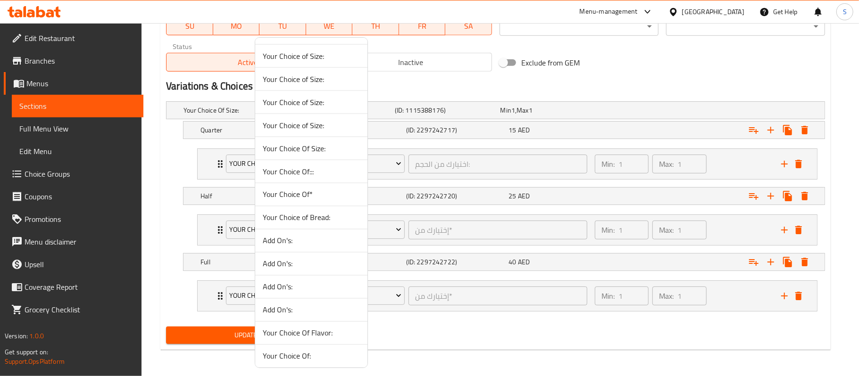
click at [317, 200] on span "Your Choice Of*" at bounding box center [311, 194] width 97 height 11
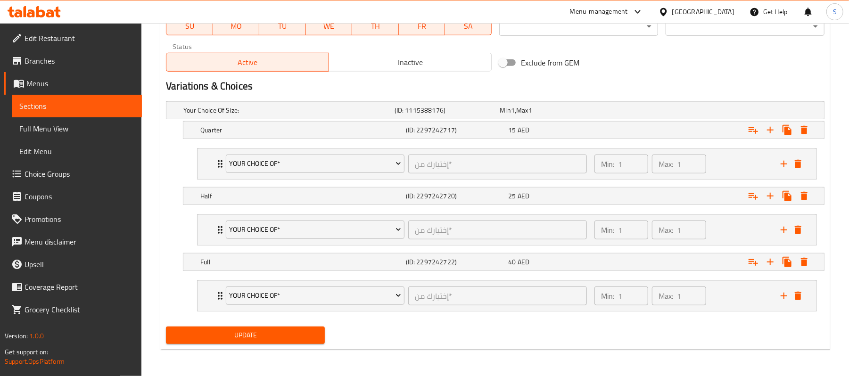
click at [256, 340] on span "Update" at bounding box center [245, 336] width 144 height 12
click at [95, 336] on p "Version: 1.0.0" at bounding box center [73, 335] width 137 height 9
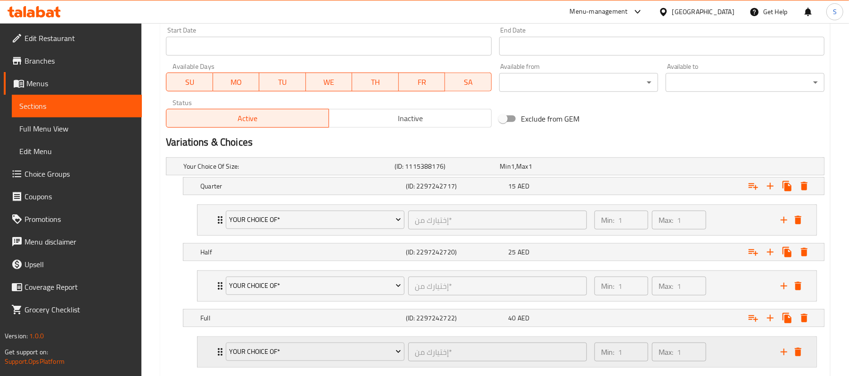
scroll to position [457, 0]
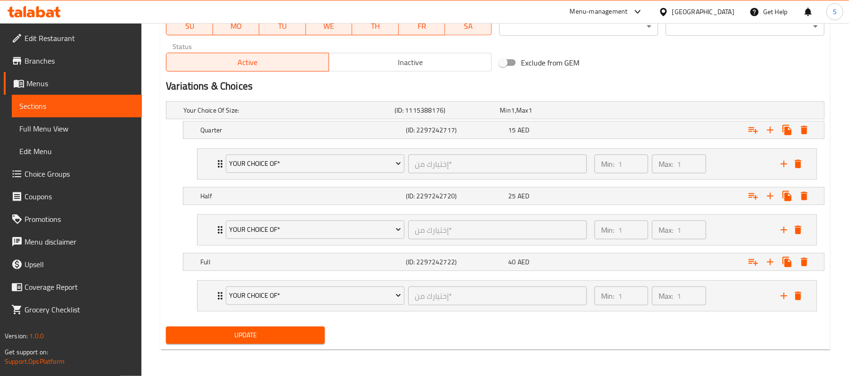
click at [223, 332] on span "Update" at bounding box center [245, 336] width 144 height 12
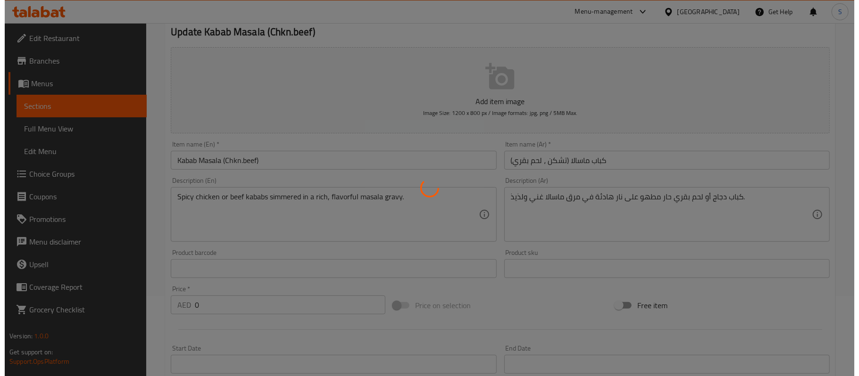
scroll to position [0, 0]
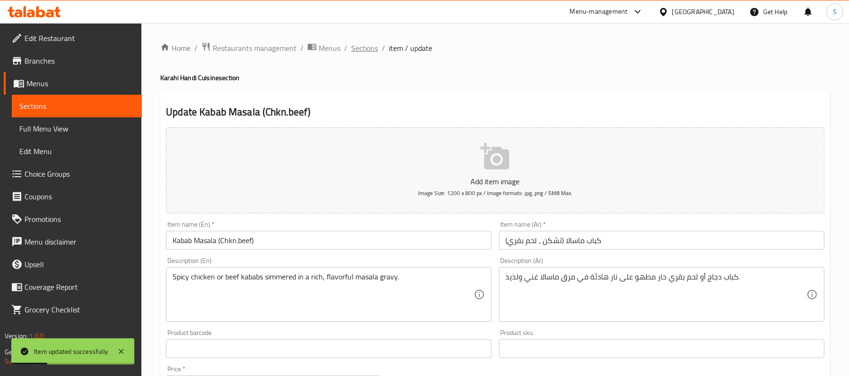
click at [359, 49] on span "Sections" at bounding box center [364, 47] width 27 height 11
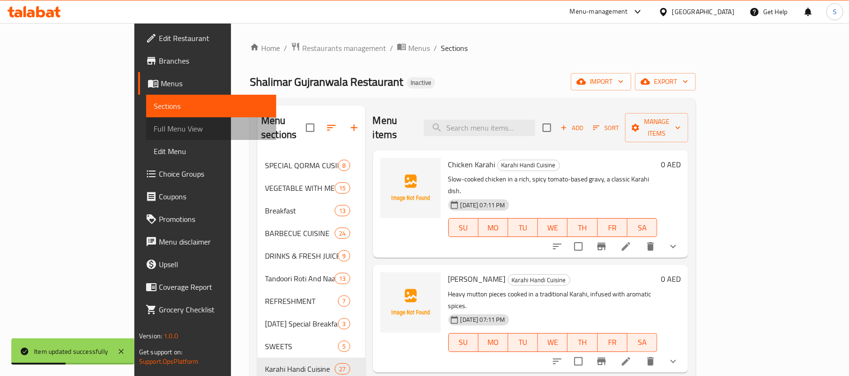
click at [154, 134] on span "Full Menu View" at bounding box center [211, 128] width 115 height 11
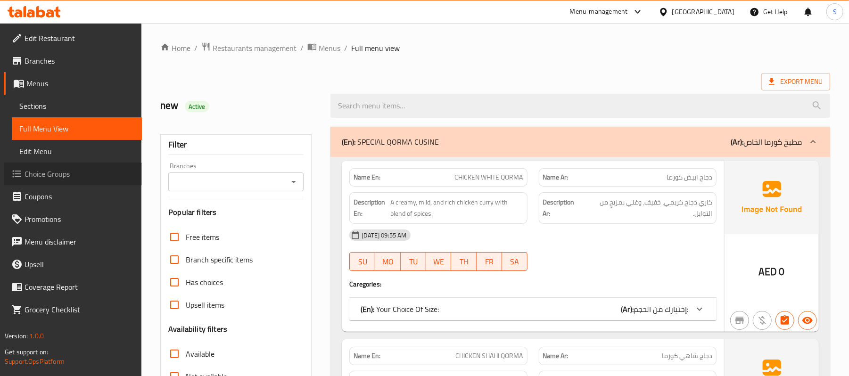
click at [74, 178] on span "Choice Groups" at bounding box center [80, 173] width 110 height 11
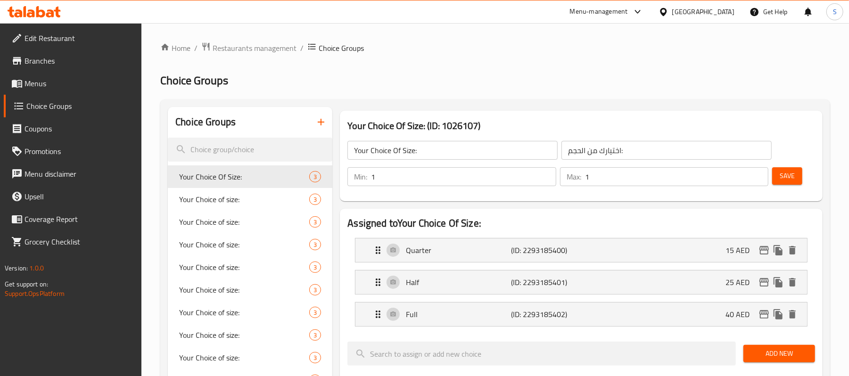
click at [383, 68] on div at bounding box center [424, 188] width 849 height 376
click at [322, 123] on icon "button" at bounding box center [321, 122] width 7 height 7
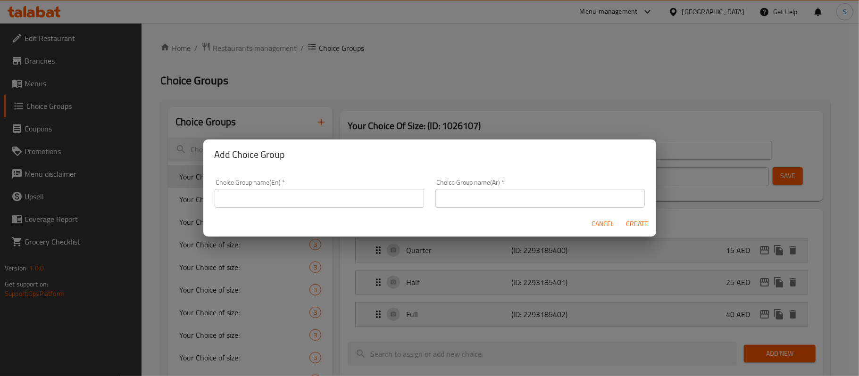
click at [335, 198] on input "text" at bounding box center [319, 198] width 209 height 19
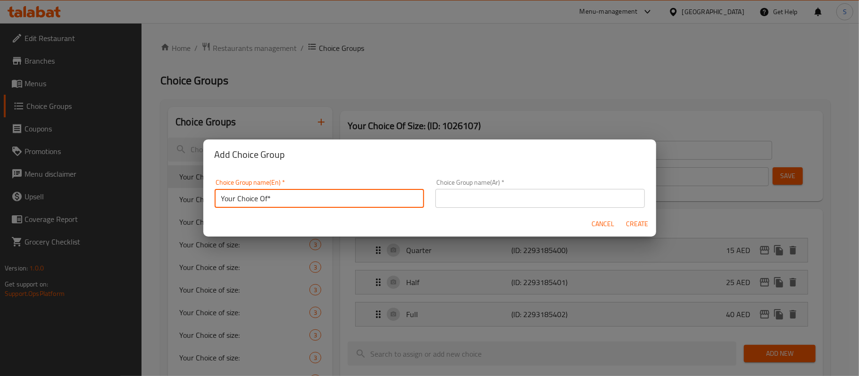
type input "Your Choice Of*"
click at [472, 203] on input "text" at bounding box center [539, 198] width 209 height 19
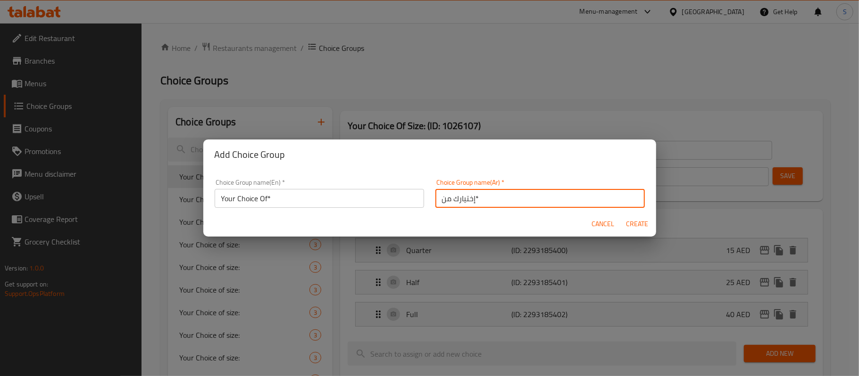
type input "إختيارك من*"
click at [508, 170] on div "Choice Group name(En)   * Your Choice Of* Choice Group name(En) * Choice Group …" at bounding box center [429, 191] width 453 height 42
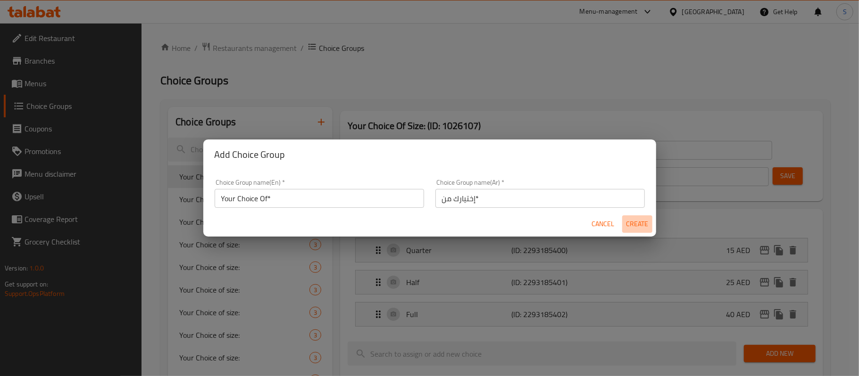
click at [635, 222] on span "Create" at bounding box center [637, 224] width 23 height 12
type input "Your Choice Of*"
type input "إختيارك من*"
type input "0"
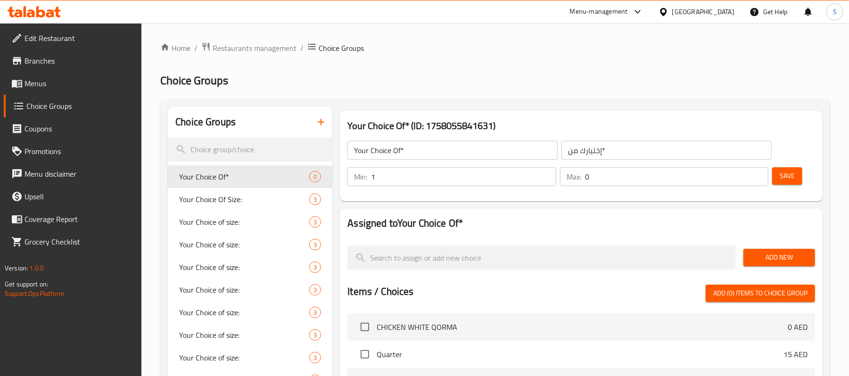
type input "1"
click at [544, 176] on input "1" at bounding box center [463, 176] width 185 height 19
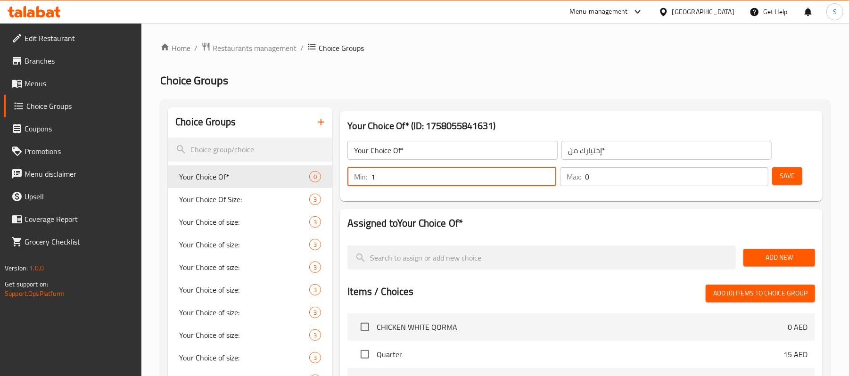
type input "1"
click at [758, 173] on input "1" at bounding box center [676, 176] width 183 height 19
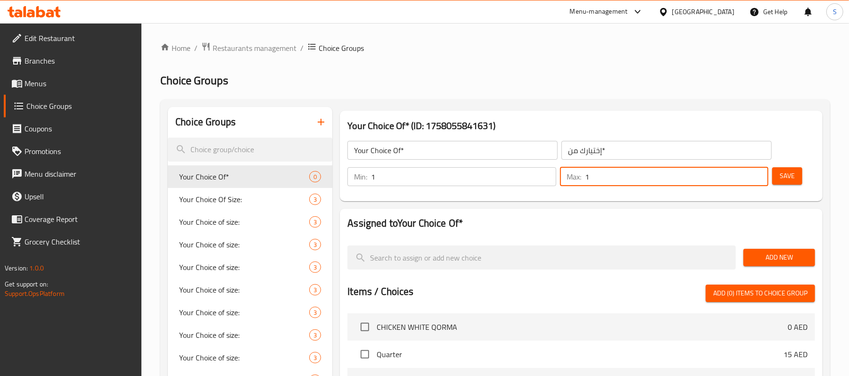
click at [784, 175] on span "Save" at bounding box center [787, 176] width 15 height 12
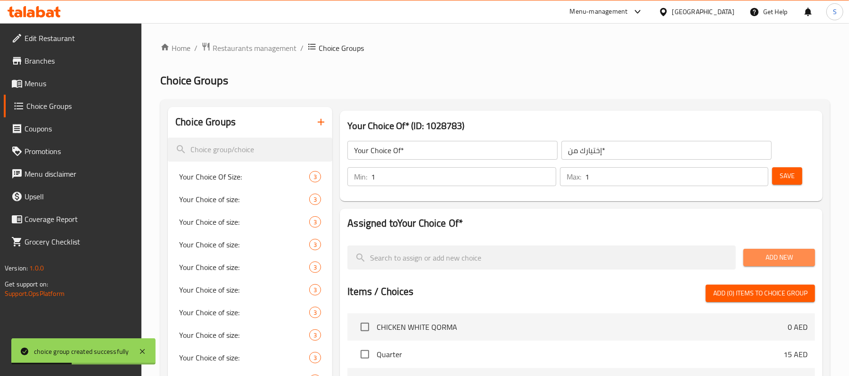
click at [764, 256] on span "Add New" at bounding box center [779, 258] width 57 height 12
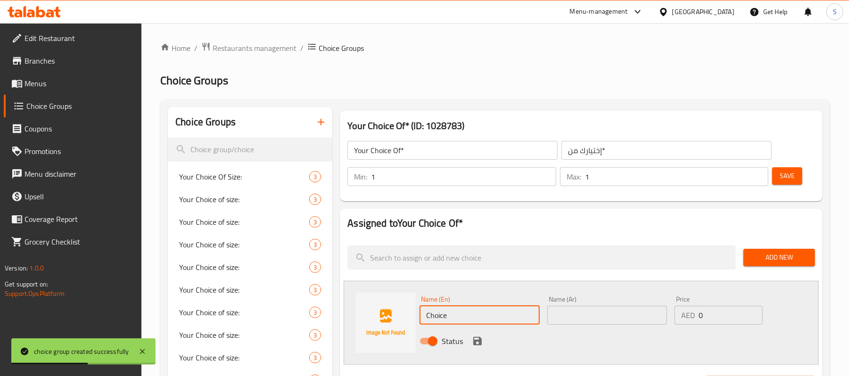
drag, startPoint x: 449, startPoint y: 313, endPoint x: 425, endPoint y: 315, distance: 24.6
click at [425, 315] on input "Choice" at bounding box center [480, 315] width 120 height 19
type input "}"
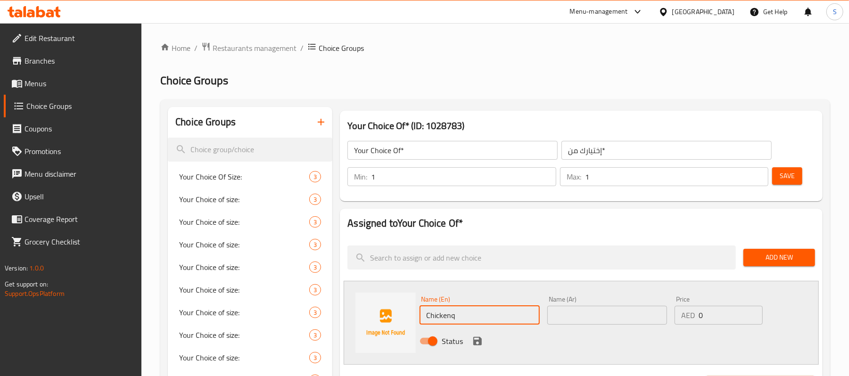
click at [495, 322] on input "Chickenq" at bounding box center [480, 315] width 120 height 19
type input "Chicken"
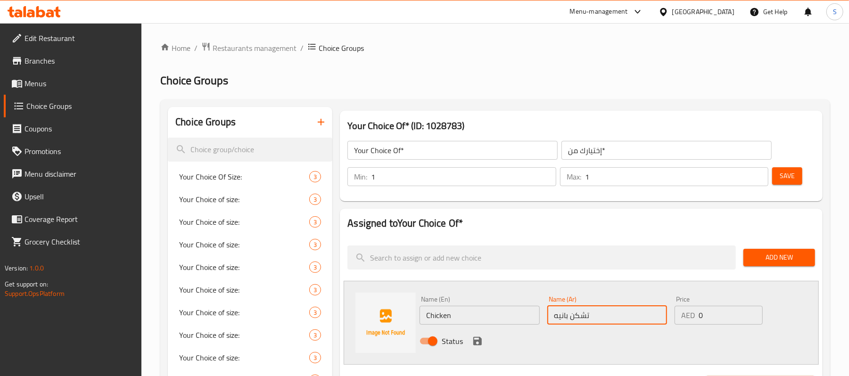
click at [564, 321] on input "تشكن بانيه" at bounding box center [607, 315] width 120 height 19
type input "تشكن"
click at [479, 345] on icon "save" at bounding box center [477, 341] width 8 height 8
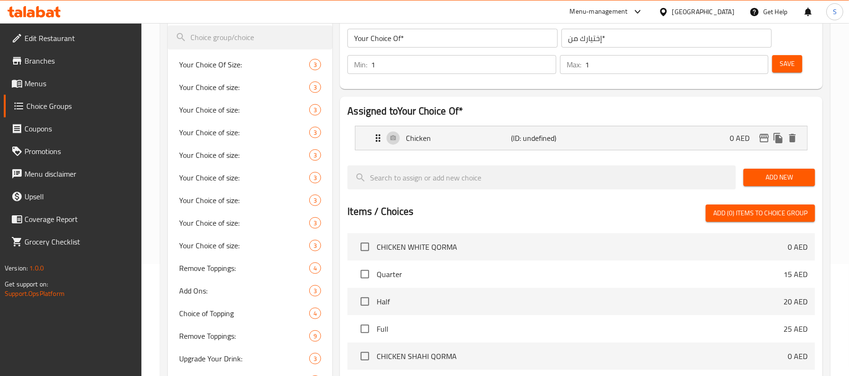
scroll to position [125, 0]
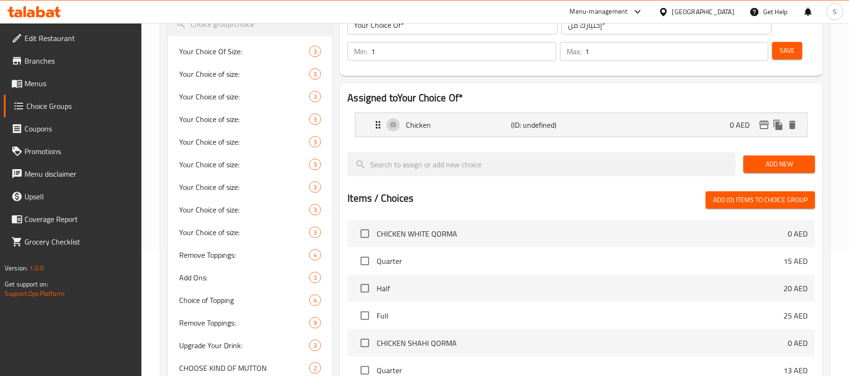
click at [783, 157] on button "Add New" at bounding box center [779, 164] width 72 height 17
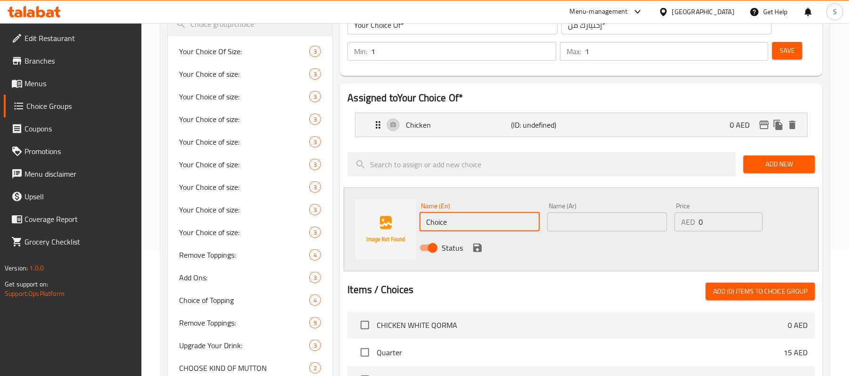
drag, startPoint x: 453, startPoint y: 219, endPoint x: 416, endPoint y: 222, distance: 37.3
click at [416, 222] on div "Name (En) Choice Name (En) Name (Ar) Name (Ar) Price AED 0 Price Status" at bounding box center [581, 230] width 475 height 84
type input "ل"
type input "F"
type input "Beef"
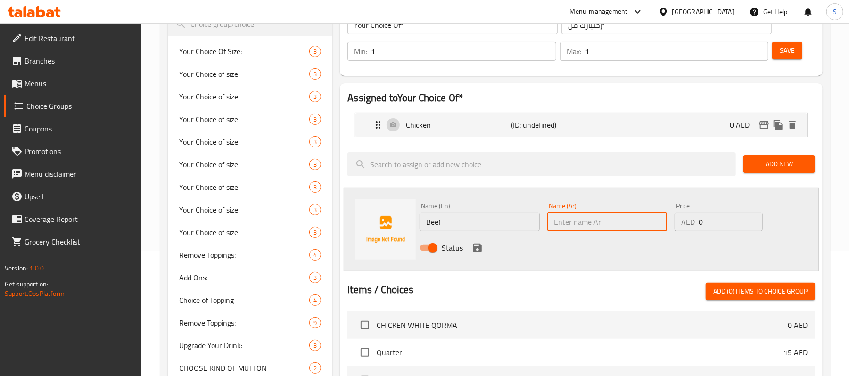
click at [555, 214] on input "text" at bounding box center [607, 222] width 120 height 19
type input "g"
type input "لحم بقري"
click at [472, 250] on icon "save" at bounding box center [477, 247] width 11 height 11
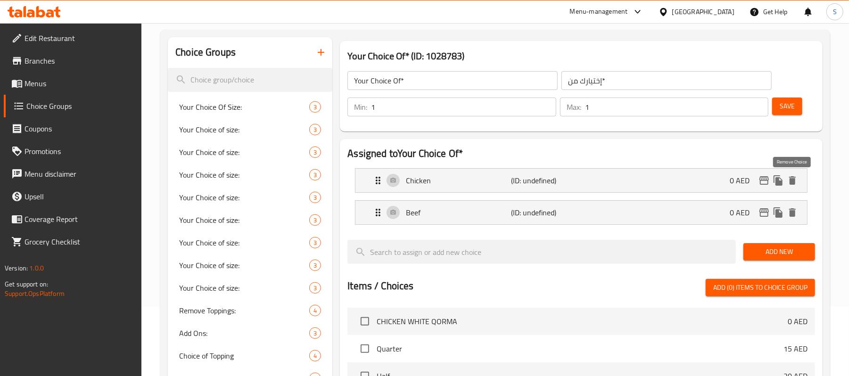
scroll to position [0, 0]
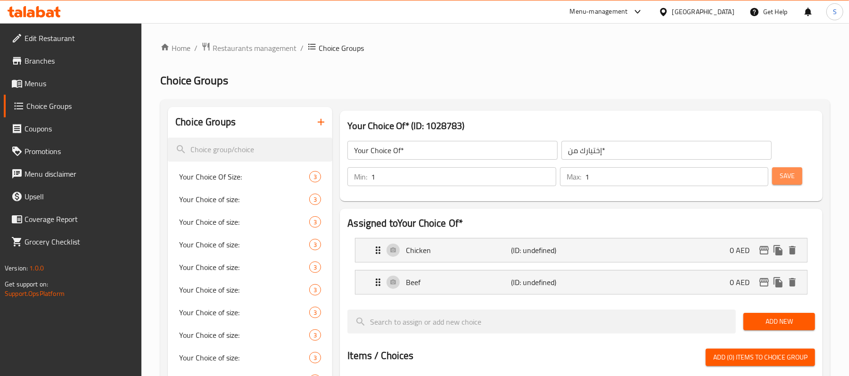
click at [789, 178] on span "Save" at bounding box center [787, 176] width 15 height 12
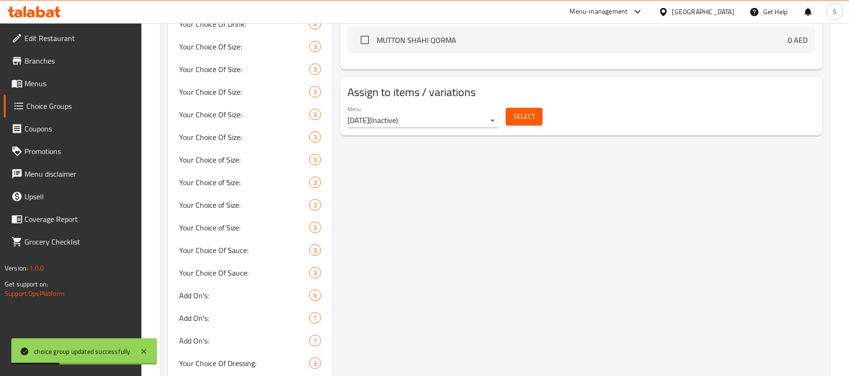
scroll to position [440, 0]
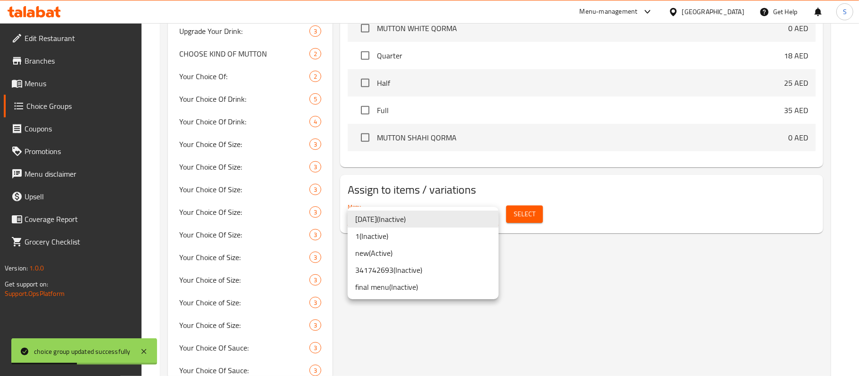
click at [411, 257] on li "new ( Active )" at bounding box center [422, 253] width 151 height 17
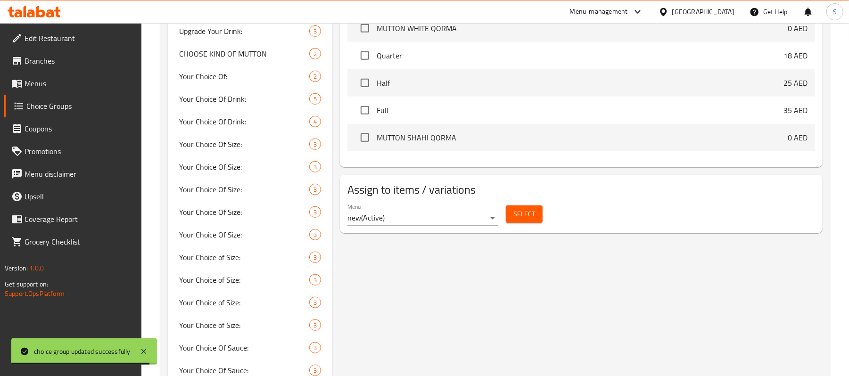
click at [528, 225] on div "Select" at bounding box center [524, 214] width 44 height 25
click at [527, 219] on span "Select" at bounding box center [524, 214] width 22 height 12
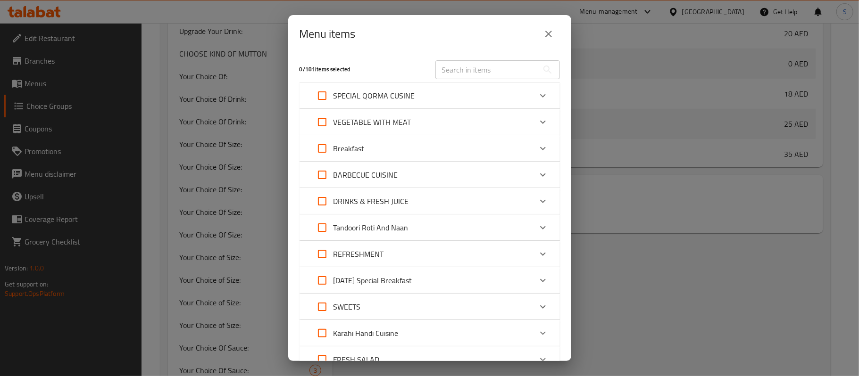
click at [461, 74] on input "text" at bounding box center [486, 69] width 103 height 19
paste input "Kabab Masala (Chkn.beef)"
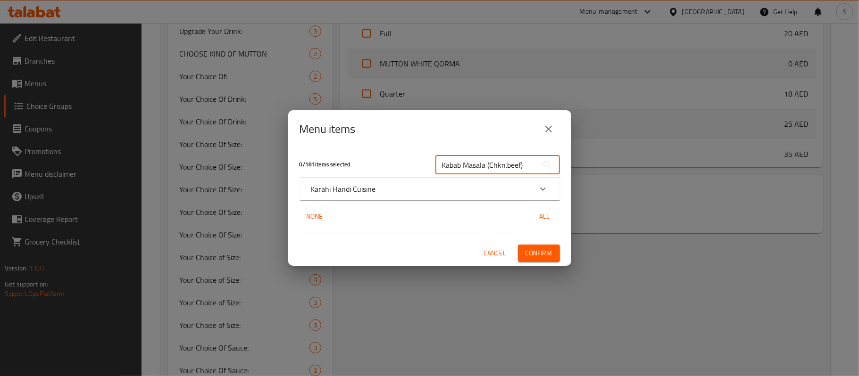
type input "Kabab Masala (Chkn.beef)"
click at [395, 190] on div "Karahi Handi Cuisine" at bounding box center [421, 188] width 221 height 11
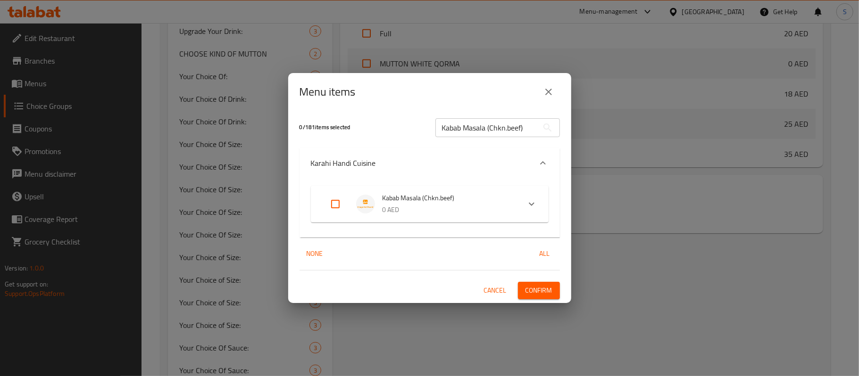
click at [338, 209] on input "Expand" at bounding box center [335, 204] width 23 height 23
checkbox input "true"
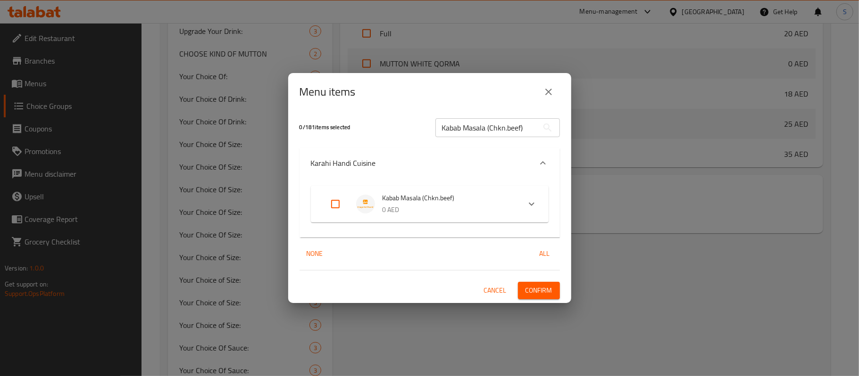
checkbox input "true"
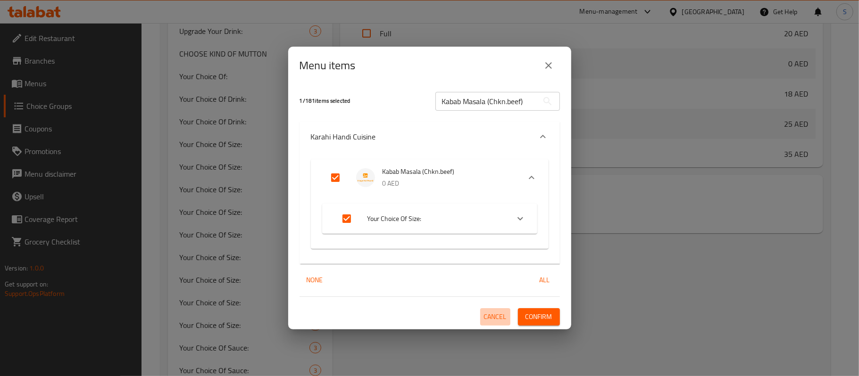
click at [489, 317] on span "Cancel" at bounding box center [495, 317] width 23 height 12
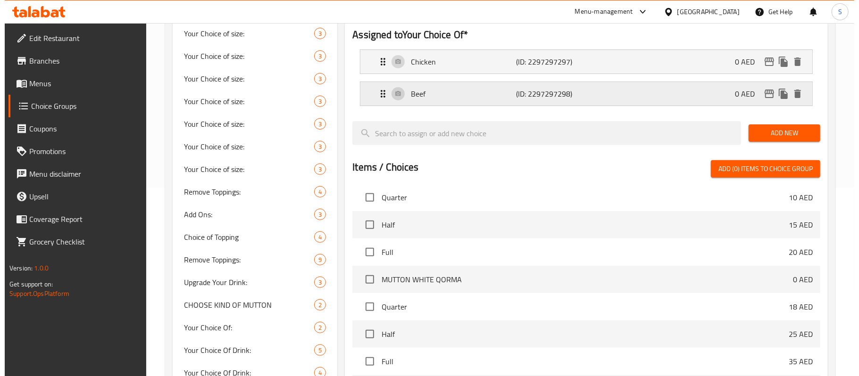
scroll to position [0, 0]
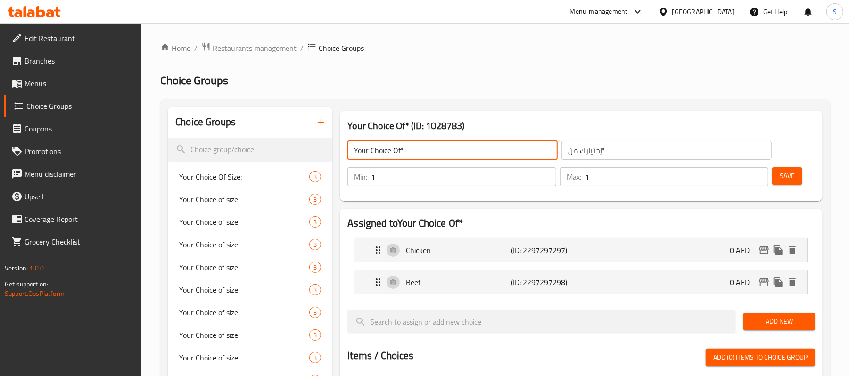
click at [413, 153] on input "Your Choice Of*" at bounding box center [452, 150] width 210 height 19
drag, startPoint x: 44, startPoint y: 85, endPoint x: 453, endPoint y: 100, distance: 409.0
click at [44, 85] on span "Menus" at bounding box center [80, 83] width 110 height 11
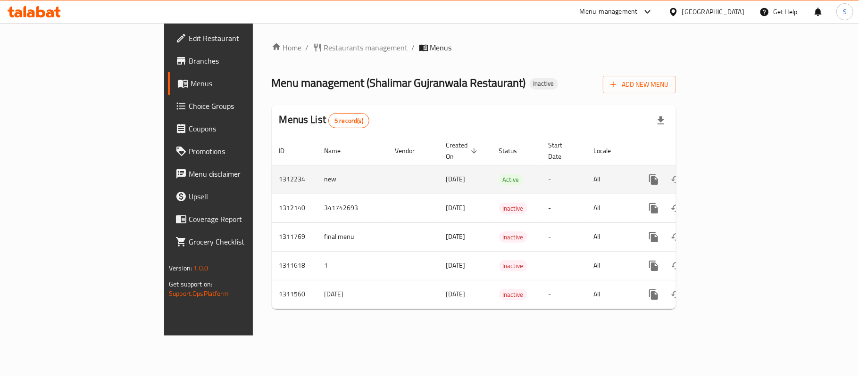
click at [726, 175] on icon "enhanced table" at bounding box center [721, 179] width 8 height 8
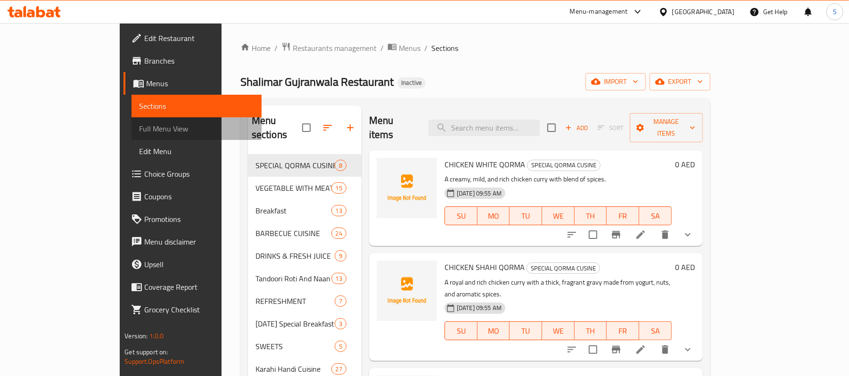
click at [139, 132] on span "Full Menu View" at bounding box center [196, 128] width 115 height 11
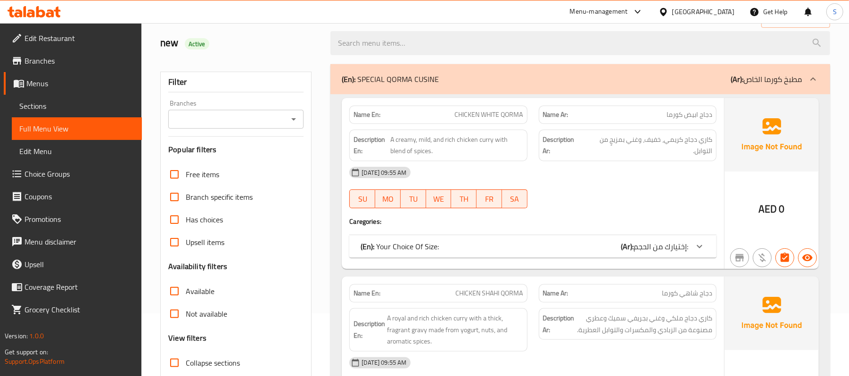
scroll to position [251, 0]
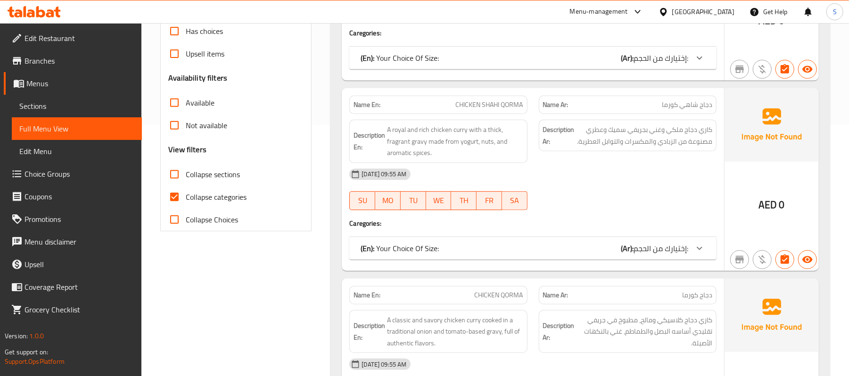
click at [176, 178] on input "Collapse sections" at bounding box center [174, 174] width 23 height 23
checkbox input "true"
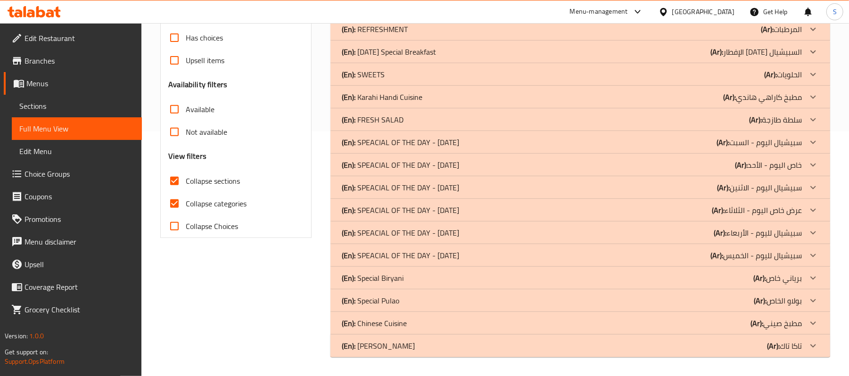
scroll to position [245, 0]
click at [175, 202] on input "Collapse categories" at bounding box center [174, 203] width 23 height 23
checkbox input "false"
click at [442, 102] on div "(En): Karahi Handi Cuisine (Ar): مطبخ كاراهي هاندي" at bounding box center [572, 96] width 460 height 11
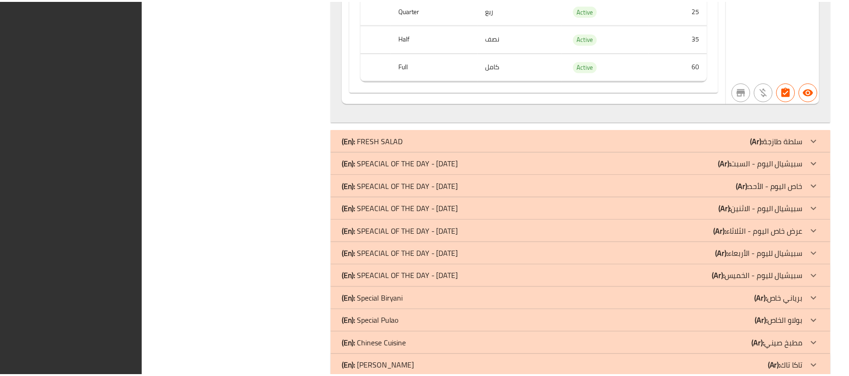
scroll to position [9074, 0]
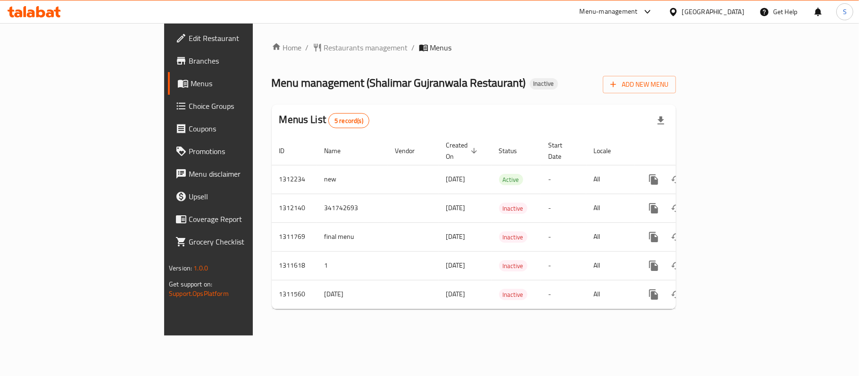
click at [515, 90] on div "Menu management ( [PERSON_NAME] Restaurant ) Inactive Add New Menu" at bounding box center [474, 82] width 404 height 21
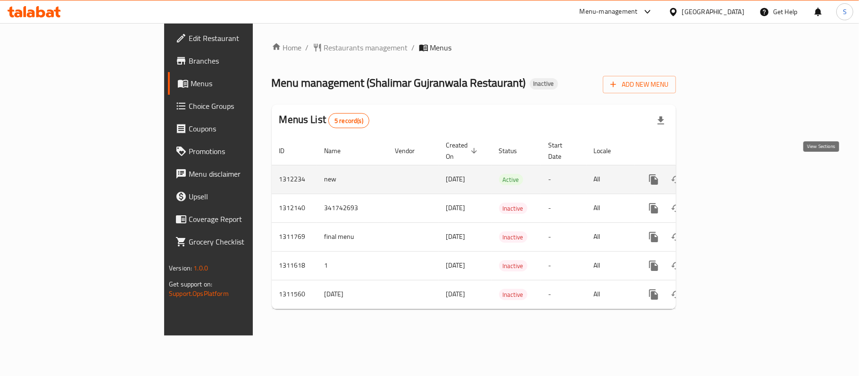
click at [726, 175] on icon "enhanced table" at bounding box center [721, 179] width 8 height 8
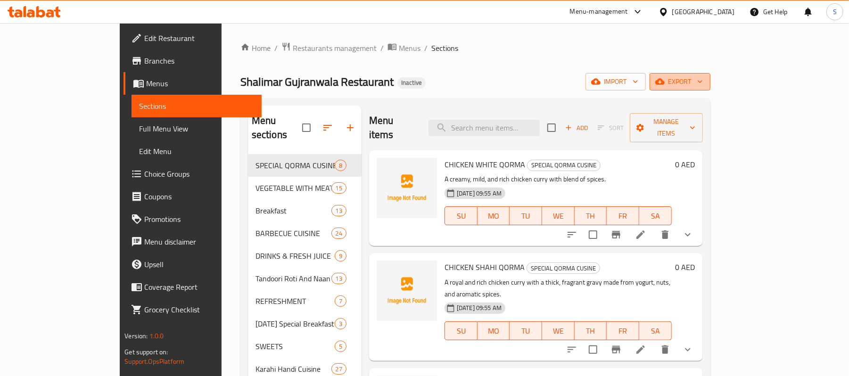
click at [703, 84] on span "export" at bounding box center [680, 82] width 46 height 12
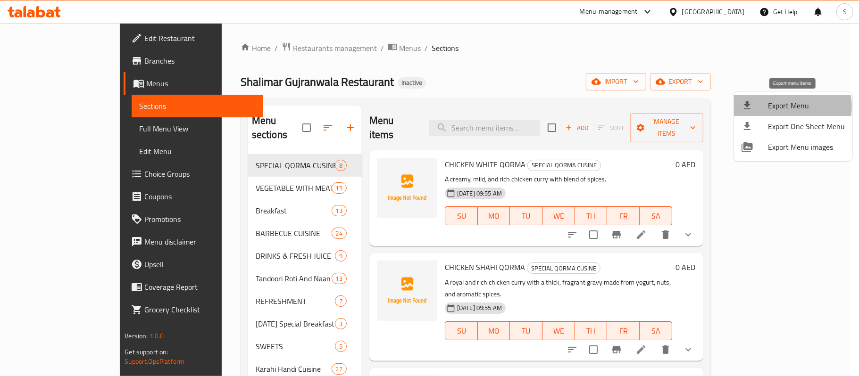
click at [782, 107] on span "Export Menu" at bounding box center [806, 105] width 77 height 11
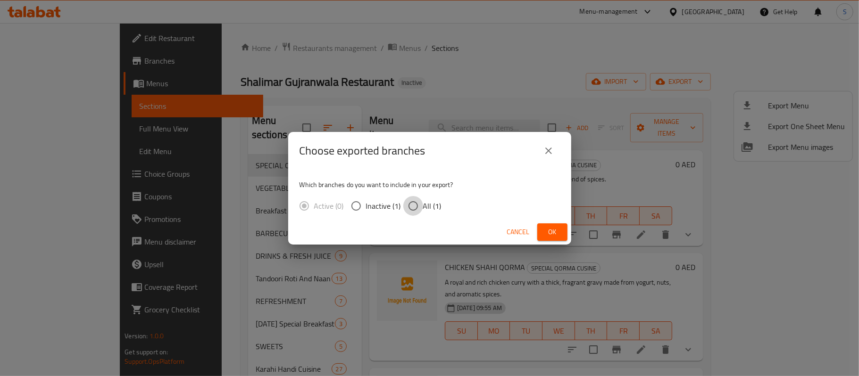
click at [415, 204] on input "All (1)" at bounding box center [413, 206] width 20 height 20
radio input "true"
click at [557, 238] on span "Ok" at bounding box center [552, 232] width 15 height 12
